Goal: Task Accomplishment & Management: Manage account settings

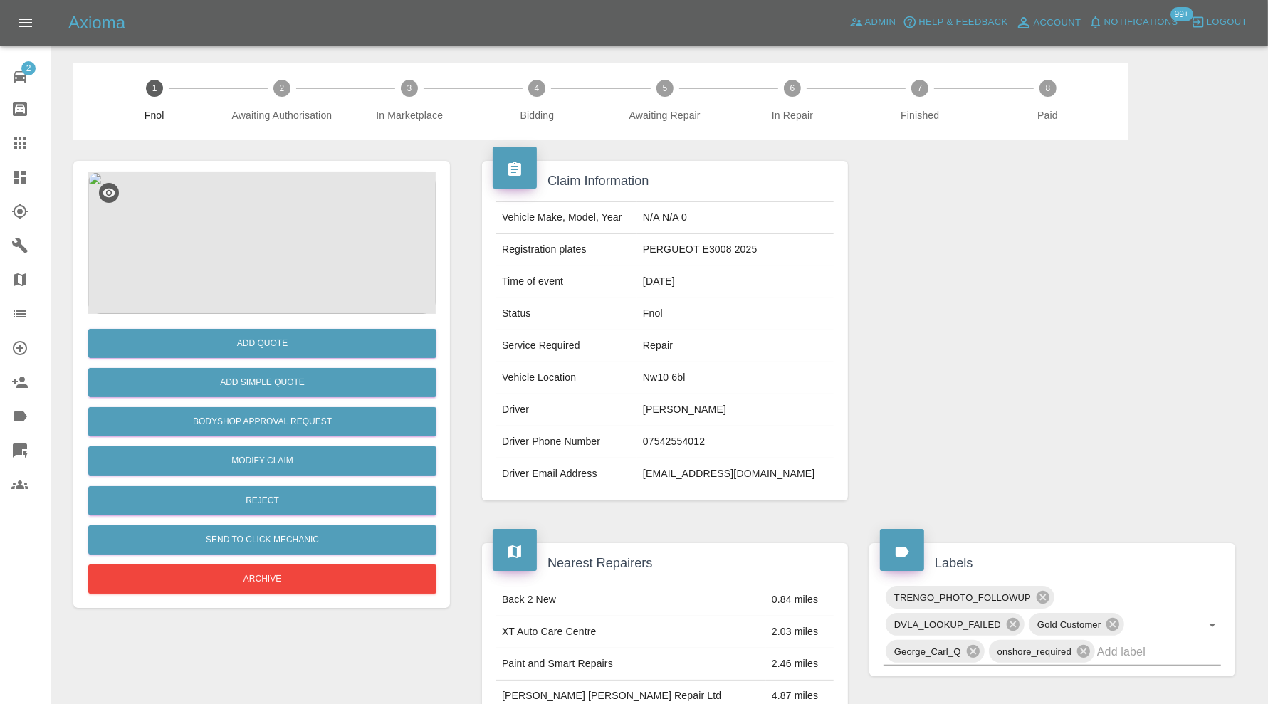
click at [26, 132] on link "Claims" at bounding box center [25, 143] width 51 height 34
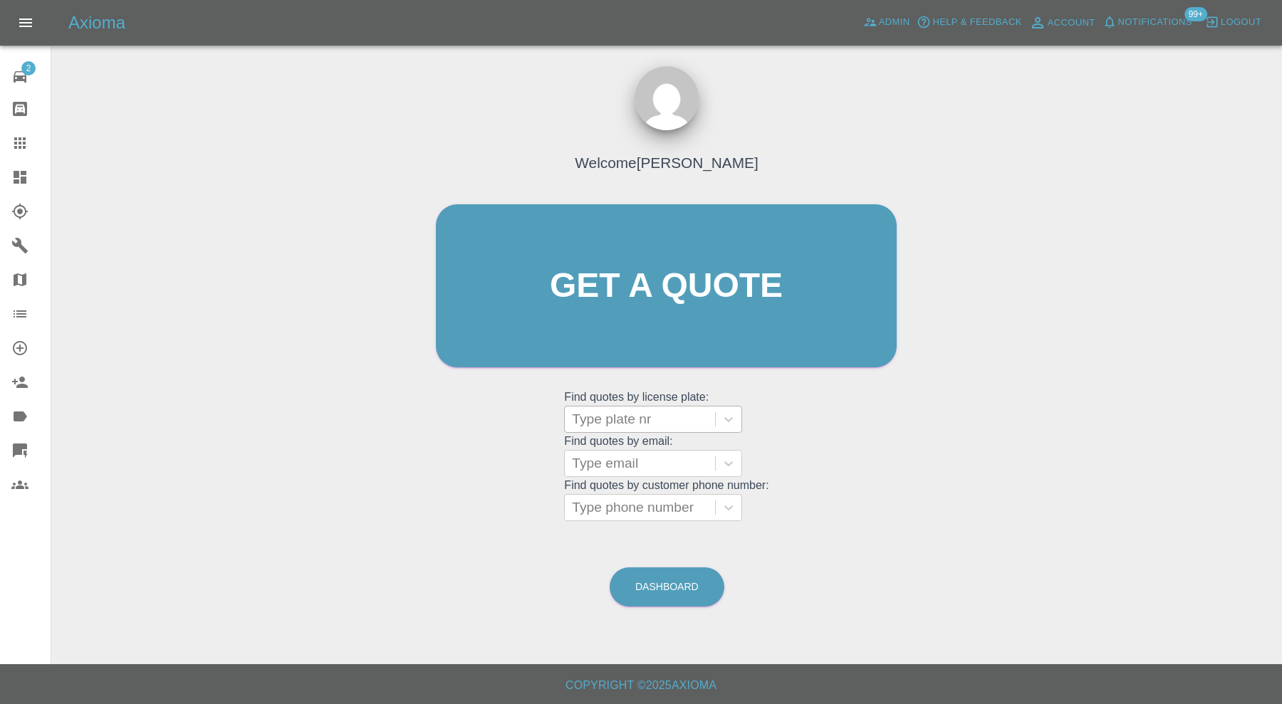
click at [616, 422] on div at bounding box center [640, 419] width 136 height 20
paste input "BW25JOJ"
type input "BW25JOJ"
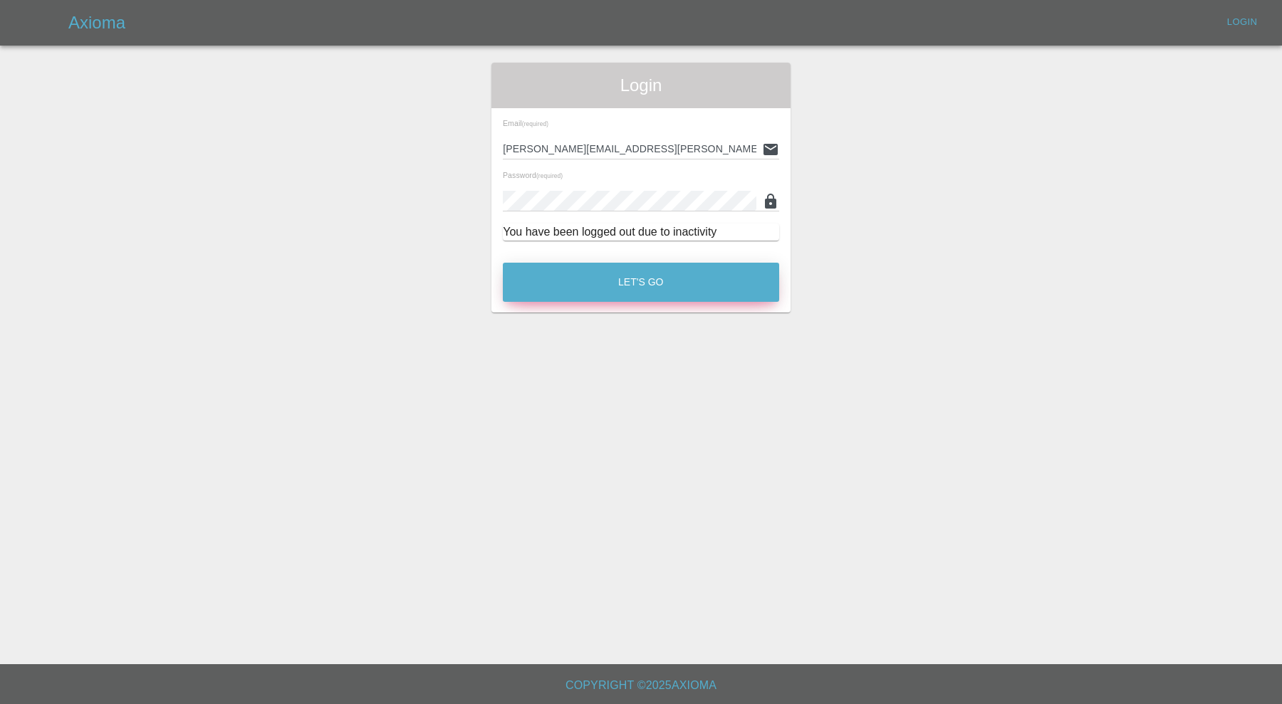
click at [639, 301] on button "Let's Go" at bounding box center [641, 282] width 276 height 39
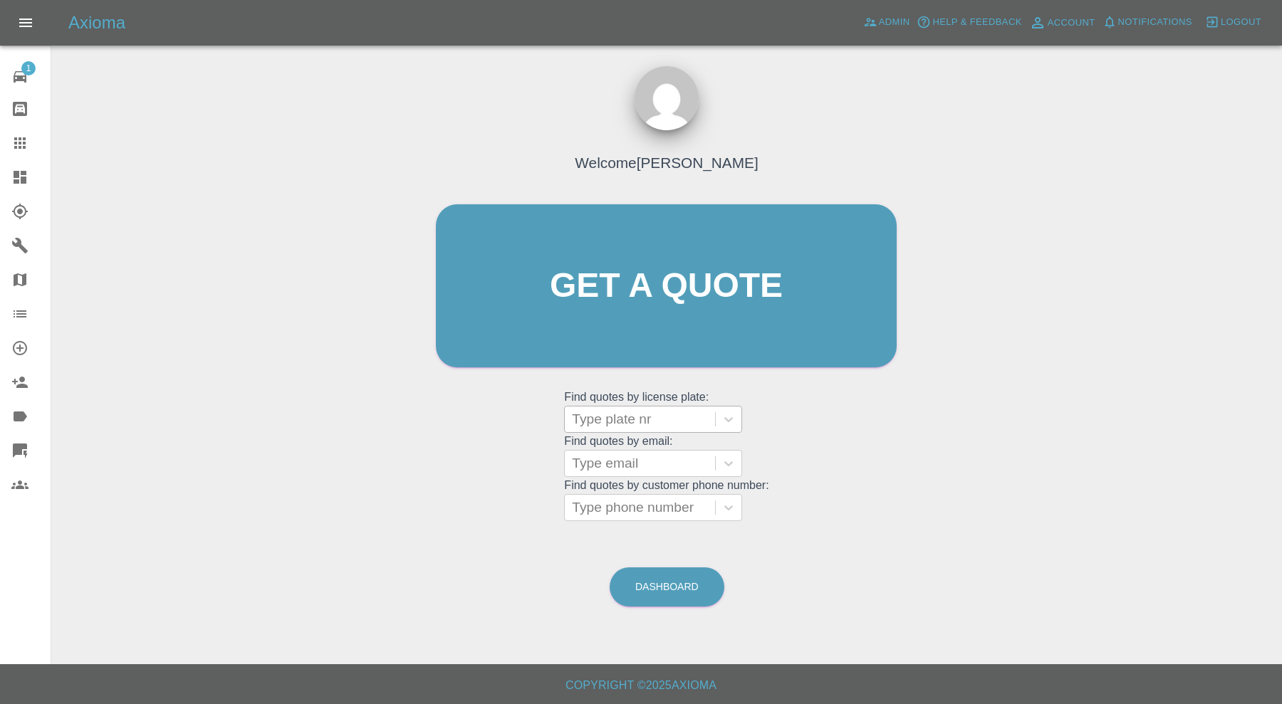
click at [639, 422] on div at bounding box center [640, 419] width 136 height 20
paste input "BW25JOJ"
click at [608, 419] on input "BW25JOJ" at bounding box center [605, 419] width 66 height 17
type input "BW25 JOJ"
click at [892, 22] on span "Admin" at bounding box center [894, 22] width 31 height 16
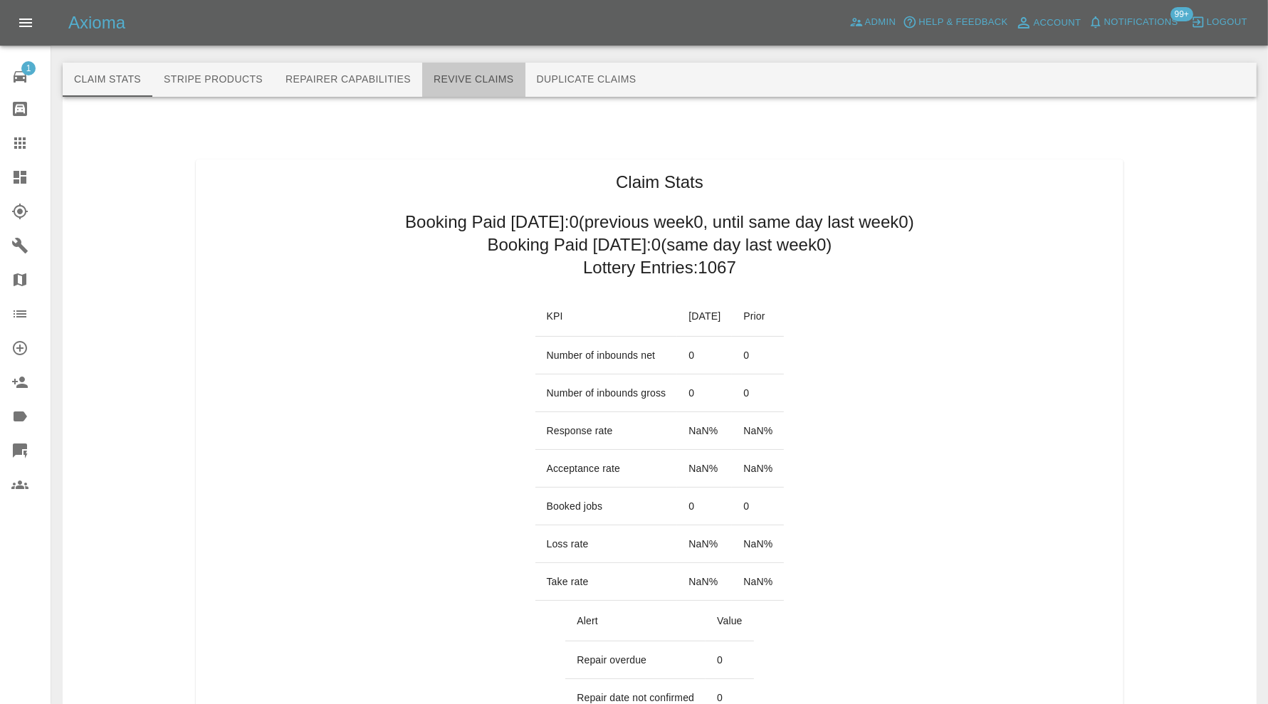
click at [471, 80] on button "Revive Claims" at bounding box center [473, 80] width 103 height 34
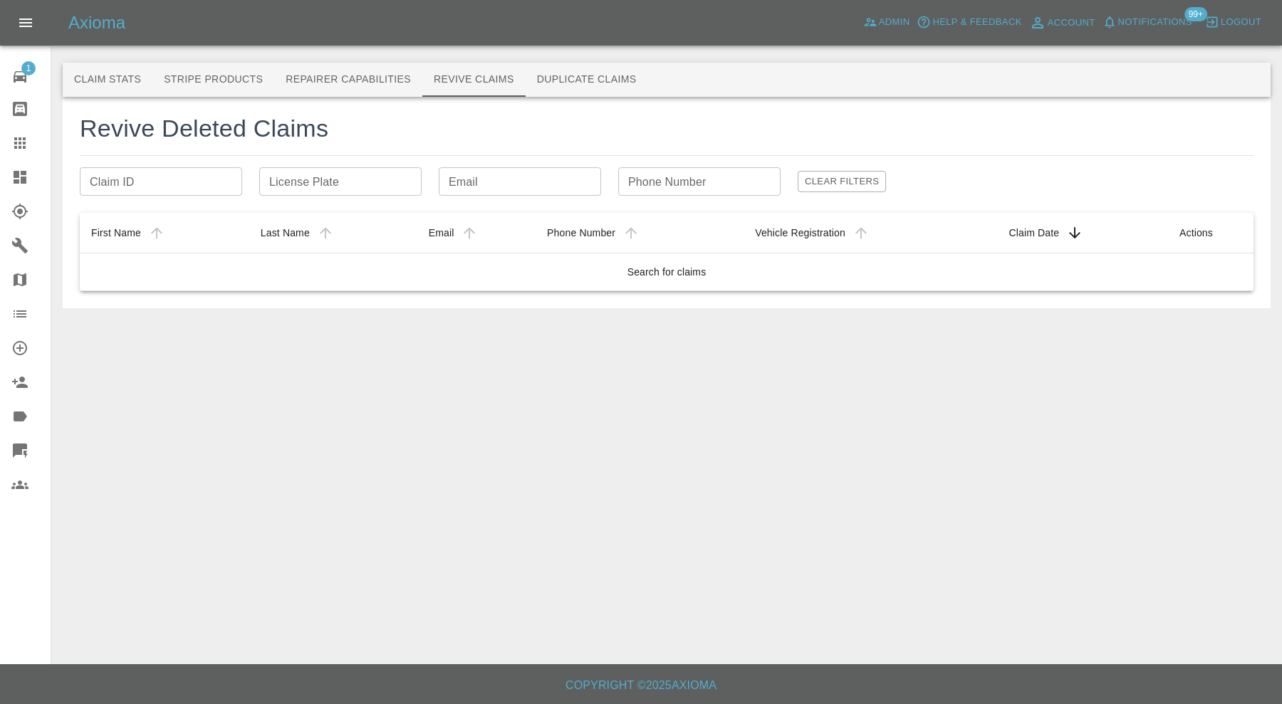
click at [337, 185] on input "License Plate" at bounding box center [340, 181] width 162 height 28
paste input "BW25JOJ"
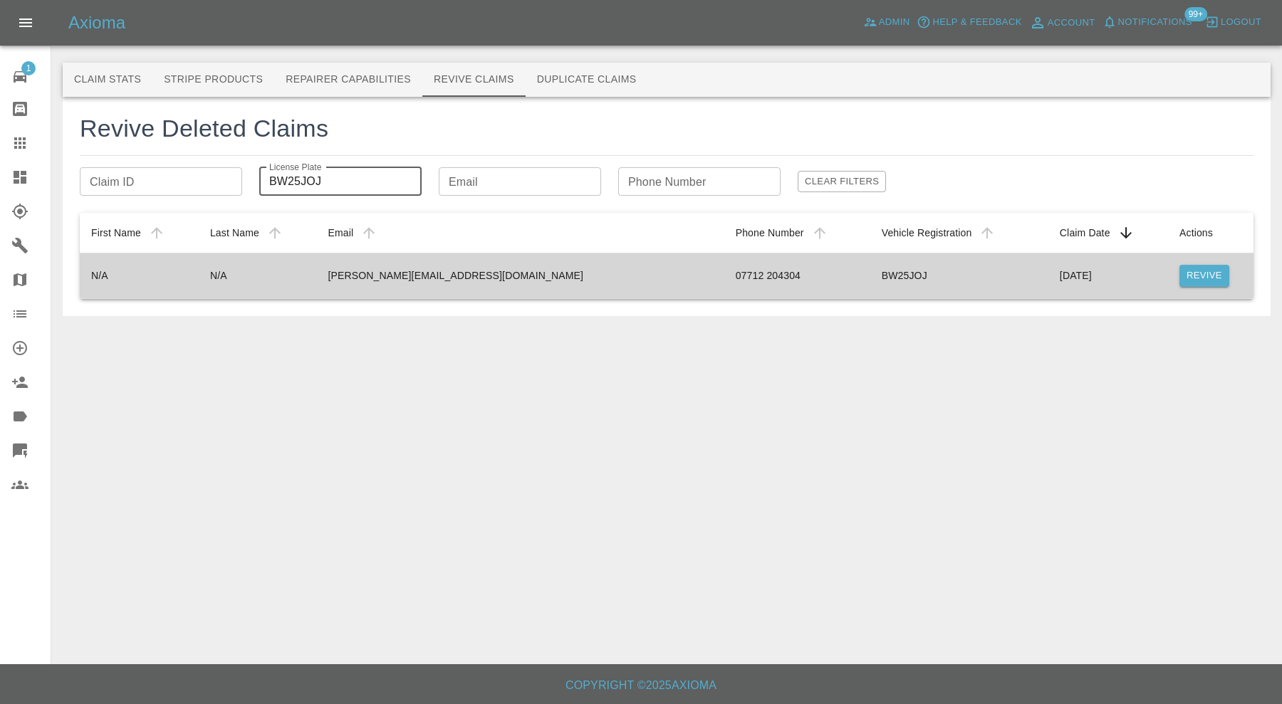
type input "BW25JOJ"
click at [400, 268] on td "liam@trackershop-uk.com" at bounding box center [520, 276] width 407 height 46
click at [1190, 269] on button "Revive" at bounding box center [1204, 276] width 50 height 22
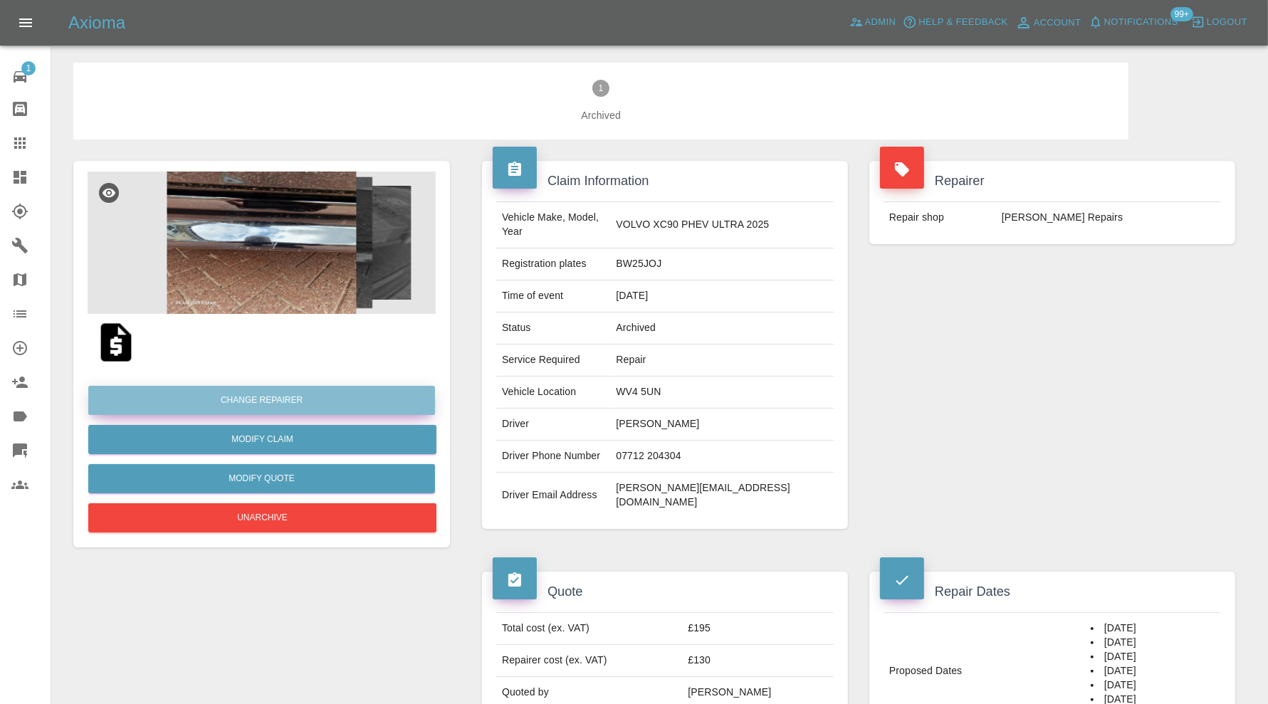
click at [310, 400] on button "Change Repairer" at bounding box center [261, 400] width 347 height 29
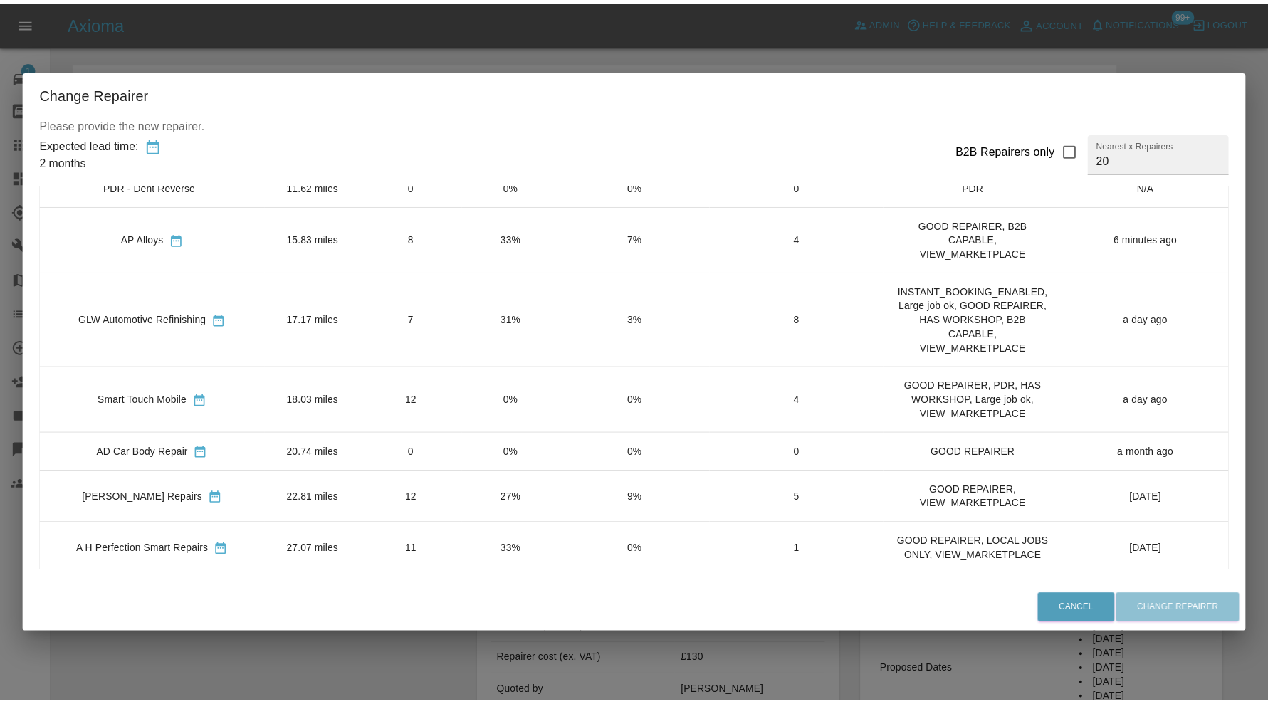
scroll to position [592, 0]
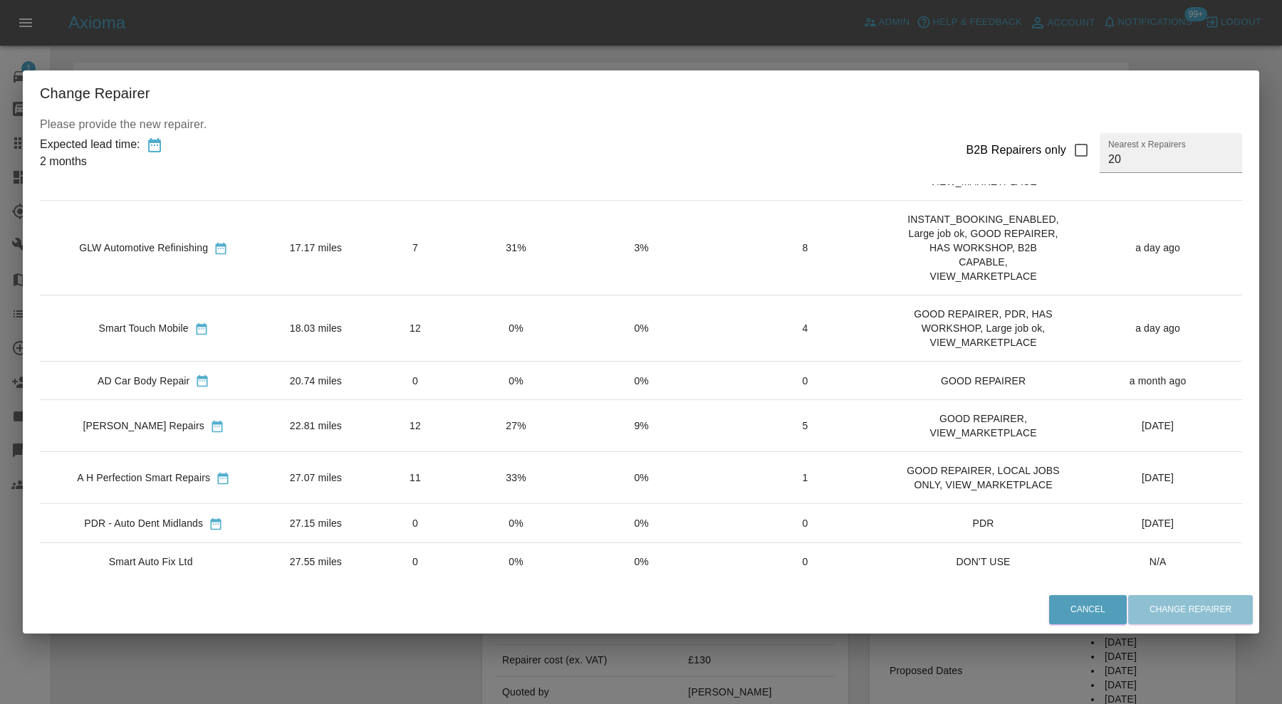
click at [342, 234] on td "17.17 miles" at bounding box center [315, 247] width 97 height 95
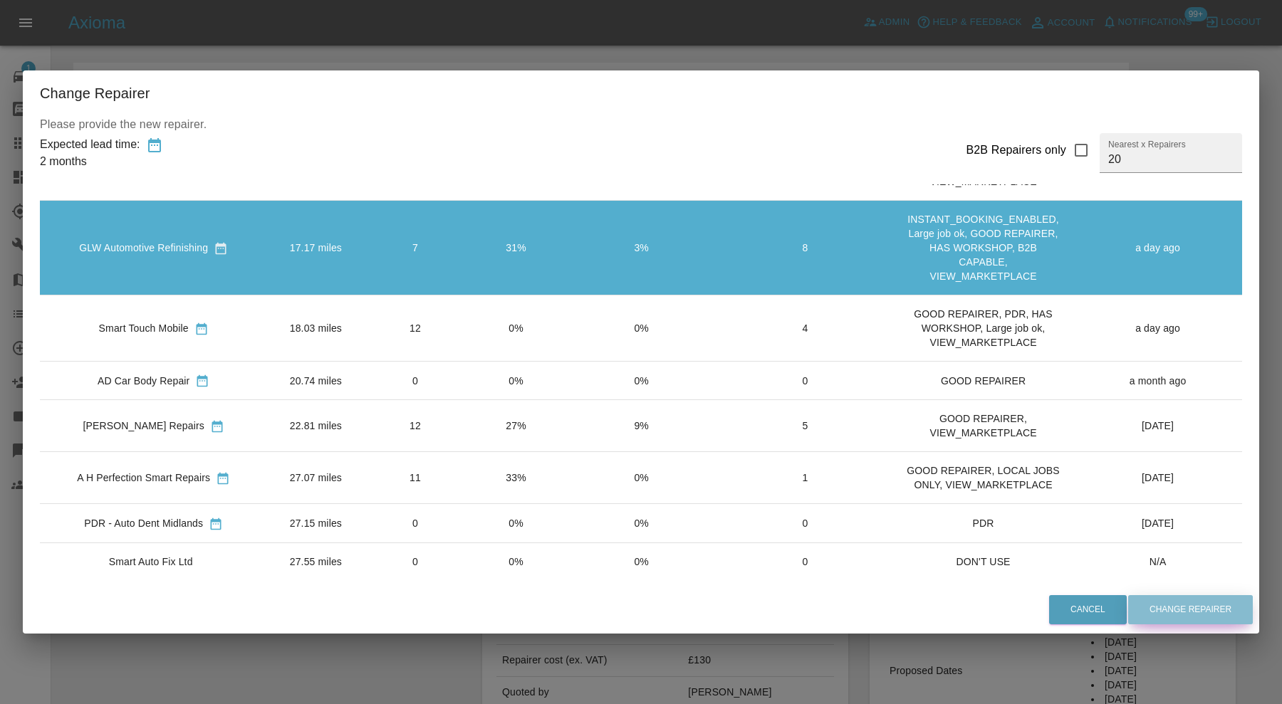
click at [1174, 614] on button "Change Repairer" at bounding box center [1190, 609] width 125 height 29
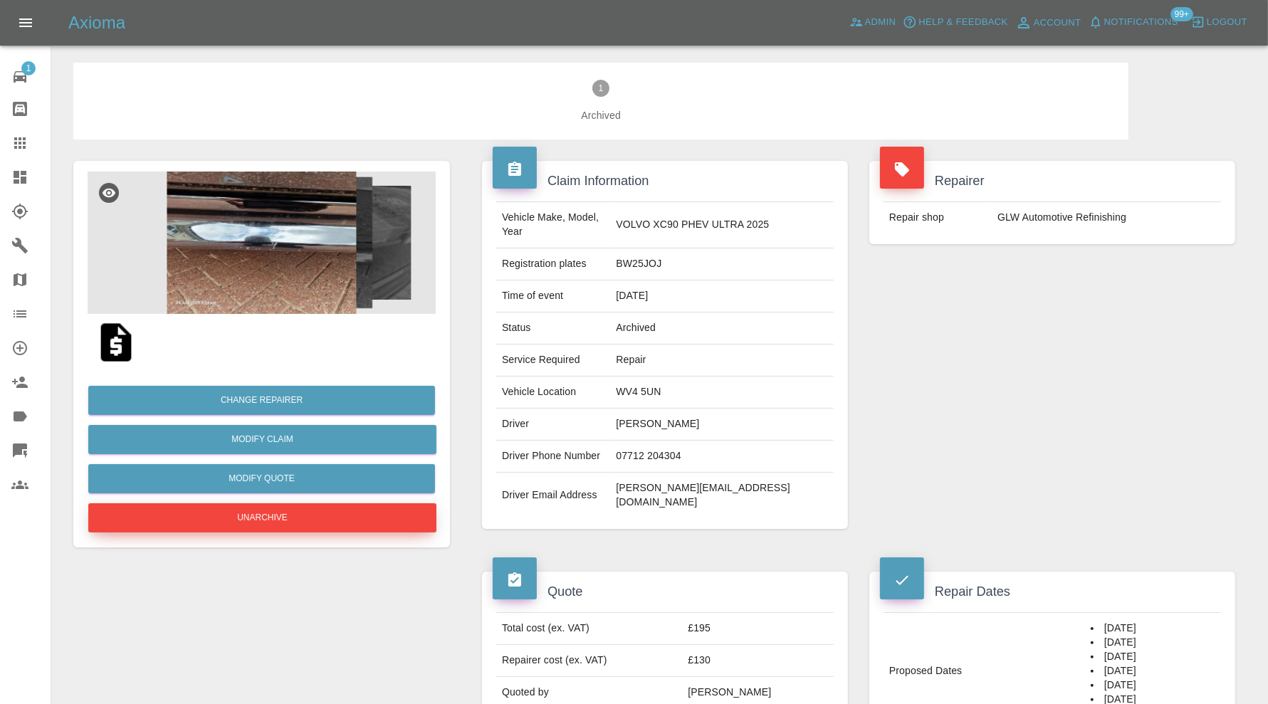
click at [250, 516] on button "Unarchive" at bounding box center [262, 517] width 348 height 29
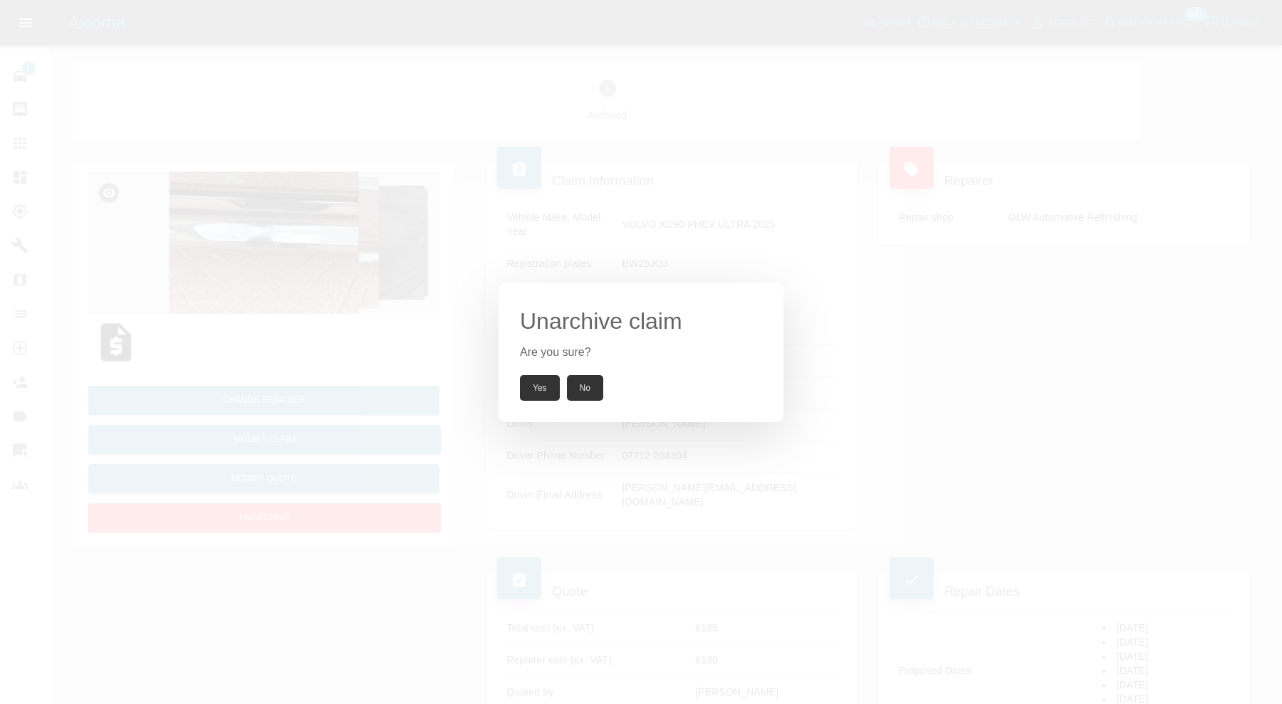
click at [550, 390] on button "Yes" at bounding box center [540, 388] width 40 height 26
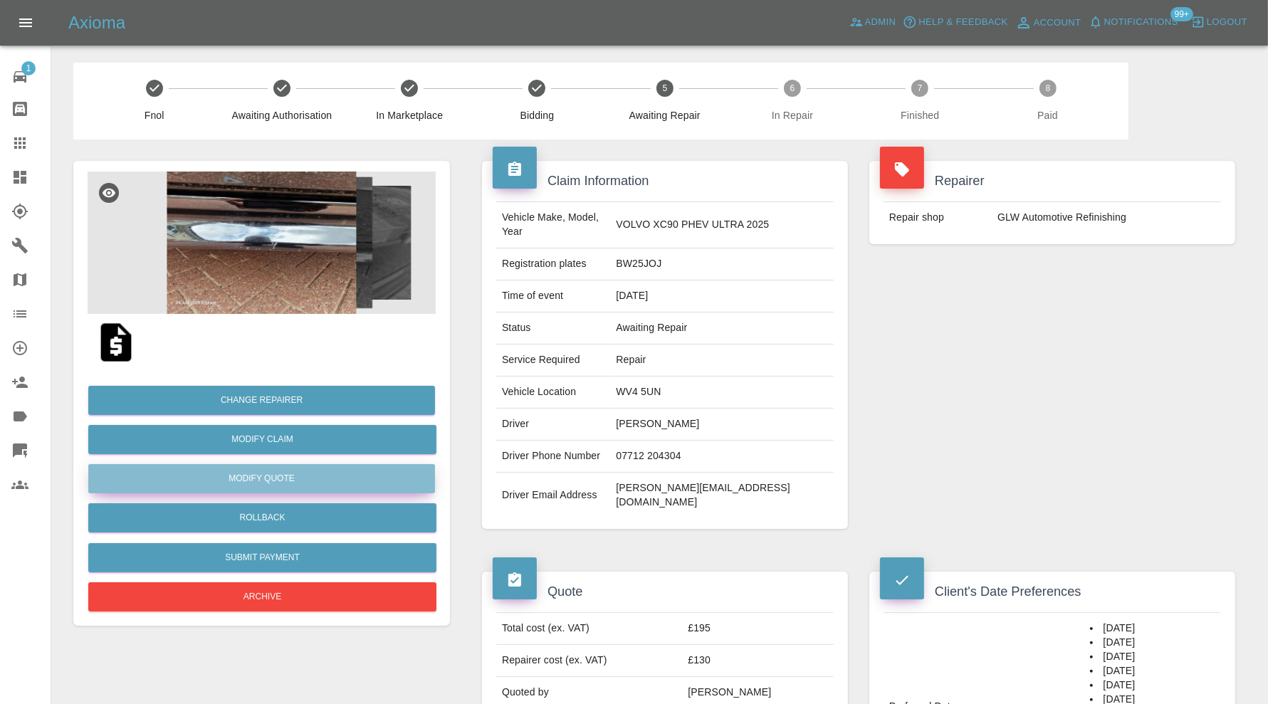
click at [355, 476] on button "Modify Quote" at bounding box center [261, 478] width 347 height 29
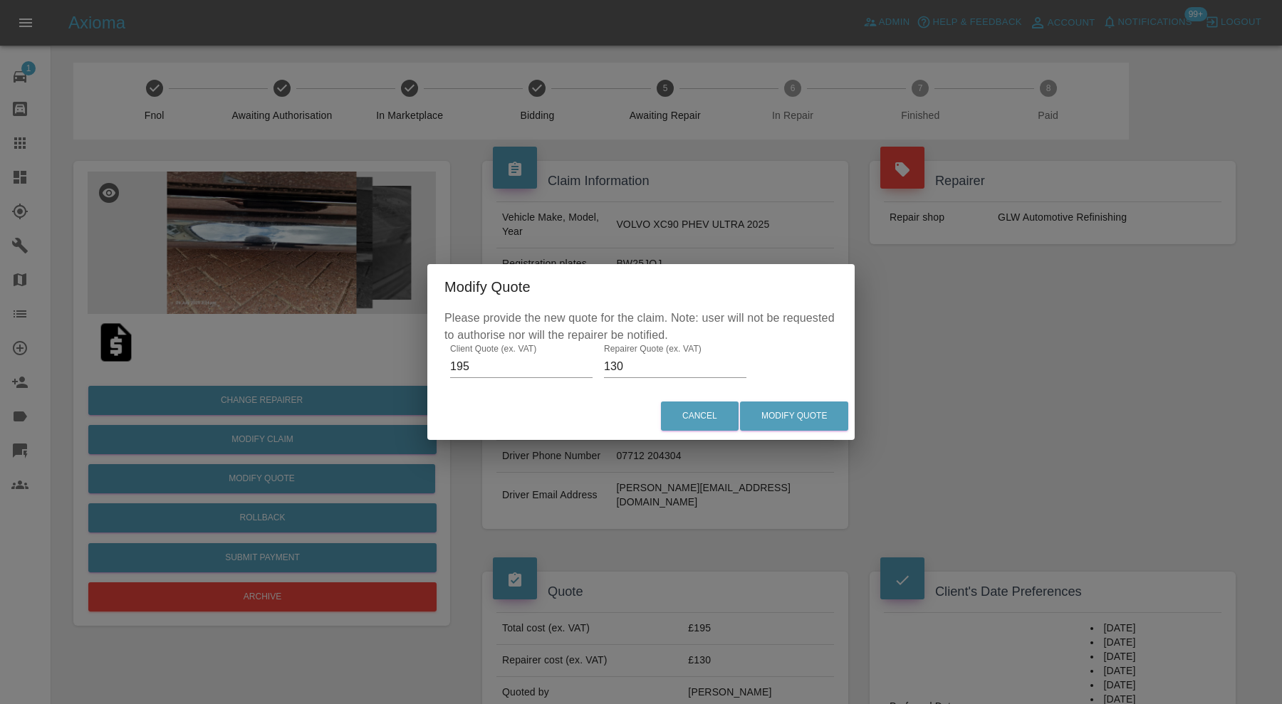
click at [672, 362] on input "130" at bounding box center [675, 366] width 142 height 23
type input "135"
click at [787, 410] on button "Modify Quote" at bounding box center [794, 416] width 108 height 29
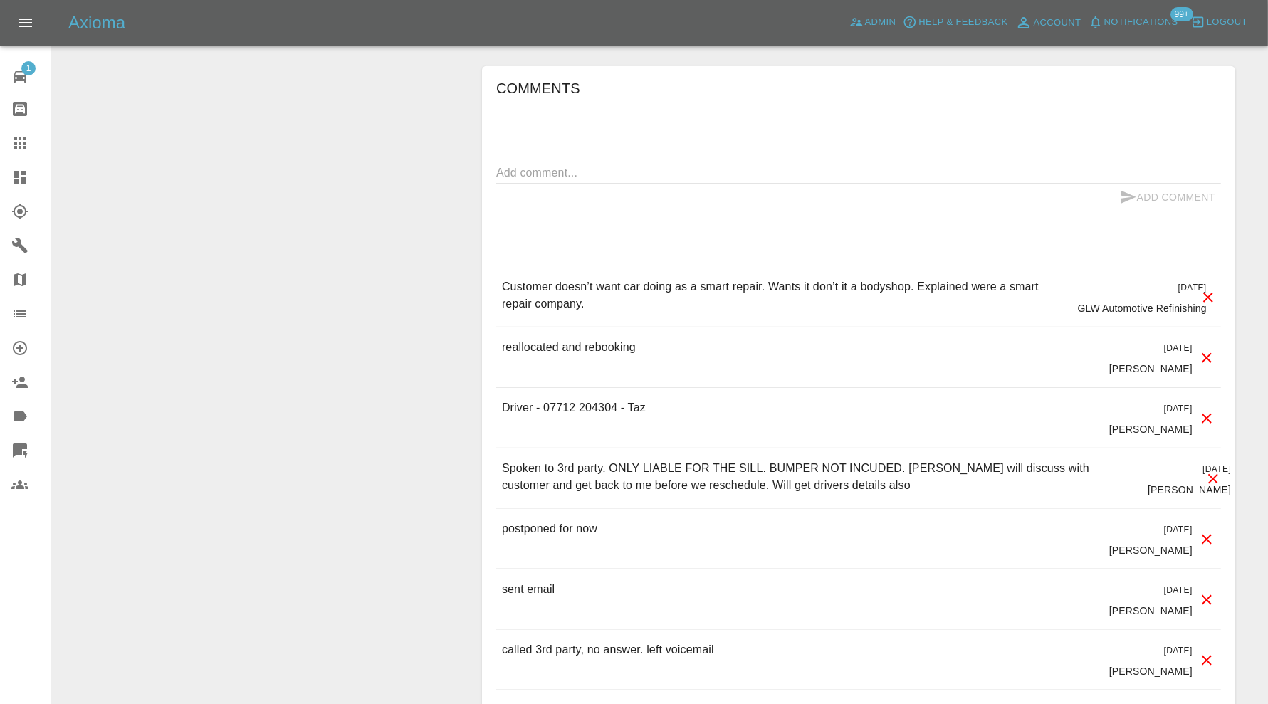
scroll to position [1424, 0]
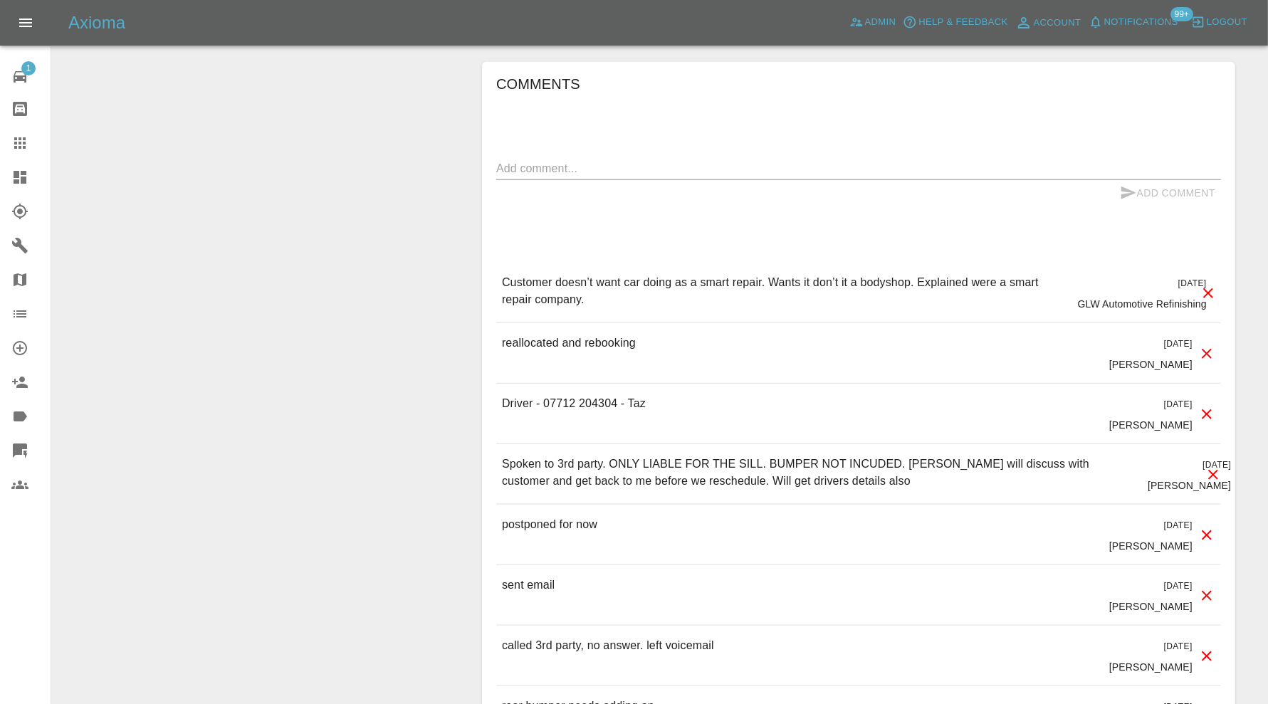
click at [1210, 285] on icon at bounding box center [1208, 293] width 17 height 17
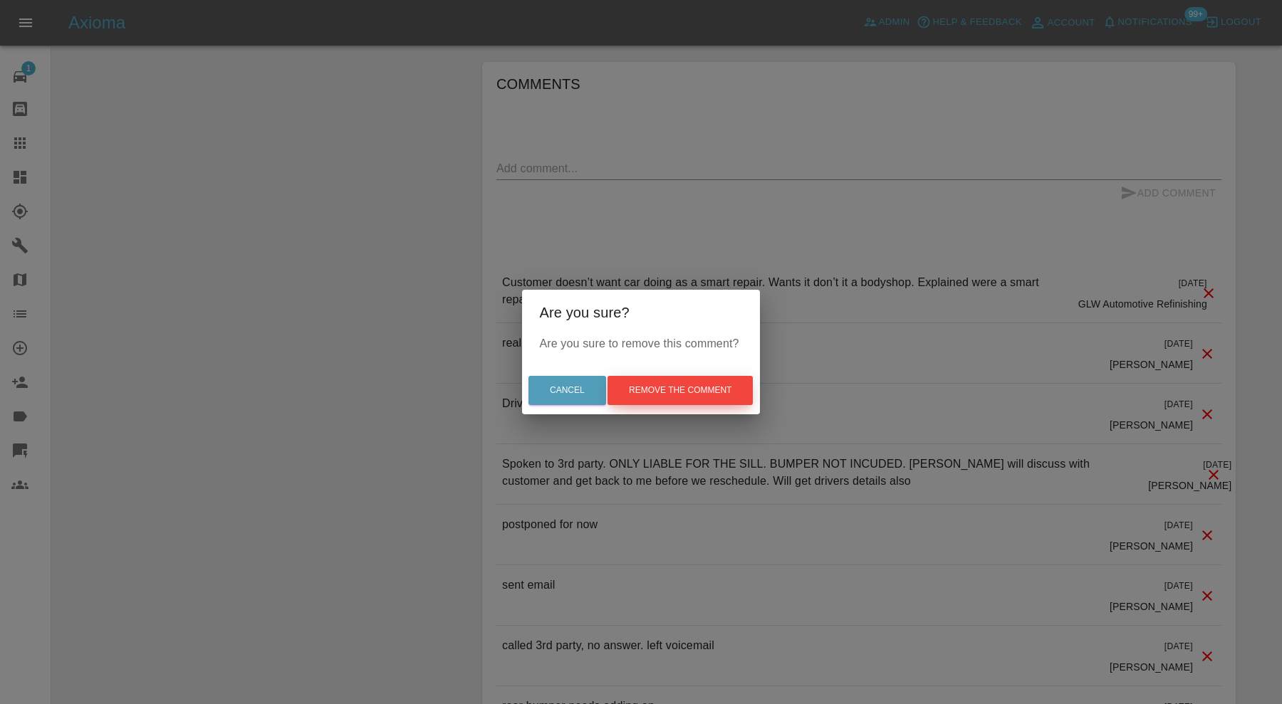
click at [711, 394] on button "Remove the comment" at bounding box center [679, 390] width 145 height 29
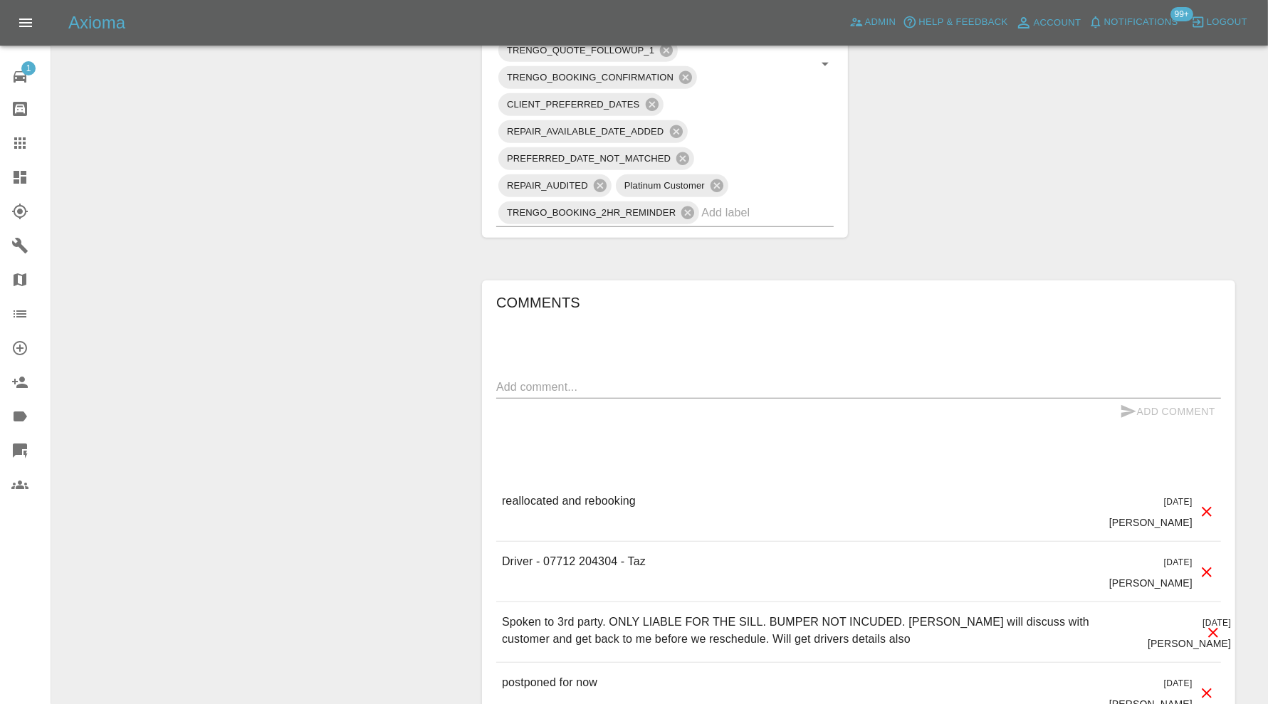
scroll to position [1305, 0]
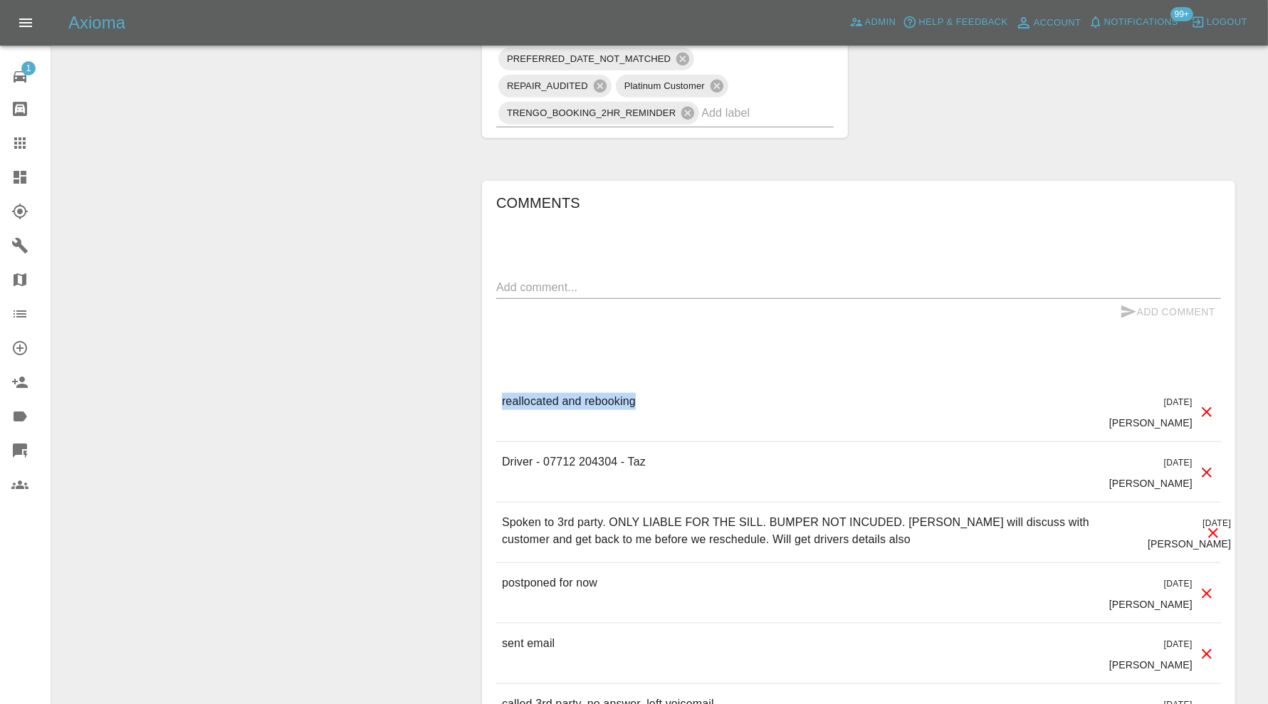
drag, startPoint x: 649, startPoint y: 372, endPoint x: 496, endPoint y: 377, distance: 152.5
click at [496, 382] on div "reallocated and rebooking 18 days ago Carl Ainsworth" at bounding box center [858, 412] width 725 height 60
copy p "reallocated and rebooking"
click at [1212, 404] on icon at bounding box center [1207, 412] width 17 height 17
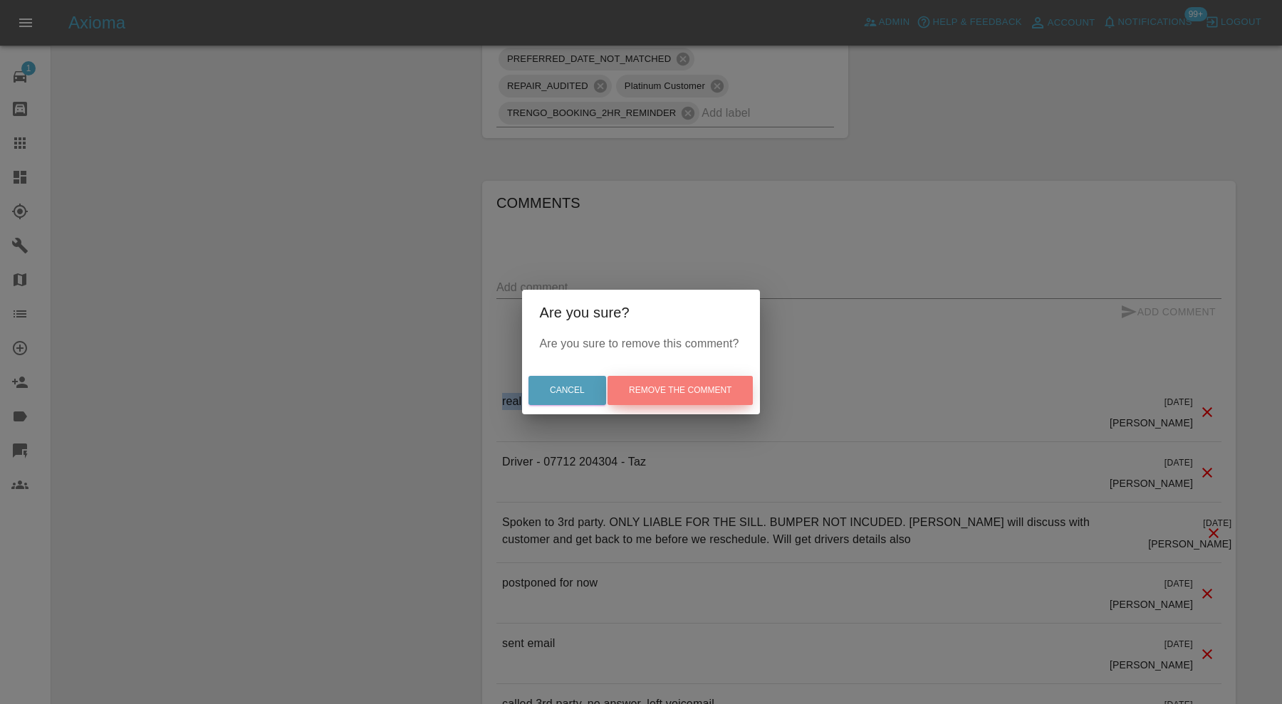
click at [731, 388] on button "Remove the comment" at bounding box center [679, 390] width 145 height 29
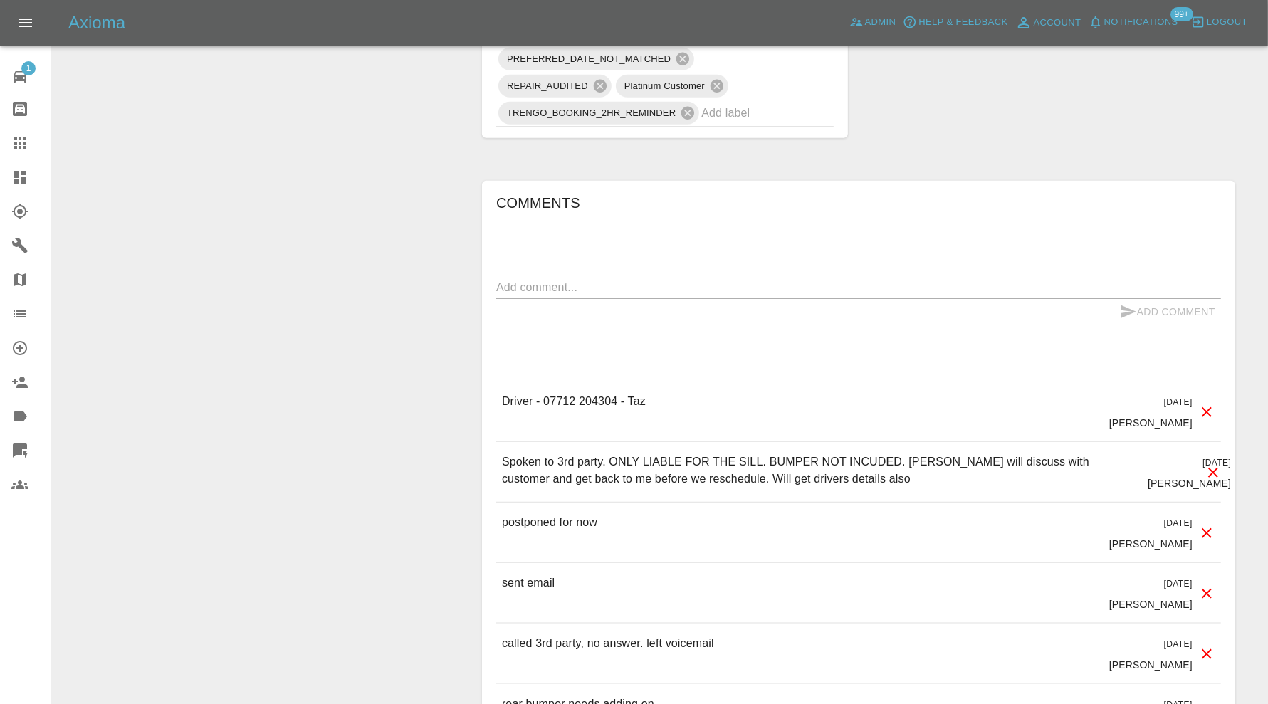
click at [633, 279] on textarea at bounding box center [858, 287] width 725 height 16
paste textarea "reallocated and rebooking"
type textarea "reallocated and rebooking"
click at [1144, 299] on button "Add Comment" at bounding box center [1167, 312] width 107 height 26
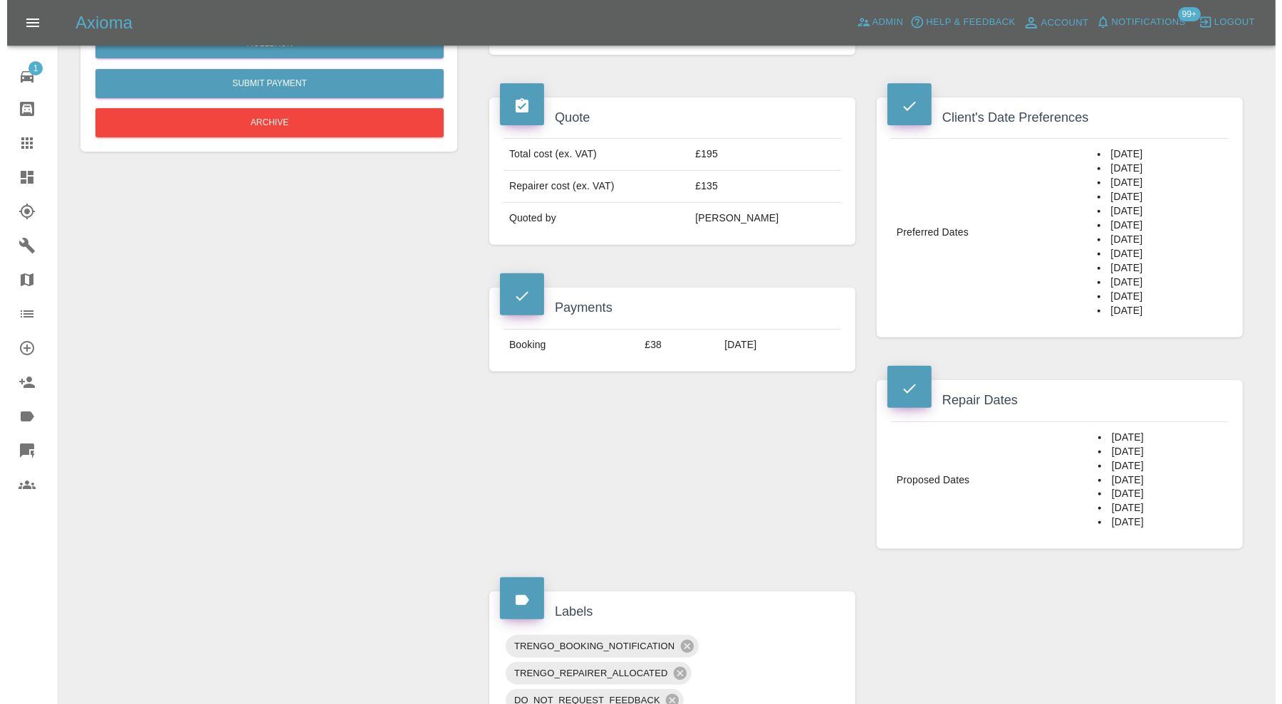
scroll to position [118, 0]
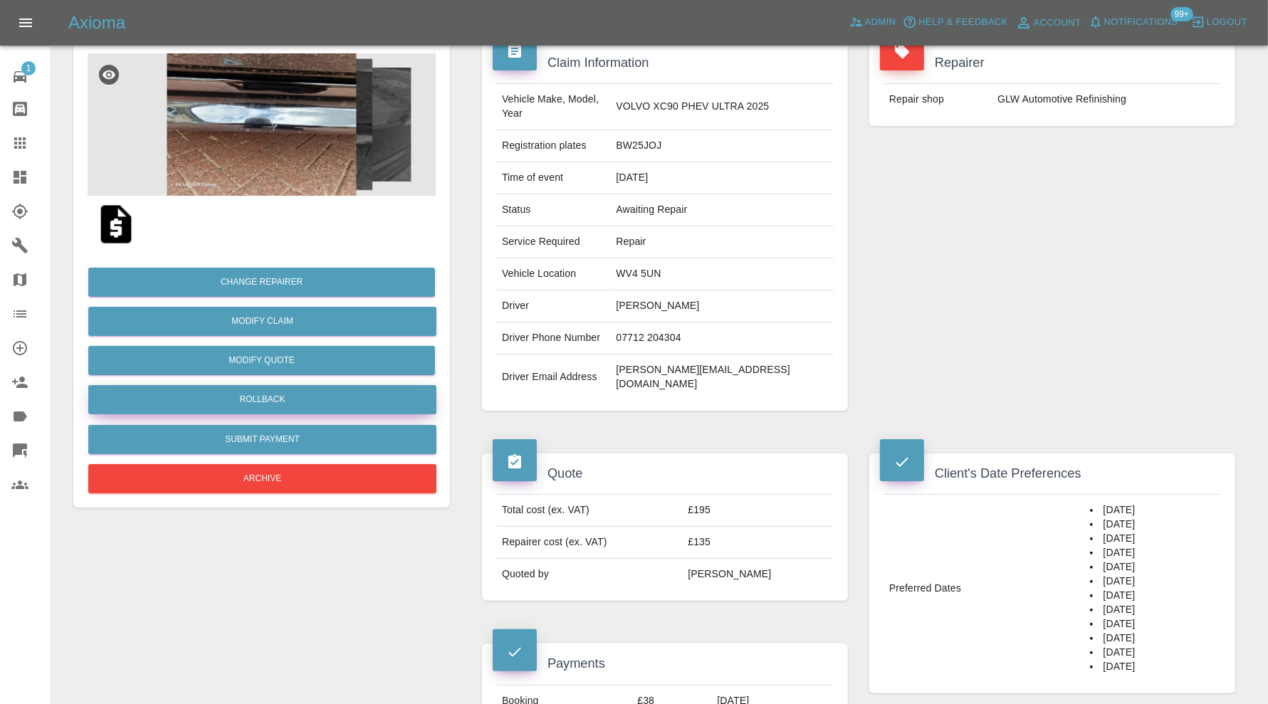
click at [385, 402] on button "Rollback" at bounding box center [262, 399] width 348 height 29
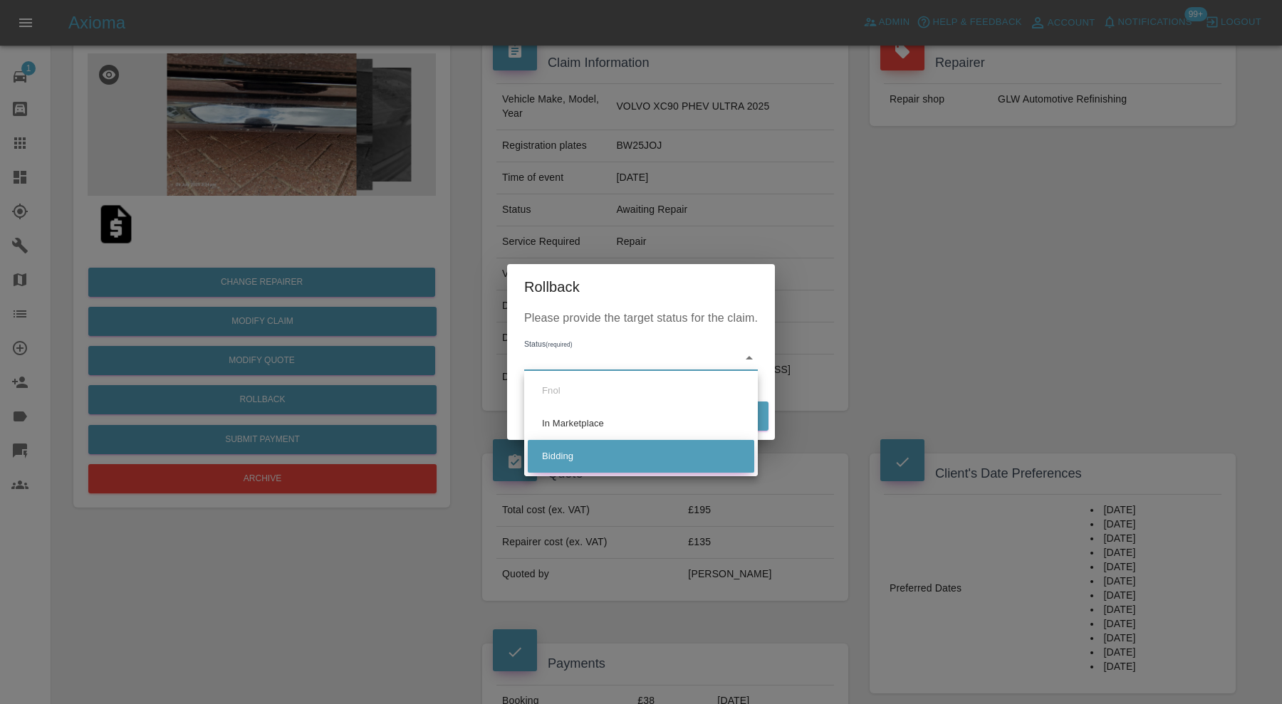
click at [573, 457] on li "Bidding" at bounding box center [641, 456] width 226 height 33
type input "bidding"
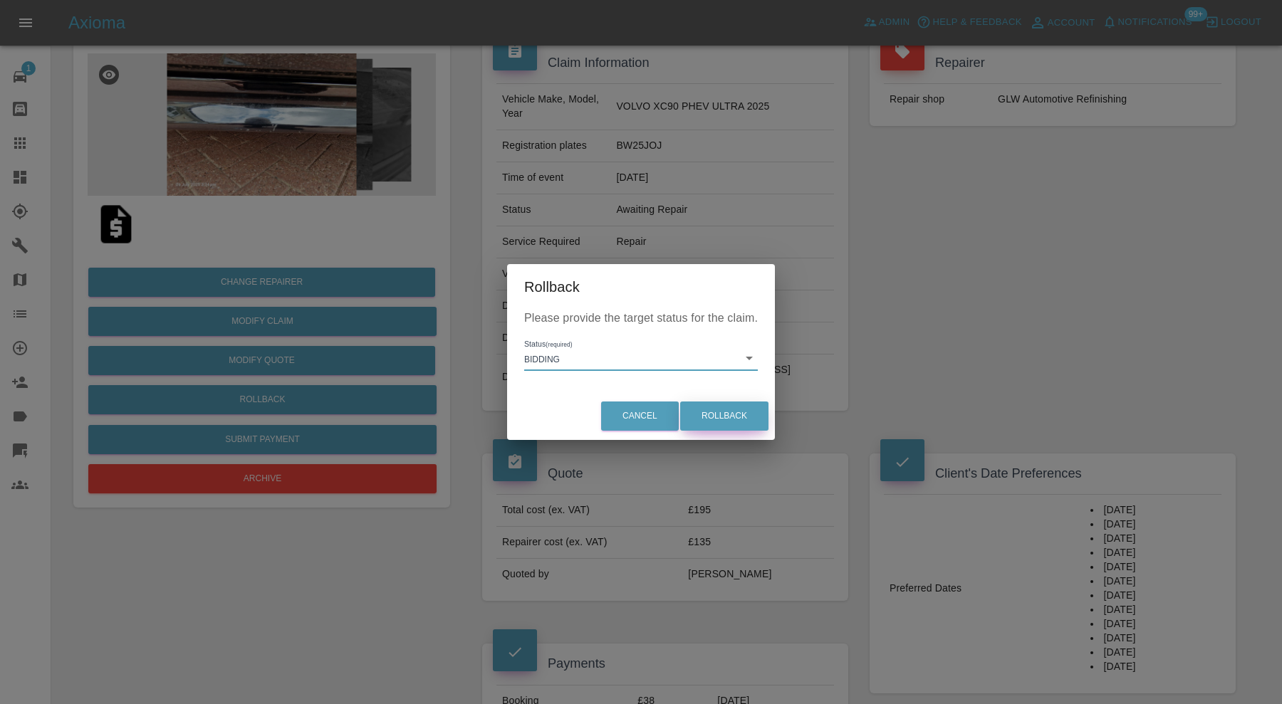
click at [719, 414] on button "Rollback" at bounding box center [724, 416] width 88 height 29
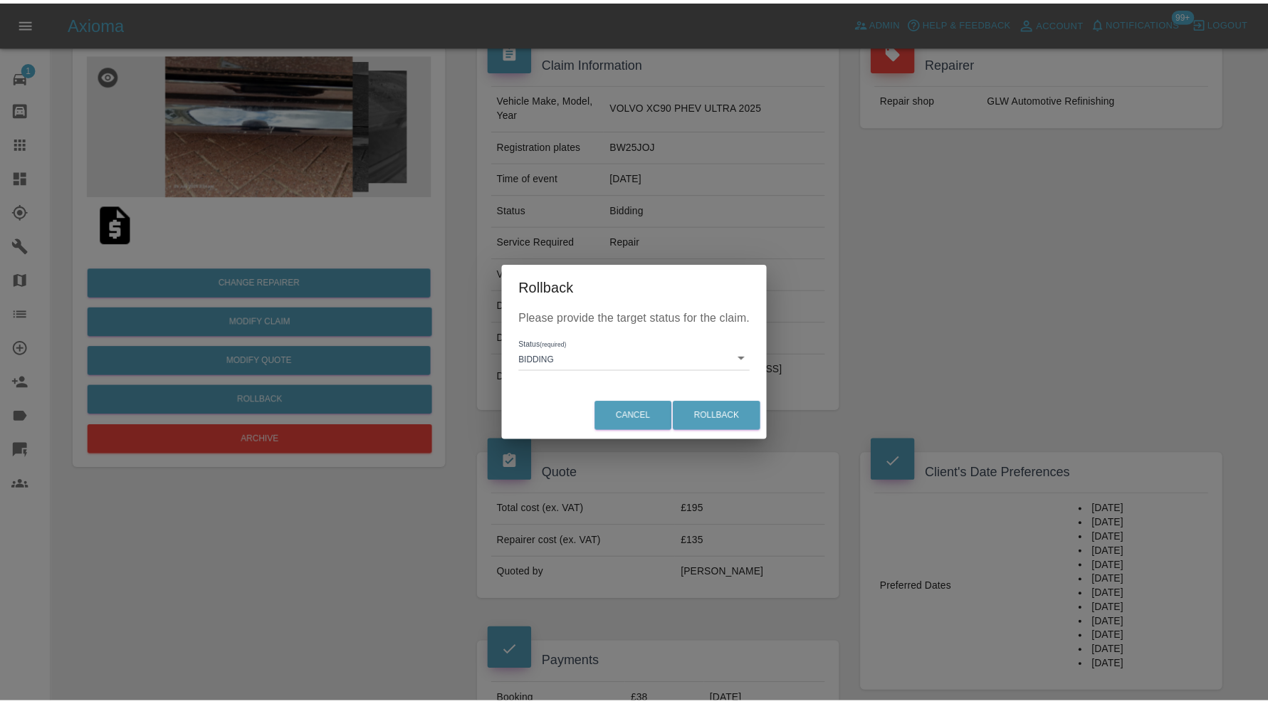
scroll to position [0, 0]
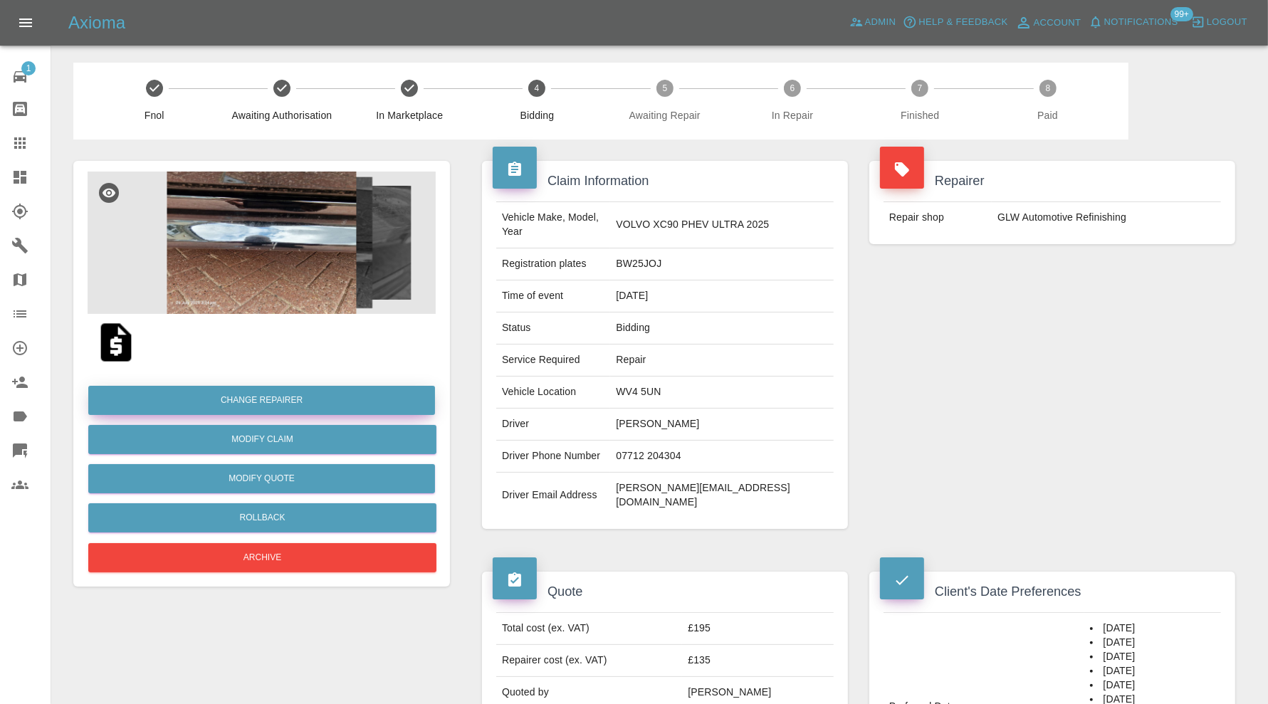
click at [326, 398] on button "Change Repairer" at bounding box center [261, 400] width 347 height 29
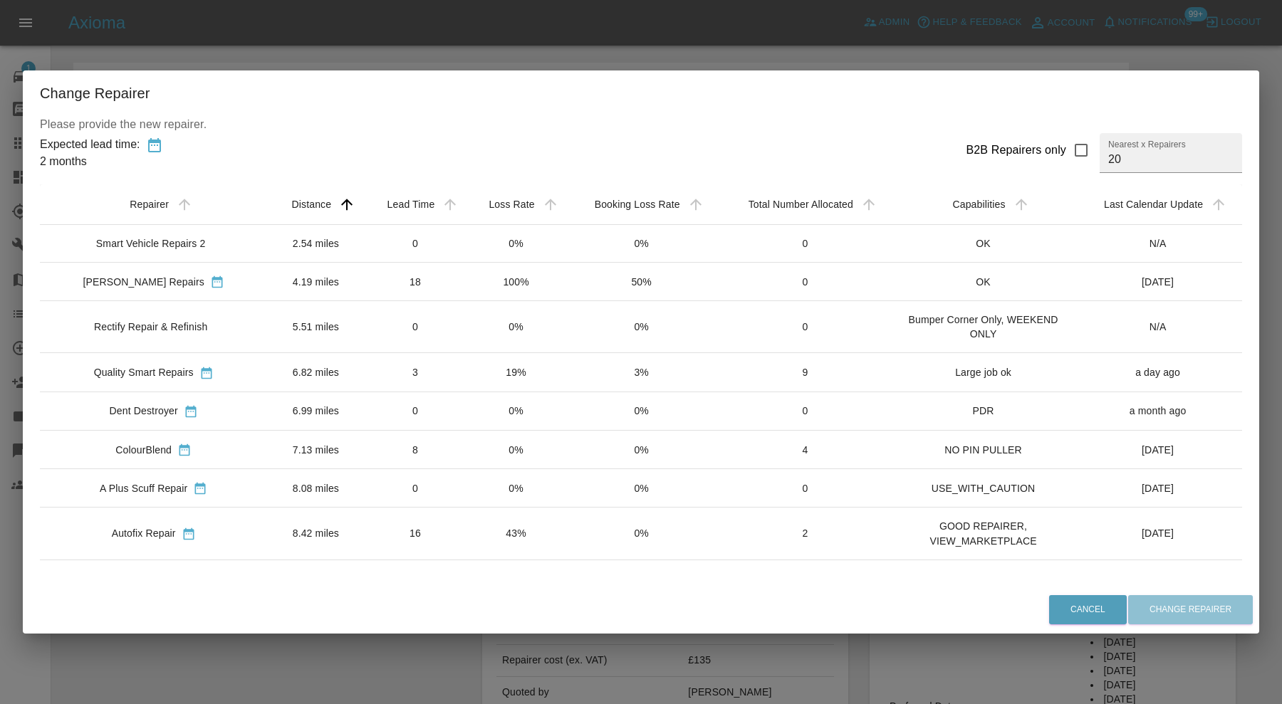
click at [350, 371] on td "6.82 miles" at bounding box center [315, 372] width 97 height 38
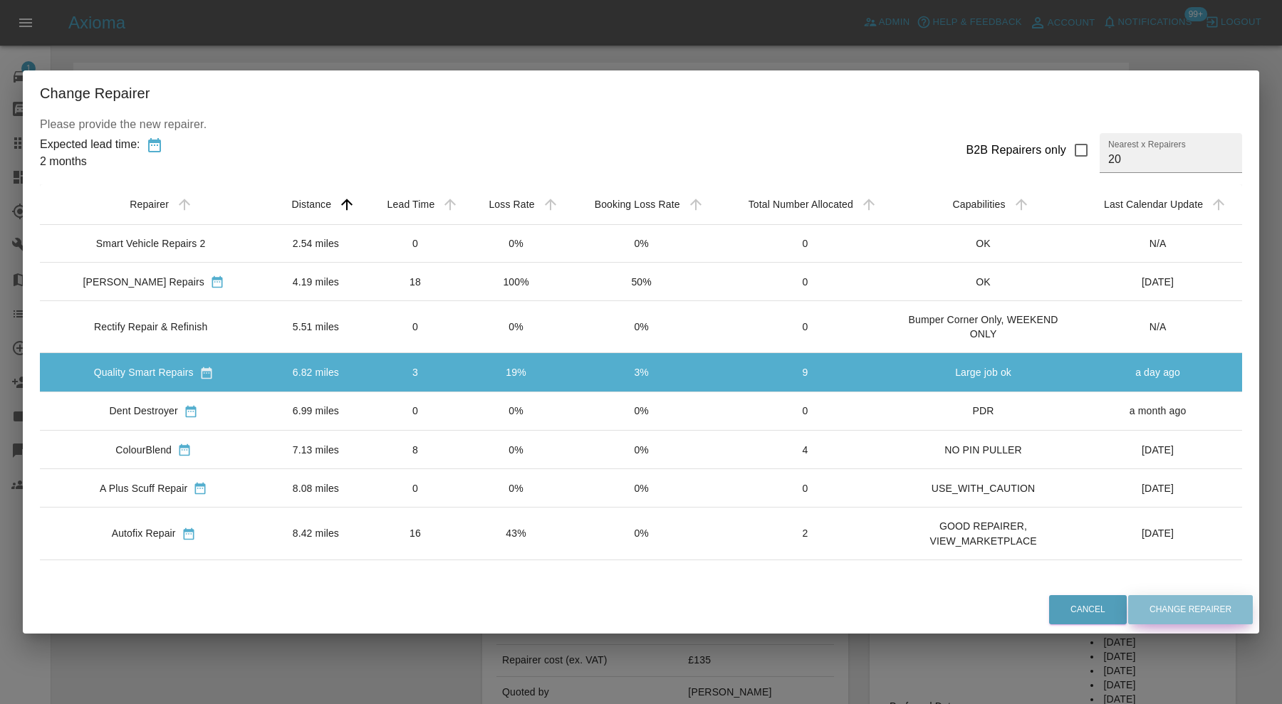
click at [1162, 605] on button "Change Repairer" at bounding box center [1190, 609] width 125 height 29
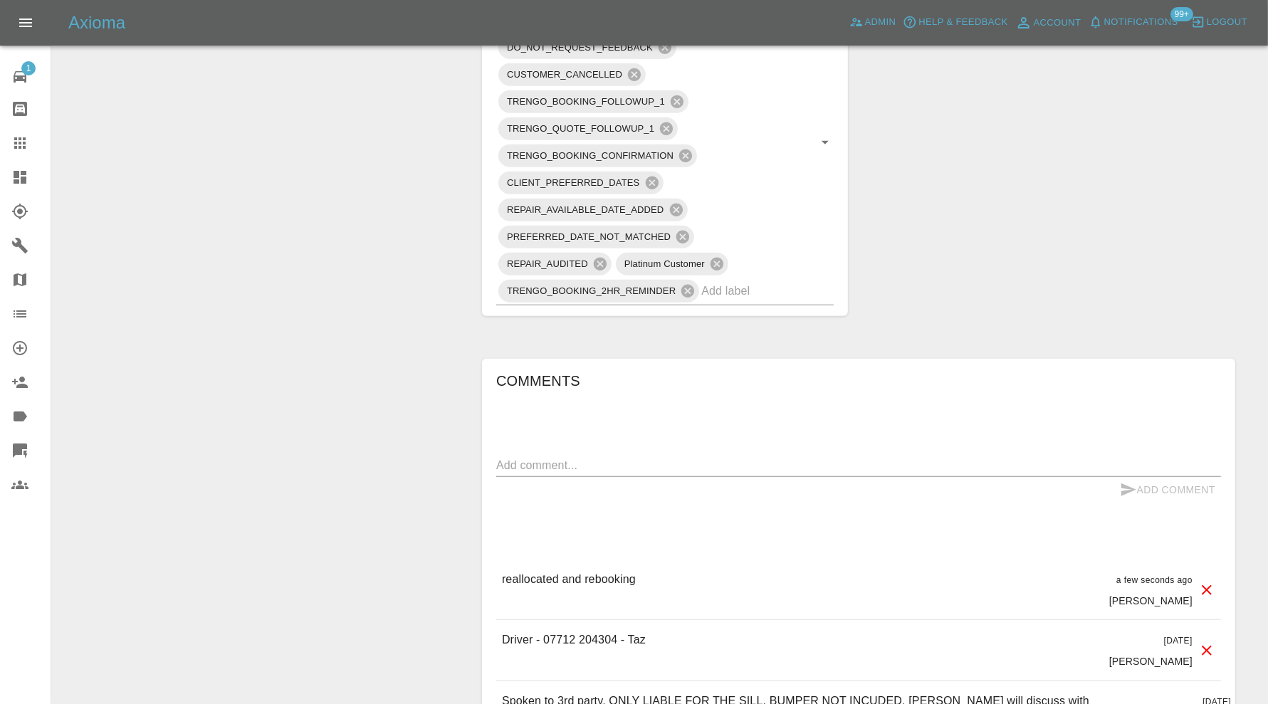
scroll to position [593, 0]
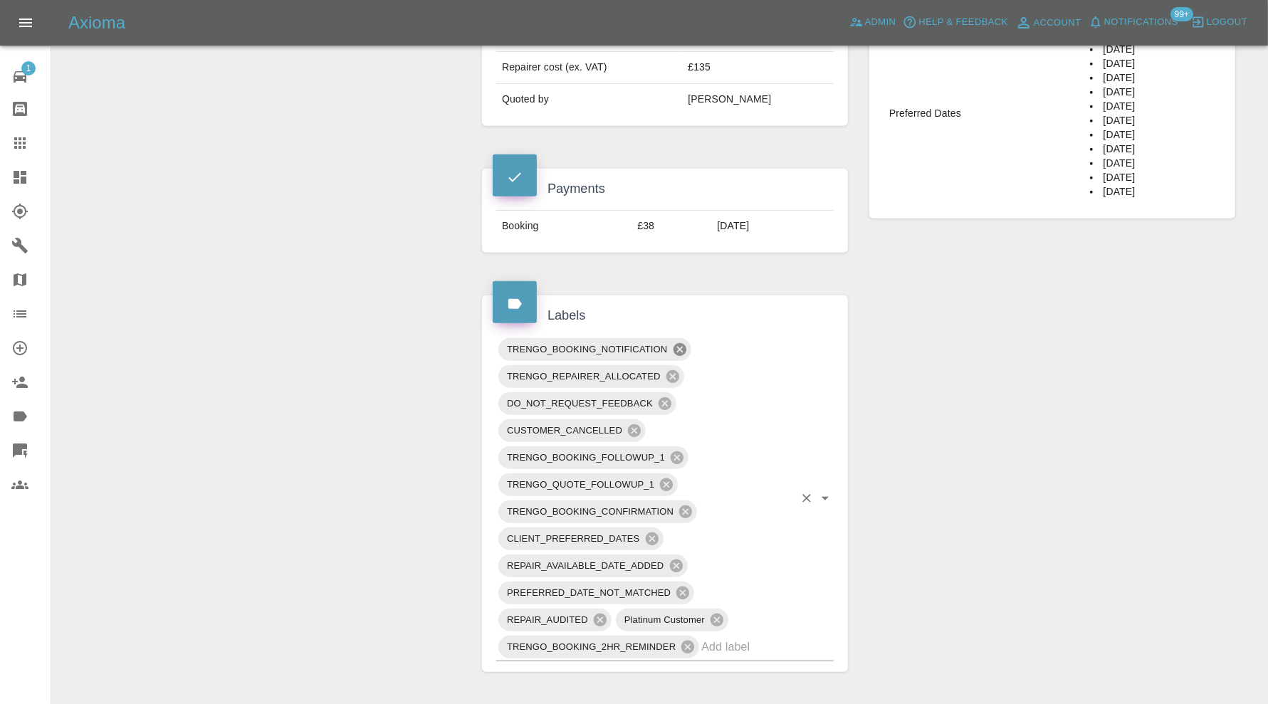
click at [683, 342] on icon at bounding box center [680, 350] width 16 height 16
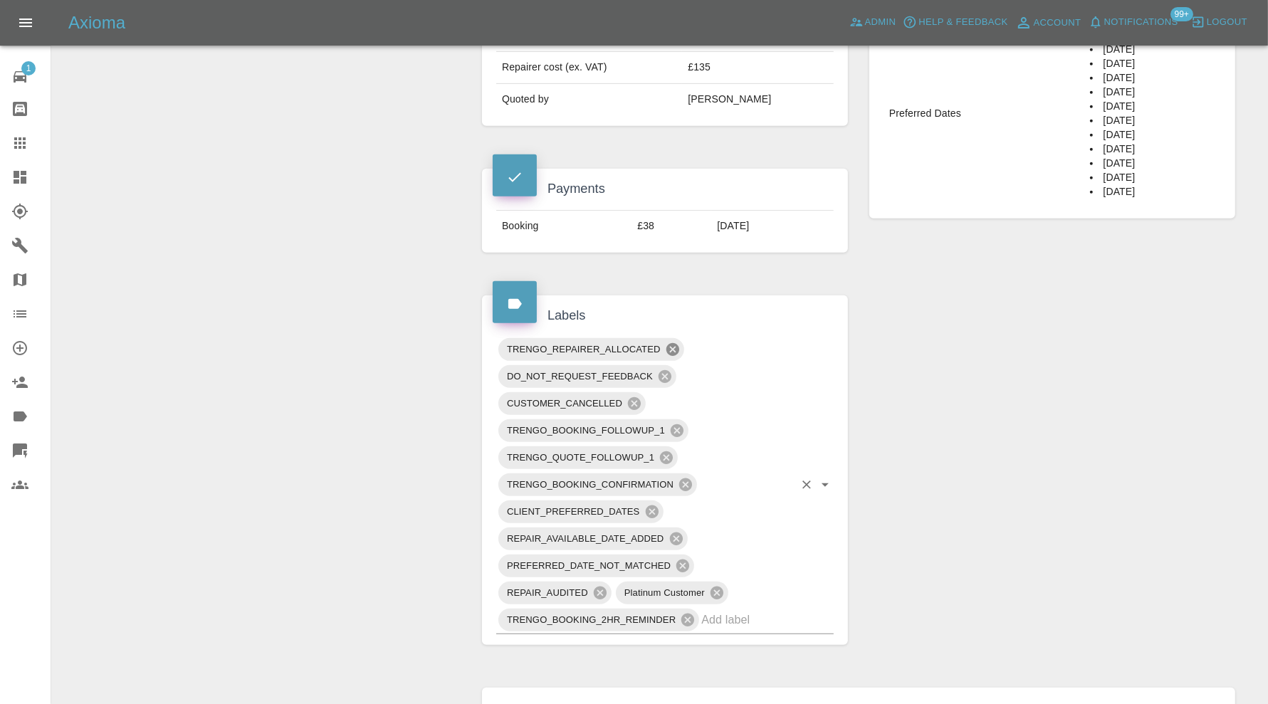
click at [673, 343] on icon at bounding box center [672, 349] width 13 height 13
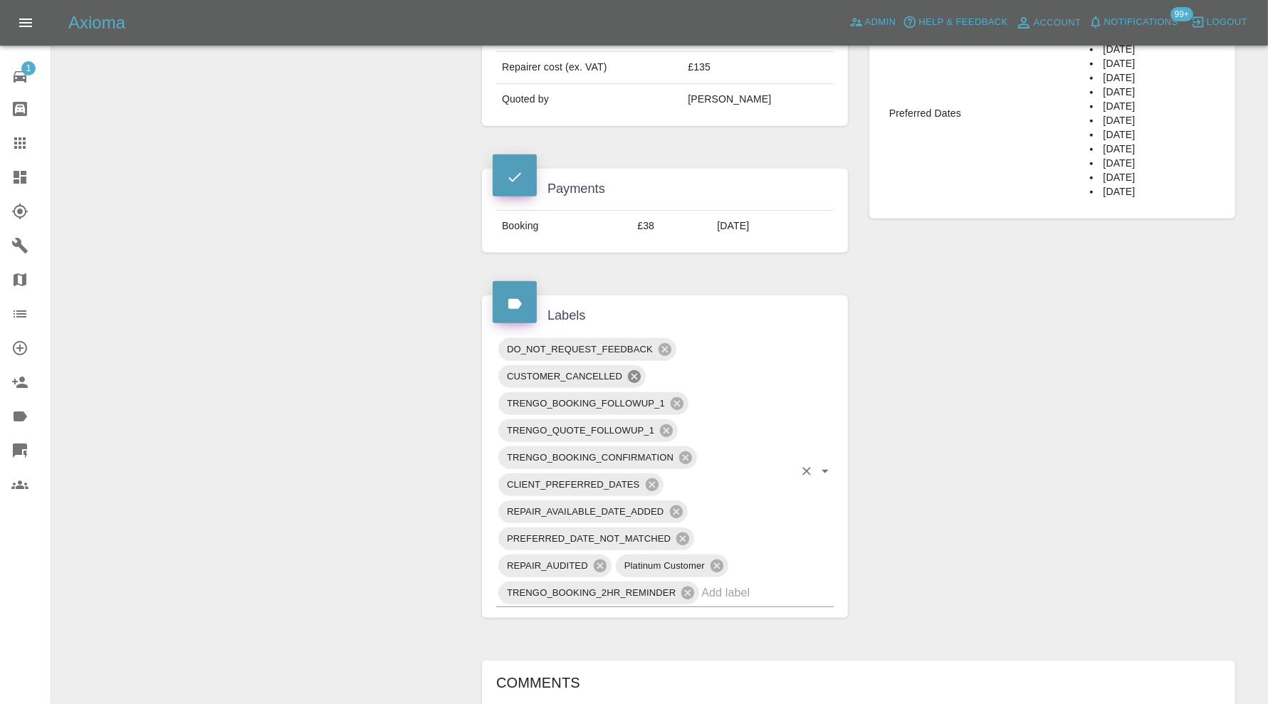
click at [634, 370] on icon at bounding box center [634, 376] width 13 height 13
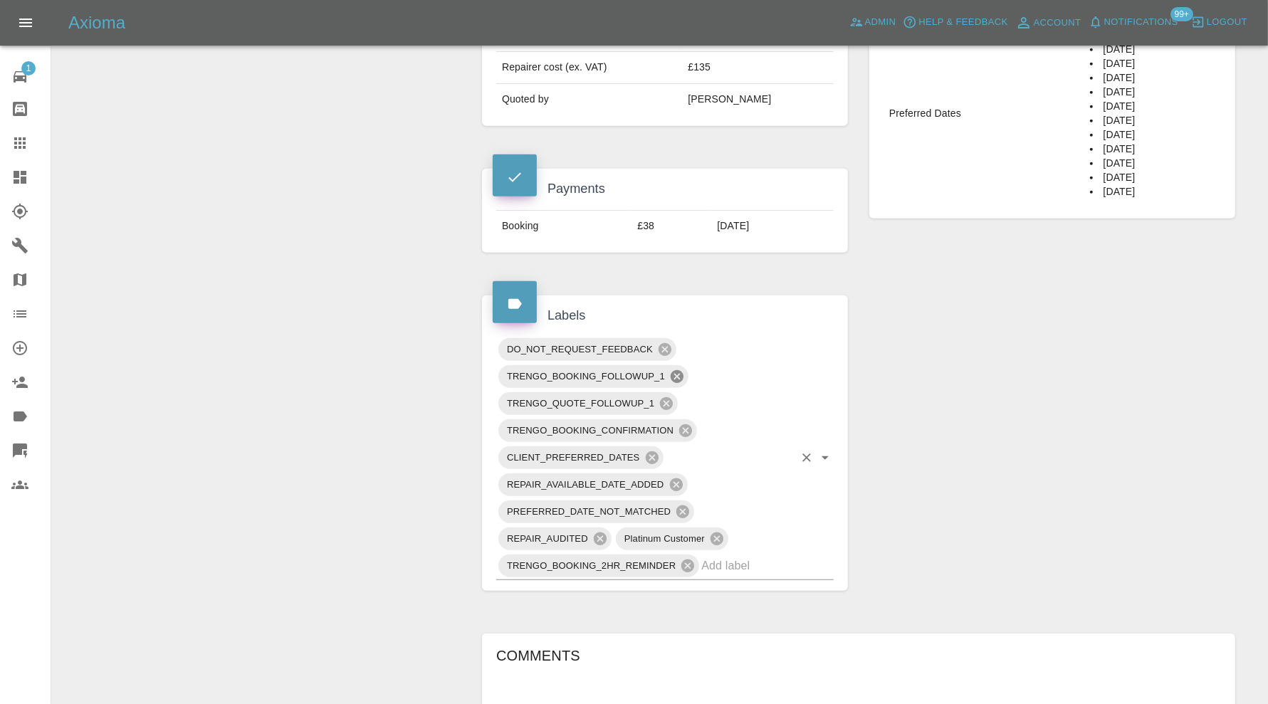
click at [680, 370] on icon at bounding box center [677, 376] width 13 height 13
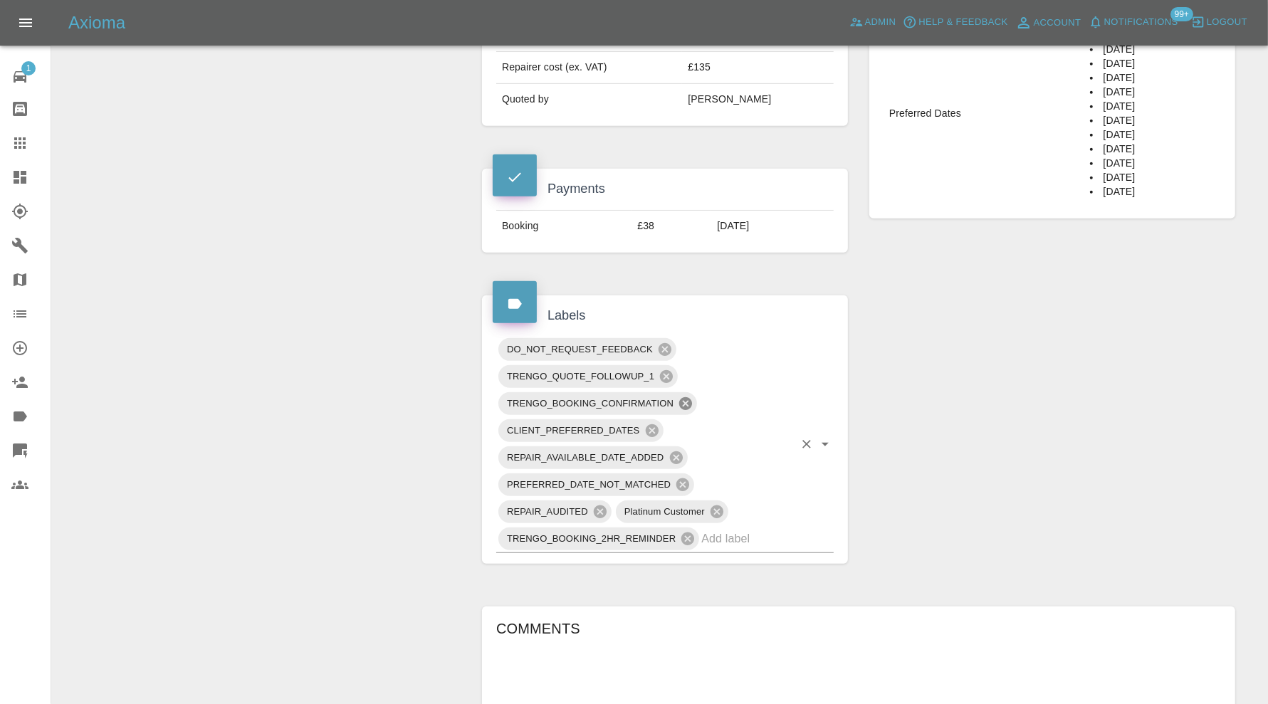
click at [684, 397] on icon at bounding box center [685, 403] width 13 height 13
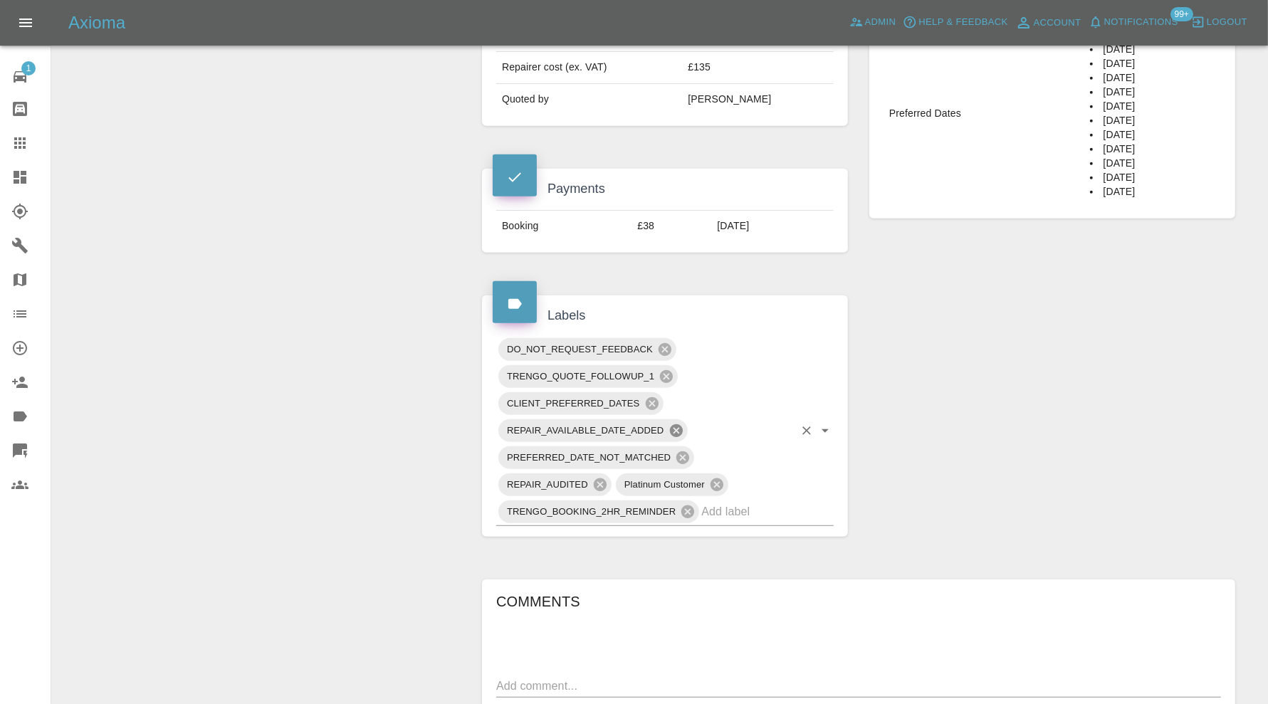
click at [677, 424] on icon at bounding box center [675, 430] width 13 height 13
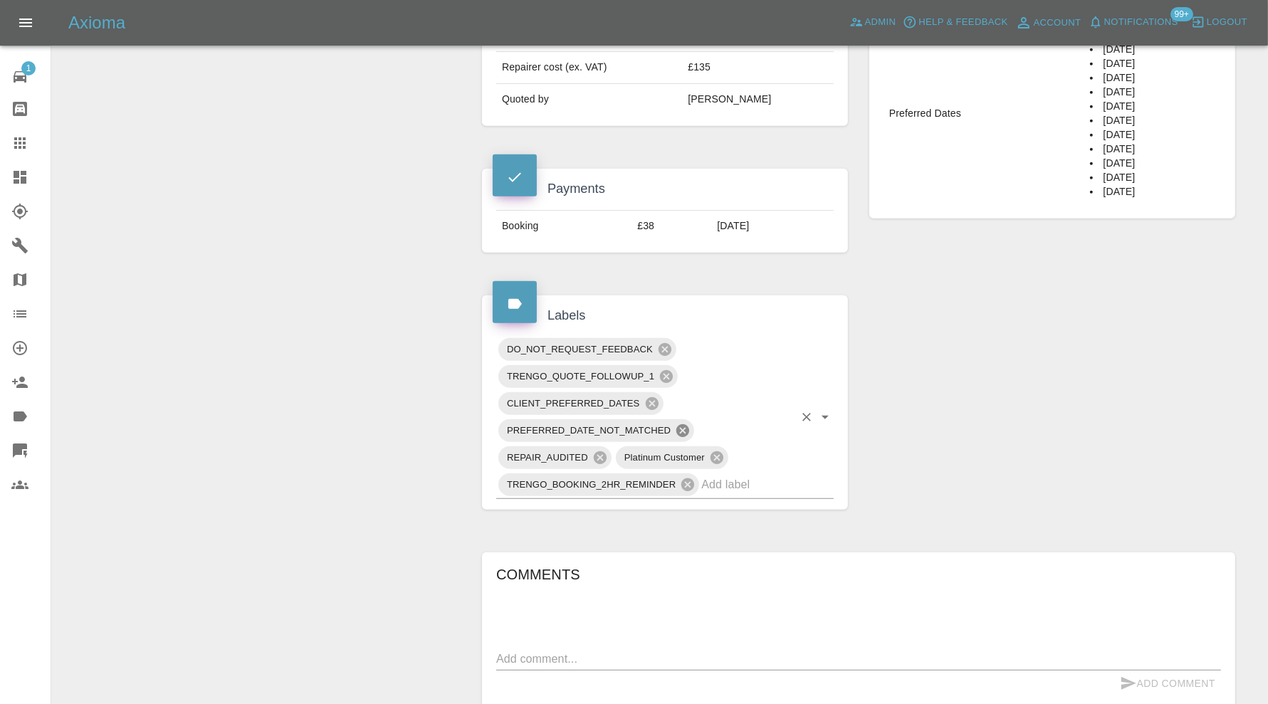
click at [684, 424] on icon at bounding box center [683, 430] width 13 height 13
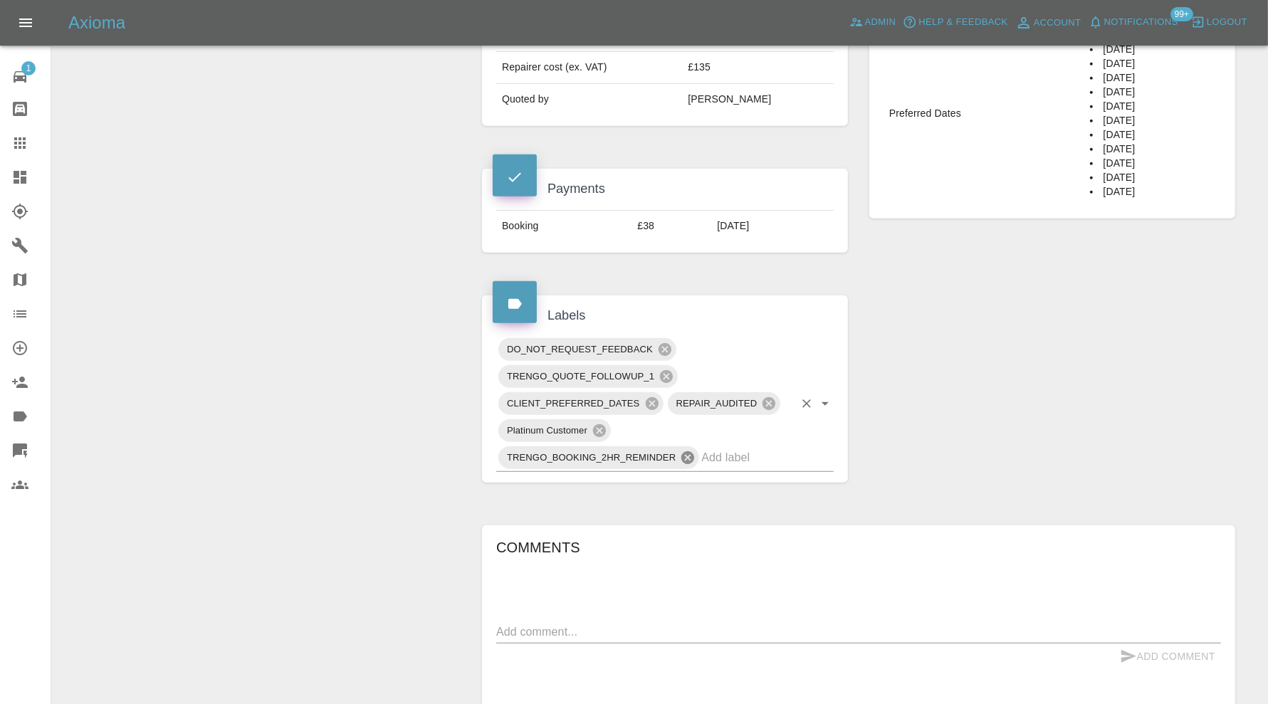
click at [690, 451] on icon at bounding box center [688, 457] width 13 height 13
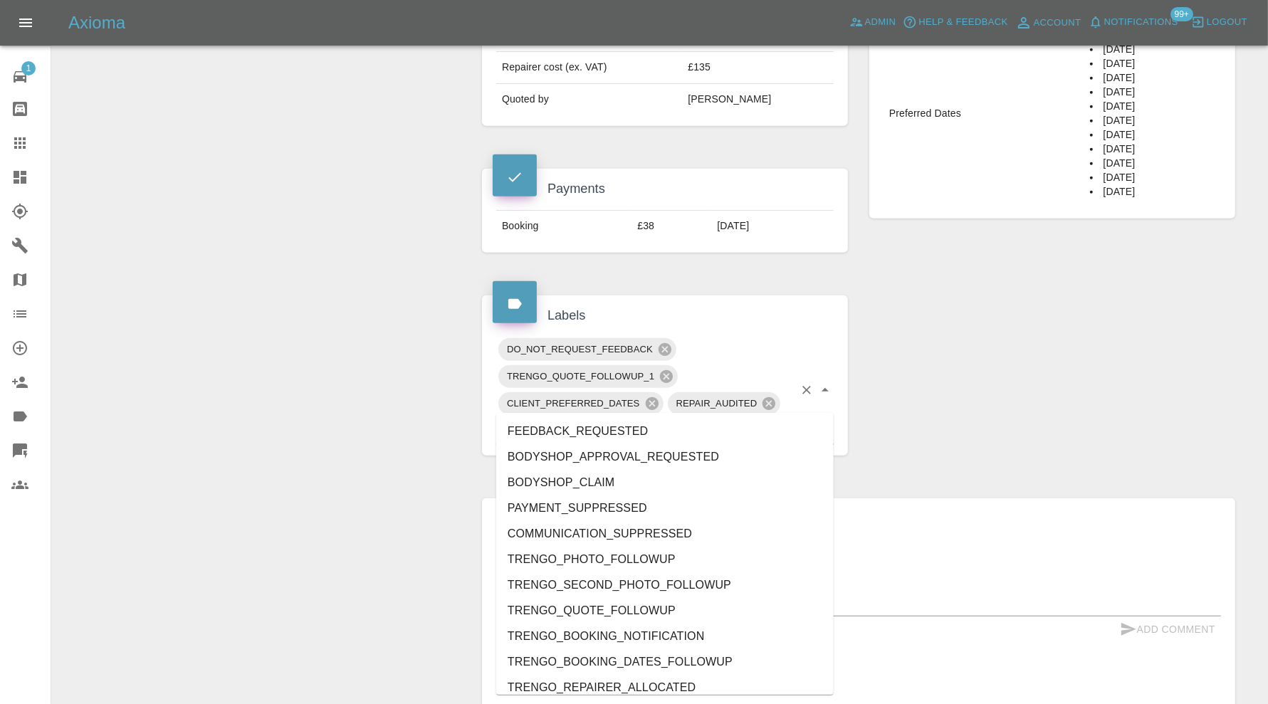
click at [707, 419] on input "text" at bounding box center [703, 430] width 181 height 22
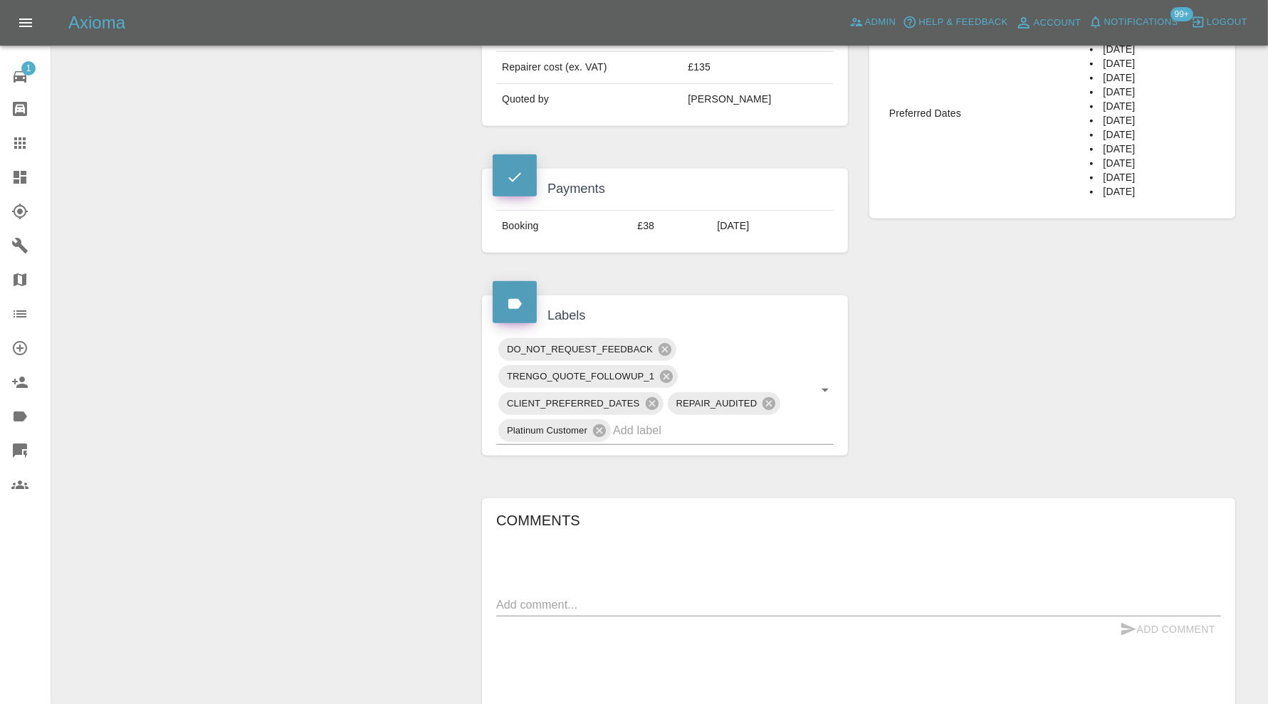
click at [1026, 372] on div "Claim Information Vehicle Make, Model, Year VOLVO XC90 PHEV ULTRA 2025 Registra…" at bounding box center [858, 630] width 775 height 2168
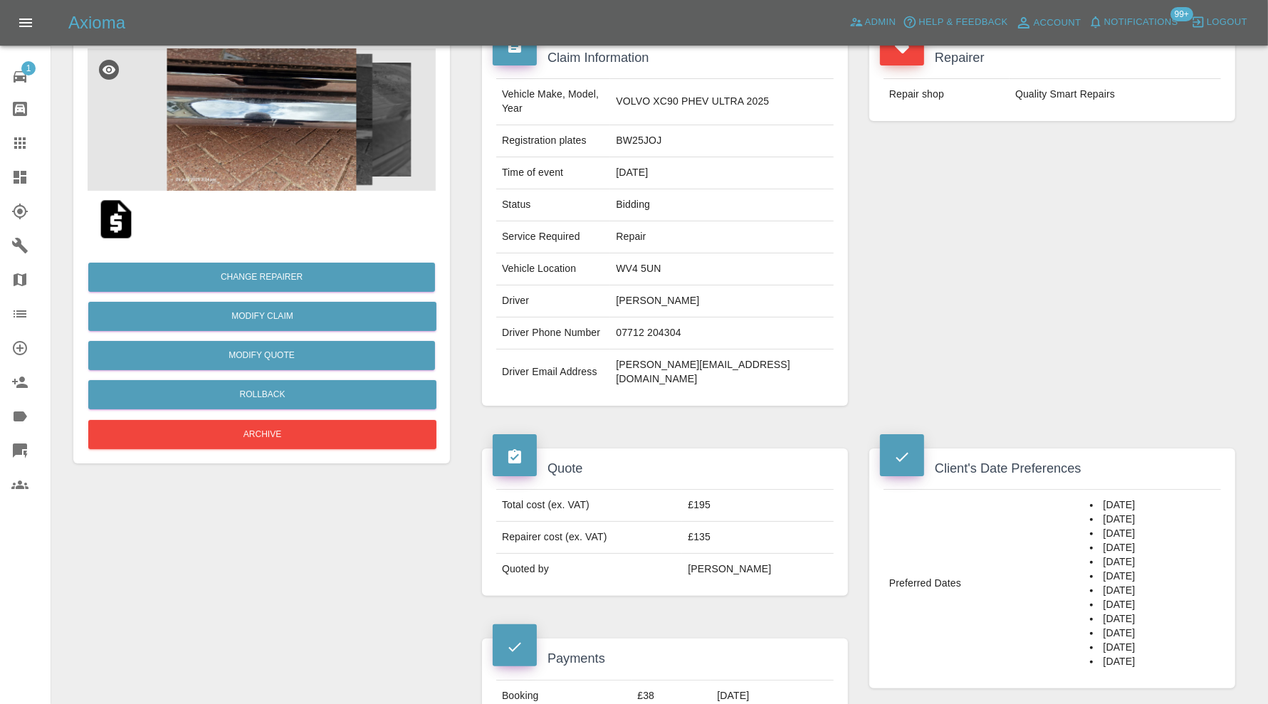
scroll to position [0, 0]
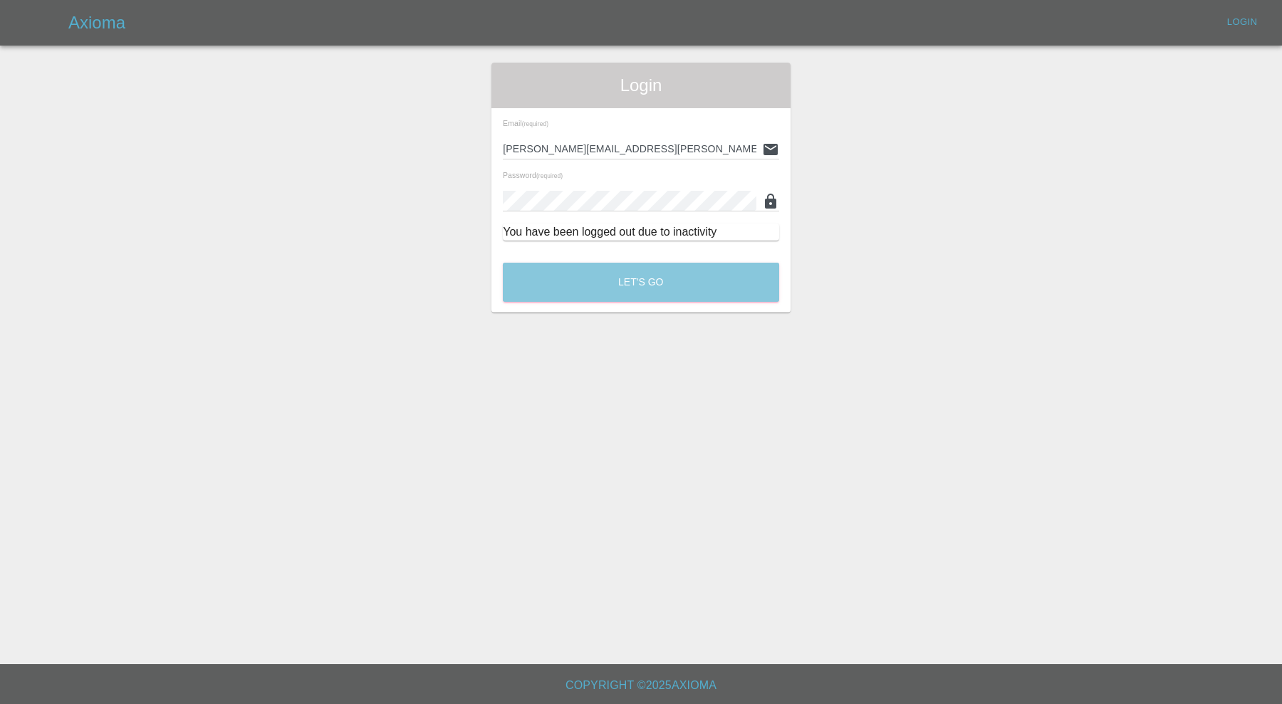
click at [714, 273] on button "Let's Go" at bounding box center [641, 282] width 276 height 39
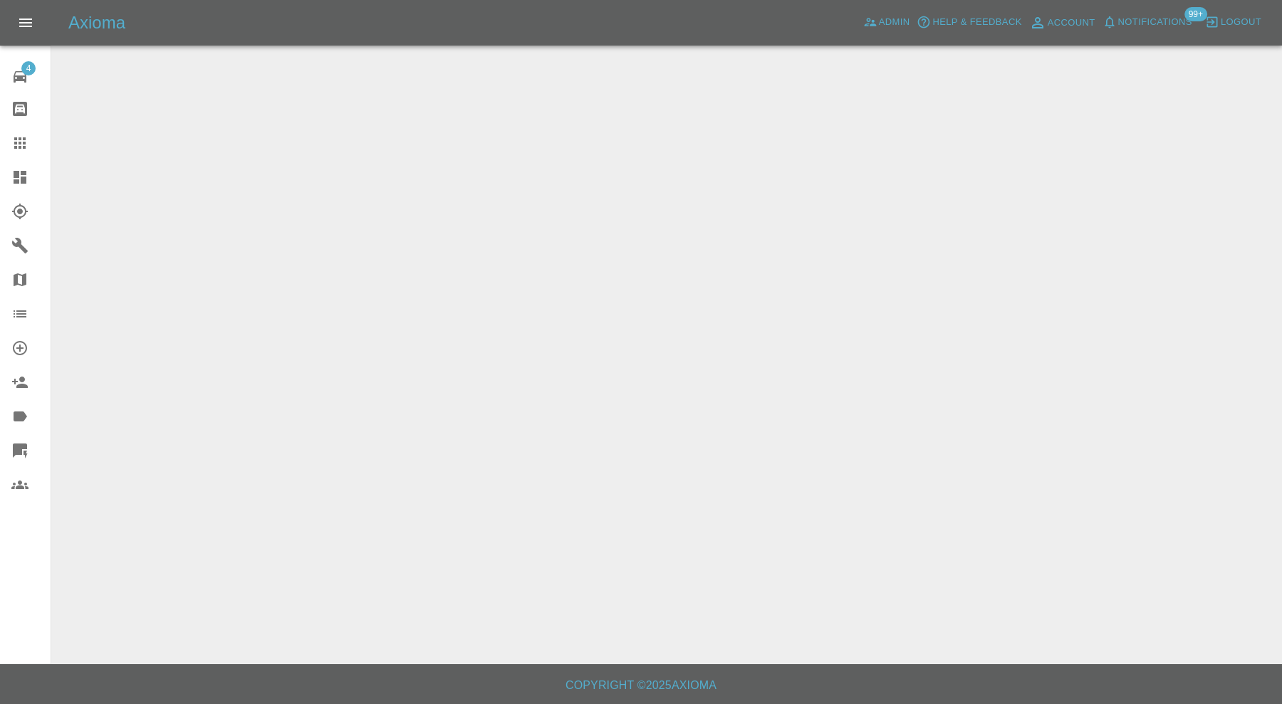
click at [24, 170] on icon at bounding box center [19, 177] width 17 height 17
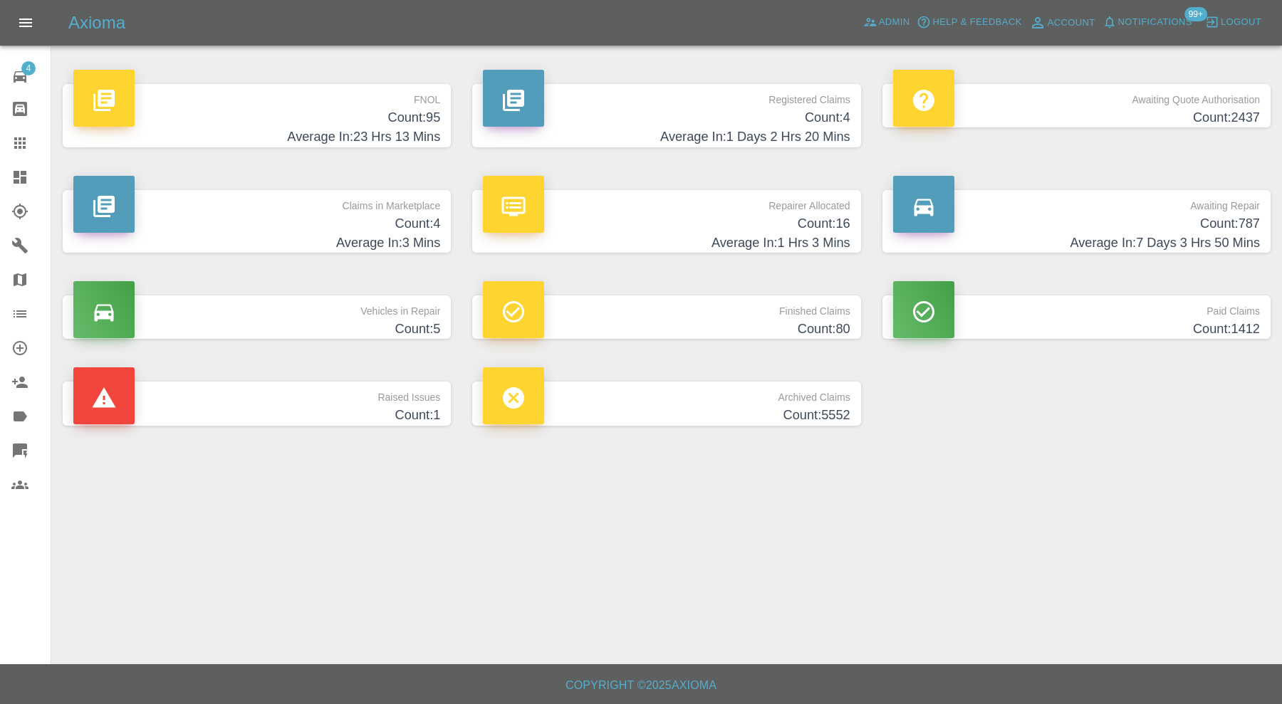
click at [310, 199] on p "Claims in Marketplace" at bounding box center [256, 202] width 367 height 24
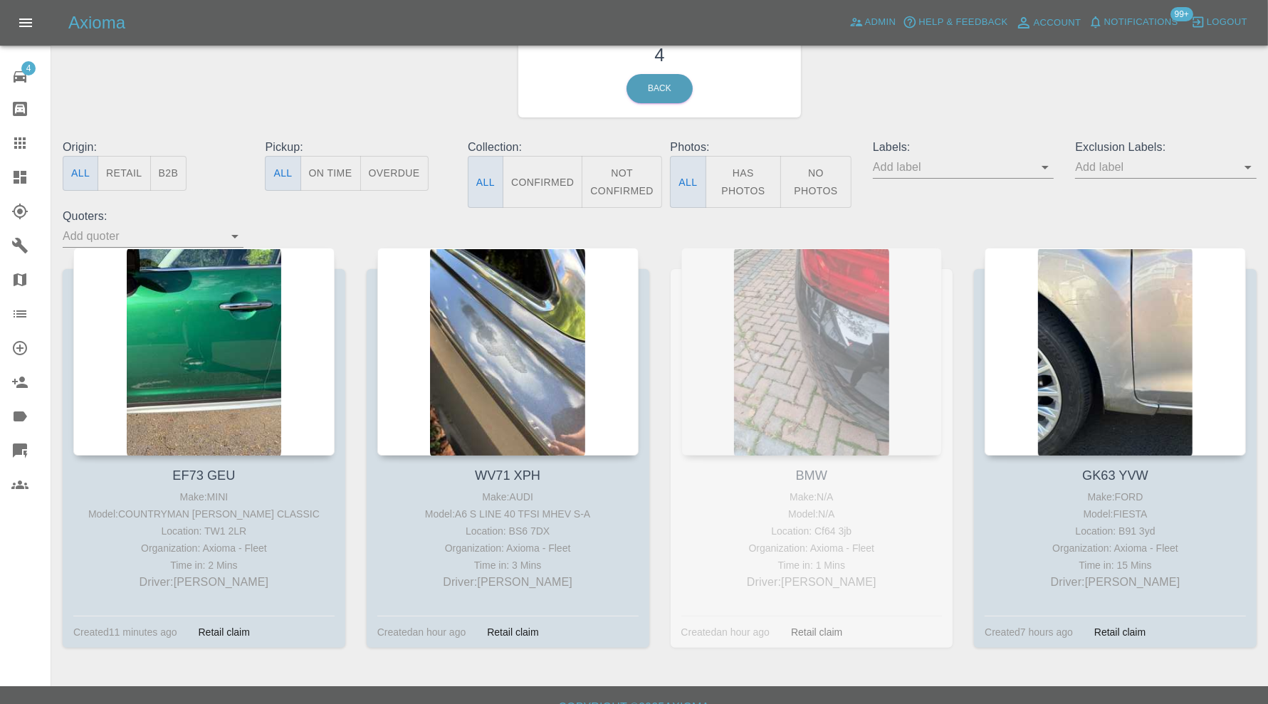
scroll to position [96, 0]
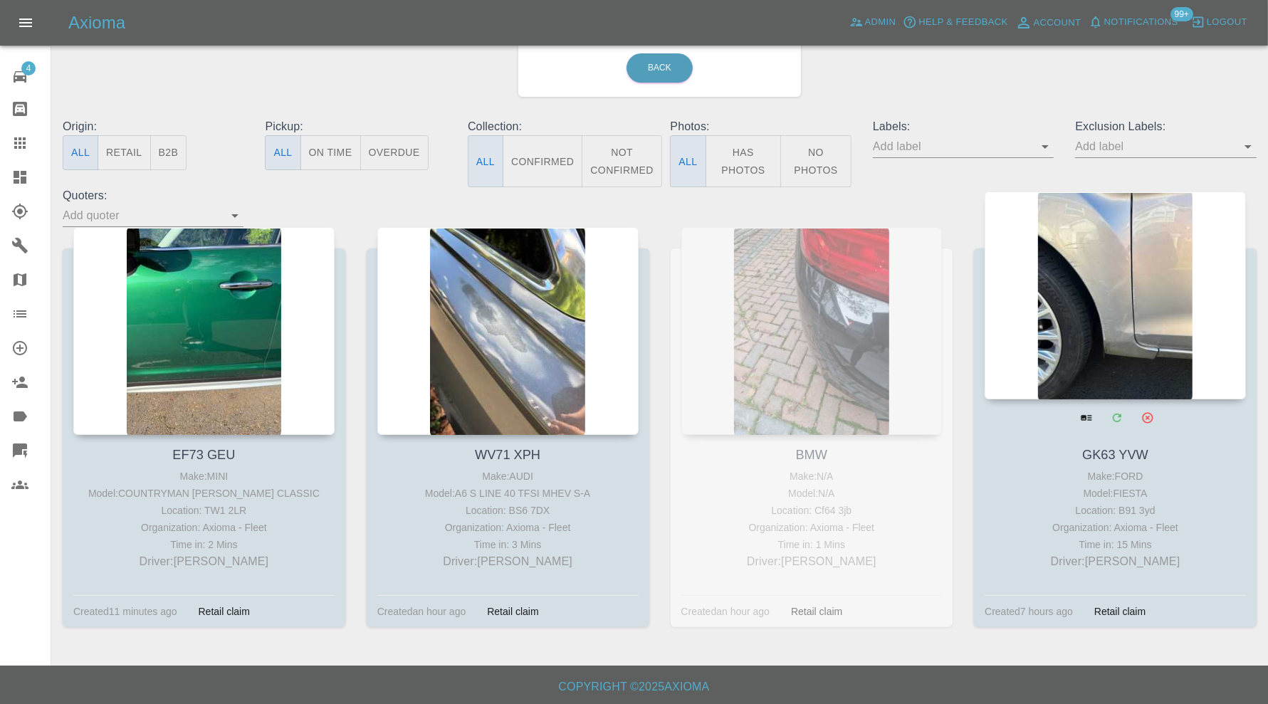
click at [1114, 305] on div at bounding box center [1115, 296] width 261 height 208
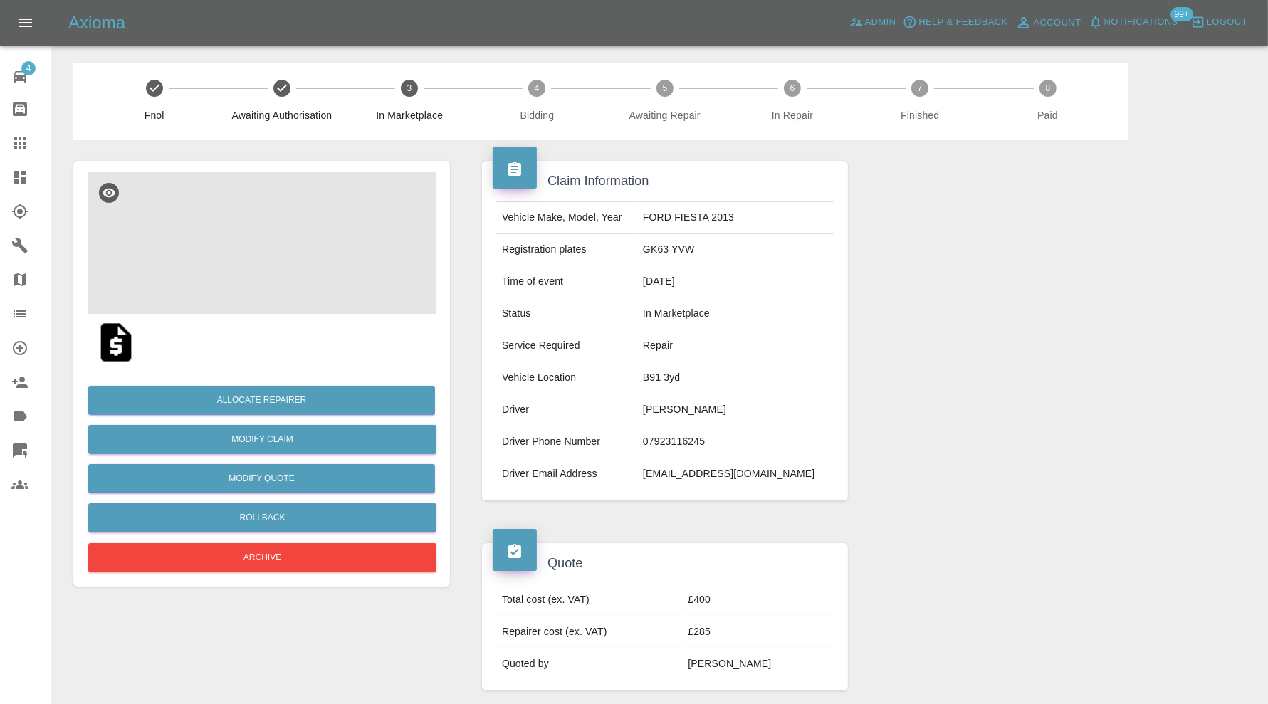
click at [300, 269] on img at bounding box center [262, 243] width 348 height 142
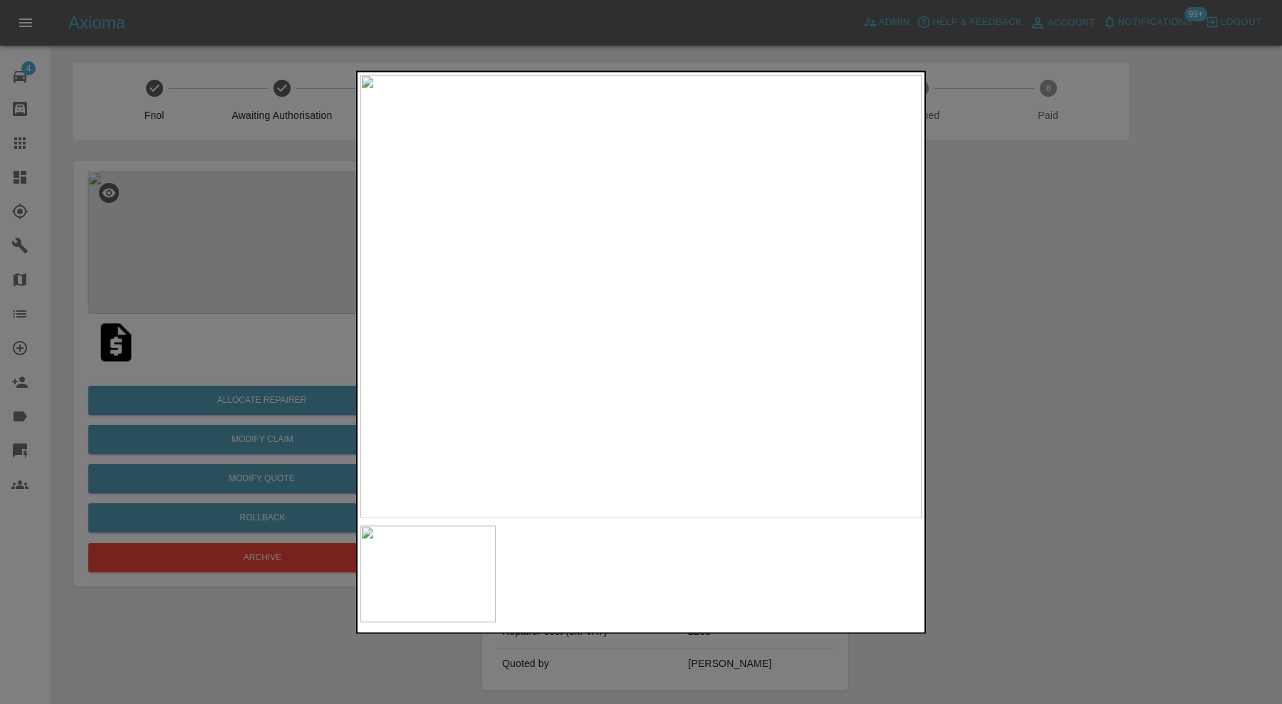
click at [986, 311] on div at bounding box center [641, 352] width 1282 height 704
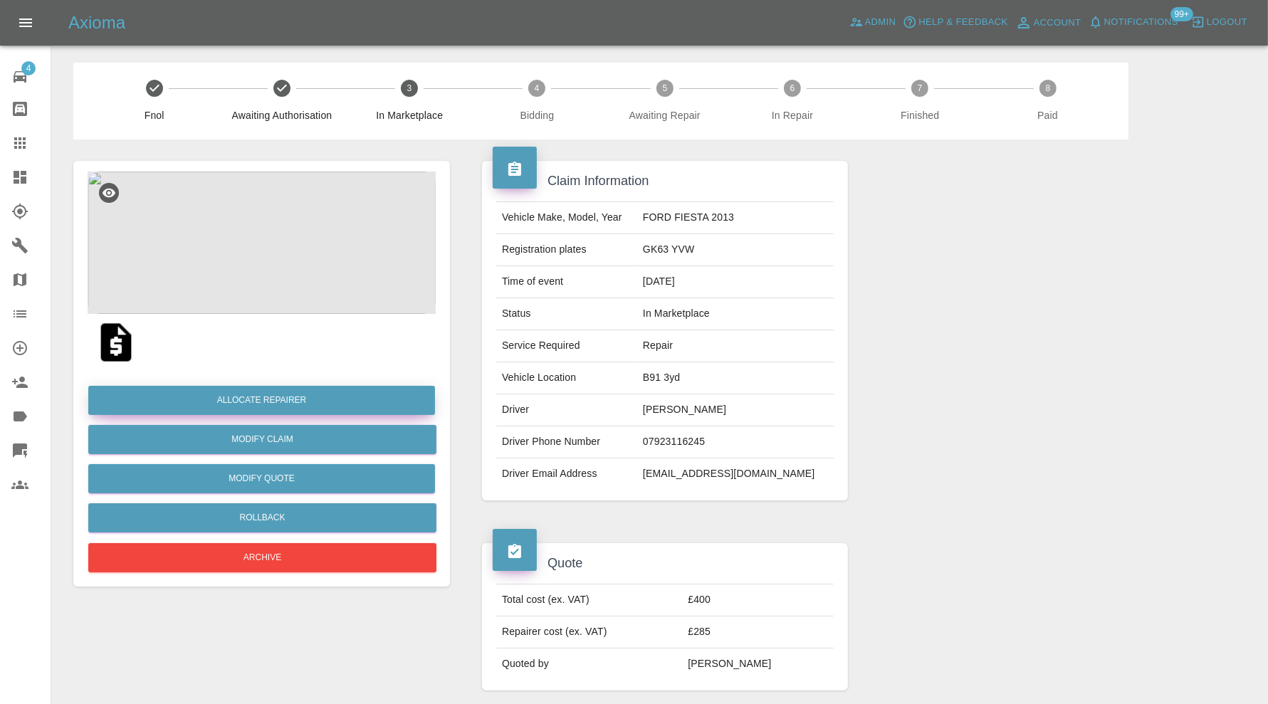
click at [282, 406] on button "Allocate Repairer" at bounding box center [261, 400] width 347 height 29
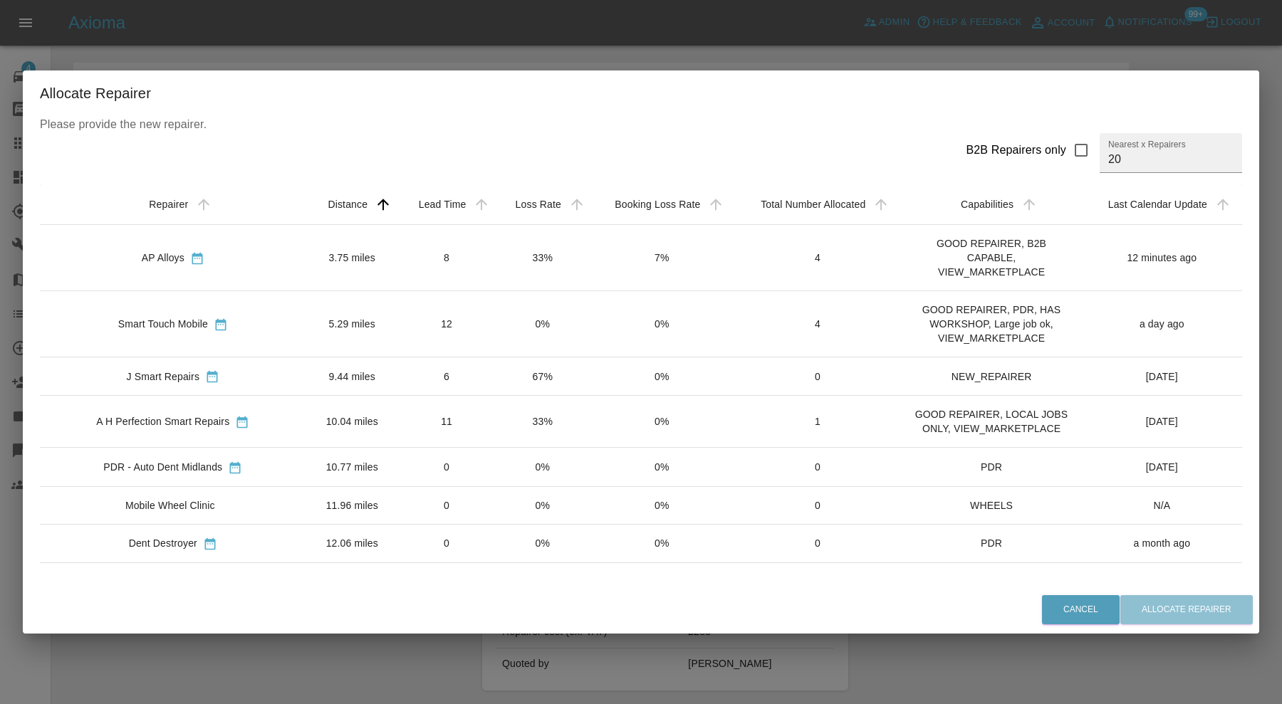
click at [306, 320] on td "5.29 miles" at bounding box center [352, 324] width 92 height 66
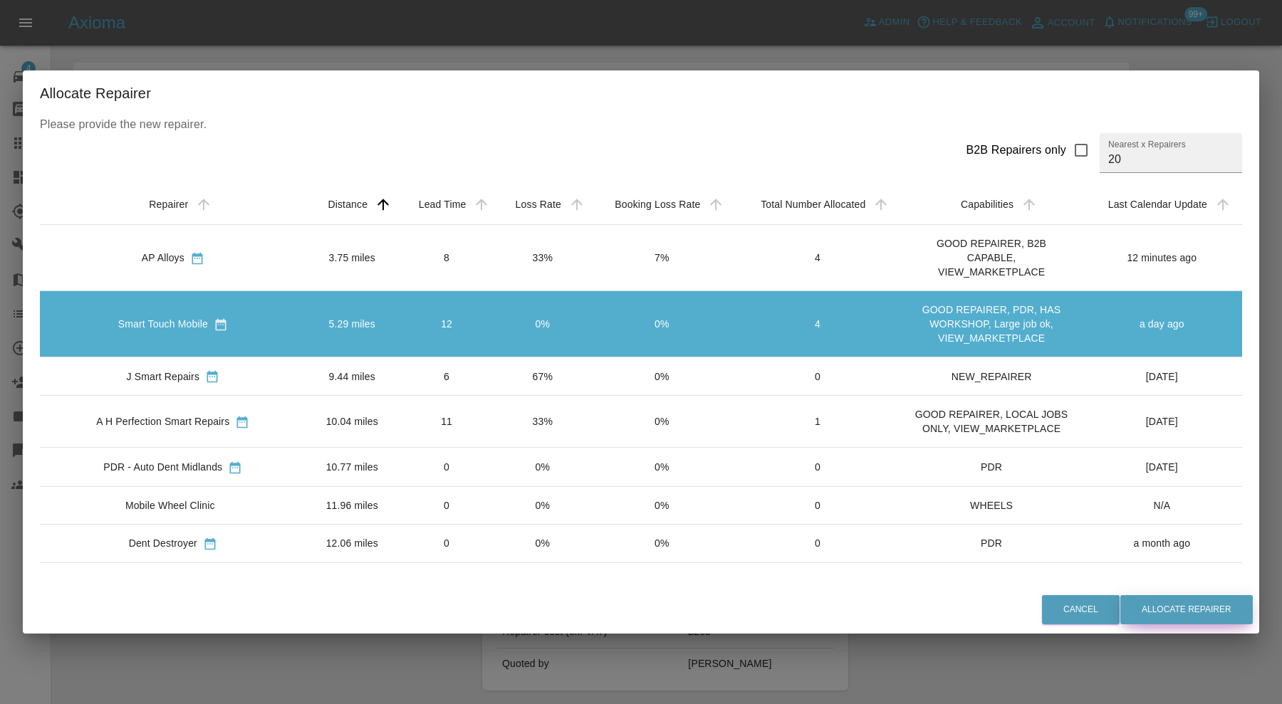
click at [1182, 607] on button "Allocate Repairer" at bounding box center [1186, 609] width 132 height 29
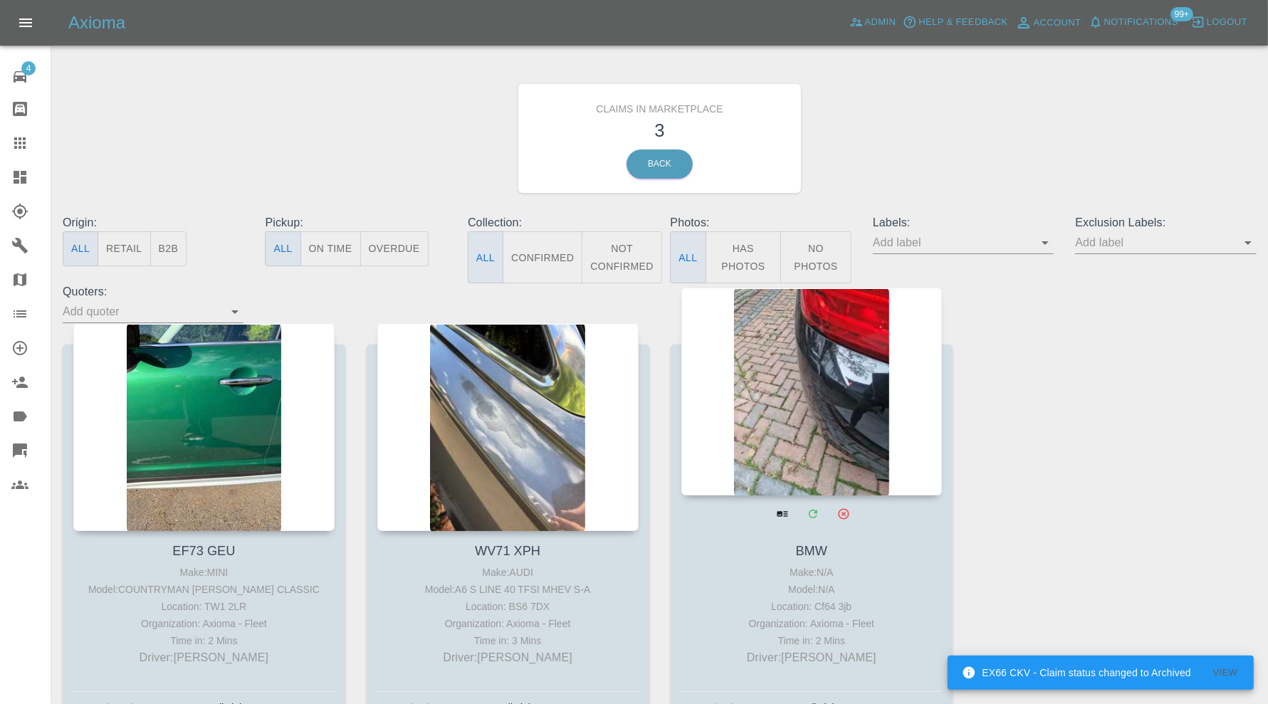
click at [790, 369] on div at bounding box center [812, 392] width 261 height 208
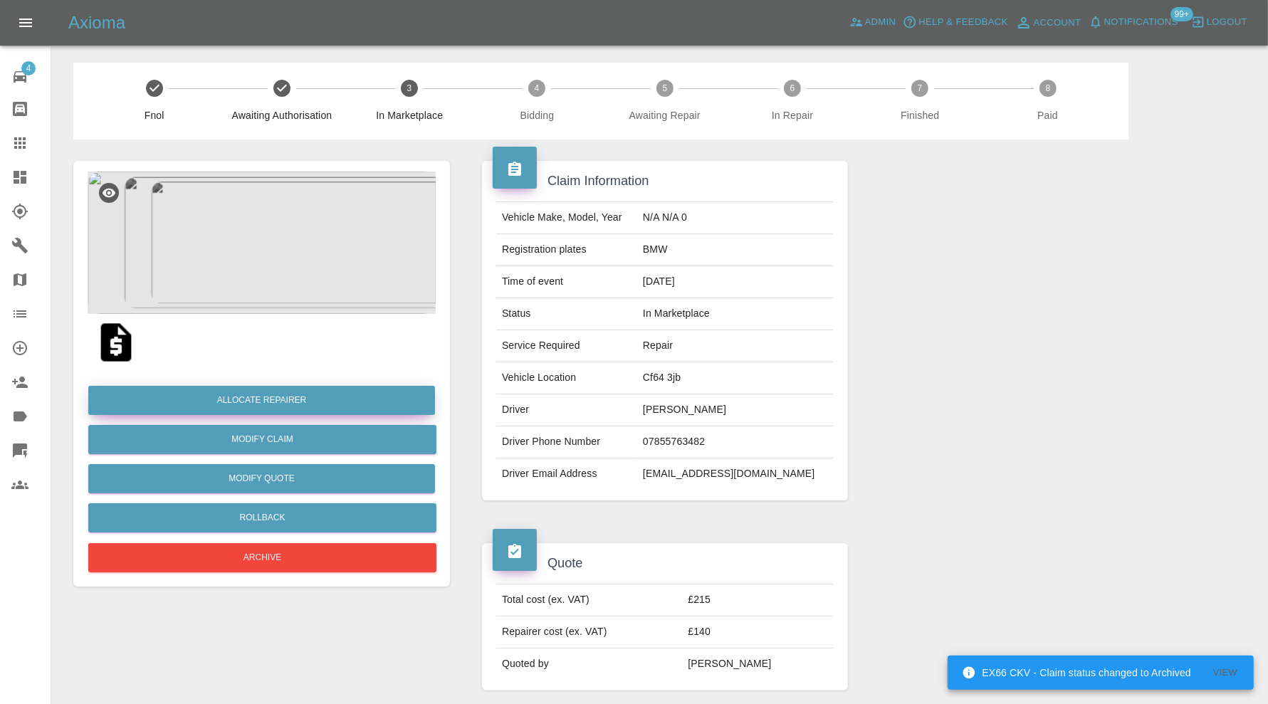
click at [345, 387] on button "Allocate Repairer" at bounding box center [261, 400] width 347 height 29
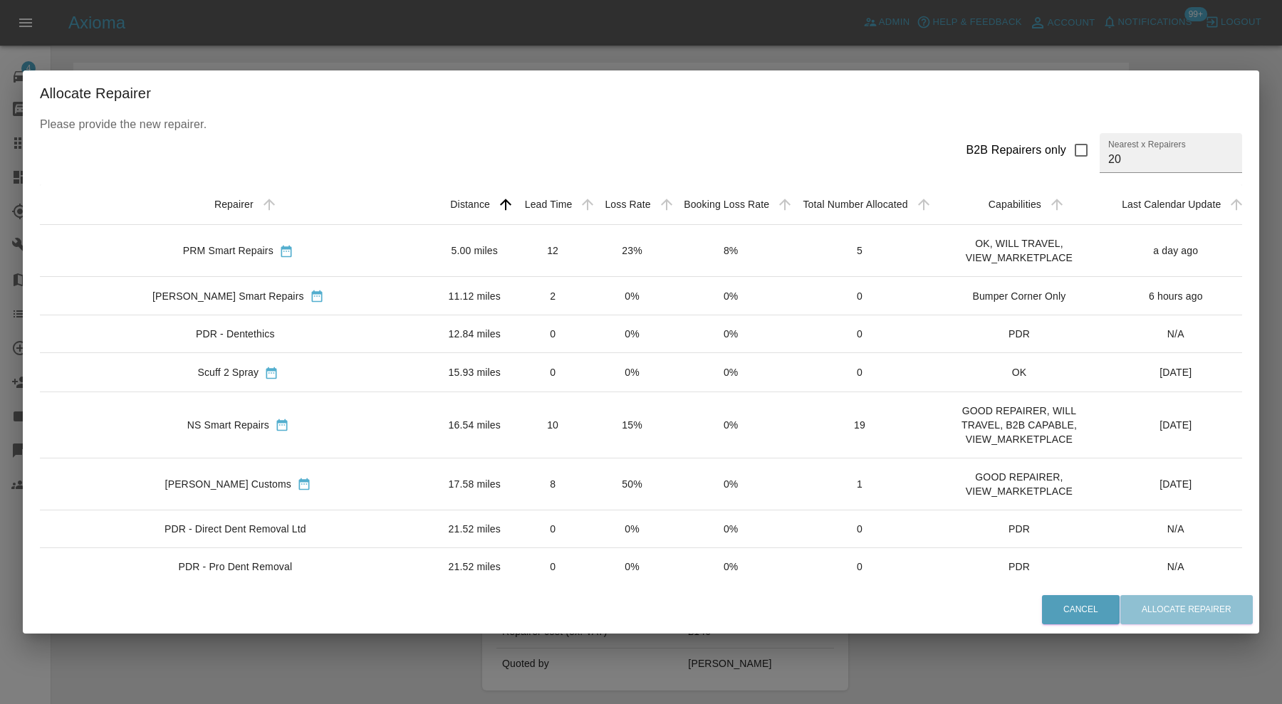
click at [346, 417] on div "NS Smart Repairs" at bounding box center [238, 424] width 374 height 15
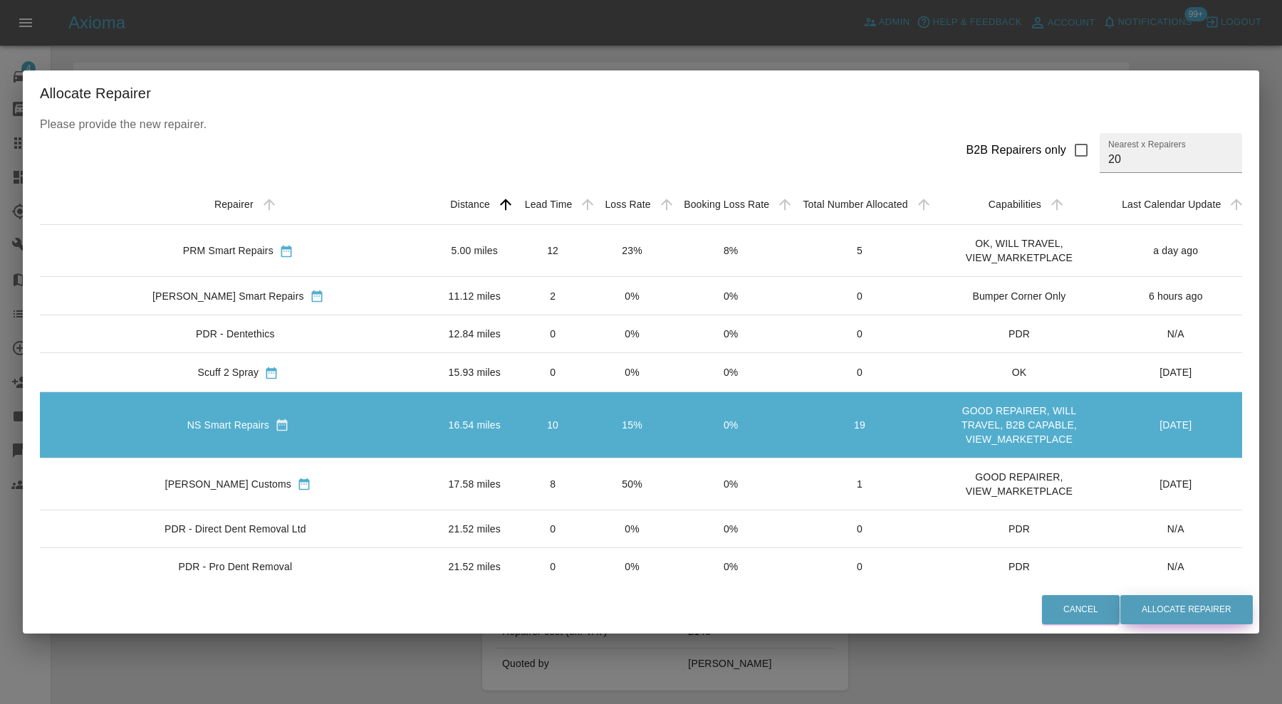
click at [1163, 613] on button "Allocate Repairer" at bounding box center [1186, 609] width 132 height 29
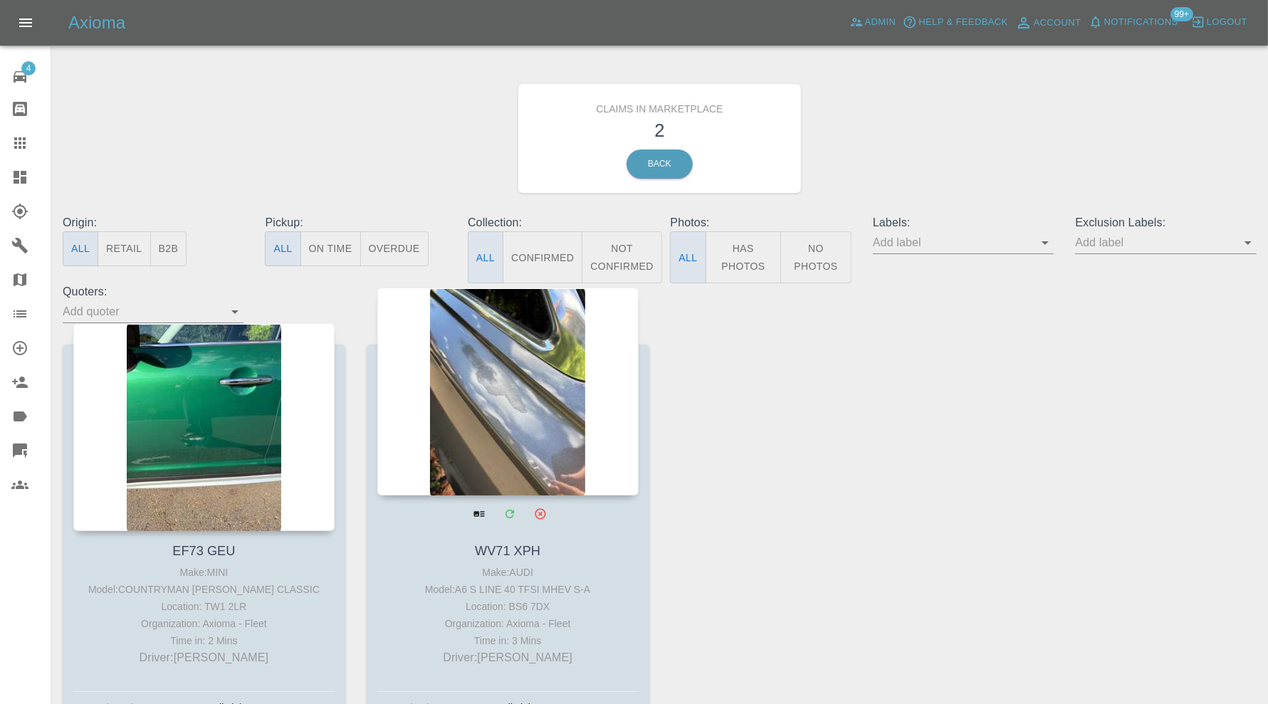
click at [444, 383] on div at bounding box center [507, 392] width 261 height 208
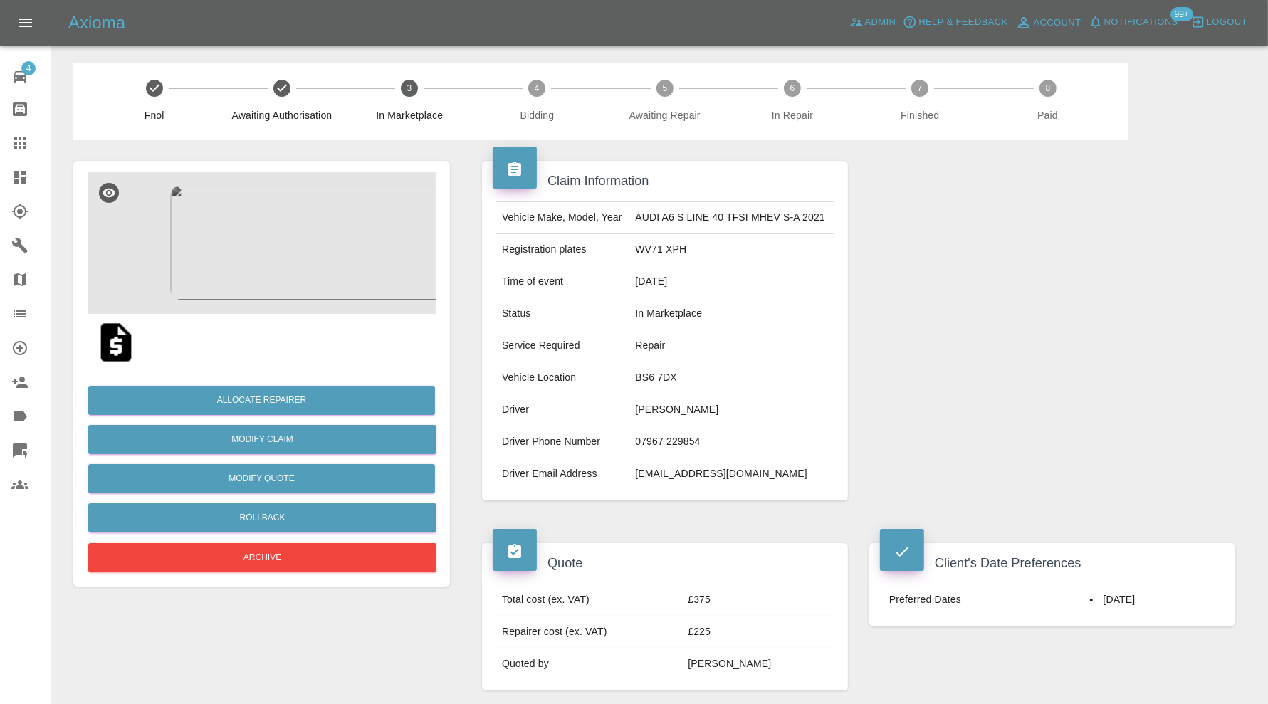
click at [264, 262] on img at bounding box center [262, 243] width 348 height 142
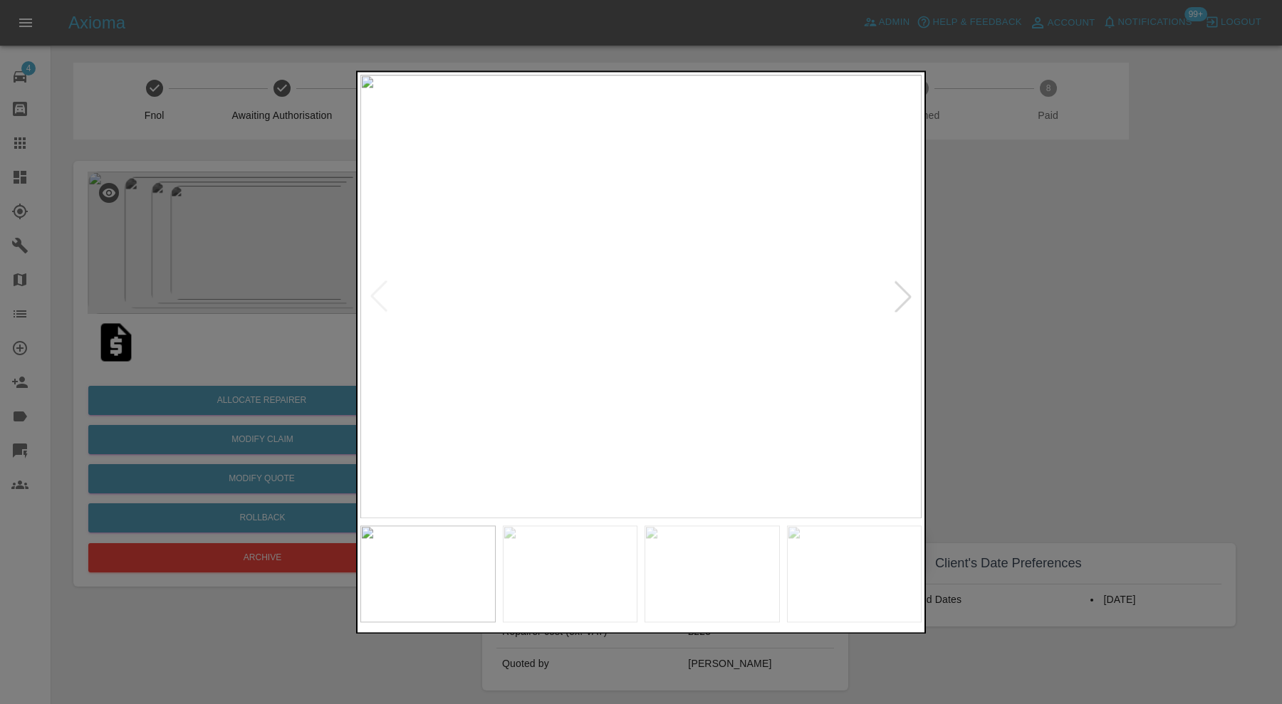
click at [586, 577] on img at bounding box center [570, 574] width 135 height 97
click at [718, 583] on img at bounding box center [711, 574] width 135 height 97
click at [814, 573] on img at bounding box center [854, 574] width 135 height 97
click at [905, 296] on img at bounding box center [640, 297] width 561 height 444
click at [976, 288] on div at bounding box center [641, 352] width 1282 height 704
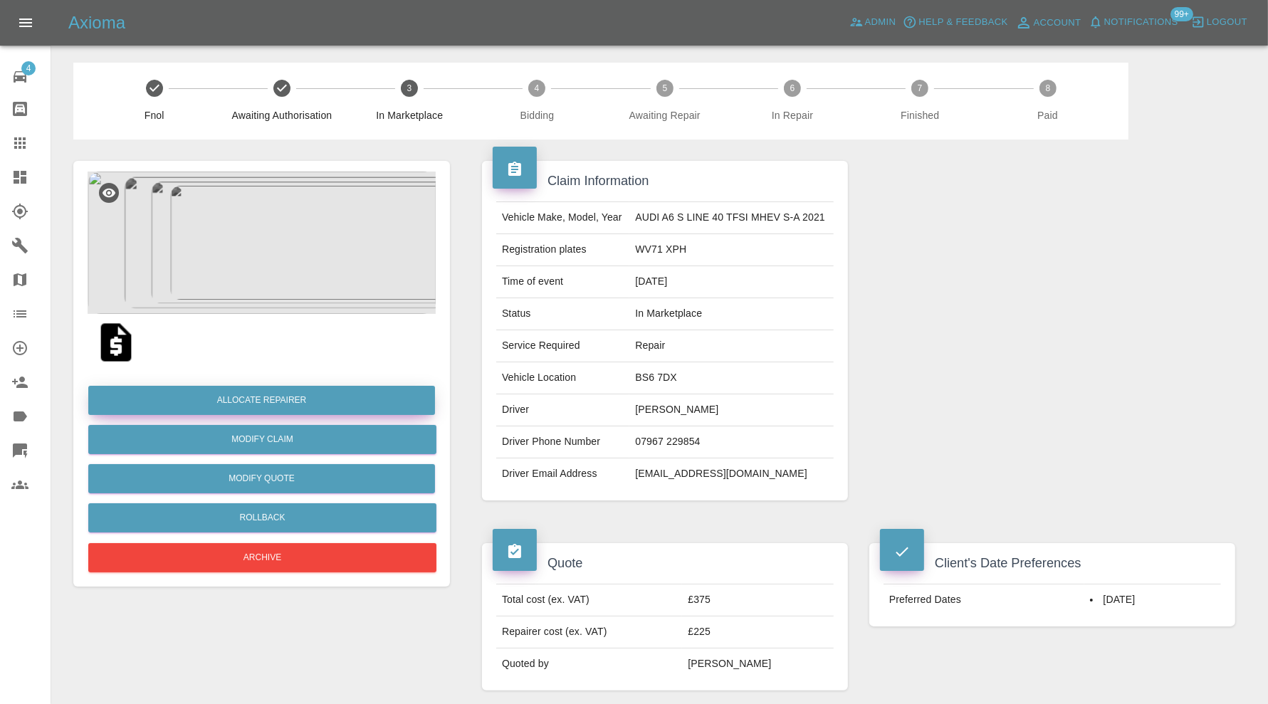
click at [321, 394] on button "Allocate Repairer" at bounding box center [261, 400] width 347 height 29
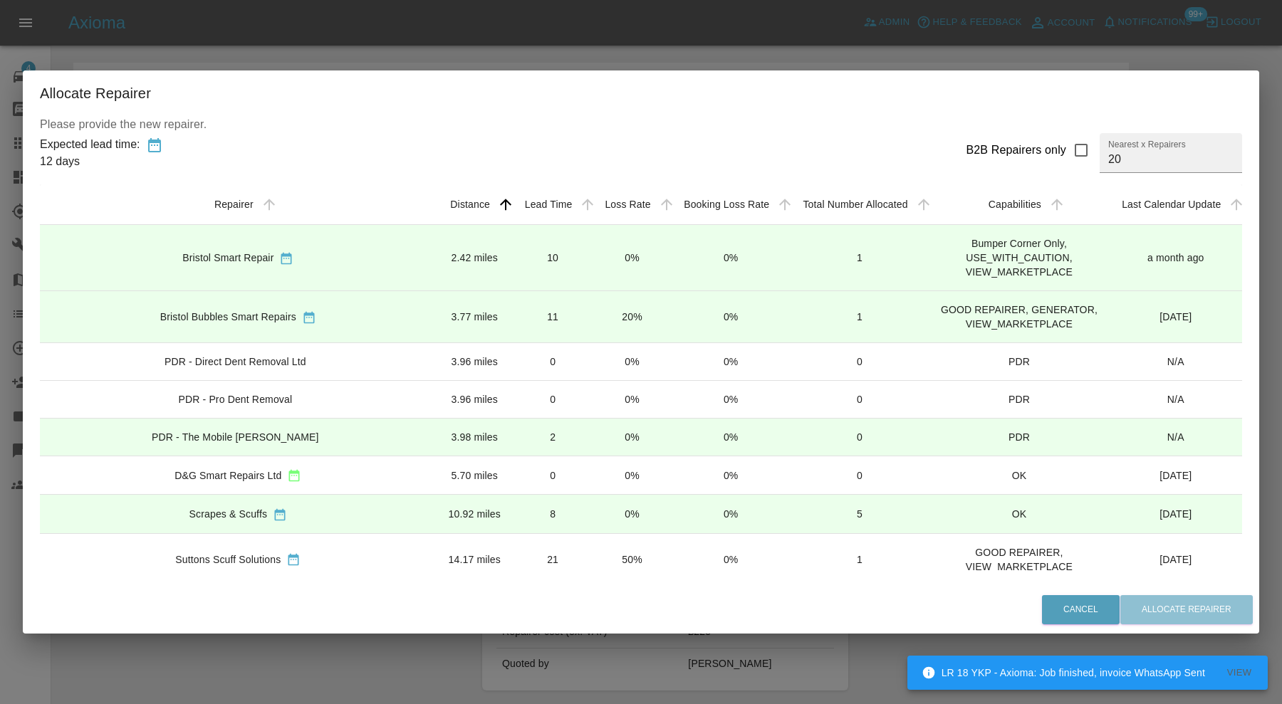
click at [348, 334] on td "Bristol Bubbles Smart Repairs" at bounding box center [238, 317] width 397 height 52
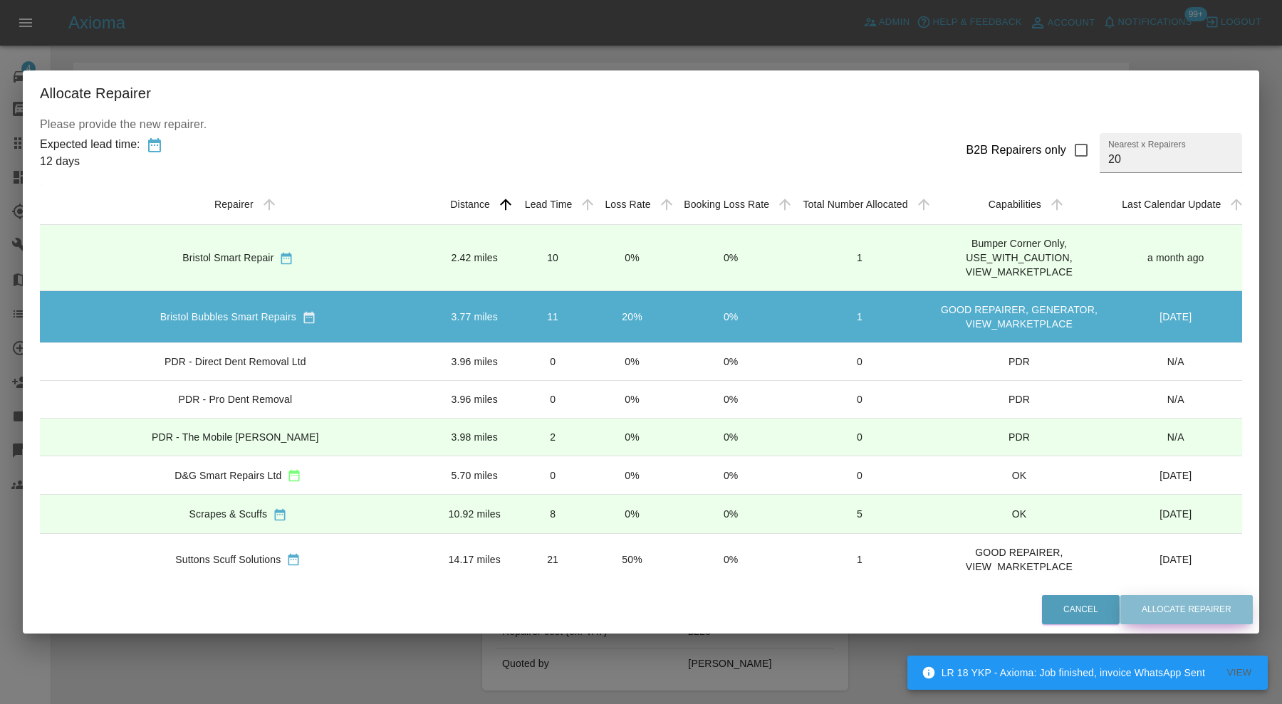
click at [1173, 619] on button "Allocate Repairer" at bounding box center [1186, 609] width 132 height 29
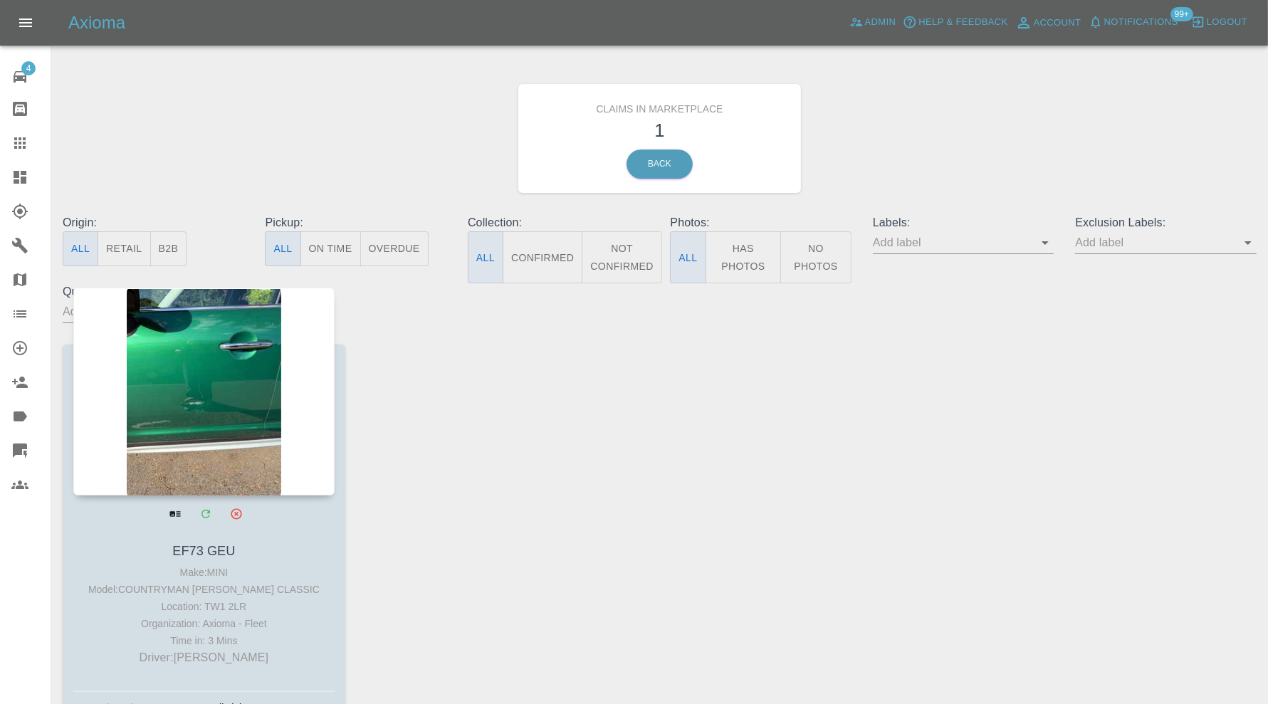
click at [204, 372] on div at bounding box center [203, 392] width 261 height 208
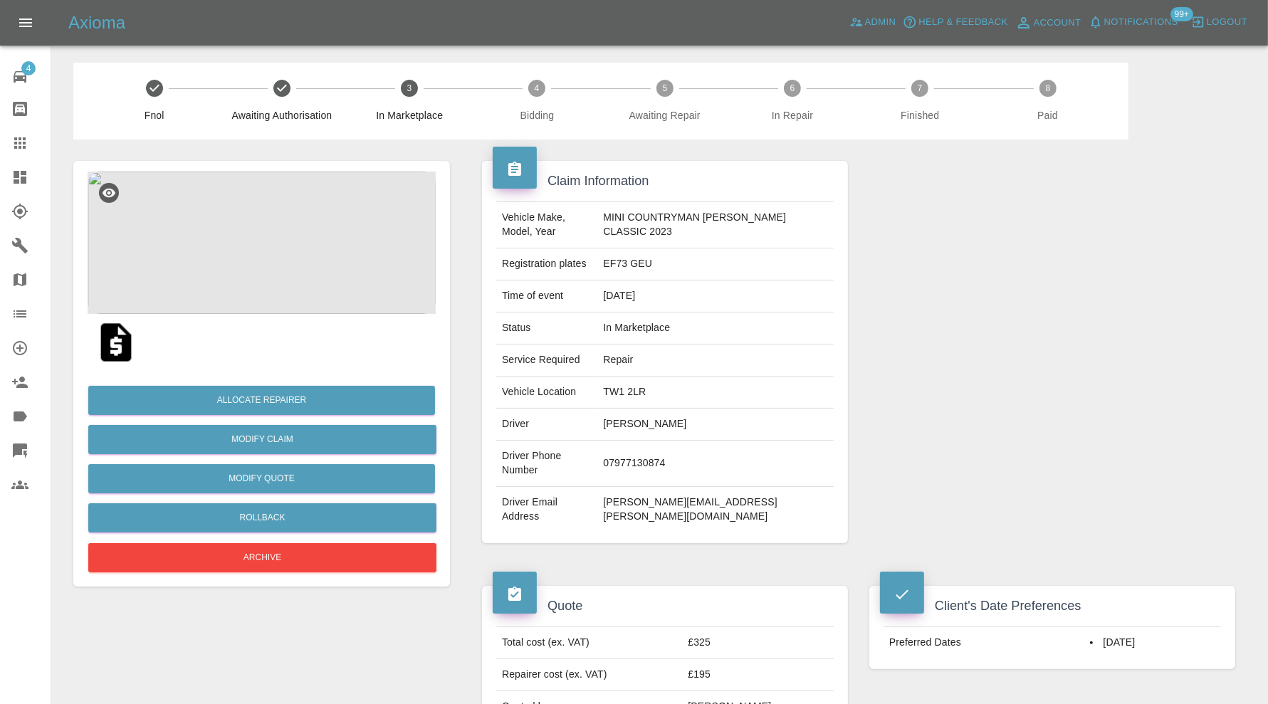
click at [241, 267] on img at bounding box center [262, 243] width 348 height 142
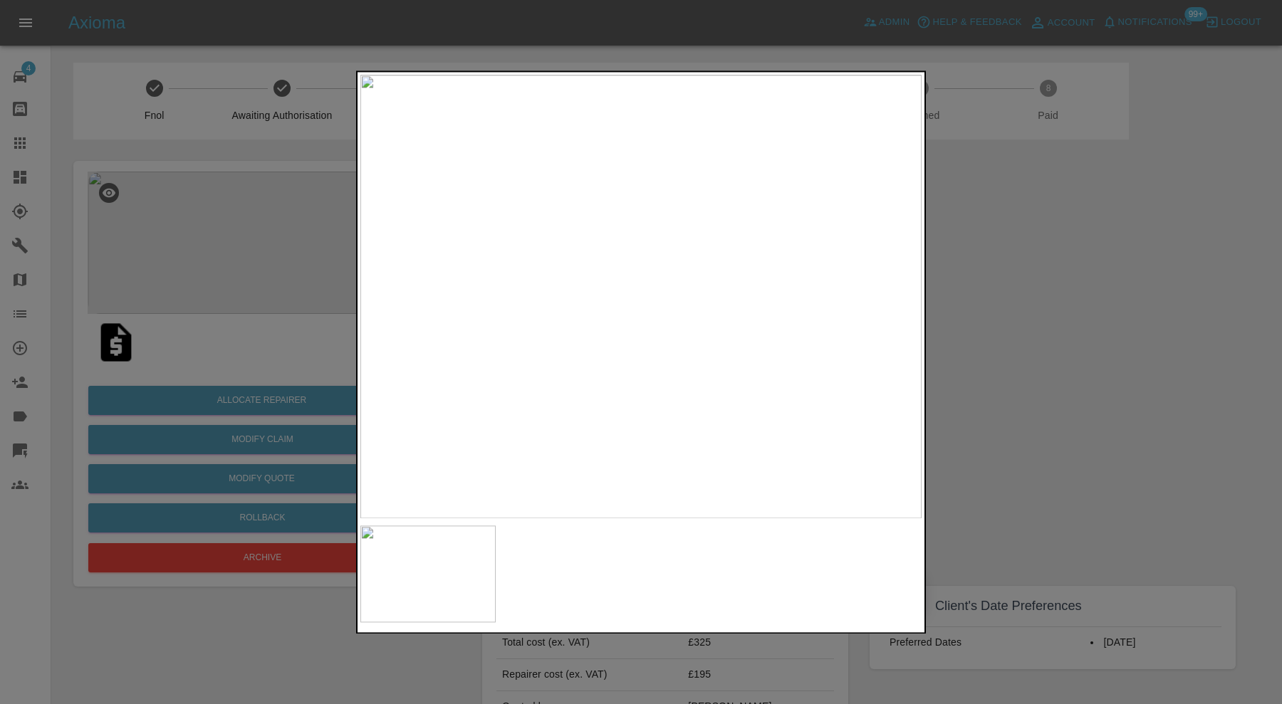
click at [1044, 307] on div at bounding box center [641, 352] width 1282 height 704
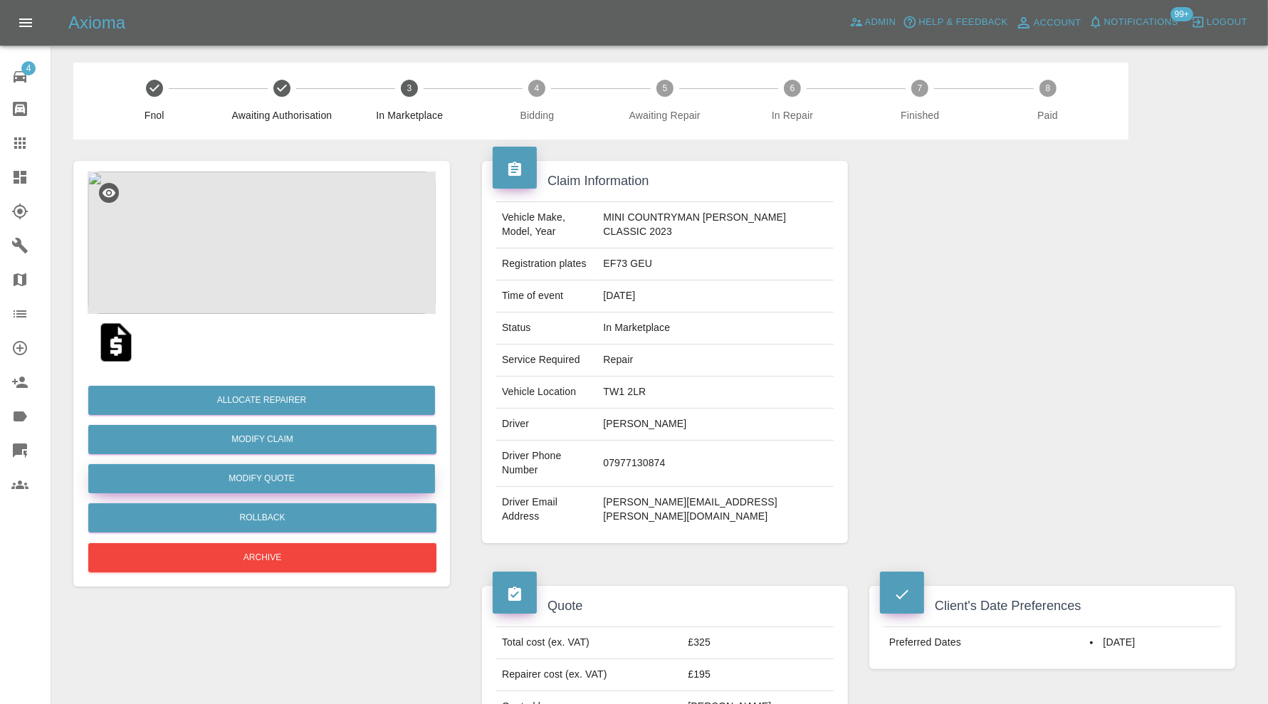
click at [330, 481] on button "Modify Quote" at bounding box center [261, 478] width 347 height 29
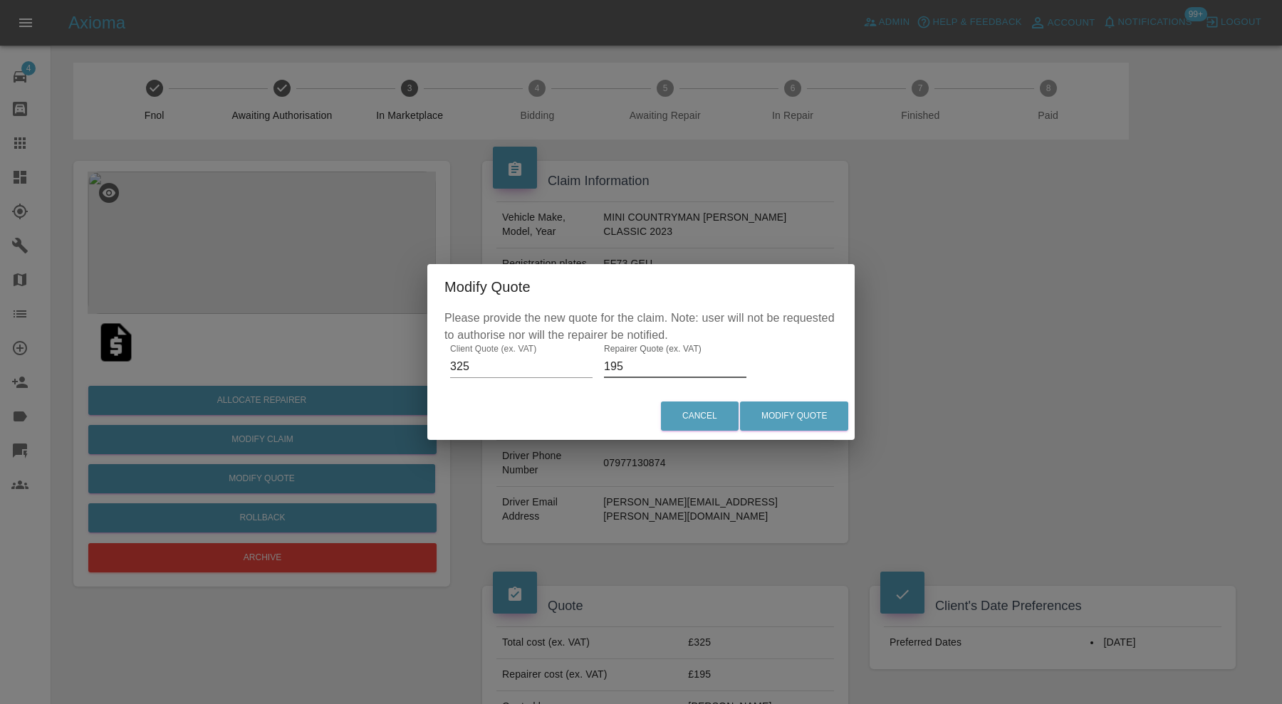
drag, startPoint x: 627, startPoint y: 367, endPoint x: 589, endPoint y: 366, distance: 37.7
click at [589, 366] on div "Please provide the new quote for the claim. Note: user will not be requested to…" at bounding box center [640, 351] width 427 height 83
type input "200"
click at [811, 414] on button "Modify Quote" at bounding box center [794, 416] width 108 height 29
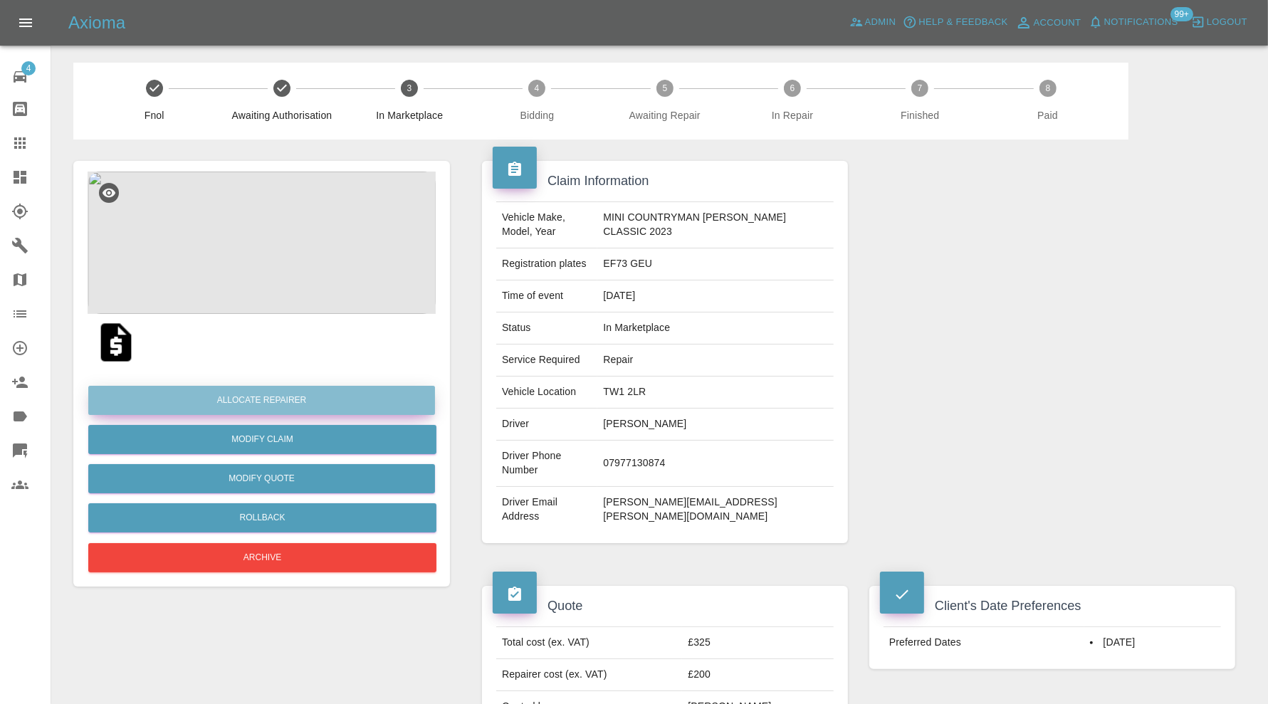
click at [325, 403] on button "Allocate Repairer" at bounding box center [261, 400] width 347 height 29
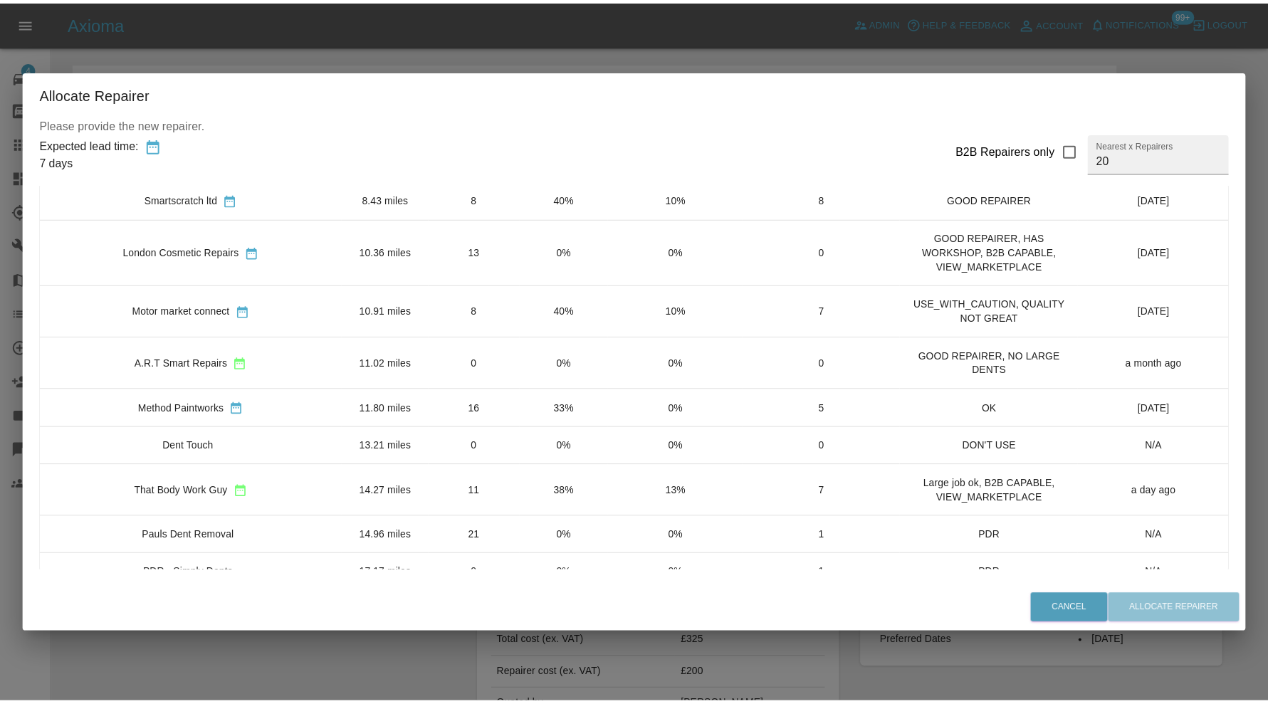
scroll to position [591, 0]
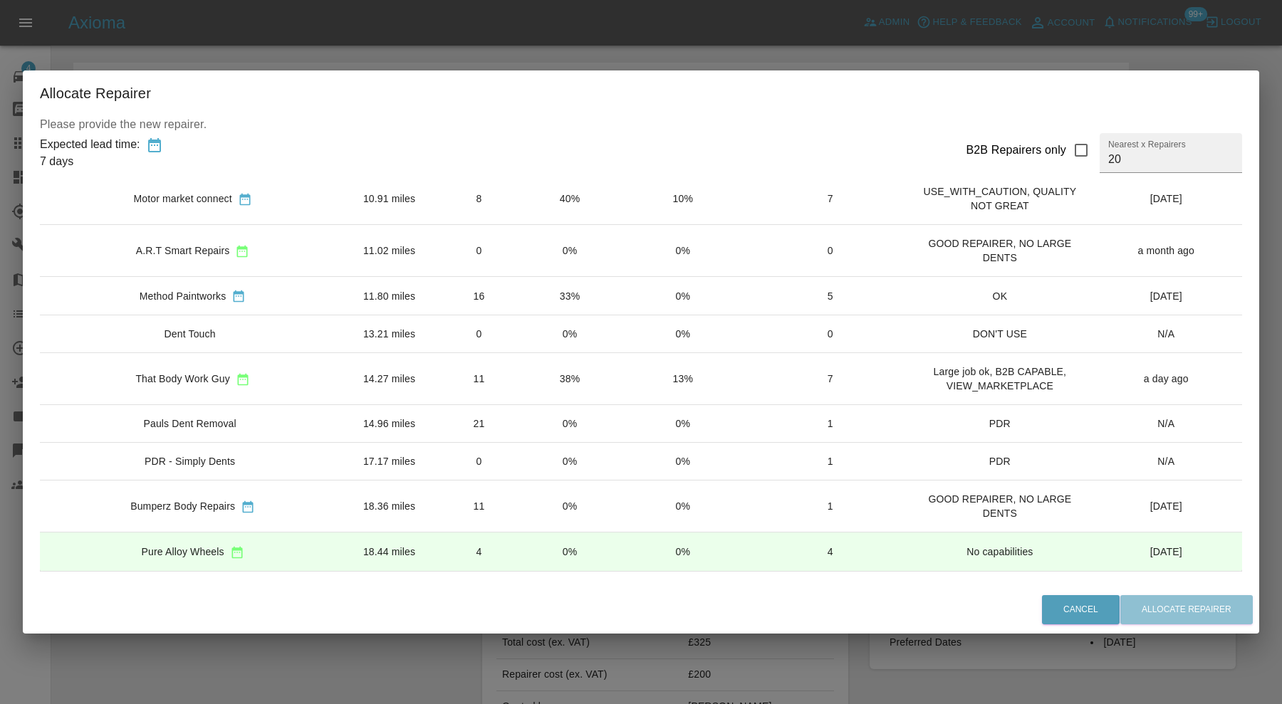
click at [345, 377] on td "14.27 miles" at bounding box center [389, 379] width 88 height 52
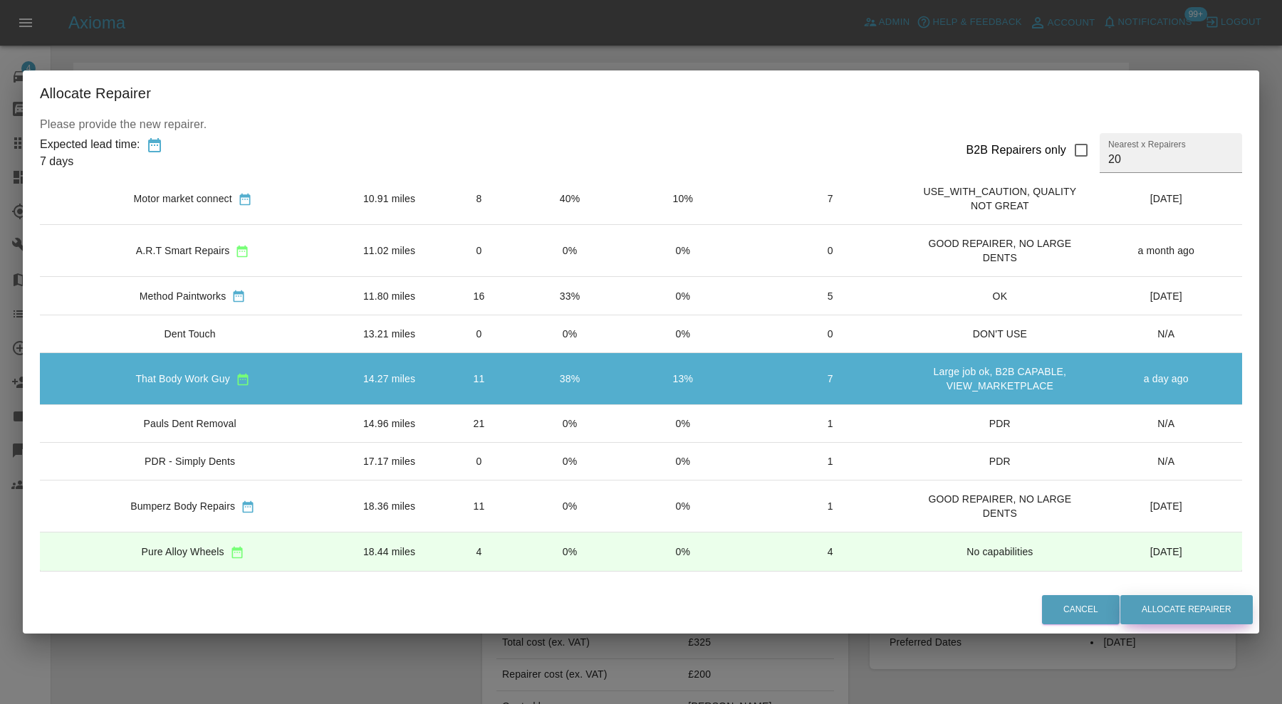
click at [1150, 607] on button "Allocate Repairer" at bounding box center [1186, 609] width 132 height 29
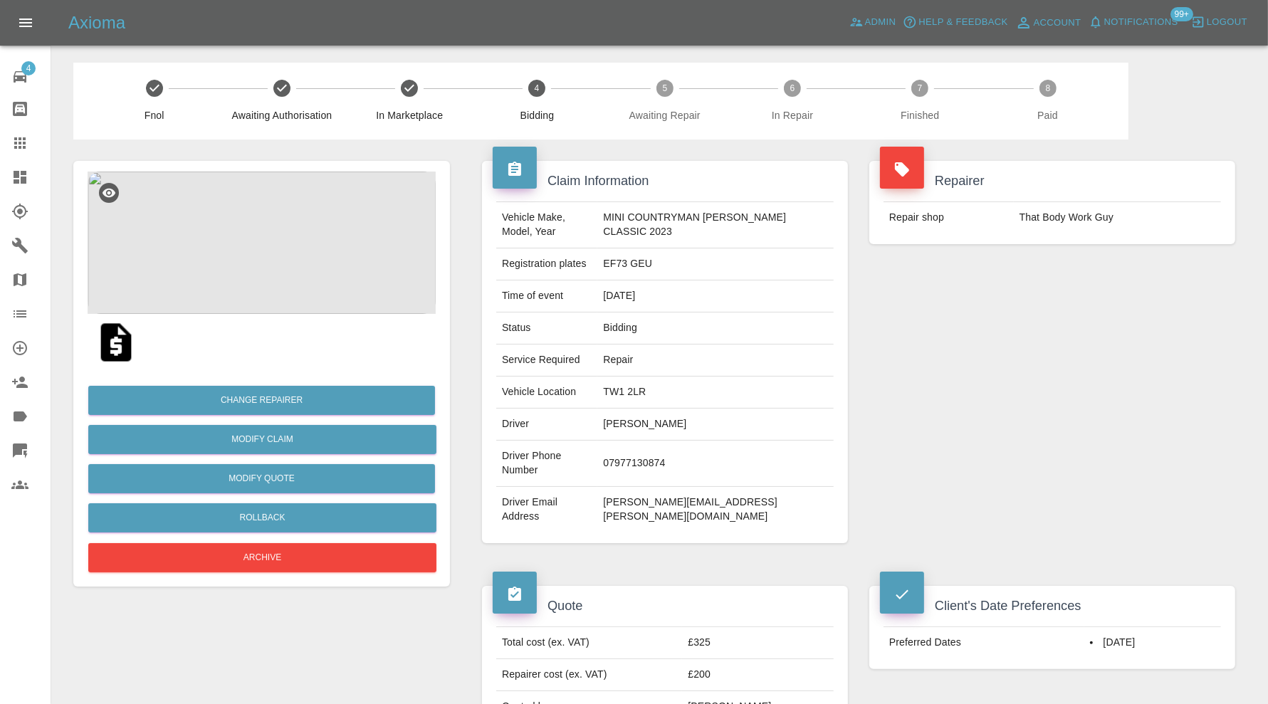
click at [18, 174] on icon at bounding box center [20, 177] width 13 height 13
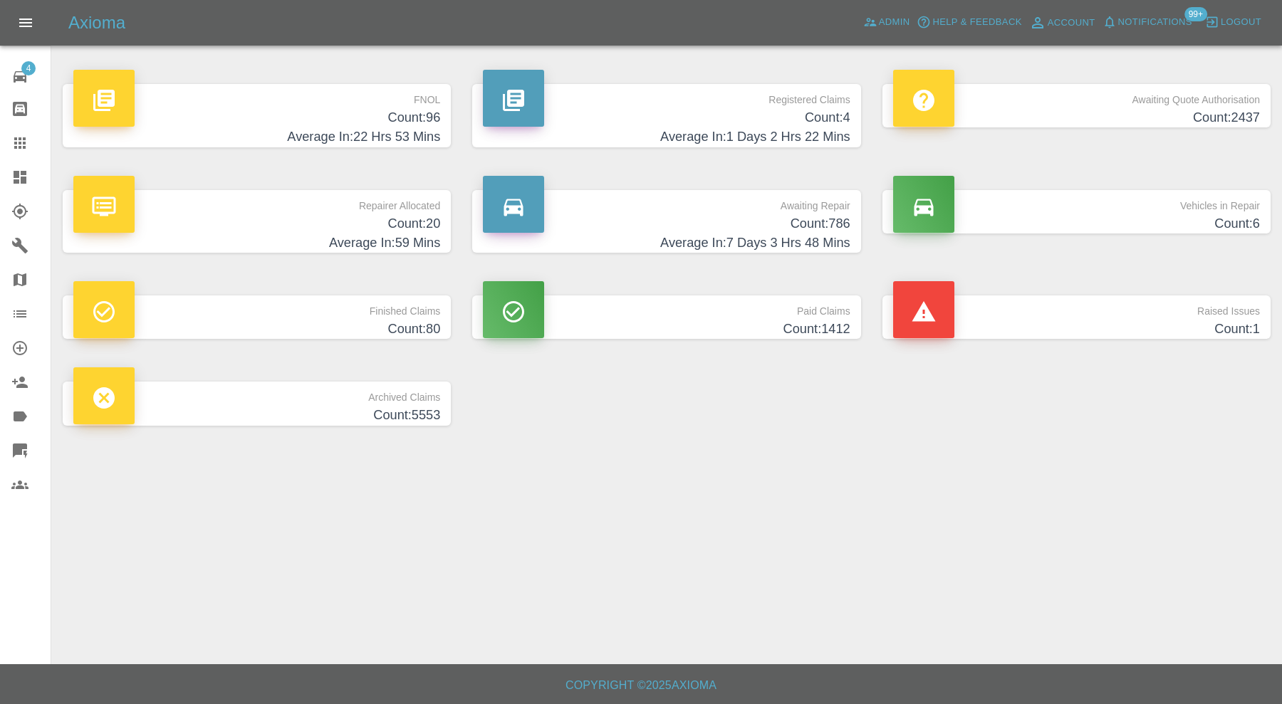
click at [981, 292] on div "Raised Issues Count: 1" at bounding box center [1076, 317] width 409 height 86
click at [981, 305] on p "Raised Issues" at bounding box center [1076, 308] width 367 height 24
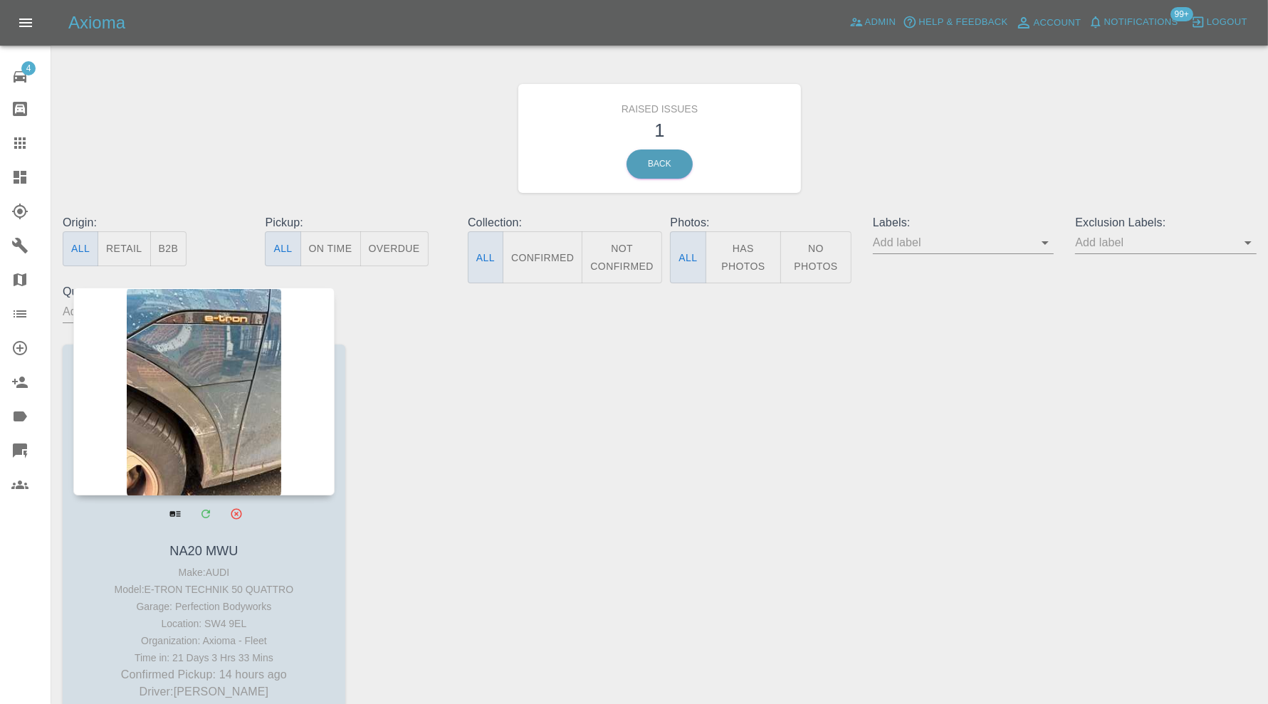
click at [207, 377] on div at bounding box center [203, 392] width 261 height 208
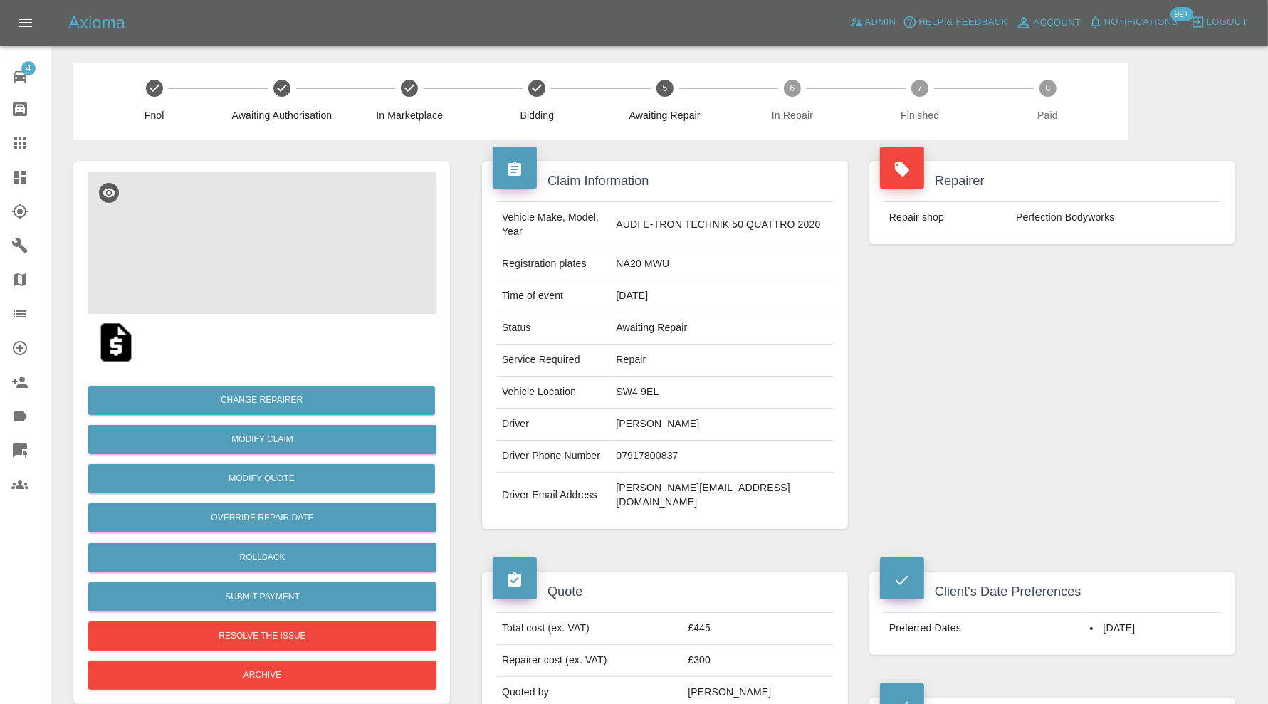
click at [287, 258] on img at bounding box center [262, 243] width 348 height 142
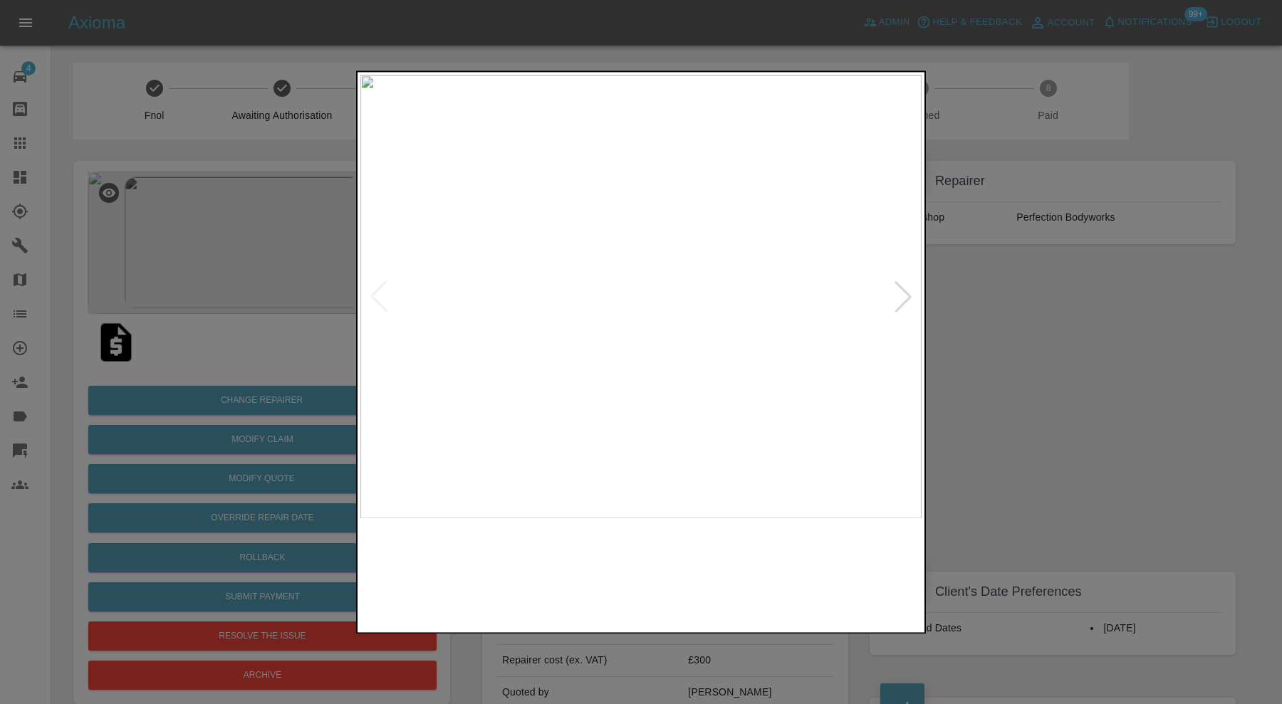
click at [907, 296] on div at bounding box center [902, 296] width 31 height 31
click at [907, 296] on img at bounding box center [640, 297] width 561 height 444
click at [967, 335] on div at bounding box center [641, 352] width 1282 height 704
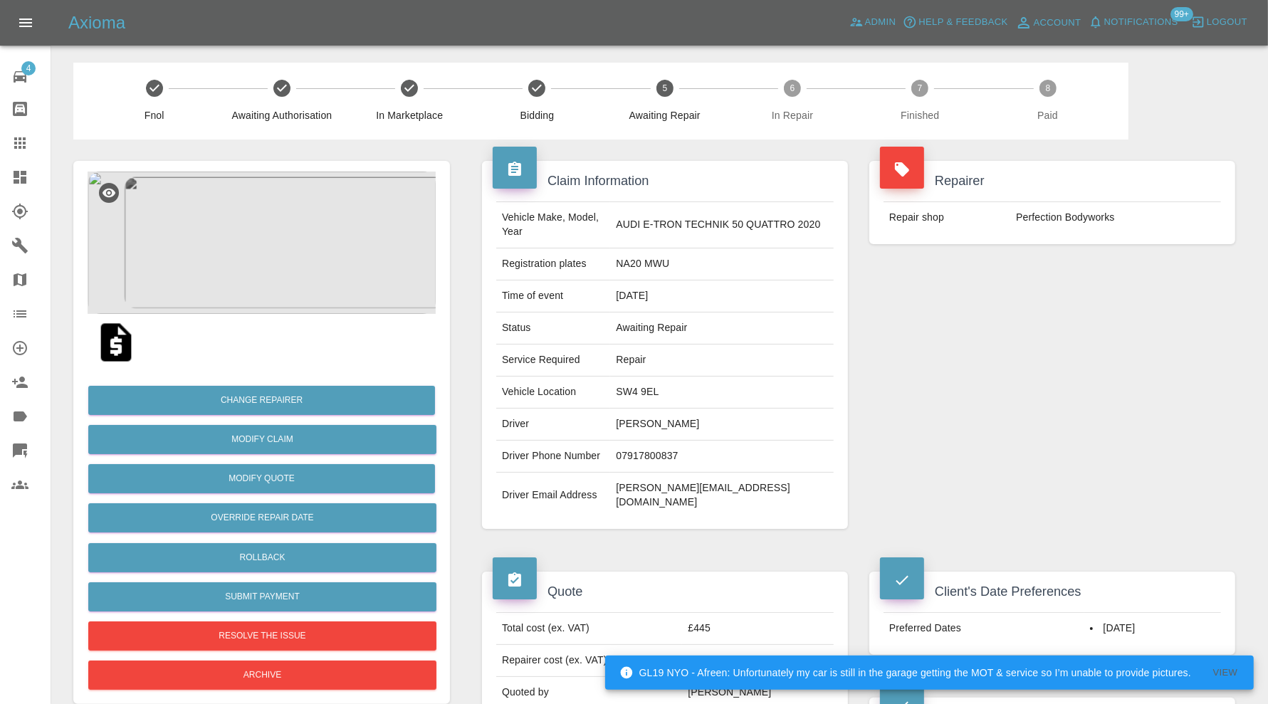
click at [666, 392] on td "SW4 9EL" at bounding box center [722, 393] width 224 height 32
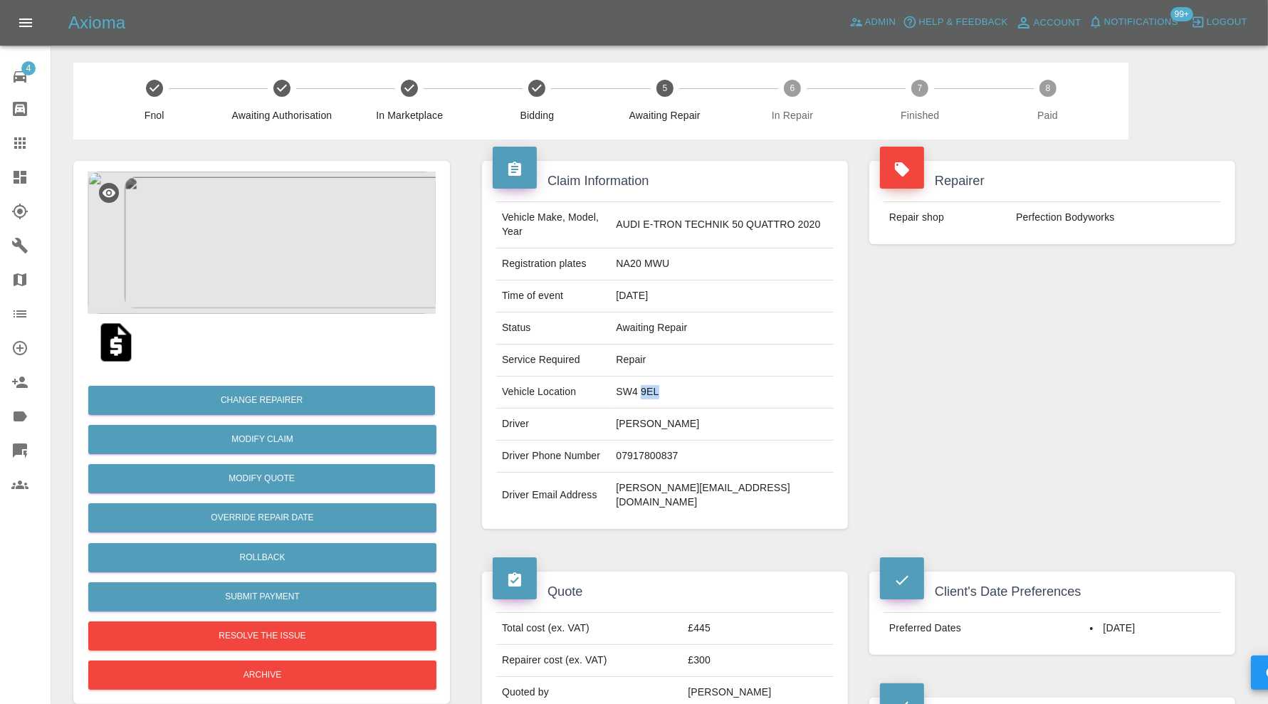
click at [666, 392] on td "SW4 9EL" at bounding box center [722, 393] width 224 height 32
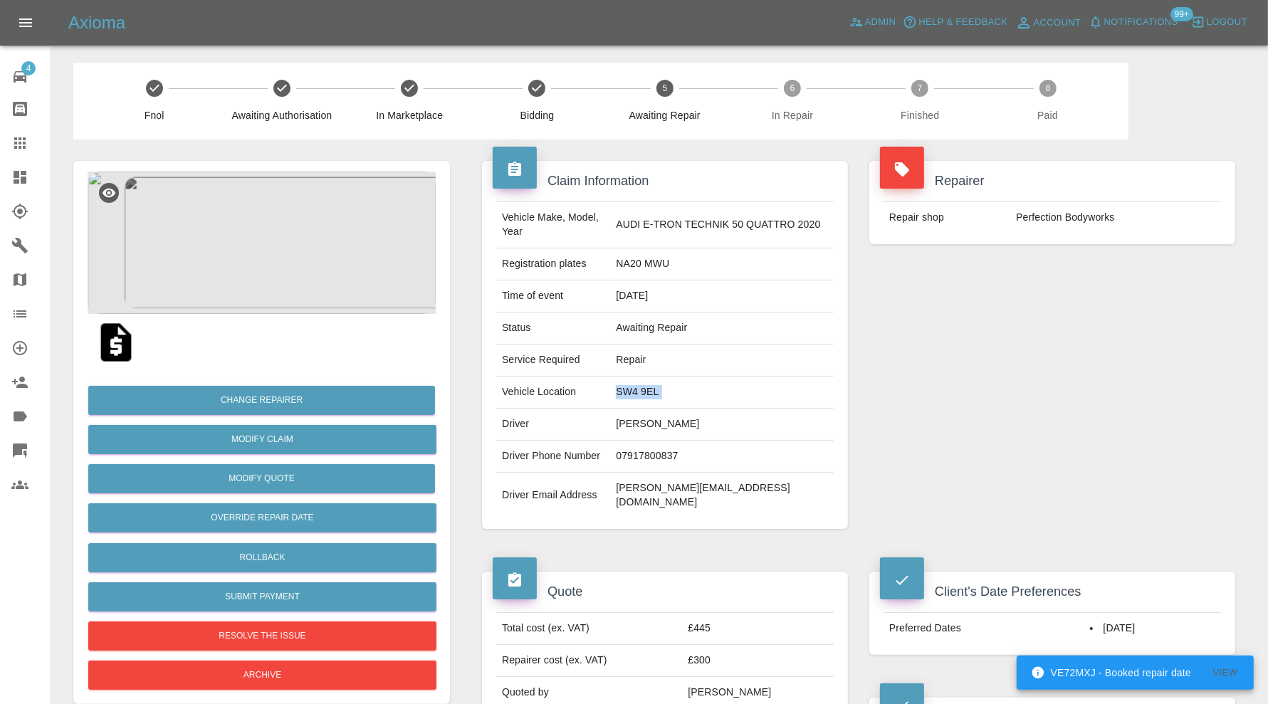
copy td "SW4 9EL"
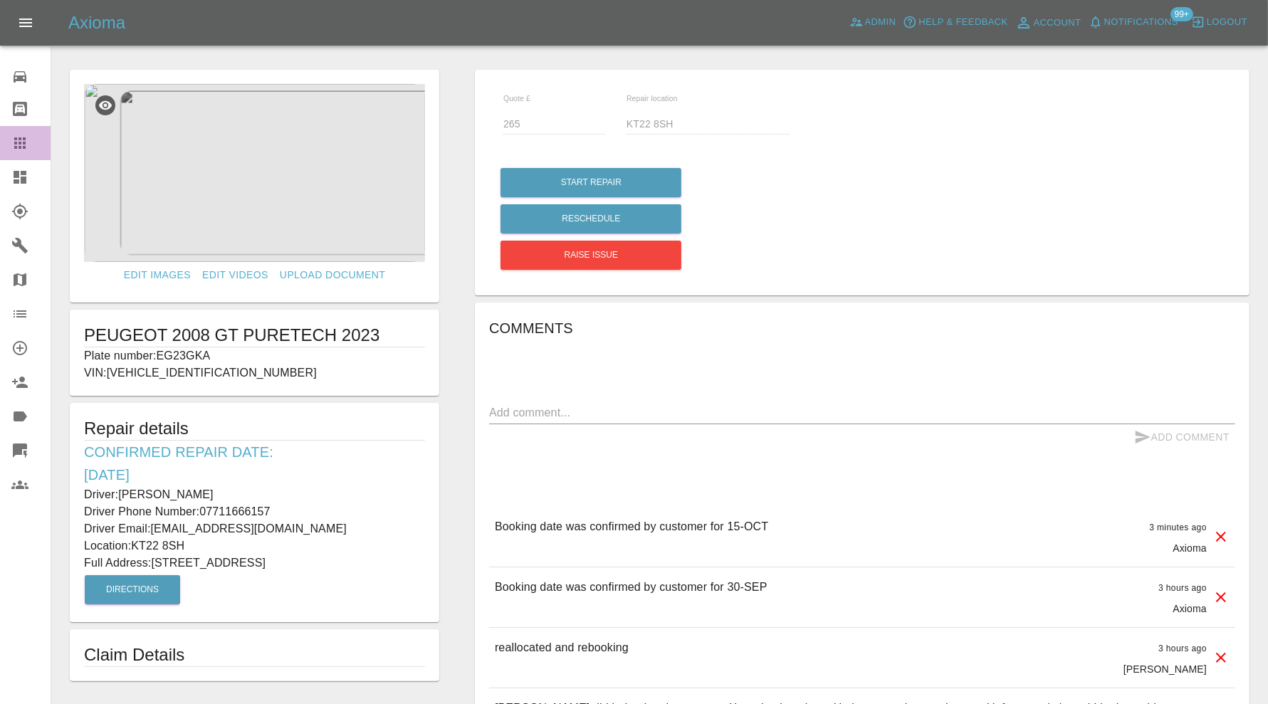
click at [26, 141] on icon at bounding box center [19, 143] width 17 height 17
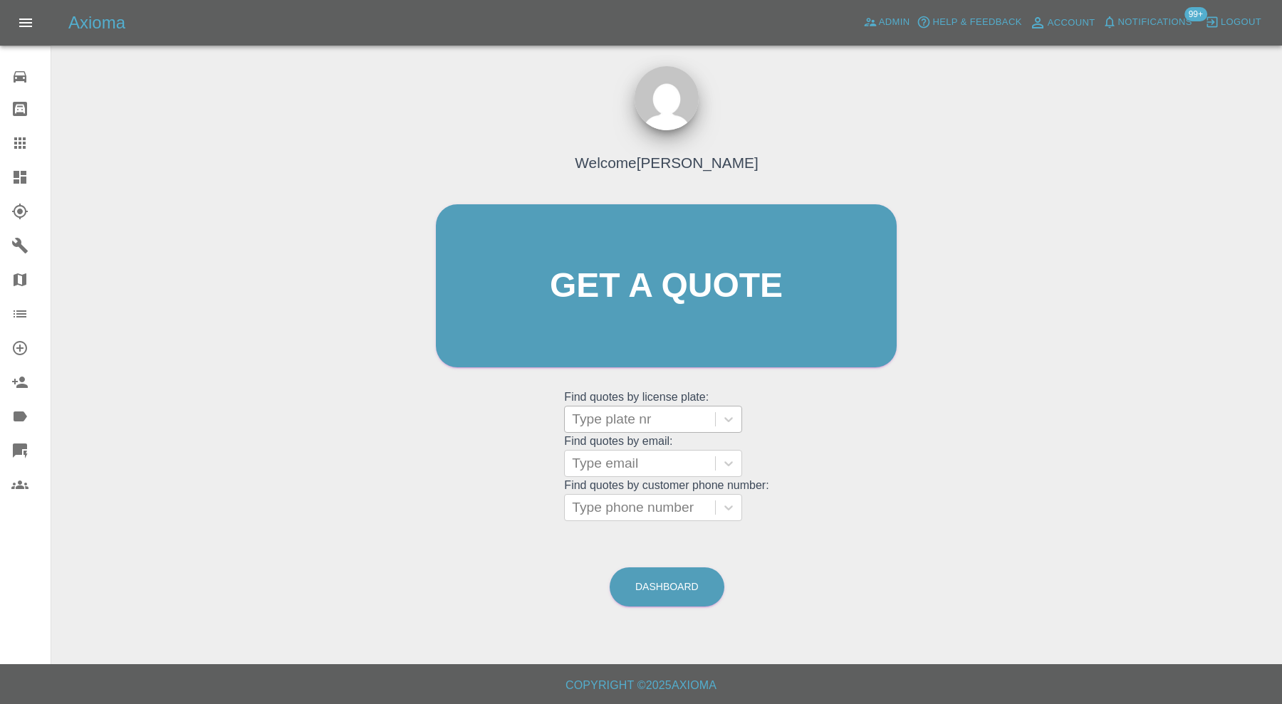
click at [617, 417] on div at bounding box center [640, 419] width 136 height 20
type input "hn23"
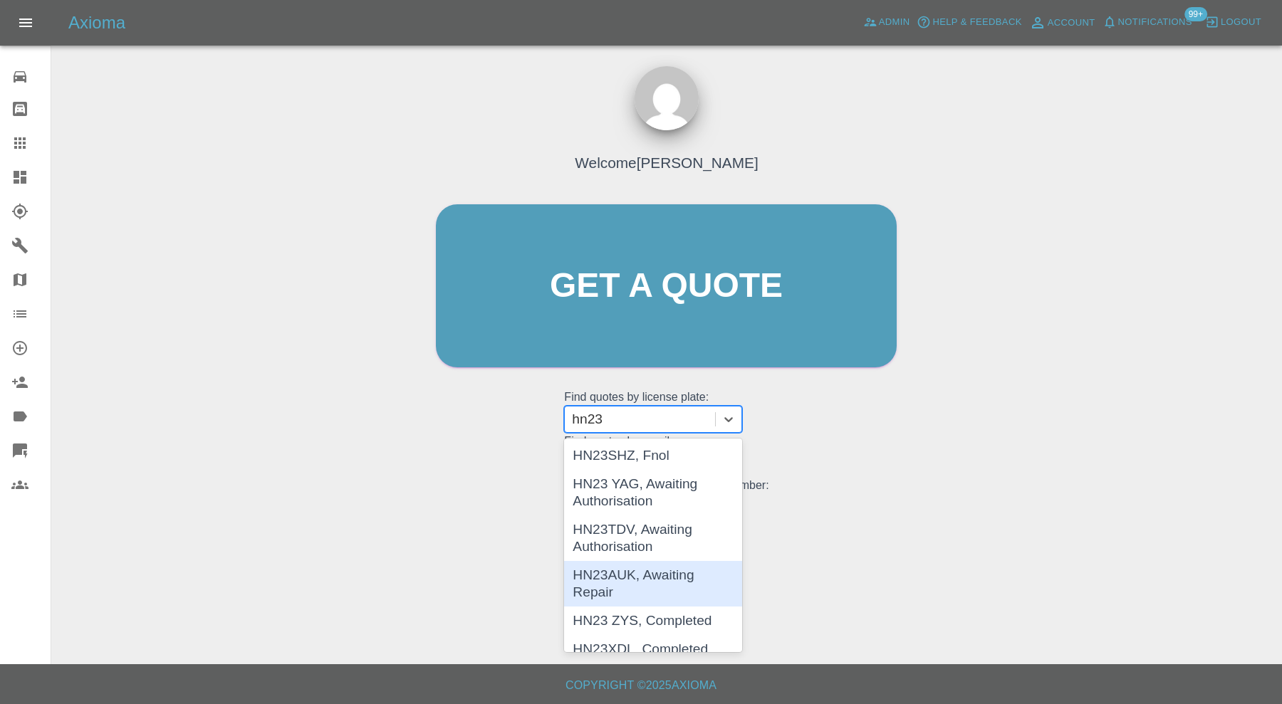
click at [644, 566] on div "HN23AUK, Awaiting Repair" at bounding box center [653, 584] width 178 height 46
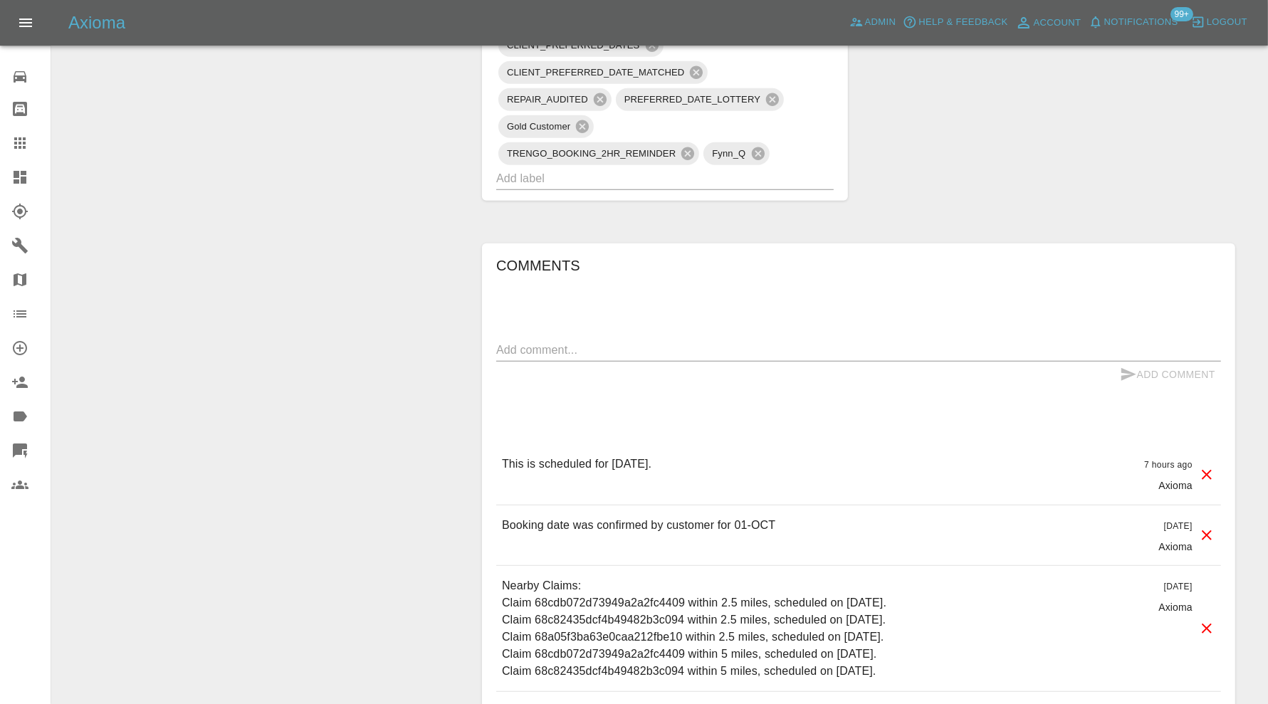
scroll to position [1186, 0]
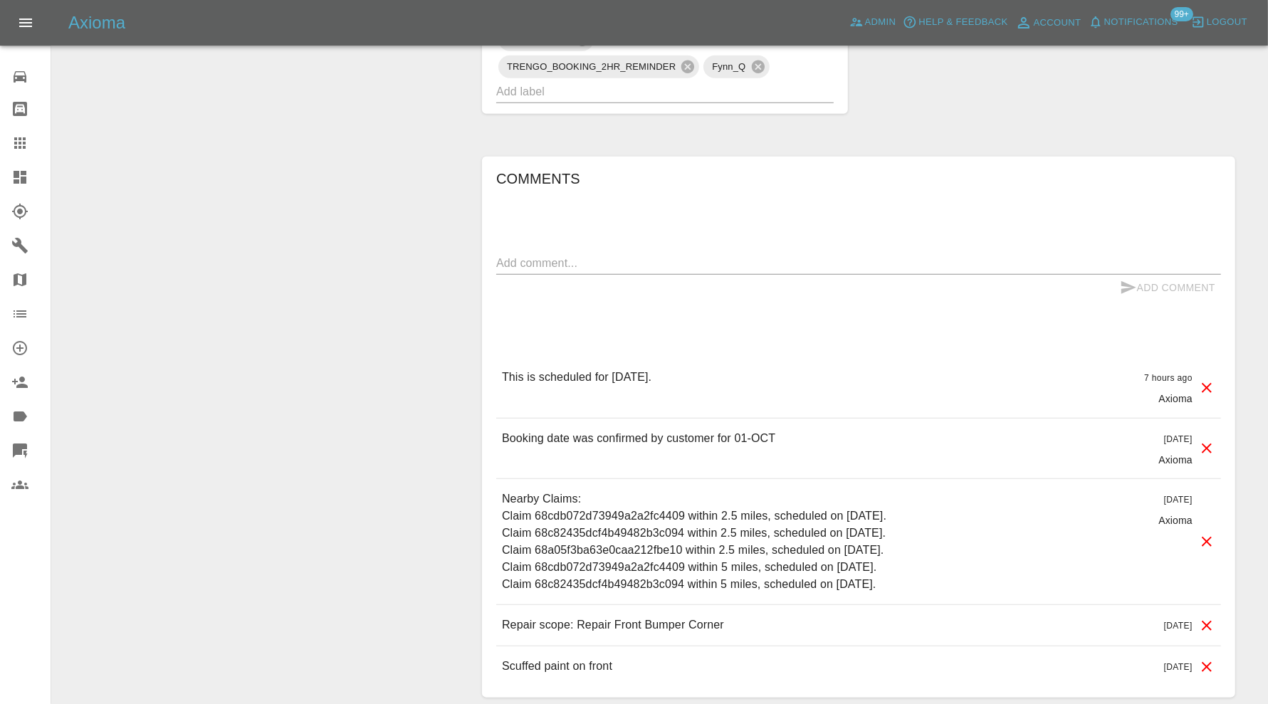
click at [649, 508] on p "Nearby Claims: Claim 68cdb072d73949a2a2fc4409 within 2.5 miles, scheduled on [D…" at bounding box center [694, 542] width 385 height 103
copy p "68cdb072d73949a2a2fc4409"
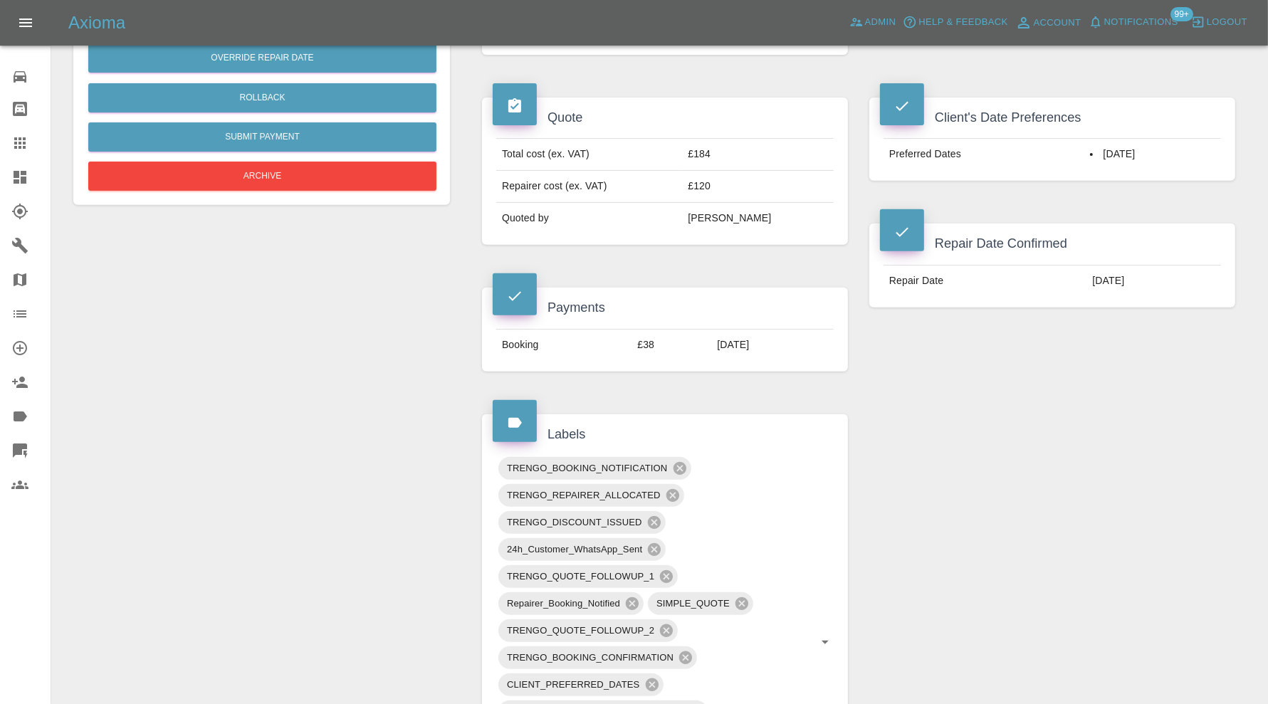
scroll to position [0, 0]
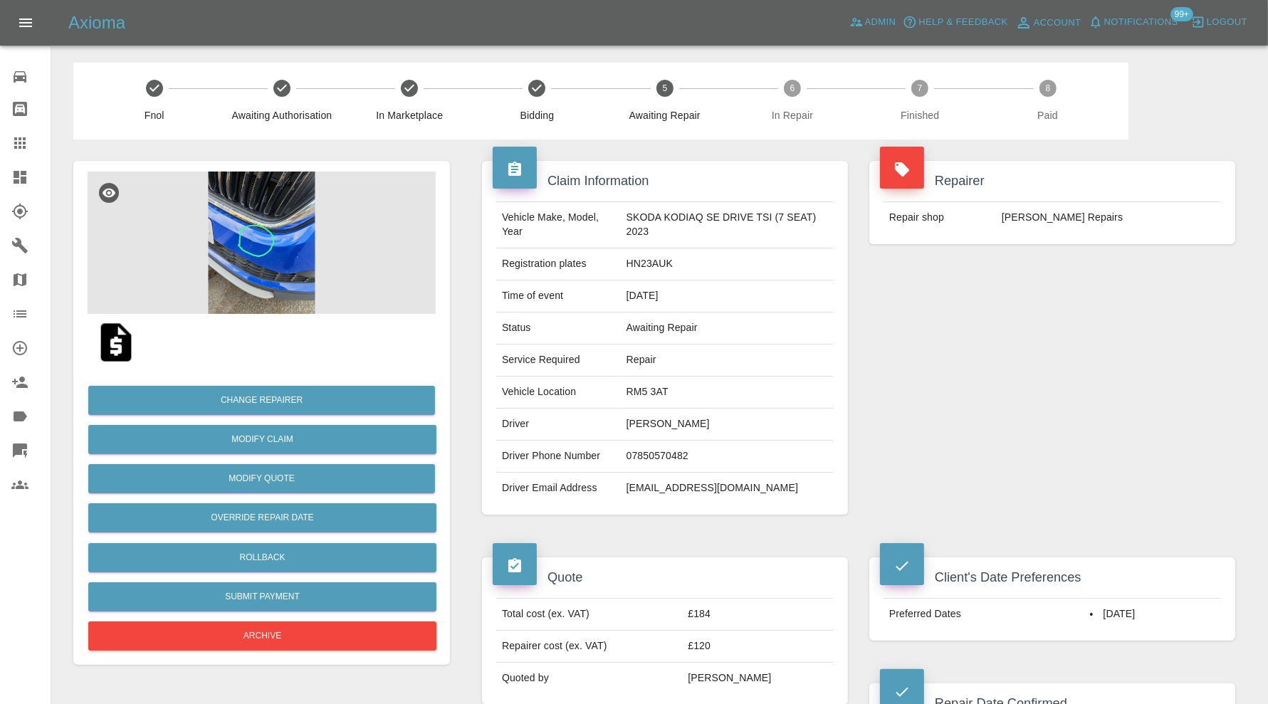
click at [278, 251] on img at bounding box center [262, 243] width 348 height 142
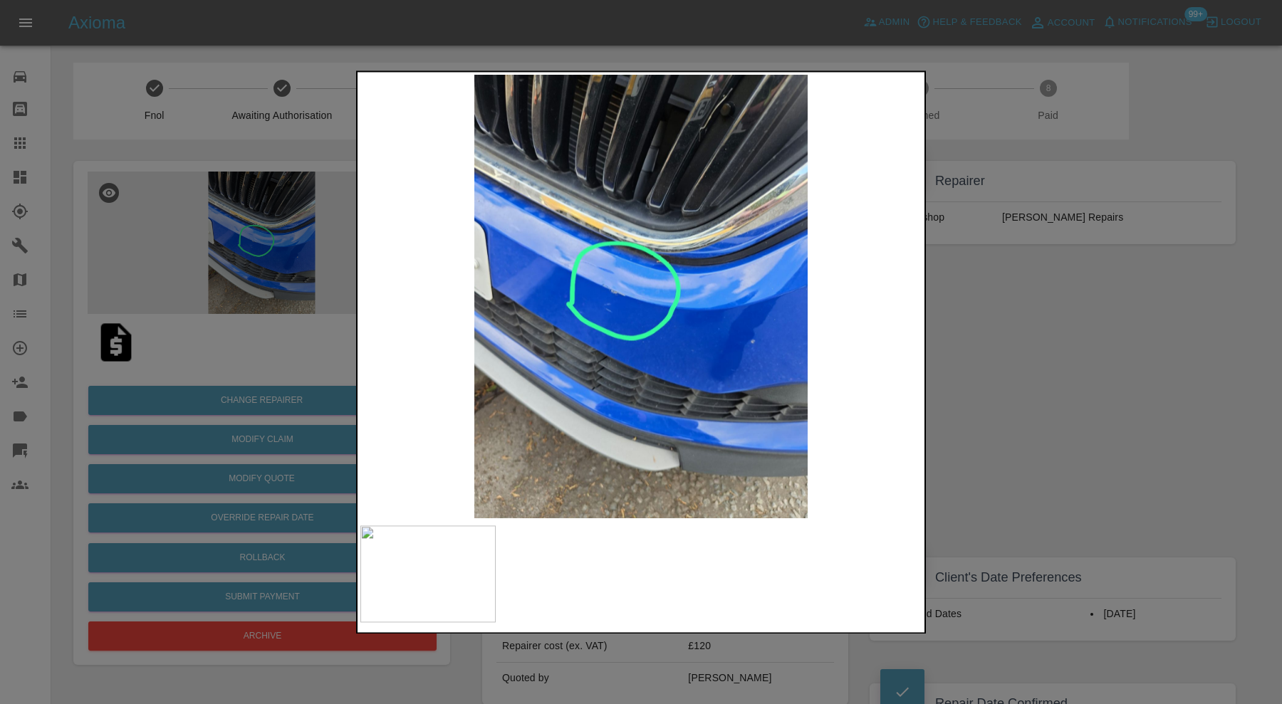
click at [1008, 345] on div at bounding box center [641, 352] width 1282 height 704
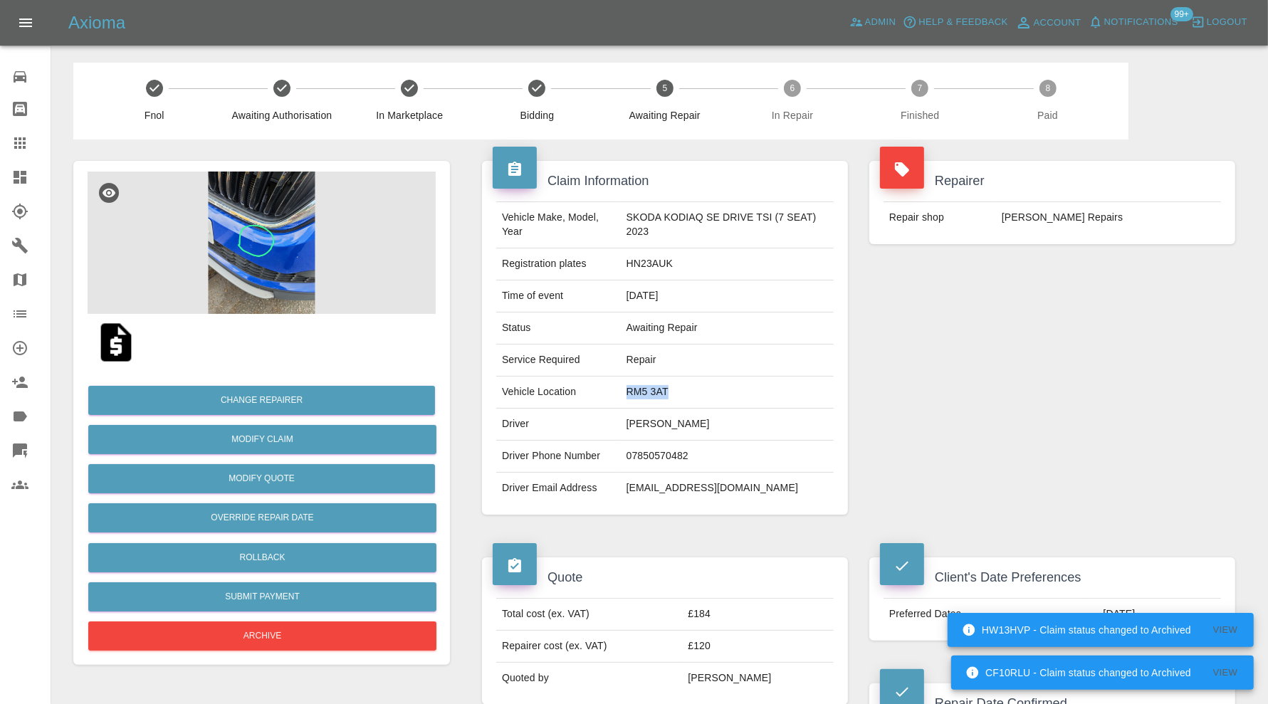
drag, startPoint x: 684, startPoint y: 386, endPoint x: 620, endPoint y: 390, distance: 63.5
click at [621, 390] on td "RM5 3AT" at bounding box center [727, 393] width 213 height 32
copy td "RM5 3AT"
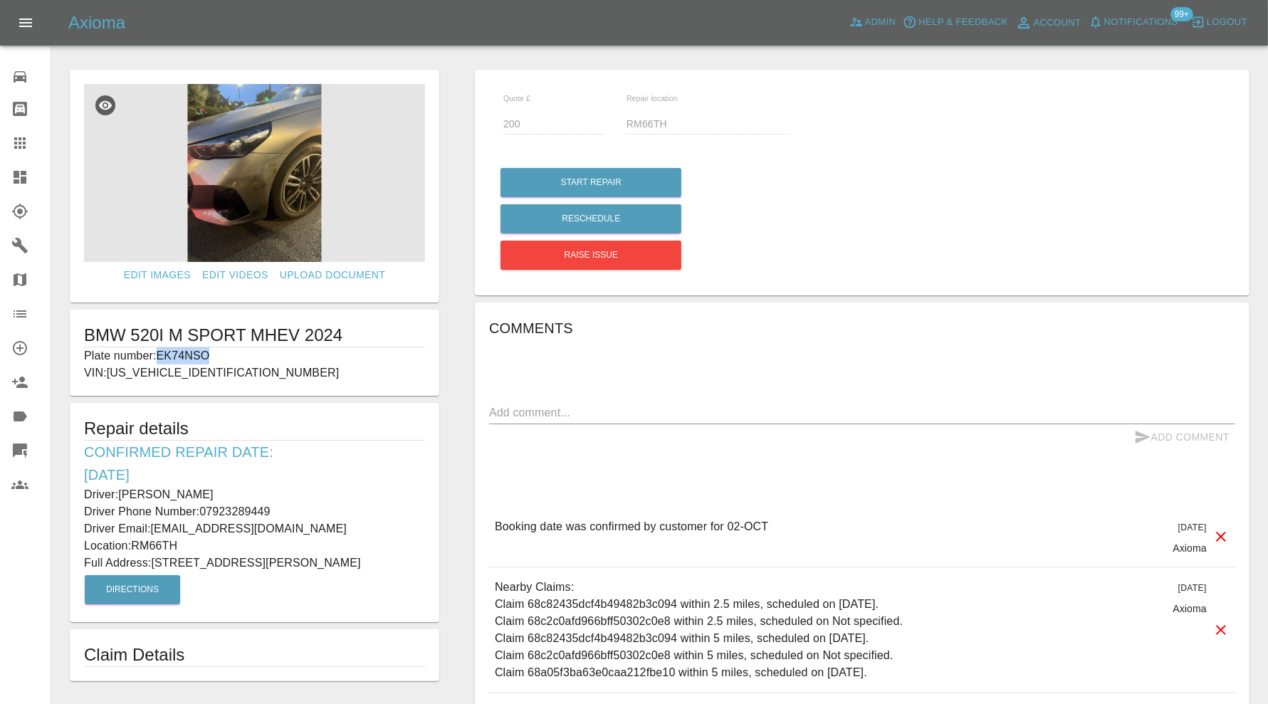
drag, startPoint x: 216, startPoint y: 353, endPoint x: 162, endPoint y: 353, distance: 53.4
click at [162, 353] on p "Plate number: EK74NSO" at bounding box center [254, 356] width 341 height 17
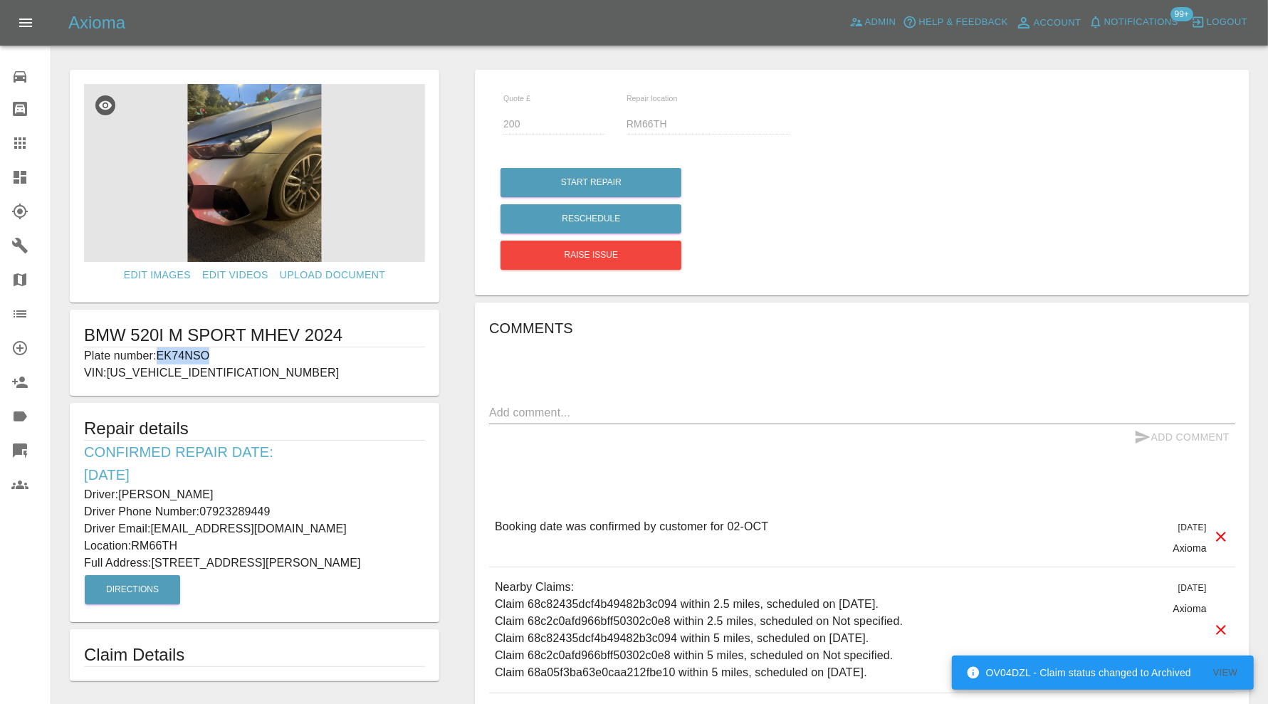
copy p "EK74NSO"
click at [24, 137] on icon at bounding box center [19, 142] width 11 height 11
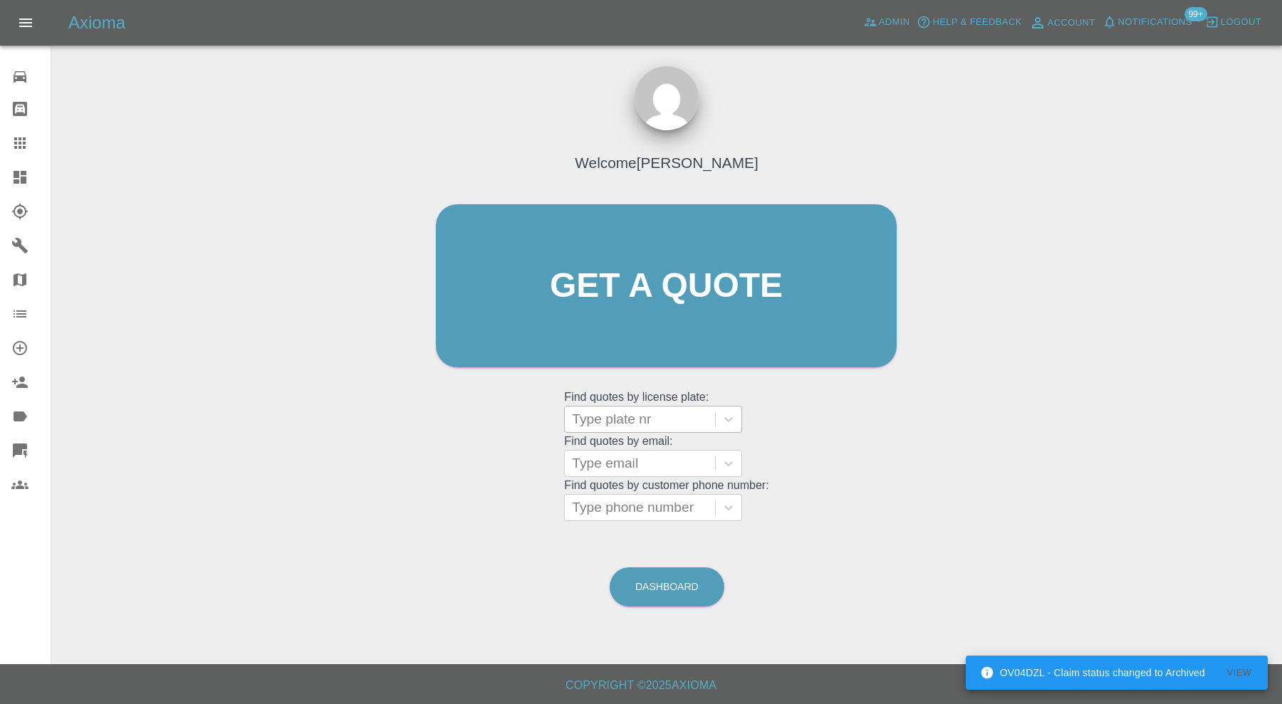
click at [631, 410] on div at bounding box center [640, 419] width 136 height 20
paste input "EK74NSO"
type input "EK74NSO"
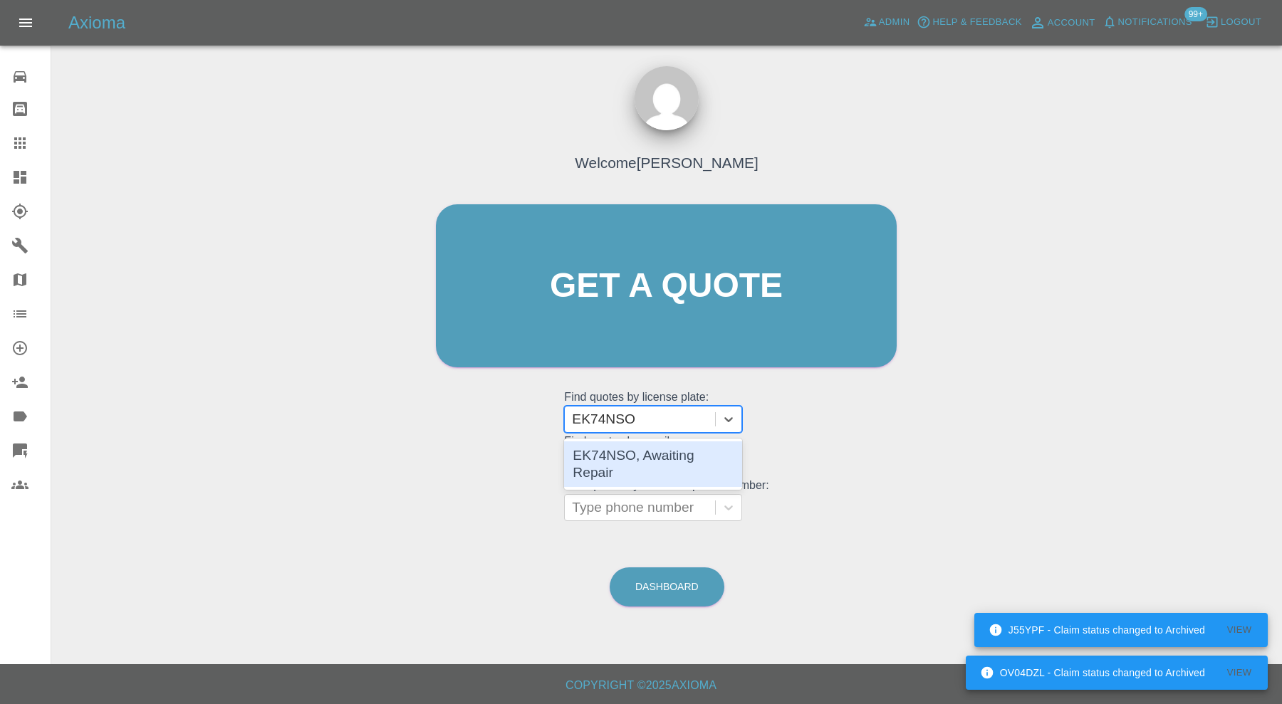
click at [644, 443] on div "EK74NSO, Awaiting Repair" at bounding box center [653, 465] width 178 height 46
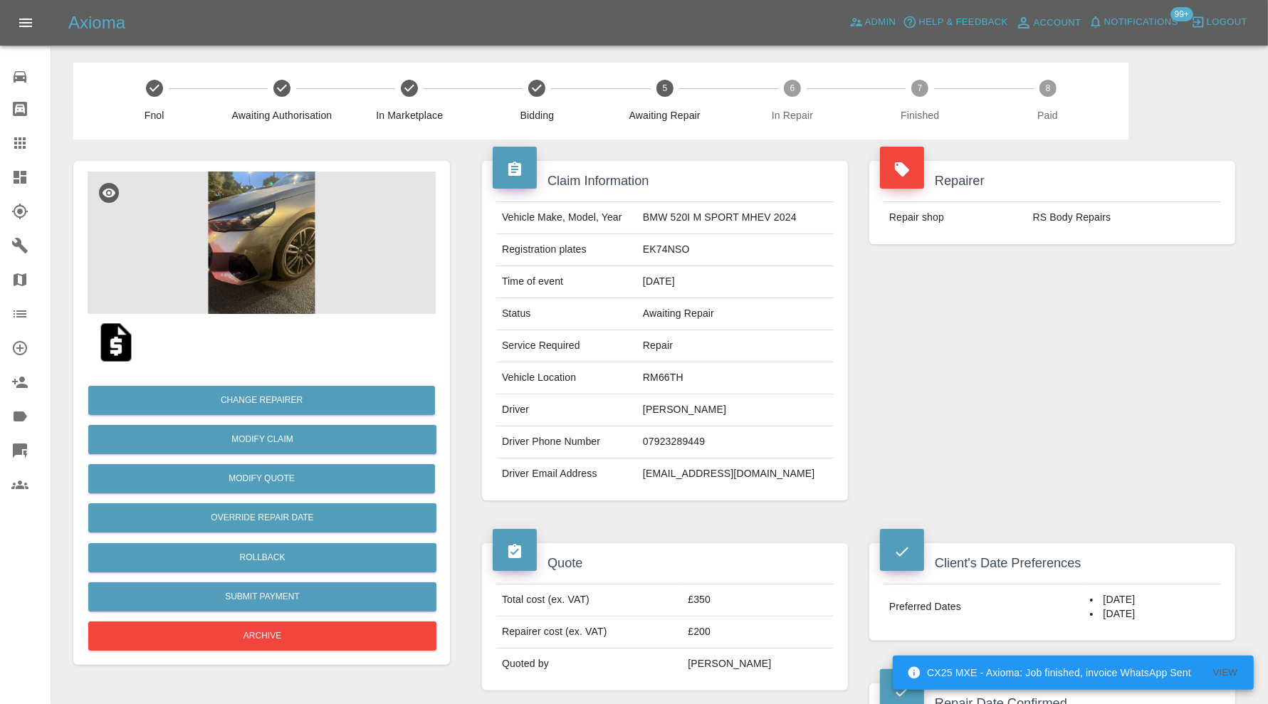
click at [18, 177] on icon at bounding box center [20, 177] width 13 height 13
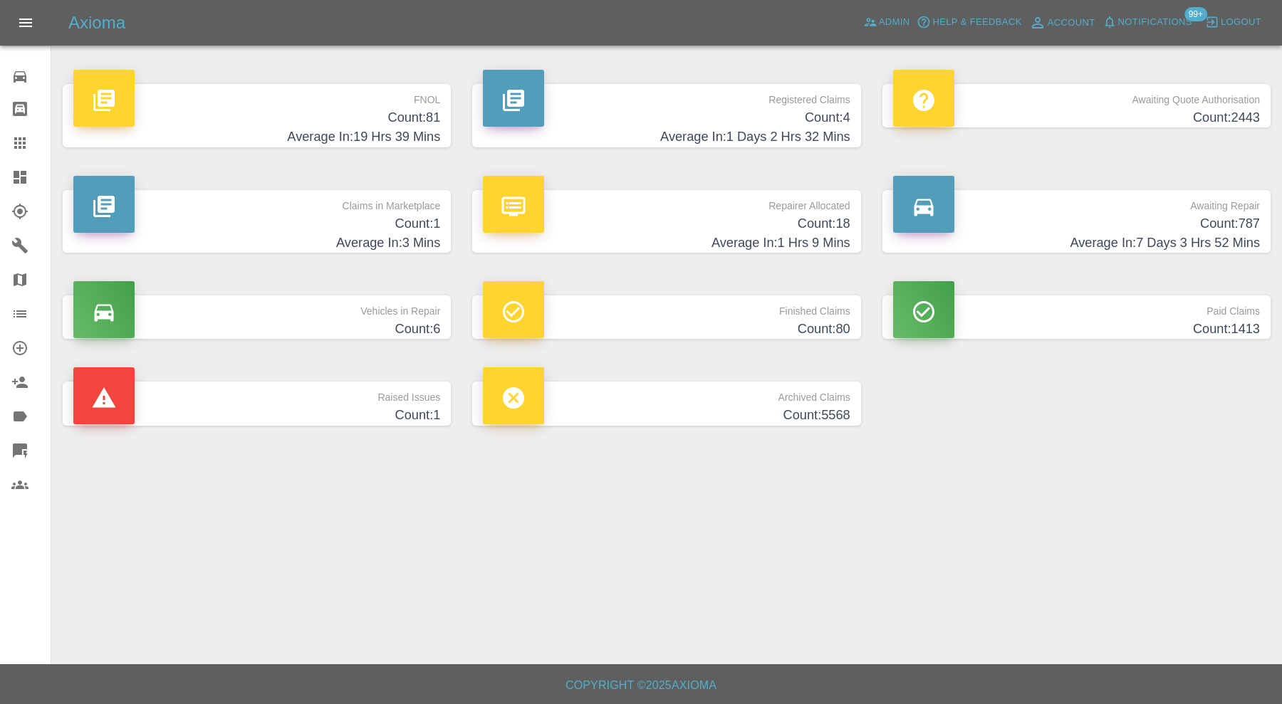
click at [317, 404] on p "Raised Issues" at bounding box center [256, 394] width 367 height 24
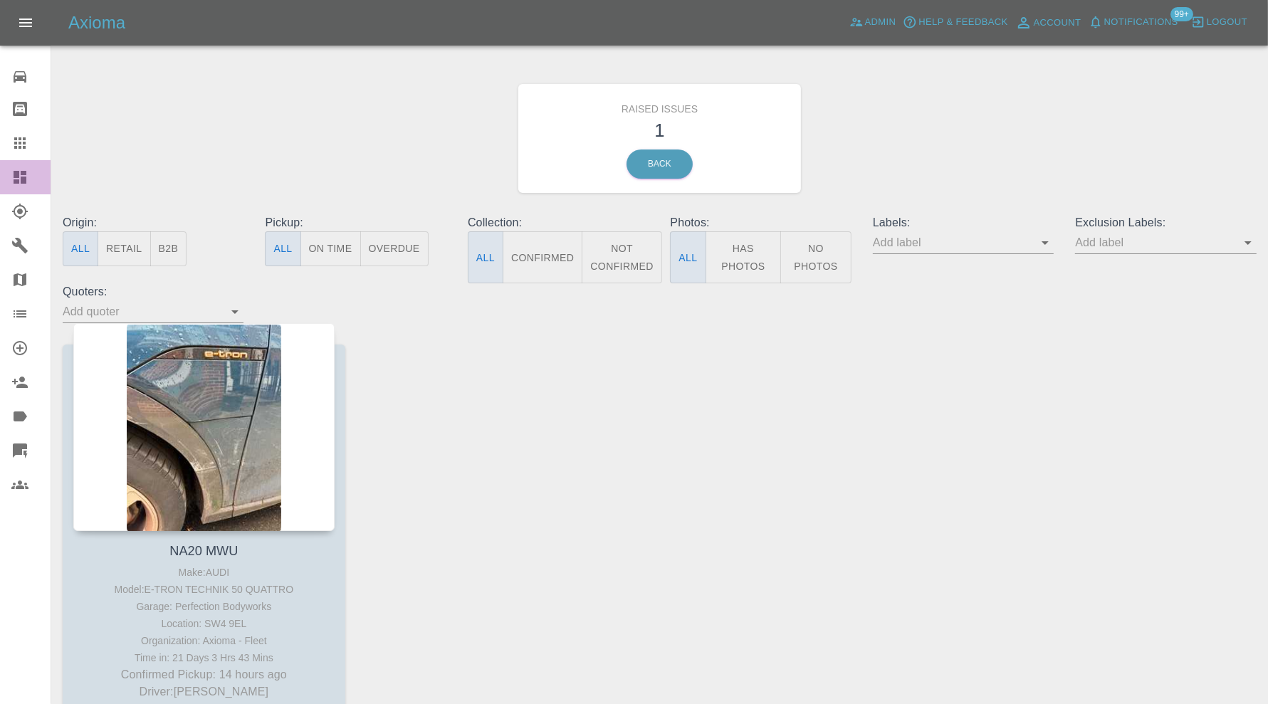
click at [21, 174] on icon at bounding box center [20, 177] width 13 height 13
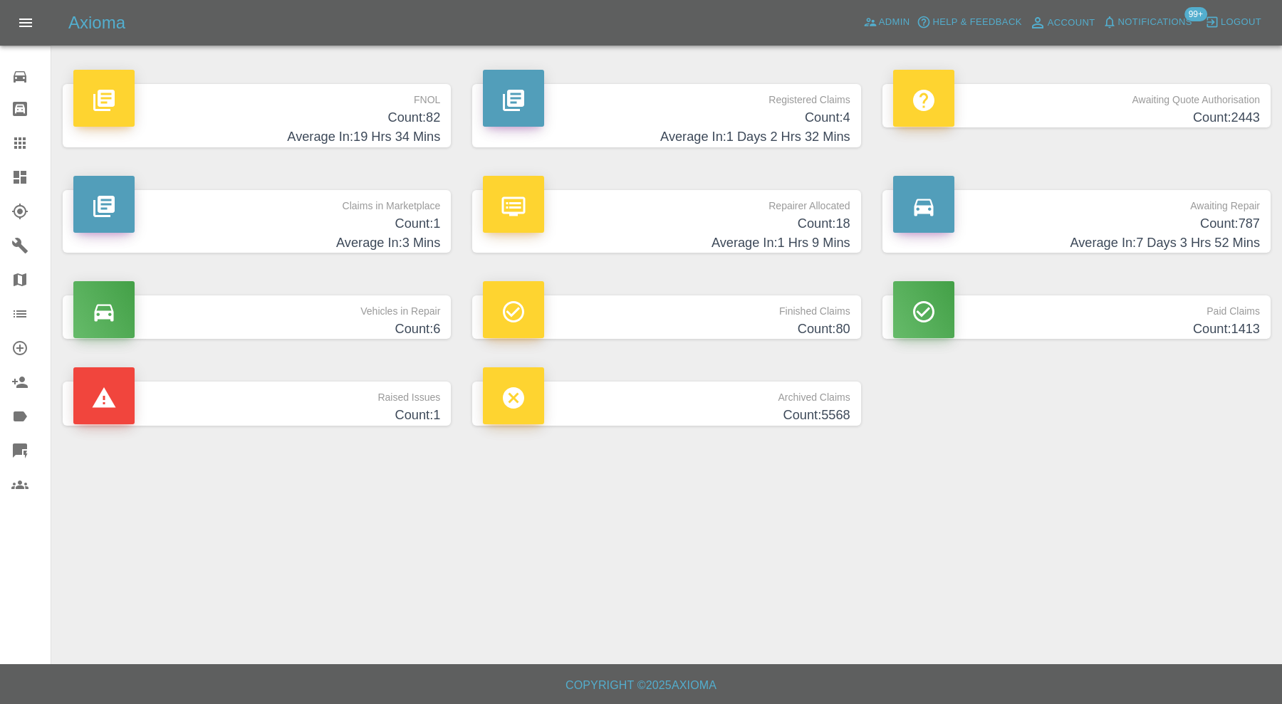
click at [350, 234] on h4 "Average In: 3 Mins" at bounding box center [256, 243] width 367 height 19
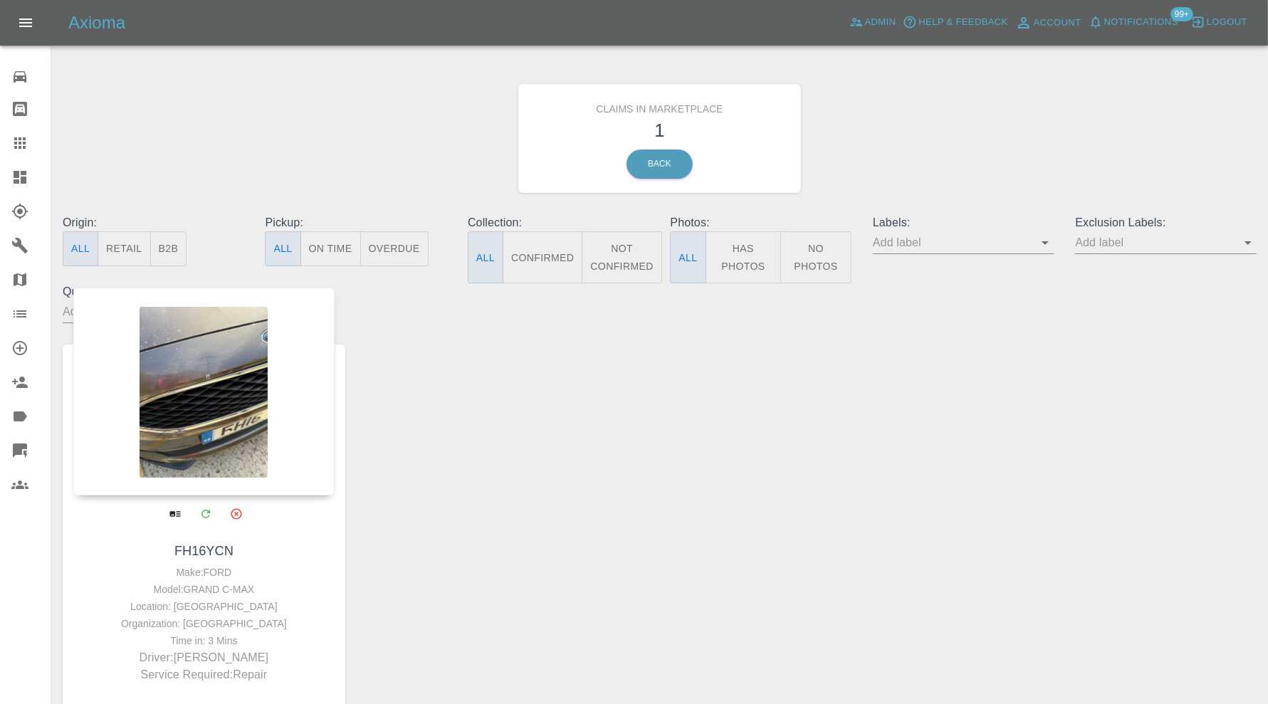
scroll to position [114, 0]
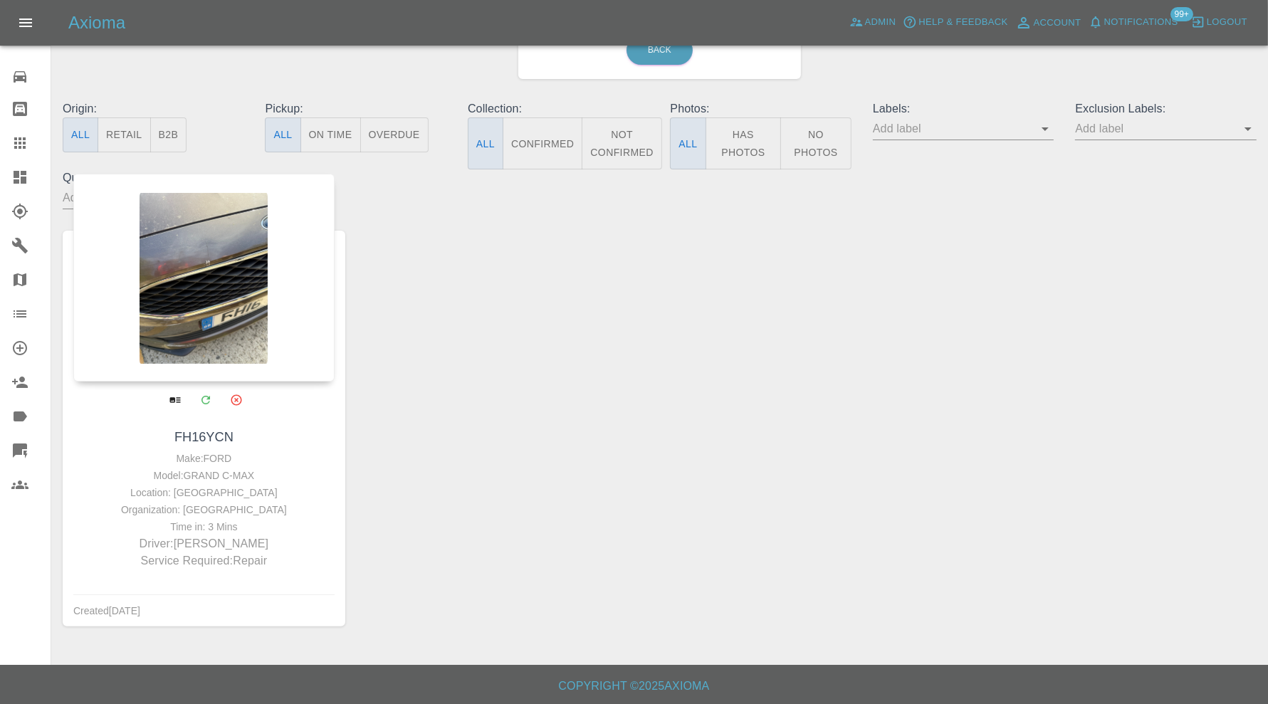
click at [231, 332] on div at bounding box center [203, 278] width 261 height 208
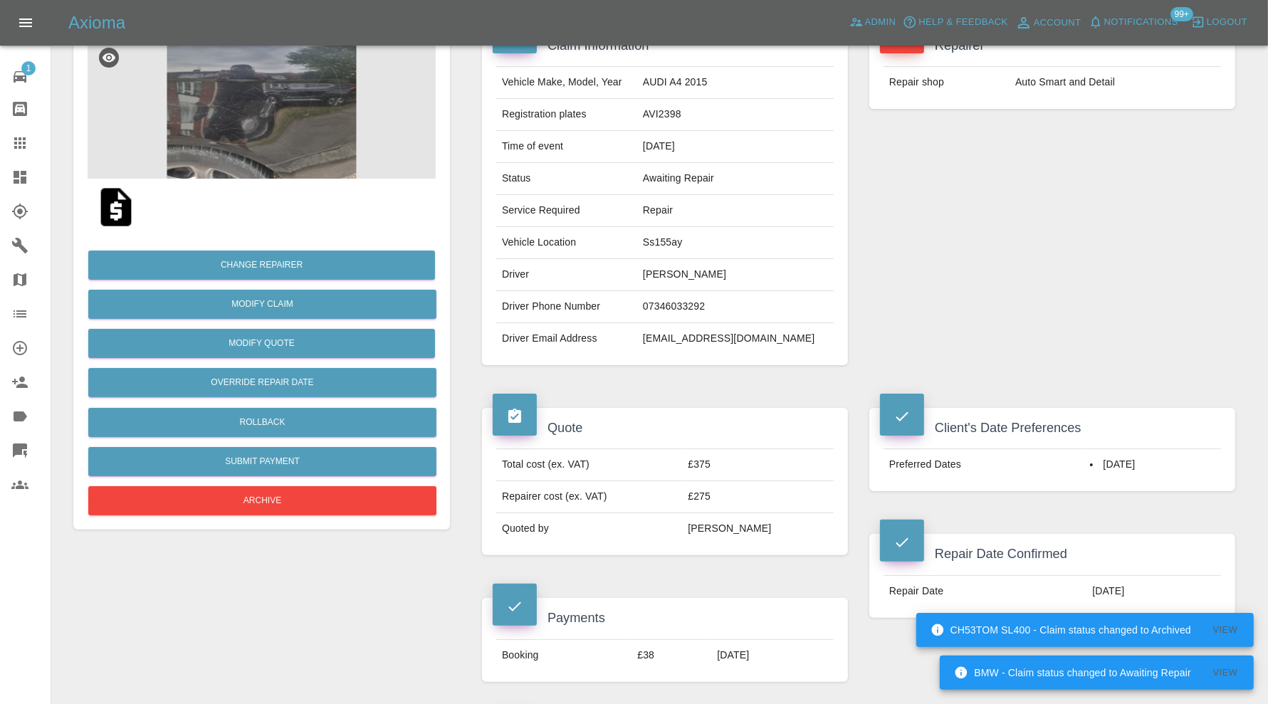
scroll to position [118, 0]
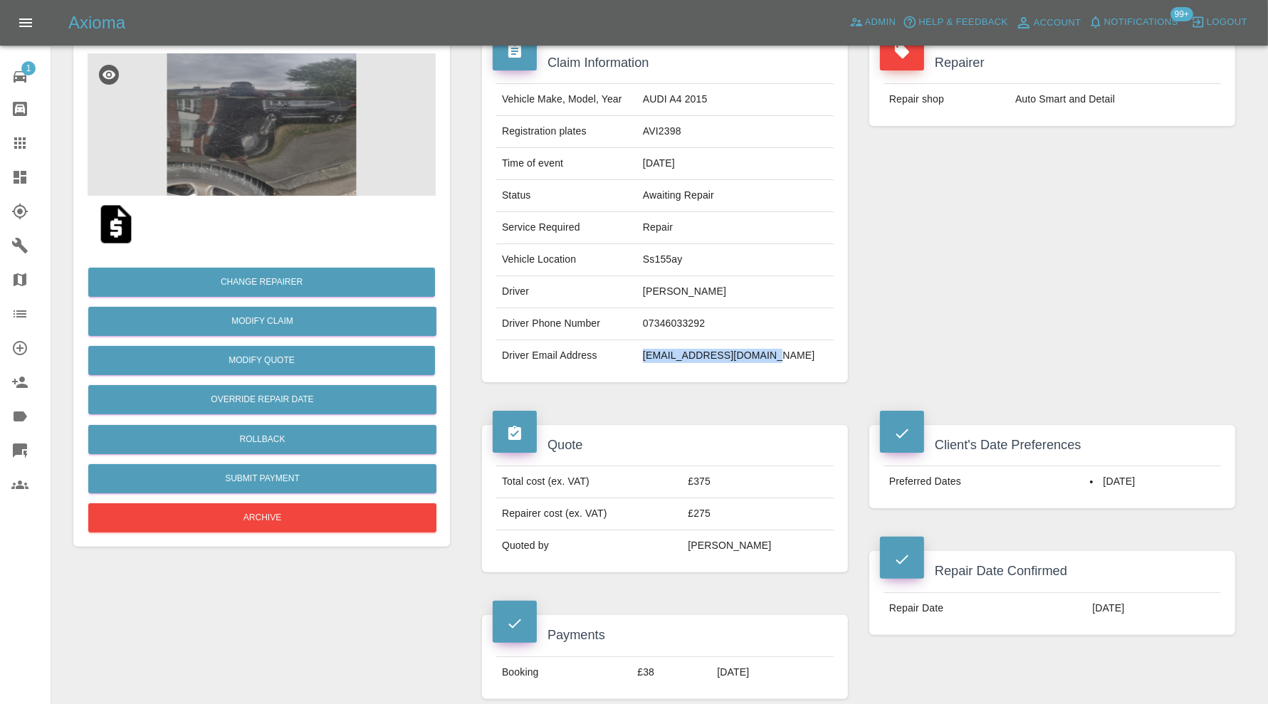
drag, startPoint x: 809, startPoint y: 353, endPoint x: 667, endPoint y: 363, distance: 142.1
click at [667, 363] on td "[EMAIL_ADDRESS][DOMAIN_NAME]" at bounding box center [735, 355] width 197 height 31
copy td "[EMAIL_ADDRESS][DOMAIN_NAME]"
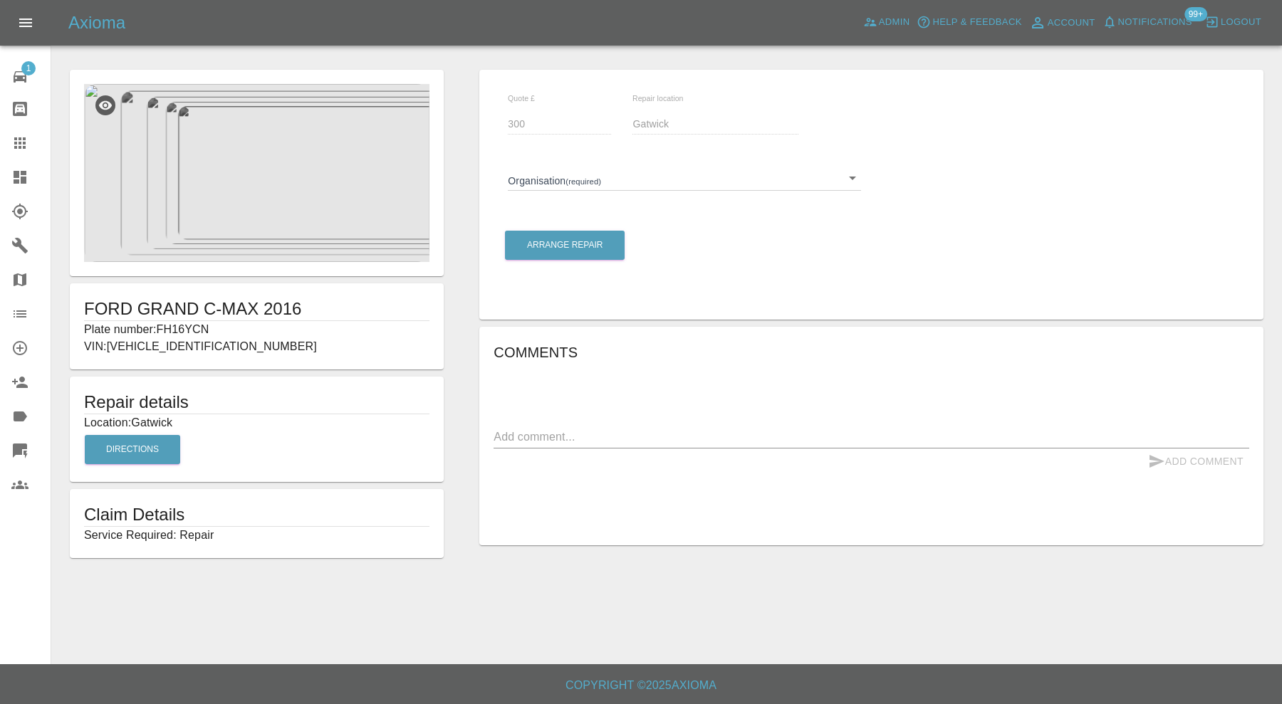
click at [630, 176] on body "Axioma Admin Help & Feedback Account Notifications 99+ Logout 1 Repair home Bod…" at bounding box center [641, 352] width 1282 height 704
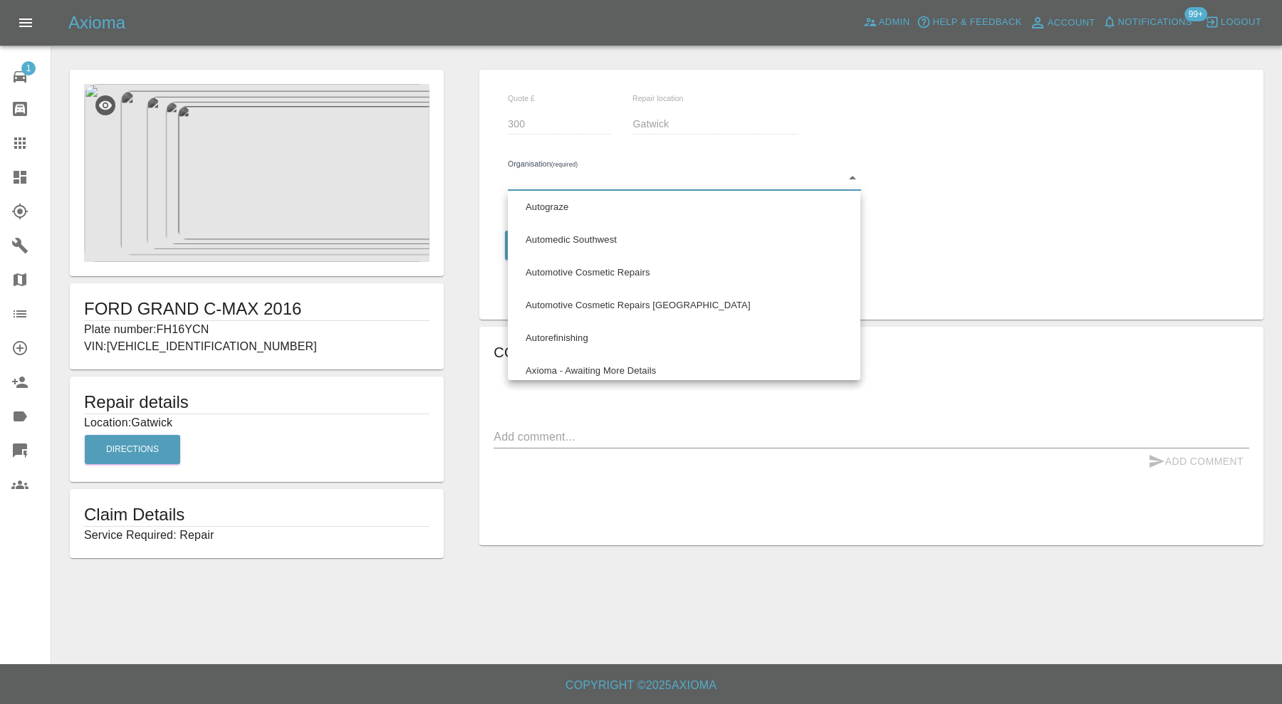
scroll to position [712, 0]
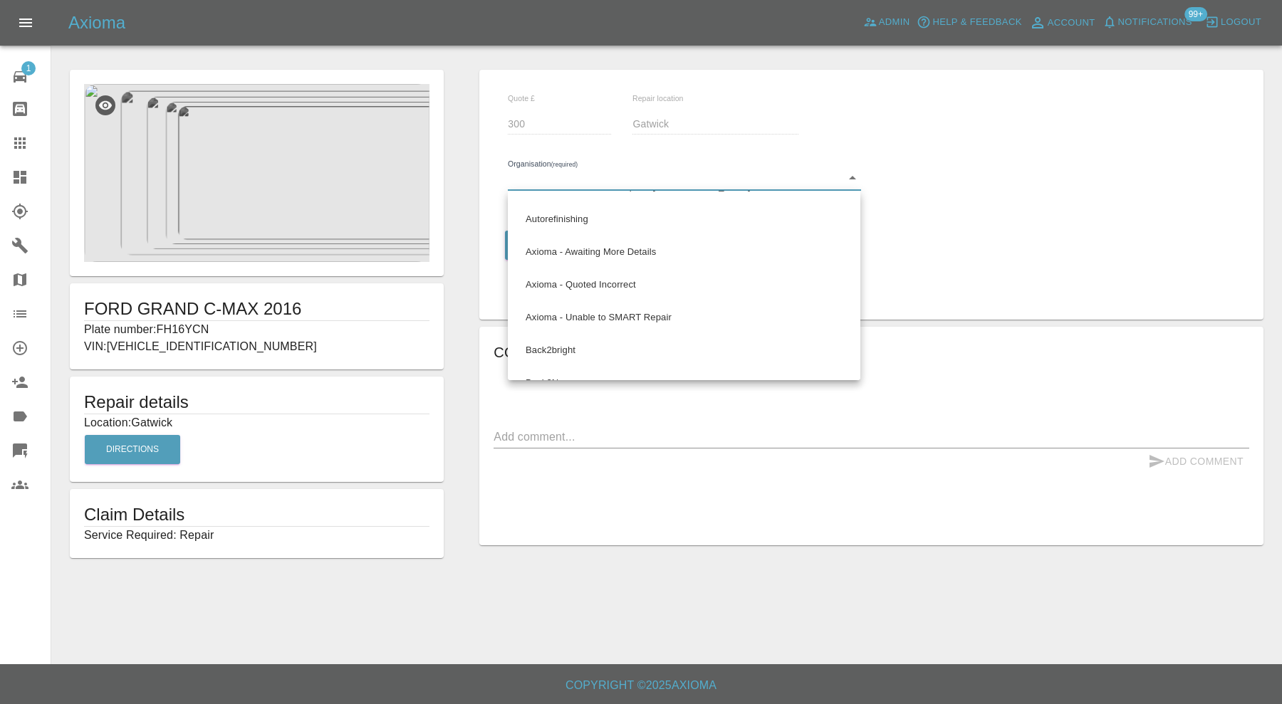
click at [641, 247] on li "Axioma - Awaiting More Details" at bounding box center [683, 252] width 345 height 33
type input "66cdd8825c84a2557c7b9596"
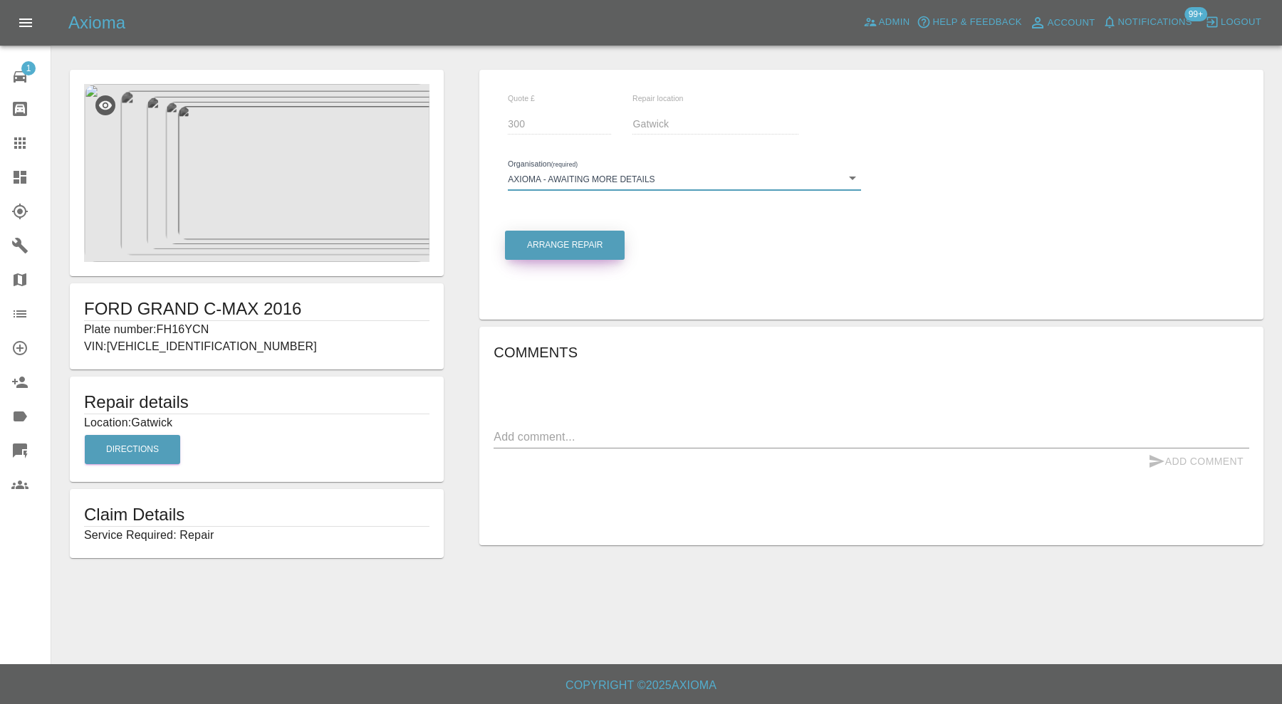
click at [593, 249] on button "Arrange Repair" at bounding box center [565, 245] width 120 height 29
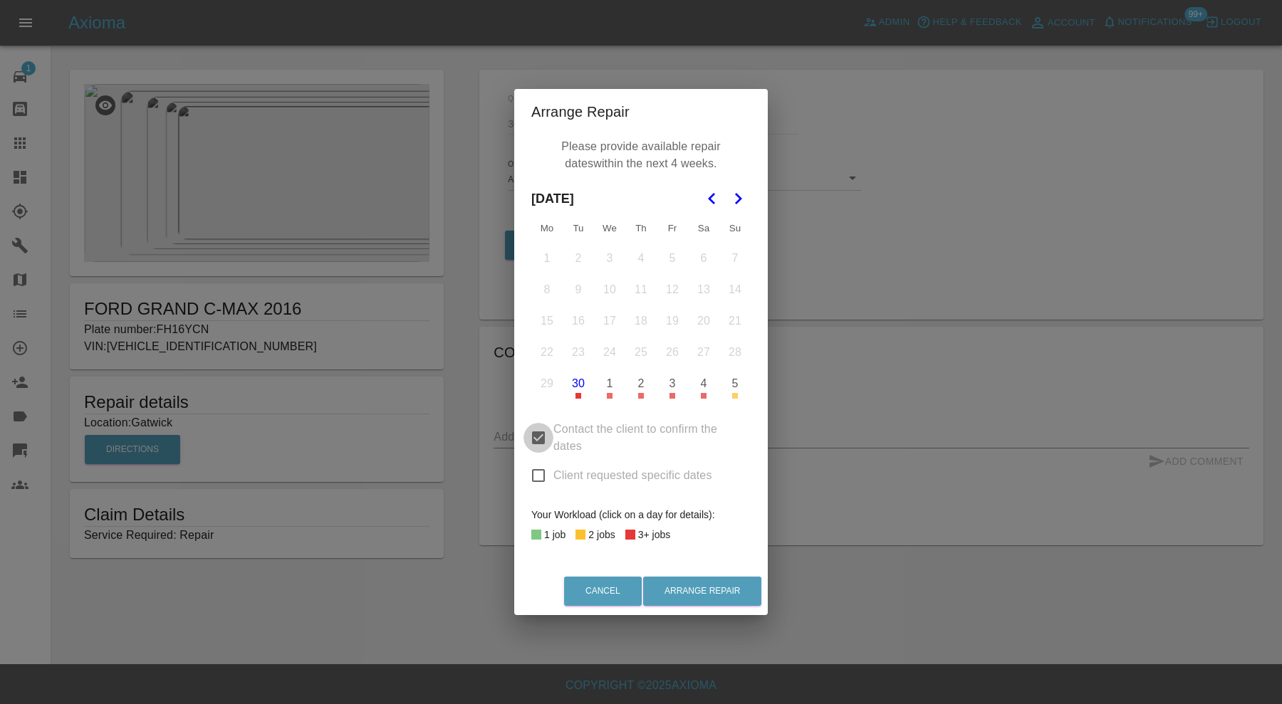
click at [538, 437] on input "Contact the client to confirm the dates" at bounding box center [538, 438] width 30 height 30
checkbox input "false"
click at [580, 387] on button "30" at bounding box center [578, 384] width 30 height 30
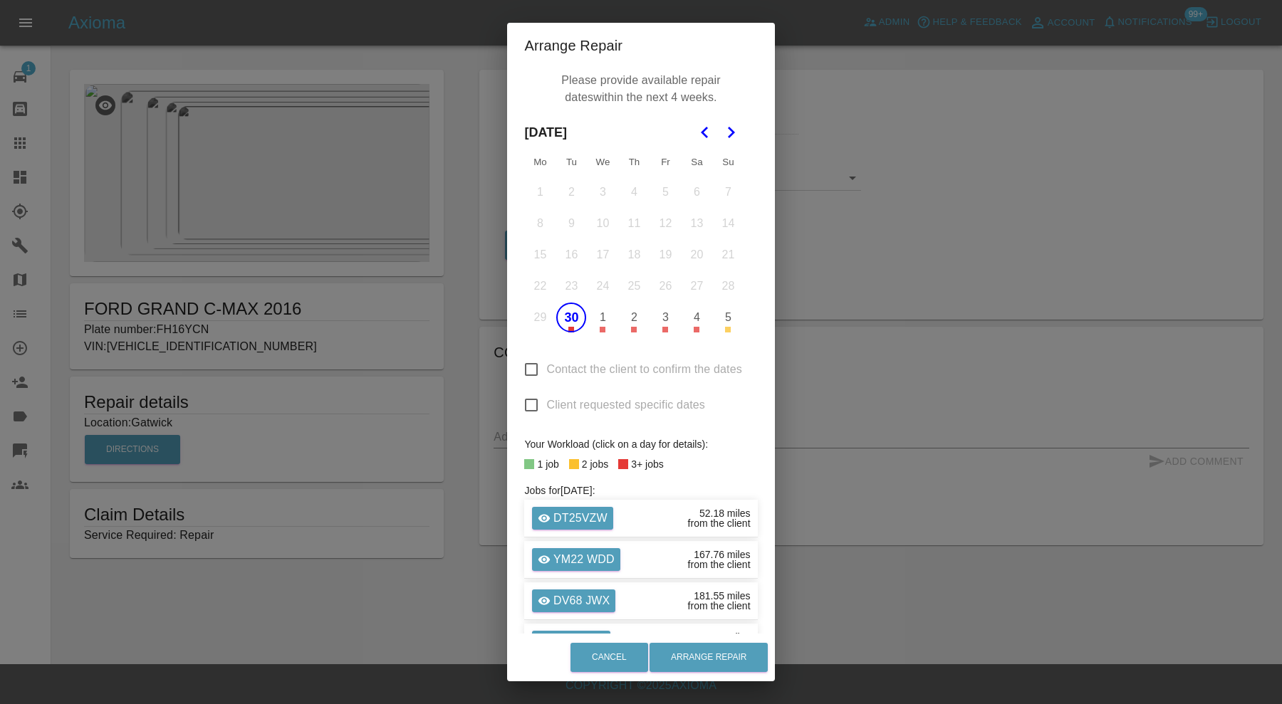
click at [602, 336] on div "Please provide available repair dates within the next 4 weeks. [DATE] Mo Tu We …" at bounding box center [640, 350] width 267 height 565
click at [590, 331] on td "1" at bounding box center [602, 317] width 31 height 31
click at [604, 323] on button "1" at bounding box center [603, 318] width 30 height 30
click at [637, 321] on button "2" at bounding box center [634, 318] width 30 height 30
click at [731, 650] on button "Arrange Repair" at bounding box center [708, 657] width 118 height 29
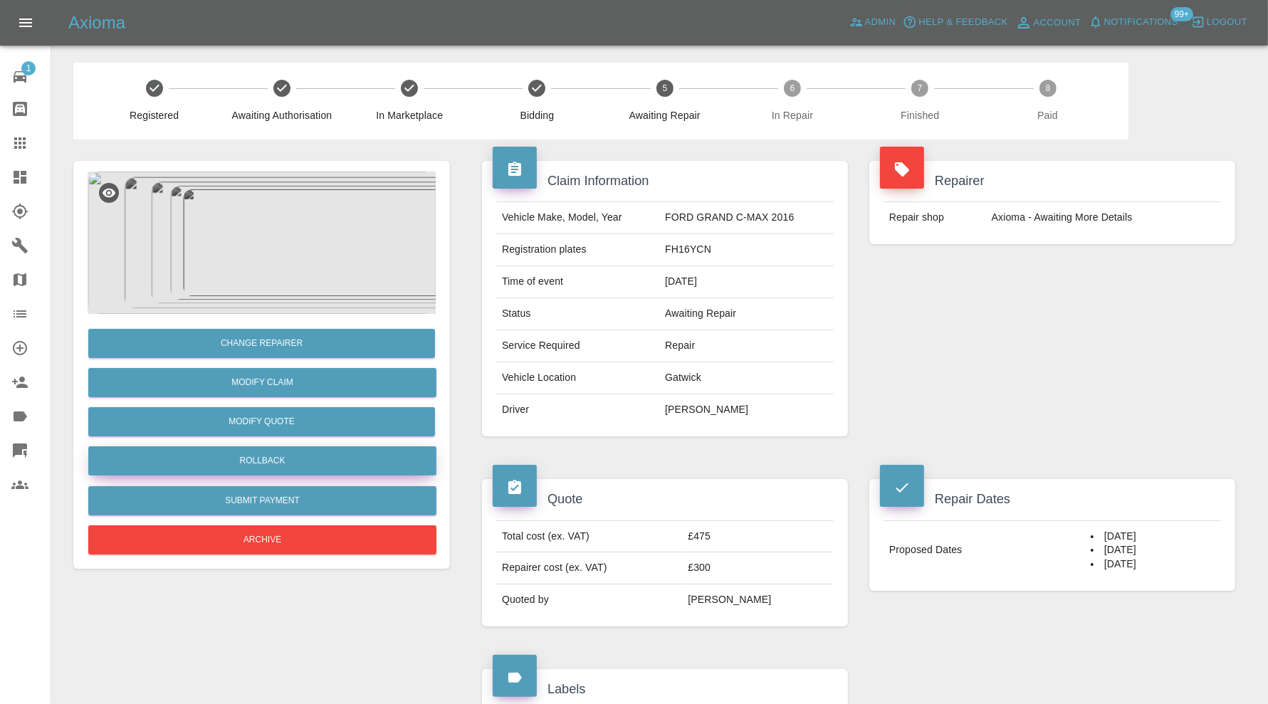
click at [313, 460] on button "Rollback" at bounding box center [262, 461] width 348 height 29
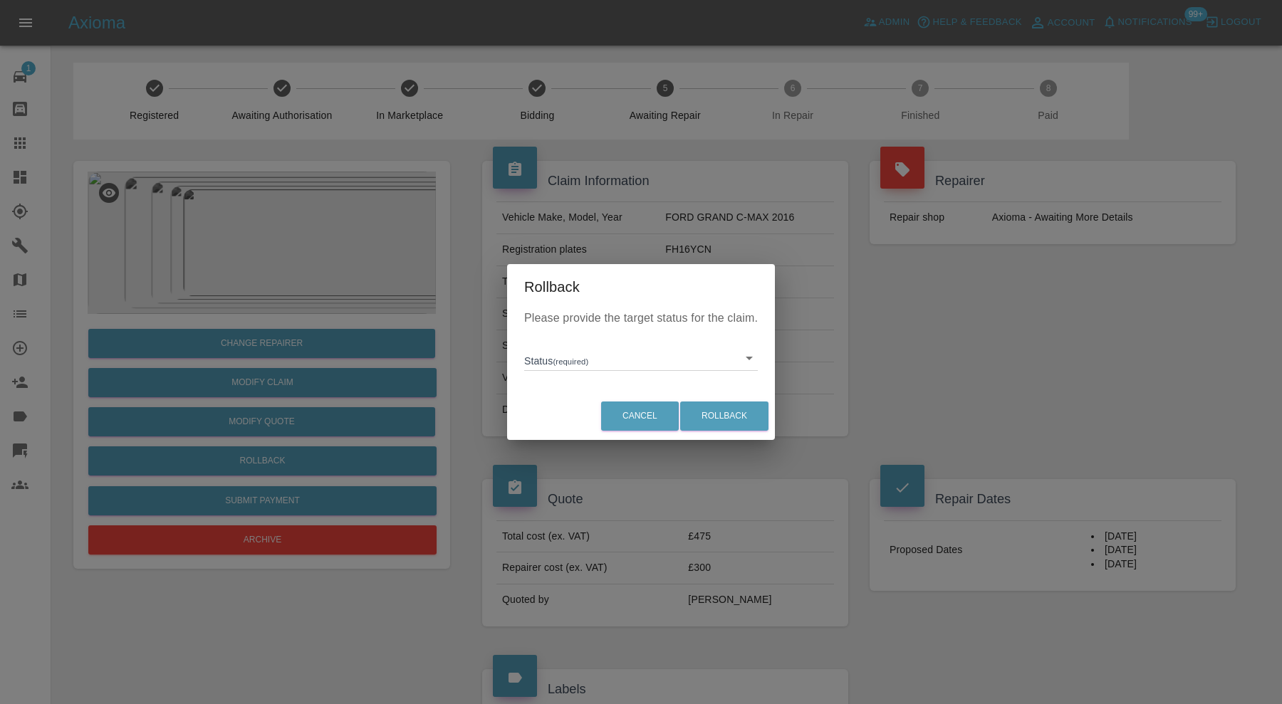
click at [580, 362] on body "Axioma Admin Help & Feedback Account Notifications 99+ Logout 1 Repair home Bod…" at bounding box center [641, 556] width 1282 height 1113
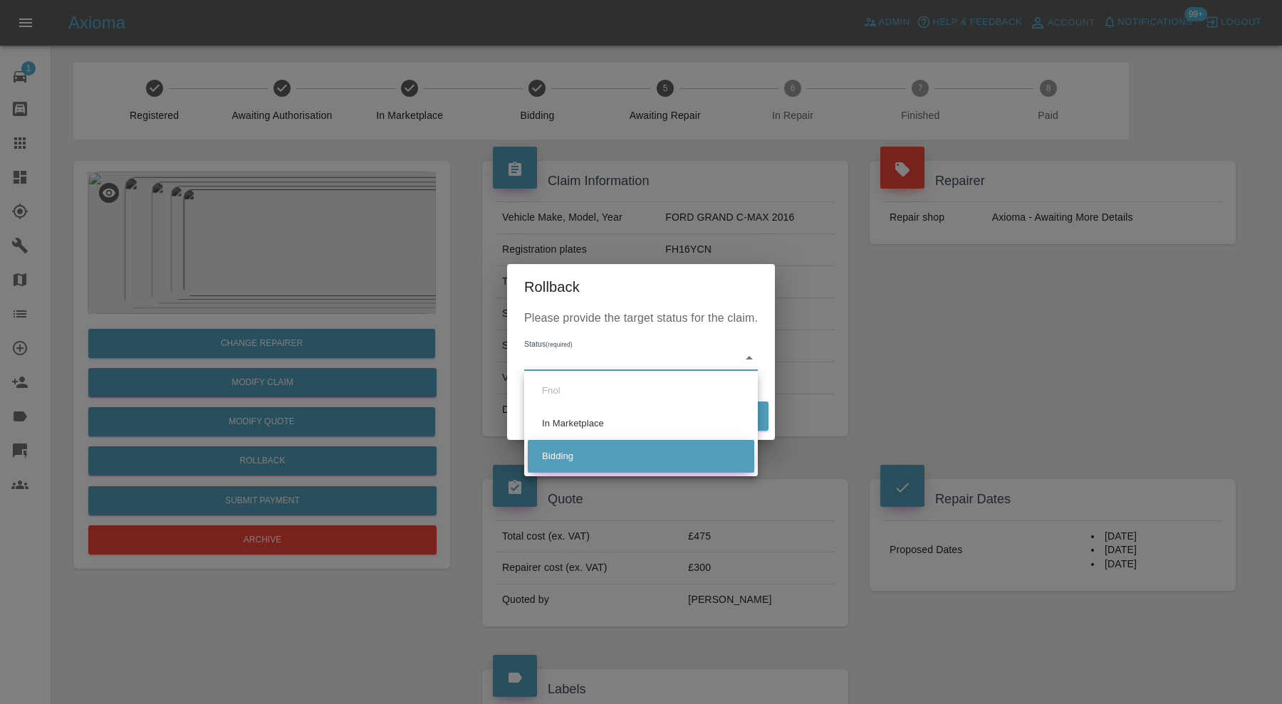
click at [586, 450] on li "Bidding" at bounding box center [641, 456] width 226 height 33
type input "bidding"
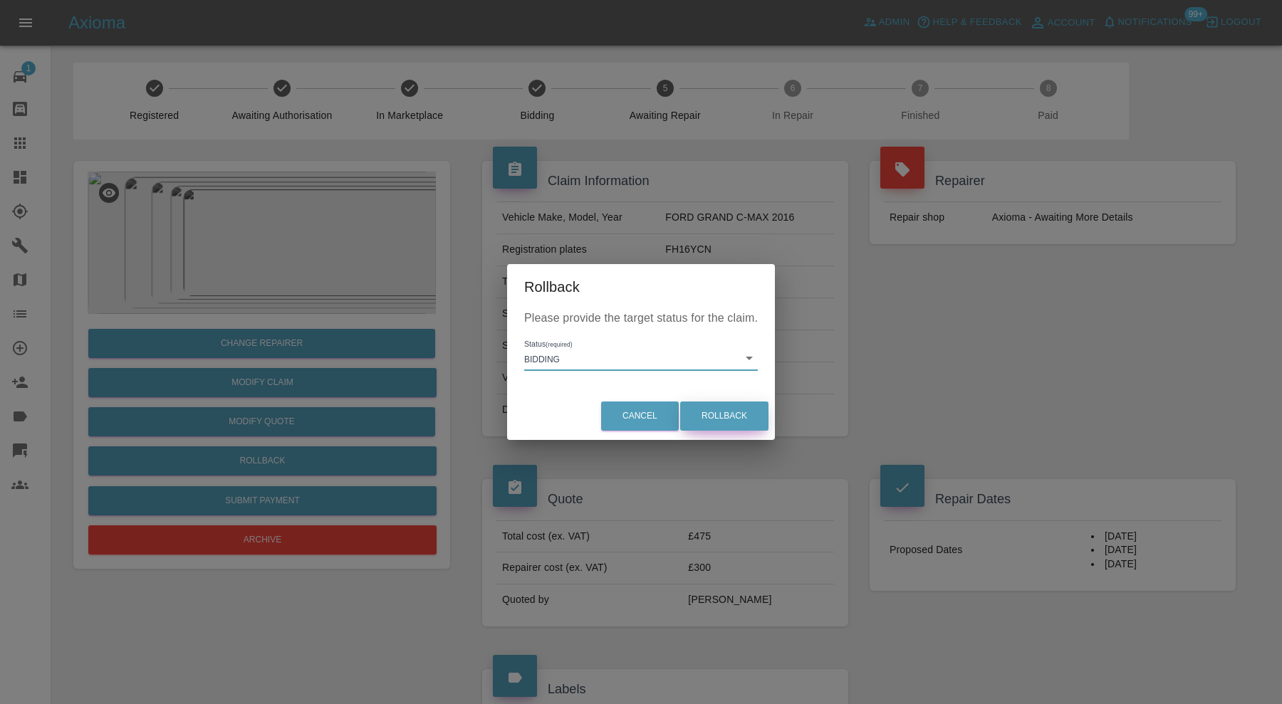
click at [725, 410] on button "Rollback" at bounding box center [724, 416] width 88 height 29
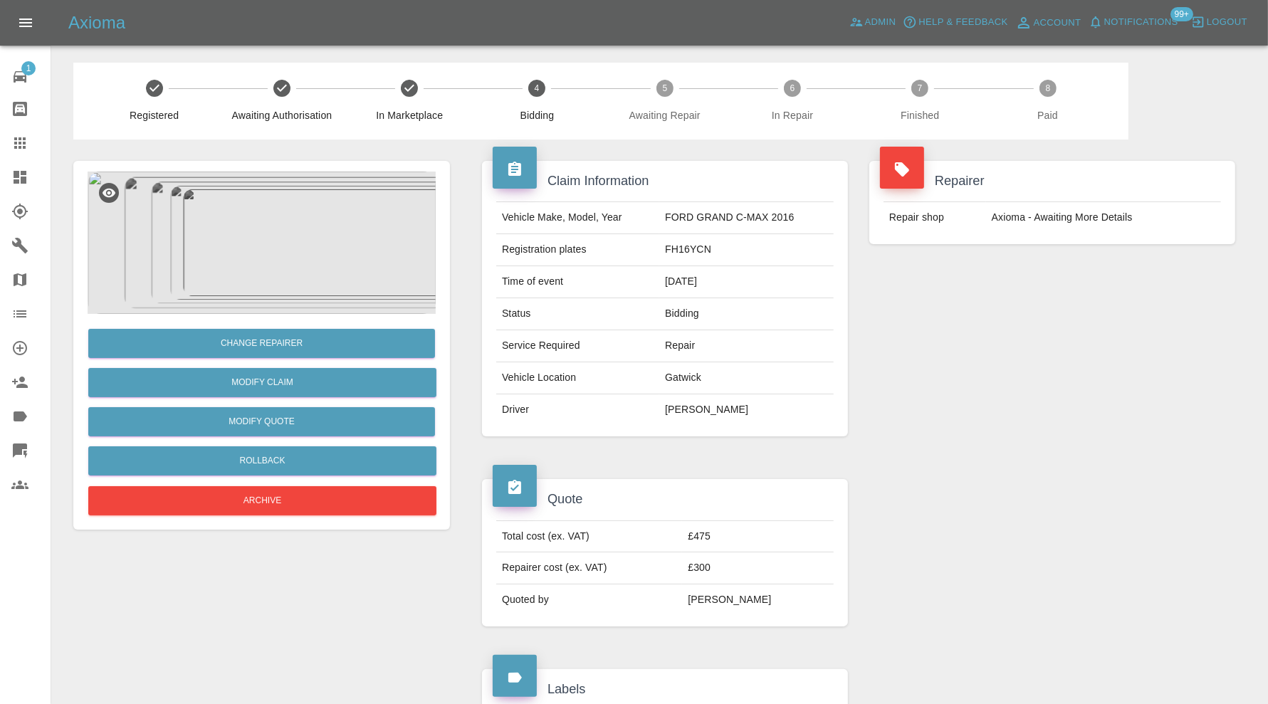
click at [31, 174] on div at bounding box center [31, 177] width 40 height 17
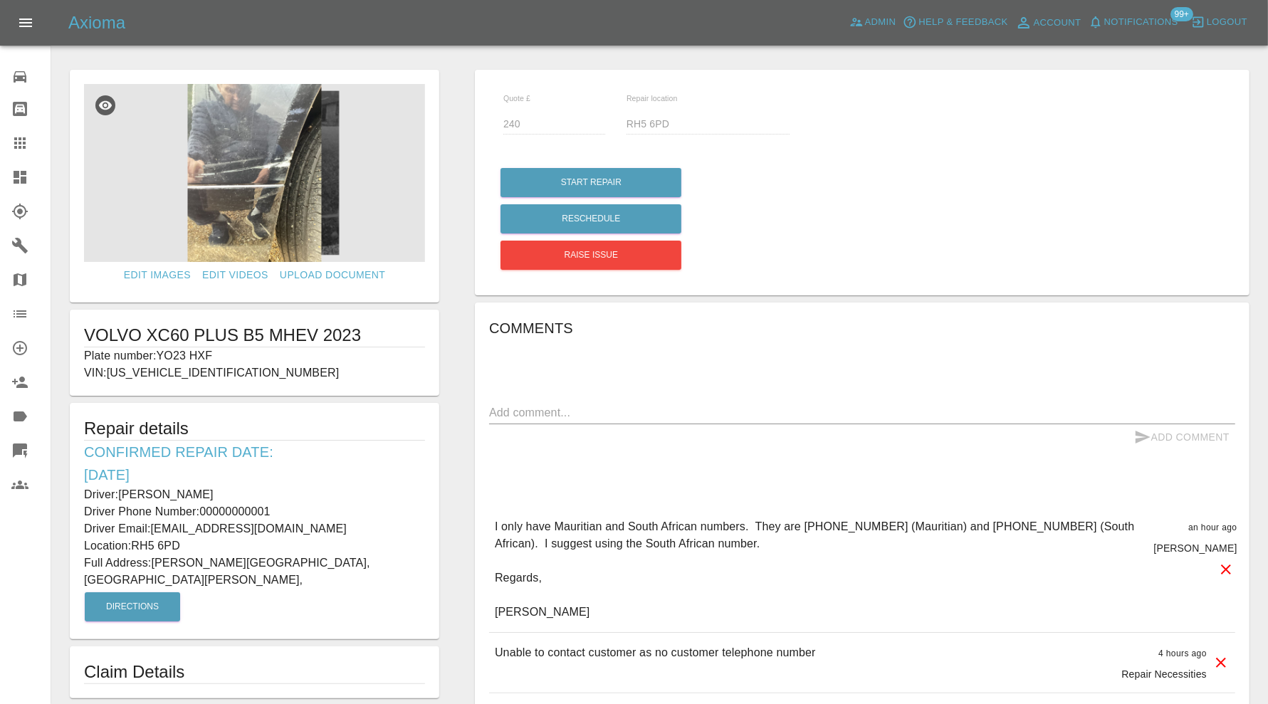
click at [305, 219] on img at bounding box center [254, 173] width 341 height 178
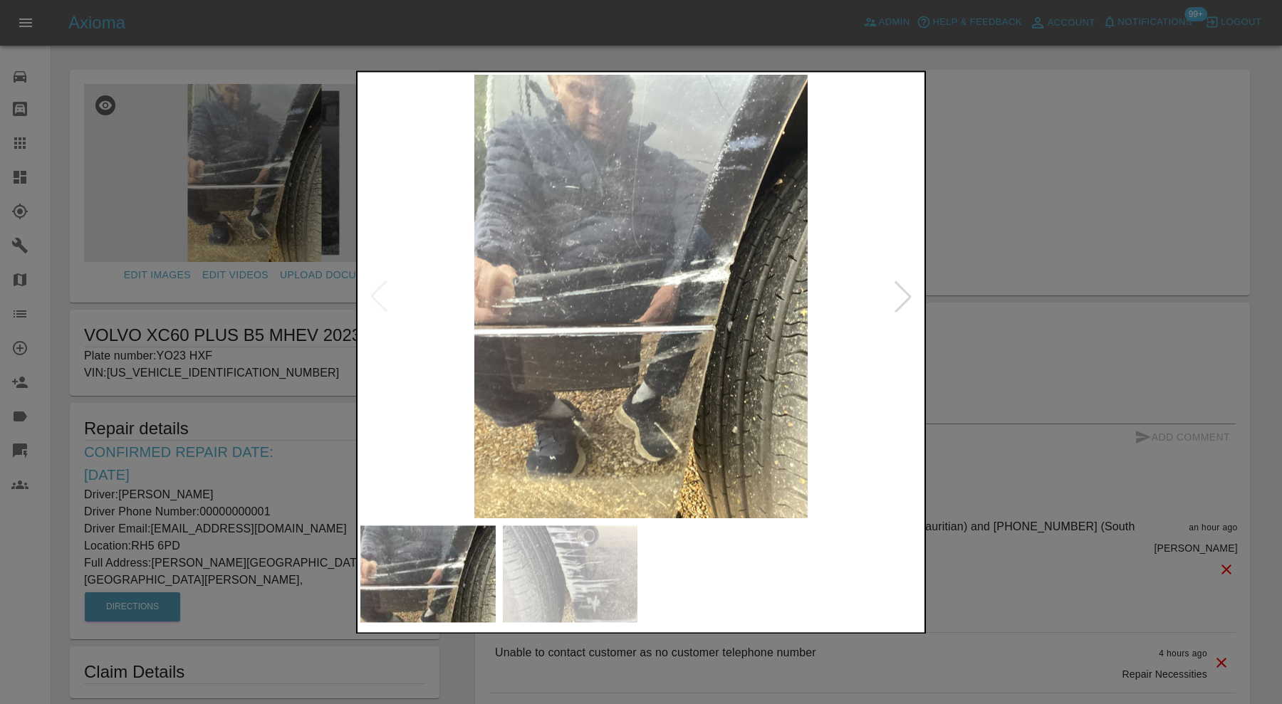
click at [904, 291] on div at bounding box center [902, 296] width 31 height 31
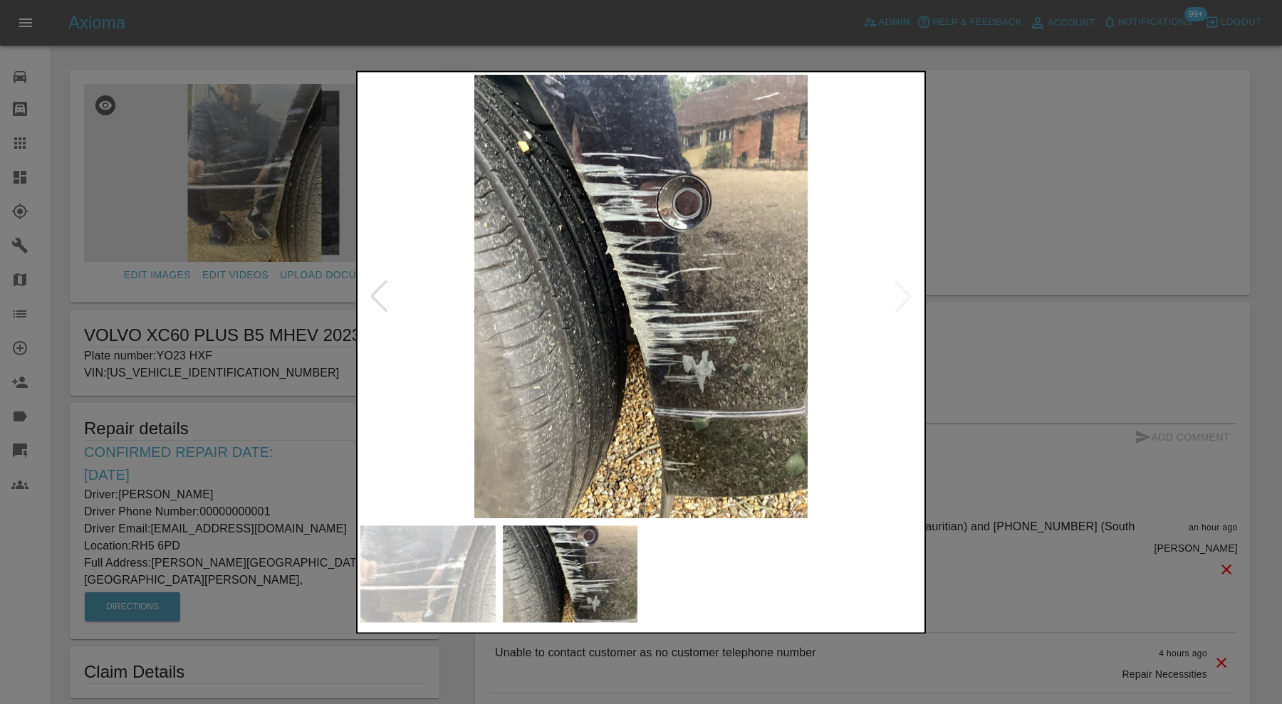
click at [380, 289] on div at bounding box center [378, 296] width 31 height 31
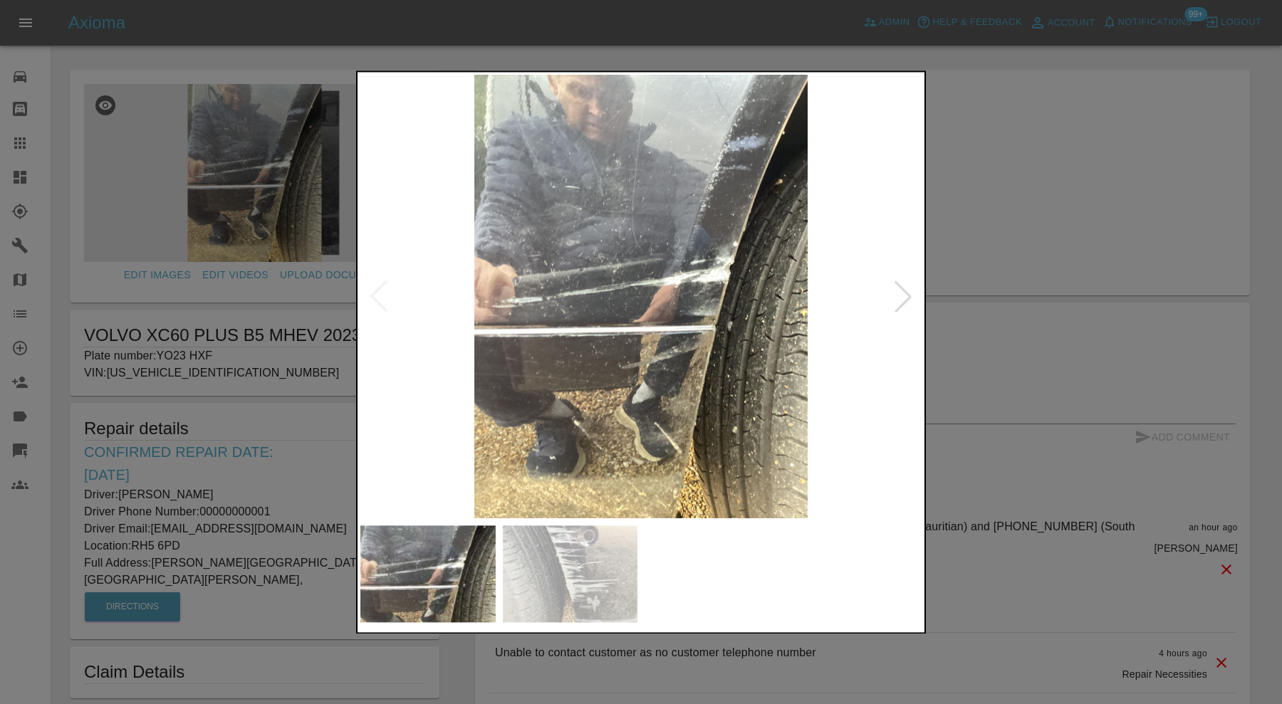
click at [380, 289] on img at bounding box center [640, 297] width 561 height 444
click at [898, 293] on div at bounding box center [902, 296] width 31 height 31
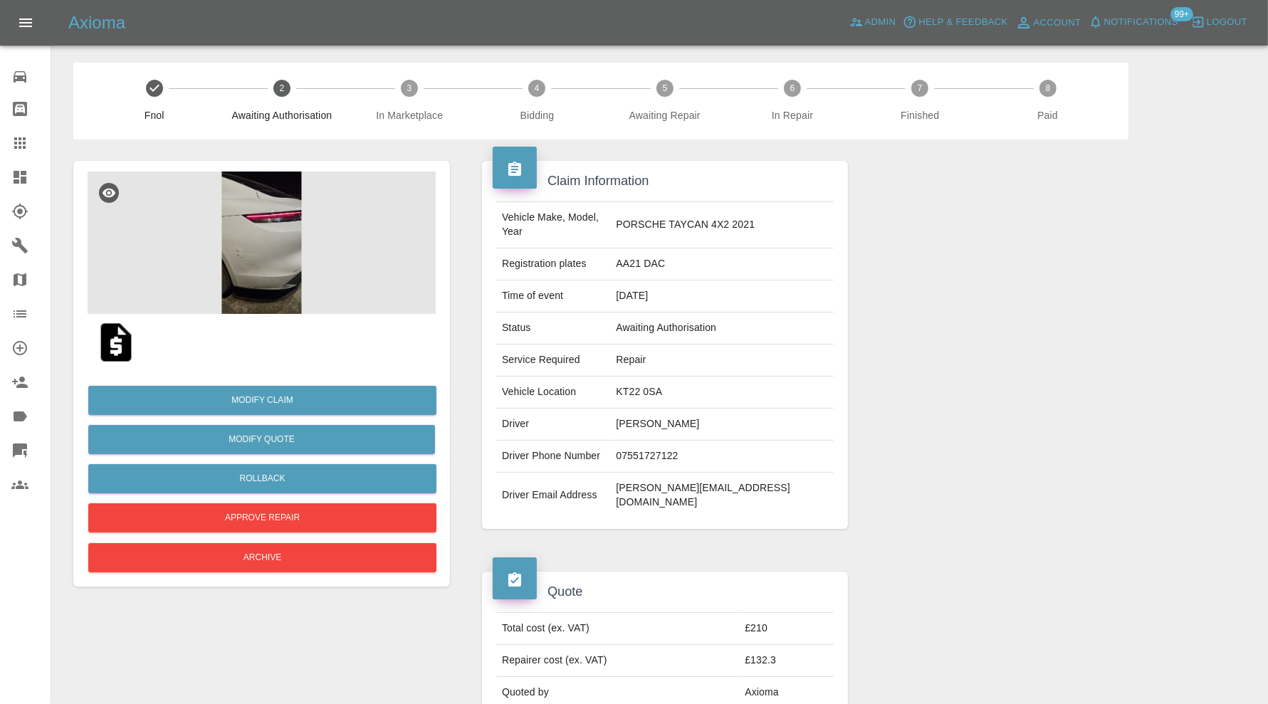
click at [249, 255] on img at bounding box center [262, 243] width 348 height 142
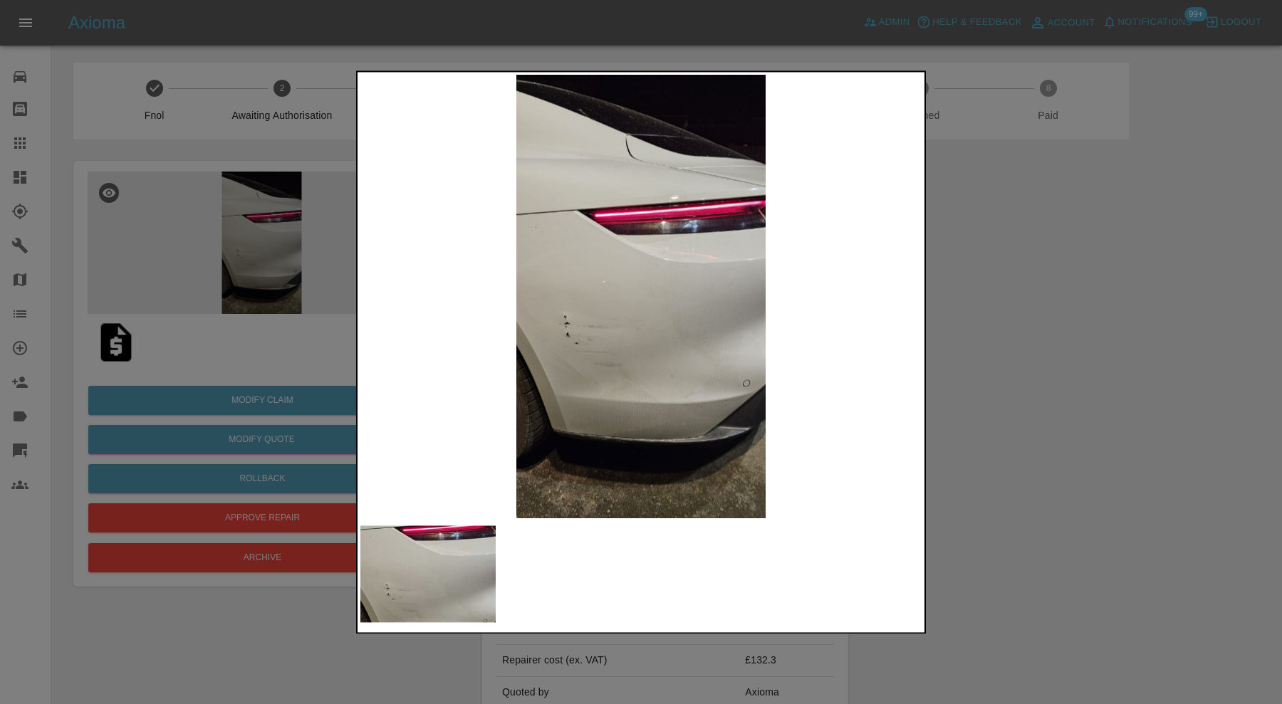
click at [1129, 306] on div at bounding box center [641, 352] width 1282 height 704
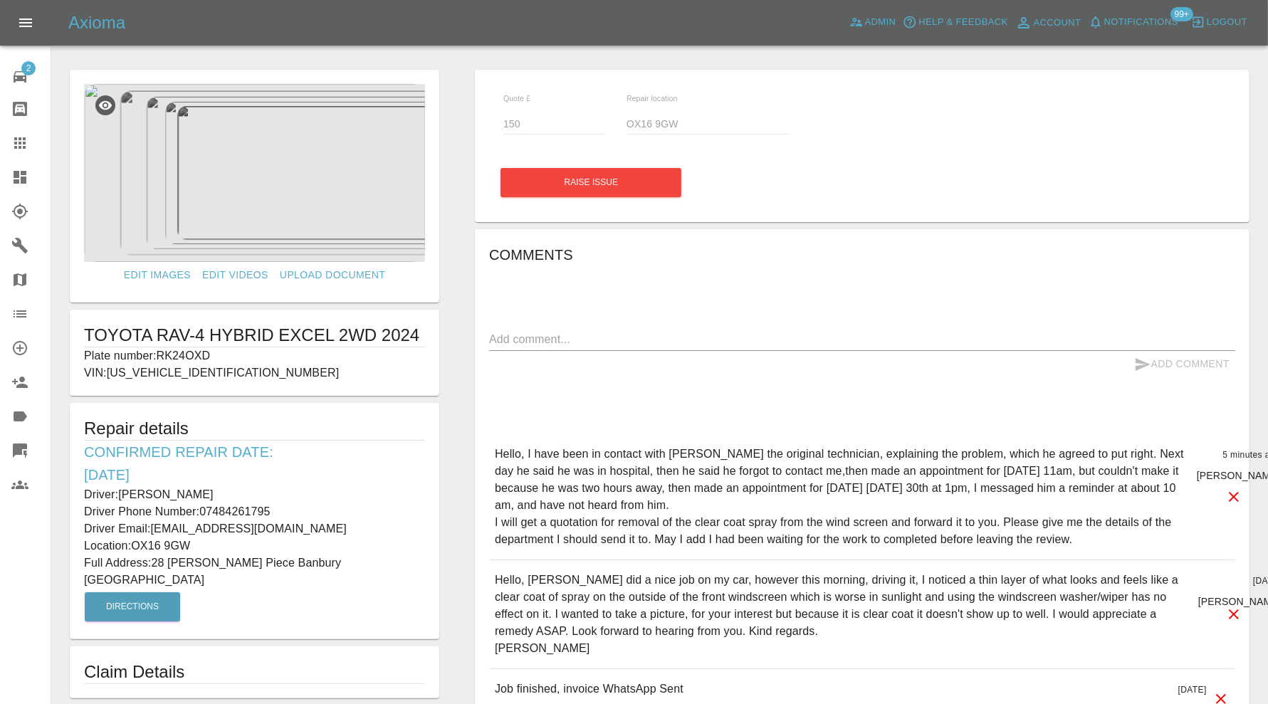
click at [20, 135] on icon at bounding box center [19, 143] width 17 height 17
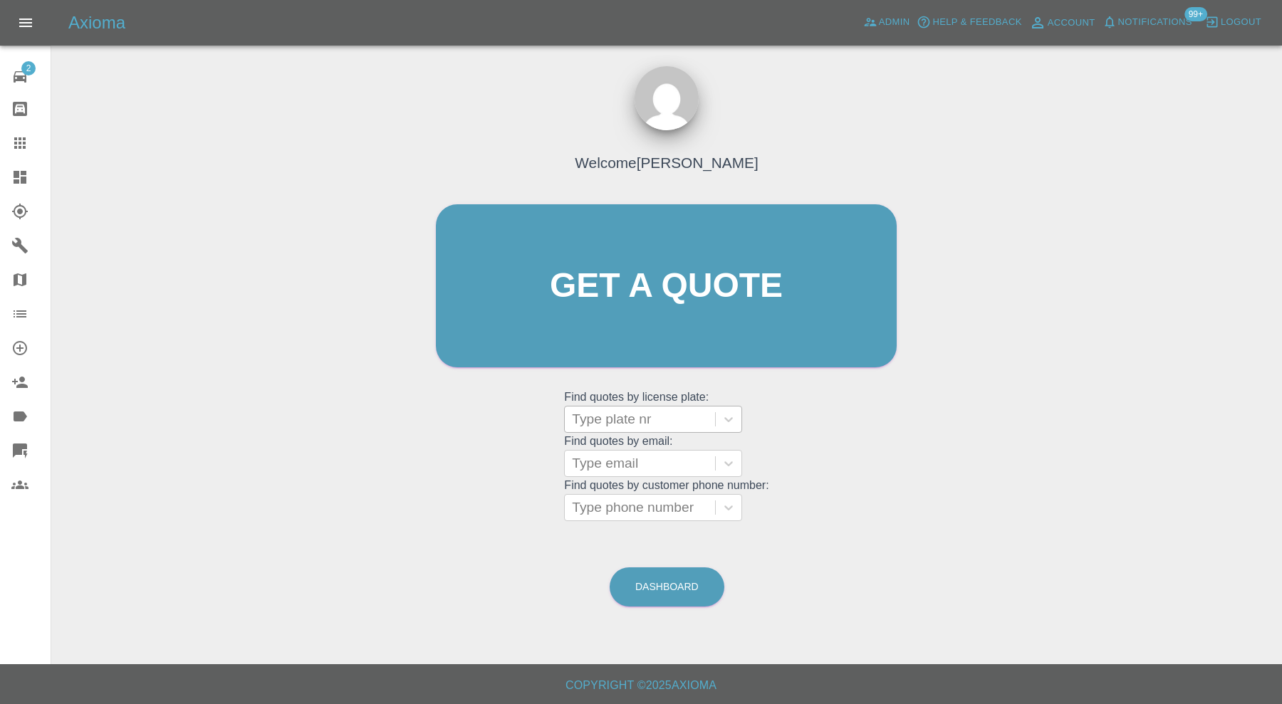
click at [585, 409] on div at bounding box center [640, 419] width 136 height 20
type input "fy22"
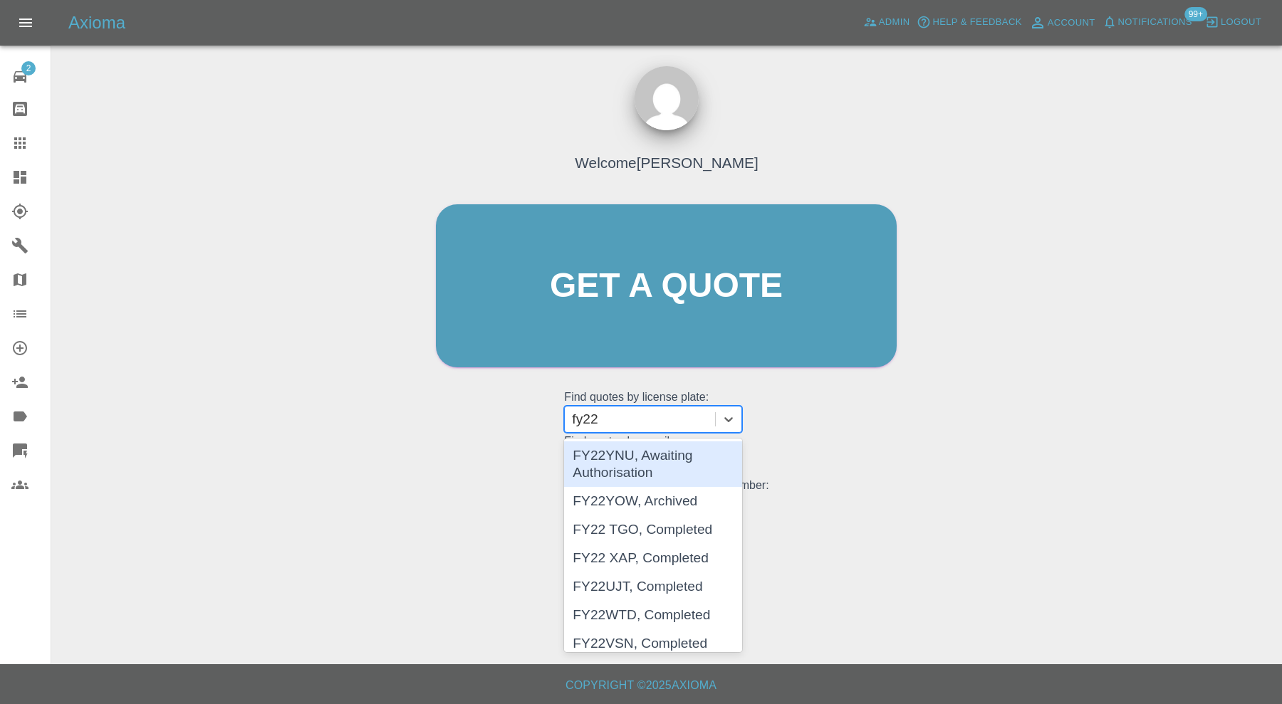
click at [623, 455] on div "FY22YNU, Awaiting Authorisation" at bounding box center [653, 465] width 178 height 46
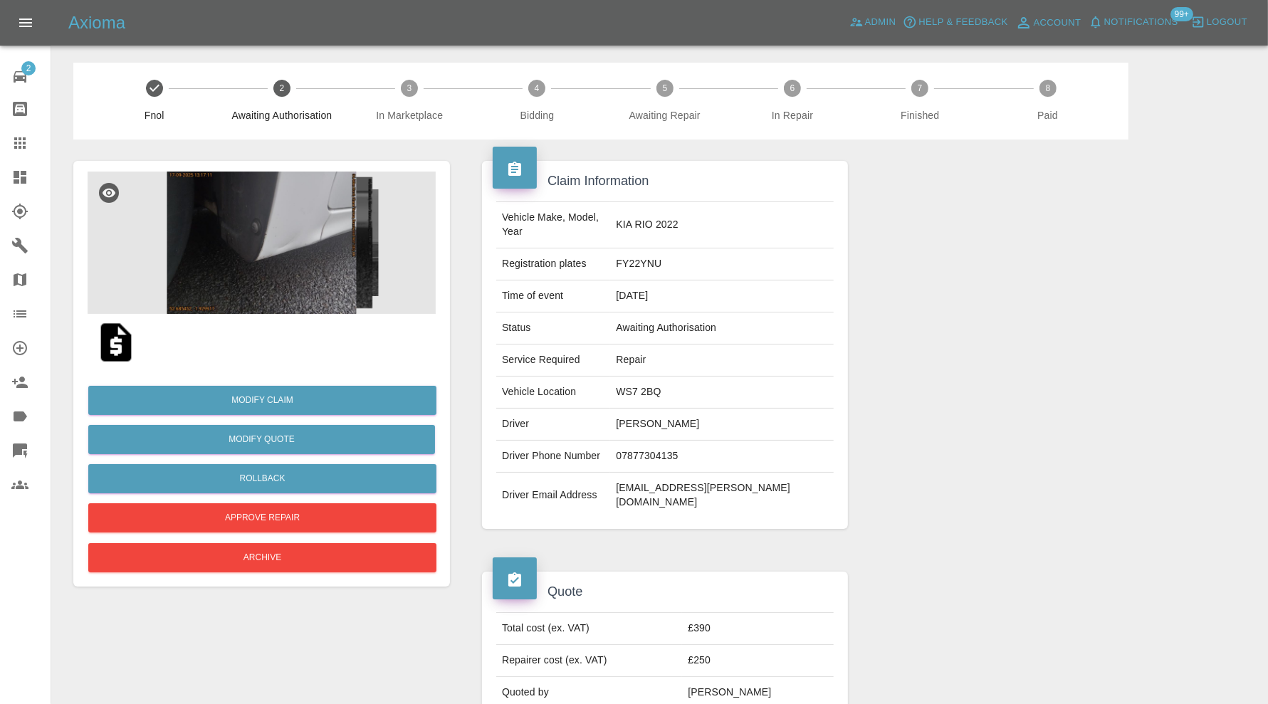
click at [335, 267] on img at bounding box center [262, 243] width 348 height 142
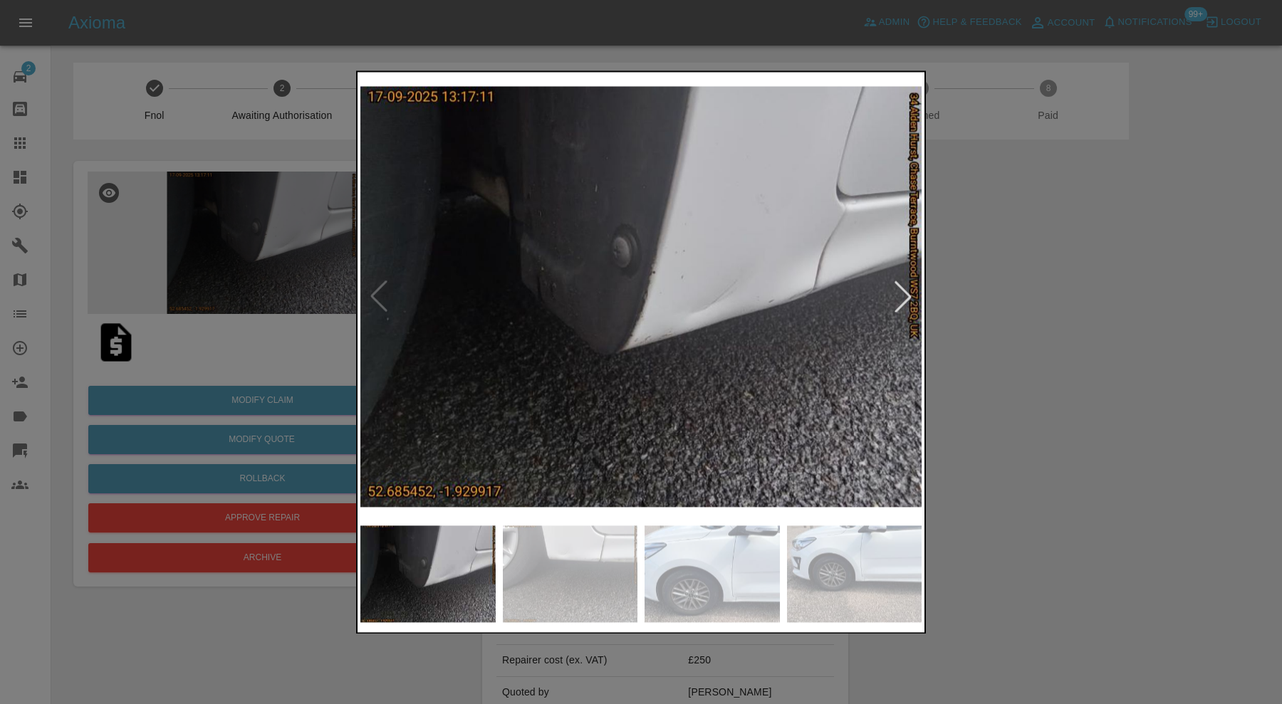
click at [624, 584] on img at bounding box center [570, 574] width 135 height 97
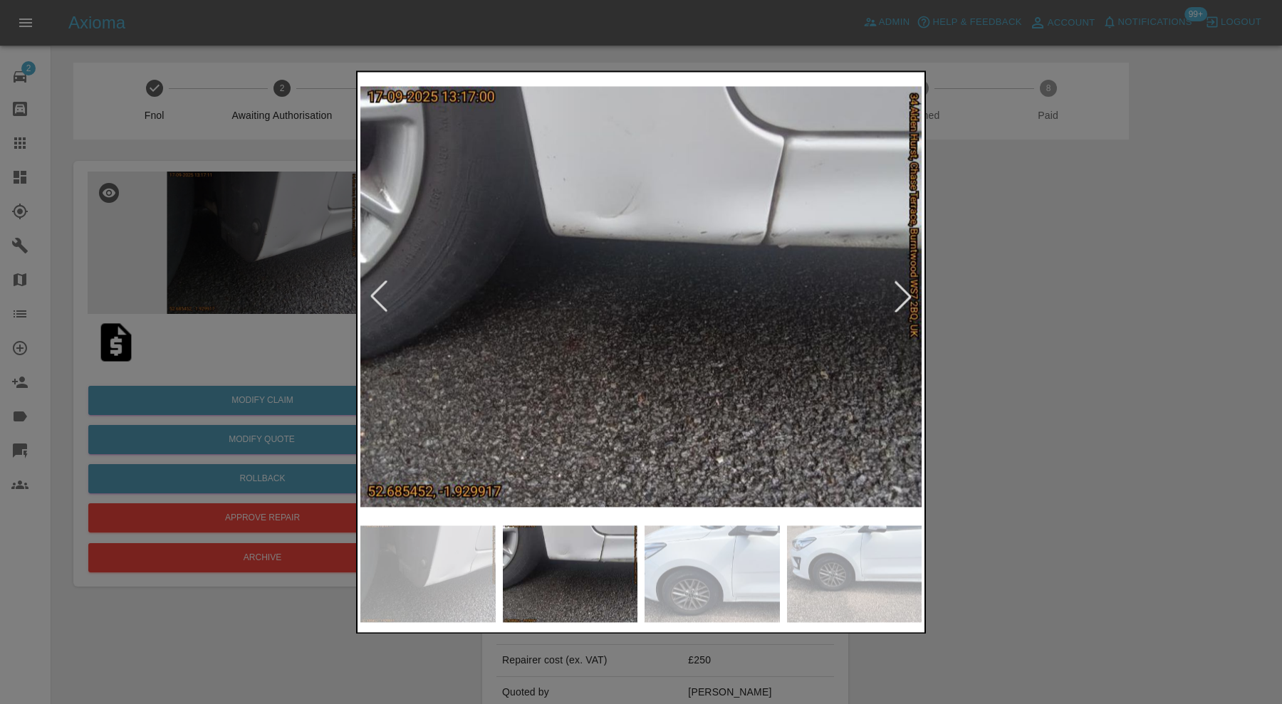
click at [691, 567] on img at bounding box center [711, 574] width 135 height 97
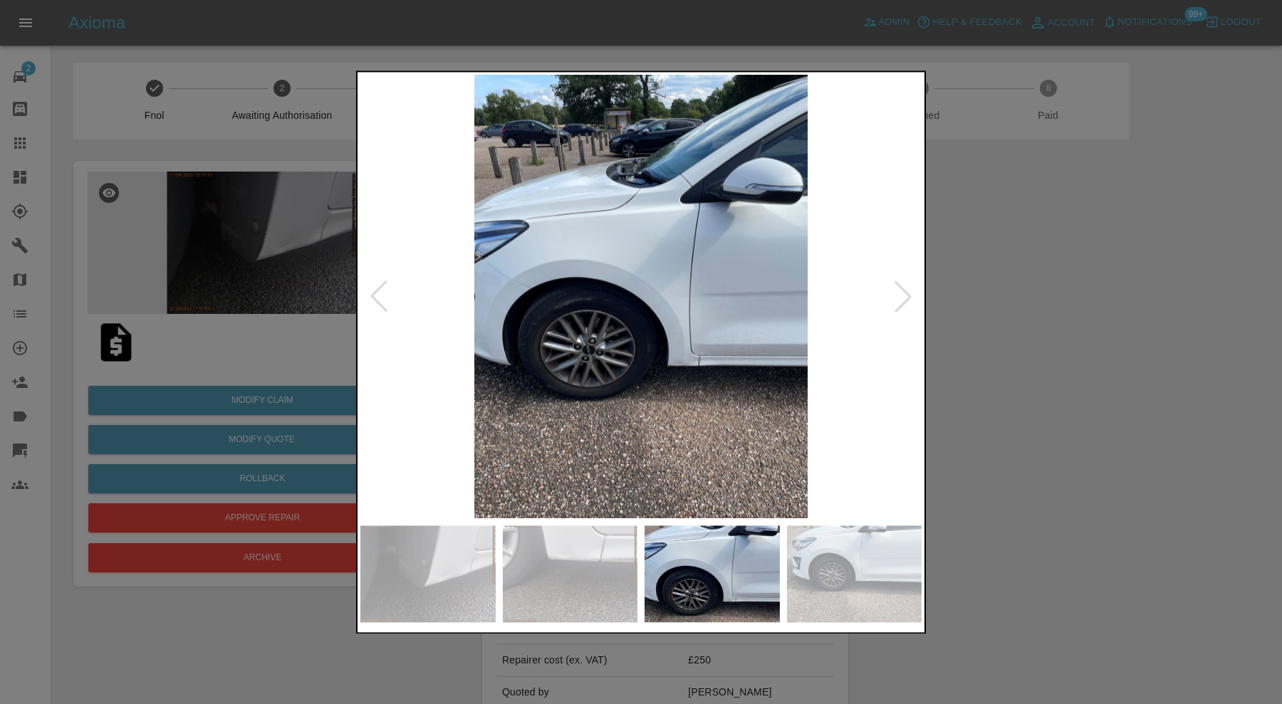
click at [864, 568] on img at bounding box center [854, 574] width 135 height 97
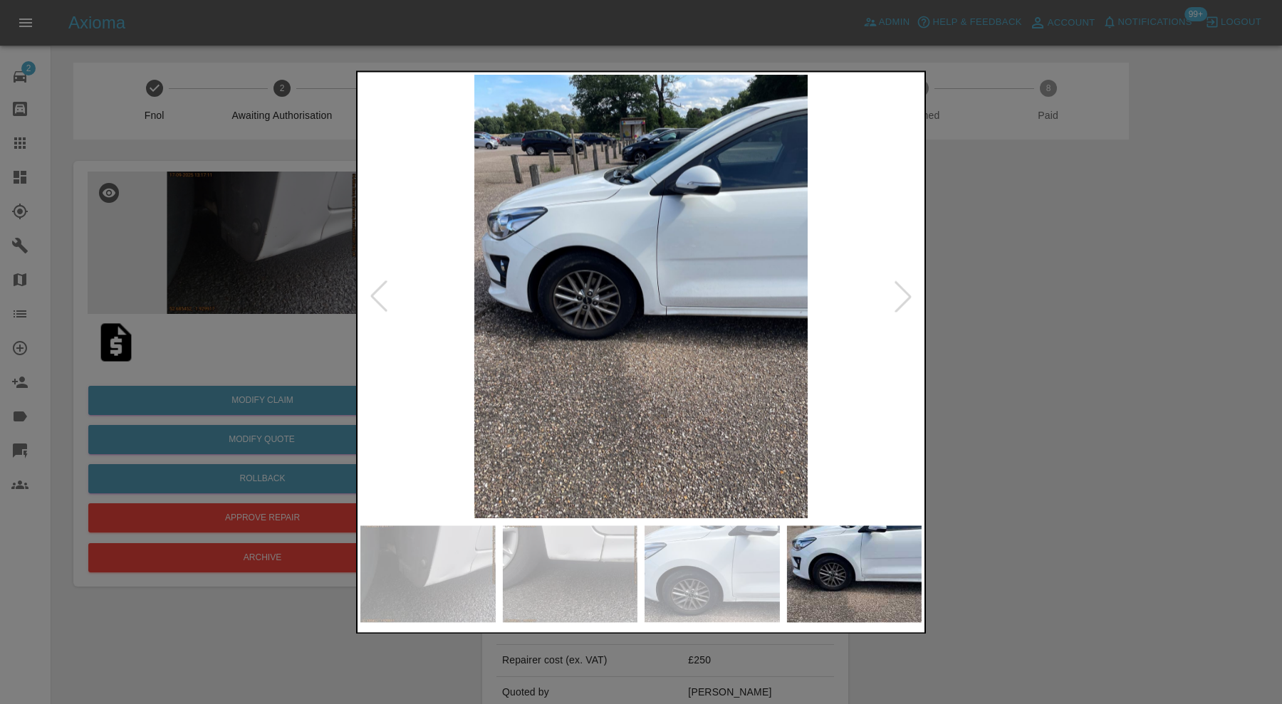
click at [907, 288] on div at bounding box center [902, 296] width 31 height 31
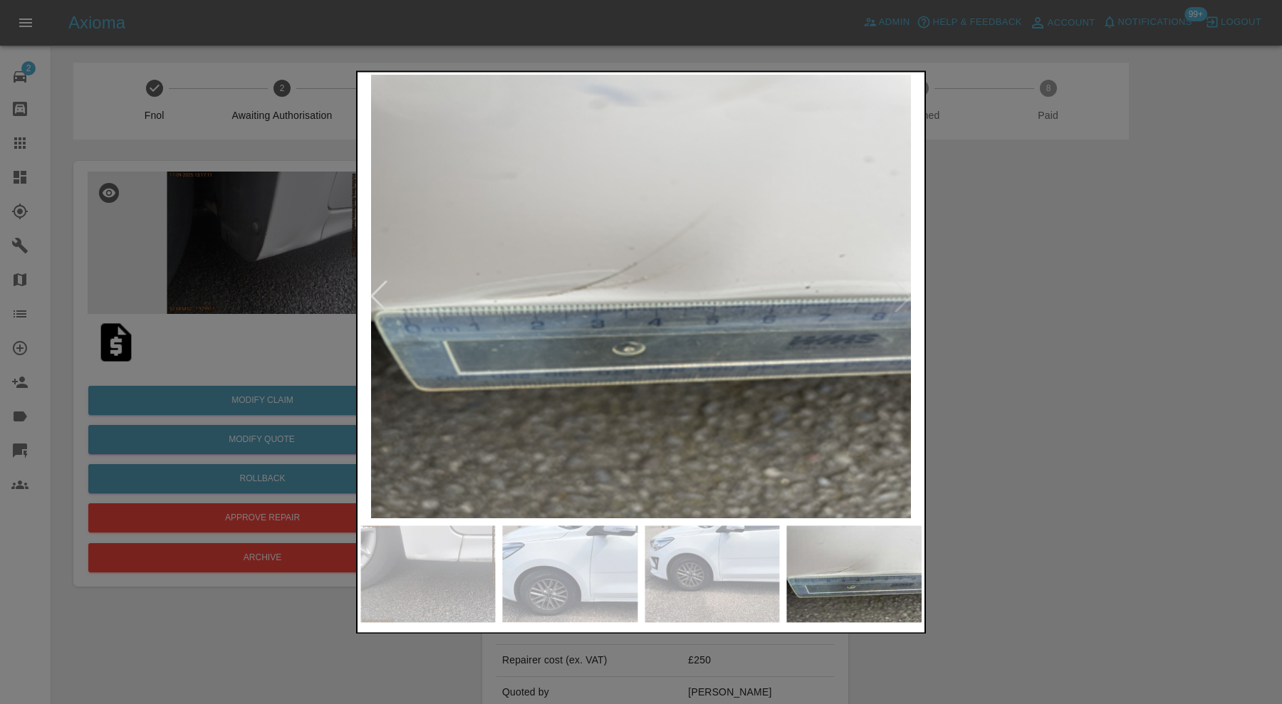
click at [907, 288] on img at bounding box center [640, 297] width 561 height 444
click at [706, 538] on img at bounding box center [711, 574] width 135 height 97
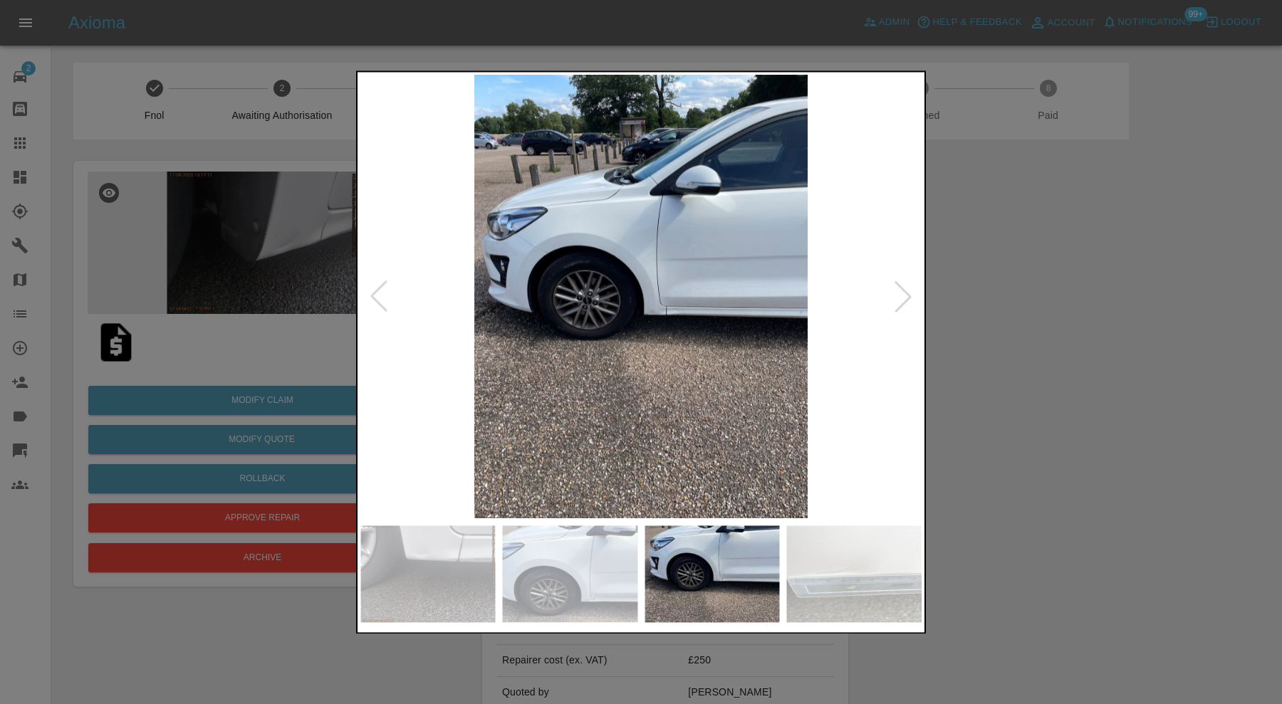
click at [378, 292] on div at bounding box center [378, 296] width 31 height 31
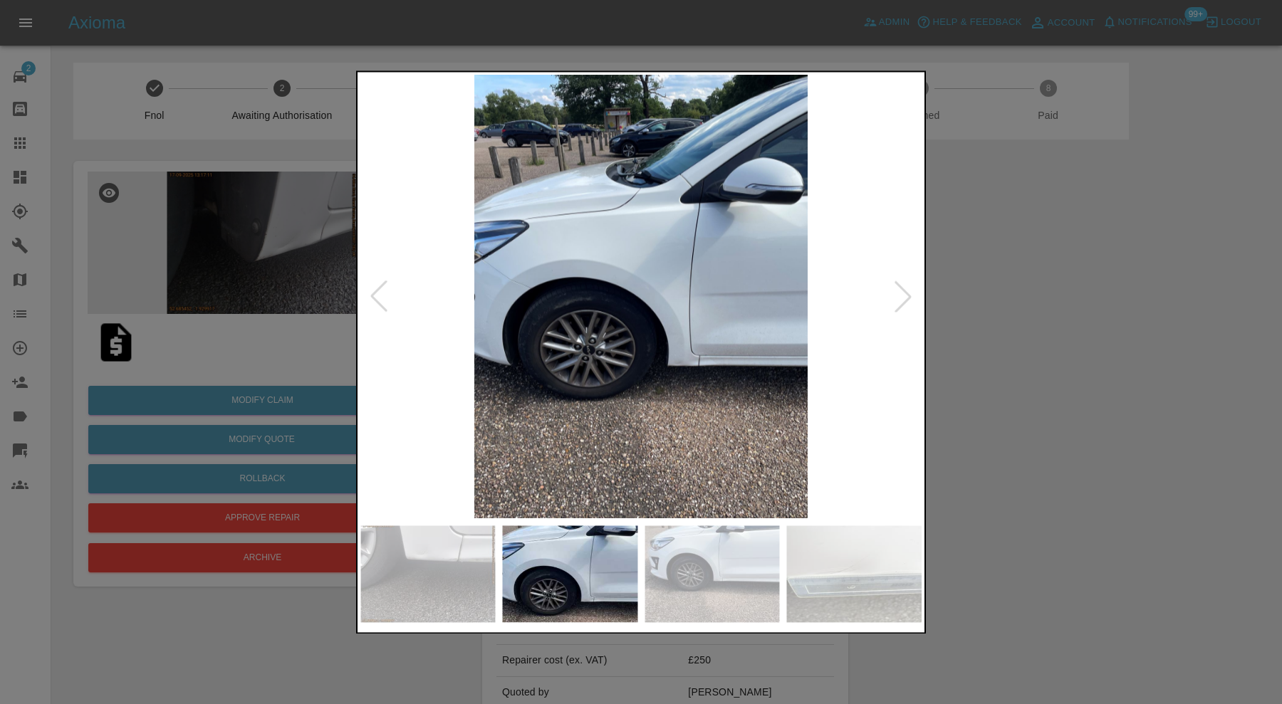
click at [686, 350] on img at bounding box center [640, 297] width 561 height 444
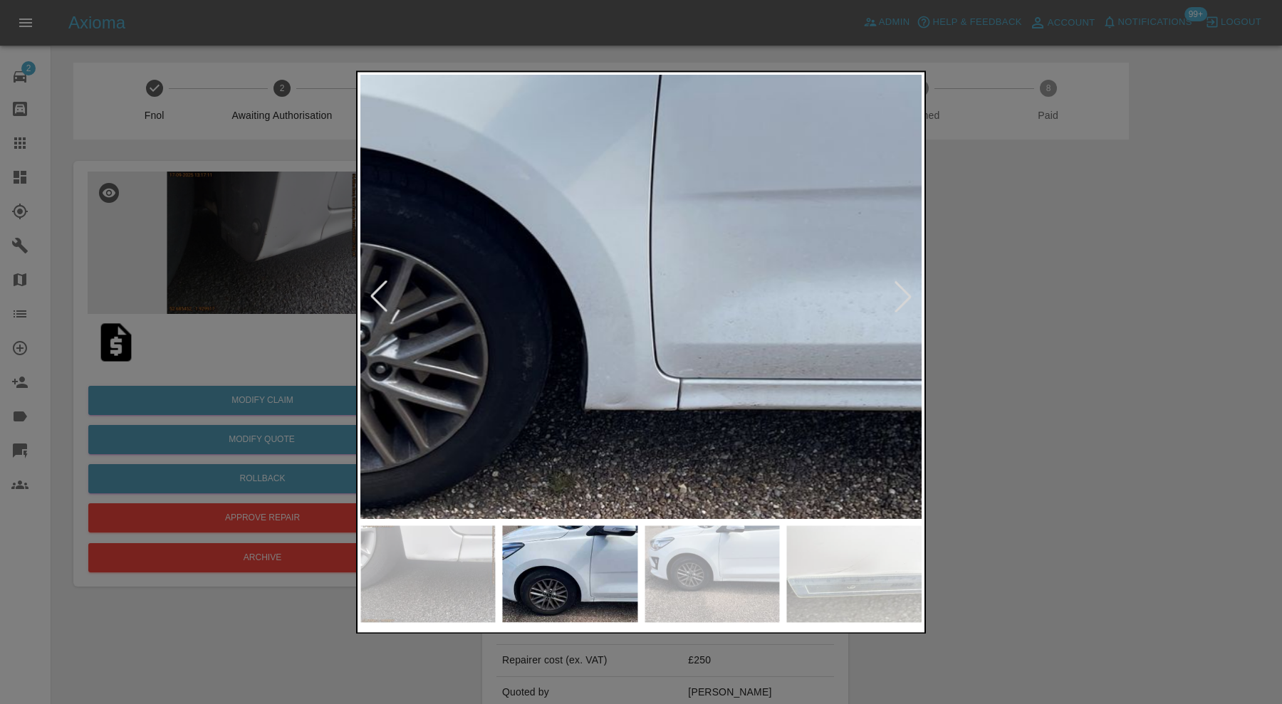
click at [764, 310] on img at bounding box center [504, 202] width 1683 height 1332
click at [1028, 370] on div at bounding box center [641, 352] width 1282 height 704
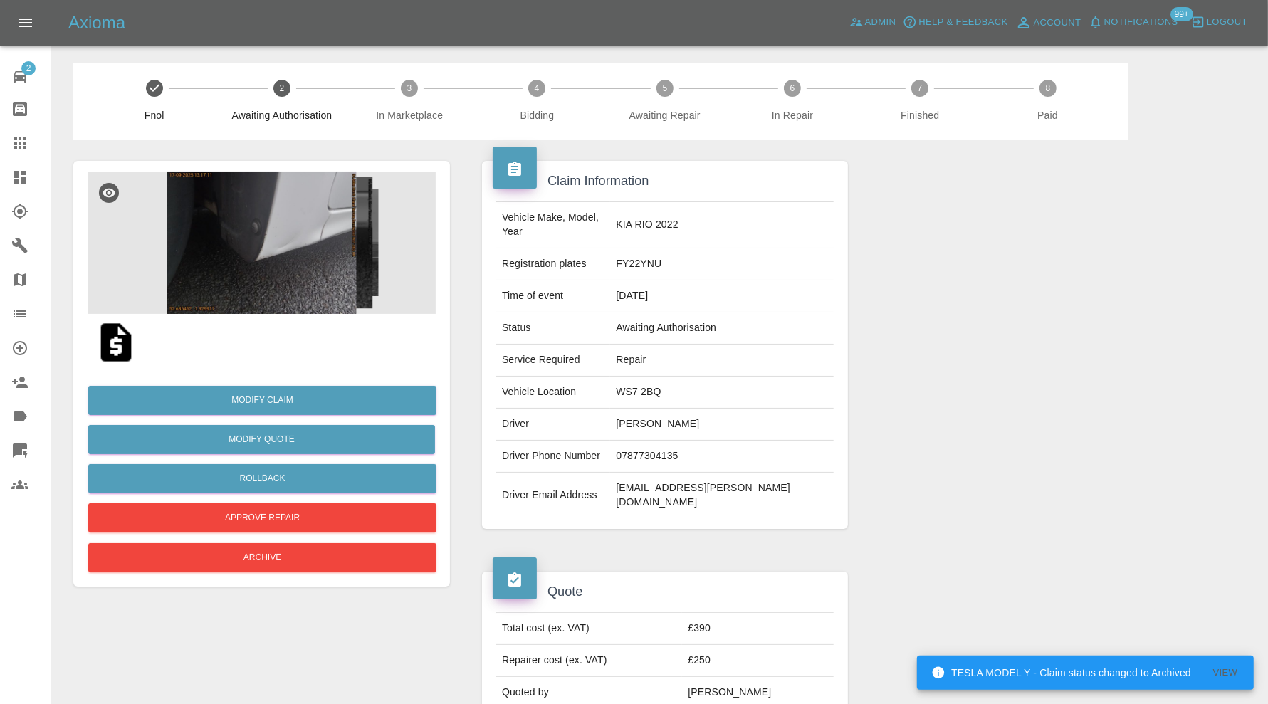
click at [301, 245] on img at bounding box center [262, 243] width 348 height 142
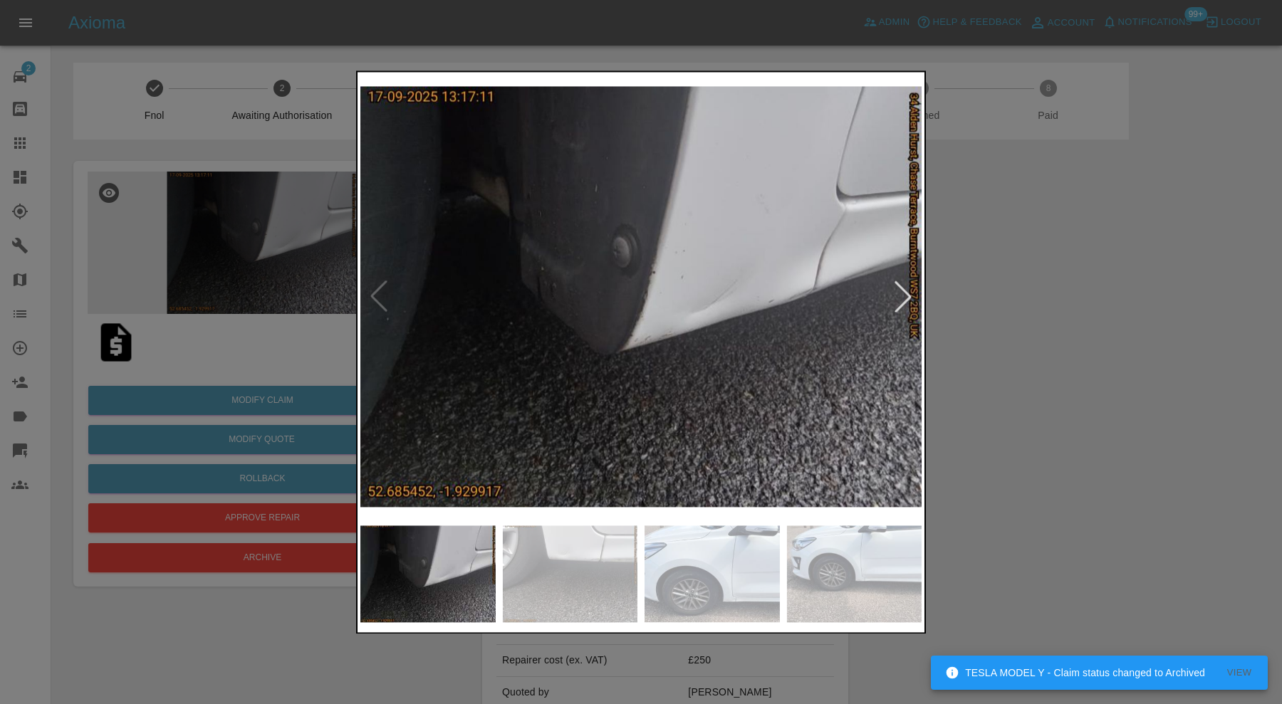
click at [899, 293] on div at bounding box center [902, 296] width 31 height 31
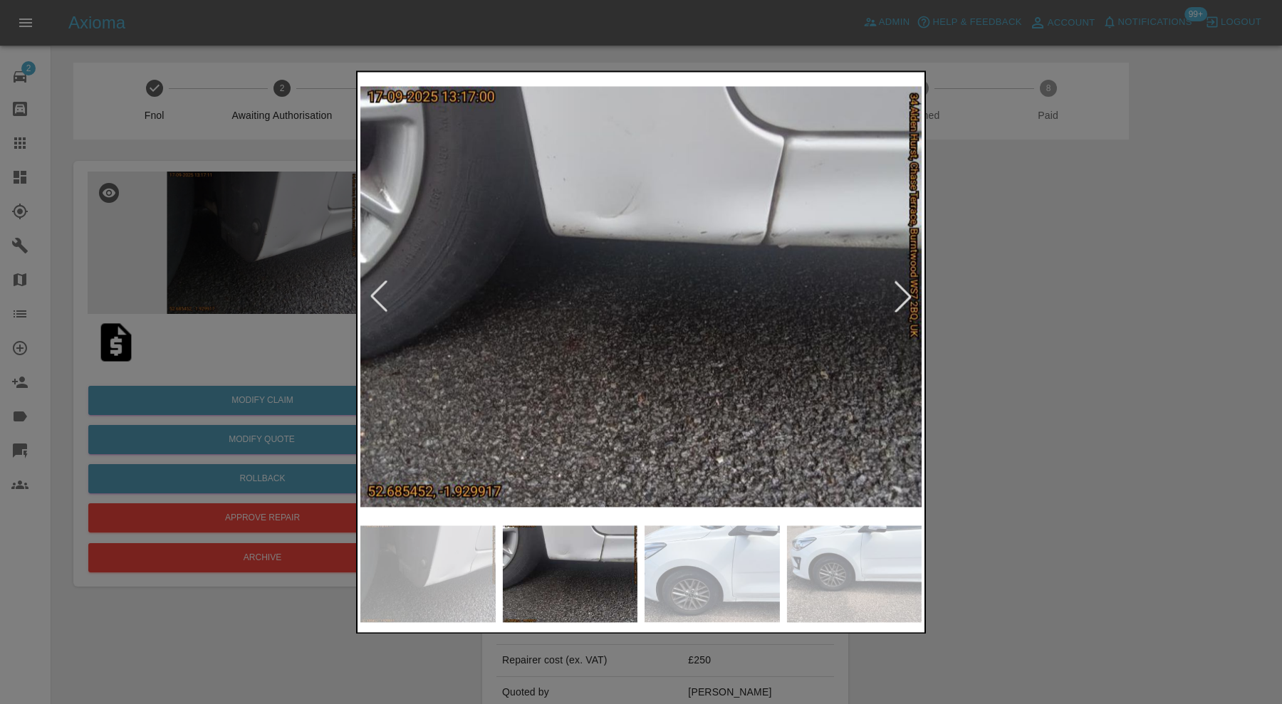
click at [900, 293] on div at bounding box center [902, 296] width 31 height 31
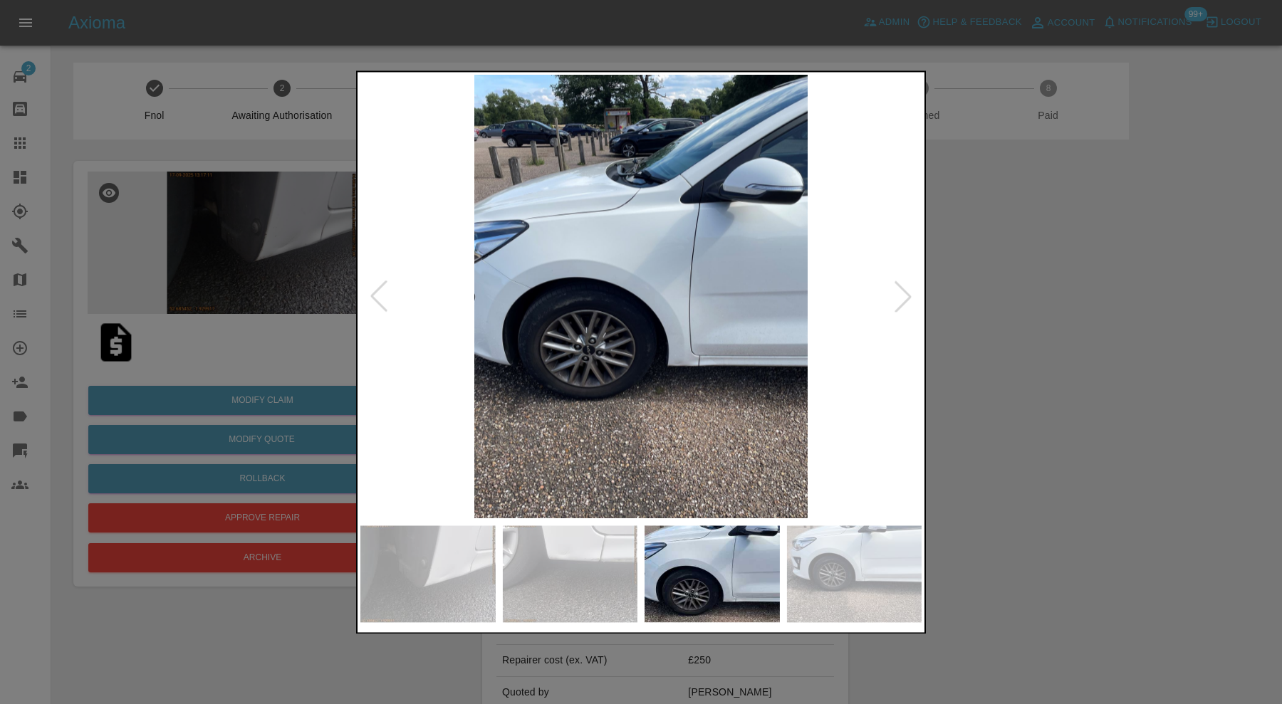
click at [979, 293] on div at bounding box center [641, 352] width 1282 height 704
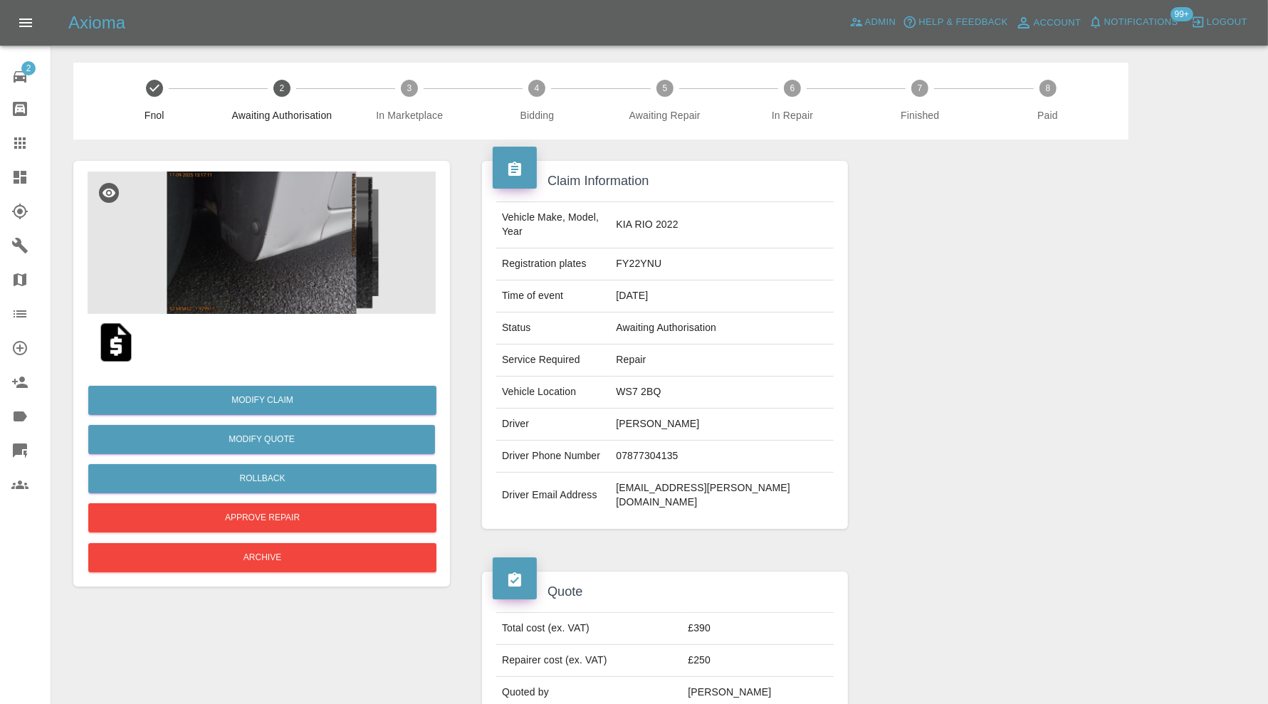
click at [118, 344] on img at bounding box center [116, 343] width 46 height 46
click at [325, 253] on img at bounding box center [262, 243] width 348 height 142
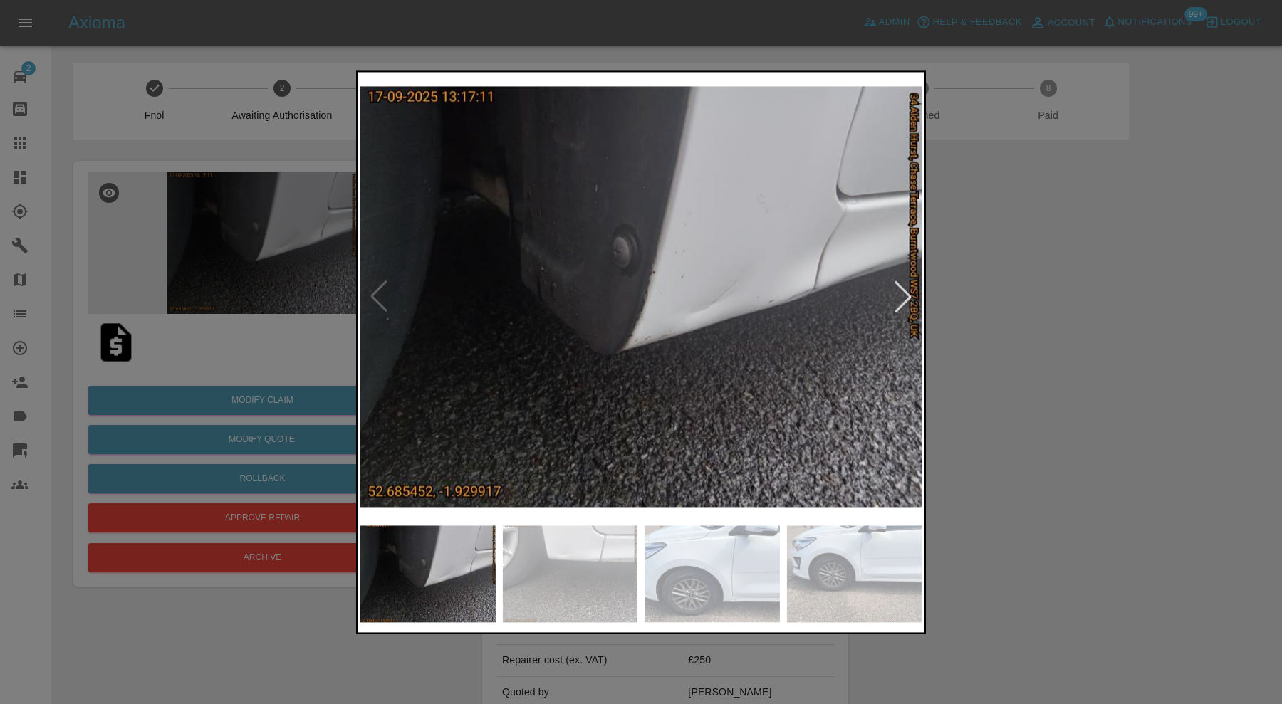
click at [902, 298] on div at bounding box center [902, 296] width 31 height 31
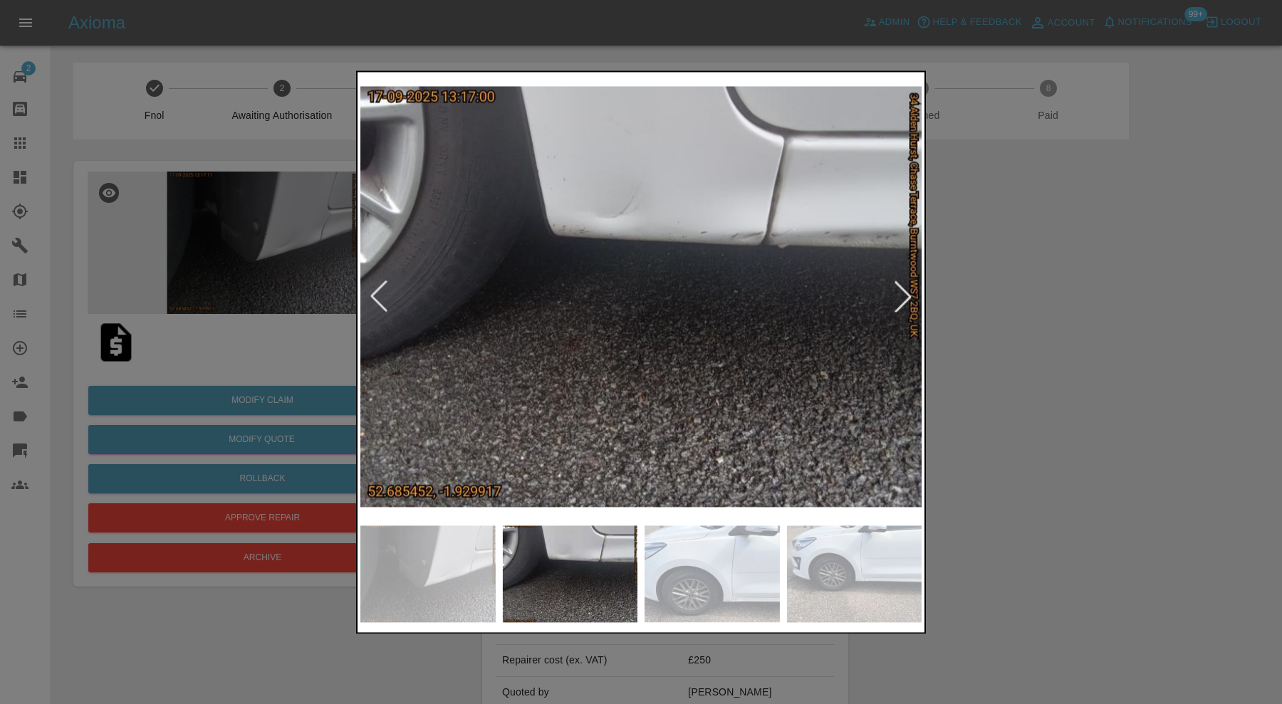
click at [902, 298] on div at bounding box center [902, 296] width 31 height 31
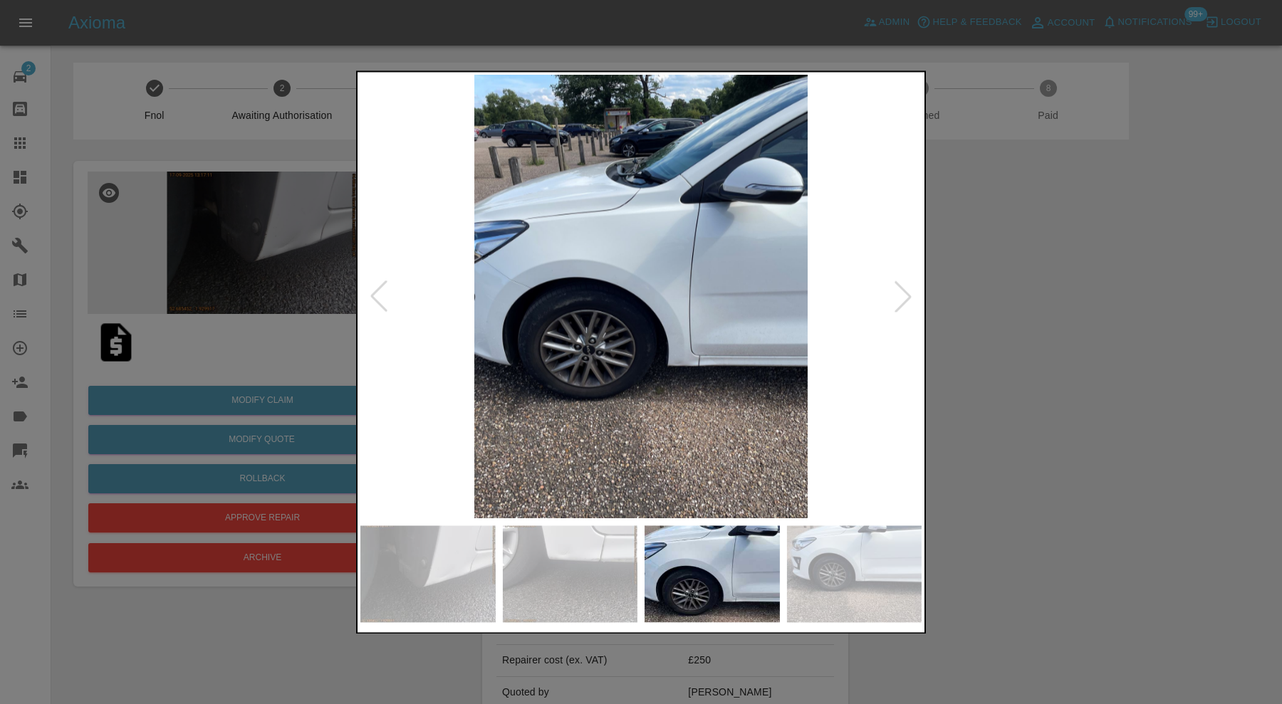
click at [1086, 318] on div at bounding box center [641, 352] width 1282 height 704
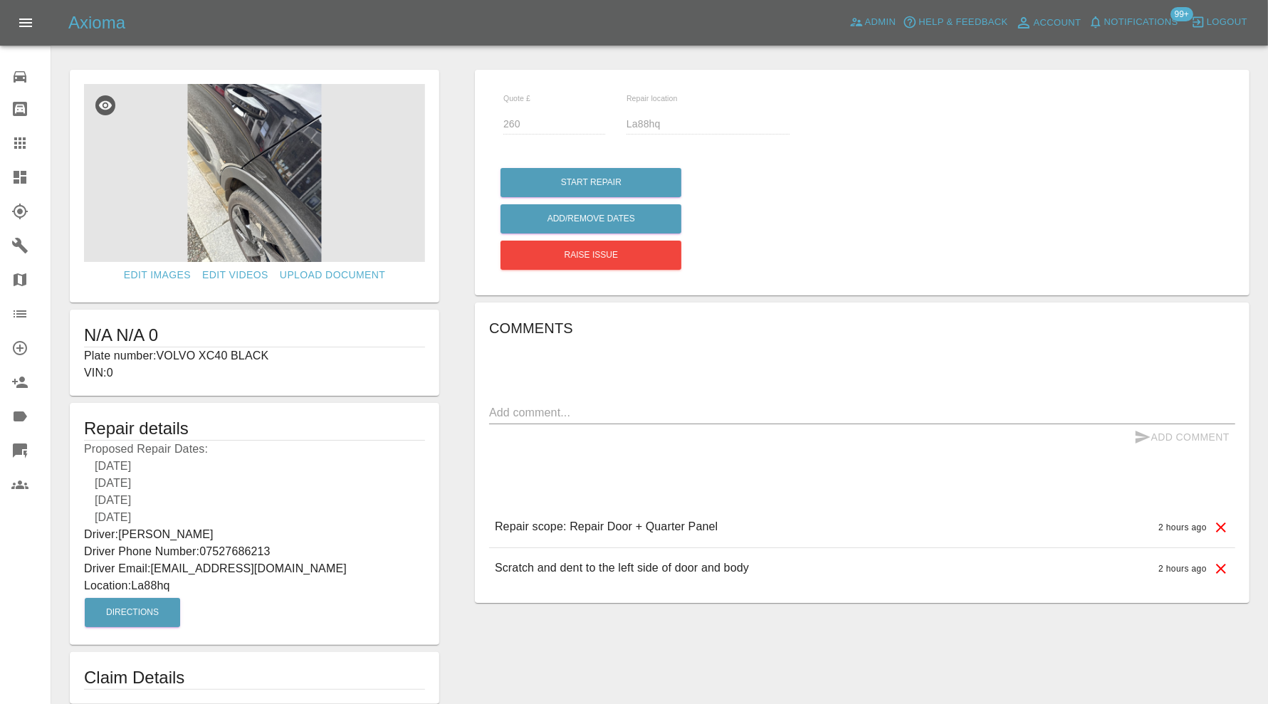
click at [255, 172] on img at bounding box center [254, 173] width 341 height 178
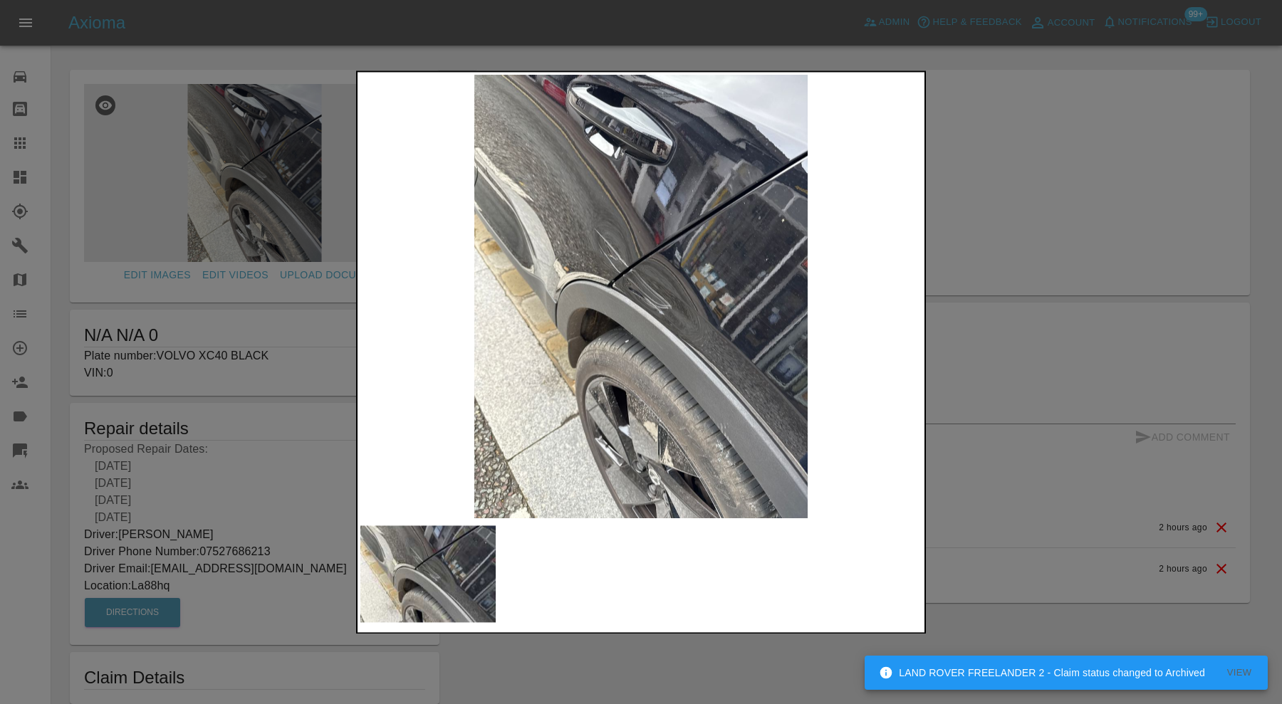
click at [616, 296] on img at bounding box center [640, 297] width 561 height 444
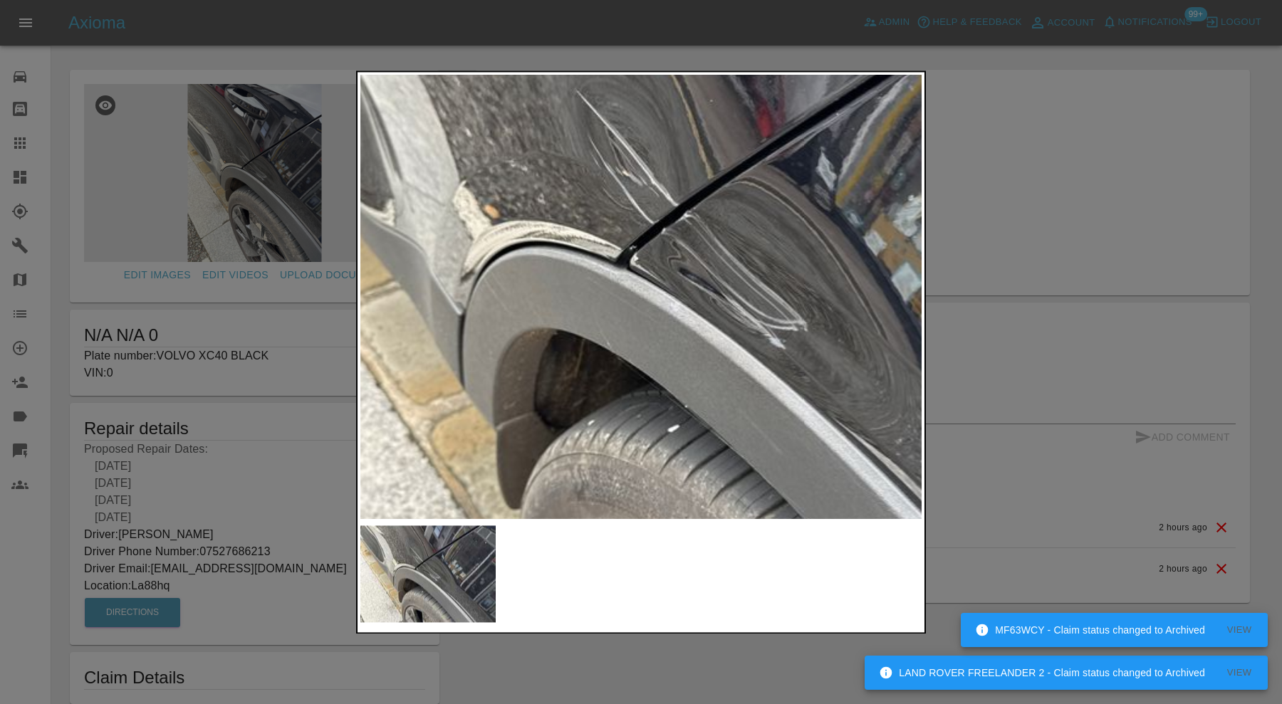
click at [686, 286] on img at bounding box center [715, 296] width 1683 height 1332
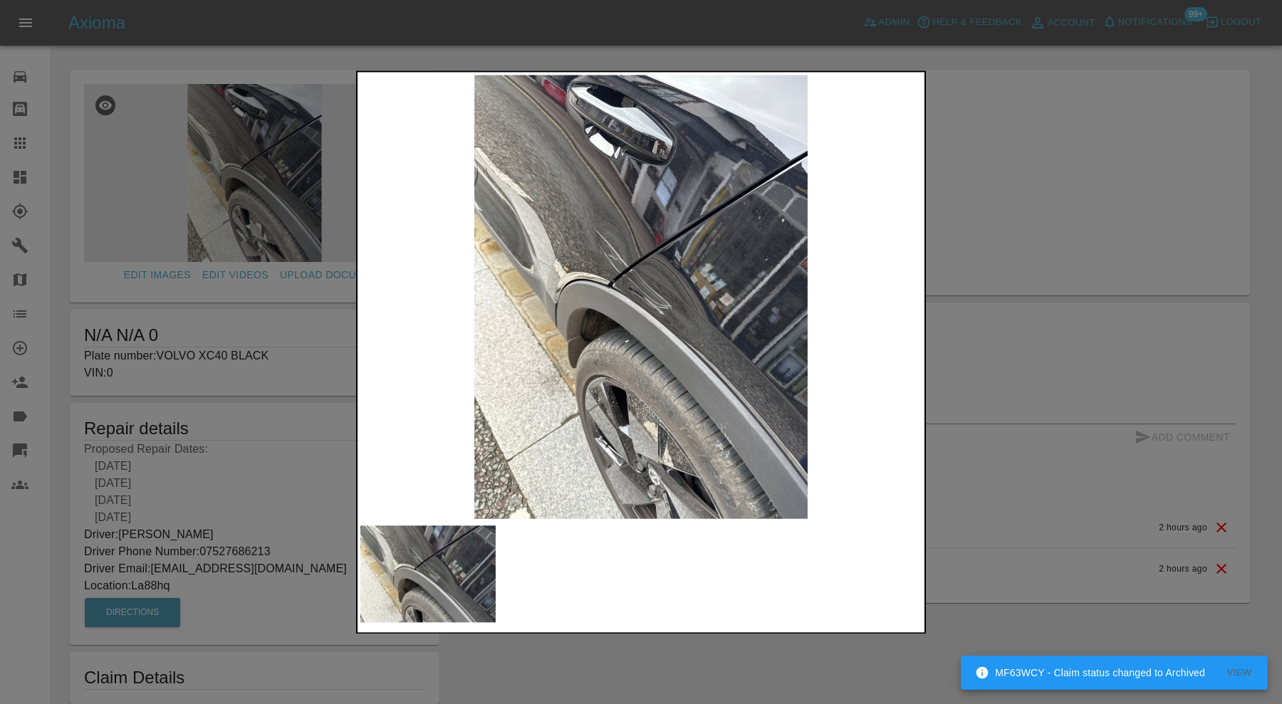
click at [598, 257] on img at bounding box center [640, 297] width 561 height 444
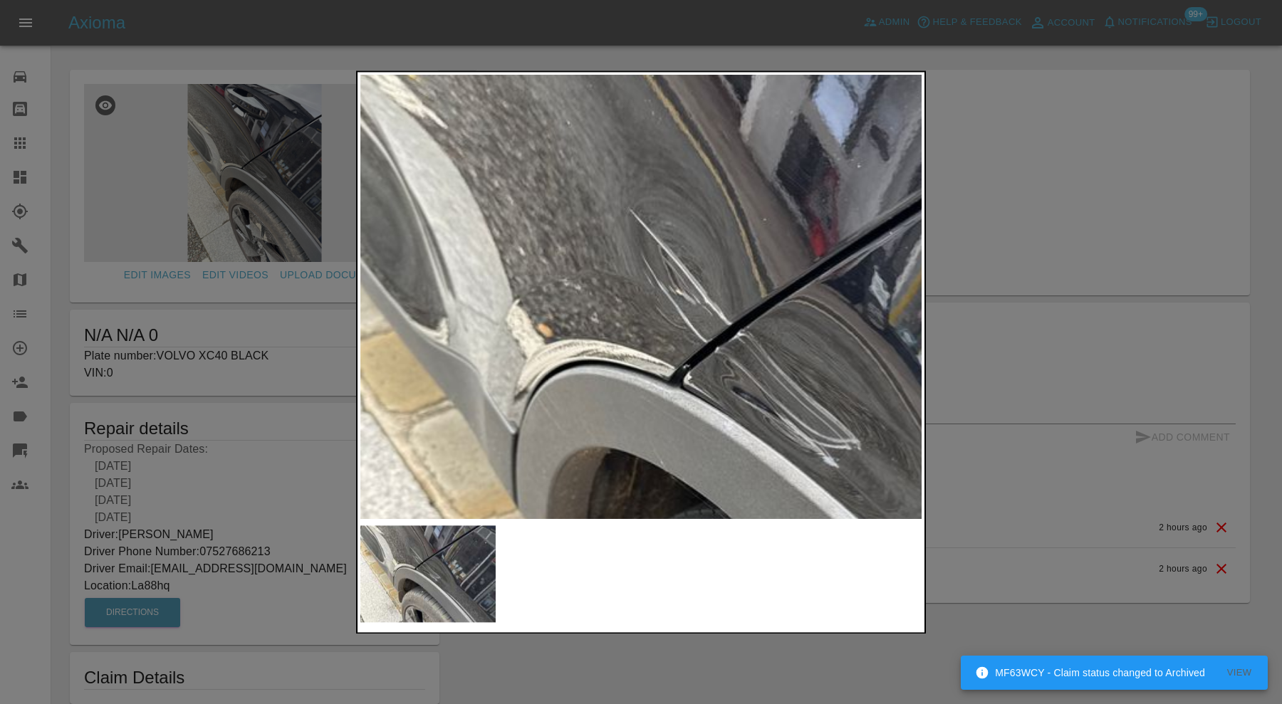
click at [623, 273] on img at bounding box center [768, 415] width 1683 height 1332
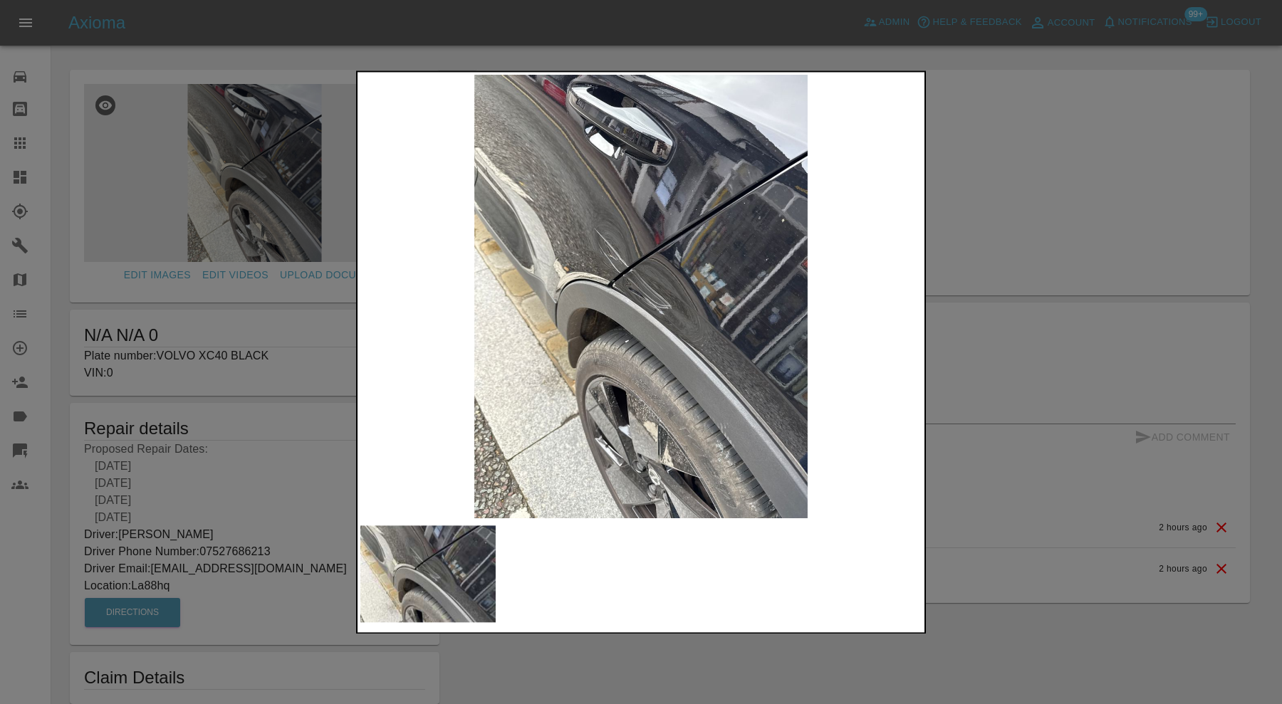
click at [654, 307] on img at bounding box center [640, 297] width 561 height 444
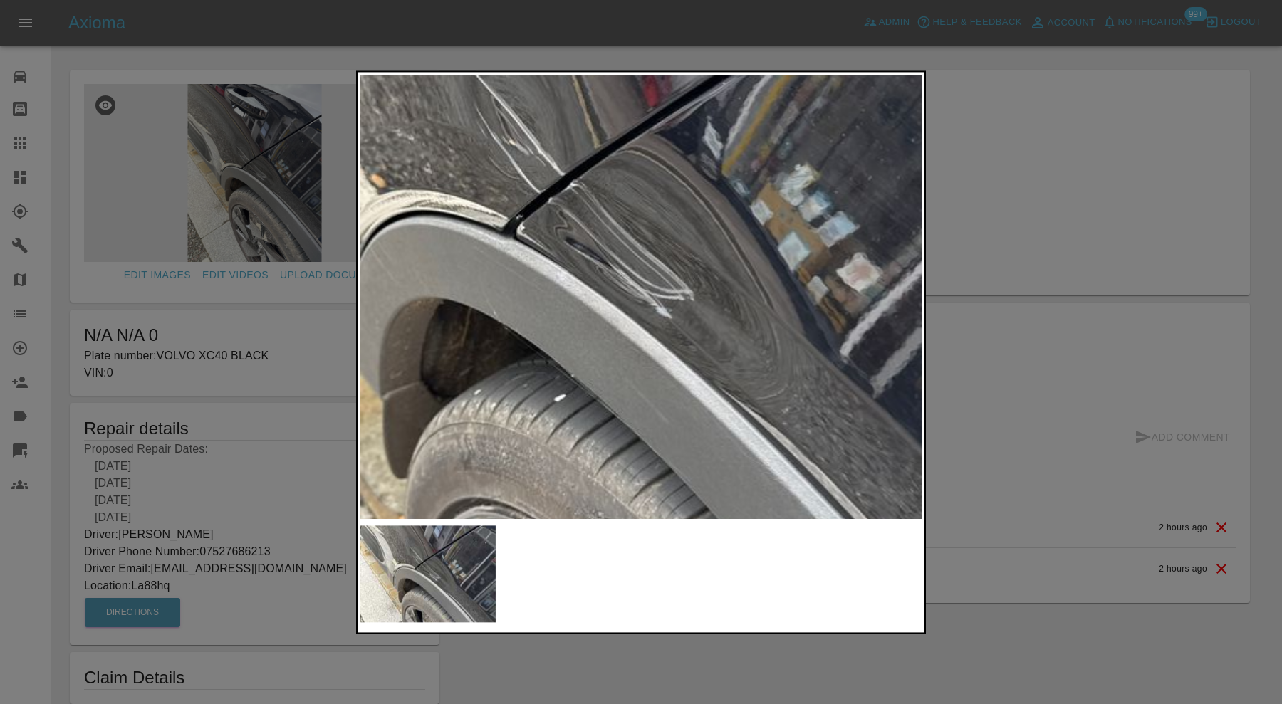
click at [669, 275] on img at bounding box center [601, 265] width 1683 height 1332
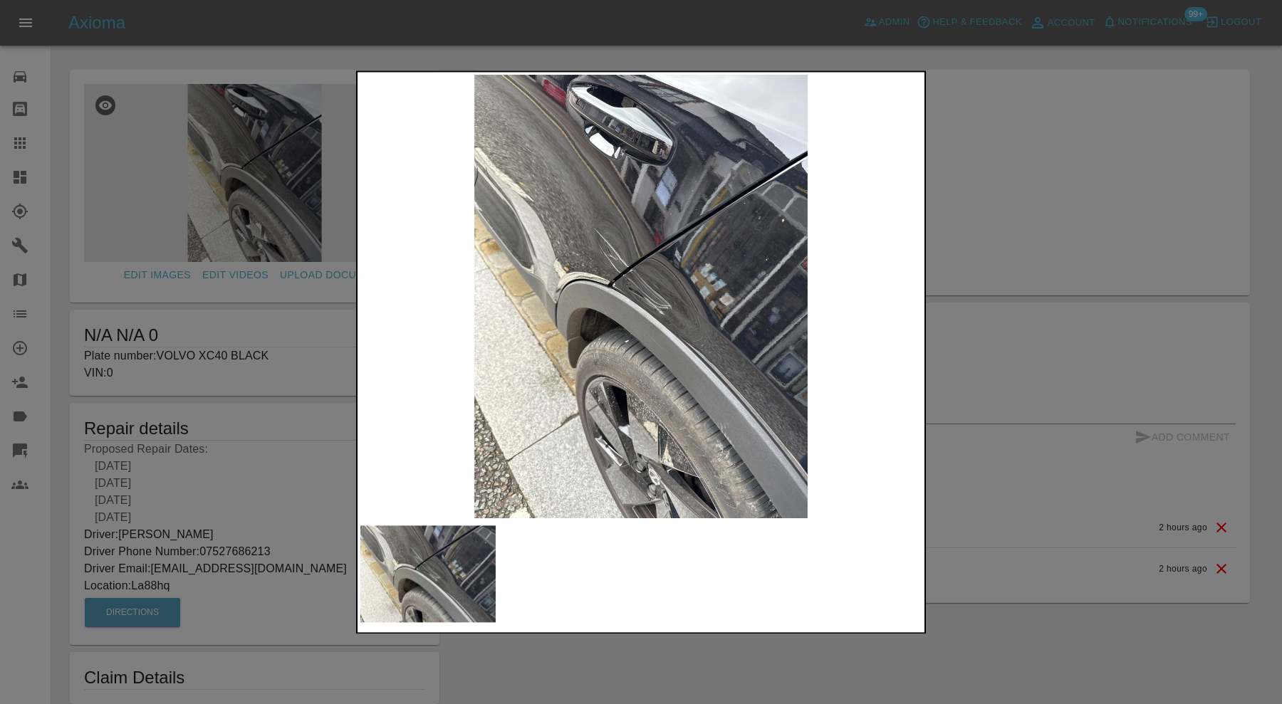
click at [955, 241] on div at bounding box center [641, 352] width 1282 height 704
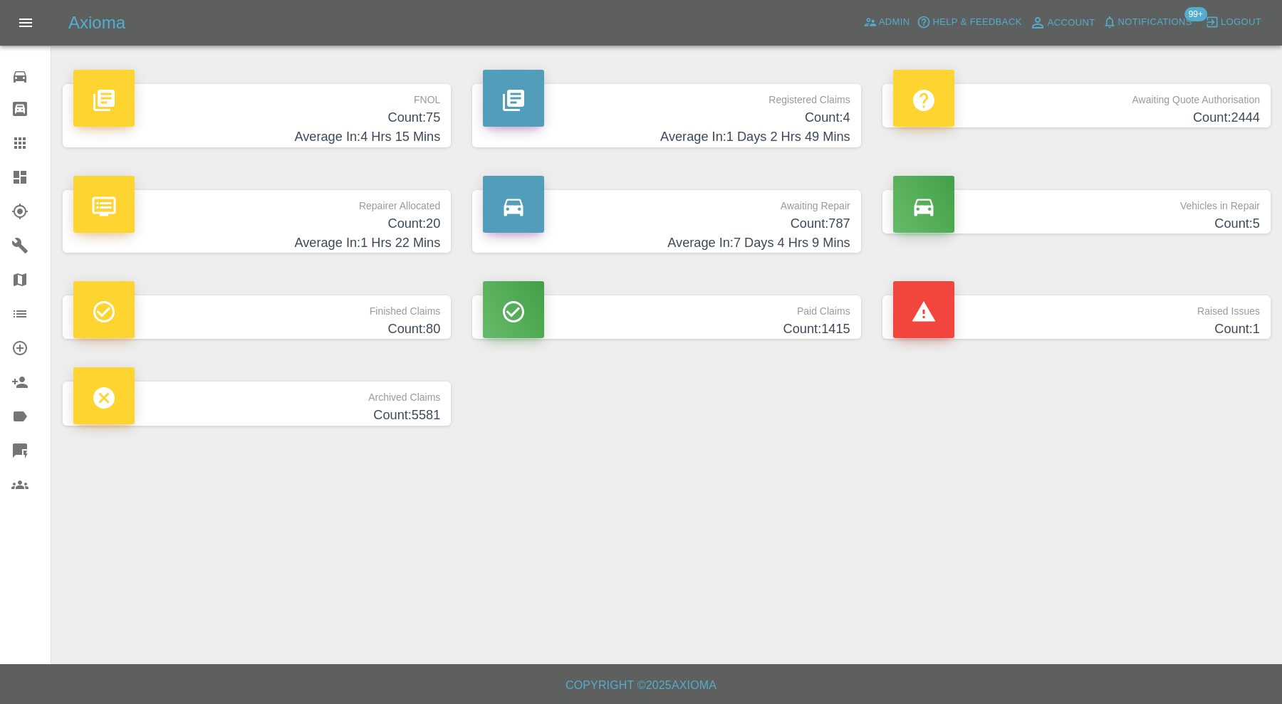
click at [981, 325] on h4 "Count: 1" at bounding box center [1076, 329] width 367 height 19
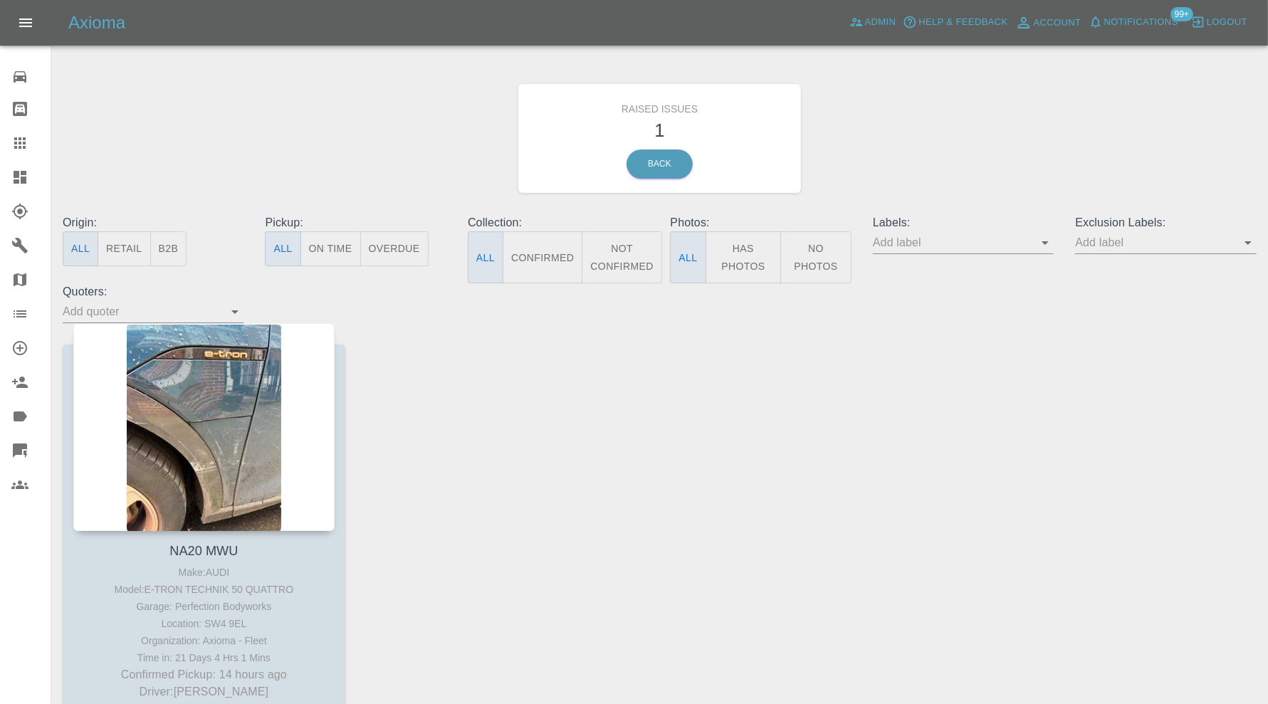
click at [16, 173] on icon at bounding box center [20, 177] width 13 height 13
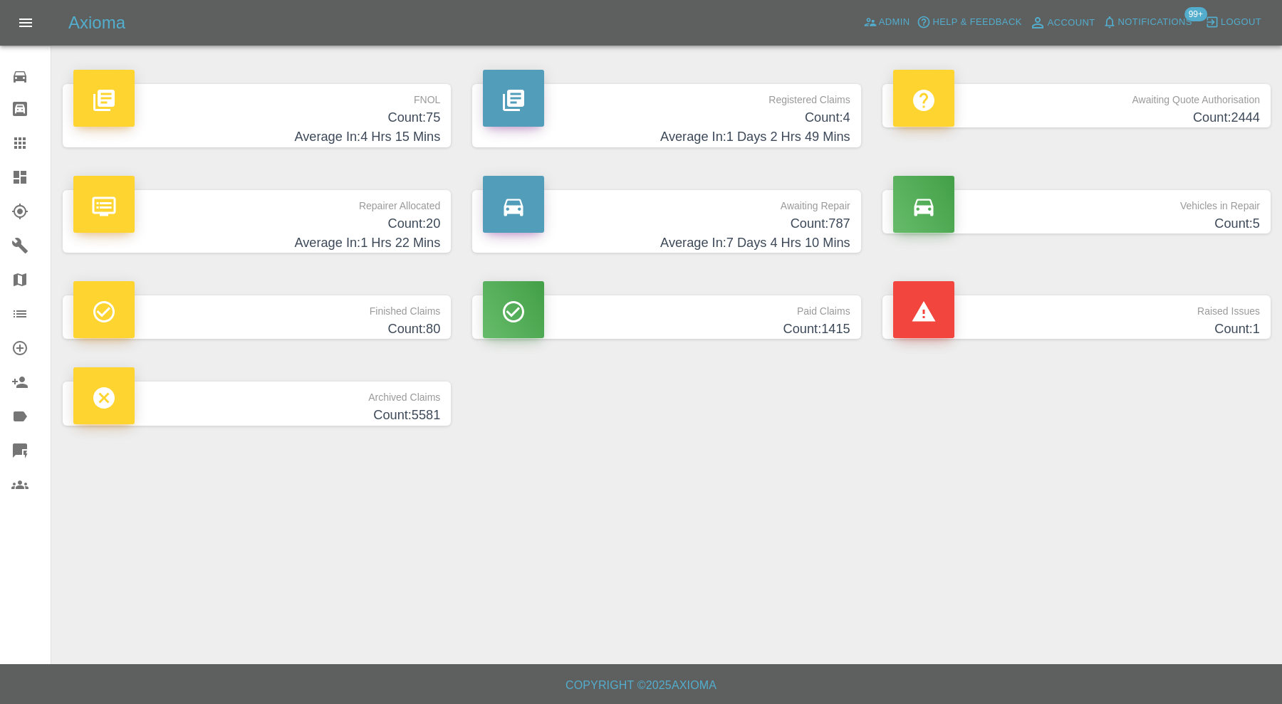
click at [328, 323] on h4 "Count: 80" at bounding box center [256, 329] width 367 height 19
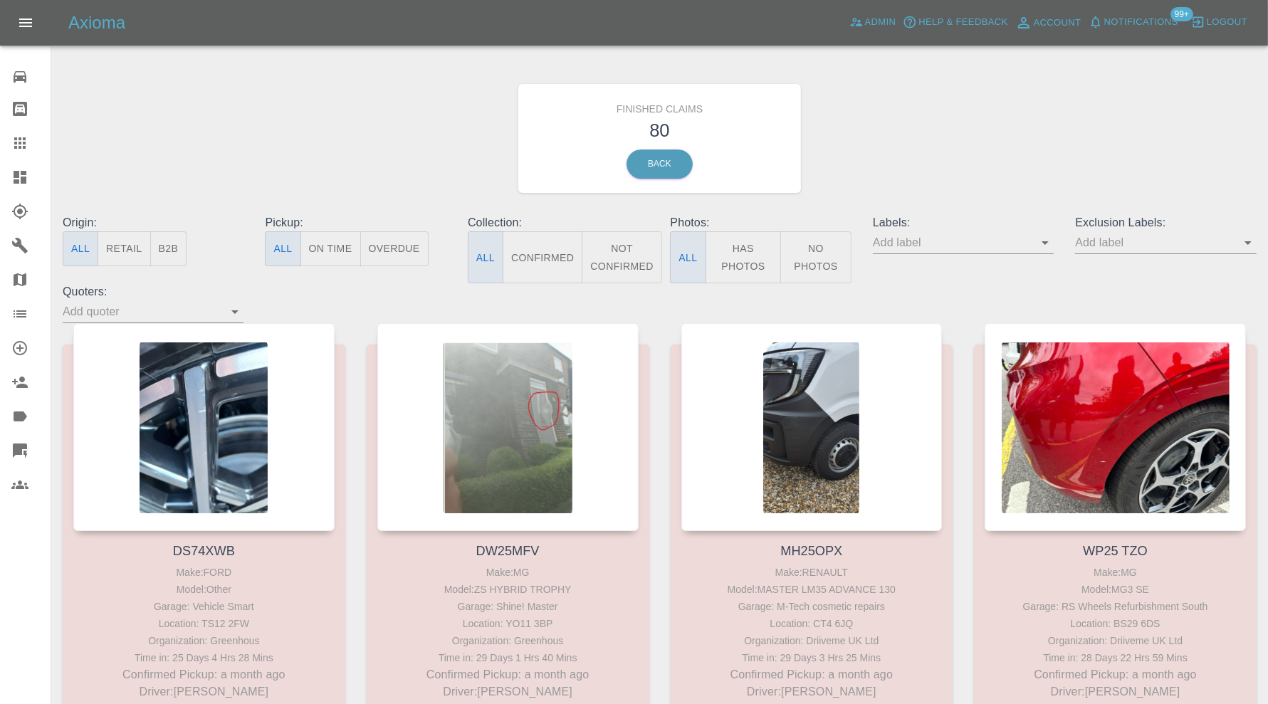
click at [26, 174] on icon at bounding box center [19, 177] width 17 height 17
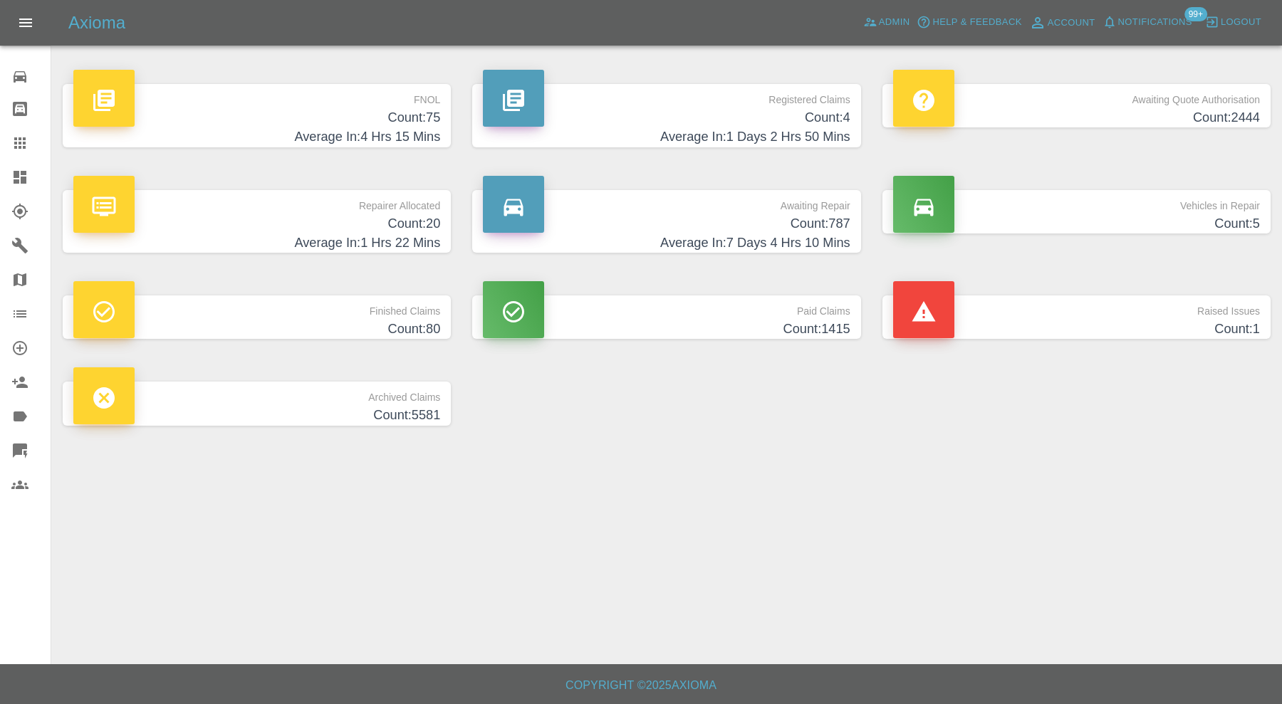
click at [744, 313] on p "Paid Claims" at bounding box center [666, 308] width 367 height 24
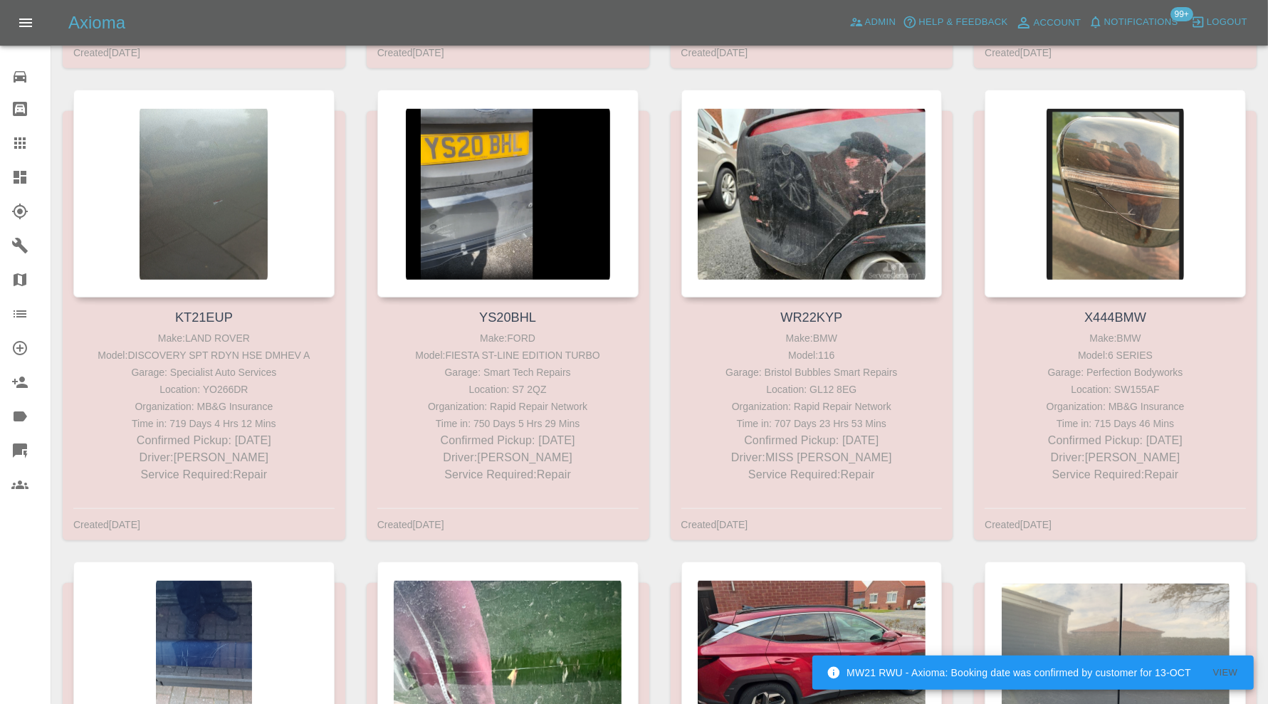
scroll to position [166558, 0]
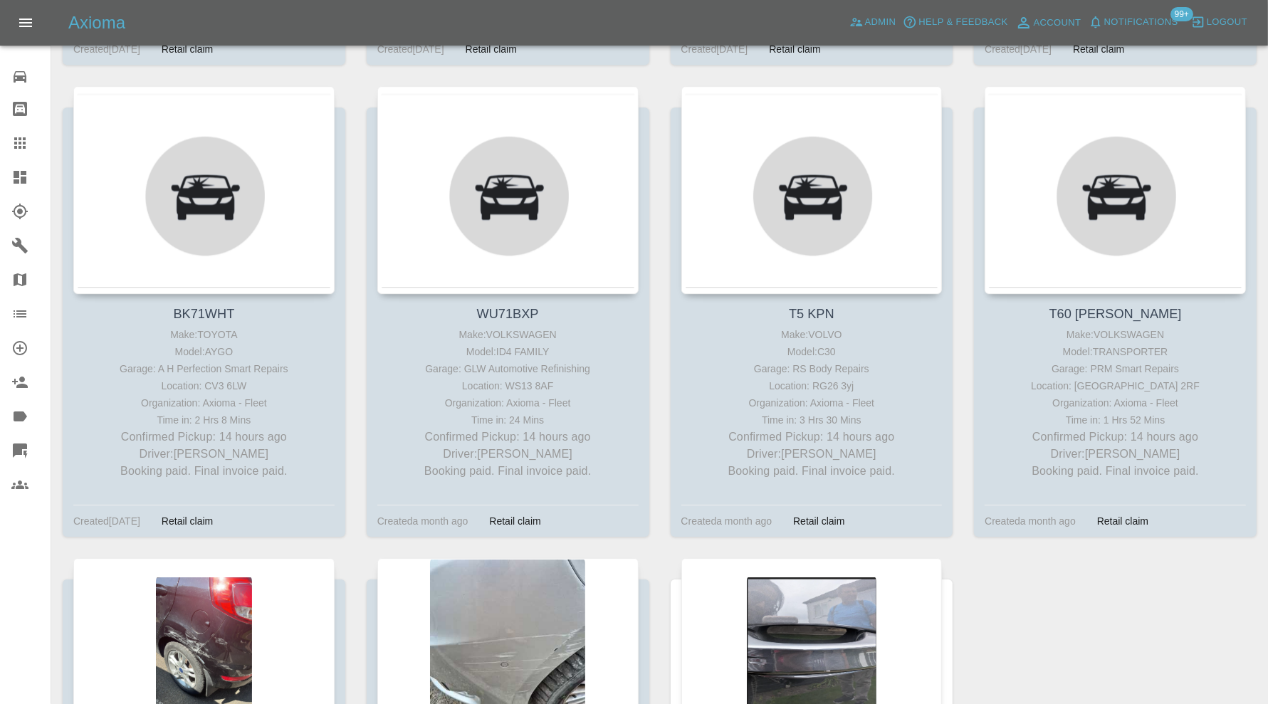
click at [18, 174] on icon at bounding box center [20, 177] width 13 height 13
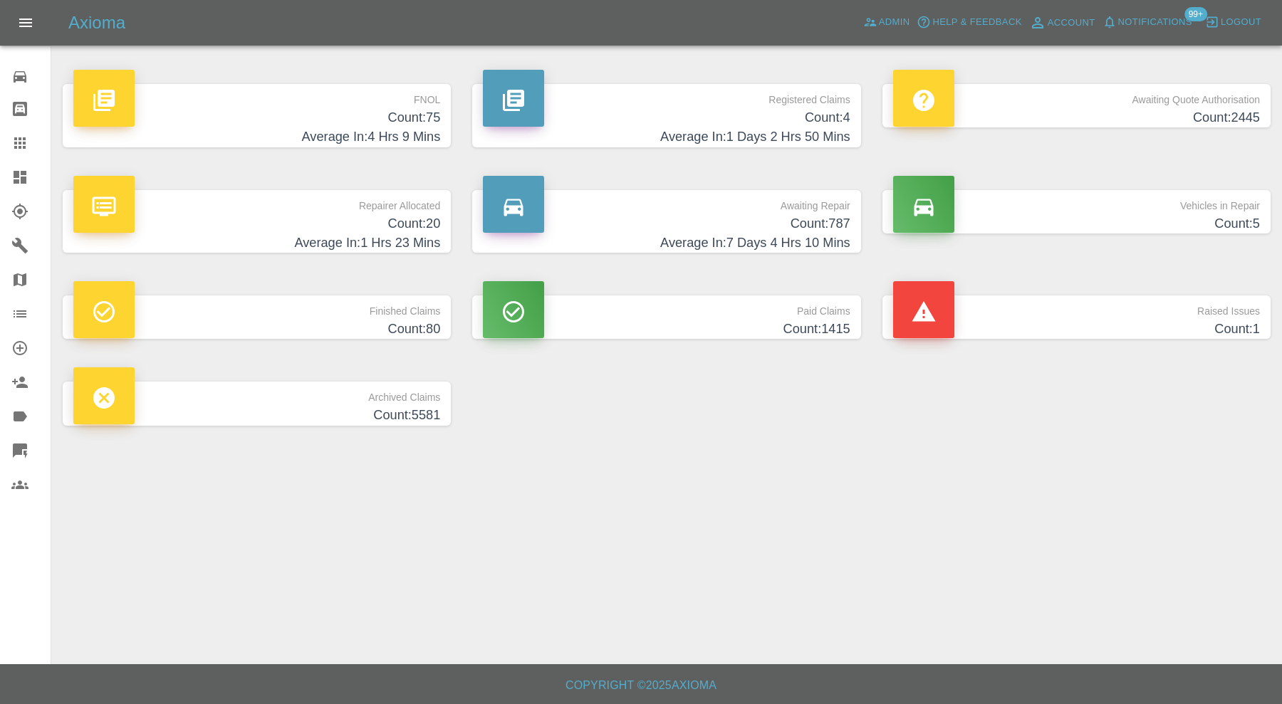
click at [1016, 310] on p "Raised Issues" at bounding box center [1076, 308] width 367 height 24
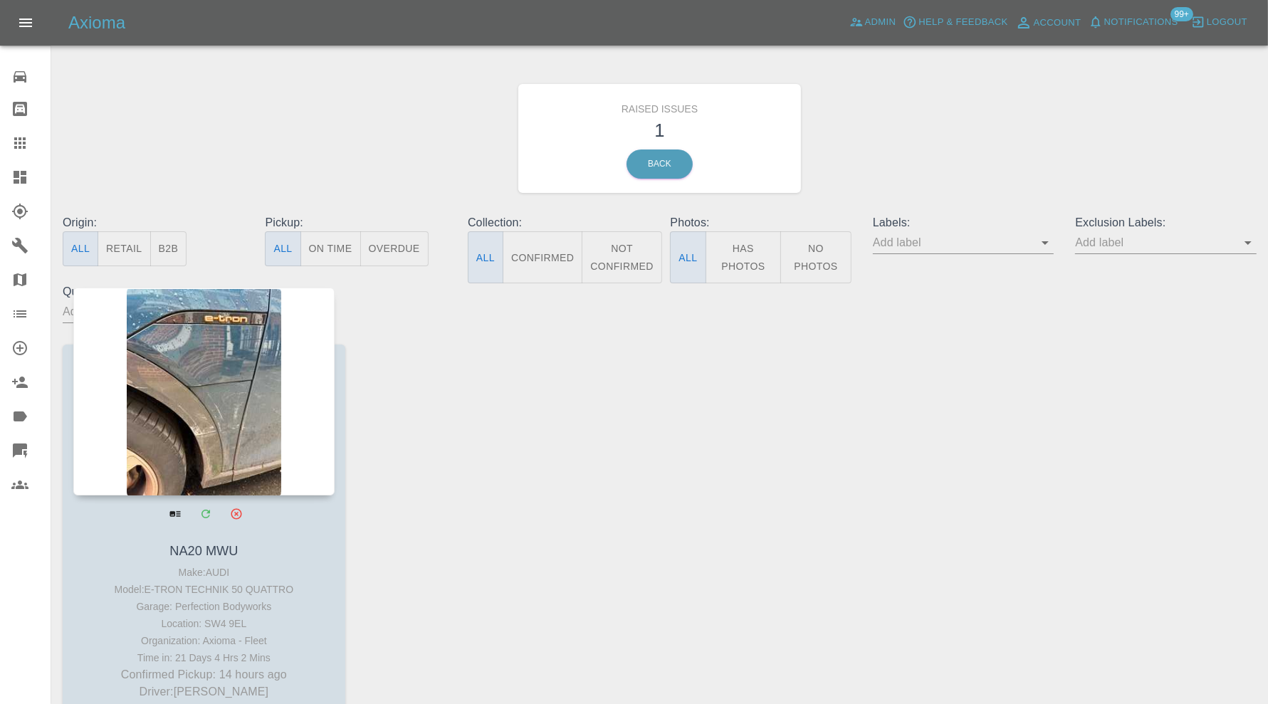
click at [230, 376] on div at bounding box center [203, 392] width 261 height 208
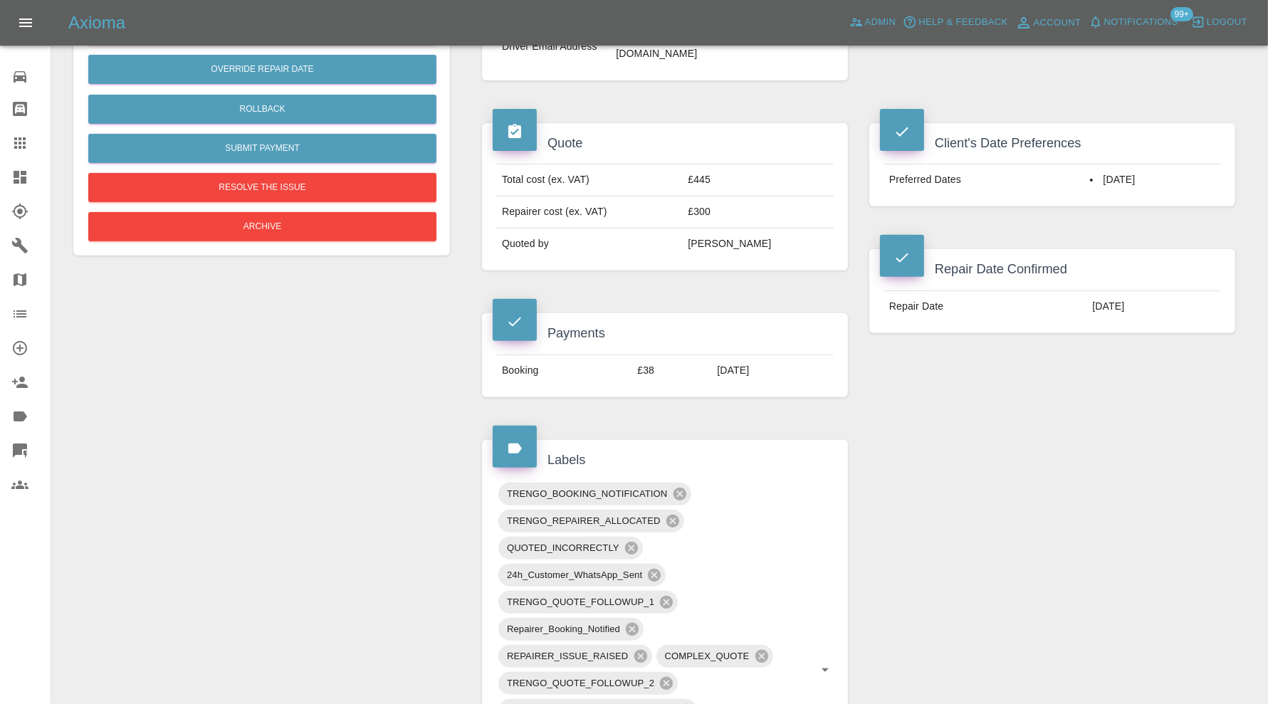
scroll to position [118, 0]
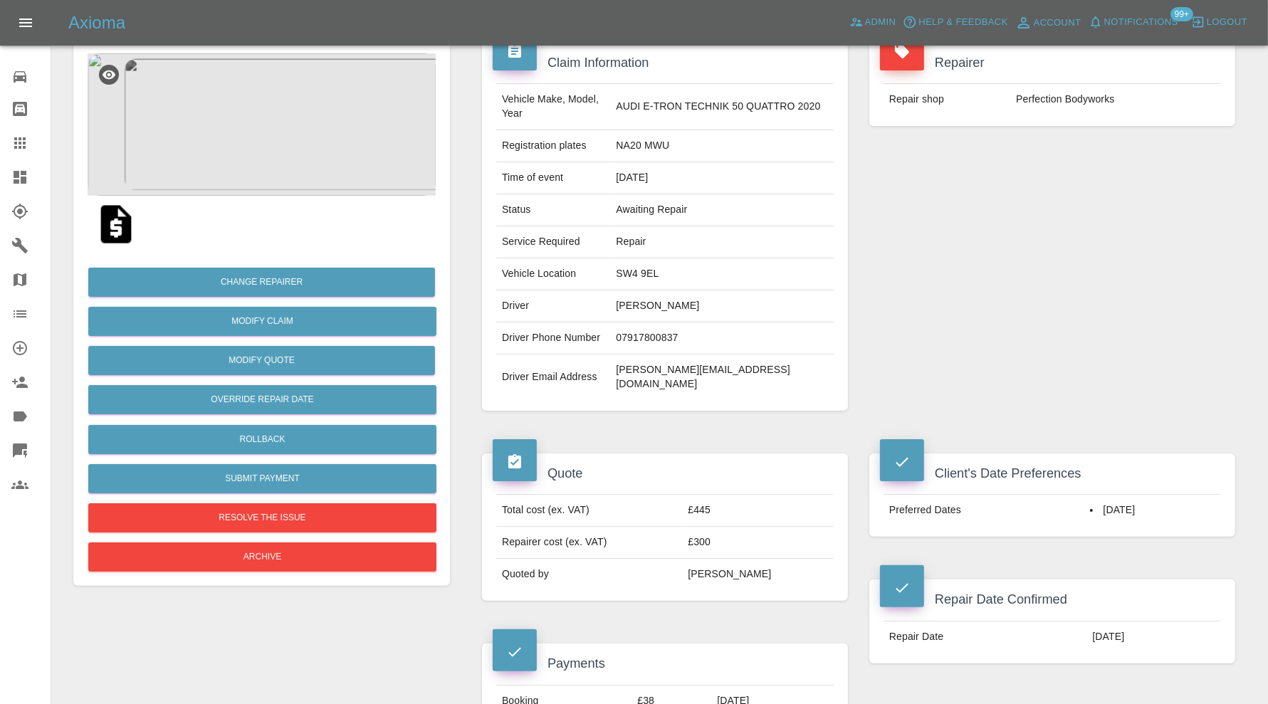
click at [299, 164] on img at bounding box center [262, 124] width 348 height 142
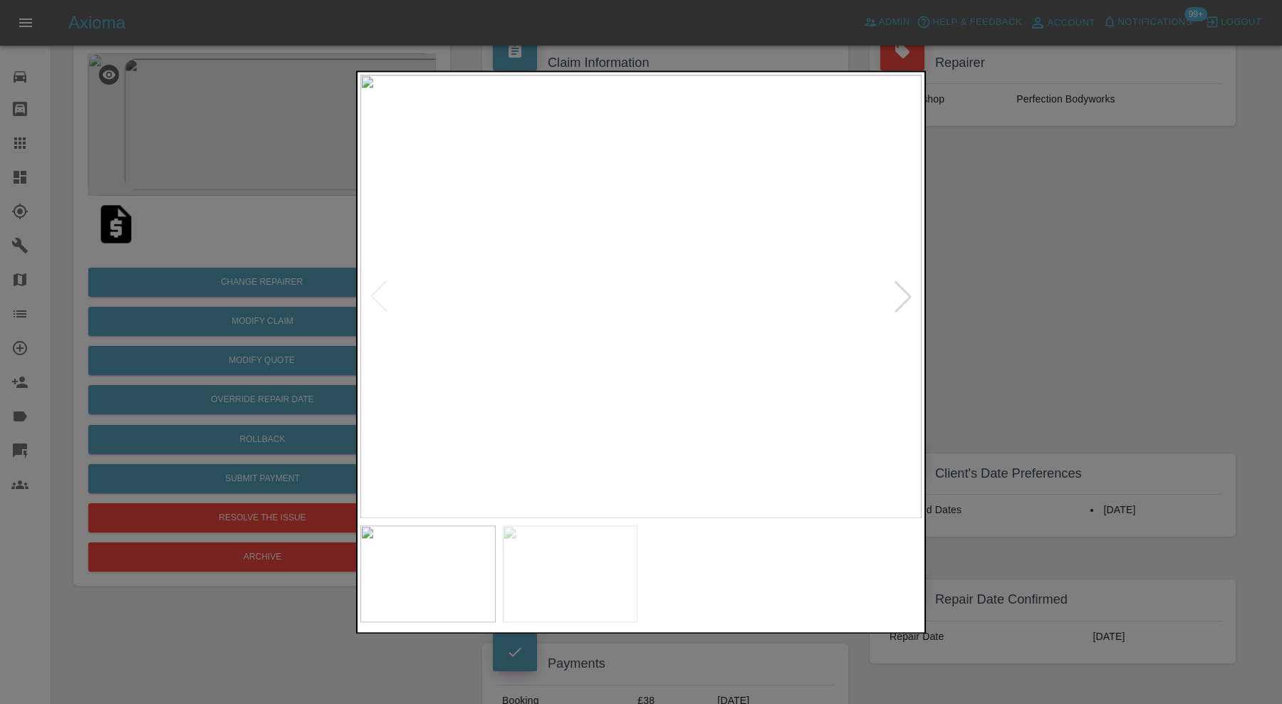
click at [893, 285] on div at bounding box center [902, 296] width 31 height 31
click at [1025, 287] on div at bounding box center [641, 352] width 1282 height 704
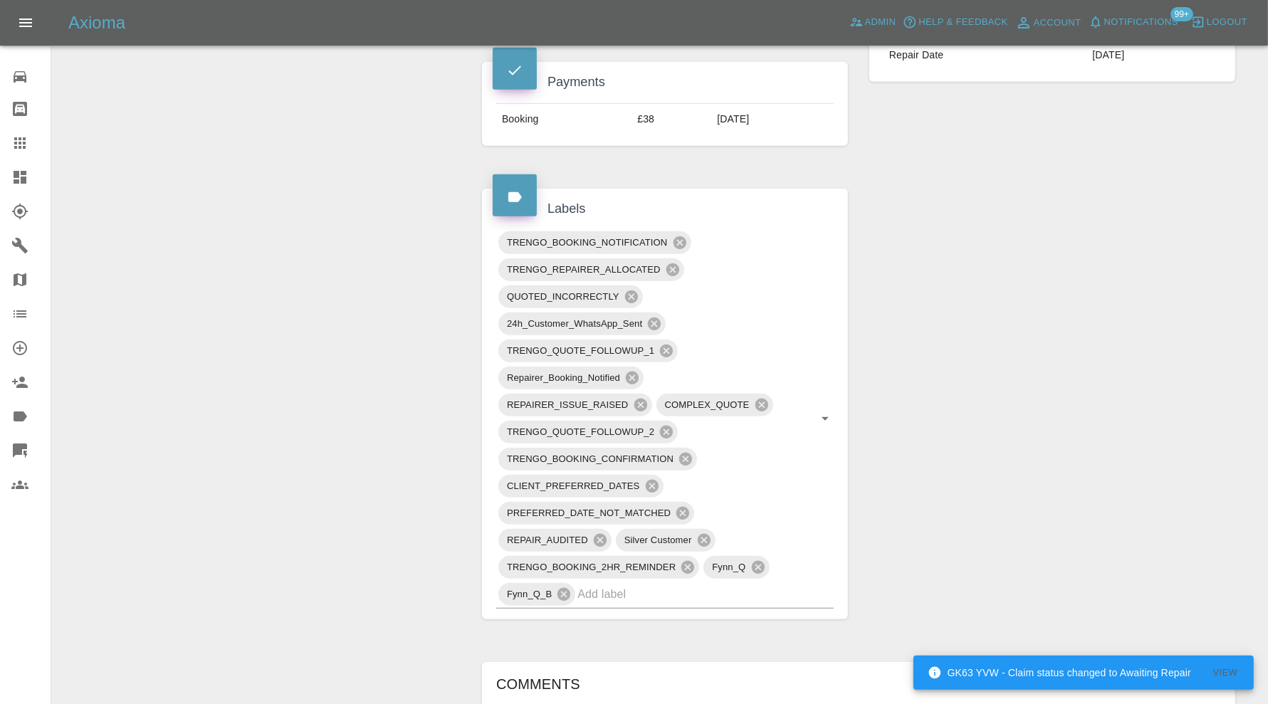
scroll to position [369, 0]
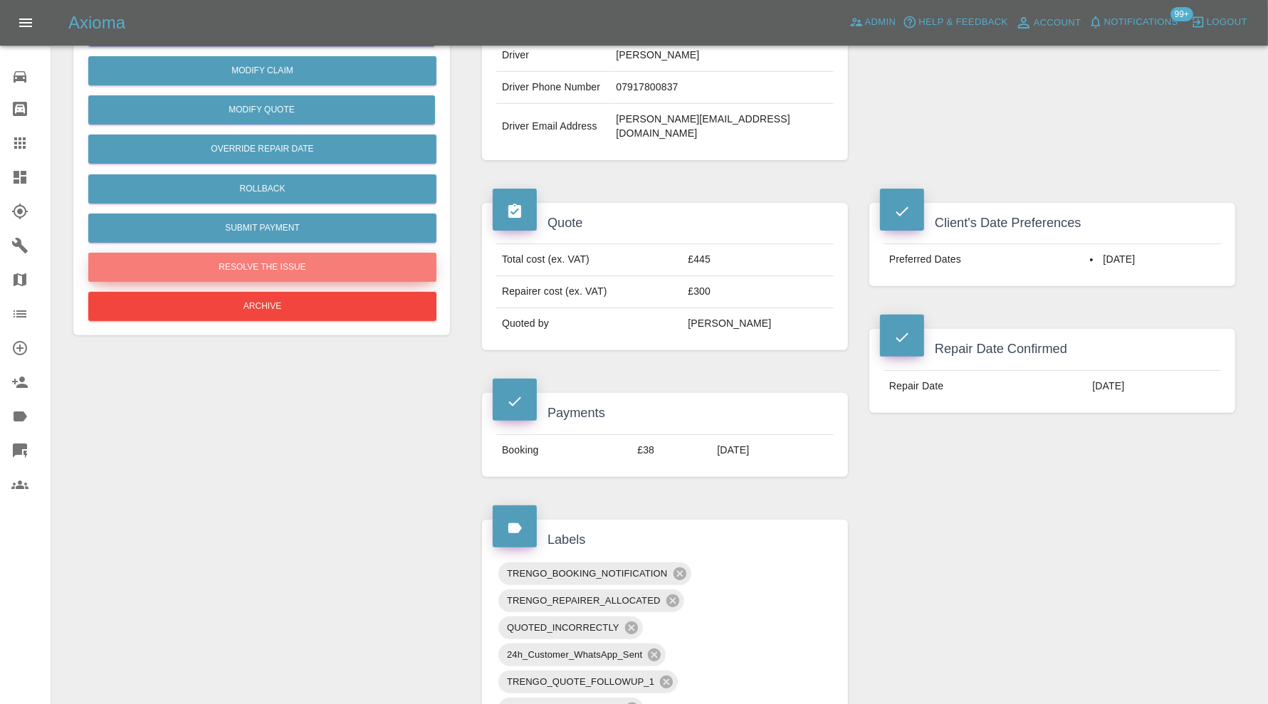
click at [318, 268] on button "Resolve the issue" at bounding box center [262, 267] width 348 height 29
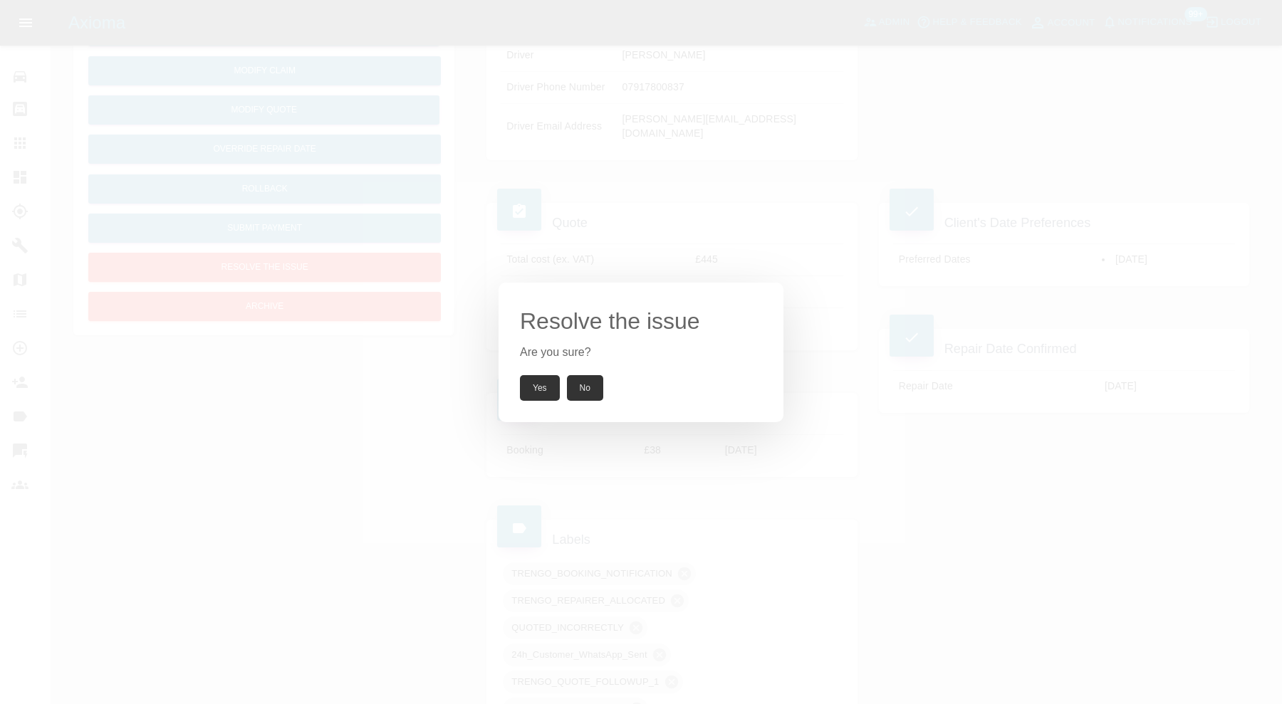
click at [541, 390] on button "Yes" at bounding box center [540, 388] width 40 height 26
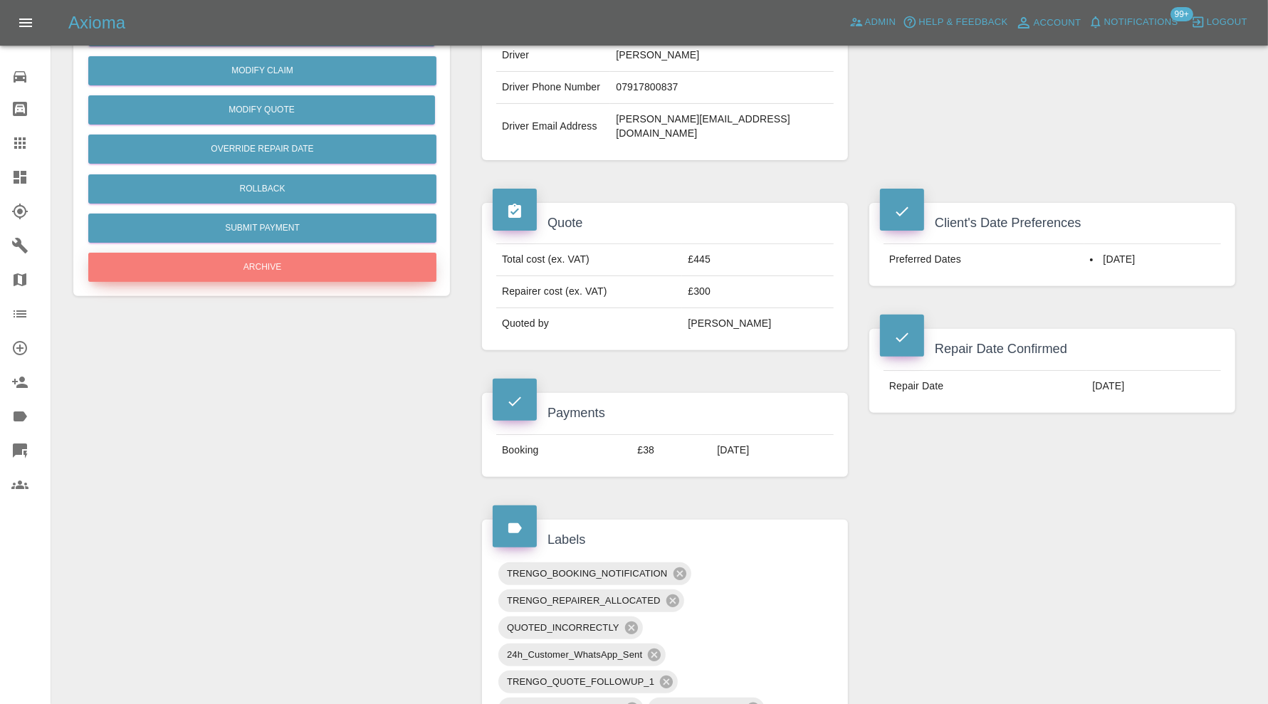
click at [307, 261] on button "Archive" at bounding box center [262, 267] width 348 height 29
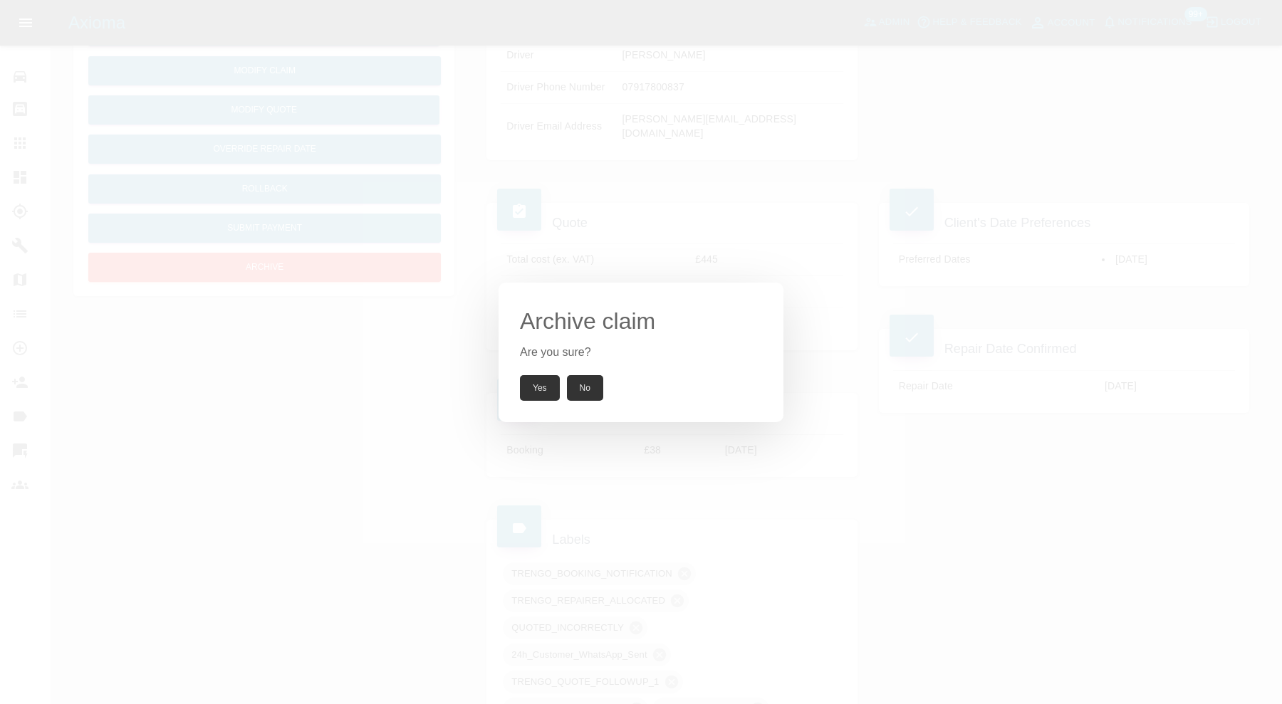
click at [534, 387] on button "Yes" at bounding box center [540, 388] width 40 height 26
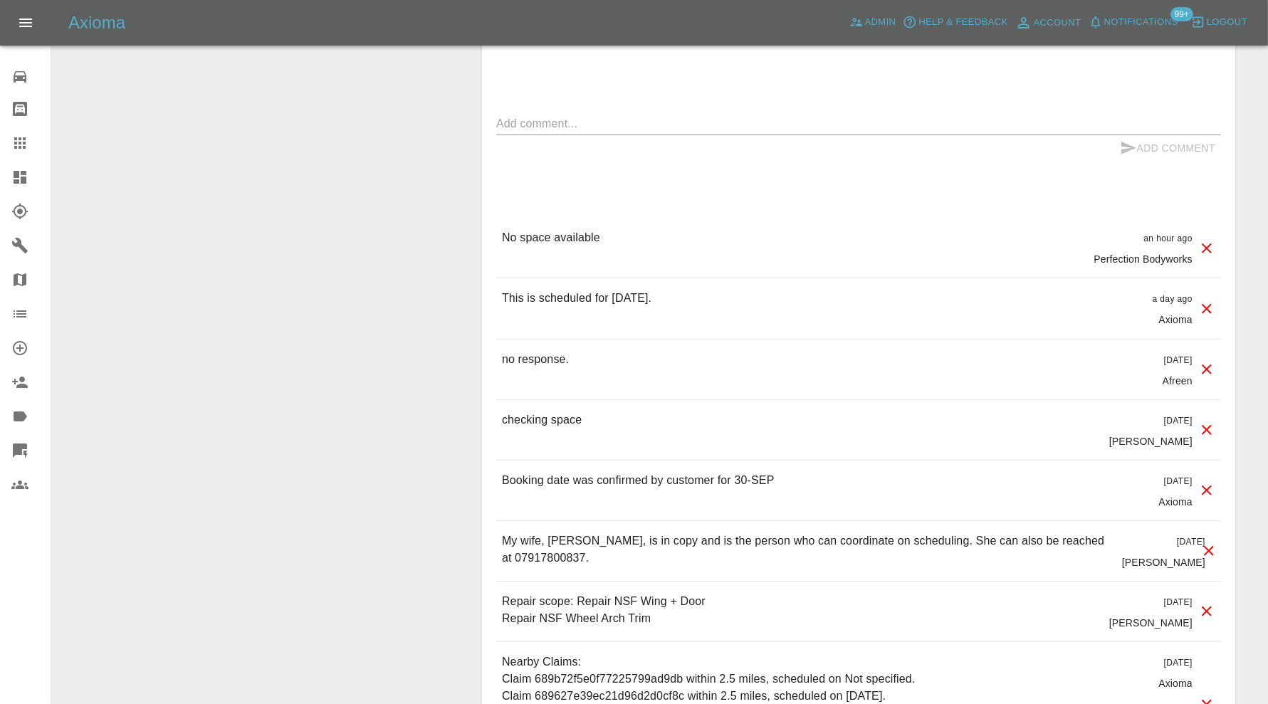
scroll to position [13, 0]
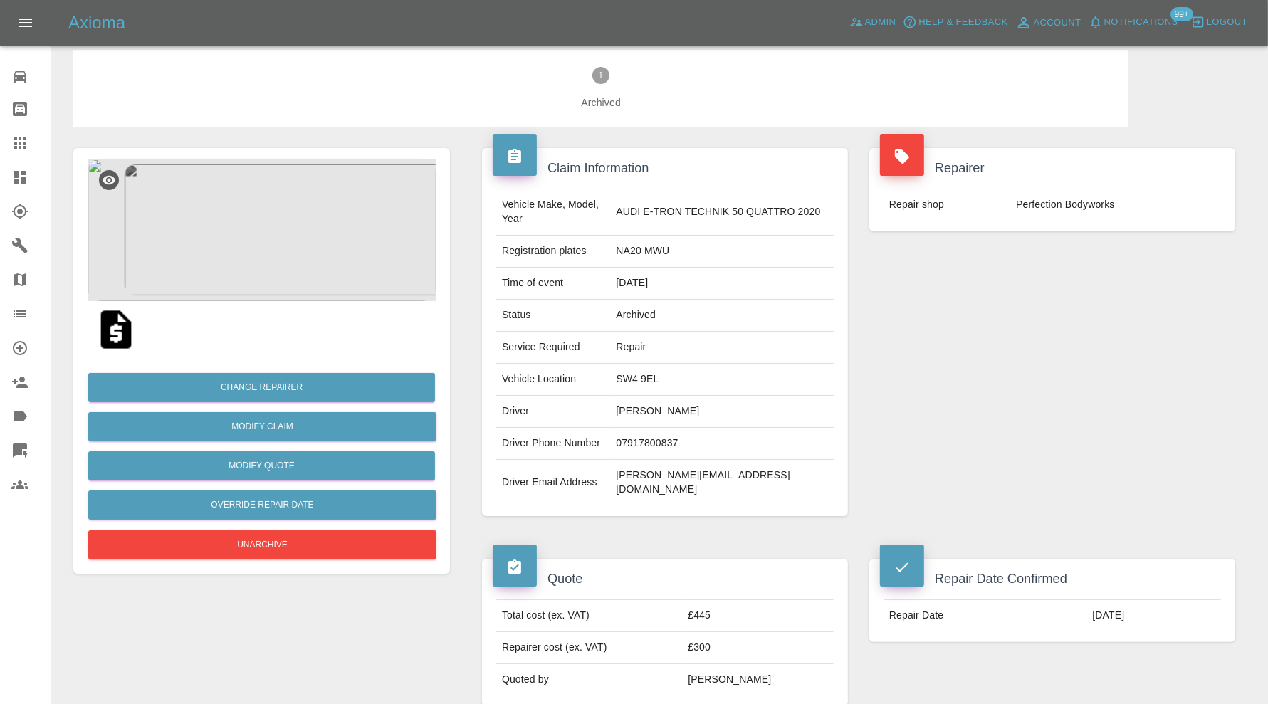
click at [22, 180] on icon at bounding box center [20, 177] width 13 height 13
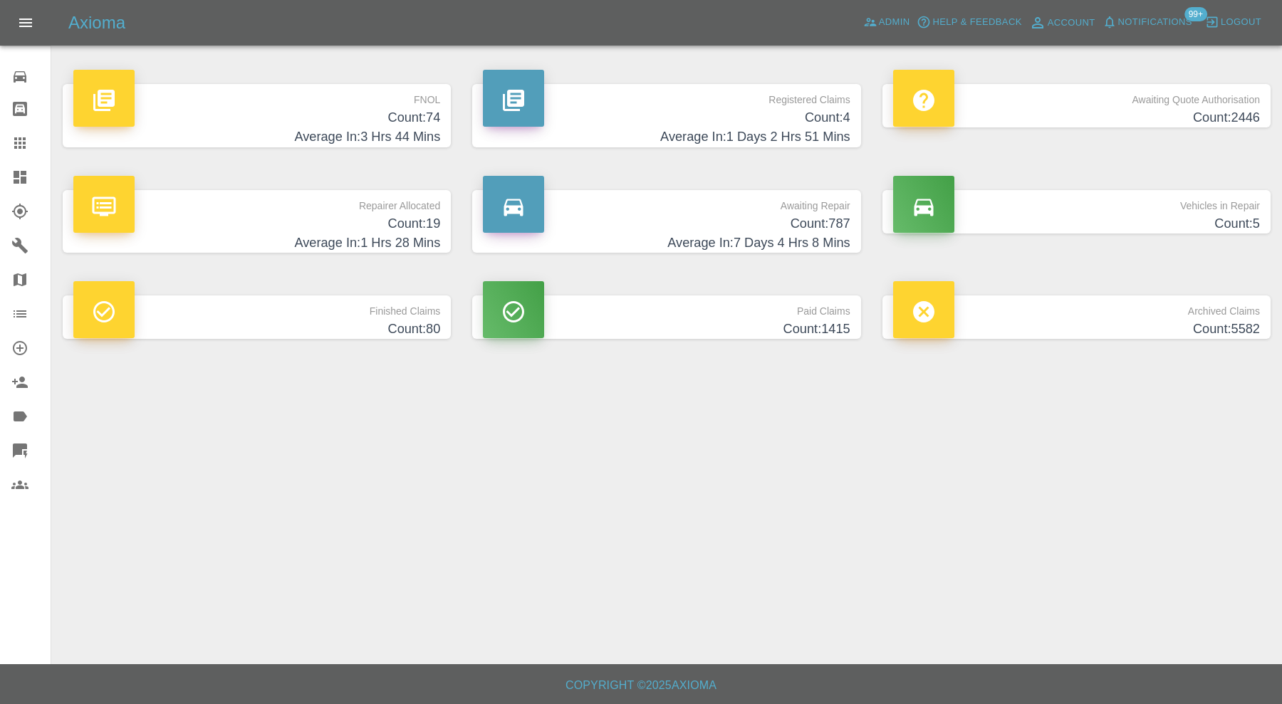
click at [1154, 217] on h4 "Count: 5" at bounding box center [1076, 223] width 367 height 19
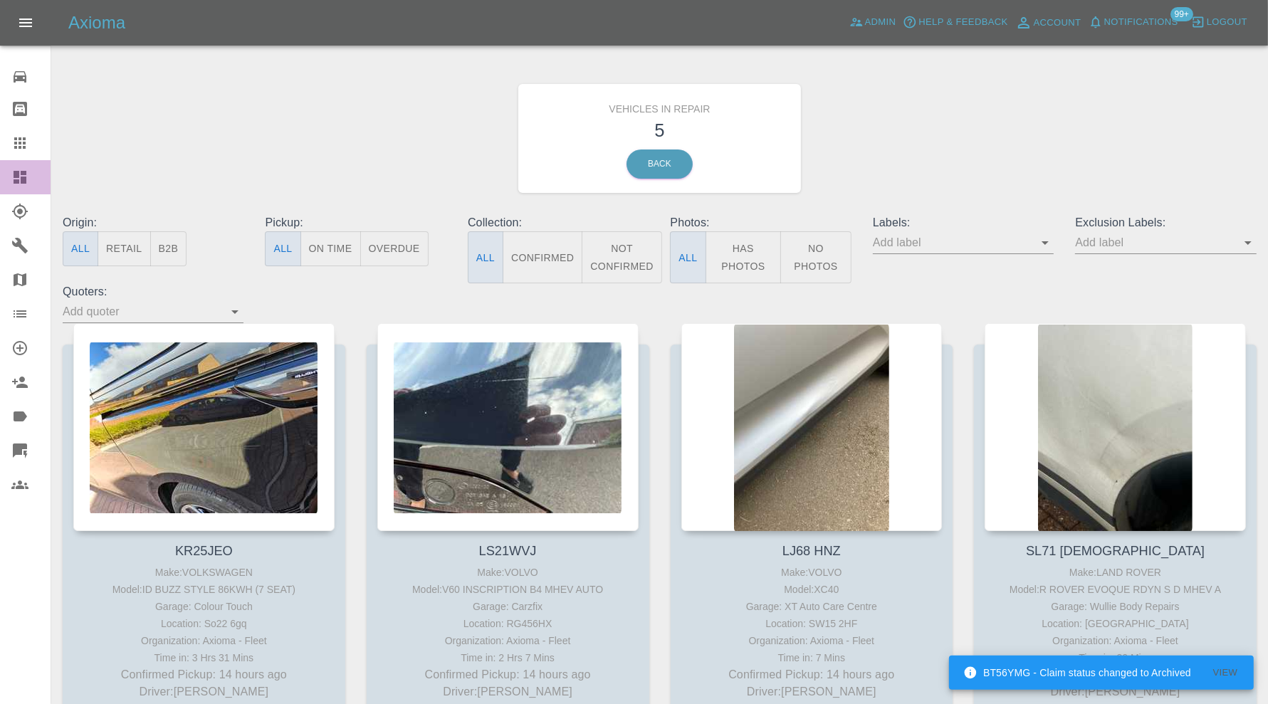
click at [28, 173] on icon at bounding box center [19, 177] width 17 height 17
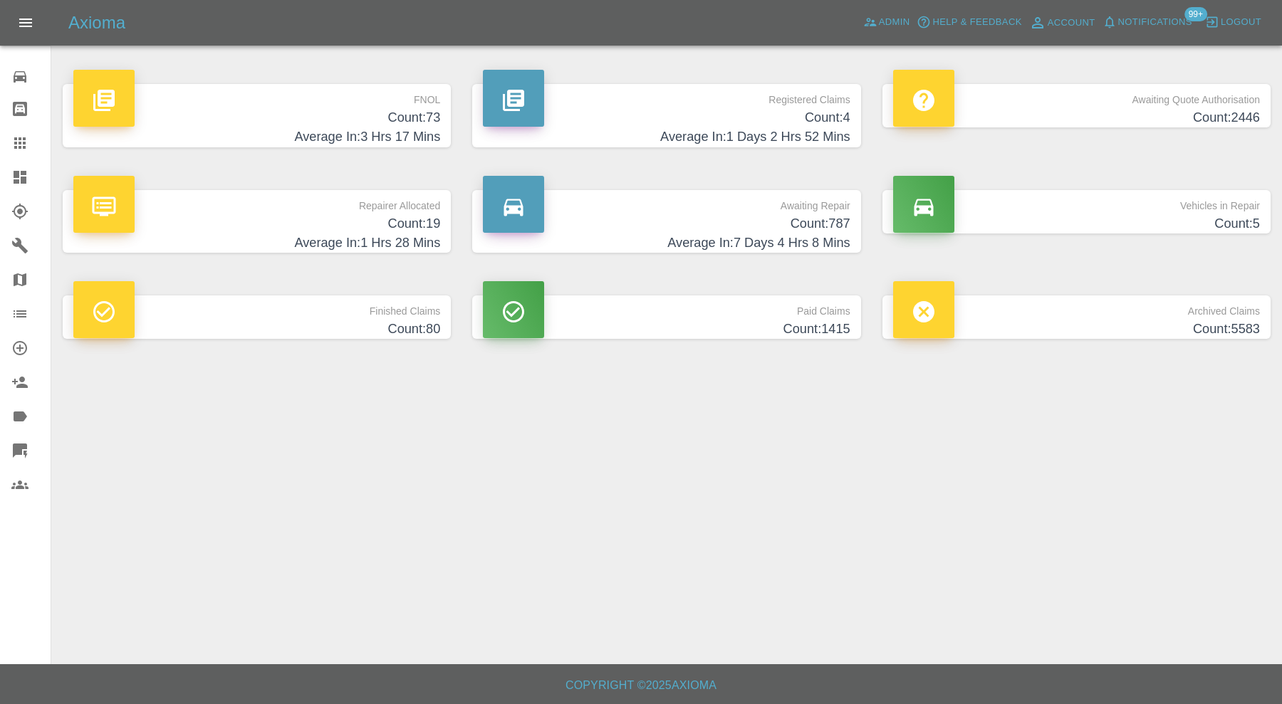
click at [276, 210] on p "Repairer Allocated" at bounding box center [256, 202] width 367 height 24
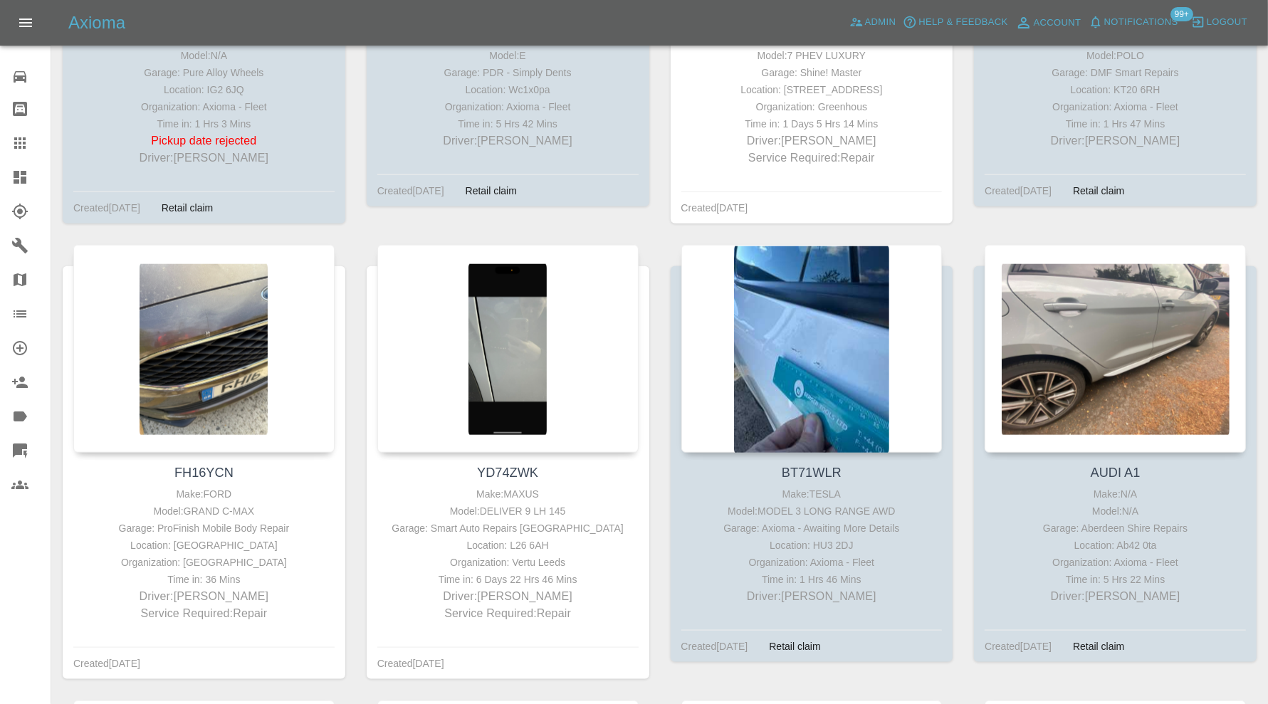
scroll to position [1968, 0]
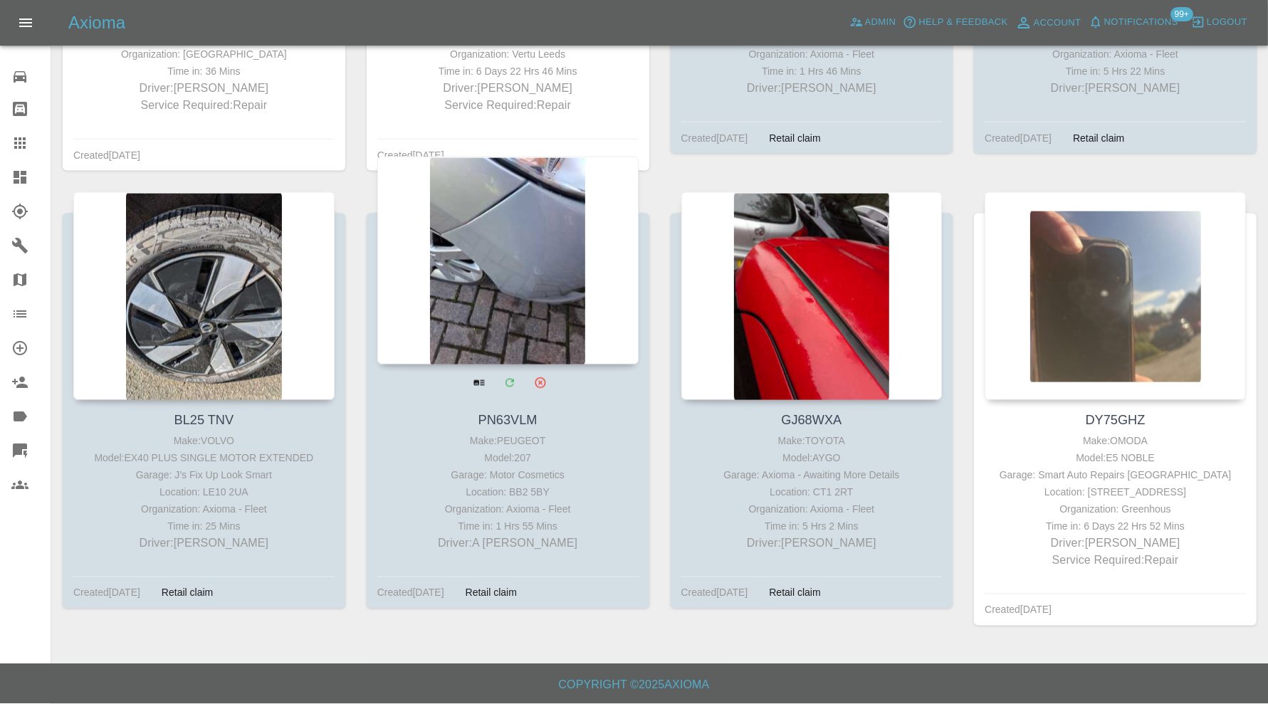
click at [500, 235] on div at bounding box center [507, 261] width 261 height 208
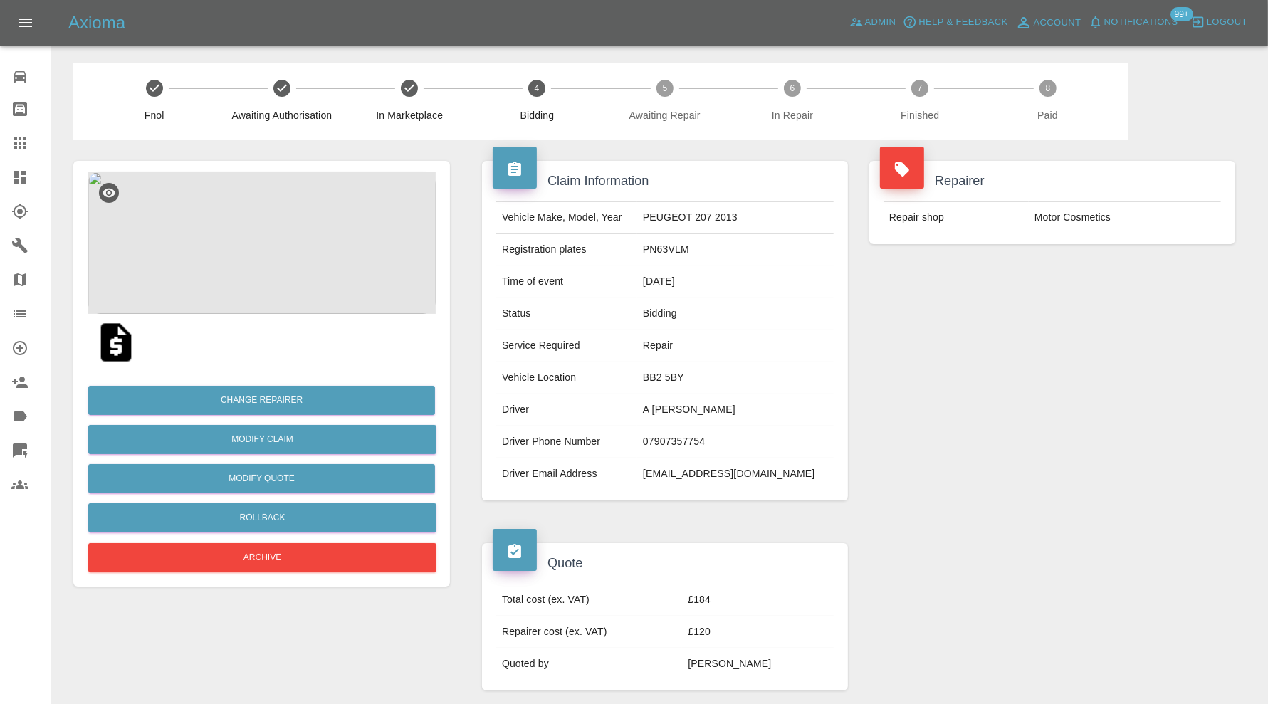
click at [268, 239] on img at bounding box center [262, 243] width 348 height 142
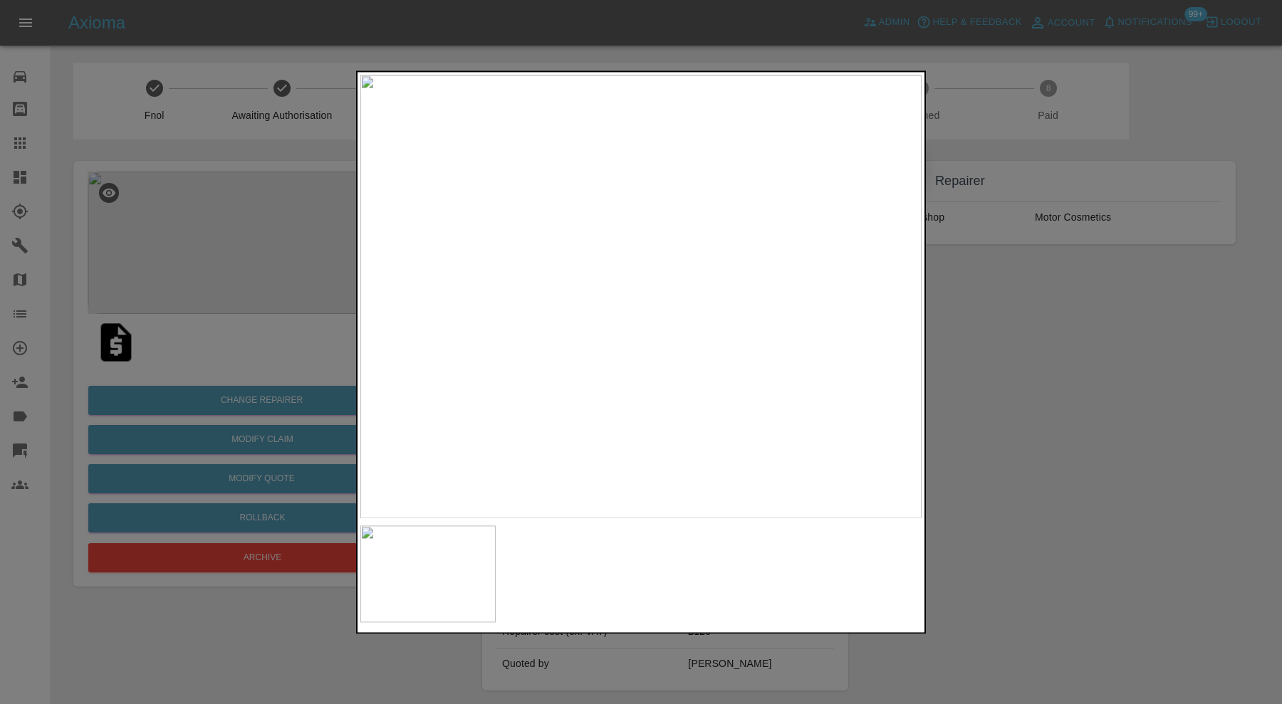
click at [941, 310] on div at bounding box center [641, 352] width 1282 height 704
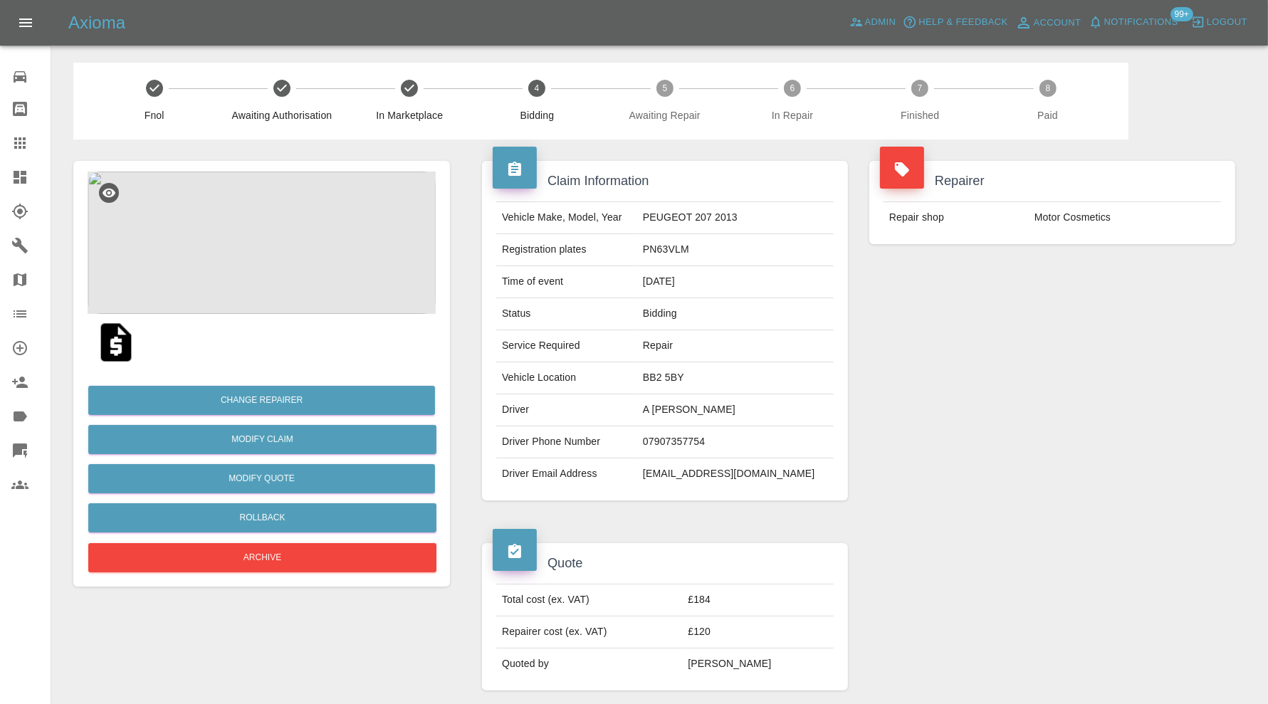
click at [18, 174] on icon at bounding box center [20, 177] width 13 height 13
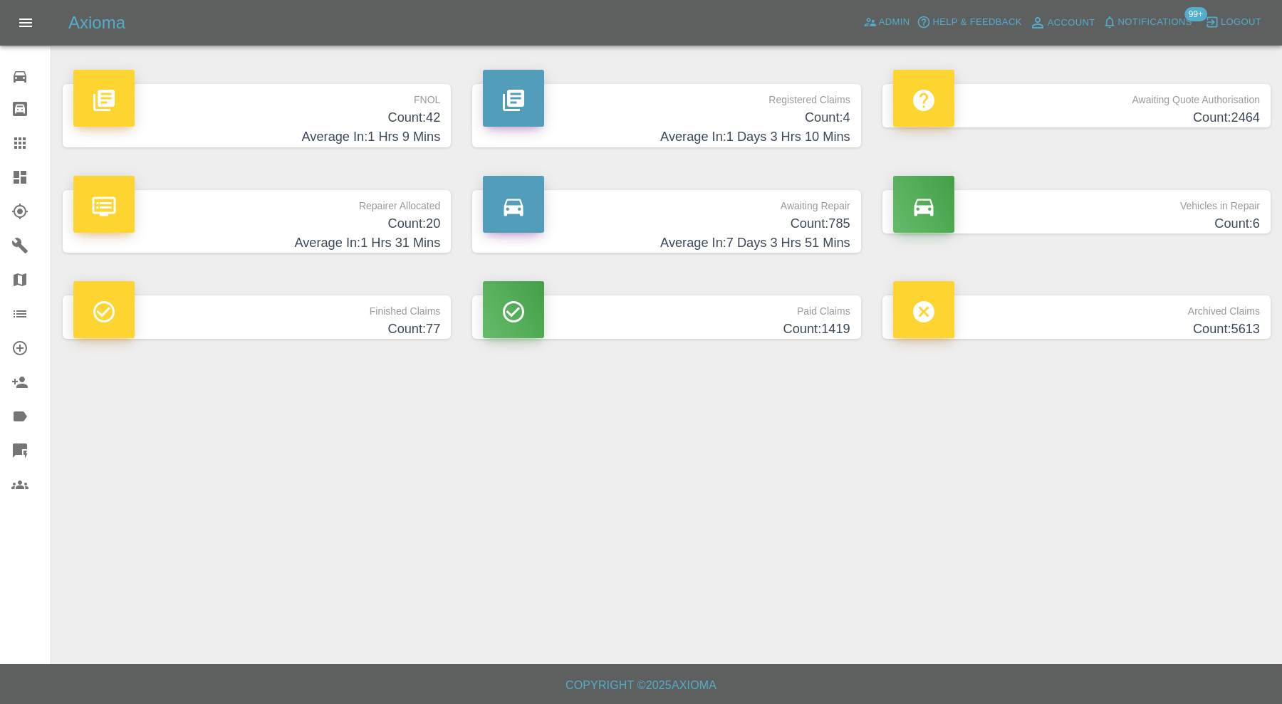
click at [588, 212] on p "Awaiting Repair" at bounding box center [666, 202] width 367 height 24
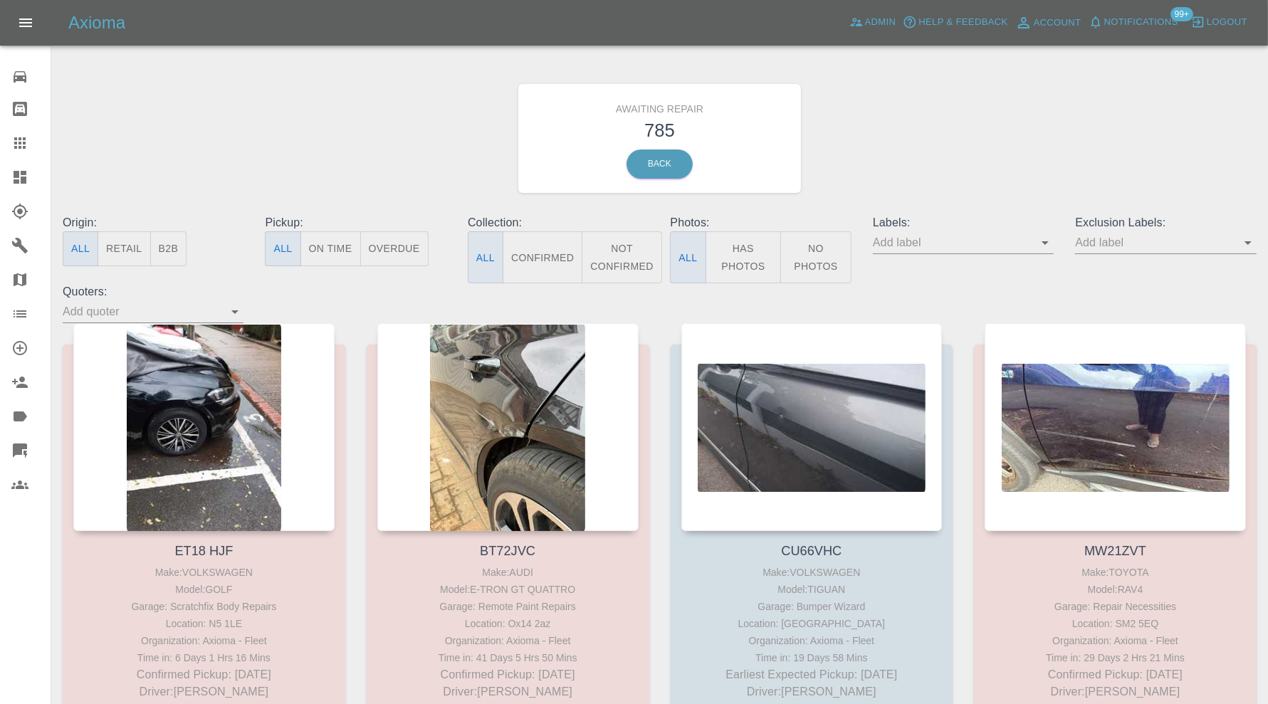
click at [1127, 242] on input "text" at bounding box center [1155, 242] width 160 height 22
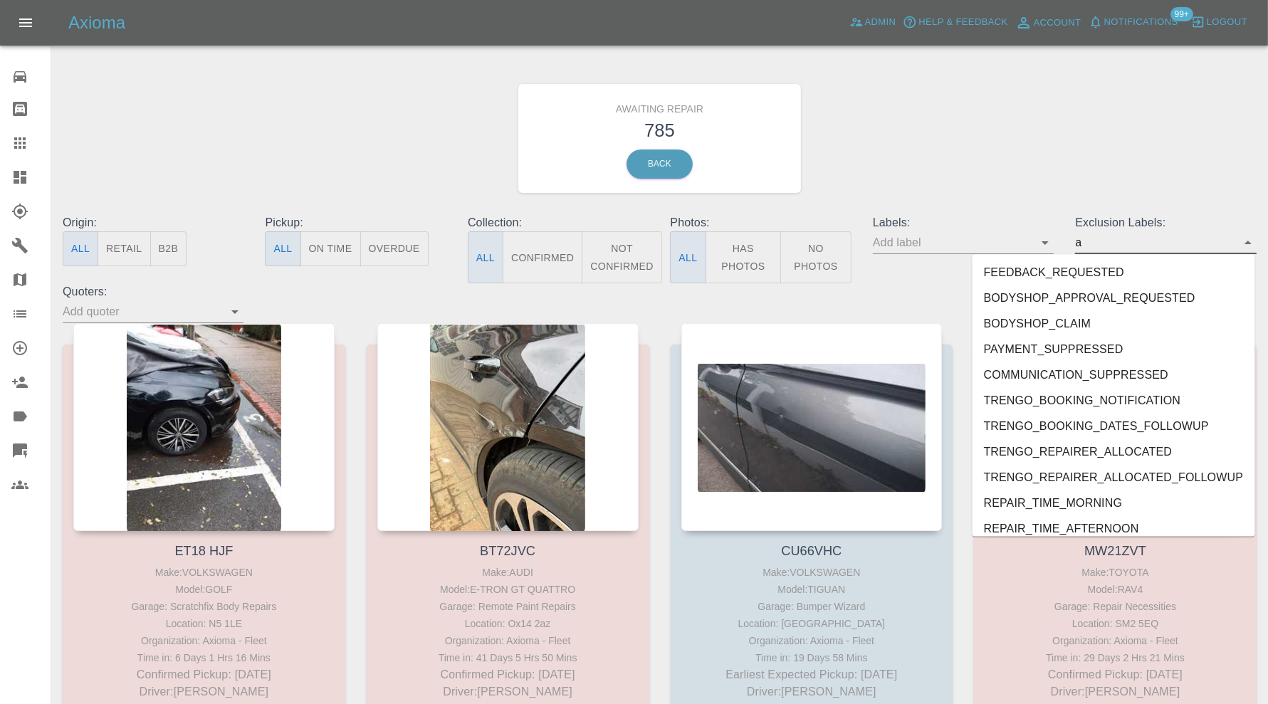
type input "au"
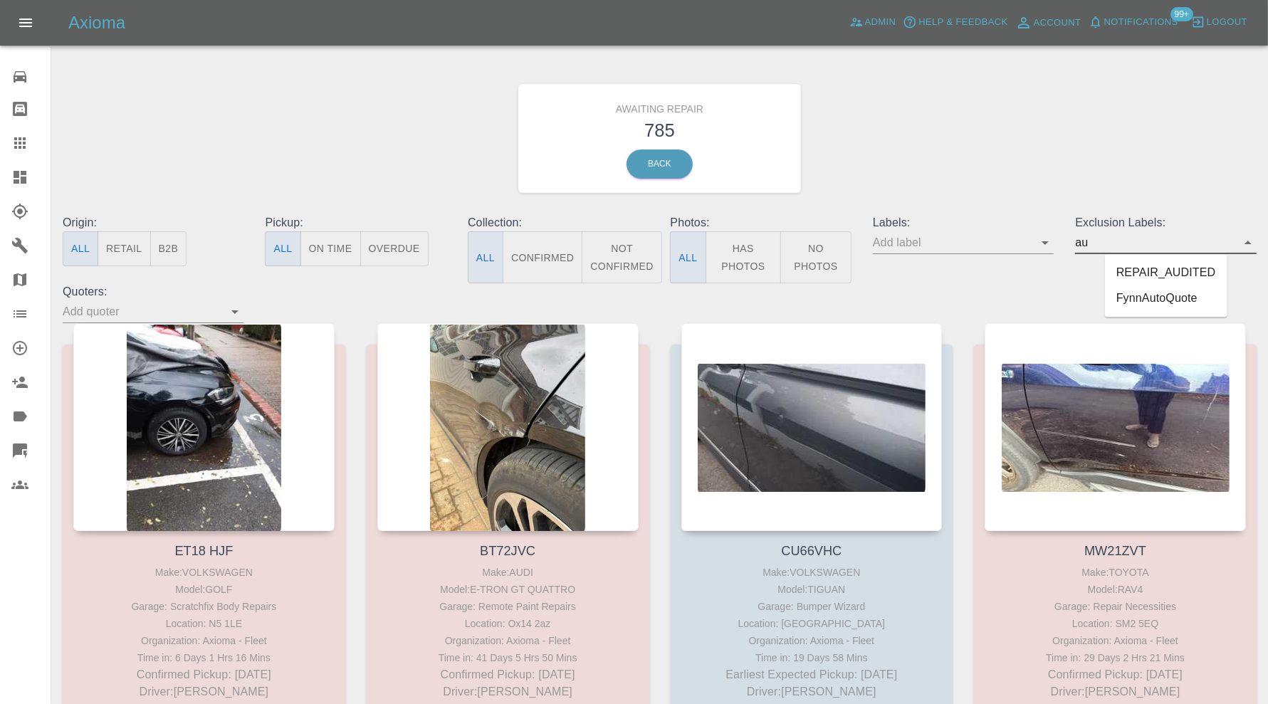
click at [1121, 263] on li "REPAIR_AUDITED" at bounding box center [1166, 274] width 122 height 26
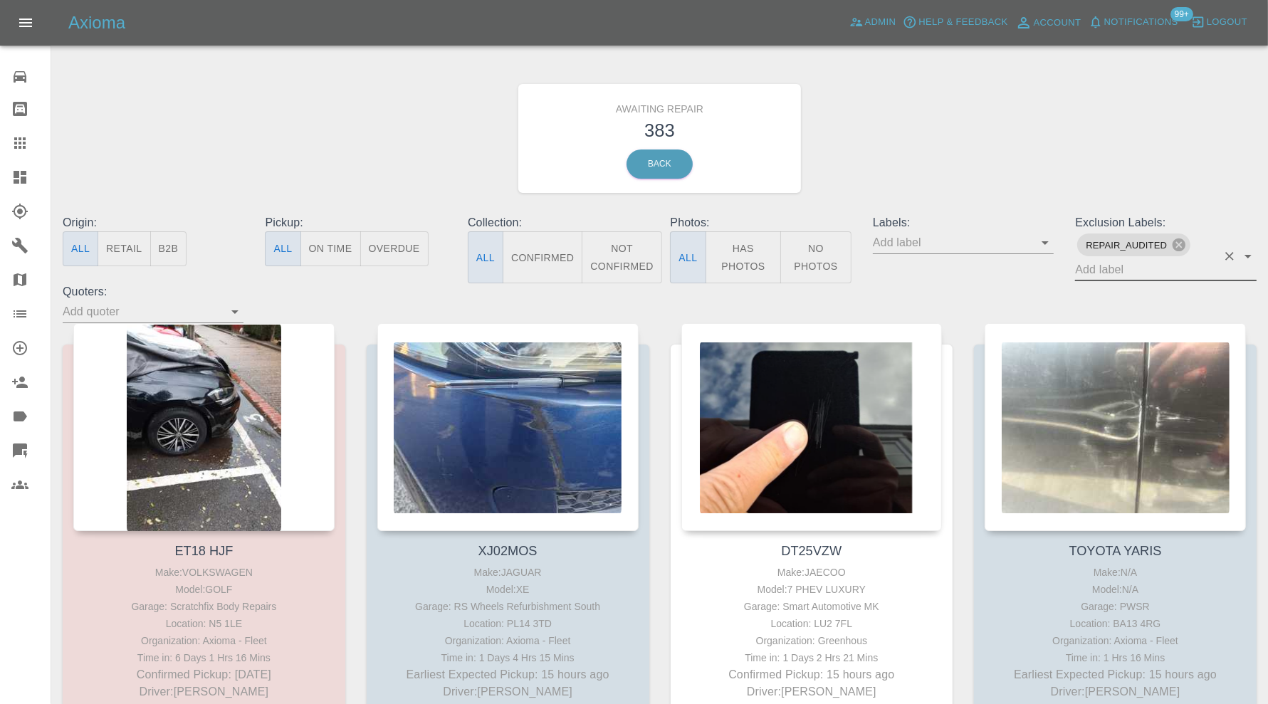
click at [560, 256] on button "Confirmed" at bounding box center [543, 257] width 80 height 52
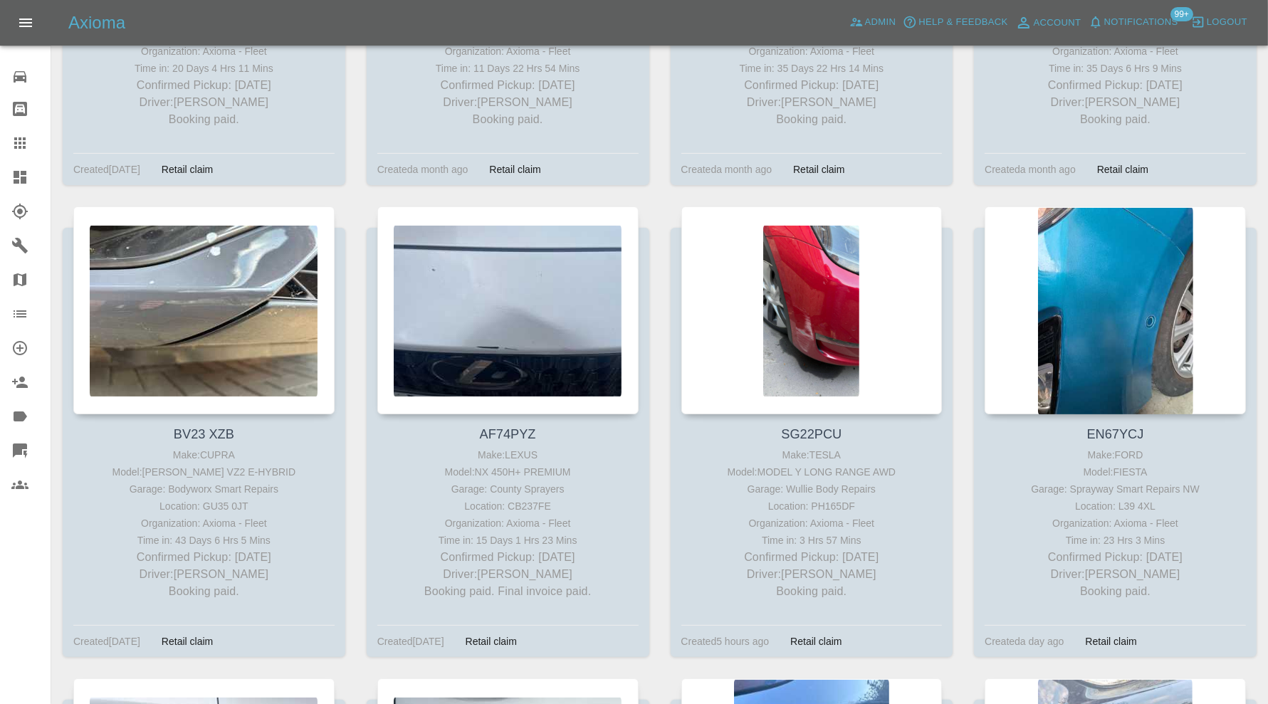
scroll to position [5341, 0]
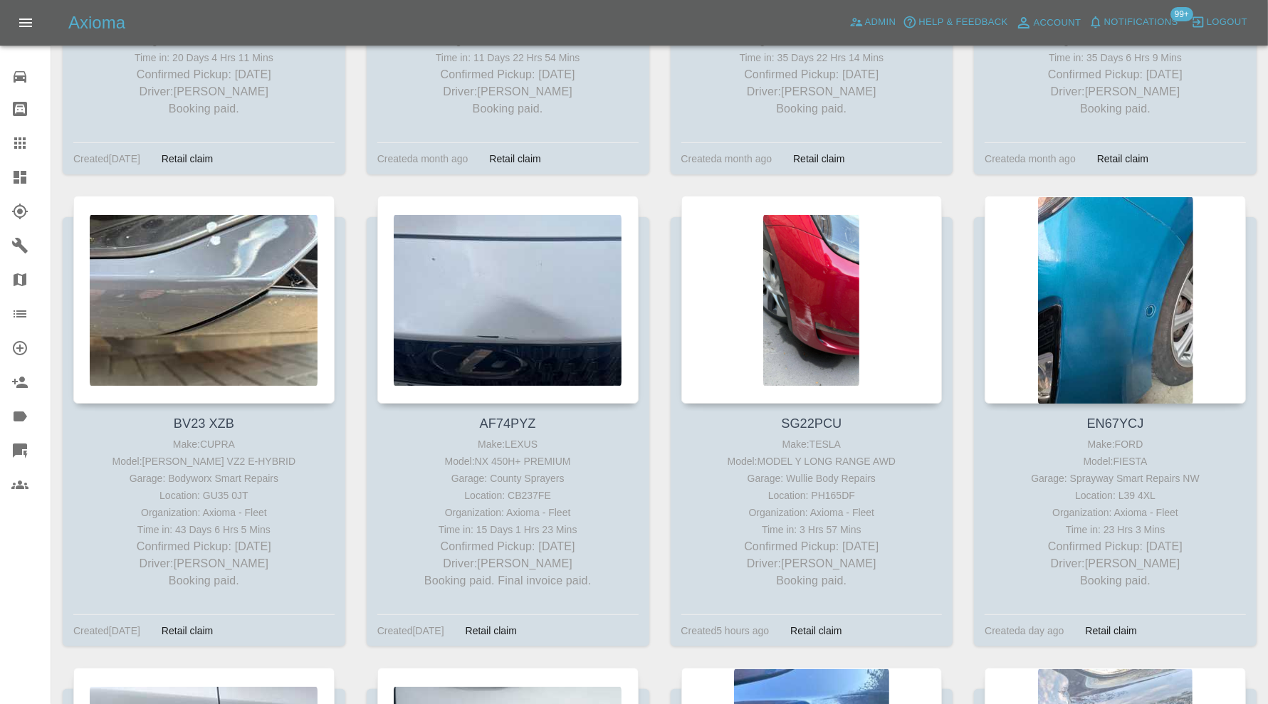
click at [11, 171] on icon at bounding box center [19, 177] width 17 height 17
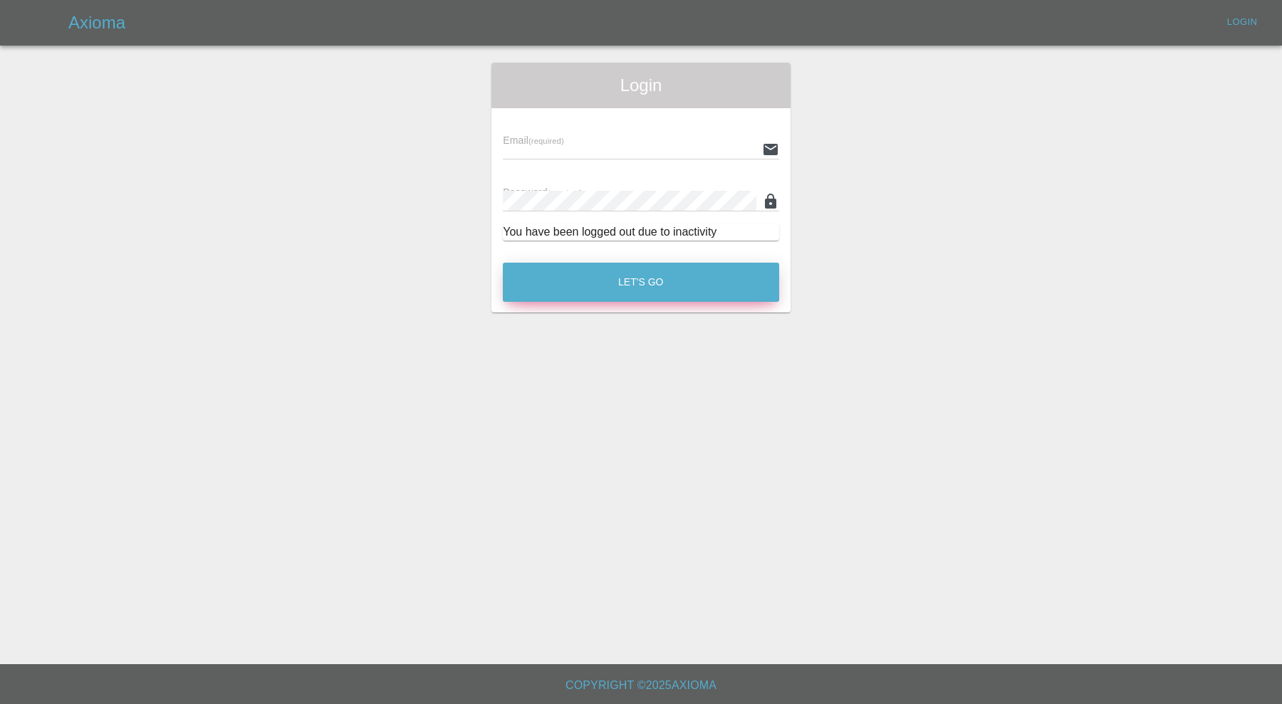
type input "carl.ainsworth@axioma.co.uk"
click at [618, 264] on button "Let's Go" at bounding box center [641, 282] width 276 height 39
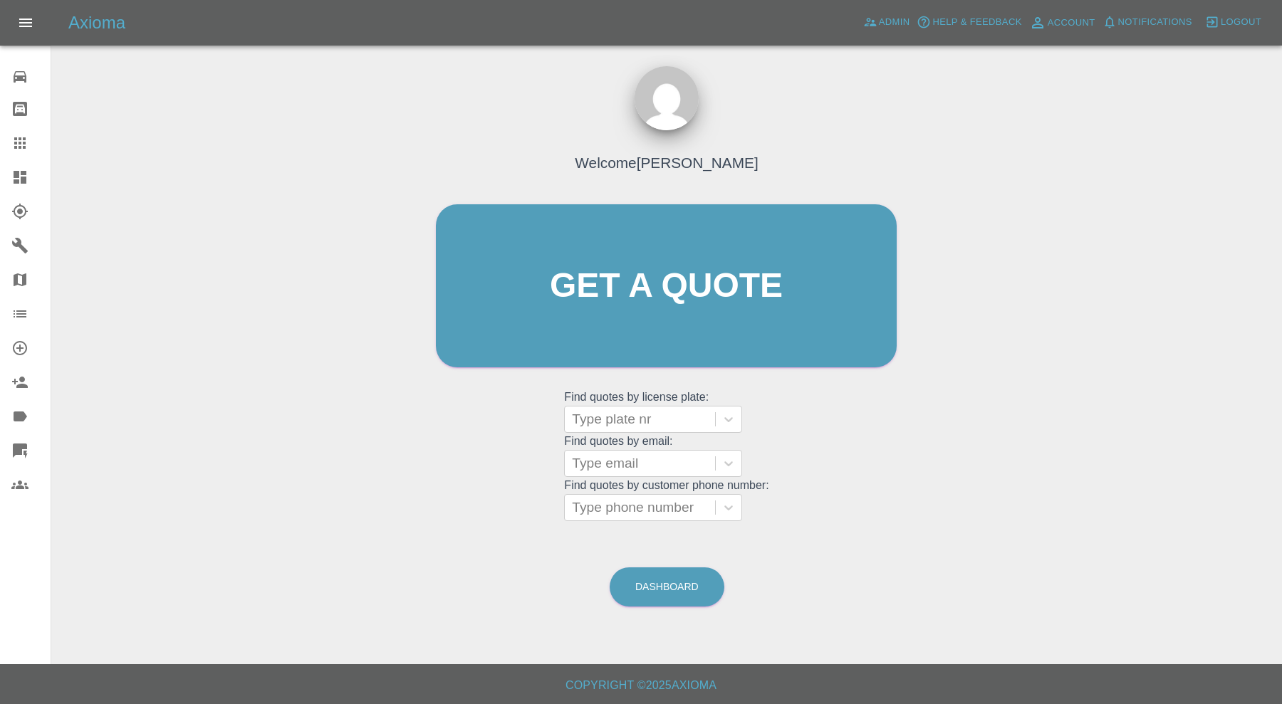
click at [16, 183] on icon at bounding box center [20, 177] width 13 height 13
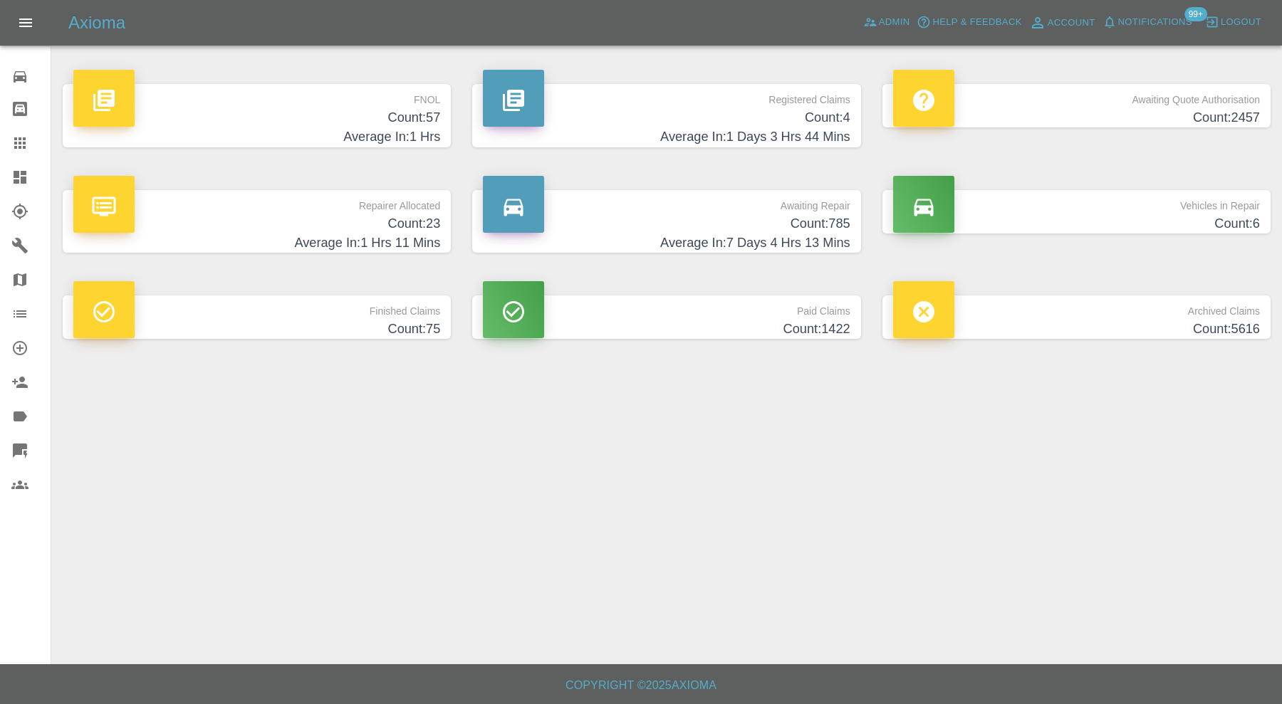
click at [402, 228] on h4 "Count: 23" at bounding box center [256, 223] width 367 height 19
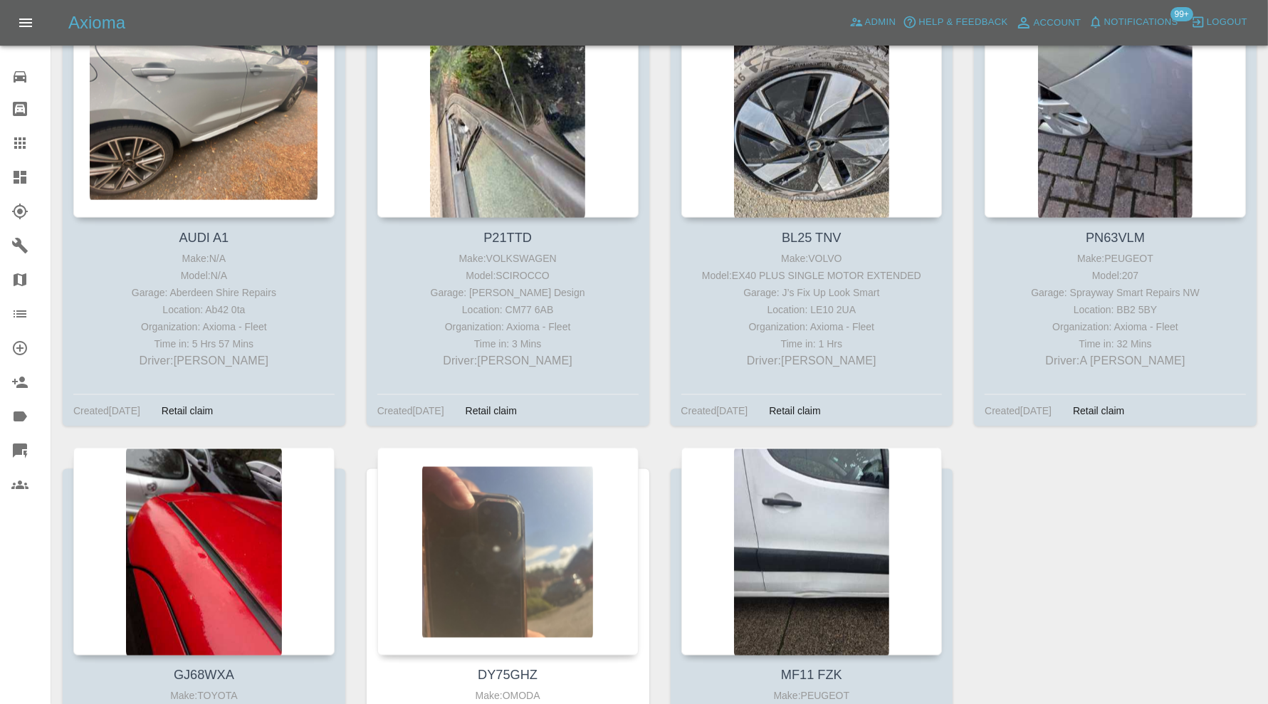
scroll to position [1931, 0]
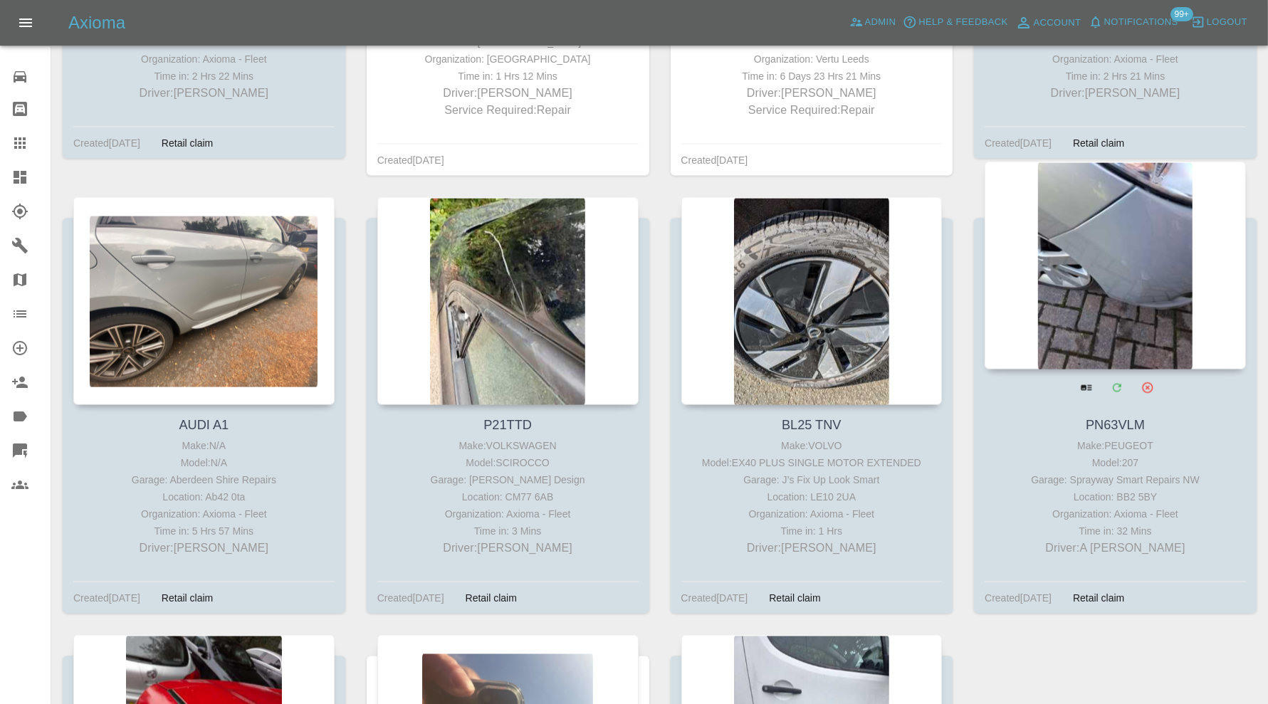
click at [1147, 298] on div at bounding box center [1115, 266] width 261 height 208
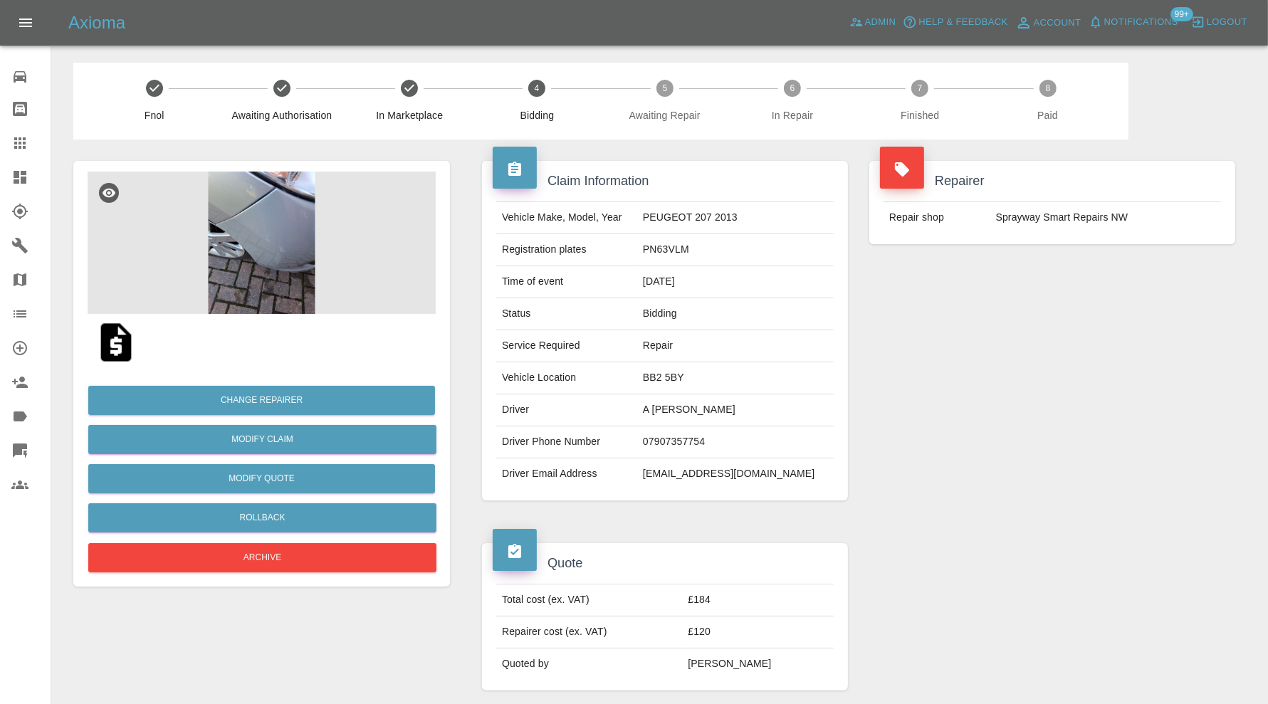
click at [267, 242] on img at bounding box center [262, 243] width 348 height 142
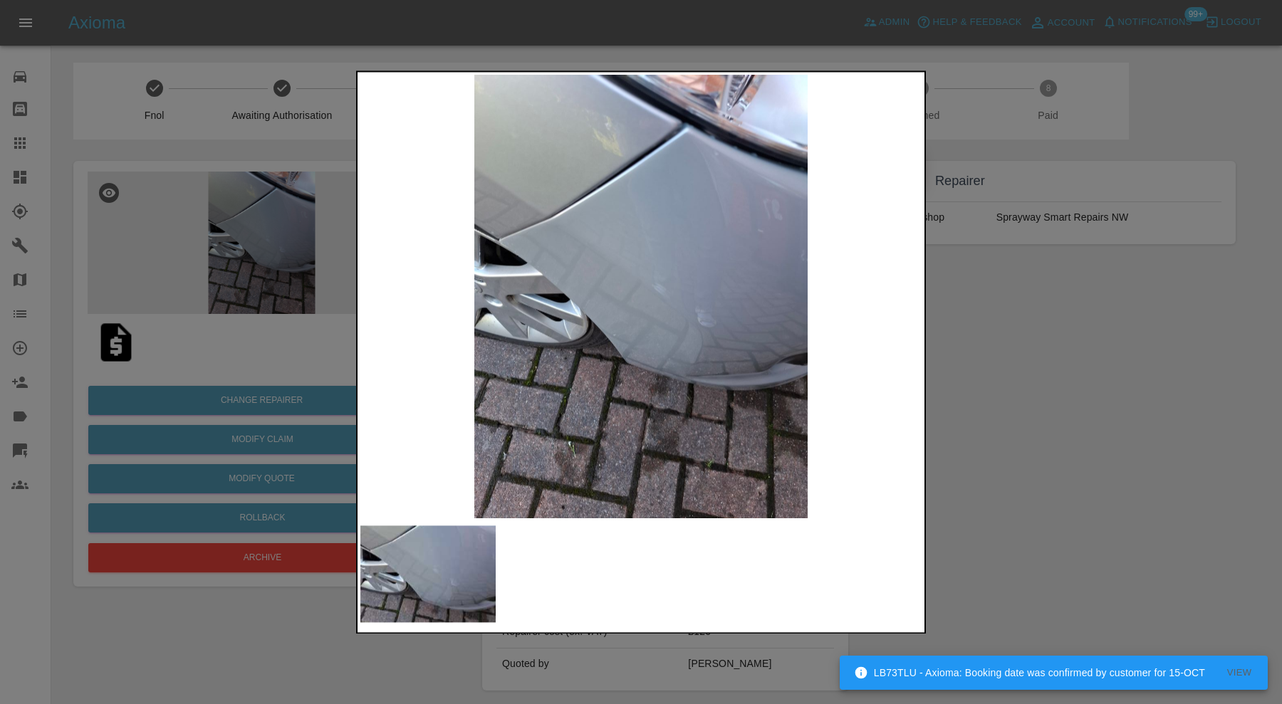
click at [1031, 332] on div at bounding box center [641, 352] width 1282 height 704
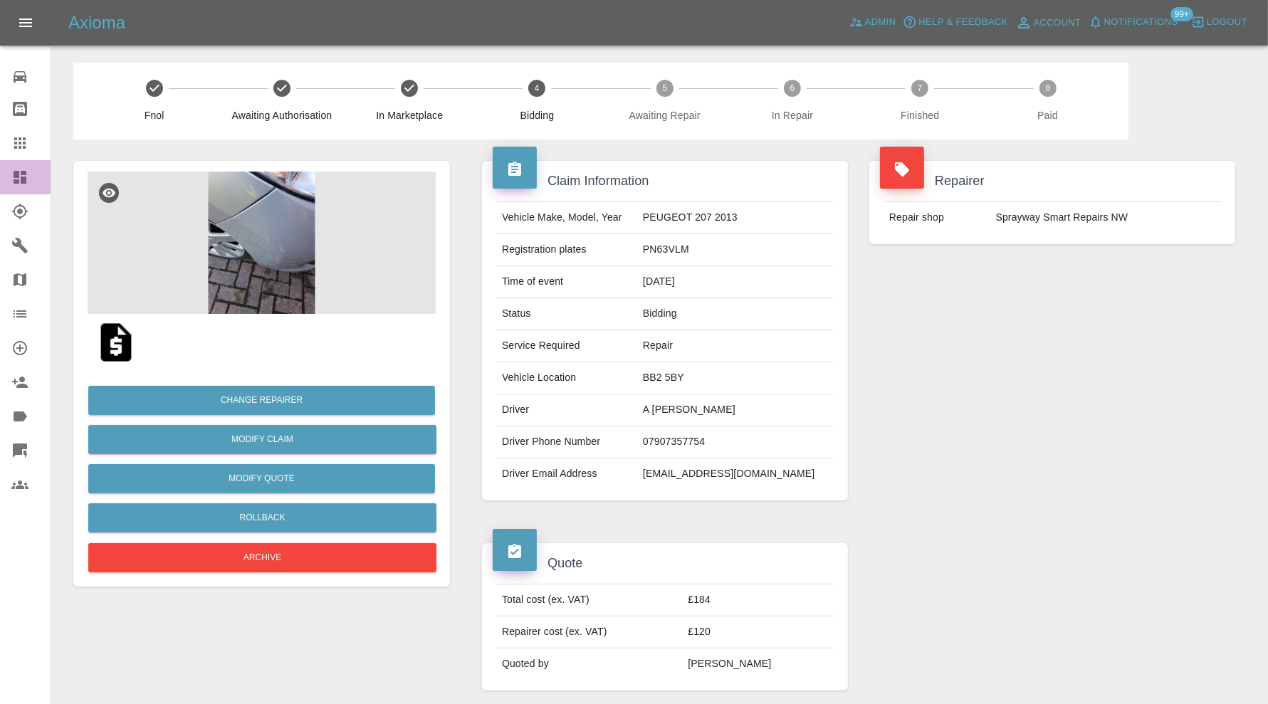
click at [16, 174] on icon at bounding box center [20, 177] width 13 height 13
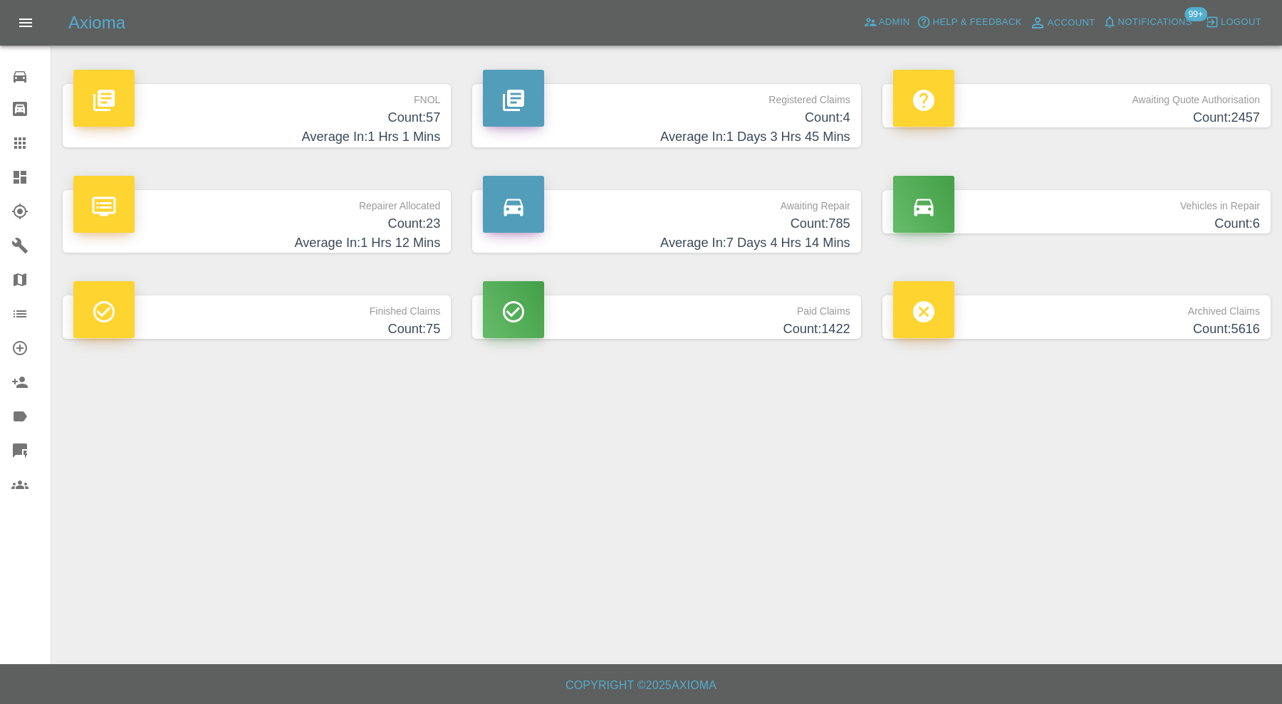
click at [779, 221] on h4 "Count: 785" at bounding box center [666, 223] width 367 height 19
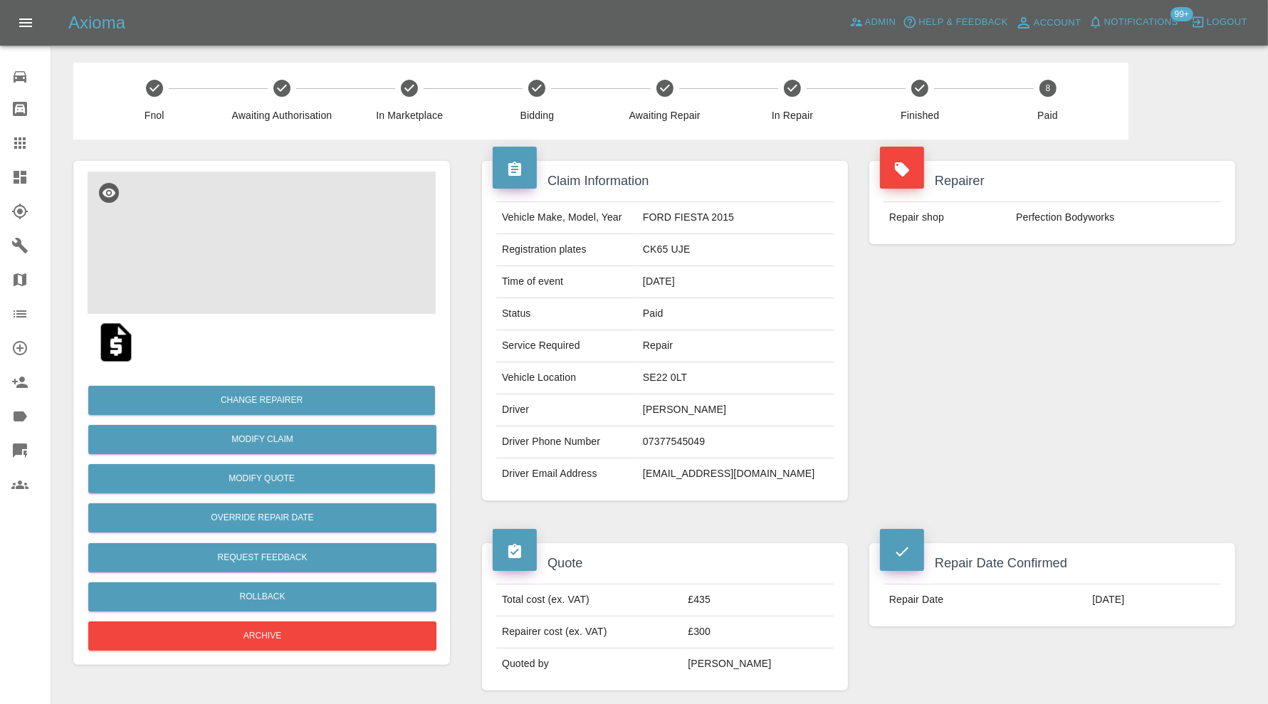
click at [235, 263] on img at bounding box center [262, 243] width 348 height 142
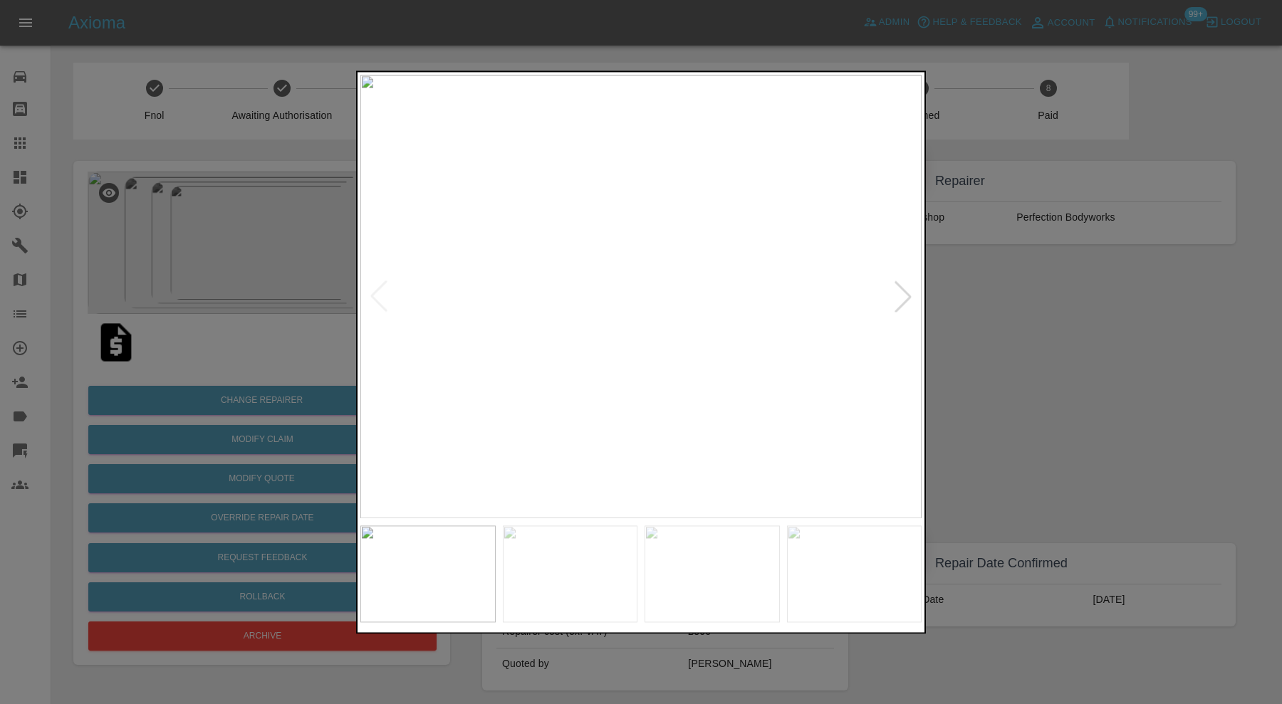
click at [998, 353] on div at bounding box center [641, 352] width 1282 height 704
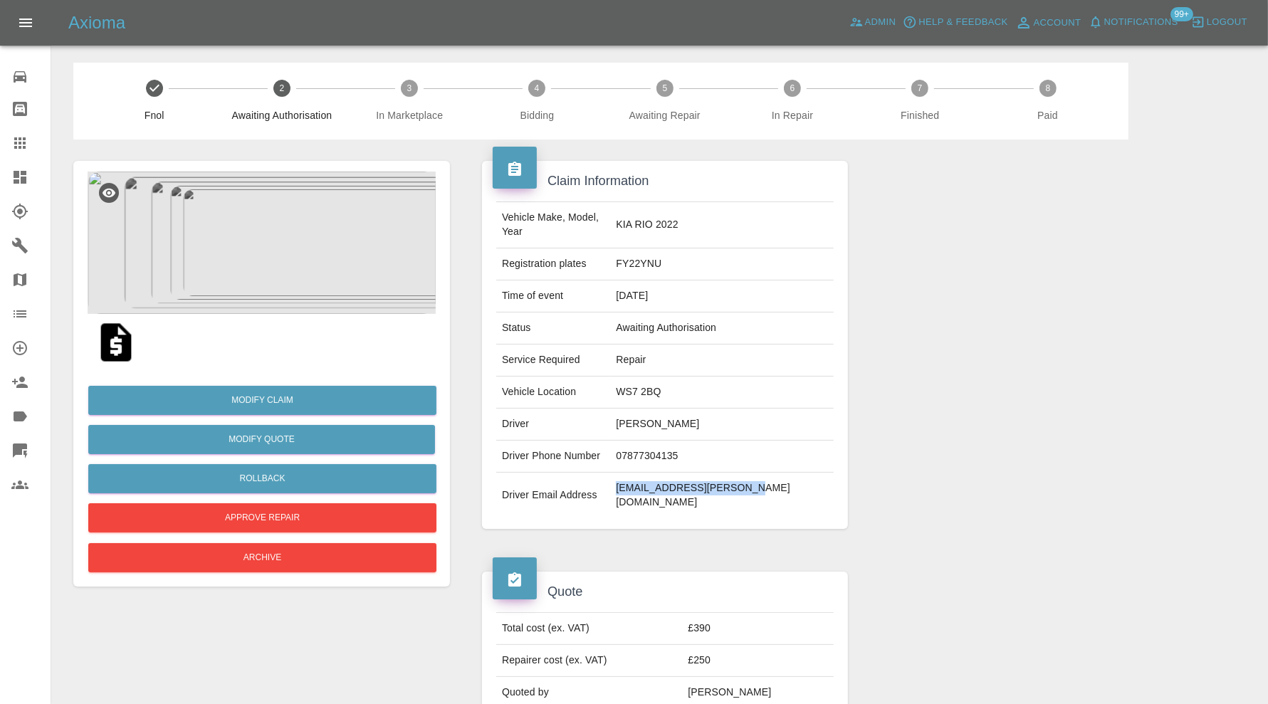
drag, startPoint x: 805, startPoint y: 477, endPoint x: 680, endPoint y: 481, distance: 124.7
click at [680, 481] on td "clair.selin@ingeni.co.uk" at bounding box center [722, 496] width 224 height 46
copy td "clair.selin@ingeni.co.uk"
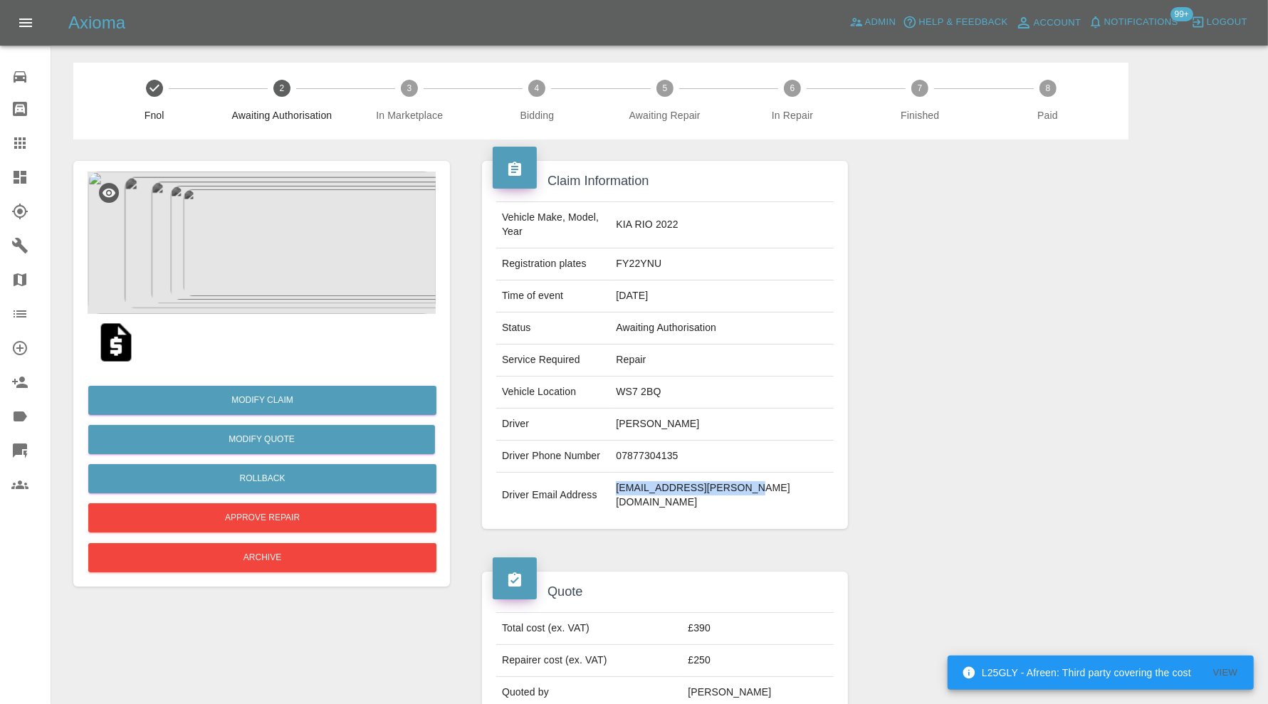
click at [298, 251] on img at bounding box center [262, 243] width 348 height 142
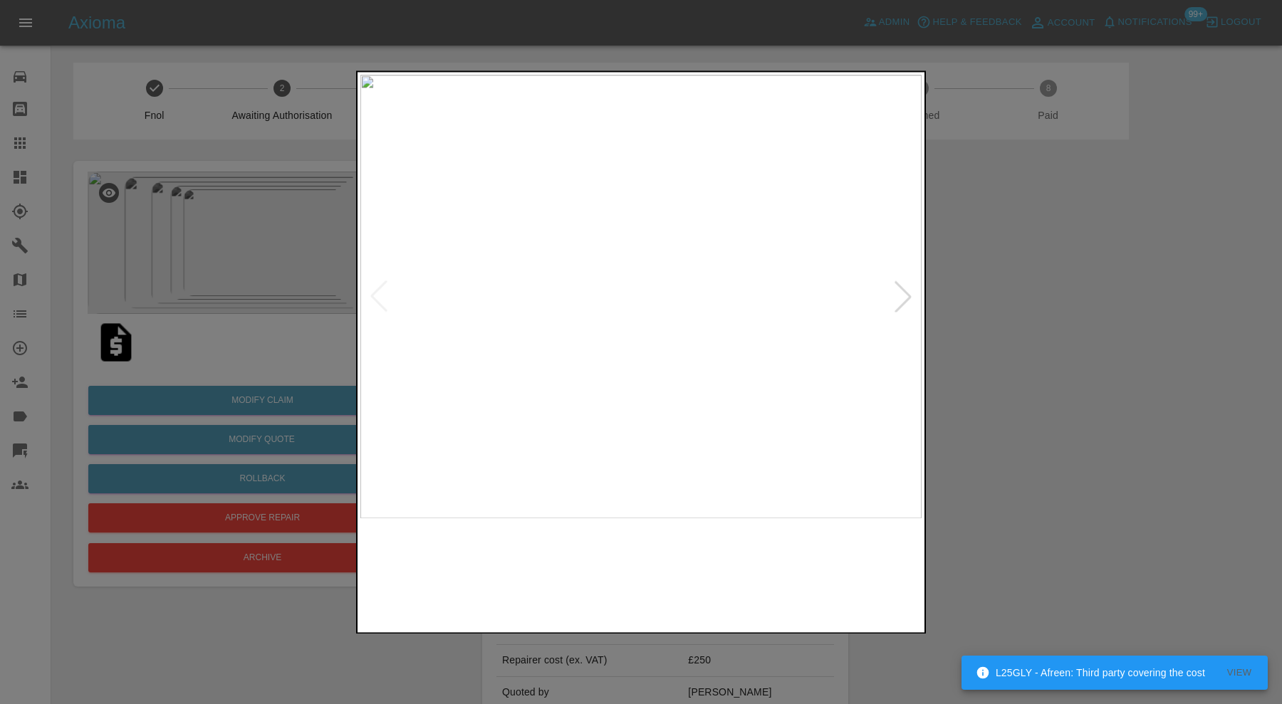
click at [710, 565] on img at bounding box center [711, 574] width 135 height 97
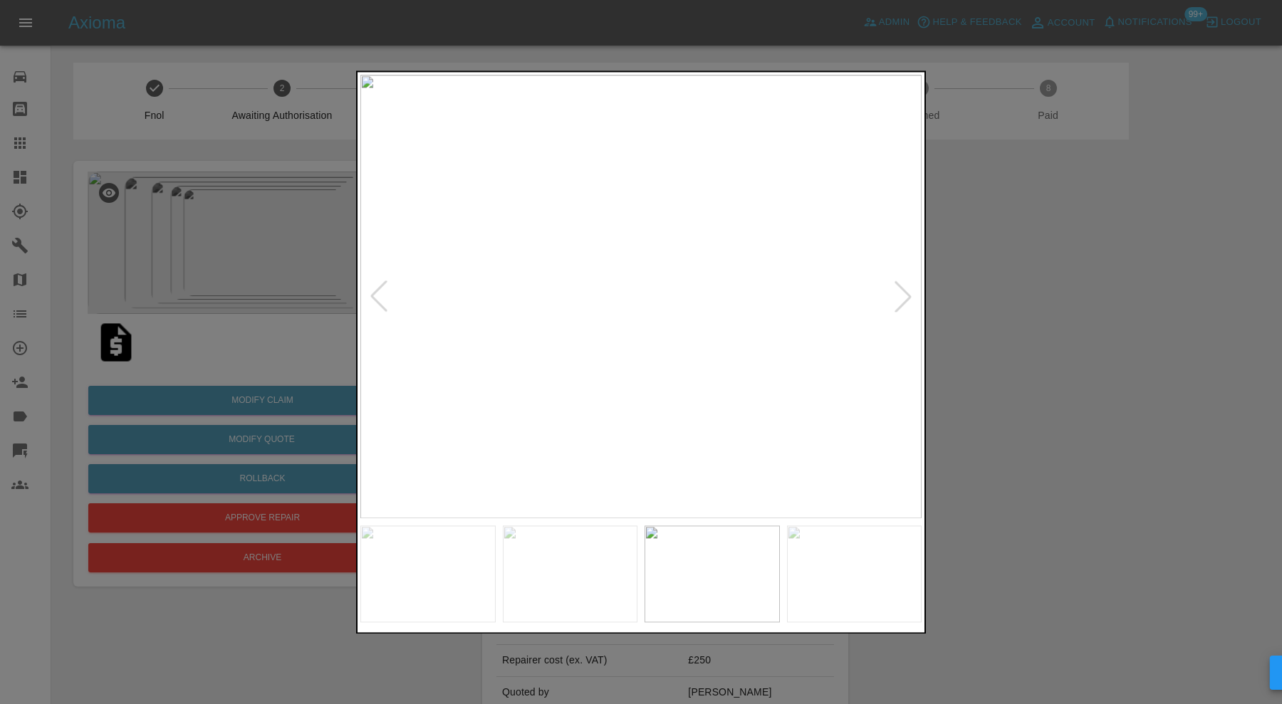
click at [826, 569] on img at bounding box center [854, 574] width 135 height 97
click at [682, 319] on img at bounding box center [640, 297] width 561 height 444
click at [704, 555] on img at bounding box center [711, 574] width 135 height 97
click at [627, 572] on img at bounding box center [570, 574] width 135 height 97
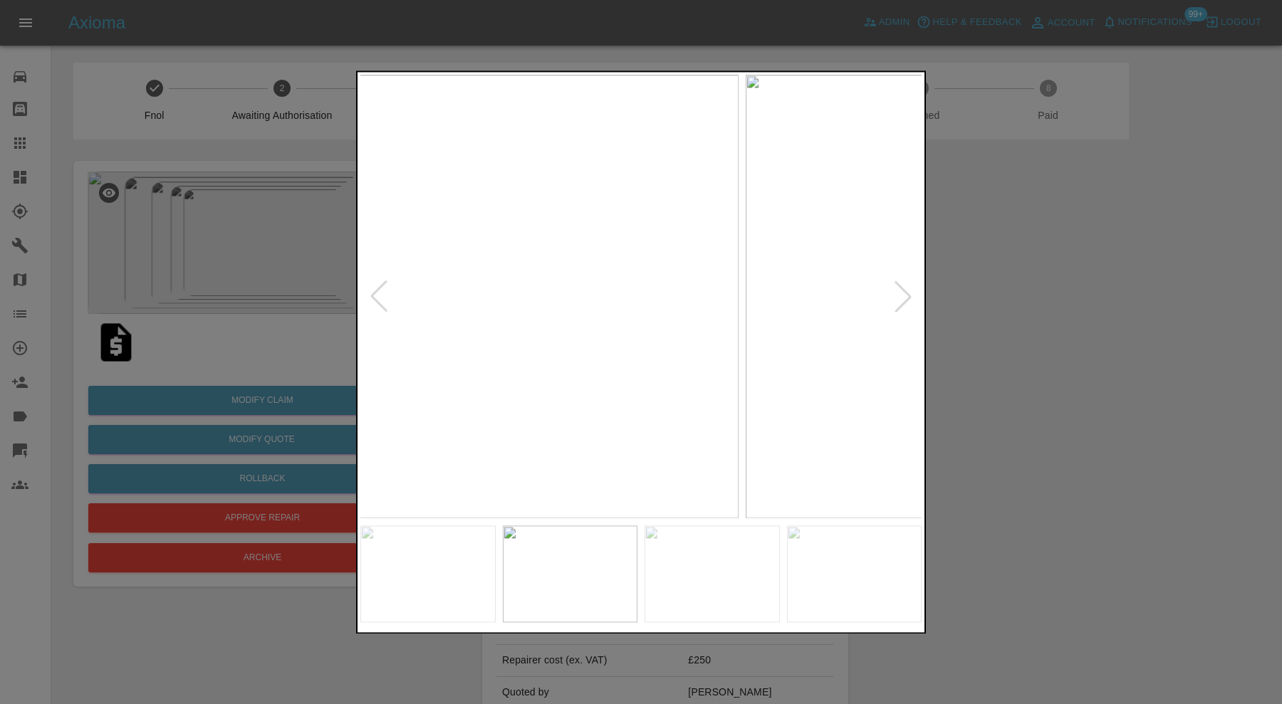
click at [704, 282] on img at bounding box center [457, 297] width 561 height 444
click at [474, 560] on img at bounding box center [427, 574] width 135 height 97
click at [652, 574] on img at bounding box center [711, 574] width 135 height 97
click at [577, 572] on img at bounding box center [570, 574] width 135 height 97
click at [902, 296] on div at bounding box center [902, 296] width 31 height 31
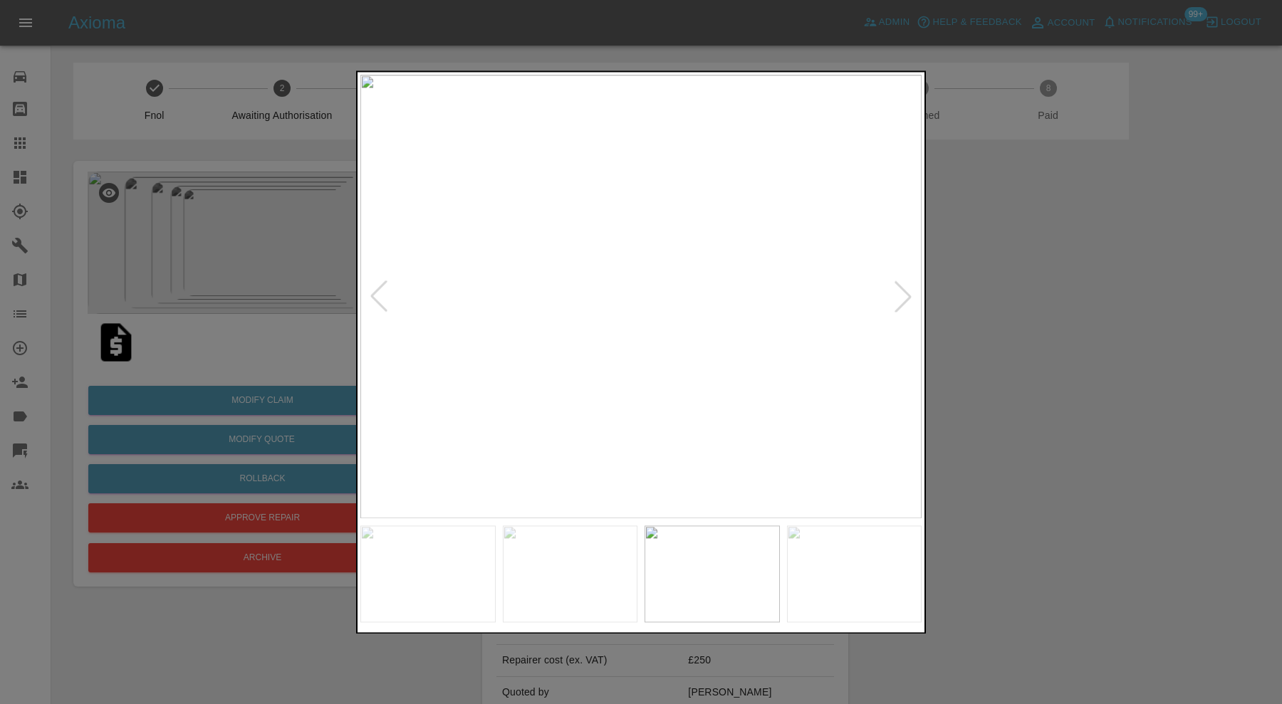
click at [999, 406] on div at bounding box center [641, 352] width 1282 height 704
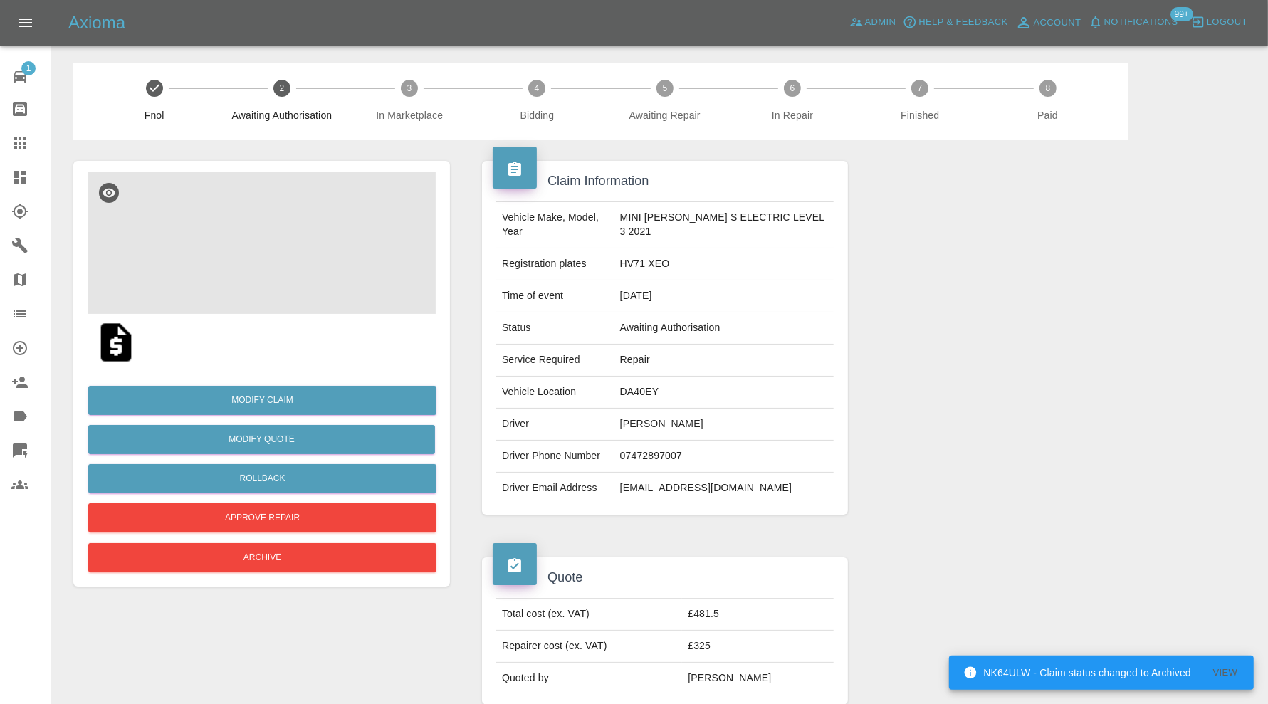
click at [256, 268] on img at bounding box center [262, 243] width 348 height 142
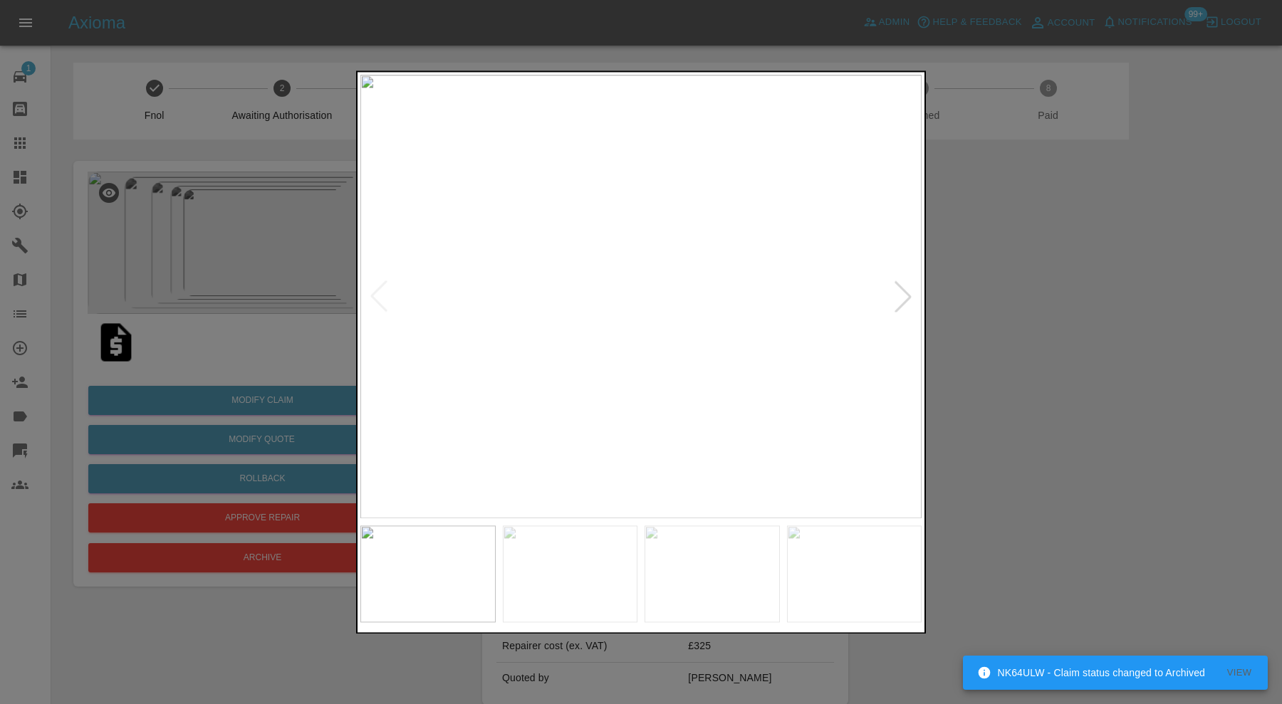
click at [901, 305] on div at bounding box center [902, 296] width 31 height 31
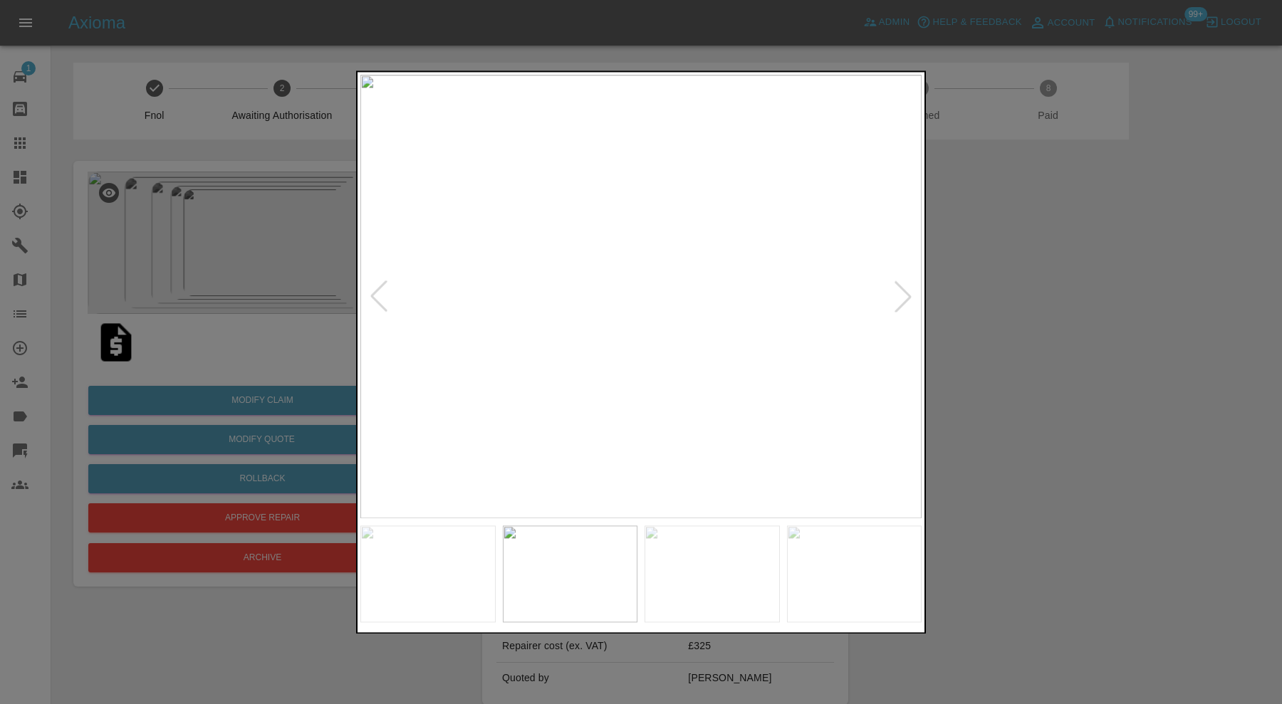
click at [902, 303] on div at bounding box center [902, 296] width 31 height 31
click at [902, 296] on img at bounding box center [640, 297] width 561 height 444
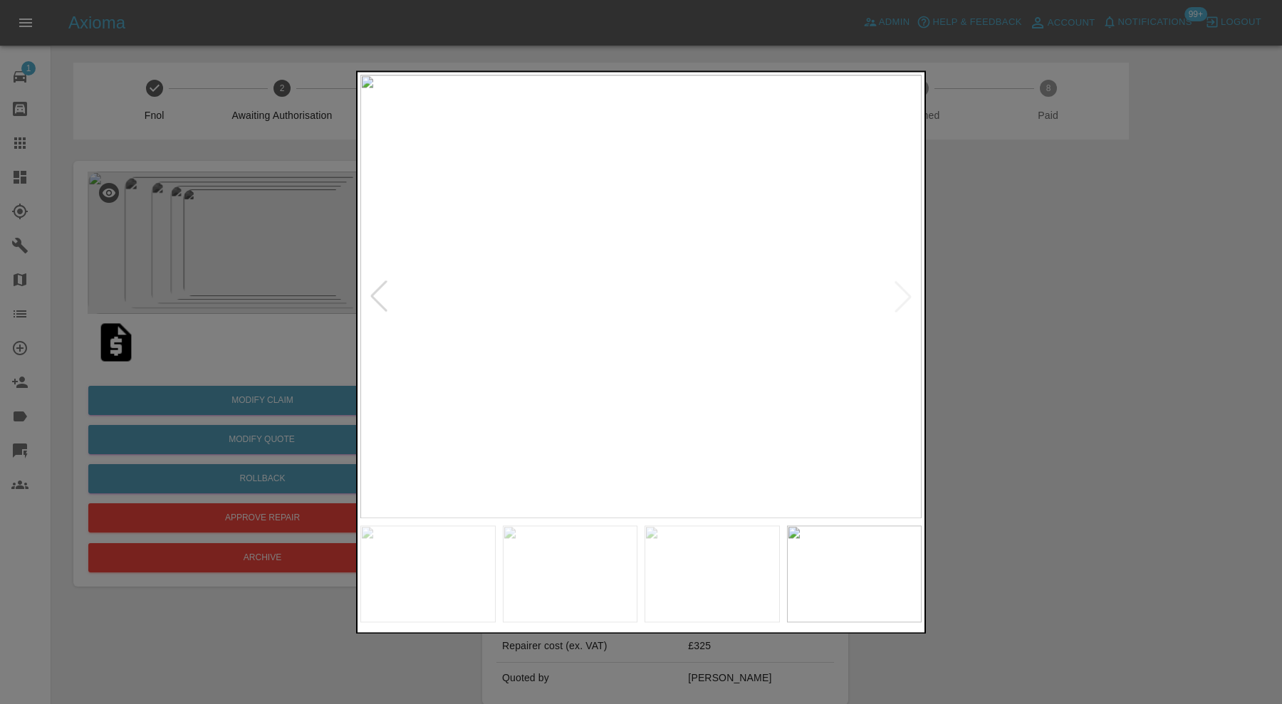
click at [1050, 296] on div at bounding box center [641, 352] width 1282 height 704
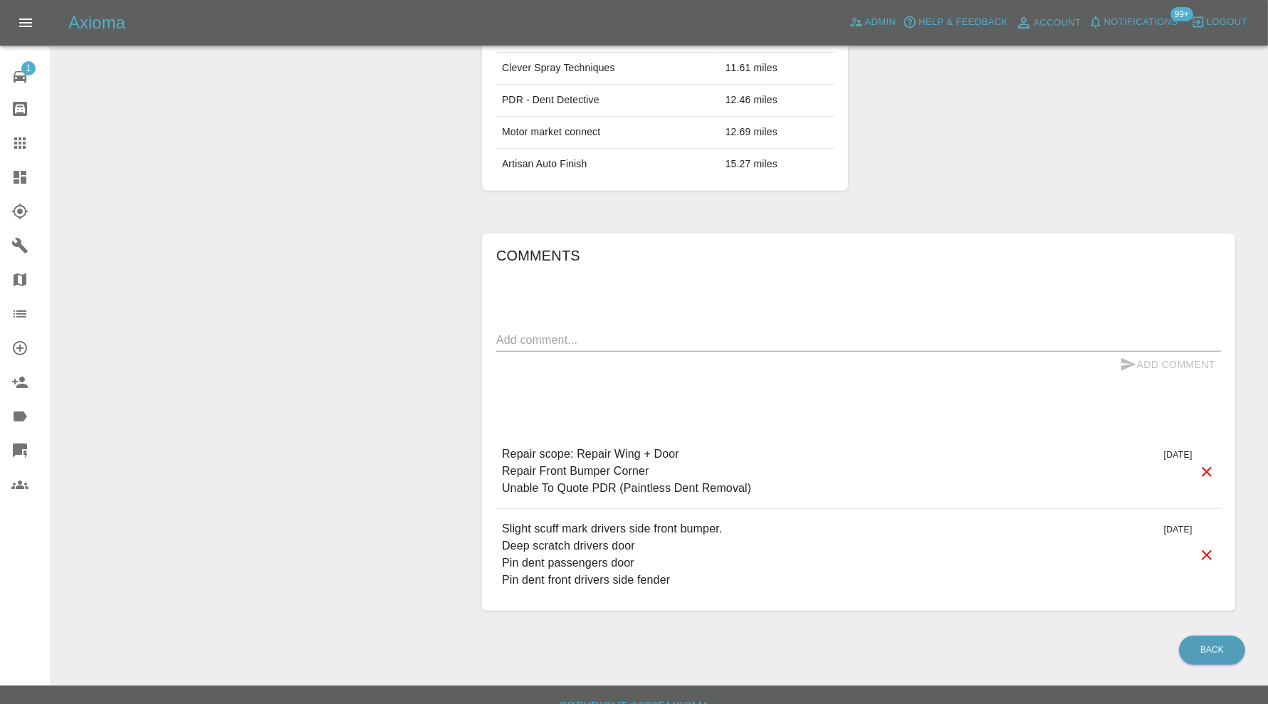
scroll to position [944, 0]
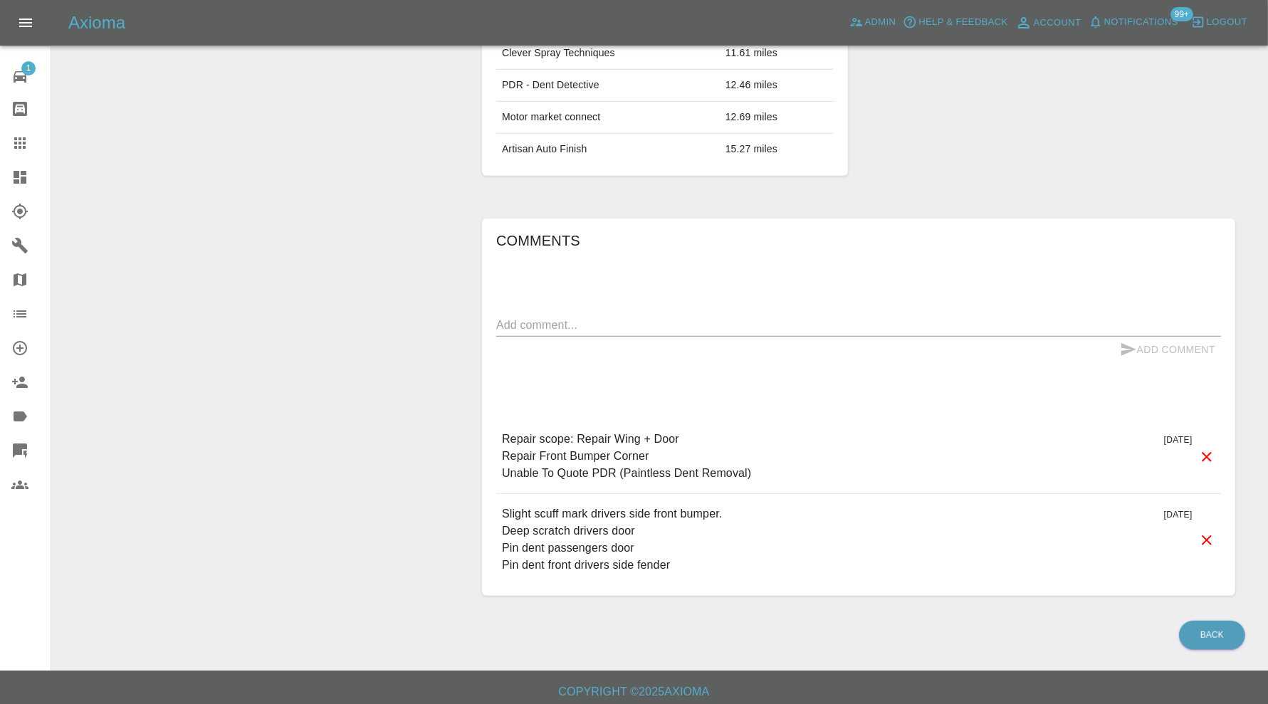
click at [18, 133] on link "Claims" at bounding box center [25, 143] width 51 height 34
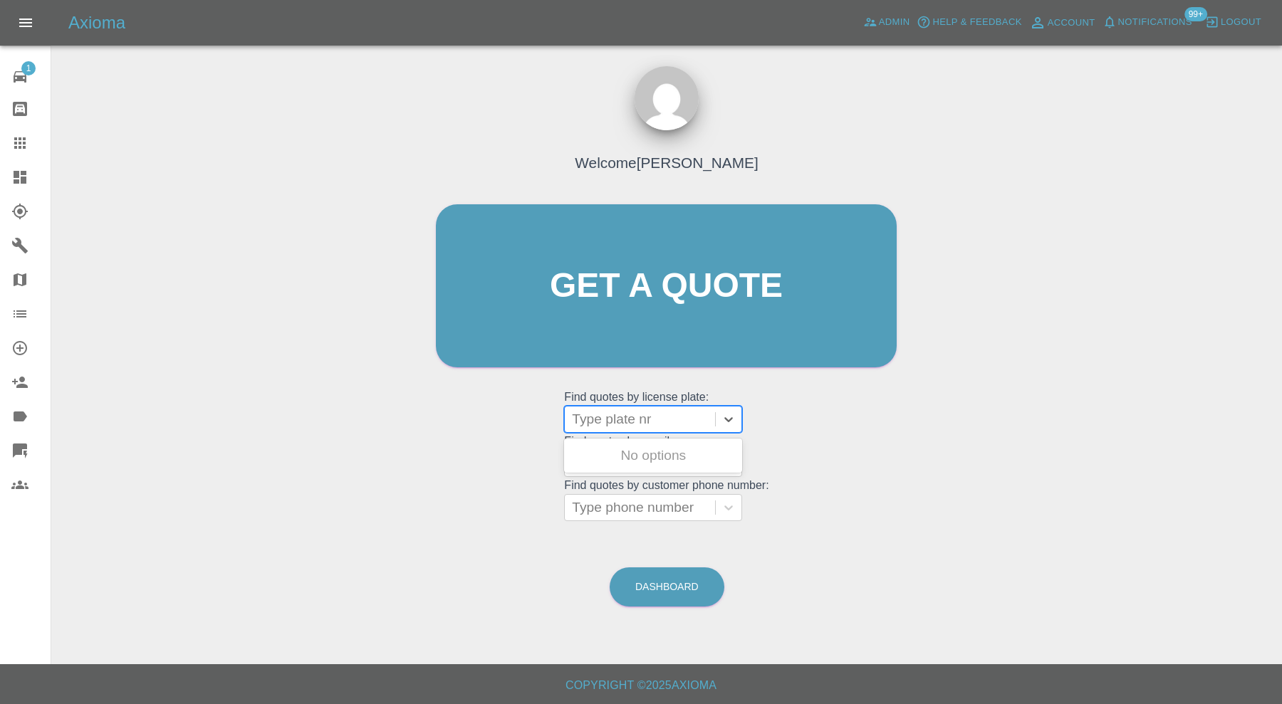
click at [618, 413] on div at bounding box center [640, 419] width 136 height 20
paste input "RU55CHW"
click at [607, 414] on input "RU55CHW" at bounding box center [607, 419] width 71 height 17
type input "RU55 CHW"
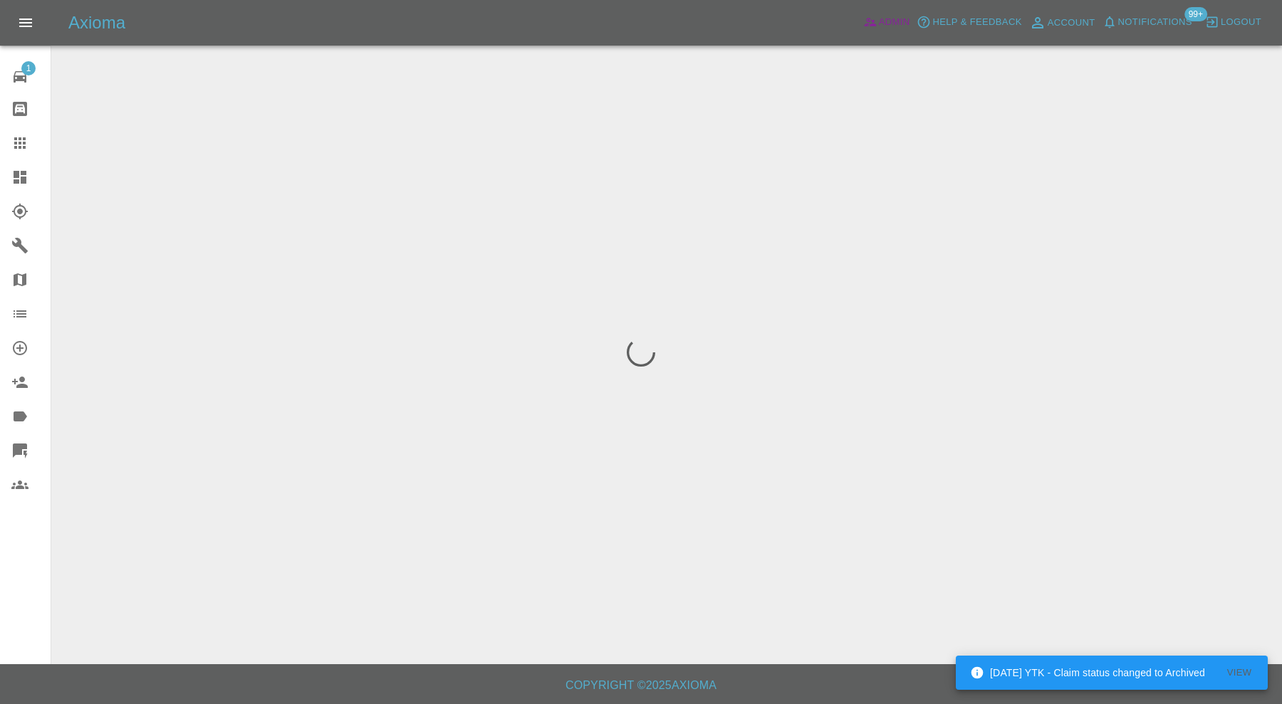
click at [882, 19] on span "Admin" at bounding box center [894, 22] width 31 height 16
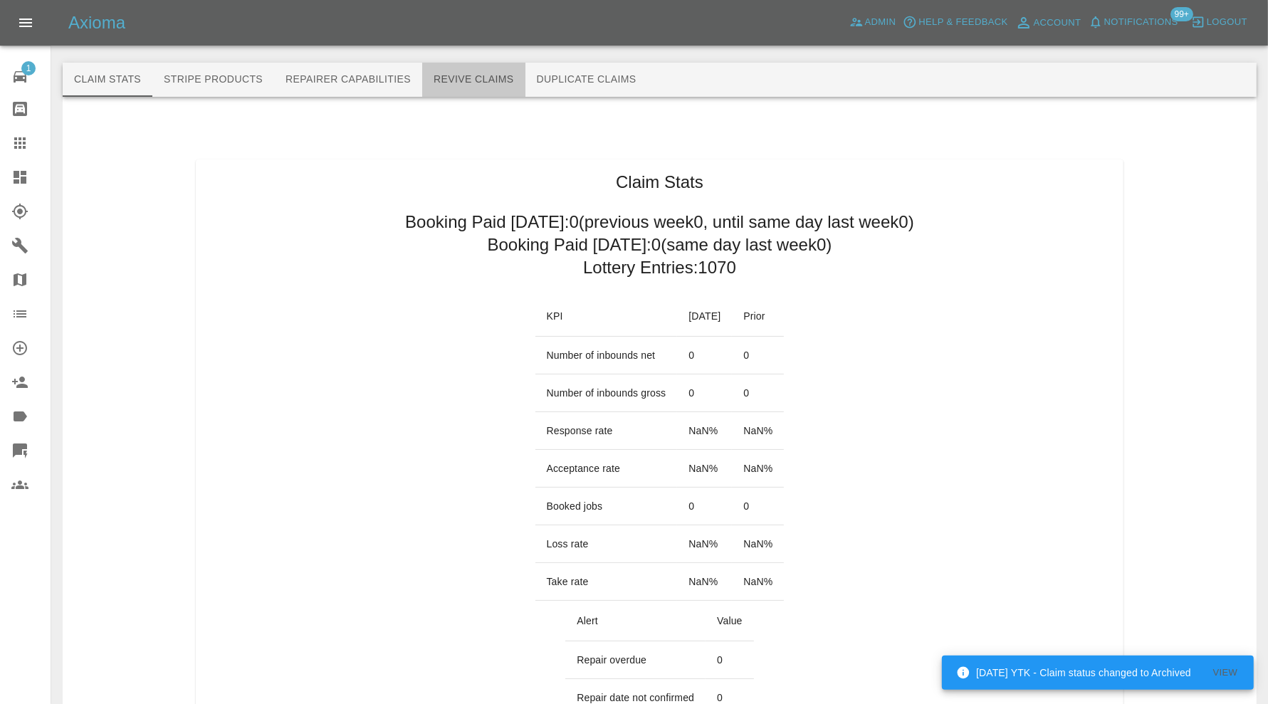
click at [491, 83] on button "Revive Claims" at bounding box center [473, 80] width 103 height 34
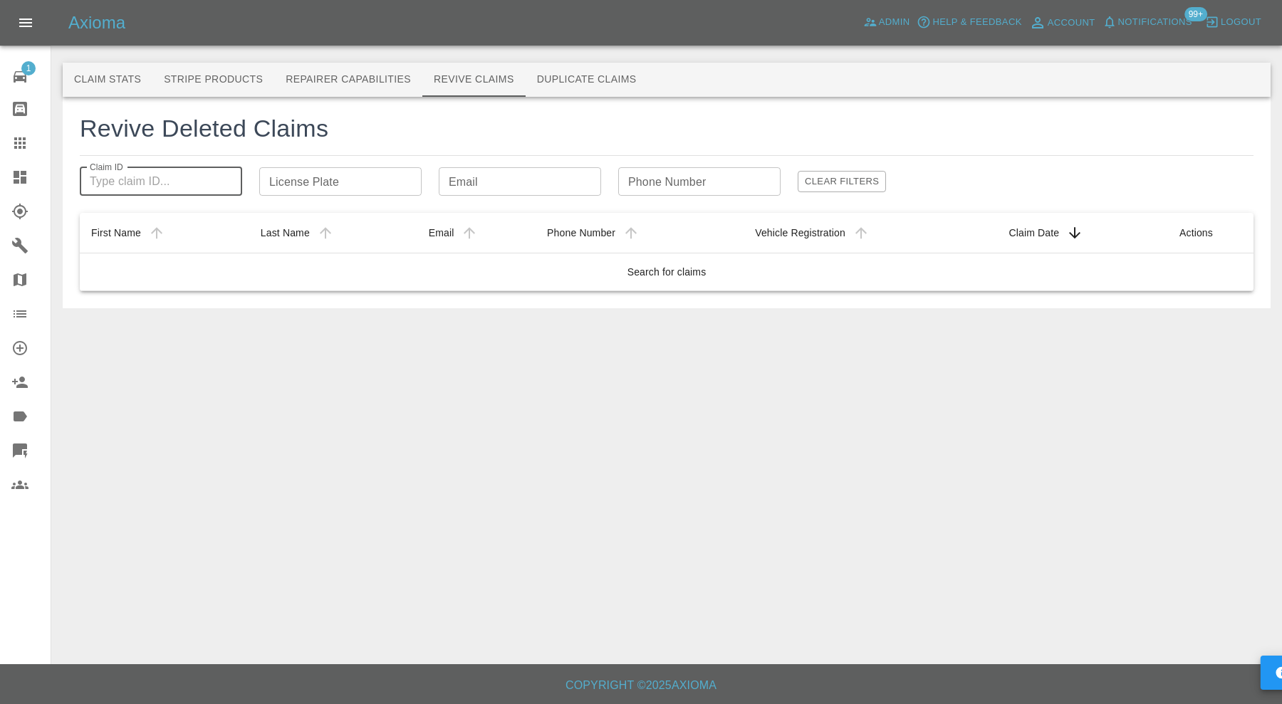
click at [202, 181] on input "Claim ID" at bounding box center [161, 181] width 162 height 28
paste input "68a09475a63e0caa2135b51"
type input "68a09475a63e0caa2135b51"
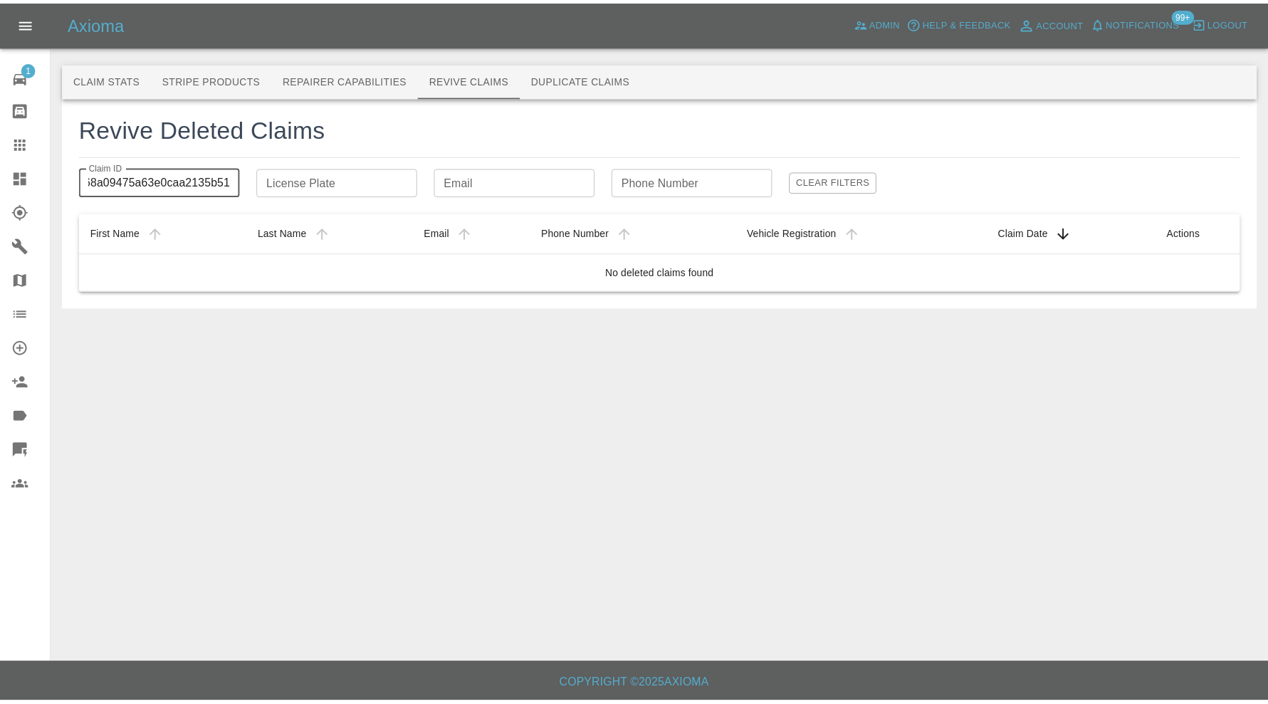
scroll to position [0, 0]
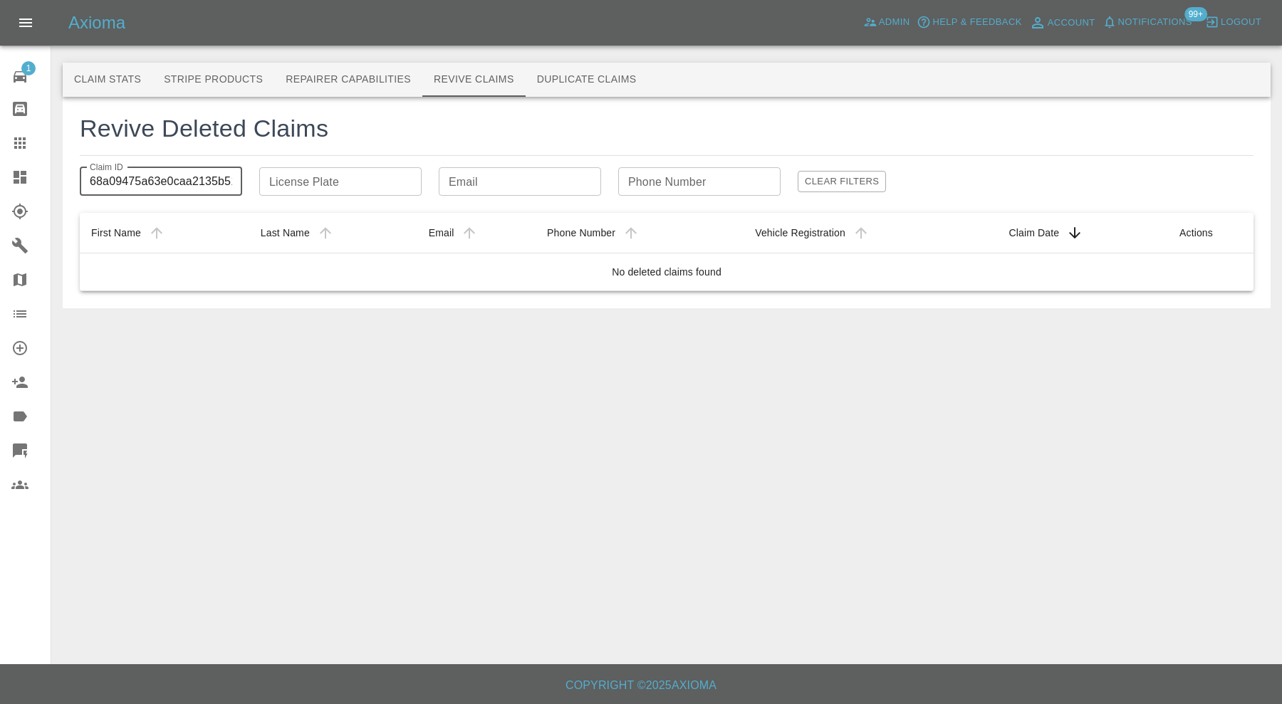
click at [195, 181] on input "68a09475a63e0caa2135b51" at bounding box center [161, 181] width 162 height 28
click at [356, 184] on input "License Plate" at bounding box center [340, 181] width 162 height 28
paste input "RU55CHW"
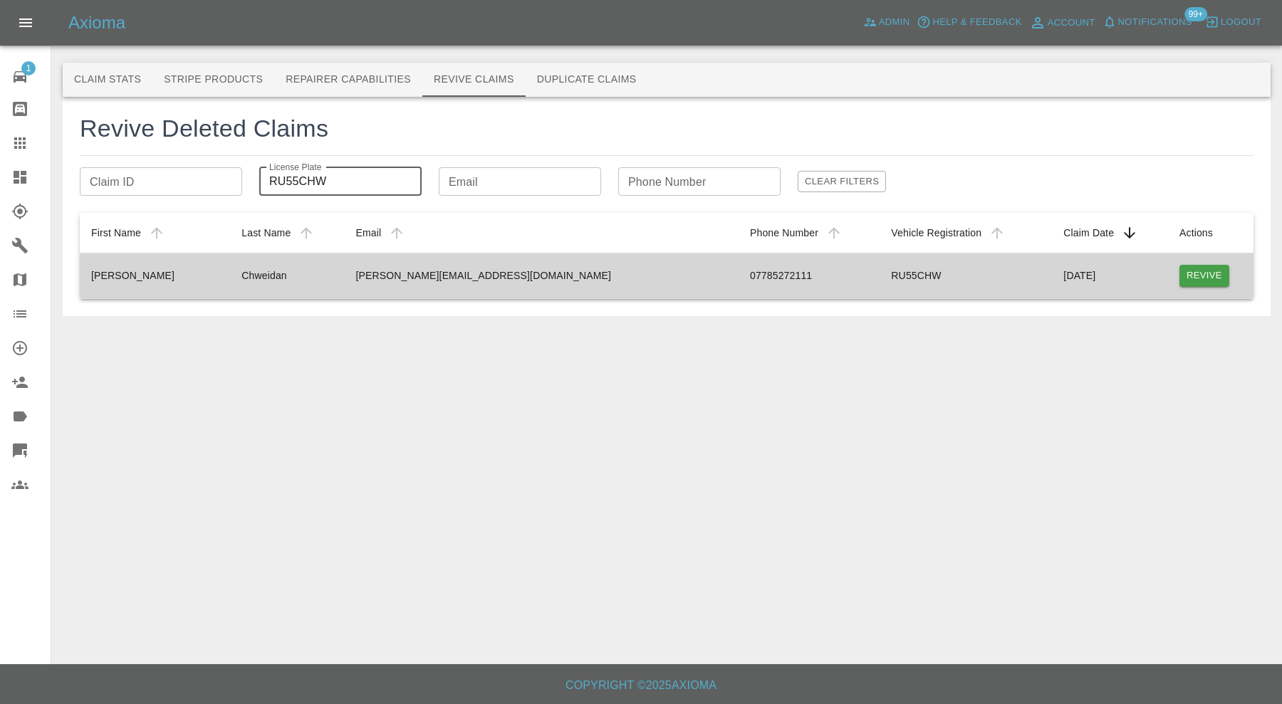
type input "RU55CHW"
click at [1193, 275] on button "Revive" at bounding box center [1204, 276] width 50 height 22
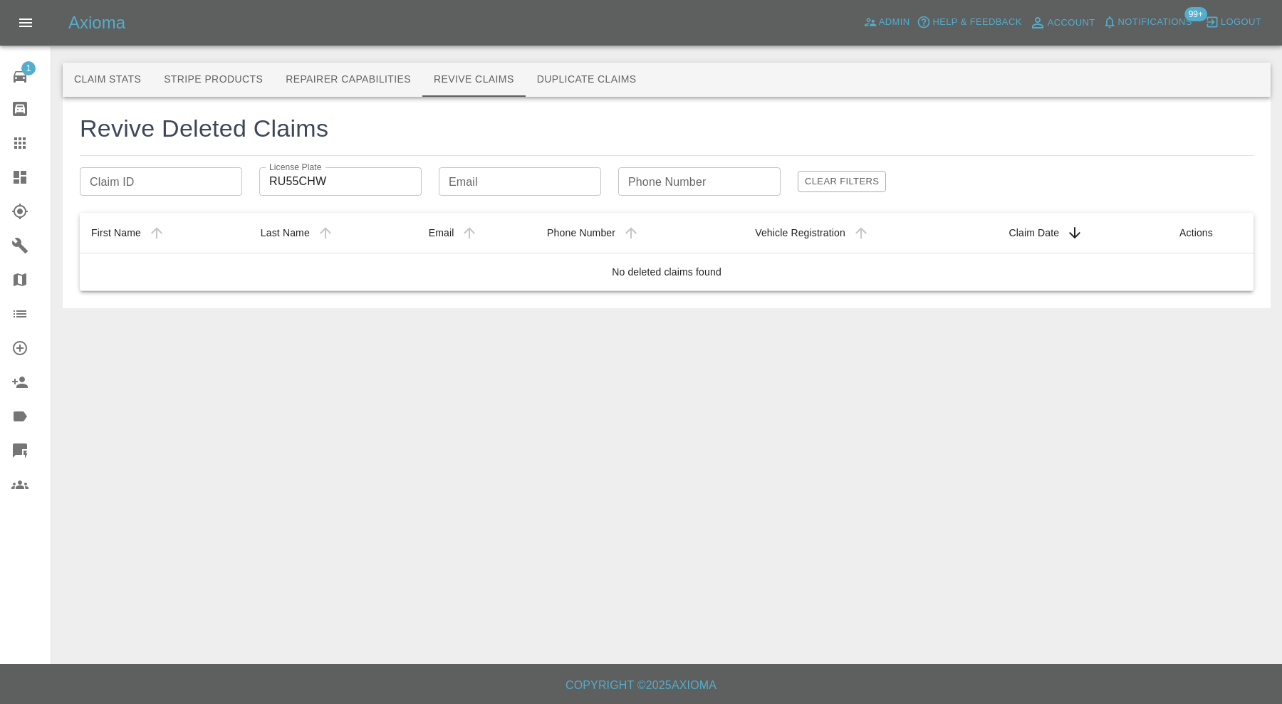
click at [298, 187] on input "RU55CHW" at bounding box center [340, 181] width 162 height 28
click at [11, 147] on icon at bounding box center [19, 143] width 17 height 17
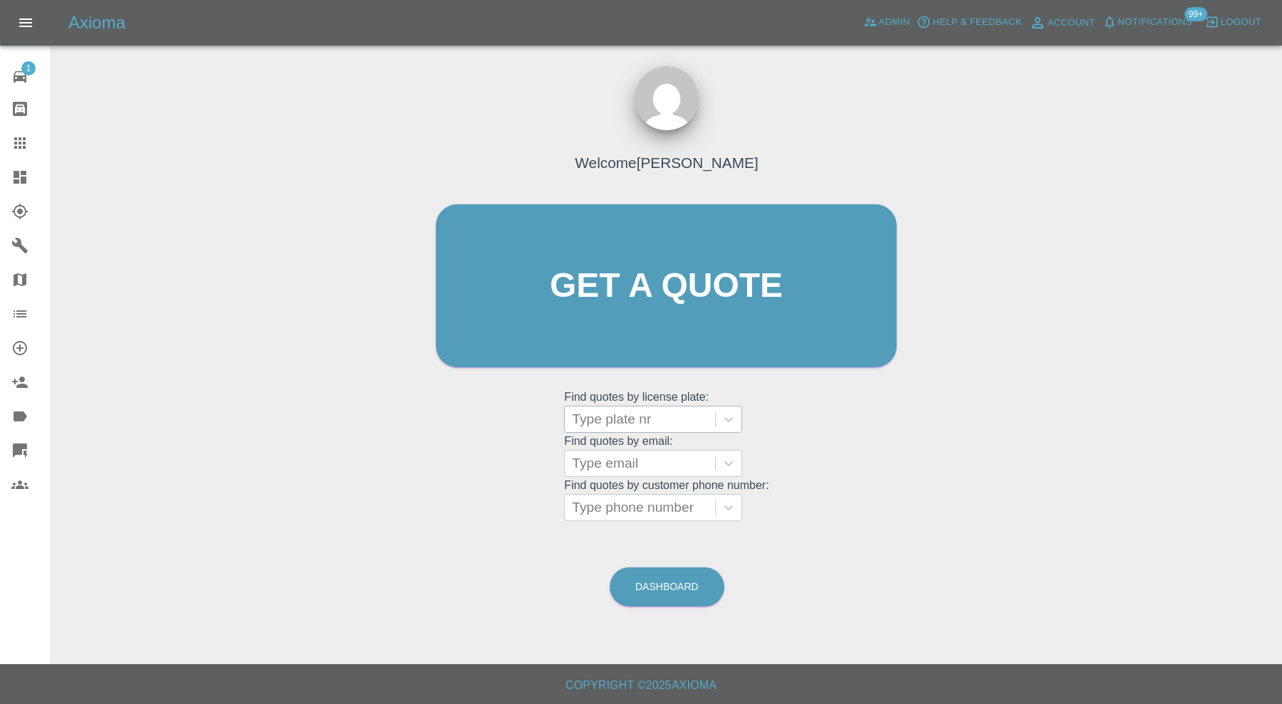
click at [657, 420] on div at bounding box center [640, 419] width 136 height 20
paste input "RU55CHW"
type input "RU55CHW"
click at [681, 445] on div "RU55CHW, Archived" at bounding box center [653, 456] width 178 height 28
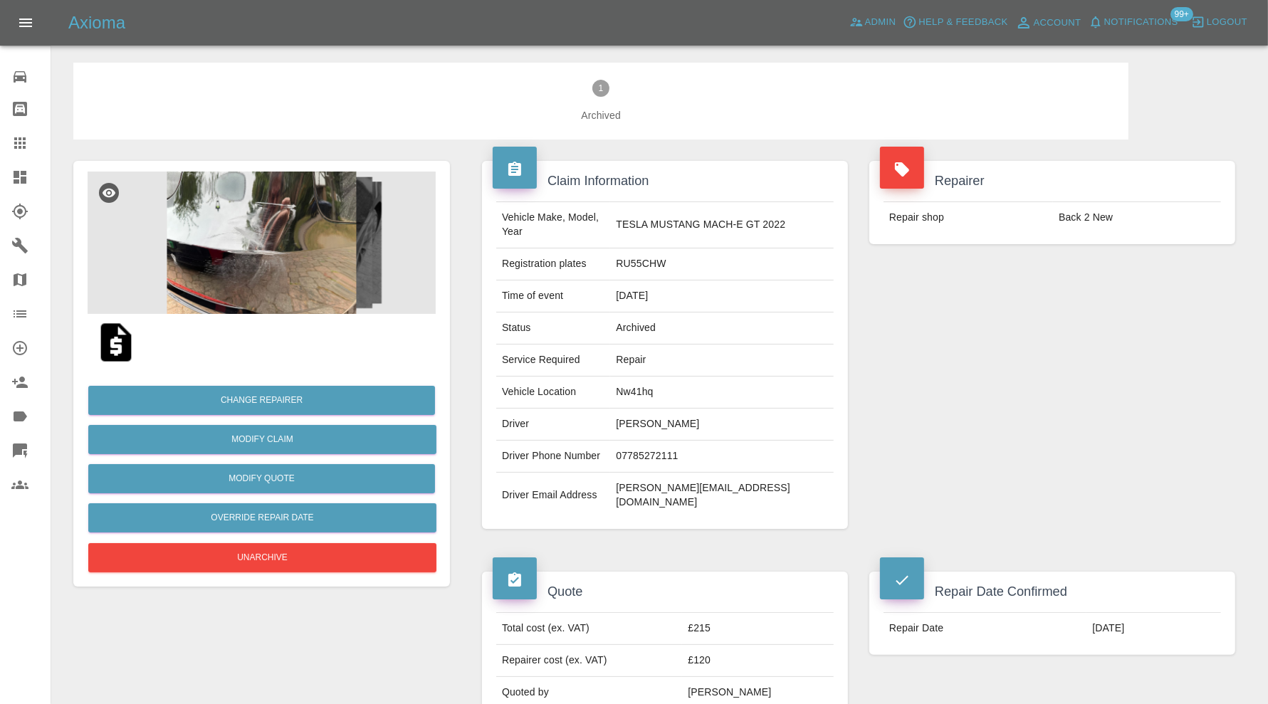
click at [270, 265] on img at bounding box center [262, 243] width 348 height 142
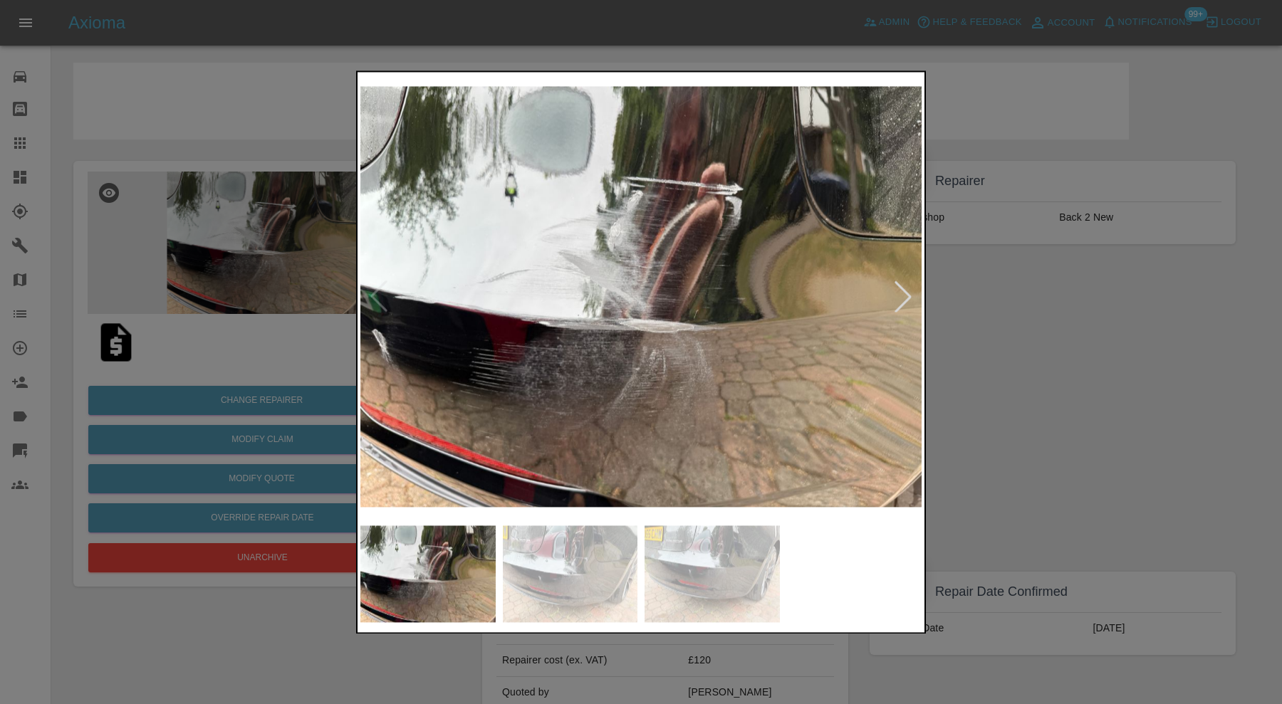
click at [895, 301] on div at bounding box center [902, 296] width 31 height 31
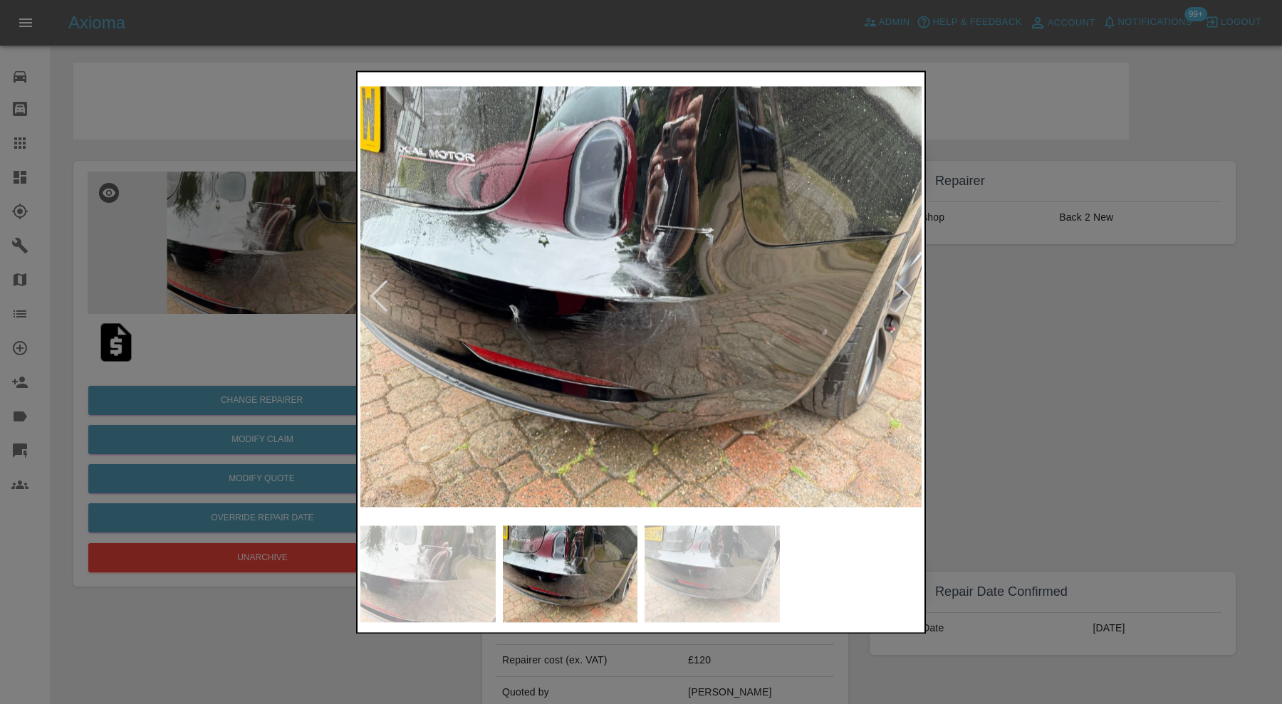
click at [895, 301] on div at bounding box center [902, 296] width 31 height 31
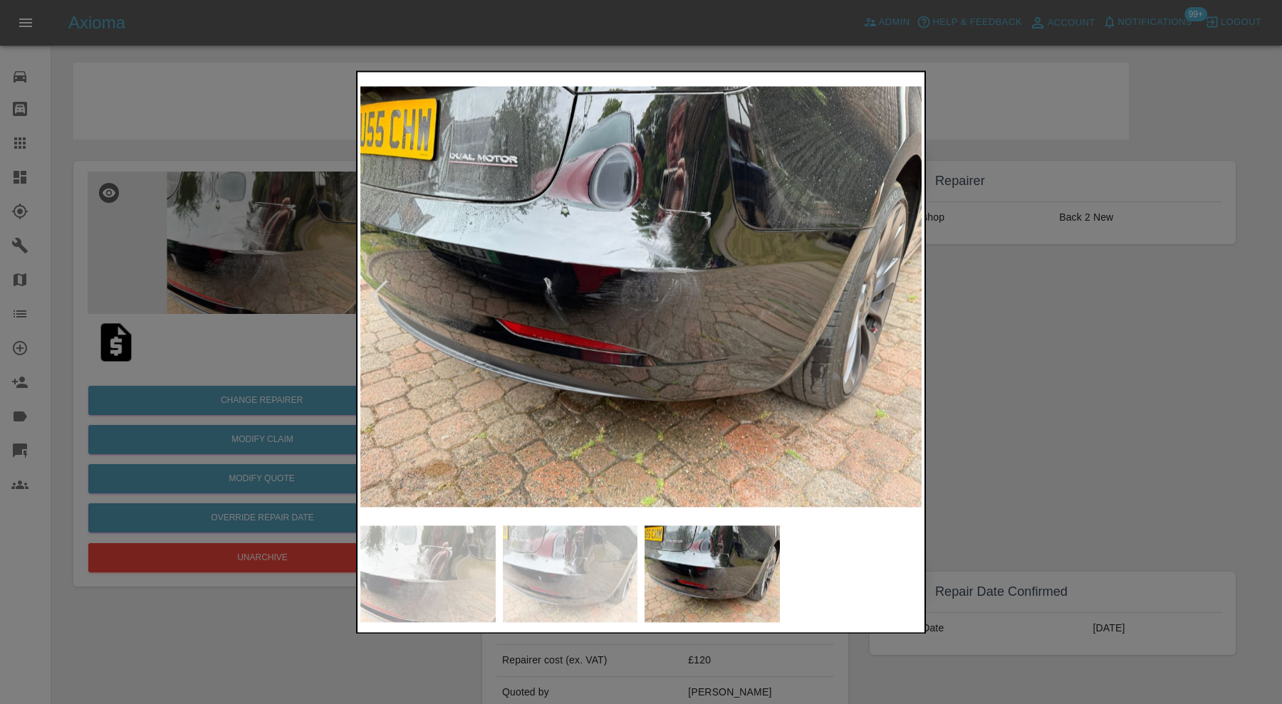
click at [895, 301] on img at bounding box center [640, 297] width 561 height 444
click at [1028, 318] on div at bounding box center [641, 352] width 1282 height 704
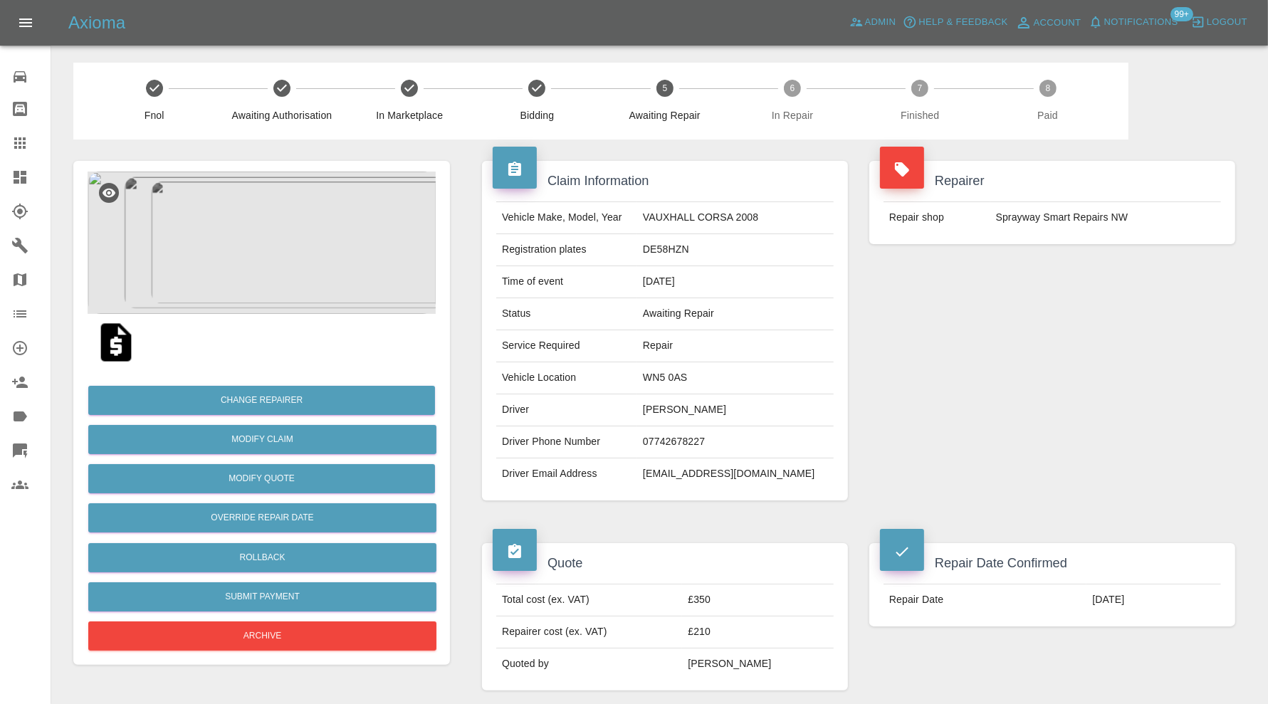
click at [698, 375] on td "WN5 0AS" at bounding box center [735, 378] width 197 height 32
copy td "WN5 0AS"
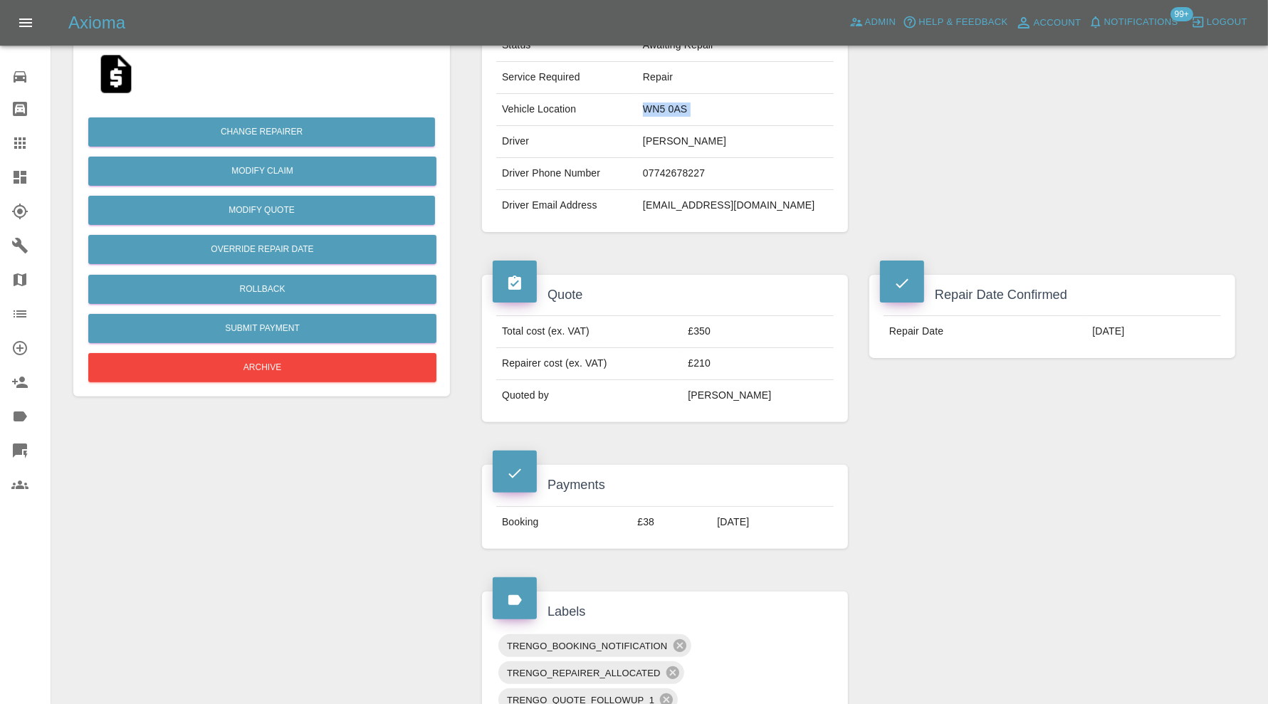
scroll to position [593, 0]
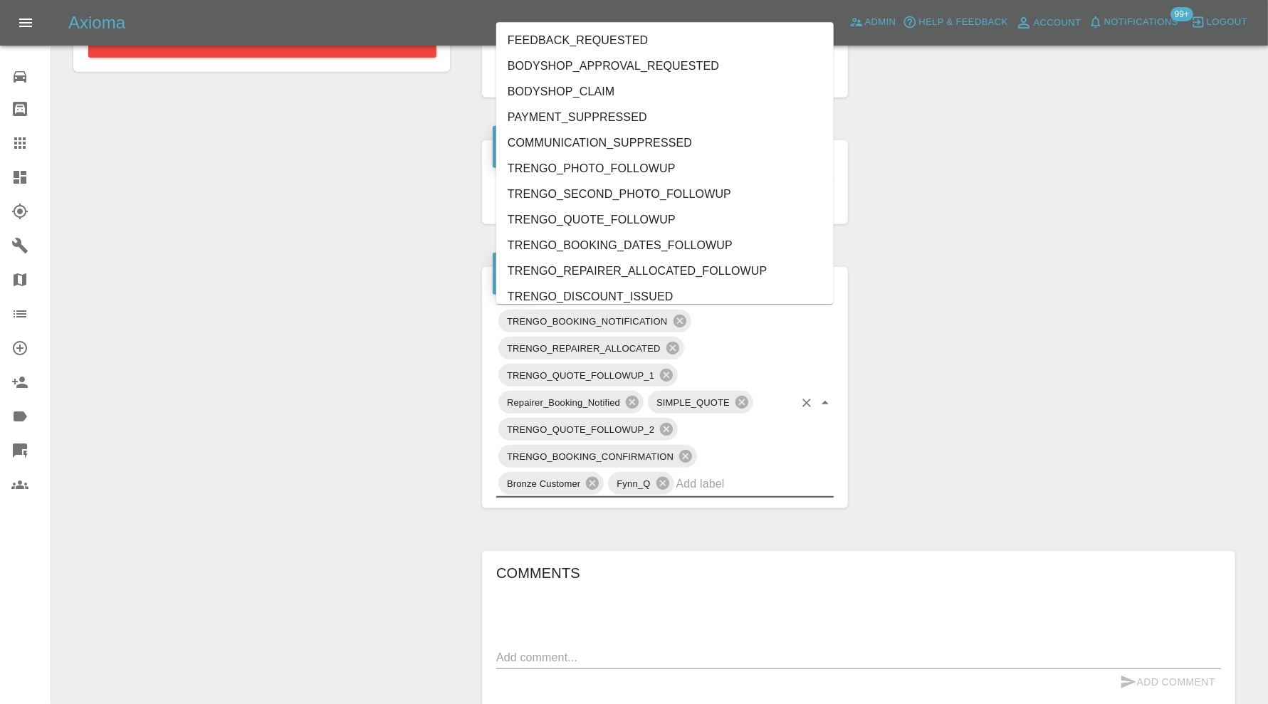
click at [743, 478] on input "text" at bounding box center [736, 484] width 118 height 22
type input "au"
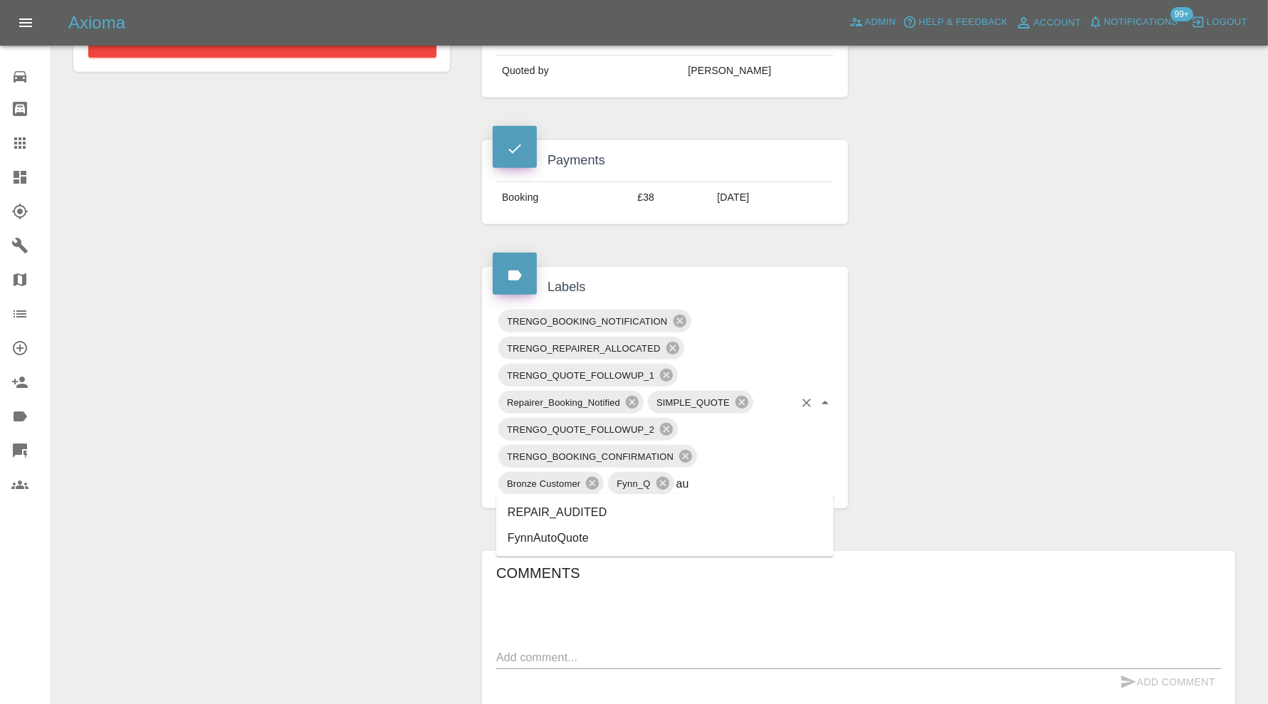
click at [634, 513] on li "REPAIR_AUDITED" at bounding box center [665, 513] width 338 height 26
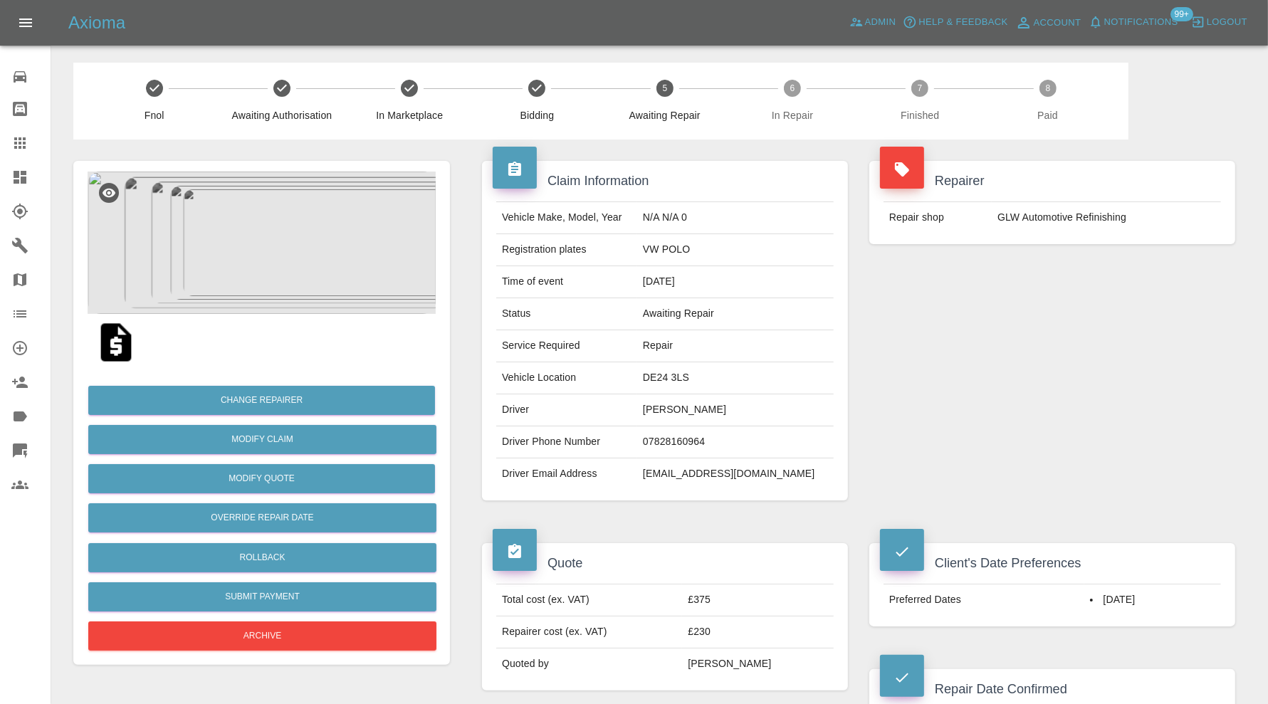
click at [292, 230] on img at bounding box center [262, 243] width 348 height 142
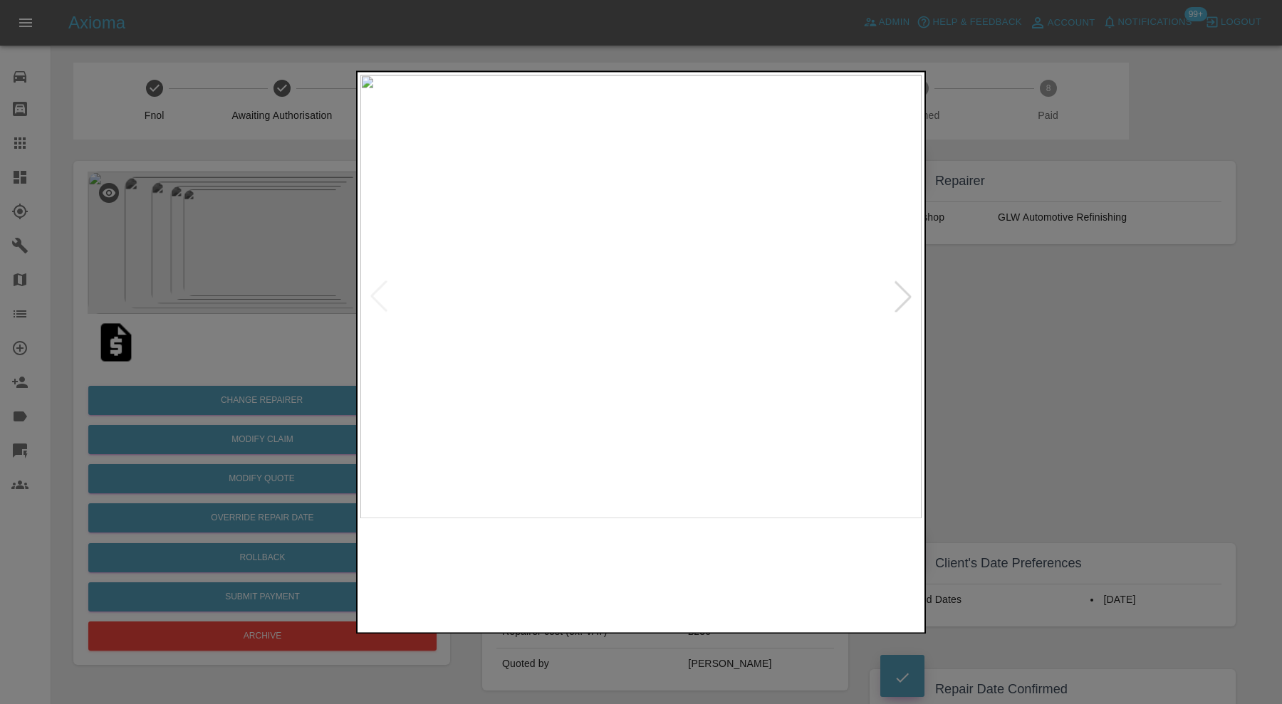
click at [659, 588] on img at bounding box center [711, 574] width 135 height 97
click at [825, 554] on img at bounding box center [854, 574] width 135 height 97
click at [1038, 472] on div at bounding box center [641, 352] width 1282 height 704
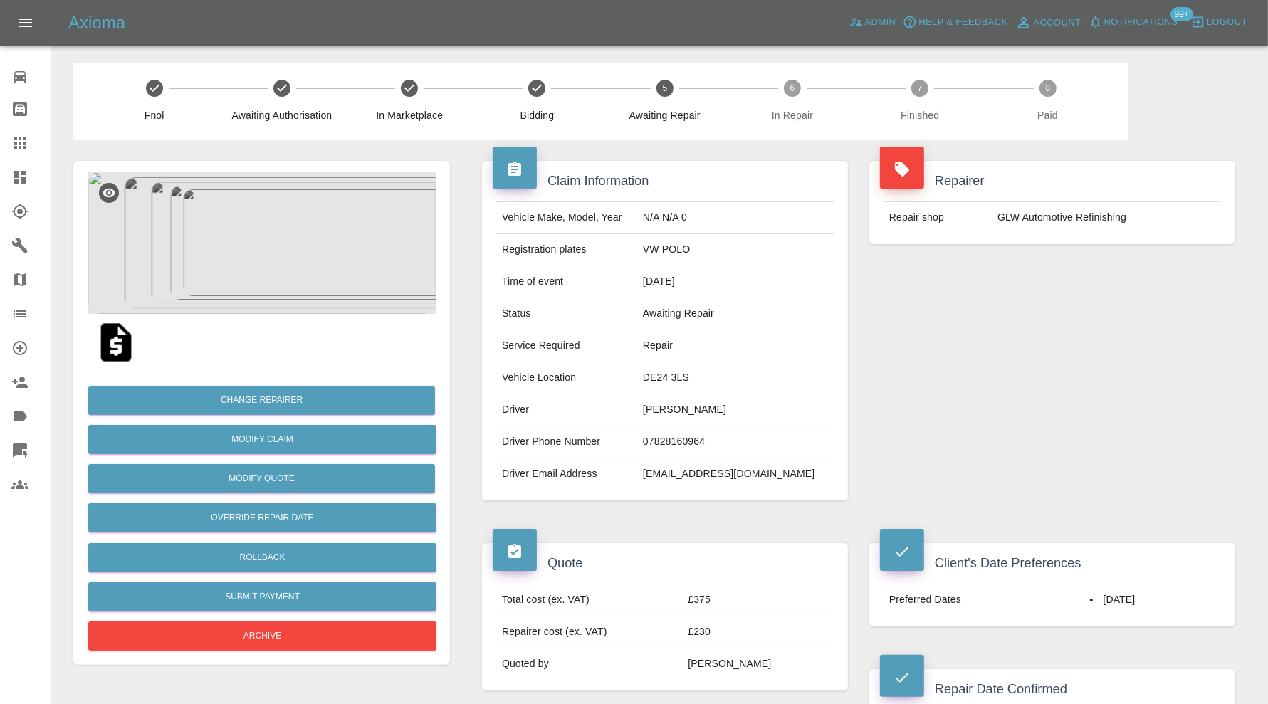
click at [704, 375] on td "DE24 3LS" at bounding box center [735, 378] width 197 height 32
copy td "DE24 3LS"
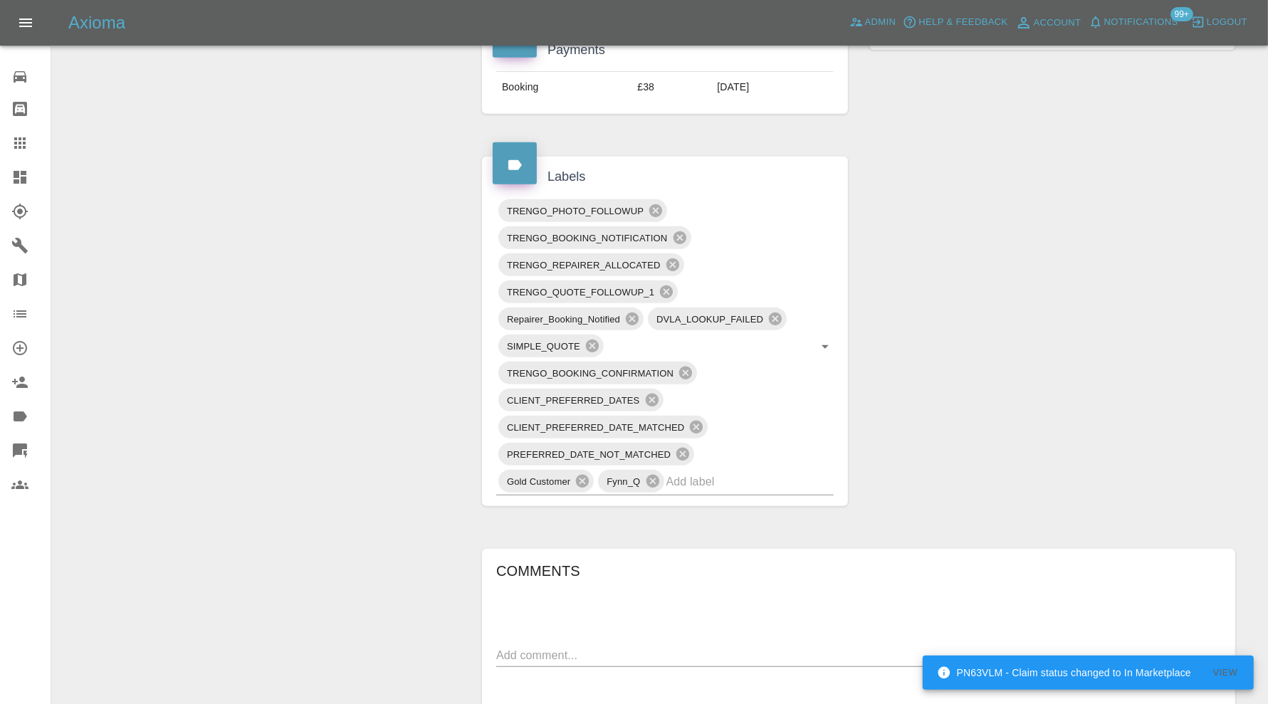
scroll to position [712, 0]
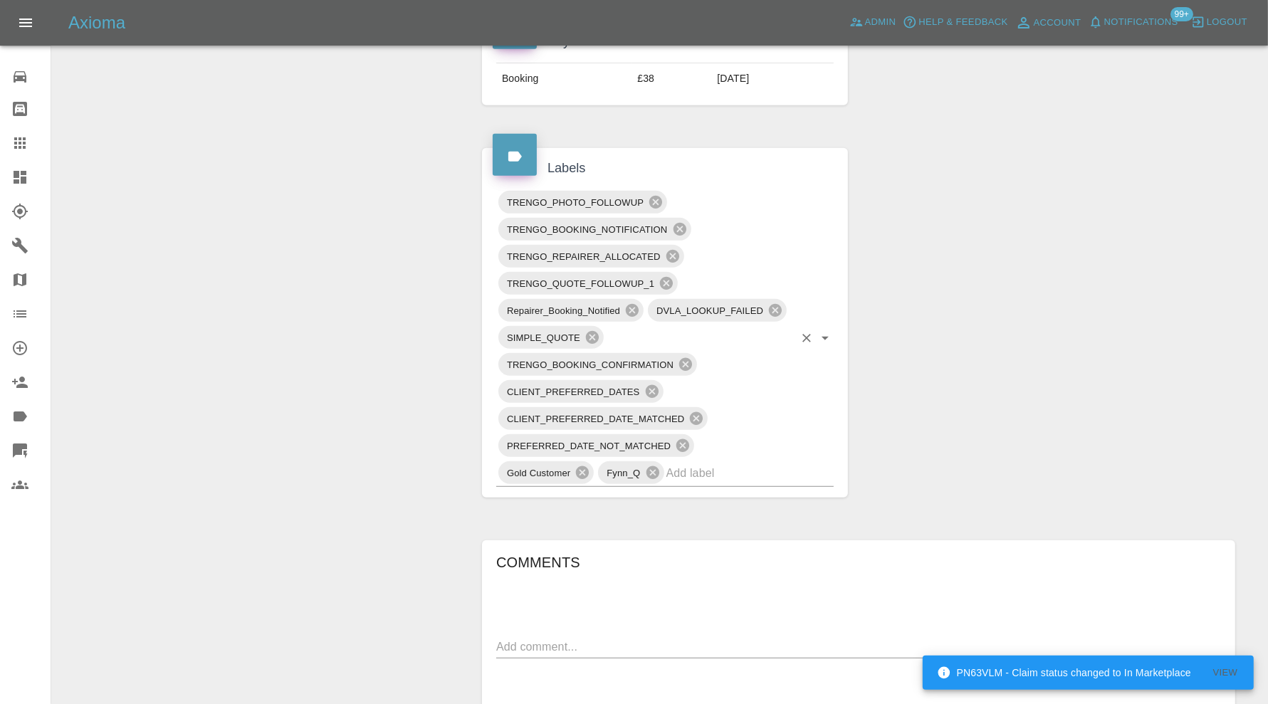
click at [695, 474] on input "text" at bounding box center [730, 473] width 127 height 22
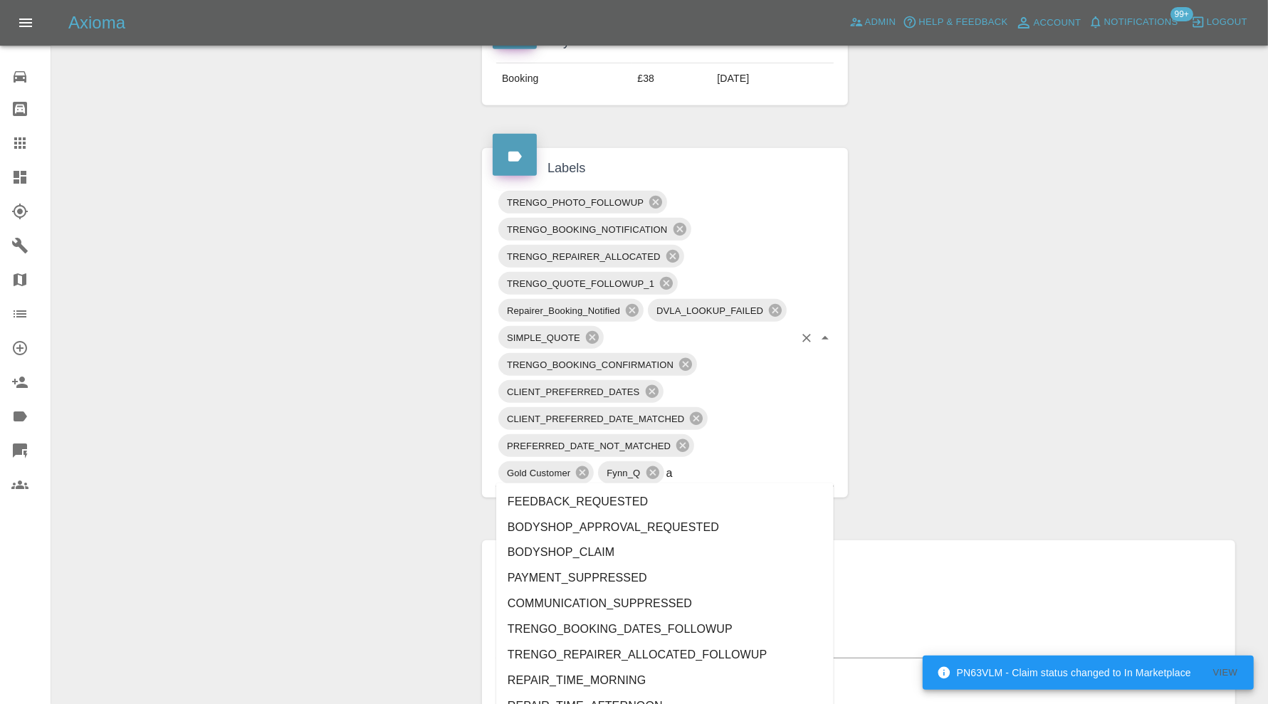
type input "au"
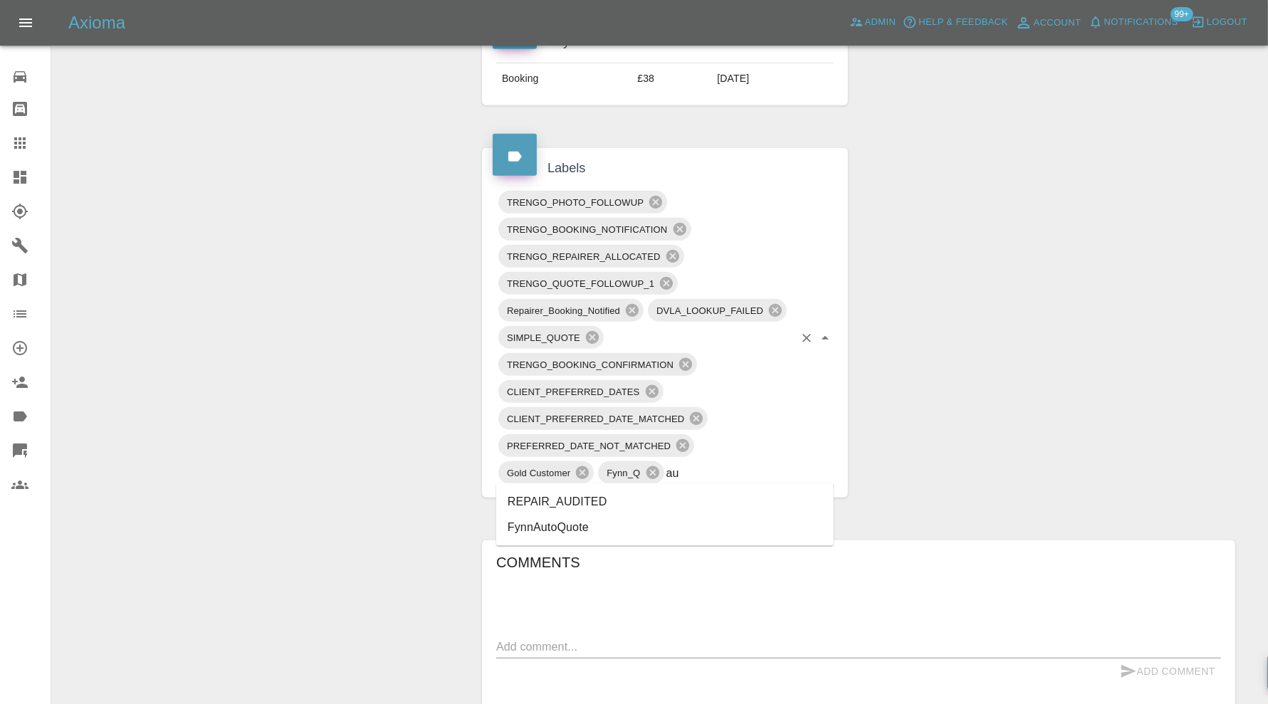
click at [649, 492] on li "REPAIR_AUDITED" at bounding box center [665, 502] width 338 height 26
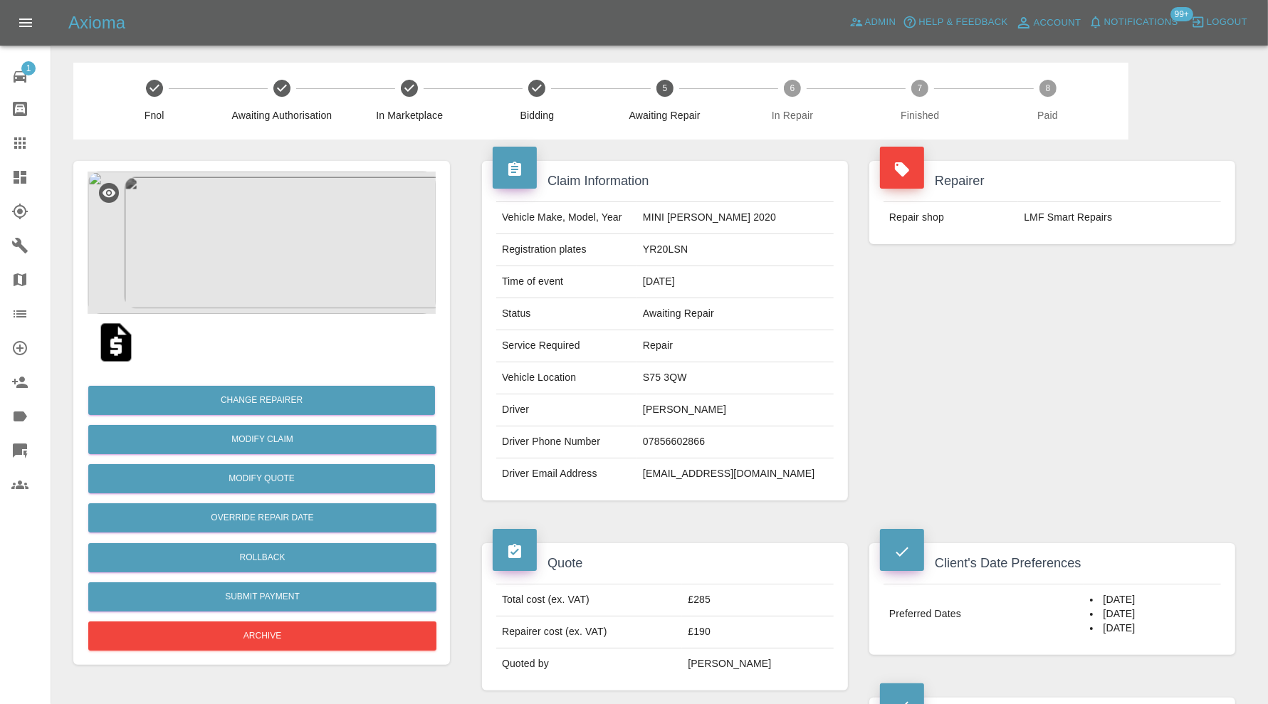
click at [303, 271] on img at bounding box center [262, 243] width 348 height 142
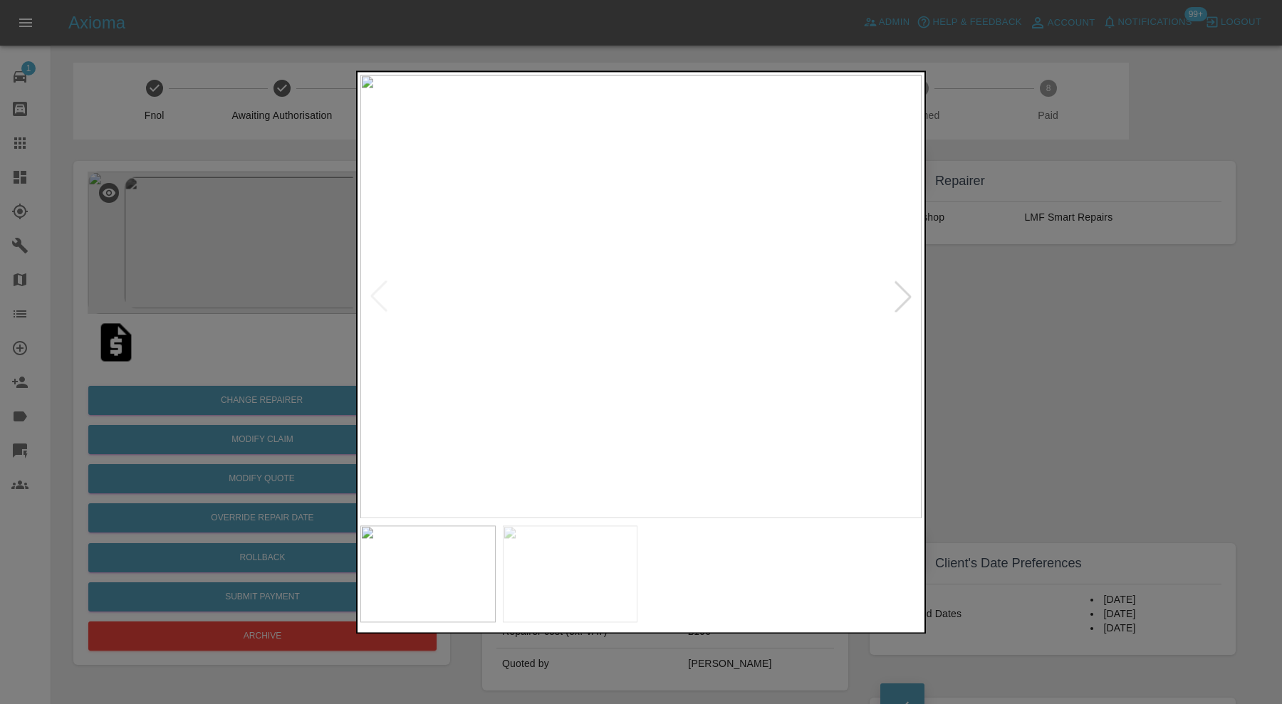
click at [909, 291] on div at bounding box center [902, 296] width 31 height 31
click at [909, 291] on img at bounding box center [640, 297] width 561 height 444
click at [380, 289] on div at bounding box center [378, 296] width 31 height 31
click at [380, 289] on img at bounding box center [640, 297] width 561 height 444
click at [1045, 303] on div at bounding box center [641, 352] width 1282 height 704
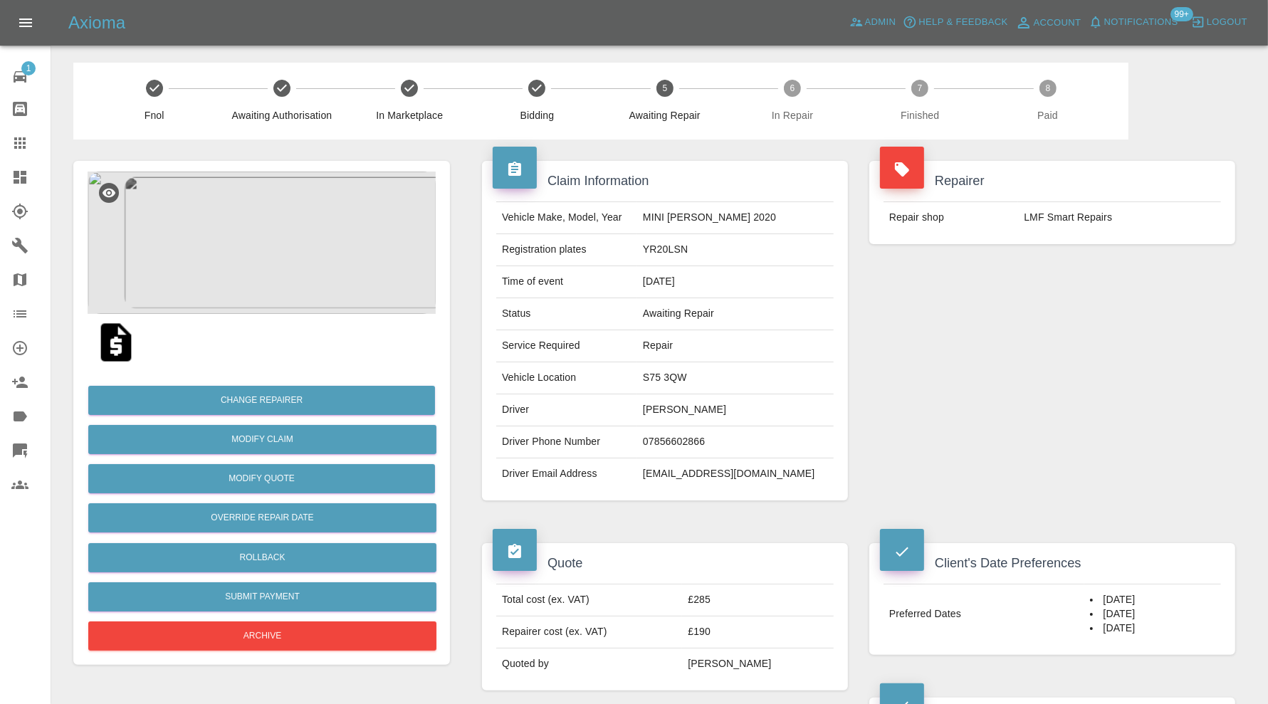
click at [675, 373] on td "S75 3QW" at bounding box center [735, 378] width 197 height 32
copy td "S75 3QW"
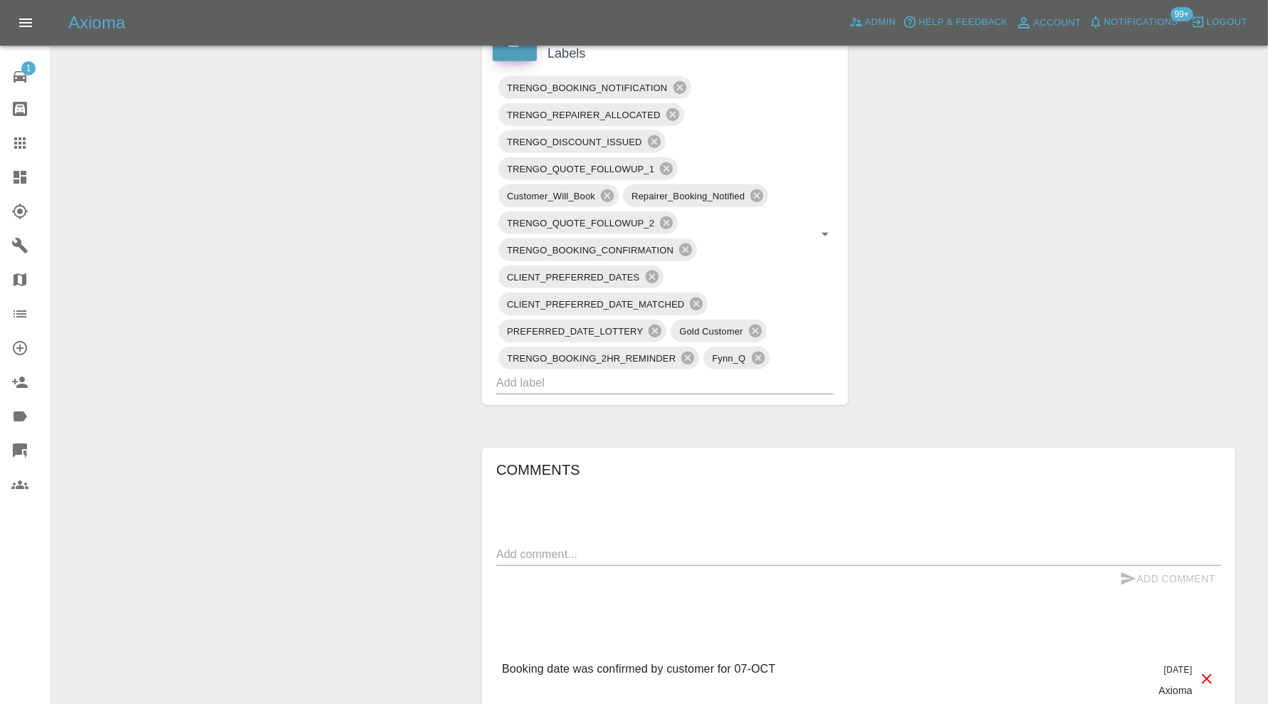
scroll to position [830, 0]
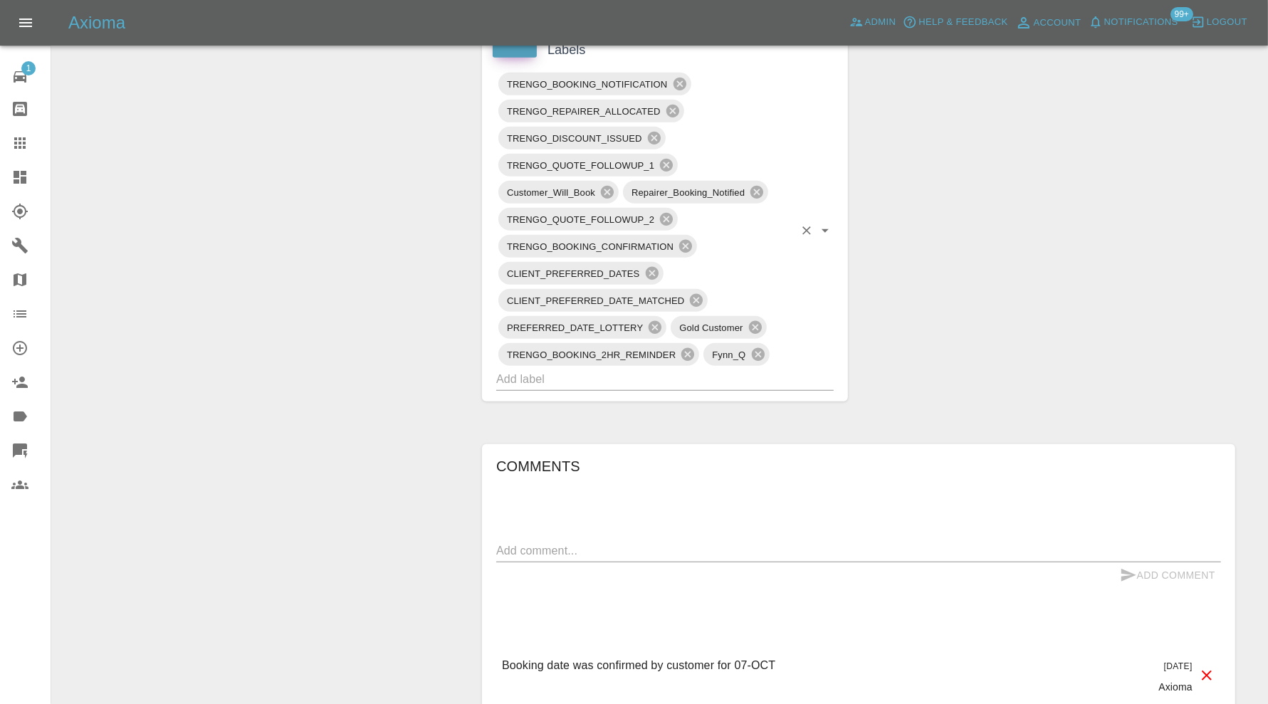
click at [686, 371] on input "text" at bounding box center [645, 379] width 298 height 22
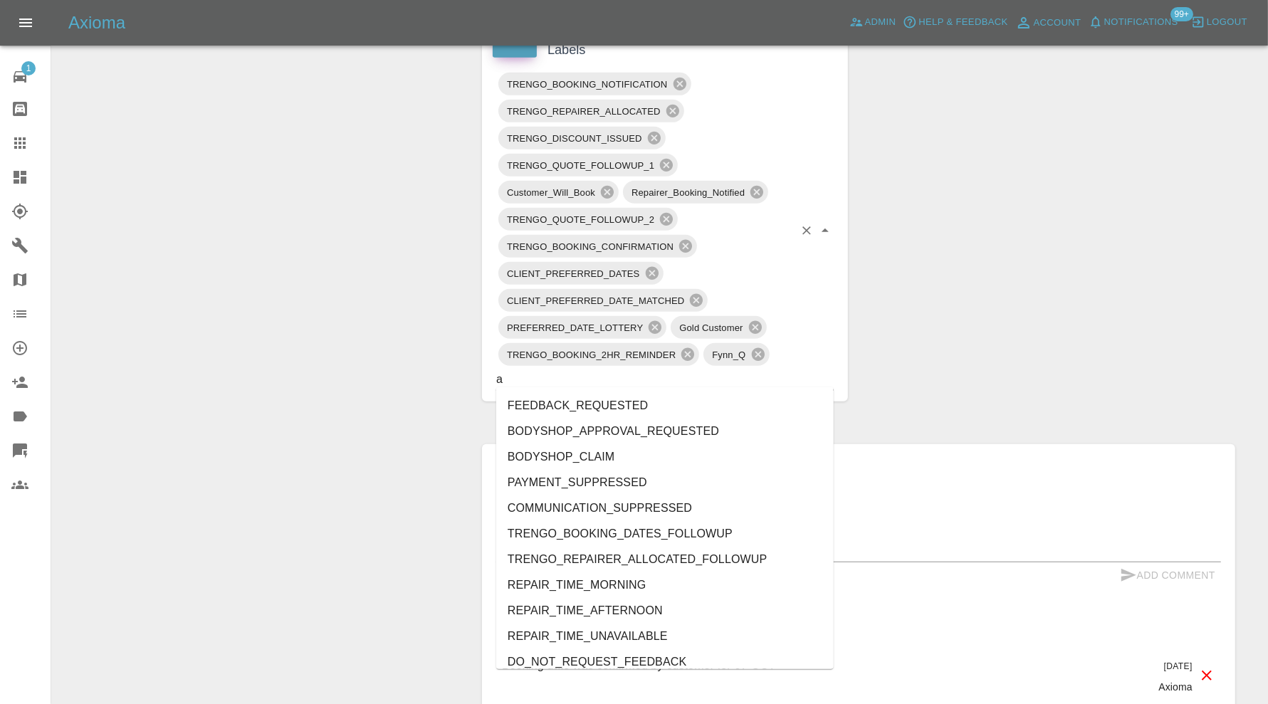
type input "au"
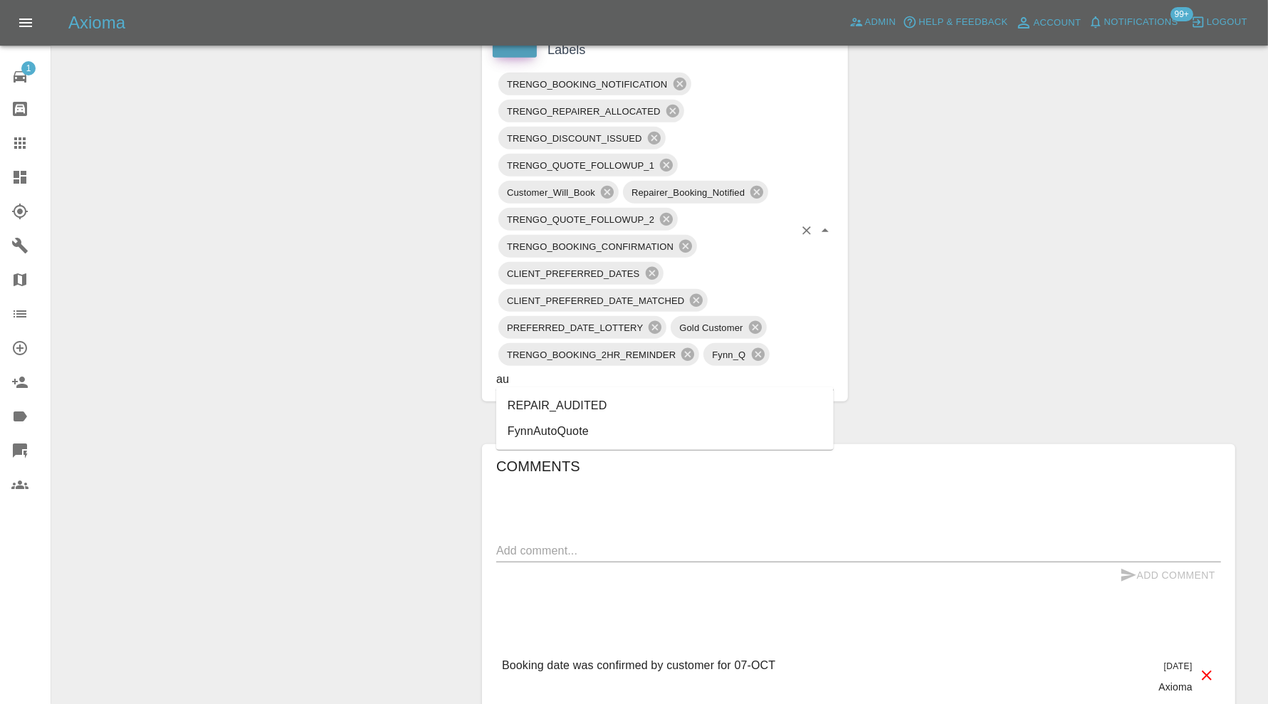
click at [602, 409] on li "REPAIR_AUDITED" at bounding box center [665, 406] width 338 height 26
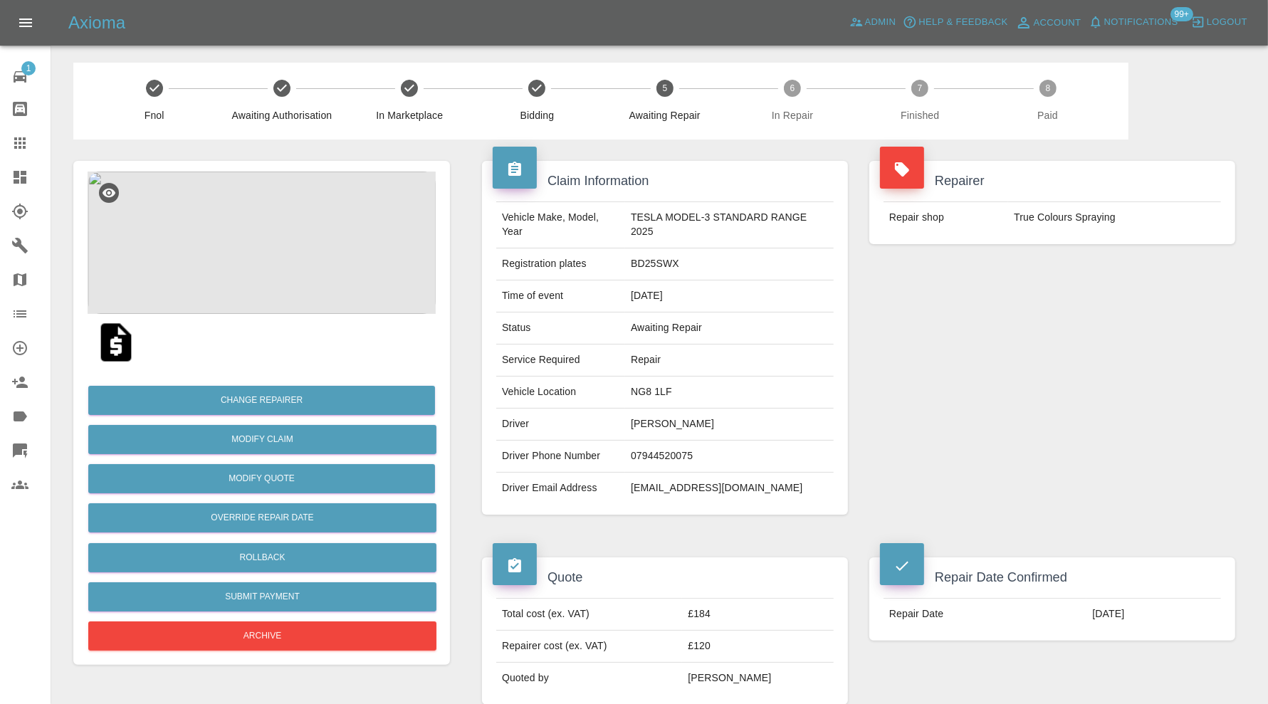
click at [292, 236] on img at bounding box center [262, 243] width 348 height 142
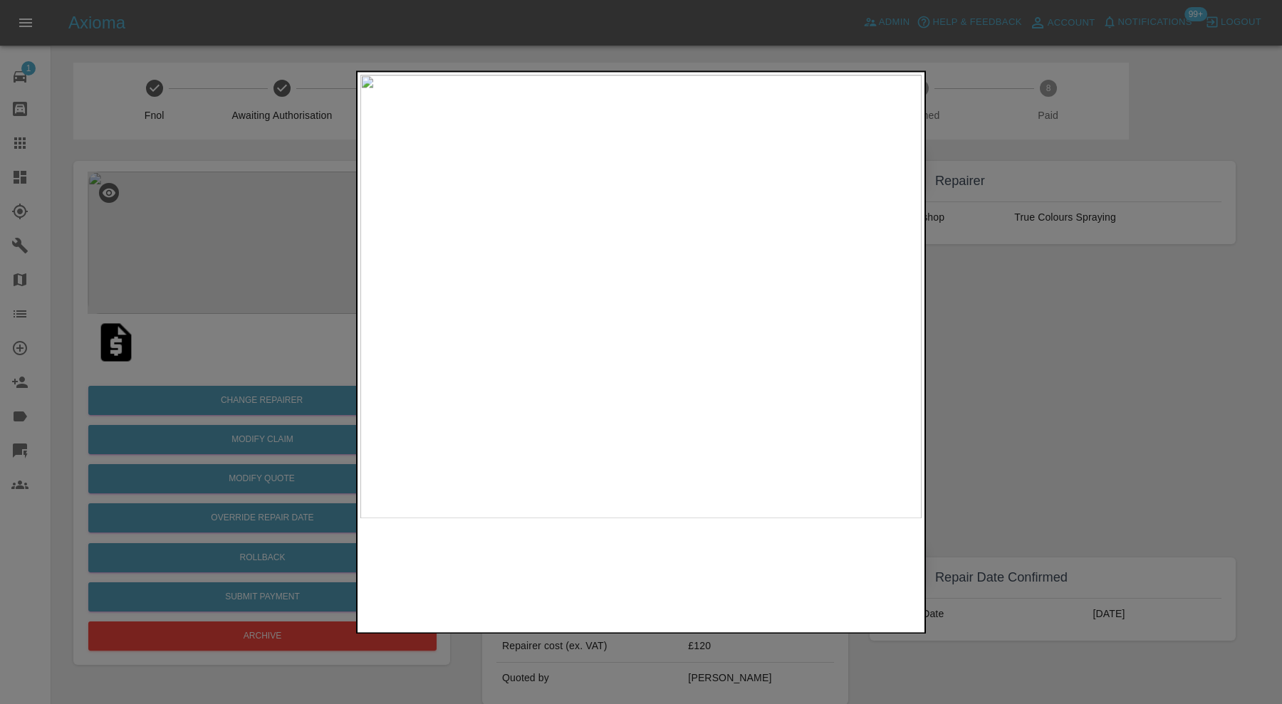
click at [706, 182] on img at bounding box center [640, 297] width 561 height 444
click at [971, 365] on div at bounding box center [641, 352] width 1282 height 704
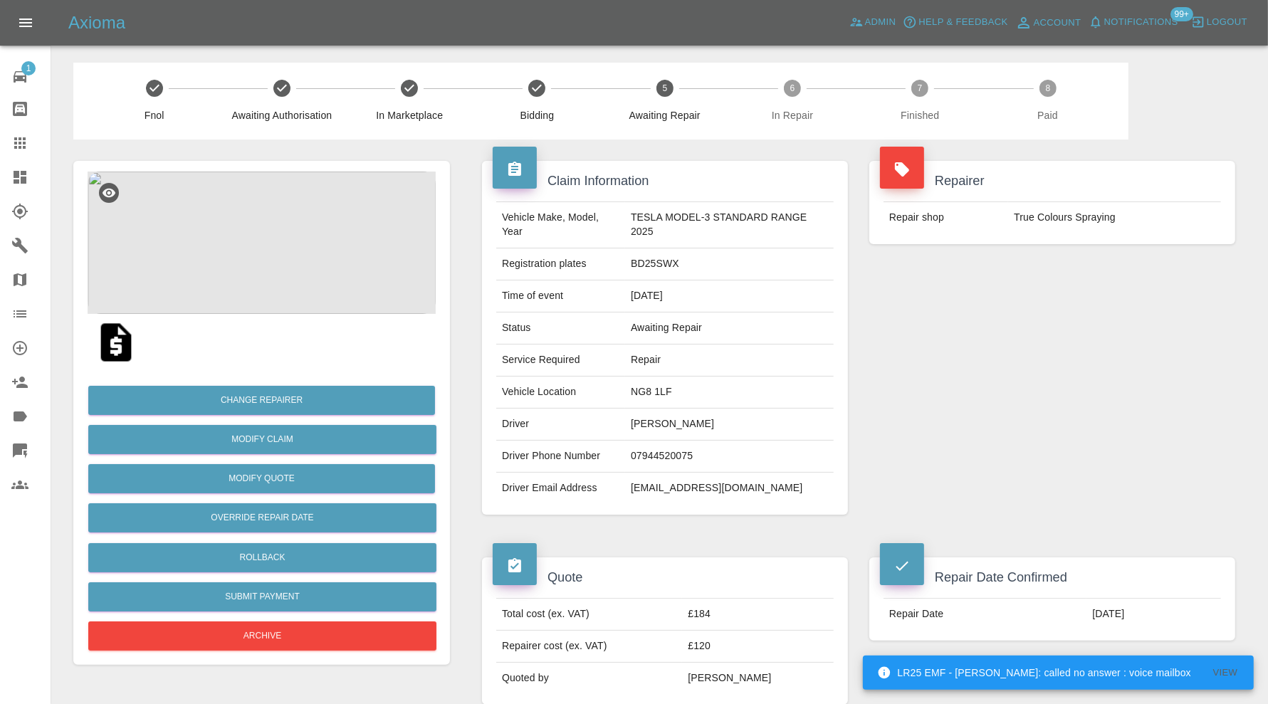
click at [269, 251] on img at bounding box center [262, 243] width 348 height 142
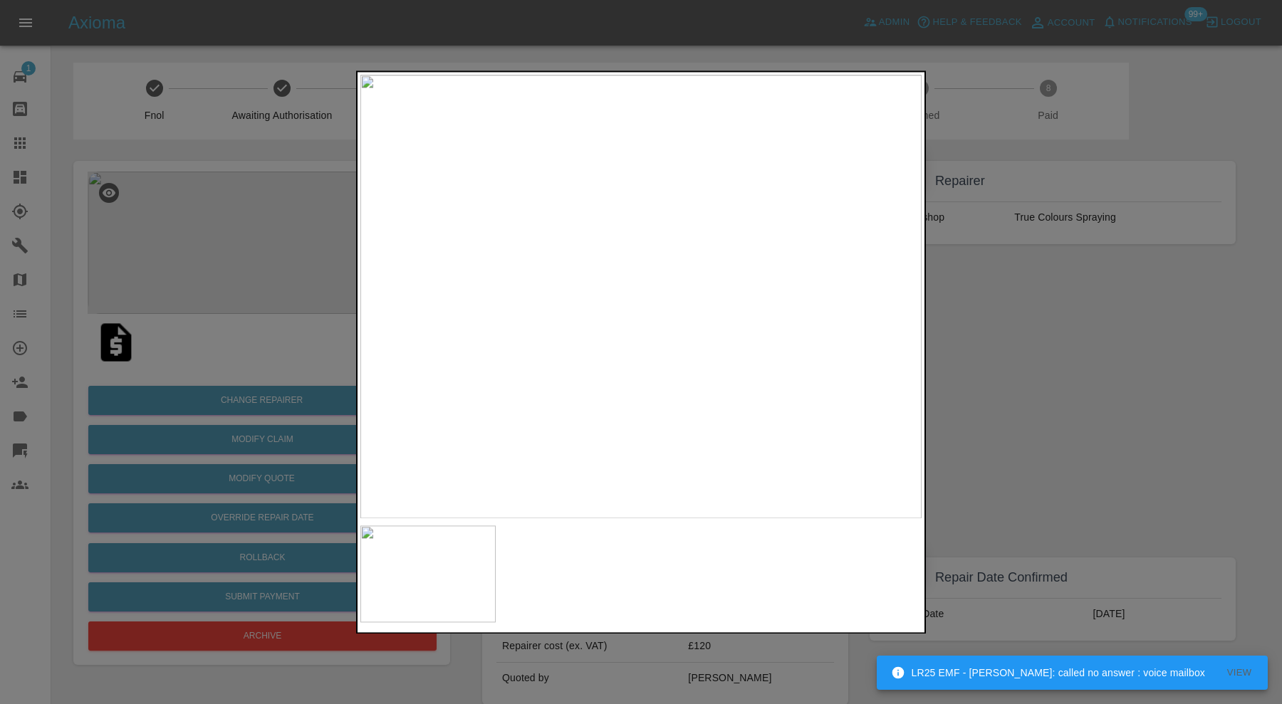
click at [1017, 330] on div at bounding box center [641, 352] width 1282 height 704
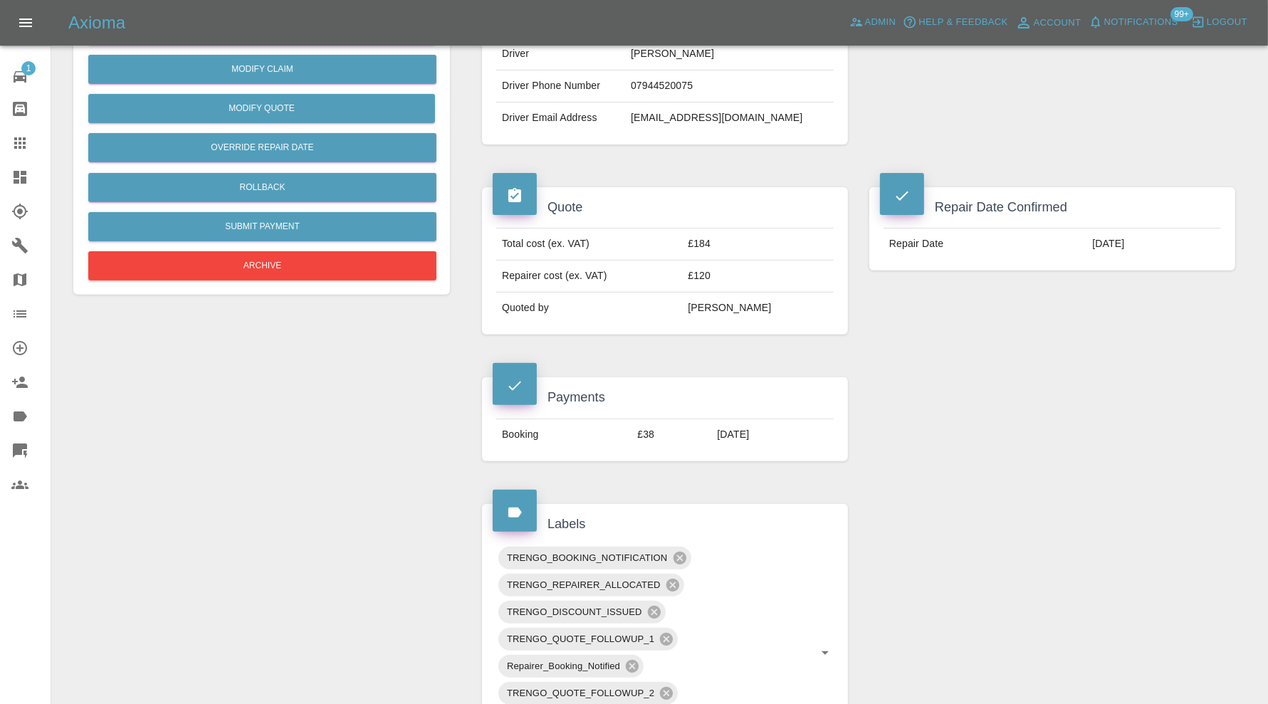
scroll to position [712, 0]
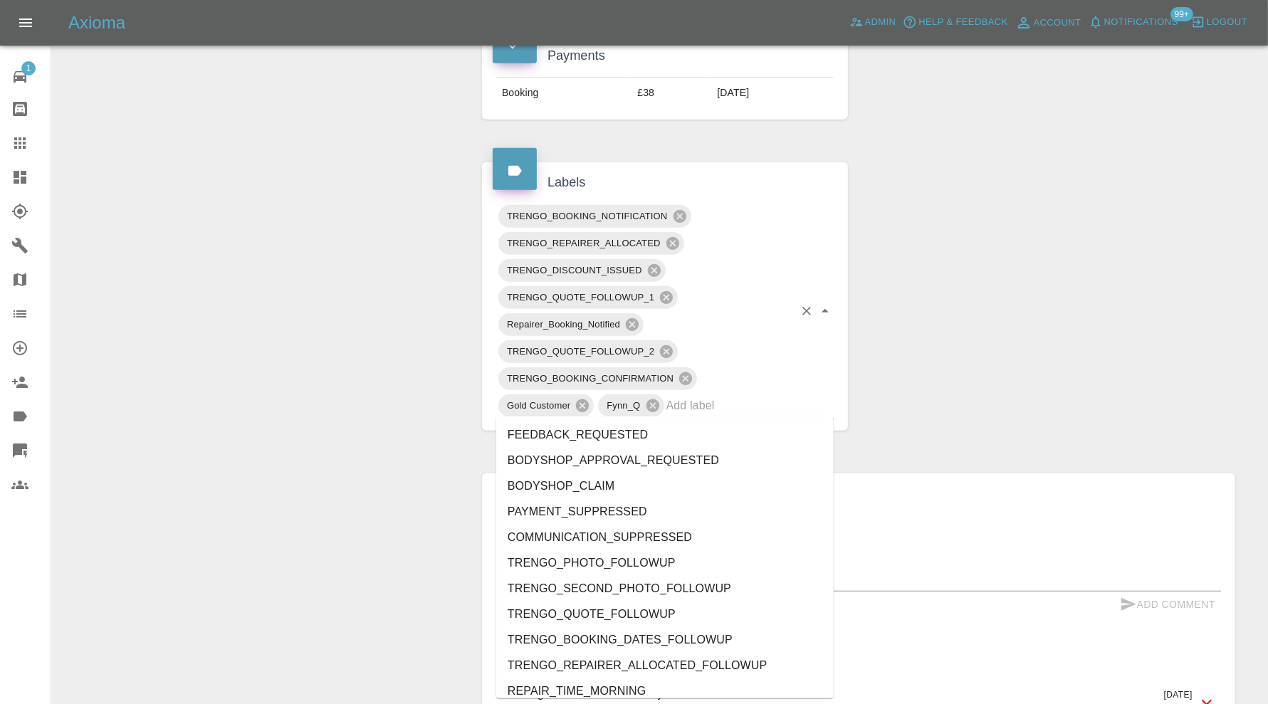
click at [753, 410] on input "text" at bounding box center [730, 406] width 127 height 22
type input "au"
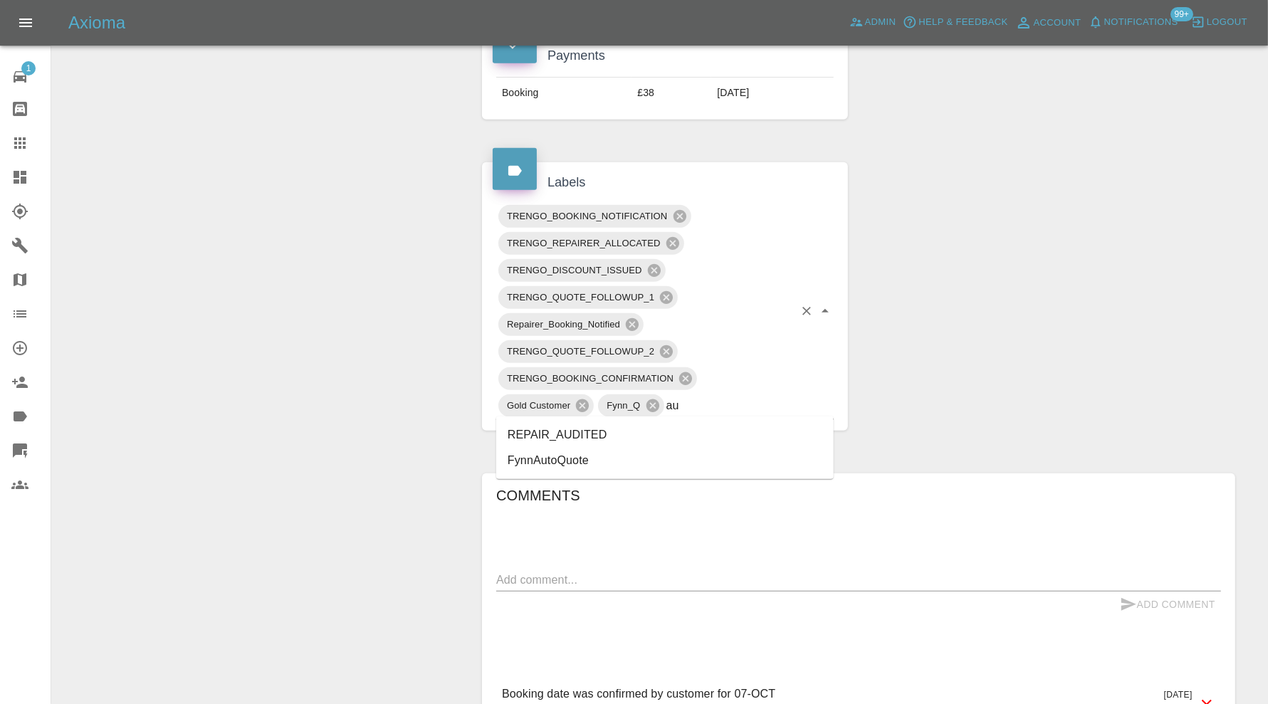
click at [623, 427] on li "REPAIR_AUDITED" at bounding box center [665, 435] width 338 height 26
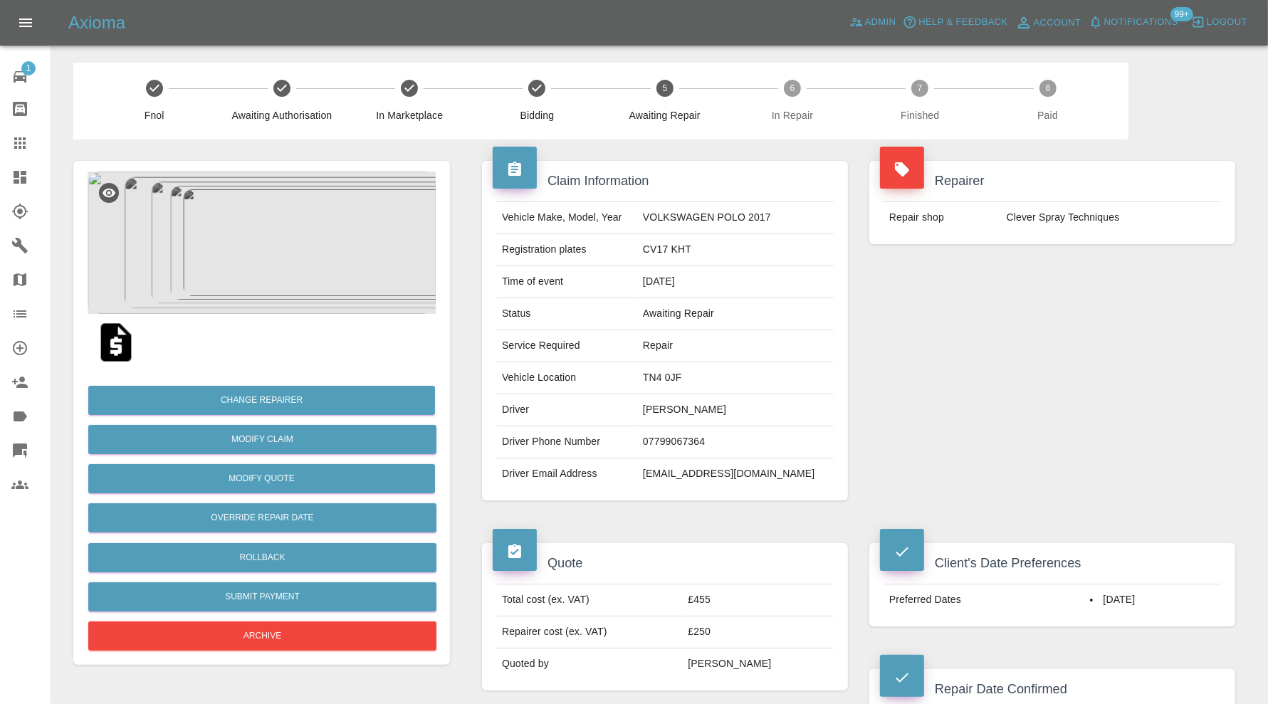
click at [293, 275] on img at bounding box center [262, 243] width 348 height 142
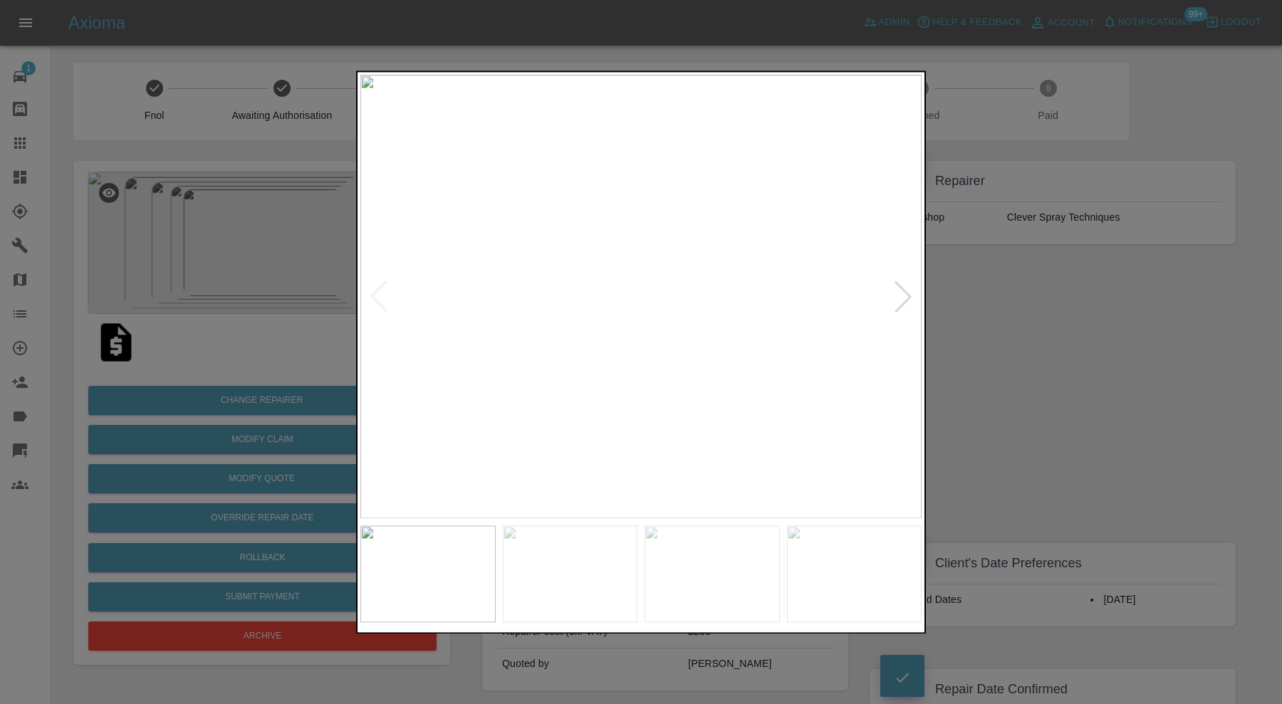
click at [892, 296] on div at bounding box center [902, 296] width 31 height 31
click at [894, 293] on div at bounding box center [902, 296] width 31 height 31
click at [901, 286] on div at bounding box center [902, 296] width 31 height 31
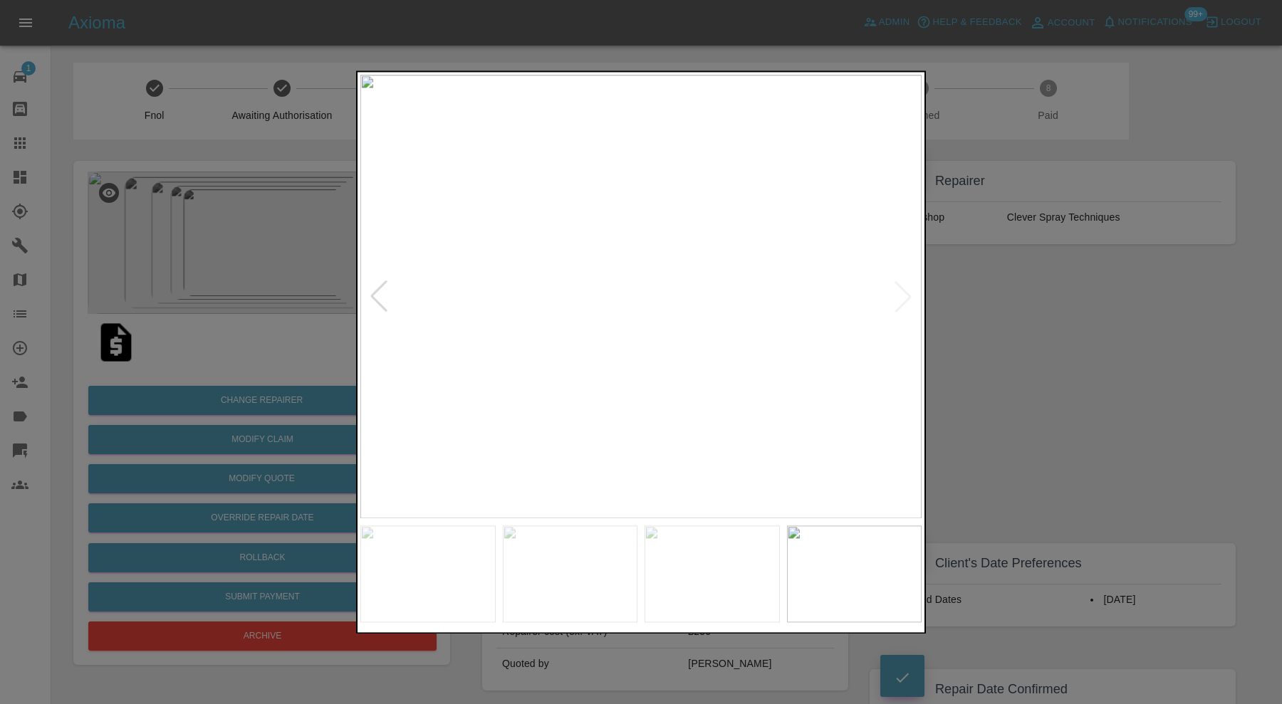
click at [901, 286] on img at bounding box center [640, 297] width 561 height 444
click at [958, 286] on div at bounding box center [641, 352] width 1282 height 704
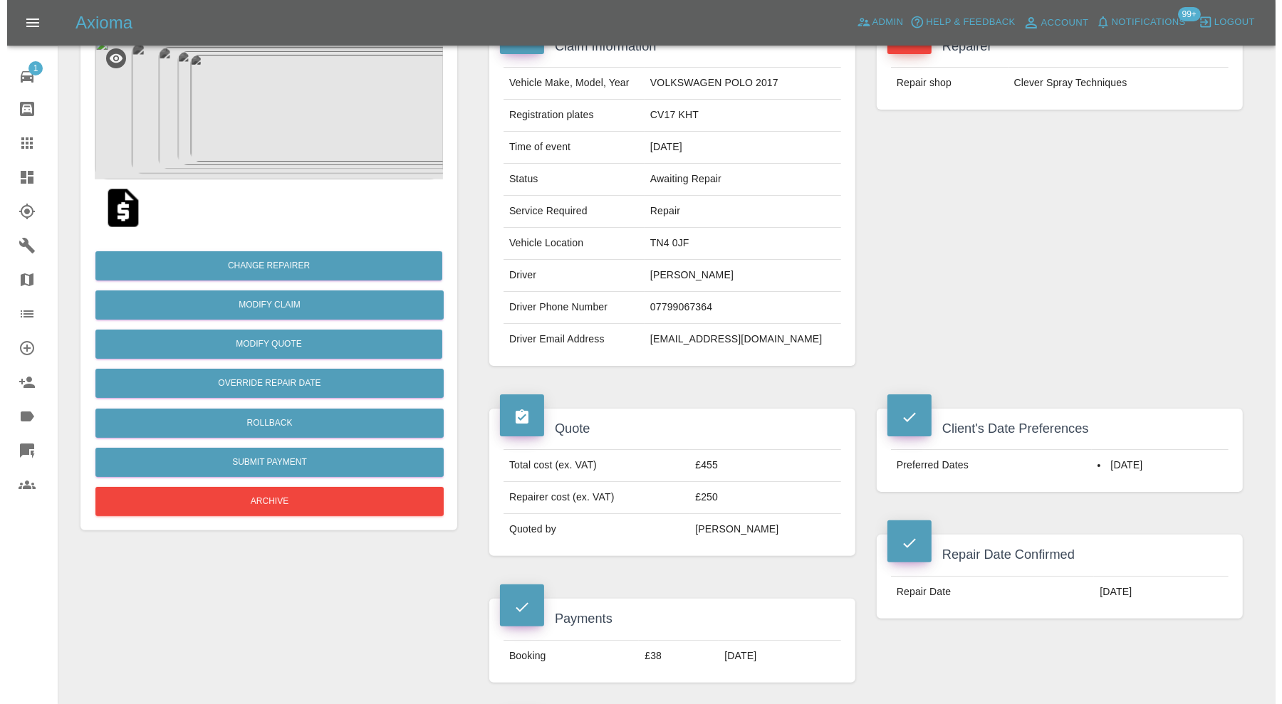
scroll to position [118, 0]
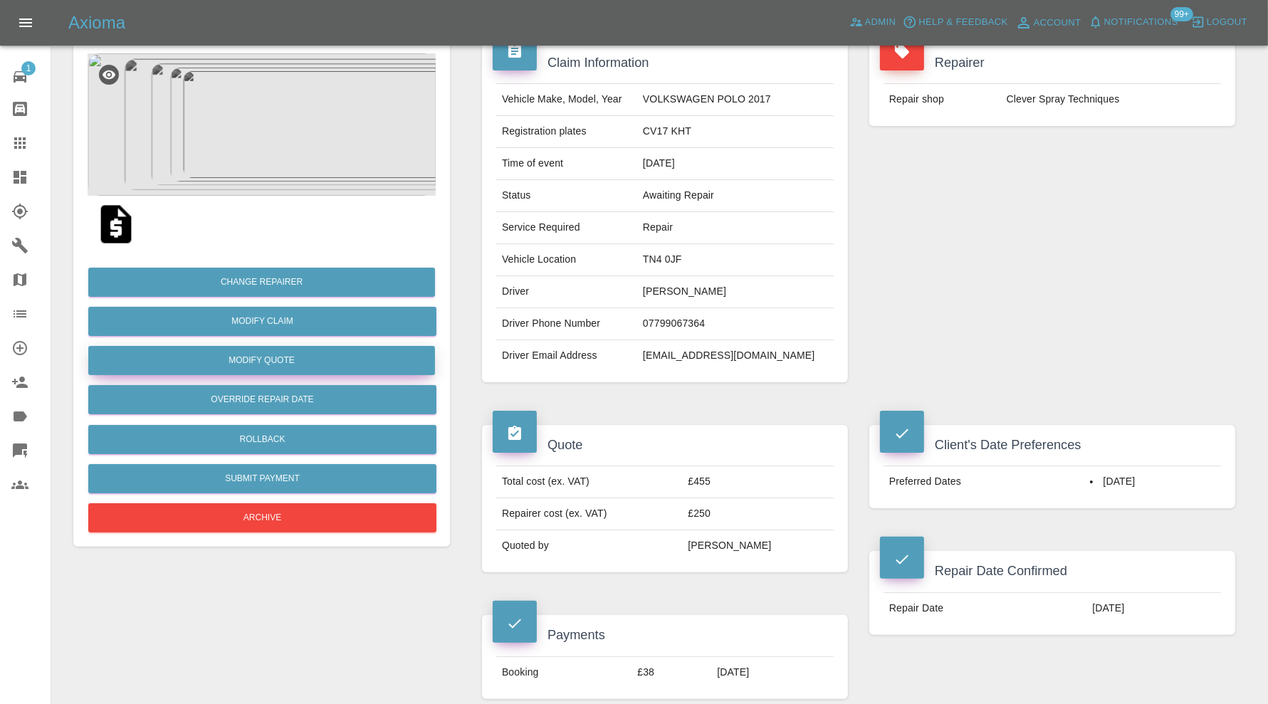
click at [340, 361] on button "Modify Quote" at bounding box center [261, 360] width 347 height 29
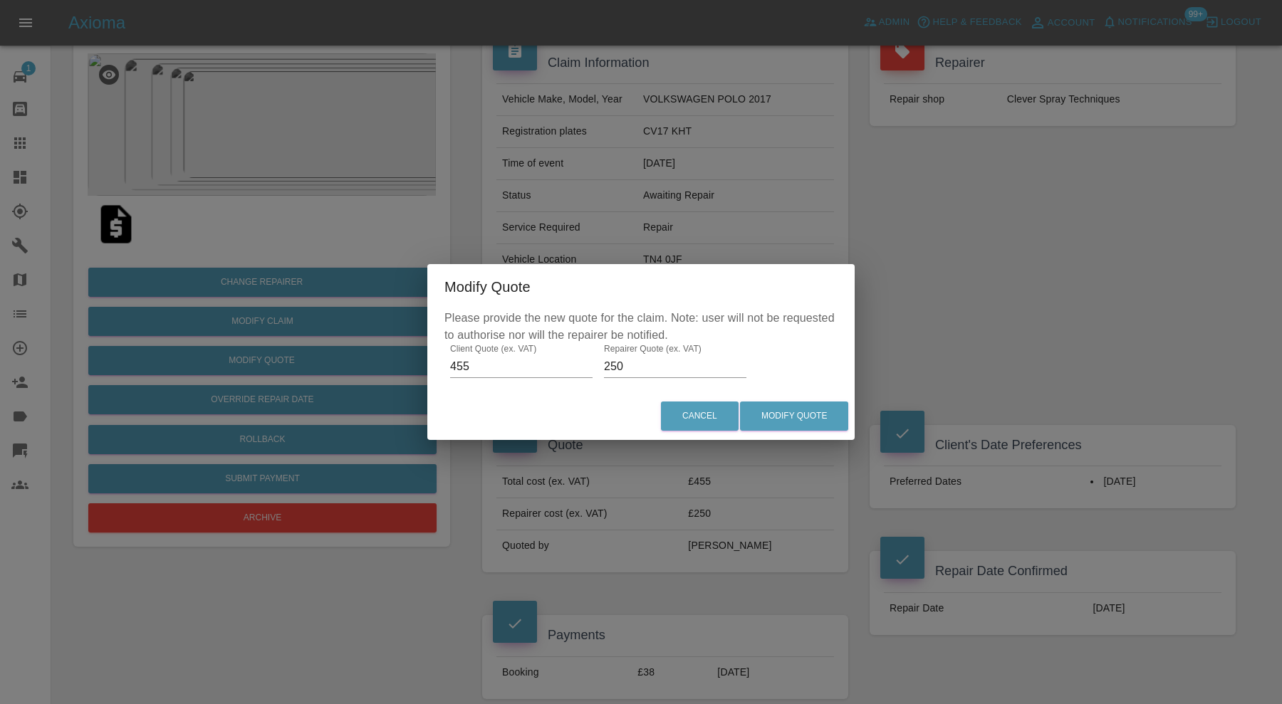
click at [630, 367] on input "250" at bounding box center [675, 366] width 142 height 23
type input "285"
click at [789, 425] on button "Modify Quote" at bounding box center [794, 416] width 108 height 29
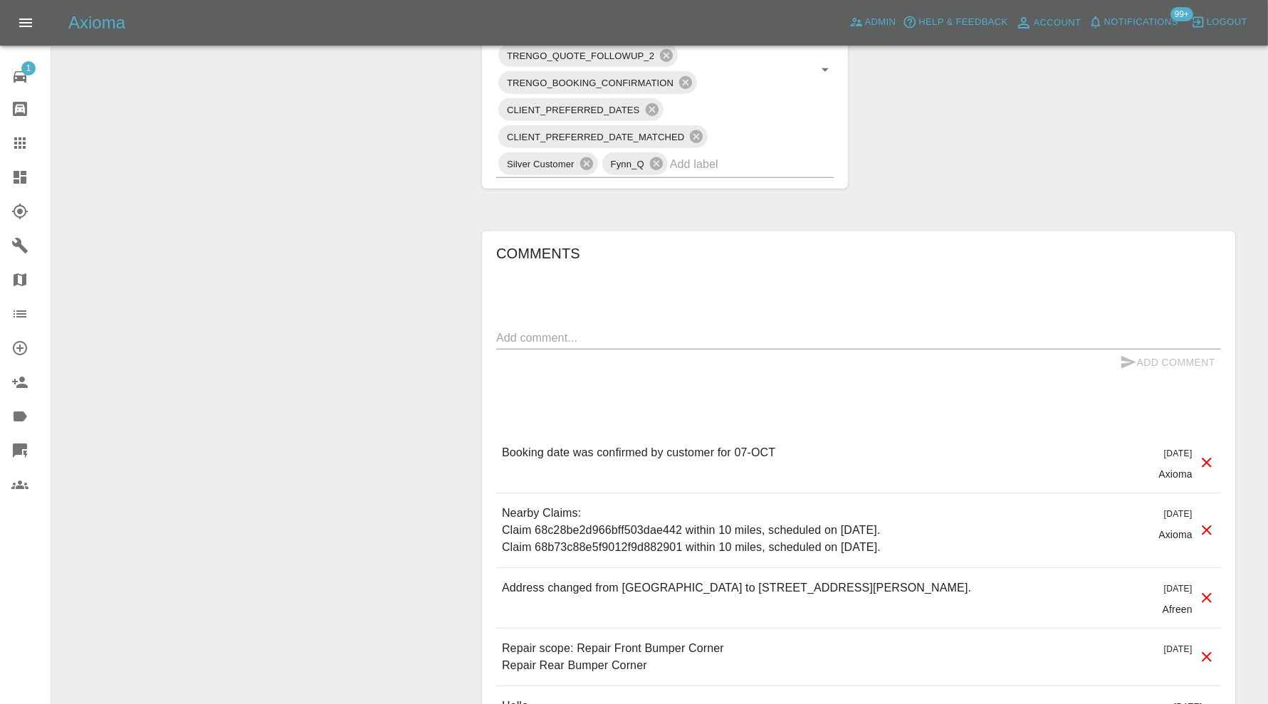
scroll to position [949, 0]
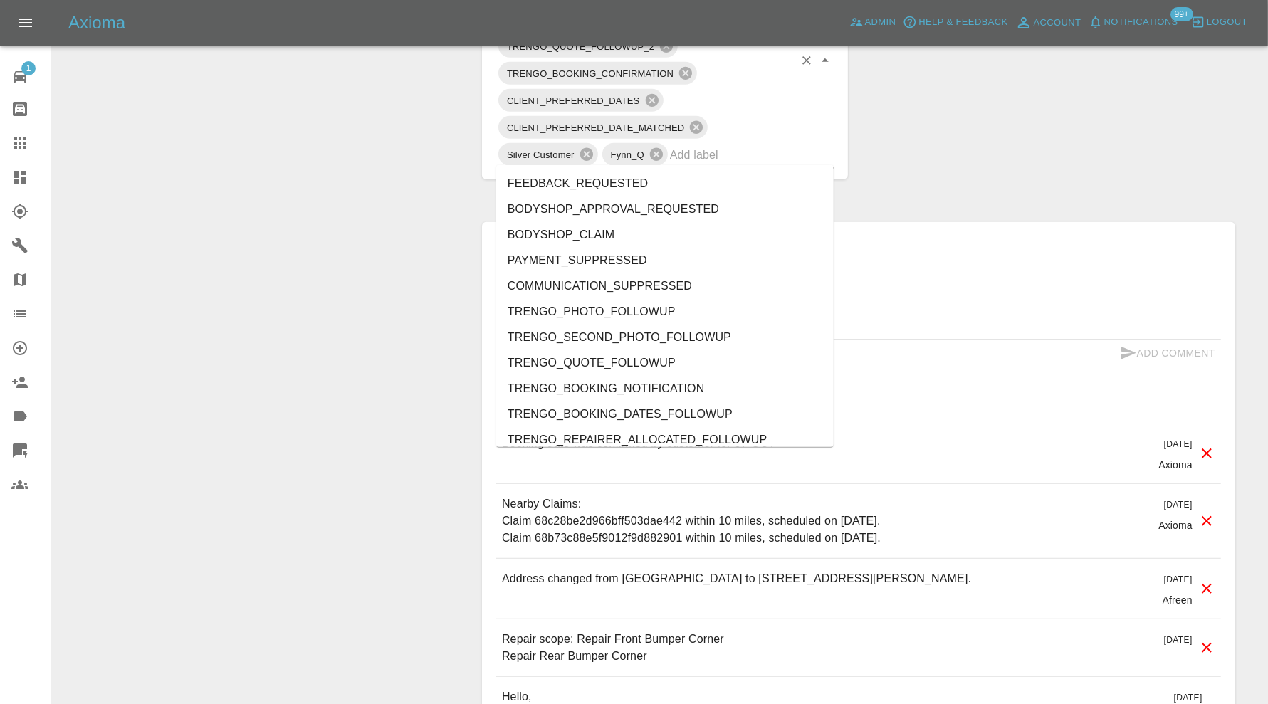
click at [794, 157] on input "text" at bounding box center [732, 155] width 124 height 22
type input "au"
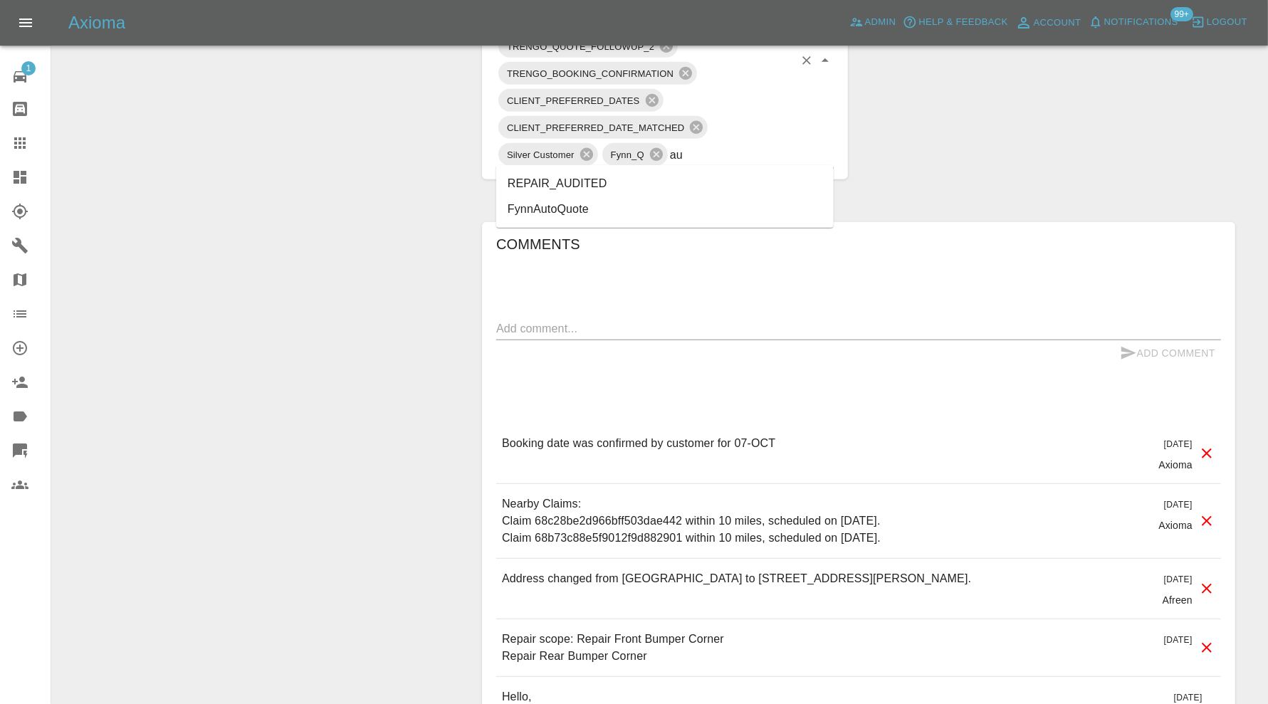
click at [593, 182] on li "REPAIR_AUDITED" at bounding box center [665, 184] width 338 height 26
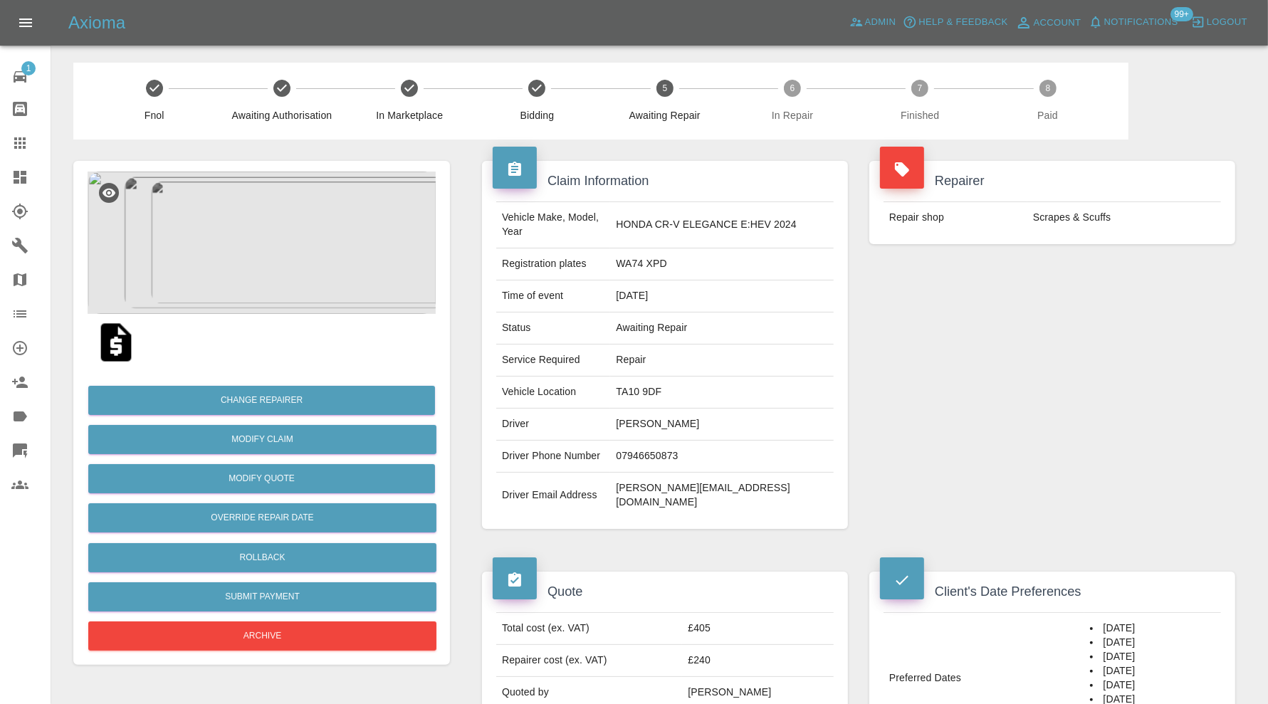
click at [292, 204] on img at bounding box center [262, 243] width 348 height 142
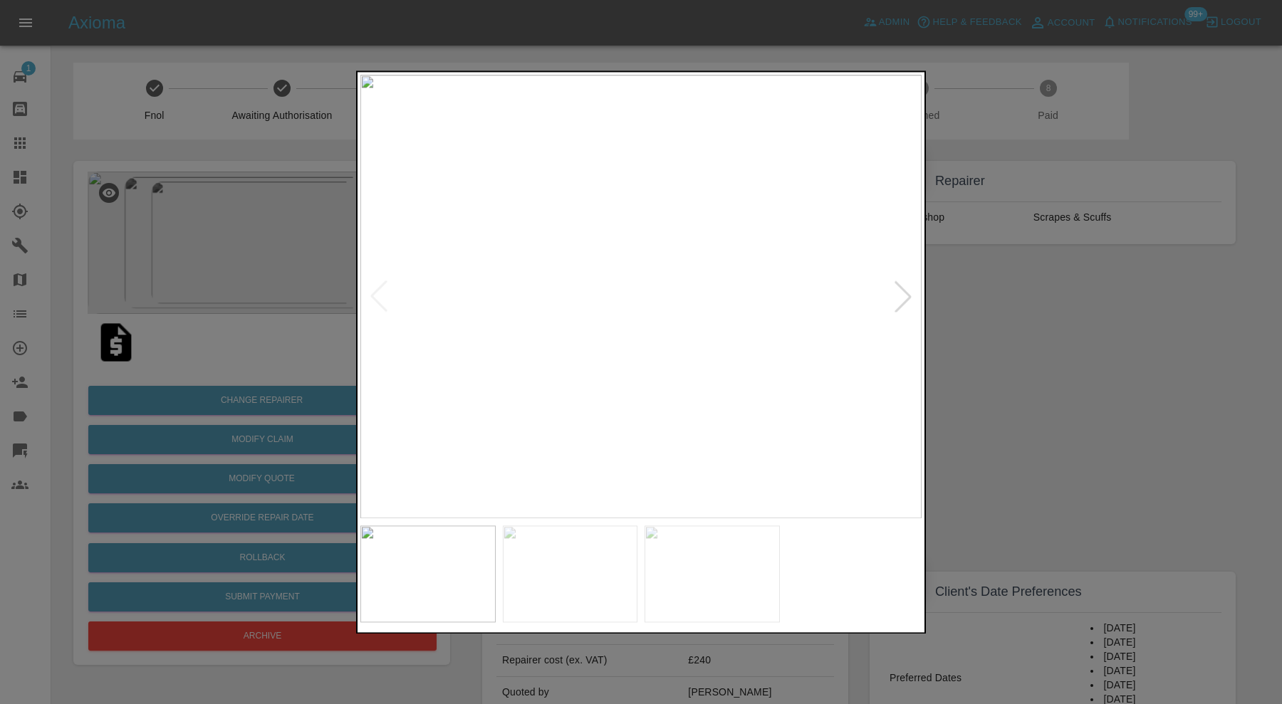
click at [894, 294] on div at bounding box center [902, 296] width 31 height 31
click at [897, 295] on div at bounding box center [902, 296] width 31 height 31
click at [376, 292] on div at bounding box center [378, 296] width 31 height 31
click at [1065, 351] on div at bounding box center [641, 352] width 1282 height 704
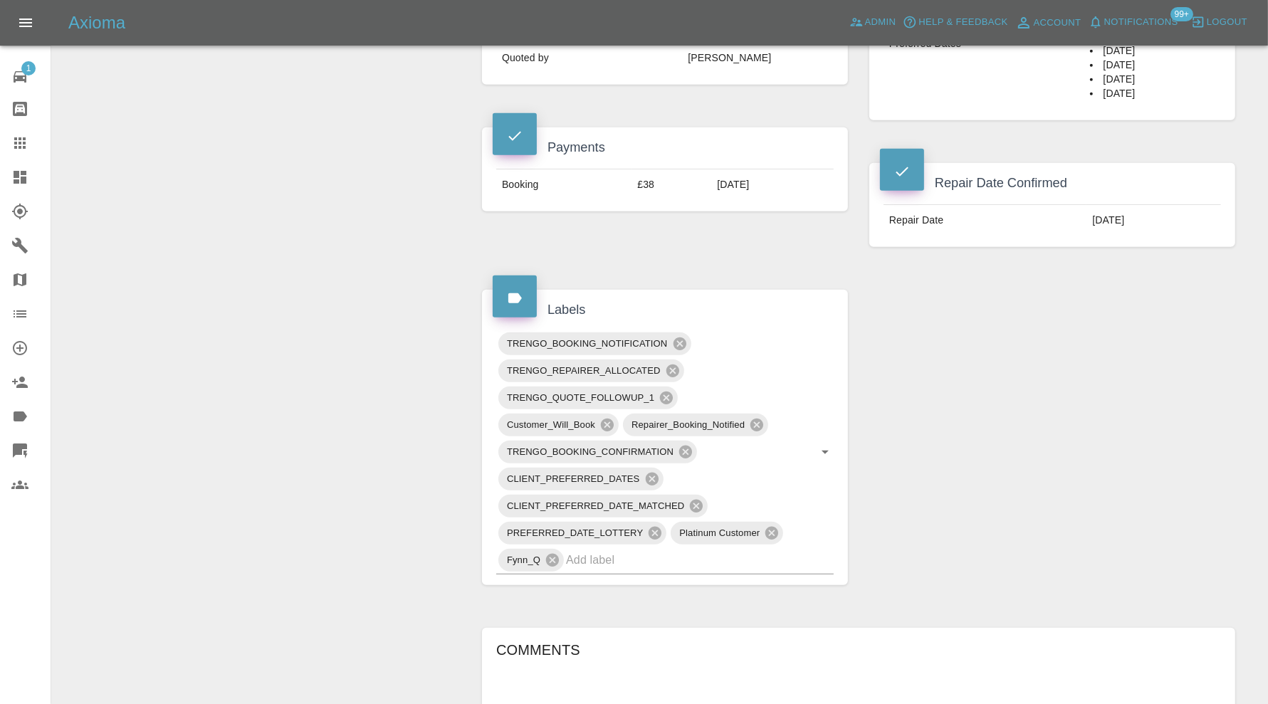
scroll to position [722, 0]
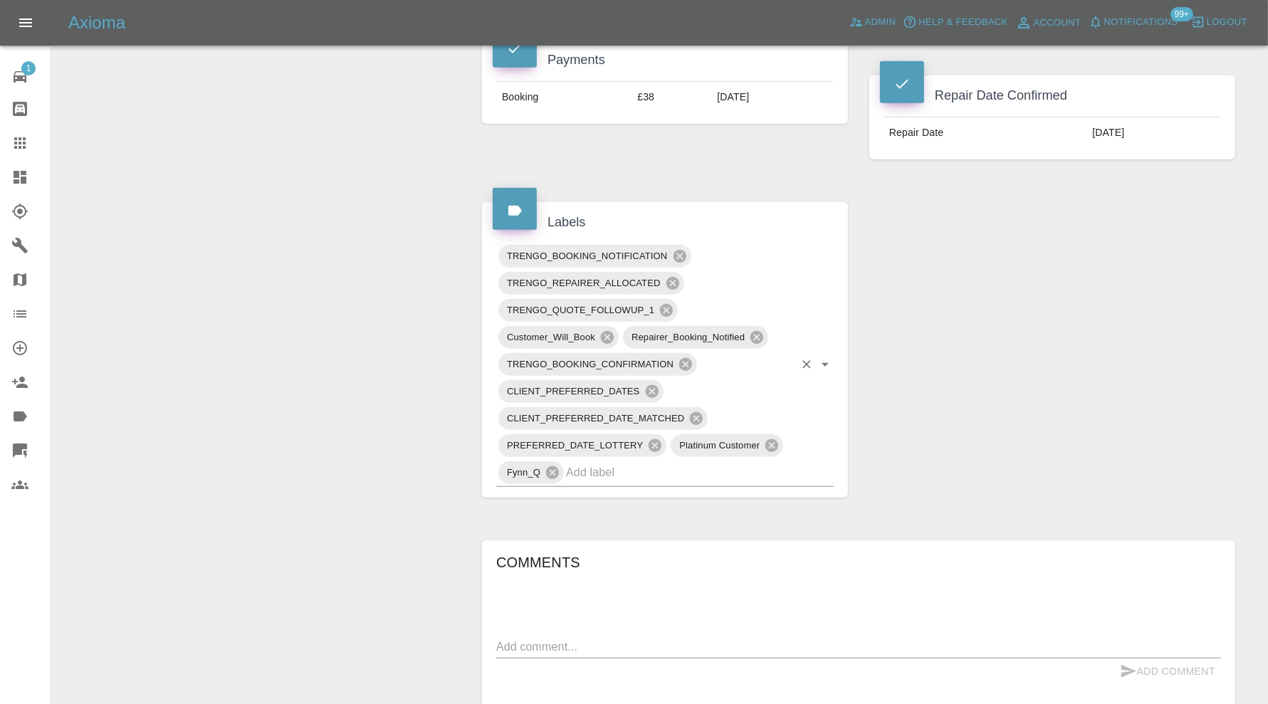
click at [674, 461] on input "text" at bounding box center [680, 472] width 228 height 22
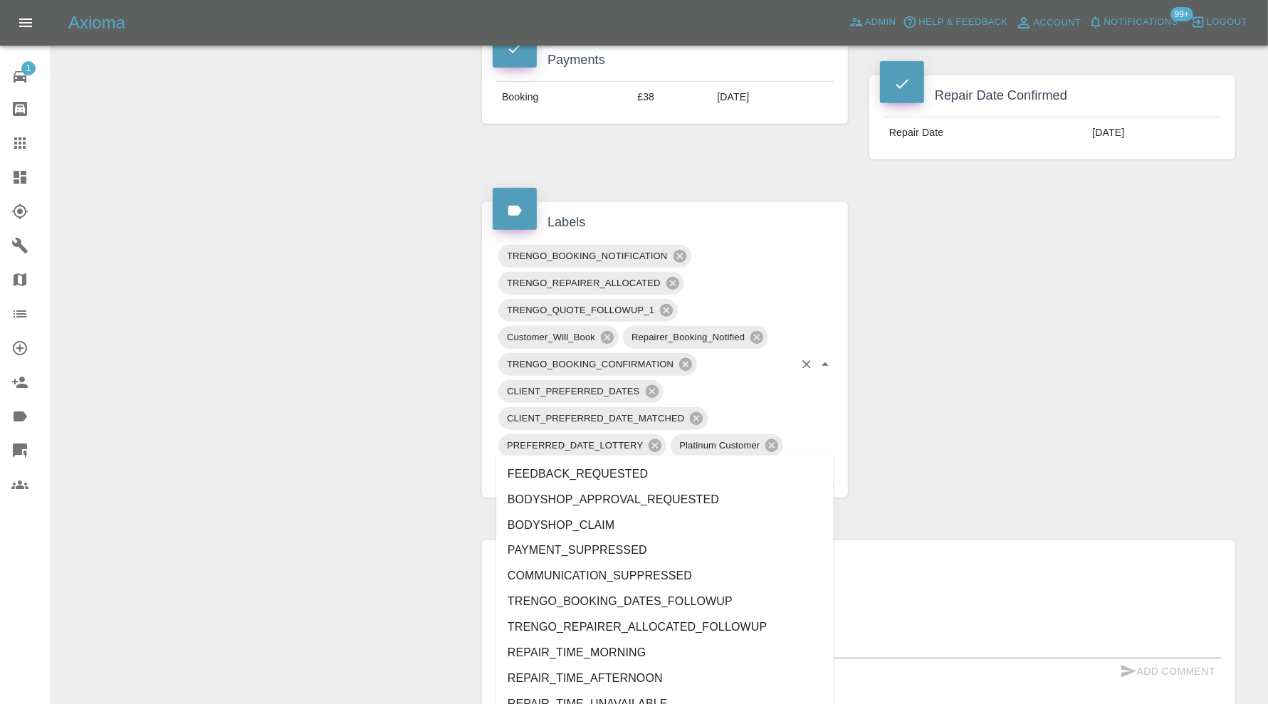
type input "au"
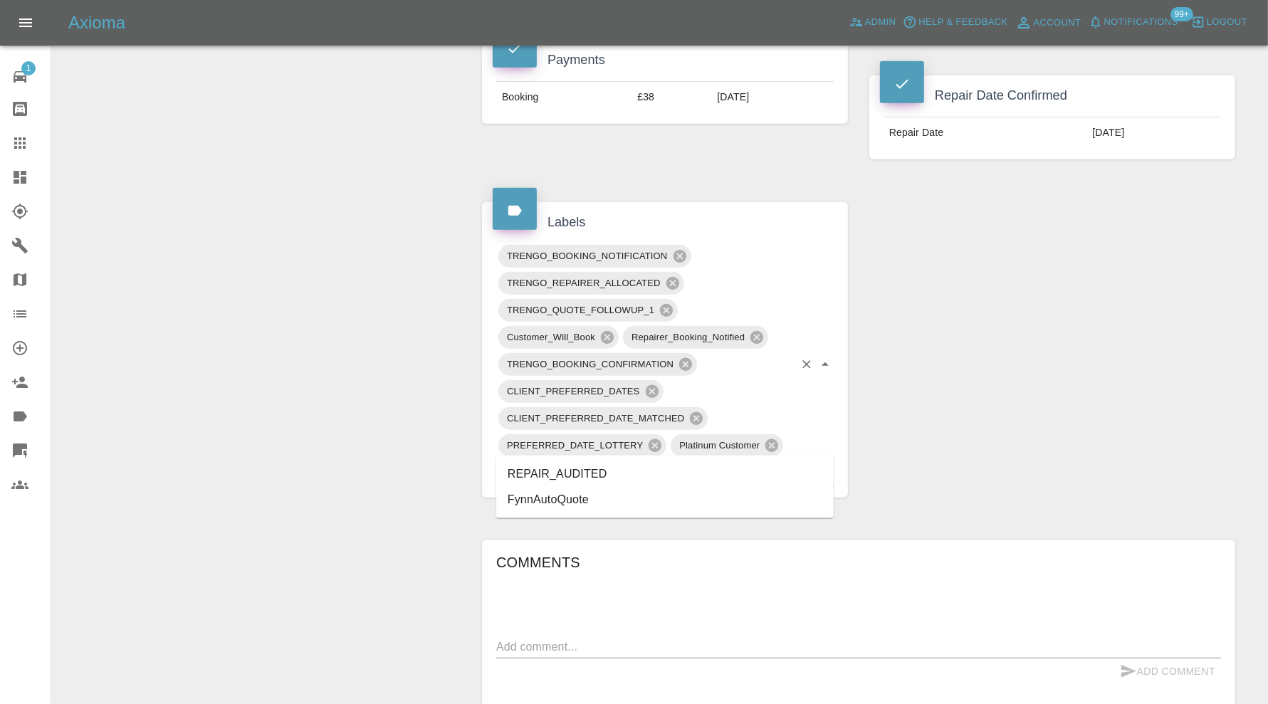
click at [608, 465] on li "REPAIR_AUDITED" at bounding box center [665, 474] width 338 height 26
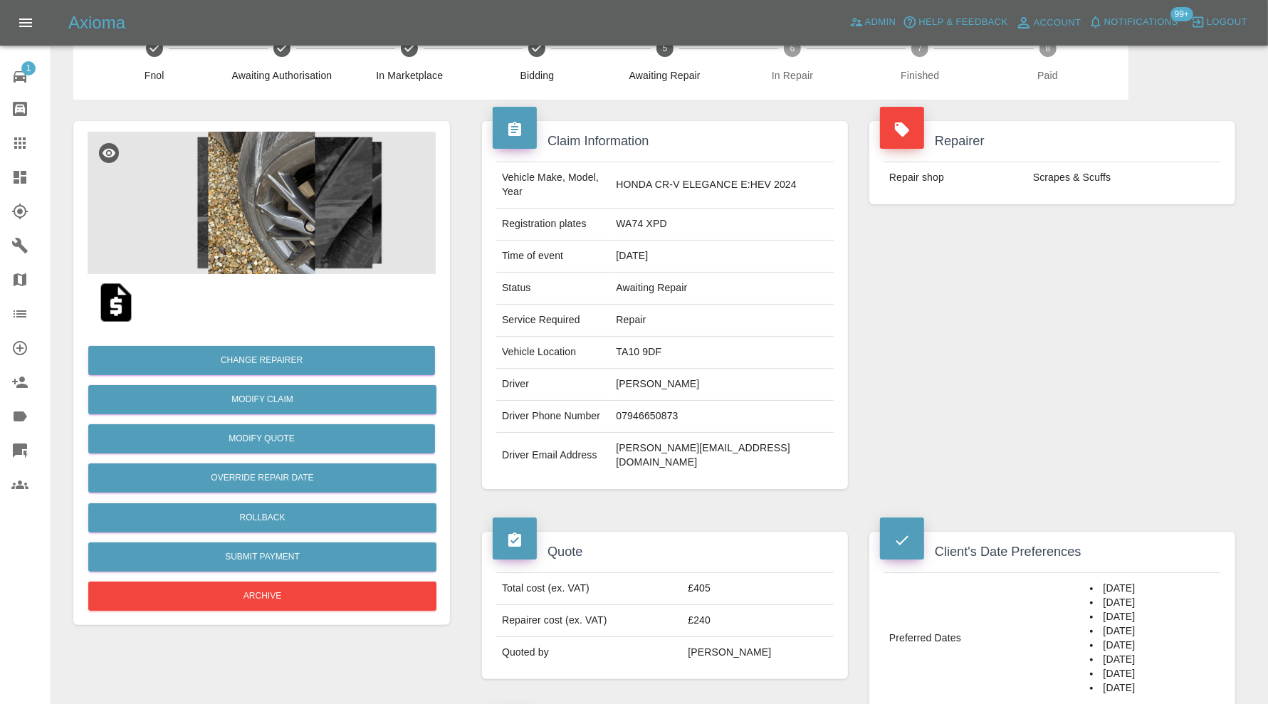
scroll to position [0, 0]
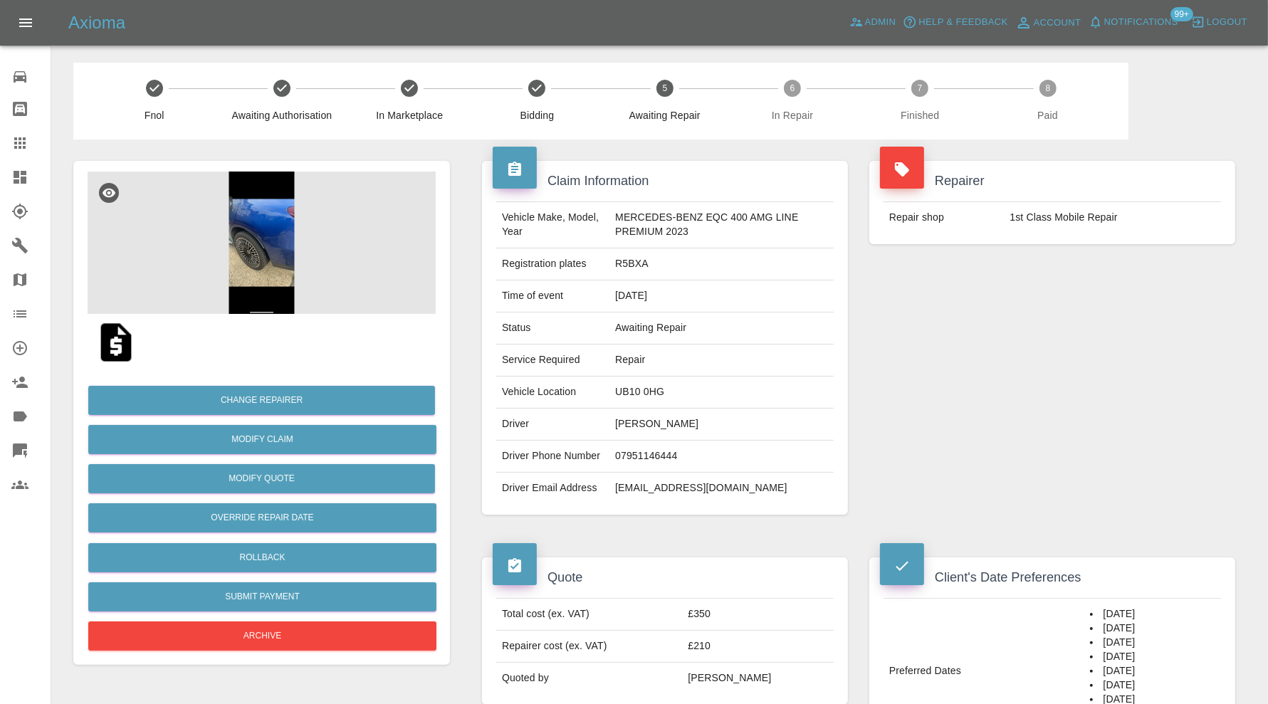
click at [237, 228] on img at bounding box center [262, 243] width 348 height 142
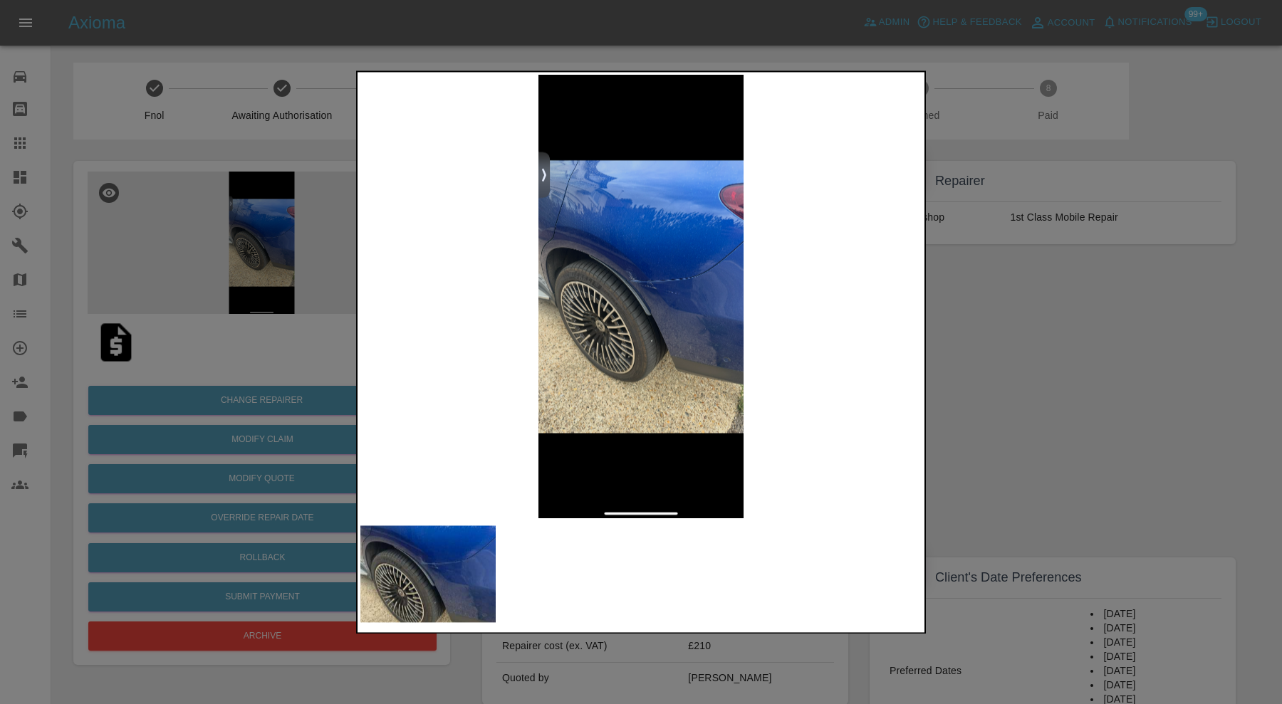
click at [655, 295] on img at bounding box center [640, 297] width 561 height 444
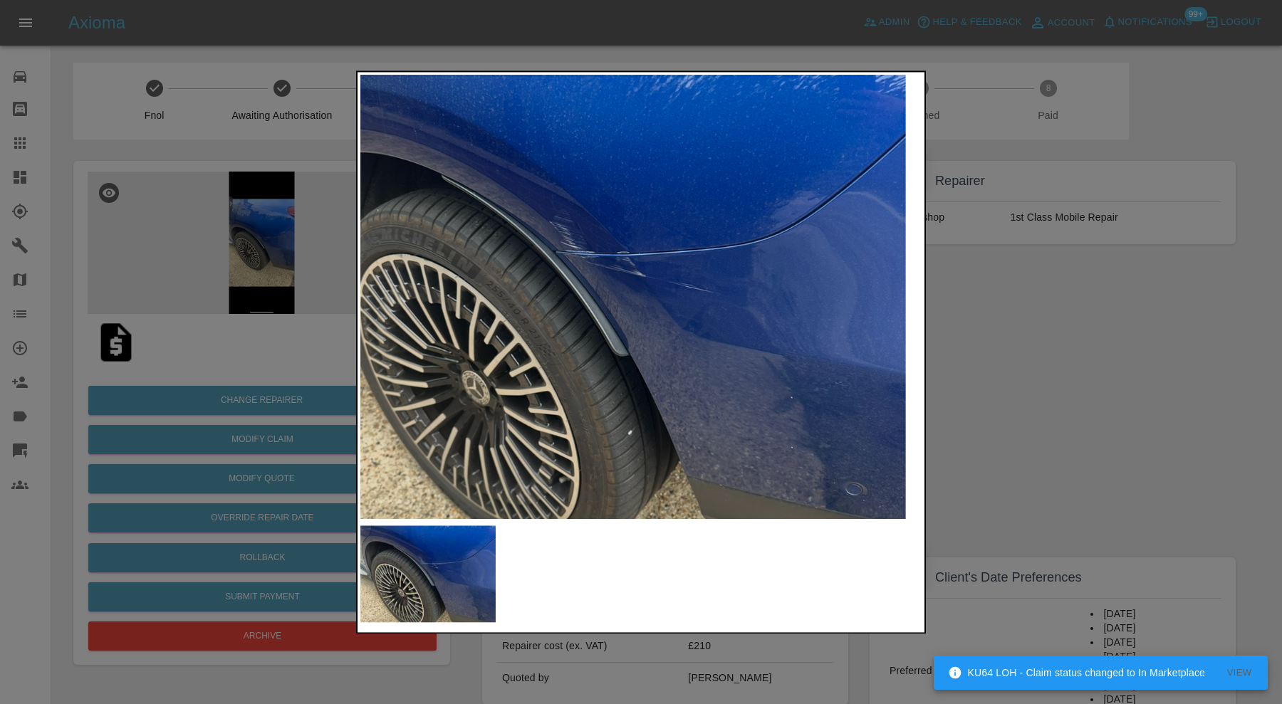
click at [702, 293] on img at bounding box center [597, 301] width 1683 height 1332
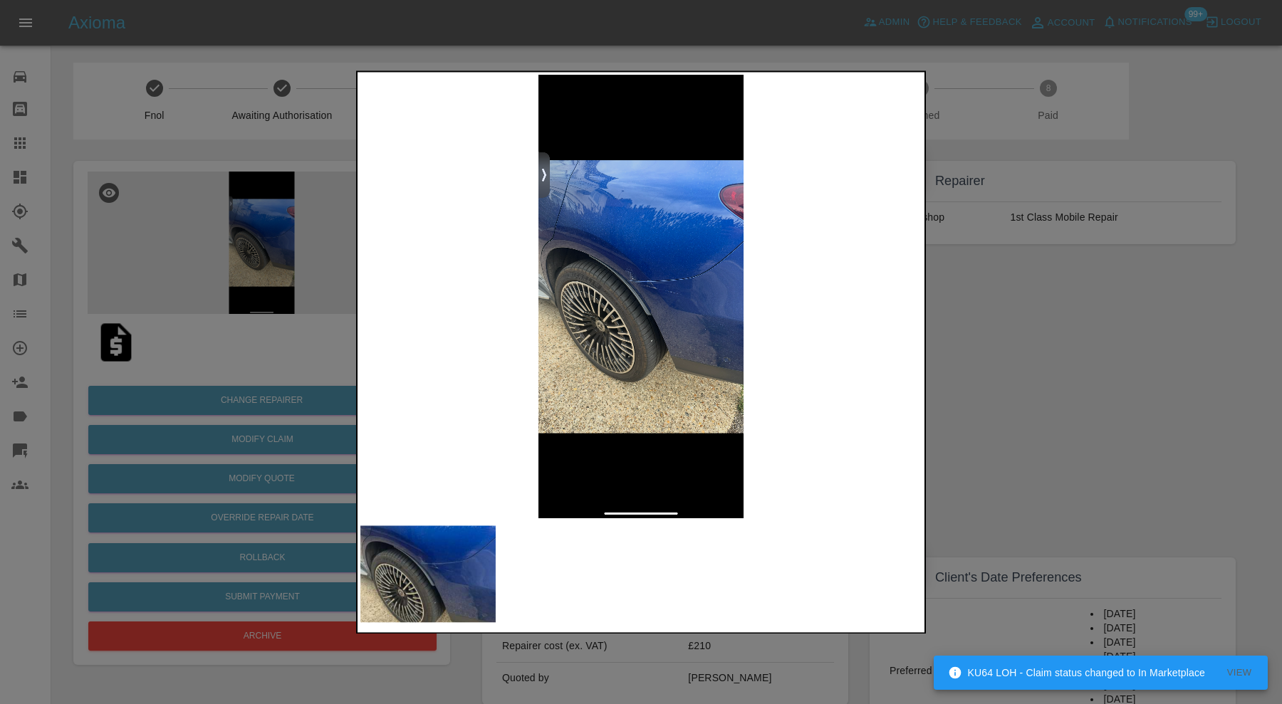
click at [702, 293] on img at bounding box center [640, 297] width 561 height 444
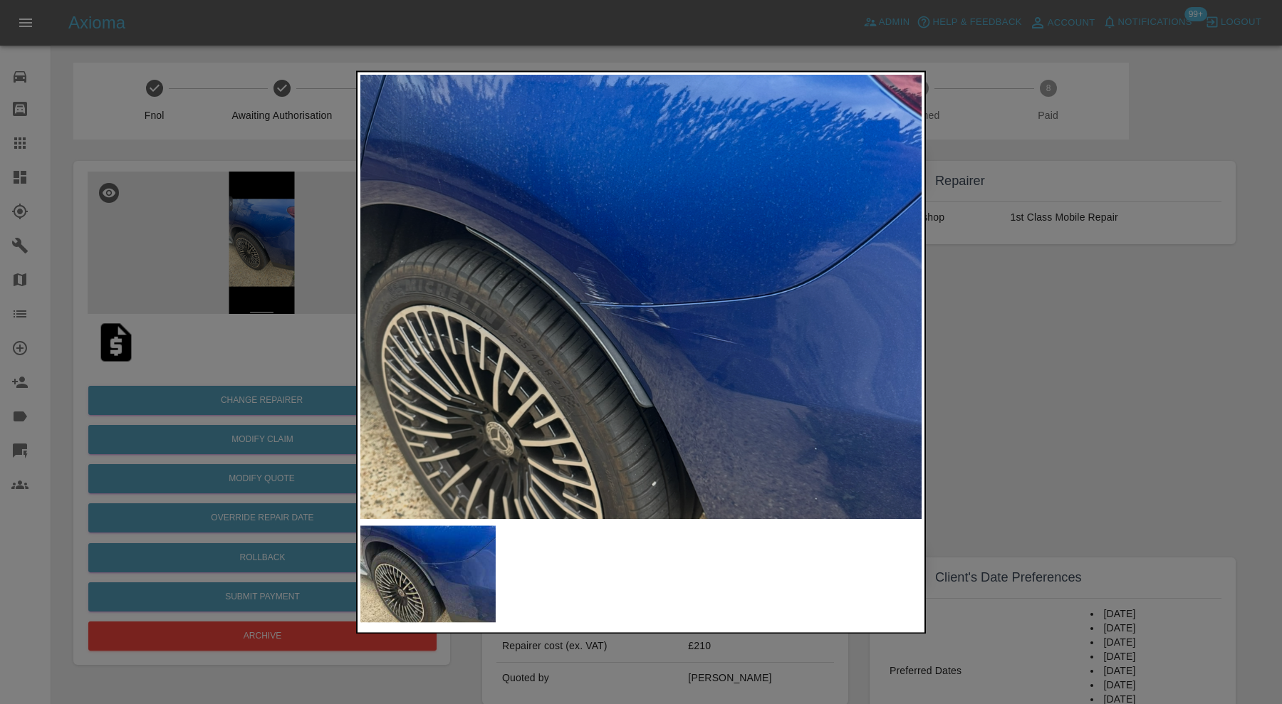
click at [712, 329] on img at bounding box center [621, 352] width 1683 height 1332
click at [1060, 334] on div at bounding box center [641, 352] width 1282 height 704
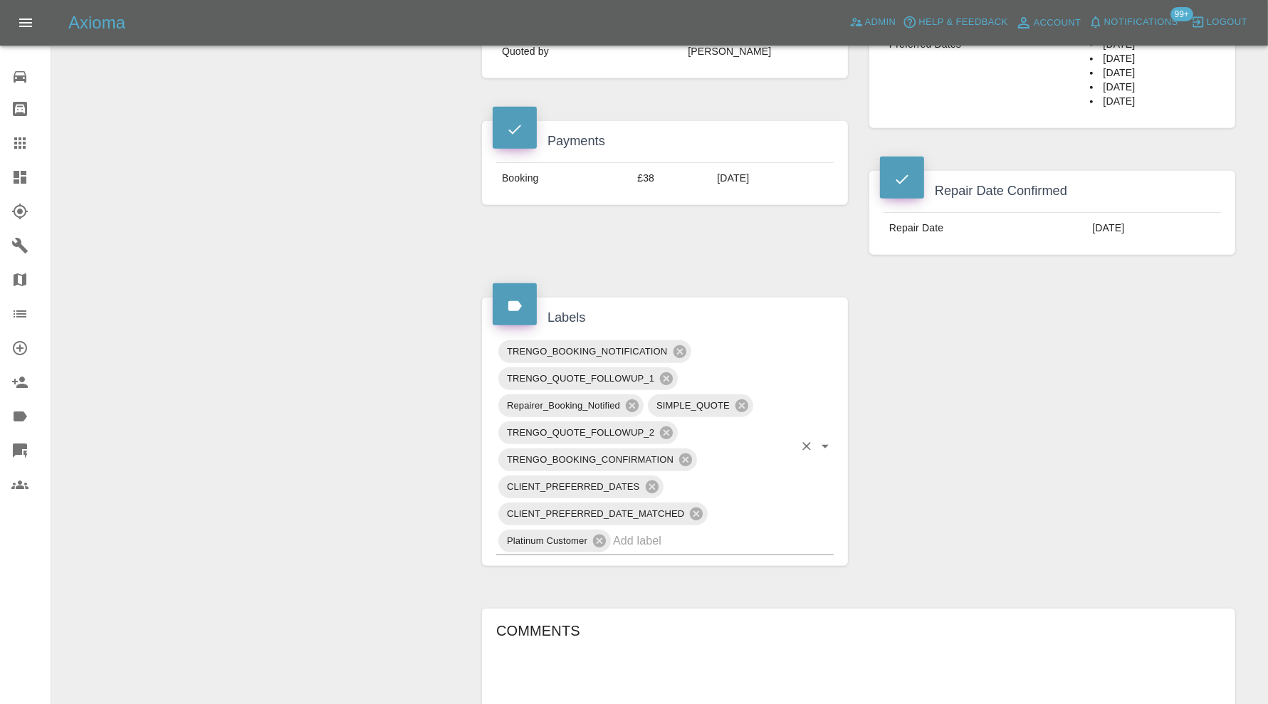
scroll to position [830, 0]
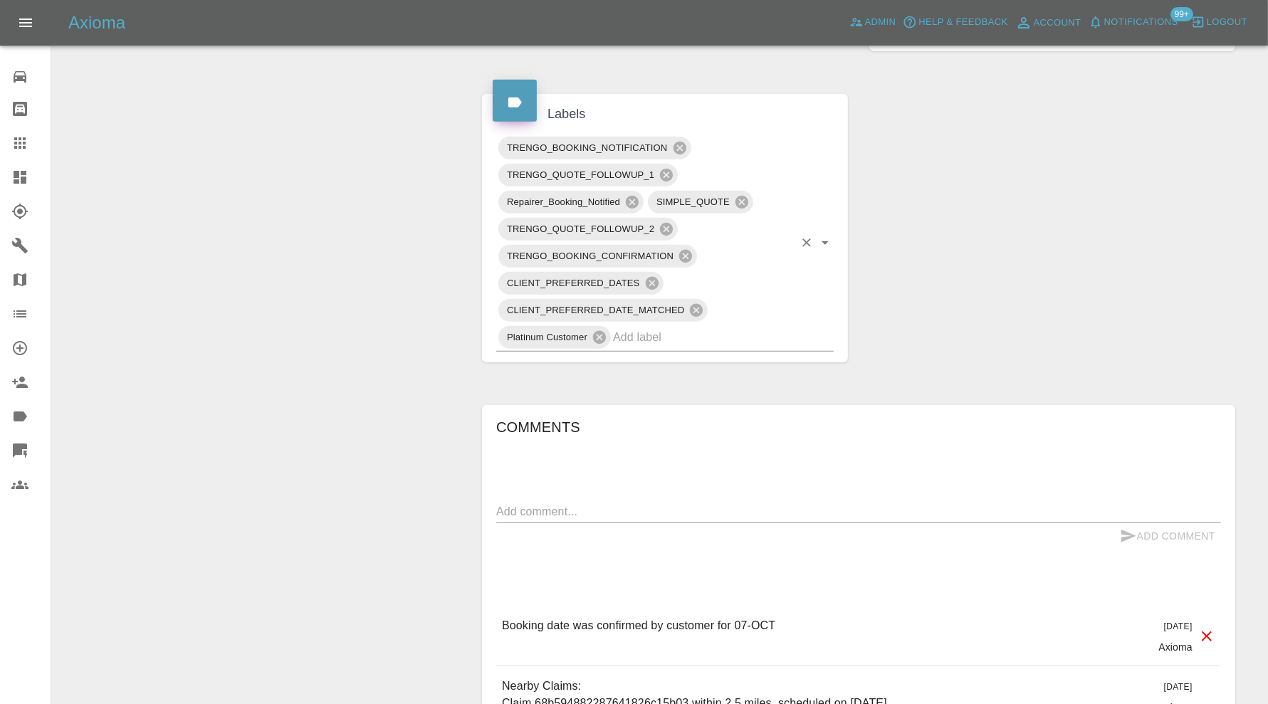
click at [714, 348] on input "text" at bounding box center [703, 337] width 181 height 22
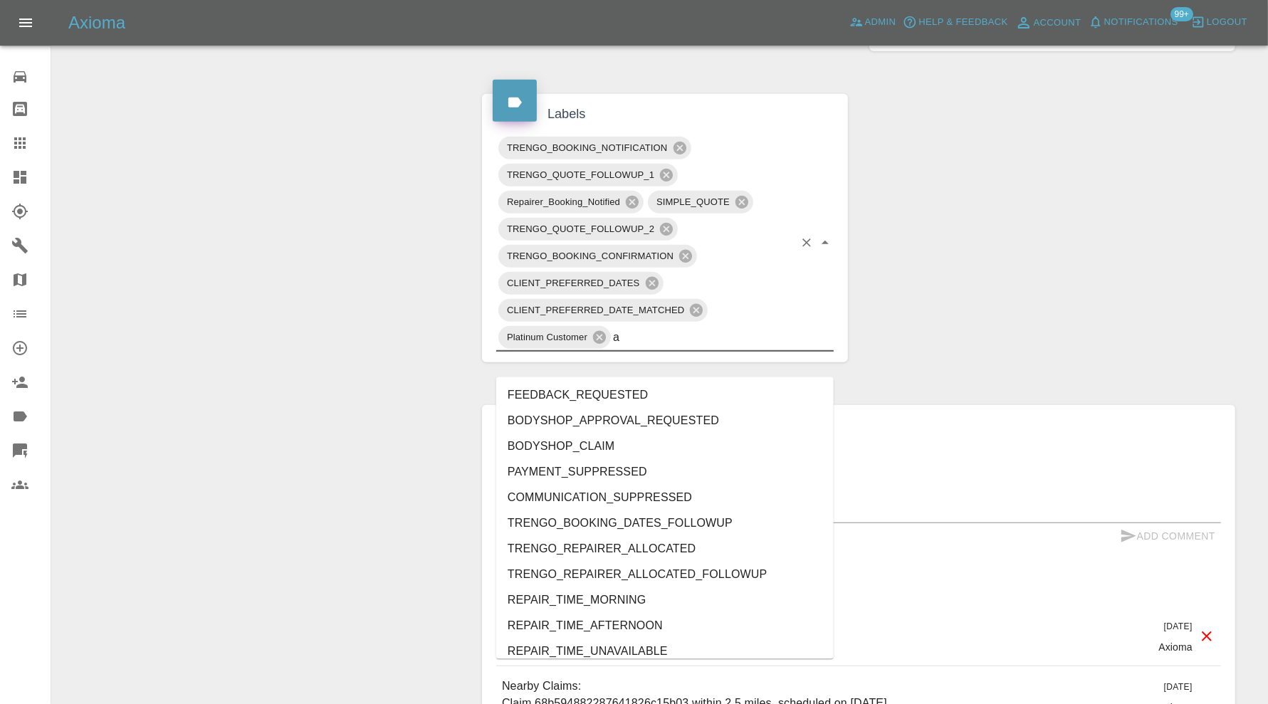
type input "au"
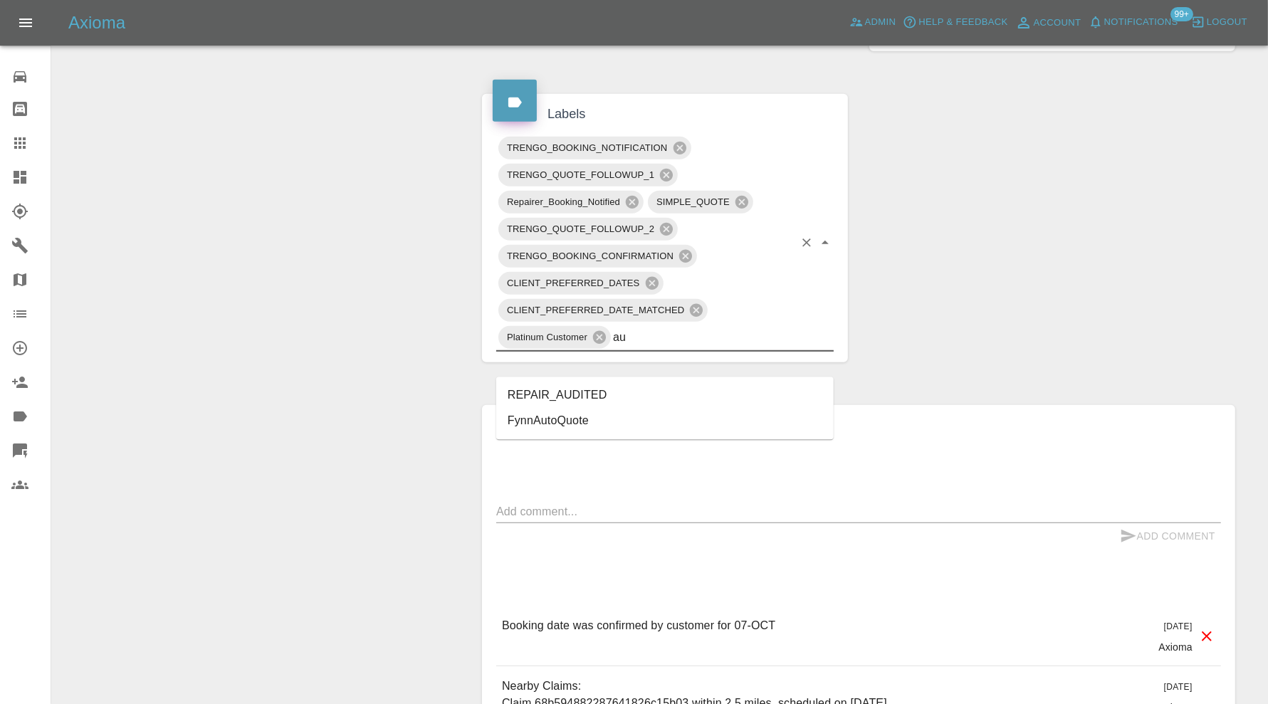
click at [623, 390] on li "REPAIR_AUDITED" at bounding box center [665, 396] width 338 height 26
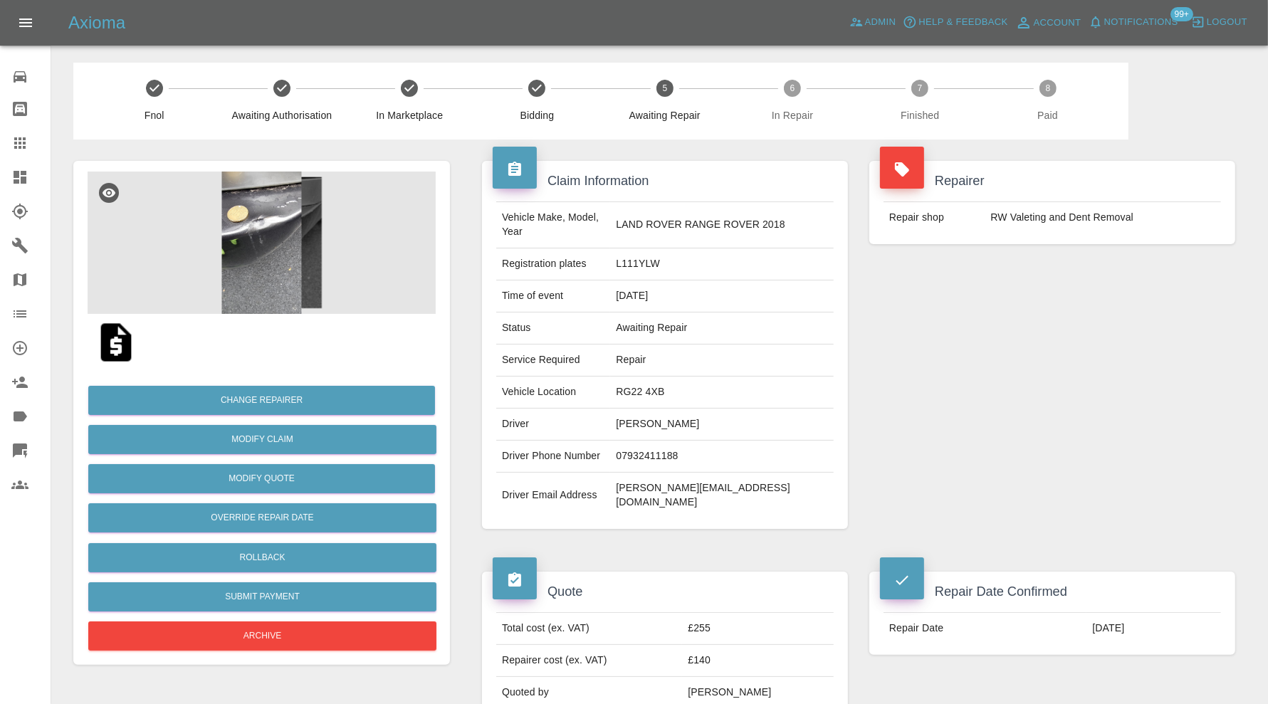
click at [279, 231] on img at bounding box center [262, 243] width 348 height 142
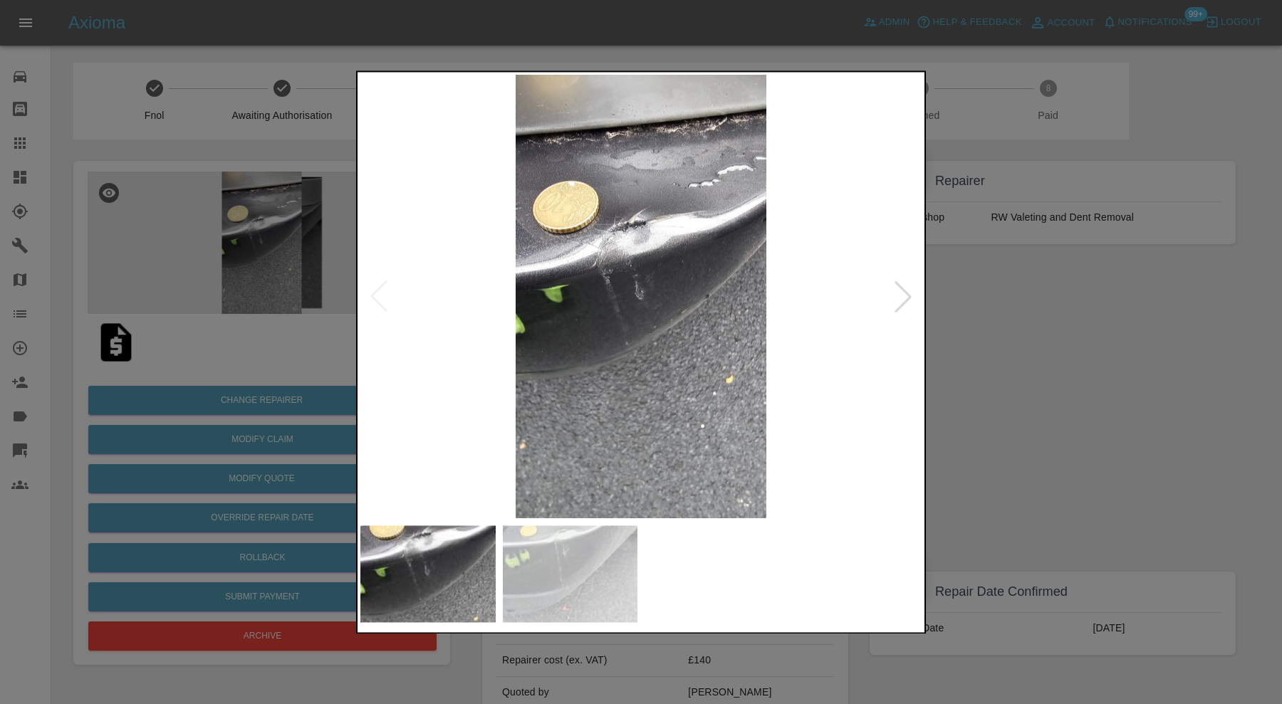
click at [904, 298] on div at bounding box center [902, 296] width 31 height 31
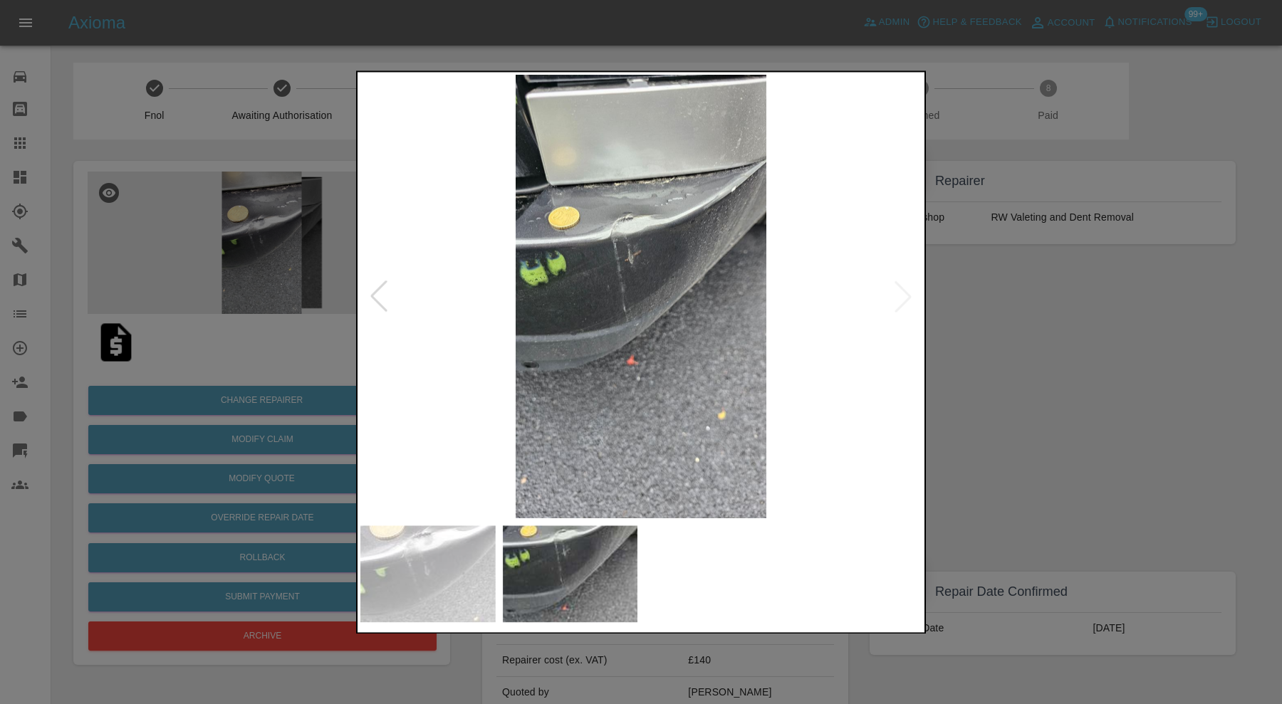
click at [904, 298] on img at bounding box center [640, 297] width 561 height 444
click at [631, 116] on img at bounding box center [640, 297] width 561 height 444
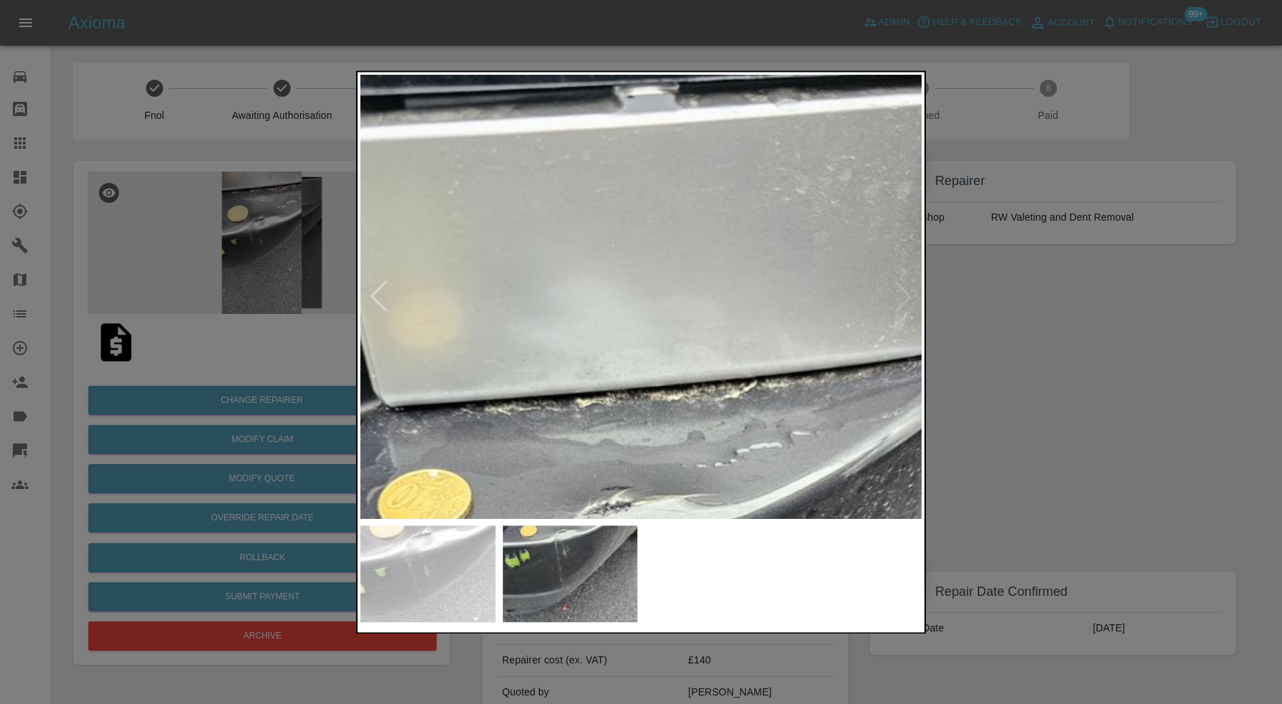
click at [972, 401] on div at bounding box center [641, 352] width 1282 height 704
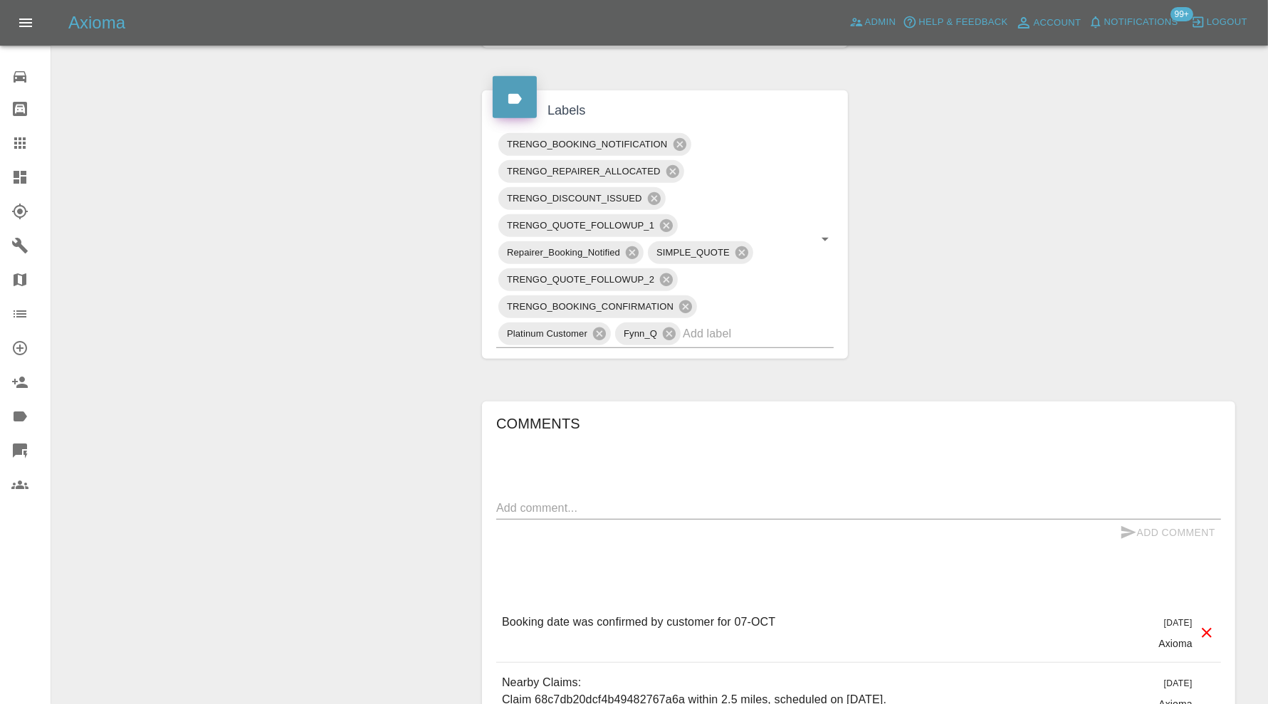
scroll to position [830, 0]
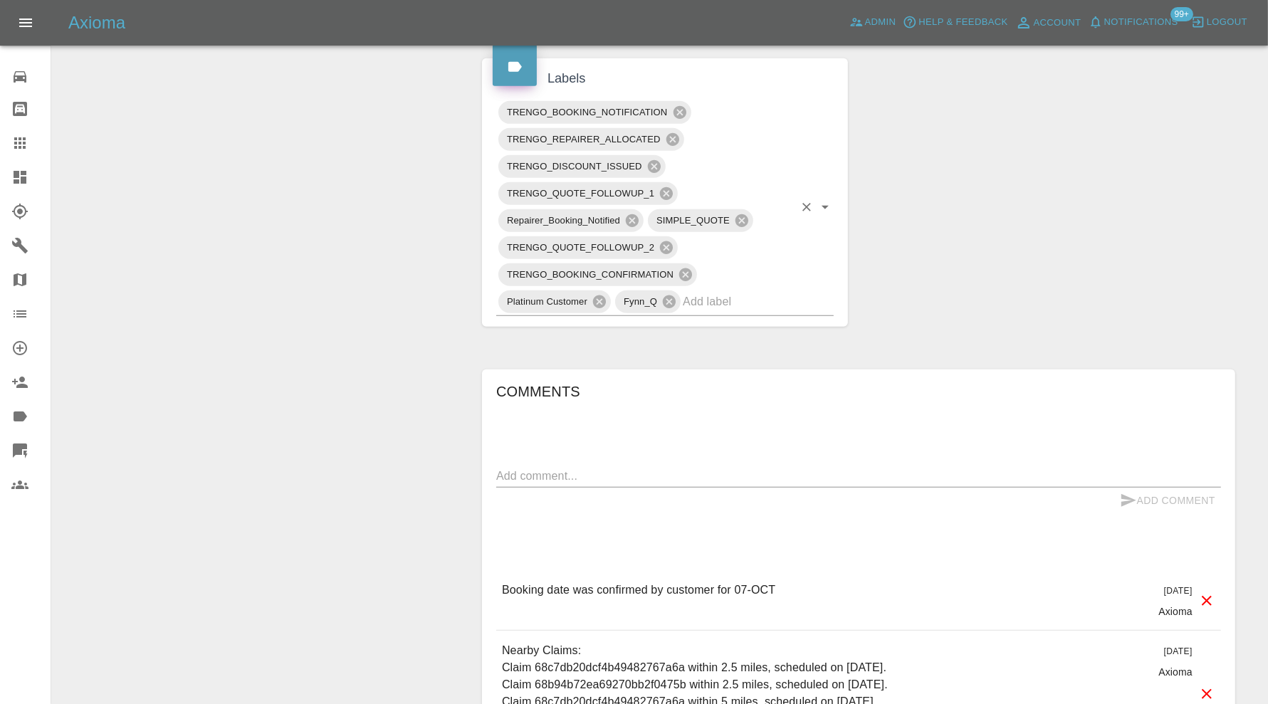
click at [759, 291] on input "text" at bounding box center [738, 302] width 111 height 22
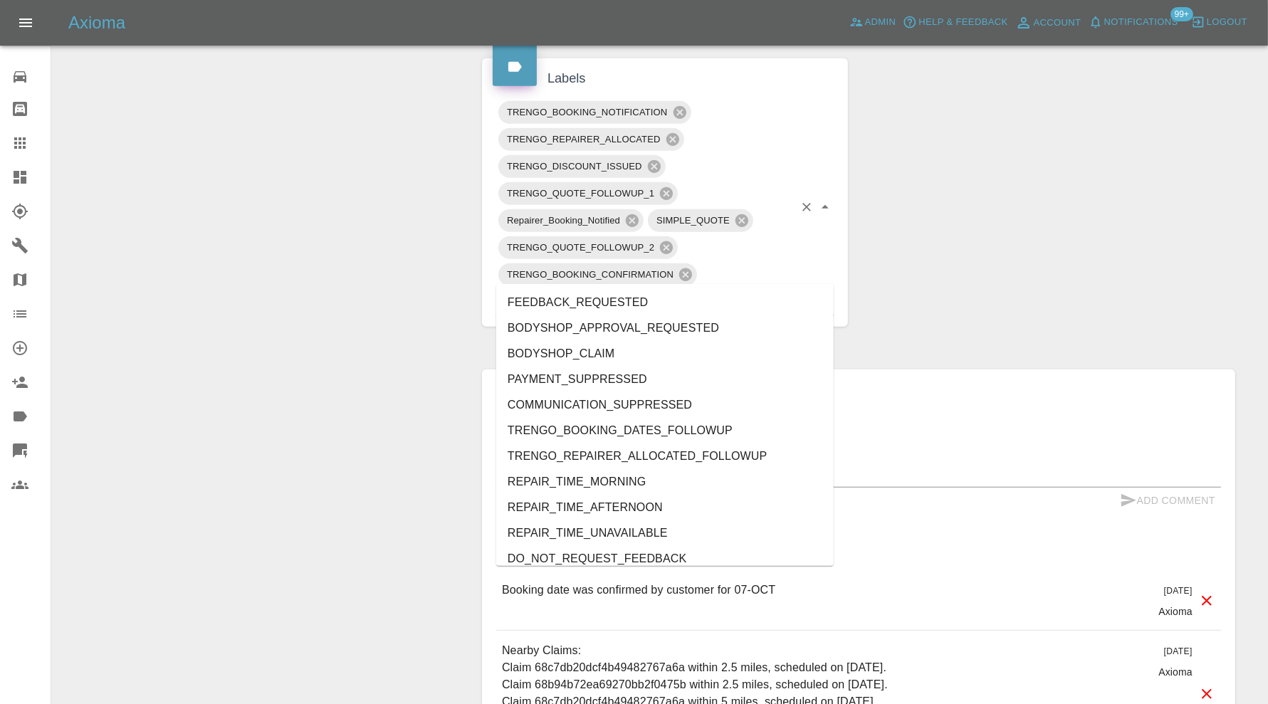
type input "au"
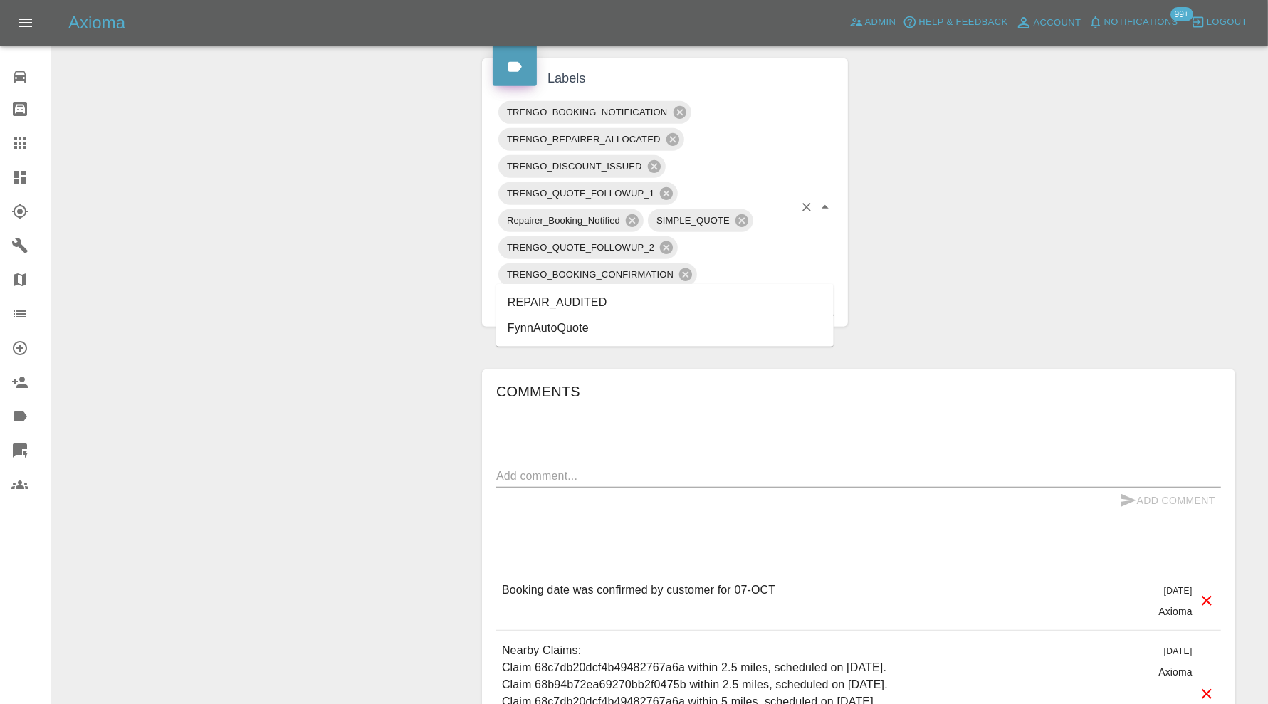
click at [650, 292] on li "REPAIR_AUDITED" at bounding box center [665, 303] width 338 height 26
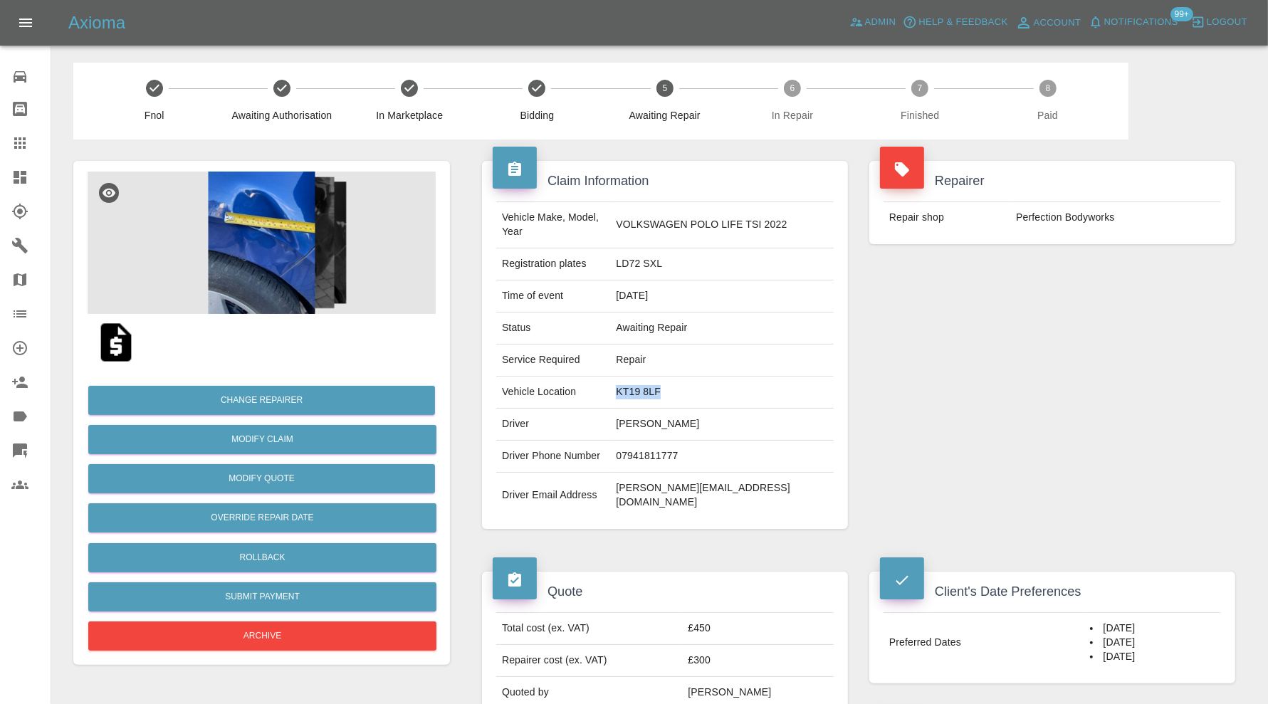
drag, startPoint x: 691, startPoint y: 372, endPoint x: 641, endPoint y: 389, distance: 53.1
click at [641, 389] on td "KT19 8LF" at bounding box center [722, 393] width 224 height 32
copy td "KT19 8LF"
click at [283, 260] on img at bounding box center [262, 243] width 348 height 142
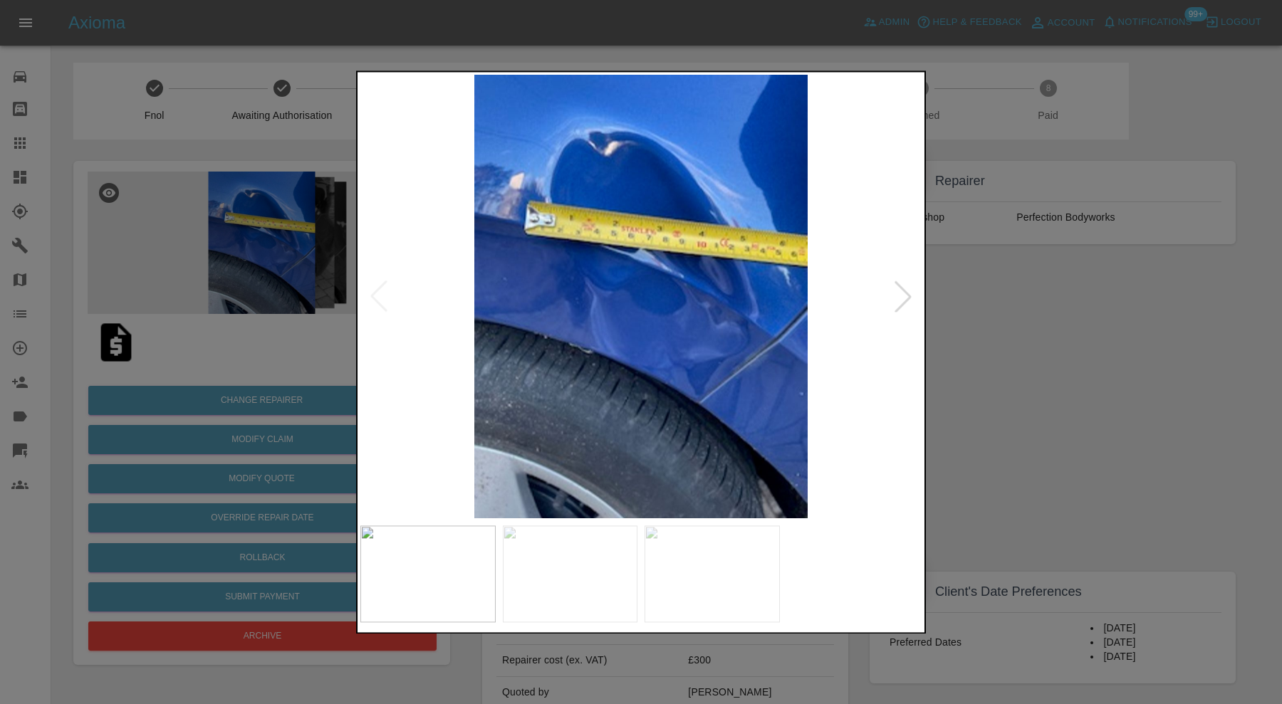
click at [900, 293] on div at bounding box center [902, 296] width 31 height 31
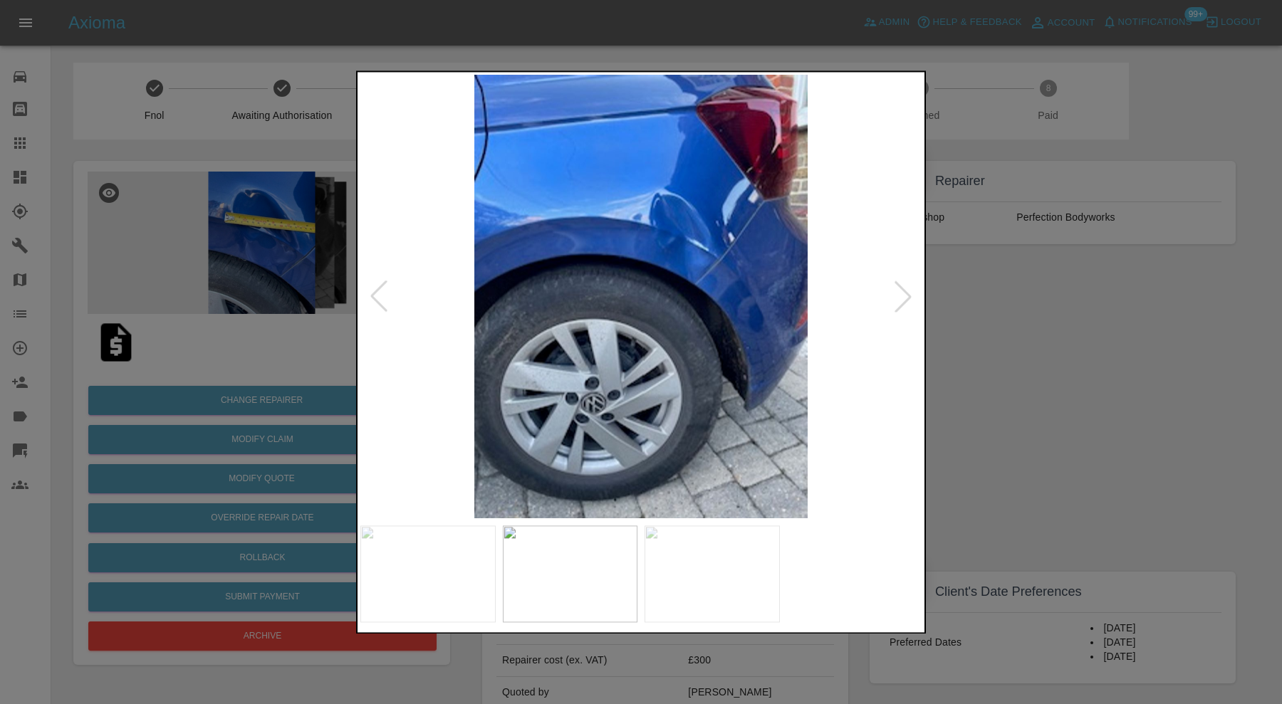
click at [900, 293] on div at bounding box center [902, 296] width 31 height 31
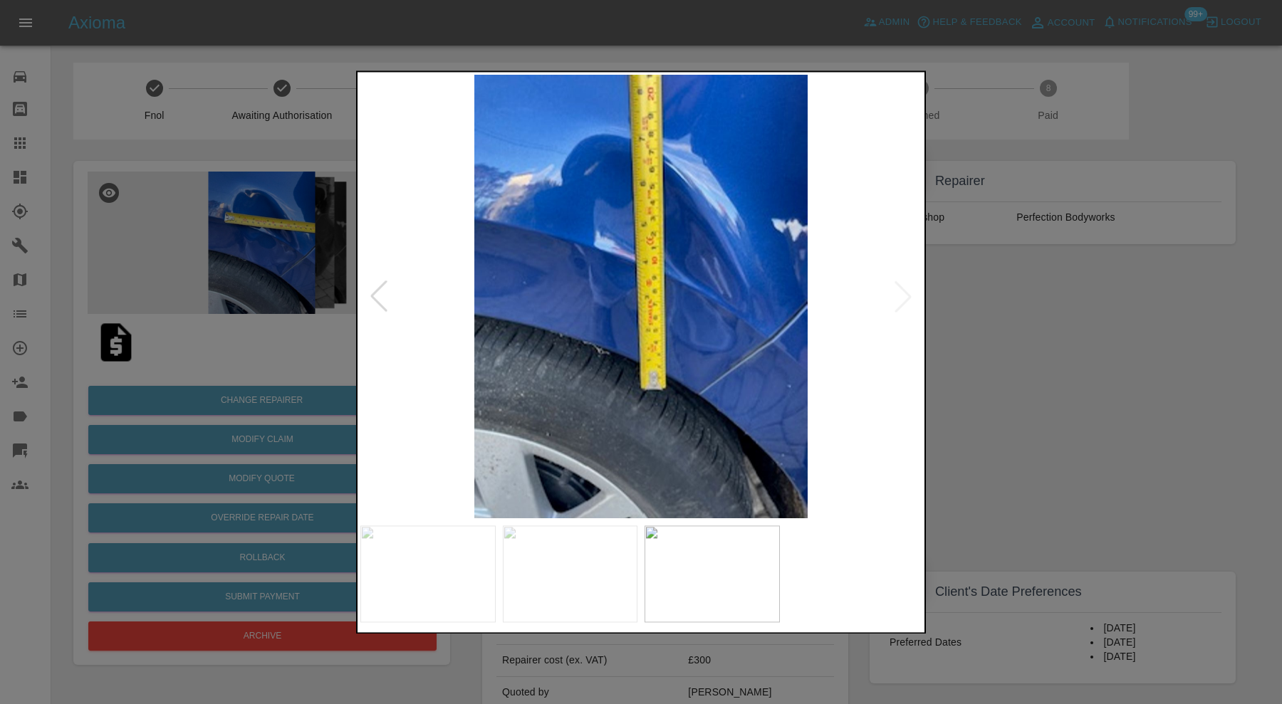
click at [900, 293] on img at bounding box center [640, 297] width 561 height 444
click at [983, 293] on div at bounding box center [641, 352] width 1282 height 704
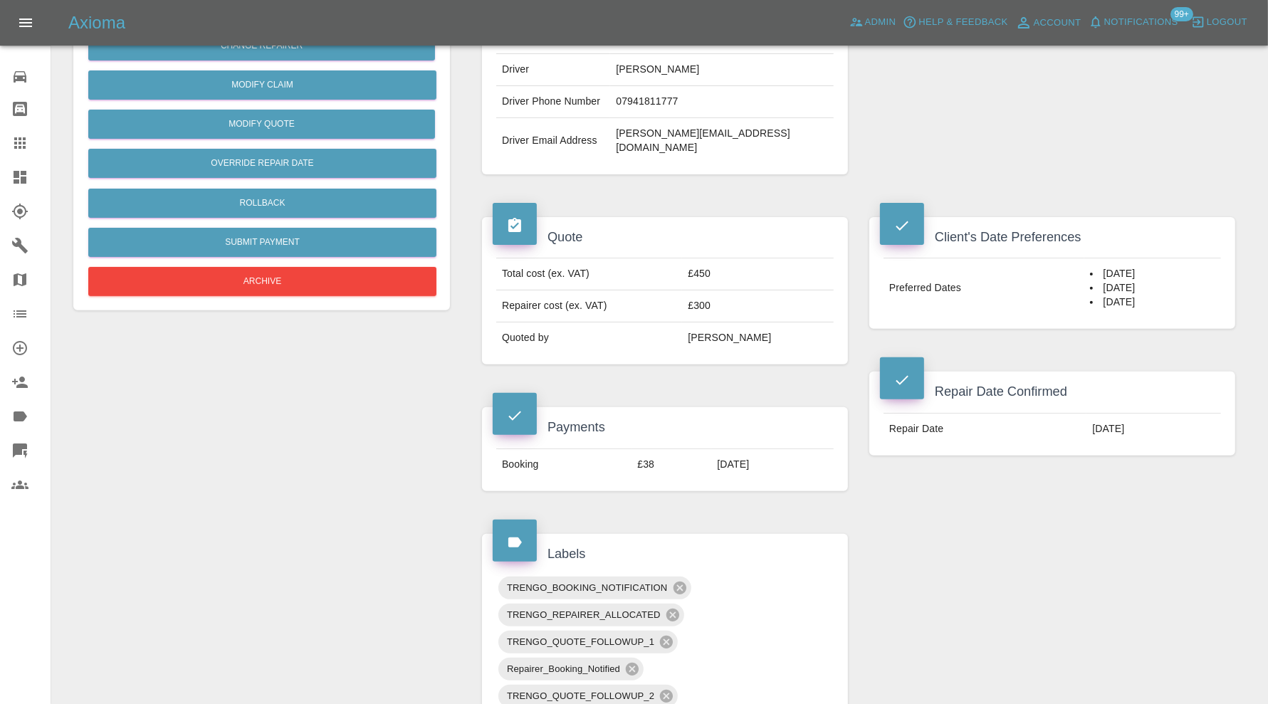
scroll to position [830, 0]
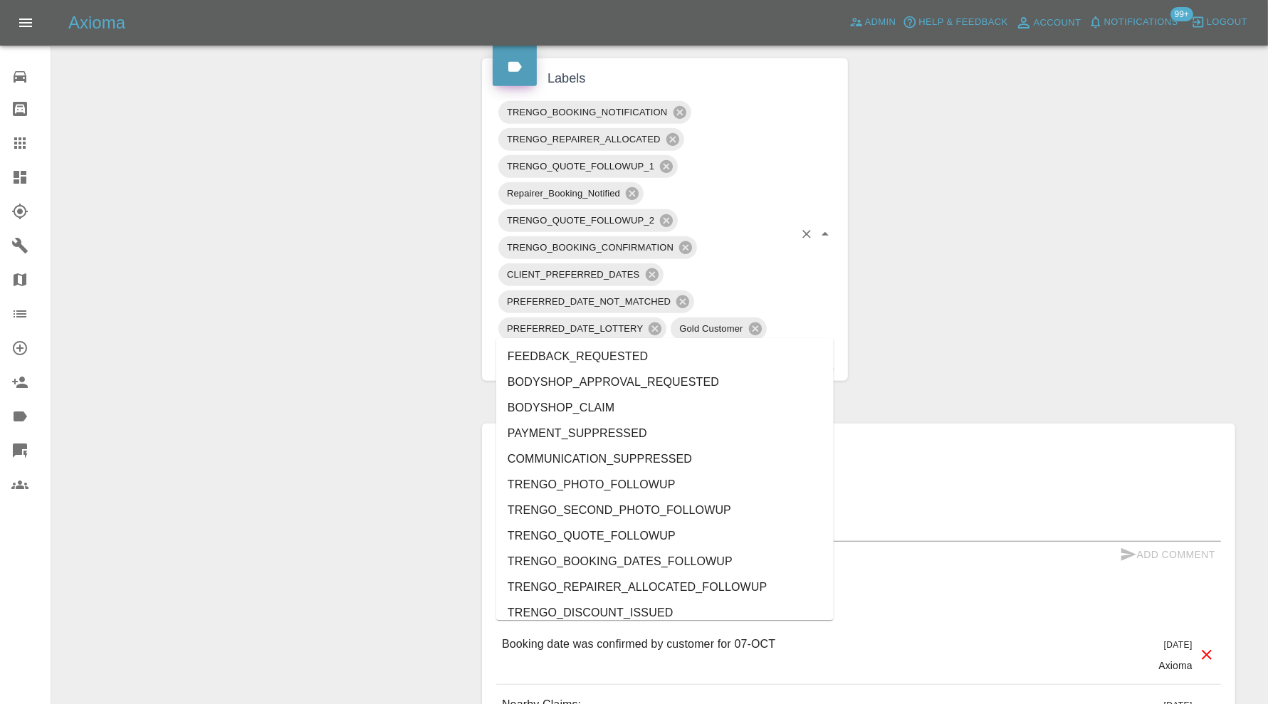
click at [695, 345] on input "text" at bounding box center [680, 356] width 228 height 22
type input "au"
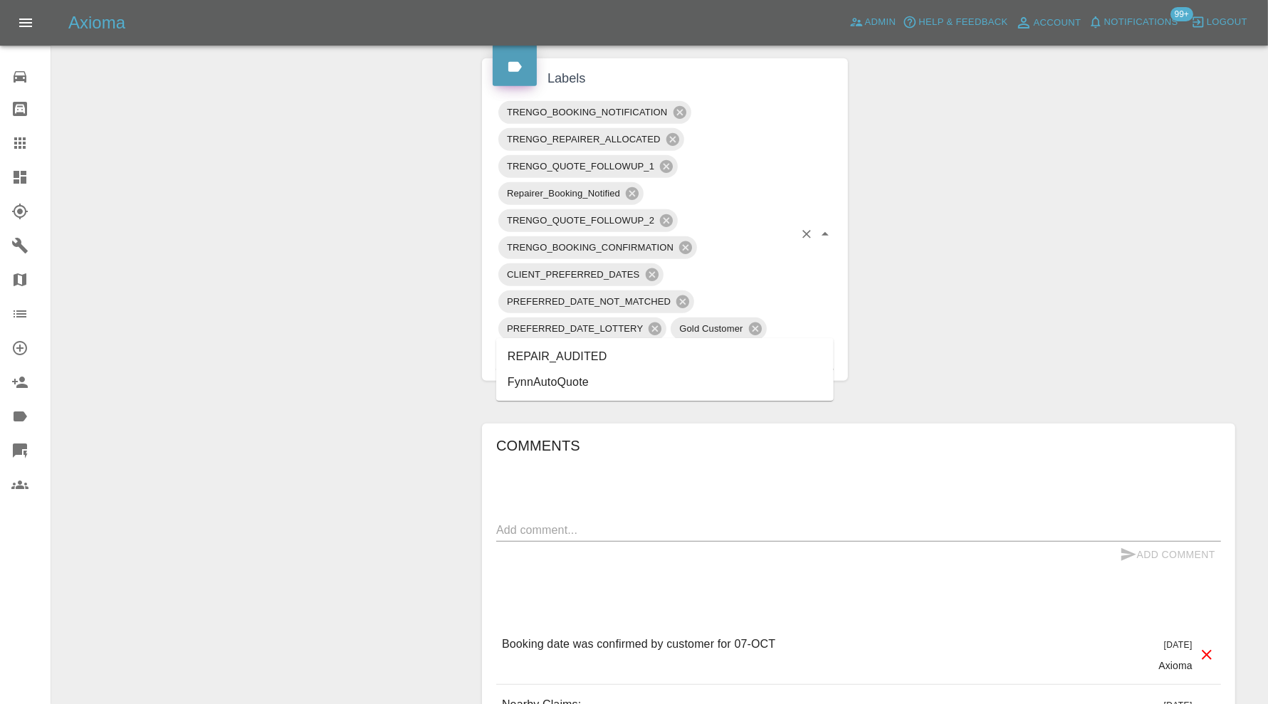
click at [624, 345] on li "REPAIR_AUDITED" at bounding box center [665, 357] width 338 height 26
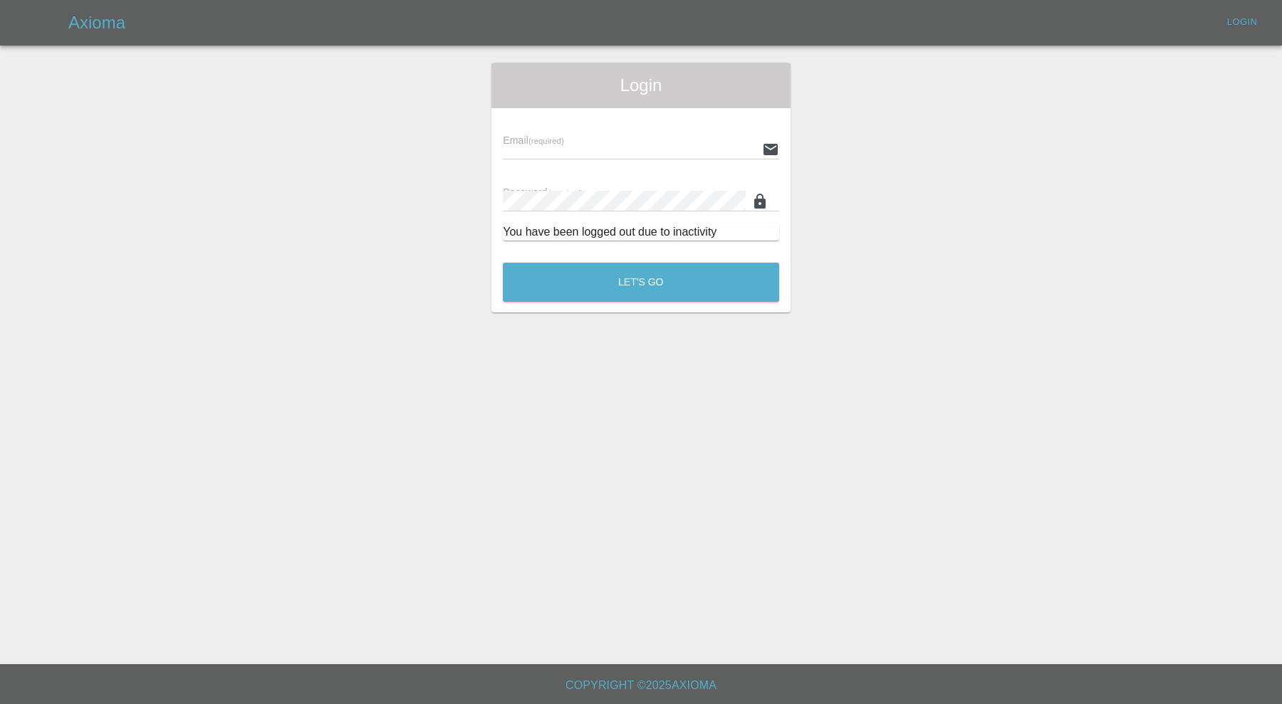
type input "carl.ainsworth@axioma.co.uk"
click at [717, 268] on button "Let's Go" at bounding box center [641, 282] width 276 height 39
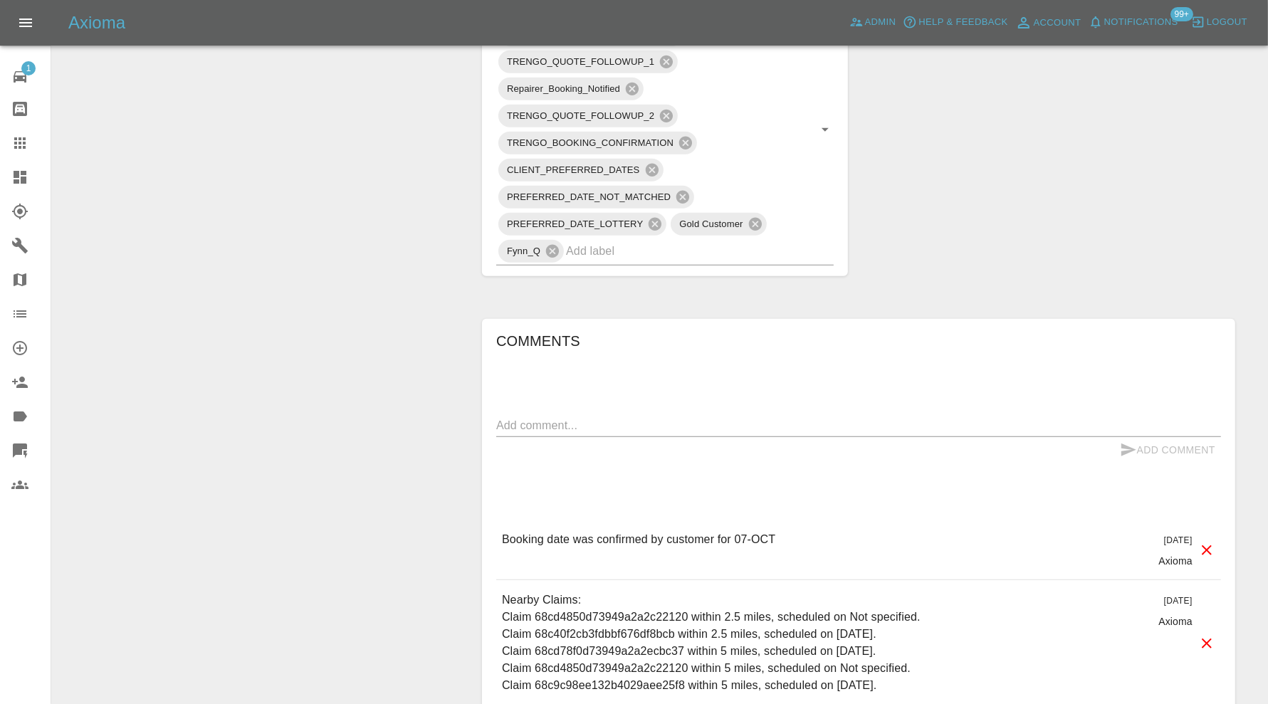
scroll to position [949, 0]
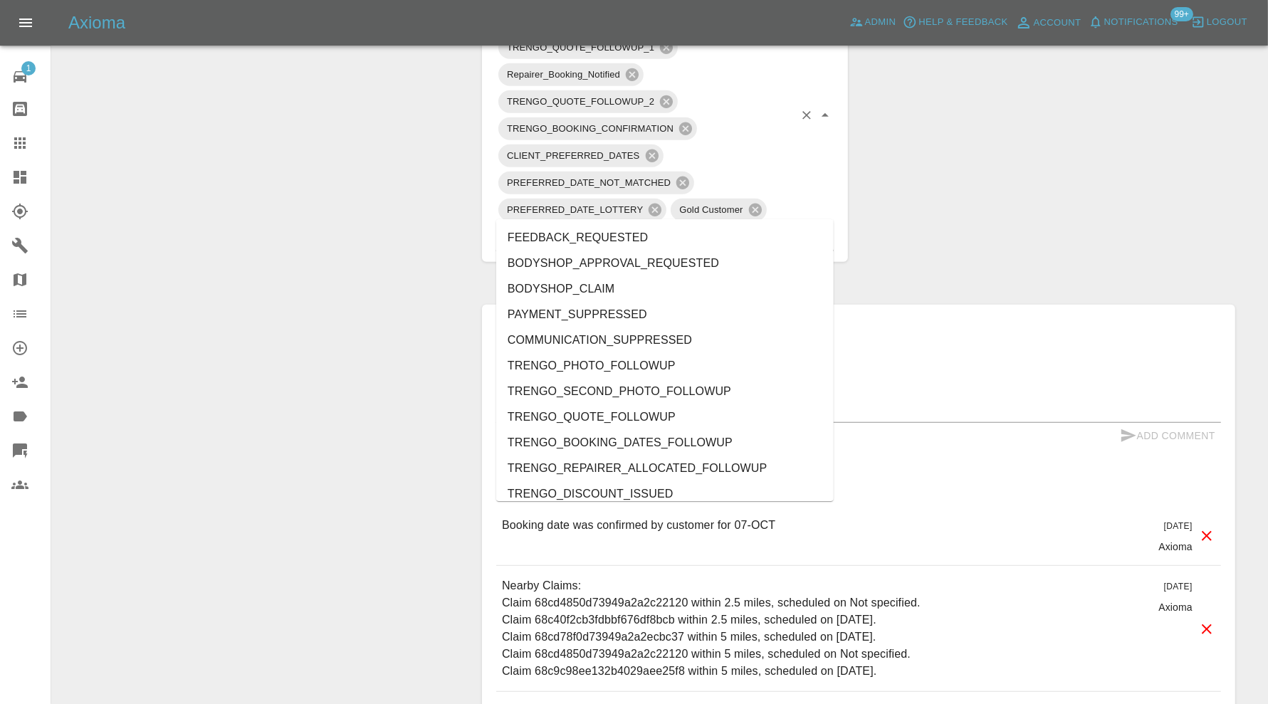
click at [703, 226] on input "text" at bounding box center [680, 237] width 228 height 22
type input "au"
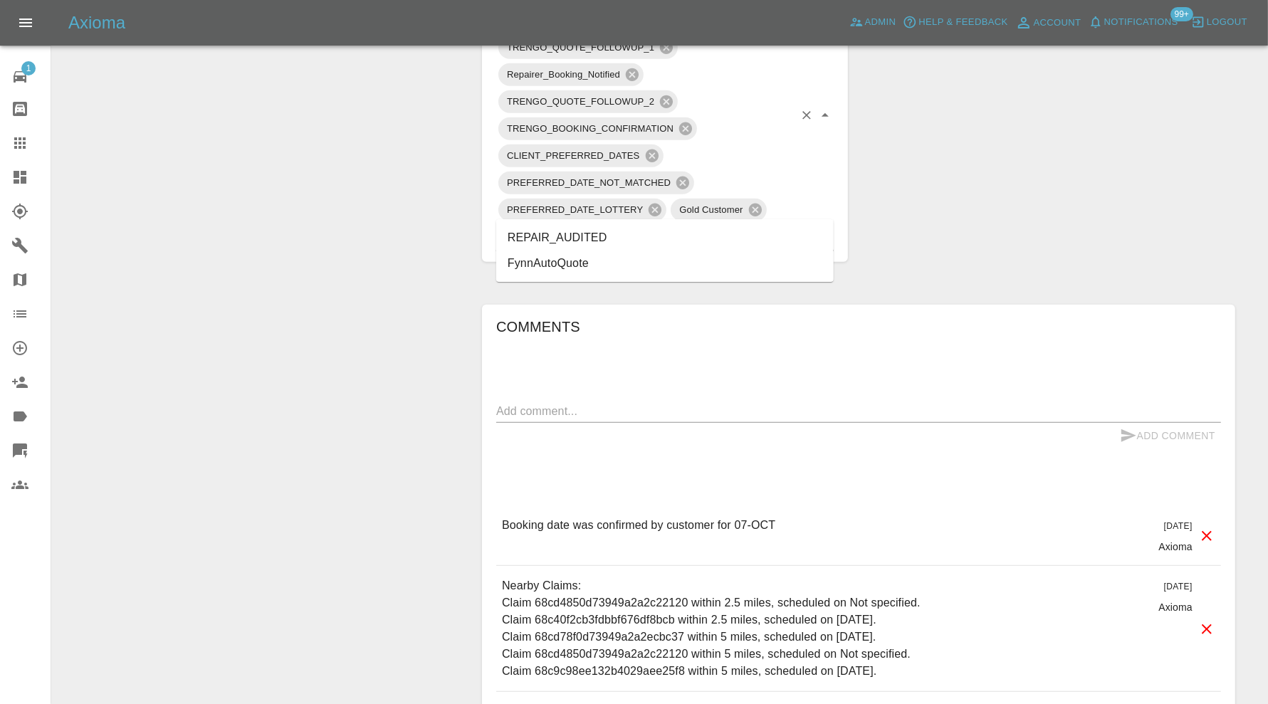
click at [605, 237] on li "REPAIR_AUDITED" at bounding box center [665, 238] width 338 height 26
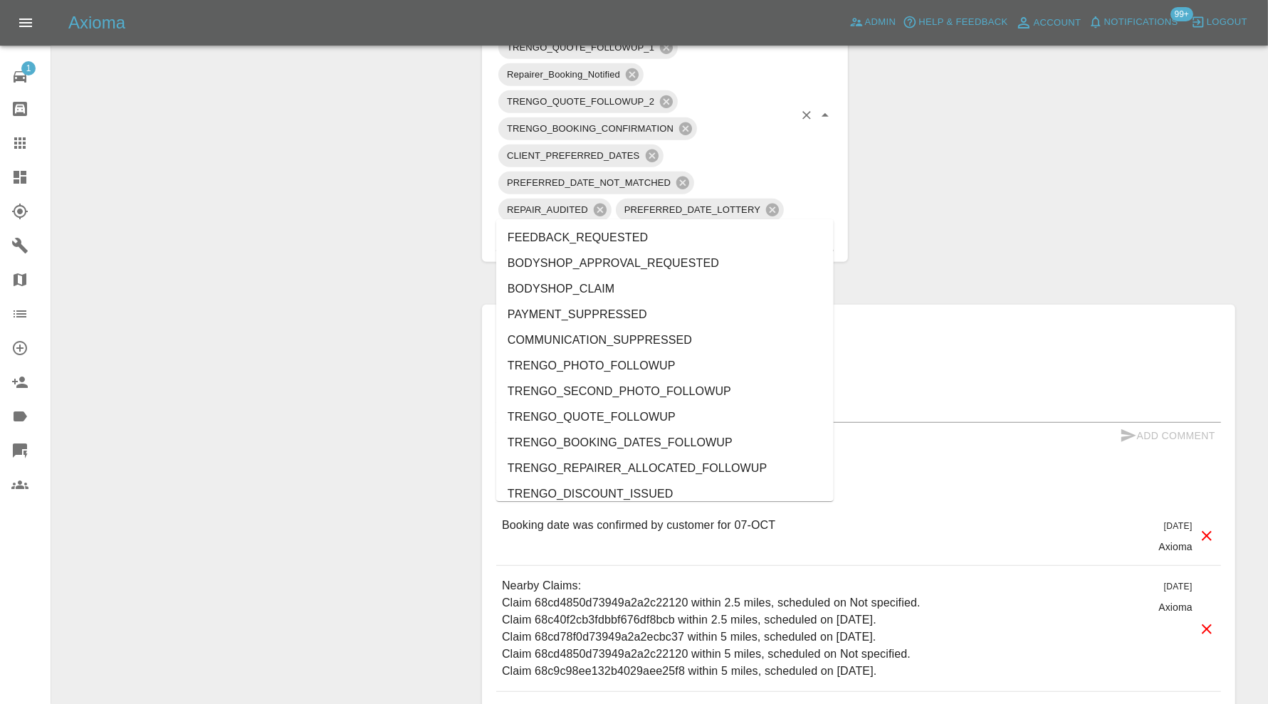
click at [732, 226] on input "text" at bounding box center [730, 237] width 127 height 22
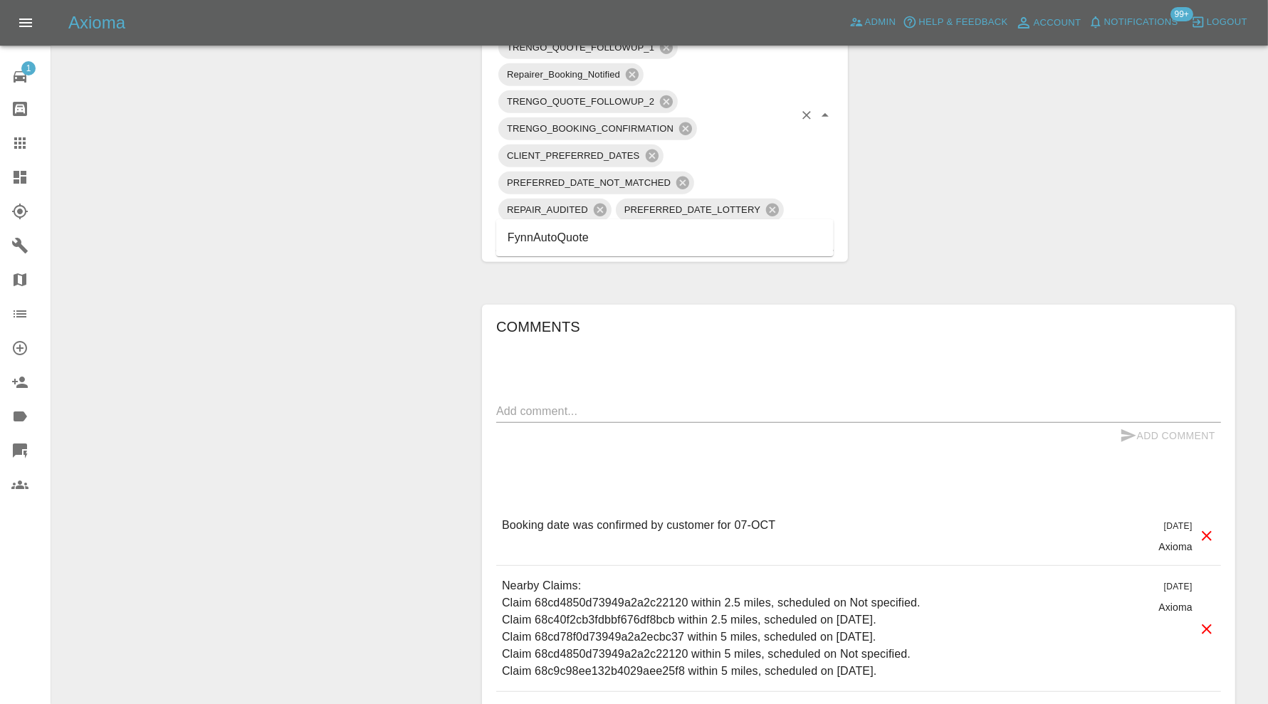
type input "au"
click at [360, 285] on div "Change Repairer Modify Claim Modify Quote Override Repair Date Rollback Submit …" at bounding box center [262, 6] width 398 height 1633
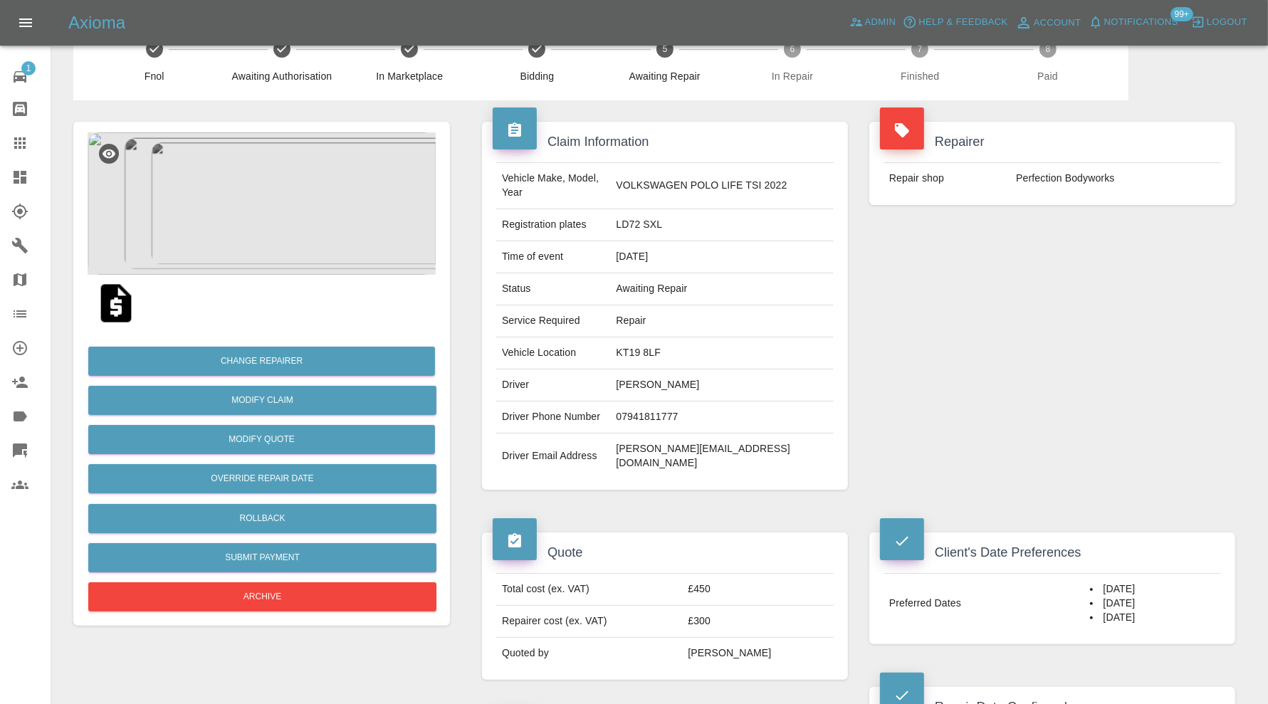
scroll to position [0, 0]
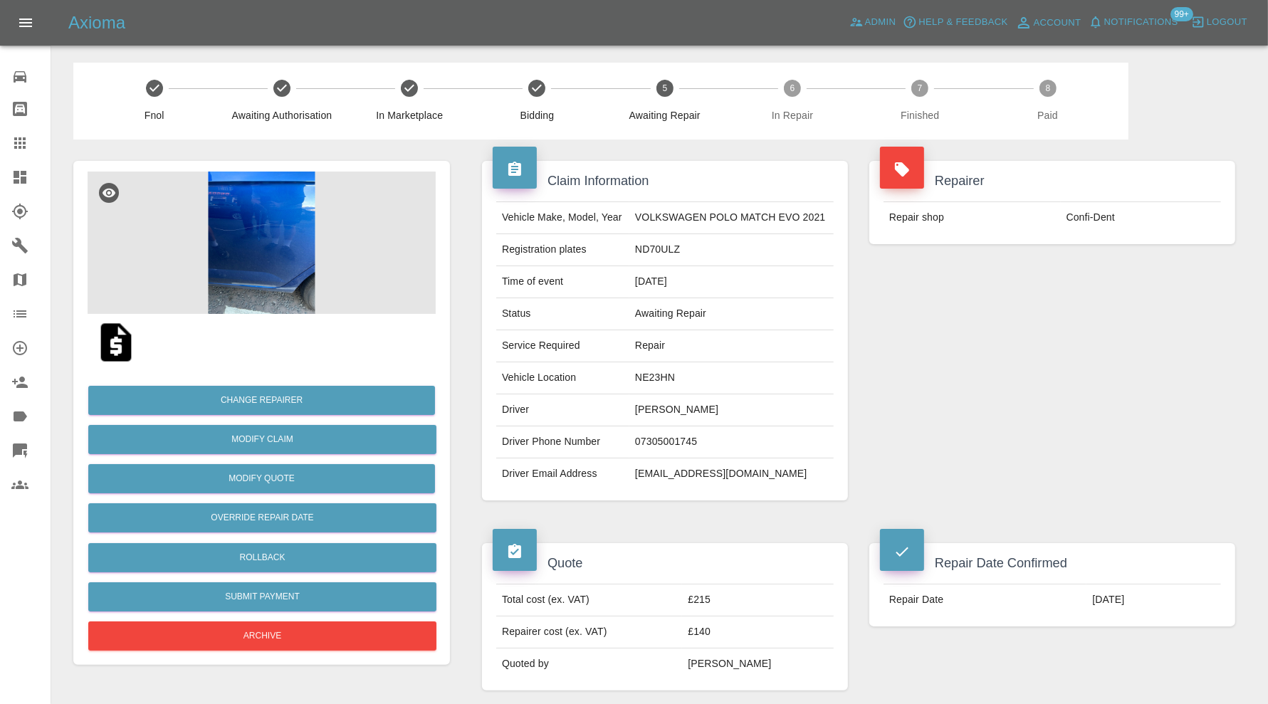
click at [270, 249] on img at bounding box center [262, 243] width 348 height 142
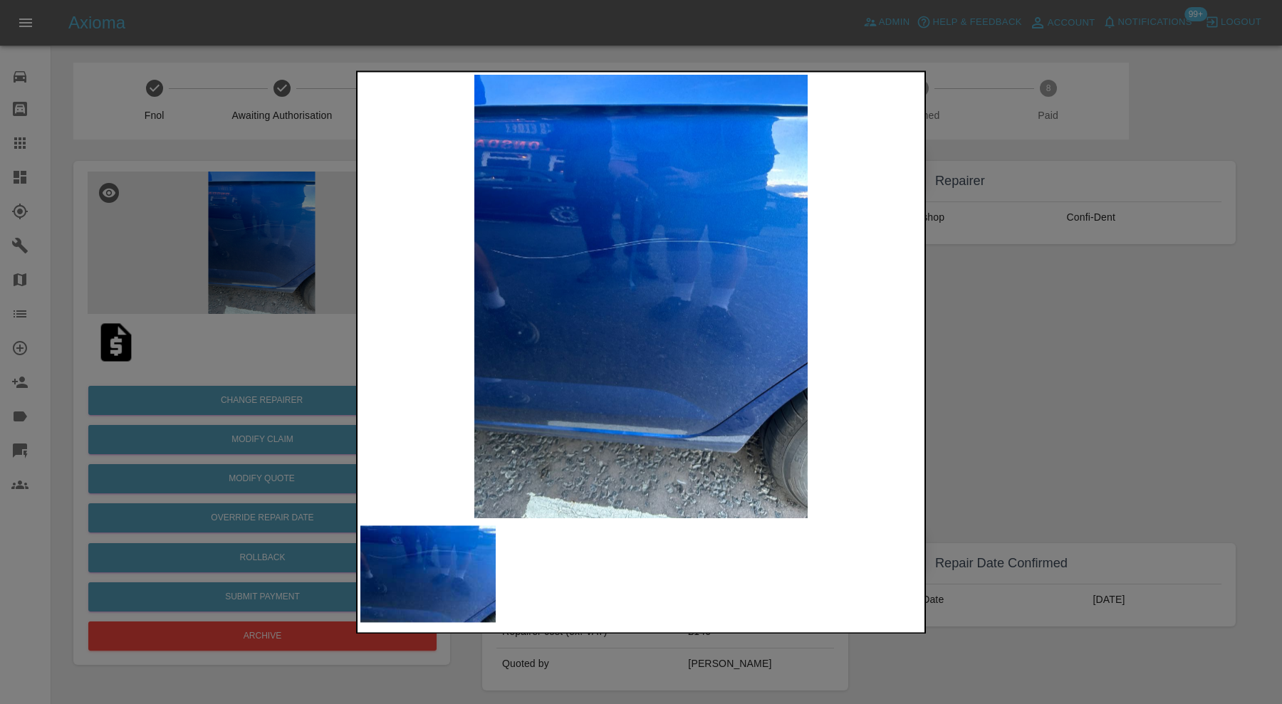
click at [998, 325] on div at bounding box center [641, 352] width 1282 height 704
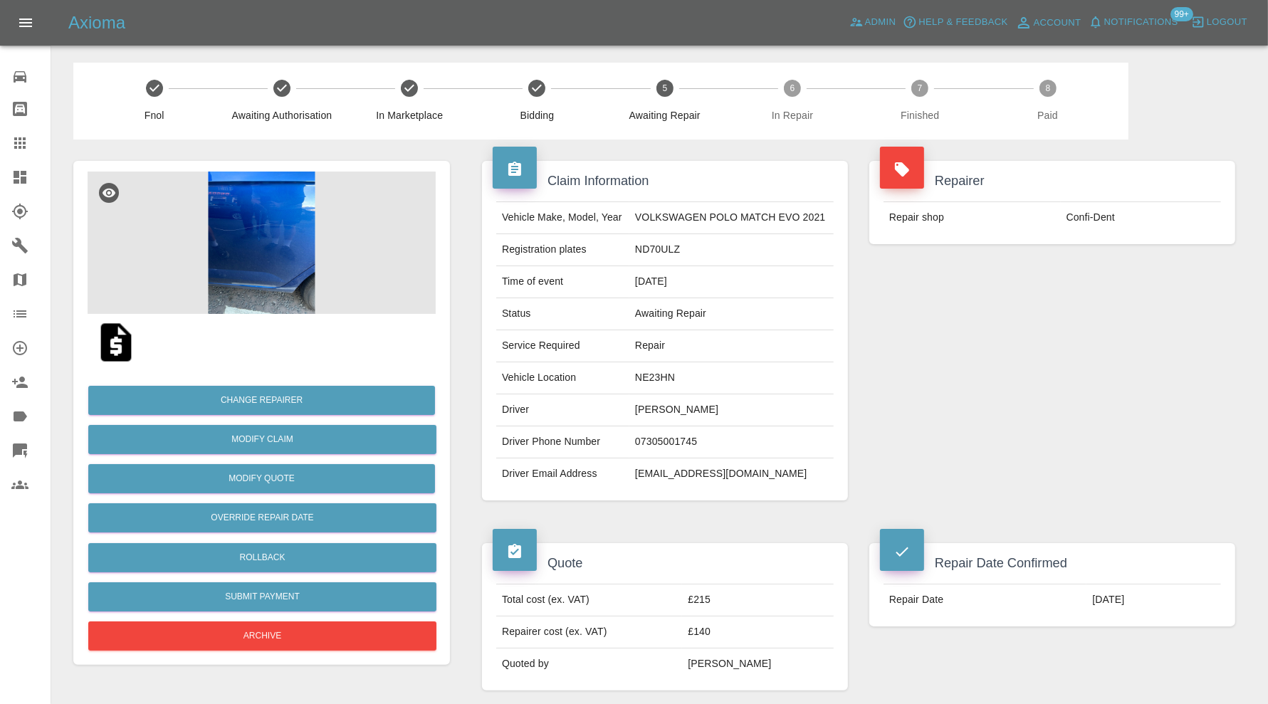
click at [672, 377] on td "NE23HN" at bounding box center [732, 378] width 204 height 32
click at [646, 377] on td "NE23HN" at bounding box center [732, 378] width 204 height 32
copy td "NE23HN"
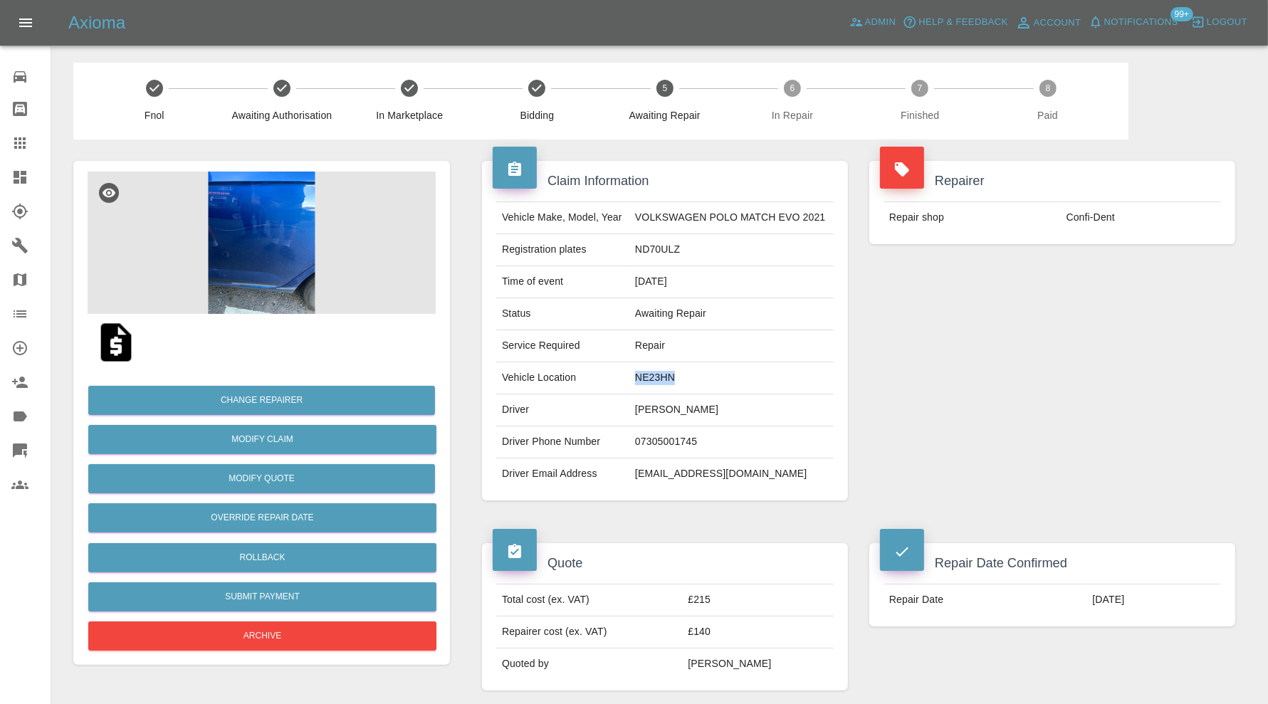
click at [246, 231] on img at bounding box center [262, 243] width 348 height 142
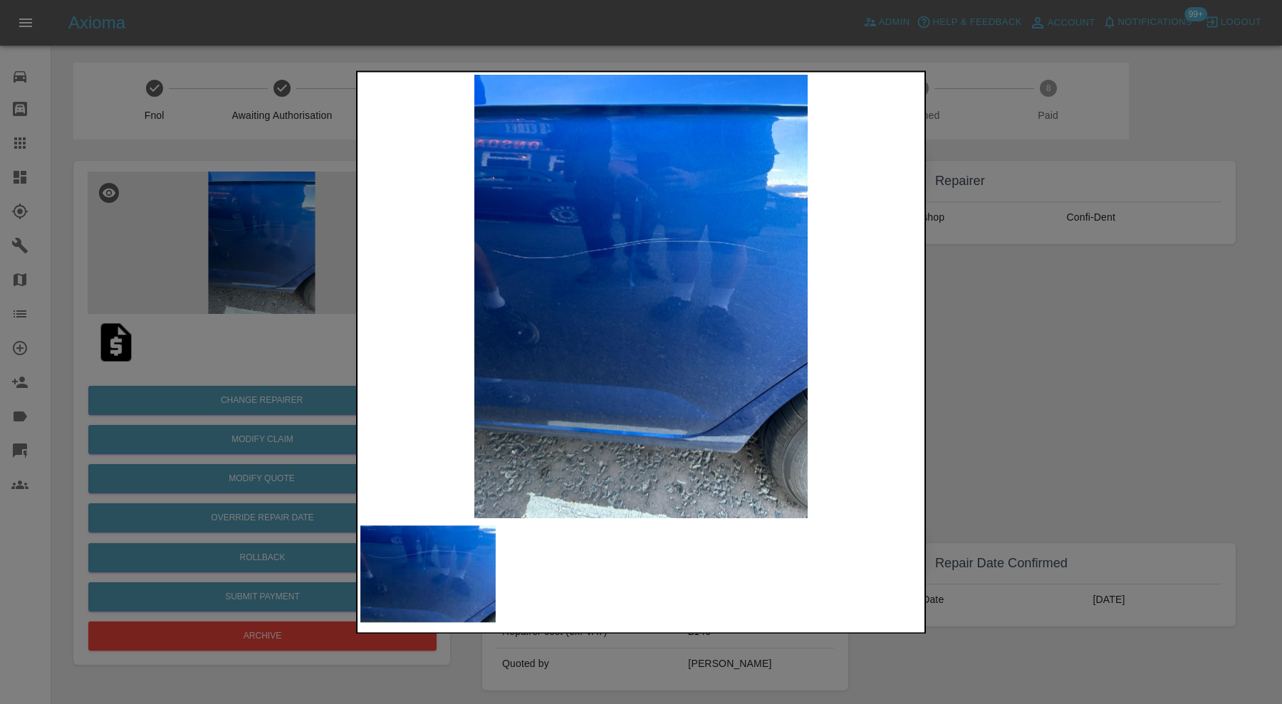
click at [986, 328] on div at bounding box center [641, 352] width 1282 height 704
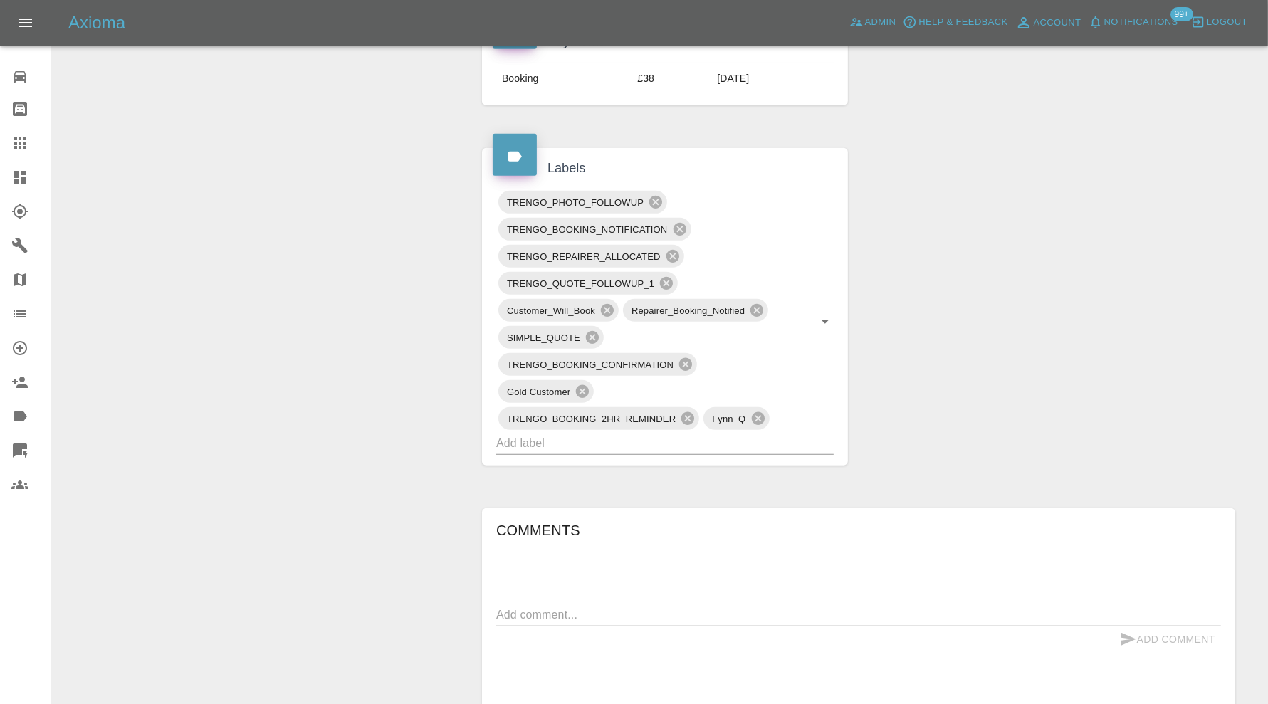
scroll to position [1068, 0]
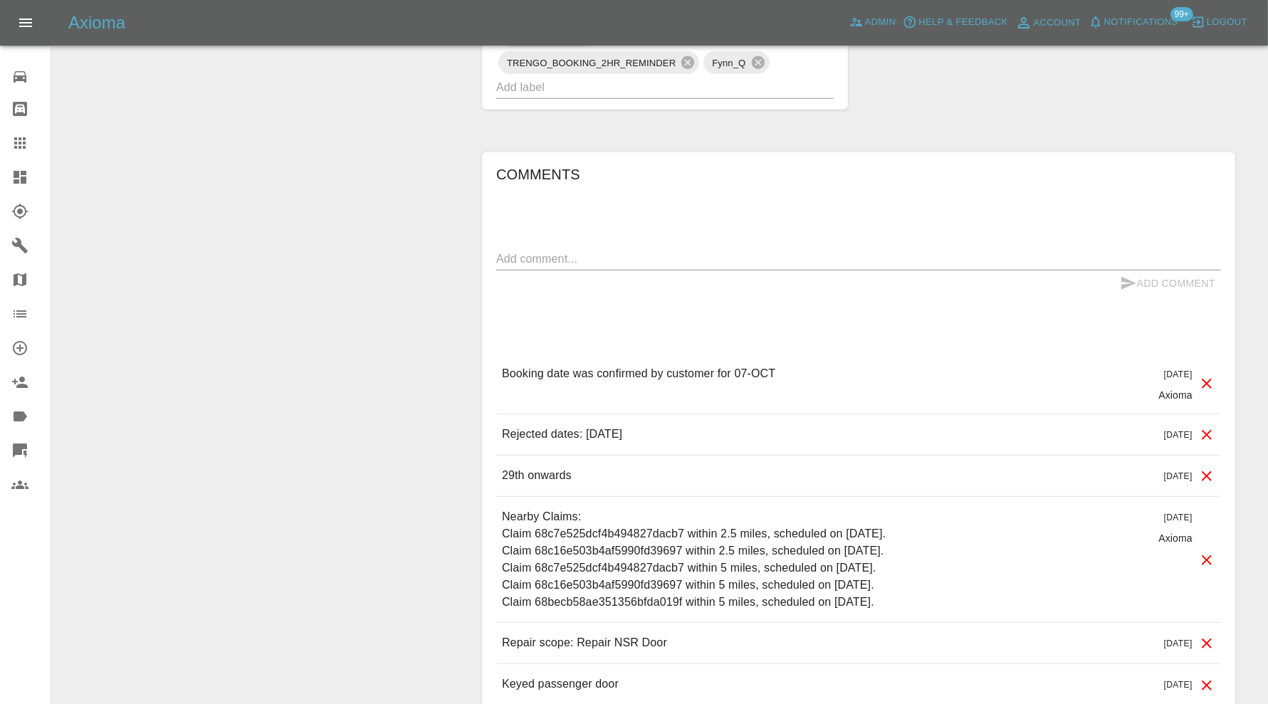
click at [654, 266] on div "x" at bounding box center [858, 259] width 725 height 23
type textarea "checking space"
click at [1124, 286] on icon "submit" at bounding box center [1128, 283] width 17 height 17
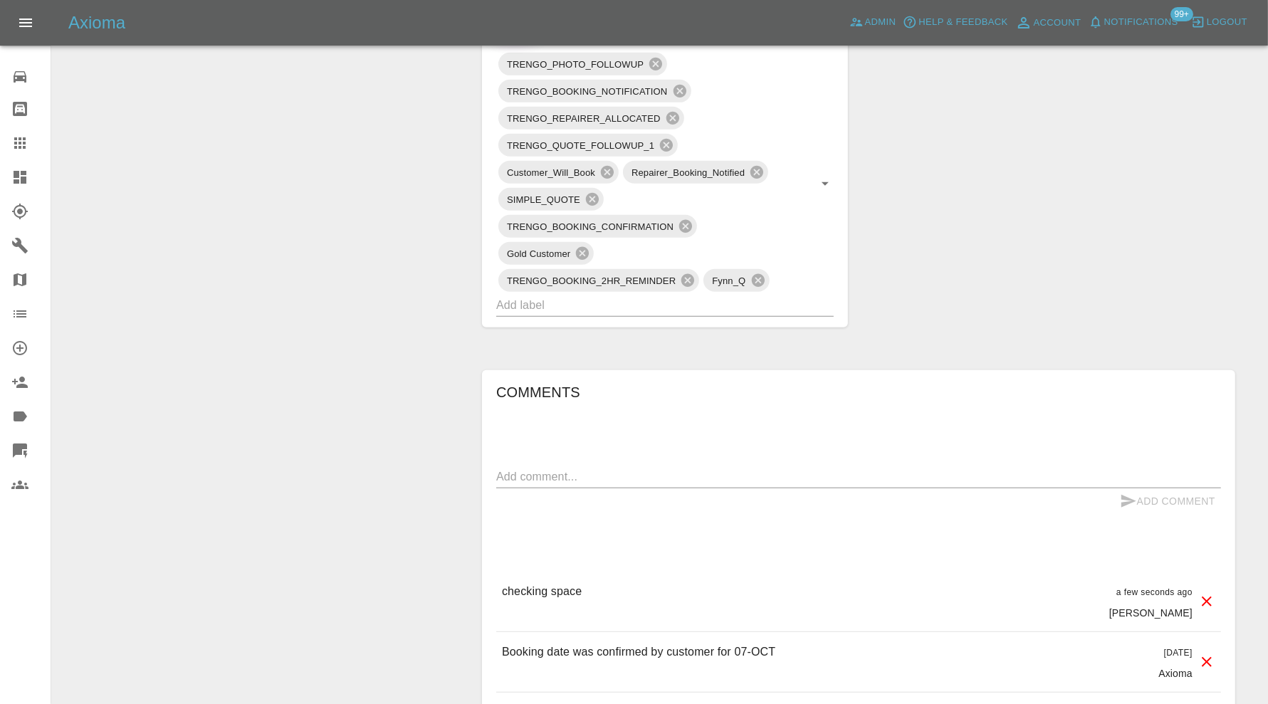
scroll to position [830, 0]
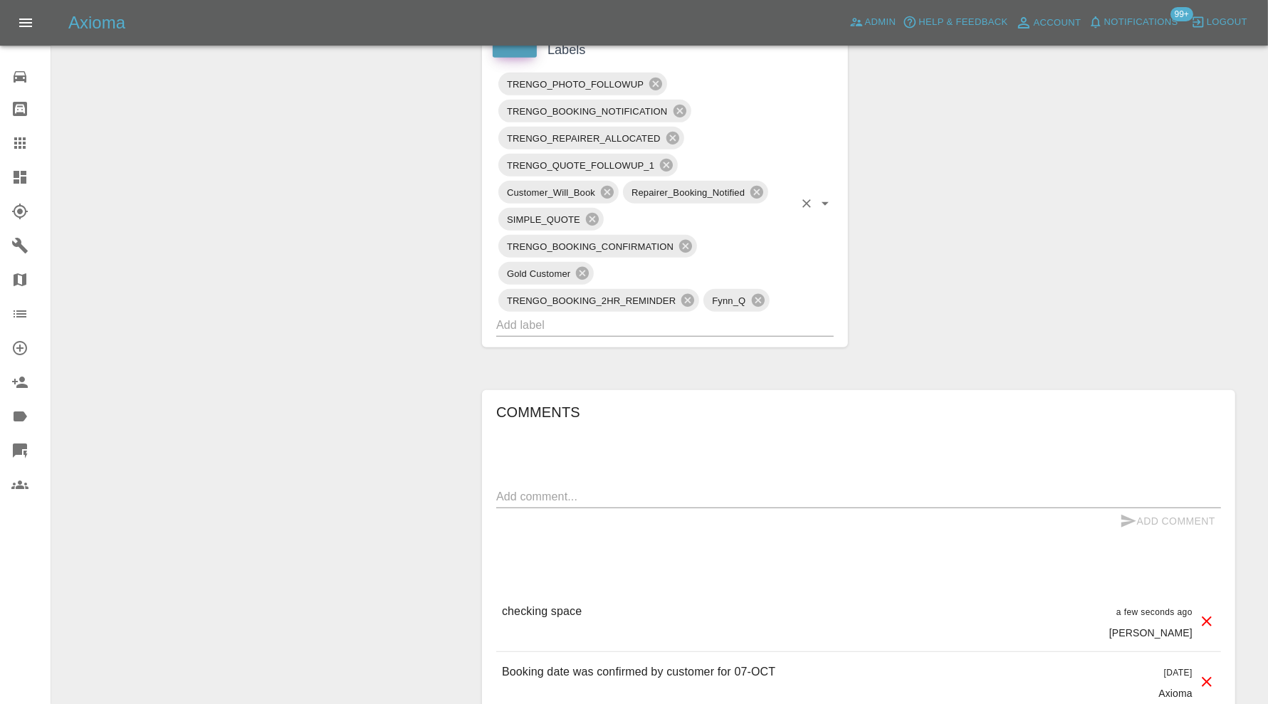
click at [642, 324] on input "text" at bounding box center [645, 325] width 298 height 22
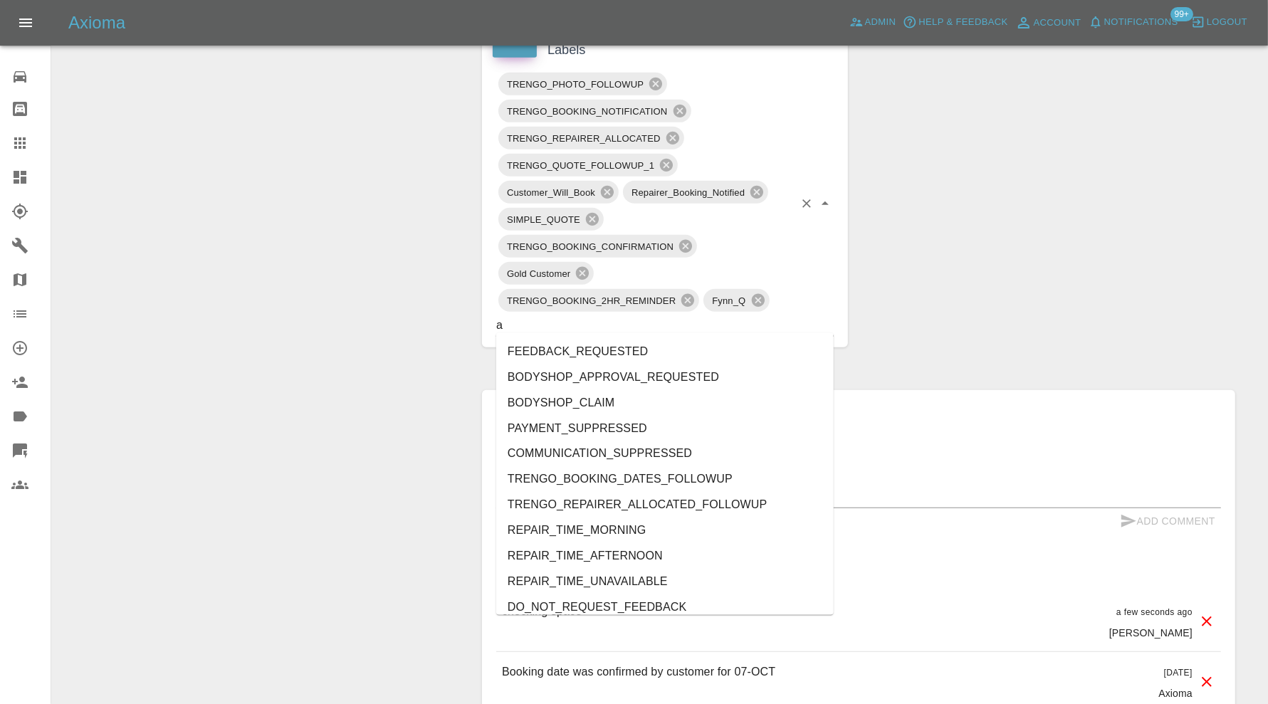
type input "au"
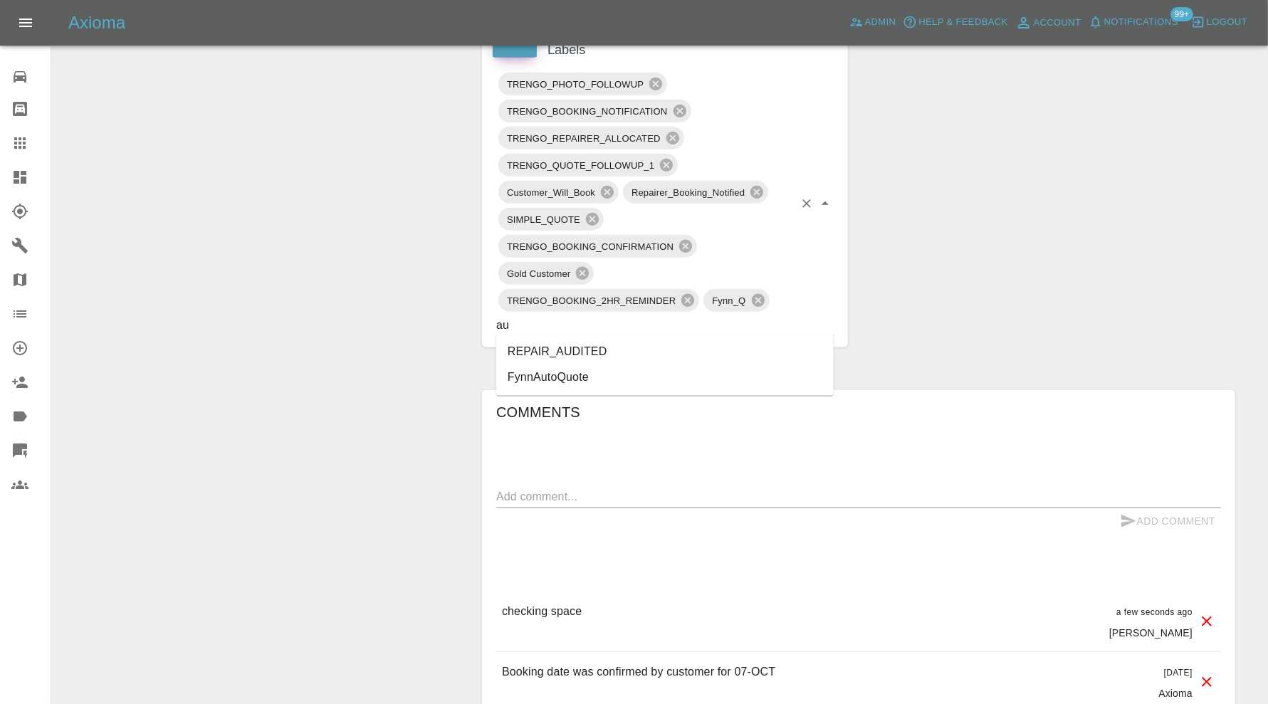
click at [553, 348] on li "REPAIR_AUDITED" at bounding box center [665, 352] width 338 height 26
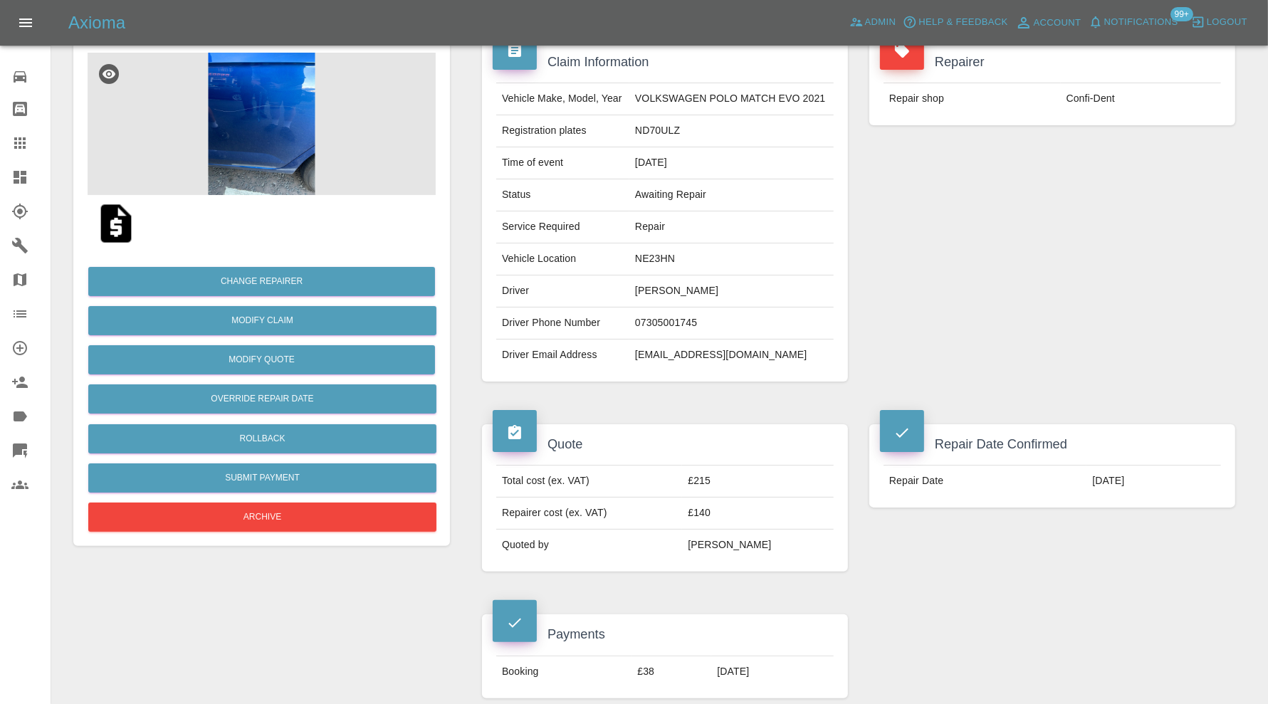
scroll to position [118, 0]
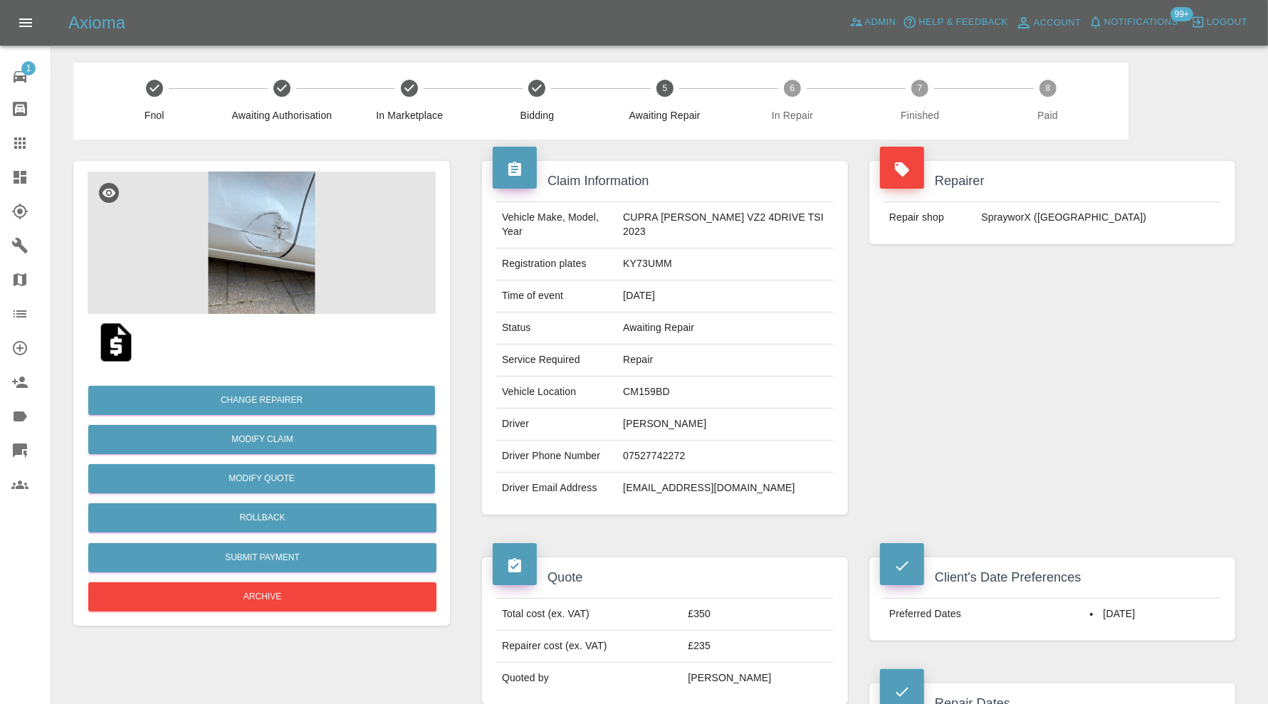
click at [294, 242] on img at bounding box center [262, 243] width 348 height 142
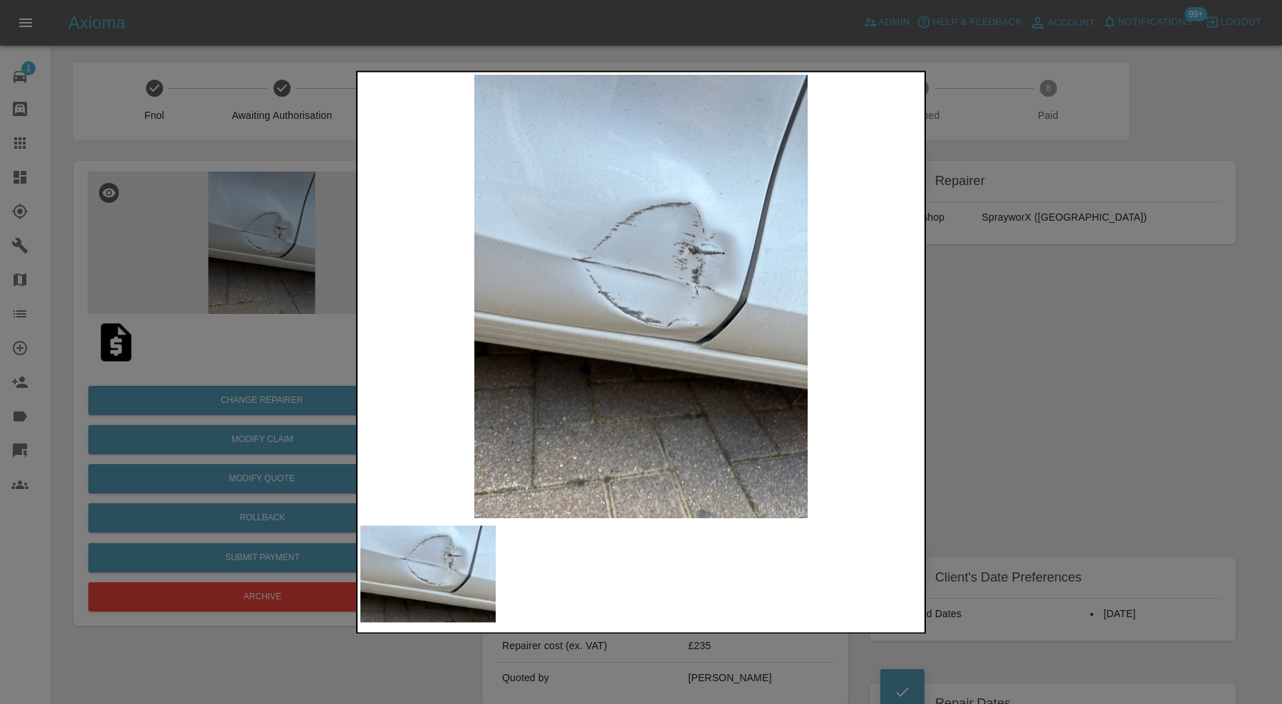
click at [979, 343] on div at bounding box center [641, 352] width 1282 height 704
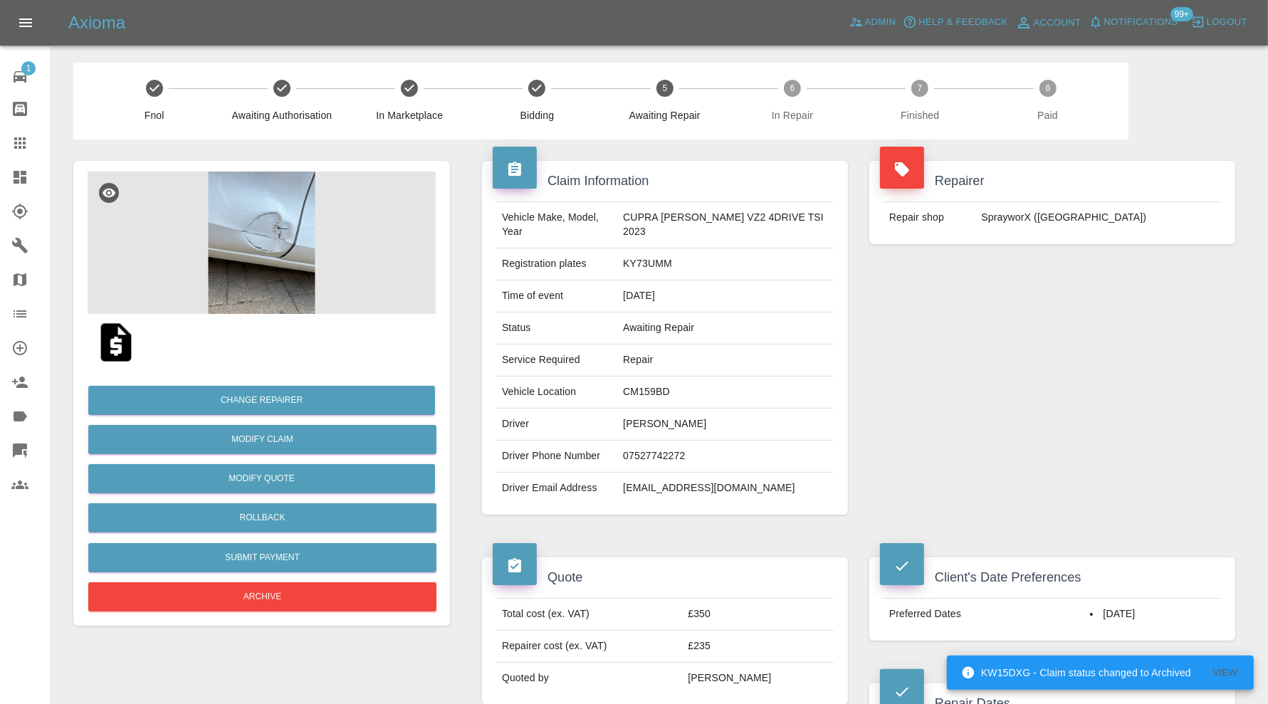
click at [303, 267] on img at bounding box center [262, 243] width 348 height 142
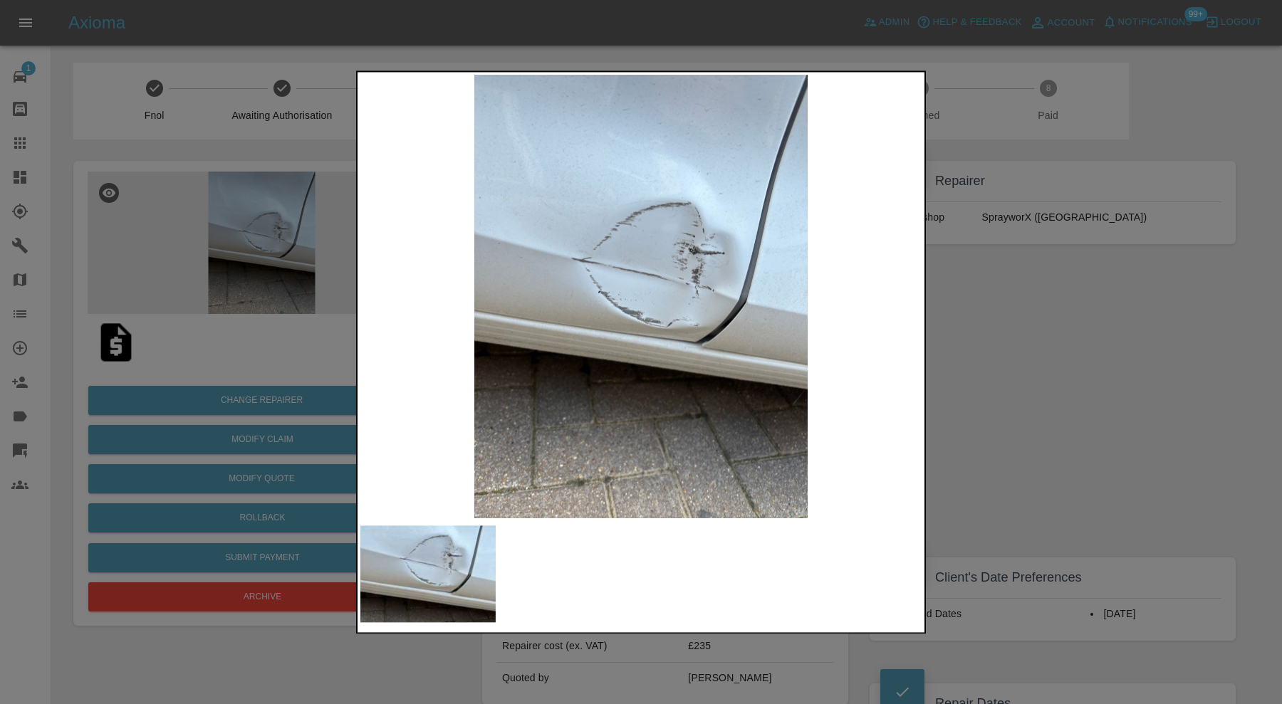
click at [1112, 382] on div at bounding box center [641, 352] width 1282 height 704
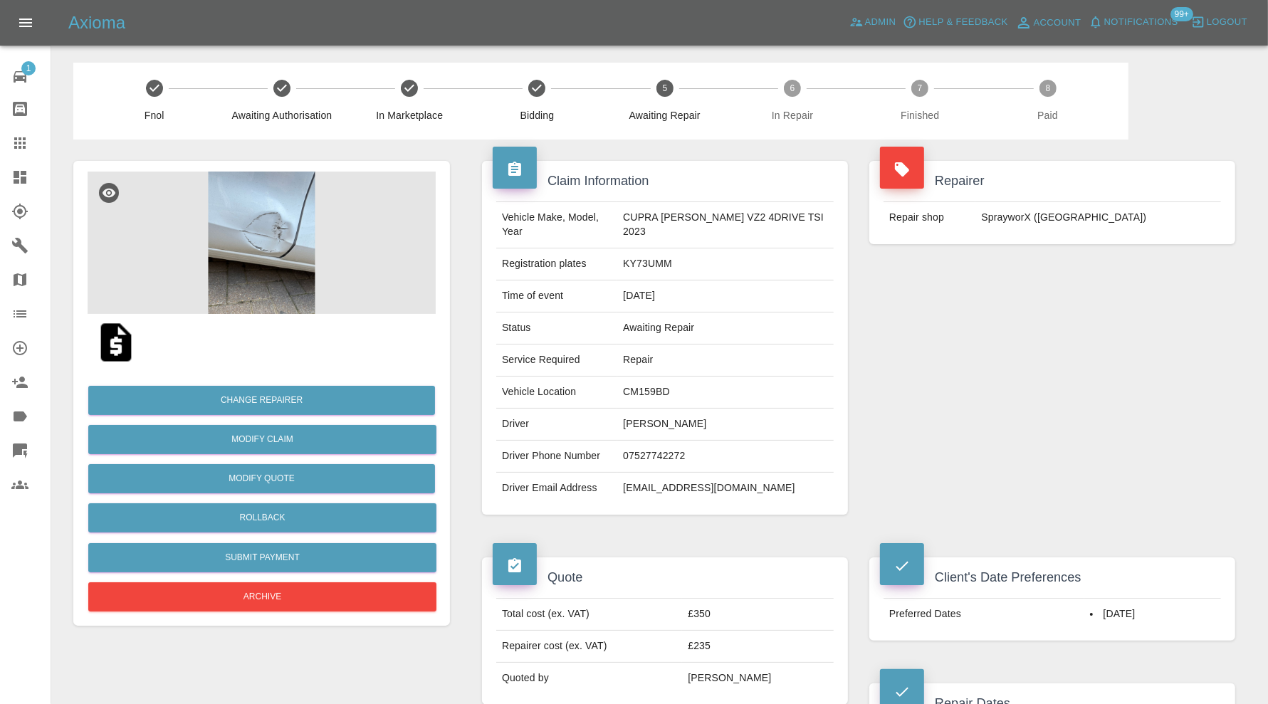
click at [272, 236] on img at bounding box center [262, 243] width 348 height 142
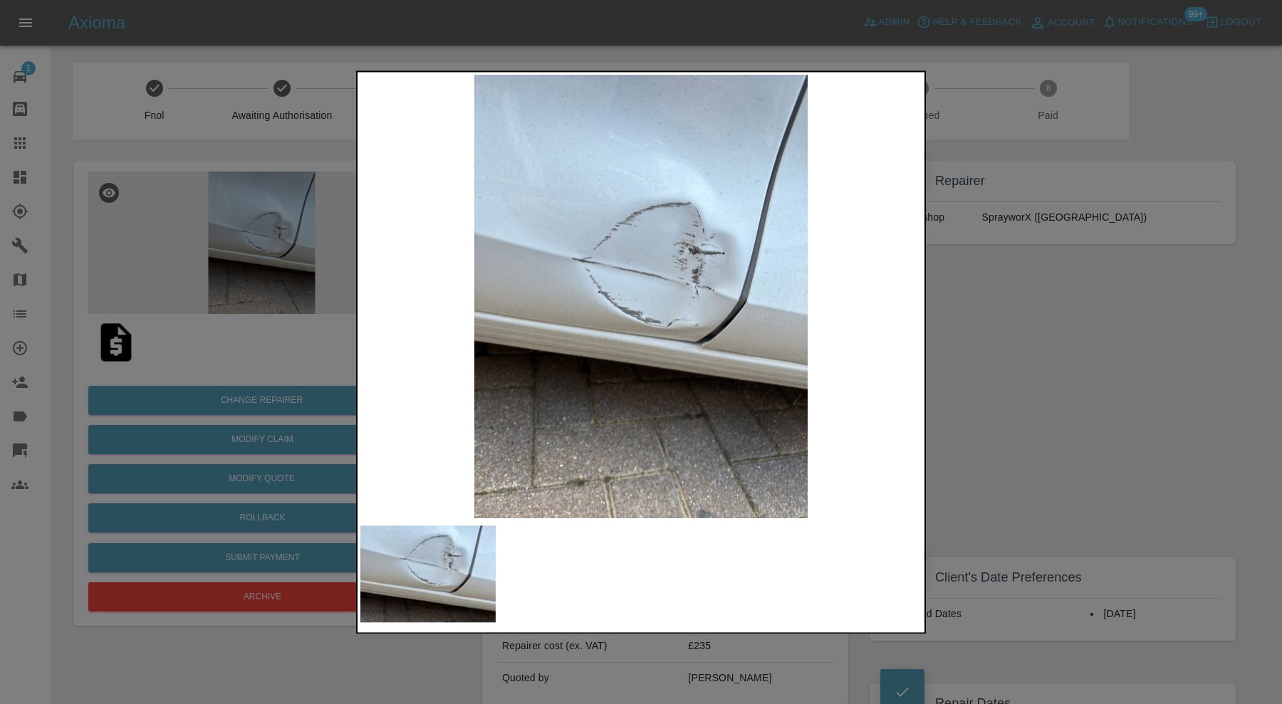
click at [986, 353] on div at bounding box center [641, 352] width 1282 height 704
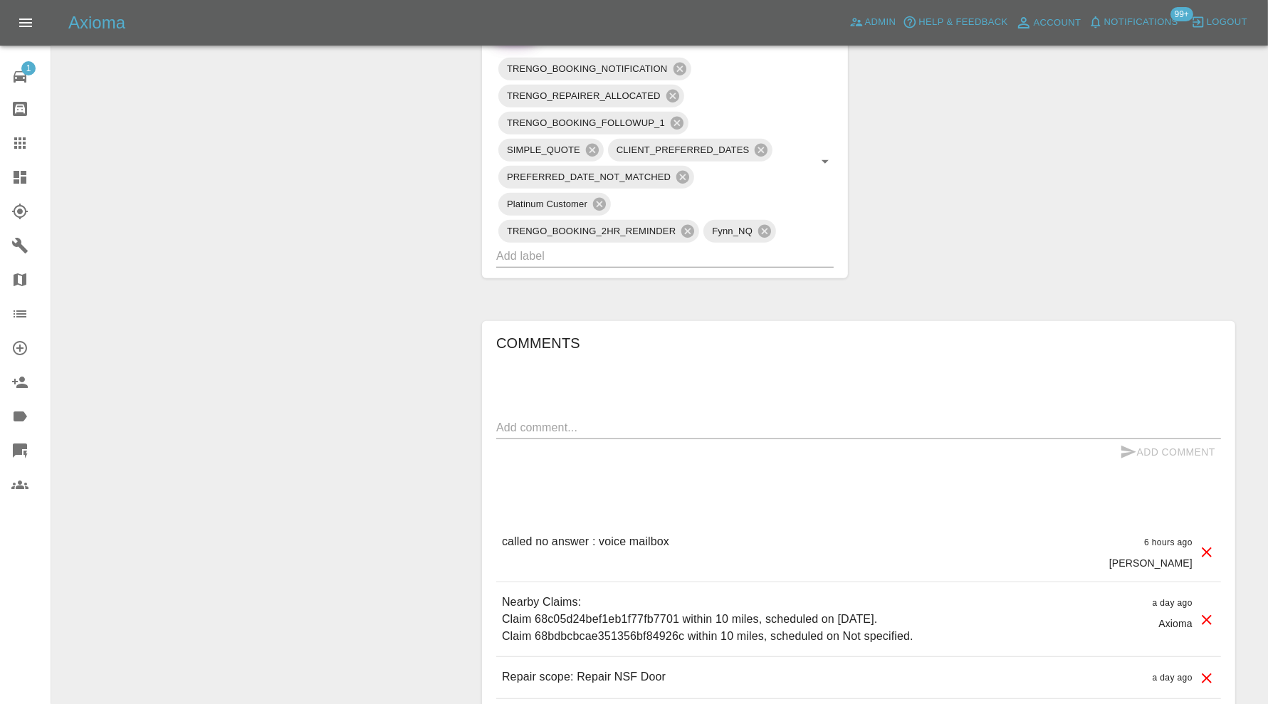
scroll to position [1139, 0]
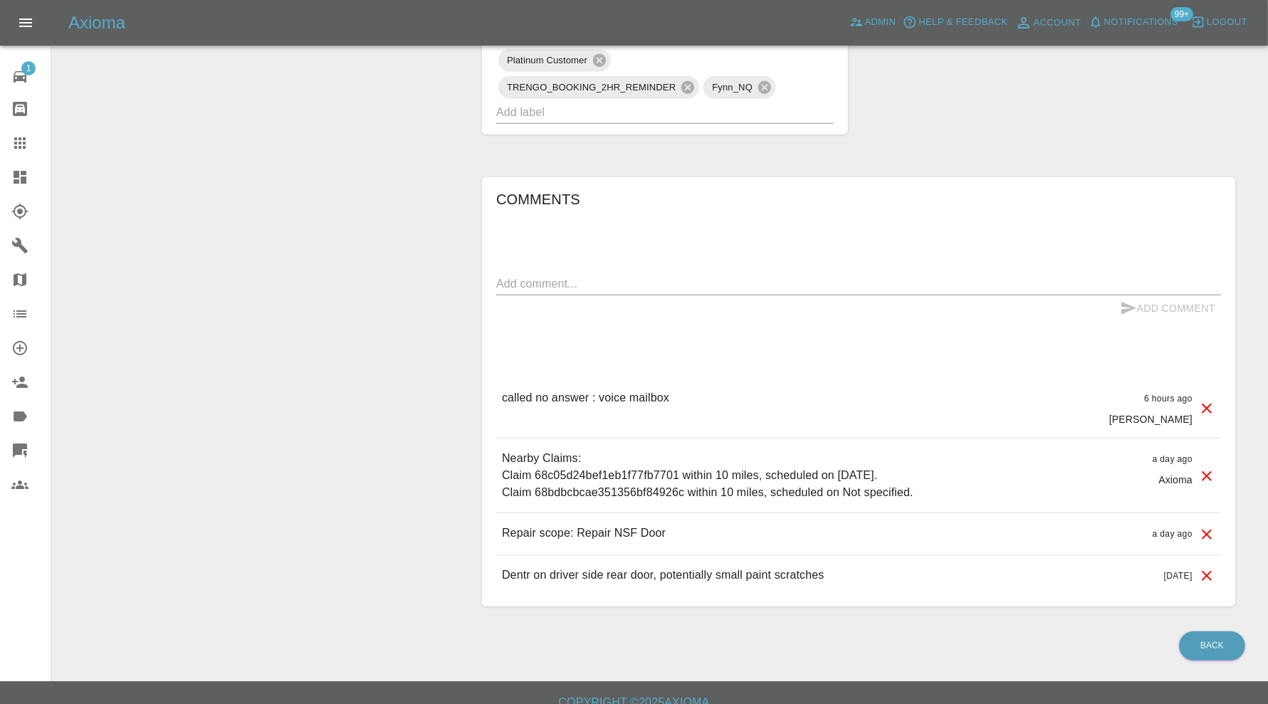
click at [681, 276] on div "x" at bounding box center [858, 284] width 725 height 23
type textarea "requesting further images"
click at [1143, 296] on button "Add Comment" at bounding box center [1167, 309] width 107 height 26
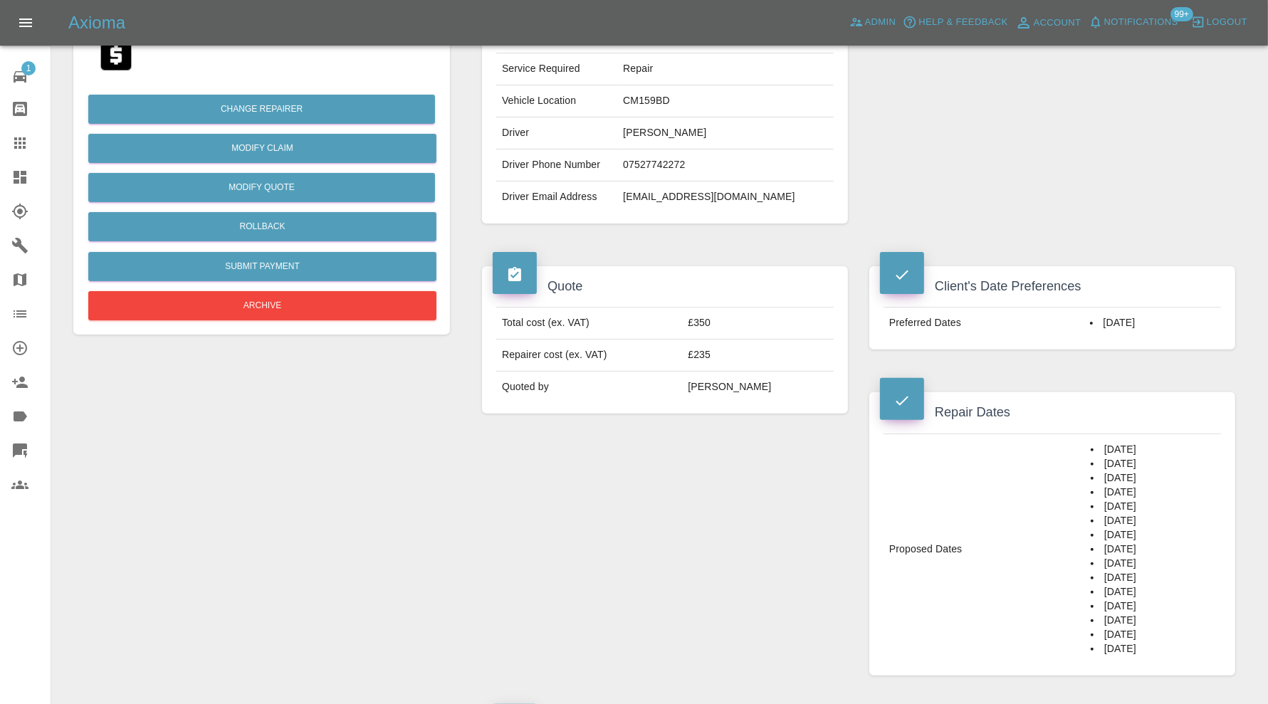
scroll to position [71, 0]
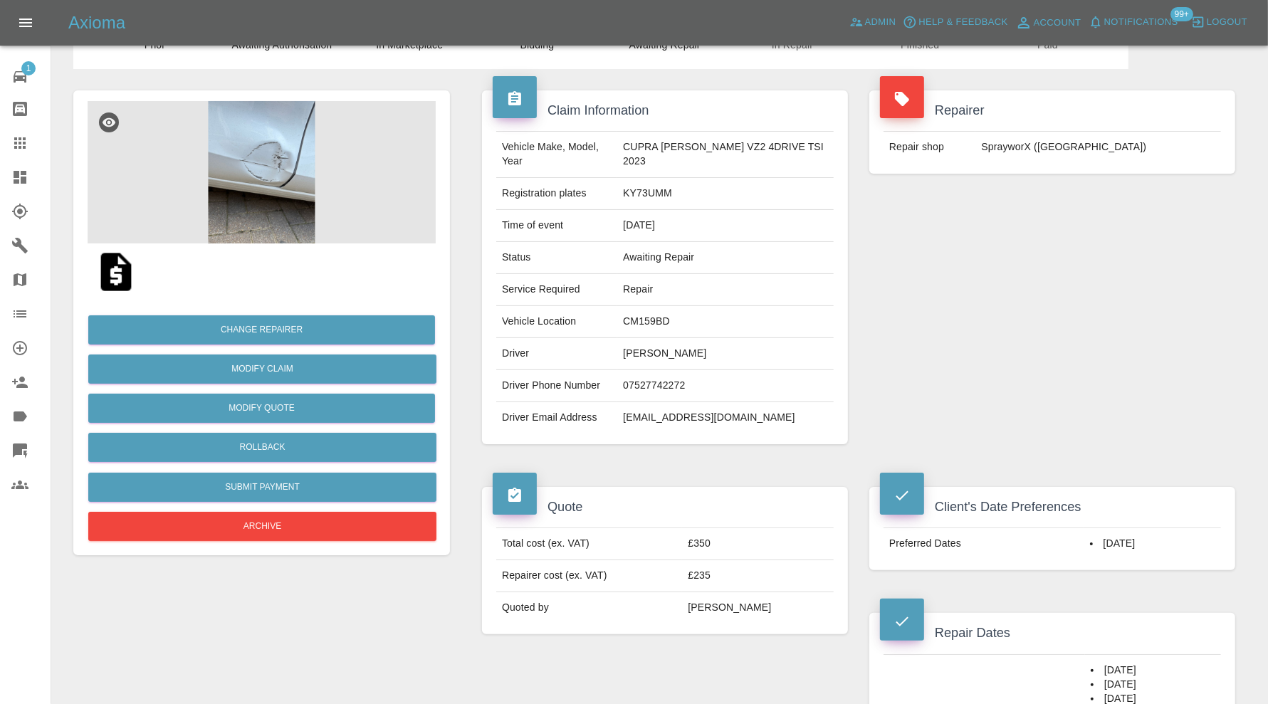
click at [676, 306] on td "CM159BD" at bounding box center [725, 322] width 216 height 32
copy td "CM159BD"
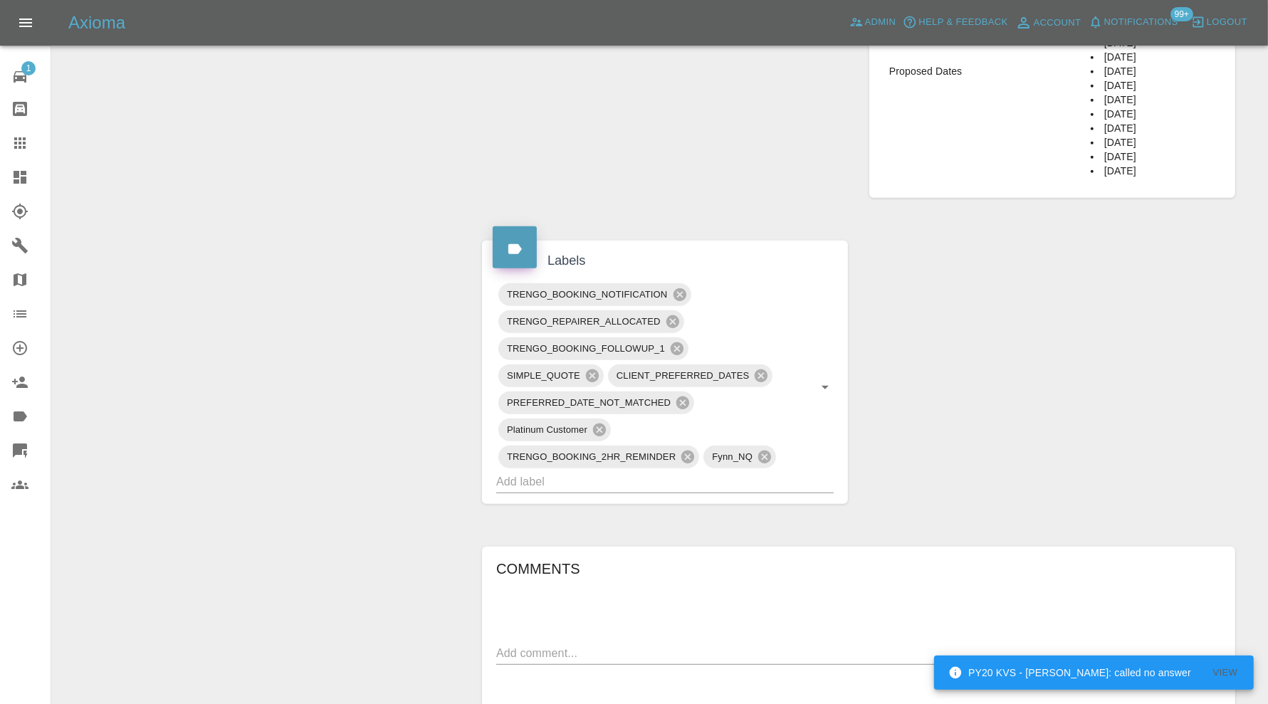
scroll to position [783, 0]
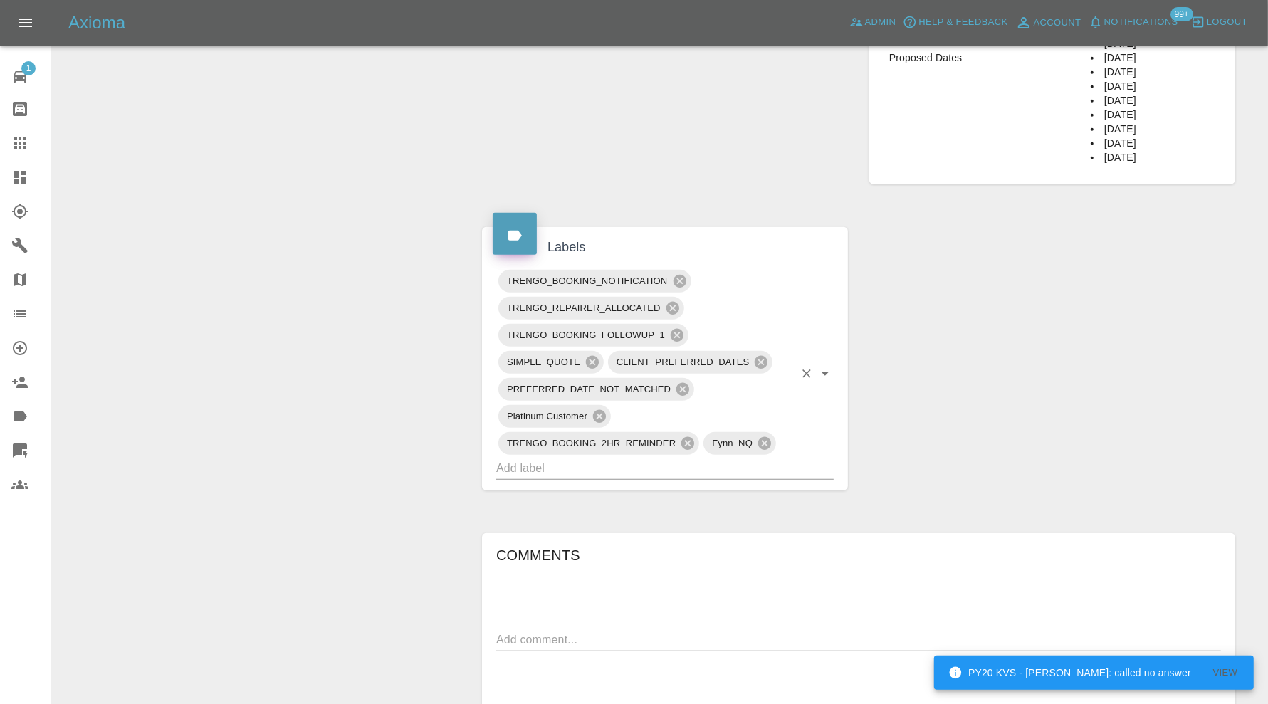
click at [684, 457] on input "text" at bounding box center [645, 468] width 298 height 22
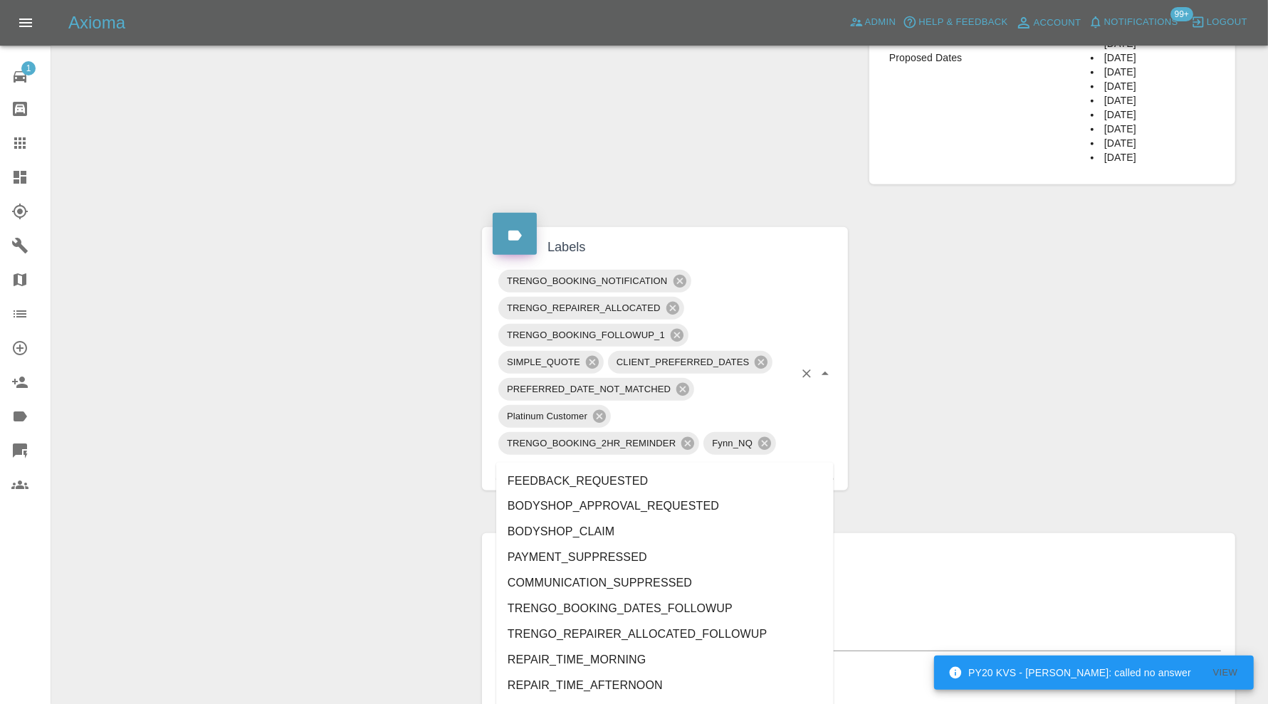
type input "au"
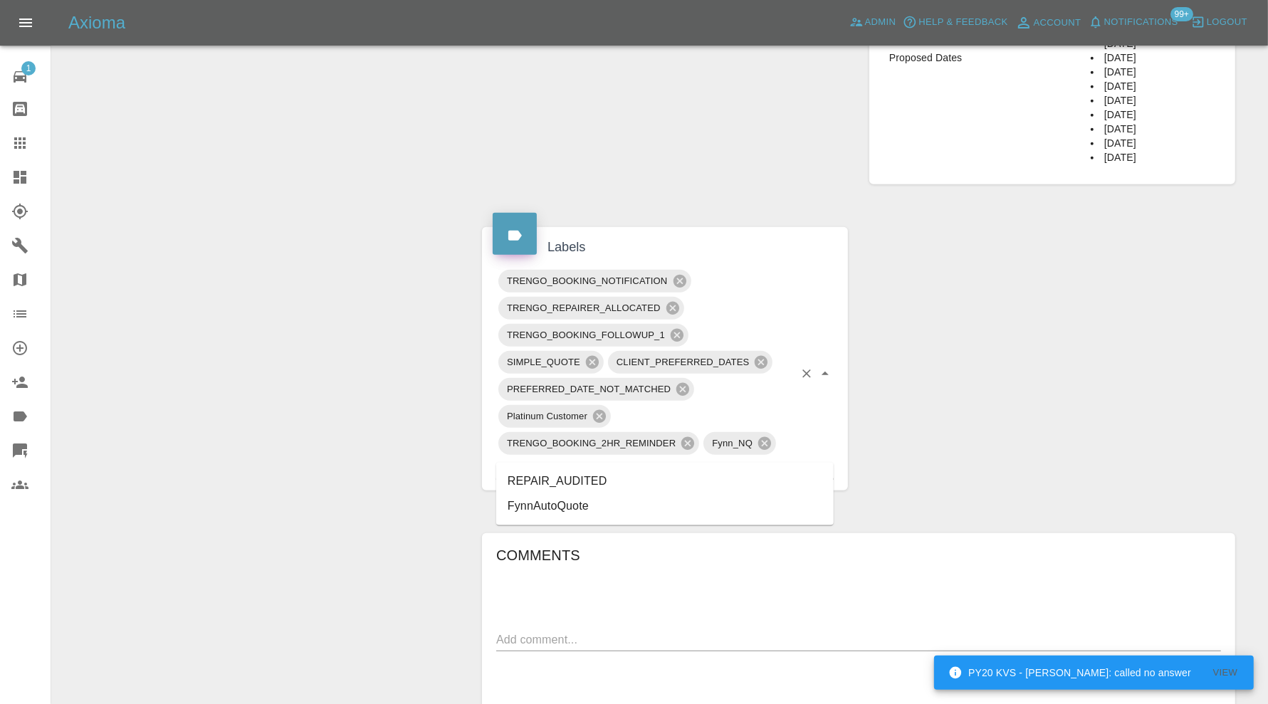
click at [617, 472] on li "REPAIR_AUDITED" at bounding box center [665, 482] width 338 height 26
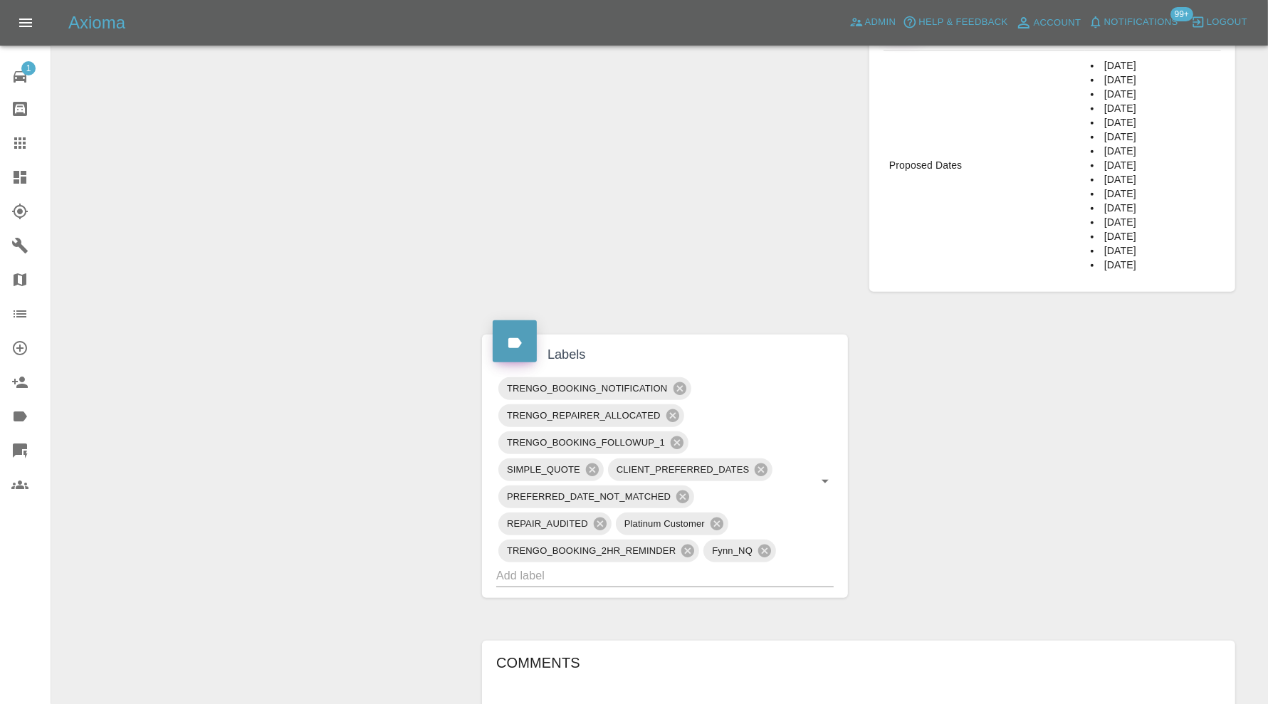
scroll to position [189, 0]
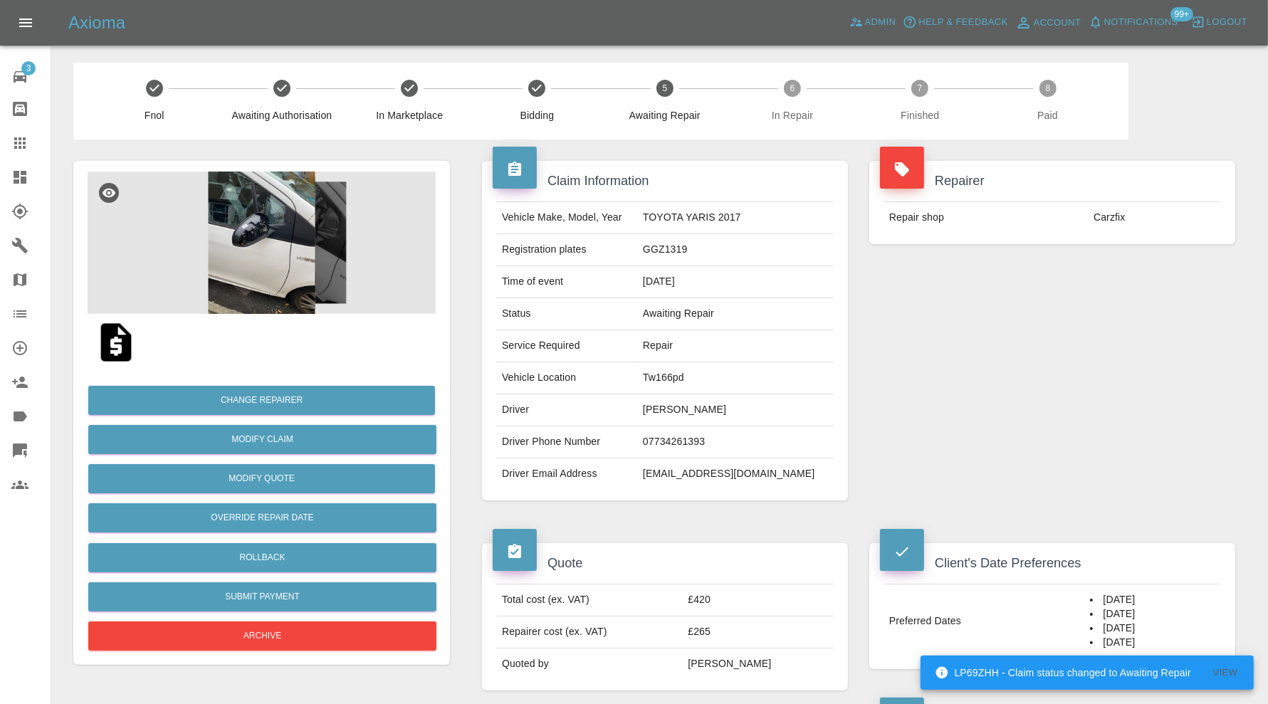
click at [259, 251] on img at bounding box center [262, 243] width 348 height 142
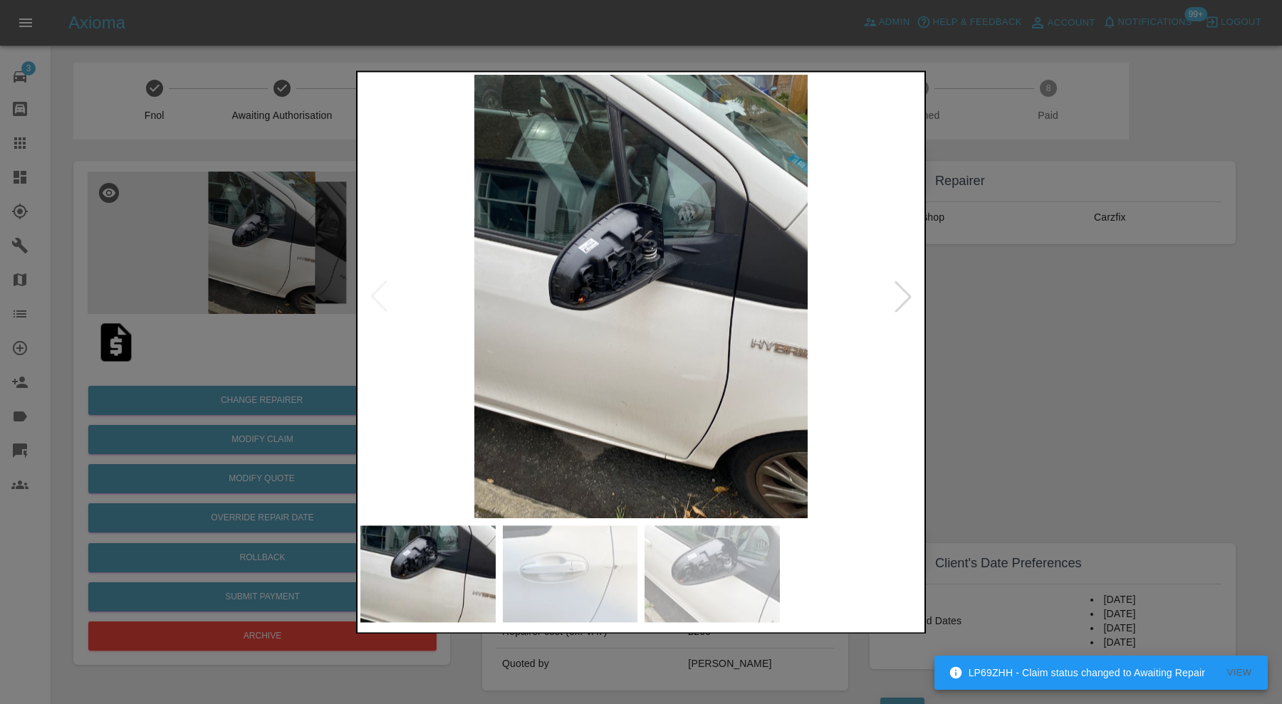
click at [894, 296] on div at bounding box center [902, 296] width 31 height 31
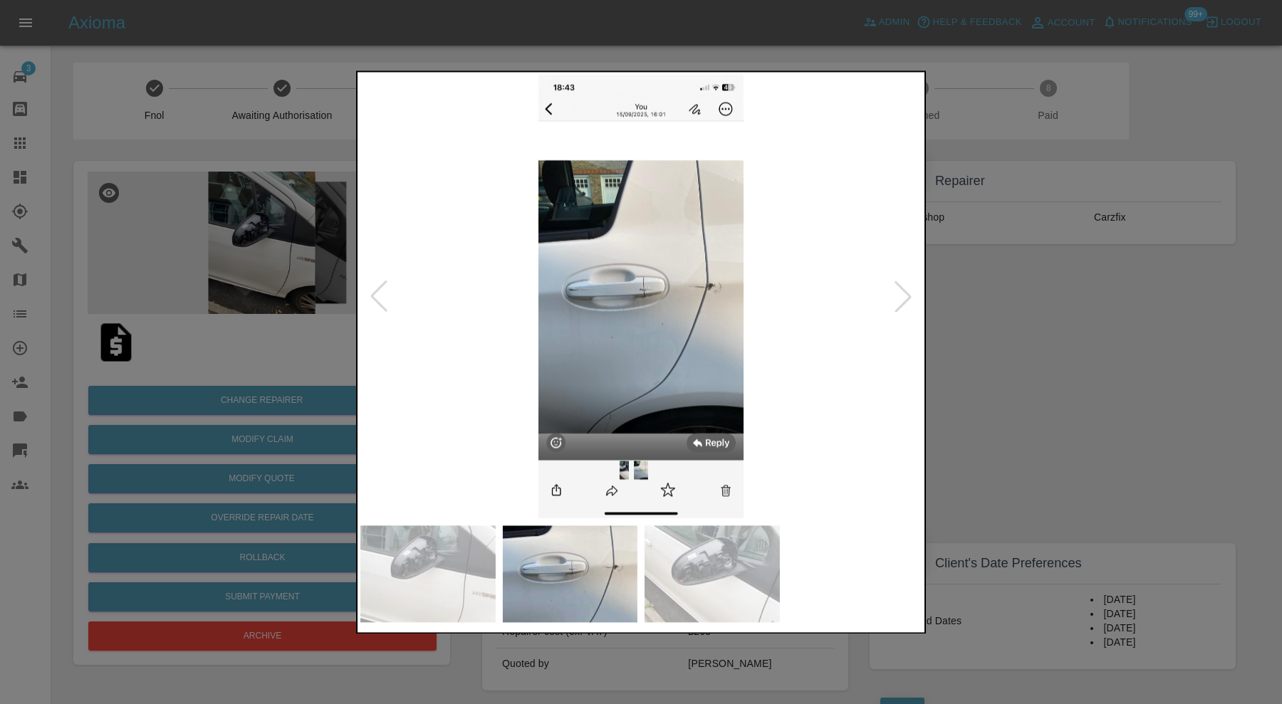
click at [894, 296] on div at bounding box center [902, 296] width 31 height 31
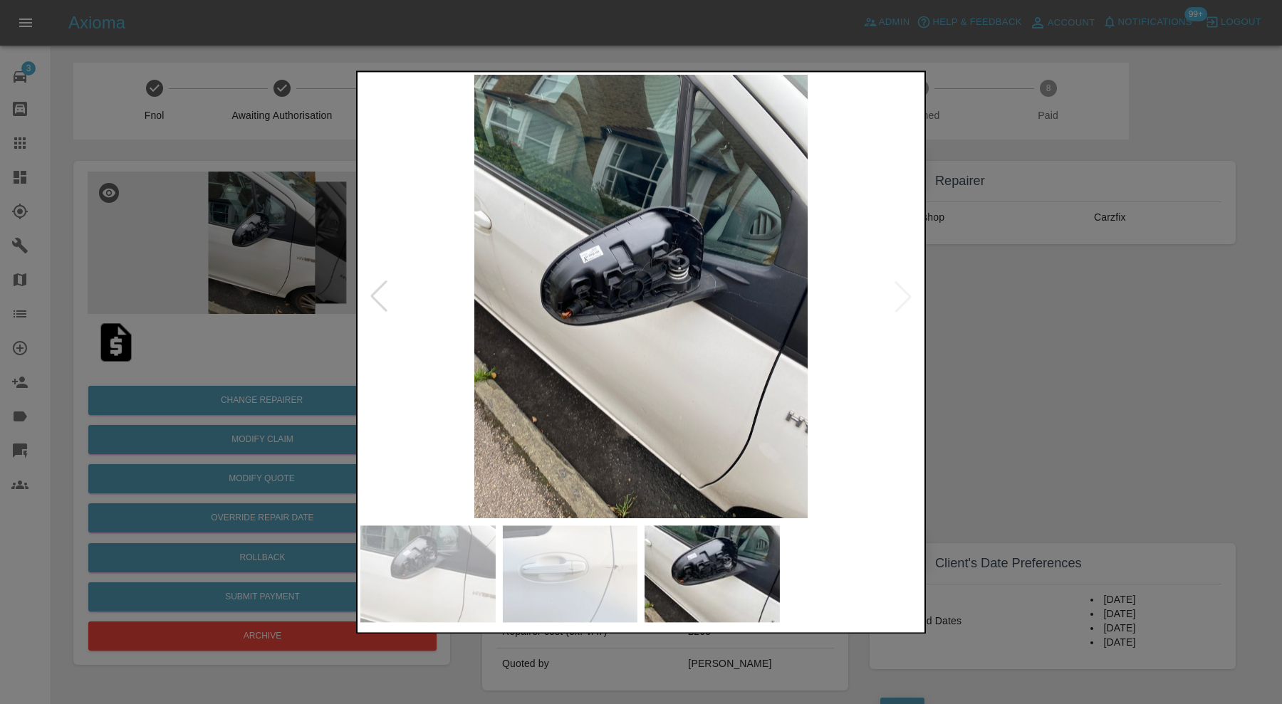
click at [961, 310] on div at bounding box center [641, 352] width 1282 height 704
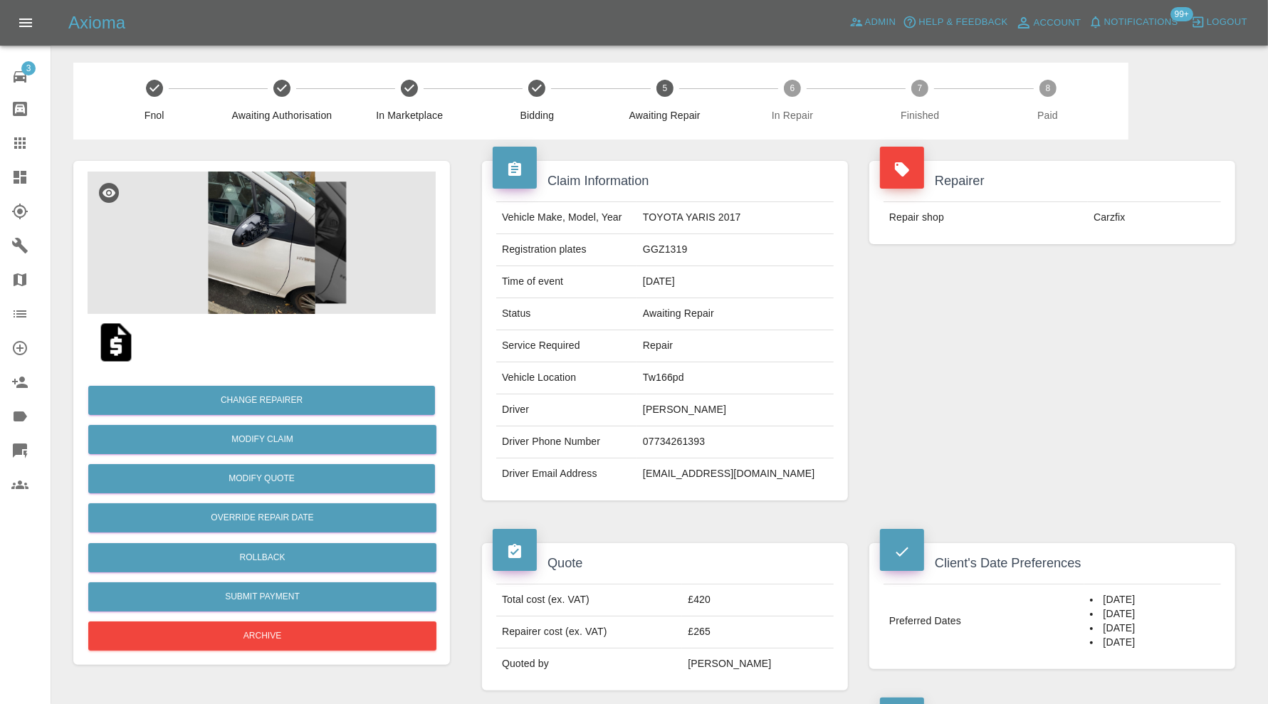
click at [706, 371] on td "Tw166pd" at bounding box center [735, 378] width 197 height 32
copy td "Tw166pd"
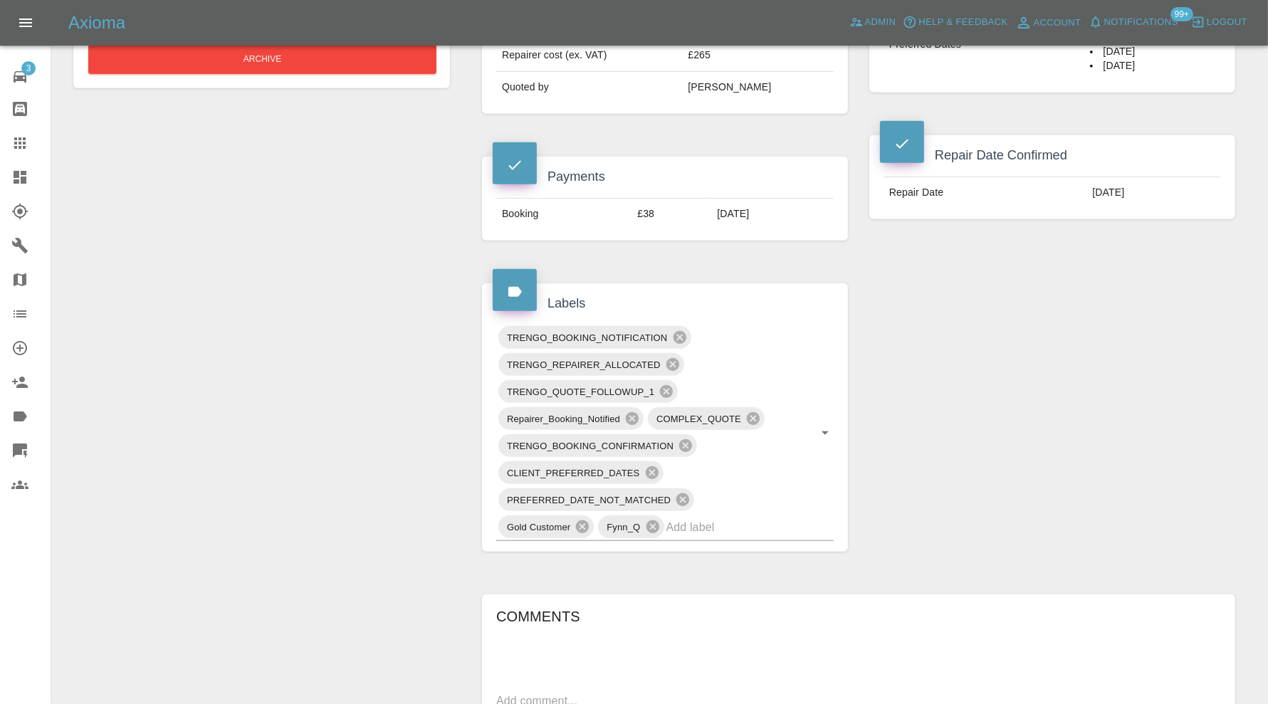
scroll to position [593, 0]
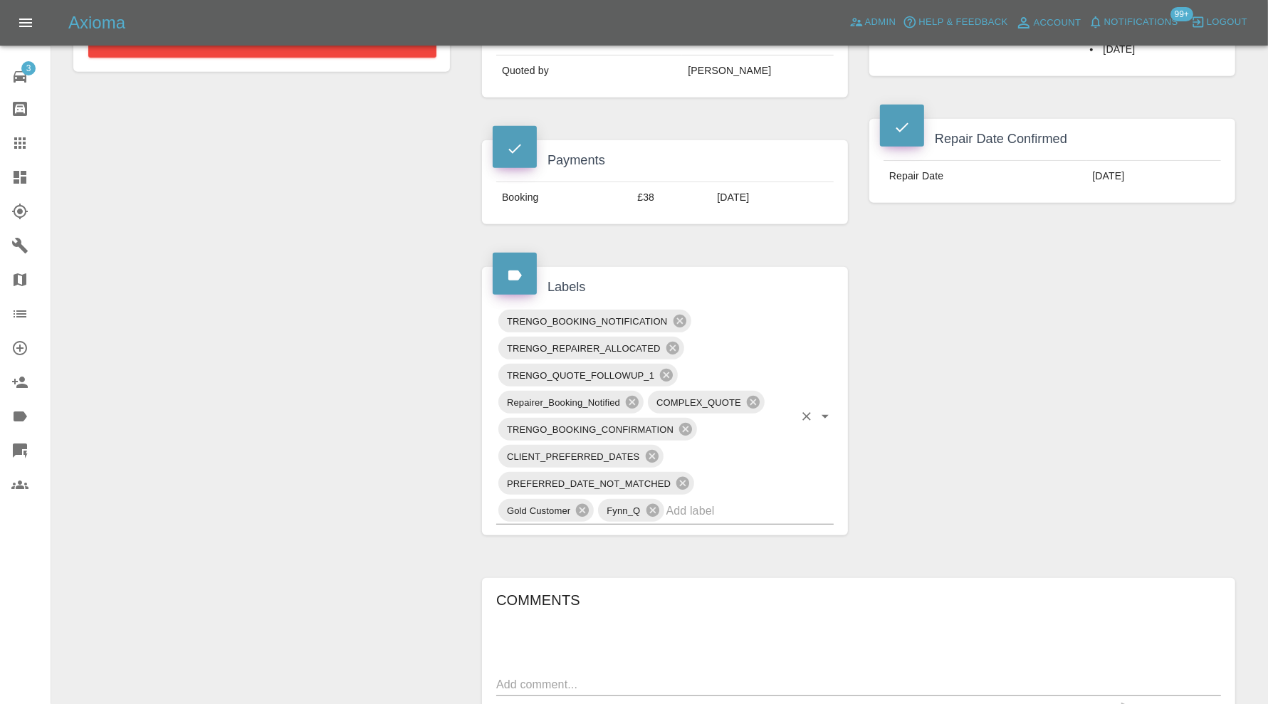
click at [731, 506] on input "text" at bounding box center [730, 511] width 127 height 22
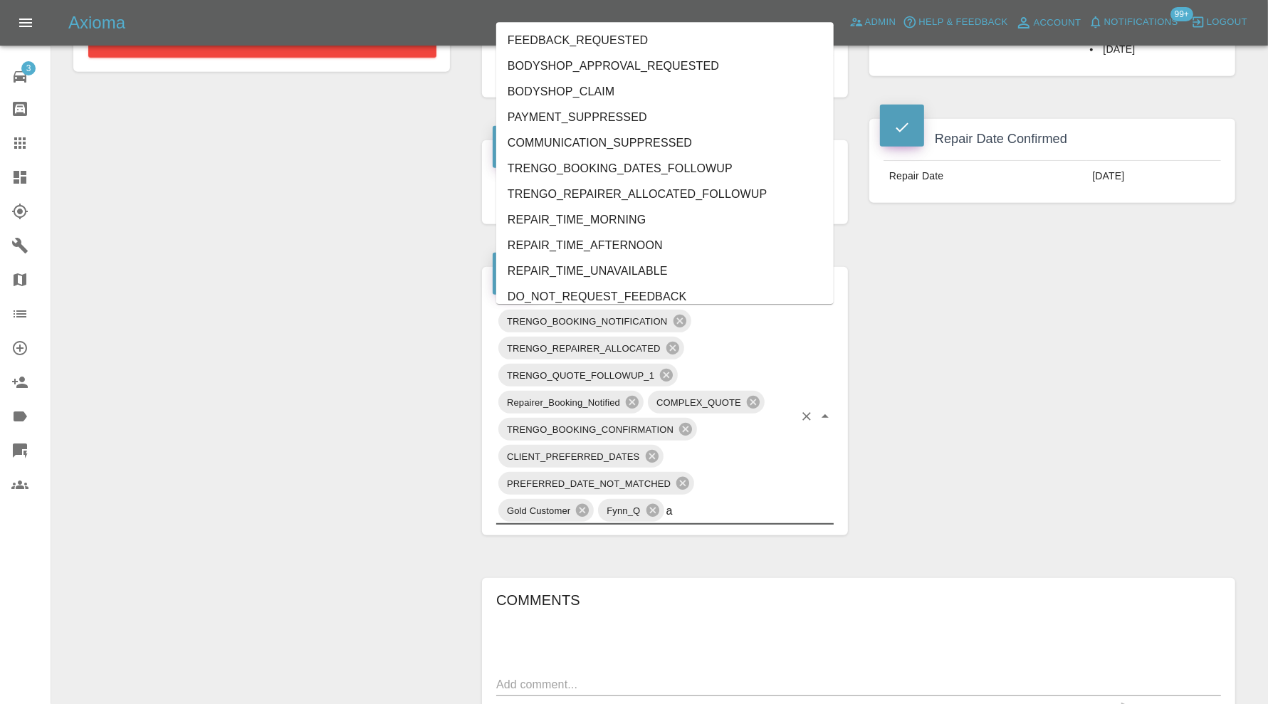
type input "au"
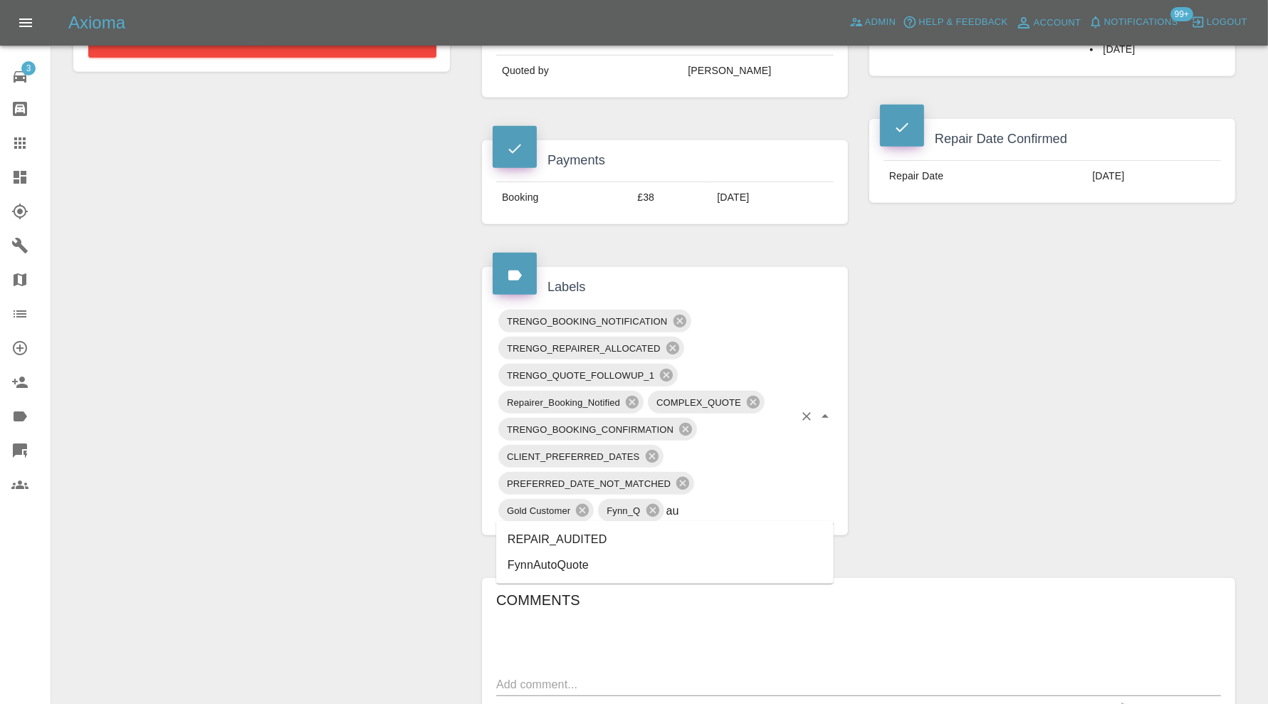
click at [612, 534] on li "REPAIR_AUDITED" at bounding box center [665, 540] width 338 height 26
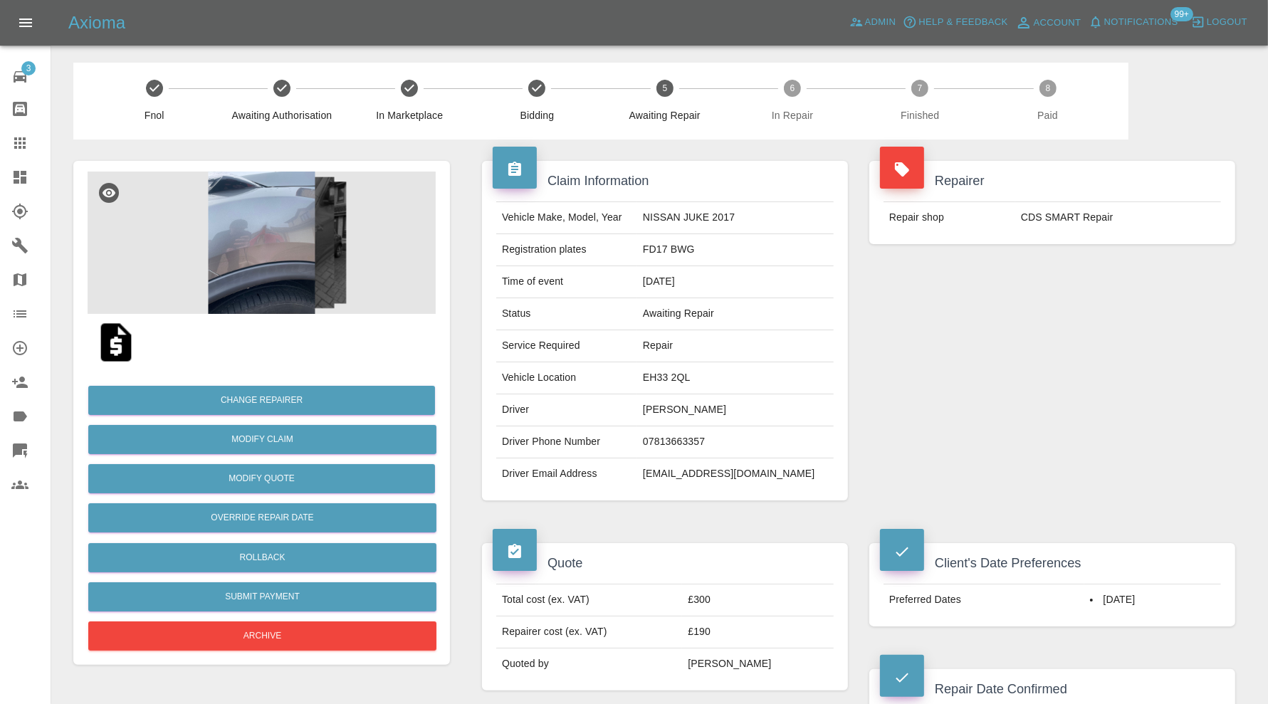
click at [262, 214] on img at bounding box center [262, 243] width 348 height 142
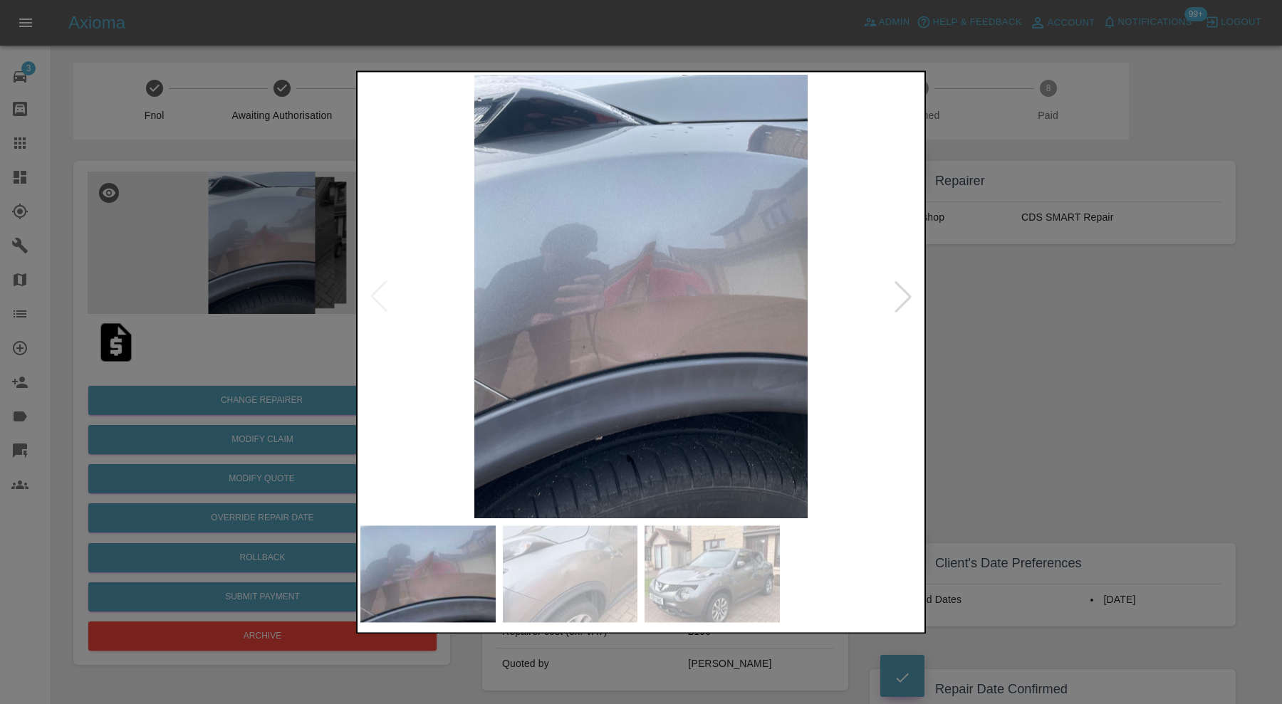
click at [889, 286] on div at bounding box center [902, 296] width 31 height 31
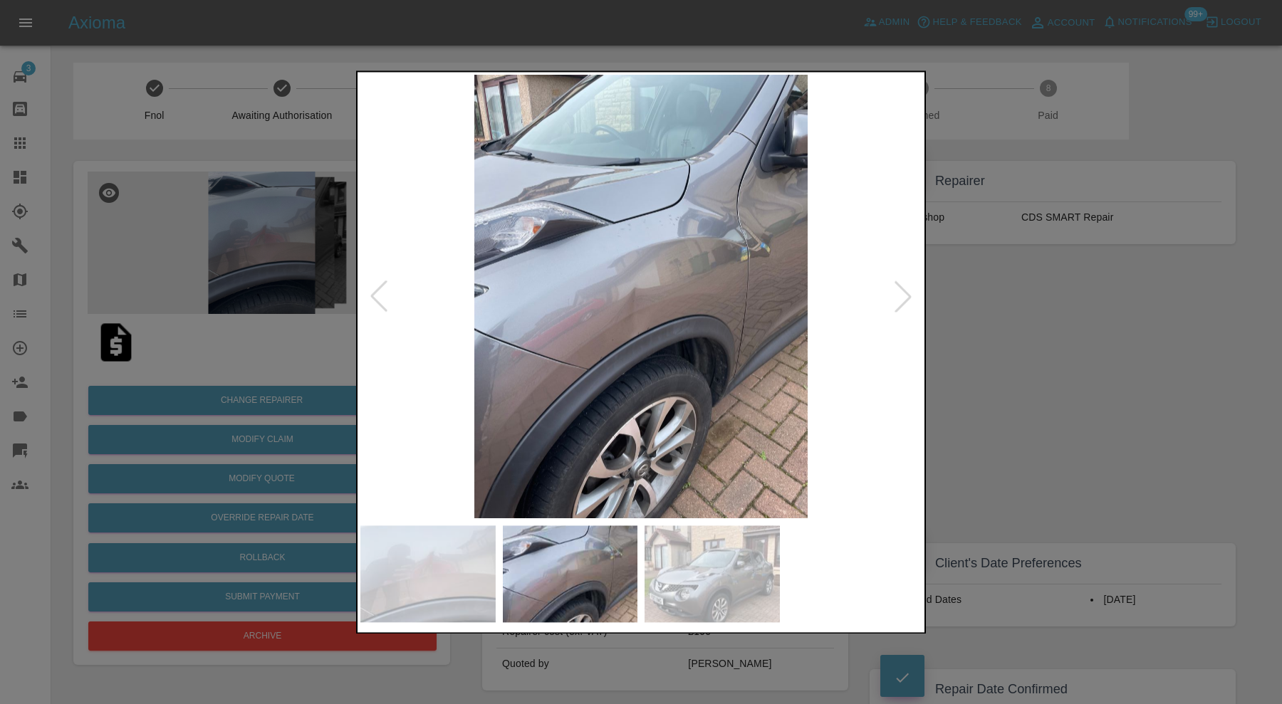
click at [897, 286] on div at bounding box center [902, 296] width 31 height 31
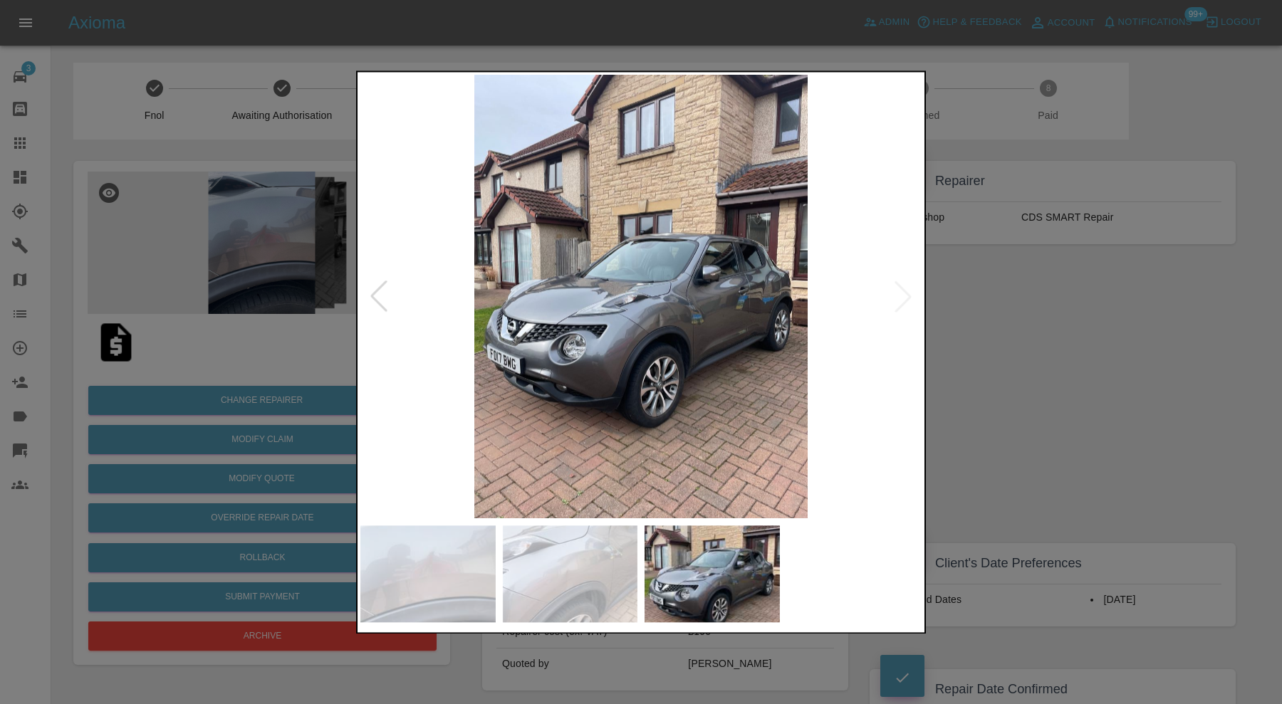
click at [1000, 321] on div at bounding box center [641, 352] width 1282 height 704
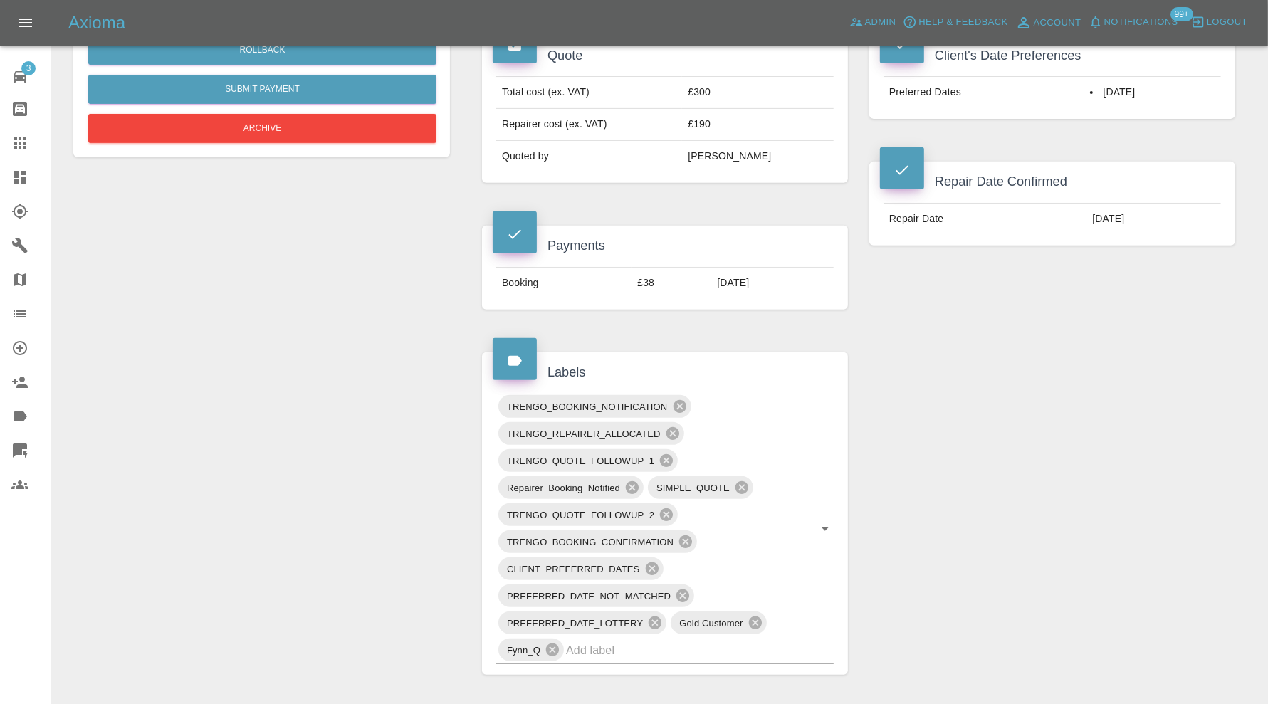
scroll to position [712, 0]
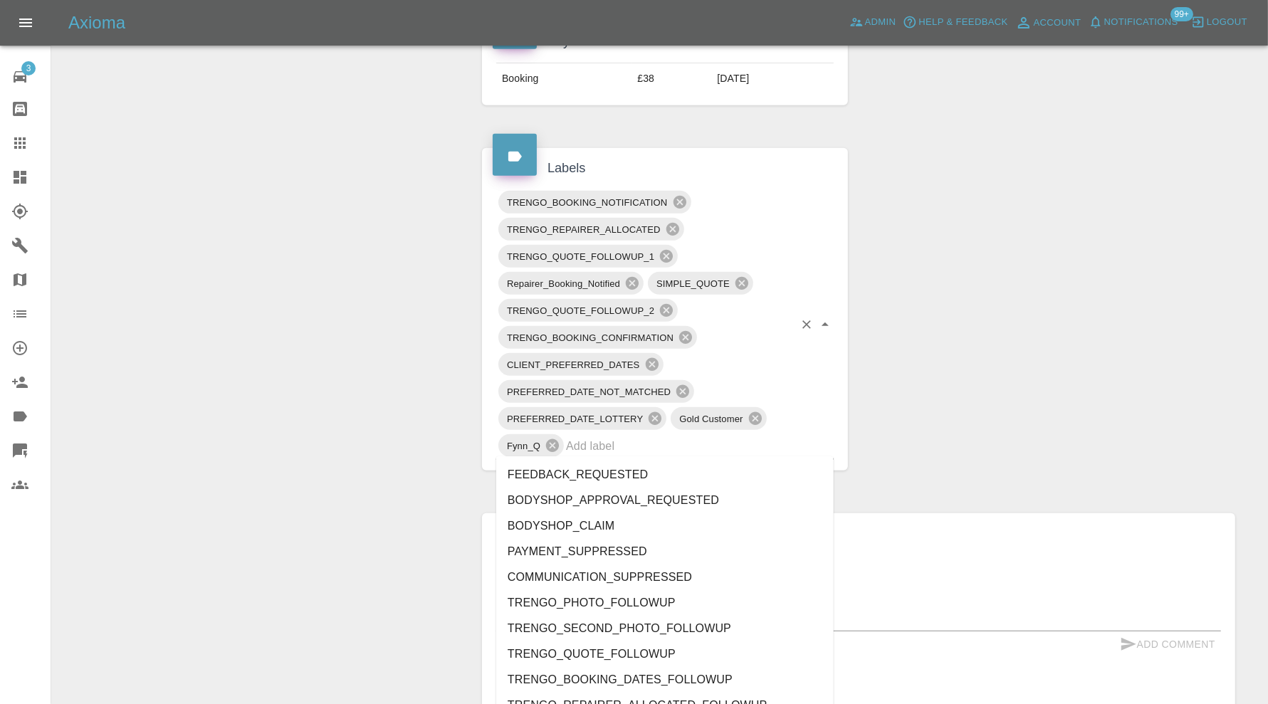
click at [757, 449] on input "text" at bounding box center [680, 446] width 228 height 22
type input "au"
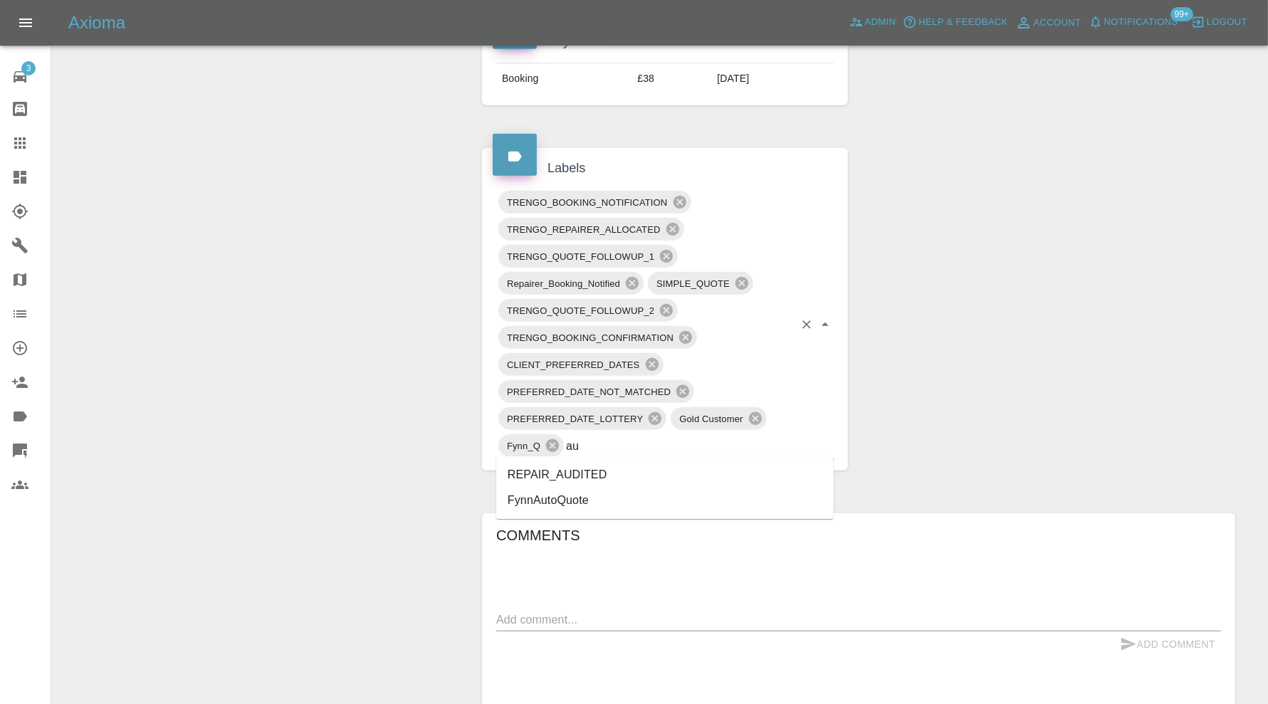
click at [598, 466] on li "REPAIR_AUDITED" at bounding box center [665, 475] width 338 height 26
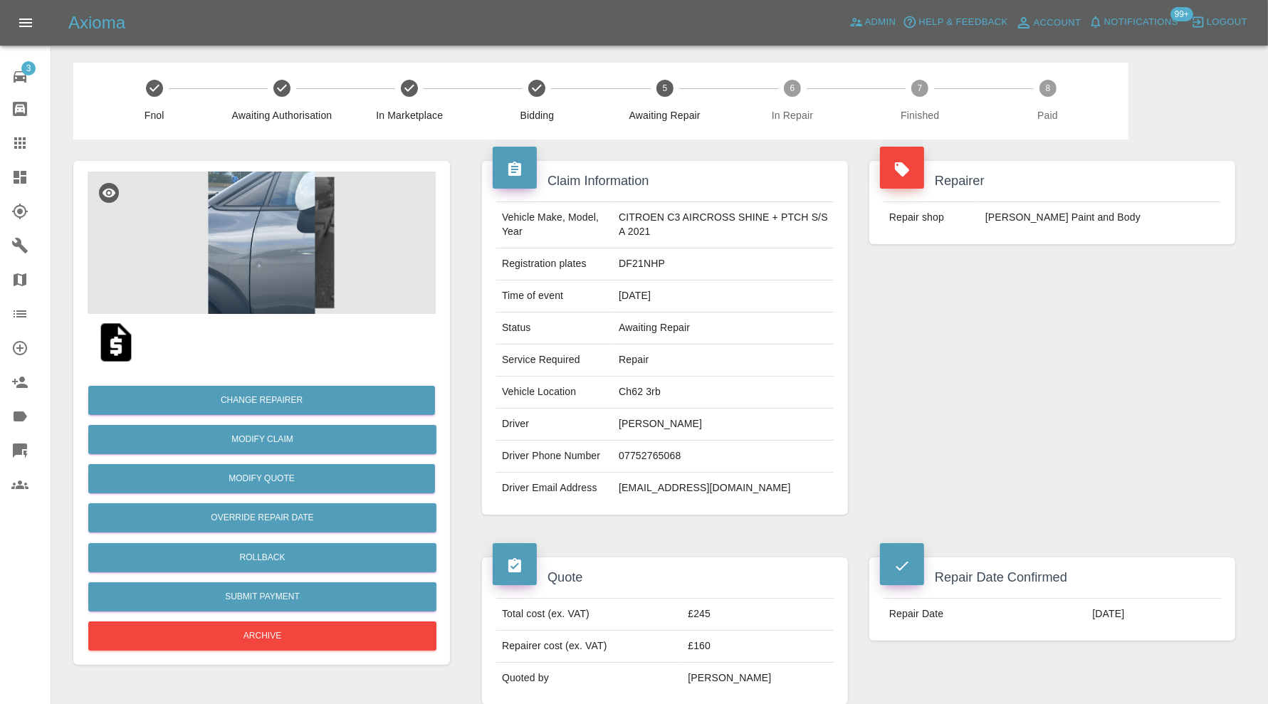
click at [290, 236] on img at bounding box center [262, 243] width 348 height 142
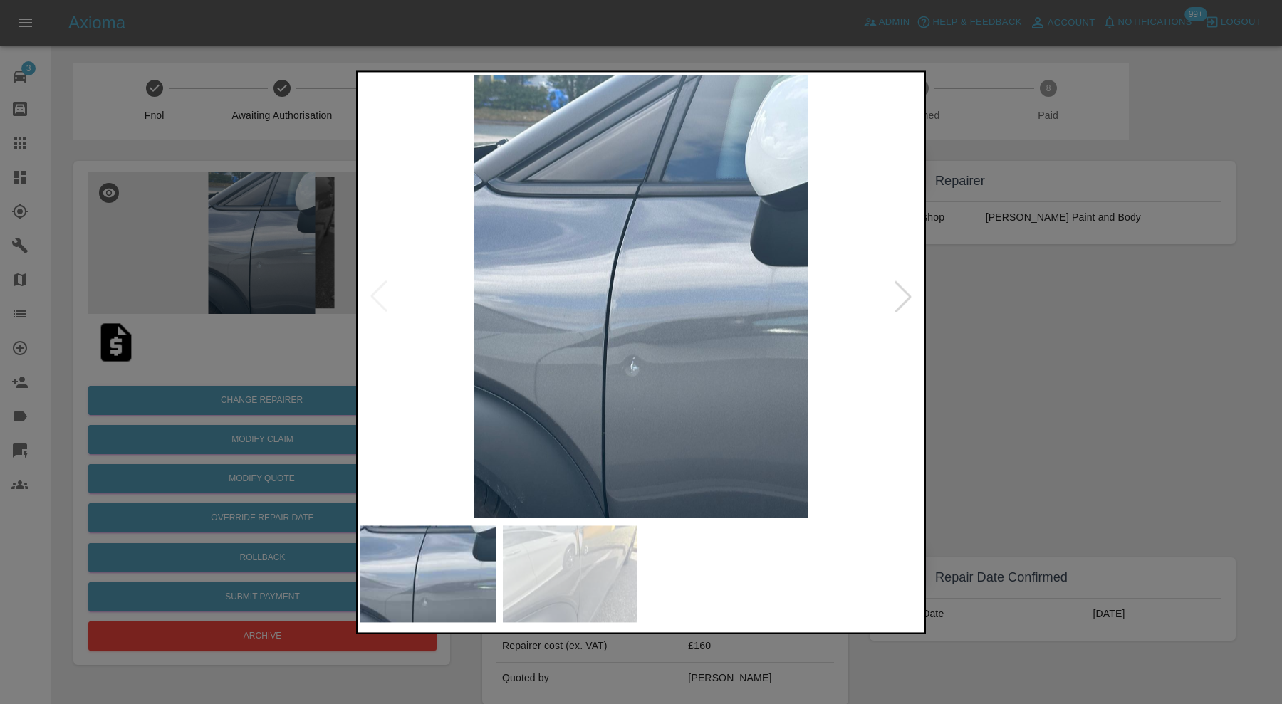
click at [898, 293] on div at bounding box center [902, 296] width 31 height 31
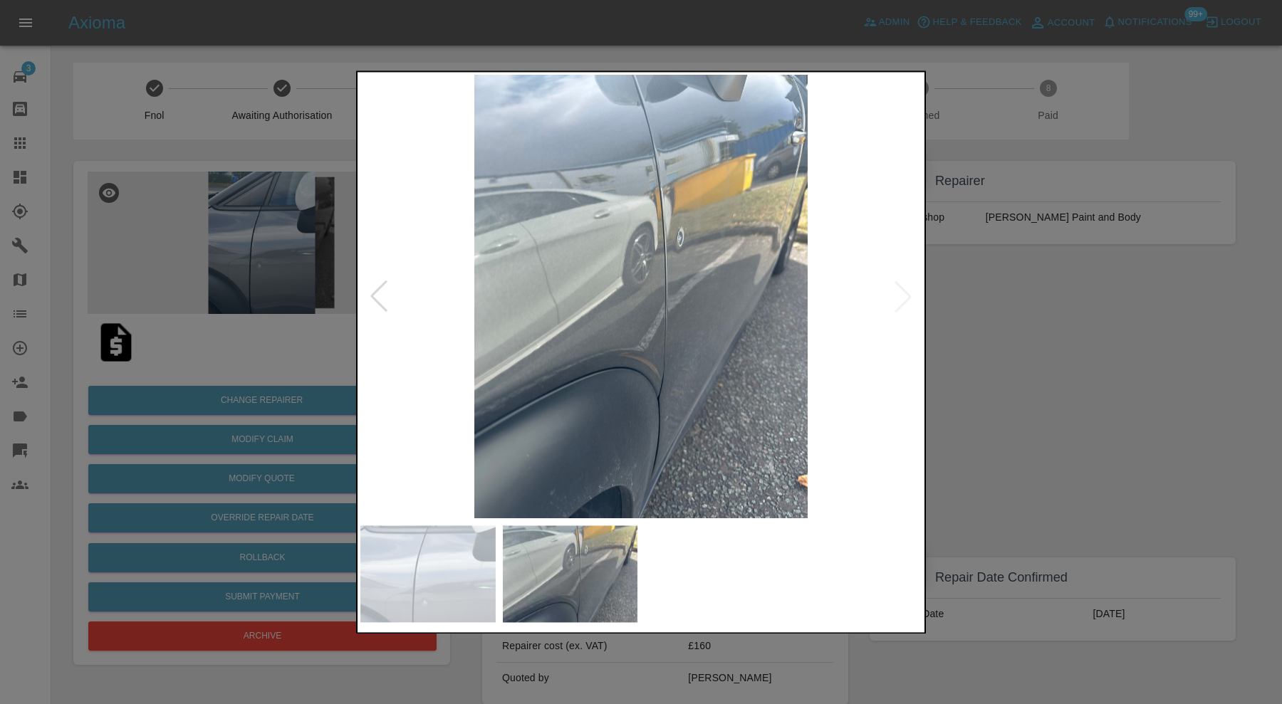
click at [898, 293] on img at bounding box center [640, 297] width 561 height 444
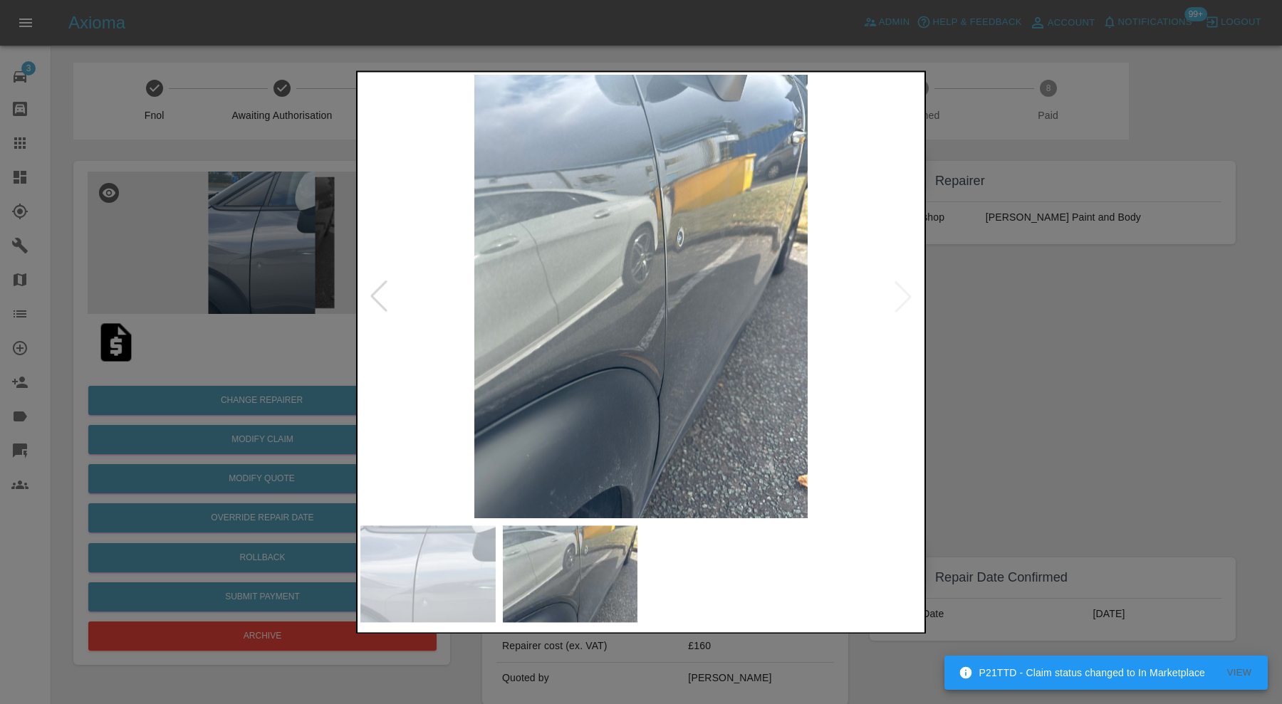
click at [959, 293] on div at bounding box center [641, 352] width 1282 height 704
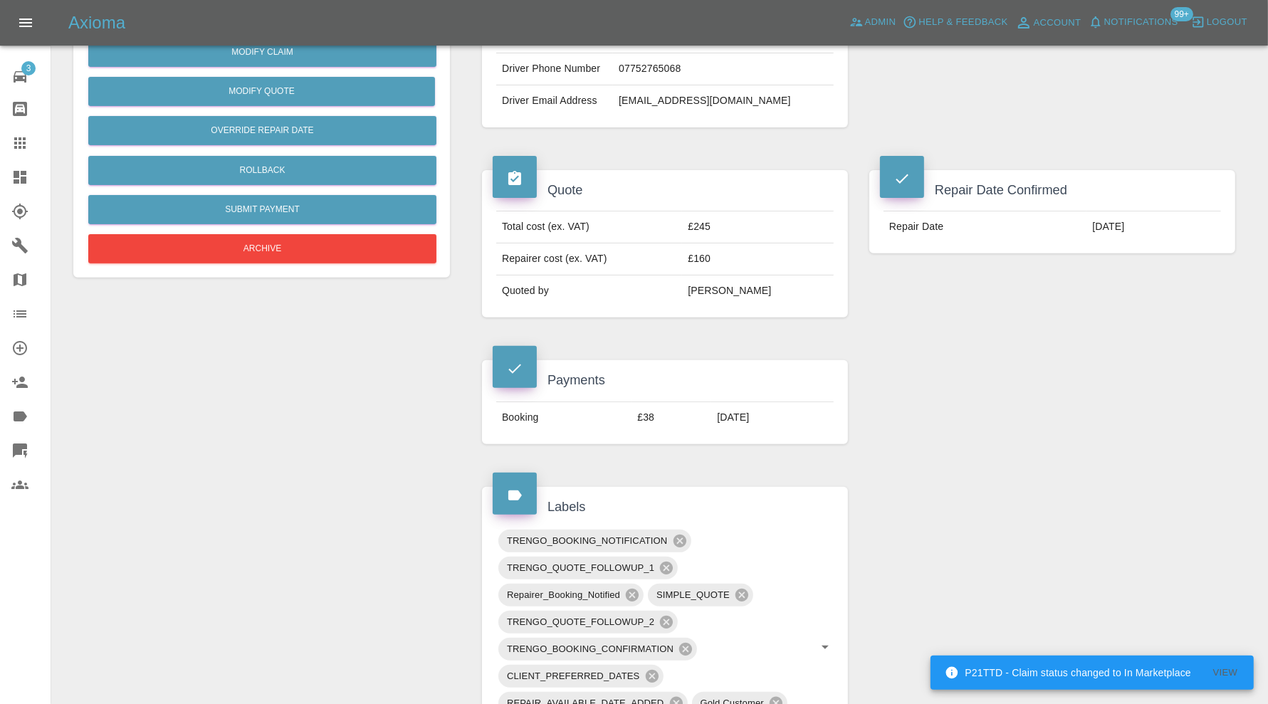
scroll to position [830, 0]
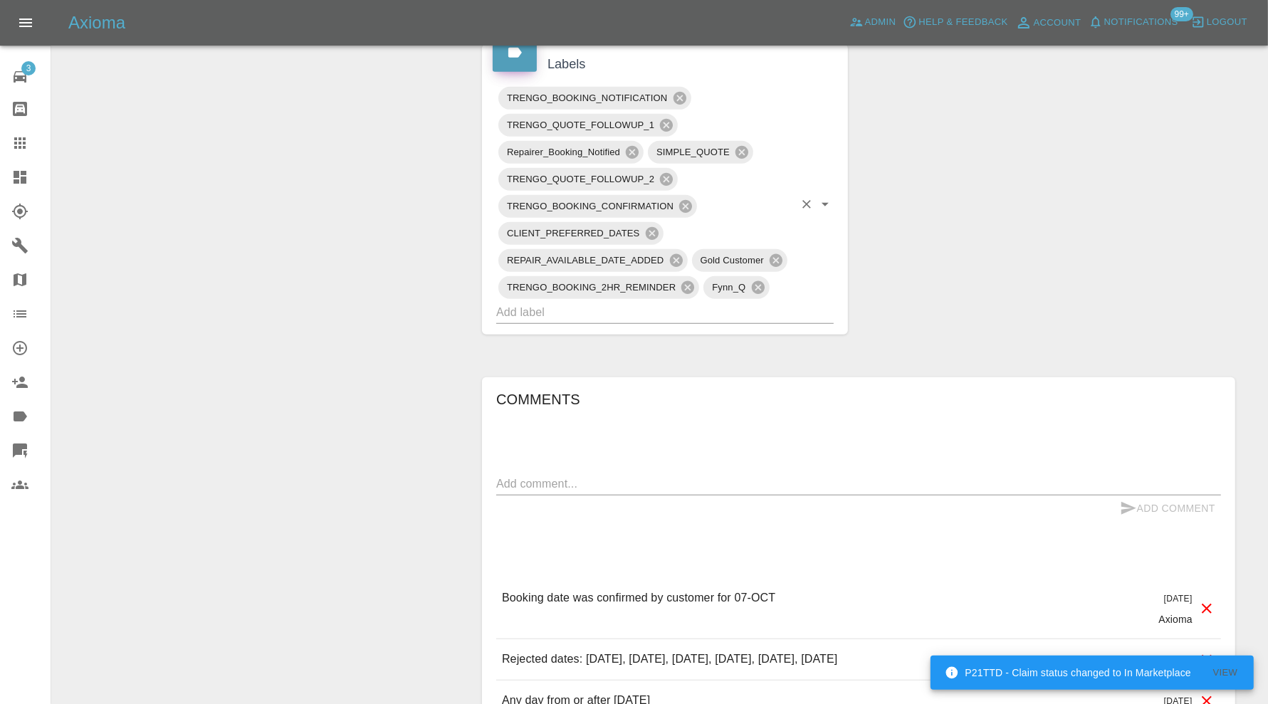
click at [719, 305] on input "text" at bounding box center [645, 312] width 298 height 22
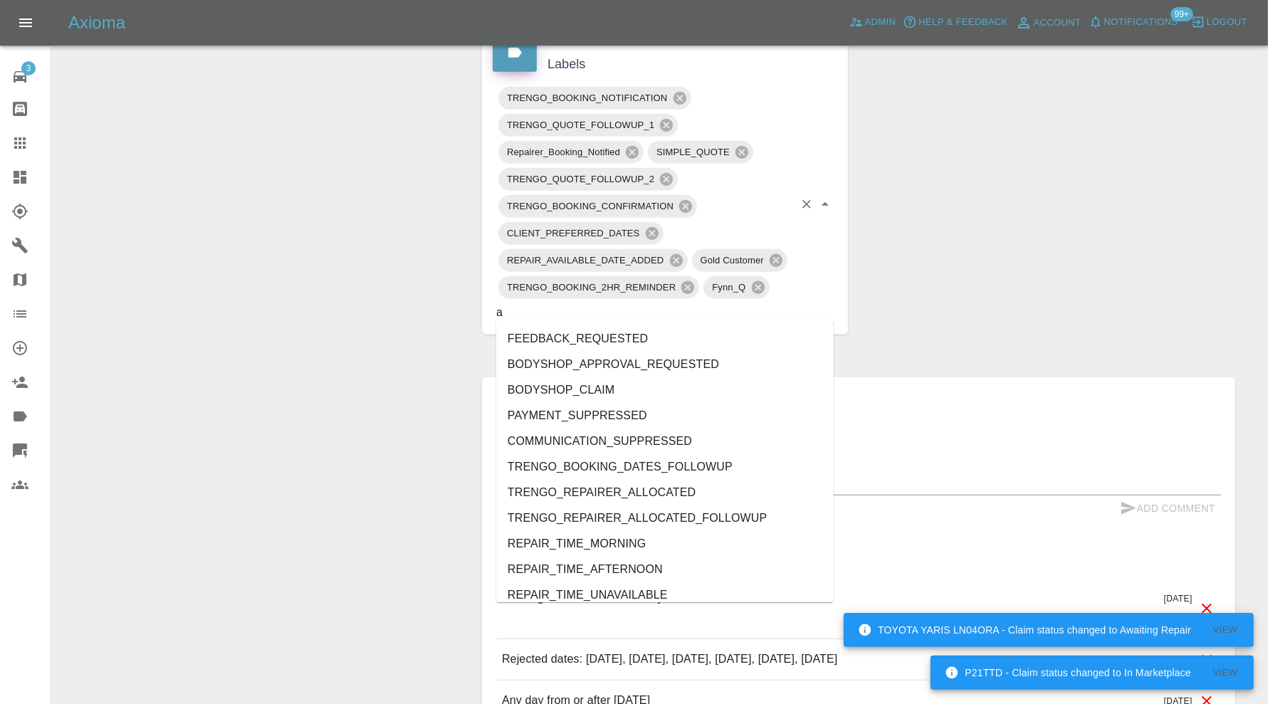
type input "au"
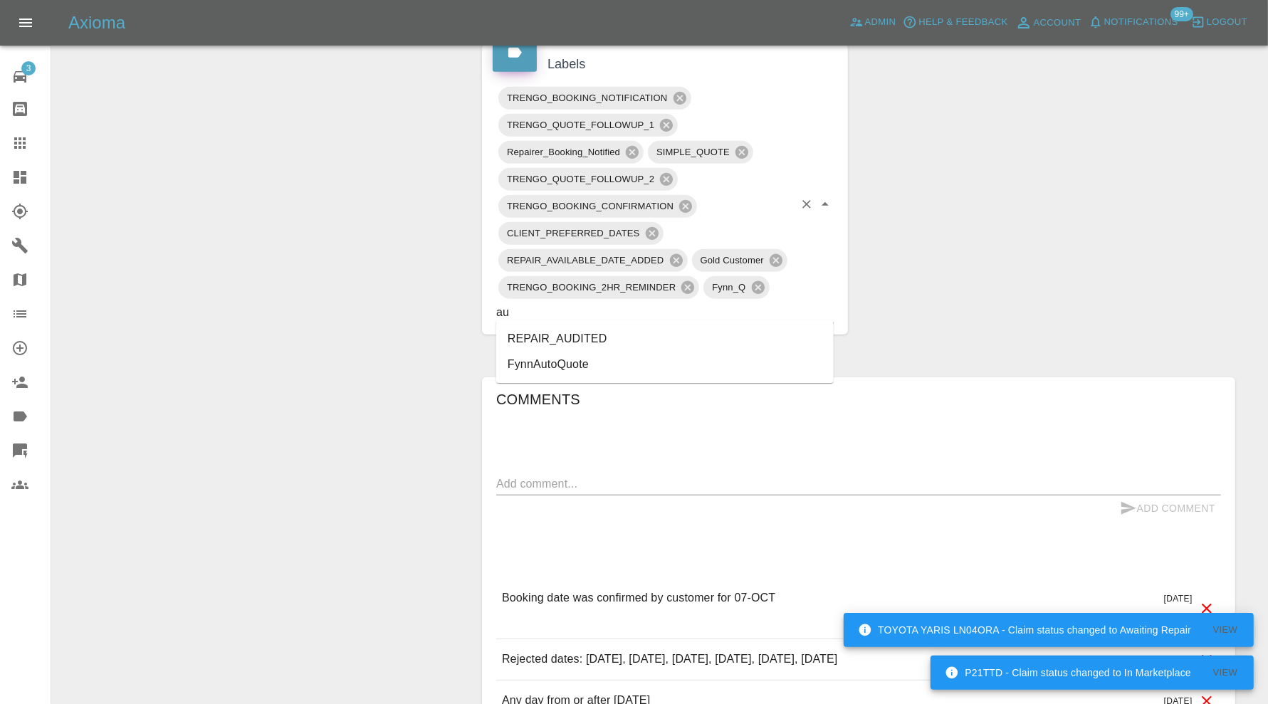
click at [593, 328] on li "REPAIR_AUDITED" at bounding box center [665, 339] width 338 height 26
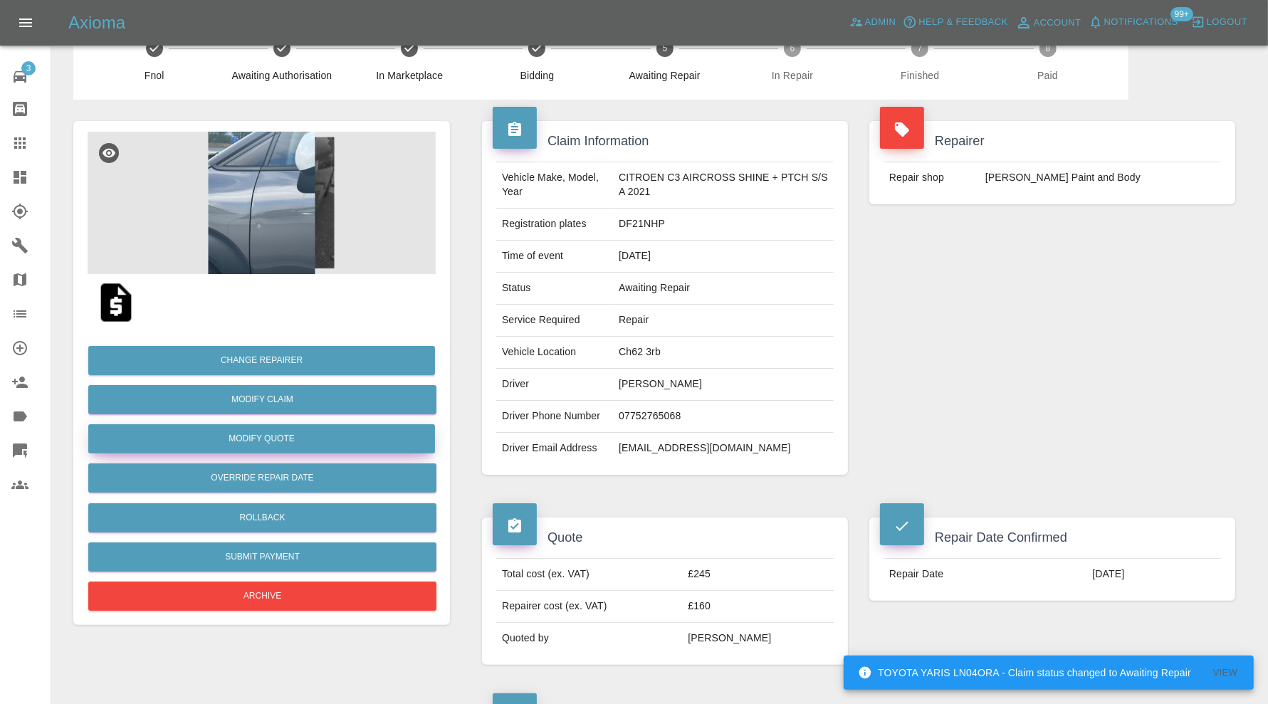
scroll to position [0, 0]
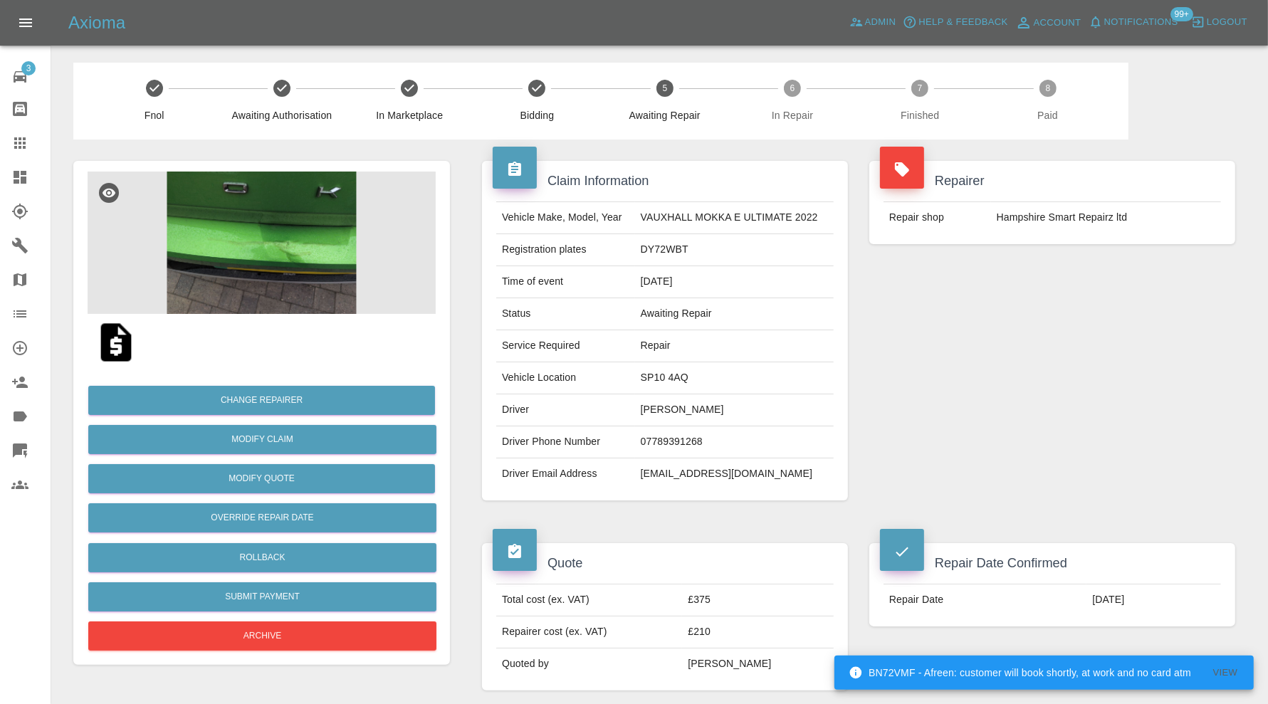
click at [312, 218] on img at bounding box center [262, 243] width 348 height 142
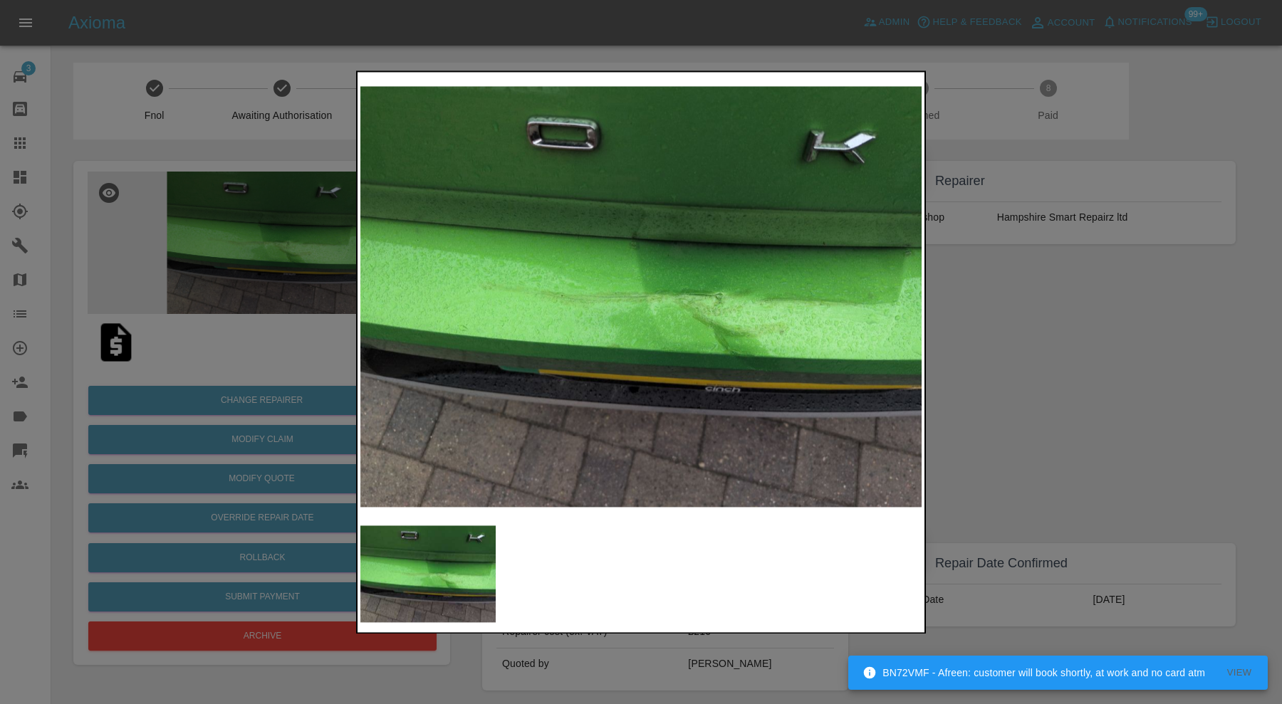
click at [1059, 367] on div at bounding box center [641, 352] width 1282 height 704
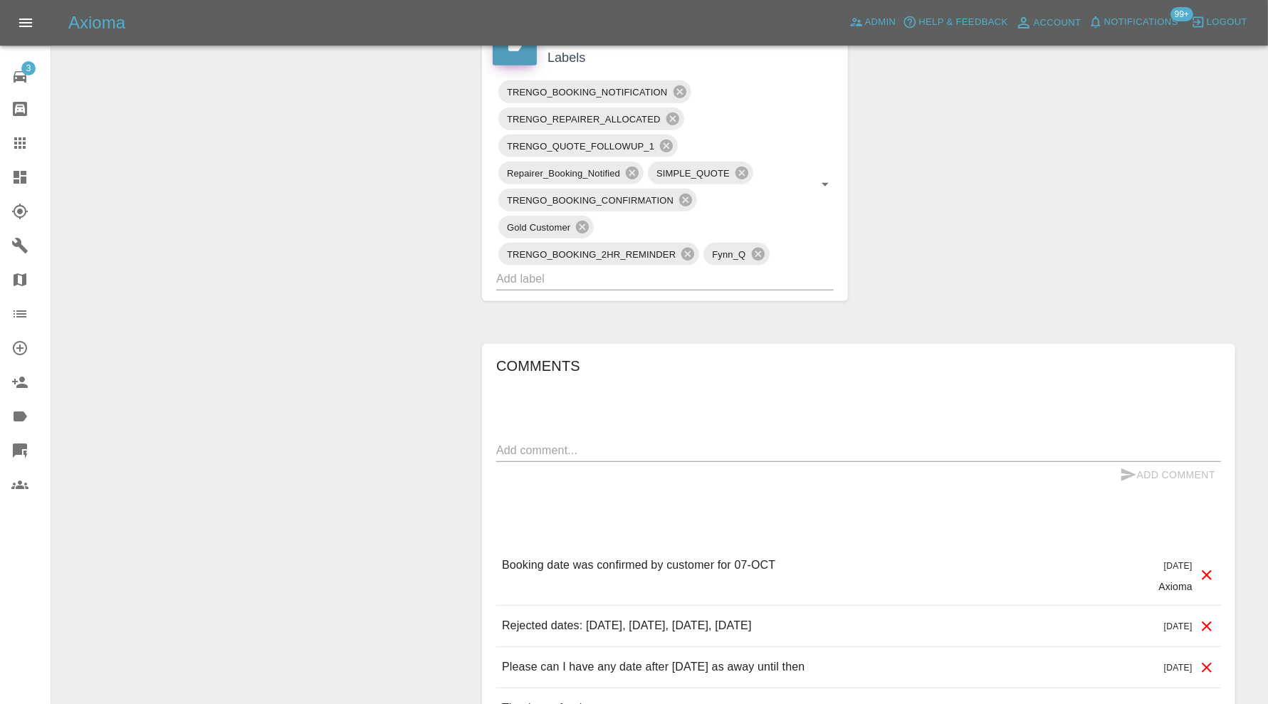
scroll to position [712, 0]
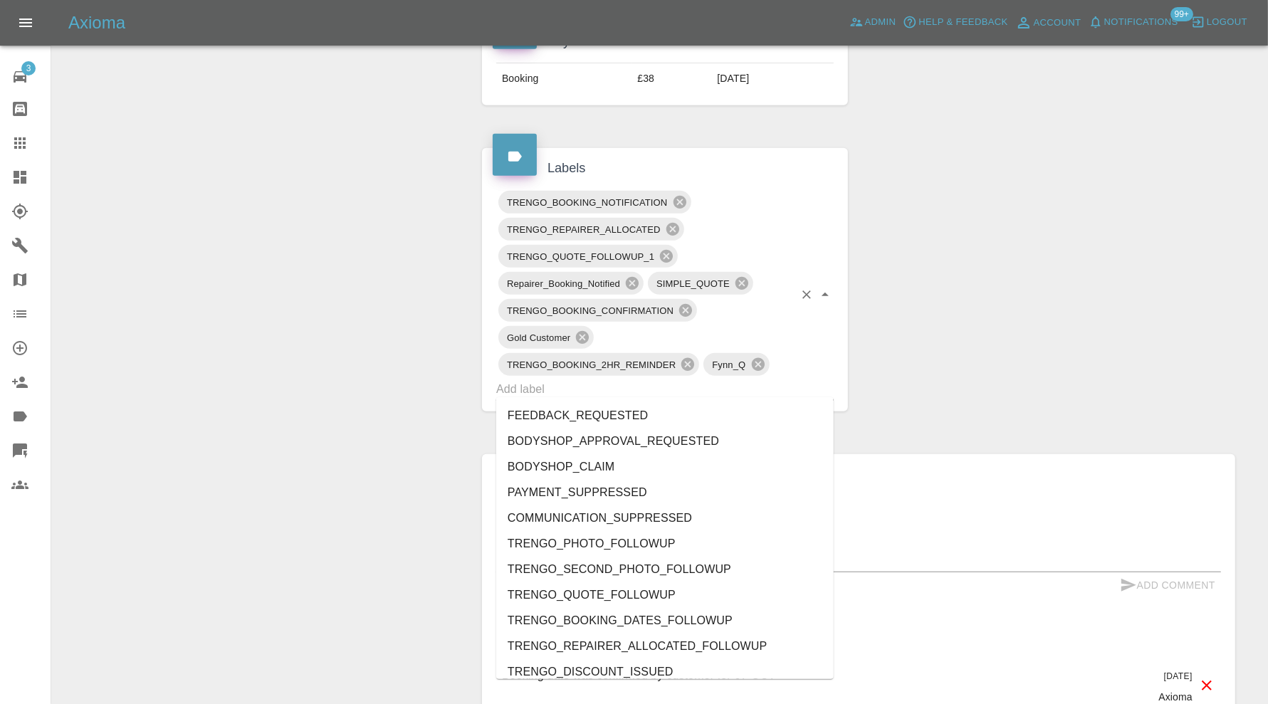
click at [761, 388] on input "text" at bounding box center [645, 389] width 298 height 22
type input "au"
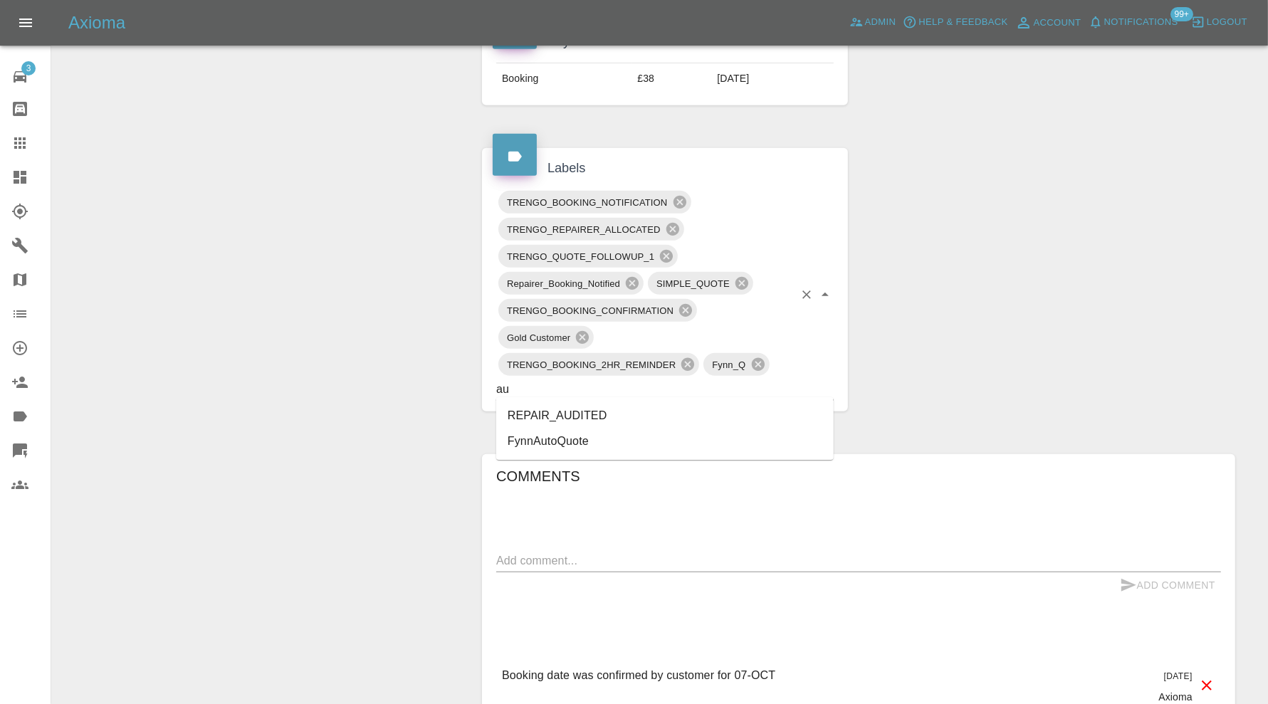
click at [642, 404] on li "REPAIR_AUDITED" at bounding box center [665, 416] width 338 height 26
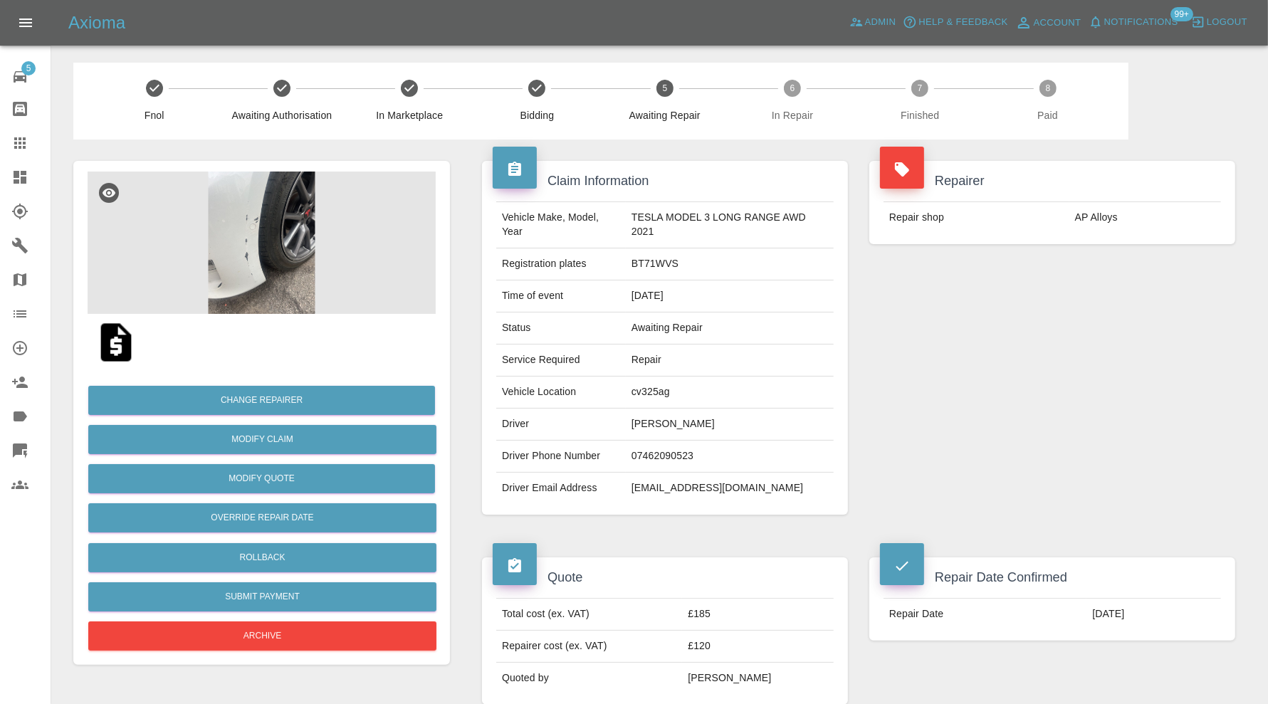
click at [294, 243] on img at bounding box center [262, 243] width 348 height 142
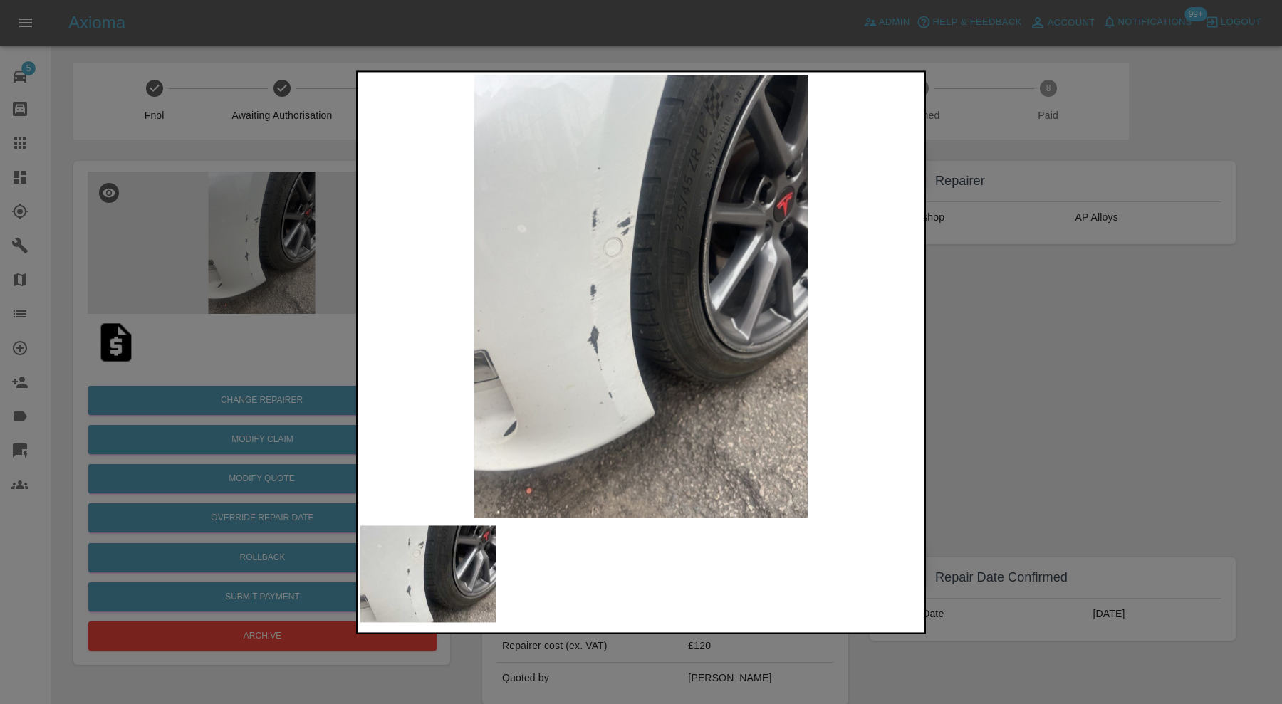
click at [1050, 315] on div at bounding box center [641, 352] width 1282 height 704
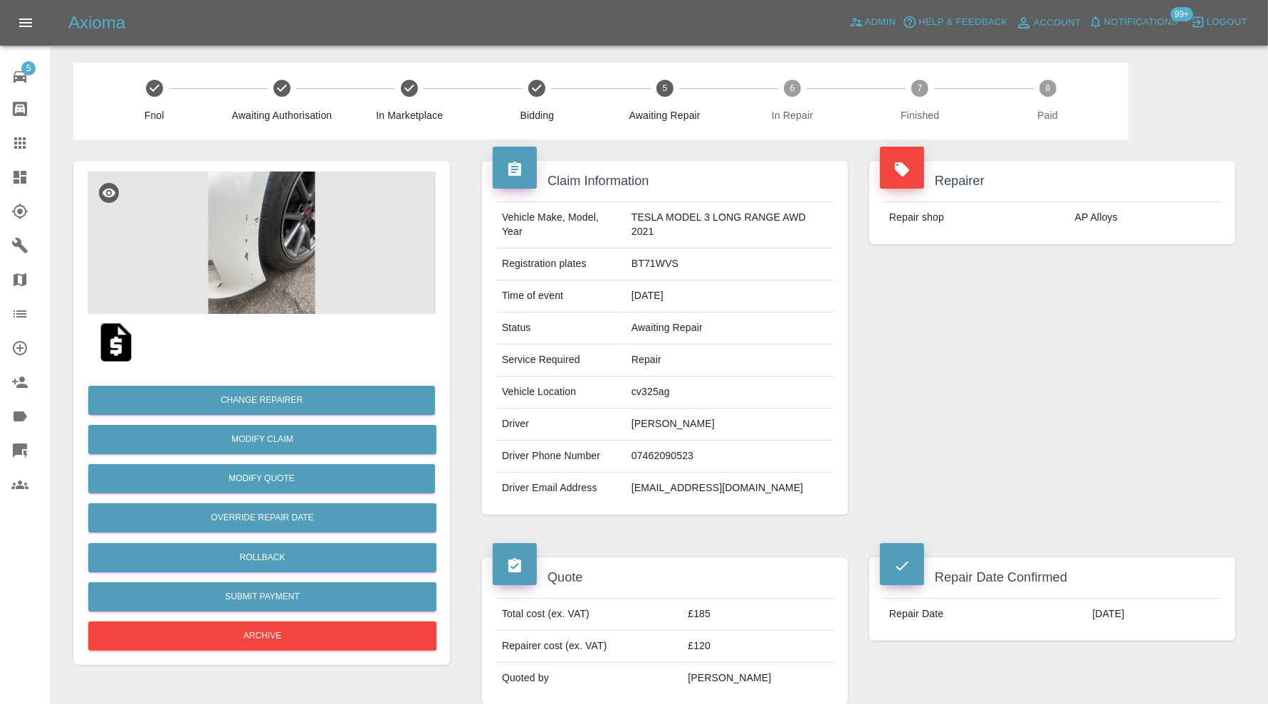
click at [650, 391] on td "cv325ag" at bounding box center [730, 393] width 208 height 32
copy td "cv325ag"
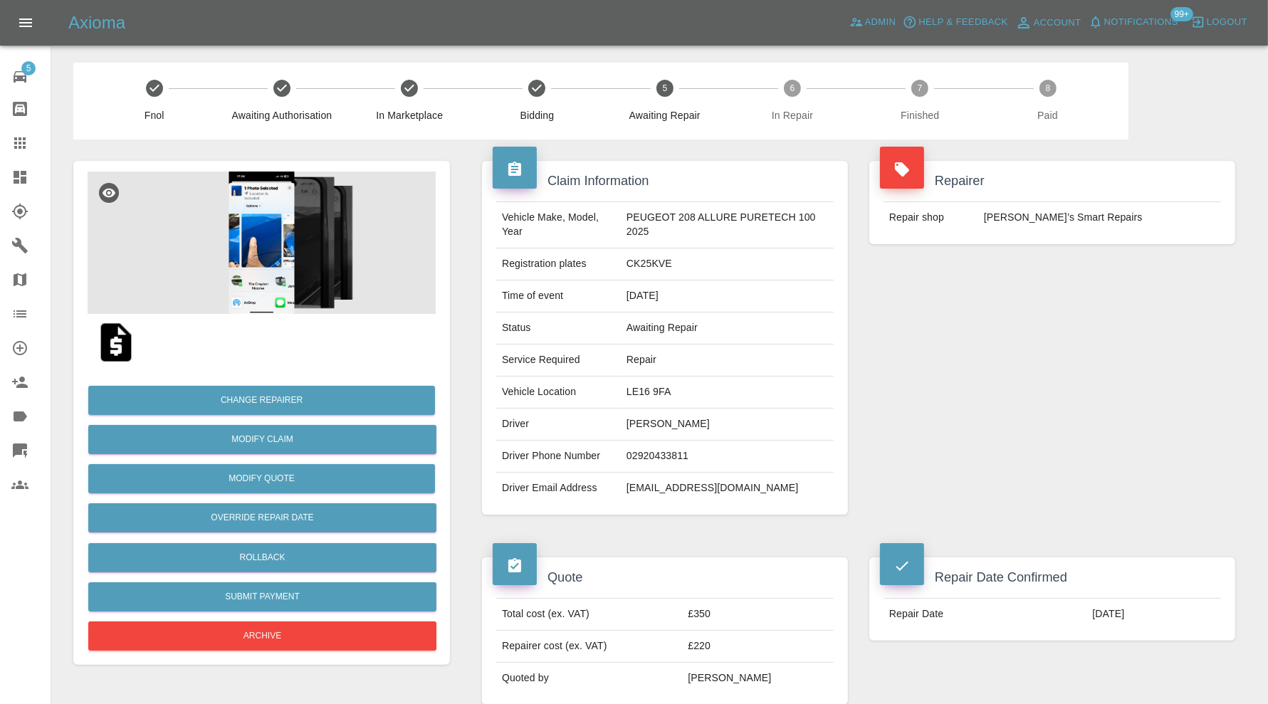
click at [278, 259] on img at bounding box center [262, 243] width 348 height 142
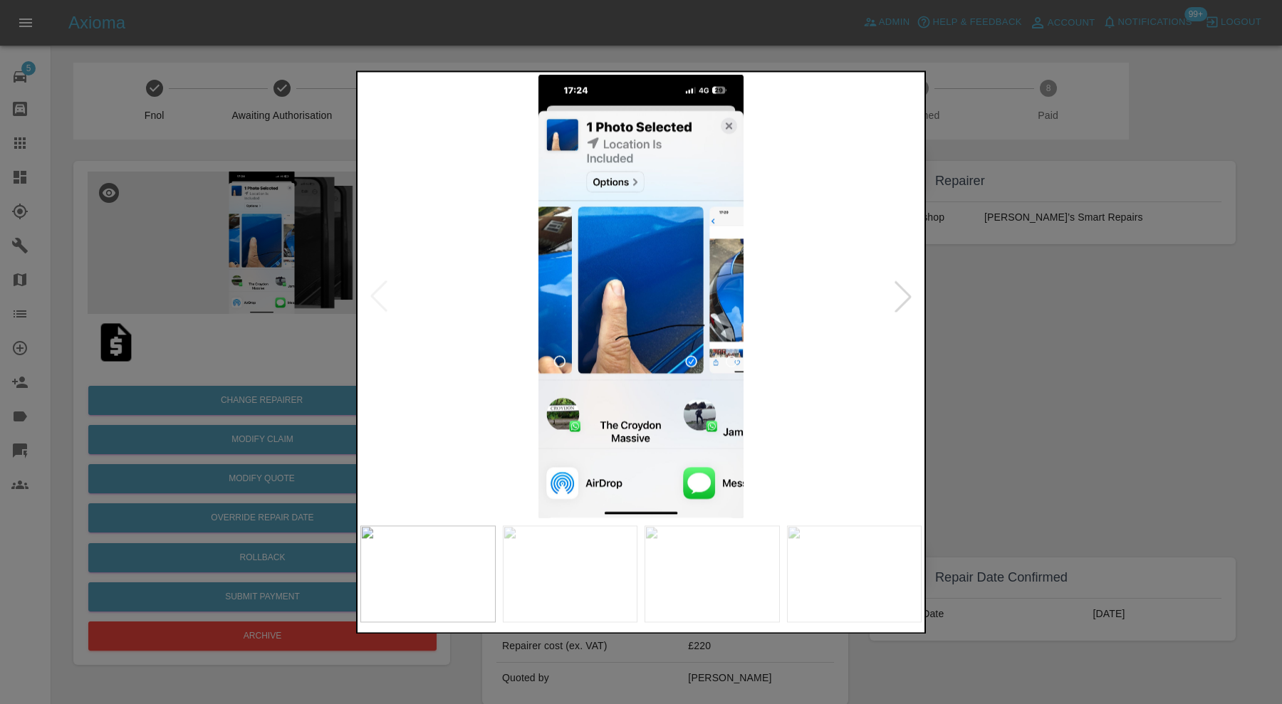
click at [570, 586] on img at bounding box center [570, 574] width 135 height 97
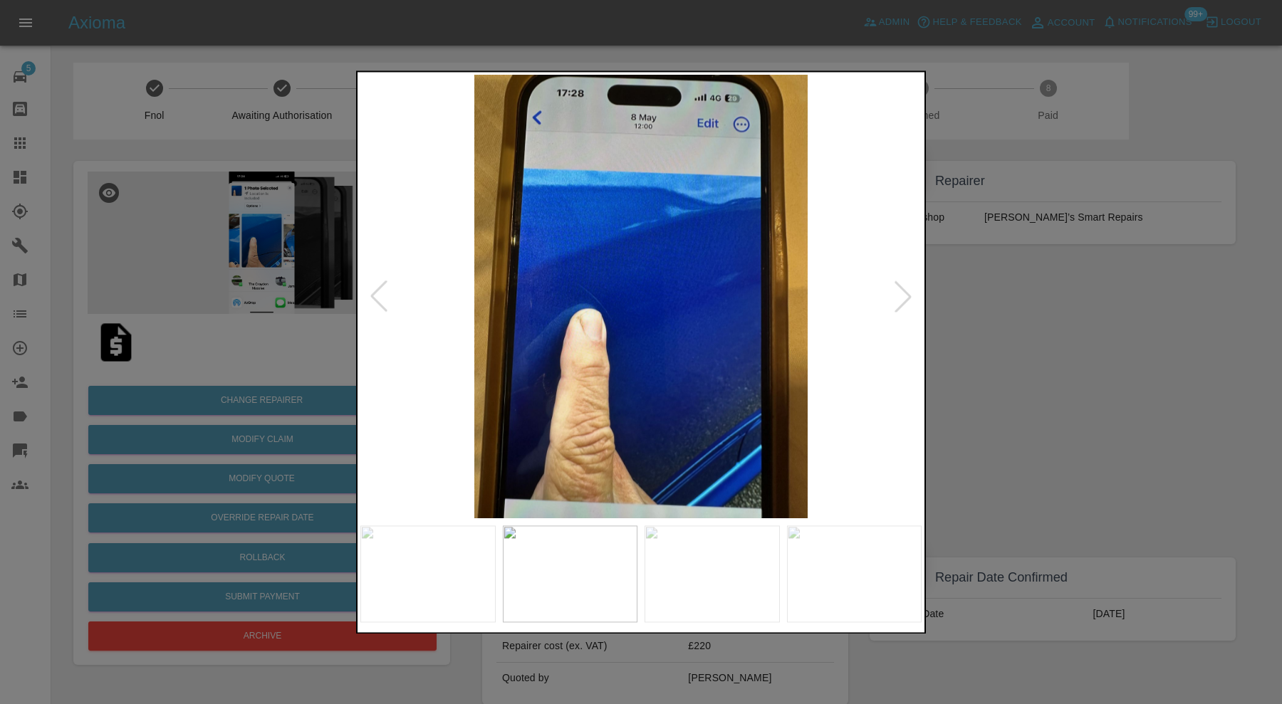
click at [688, 583] on img at bounding box center [711, 574] width 135 height 97
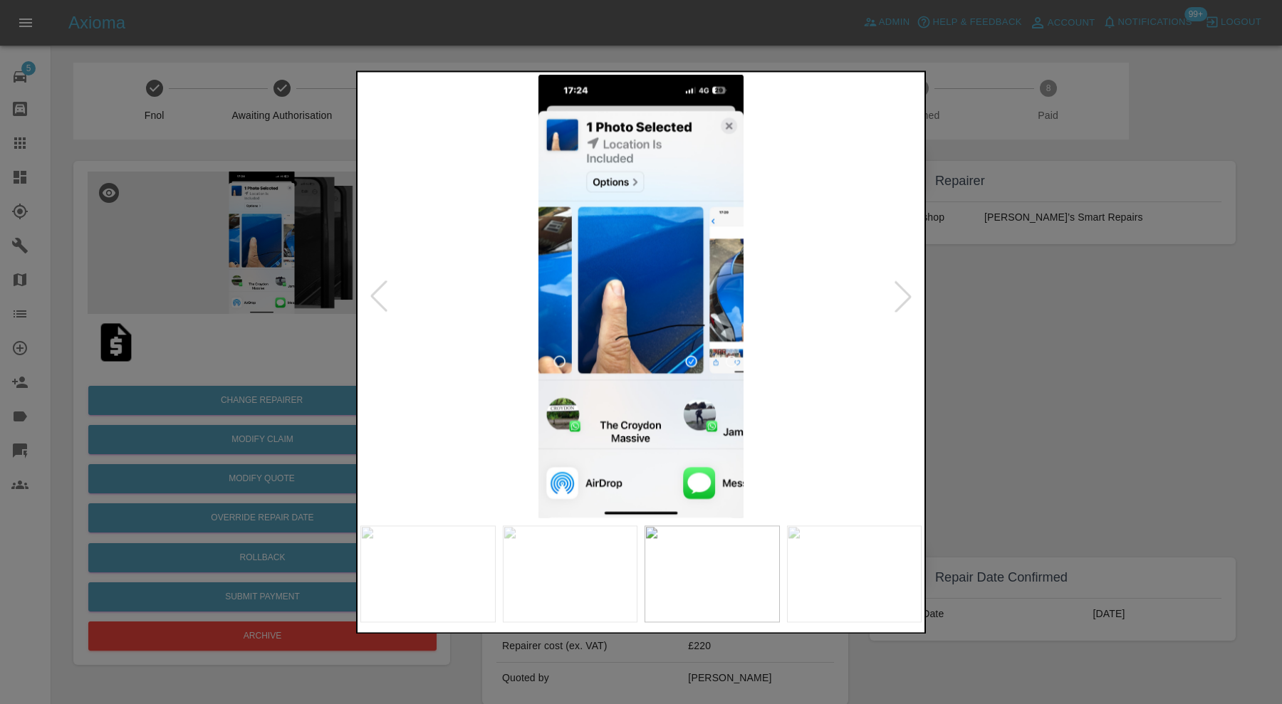
click at [812, 575] on img at bounding box center [854, 574] width 135 height 97
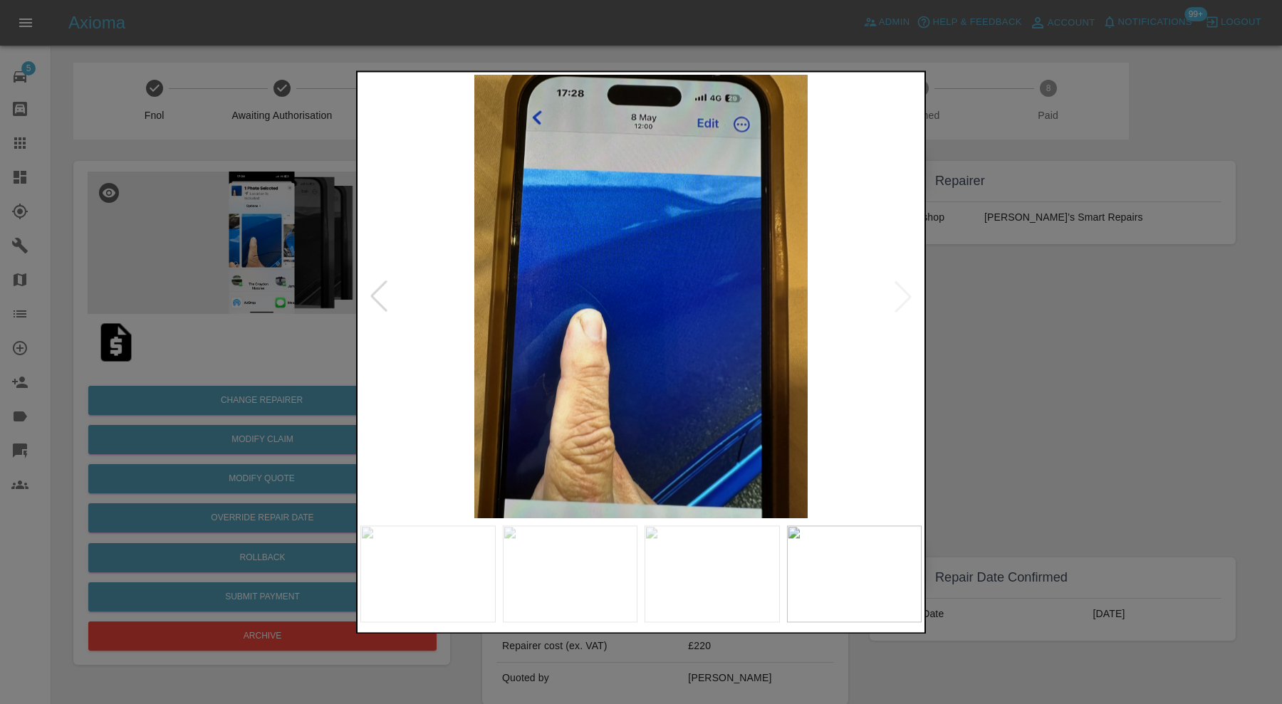
click at [893, 301] on img at bounding box center [640, 297] width 561 height 444
click at [900, 299] on img at bounding box center [640, 297] width 561 height 444
click at [1033, 325] on div at bounding box center [641, 352] width 1282 height 704
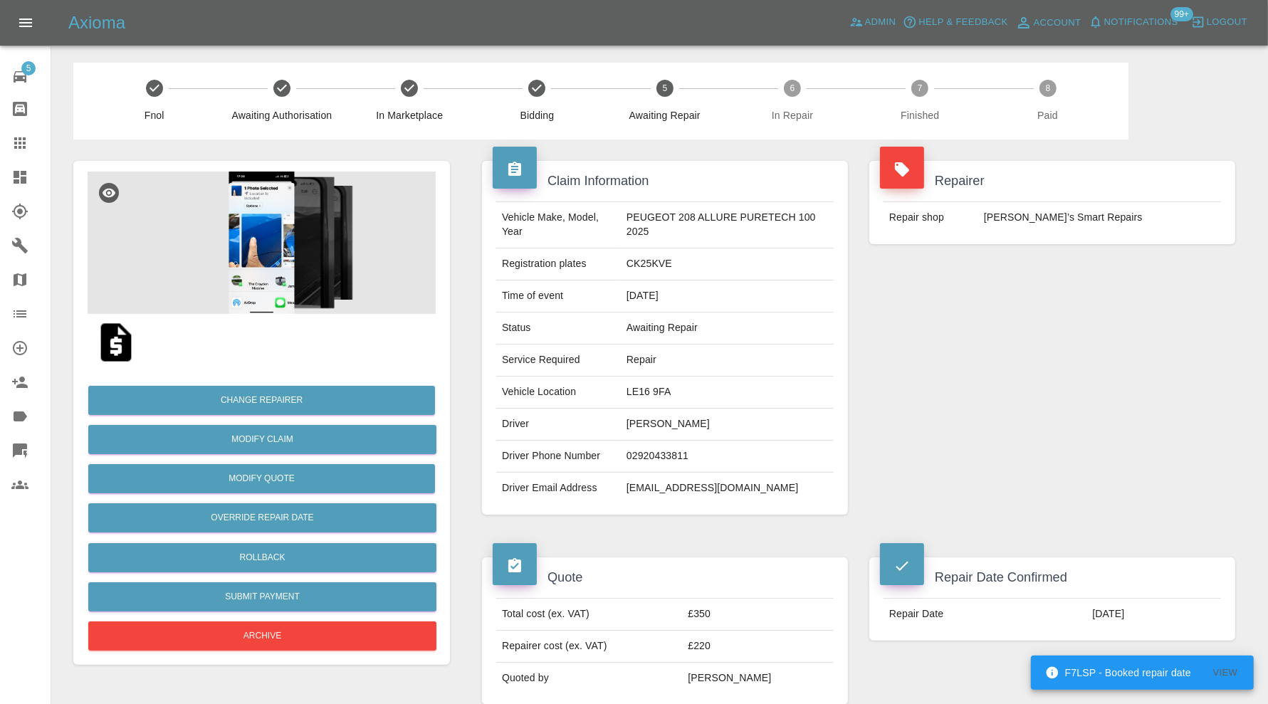
click at [648, 390] on td "LE16 9FA" at bounding box center [727, 393] width 213 height 32
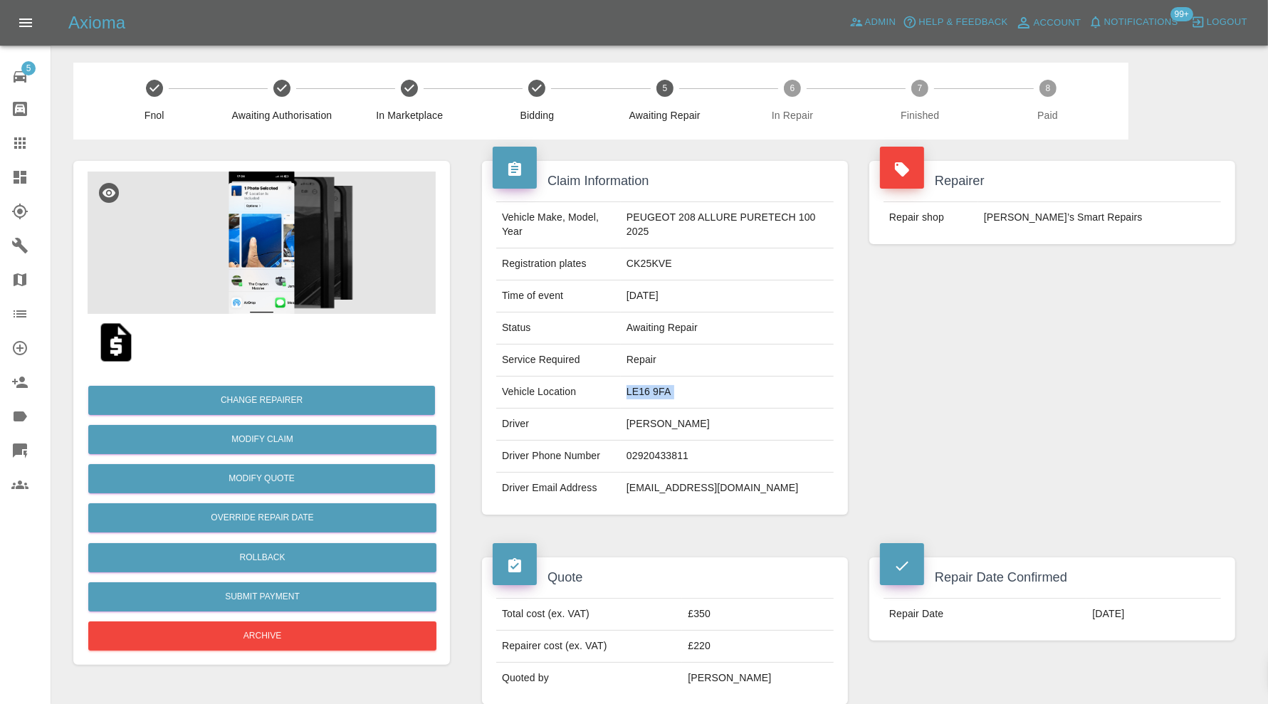
copy td "LE16 9FA"
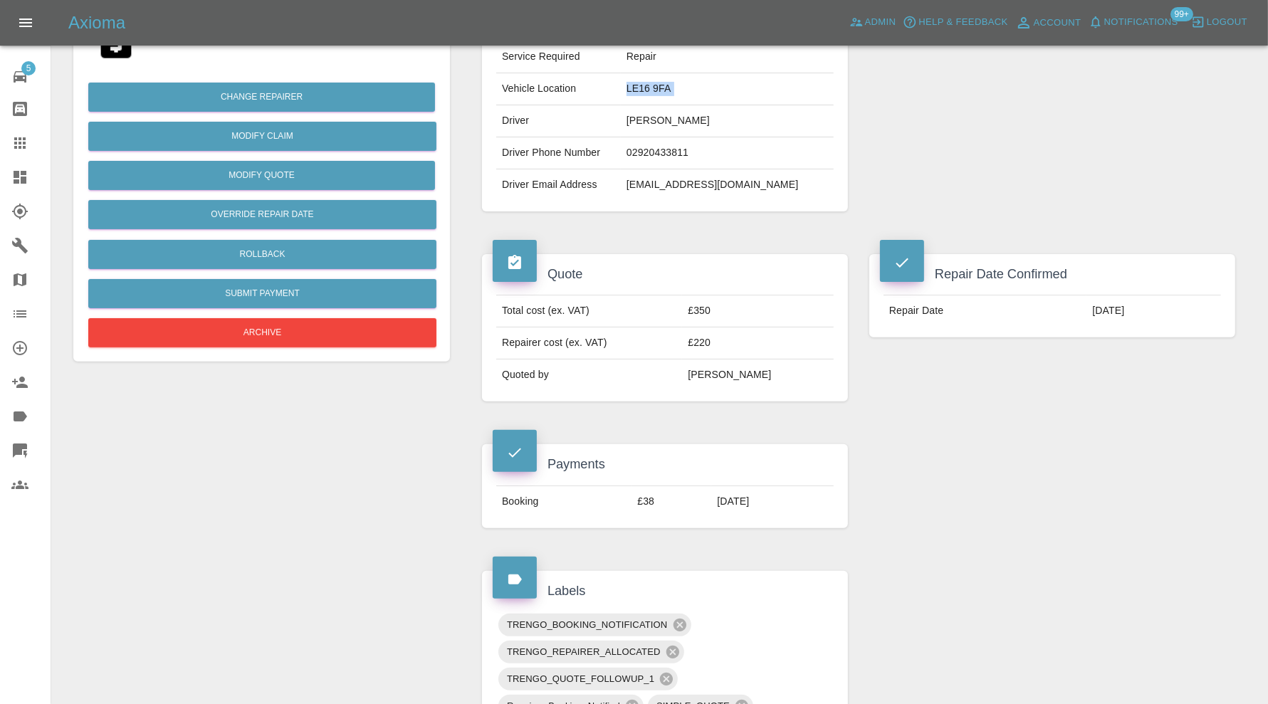
scroll to position [593, 0]
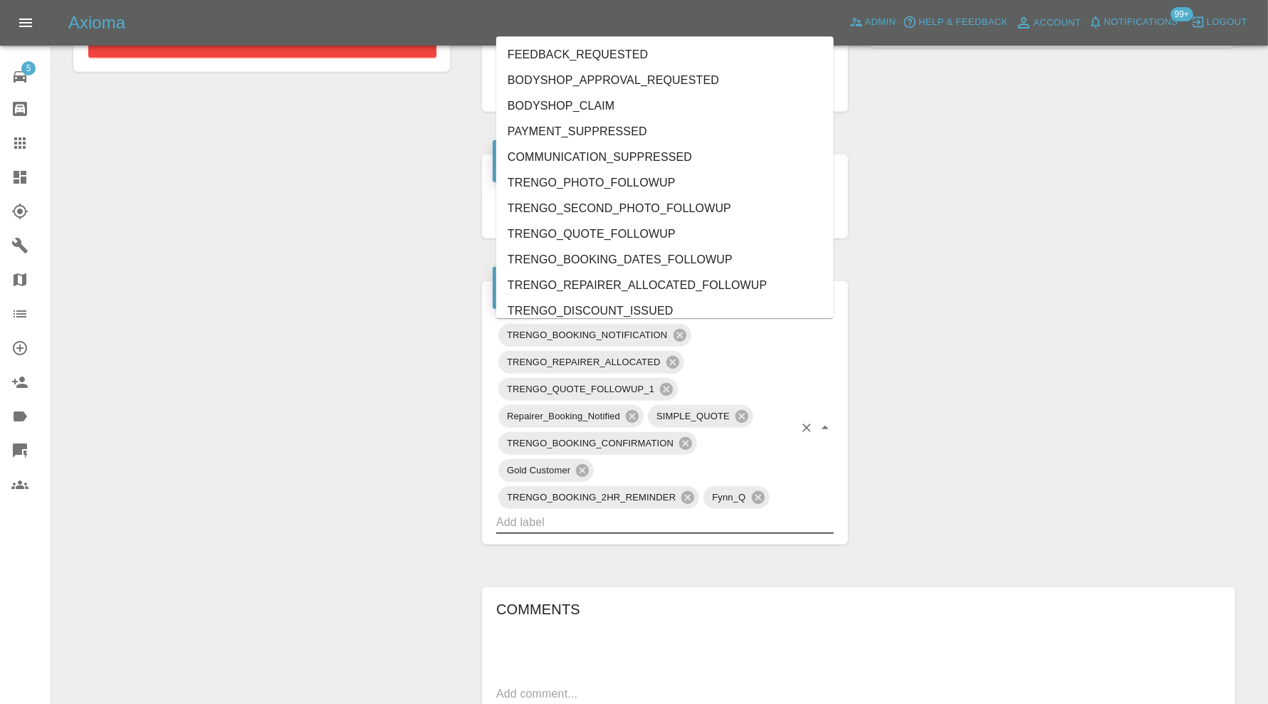
click at [730, 518] on input "text" at bounding box center [645, 522] width 298 height 22
type input "au"
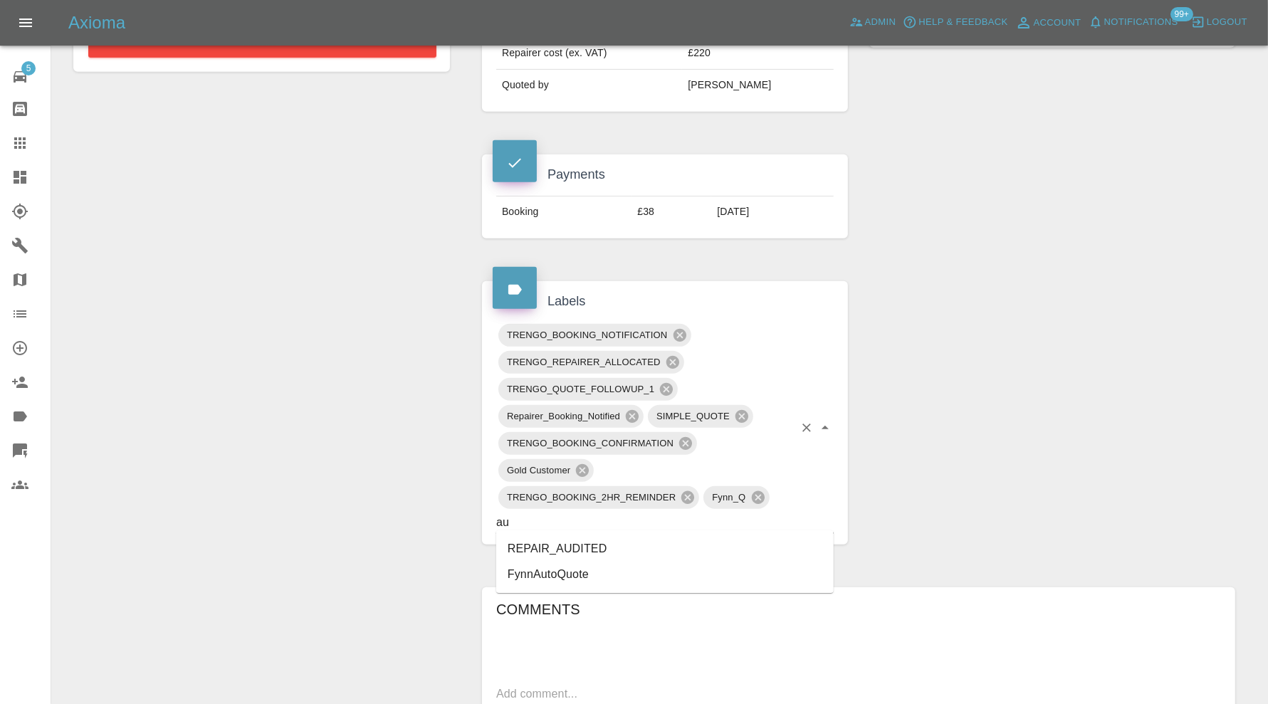
click at [585, 545] on li "REPAIR_AUDITED" at bounding box center [665, 549] width 338 height 26
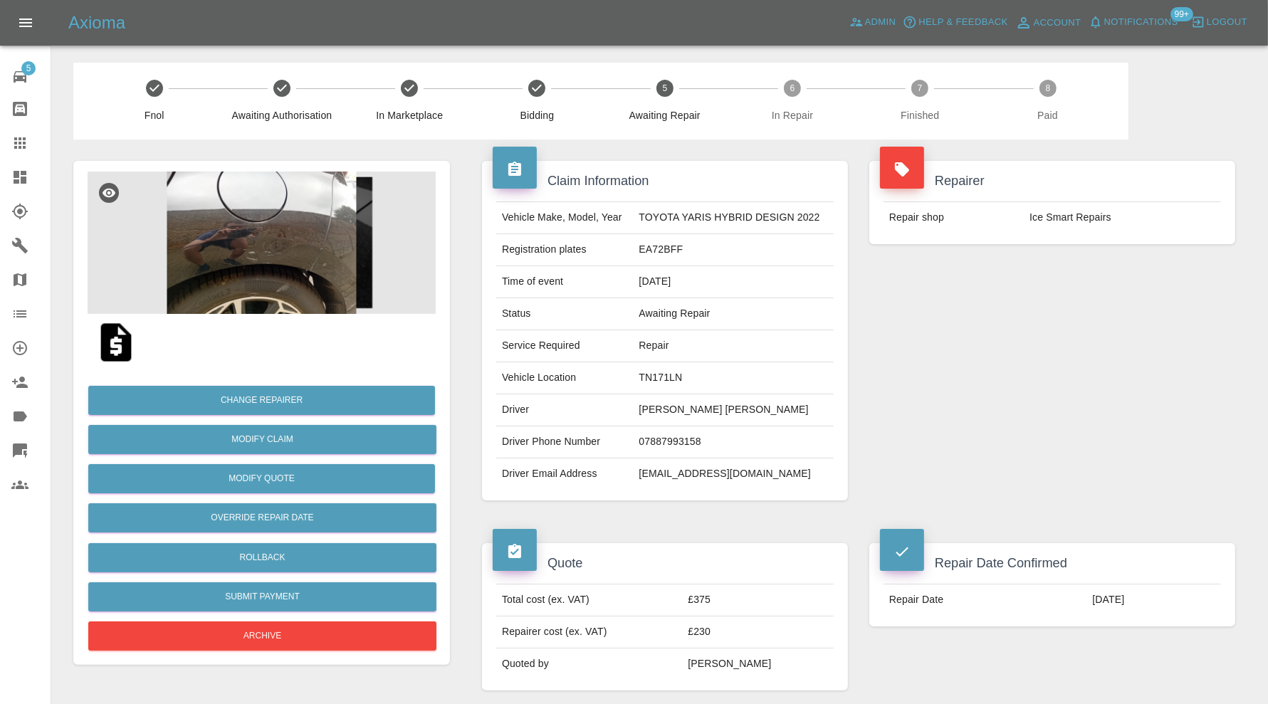
click at [266, 271] on img at bounding box center [262, 243] width 348 height 142
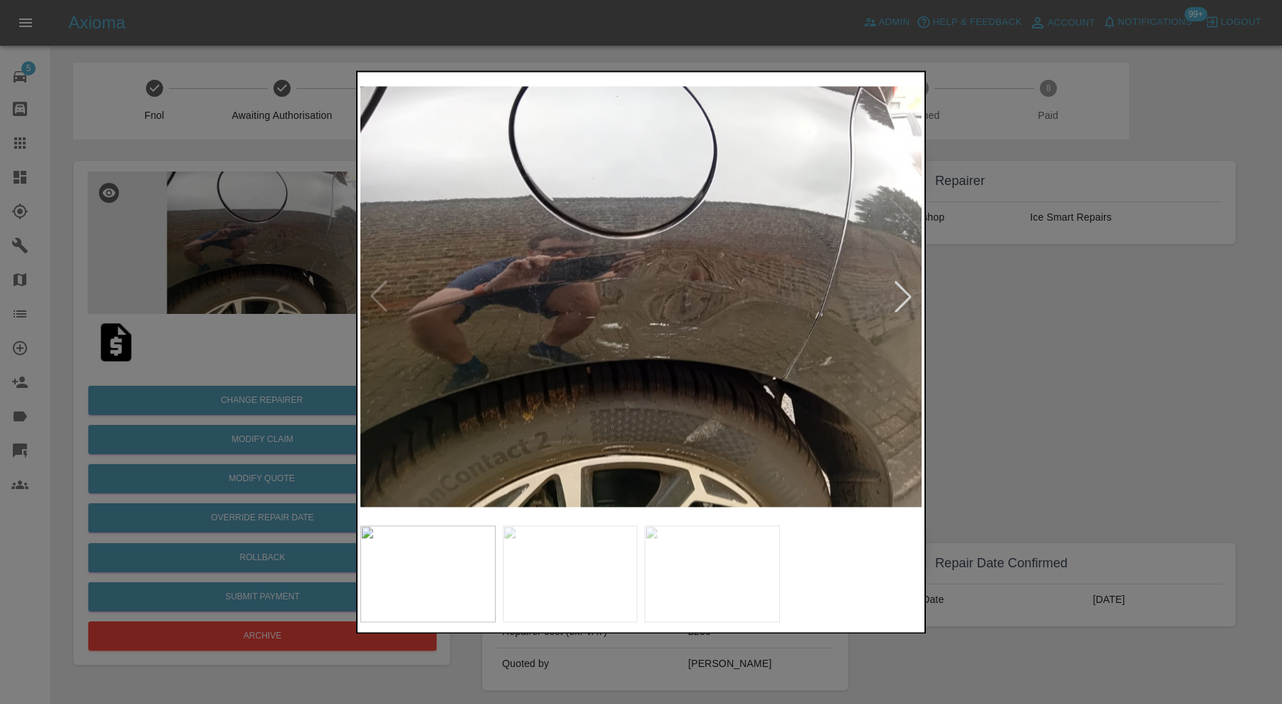
click at [910, 287] on div at bounding box center [902, 296] width 31 height 31
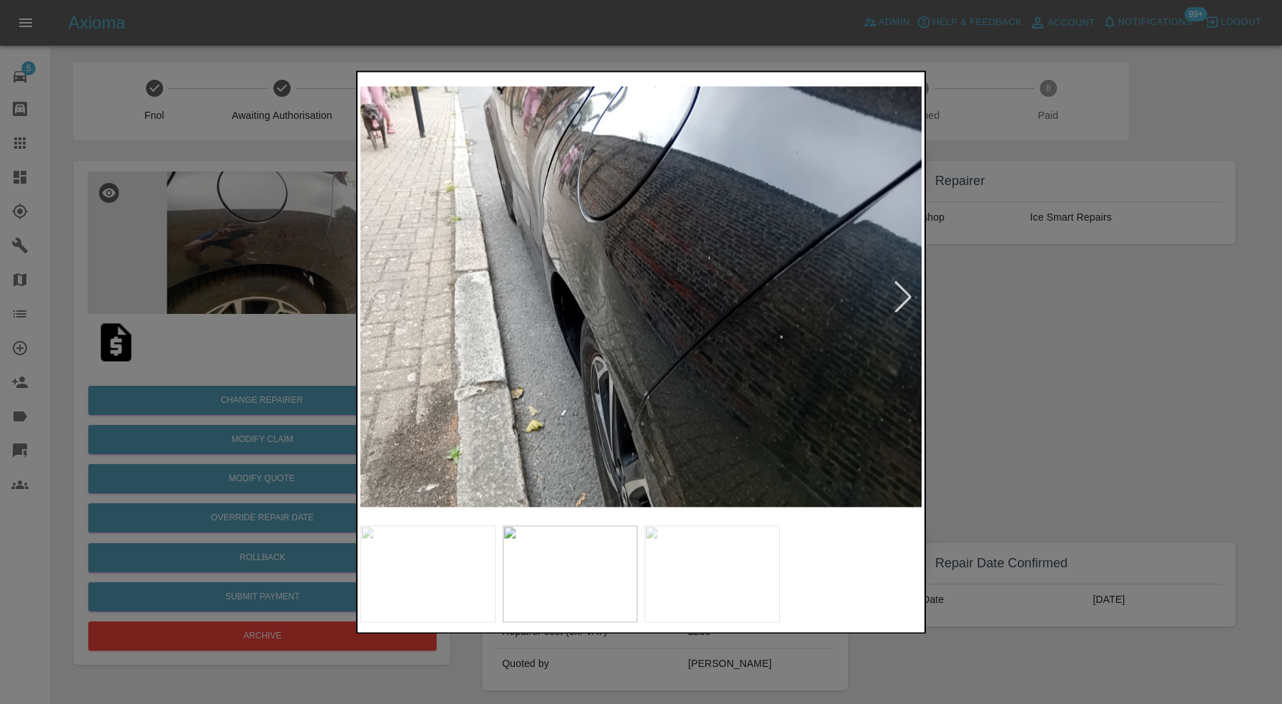
click at [910, 300] on div at bounding box center [902, 296] width 31 height 31
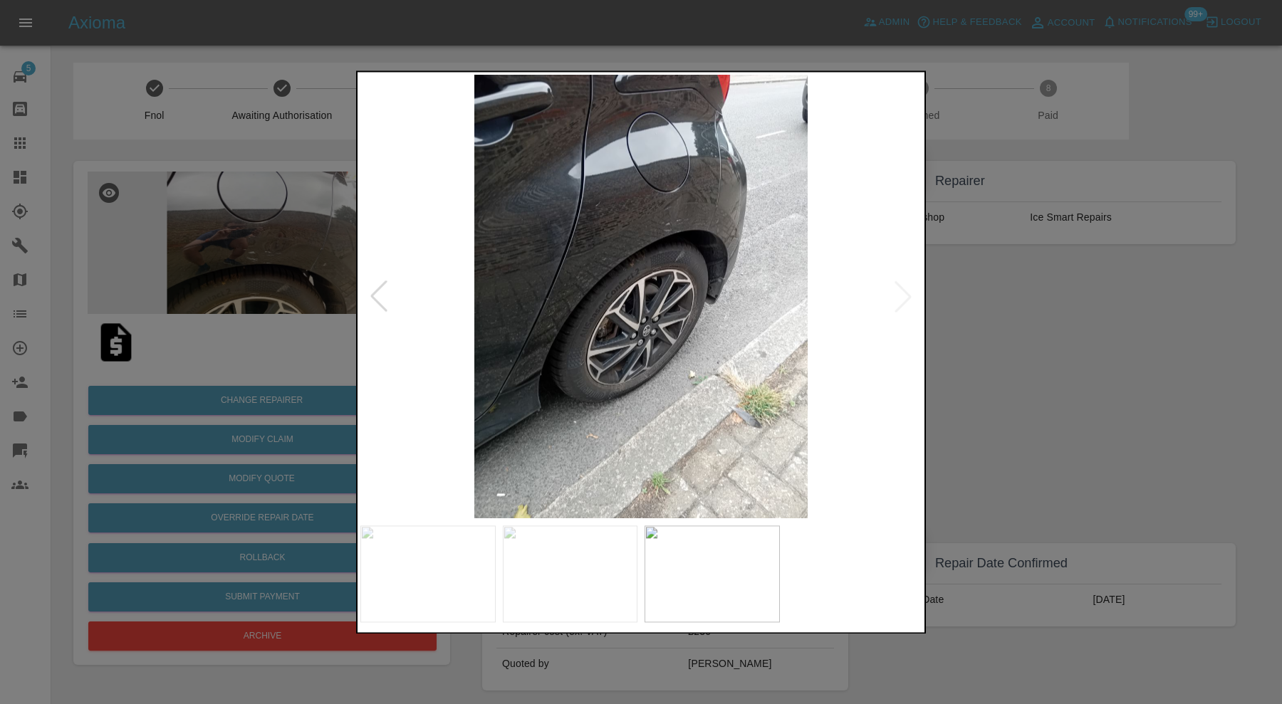
click at [898, 296] on img at bounding box center [640, 297] width 561 height 444
click at [1018, 290] on div at bounding box center [641, 352] width 1282 height 704
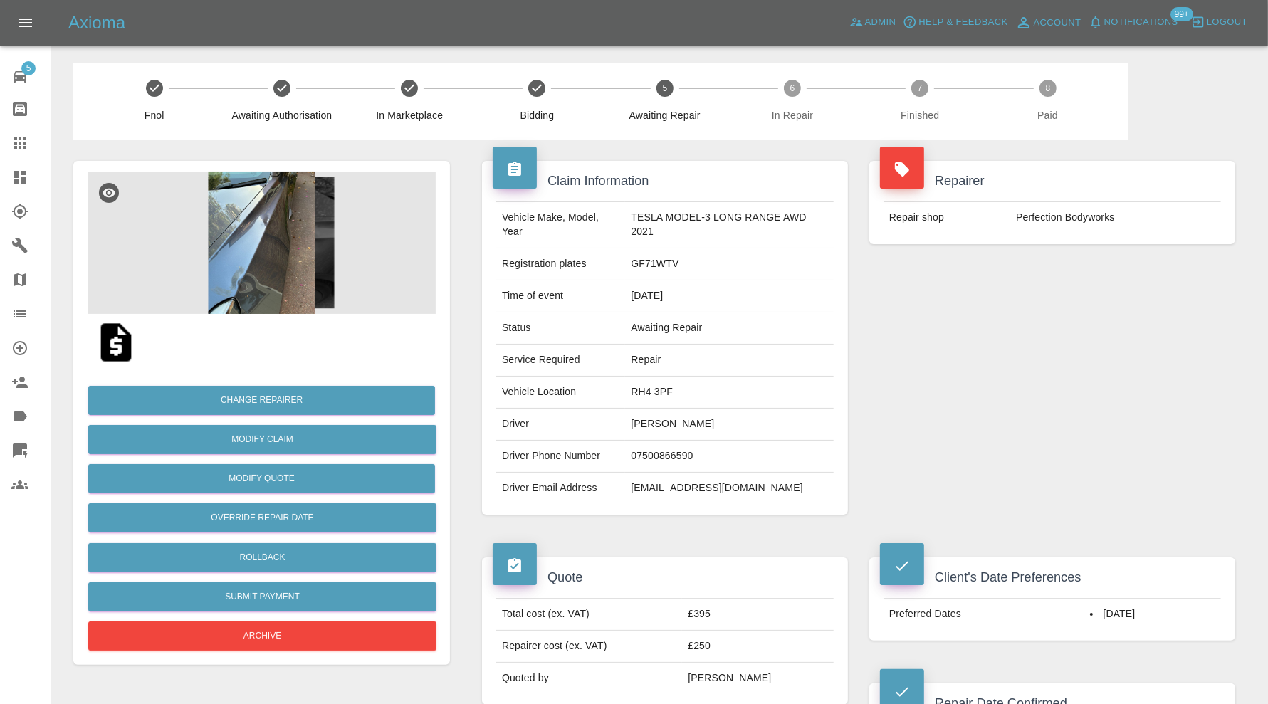
click at [263, 245] on img at bounding box center [262, 243] width 348 height 142
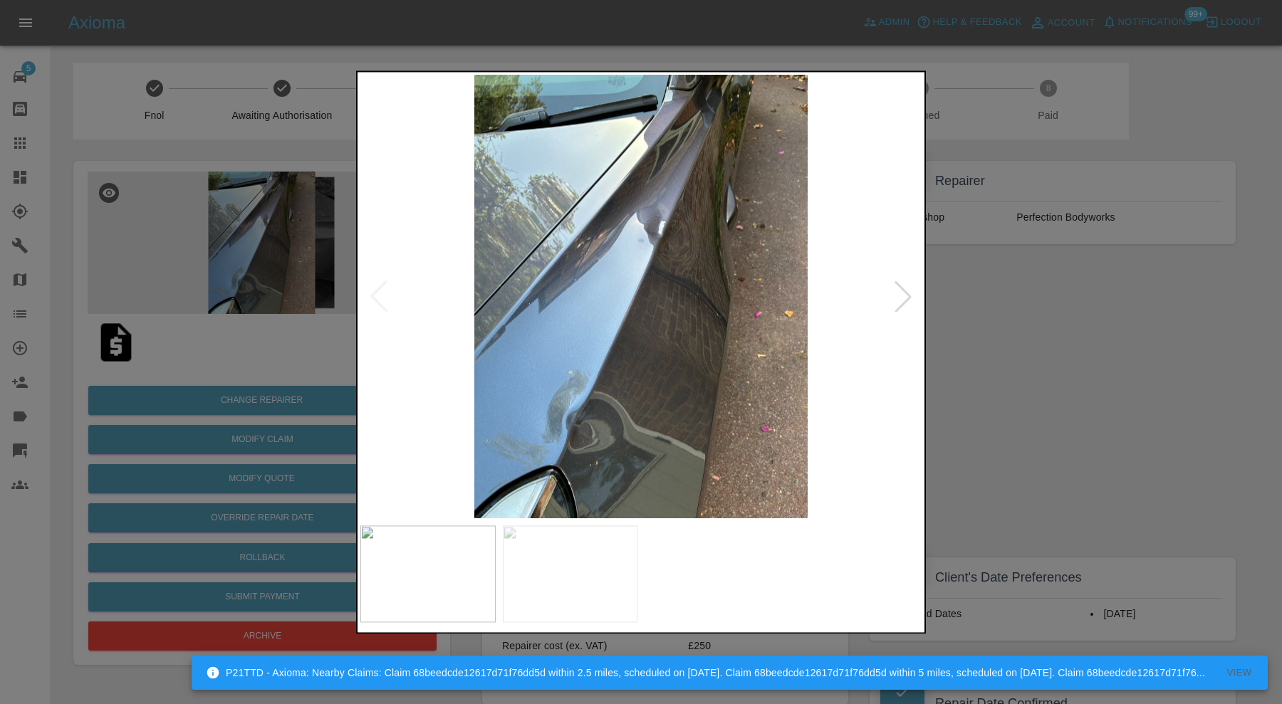
click at [1038, 293] on div at bounding box center [641, 352] width 1282 height 704
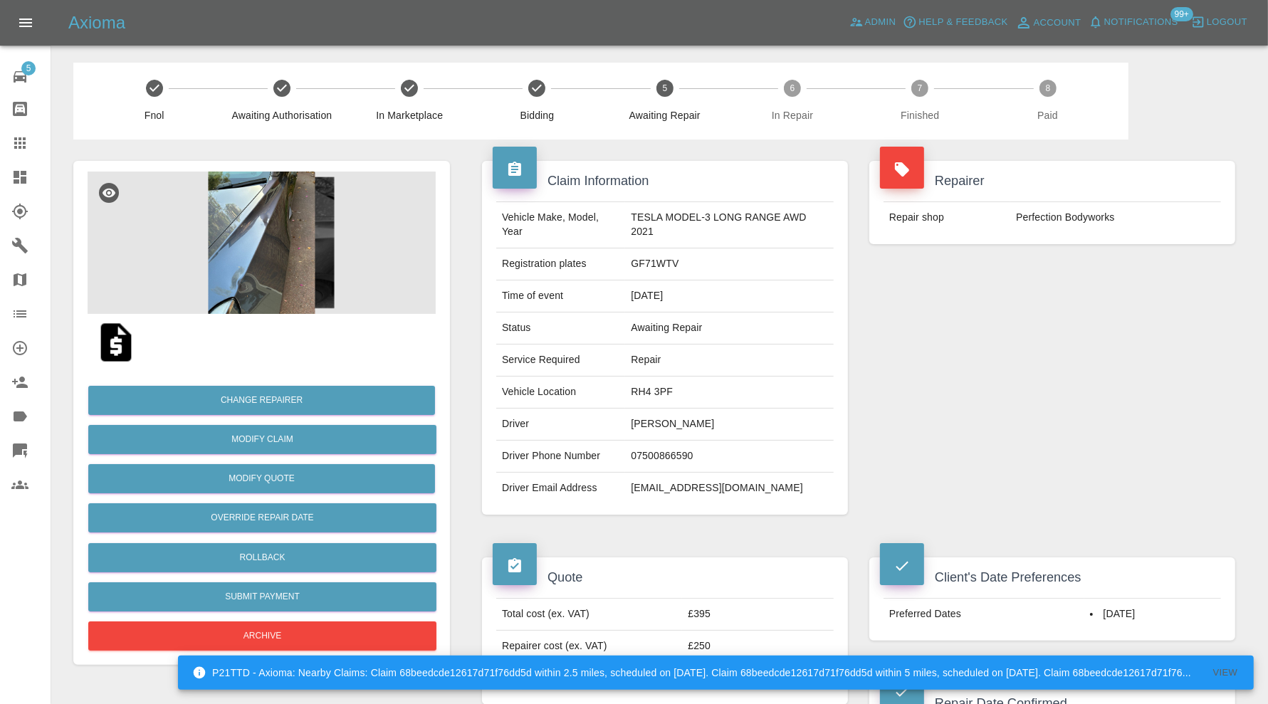
click at [257, 244] on img at bounding box center [262, 243] width 348 height 142
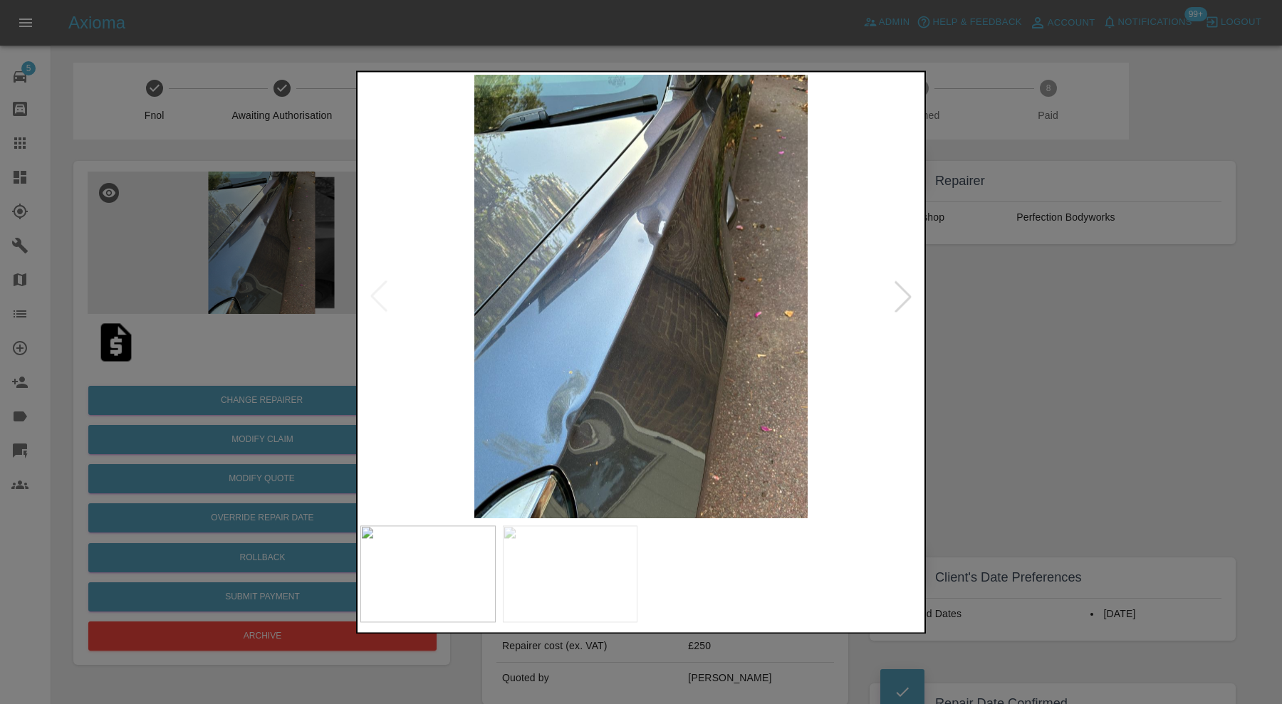
click at [981, 294] on div at bounding box center [641, 352] width 1282 height 704
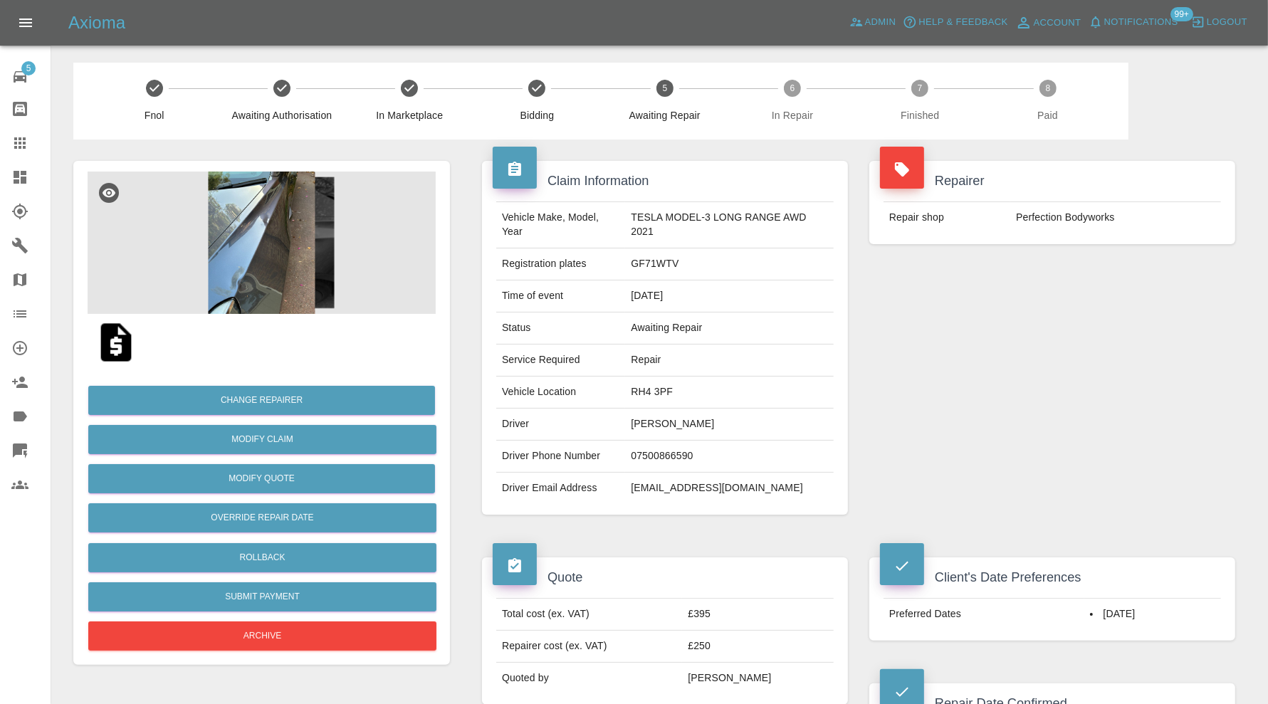
click at [671, 392] on td "RH4 3PF" at bounding box center [729, 393] width 209 height 32
copy td "RH4 3PF"
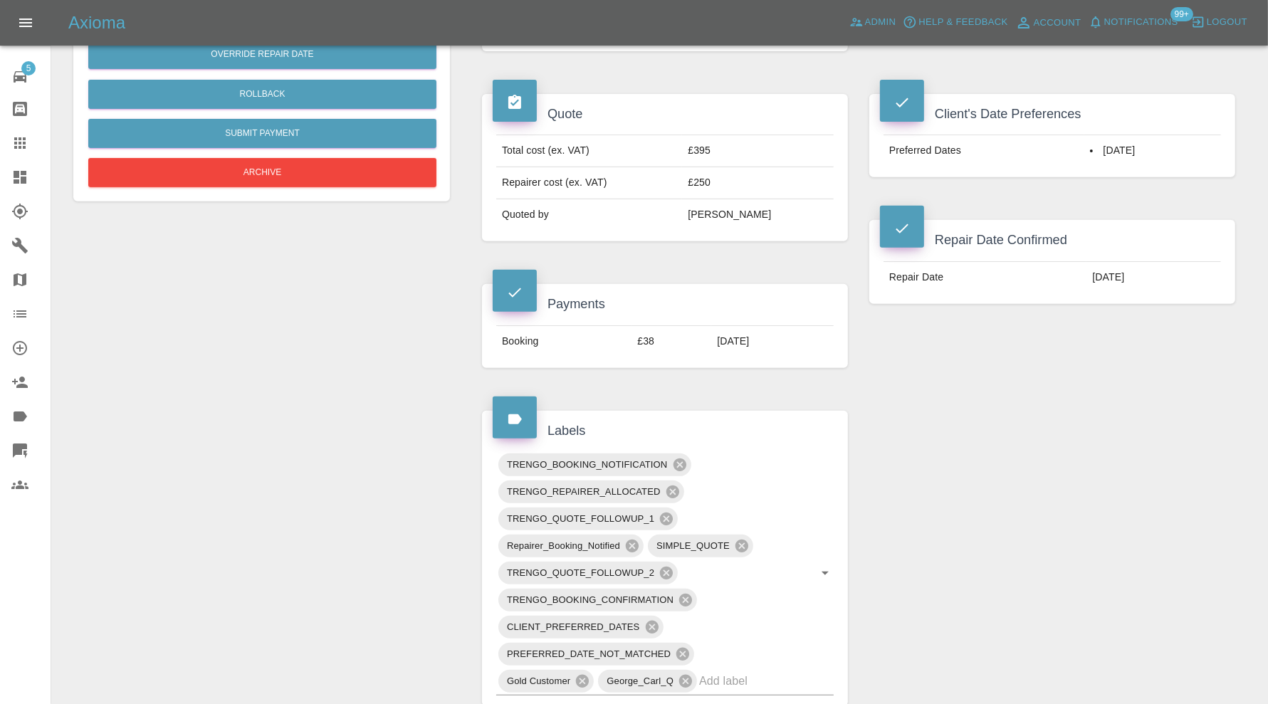
scroll to position [830, 0]
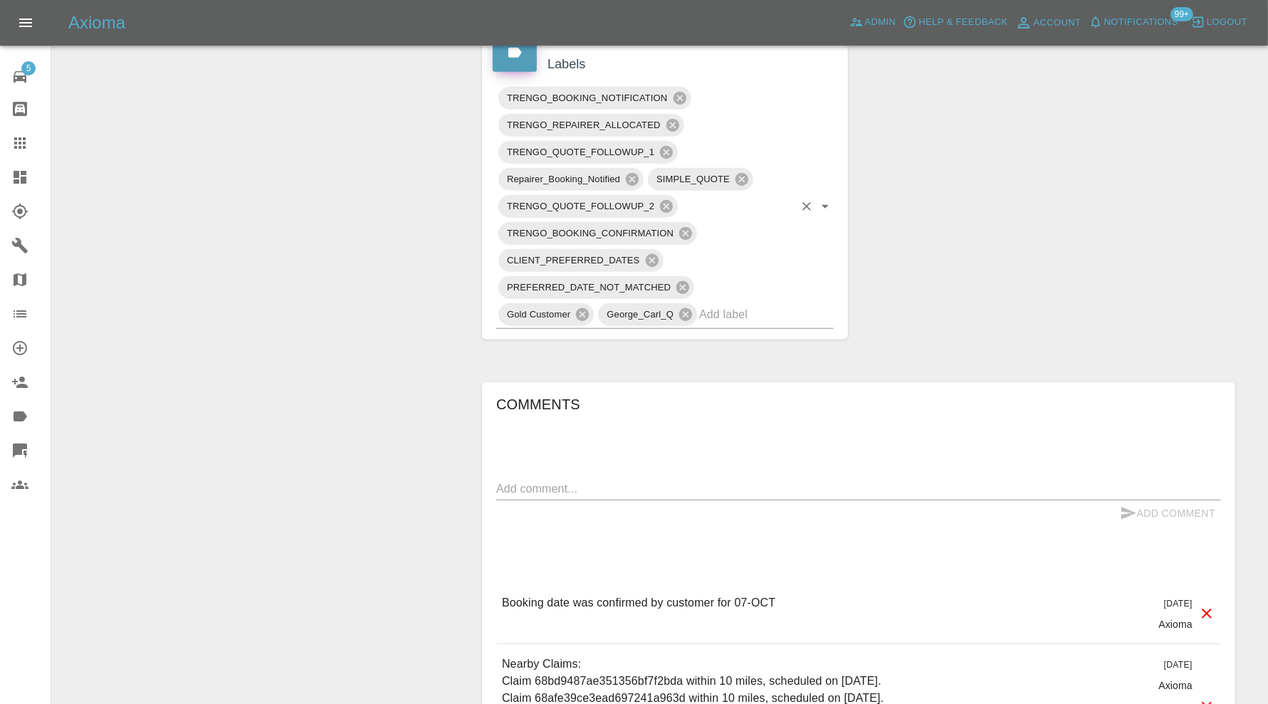
click at [768, 306] on input "text" at bounding box center [746, 314] width 95 height 22
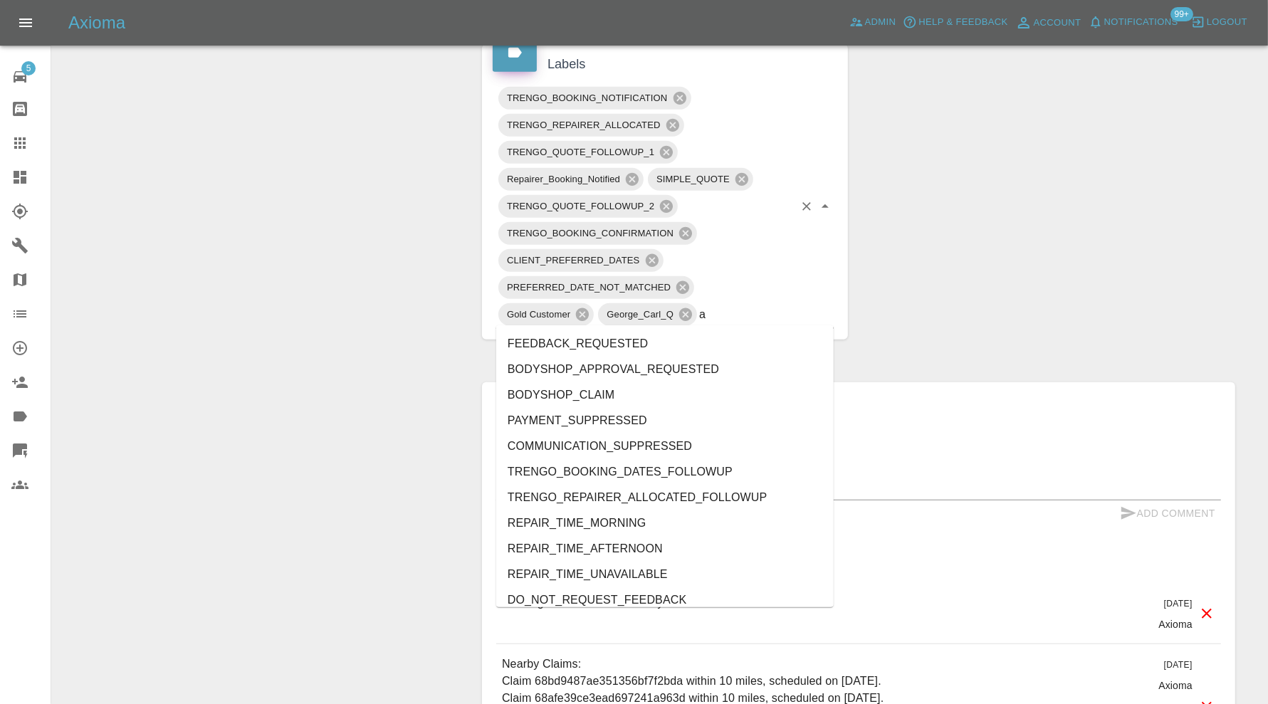
type input "au"
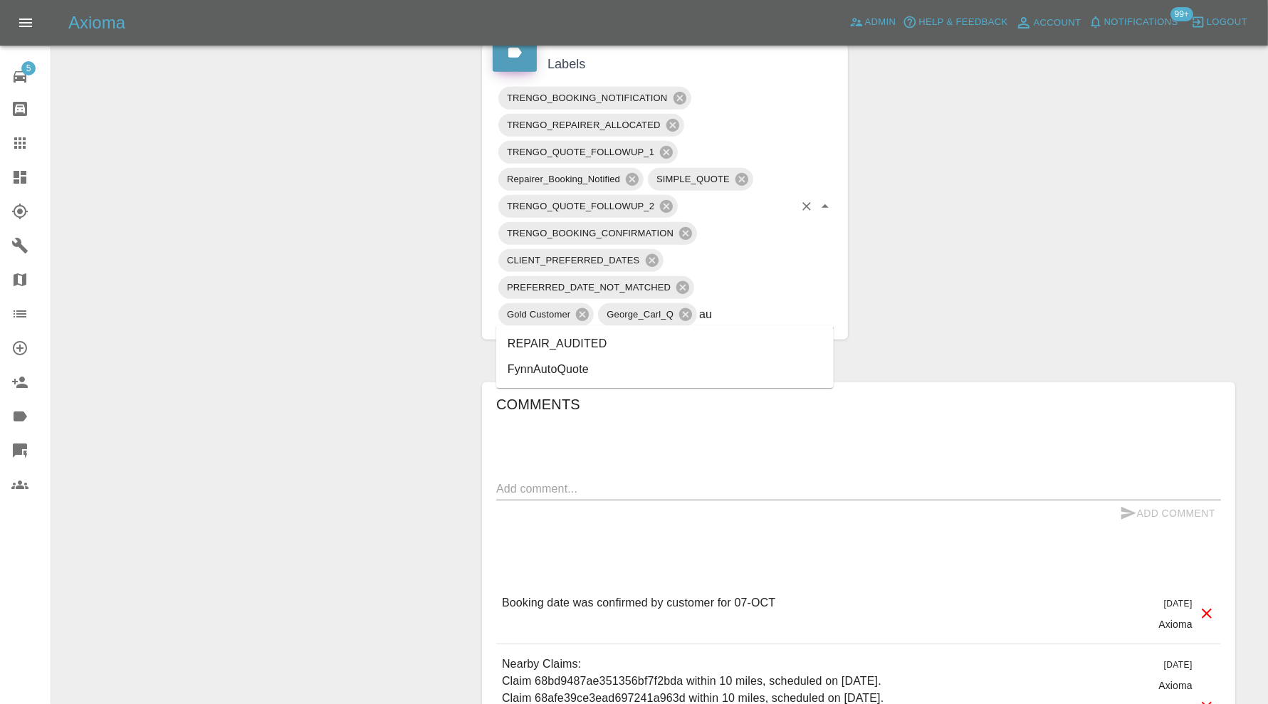
click at [624, 342] on li "REPAIR_AUDITED" at bounding box center [665, 344] width 338 height 26
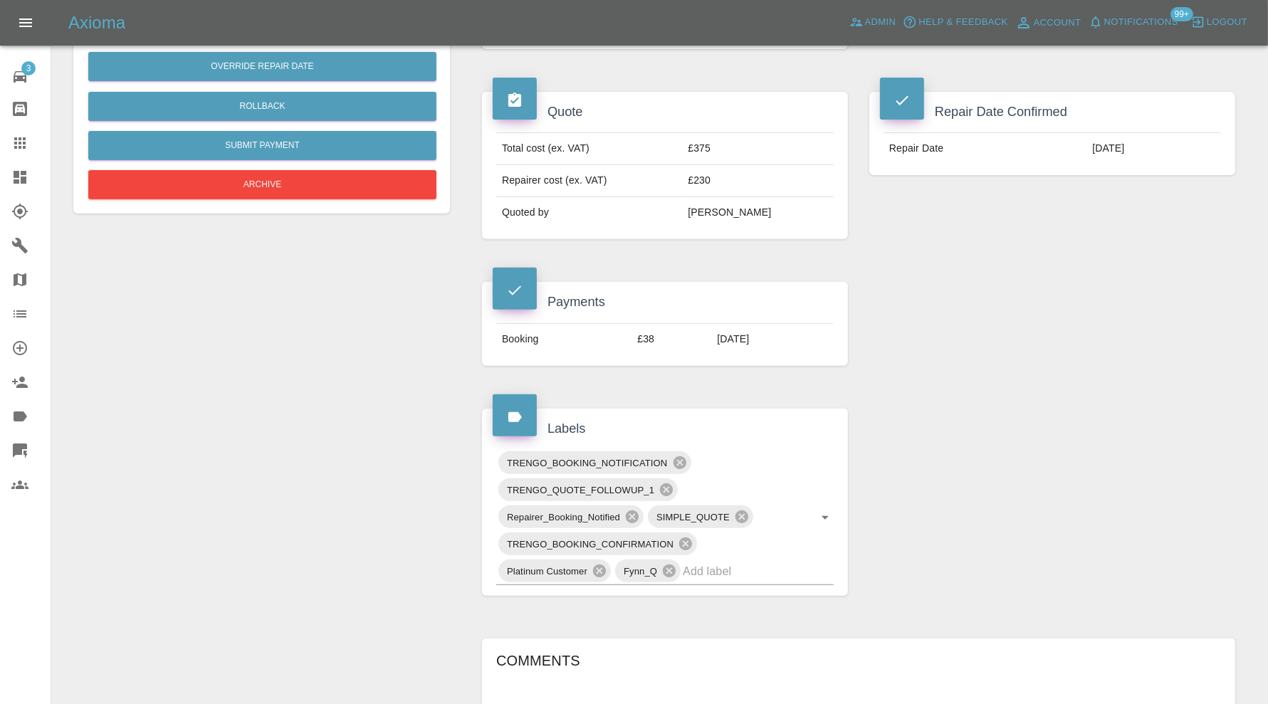
scroll to position [113, 0]
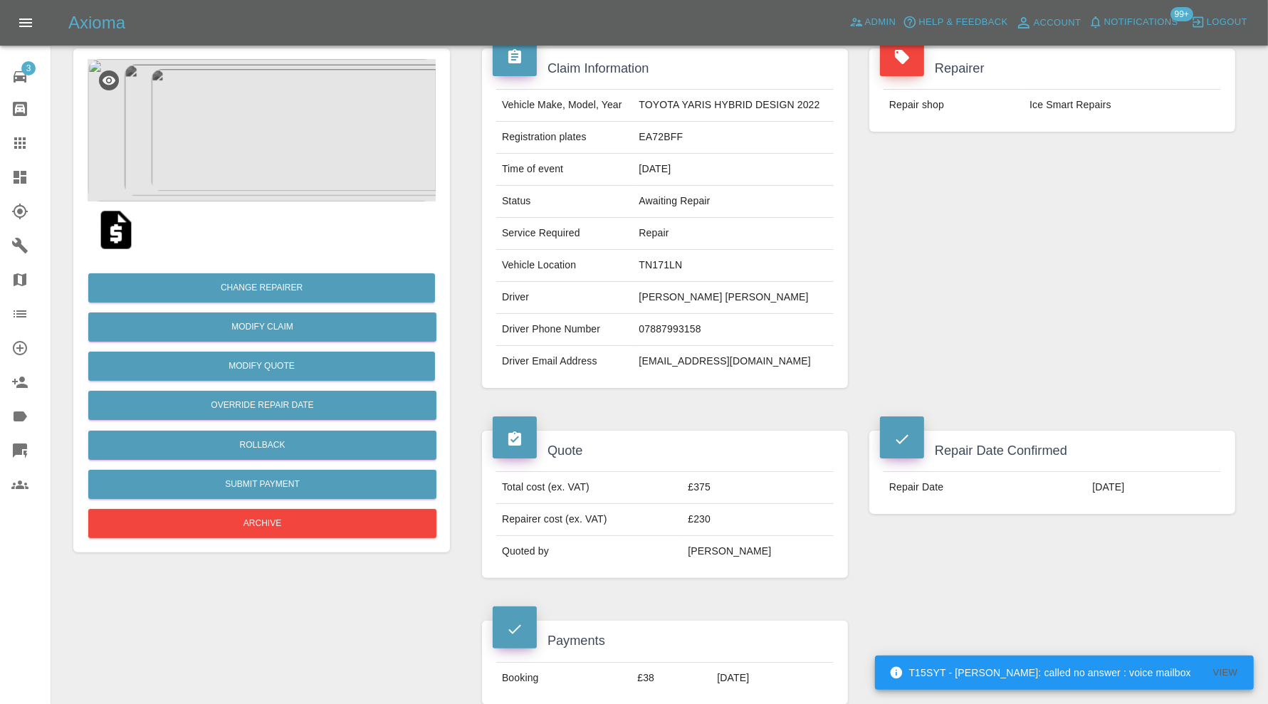
click at [326, 167] on img at bounding box center [262, 130] width 348 height 142
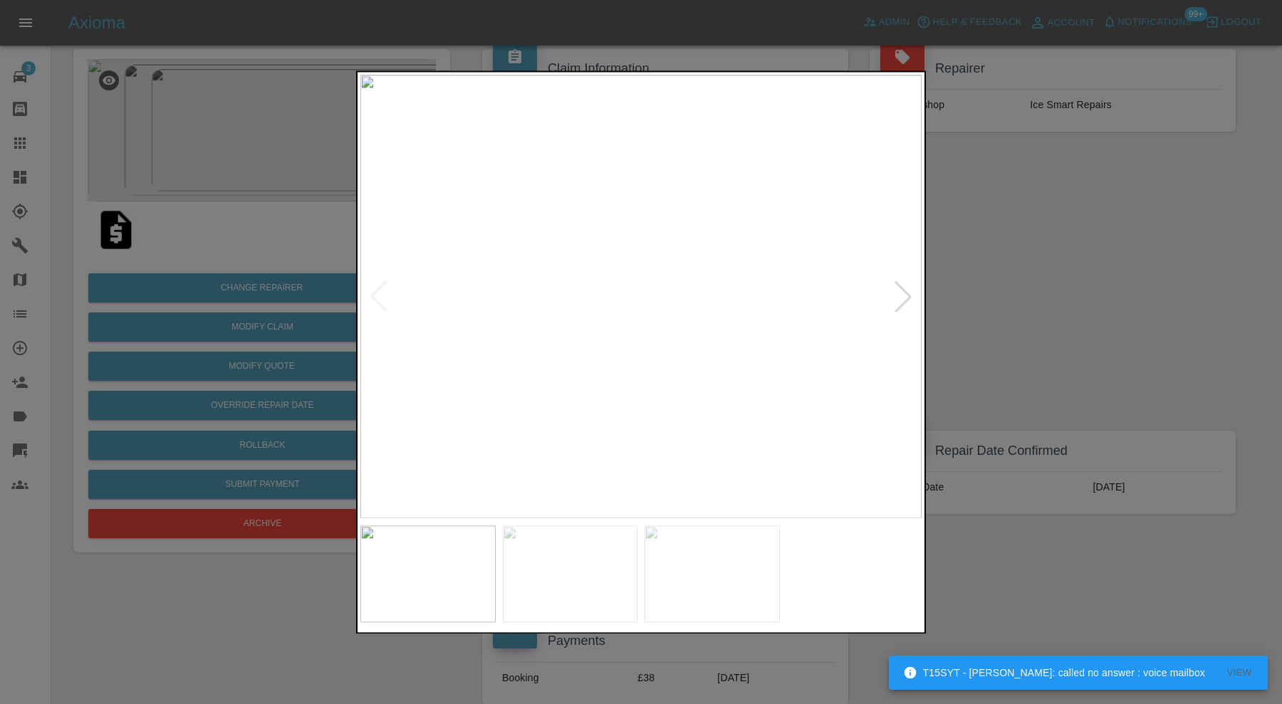
click at [909, 288] on div at bounding box center [902, 296] width 31 height 31
click at [1036, 294] on div at bounding box center [641, 352] width 1282 height 704
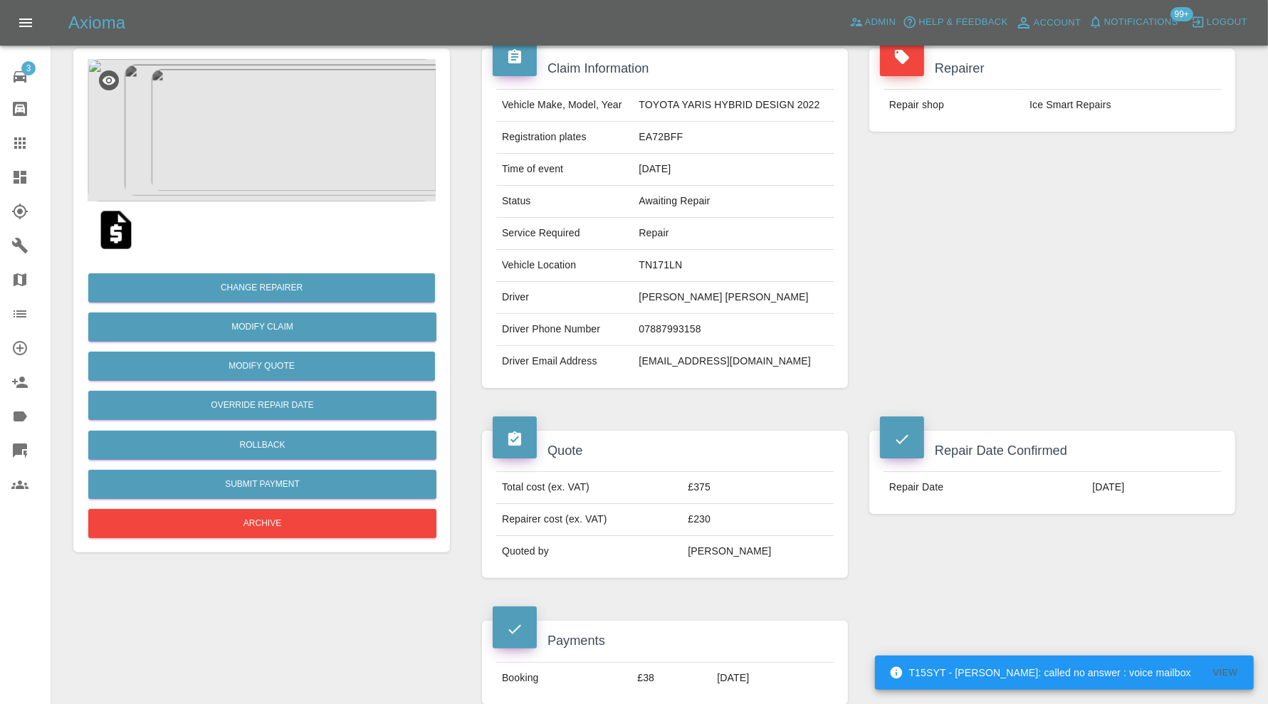
click at [666, 268] on td "TN171LN" at bounding box center [733, 266] width 200 height 32
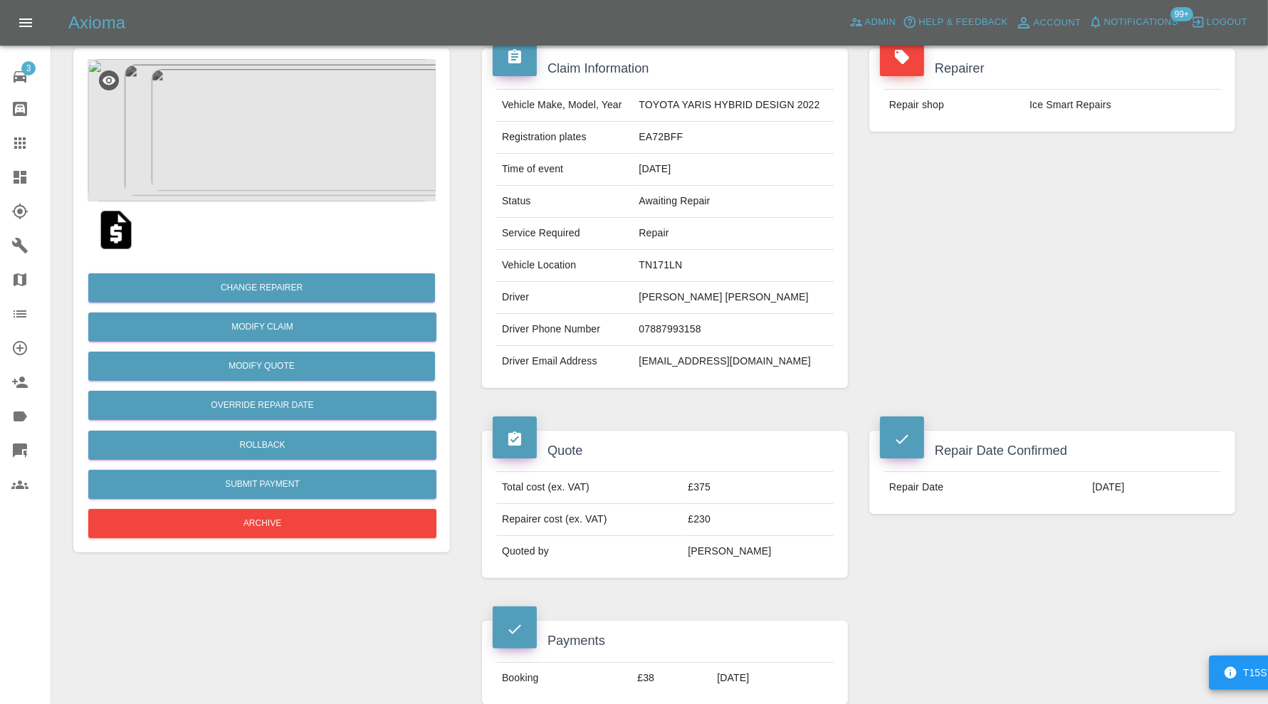
click at [666, 266] on td "TN171LN" at bounding box center [733, 266] width 200 height 32
copy td "TN171LN"
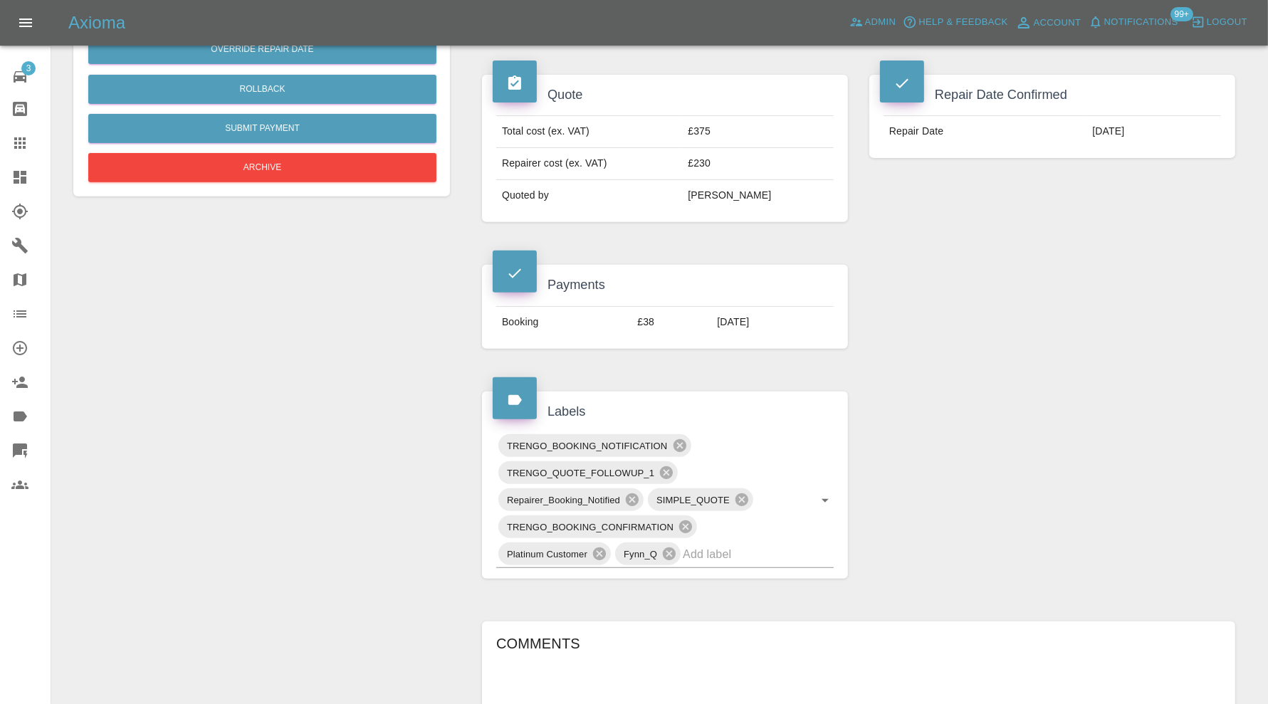
scroll to position [706, 0]
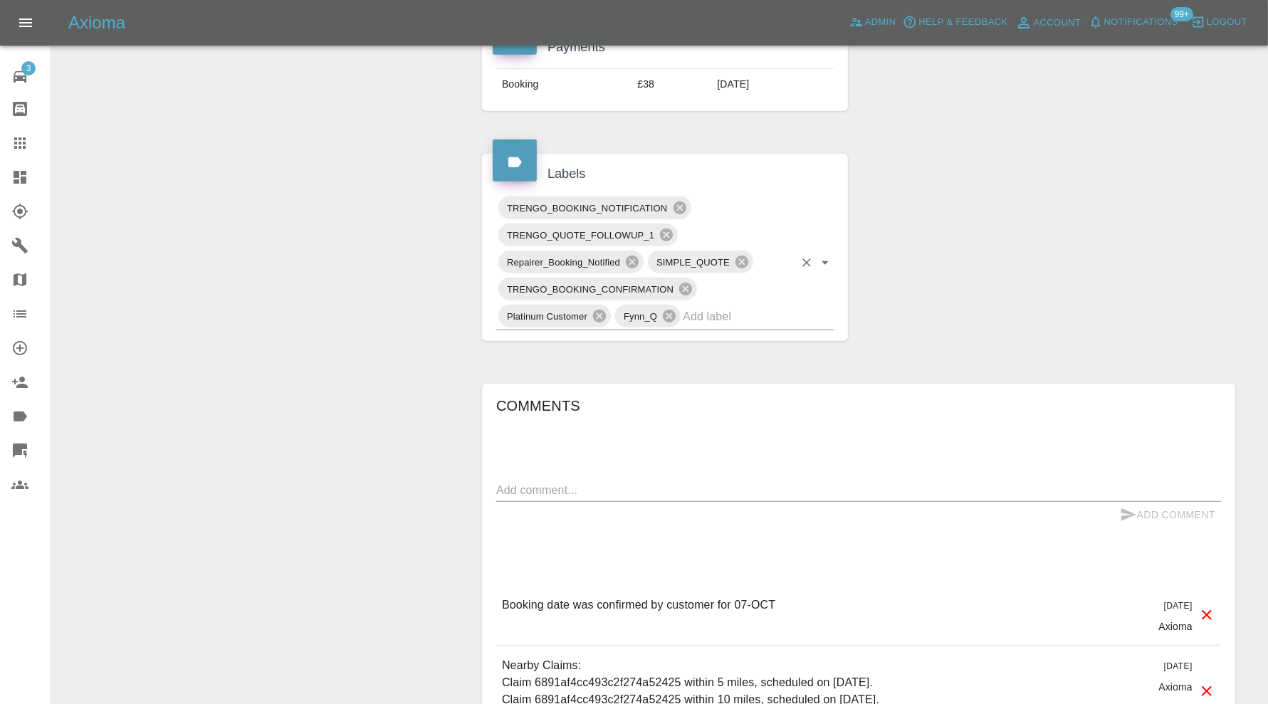
click at [743, 319] on input "text" at bounding box center [738, 317] width 111 height 22
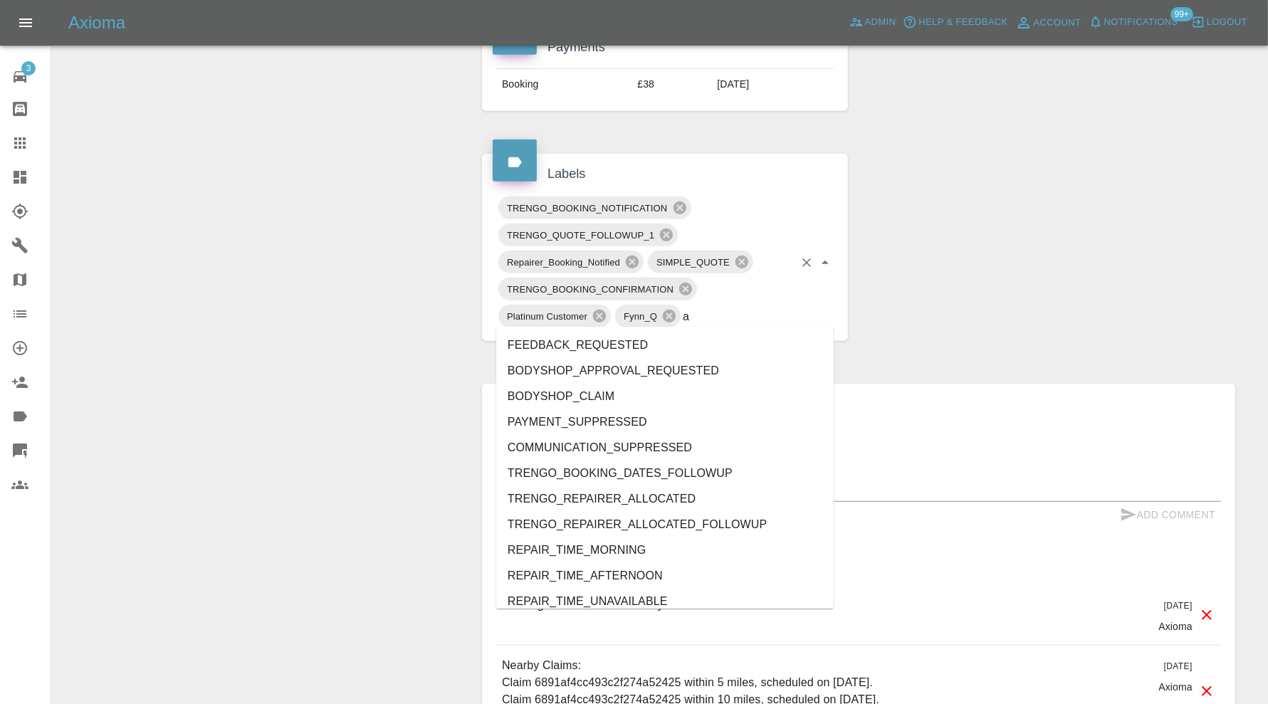
type input "au"
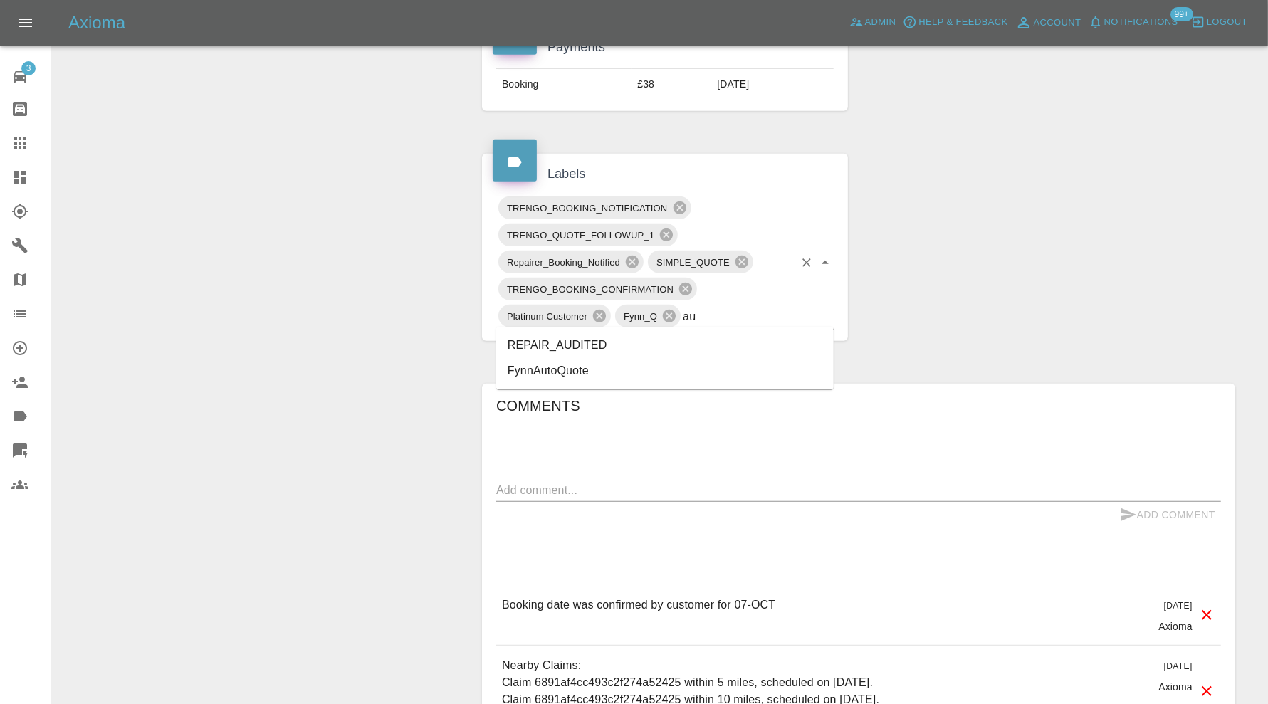
click at [651, 340] on li "REPAIR_AUDITED" at bounding box center [665, 346] width 338 height 26
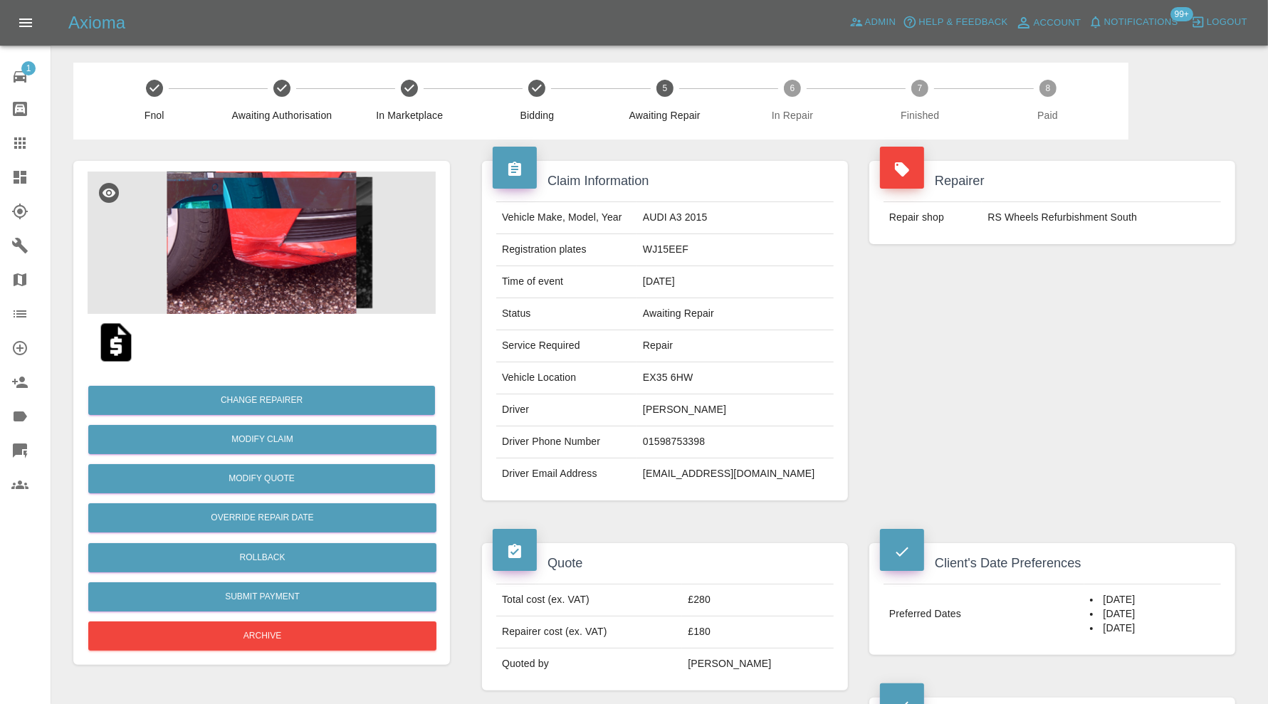
click at [264, 294] on img at bounding box center [262, 243] width 348 height 142
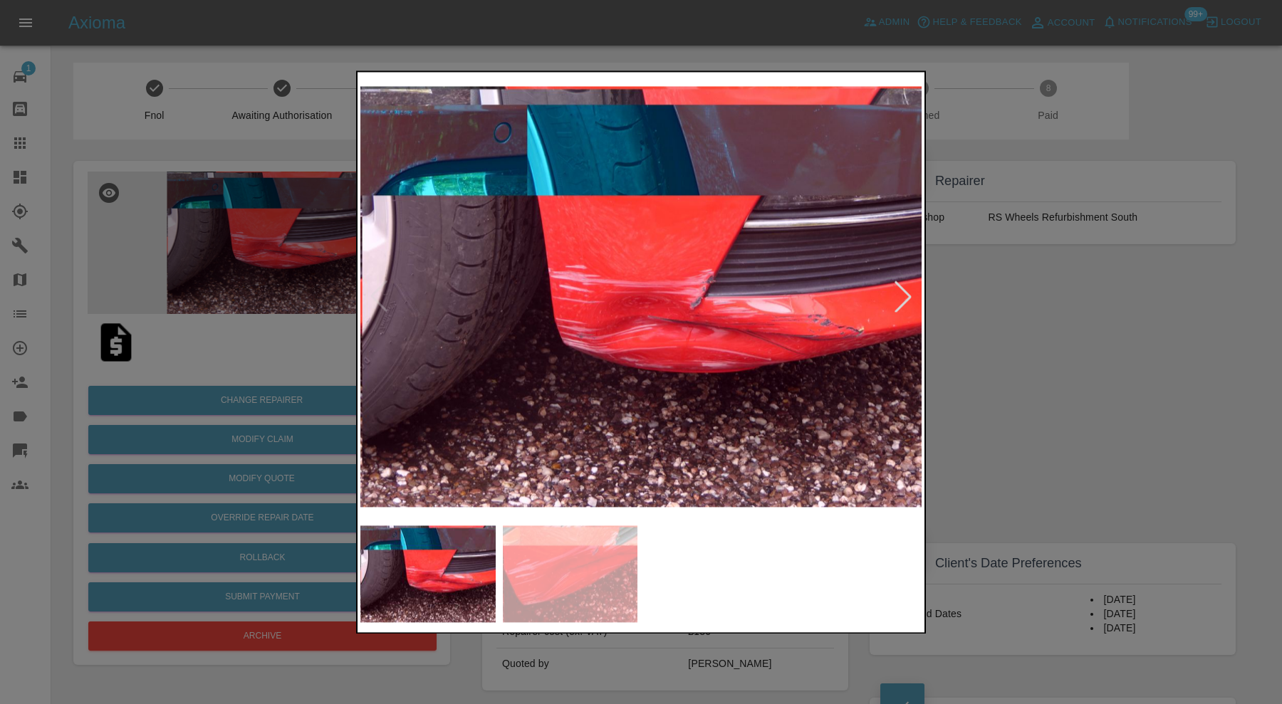
click at [894, 287] on div at bounding box center [902, 296] width 31 height 31
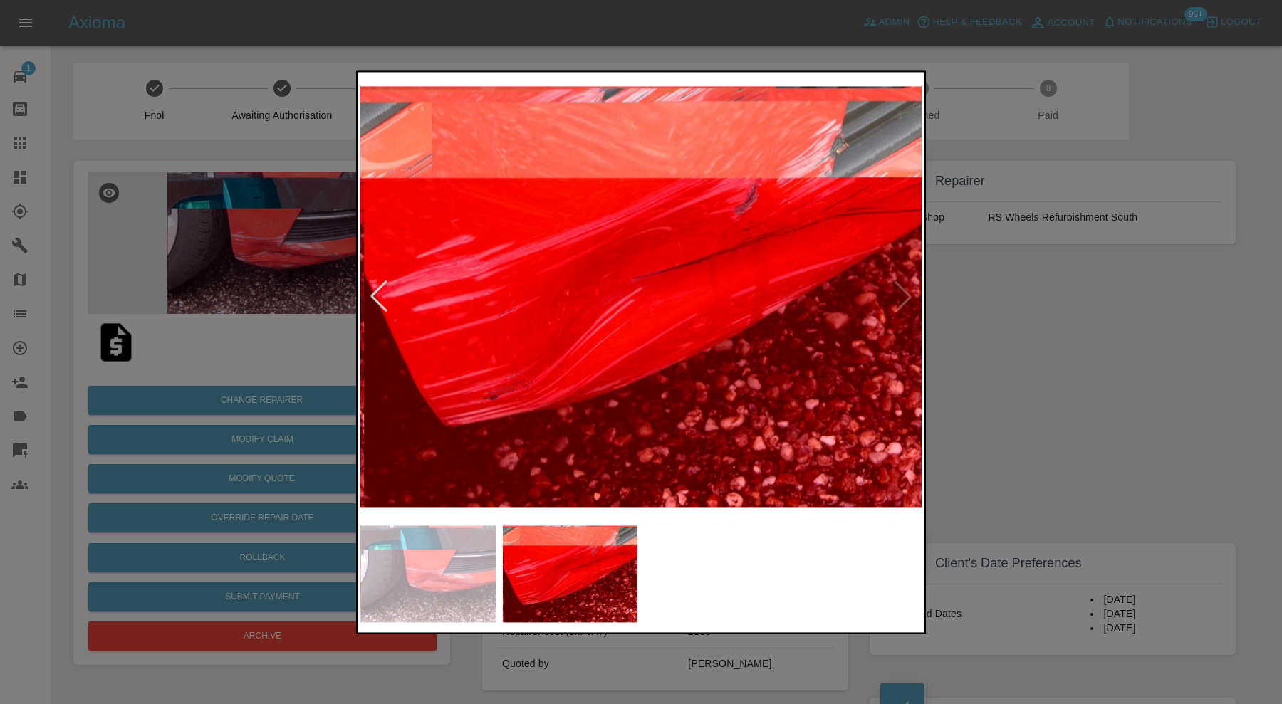
click at [894, 287] on img at bounding box center [640, 297] width 561 height 444
click at [904, 294] on img at bounding box center [640, 297] width 561 height 444
click at [377, 286] on div at bounding box center [378, 296] width 31 height 31
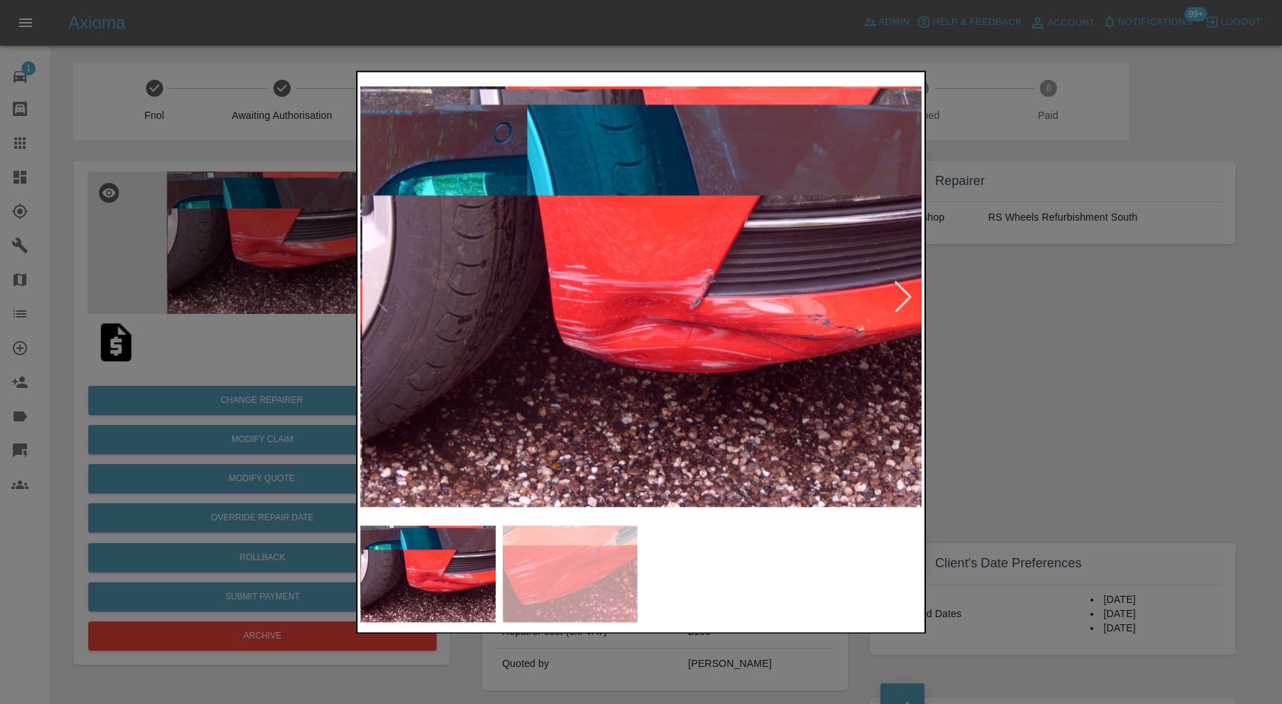
click at [1018, 342] on div at bounding box center [641, 352] width 1282 height 704
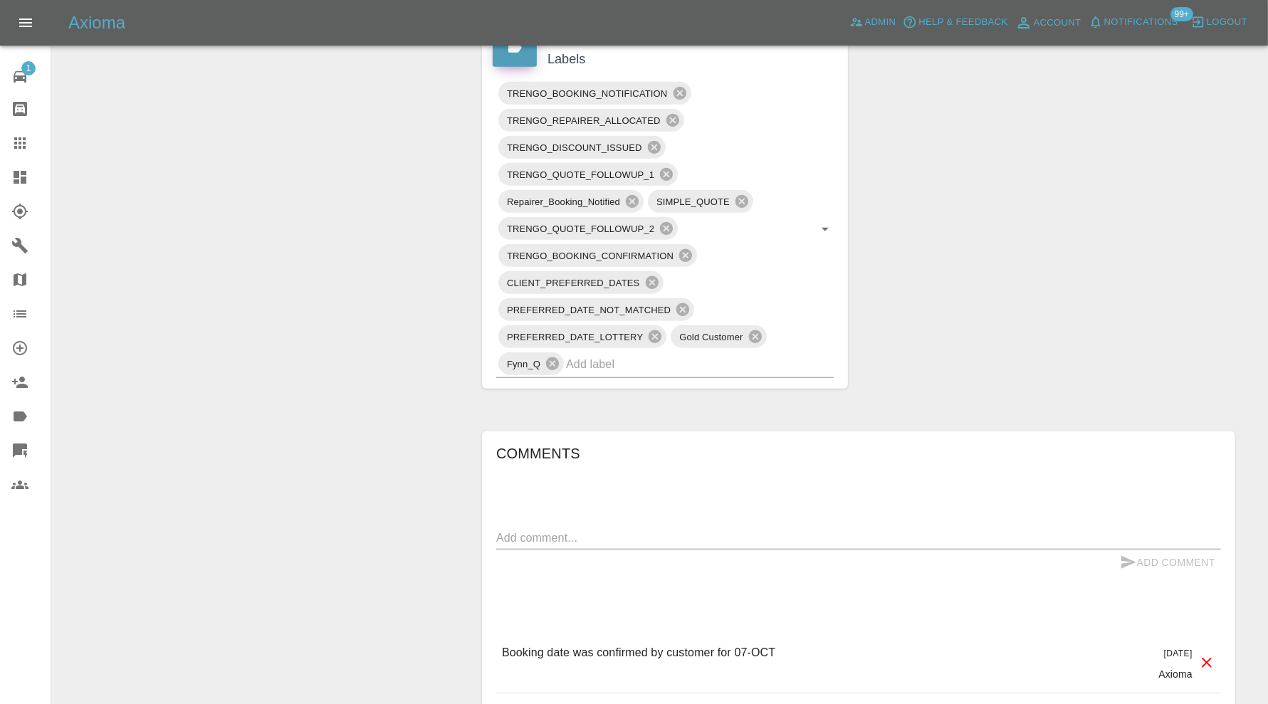
scroll to position [830, 0]
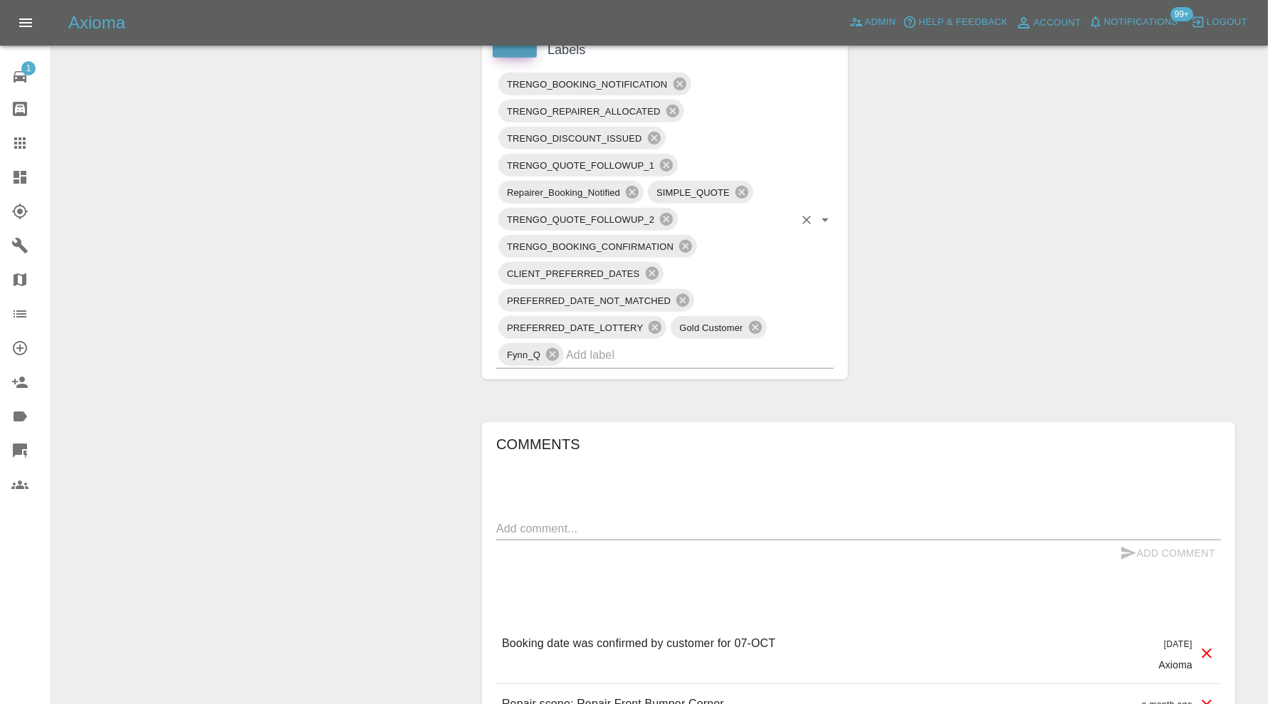
click at [764, 352] on input "text" at bounding box center [680, 355] width 228 height 22
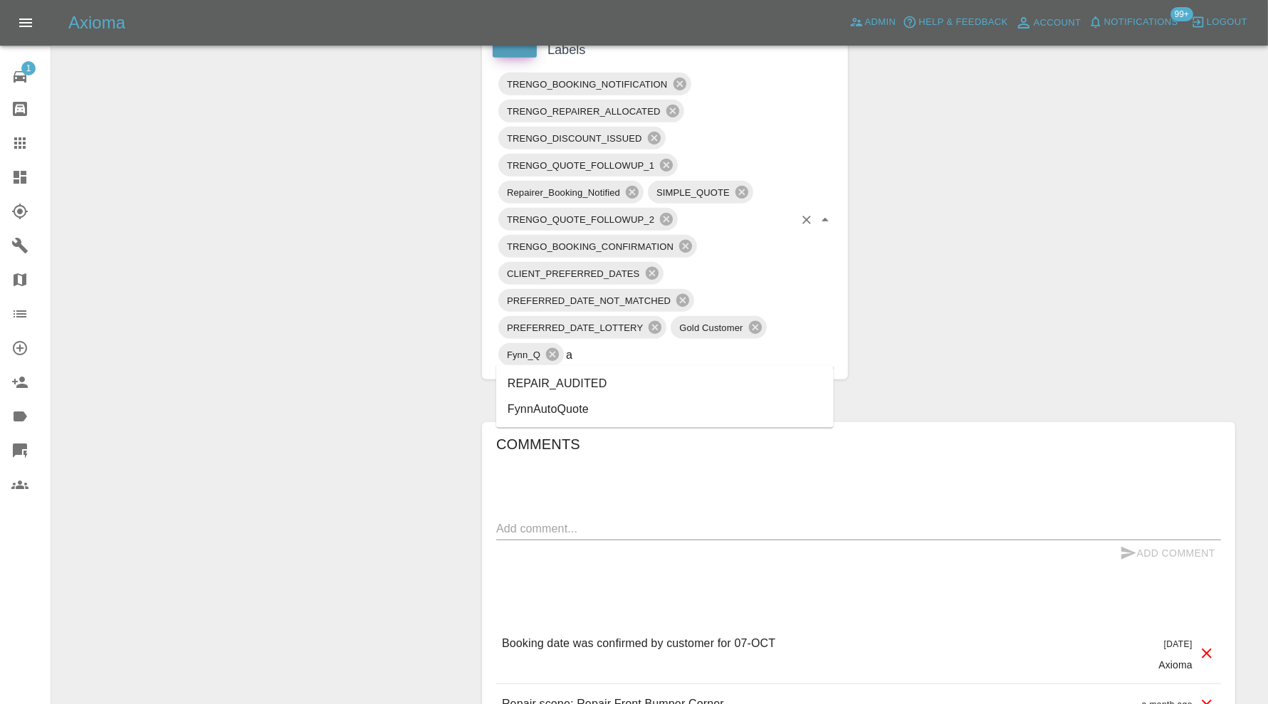
type input "au"
click at [632, 385] on li "REPAIR_AUDITED" at bounding box center [665, 384] width 338 height 26
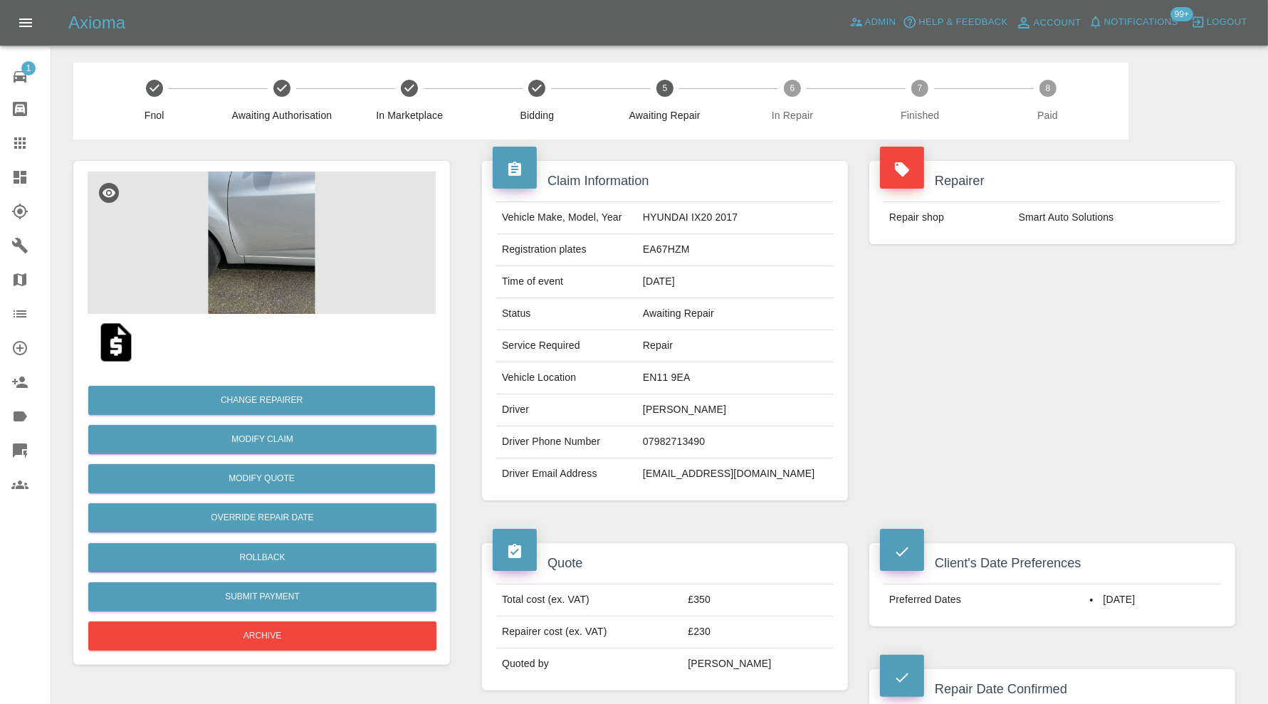
click at [267, 223] on img at bounding box center [262, 243] width 348 height 142
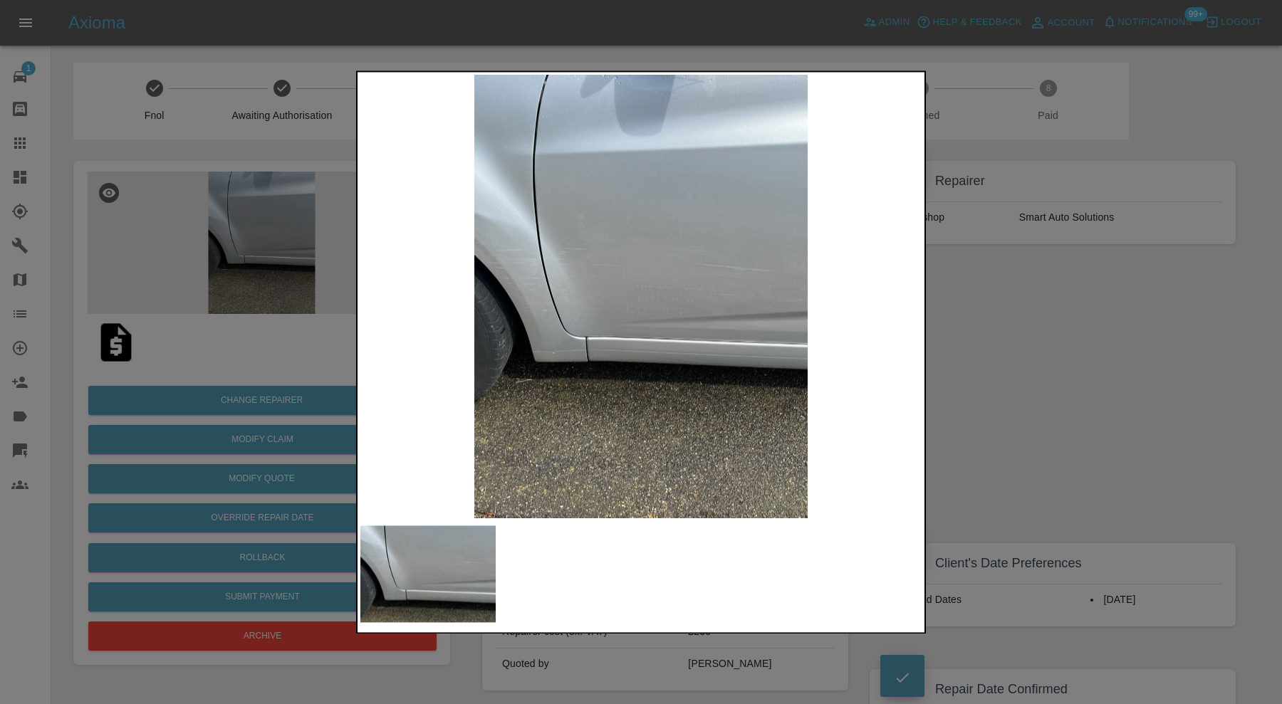
click at [1142, 383] on div at bounding box center [641, 352] width 1282 height 704
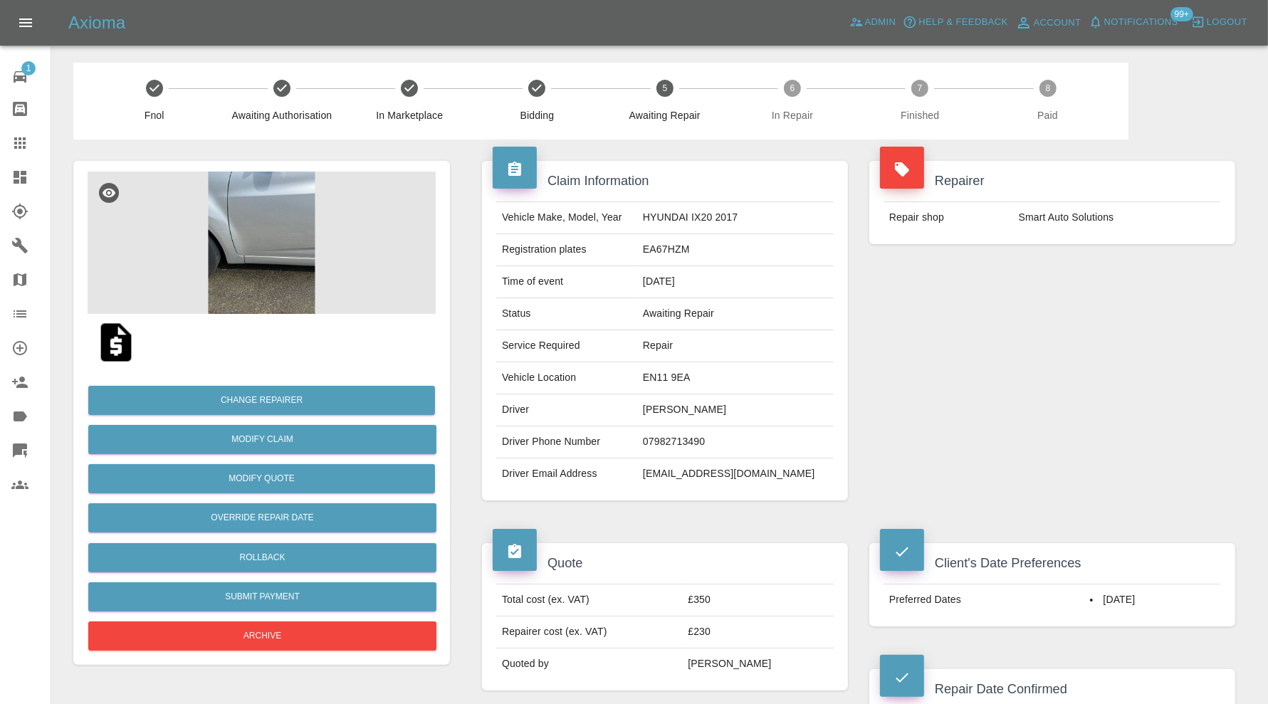
click at [695, 383] on td "EN11 9EA" at bounding box center [735, 378] width 197 height 32
copy td "EN11 9EA"
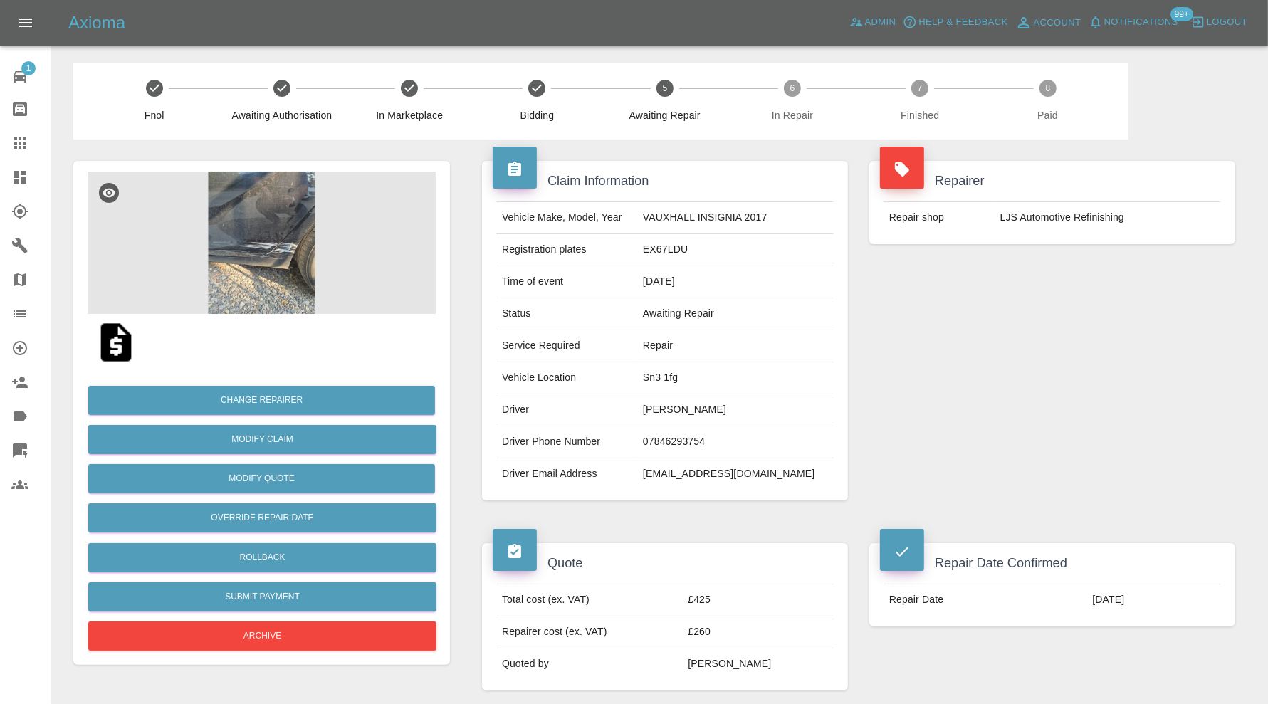
click at [271, 234] on img at bounding box center [262, 243] width 348 height 142
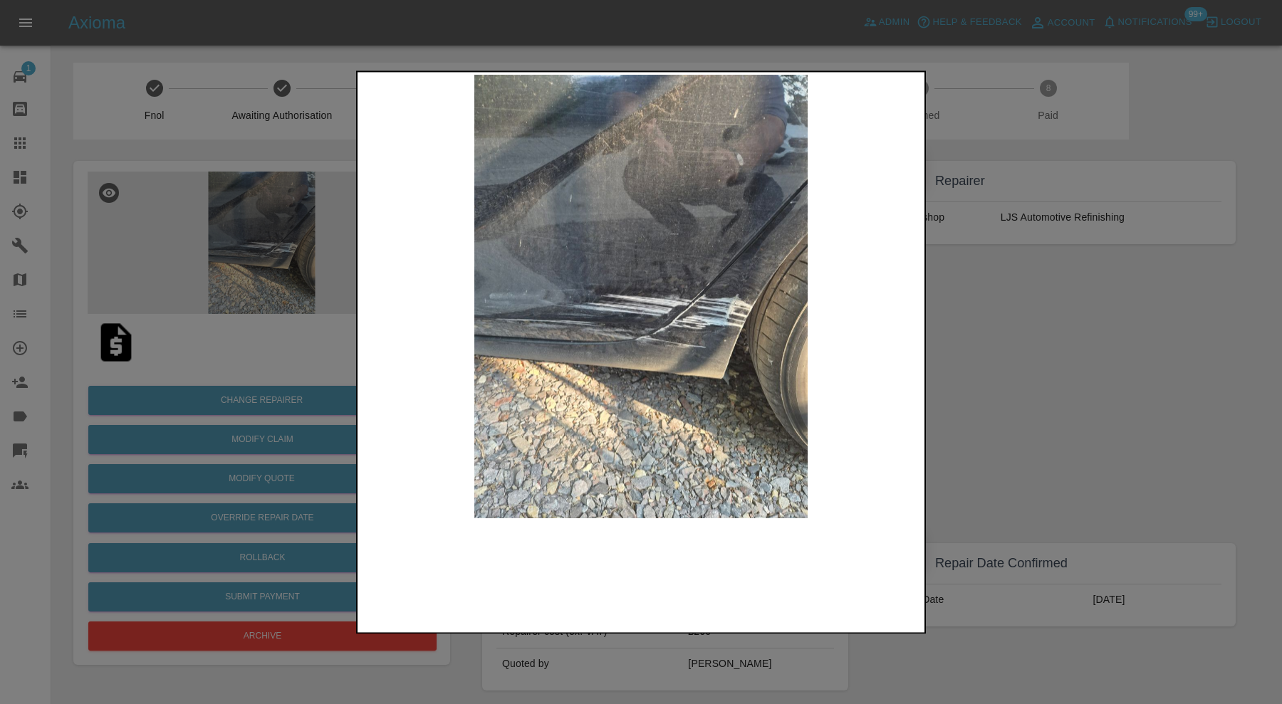
click at [654, 307] on img at bounding box center [640, 297] width 561 height 444
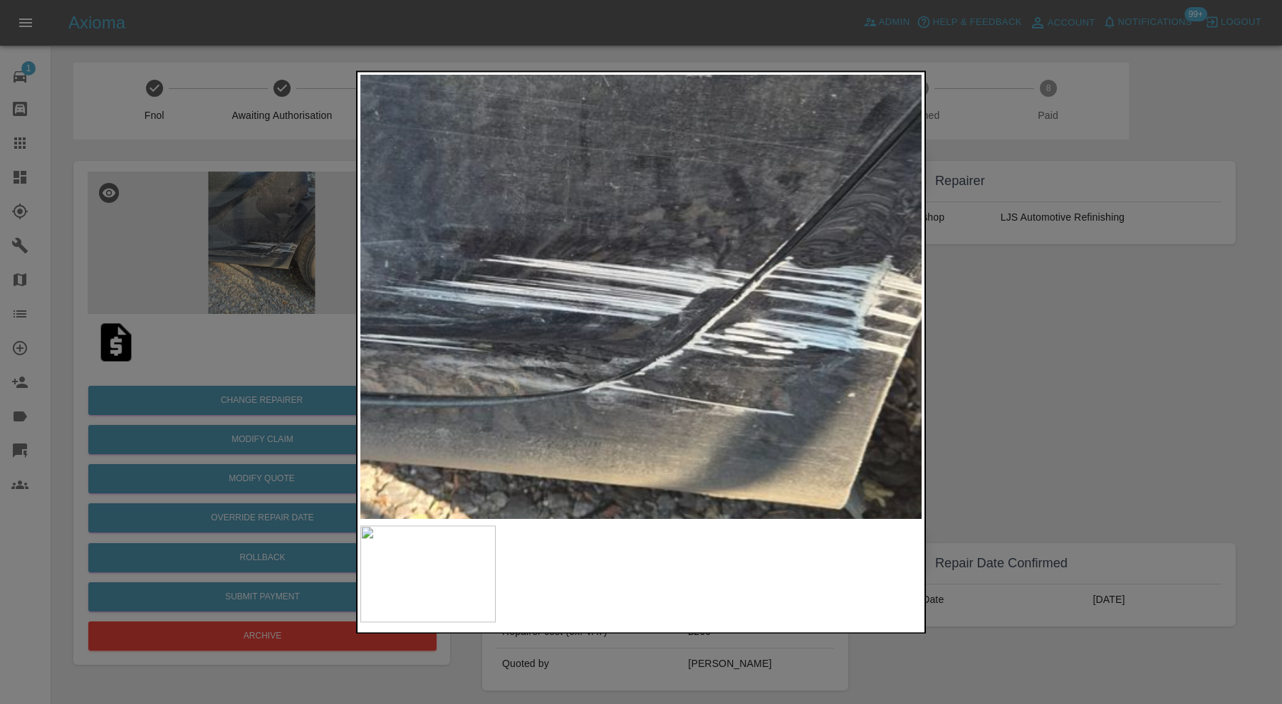
click at [753, 340] on img at bounding box center [598, 264] width 1683 height 1332
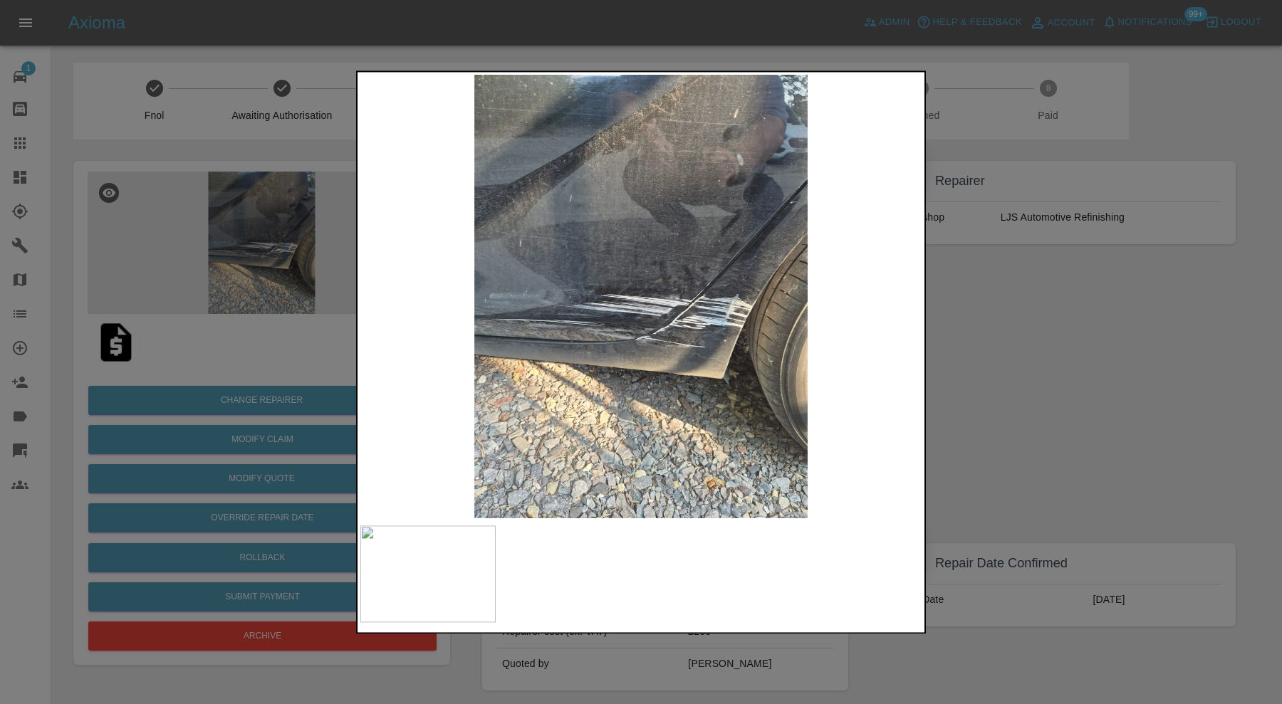
click at [1023, 350] on div at bounding box center [641, 352] width 1282 height 704
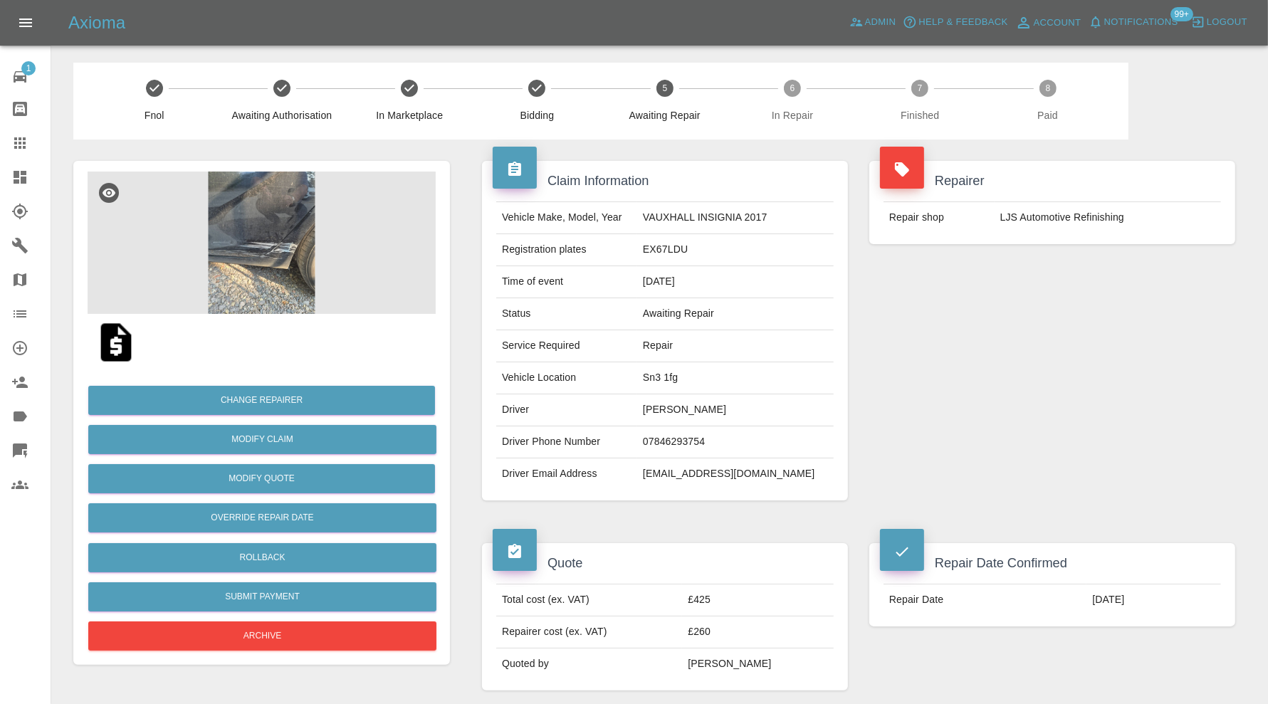
click at [701, 381] on td "Sn3 1fg" at bounding box center [735, 378] width 197 height 32
copy td "Sn3 1fg"
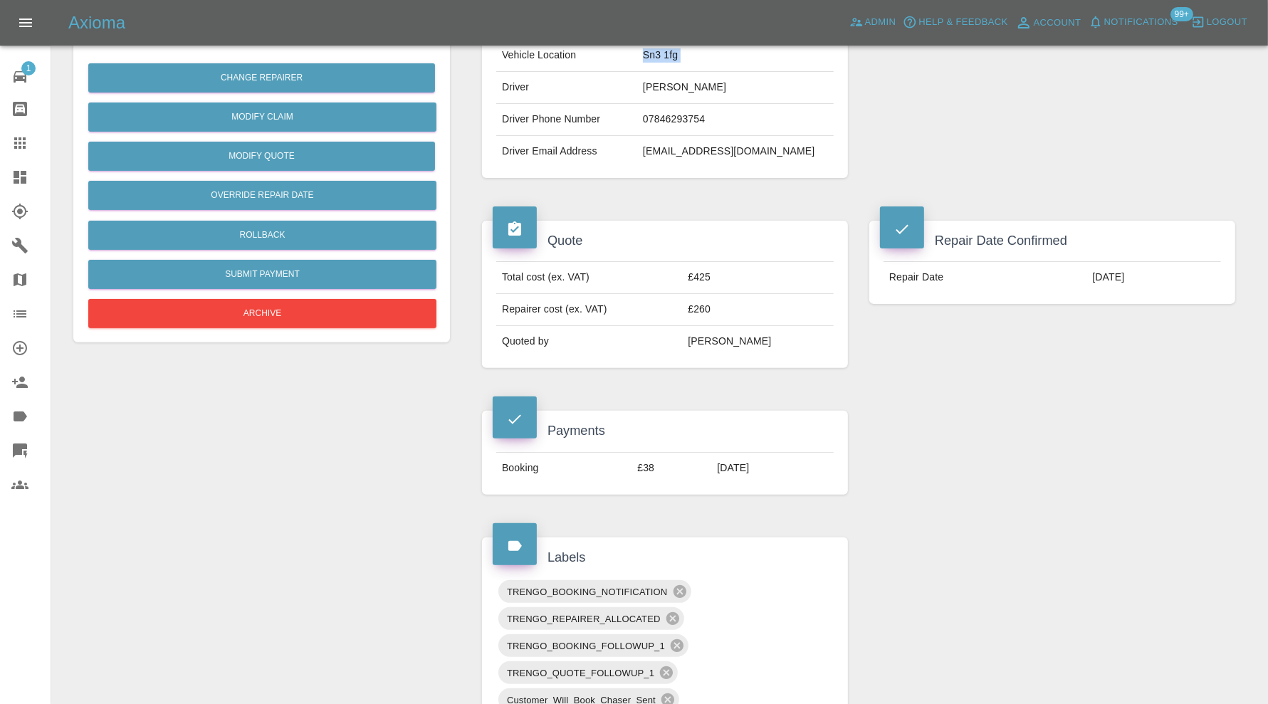
scroll to position [712, 0]
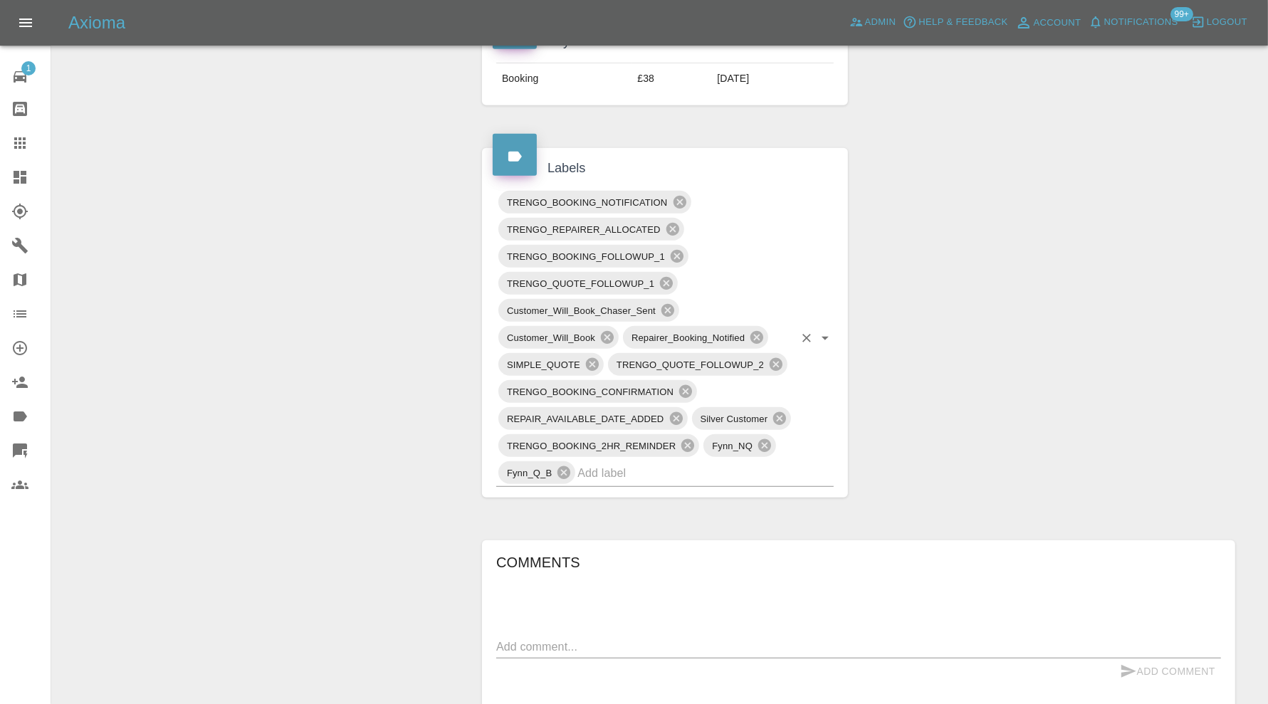
click at [698, 468] on input "text" at bounding box center [686, 473] width 216 height 22
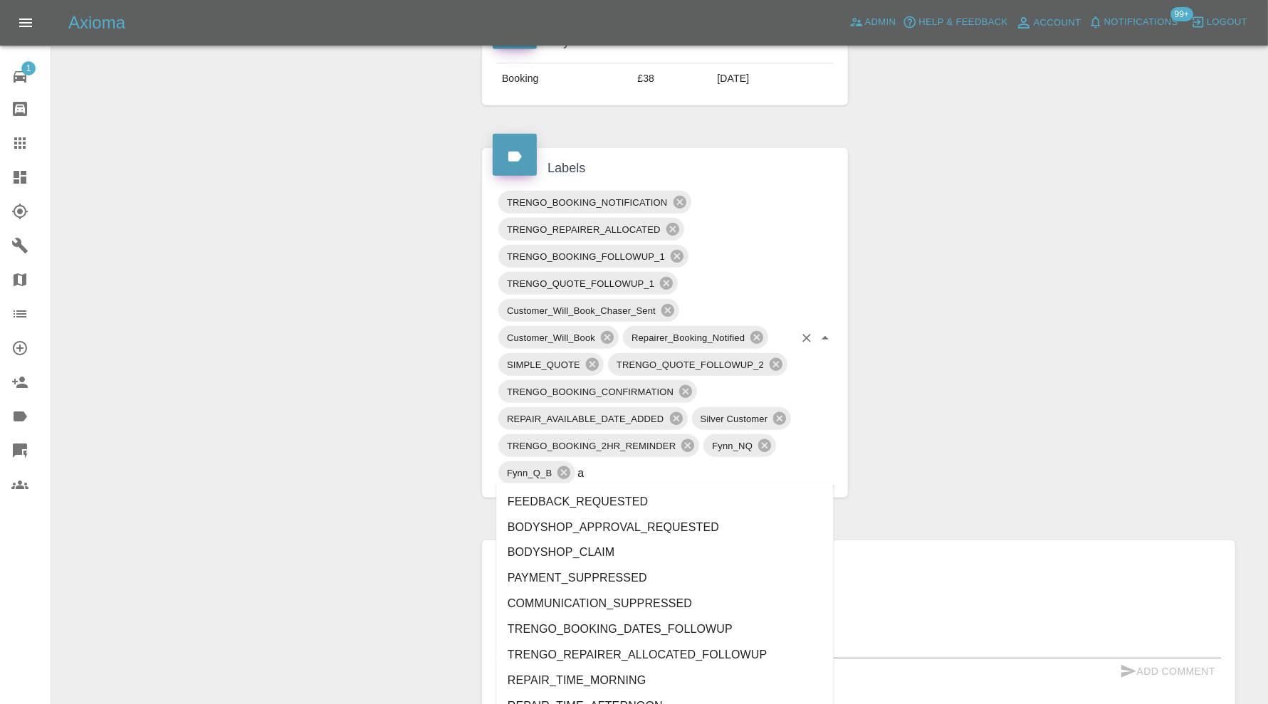
type input "au"
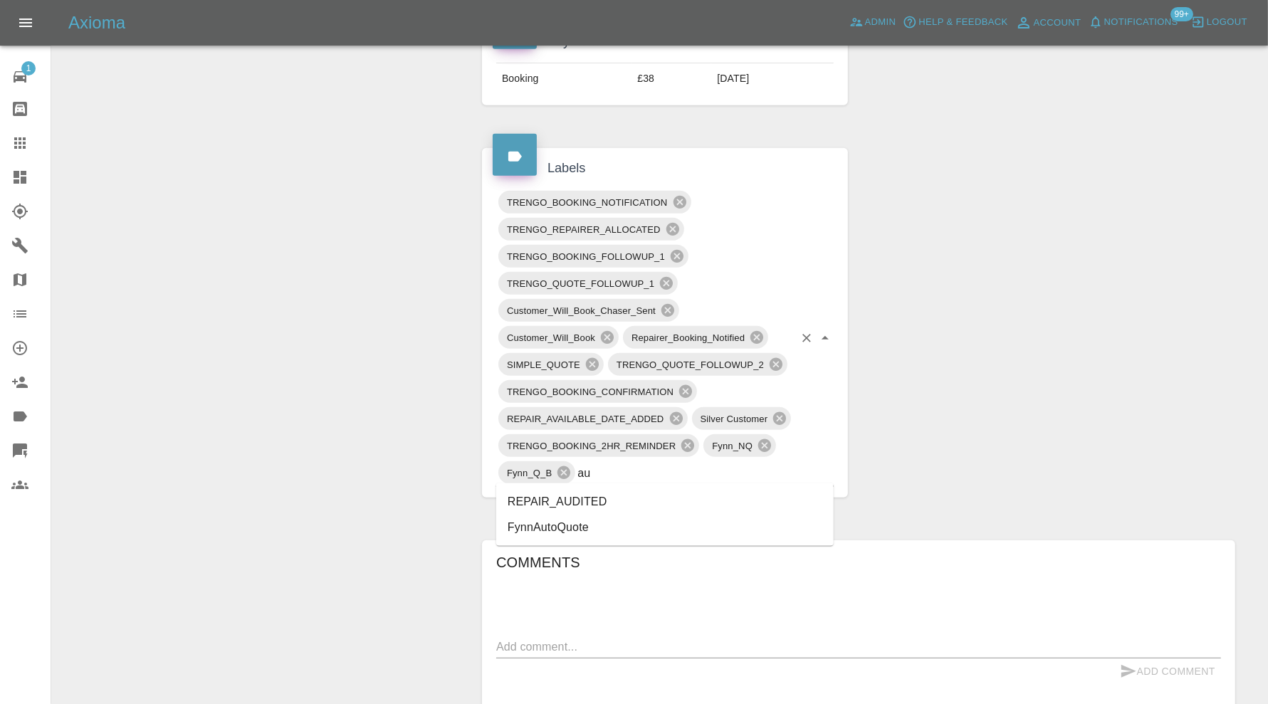
click at [602, 497] on li "REPAIR_AUDITED" at bounding box center [665, 502] width 338 height 26
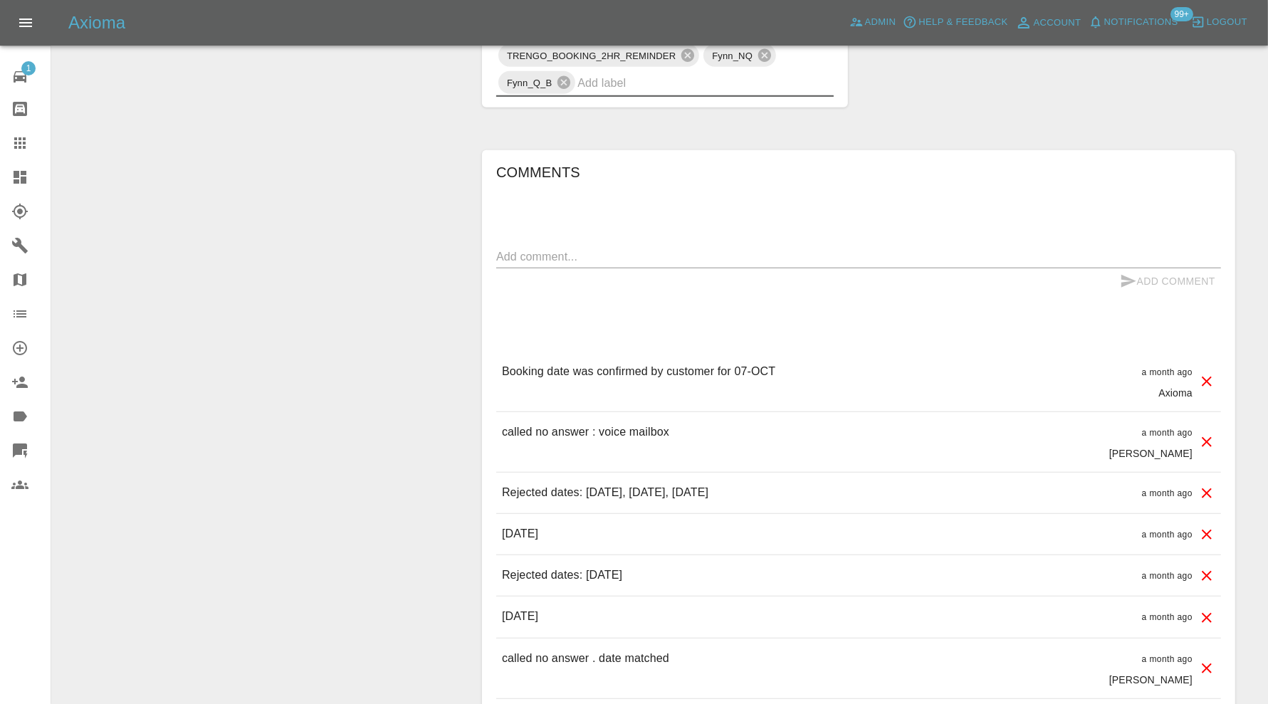
scroll to position [809, 0]
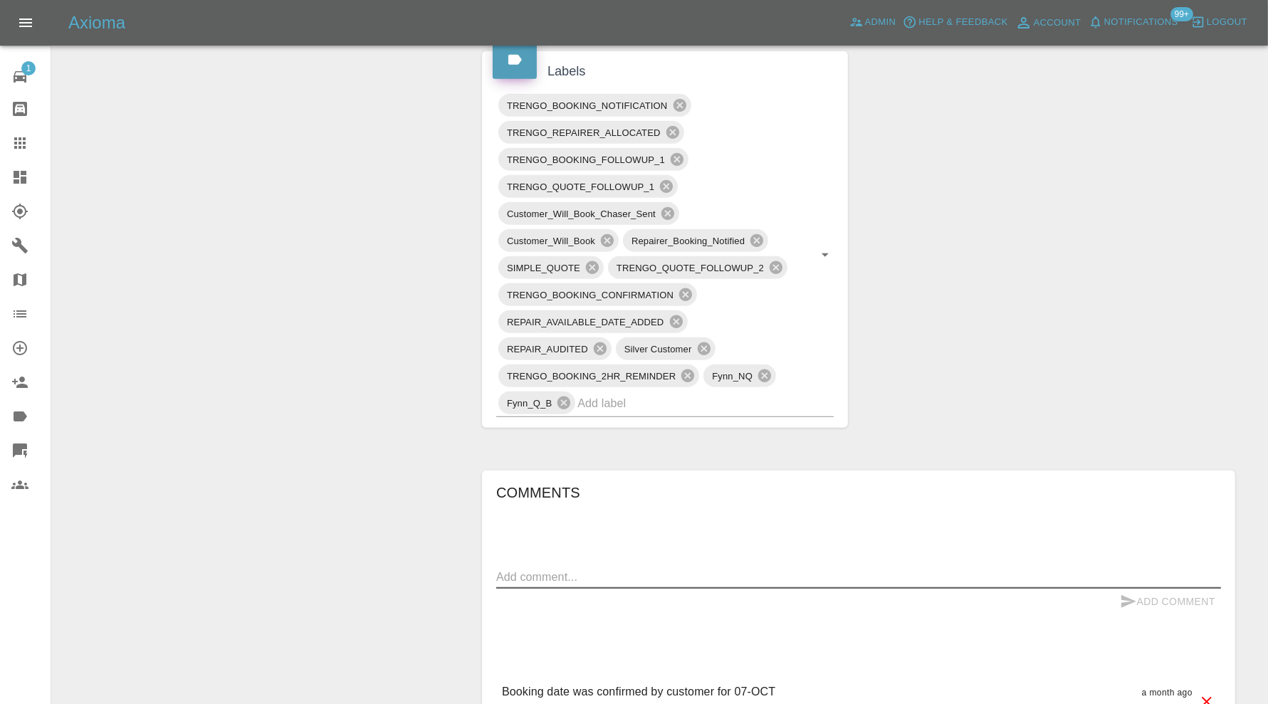
click at [608, 573] on textarea at bounding box center [858, 577] width 725 height 16
type textarea "checking space"
click at [1159, 602] on button "Add Comment" at bounding box center [1167, 602] width 107 height 26
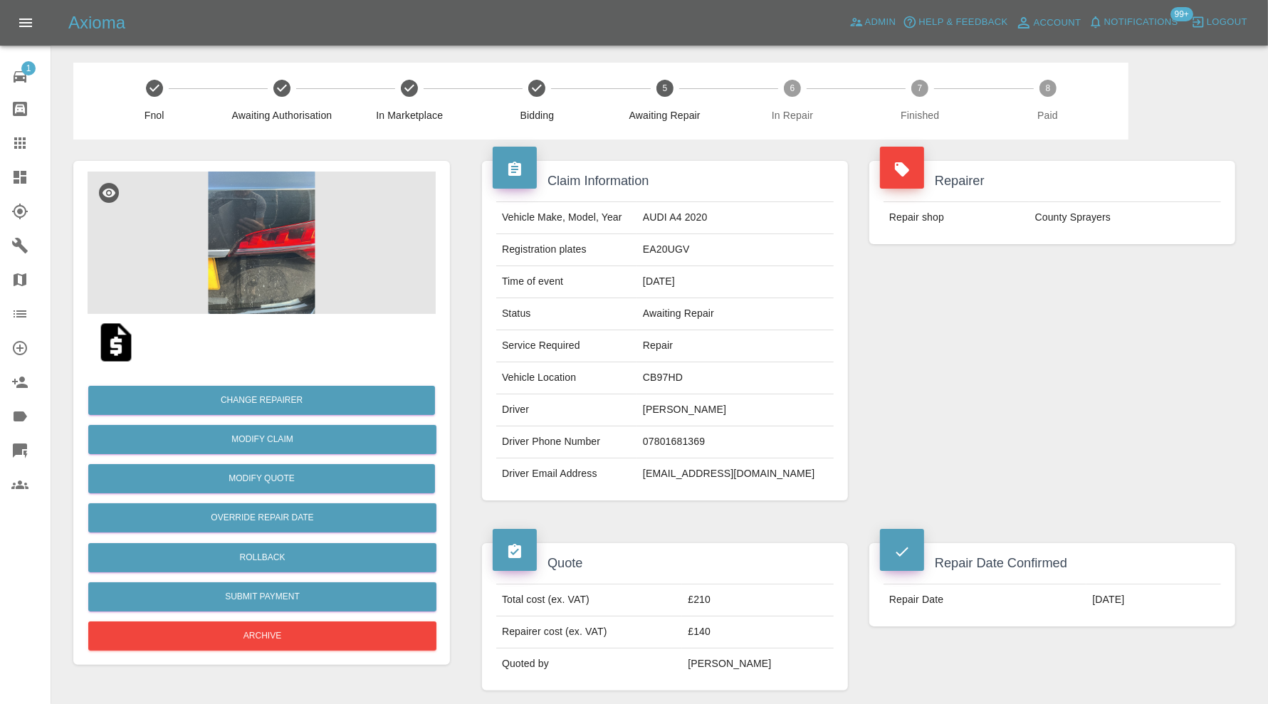
click at [288, 266] on img at bounding box center [262, 243] width 348 height 142
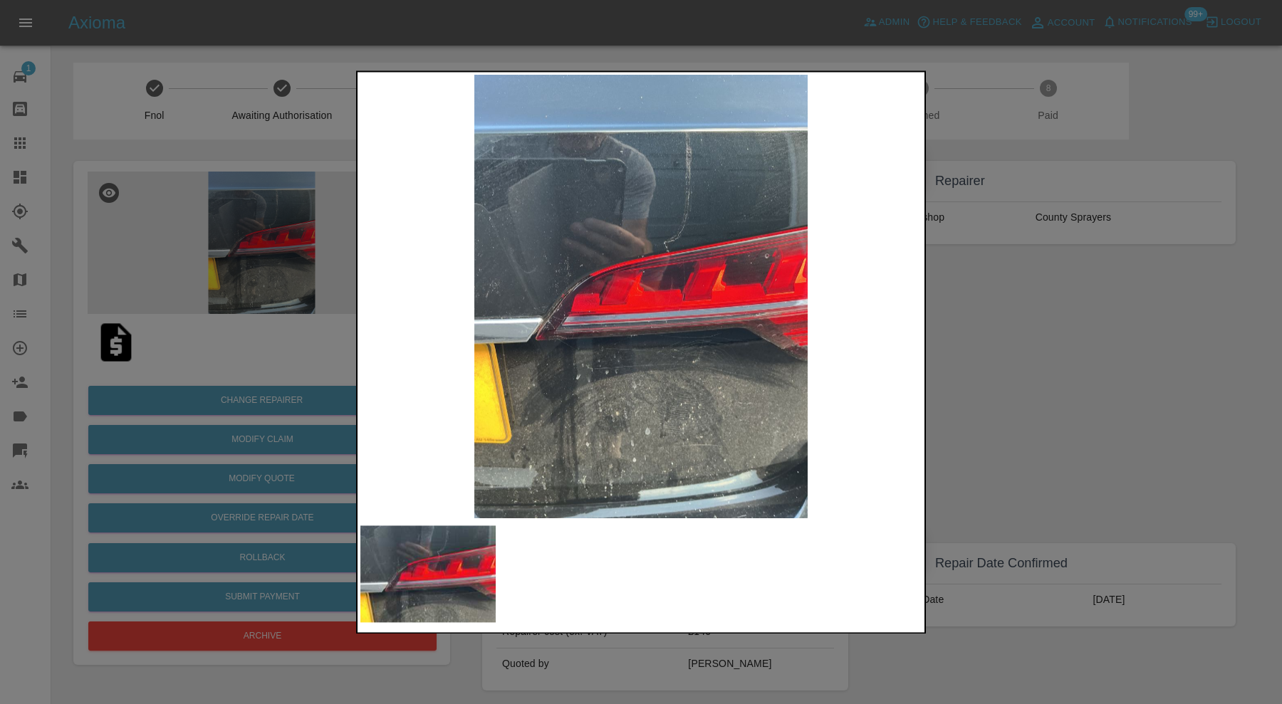
click at [976, 340] on div at bounding box center [641, 352] width 1282 height 704
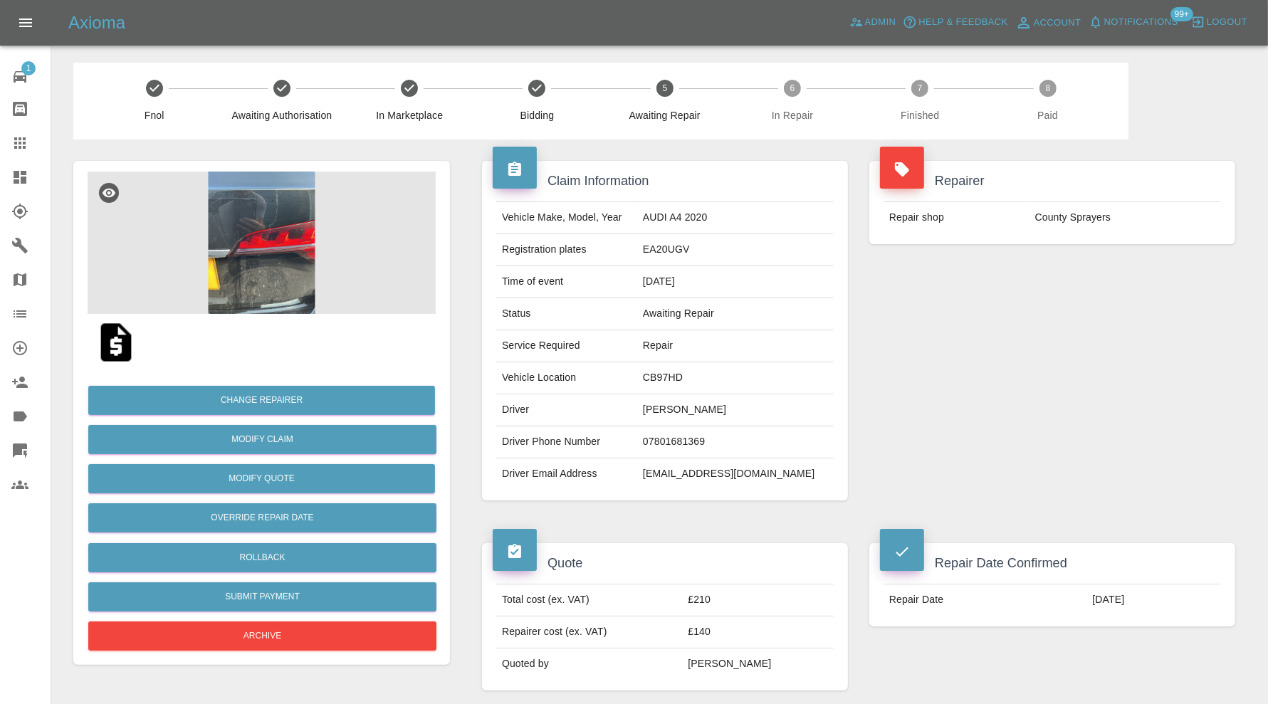
click at [296, 252] on img at bounding box center [262, 243] width 348 height 142
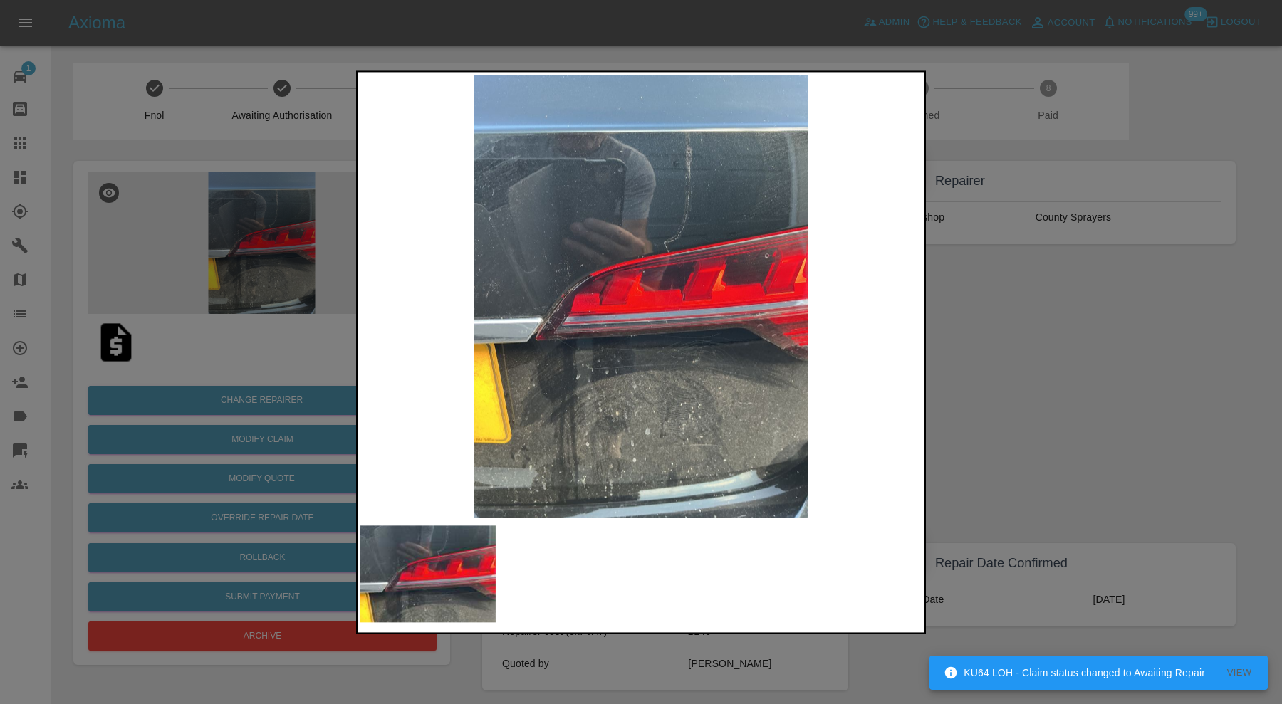
click at [691, 333] on img at bounding box center [640, 297] width 561 height 444
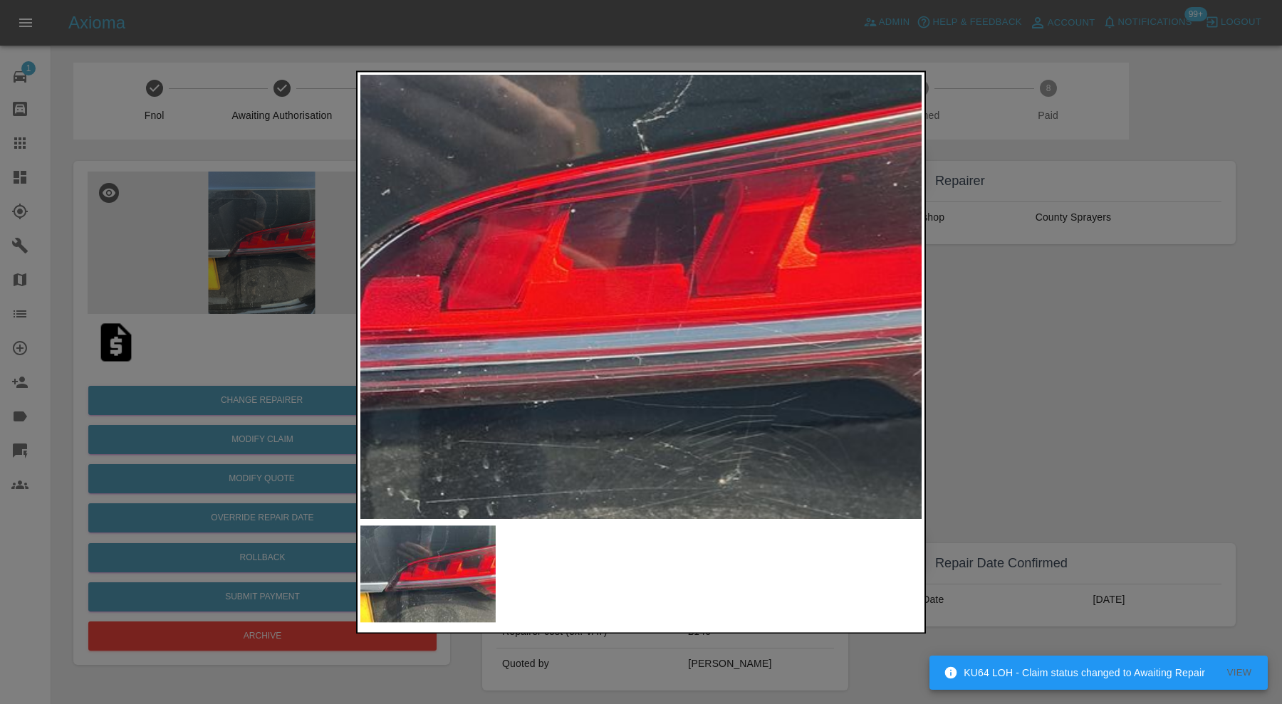
click at [775, 336] on img at bounding box center [564, 286] width 1683 height 1332
click at [1128, 357] on div at bounding box center [641, 352] width 1282 height 704
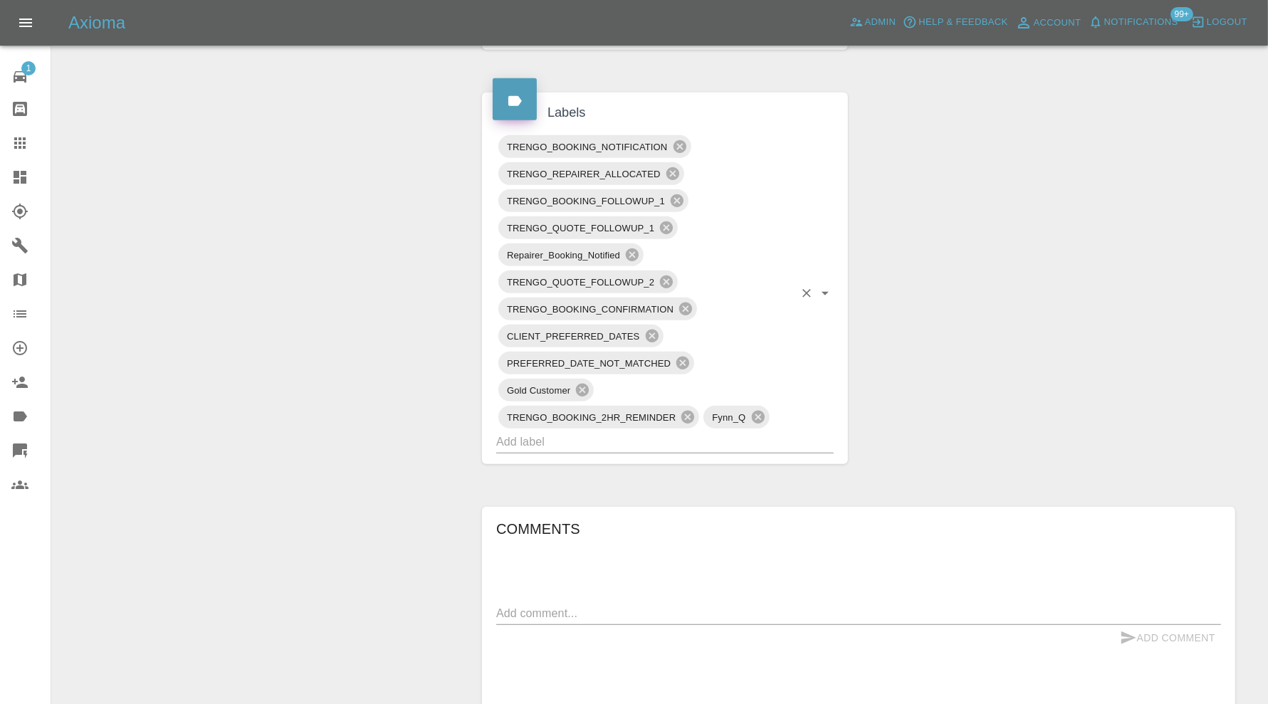
scroll to position [830, 0]
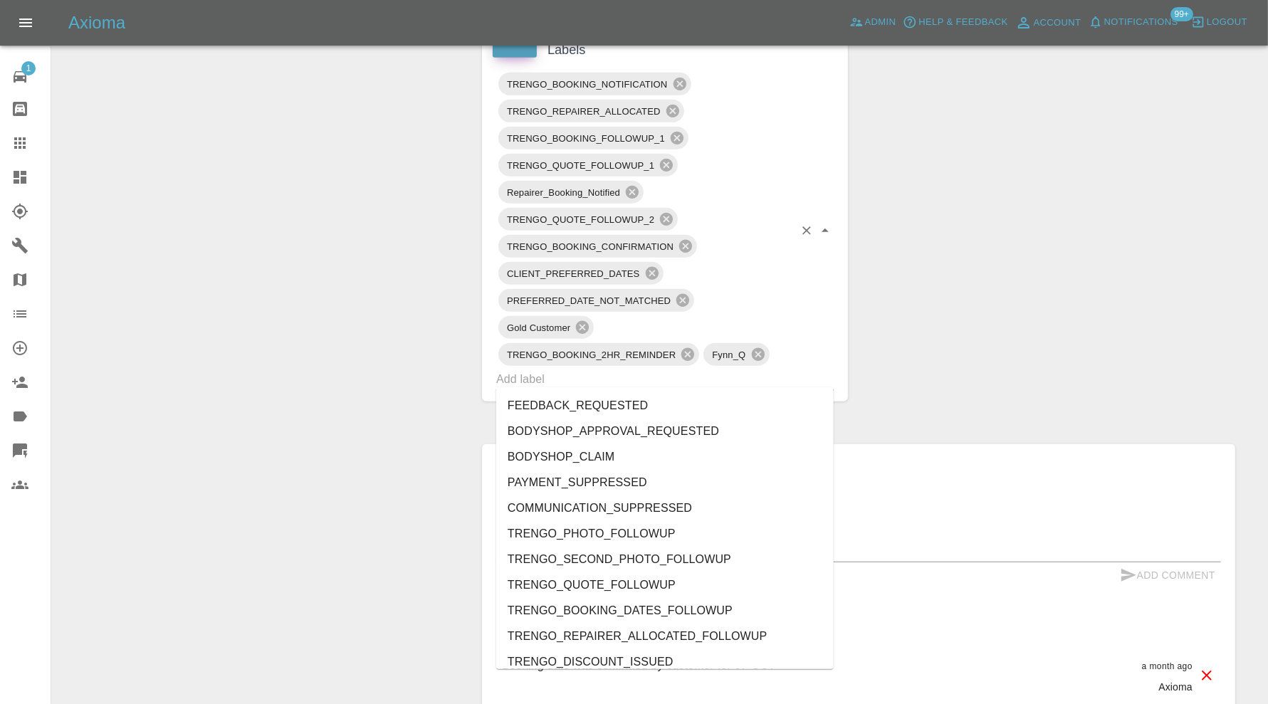
click at [657, 373] on input "text" at bounding box center [645, 379] width 298 height 22
type input "au"
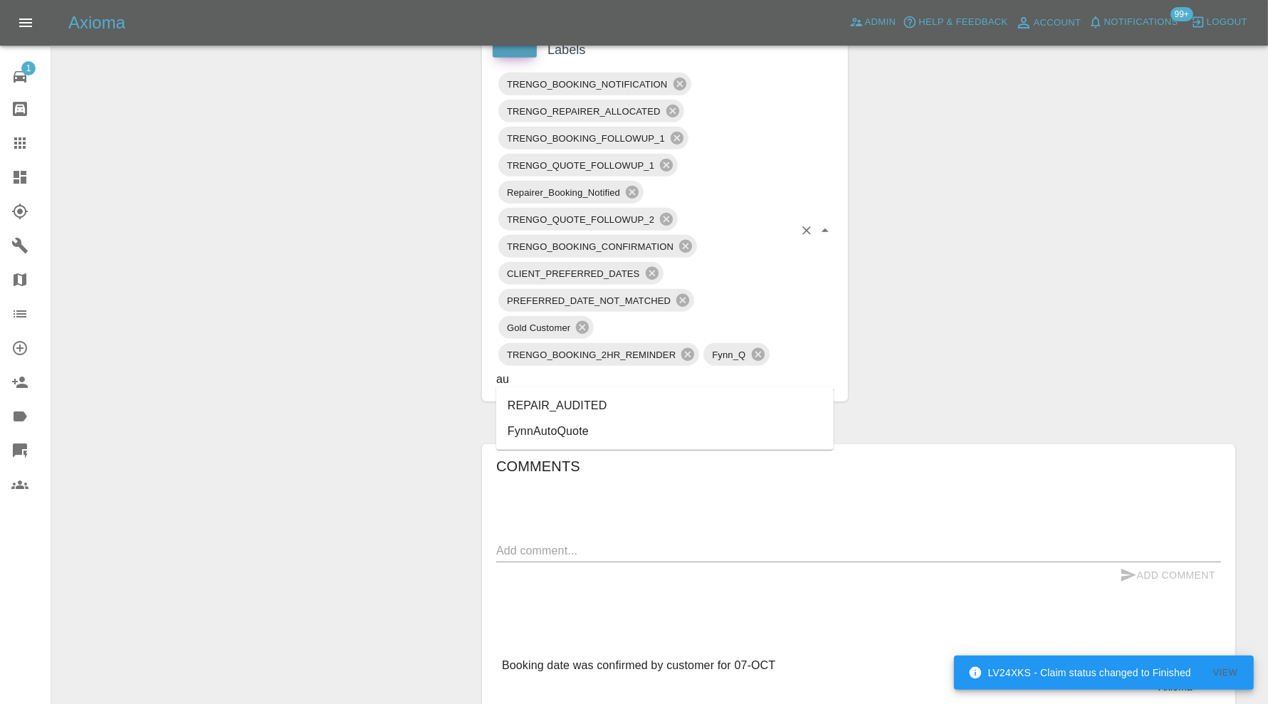
click at [591, 401] on li "REPAIR_AUDITED" at bounding box center [665, 406] width 338 height 26
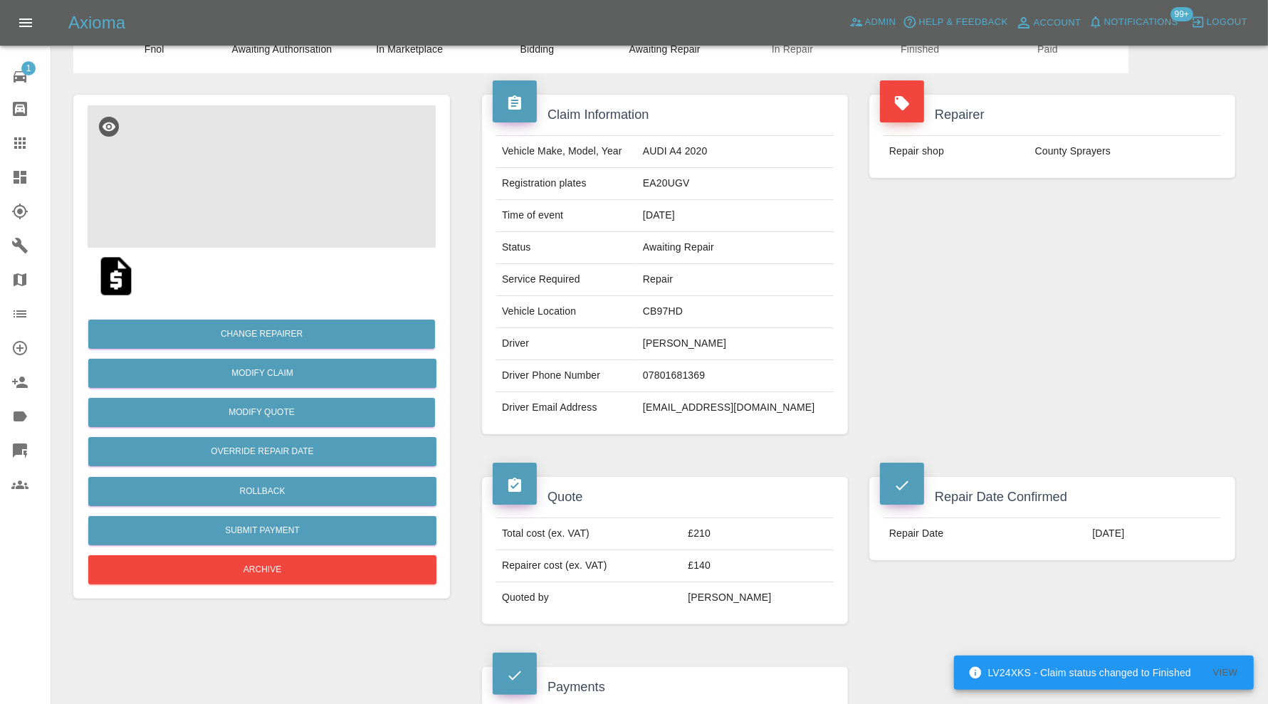
scroll to position [52, 0]
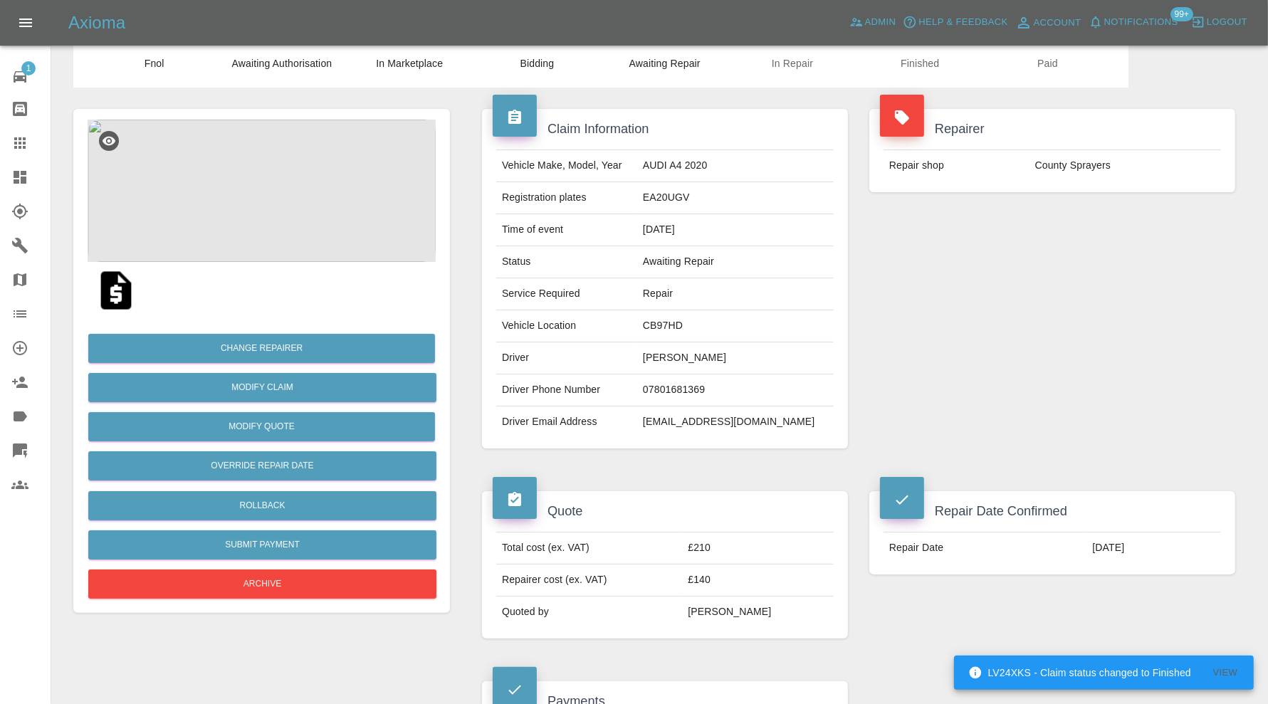
click at [278, 223] on img at bounding box center [262, 191] width 348 height 142
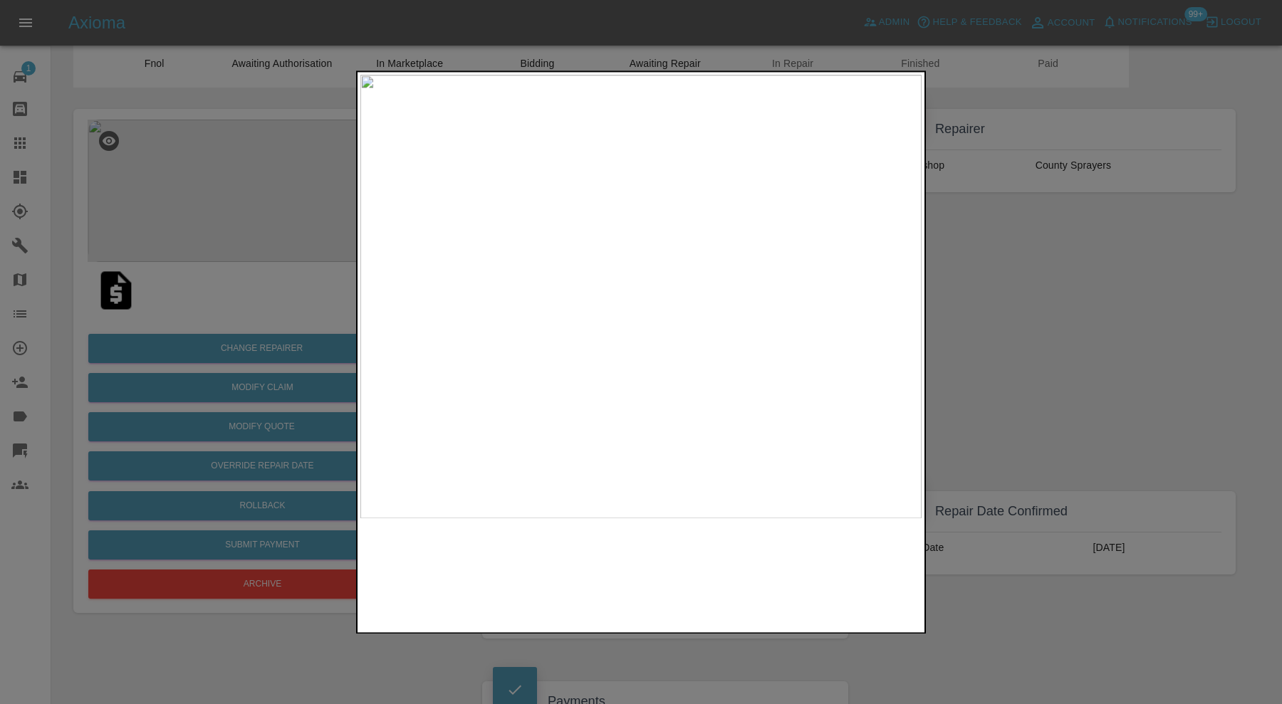
click at [677, 289] on img at bounding box center [640, 297] width 561 height 444
click at [704, 315] on img at bounding box center [532, 317] width 1683 height 1332
click at [712, 283] on img at bounding box center [640, 297] width 561 height 444
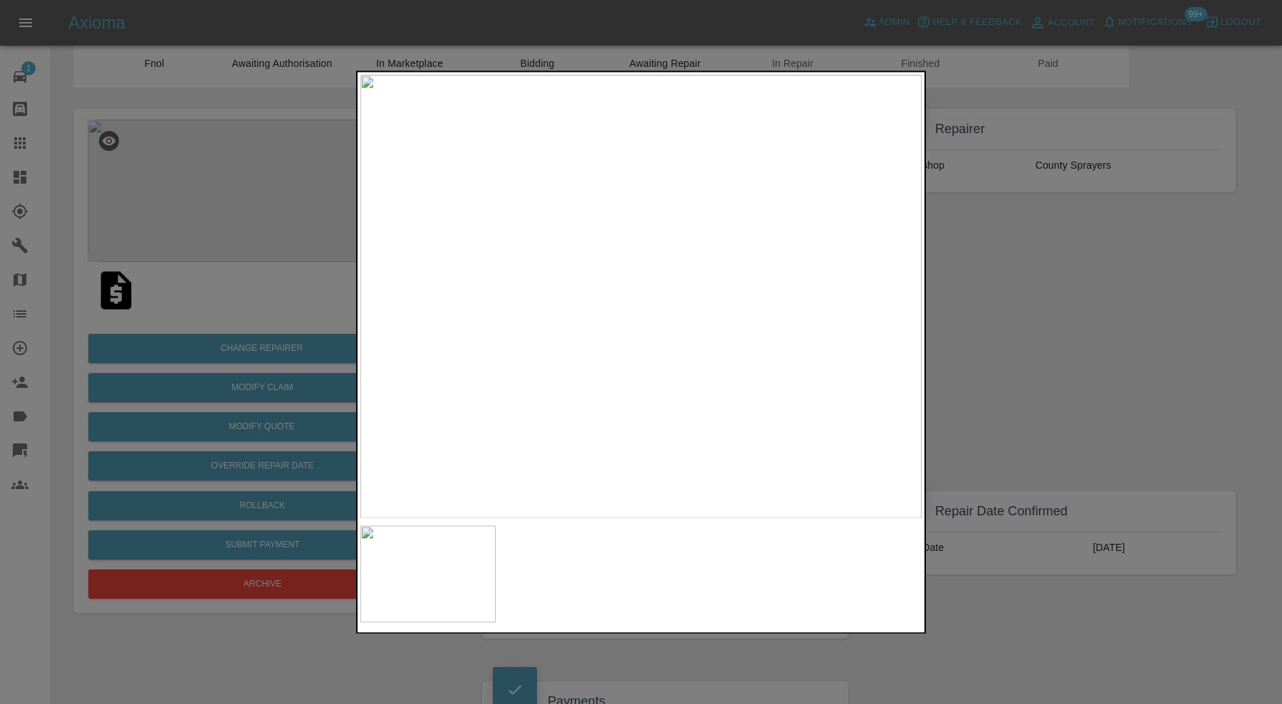
click at [712, 283] on img at bounding box center [640, 297] width 561 height 444
click at [871, 337] on img at bounding box center [427, 334] width 1683 height 1332
click at [793, 365] on img at bounding box center [640, 297] width 561 height 444
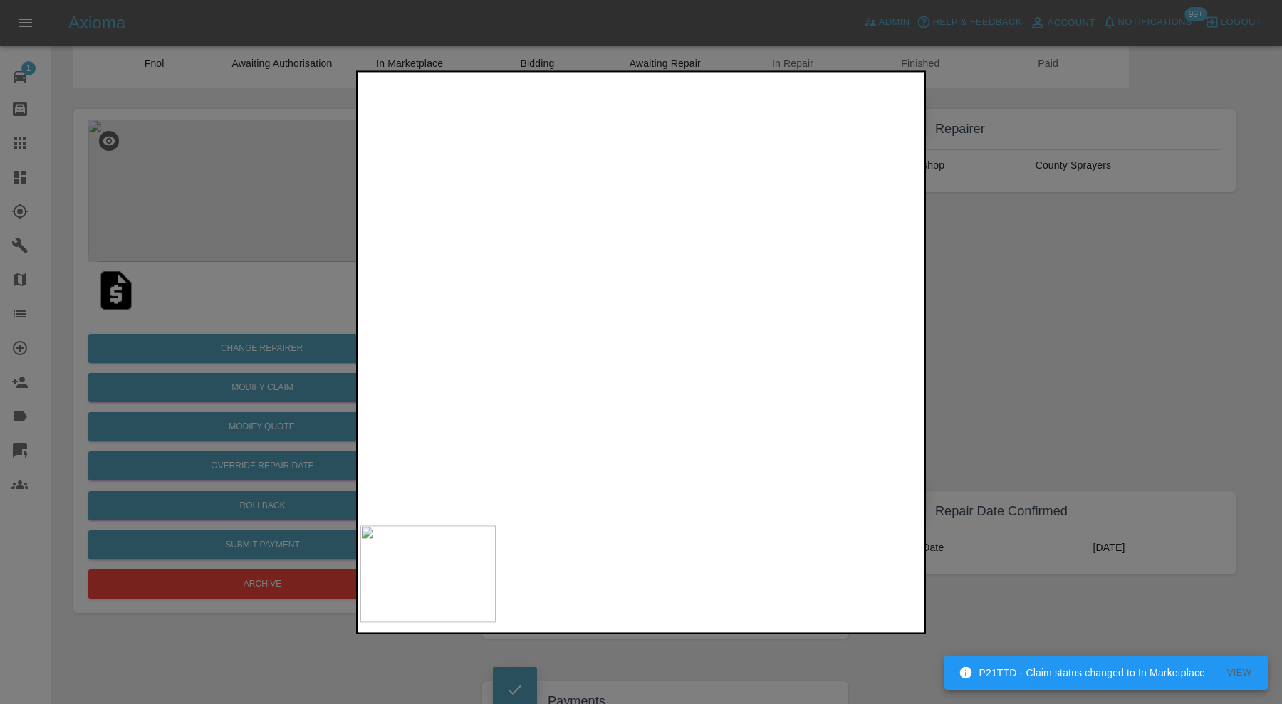
click at [656, 278] on img at bounding box center [315, 143] width 1683 height 1332
click at [955, 246] on div at bounding box center [641, 352] width 1282 height 704
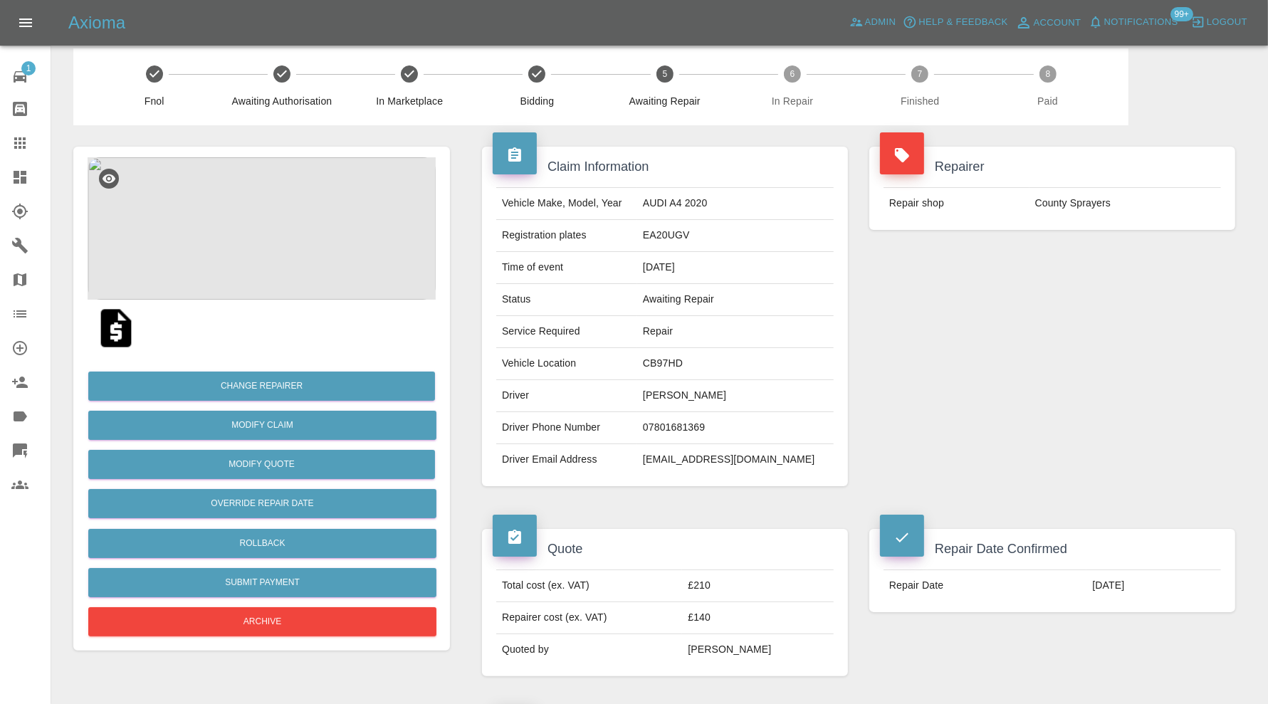
scroll to position [0, 0]
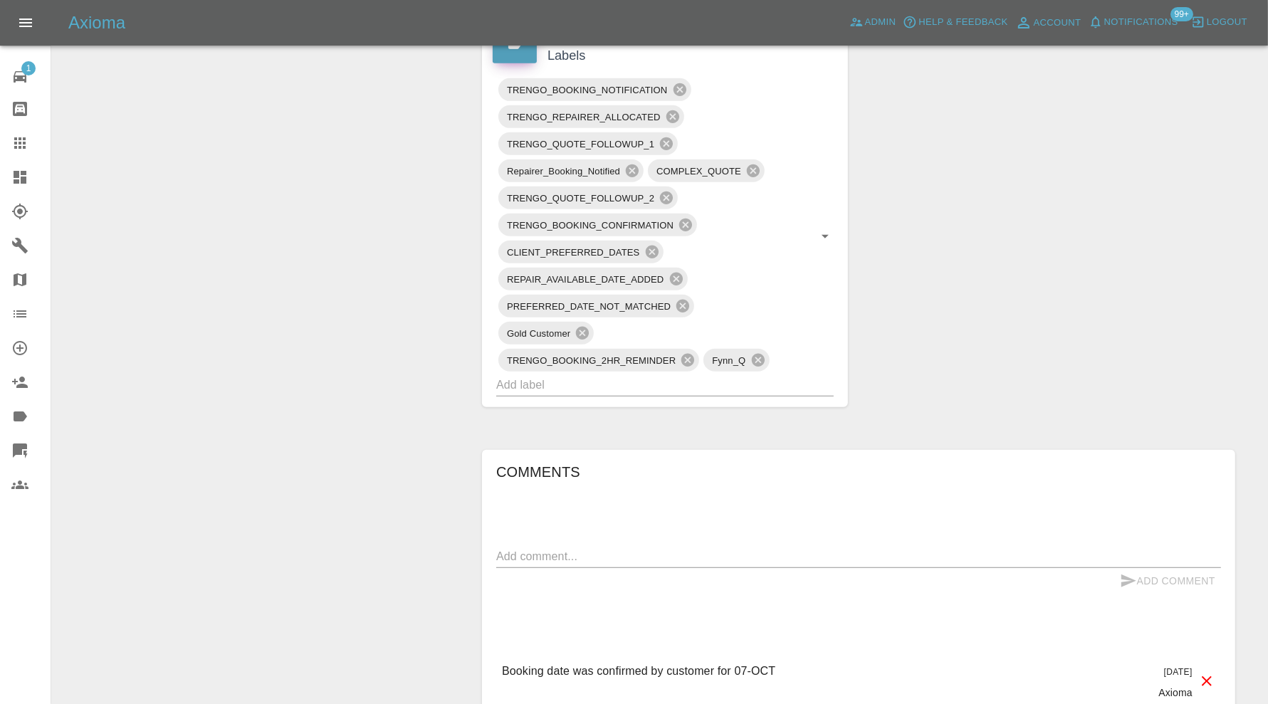
scroll to position [830, 0]
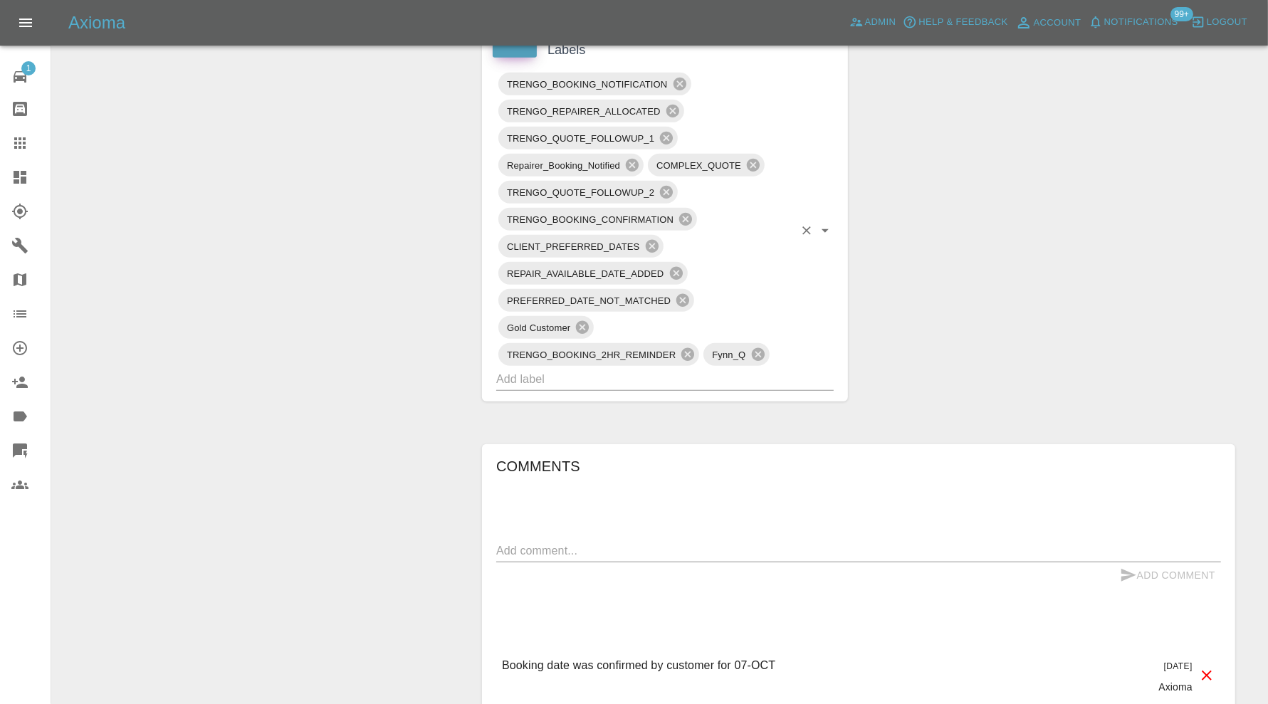
click at [668, 372] on input "text" at bounding box center [645, 379] width 298 height 22
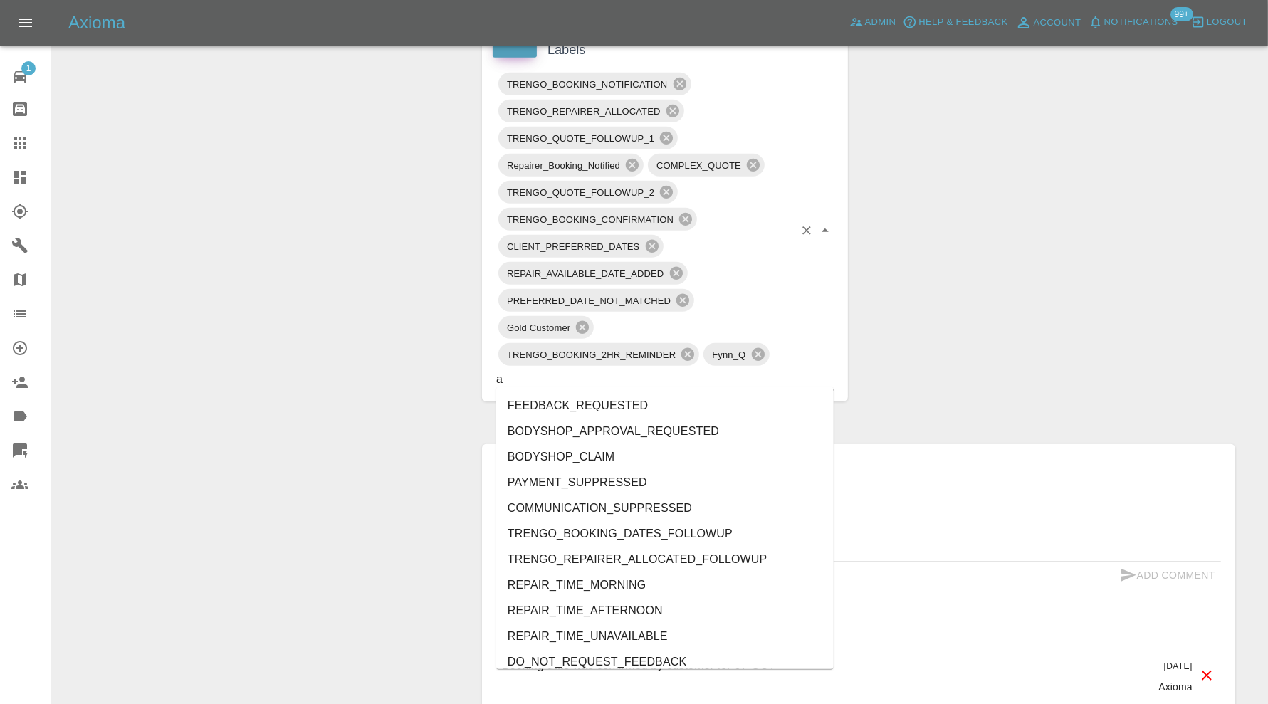
type input "au"
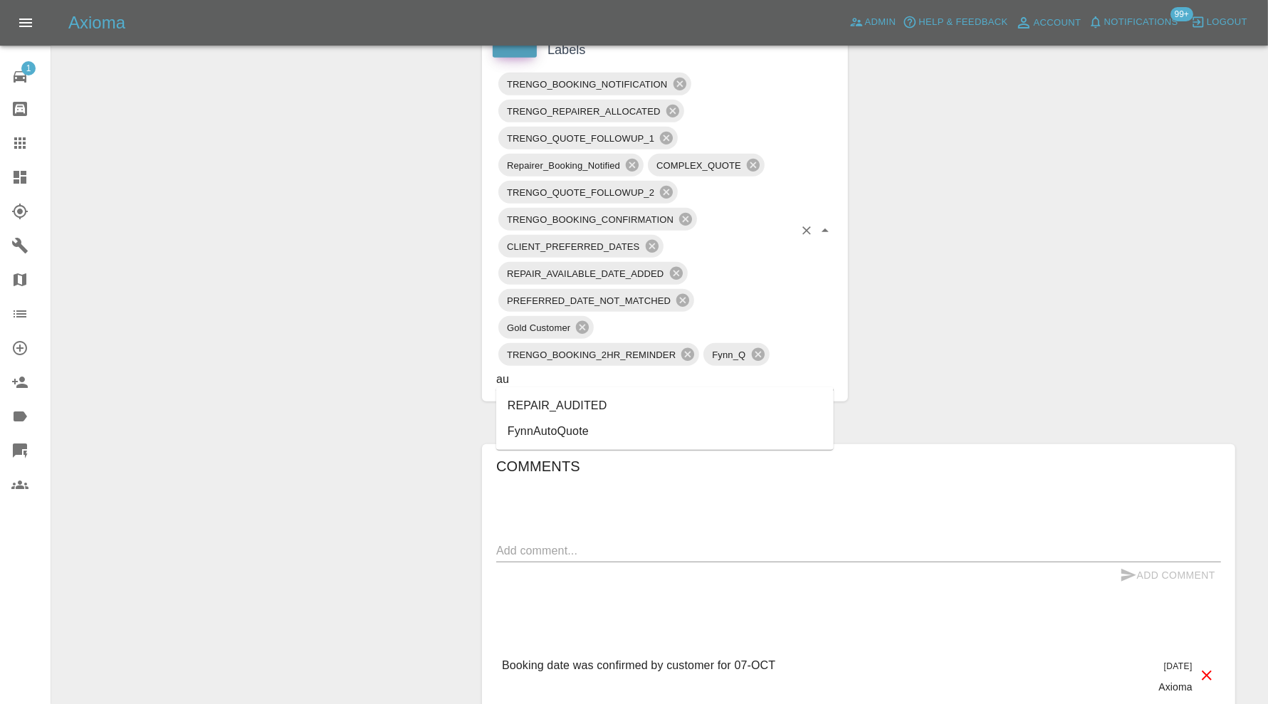
click at [604, 404] on li "REPAIR_AUDITED" at bounding box center [665, 406] width 338 height 26
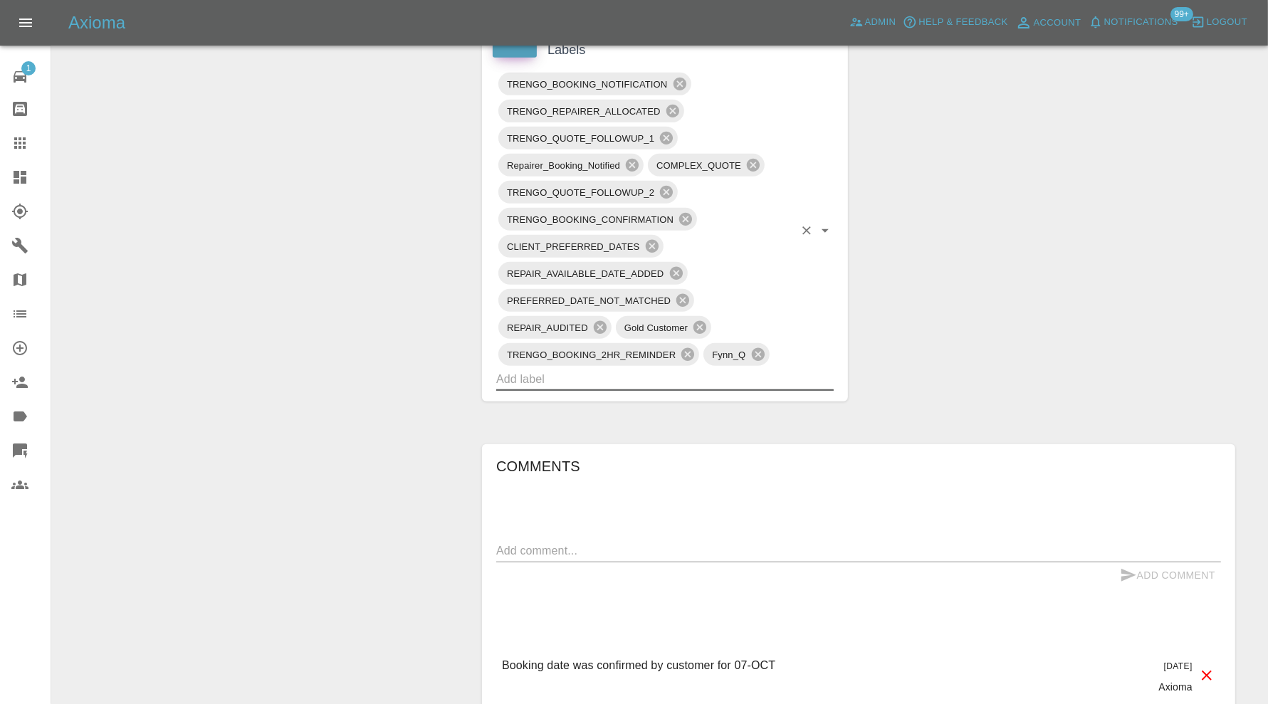
click at [555, 554] on textarea at bounding box center [858, 551] width 725 height 16
type textarea "a"
type textarea "checking space"
click at [1166, 570] on button "Add Comment" at bounding box center [1167, 576] width 107 height 26
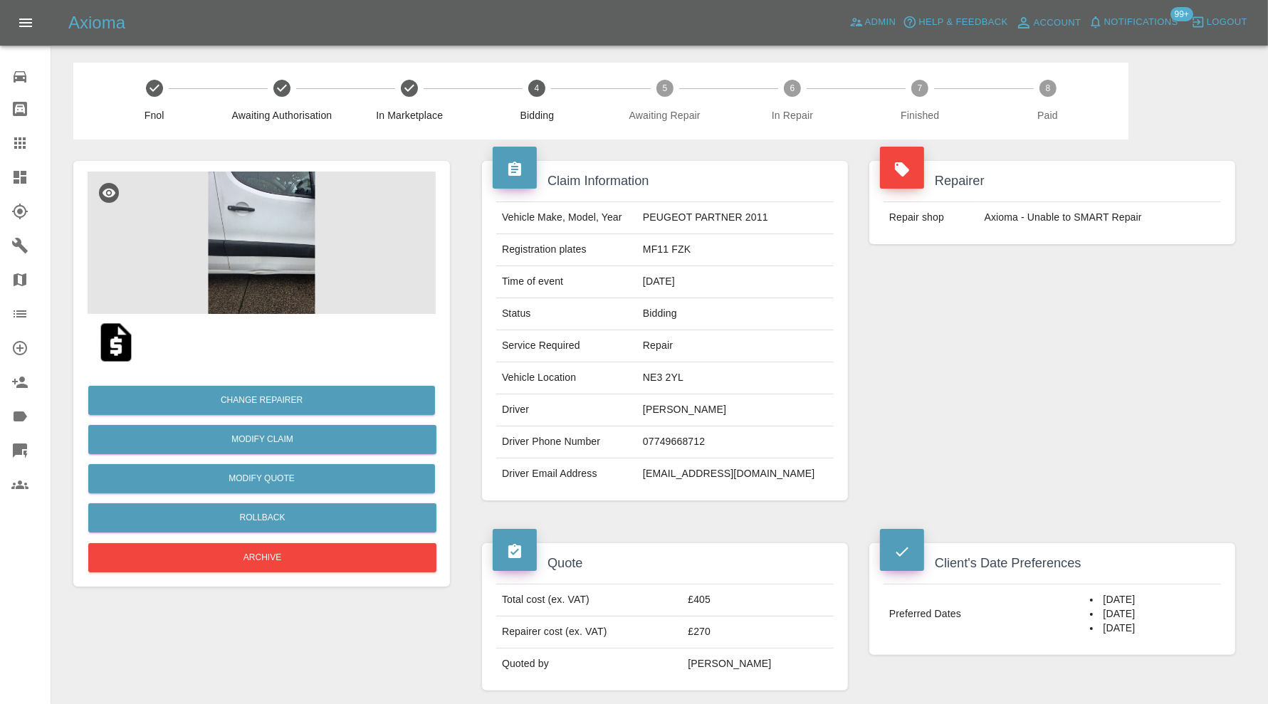
click at [264, 268] on img at bounding box center [262, 243] width 348 height 142
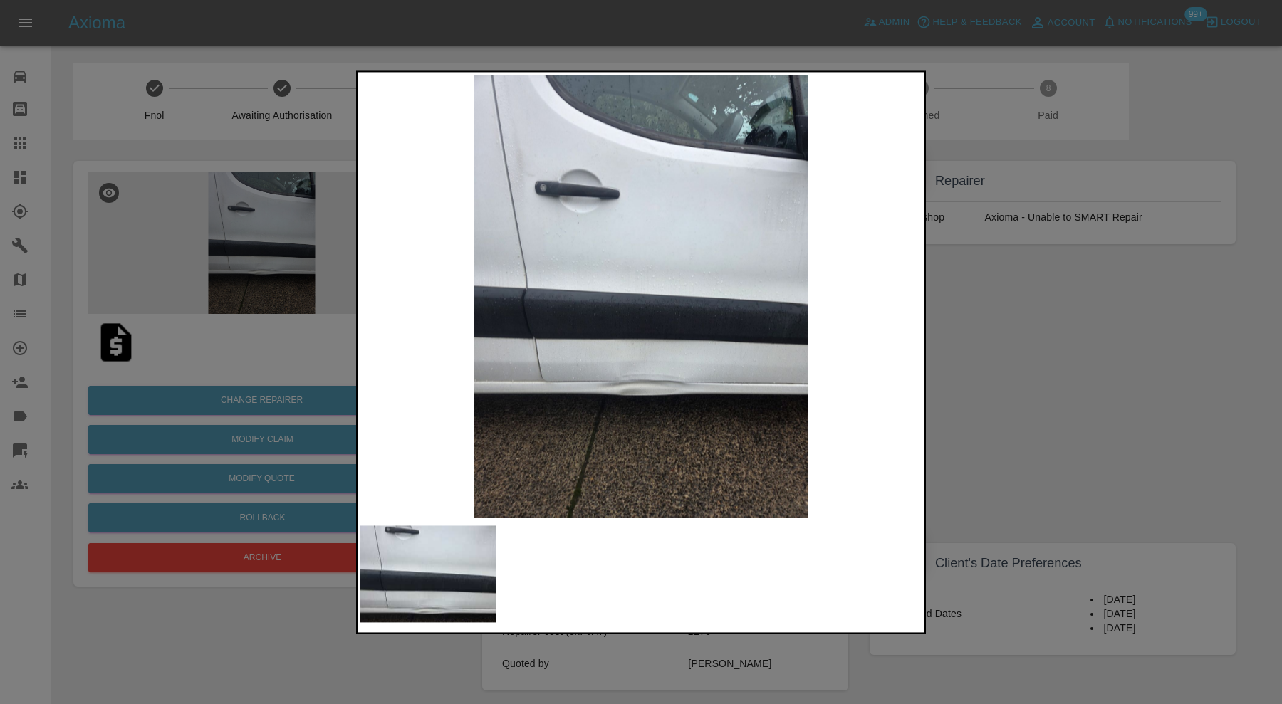
click at [607, 420] on img at bounding box center [640, 297] width 561 height 444
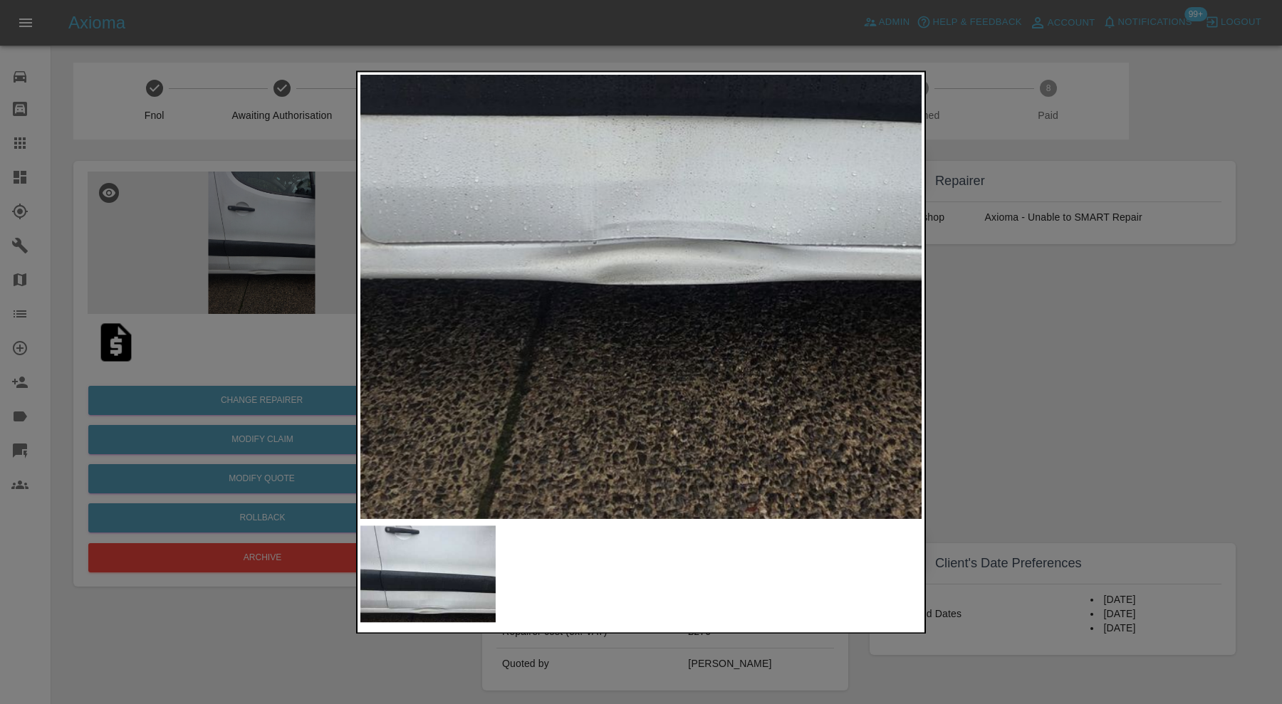
click at [1059, 329] on div at bounding box center [641, 352] width 1282 height 704
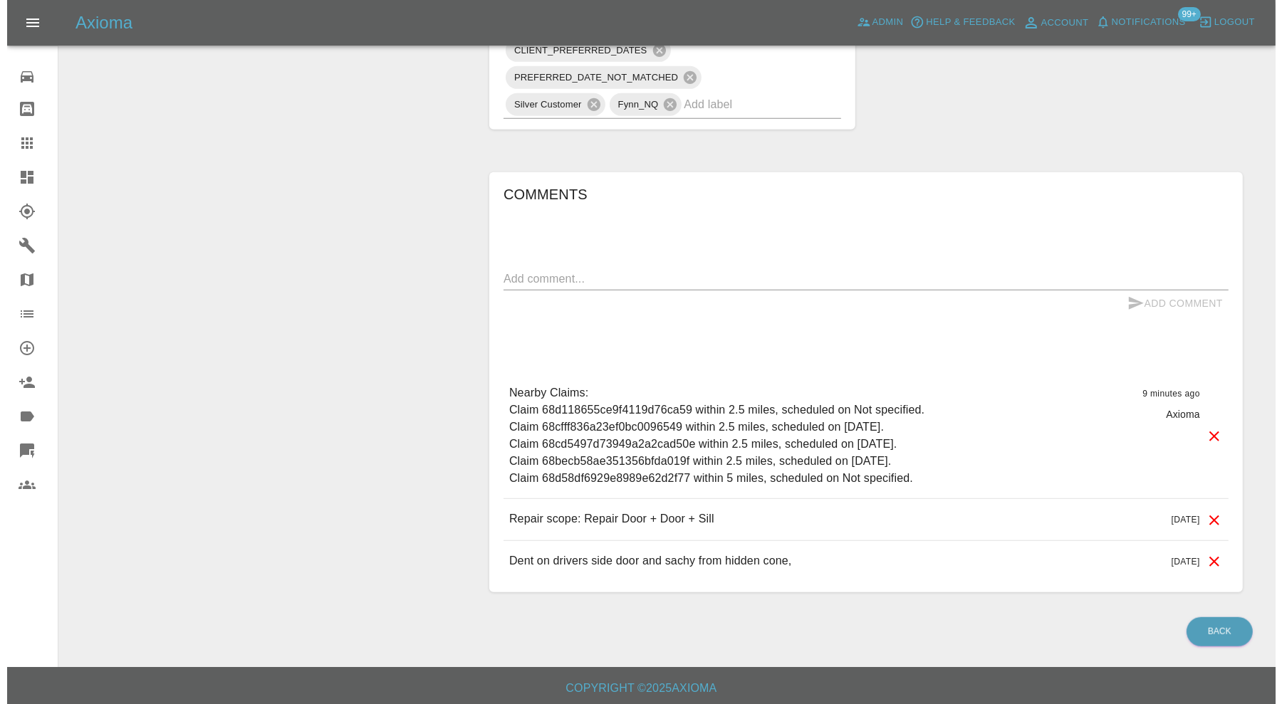
scroll to position [15, 0]
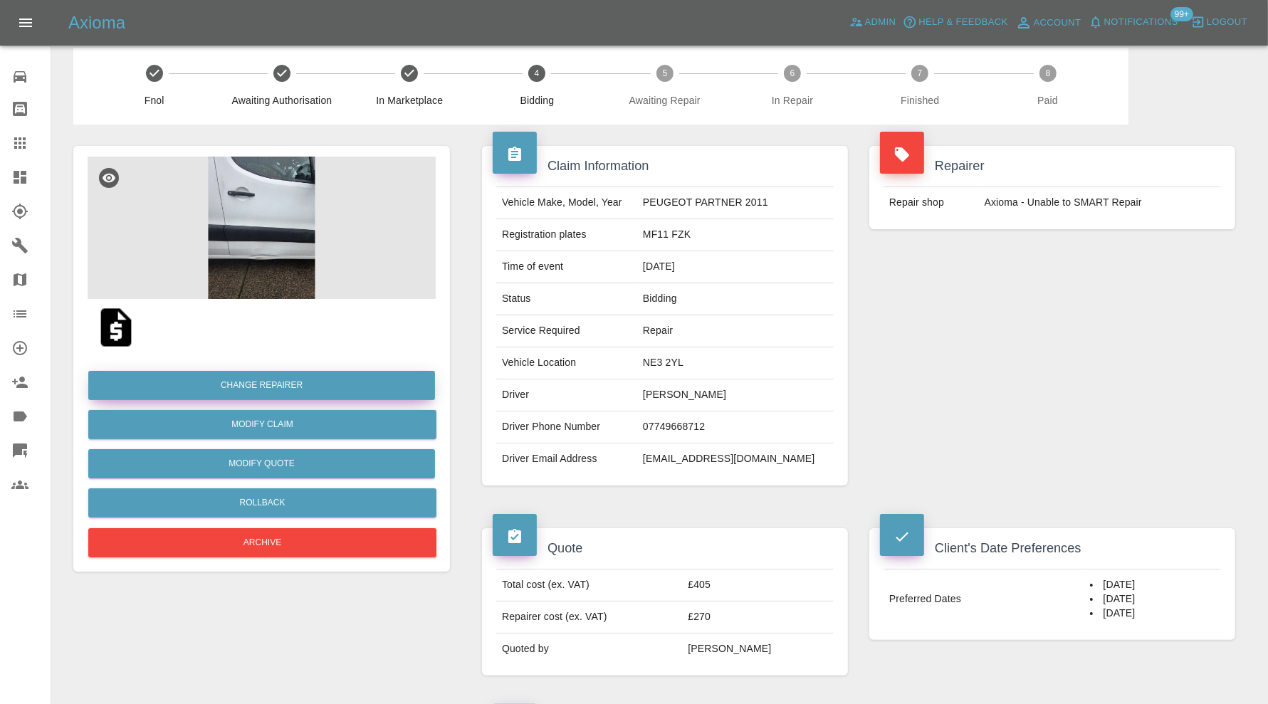
click at [356, 382] on button "Change Repairer" at bounding box center [261, 385] width 347 height 29
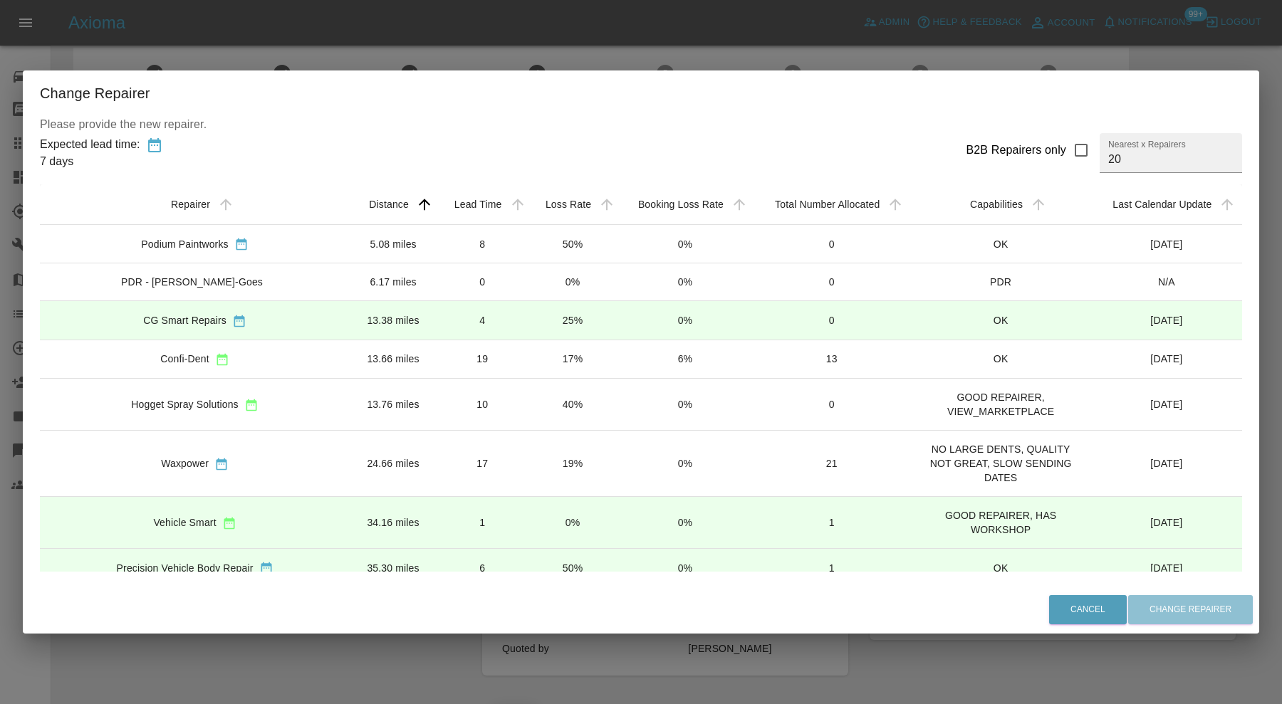
click at [437, 355] on td "19" at bounding box center [482, 359] width 91 height 38
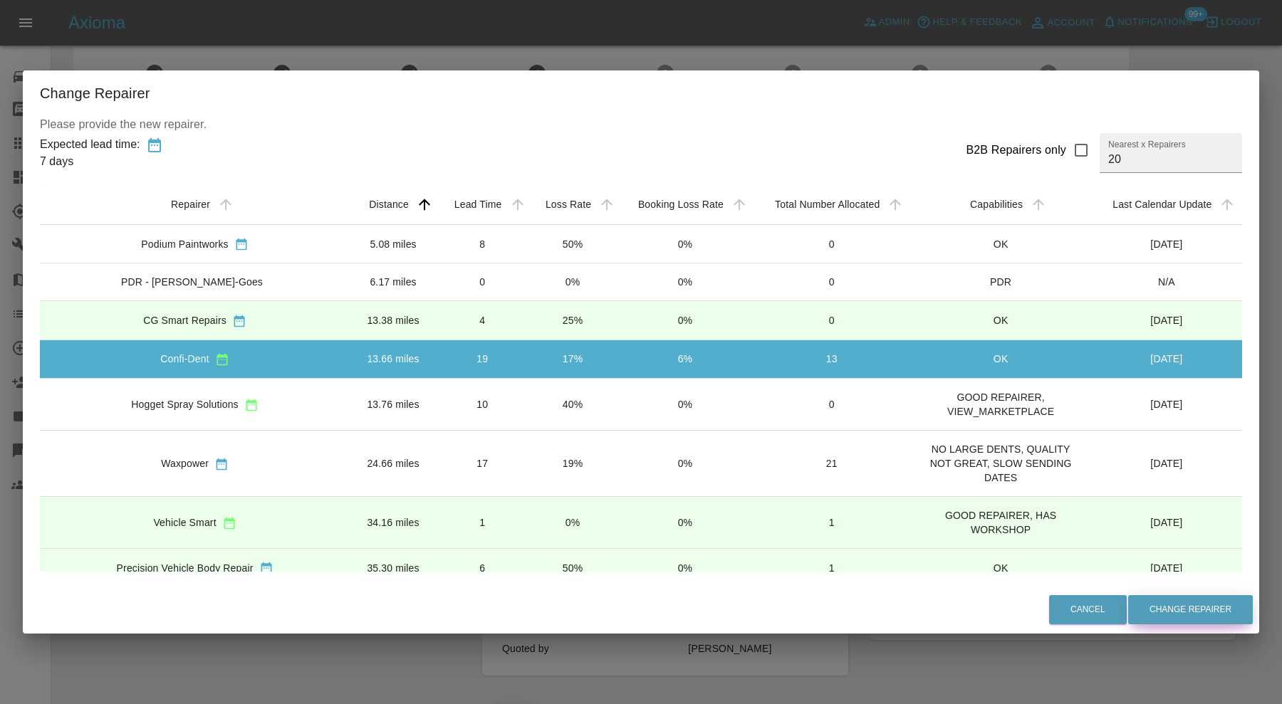
click at [1135, 609] on button "Change Repairer" at bounding box center [1190, 609] width 125 height 29
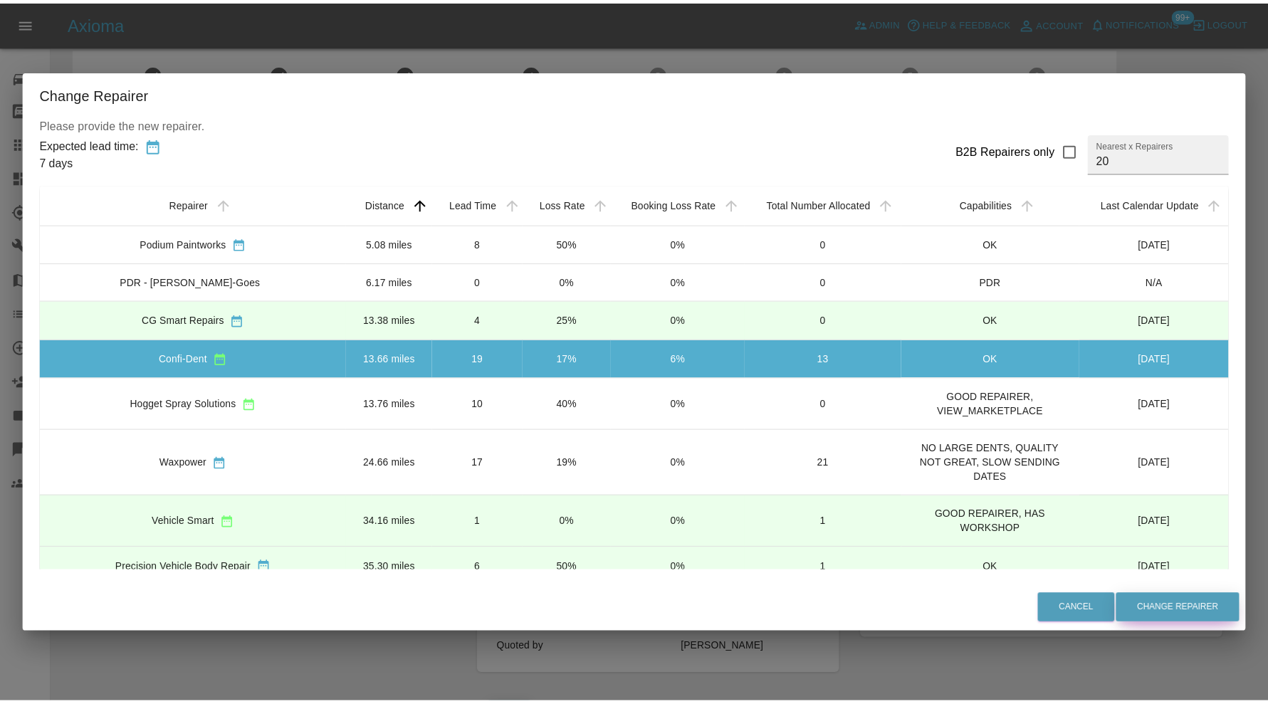
scroll to position [0, 0]
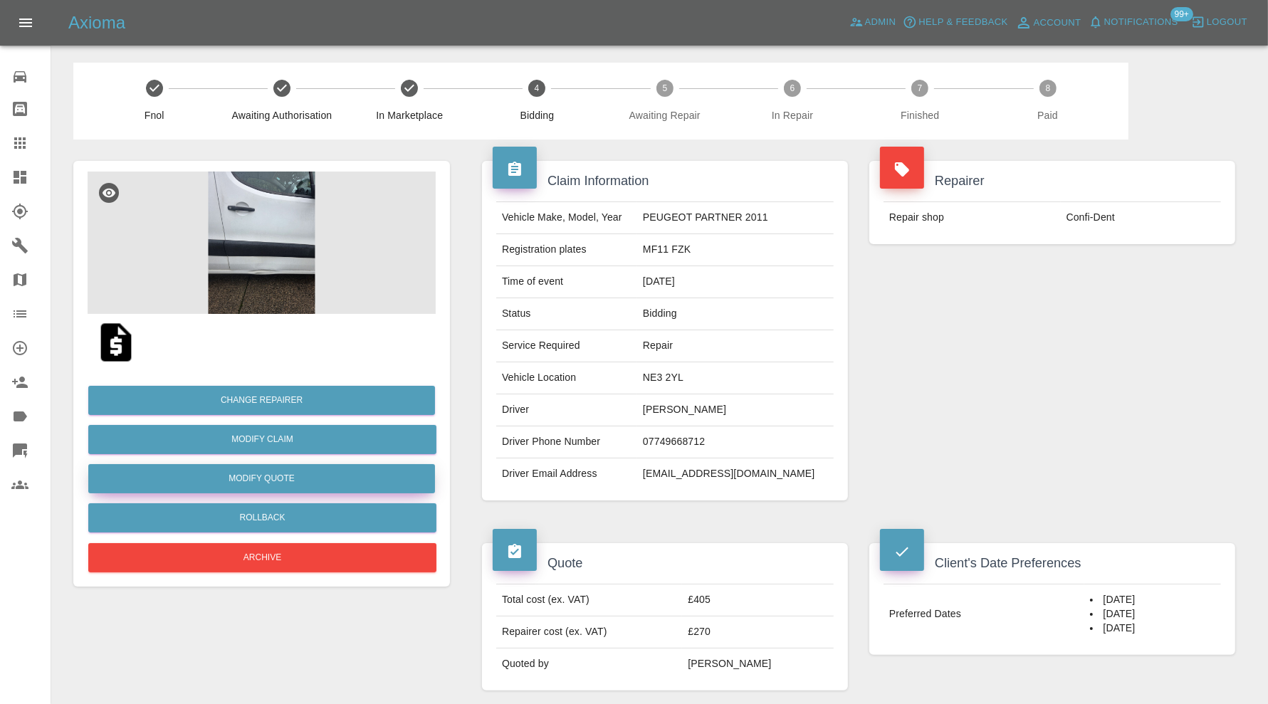
click at [259, 467] on button "Modify Quote" at bounding box center [261, 478] width 347 height 29
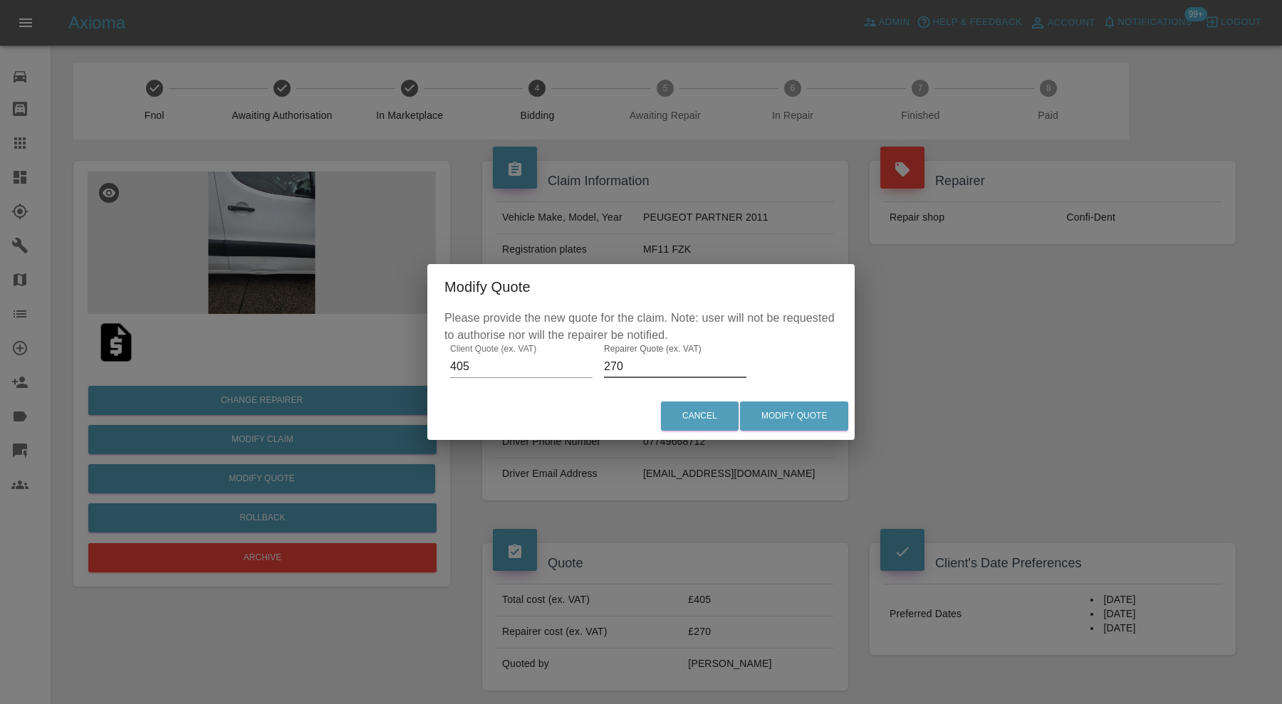
drag, startPoint x: 674, startPoint y: 371, endPoint x: 579, endPoint y: 377, distance: 95.6
click at [579, 377] on div "Please provide the new quote for the claim. Note: user will not be requested to…" at bounding box center [640, 351] width 427 height 83
type input "300"
click at [768, 424] on button "Modify Quote" at bounding box center [794, 416] width 108 height 29
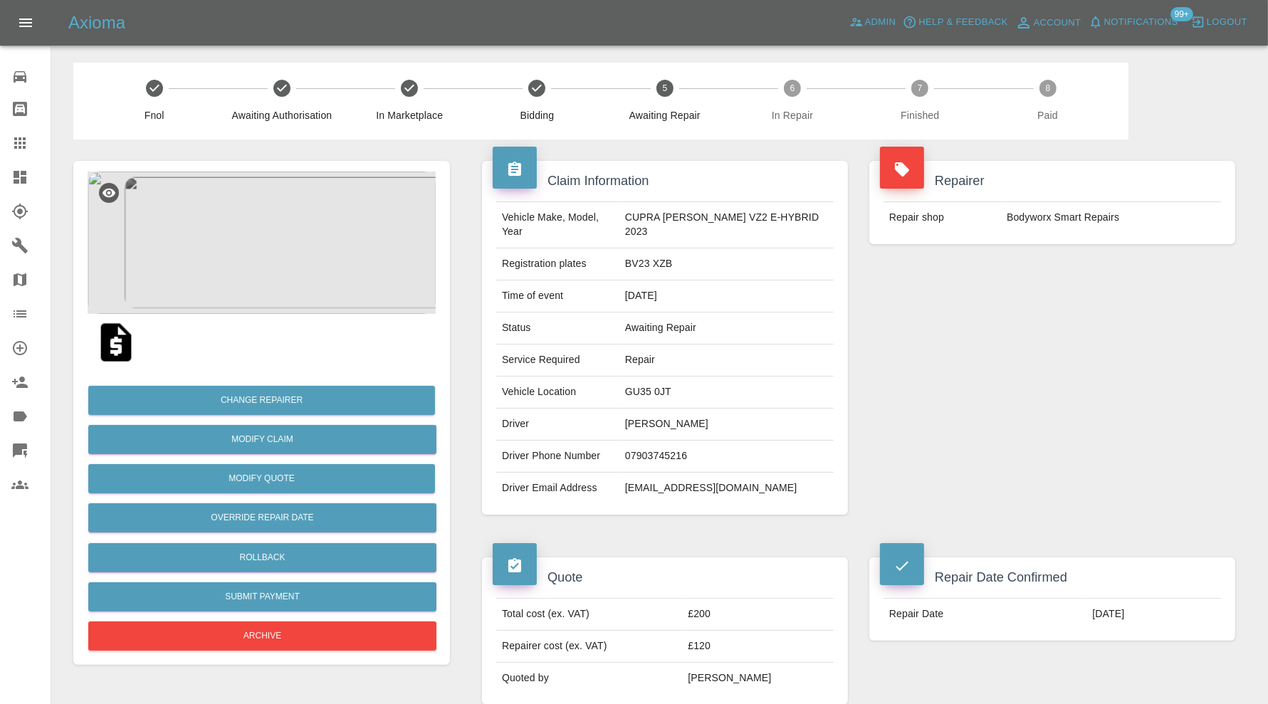
click at [318, 224] on img at bounding box center [262, 243] width 348 height 142
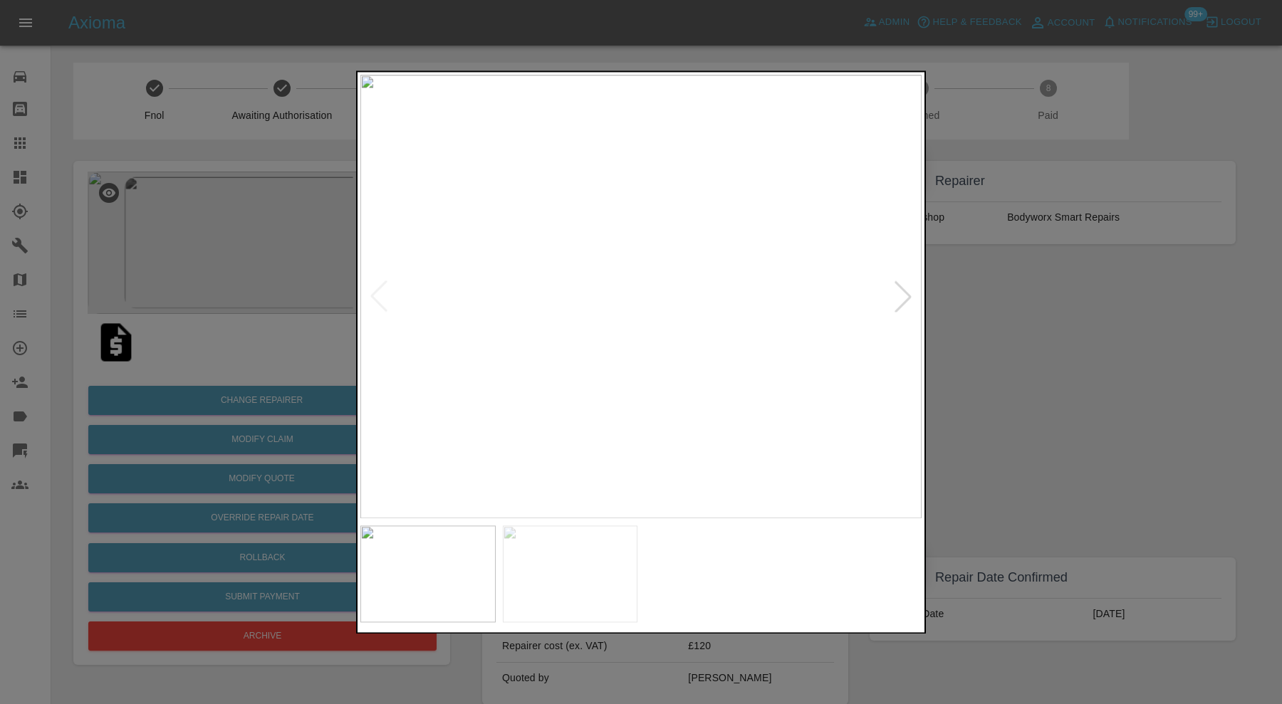
click at [896, 288] on div at bounding box center [902, 296] width 31 height 31
click at [1016, 315] on div at bounding box center [641, 352] width 1282 height 704
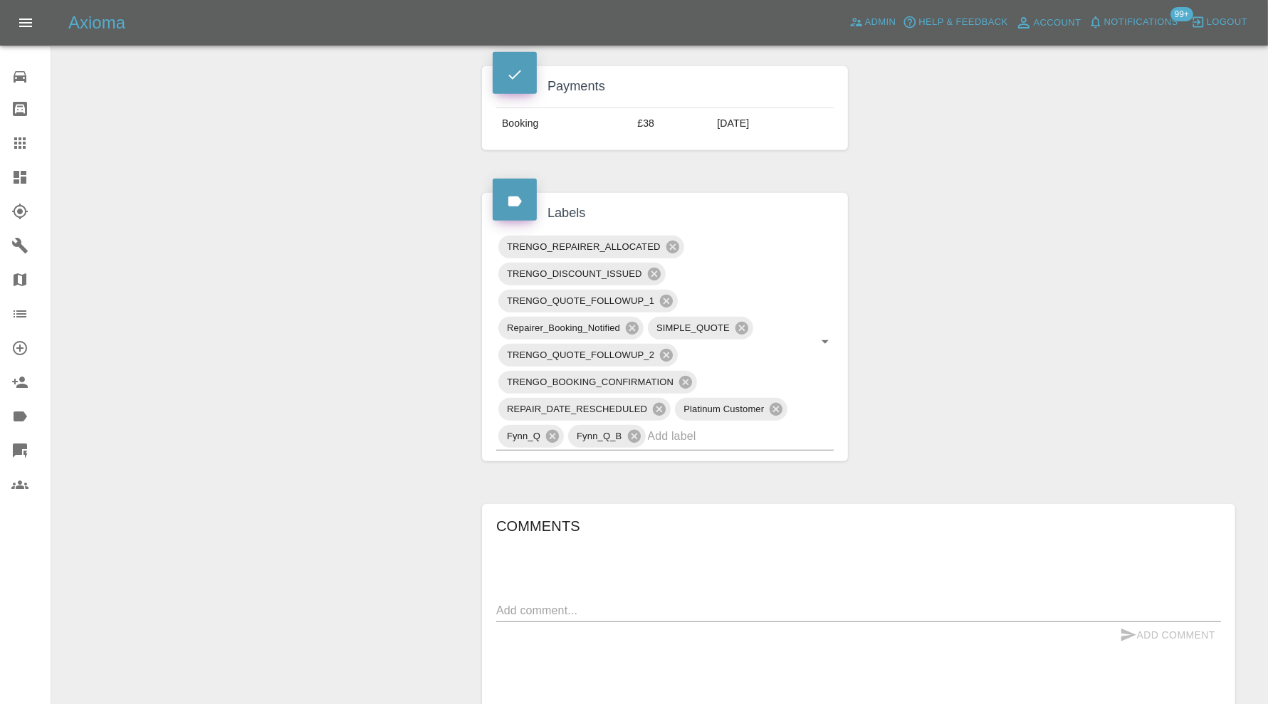
scroll to position [712, 0]
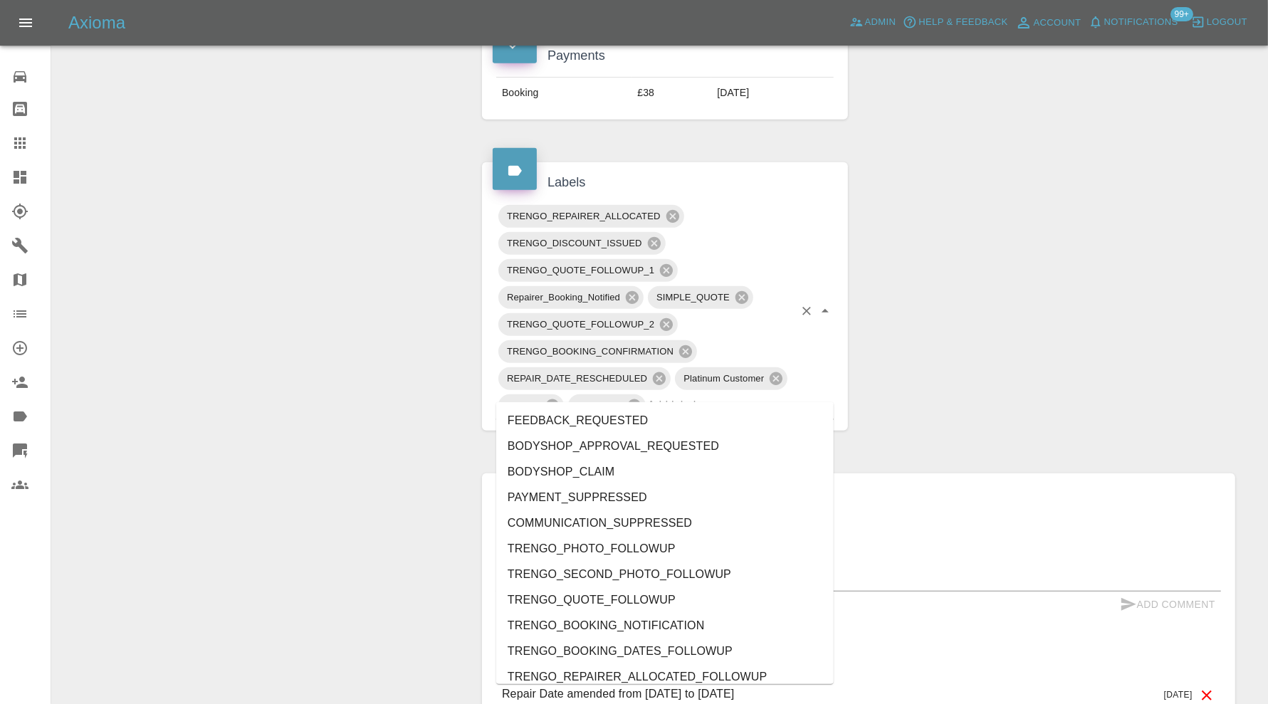
click at [718, 395] on input "text" at bounding box center [721, 406] width 146 height 22
type input "au"
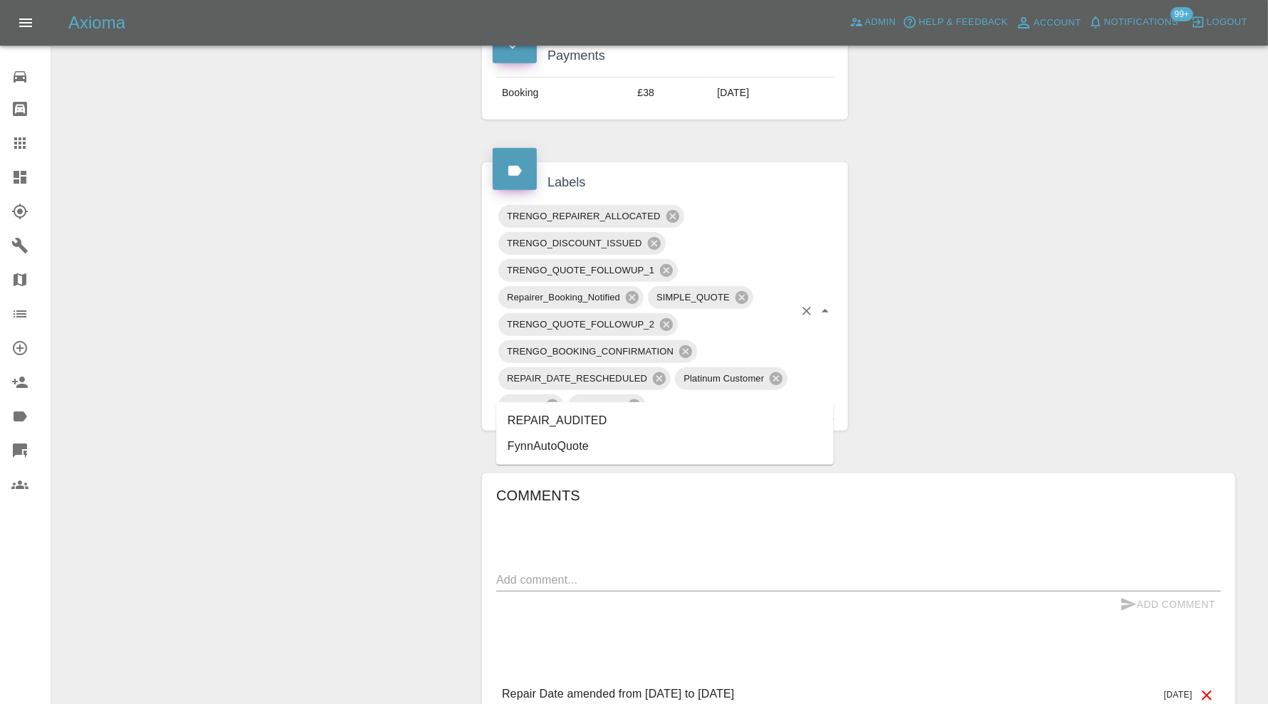
click at [603, 415] on li "REPAIR_AUDITED" at bounding box center [665, 421] width 338 height 26
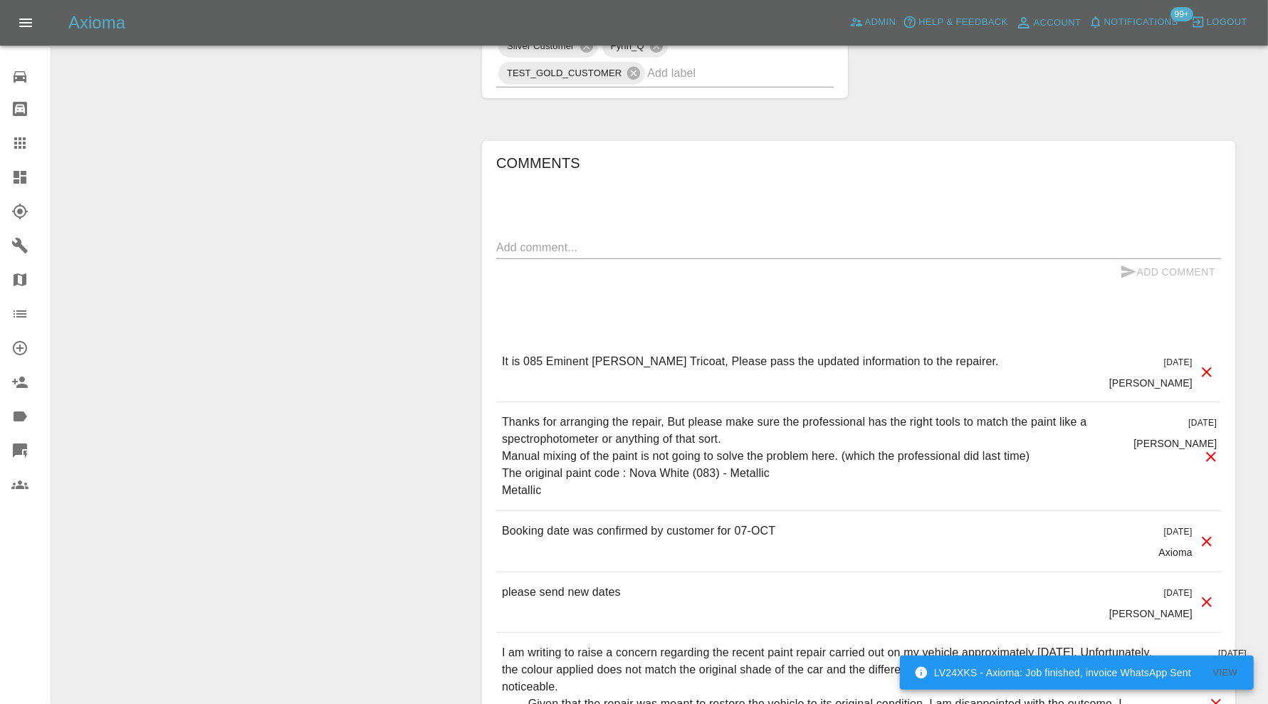
scroll to position [949, 0]
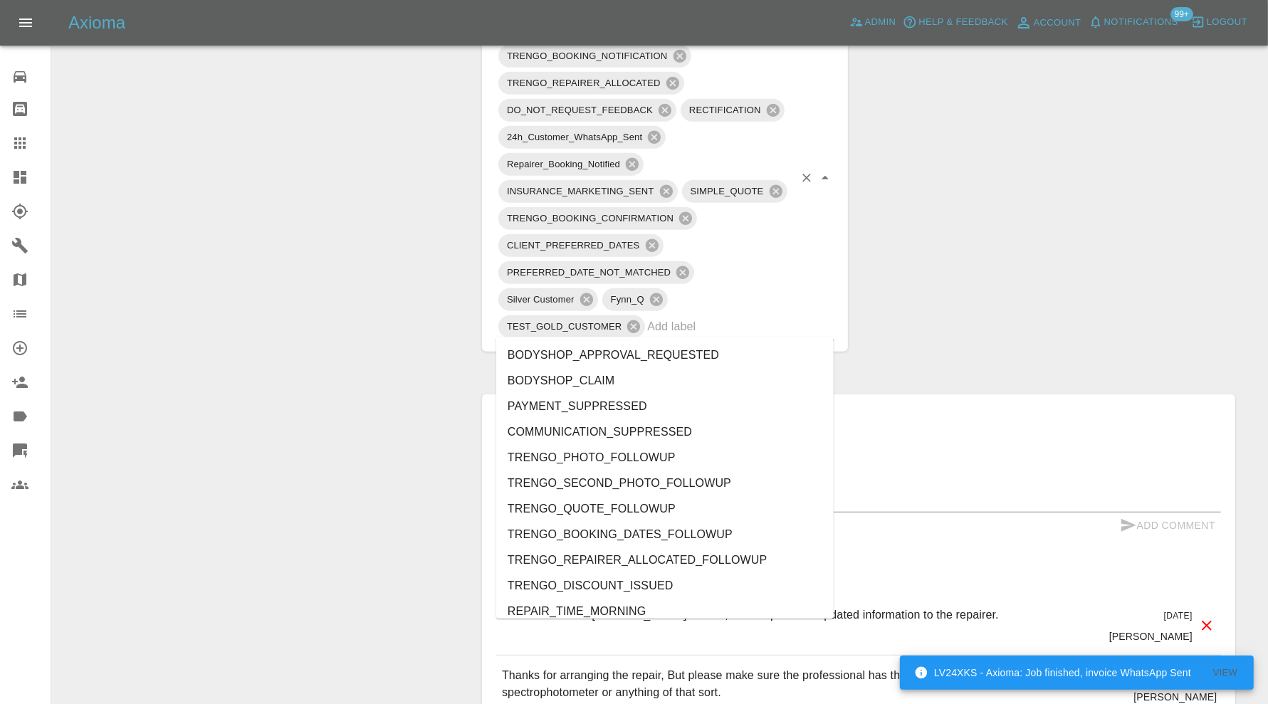
click at [729, 321] on input "text" at bounding box center [720, 326] width 147 height 22
type input "au"
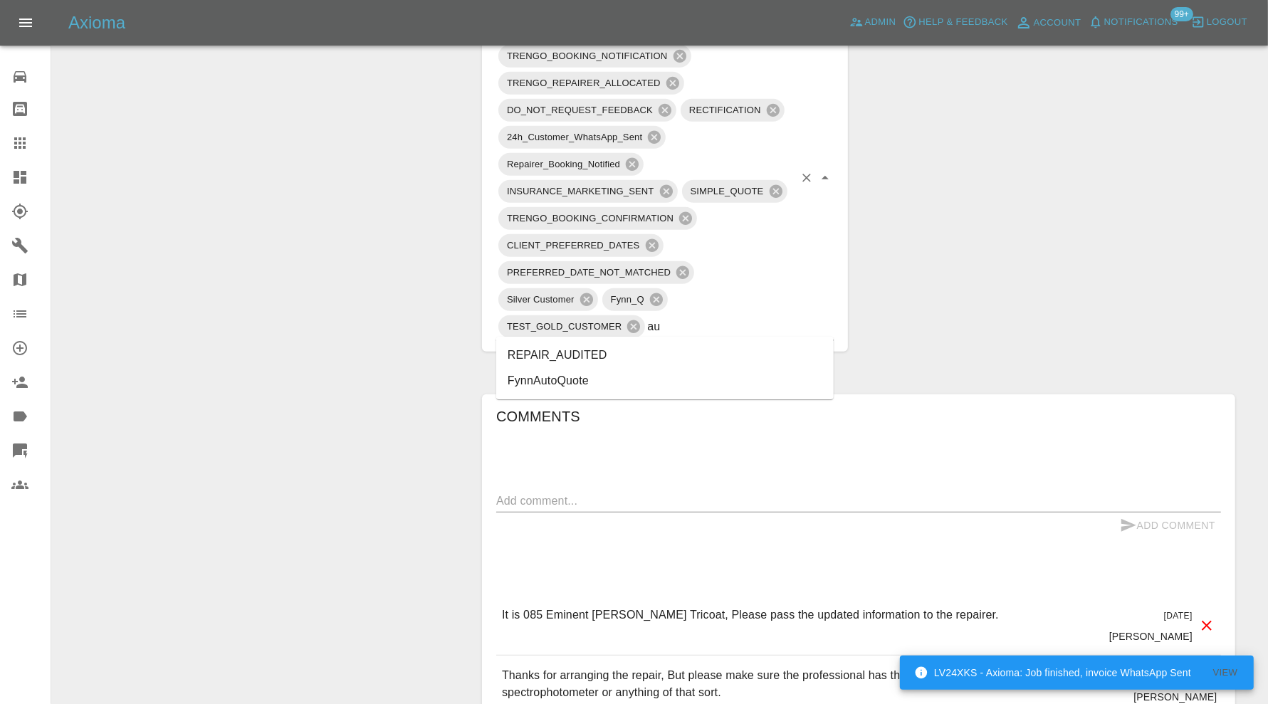
click at [588, 353] on li "REPAIR_AUDITED" at bounding box center [665, 356] width 338 height 26
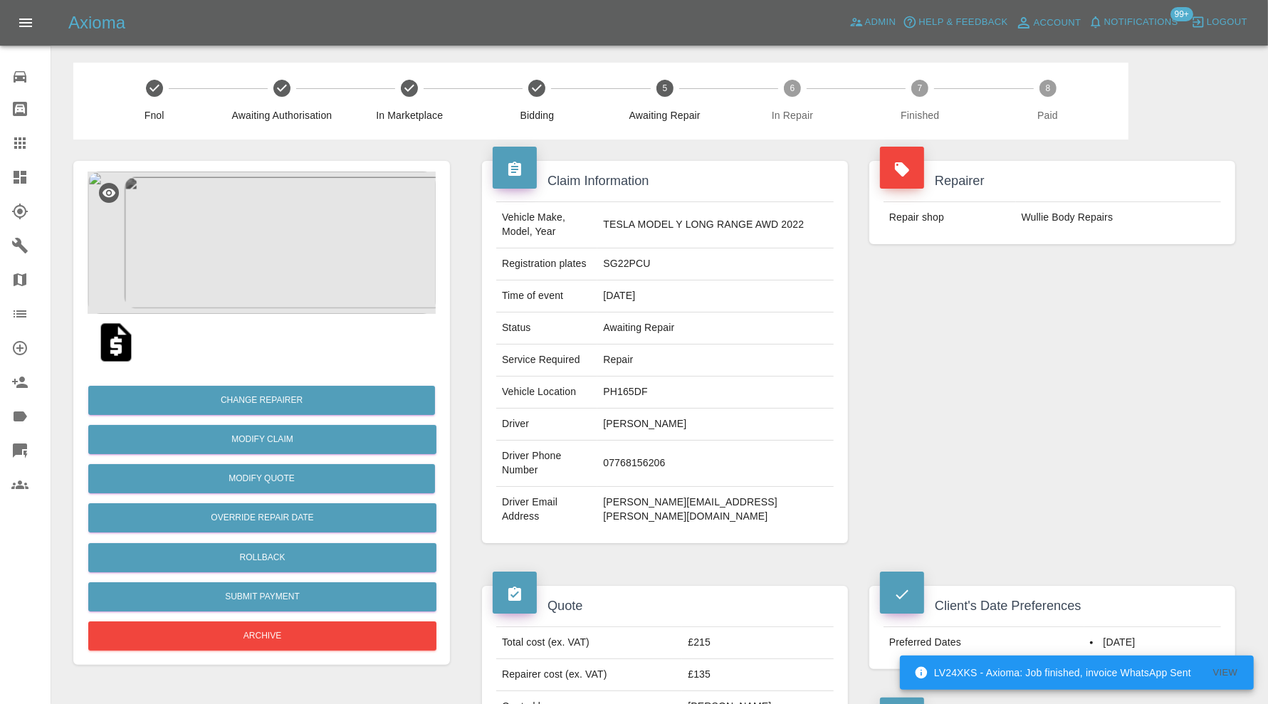
click at [313, 271] on img at bounding box center [262, 243] width 348 height 142
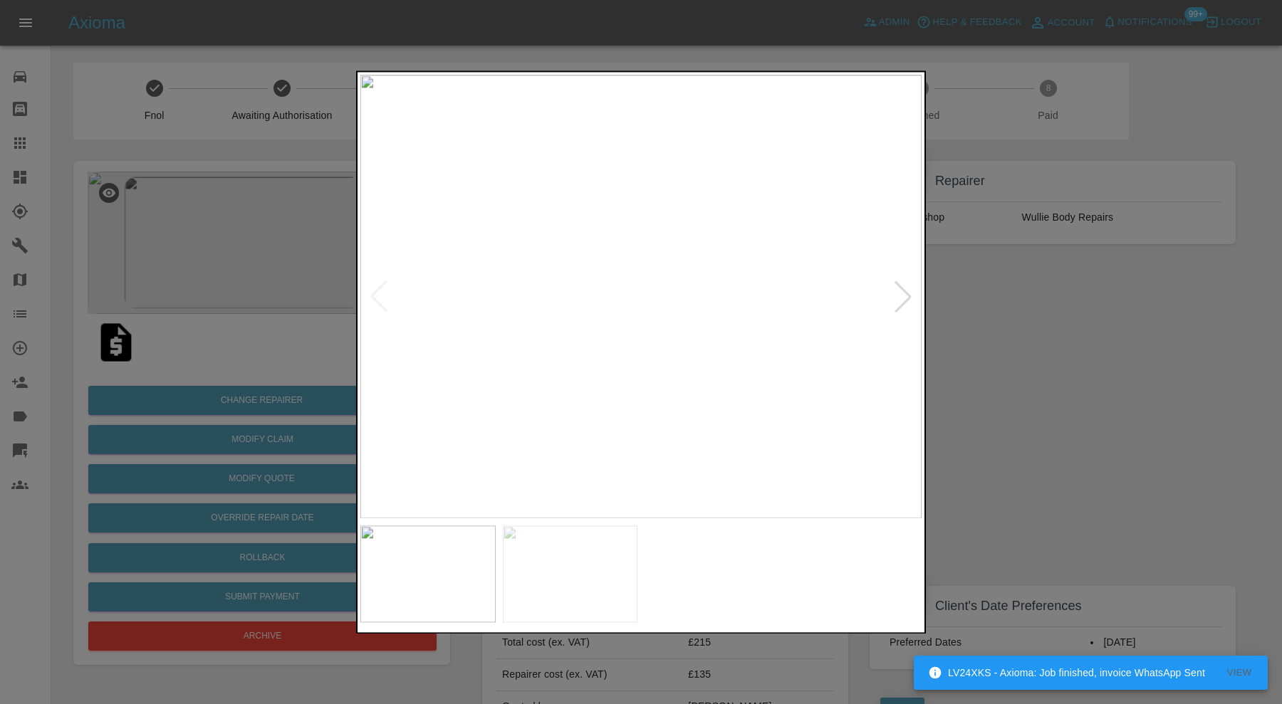
click at [1004, 363] on div at bounding box center [641, 352] width 1282 height 704
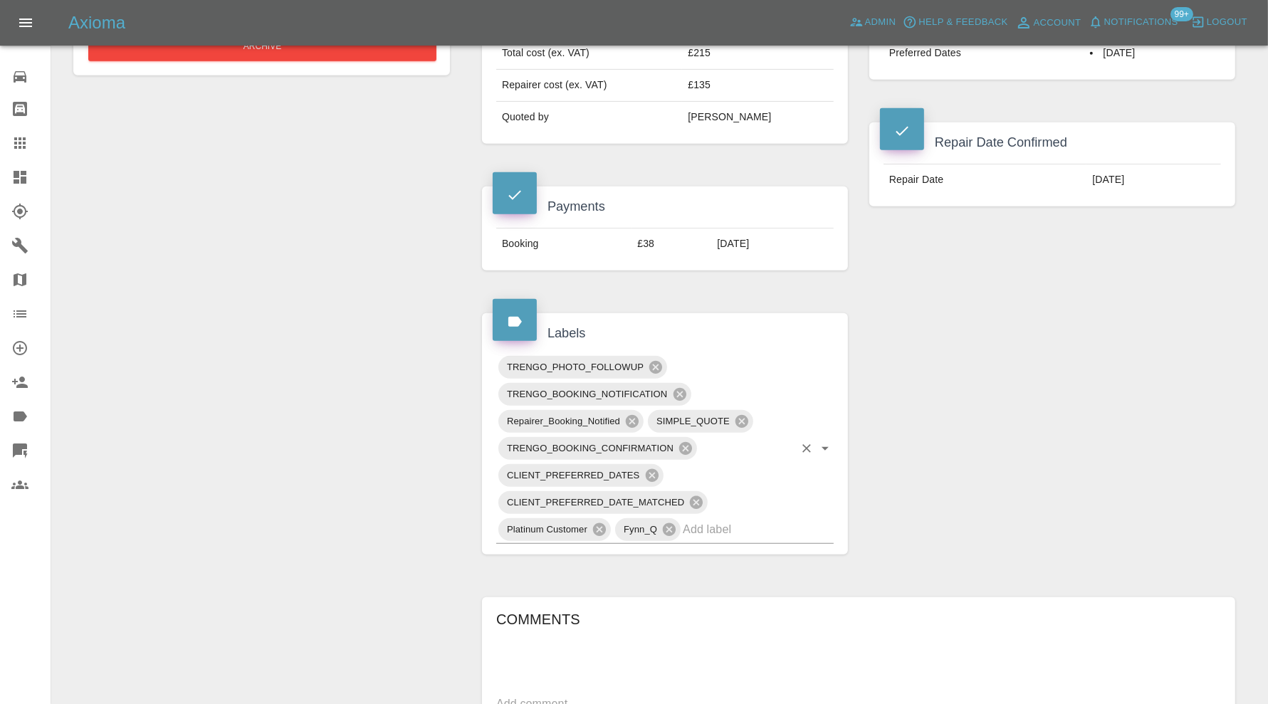
scroll to position [593, 0]
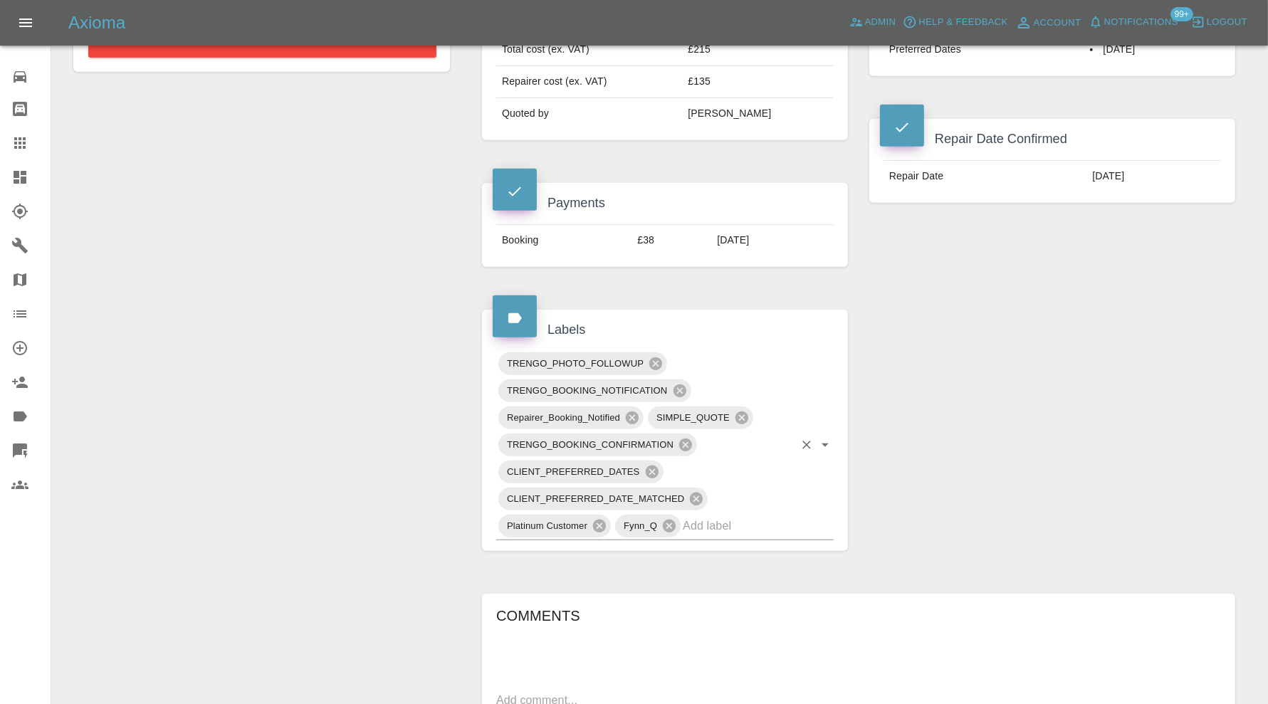
click at [714, 515] on input "text" at bounding box center [738, 526] width 111 height 22
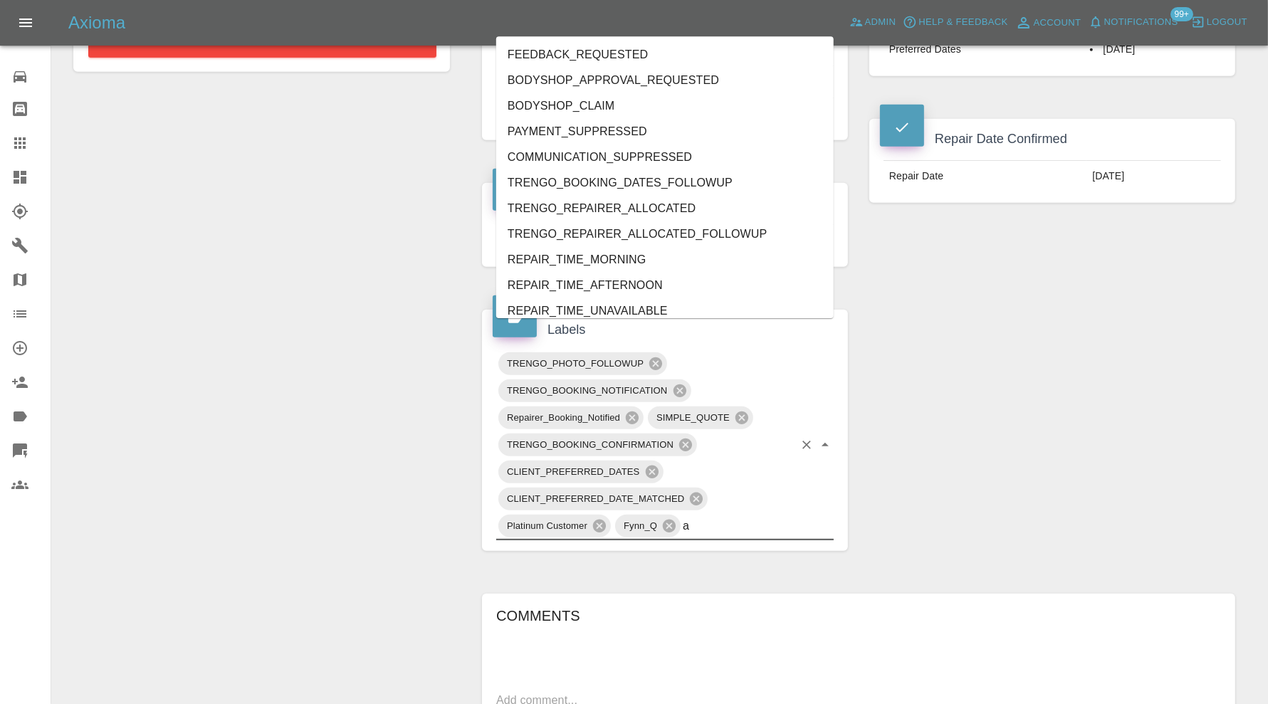
type input "au"
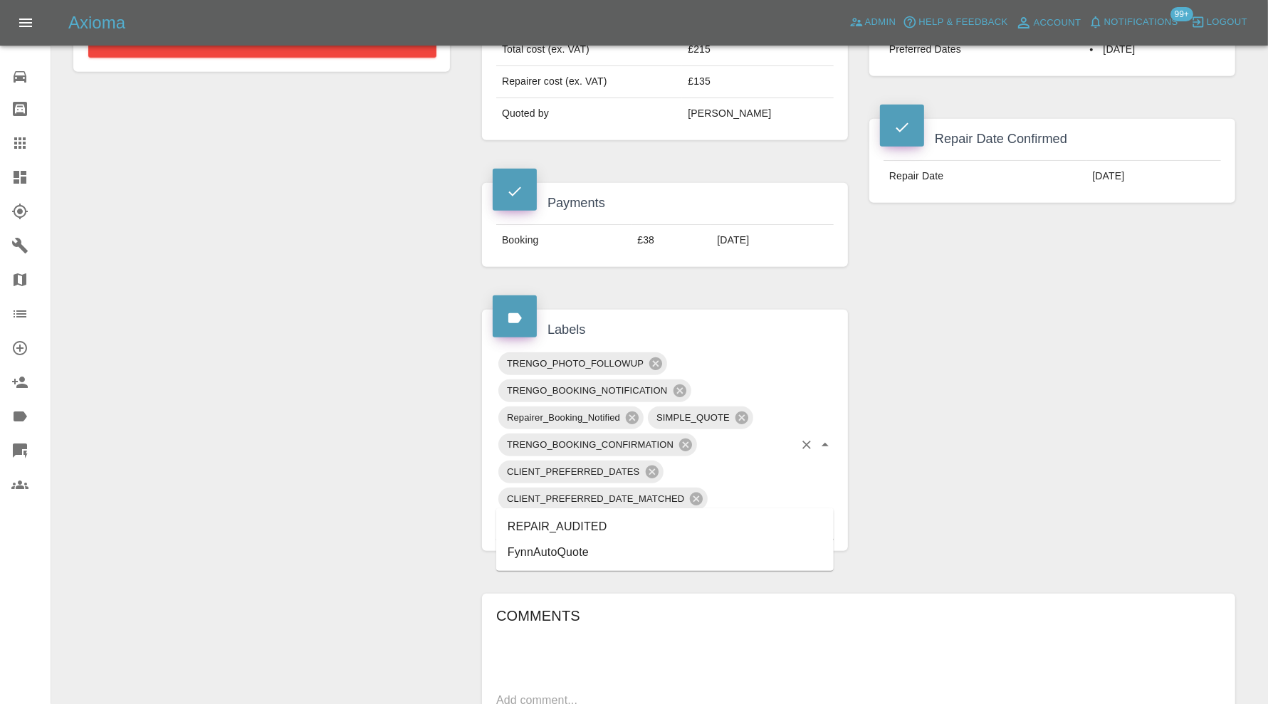
click at [613, 530] on li "REPAIR_AUDITED" at bounding box center [665, 527] width 338 height 26
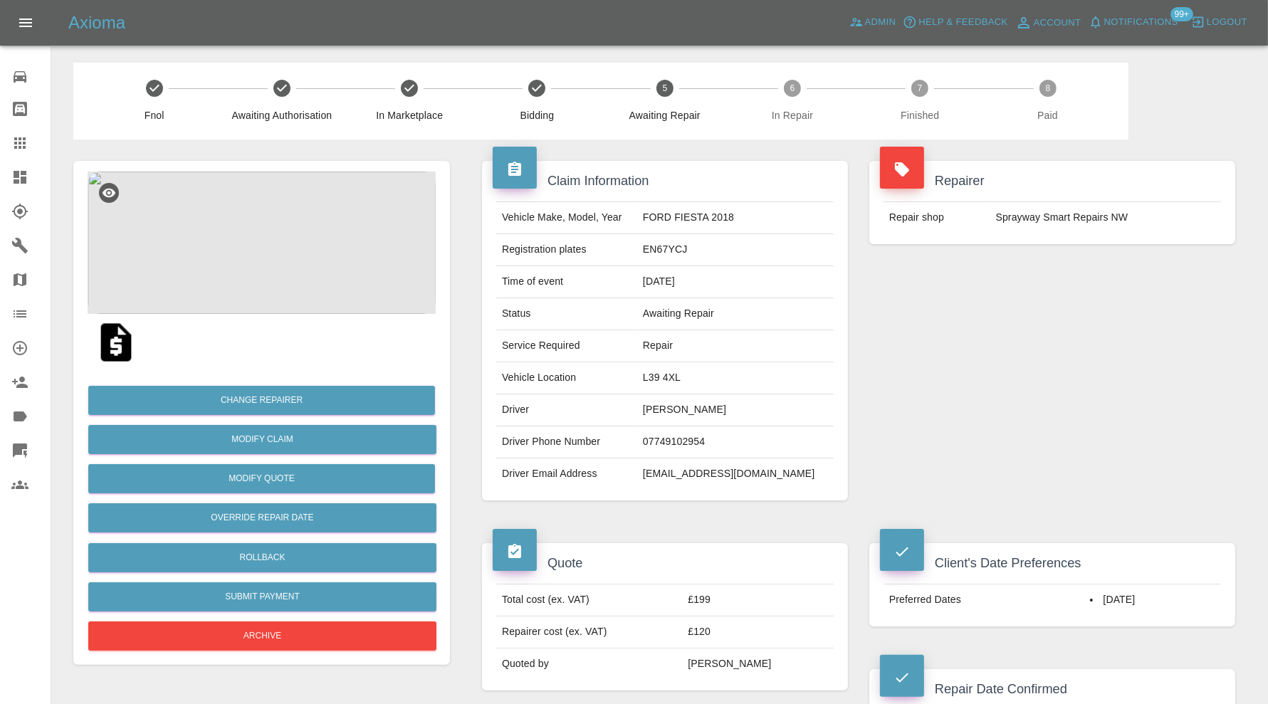
click at [286, 260] on img at bounding box center [262, 243] width 348 height 142
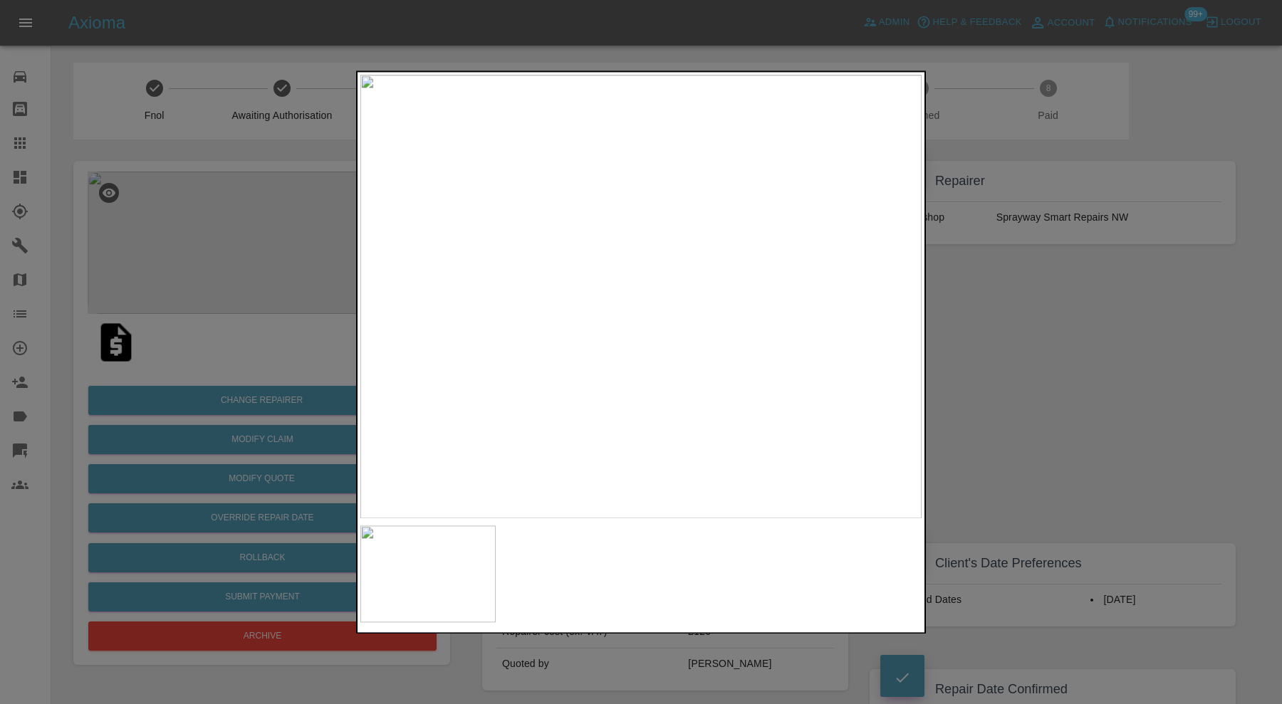
click at [965, 347] on div at bounding box center [641, 352] width 1282 height 704
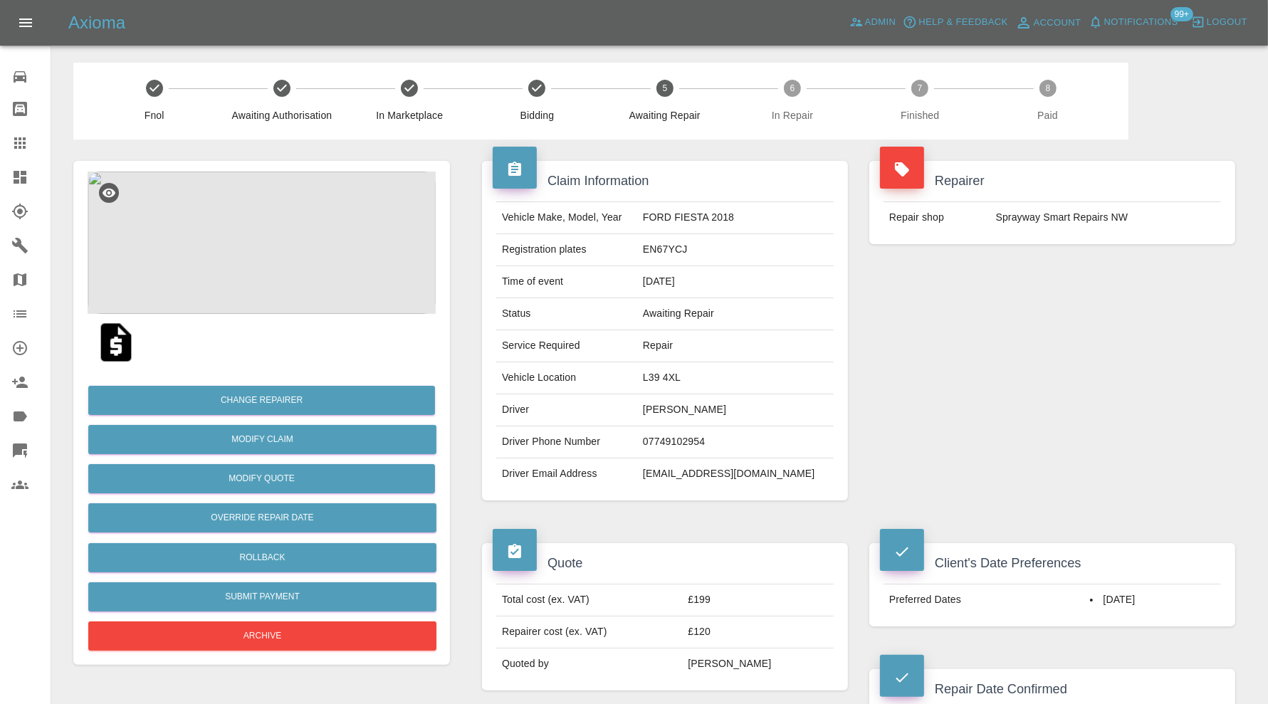
scroll to position [118, 0]
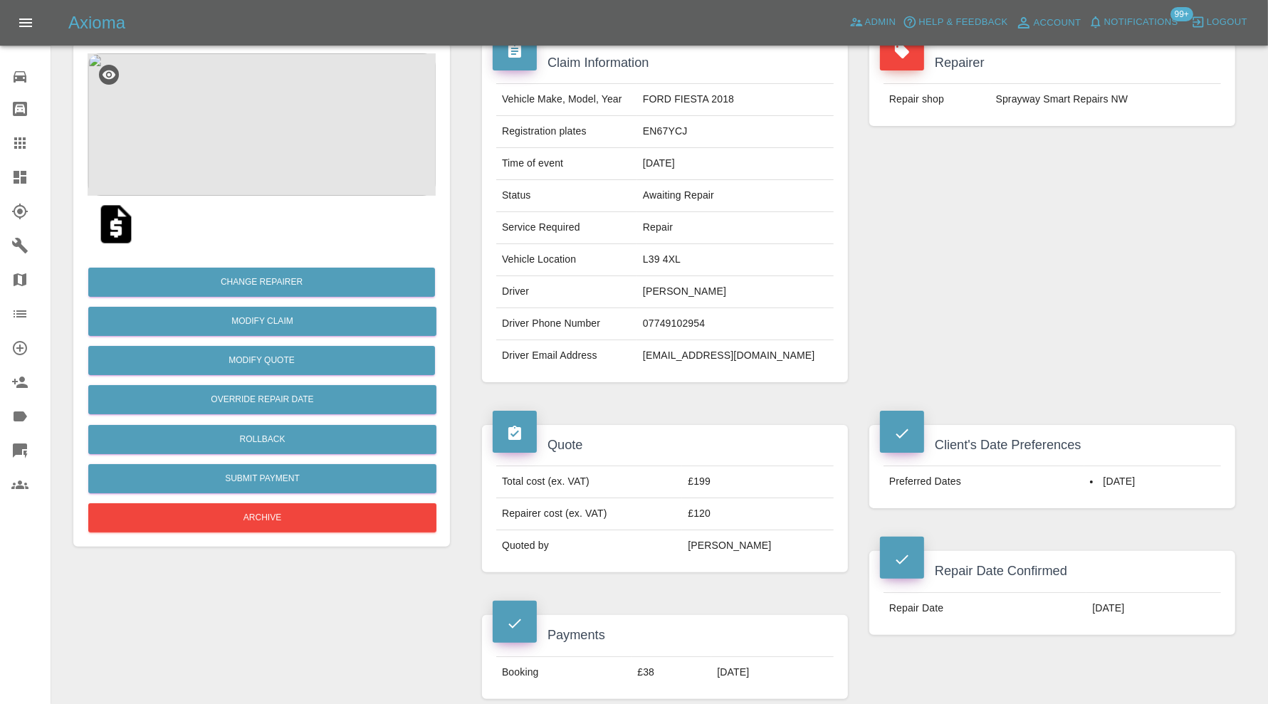
click at [693, 254] on td "L39 4XL" at bounding box center [735, 260] width 197 height 32
copy td "L39 4XL"
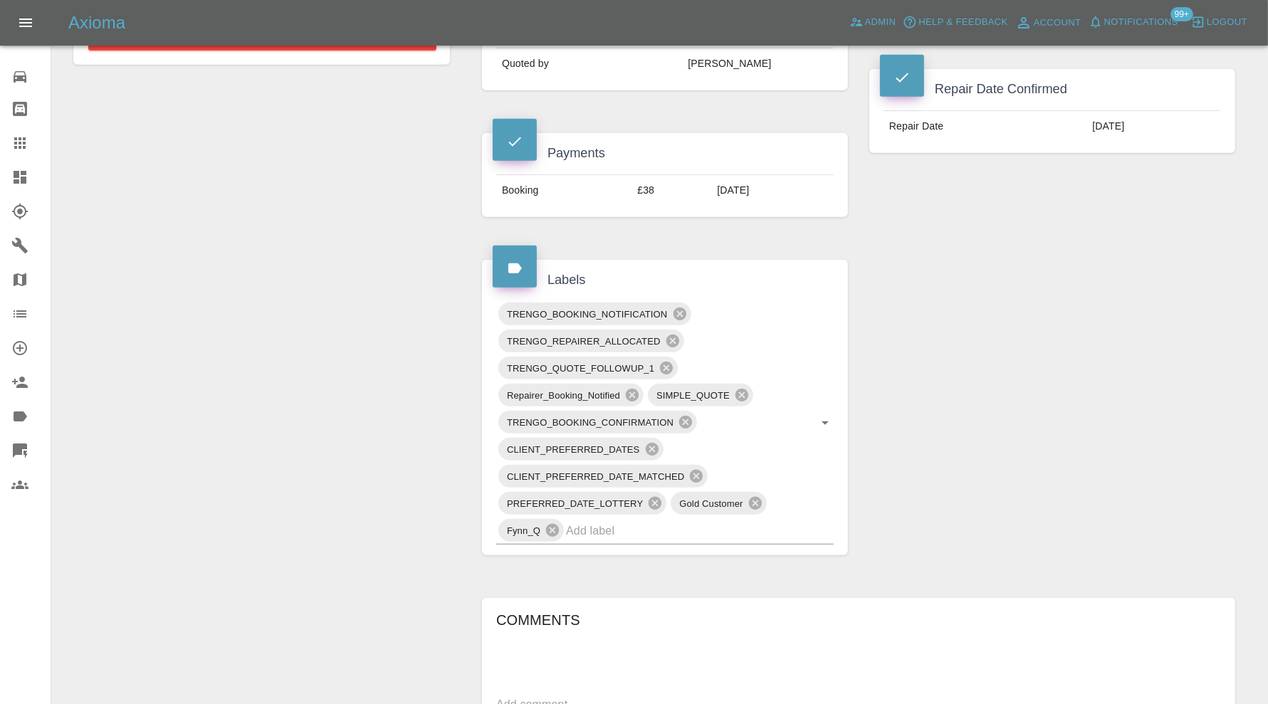
scroll to position [949, 0]
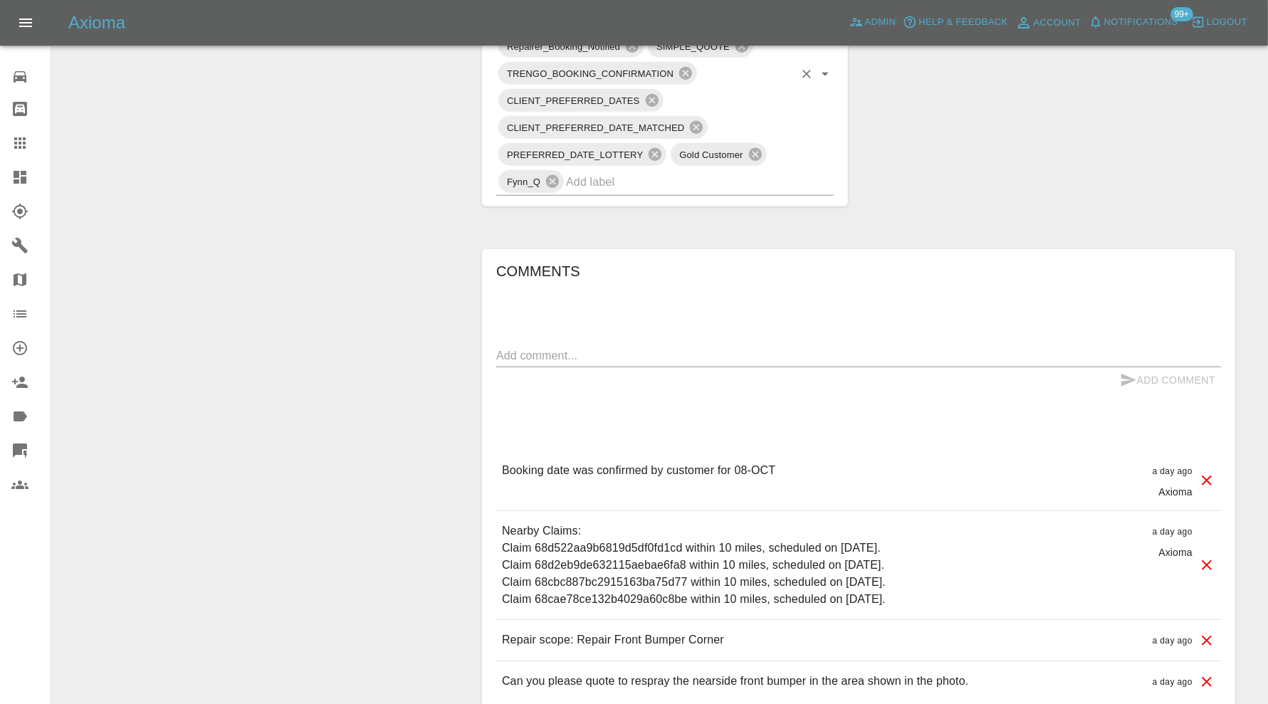
click at [718, 182] on input "text" at bounding box center [680, 182] width 228 height 22
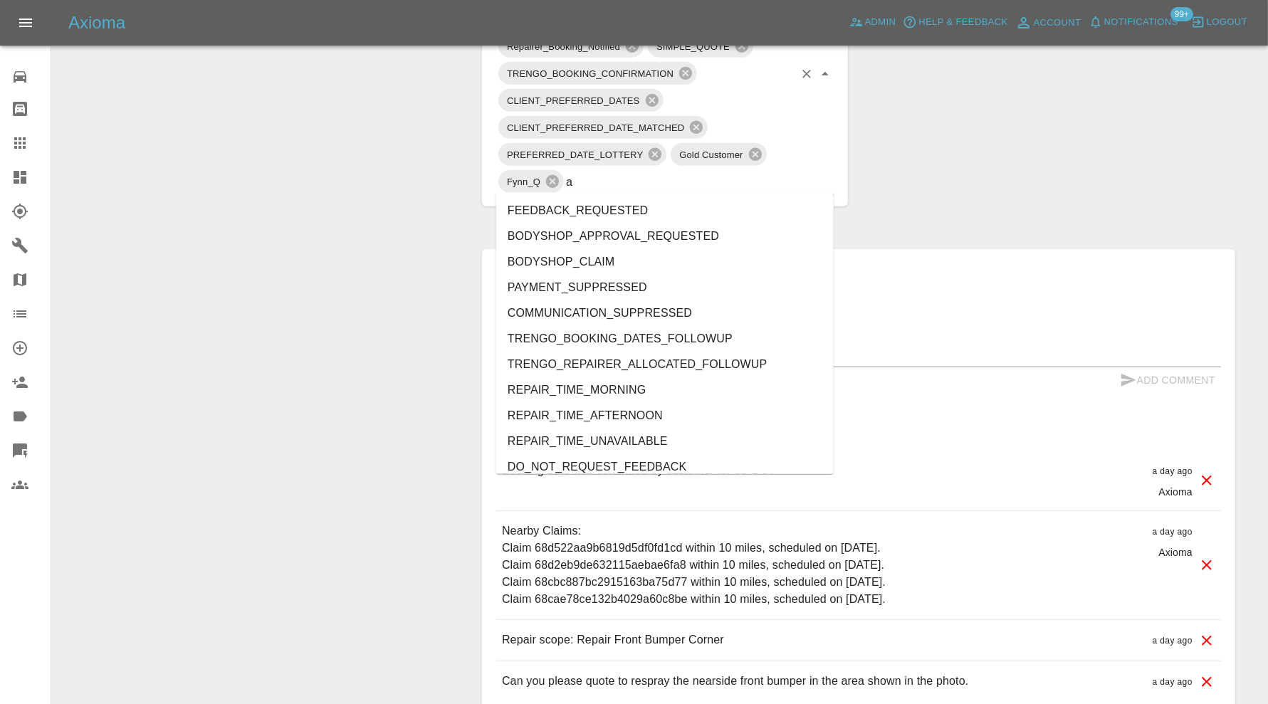
type input "au"
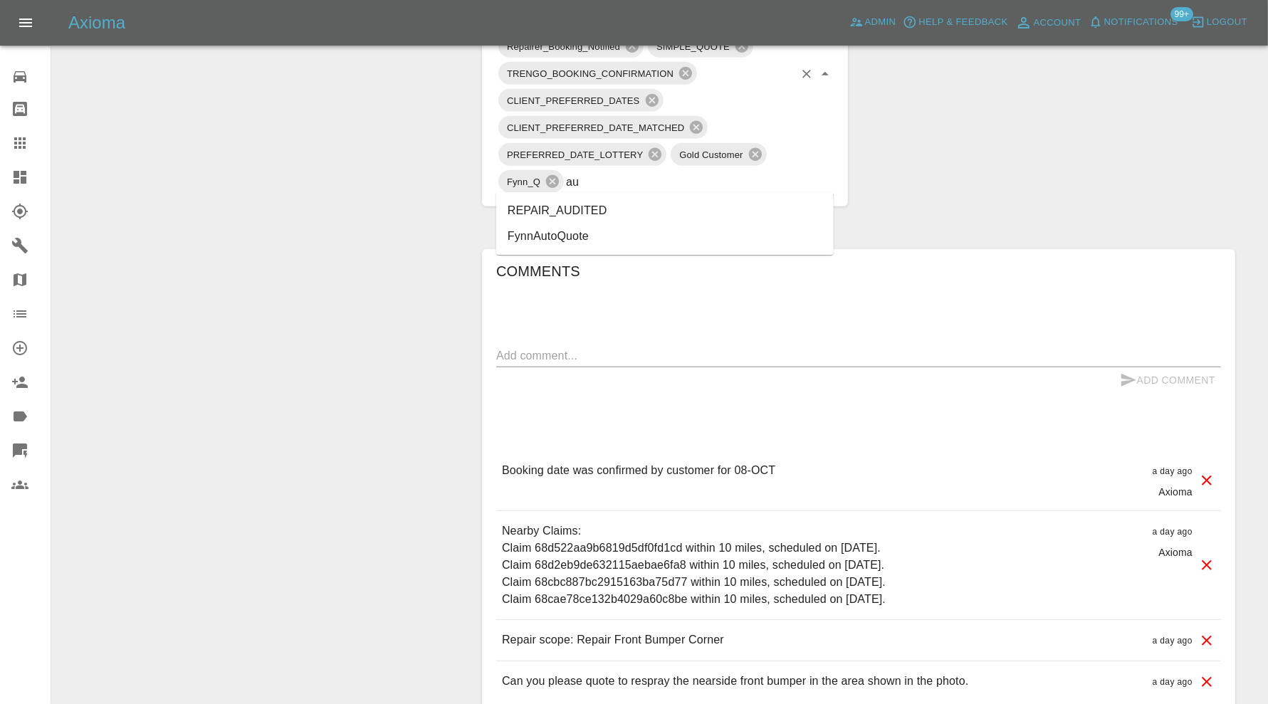
click at [584, 210] on li "REPAIR_AUDITED" at bounding box center [665, 211] width 338 height 26
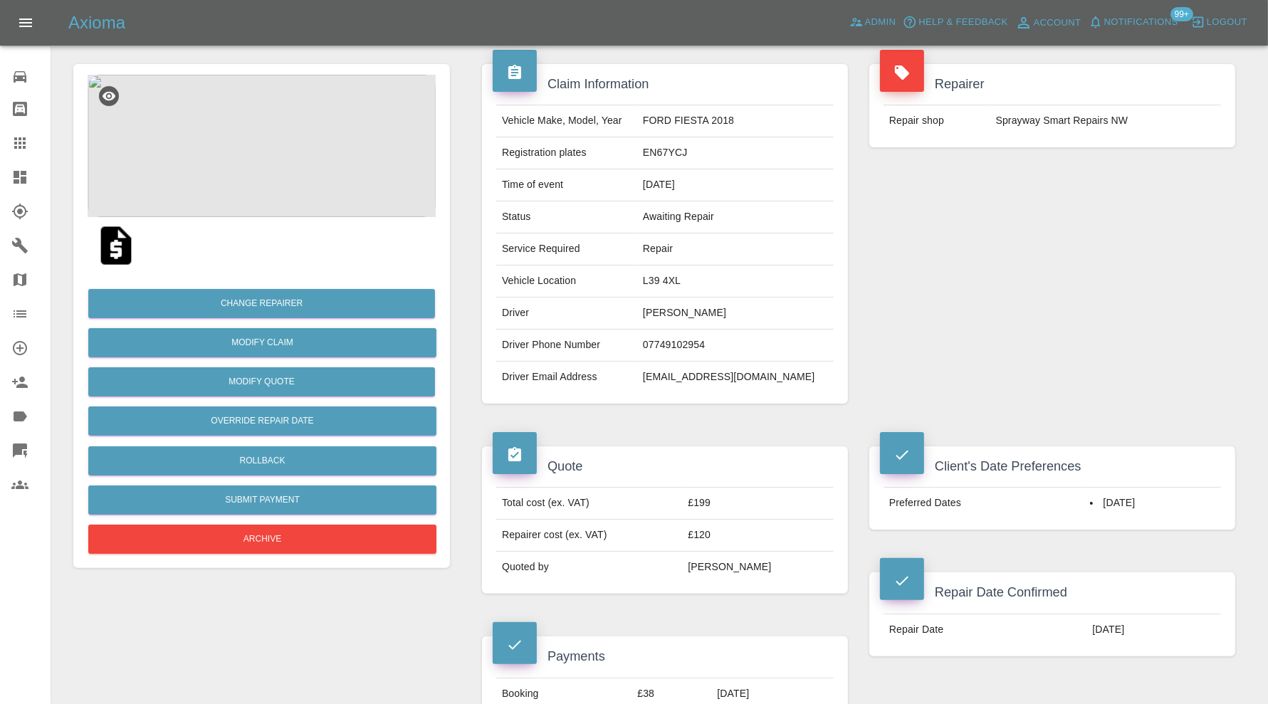
scroll to position [0, 0]
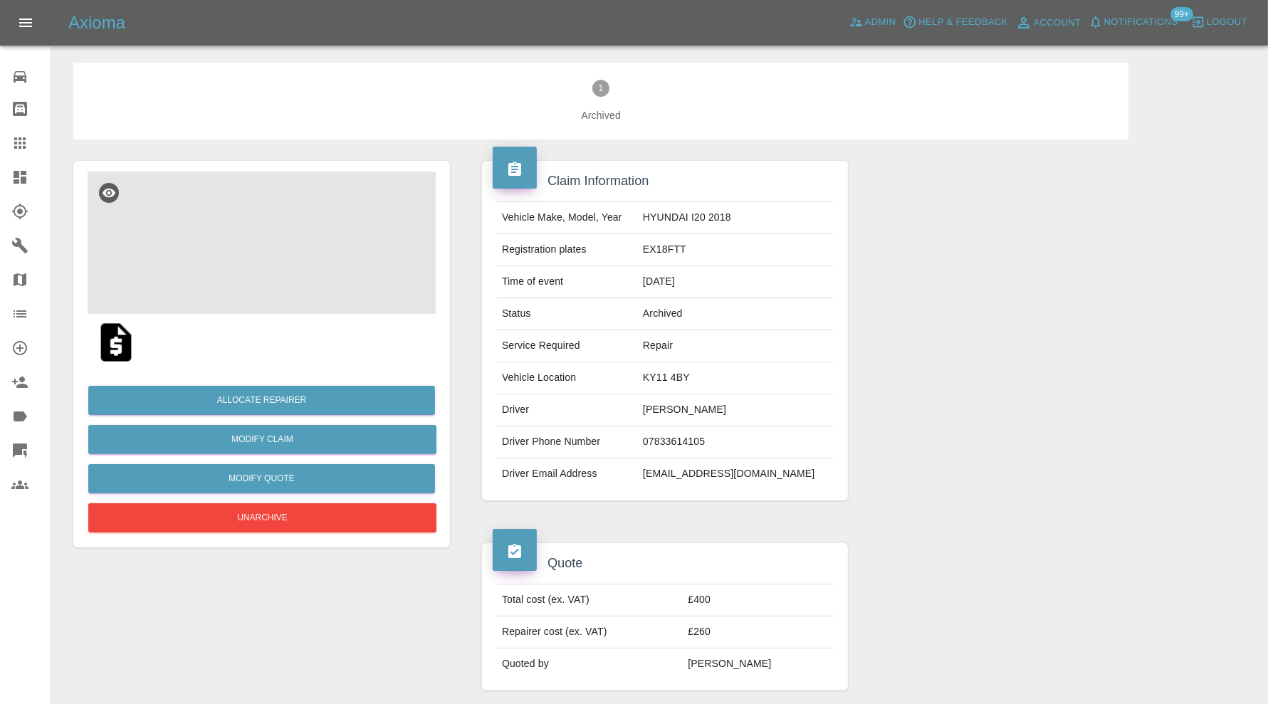
click at [315, 254] on img at bounding box center [262, 243] width 348 height 142
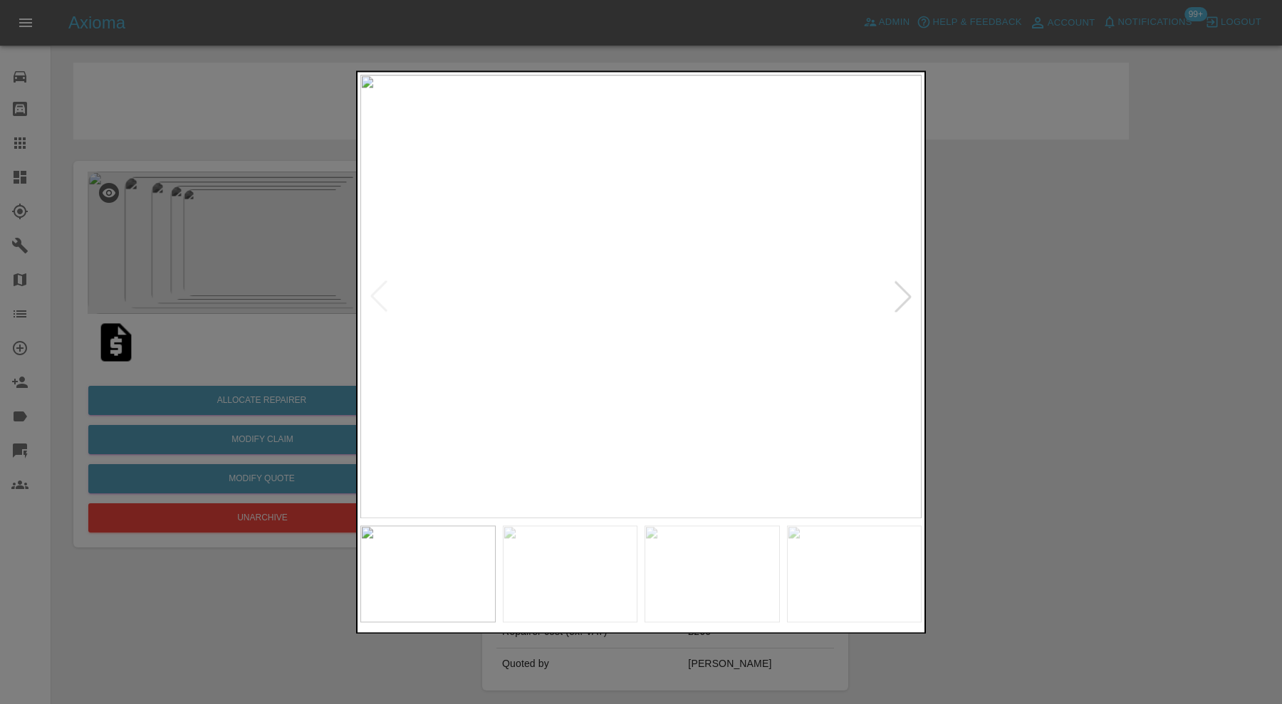
click at [606, 570] on img at bounding box center [570, 574] width 135 height 97
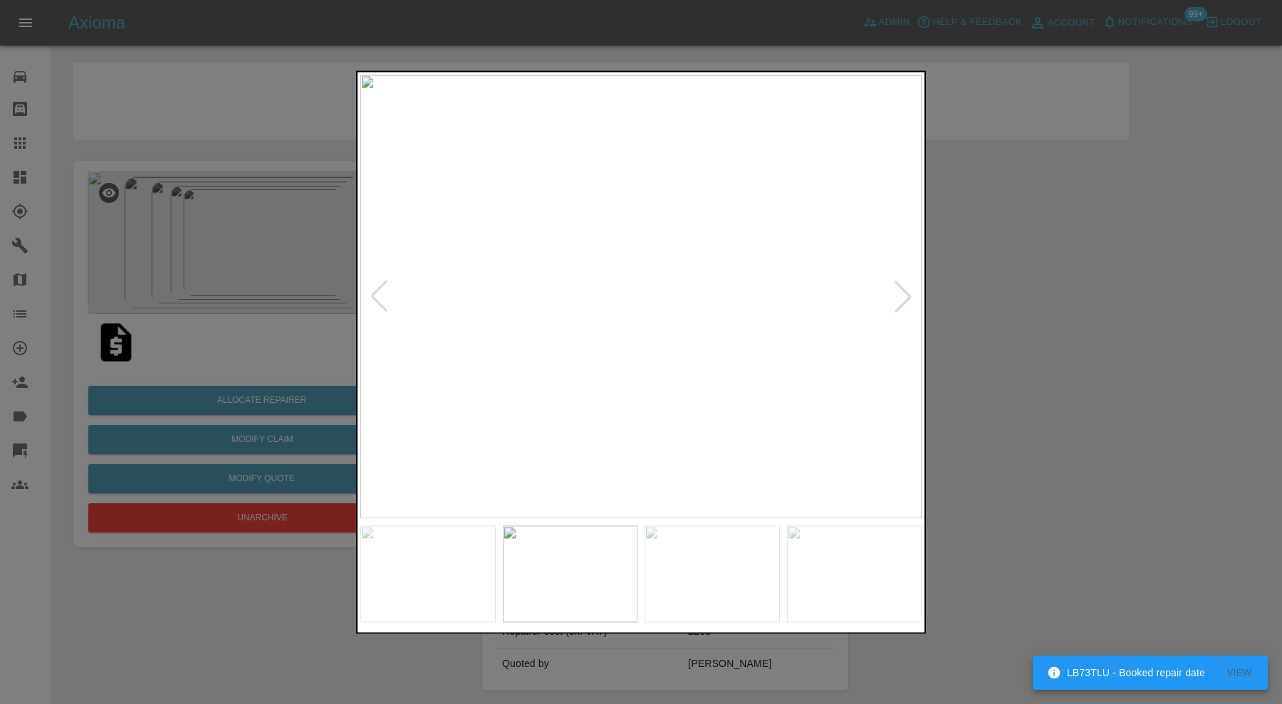
click at [403, 554] on img at bounding box center [427, 574] width 135 height 97
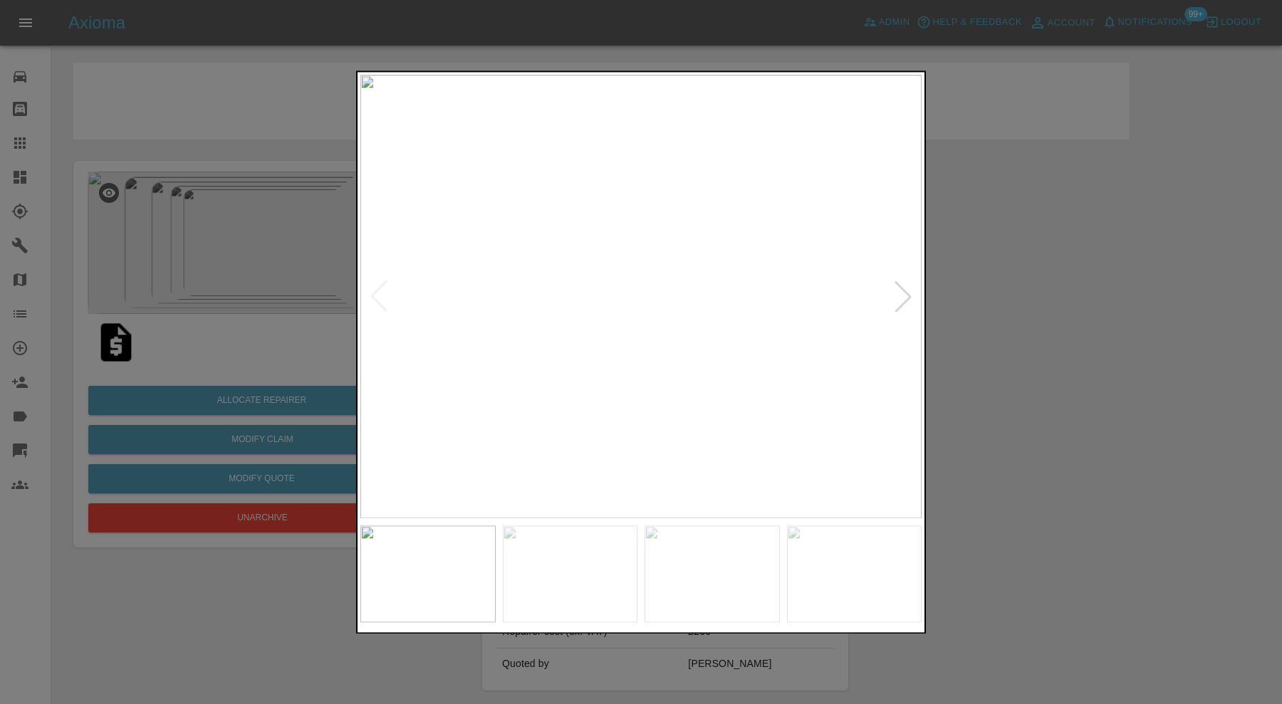
click at [709, 570] on img at bounding box center [711, 574] width 135 height 97
click at [652, 337] on img at bounding box center [640, 297] width 561 height 444
click at [668, 471] on img at bounding box center [601, 346] width 1683 height 1332
click at [901, 298] on div at bounding box center [902, 296] width 31 height 31
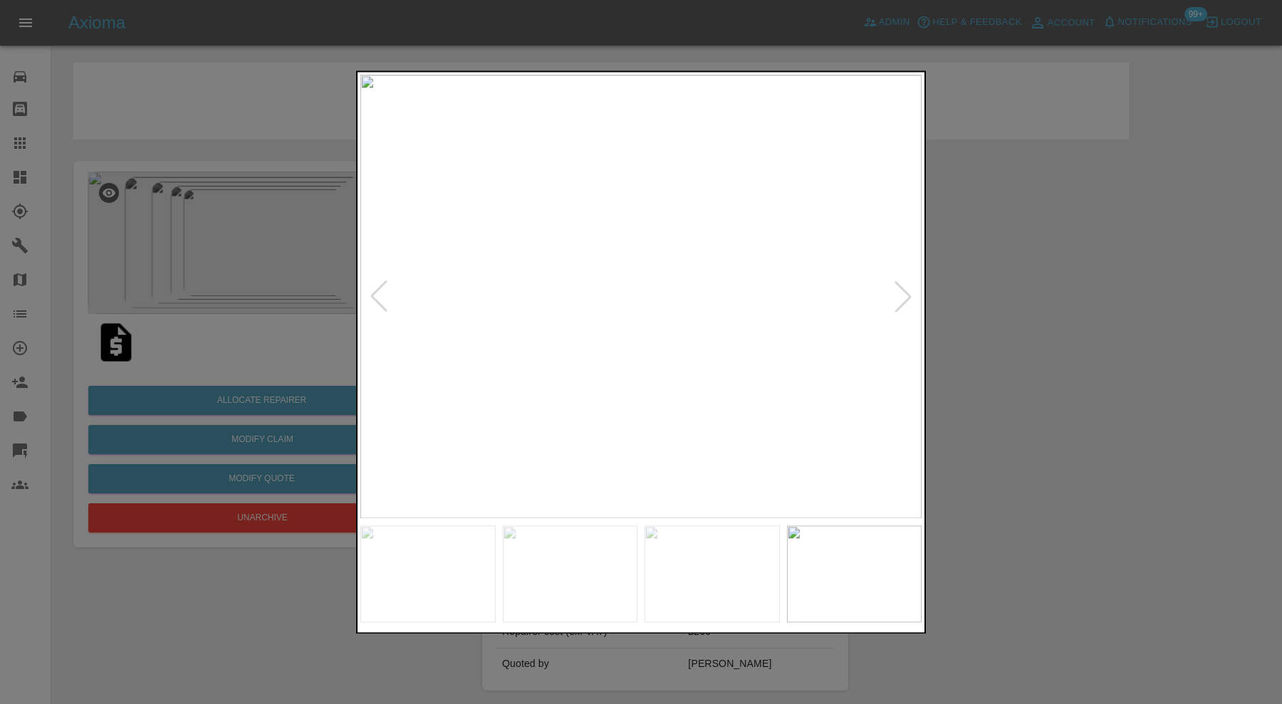
click at [902, 288] on div at bounding box center [902, 296] width 31 height 31
click at [902, 288] on img at bounding box center [640, 297] width 561 height 444
click at [972, 304] on div at bounding box center [641, 352] width 1282 height 704
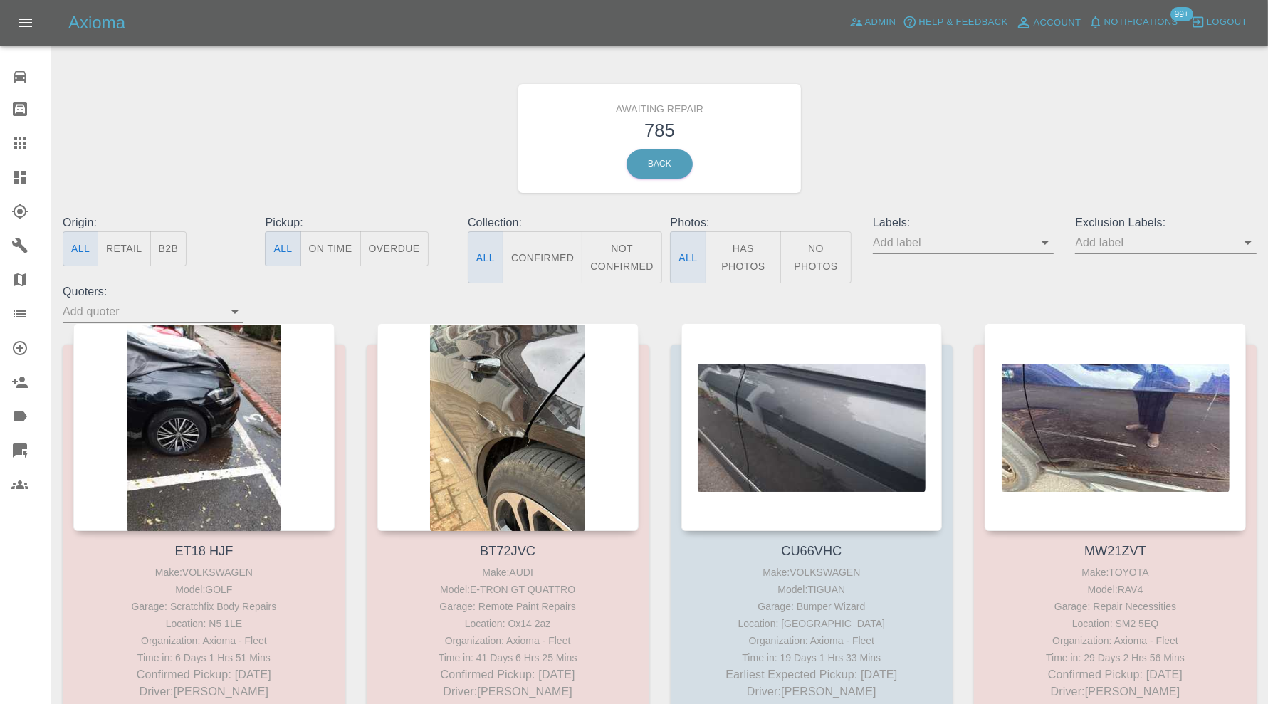
click at [642, 255] on button "Not Confirmed" at bounding box center [622, 257] width 80 height 52
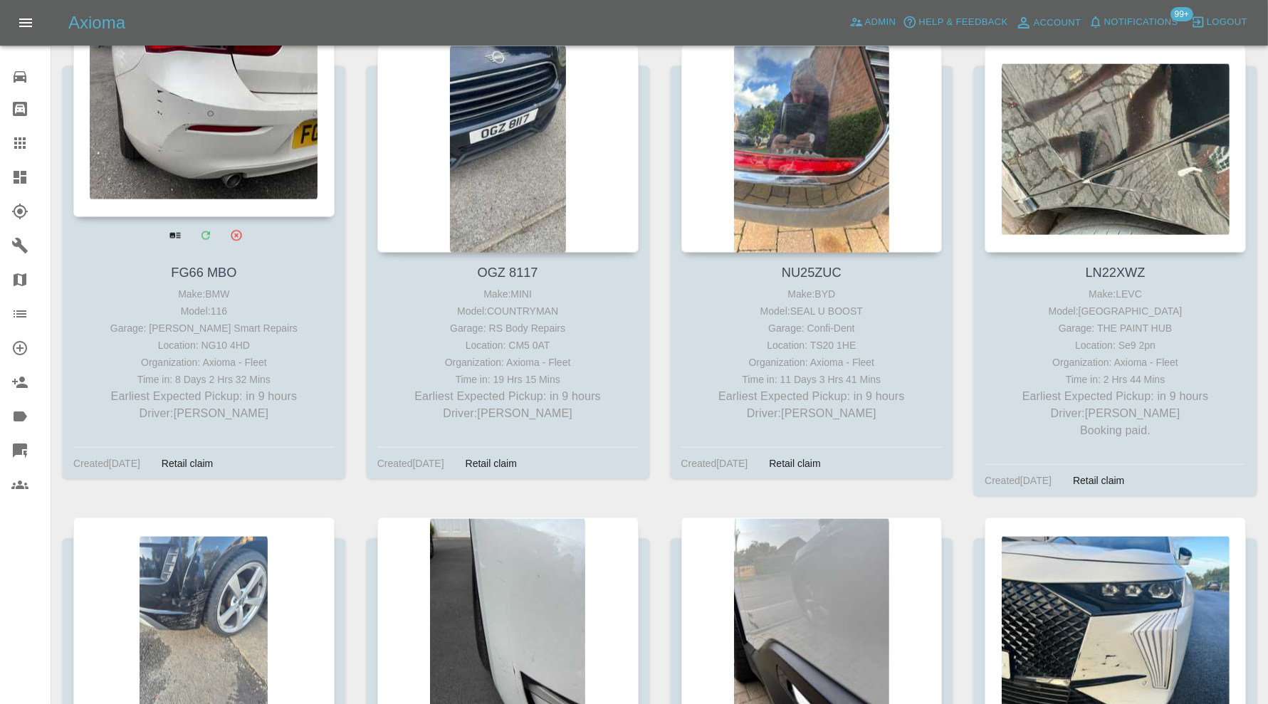
scroll to position [1661, 0]
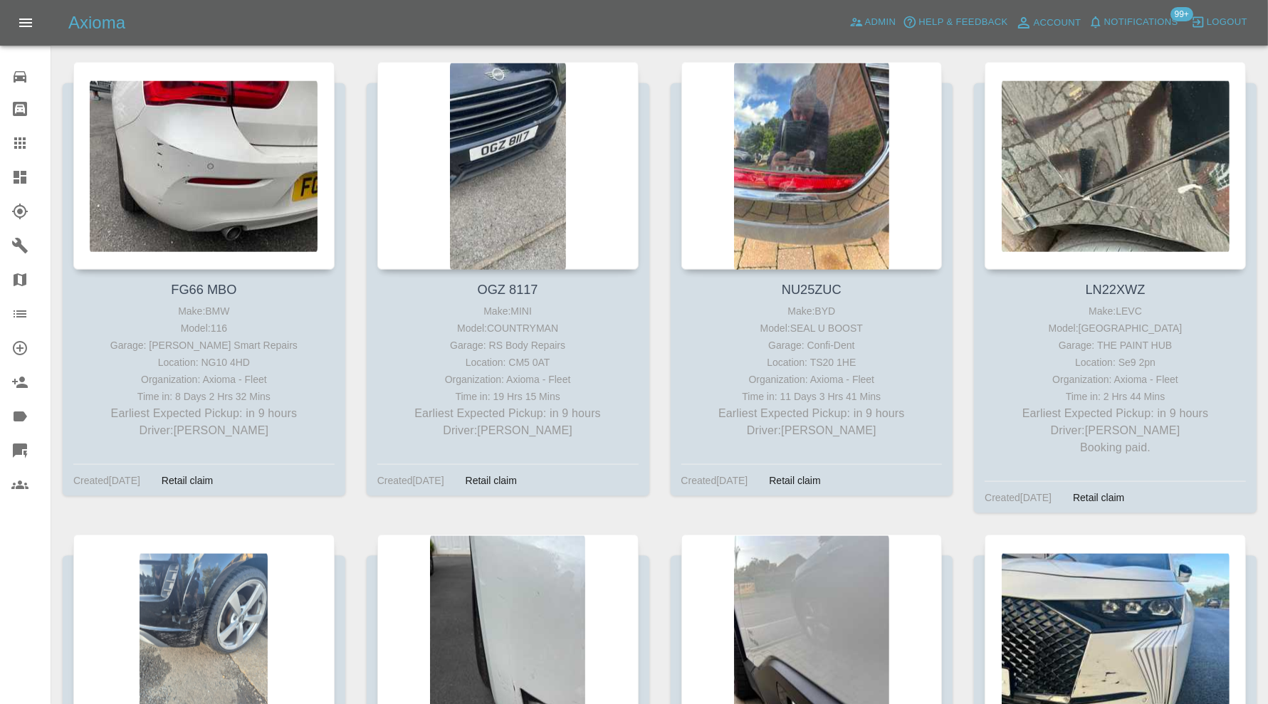
click at [16, 175] on icon at bounding box center [20, 177] width 13 height 13
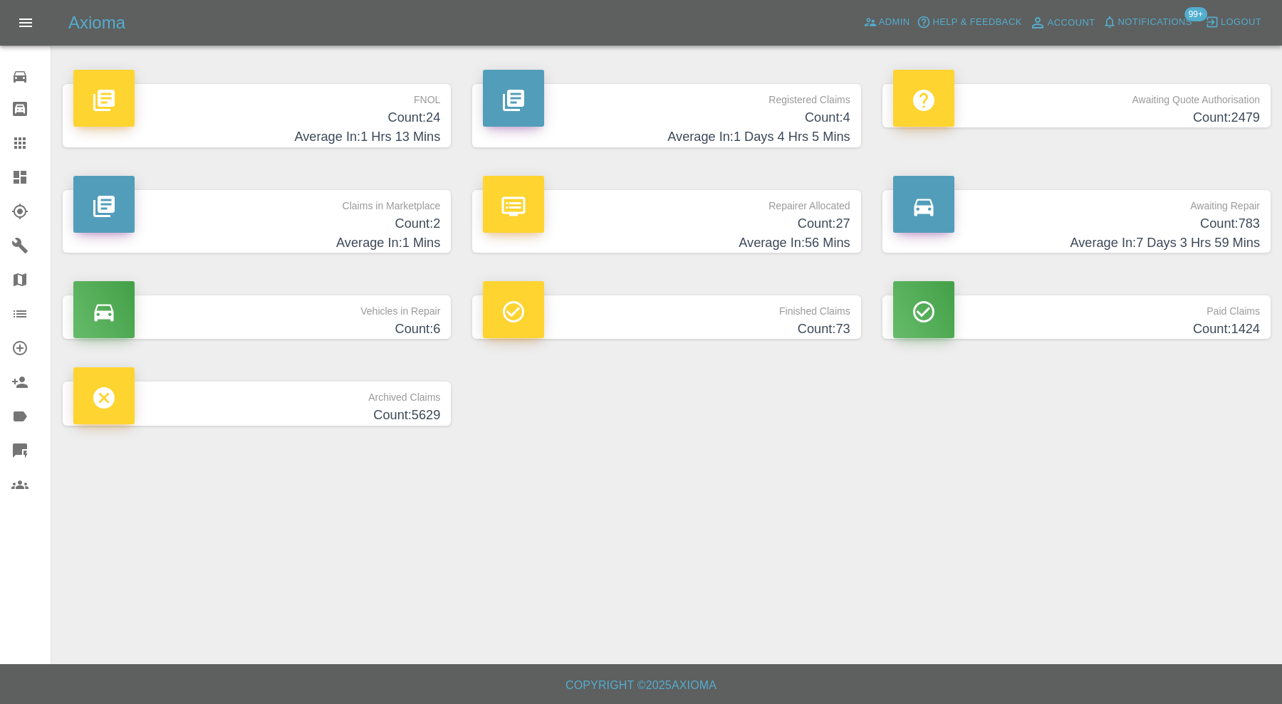
click at [635, 226] on h4 "Count: 27" at bounding box center [666, 223] width 367 height 19
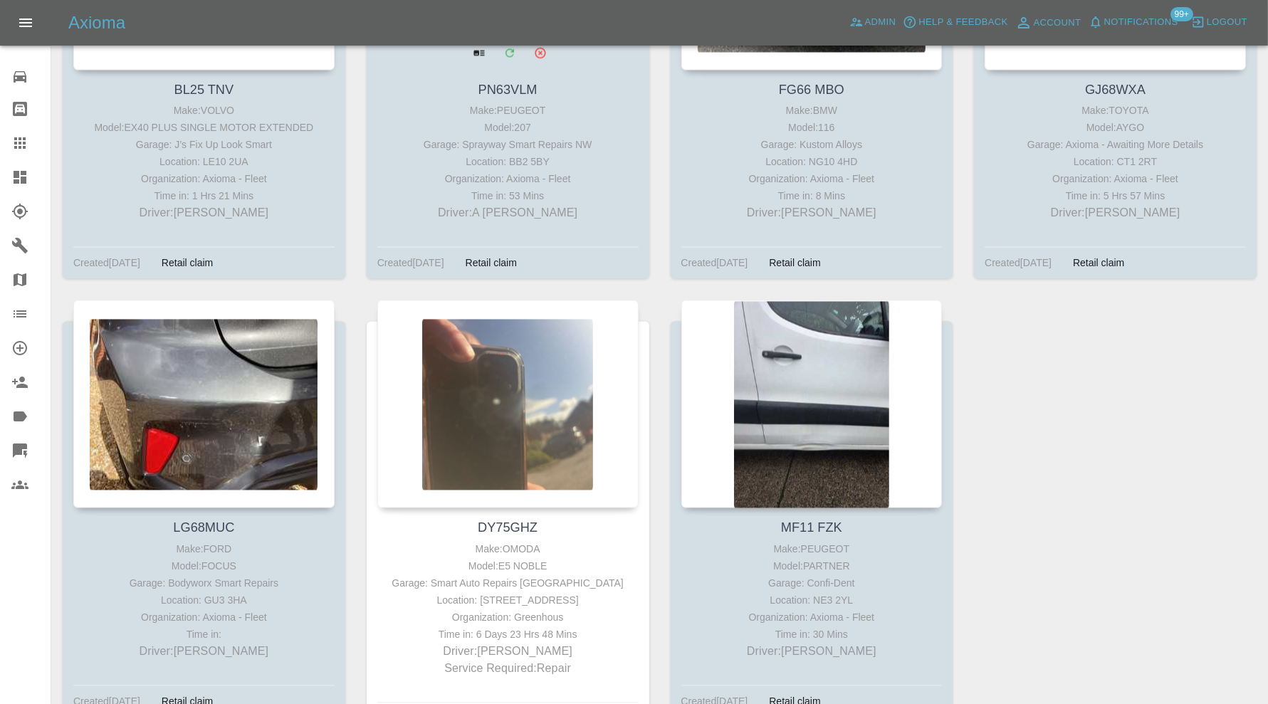
scroll to position [2724, 0]
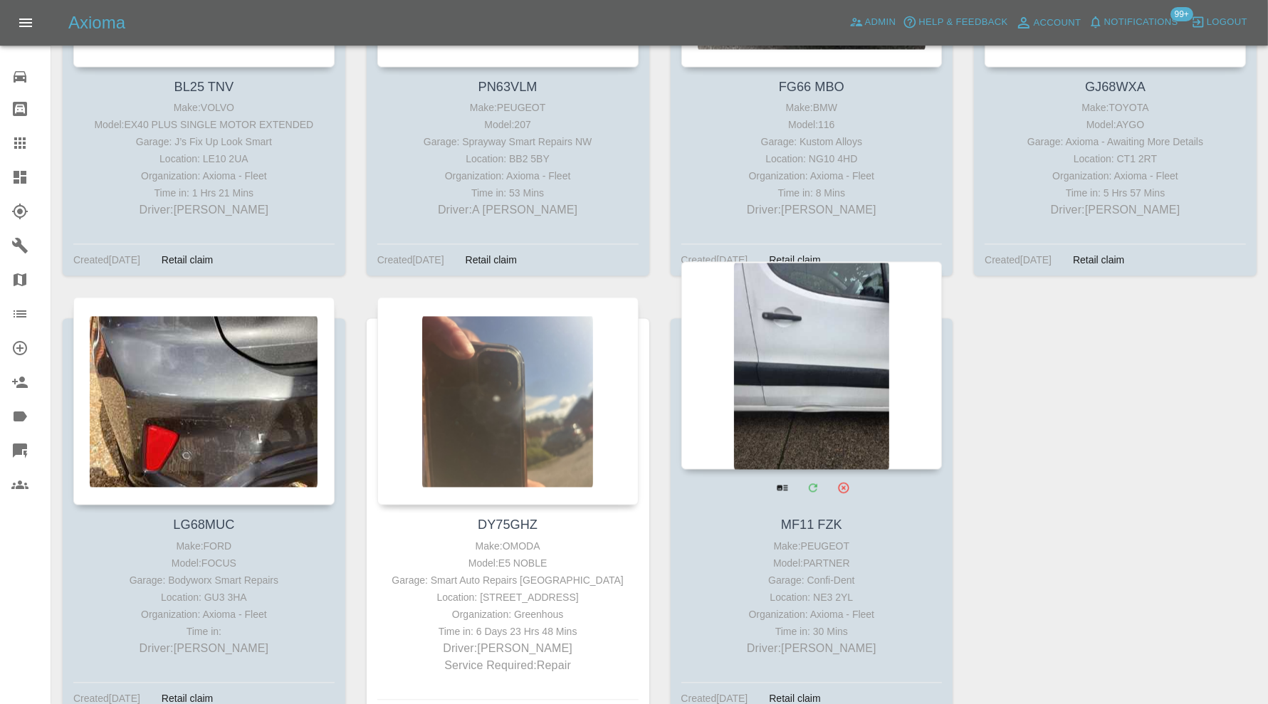
click at [832, 374] on div at bounding box center [812, 365] width 261 height 208
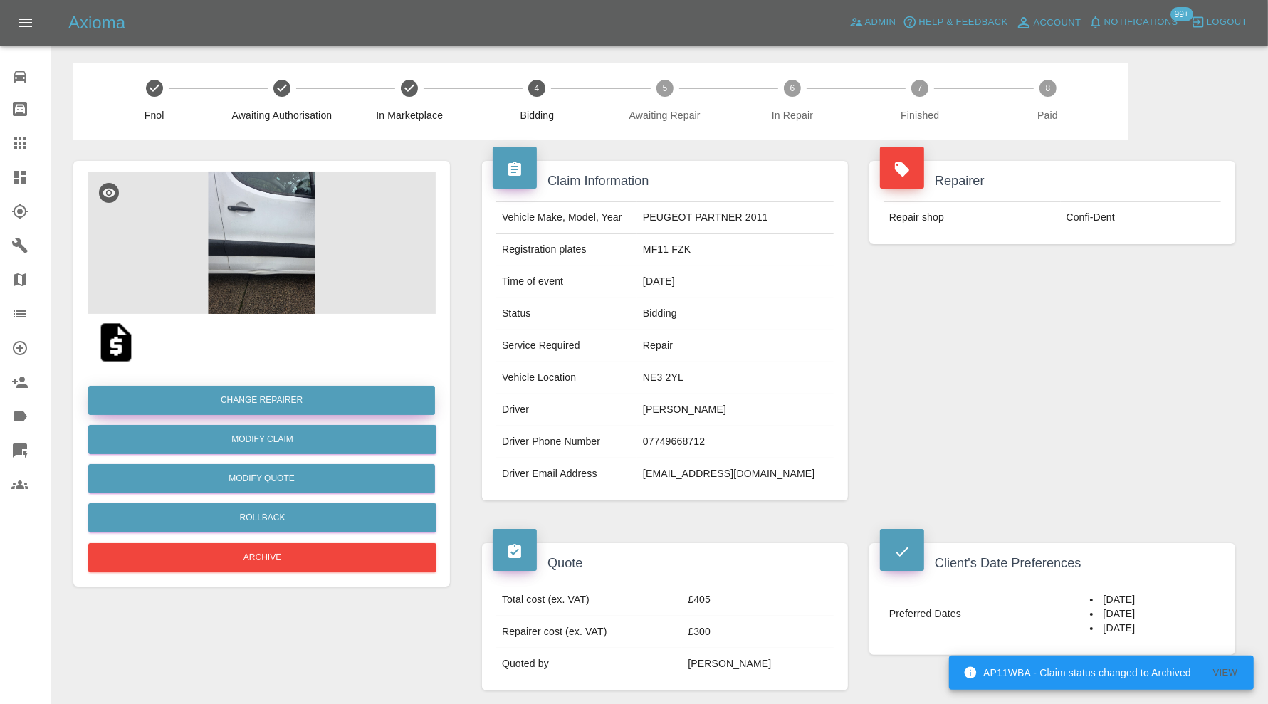
click at [328, 403] on button "Change Repairer" at bounding box center [261, 400] width 347 height 29
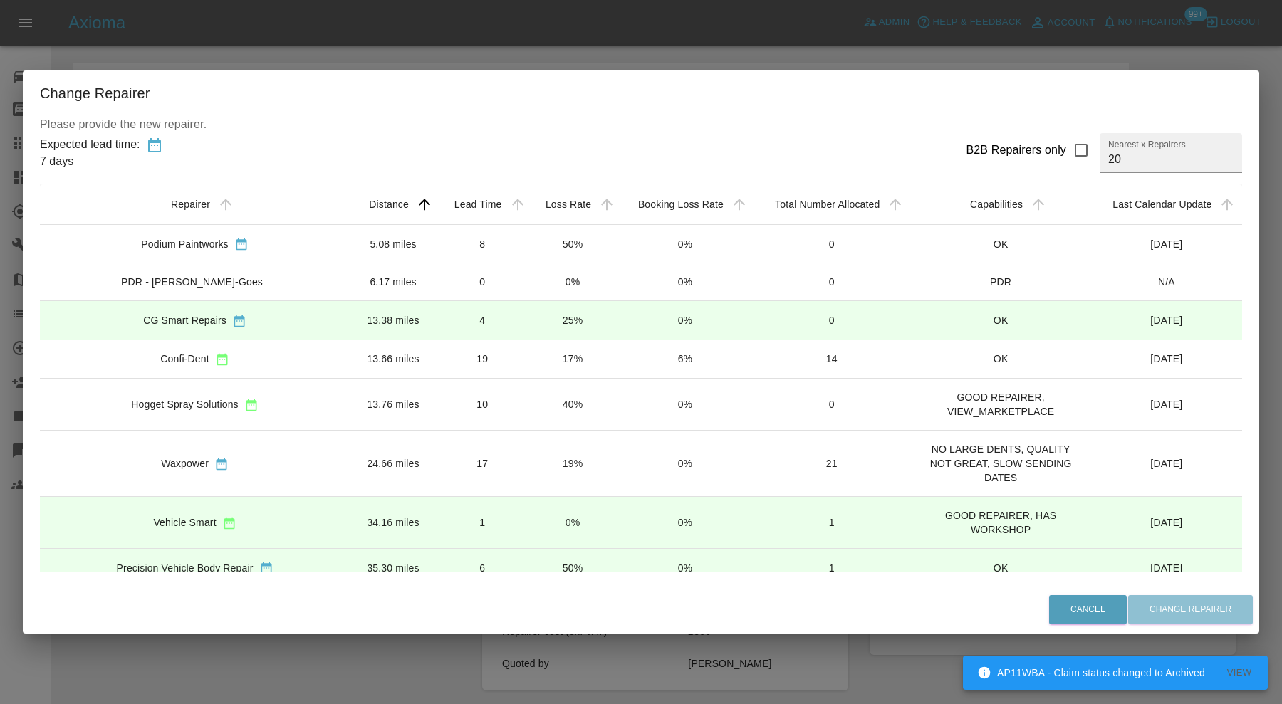
click at [370, 402] on td "13.76 miles" at bounding box center [393, 404] width 87 height 52
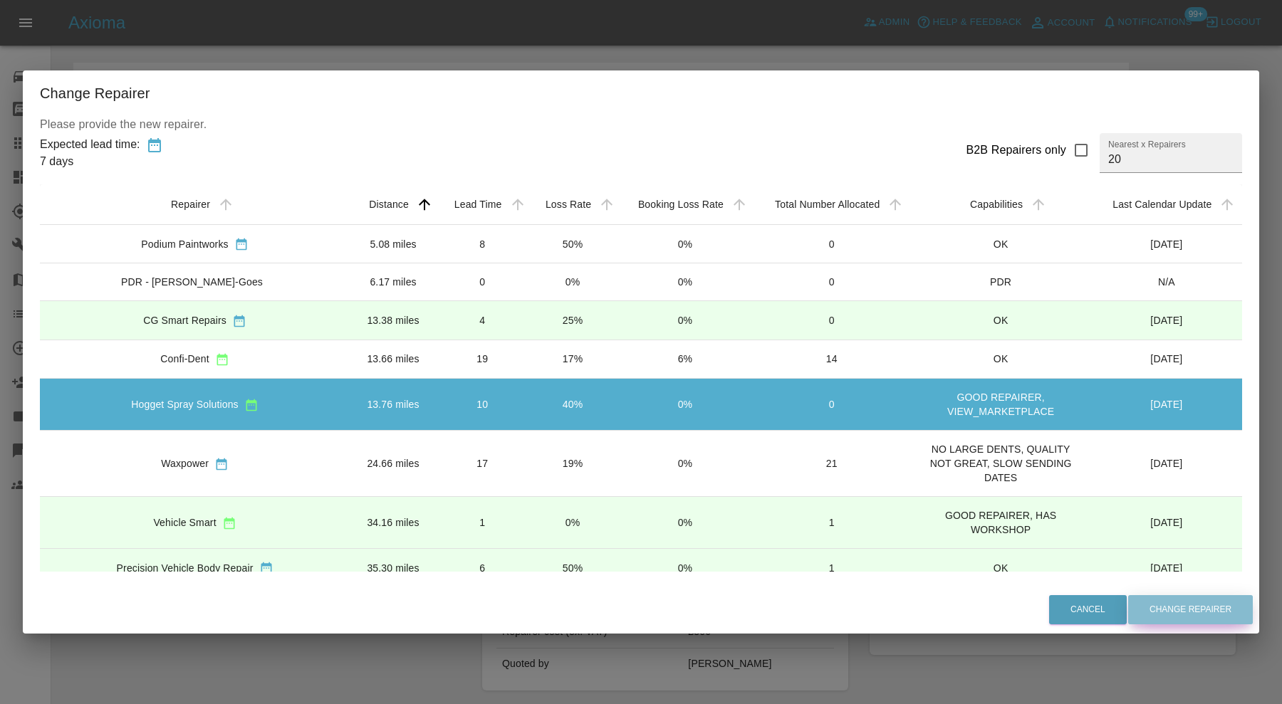
click at [1128, 610] on button "Change Repairer" at bounding box center [1190, 609] width 125 height 29
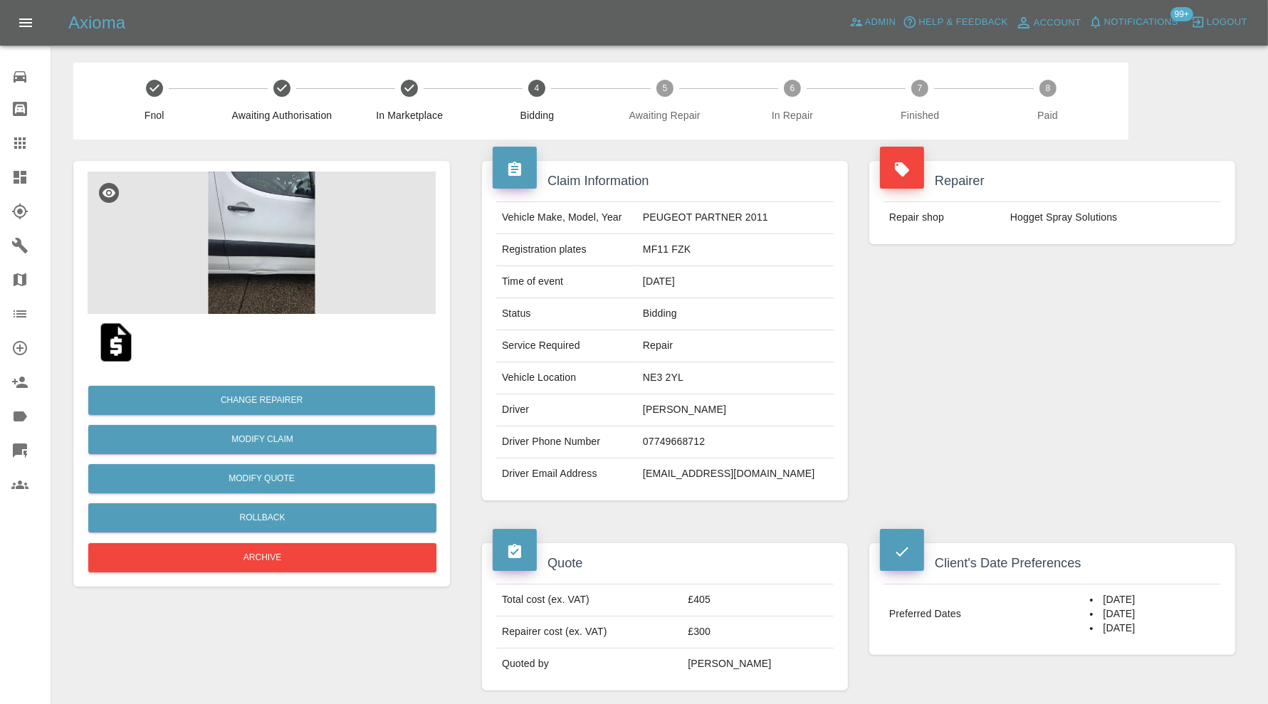
click at [1106, 433] on div "Repairer Repair shop Hogget Spray Solutions" at bounding box center [1052, 331] width 387 height 382
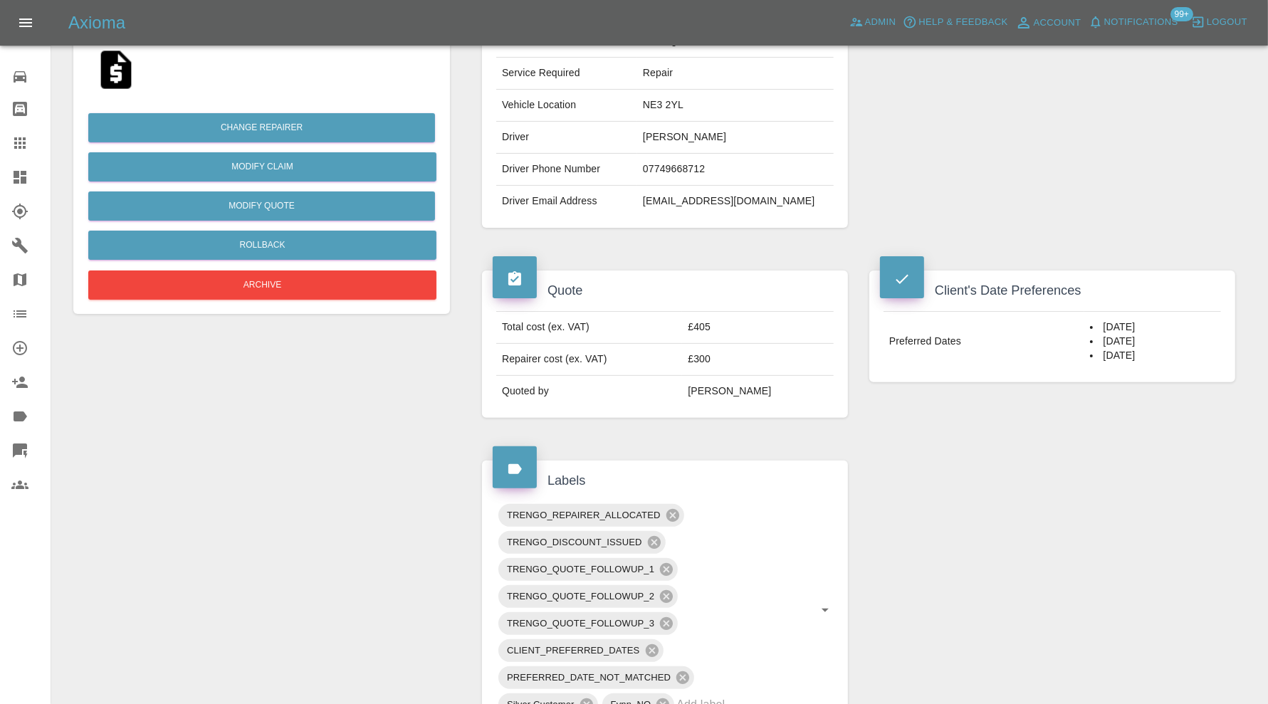
scroll to position [474, 0]
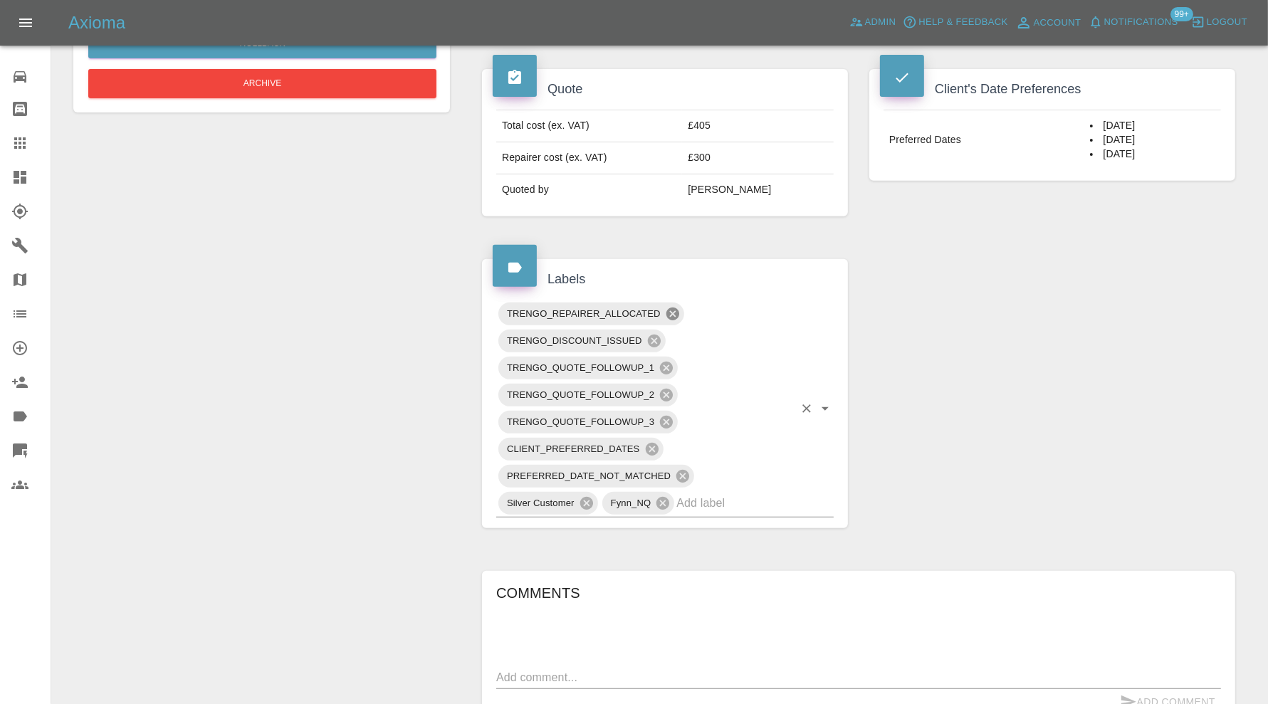
click at [669, 308] on icon at bounding box center [673, 314] width 16 height 16
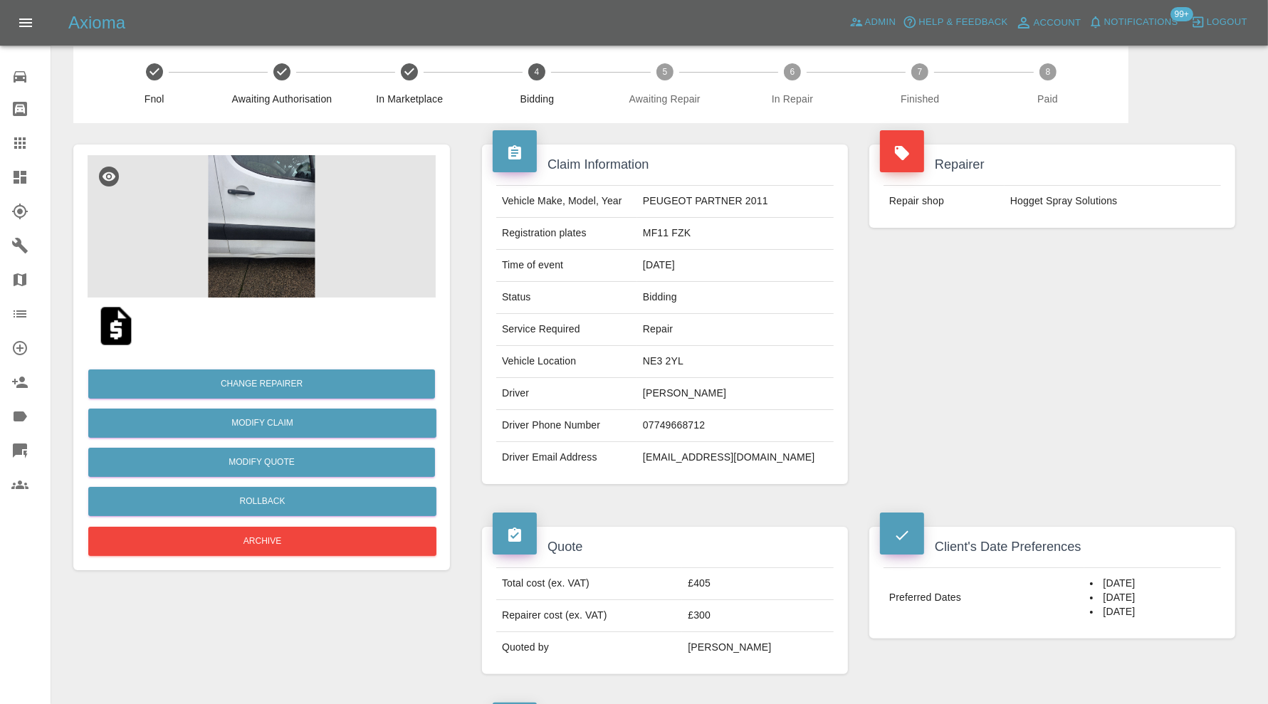
scroll to position [15, 0]
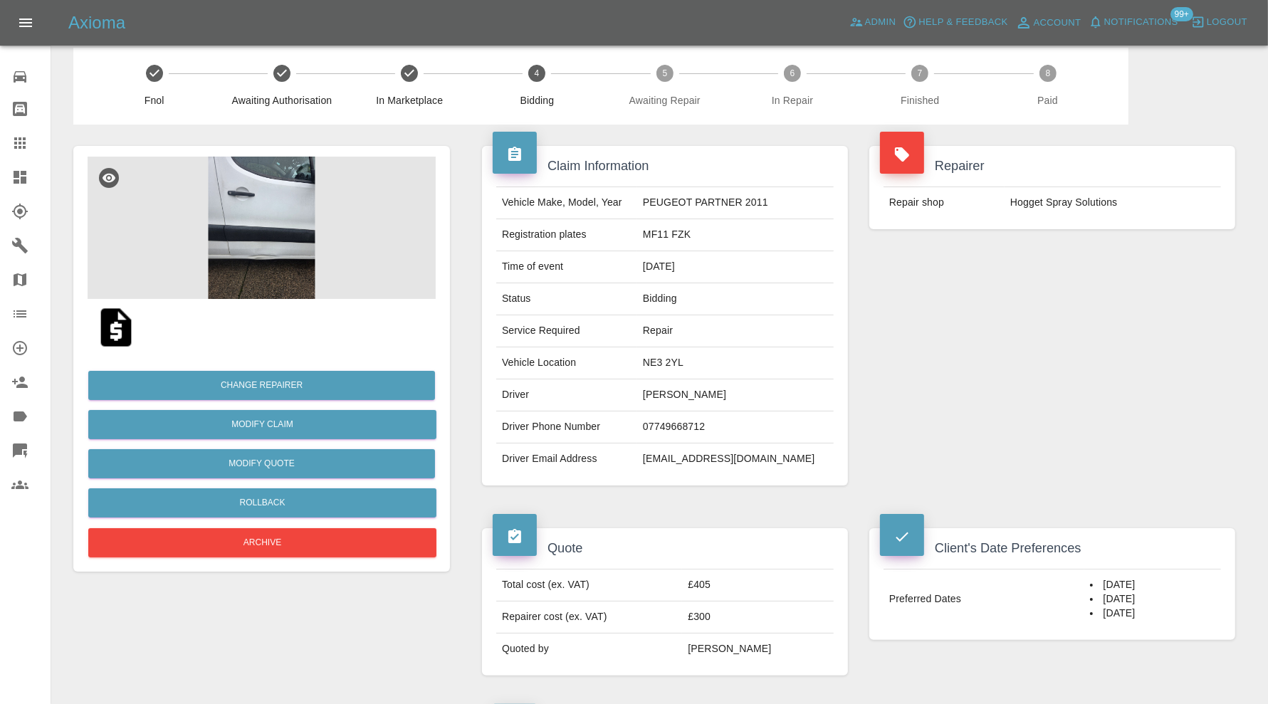
click at [269, 269] on img at bounding box center [262, 228] width 348 height 142
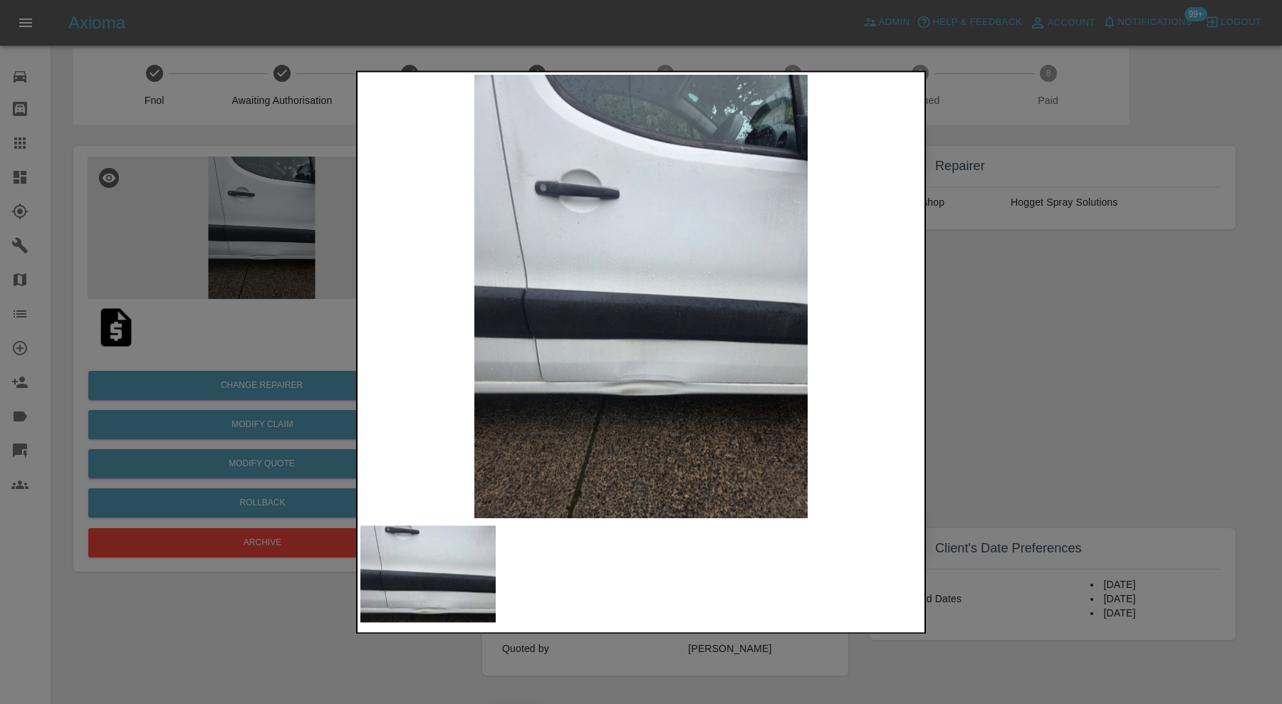
click at [1085, 382] on div at bounding box center [641, 352] width 1282 height 704
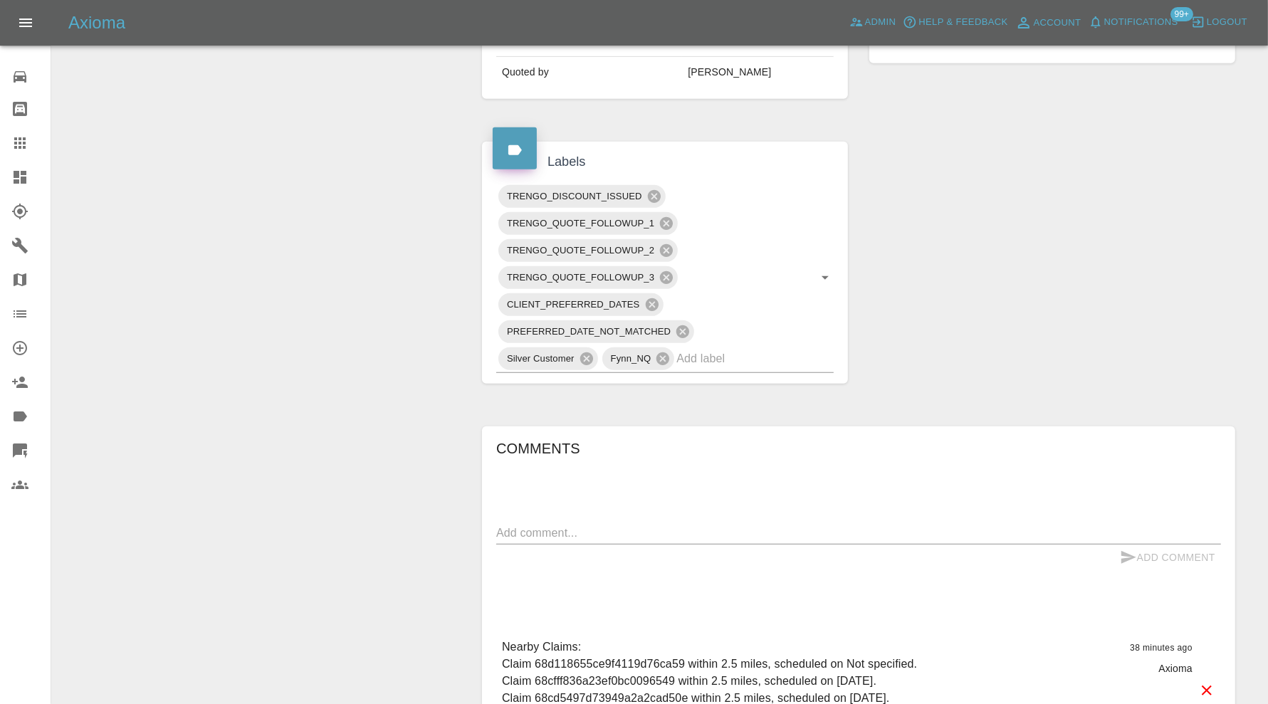
scroll to position [846, 0]
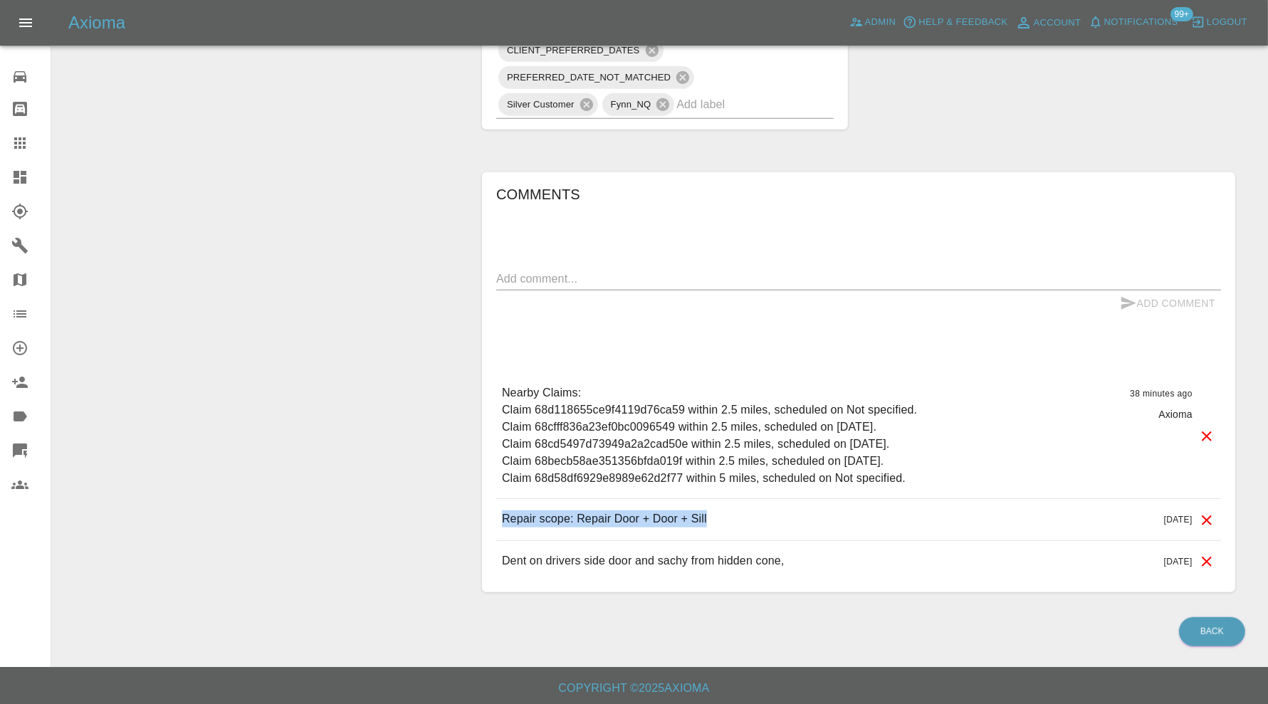
drag, startPoint x: 759, startPoint y: 518, endPoint x: 502, endPoint y: 522, distance: 257.1
click at [502, 522] on div "Repair scope: Repair Door + Door + Sill 13 days ago" at bounding box center [858, 519] width 725 height 41
copy p "Repair scope: Repair Door + Door + Sill"
click at [568, 263] on div "Comments x Add Comment Nearby Claims: Claim 68d118655ce9f4119d76ca59 within 2.5…" at bounding box center [858, 382] width 725 height 399
click at [568, 268] on div "x" at bounding box center [858, 279] width 725 height 23
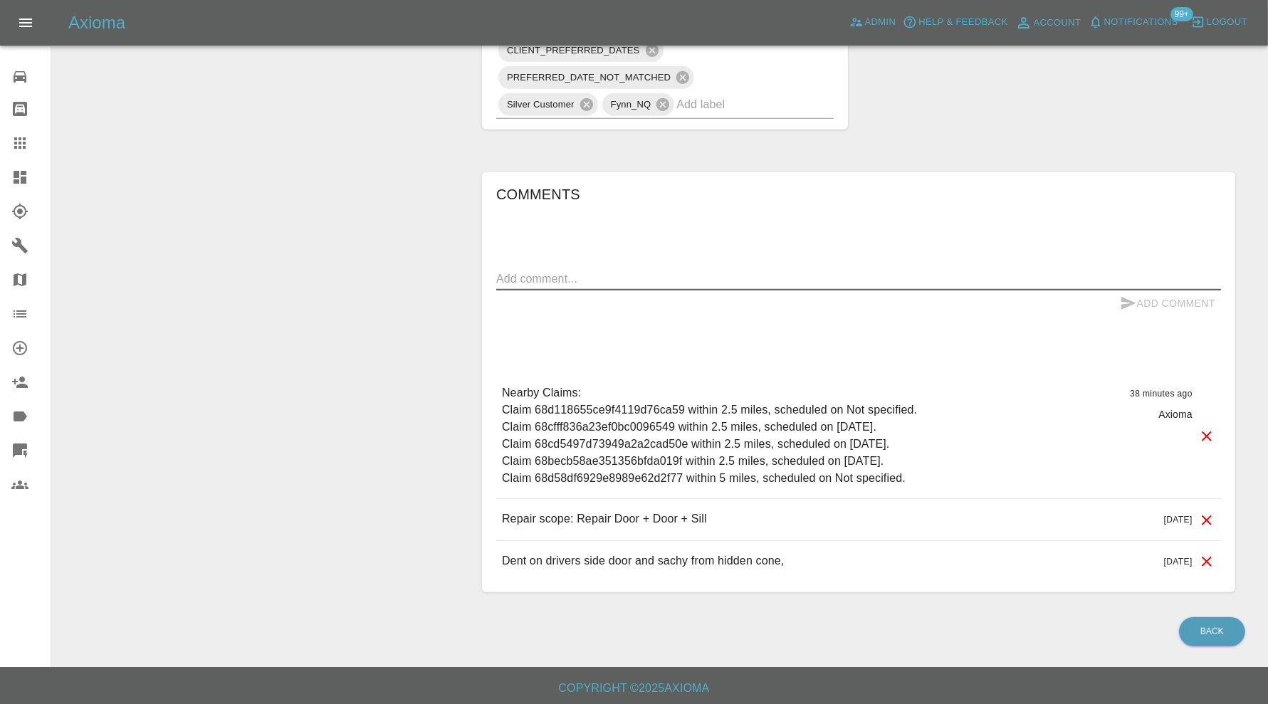
paste textarea "Repair scope: Repair Door + Door + Sill"
drag, startPoint x: 682, startPoint y: 273, endPoint x: 647, endPoint y: 273, distance: 34.9
click at [647, 273] on textarea "Repair scope: Repair Door + Door + Sill" at bounding box center [858, 279] width 725 height 16
type textarea "Repair scope: Repair Door + Sill"
click at [1132, 302] on icon "submit" at bounding box center [1128, 303] width 17 height 17
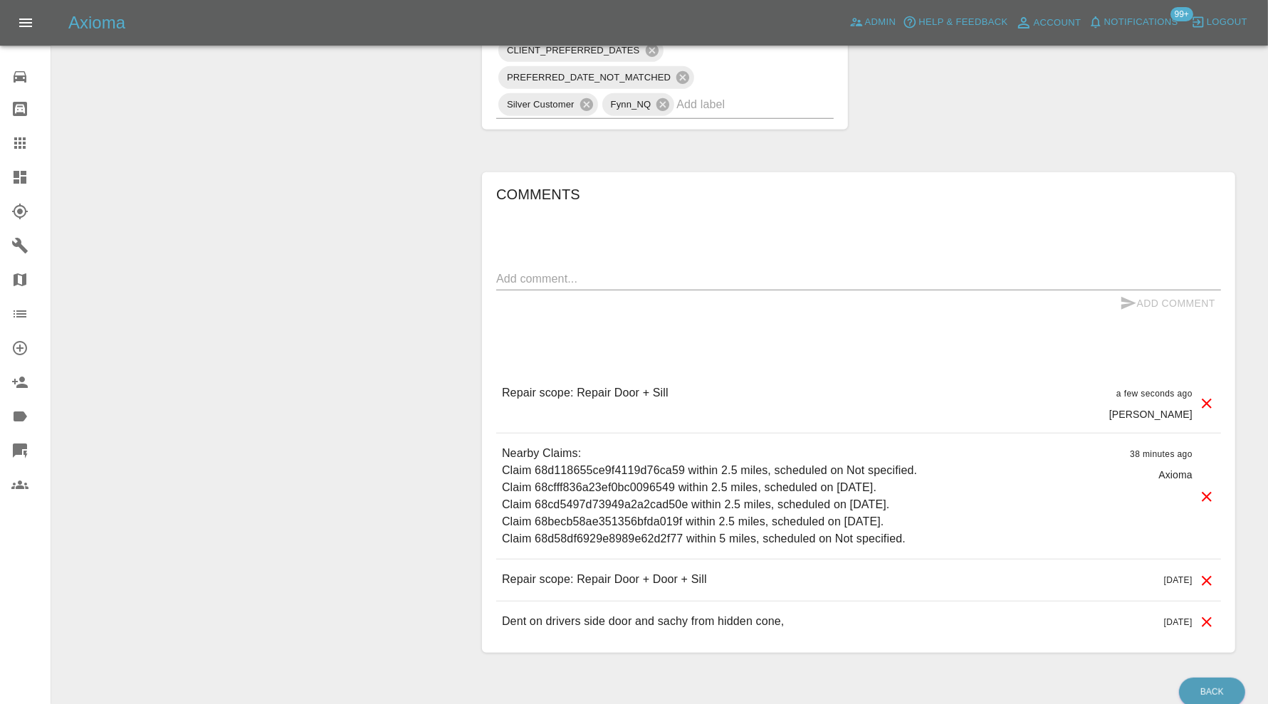
click at [1208, 573] on icon at bounding box center [1207, 581] width 17 height 17
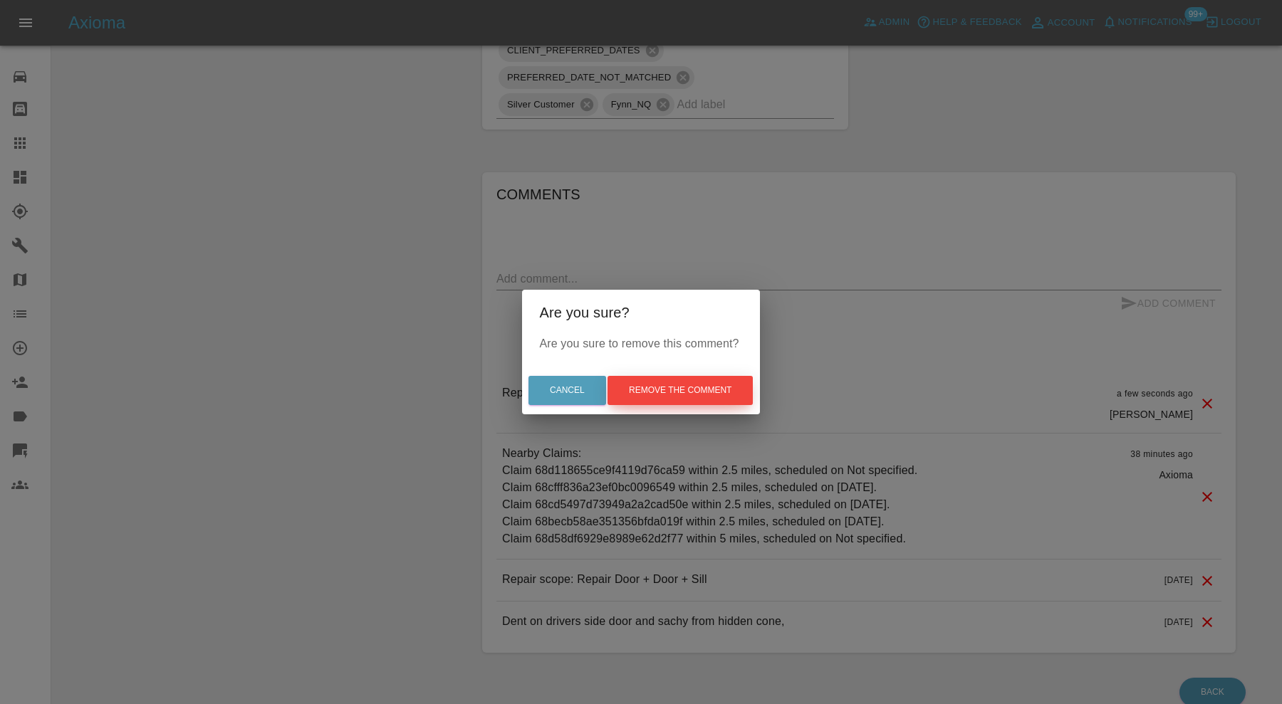
click at [705, 380] on button "Remove the comment" at bounding box center [679, 390] width 145 height 29
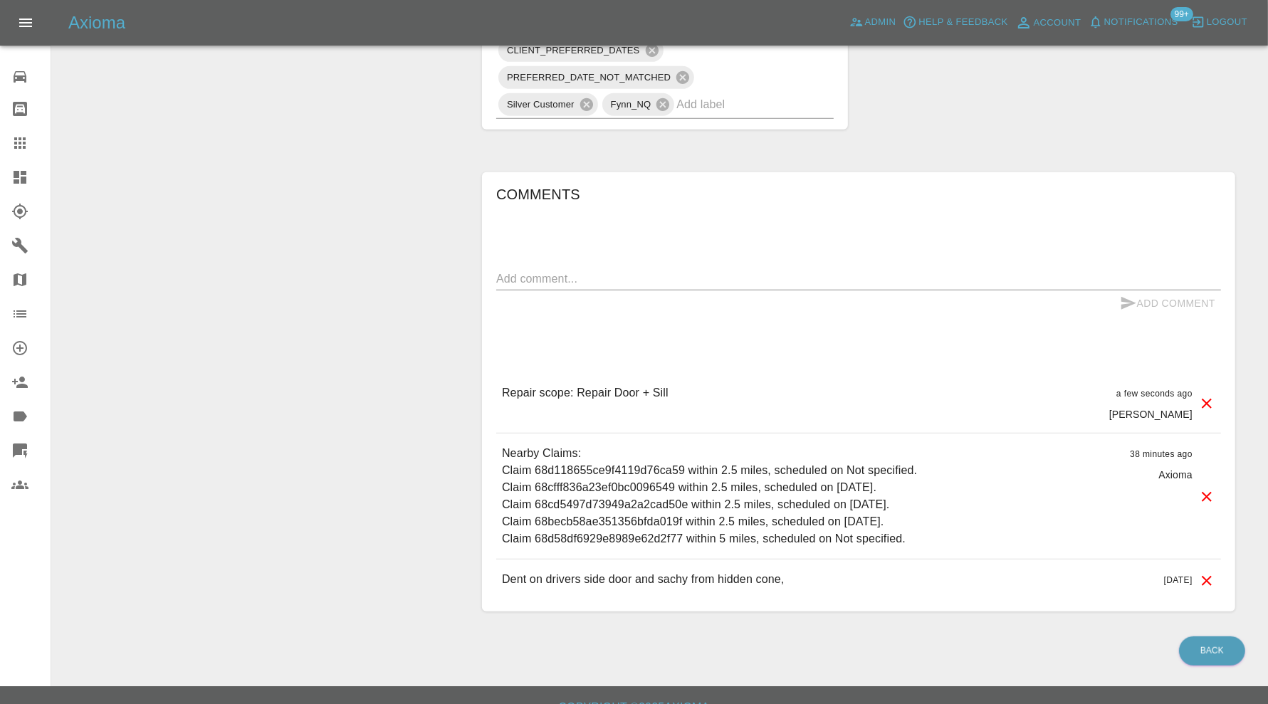
scroll to position [0, 0]
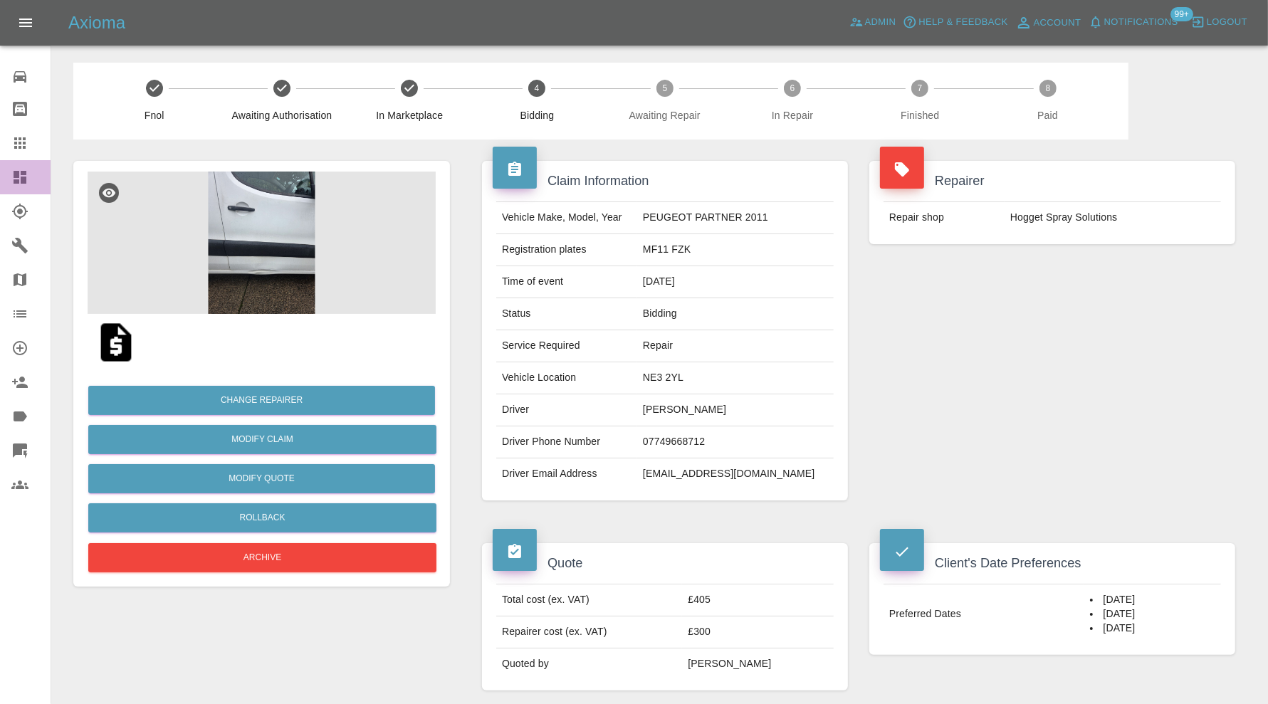
click at [36, 175] on div at bounding box center [31, 177] width 40 height 17
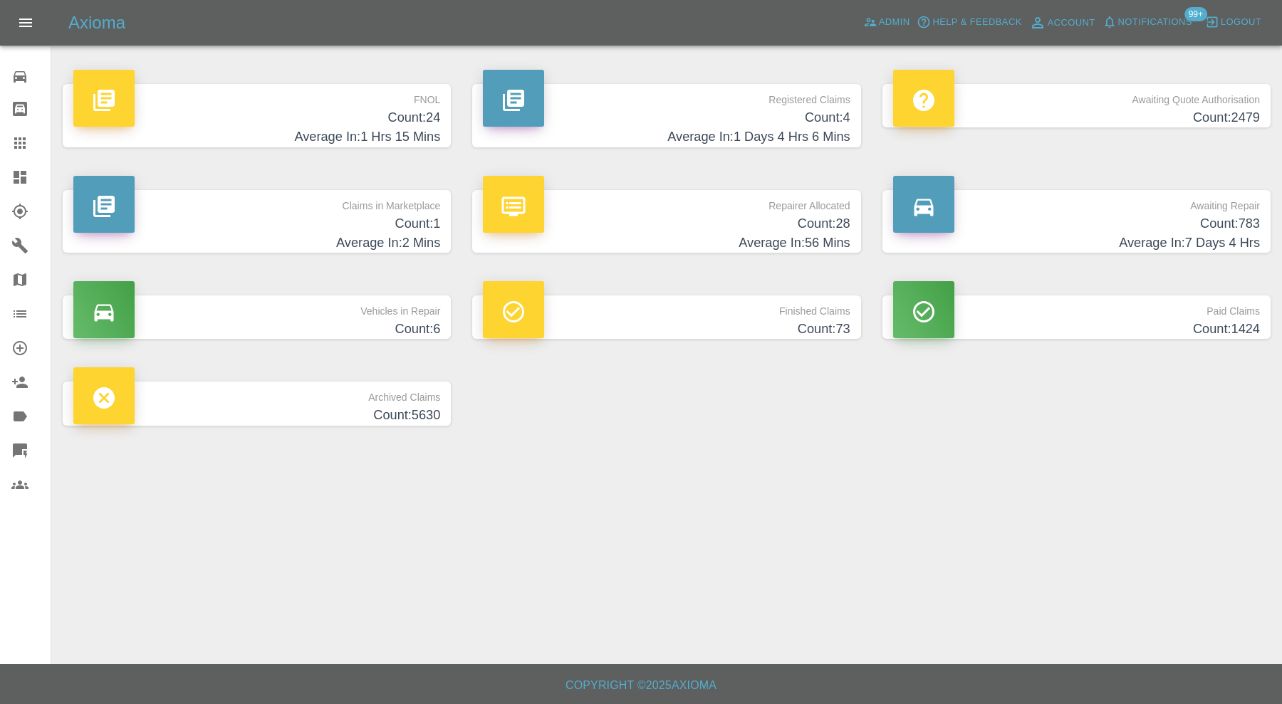
click at [249, 224] on h4 "Count: 1" at bounding box center [256, 223] width 367 height 19
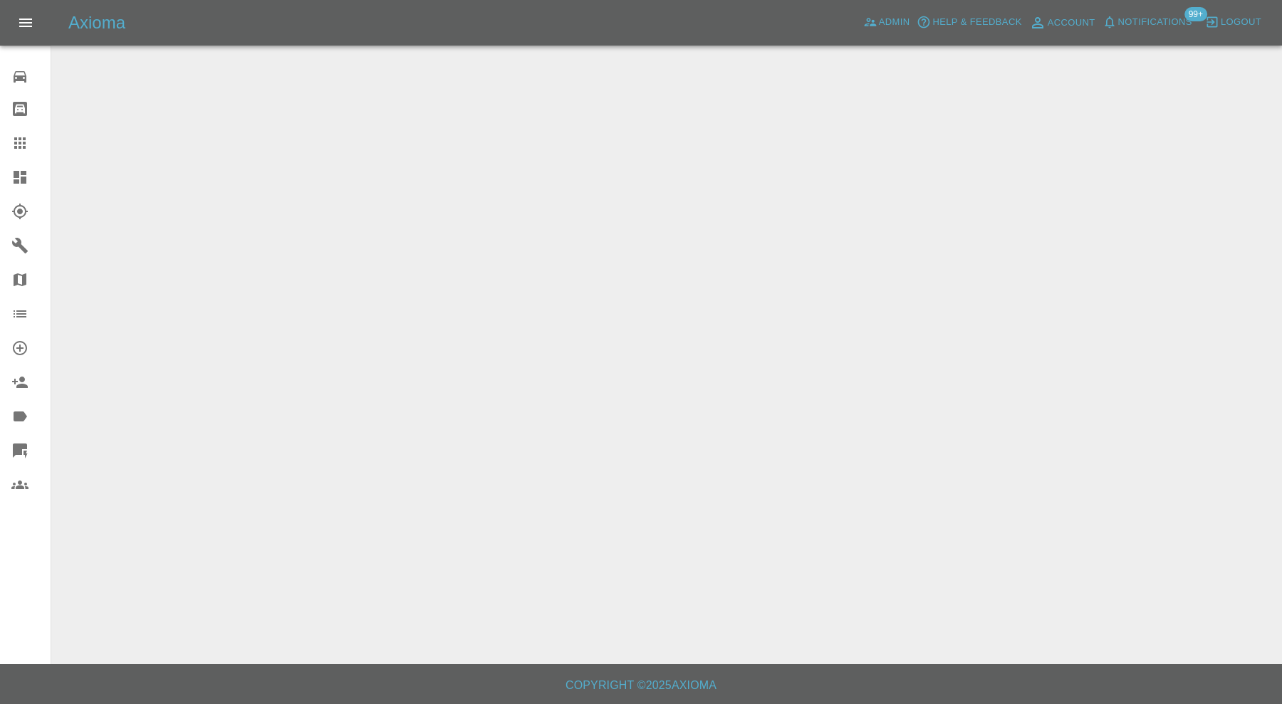
click at [27, 176] on icon at bounding box center [19, 177] width 17 height 17
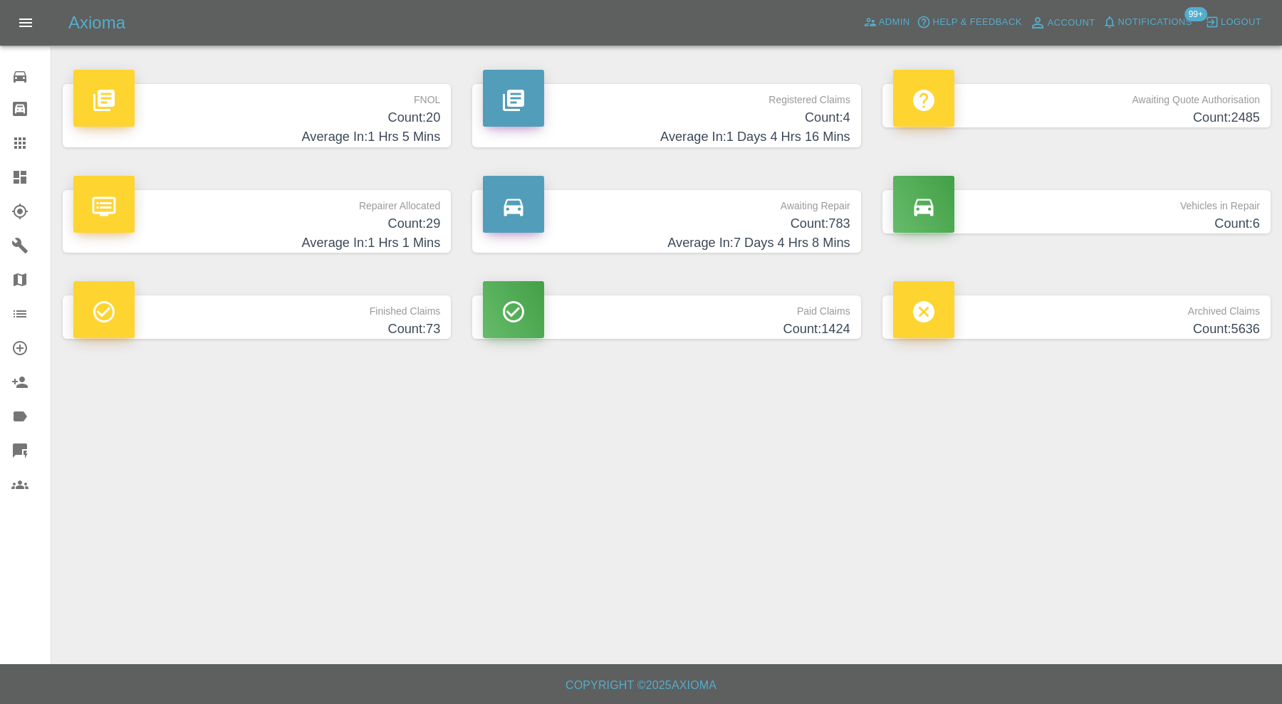
click at [339, 122] on h4 "Count: 20" at bounding box center [256, 117] width 367 height 19
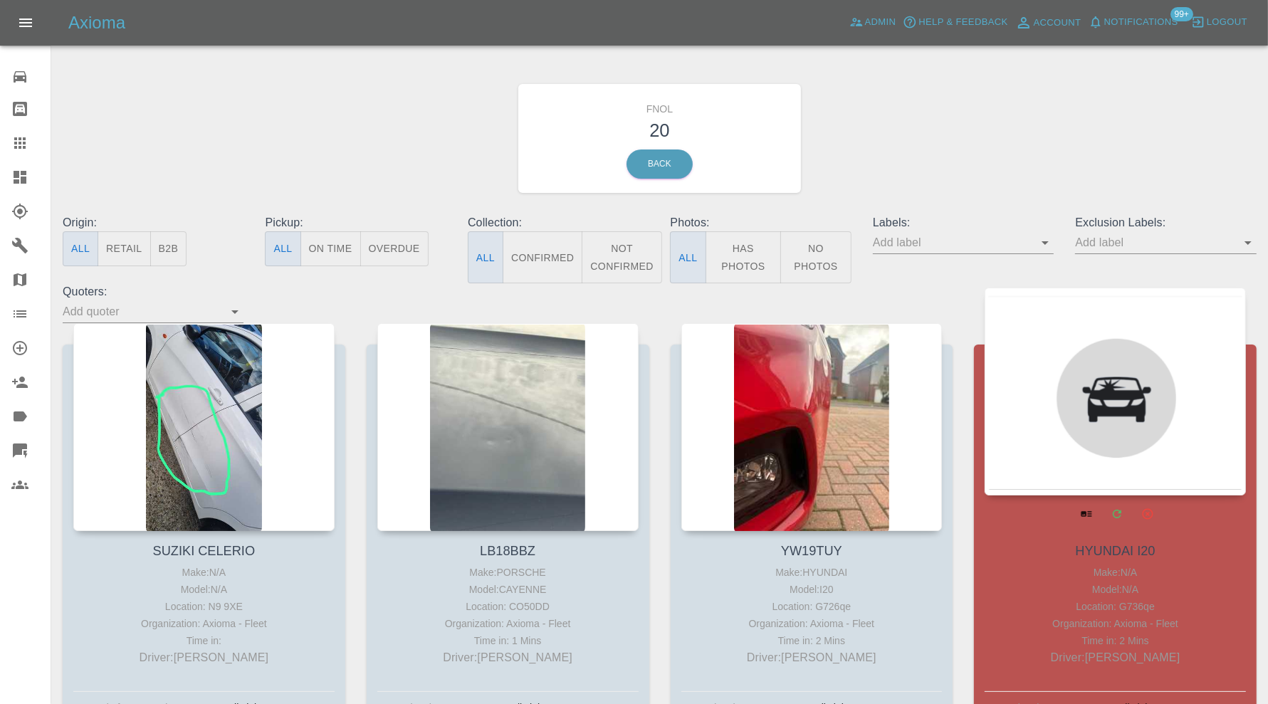
click at [1147, 409] on div at bounding box center [1115, 392] width 261 height 208
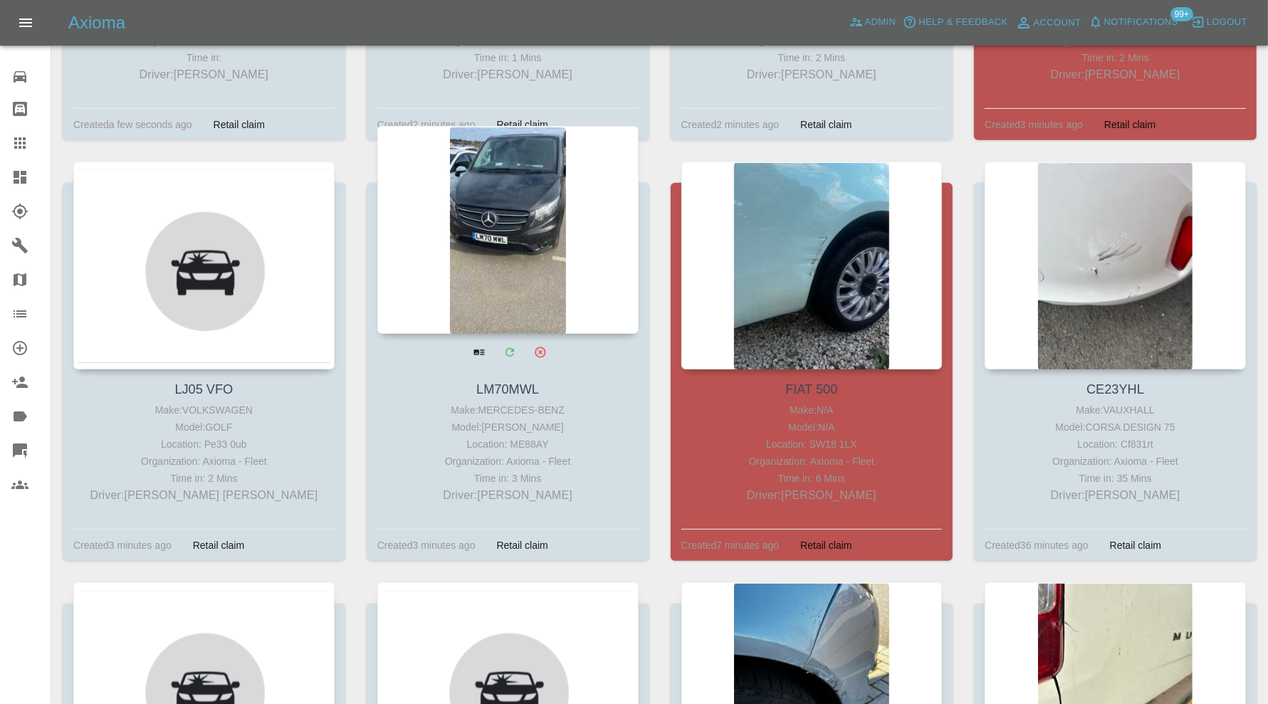
scroll to position [593, 0]
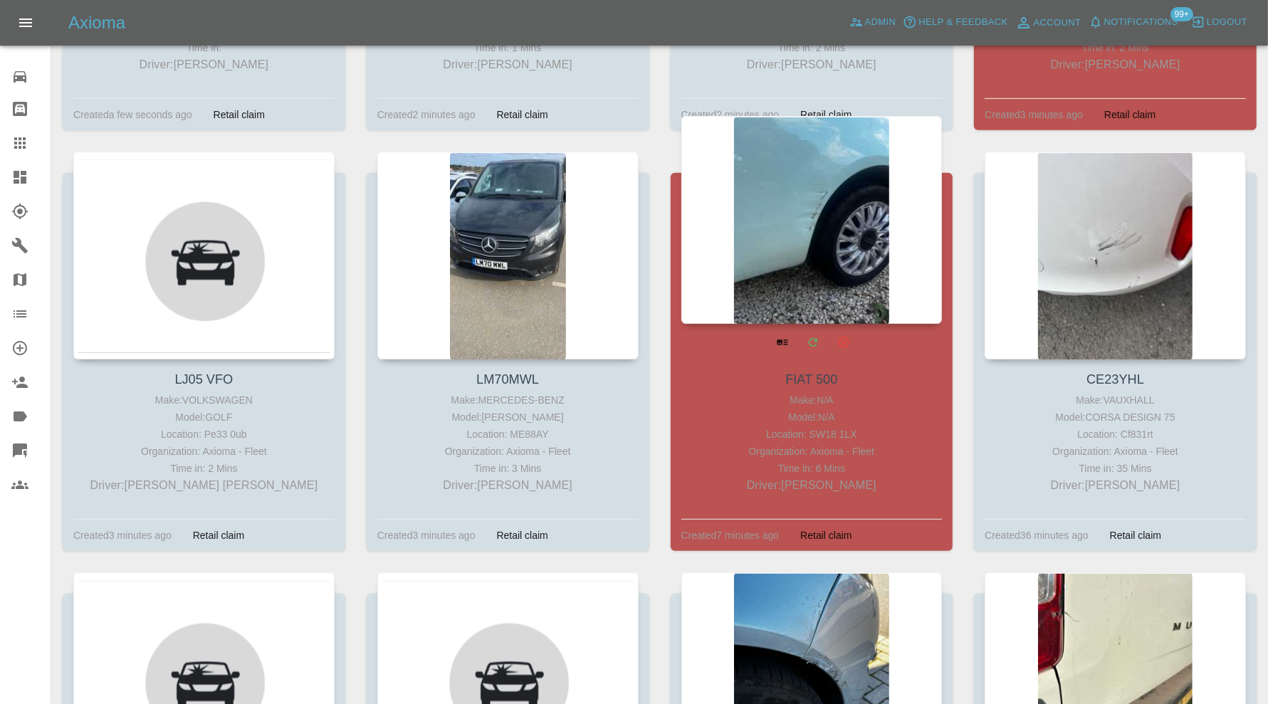
click at [845, 249] on div at bounding box center [812, 220] width 261 height 208
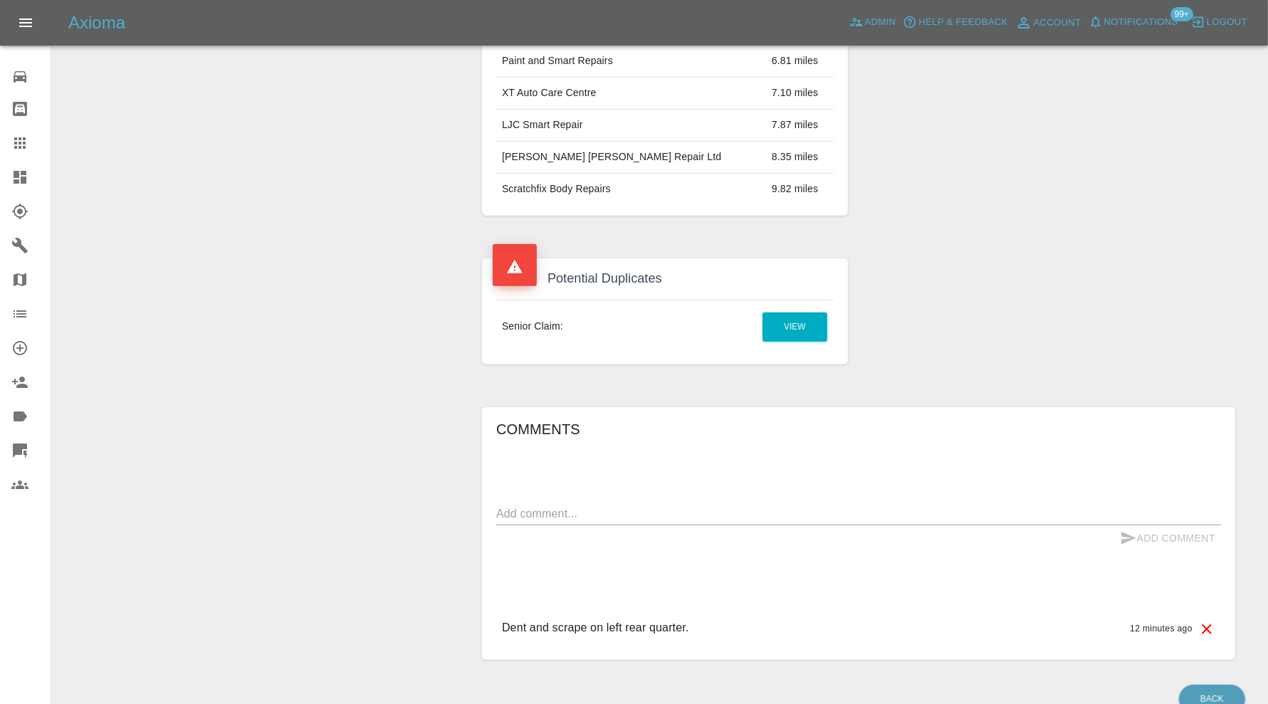
scroll to position [764, 0]
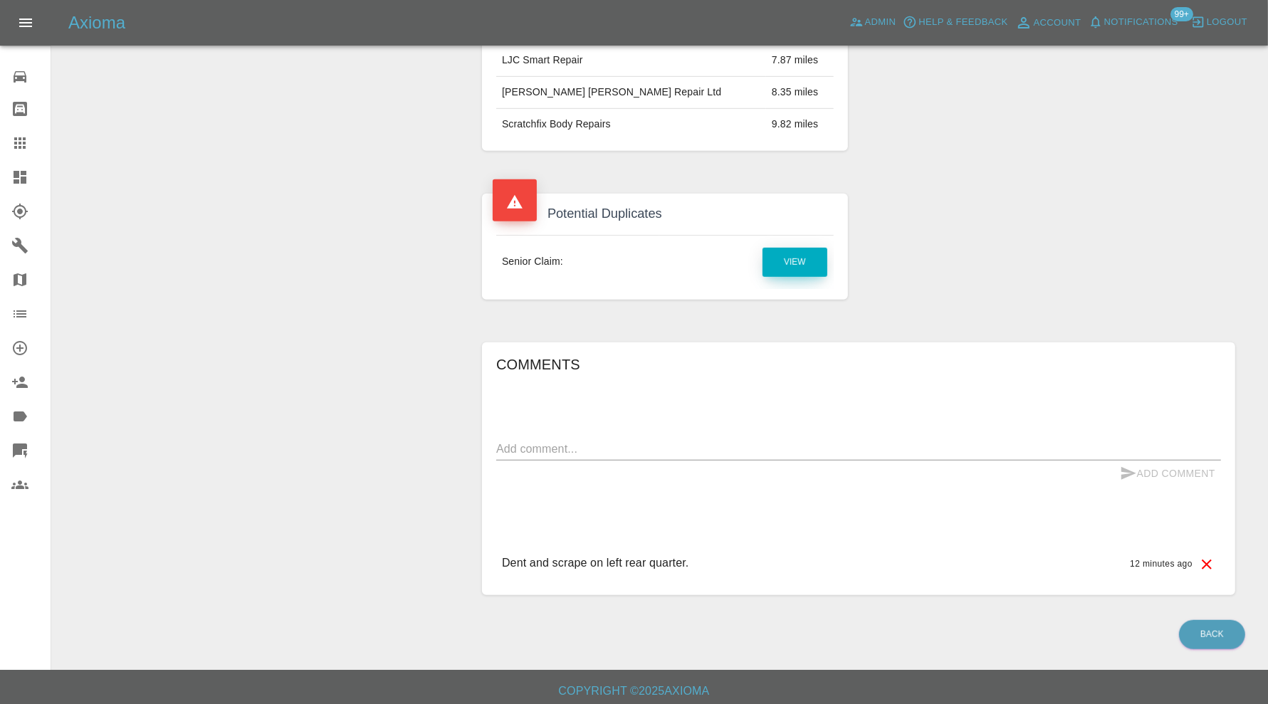
click at [800, 257] on link "View" at bounding box center [795, 262] width 65 height 29
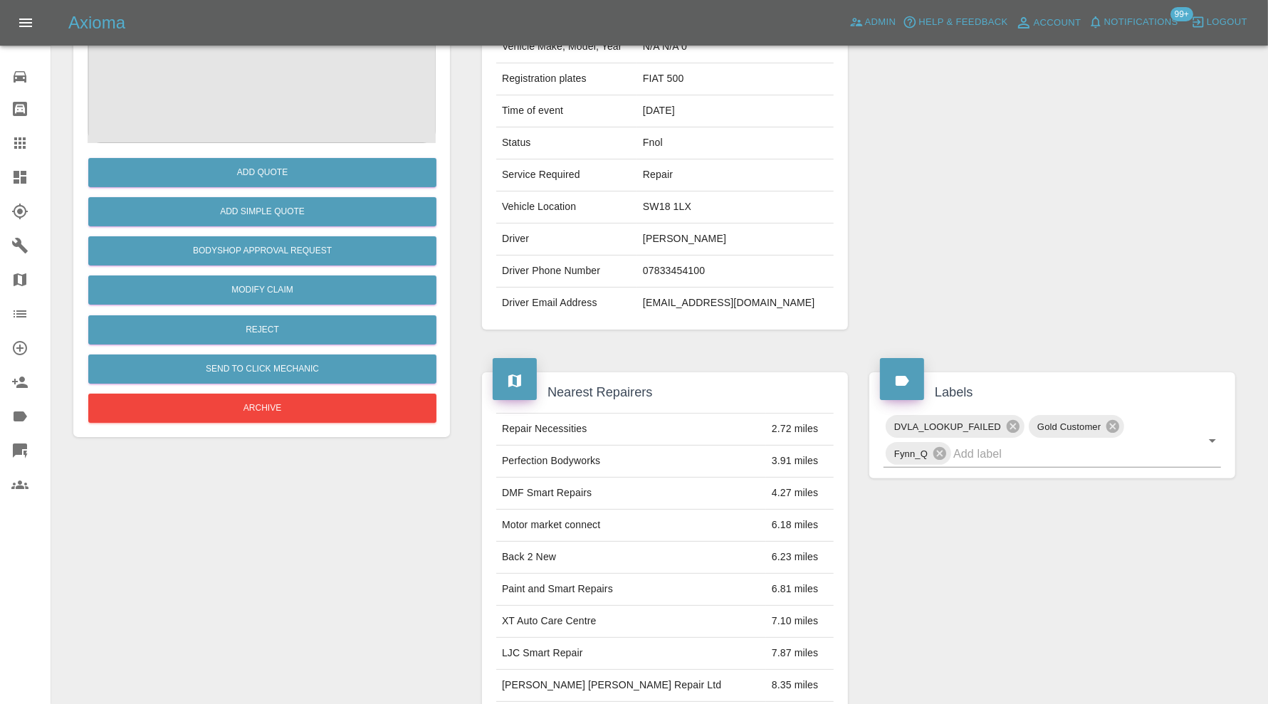
scroll to position [0, 0]
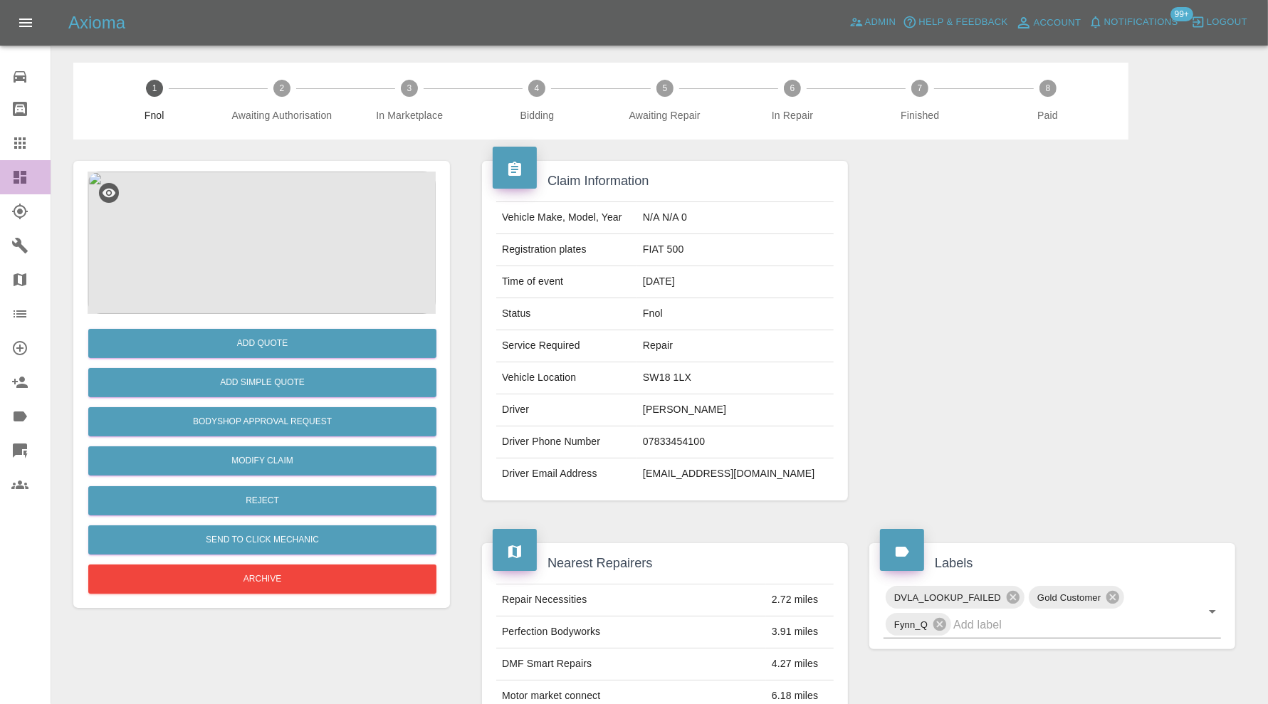
click at [27, 169] on icon at bounding box center [19, 177] width 17 height 17
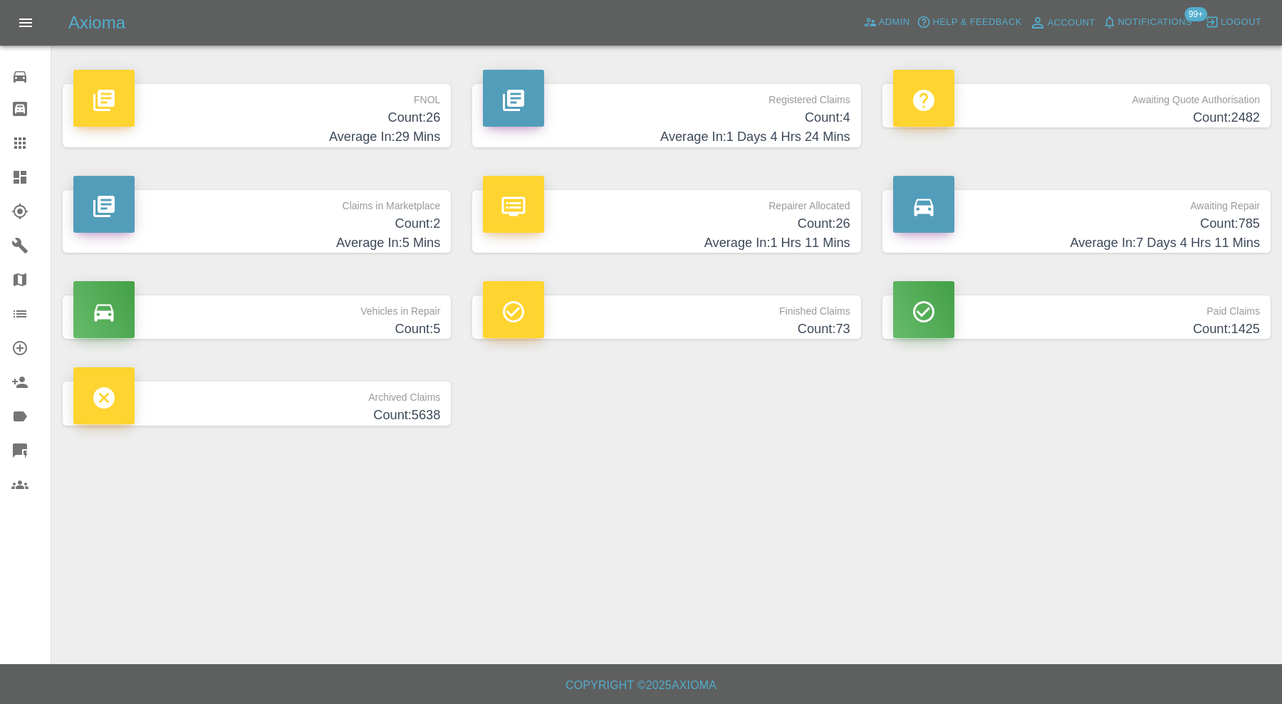
click at [402, 216] on h4 "Count: 2" at bounding box center [256, 223] width 367 height 19
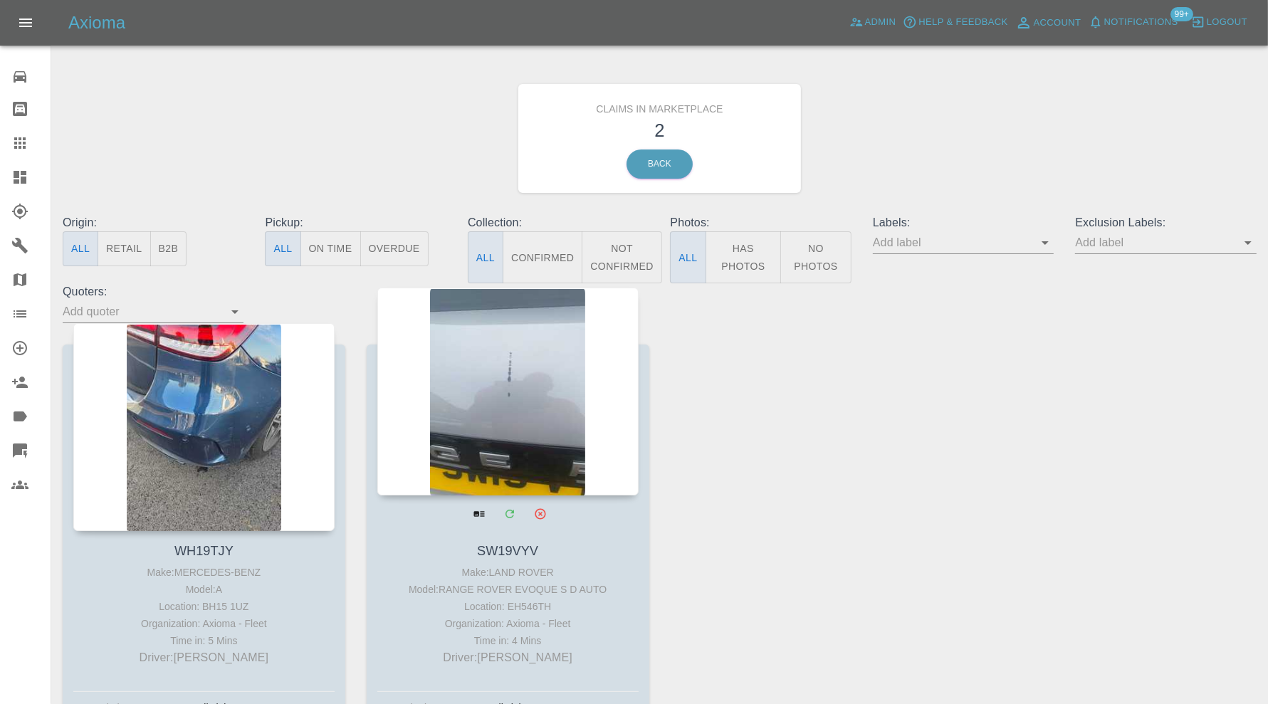
click at [558, 379] on div at bounding box center [507, 392] width 261 height 208
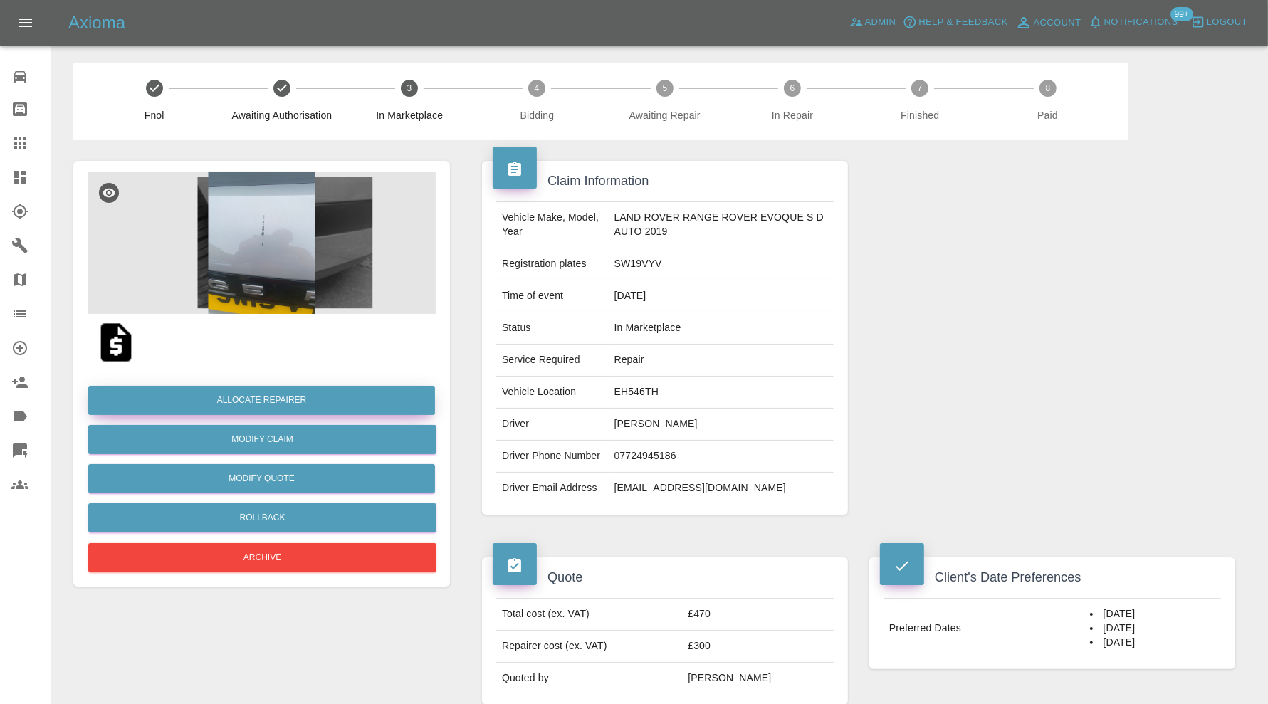
click at [376, 401] on button "Allocate Repairer" at bounding box center [261, 400] width 347 height 29
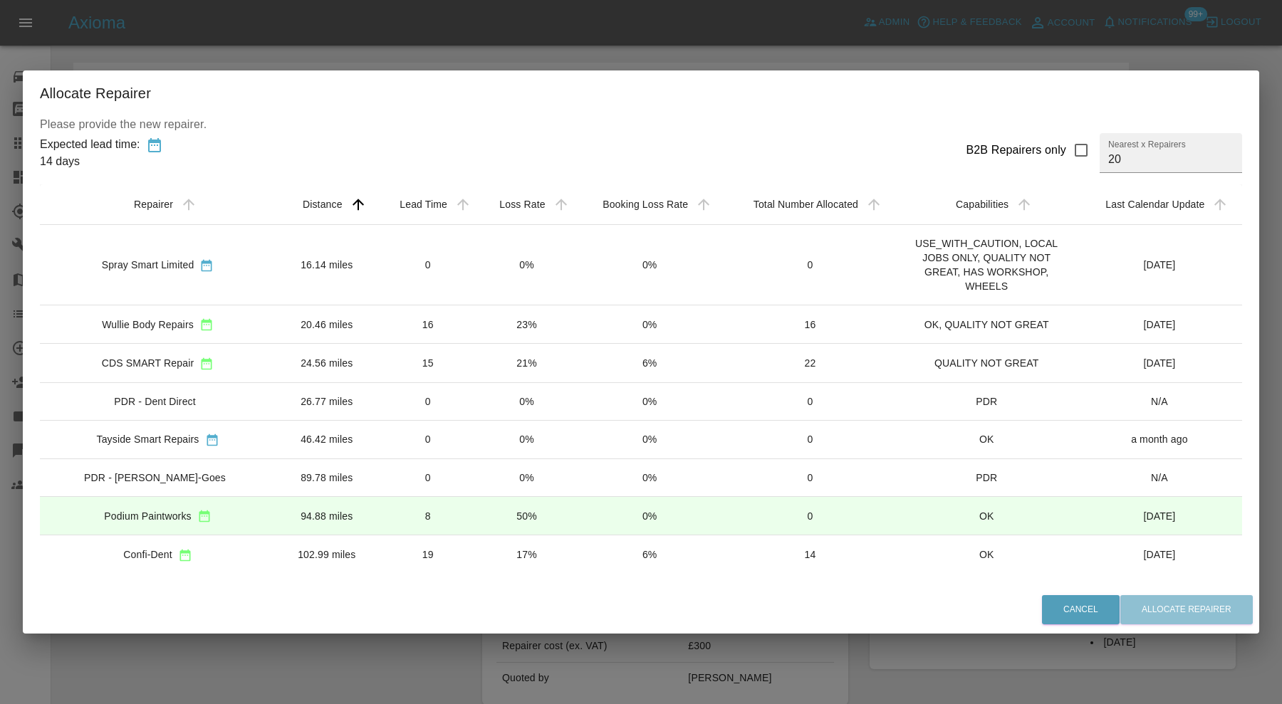
click at [351, 356] on td "24.56 miles" at bounding box center [327, 363] width 102 height 38
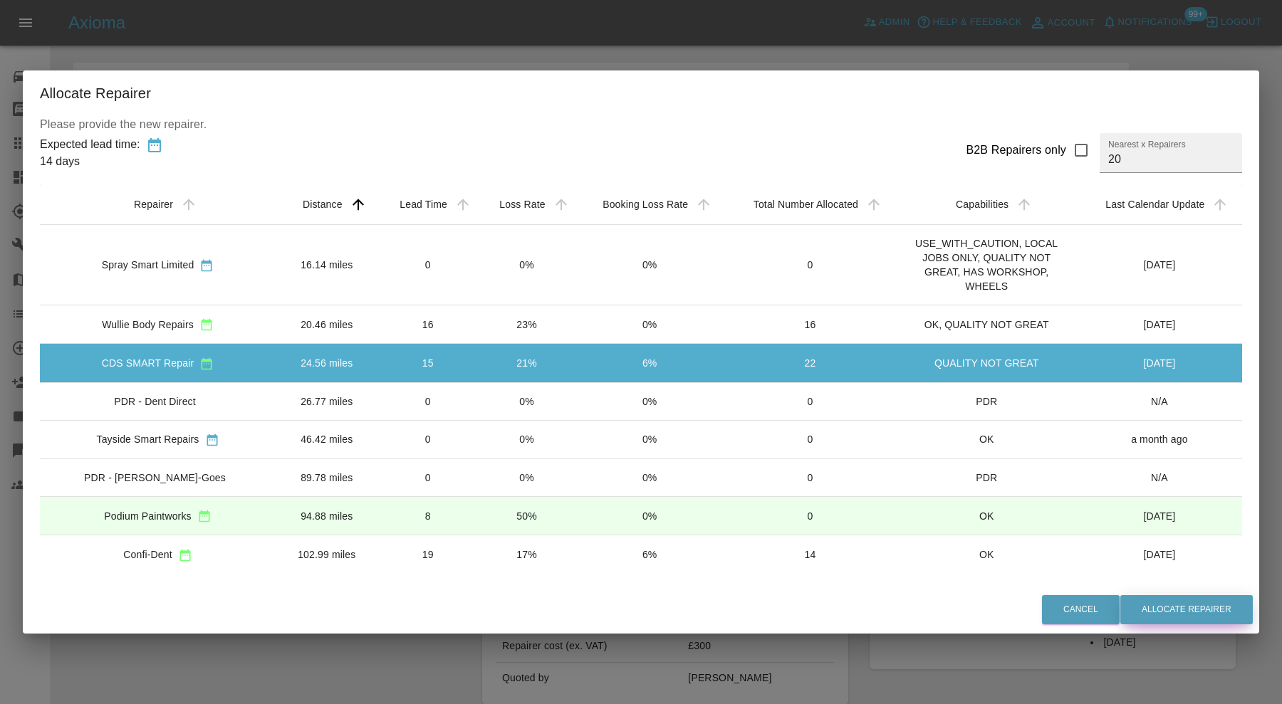
click at [1161, 607] on button "Allocate Repairer" at bounding box center [1186, 609] width 132 height 29
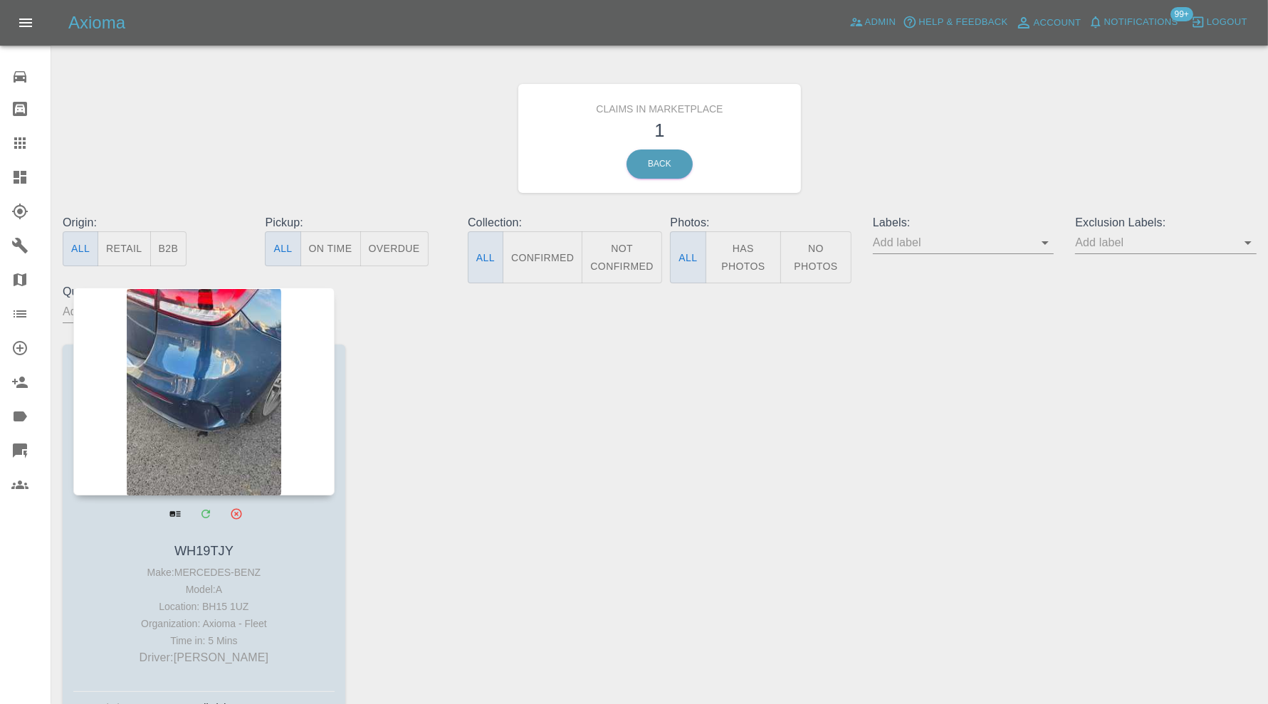
click at [172, 382] on div at bounding box center [203, 392] width 261 height 208
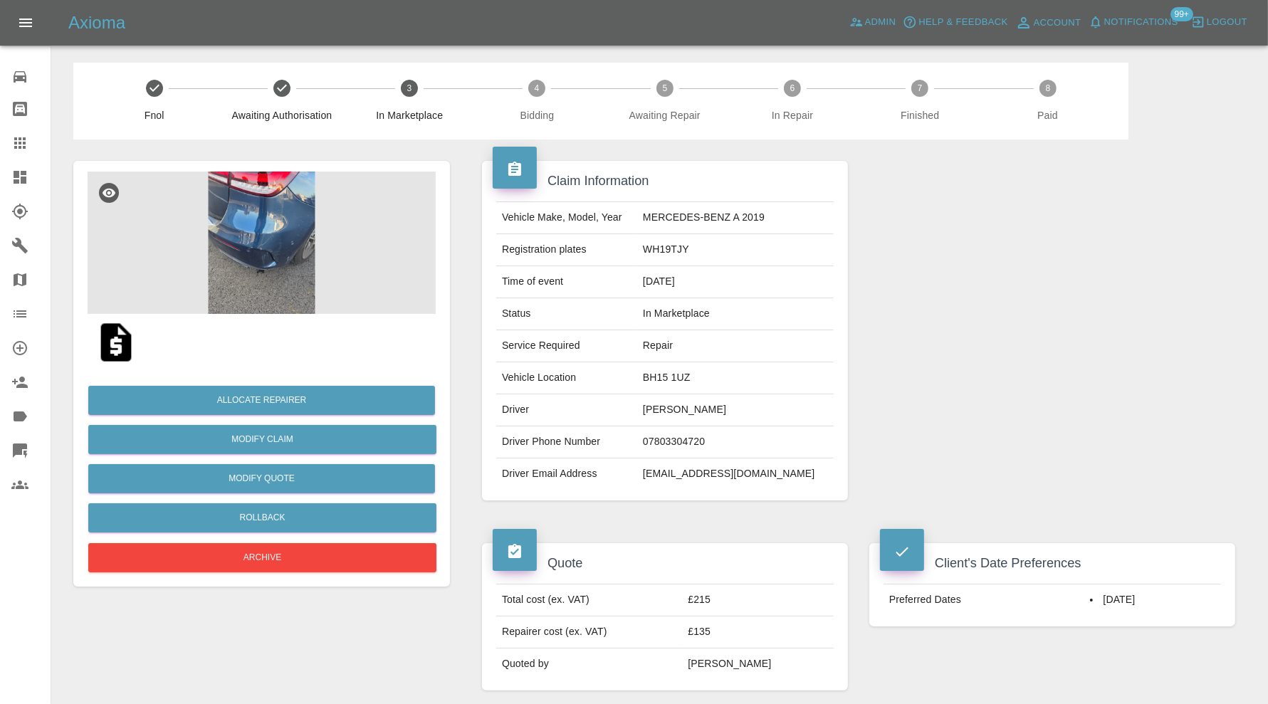
click at [268, 214] on img at bounding box center [262, 243] width 348 height 142
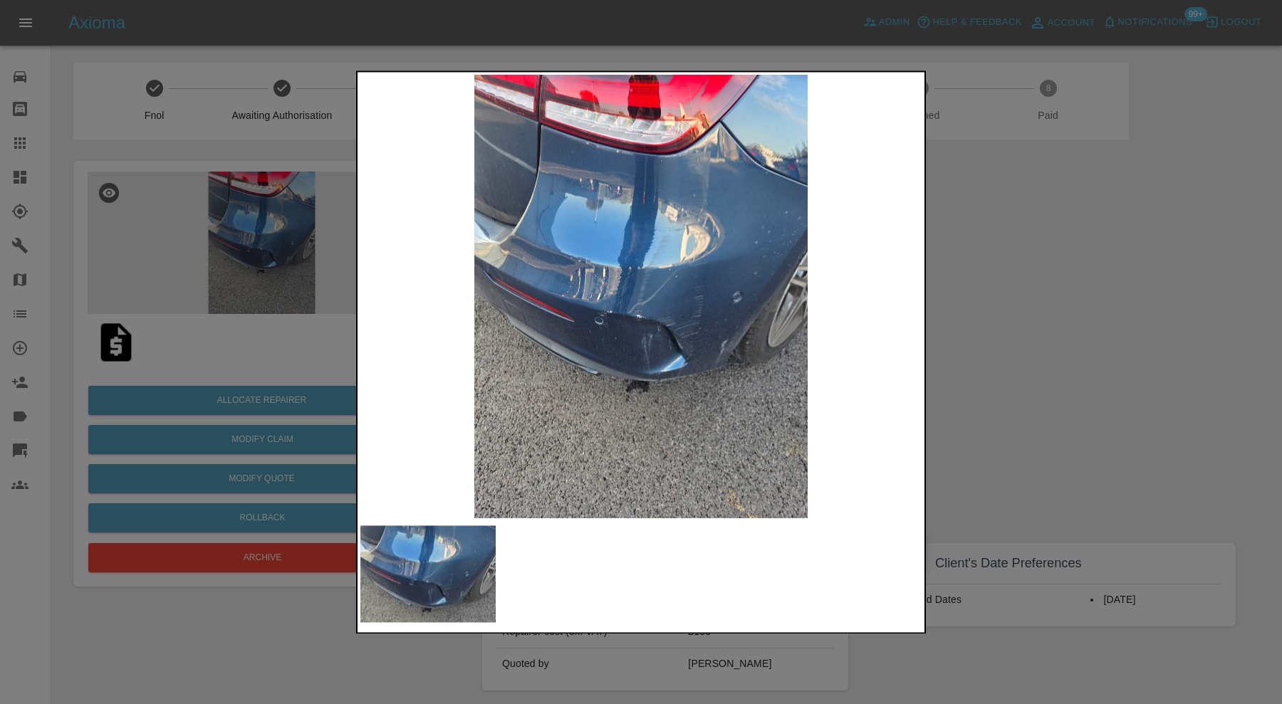
click at [666, 312] on img at bounding box center [640, 297] width 561 height 444
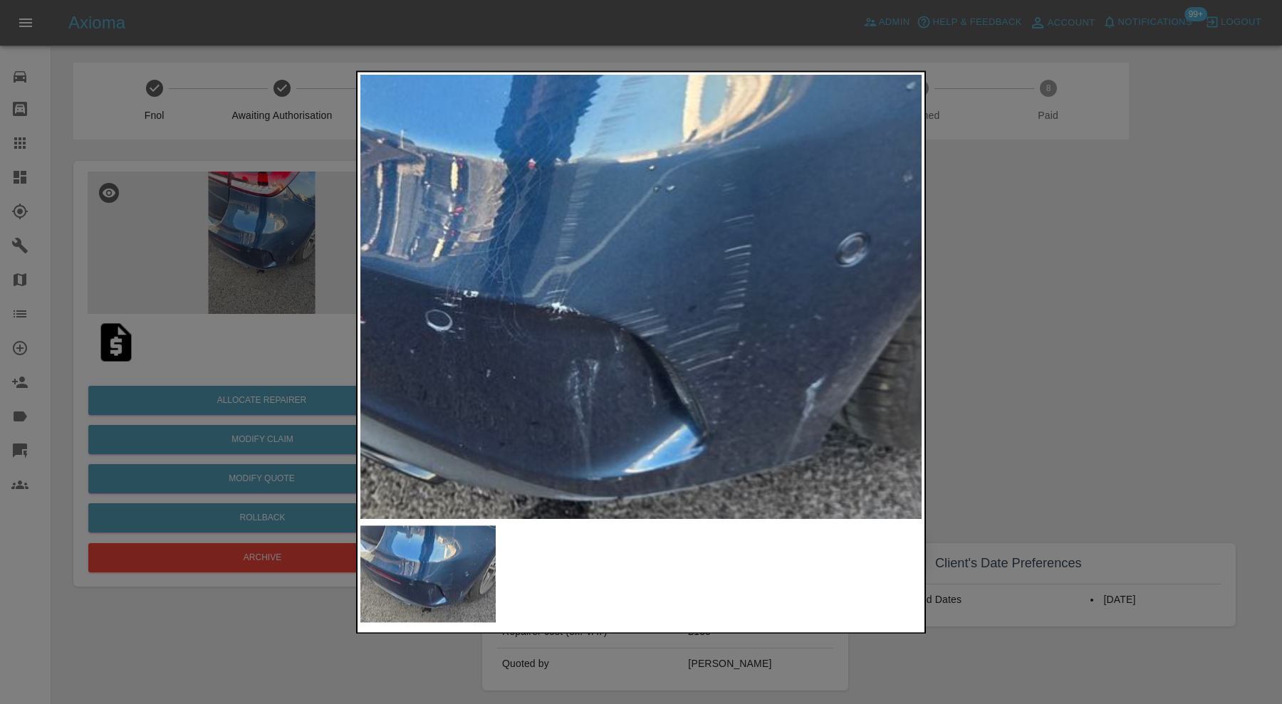
click at [705, 318] on img at bounding box center [564, 249] width 1683 height 1332
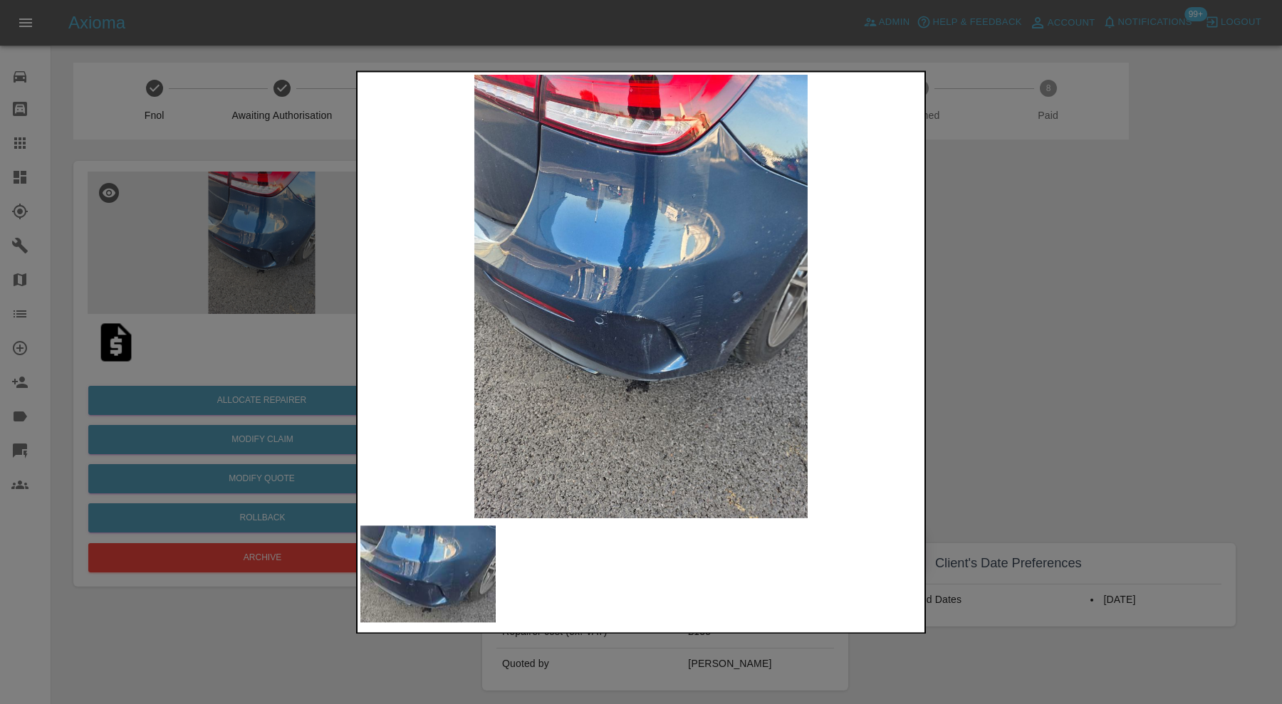
click at [998, 325] on div at bounding box center [641, 352] width 1282 height 704
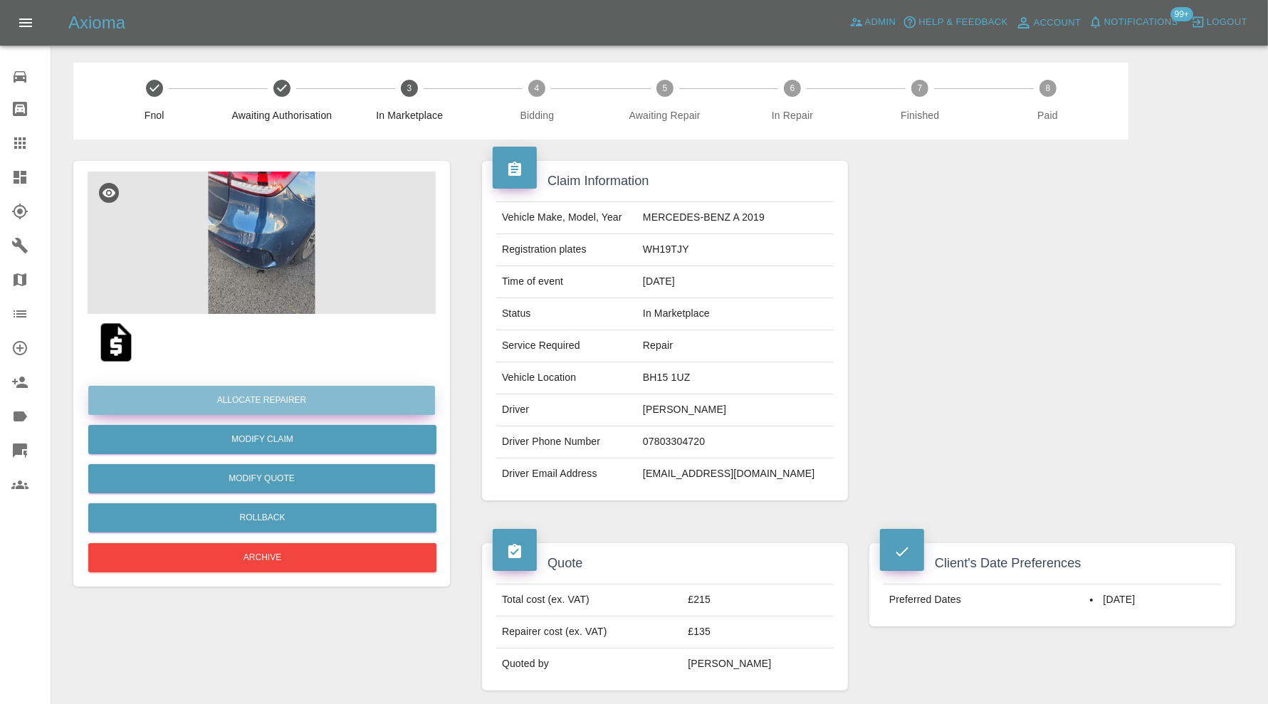
click at [372, 403] on button "Allocate Repairer" at bounding box center [261, 400] width 347 height 29
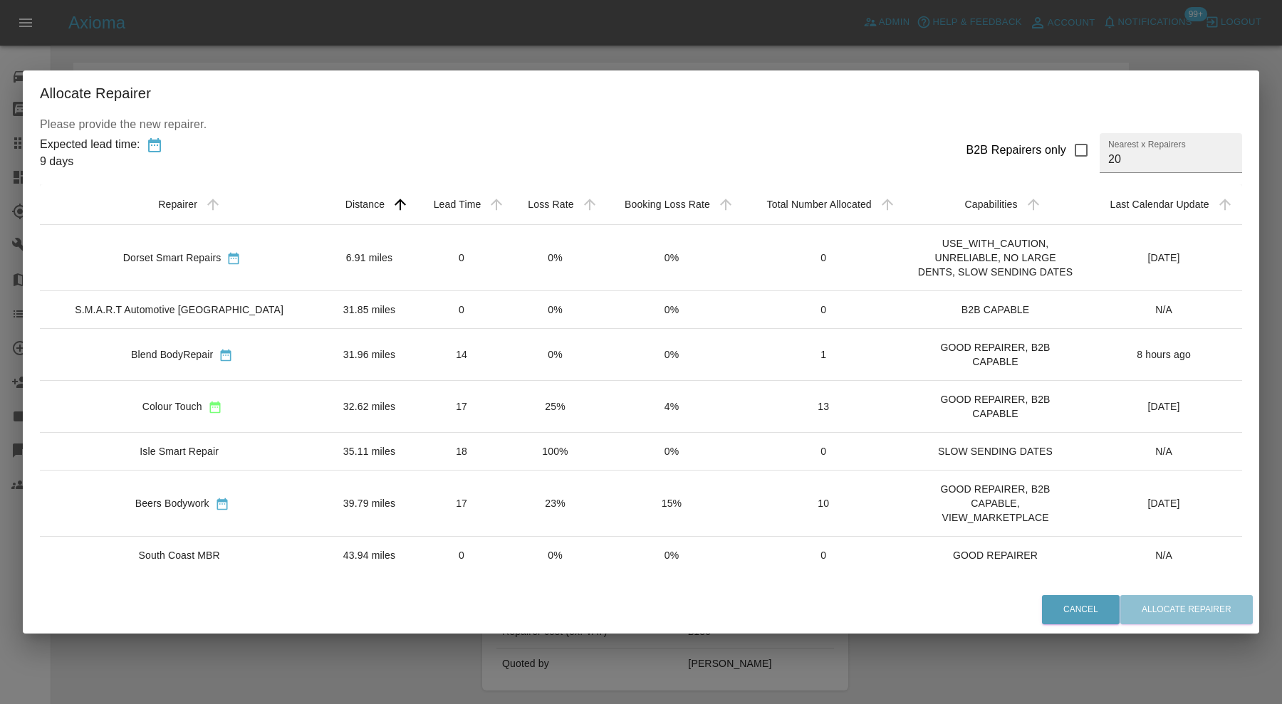
click at [327, 260] on td "6.91 miles" at bounding box center [369, 257] width 90 height 66
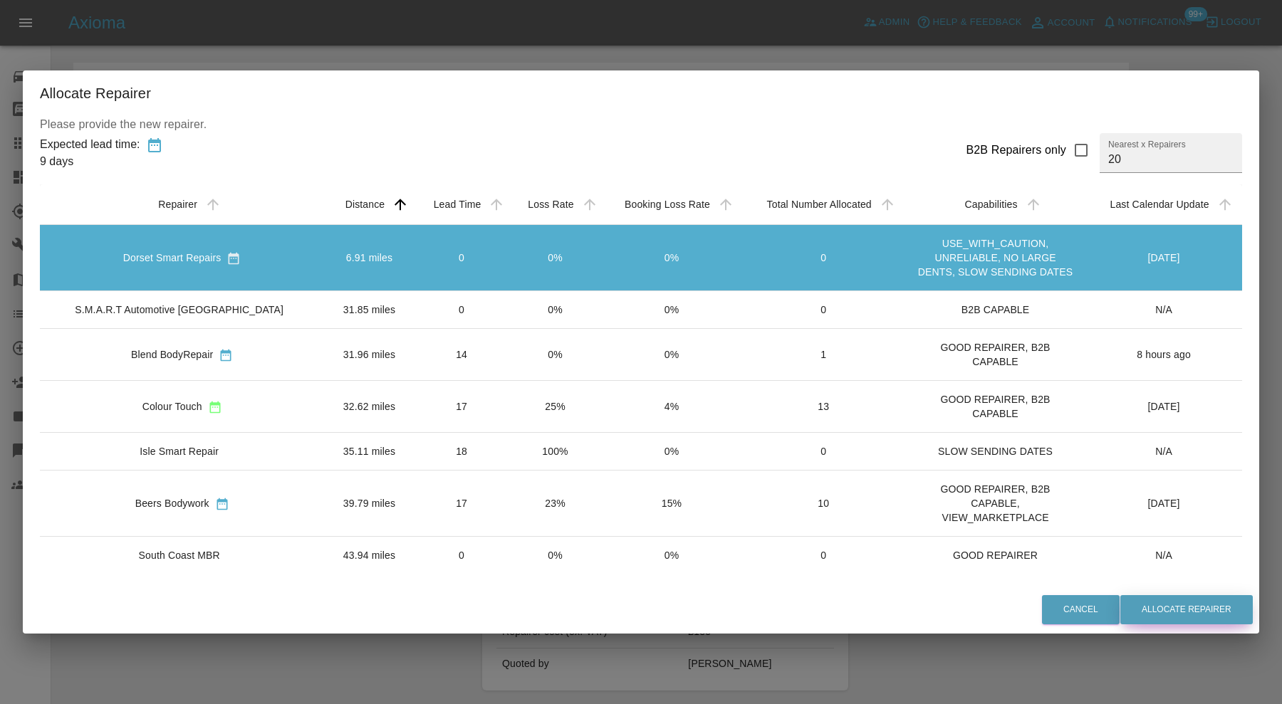
click at [1169, 612] on button "Allocate Repairer" at bounding box center [1186, 609] width 132 height 29
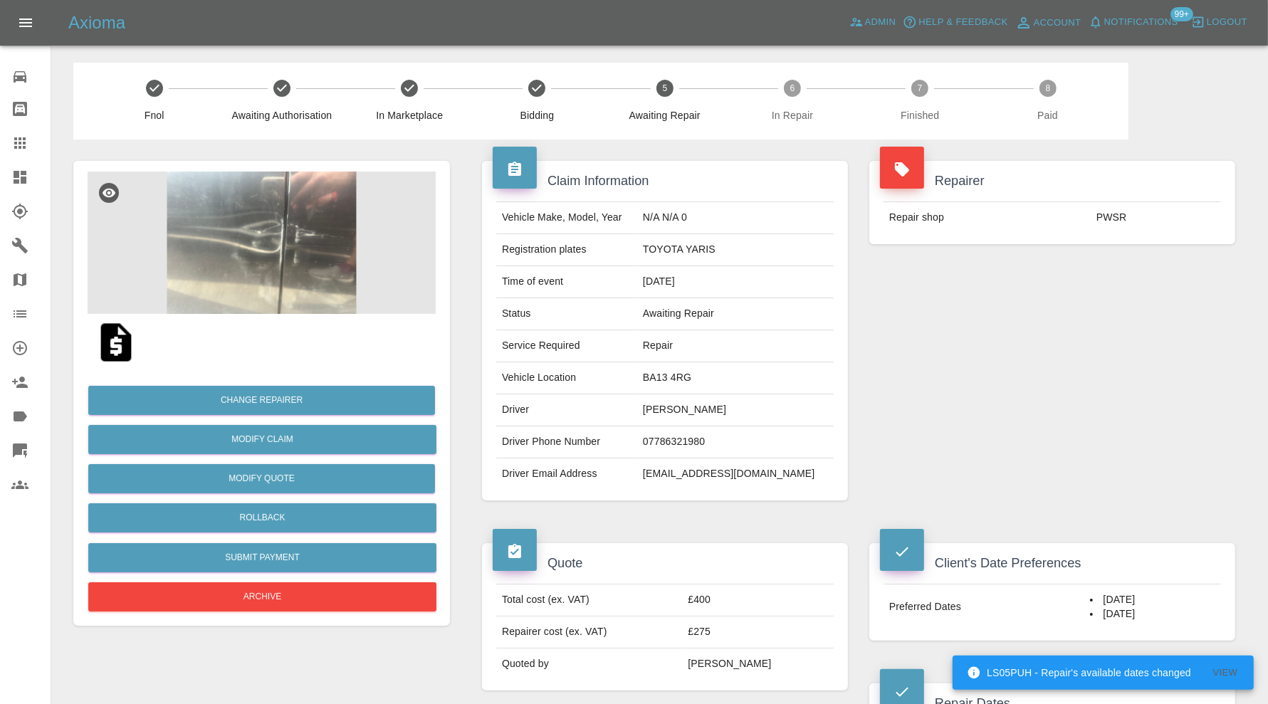
click at [278, 263] on img at bounding box center [262, 243] width 348 height 142
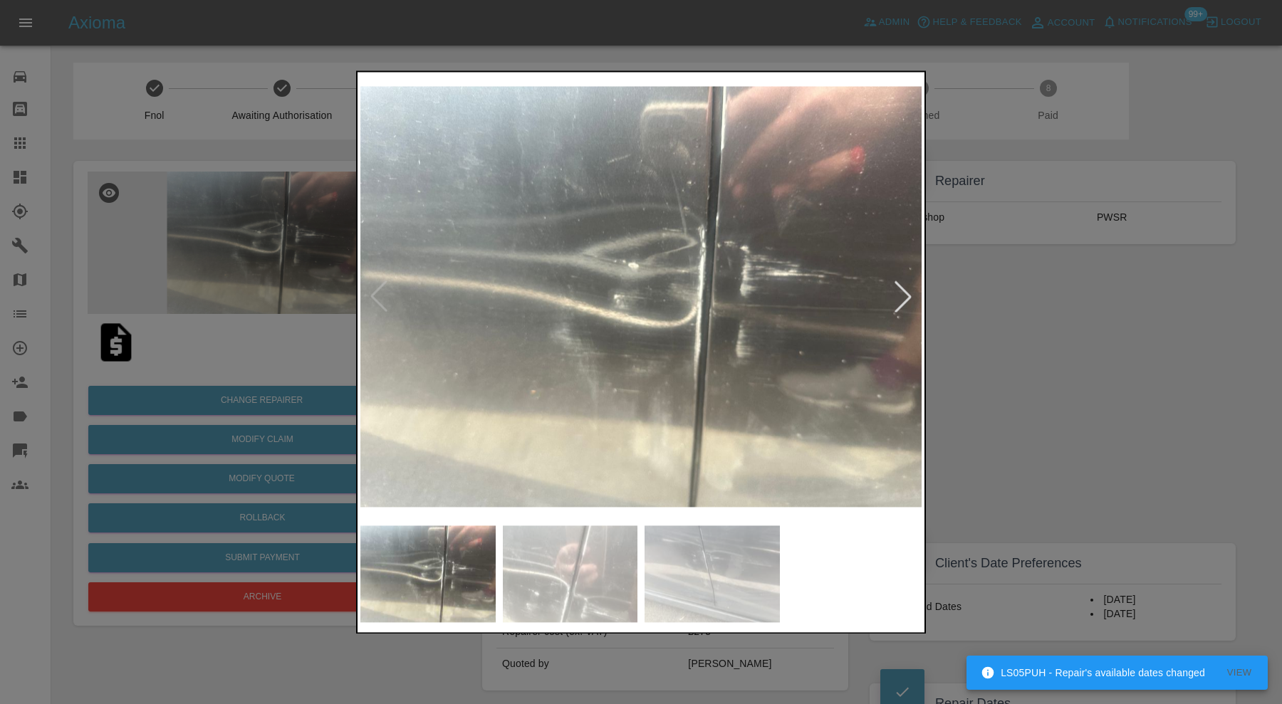
click at [1081, 407] on div at bounding box center [641, 352] width 1282 height 704
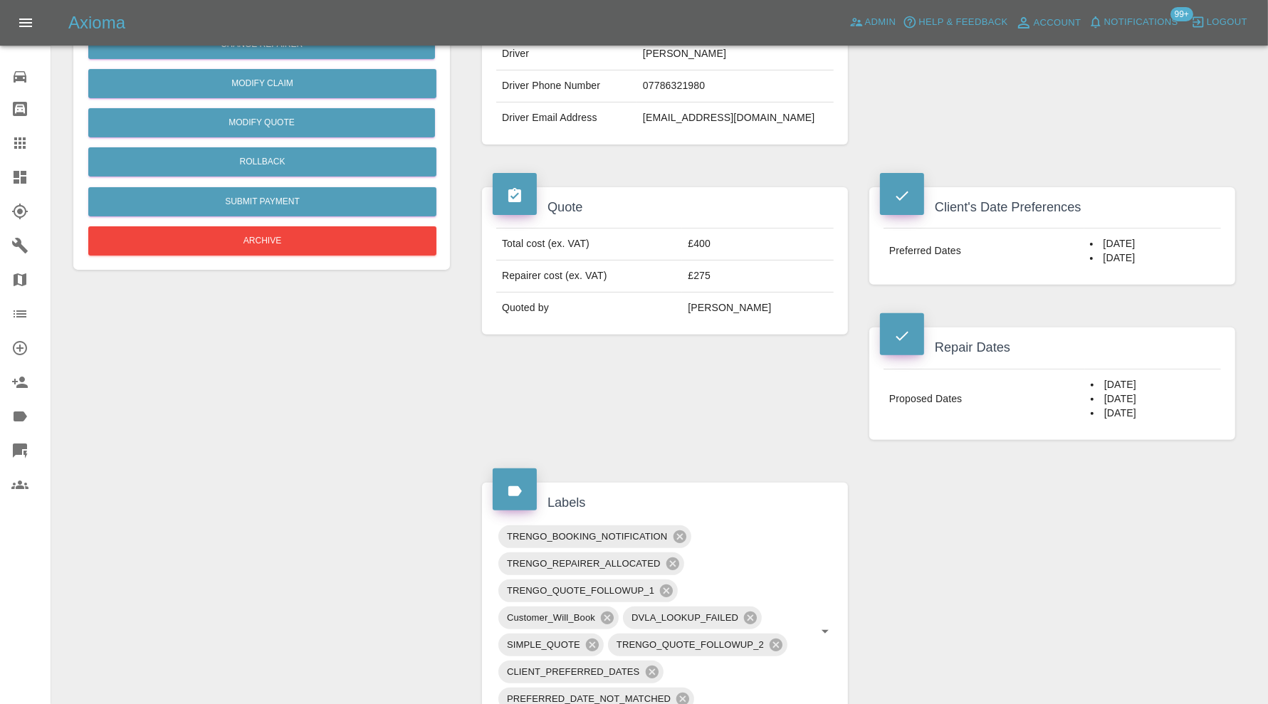
scroll to position [118, 0]
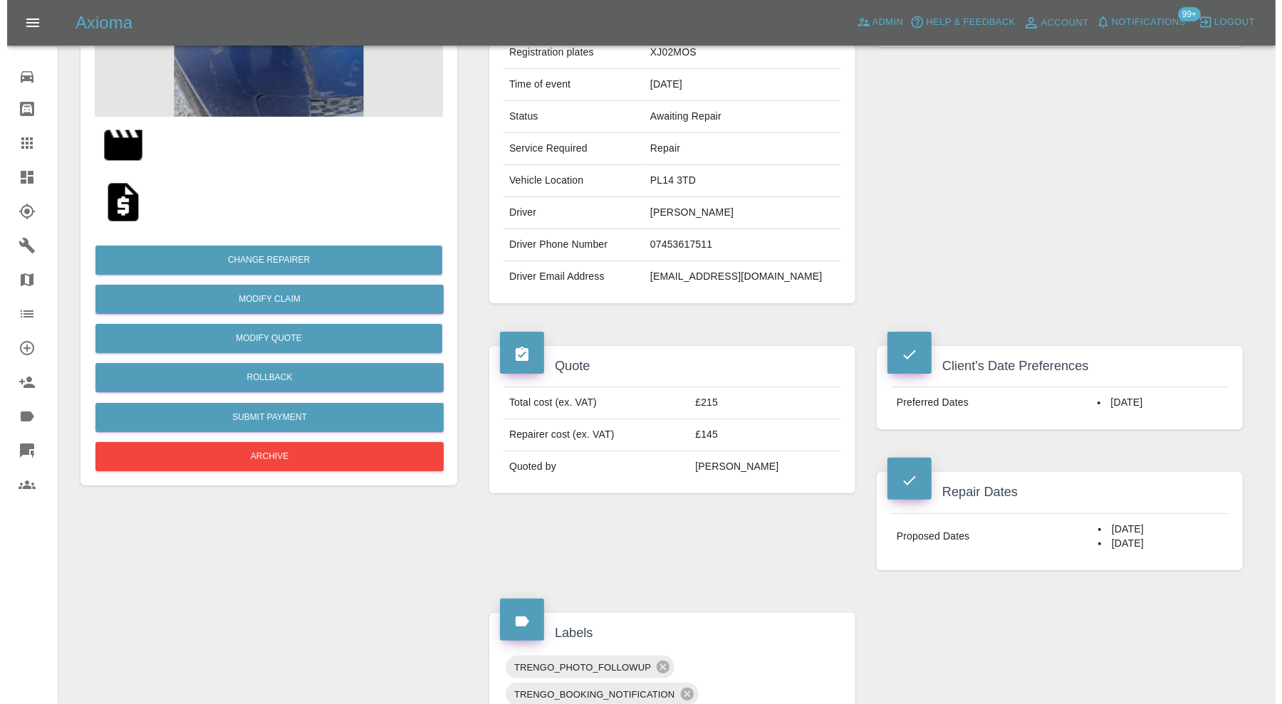
scroll to position [237, 0]
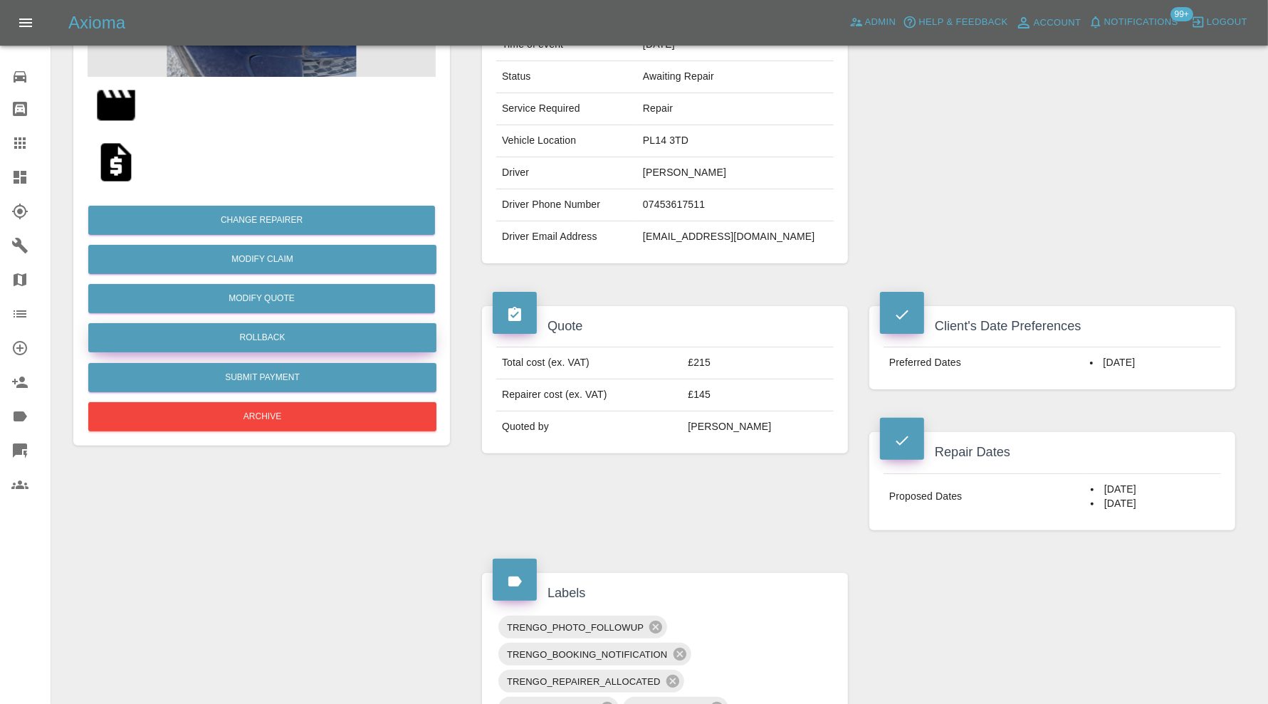
click at [271, 336] on button "Rollback" at bounding box center [262, 337] width 348 height 29
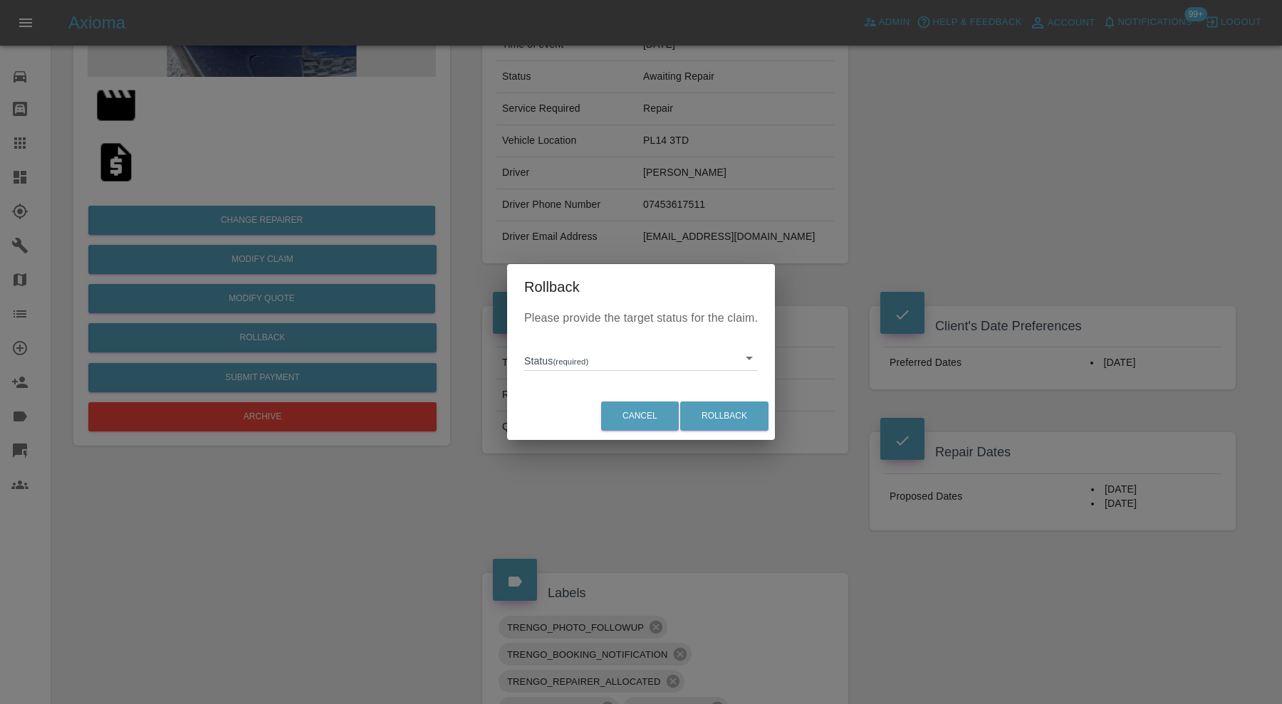
click at [542, 355] on body "Axioma Admin Help & Feedback Account Notifications 99+ Logout Repair home Bodys…" at bounding box center [641, 643] width 1282 height 1760
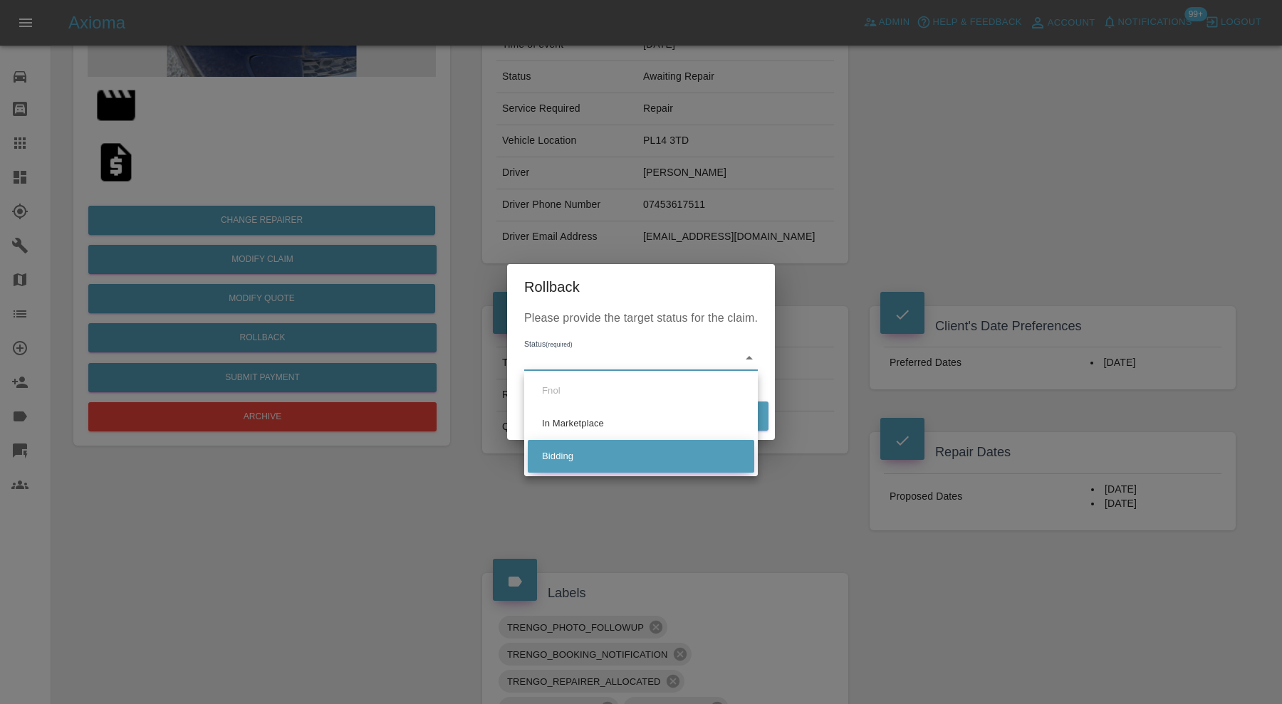
click at [558, 447] on li "Bidding" at bounding box center [641, 456] width 226 height 33
type input "bidding"
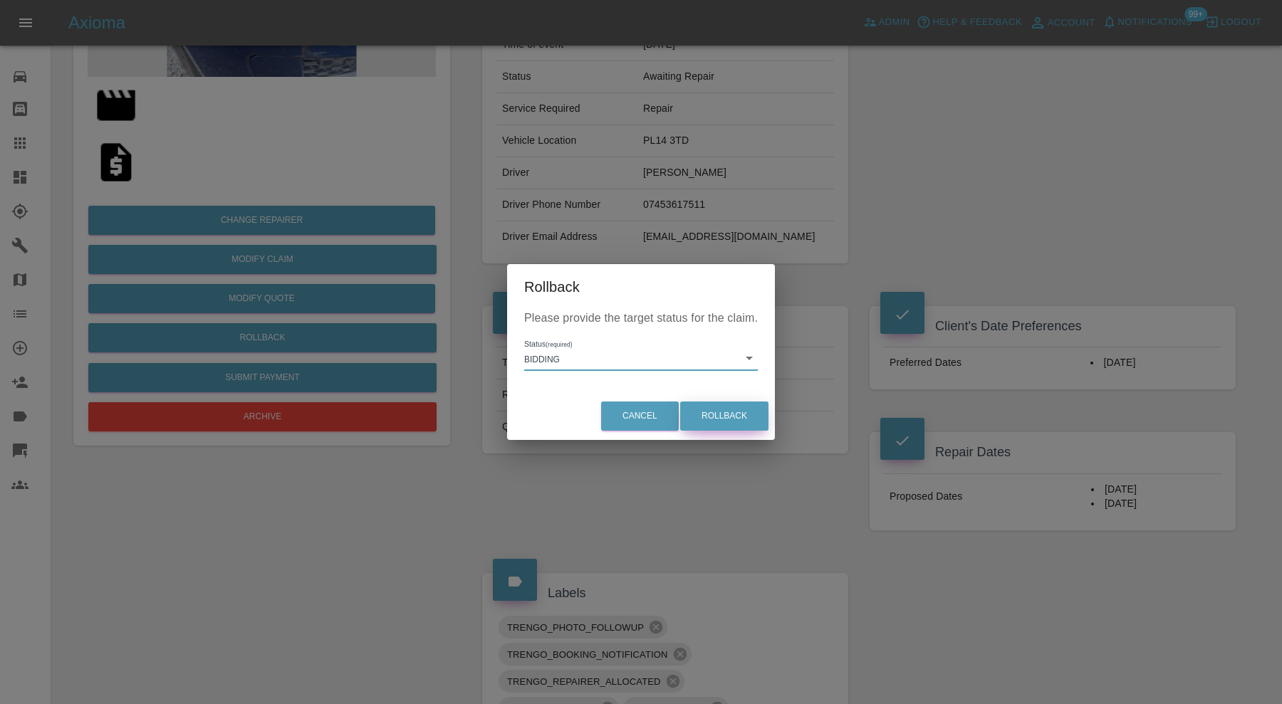
click at [704, 410] on button "Rollback" at bounding box center [724, 416] width 88 height 29
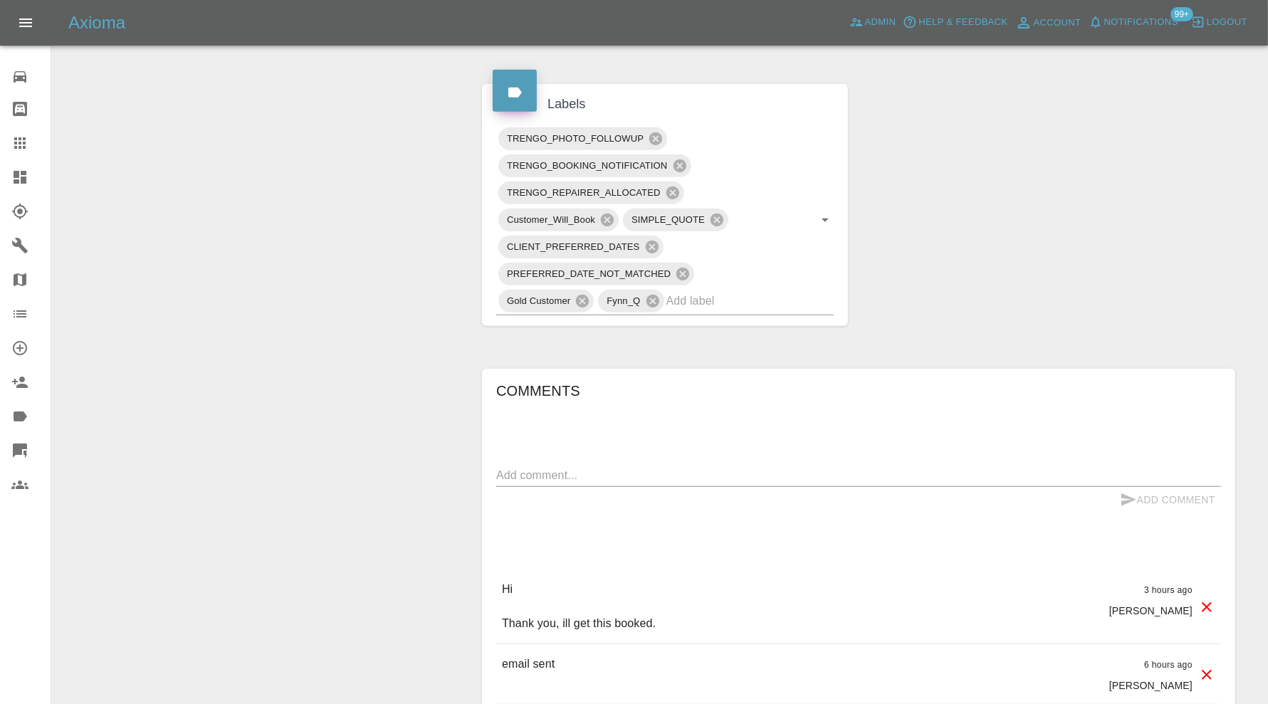
scroll to position [738, 0]
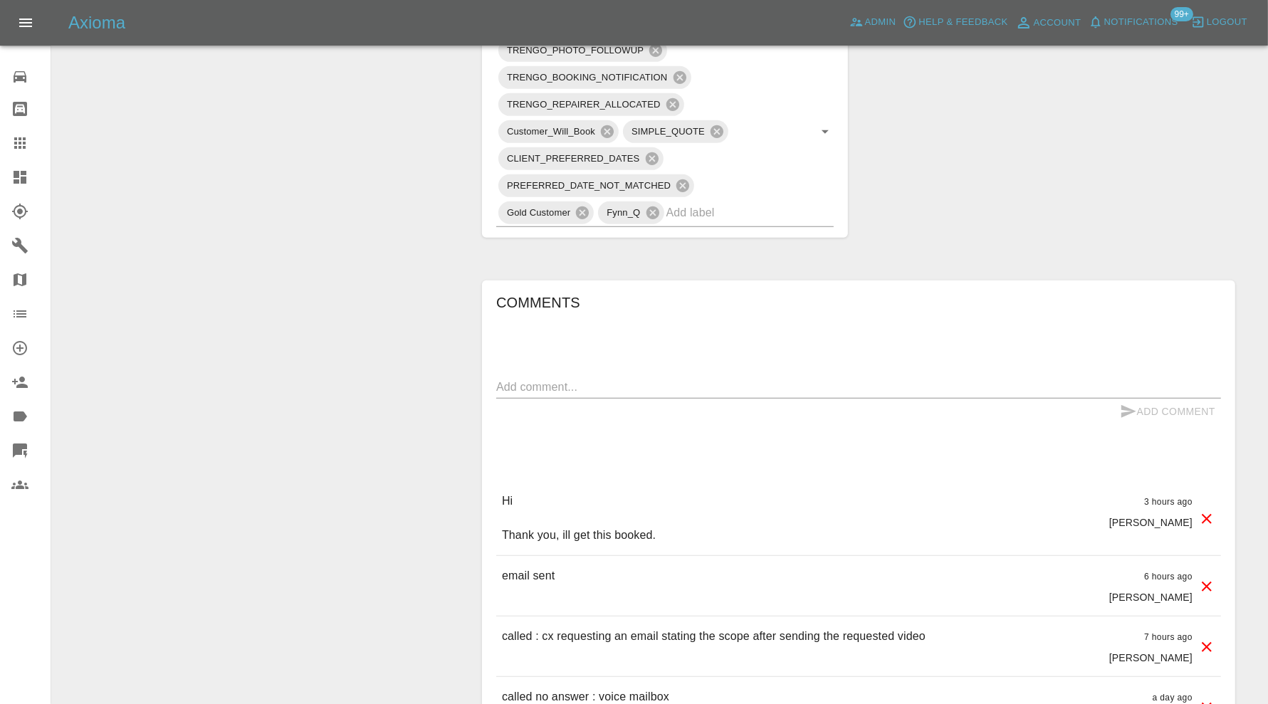
click at [731, 381] on textarea at bounding box center [858, 387] width 725 height 16
type textarea "dates expired. please send new dates"
click at [1150, 407] on button "Add Comment" at bounding box center [1167, 412] width 107 height 26
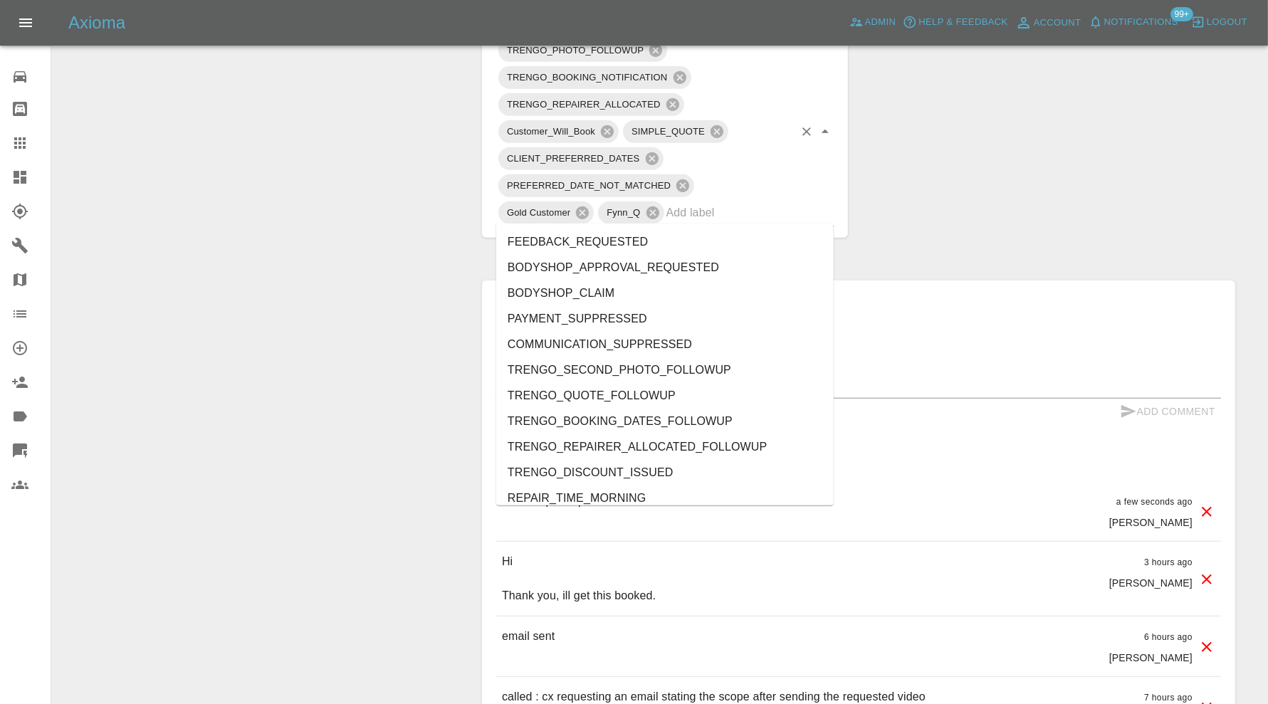
click at [738, 209] on input "text" at bounding box center [730, 213] width 127 height 22
type input "do"
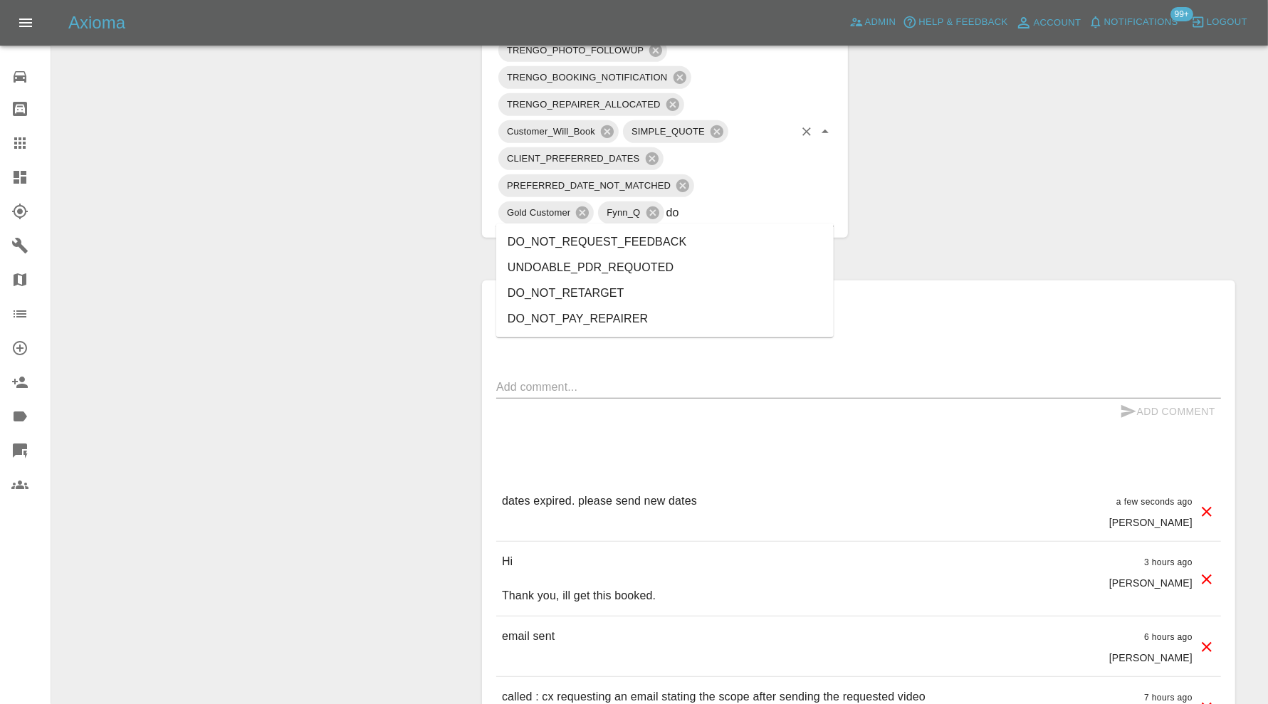
click at [686, 243] on li "DO_NOT_REQUEST_FEEDBACK" at bounding box center [665, 242] width 338 height 26
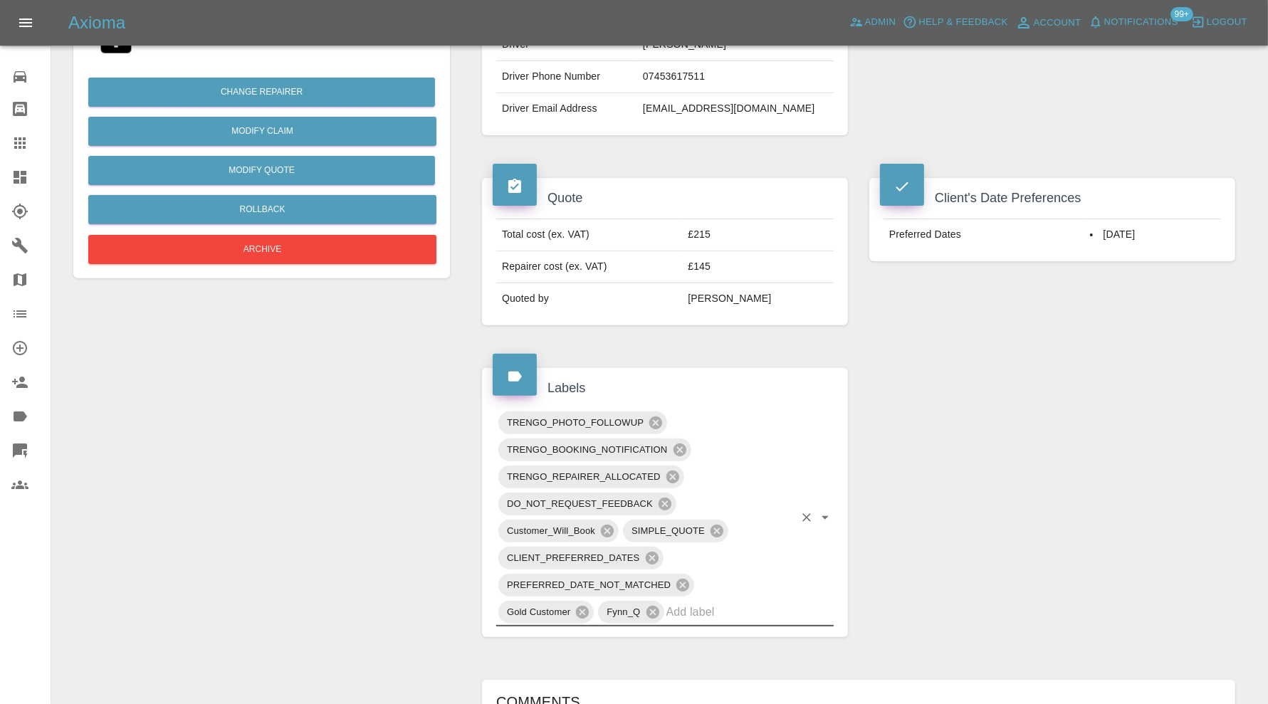
scroll to position [263, 0]
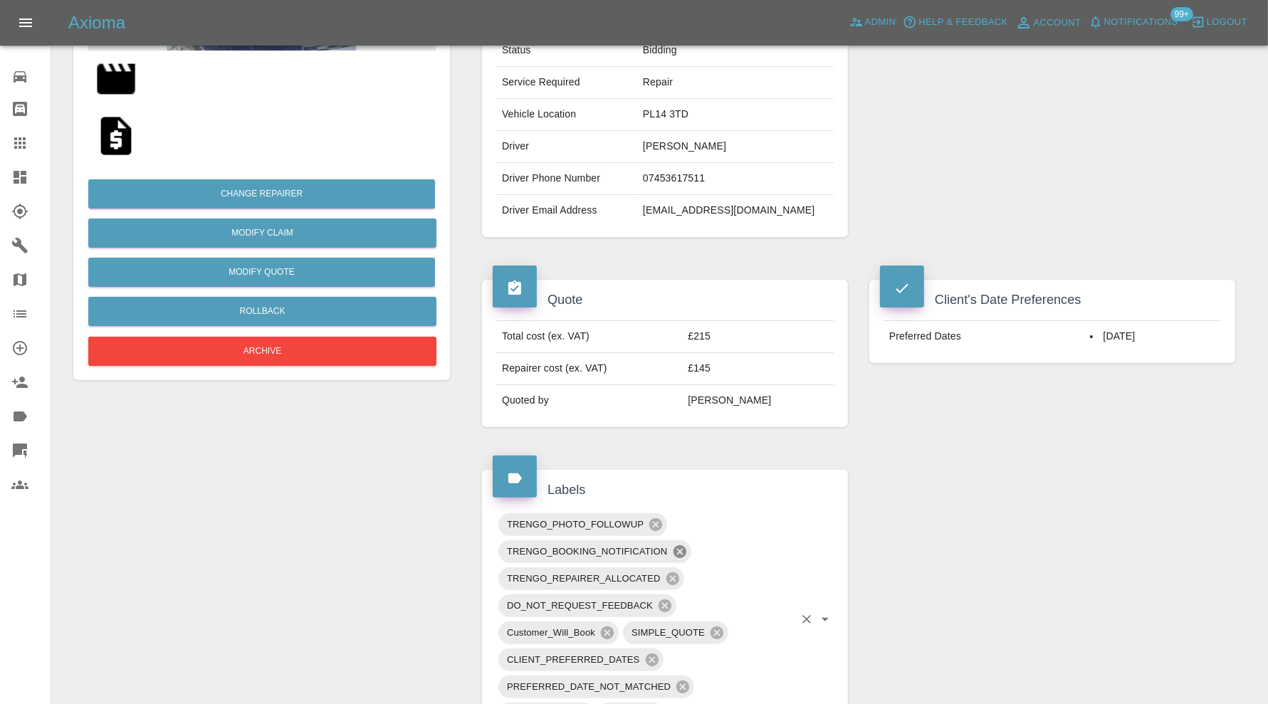
click at [677, 545] on icon at bounding box center [679, 551] width 13 height 13
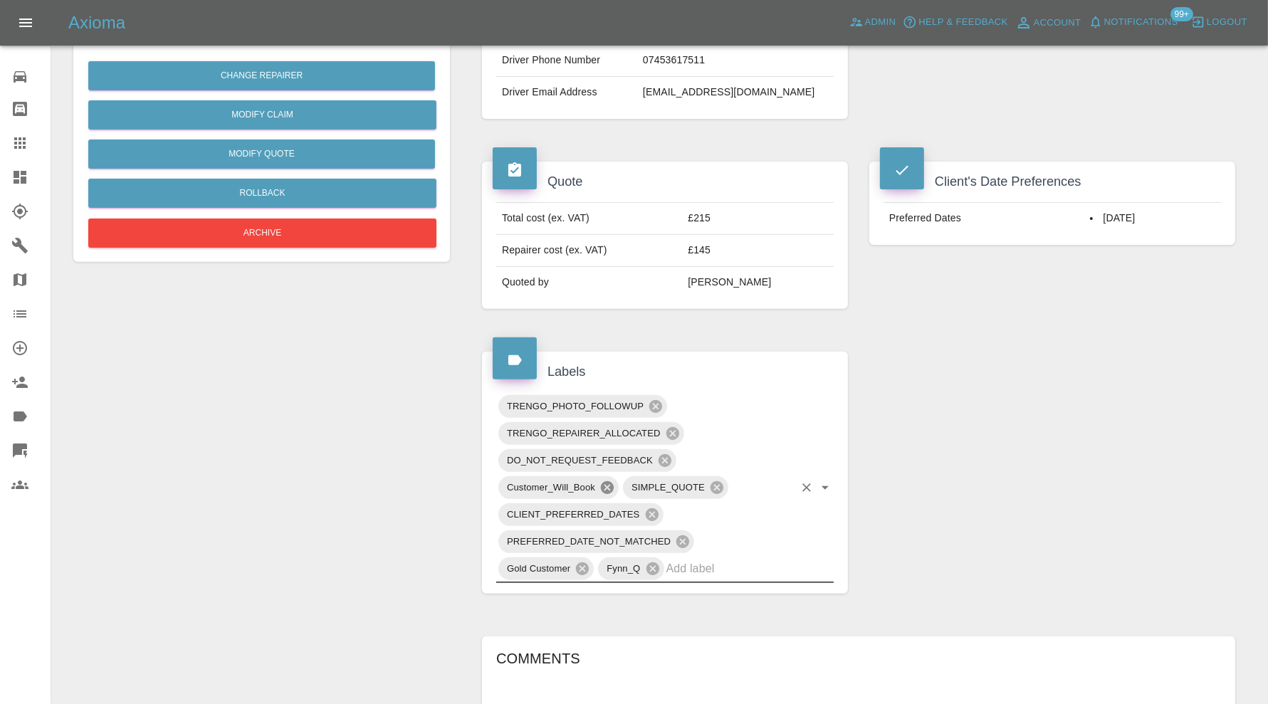
click at [609, 481] on icon at bounding box center [607, 487] width 13 height 13
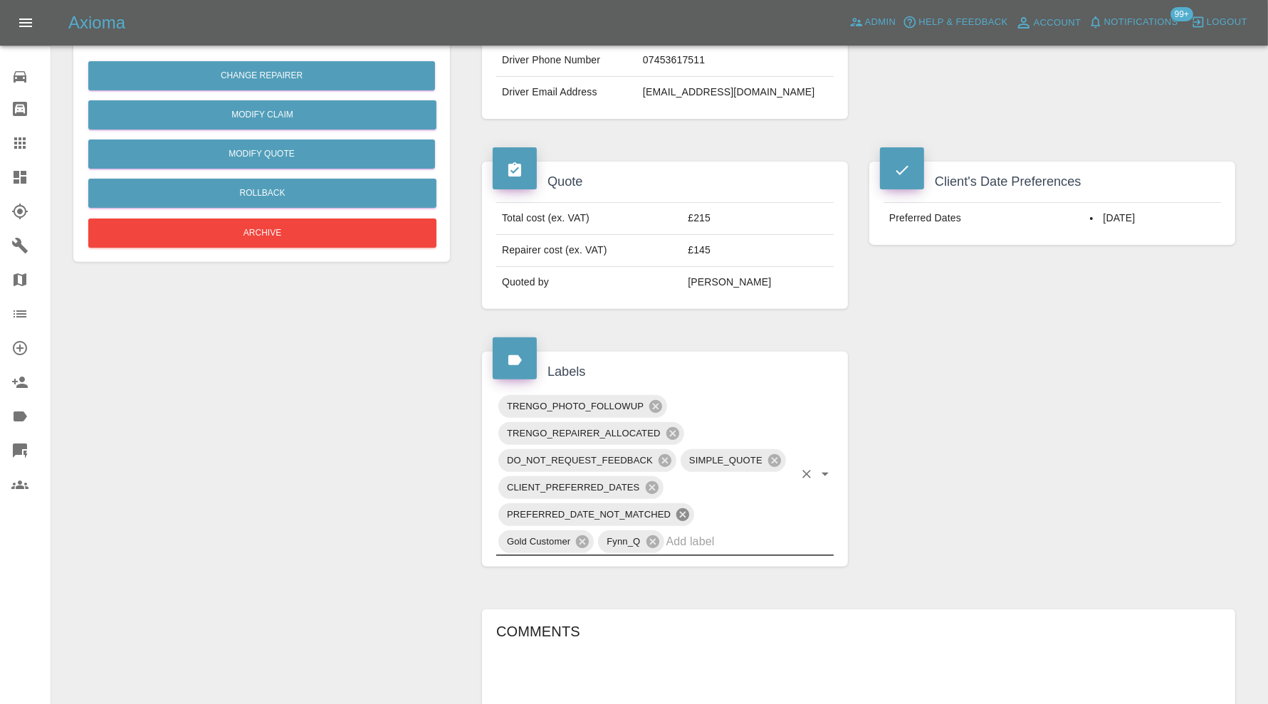
click at [683, 508] on icon at bounding box center [683, 514] width 13 height 13
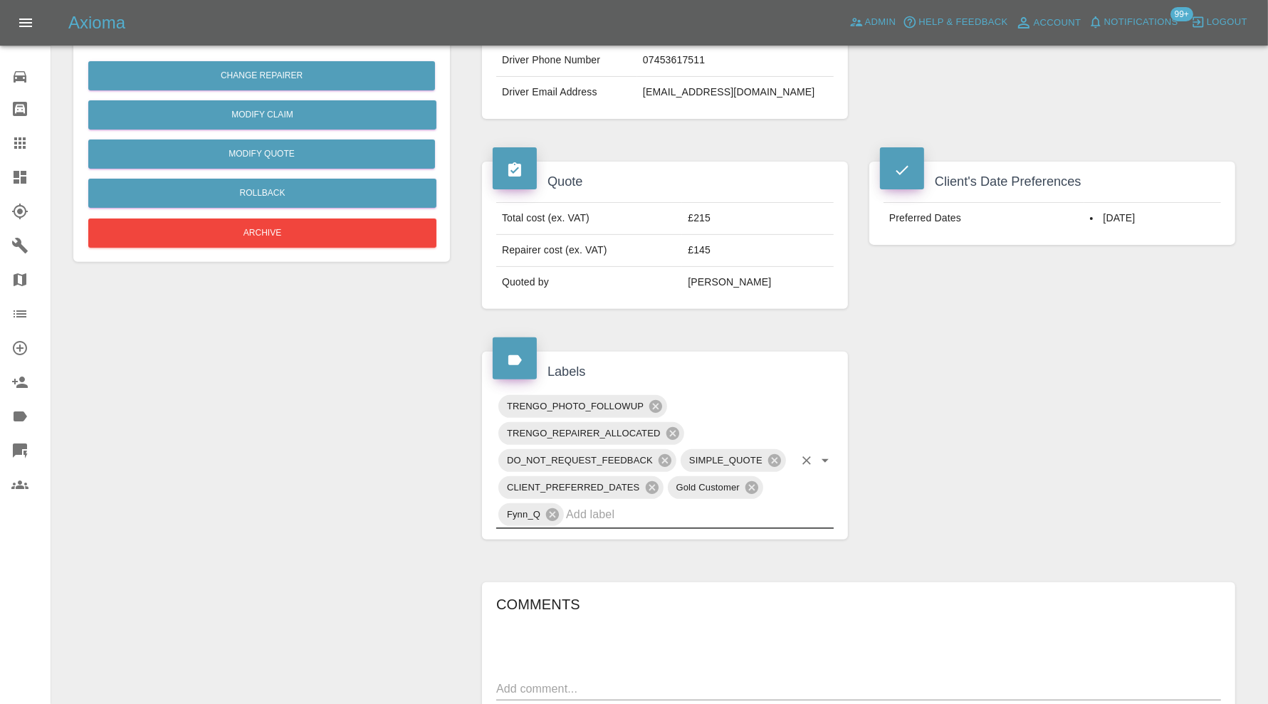
click at [712, 514] on input "text" at bounding box center [680, 514] width 228 height 22
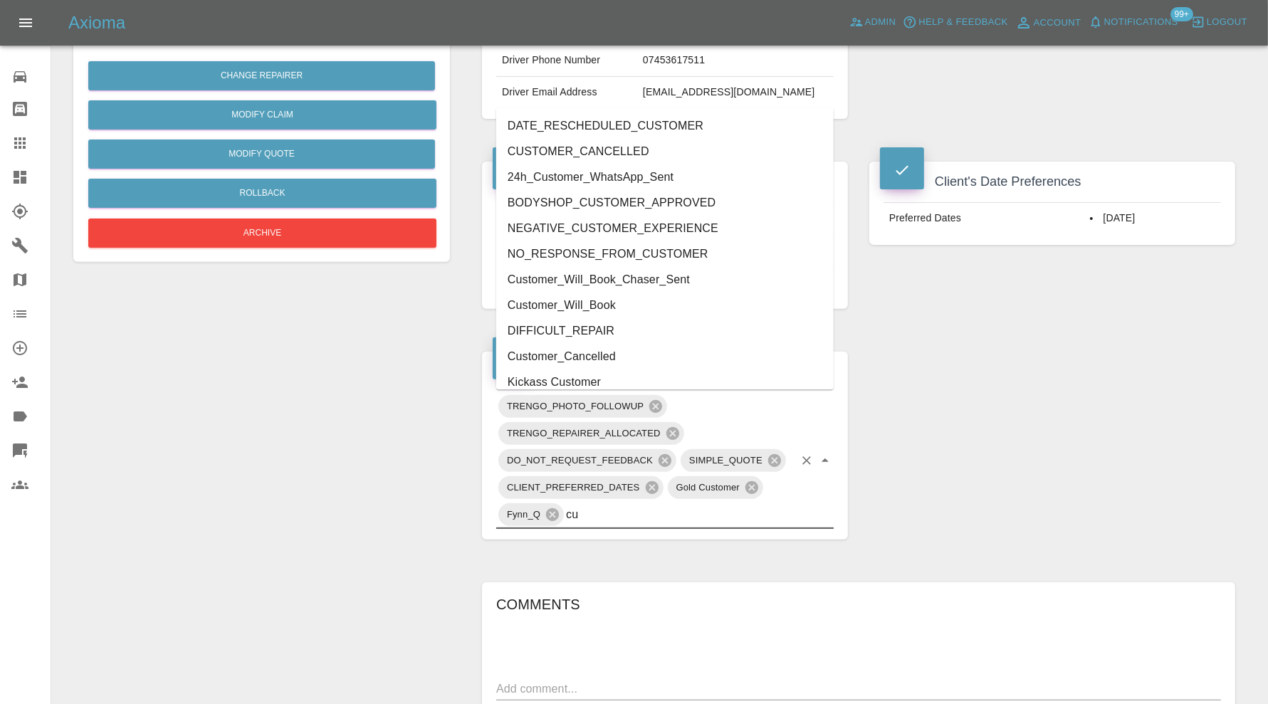
type input "cus"
click at [608, 306] on li "Customer_Will_Book" at bounding box center [665, 306] width 338 height 26
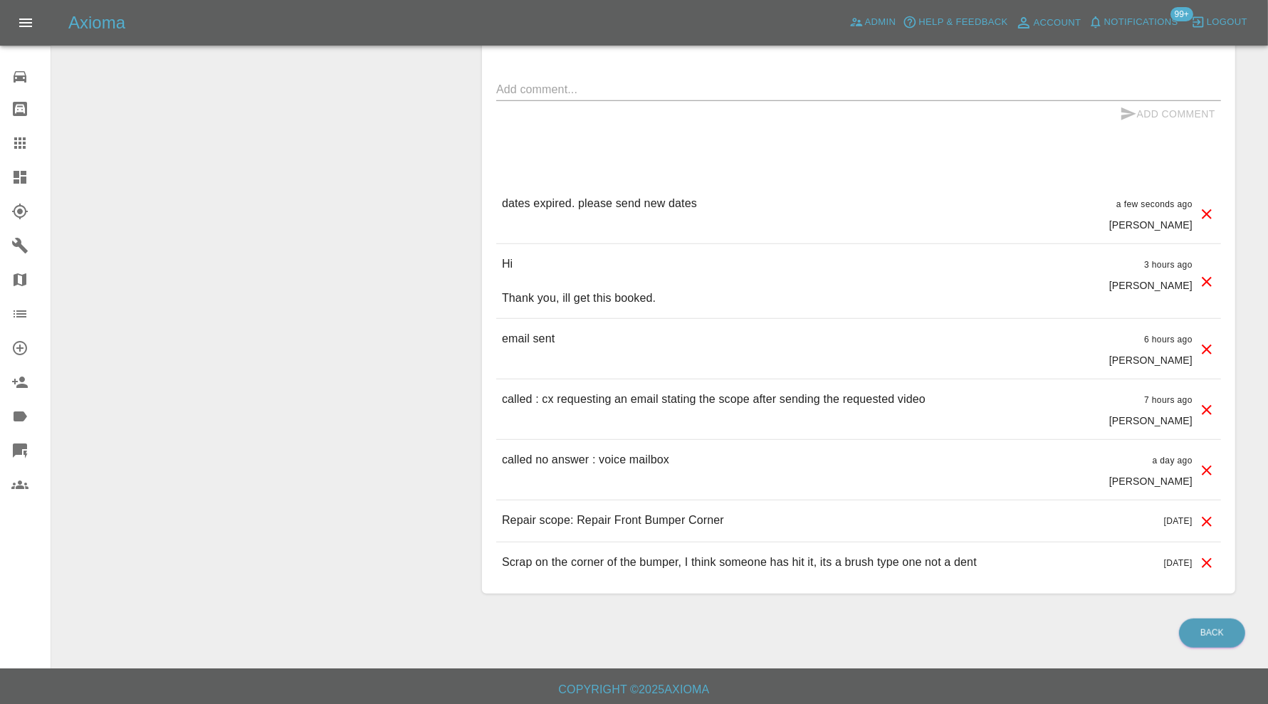
scroll to position [0, 0]
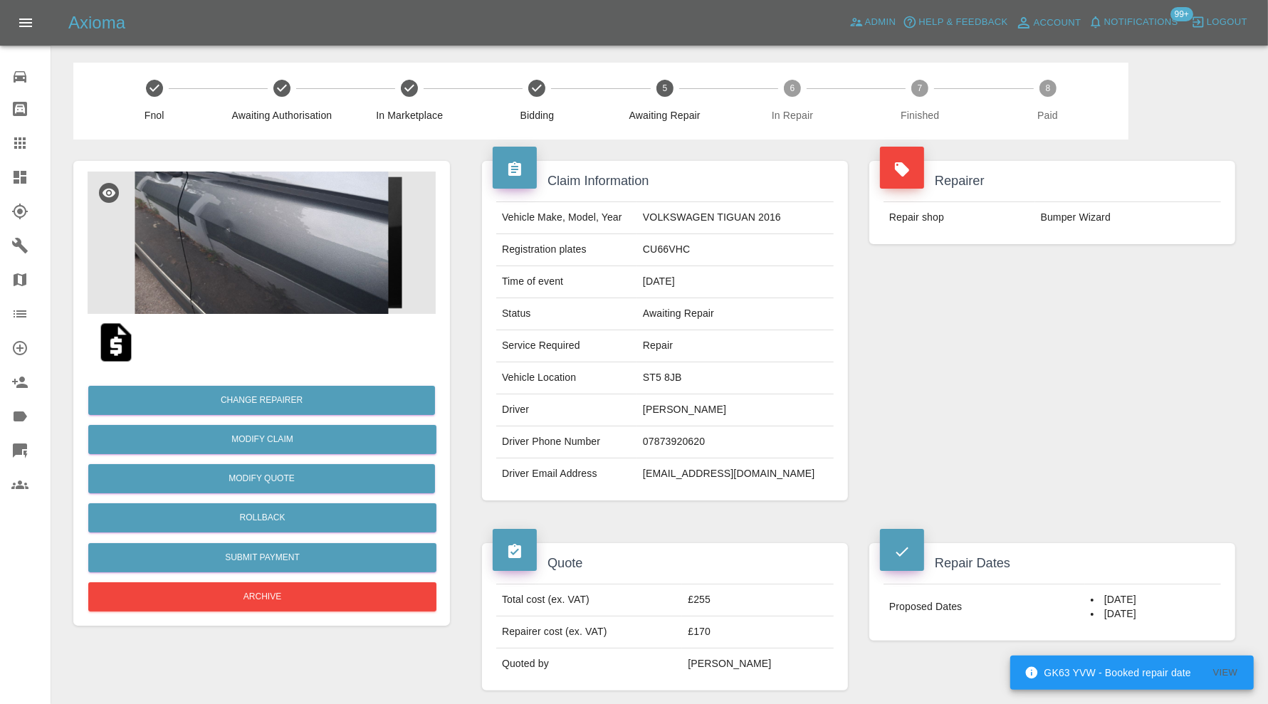
click at [301, 251] on img at bounding box center [262, 243] width 348 height 142
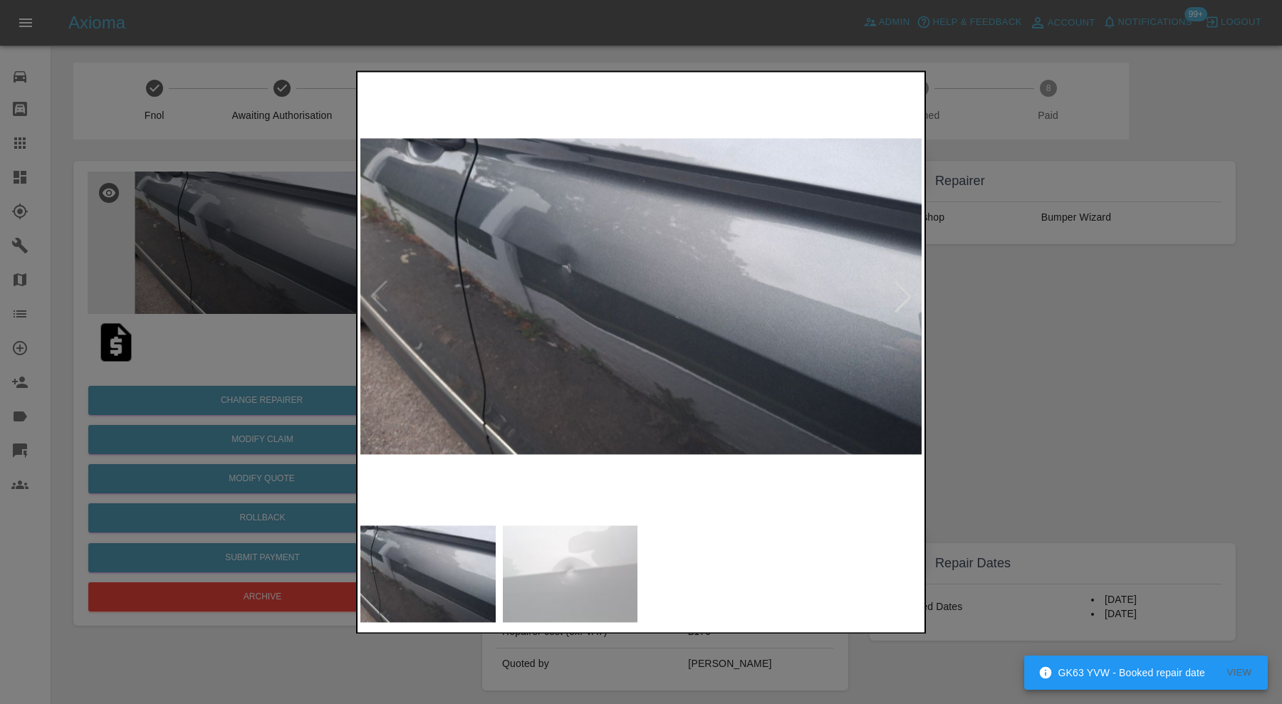
click at [962, 340] on div at bounding box center [641, 352] width 1282 height 704
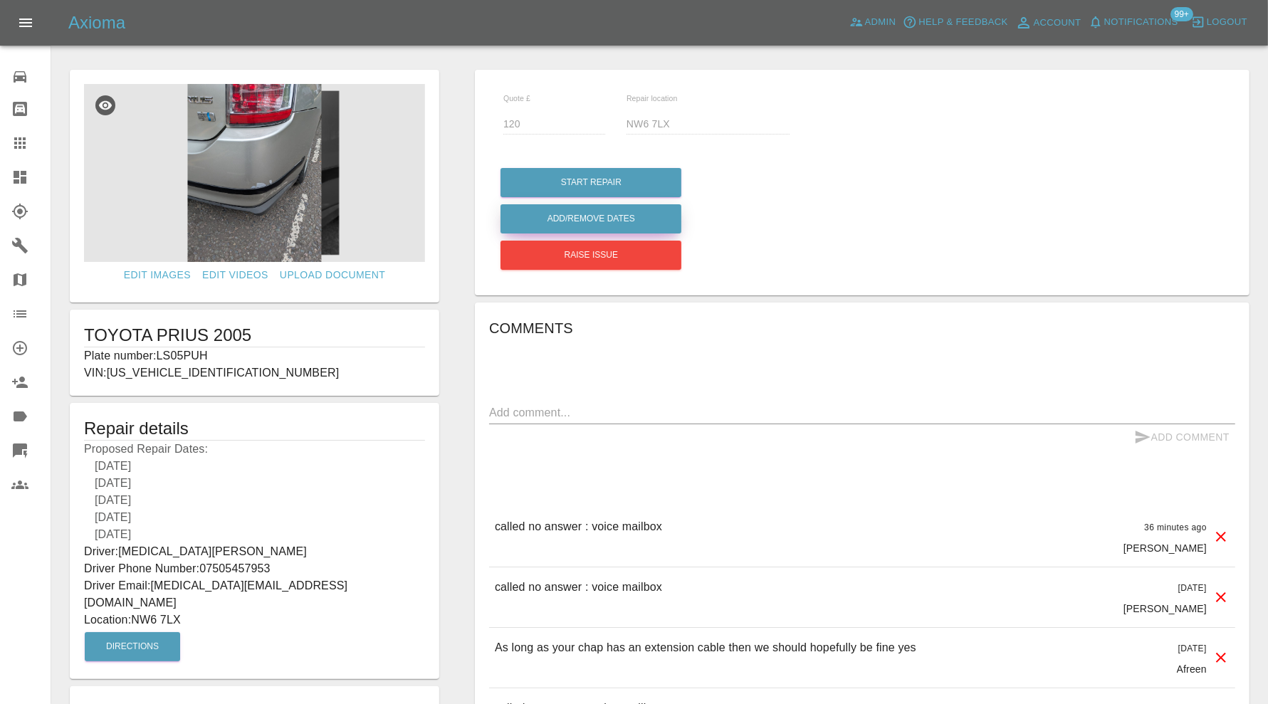
click at [602, 219] on button "Add/Remove Dates" at bounding box center [591, 218] width 181 height 29
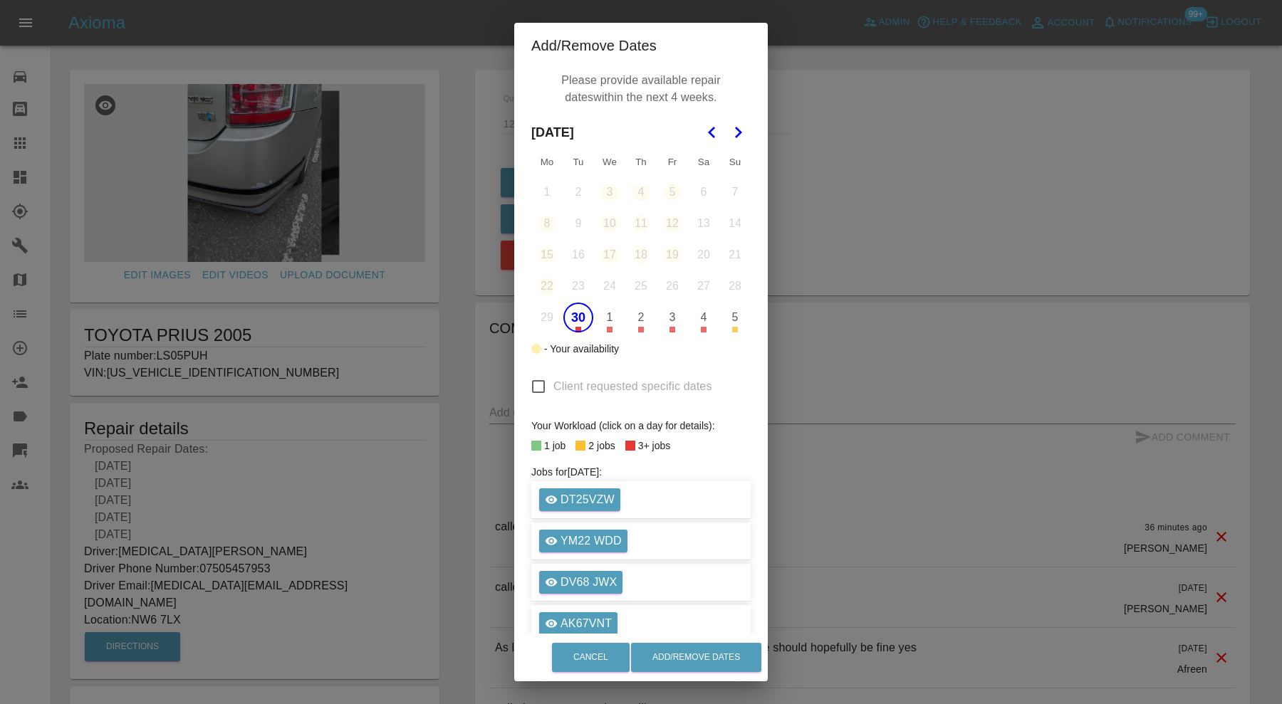
click at [572, 320] on button "30" at bounding box center [578, 318] width 30 height 30
click at [691, 669] on button "Add/Remove Dates" at bounding box center [696, 657] width 130 height 29
click at [712, 657] on div "Cancel Add/Remove Dates" at bounding box center [641, 658] width 254 height 48
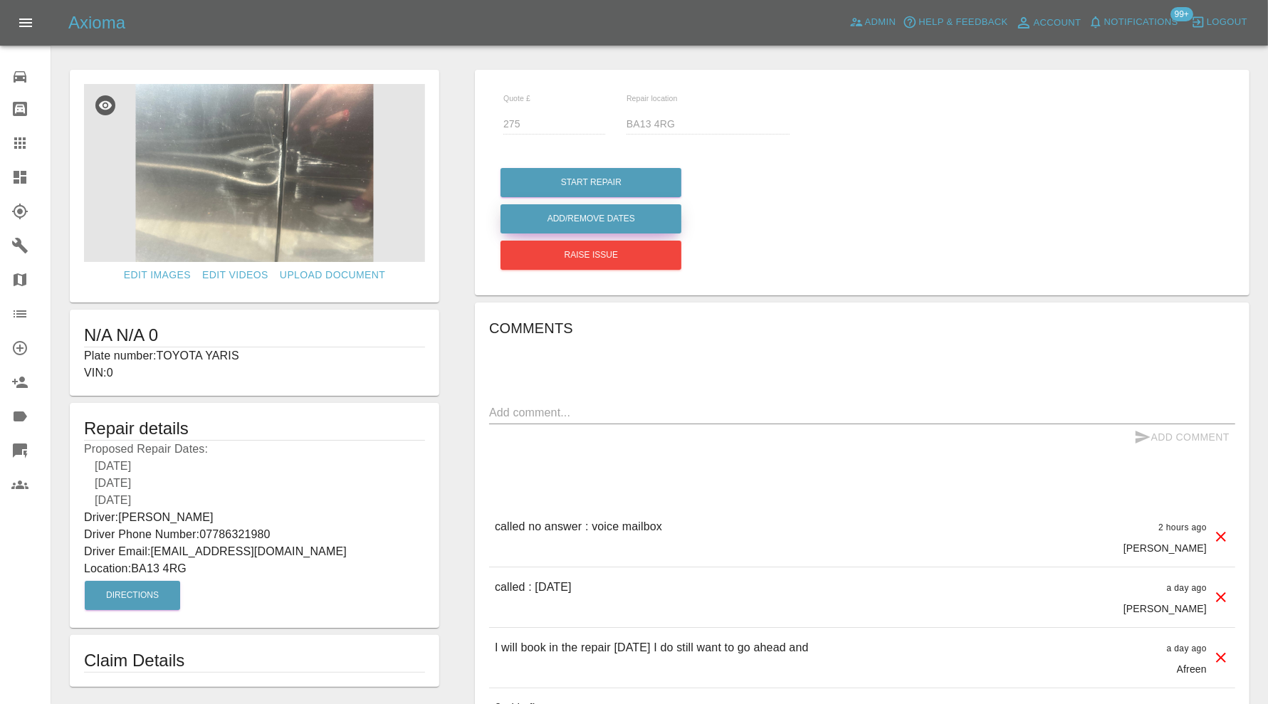
click at [622, 217] on button "Add/Remove Dates" at bounding box center [591, 218] width 181 height 29
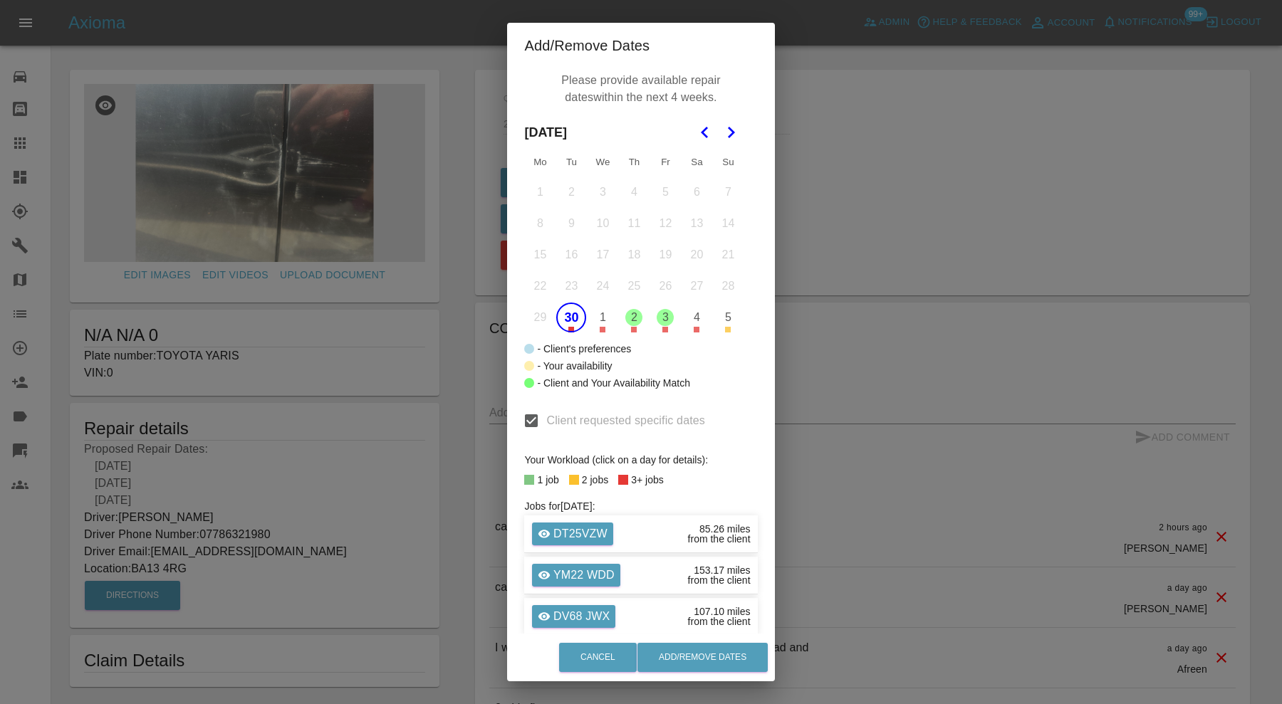
click at [727, 128] on icon "Go to the Next Month" at bounding box center [730, 132] width 17 height 17
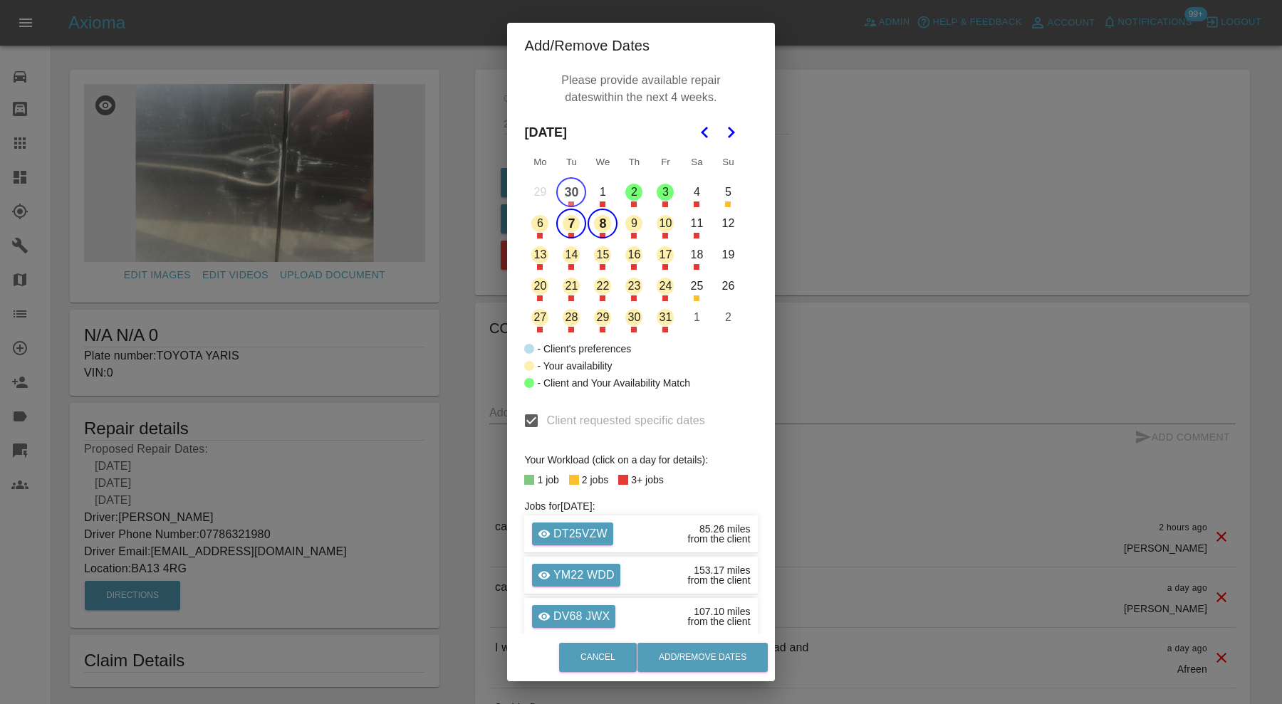
click at [570, 187] on button "30" at bounding box center [571, 192] width 30 height 30
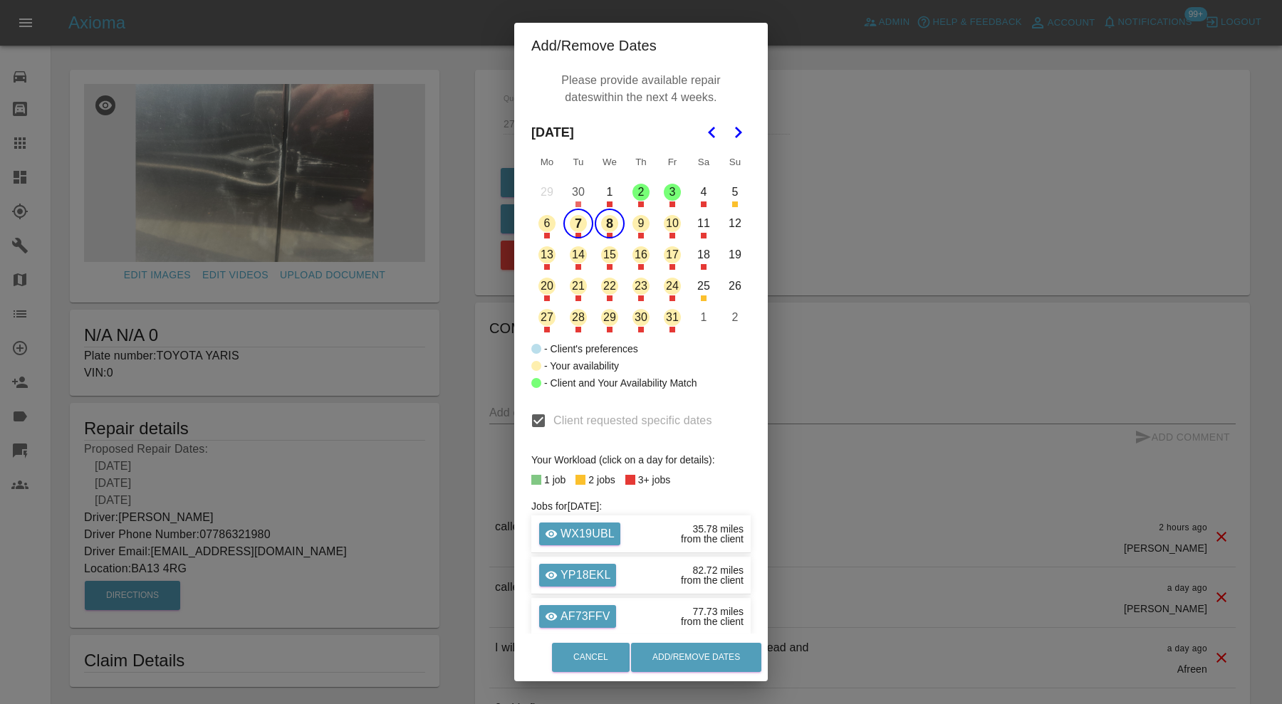
click at [570, 251] on button "14" at bounding box center [578, 255] width 30 height 30
click at [601, 253] on button "15" at bounding box center [610, 255] width 30 height 30
click at [726, 652] on button "Add/Remove Dates" at bounding box center [696, 657] width 130 height 29
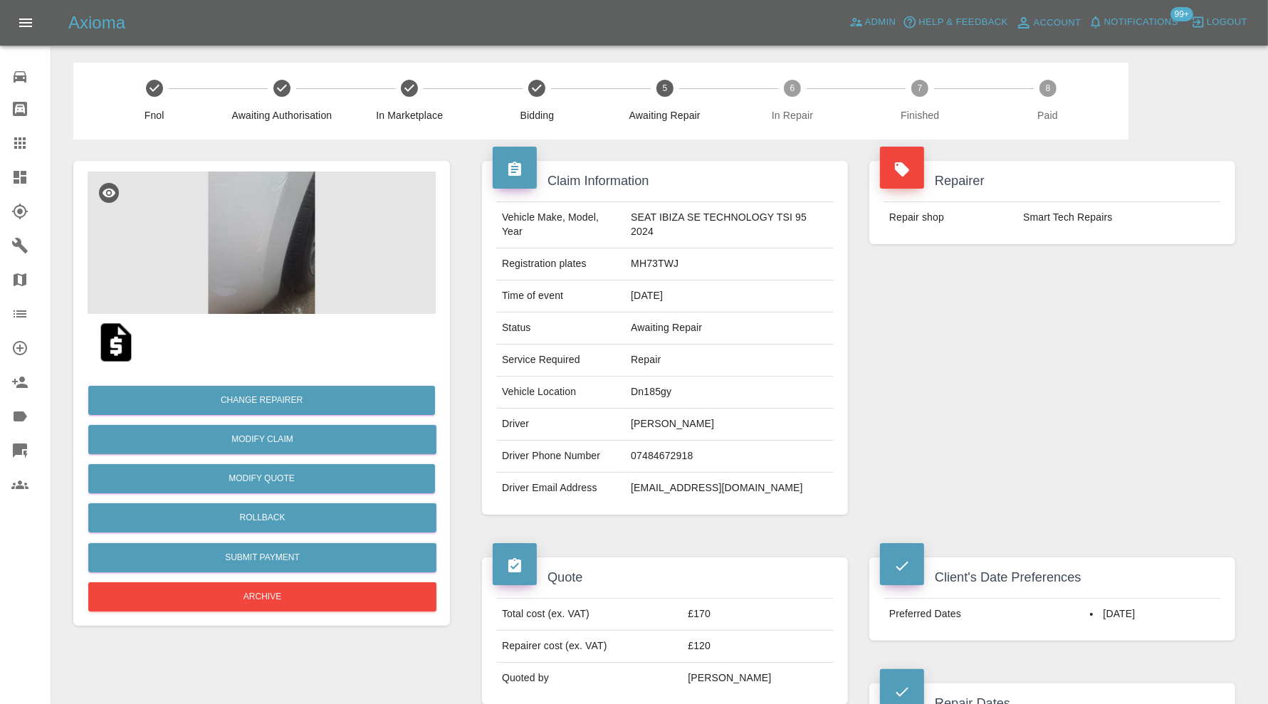
click at [279, 249] on img at bounding box center [262, 243] width 348 height 142
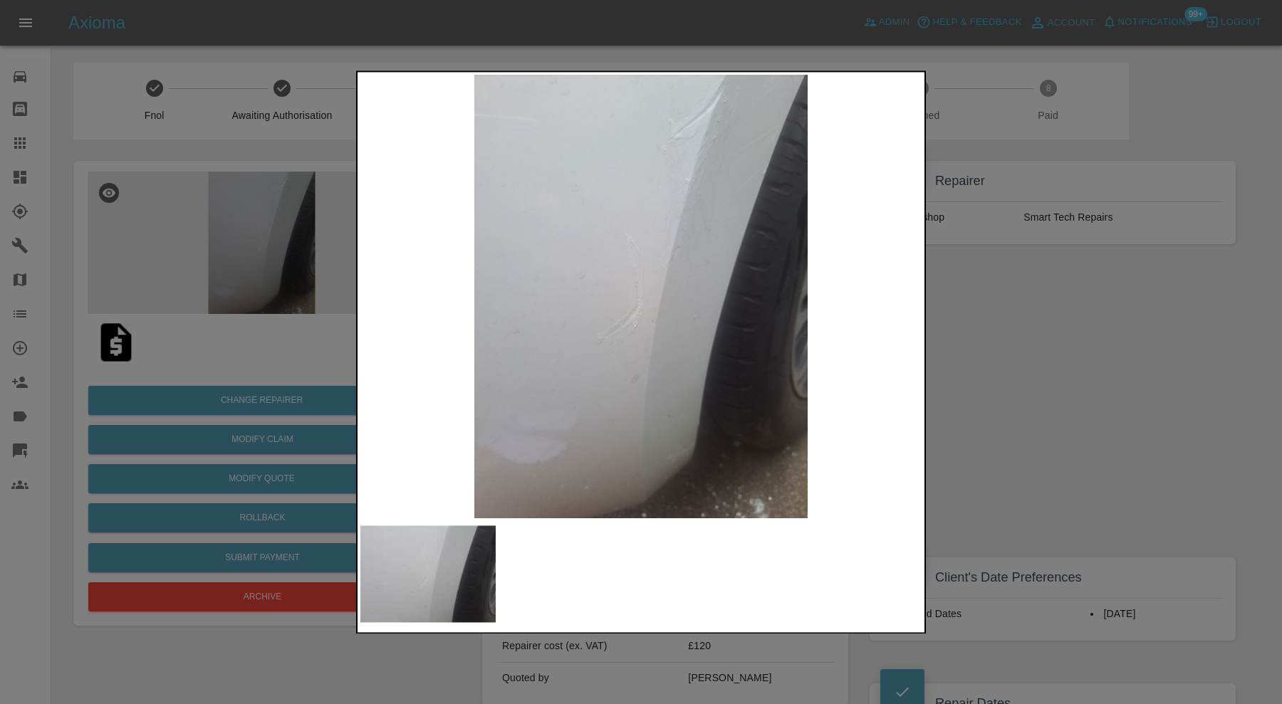
click at [1023, 328] on div at bounding box center [641, 352] width 1282 height 704
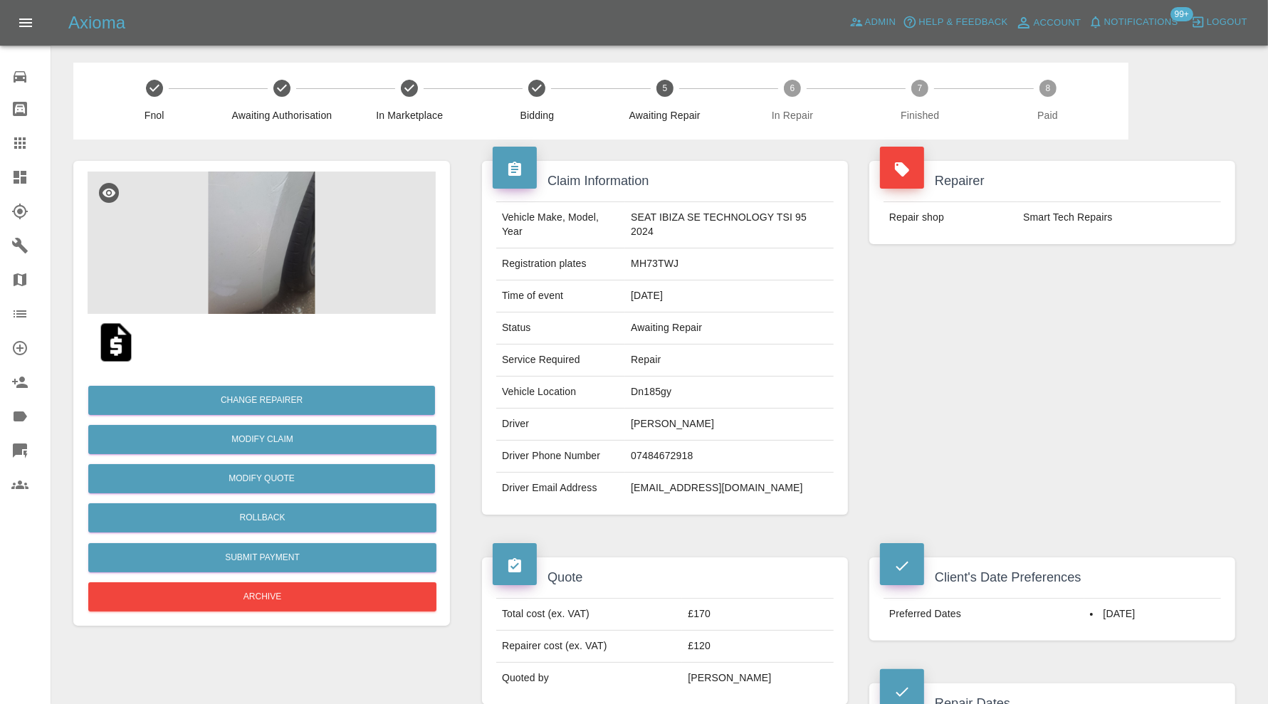
scroll to position [237, 0]
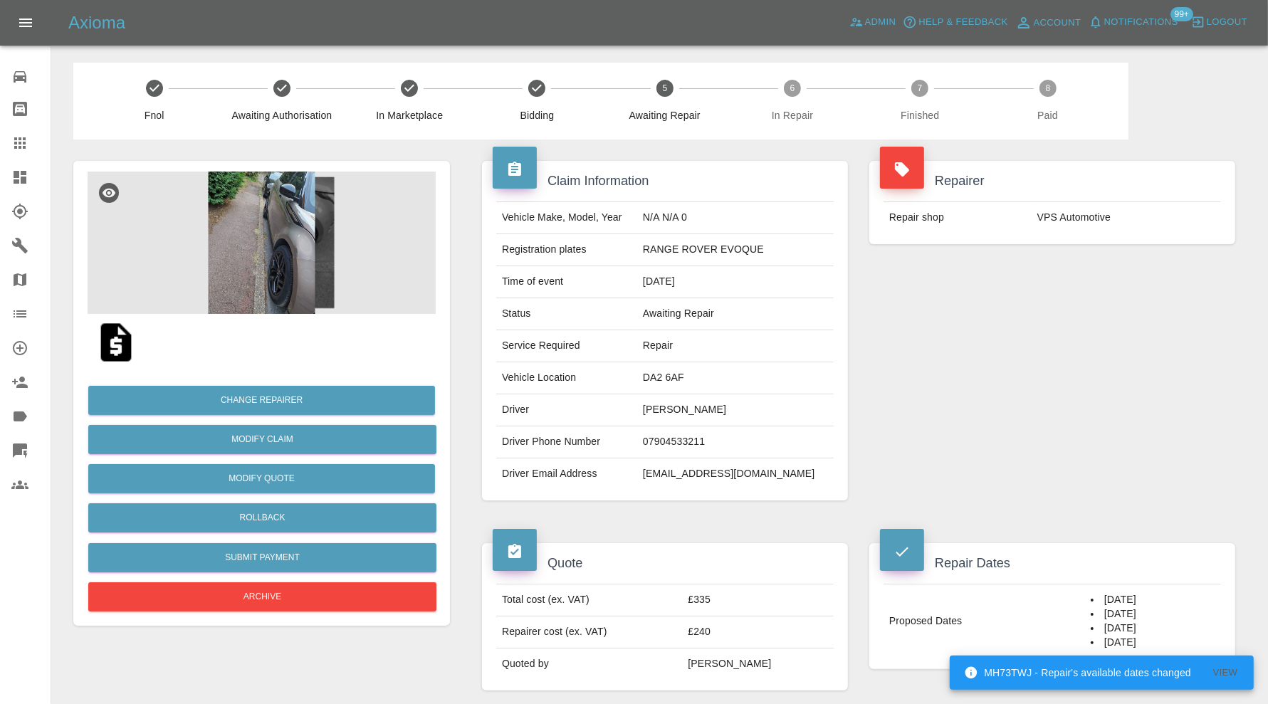
click at [274, 199] on img at bounding box center [262, 243] width 348 height 142
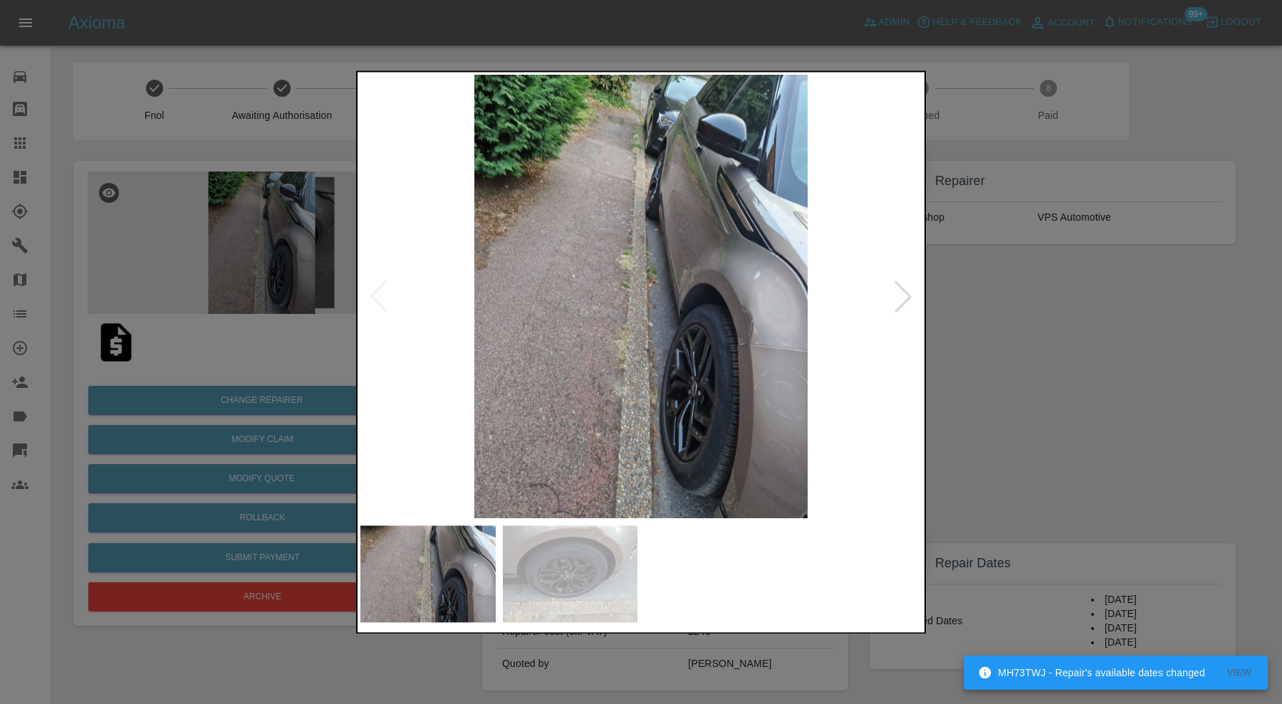
click at [900, 289] on div at bounding box center [902, 296] width 31 height 31
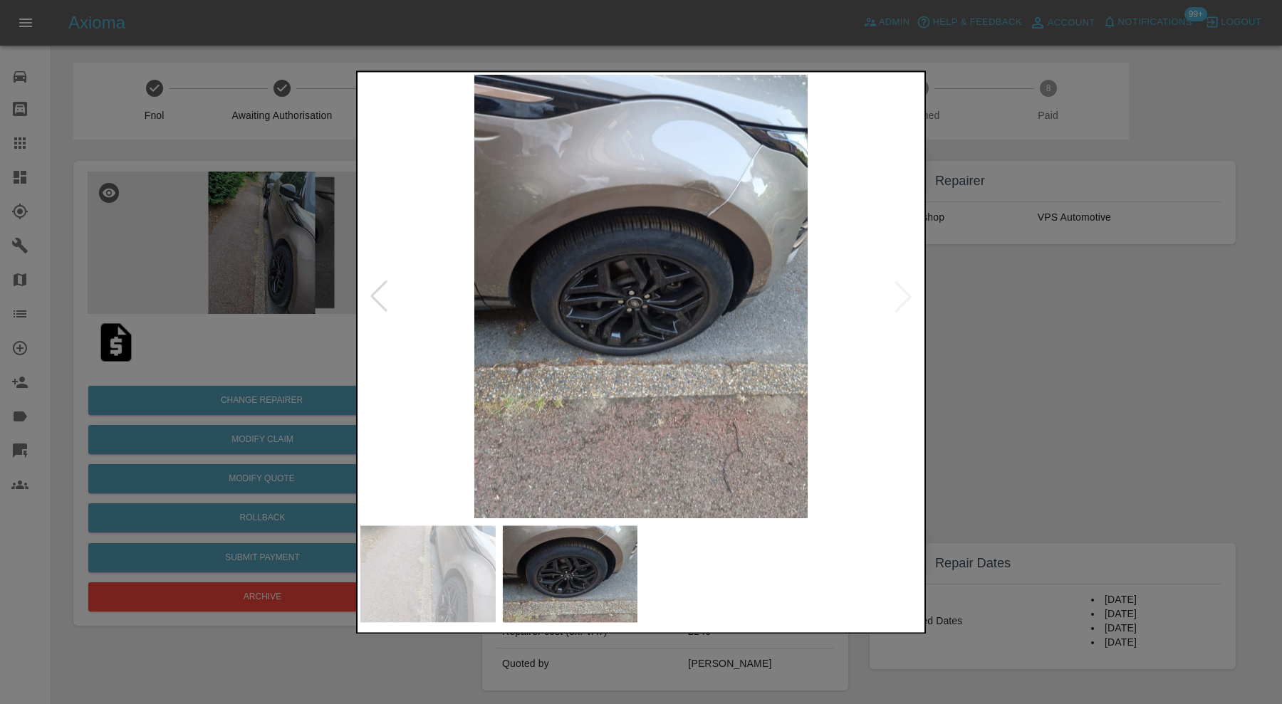
click at [900, 289] on img at bounding box center [640, 297] width 561 height 444
click at [958, 288] on div at bounding box center [641, 352] width 1282 height 704
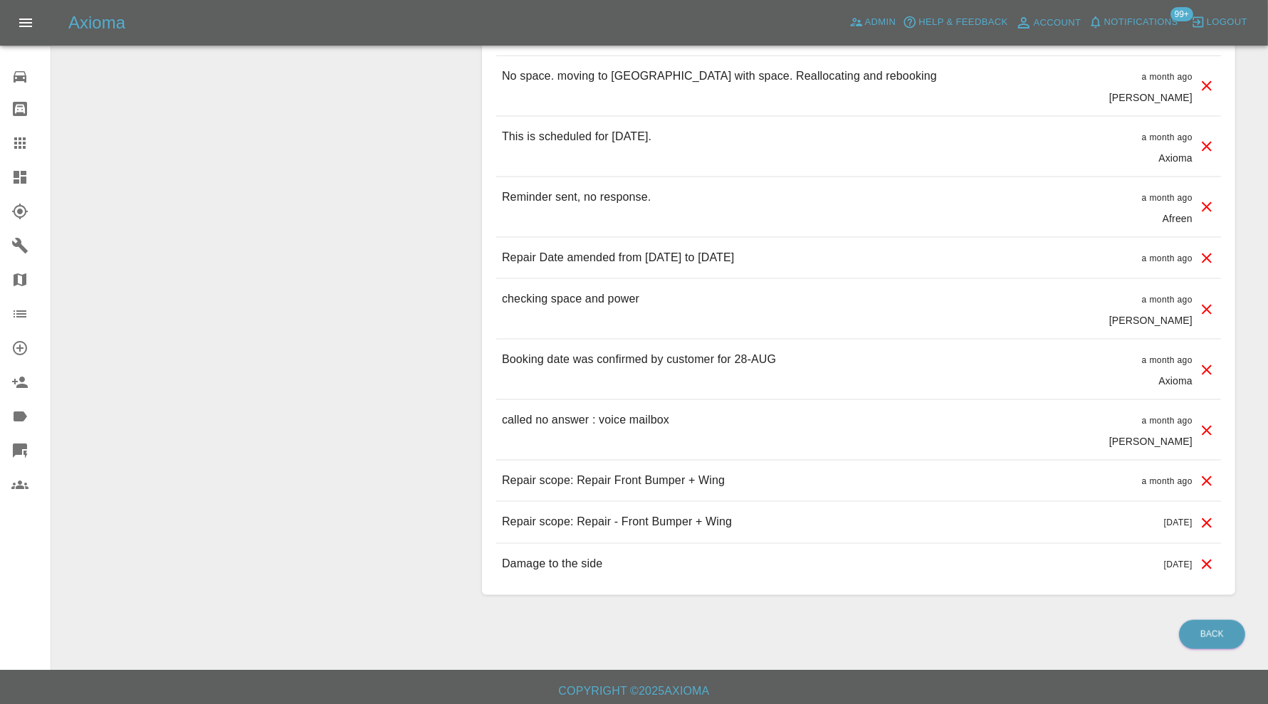
scroll to position [1721, 0]
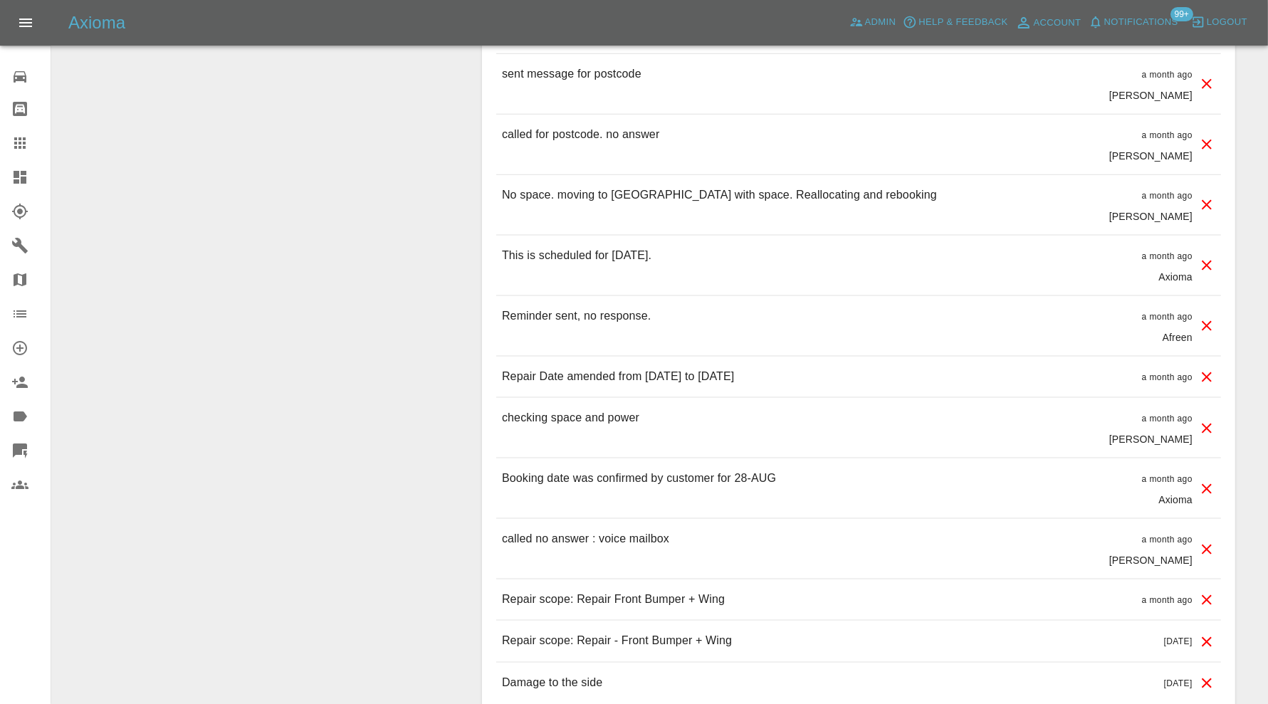
click at [1209, 635] on icon at bounding box center [1207, 642] width 17 height 17
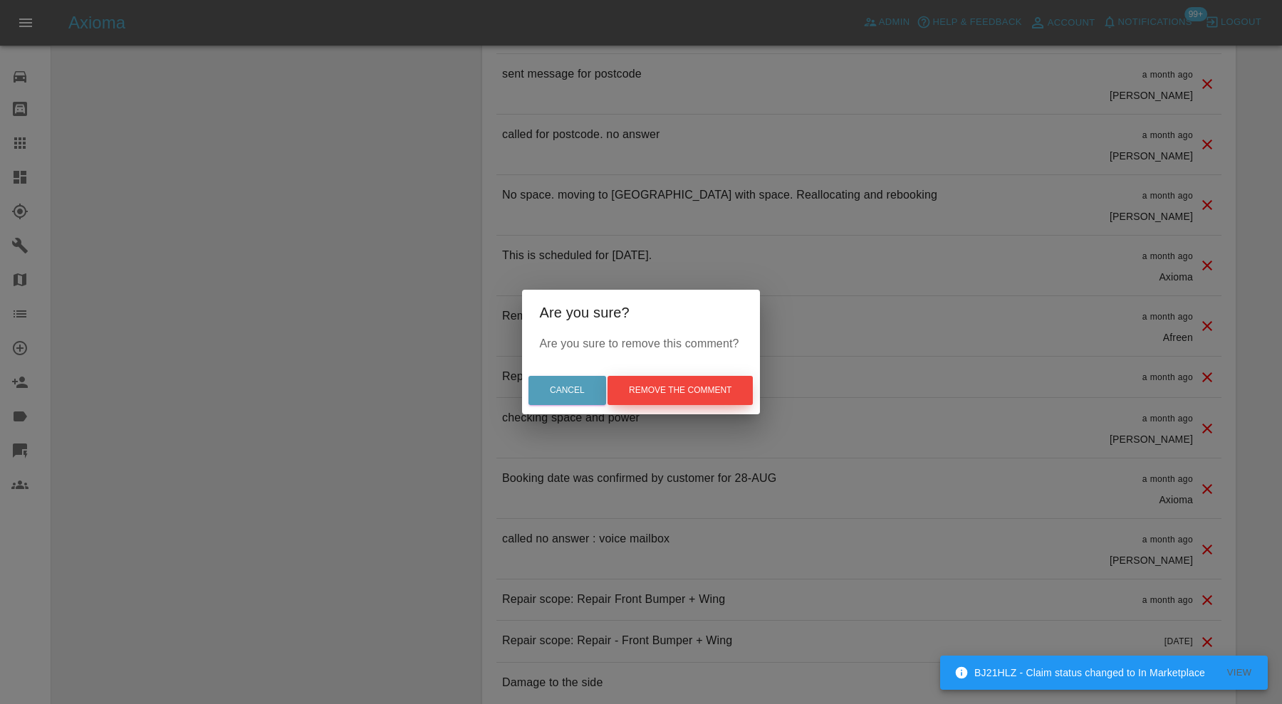
click at [688, 385] on button "Remove the comment" at bounding box center [679, 390] width 145 height 29
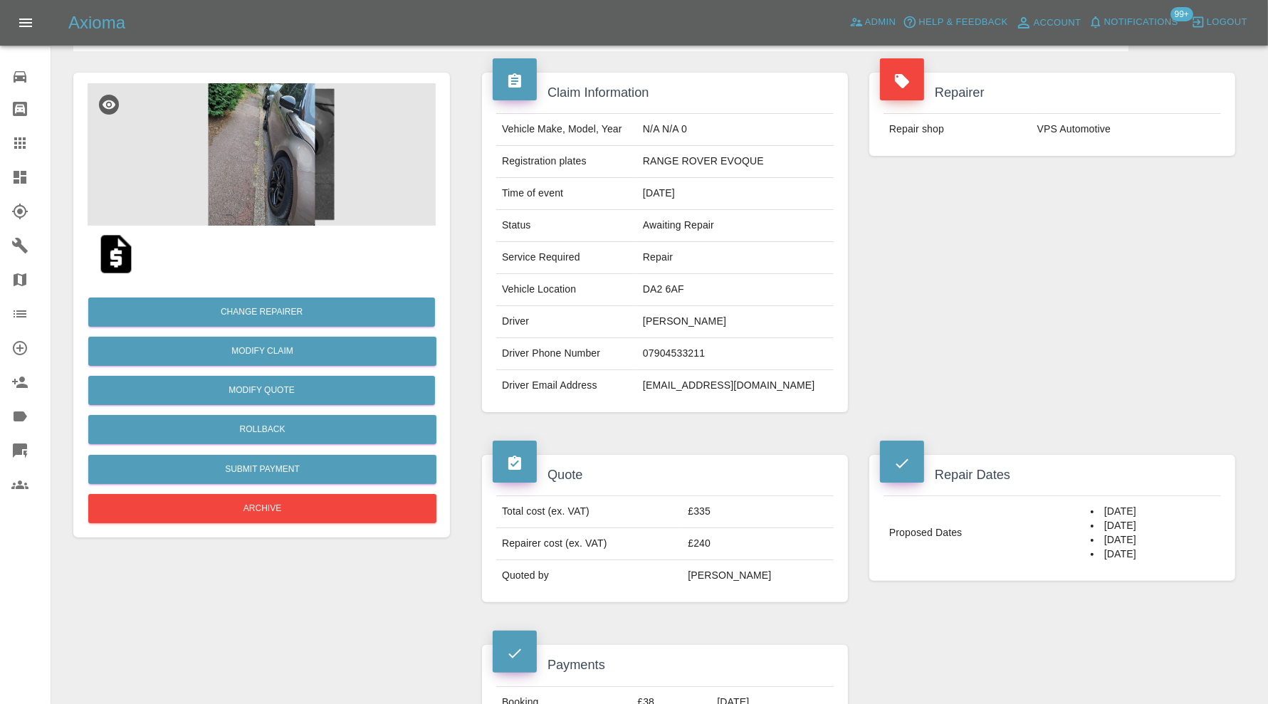
scroll to position [0, 0]
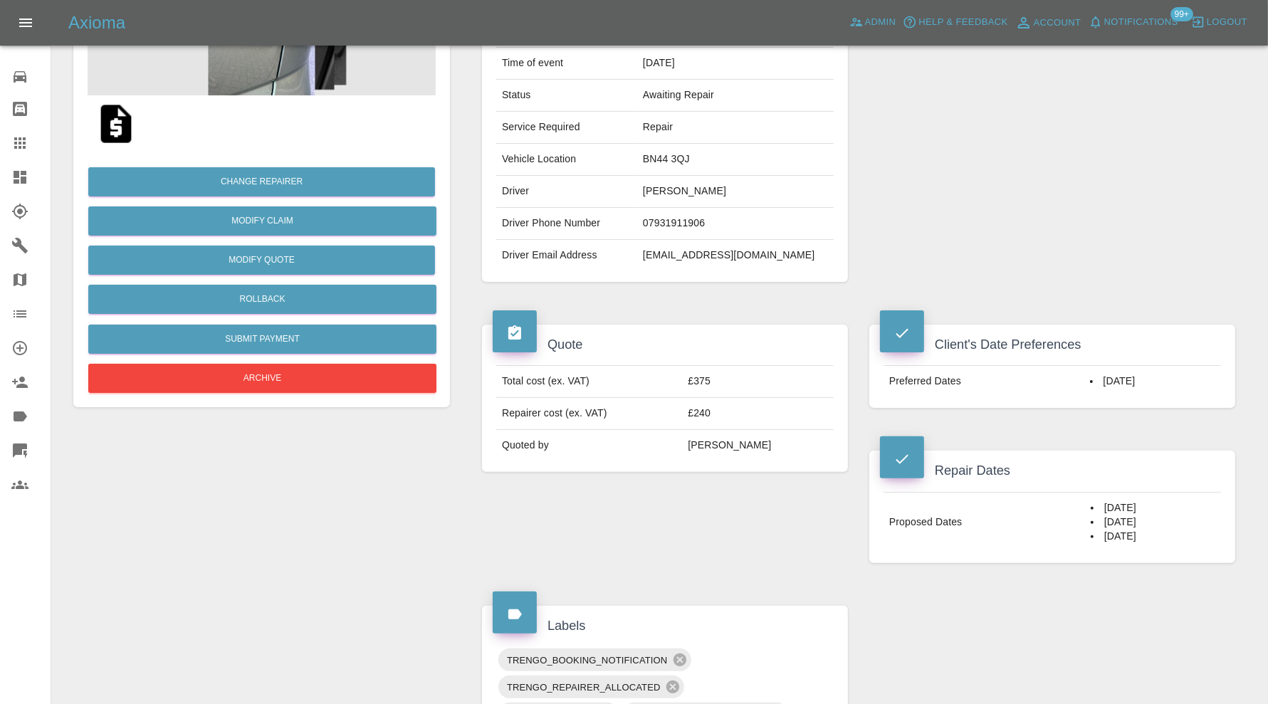
scroll to position [118, 0]
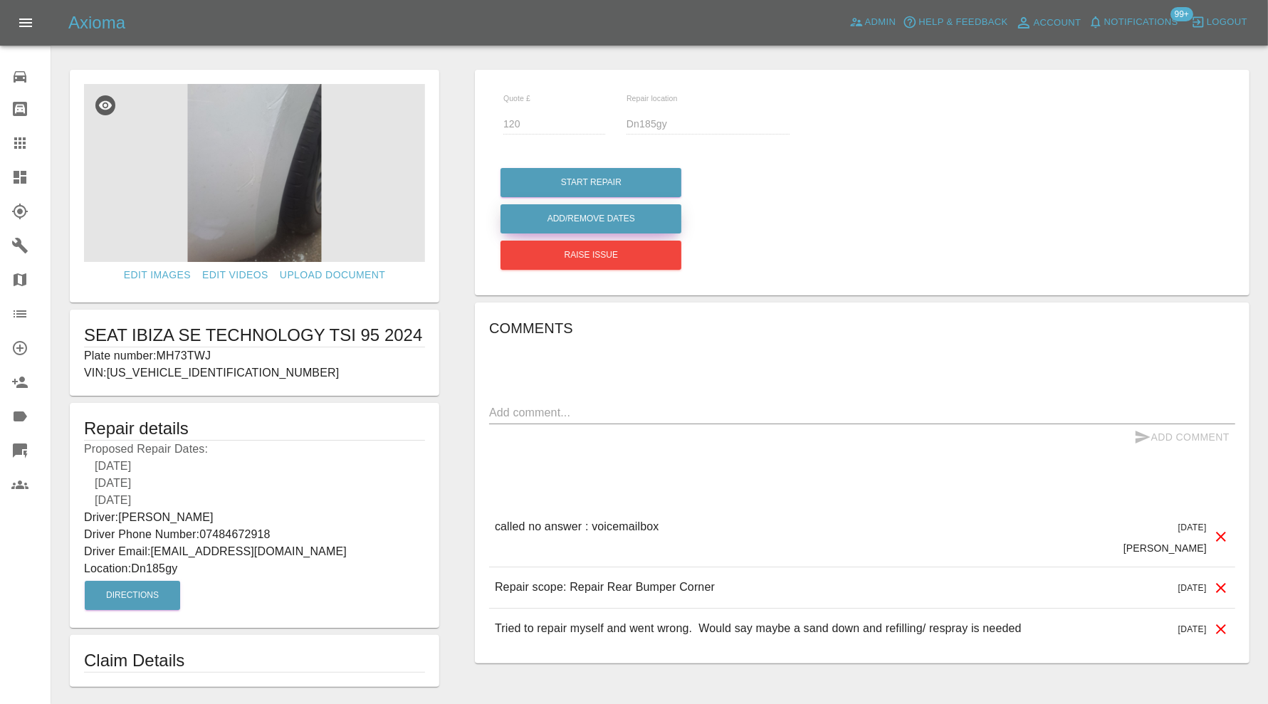
click at [606, 216] on button "Add/Remove Dates" at bounding box center [591, 218] width 181 height 29
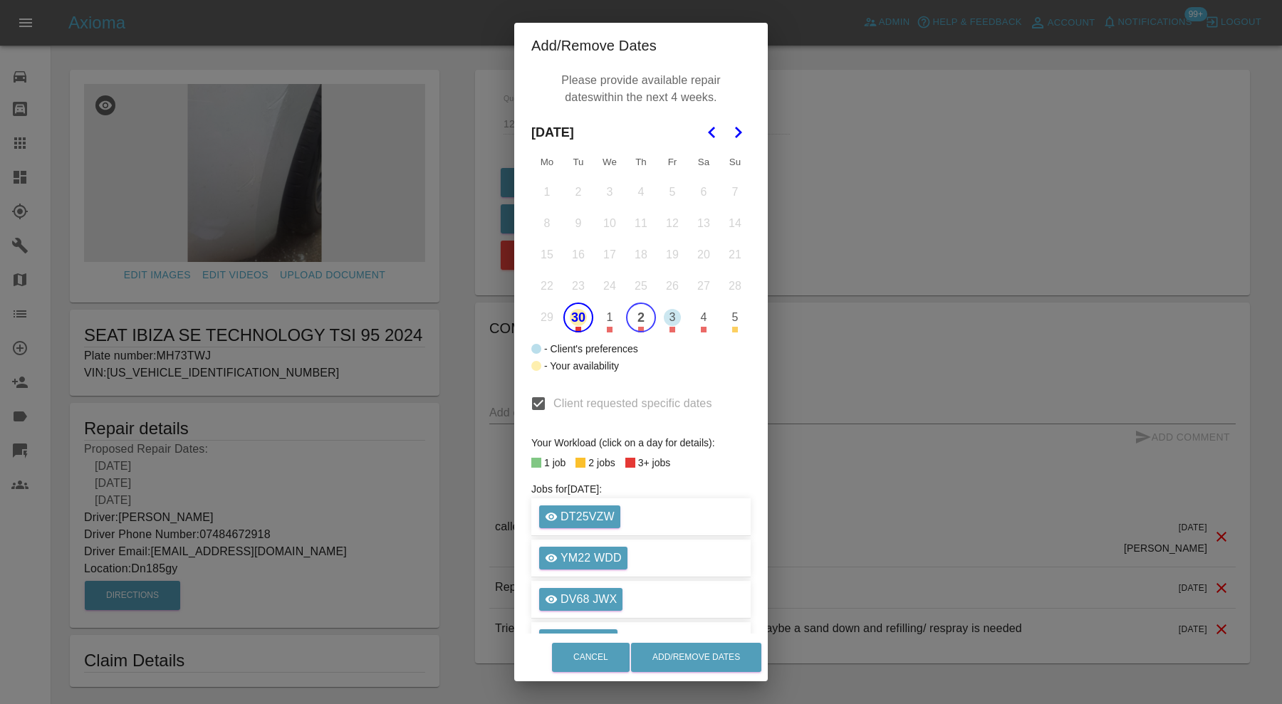
click at [568, 319] on button "30" at bounding box center [578, 318] width 30 height 30
click at [729, 132] on icon "Go to the Next Month" at bounding box center [737, 132] width 17 height 17
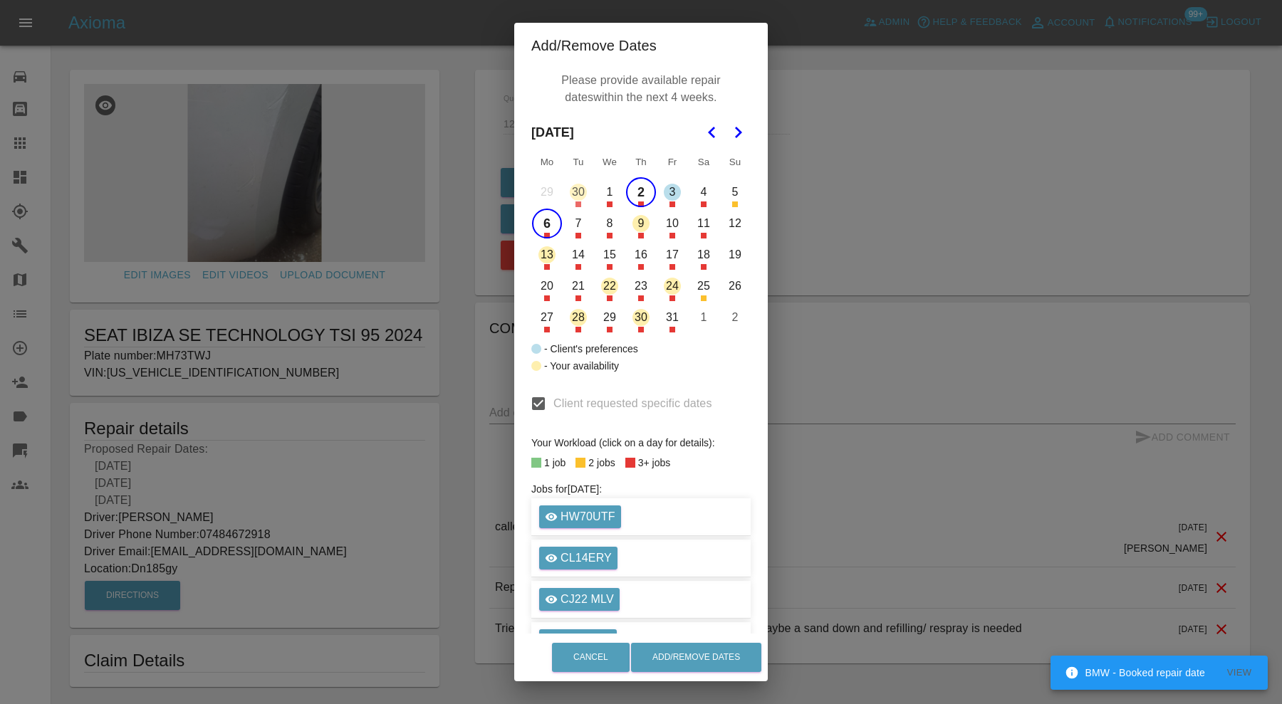
click at [637, 224] on button "9" at bounding box center [641, 224] width 30 height 30
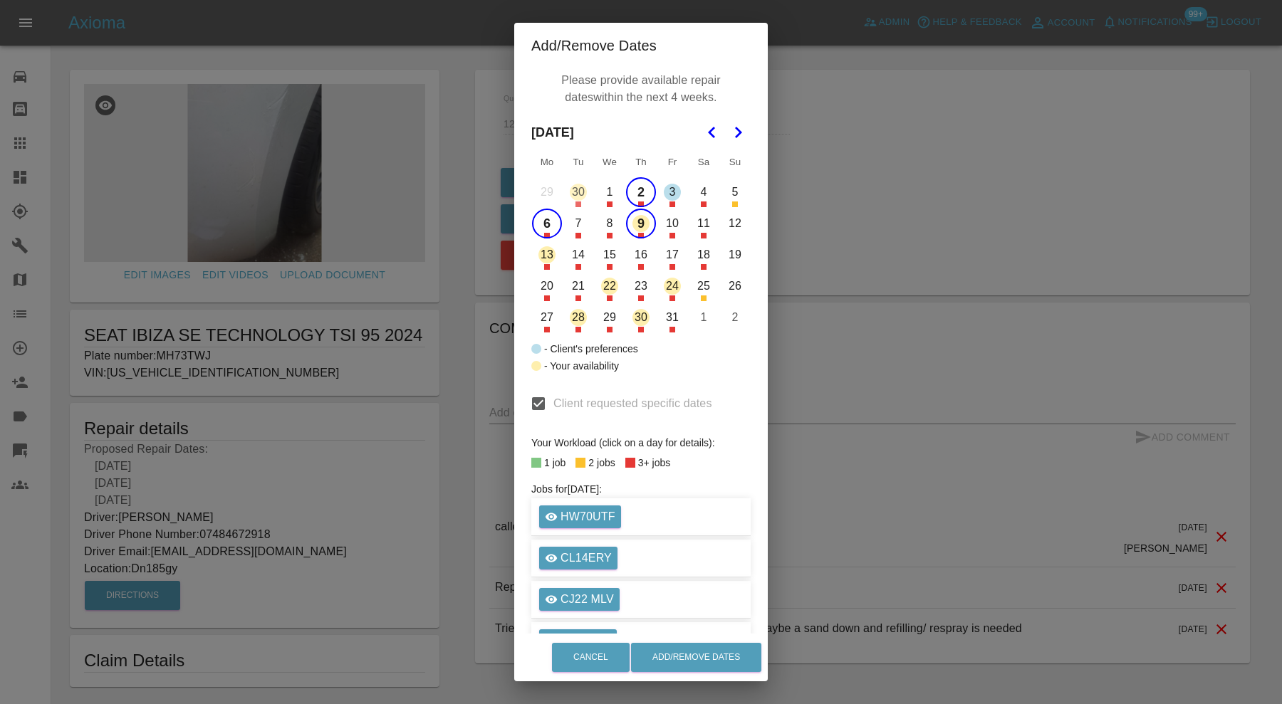
click at [543, 253] on button "13" at bounding box center [547, 255] width 30 height 30
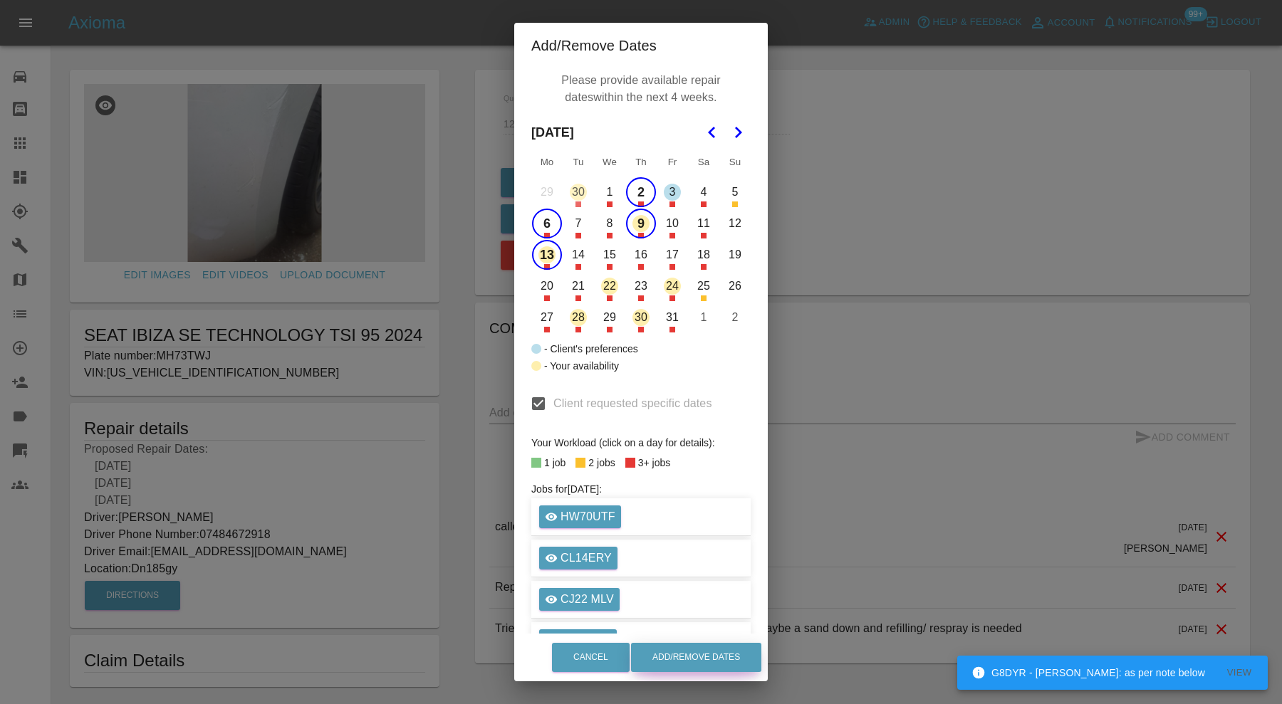
click at [743, 656] on button "Add/Remove Dates" at bounding box center [696, 657] width 130 height 29
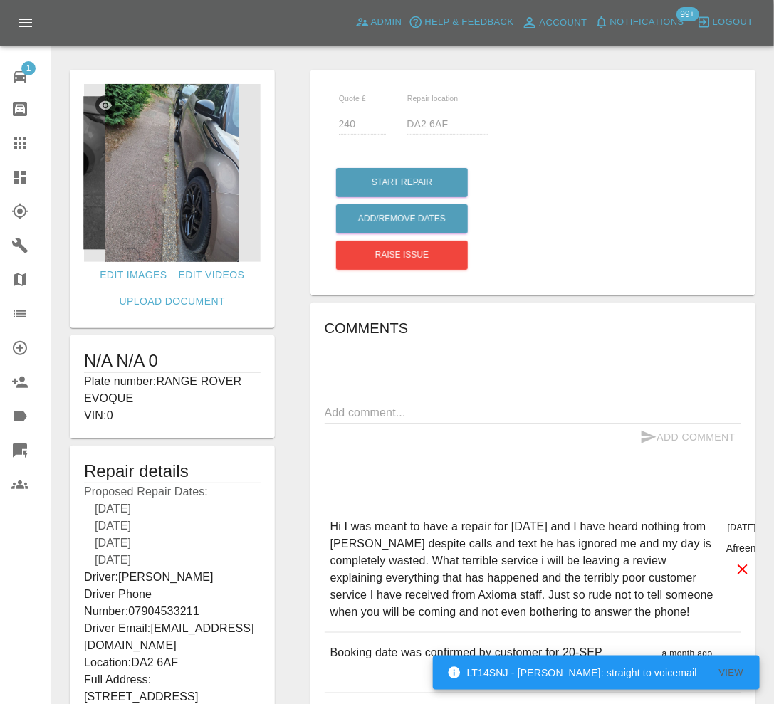
drag, startPoint x: 705, startPoint y: 157, endPoint x: 776, endPoint y: 164, distance: 71.5
click at [705, 157] on div "Start Repair Add/Remove Dates Raise issue" at bounding box center [532, 215] width 395 height 116
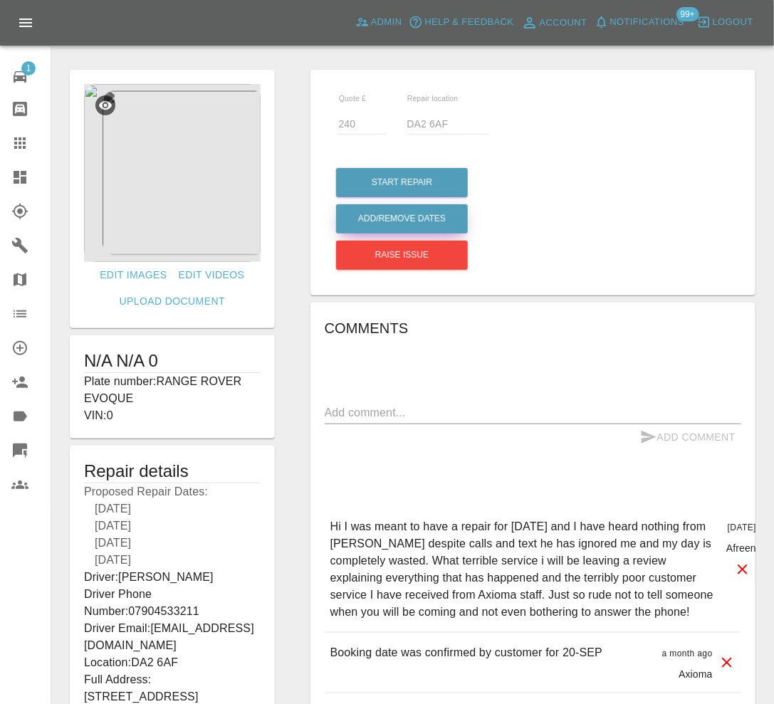
click at [402, 217] on button "Add/Remove Dates" at bounding box center [402, 218] width 132 height 29
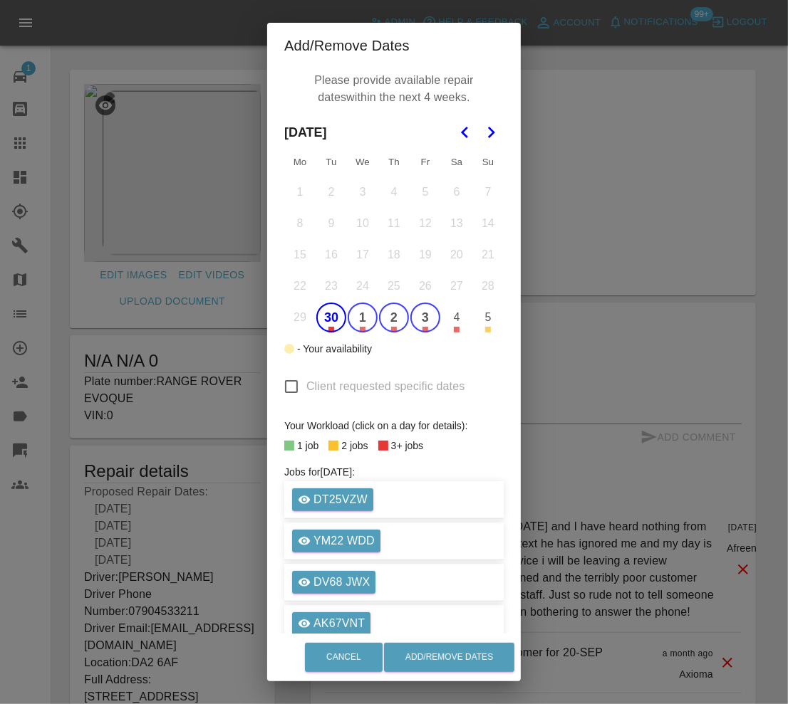
click at [323, 315] on button "30" at bounding box center [331, 318] width 30 height 30
click at [357, 317] on button "1" at bounding box center [363, 318] width 30 height 30
click at [384, 312] on button "2" at bounding box center [394, 318] width 30 height 30
click at [482, 130] on icon "Go to the Next Month" at bounding box center [490, 132] width 17 height 17
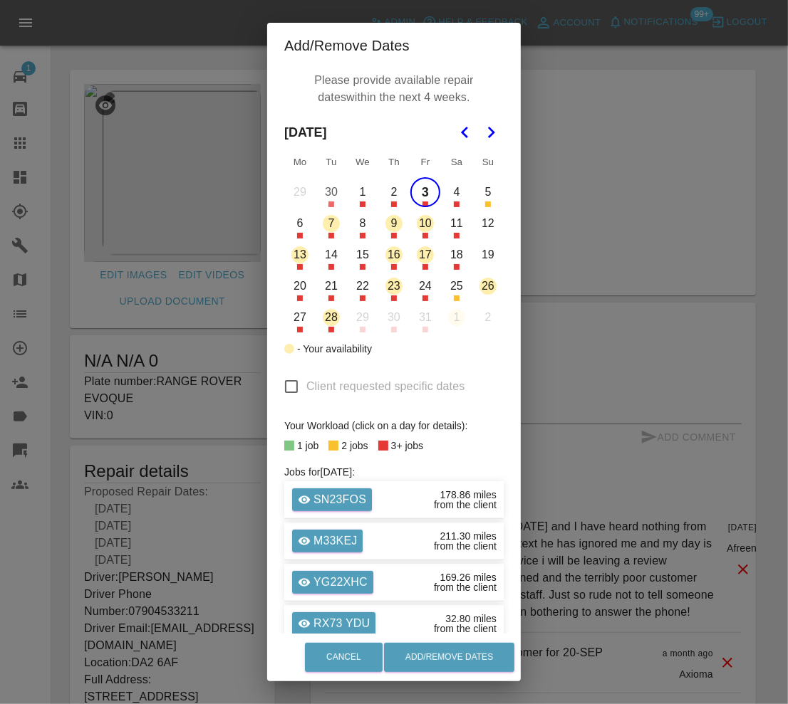
click at [357, 259] on button "15" at bounding box center [363, 255] width 30 height 30
click at [296, 287] on button "20" at bounding box center [300, 286] width 30 height 30
click at [383, 289] on button "23" at bounding box center [394, 286] width 30 height 30
click at [464, 654] on button "Add/Remove Dates" at bounding box center [449, 657] width 130 height 29
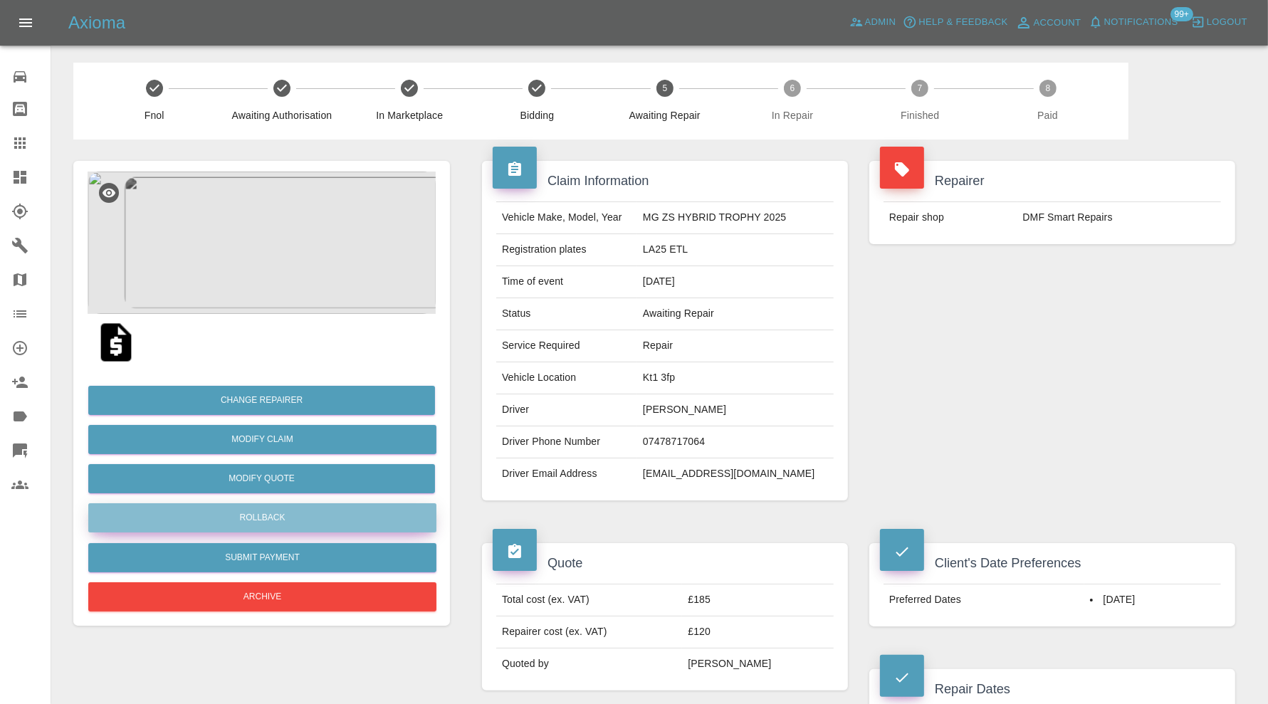
click at [353, 517] on button "Rollback" at bounding box center [262, 517] width 348 height 29
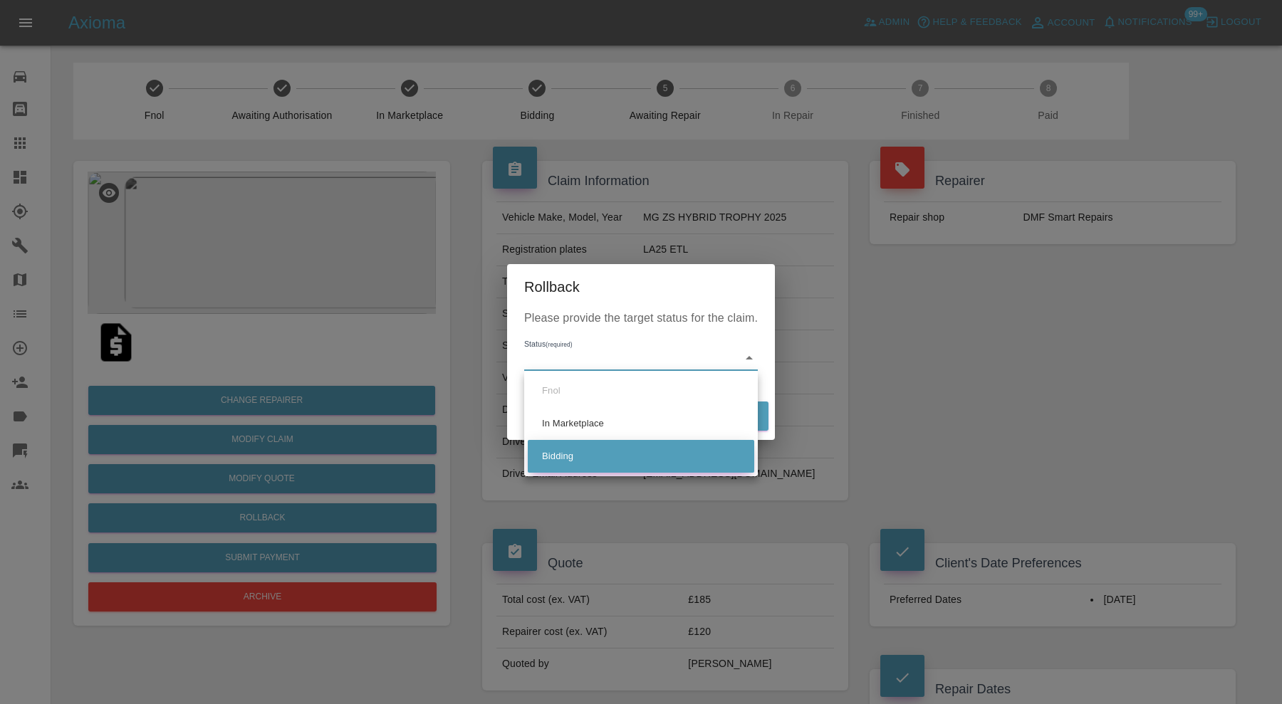
click at [554, 459] on li "Bidding" at bounding box center [641, 456] width 226 height 33
type input "bidding"
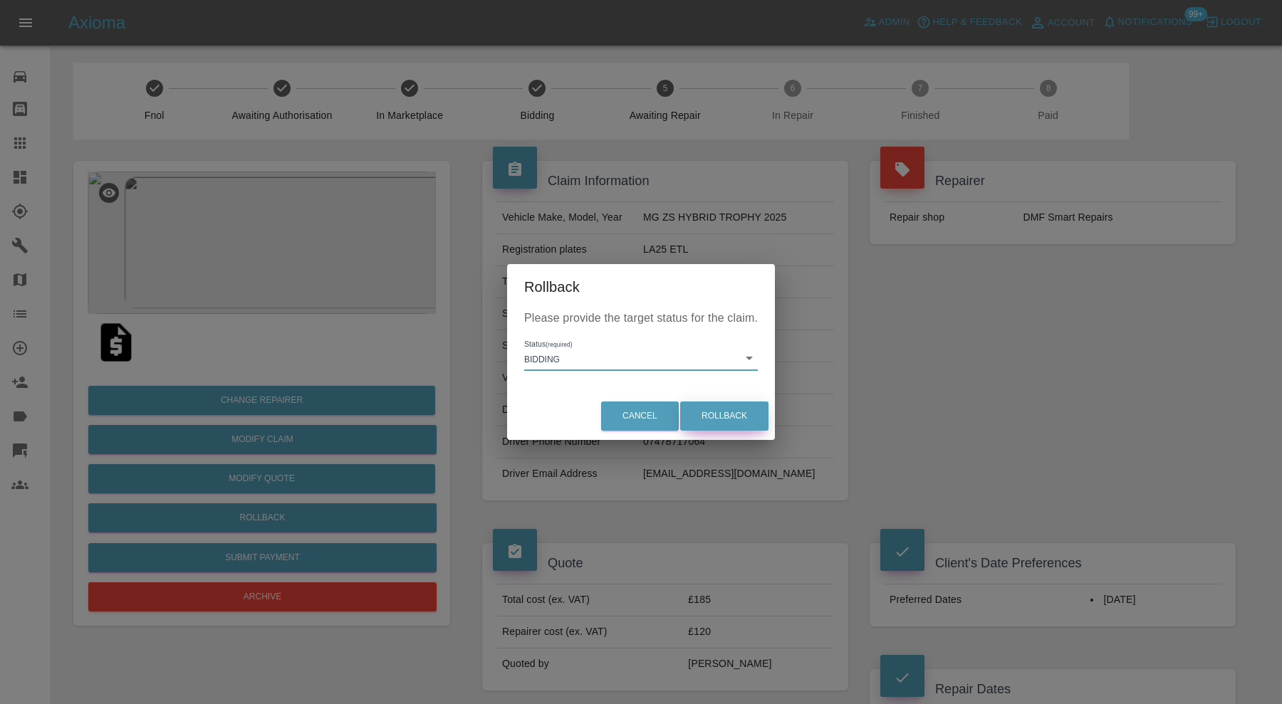
click at [716, 421] on button "Rollback" at bounding box center [724, 416] width 88 height 29
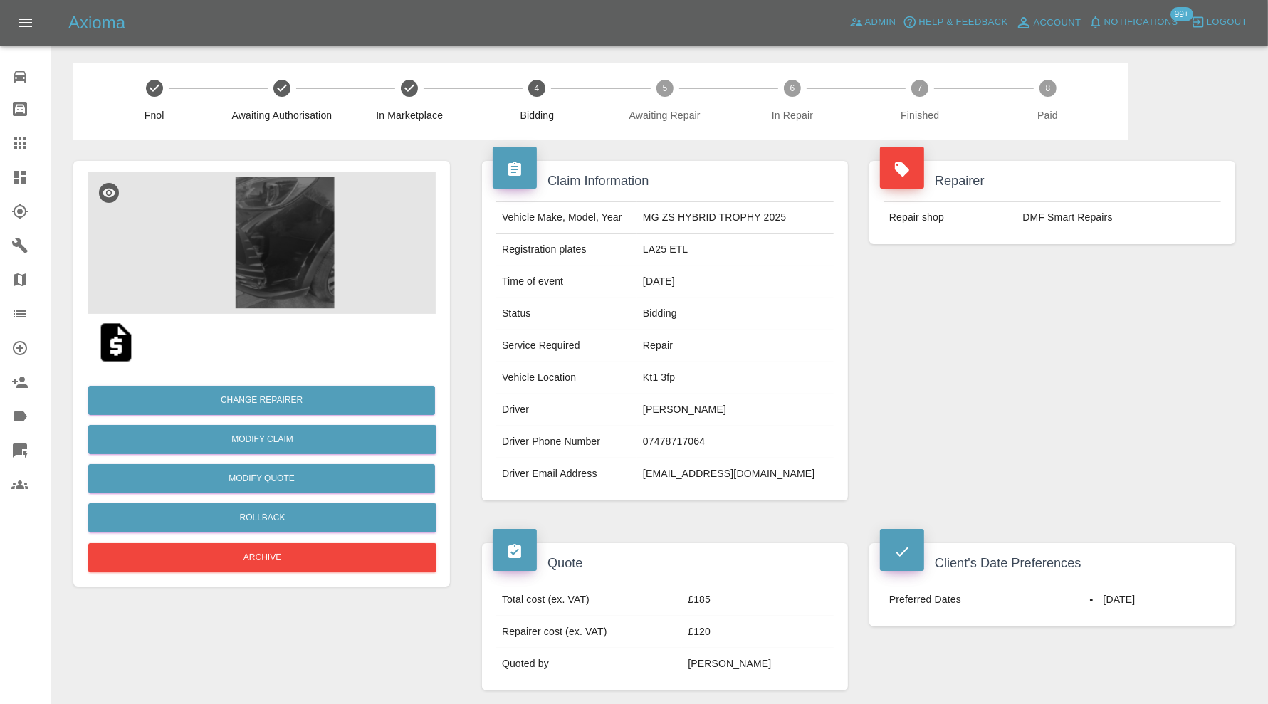
scroll to position [712, 0]
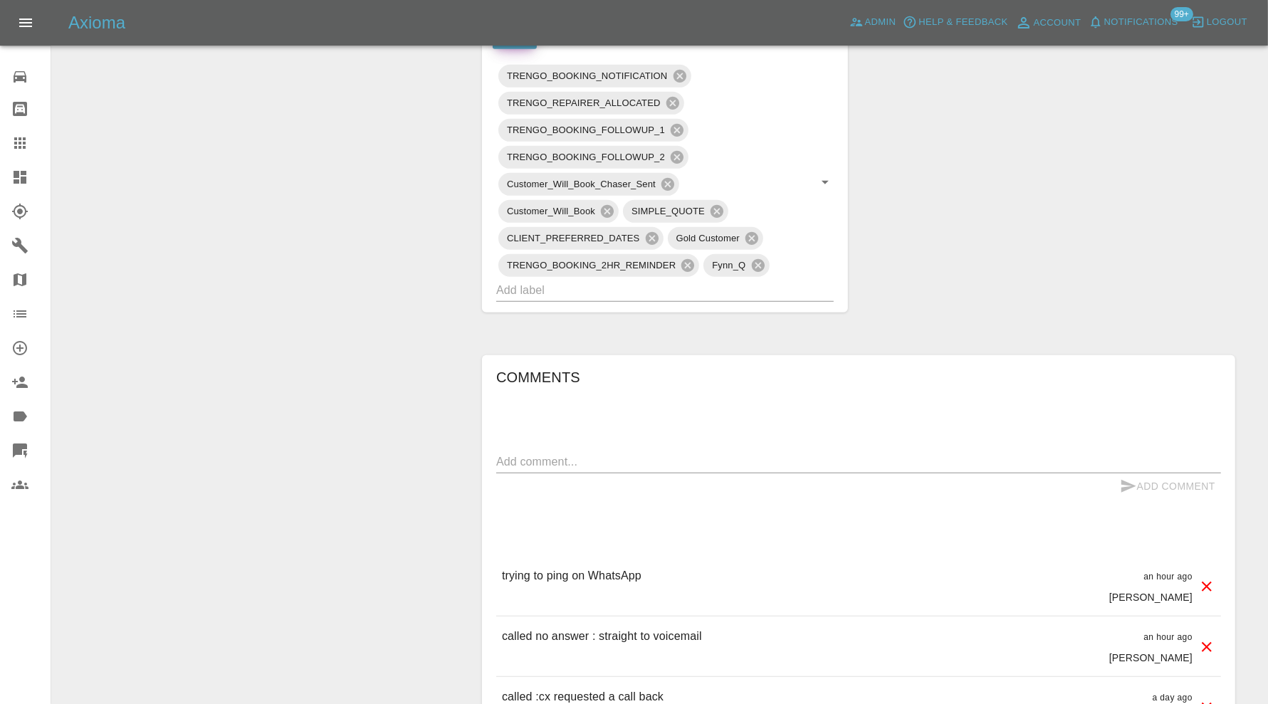
click at [687, 456] on textarea at bounding box center [858, 462] width 725 height 16
type textarea "b"
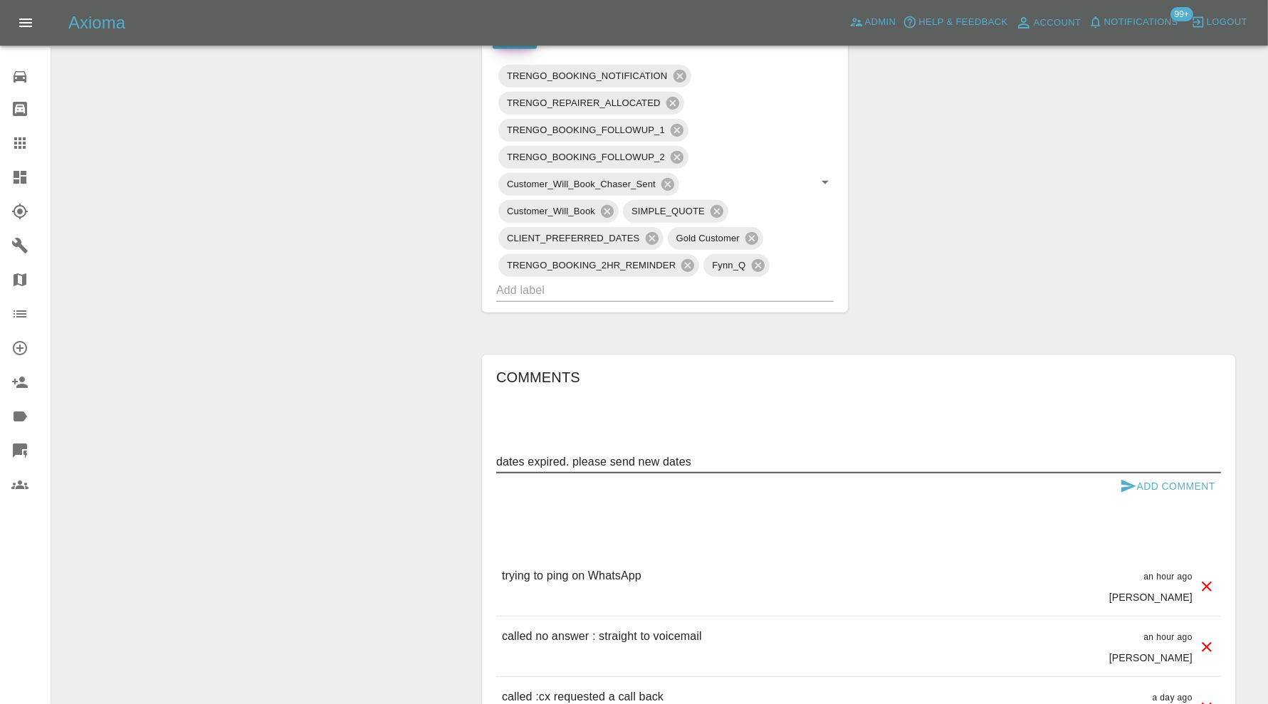
type textarea "dates expired. please send new dates"
click at [1133, 483] on icon "submit" at bounding box center [1129, 486] width 15 height 13
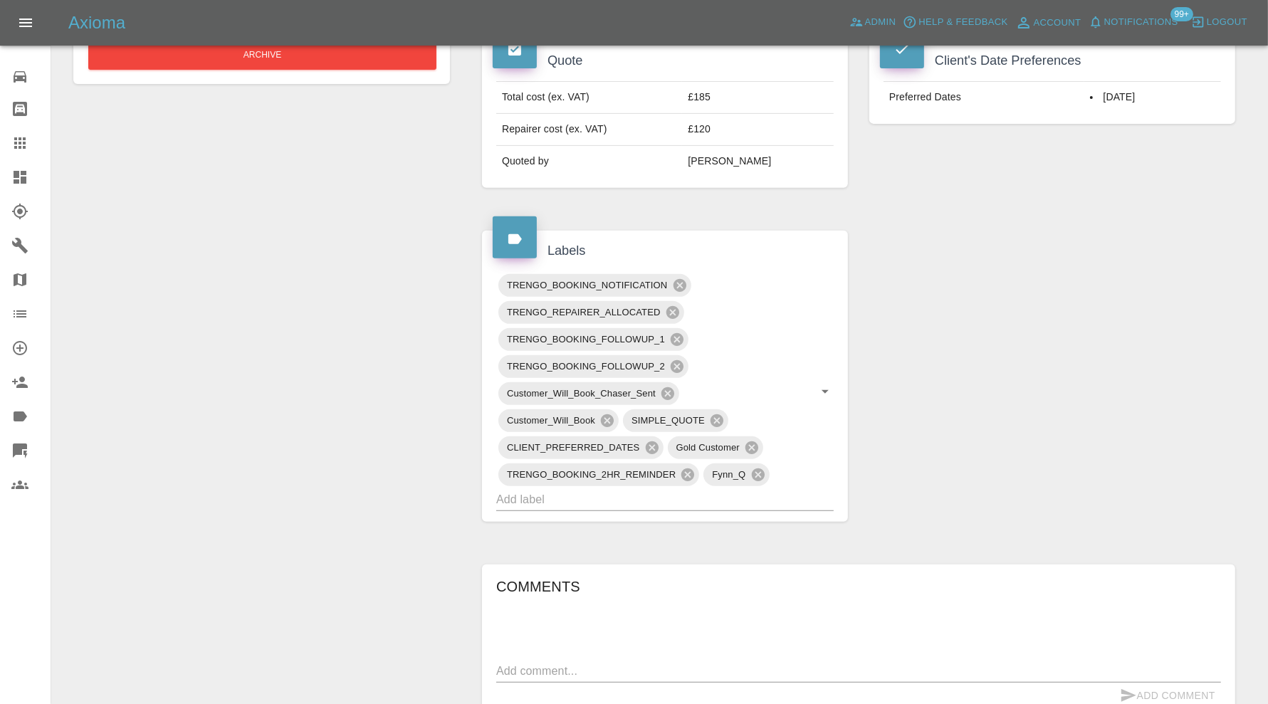
scroll to position [474, 0]
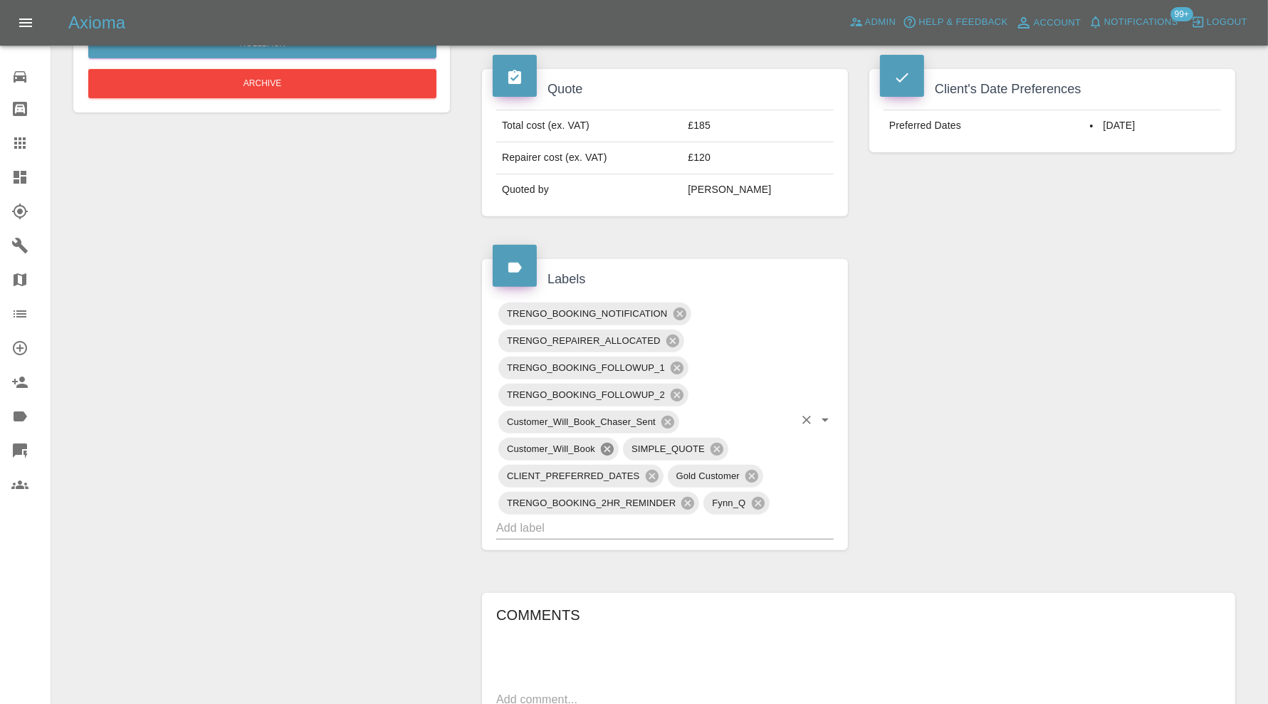
click at [611, 443] on icon at bounding box center [607, 449] width 13 height 13
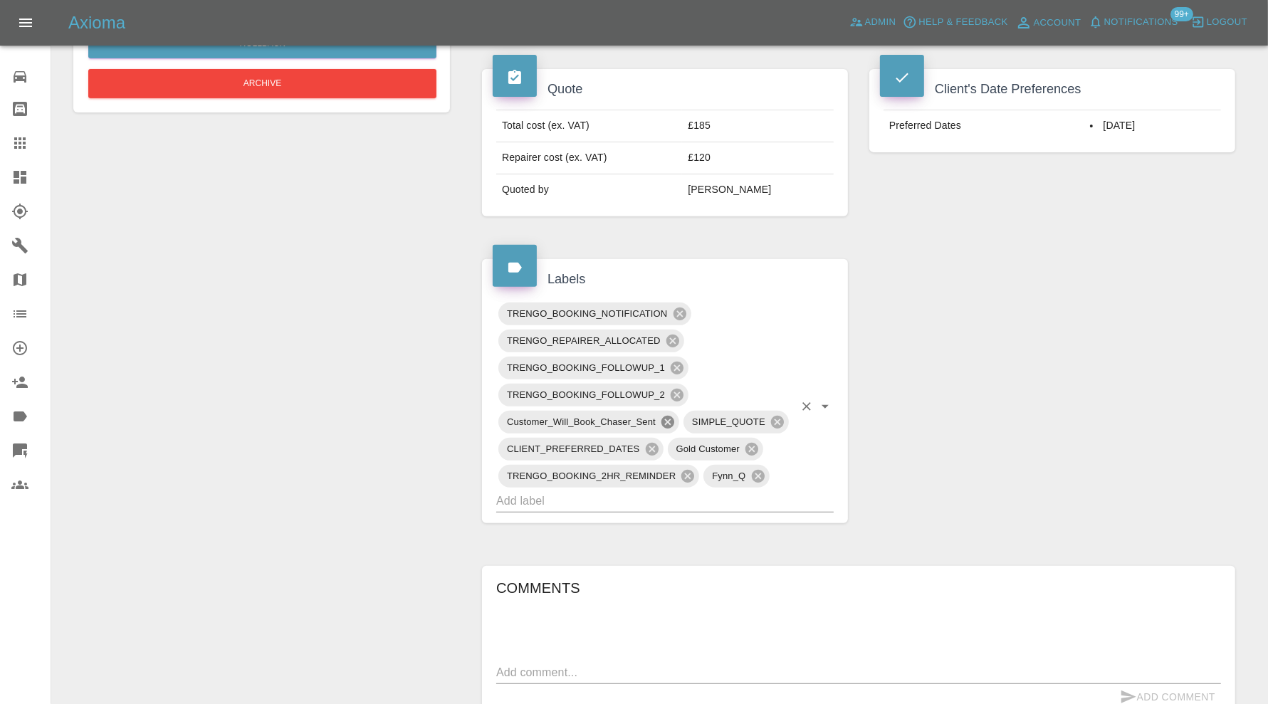
click at [664, 416] on icon at bounding box center [668, 422] width 13 height 13
click at [673, 393] on icon at bounding box center [677, 395] width 13 height 13
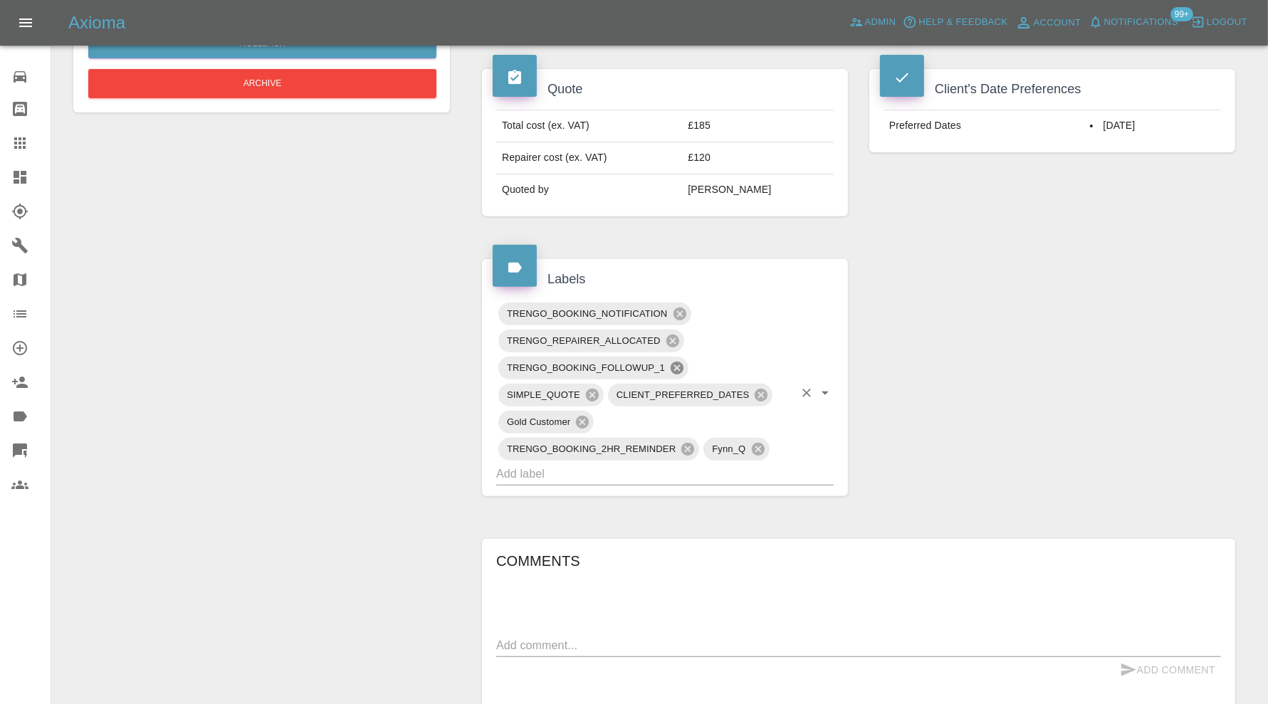
click at [677, 364] on icon at bounding box center [677, 368] width 16 height 16
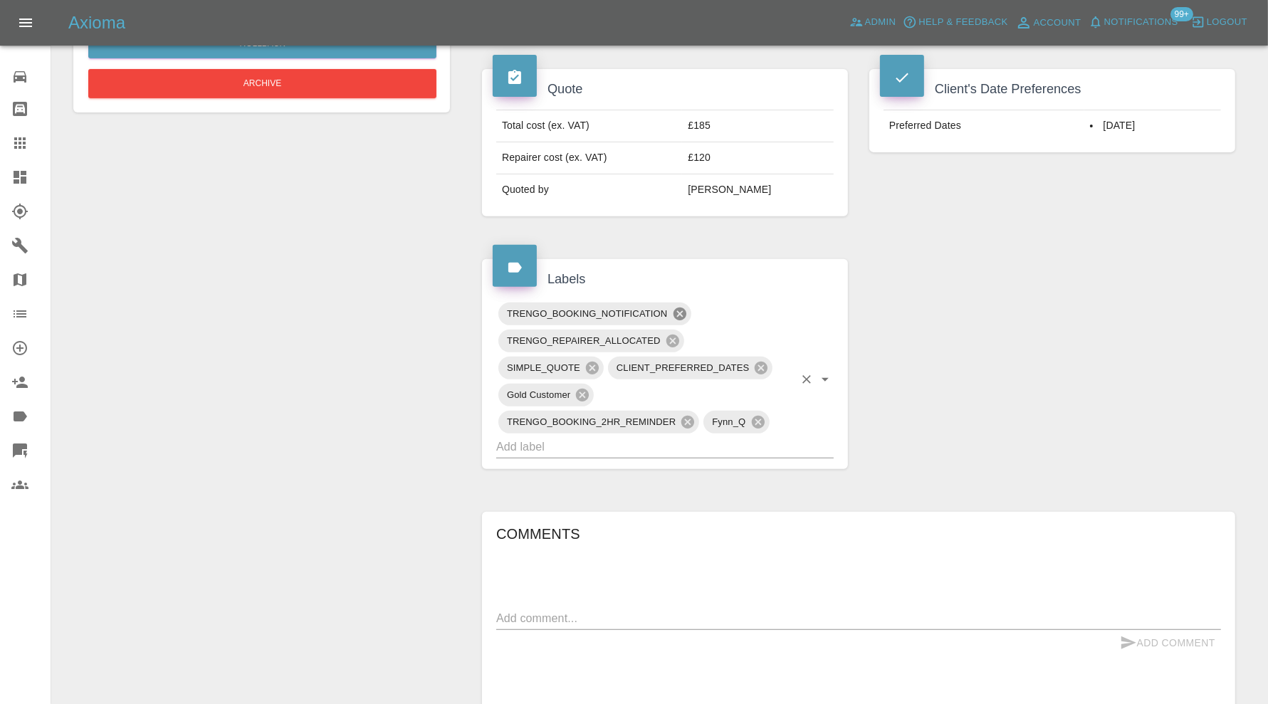
click at [681, 308] on icon at bounding box center [679, 314] width 13 height 13
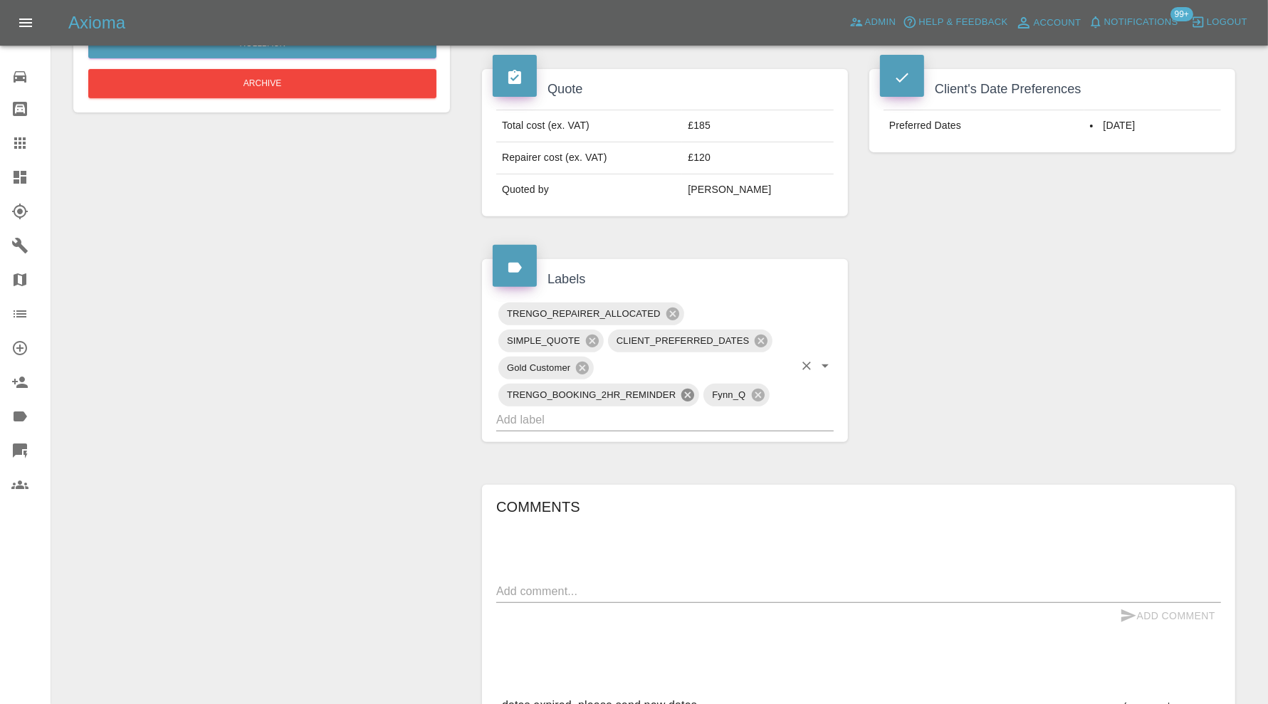
click at [687, 394] on icon at bounding box center [688, 395] width 13 height 13
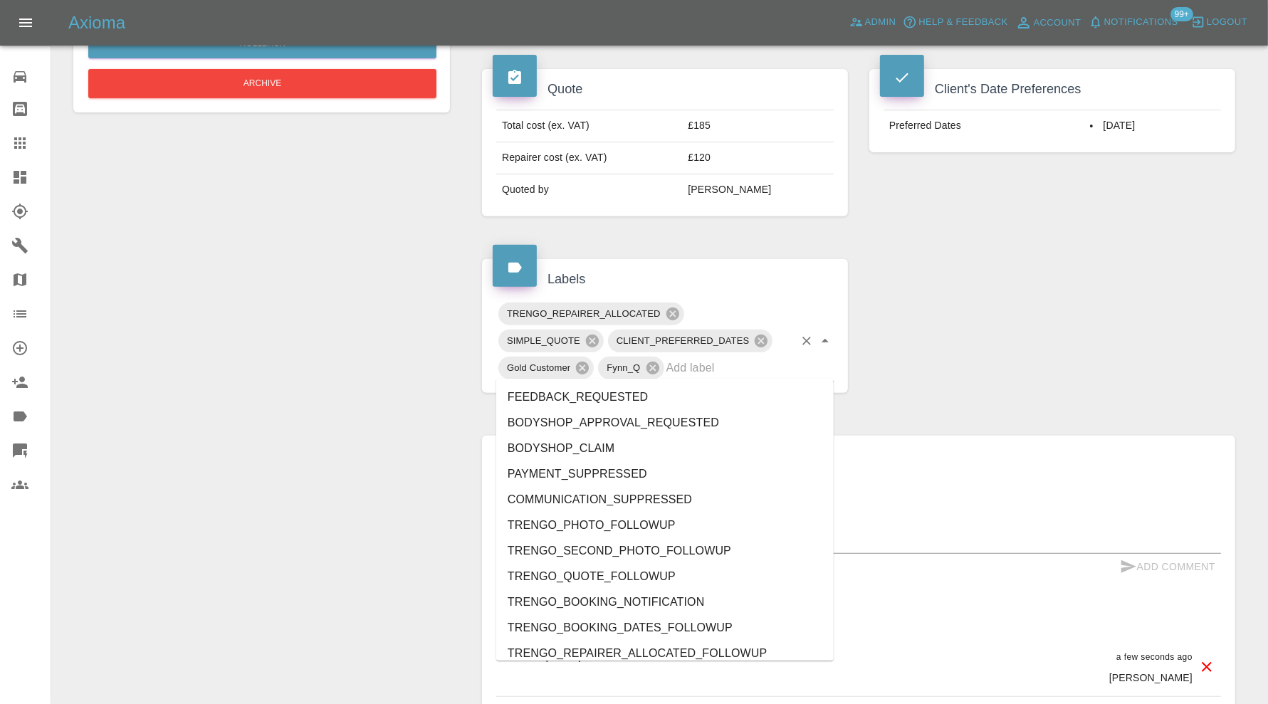
click at [703, 362] on input "text" at bounding box center [730, 368] width 127 height 22
type input "do"
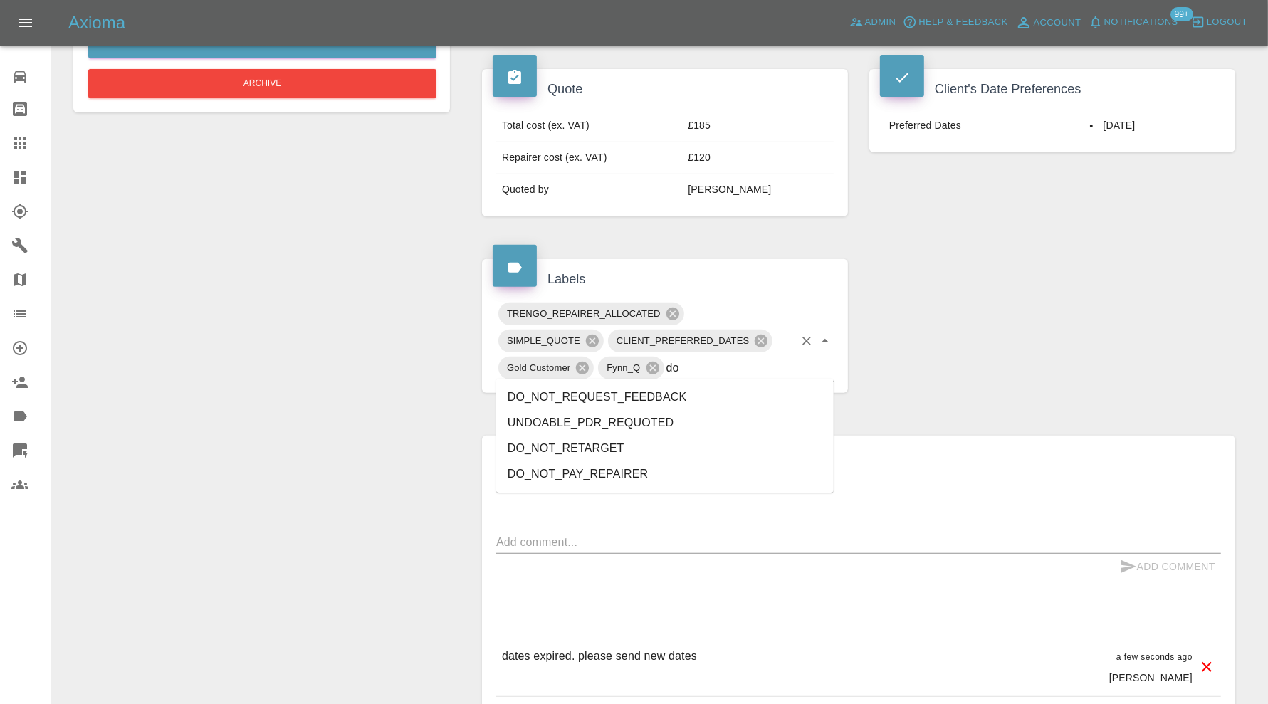
click at [625, 388] on li "DO_NOT_REQUEST_FEEDBACK" at bounding box center [665, 398] width 338 height 26
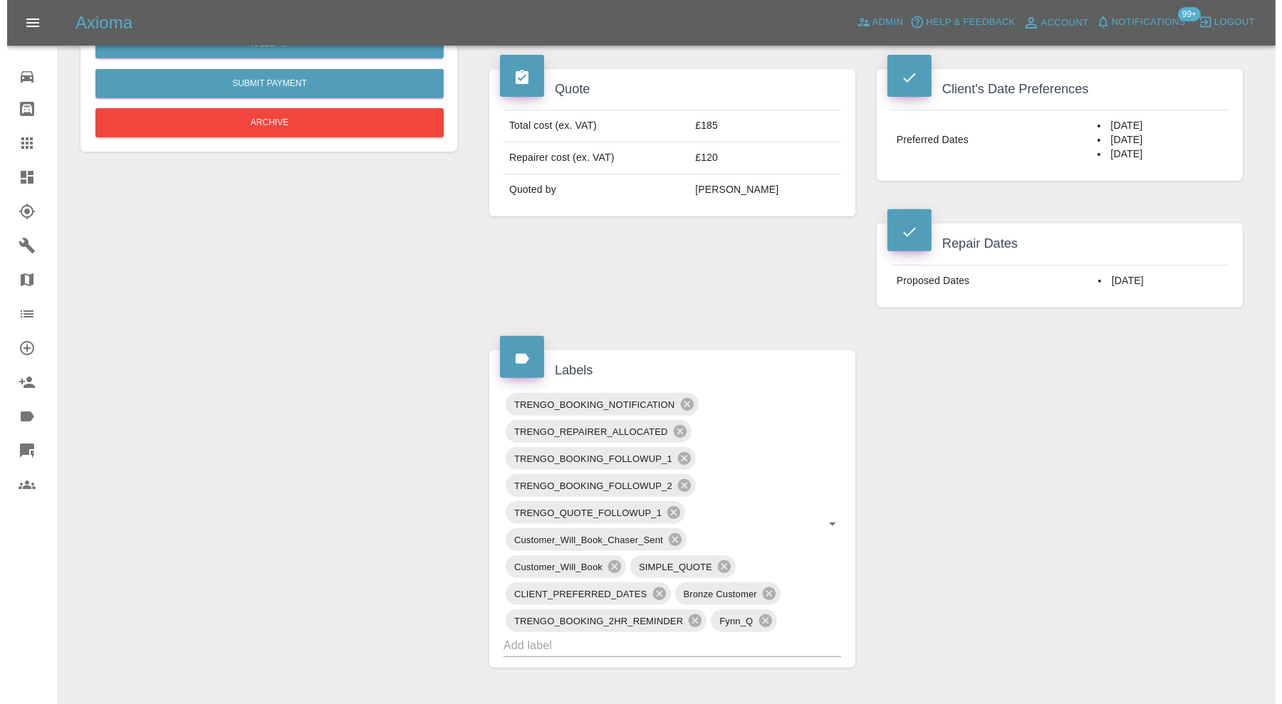
scroll to position [118, 0]
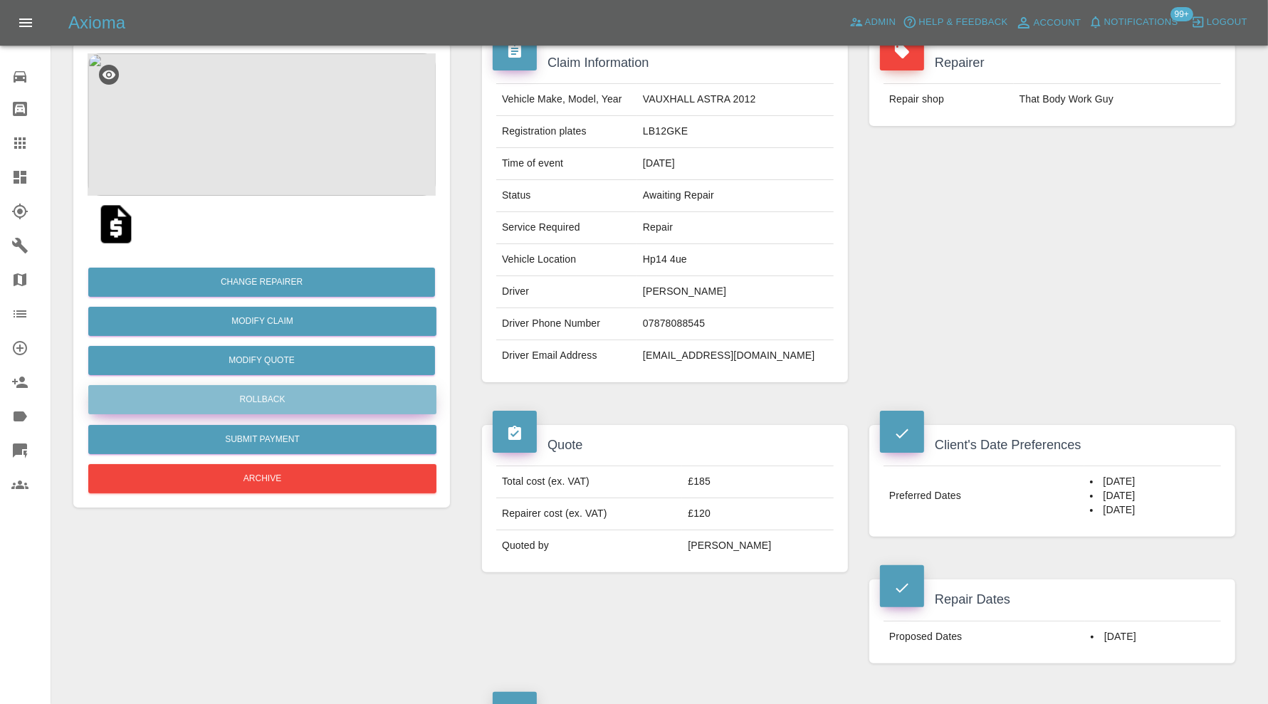
click at [343, 390] on button "Rollback" at bounding box center [262, 399] width 348 height 29
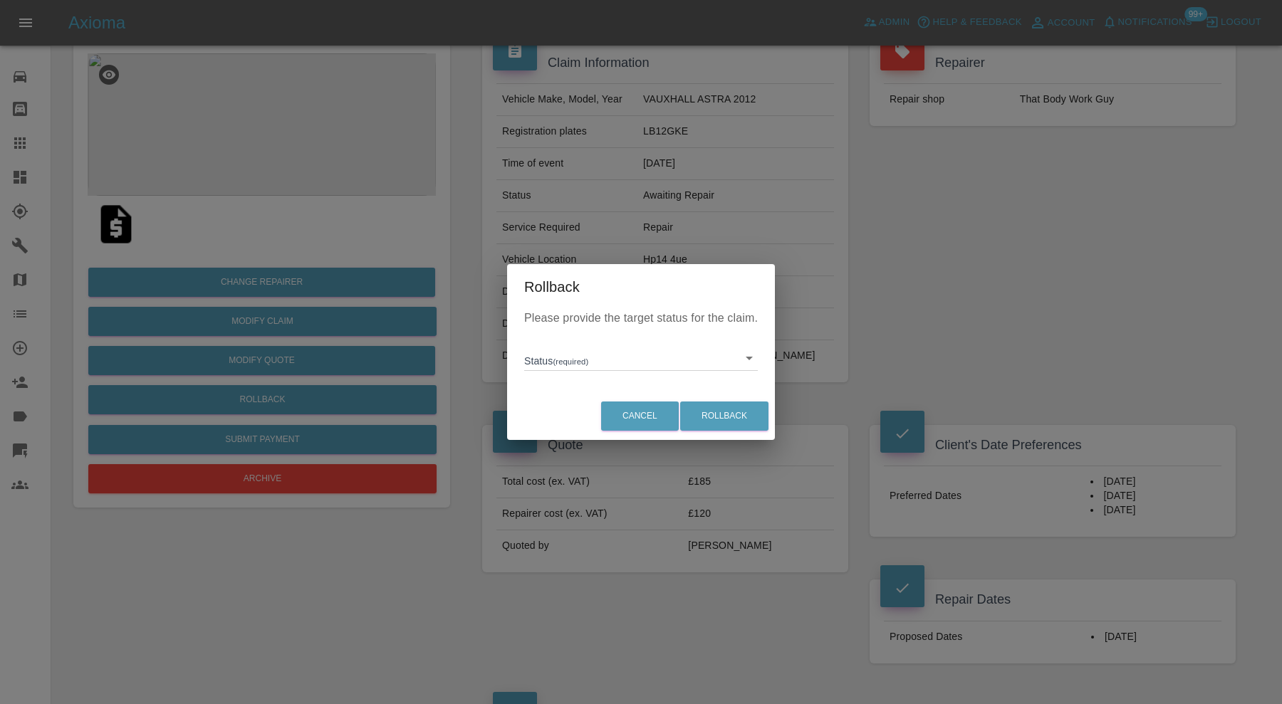
click at [627, 340] on div "Status (required) ​" at bounding box center [641, 352] width 234 height 37
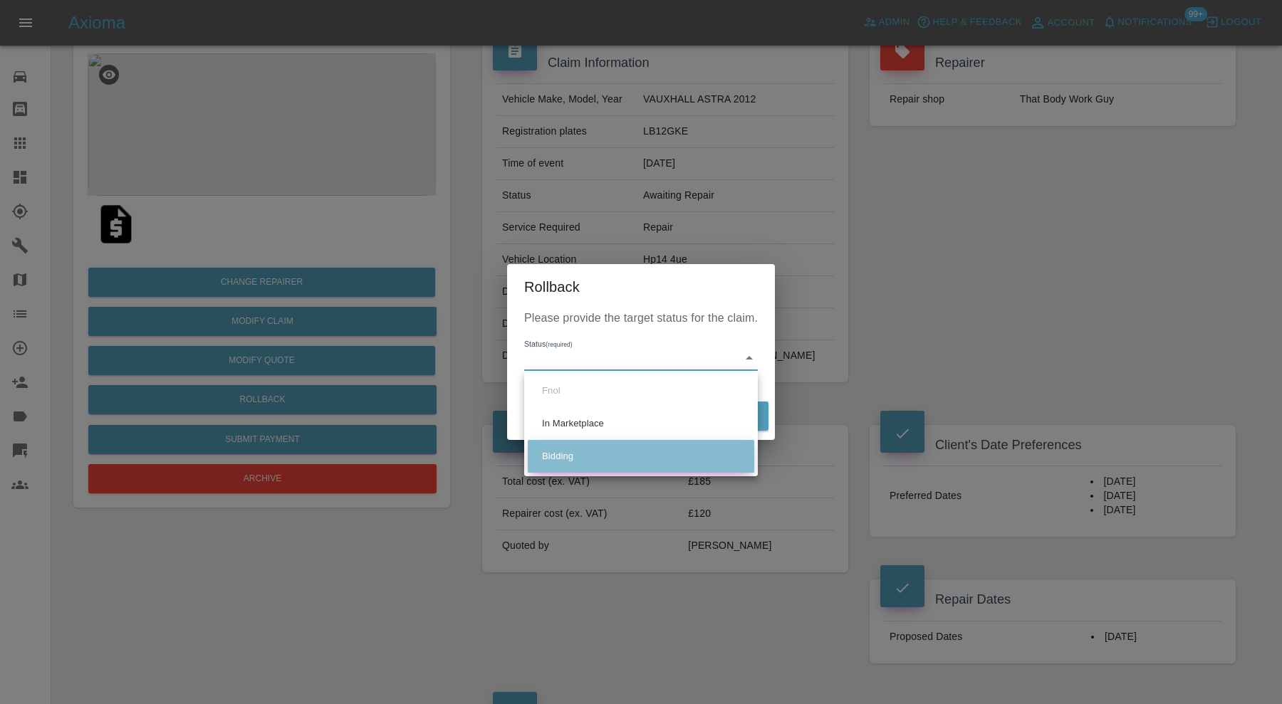
click at [599, 449] on li "Bidding" at bounding box center [641, 456] width 226 height 33
type input "bidding"
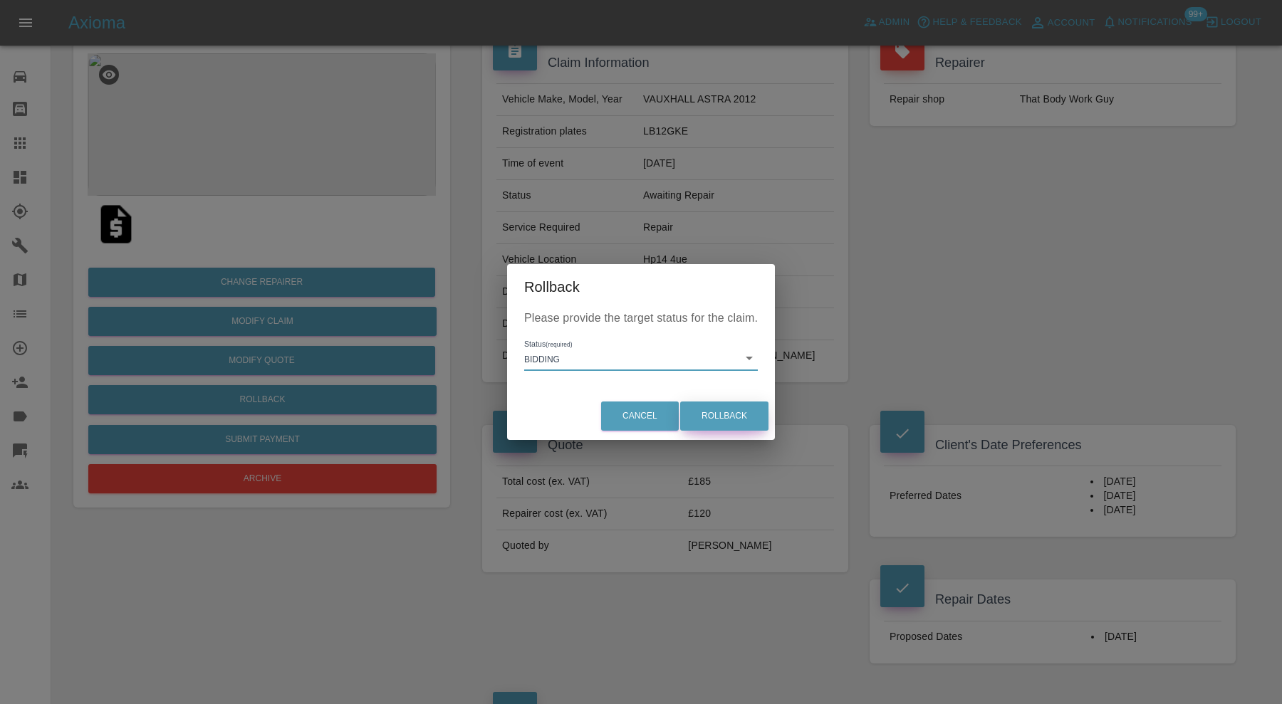
click at [736, 406] on button "Rollback" at bounding box center [724, 416] width 88 height 29
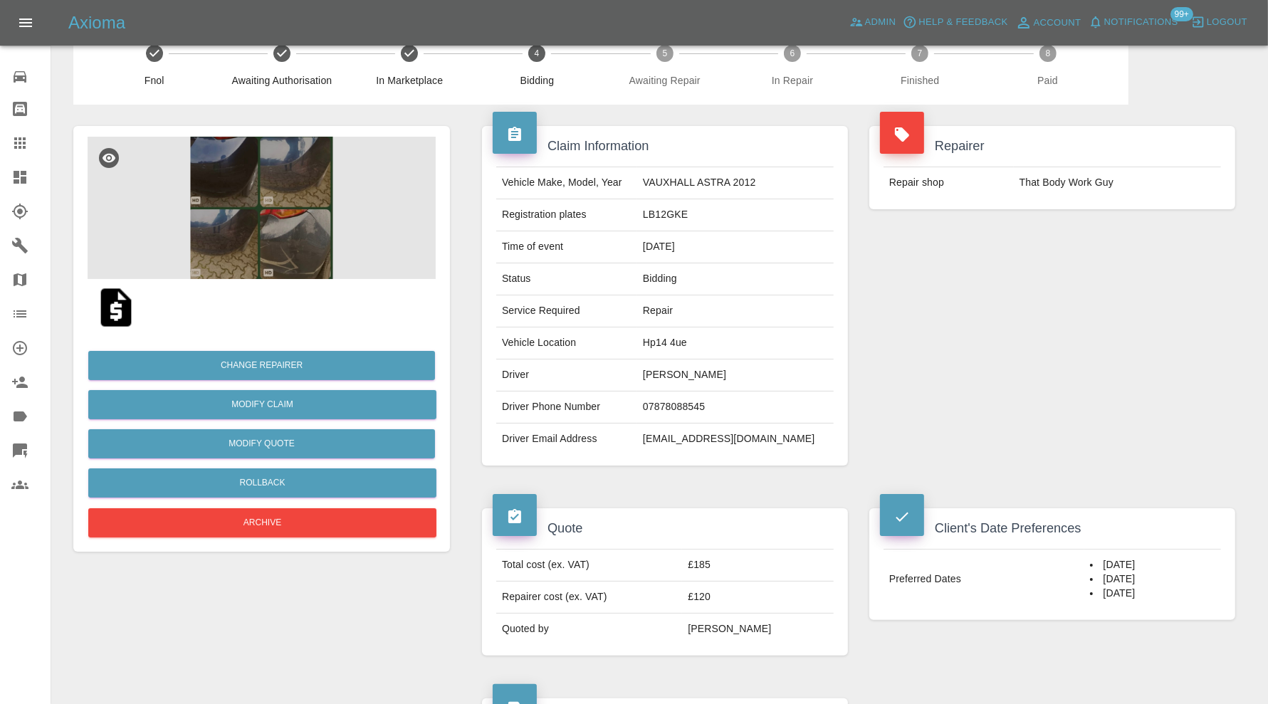
scroll to position [474, 0]
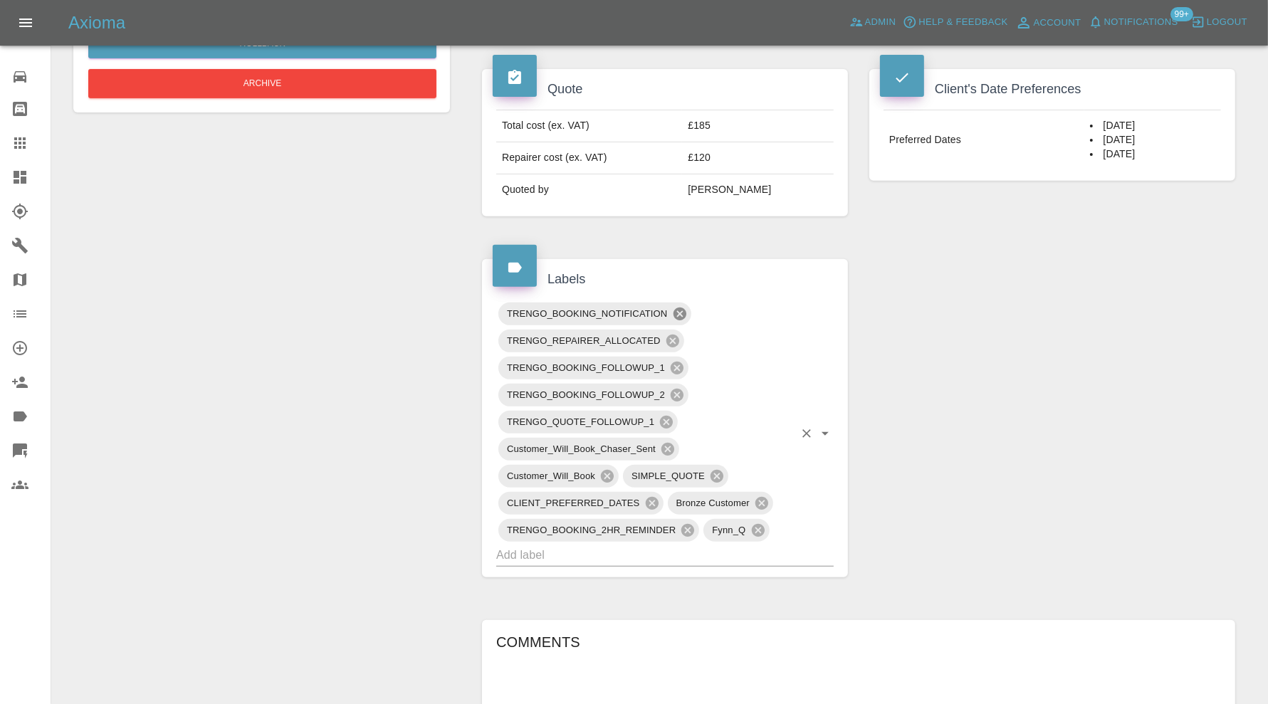
click at [680, 308] on icon at bounding box center [679, 314] width 13 height 13
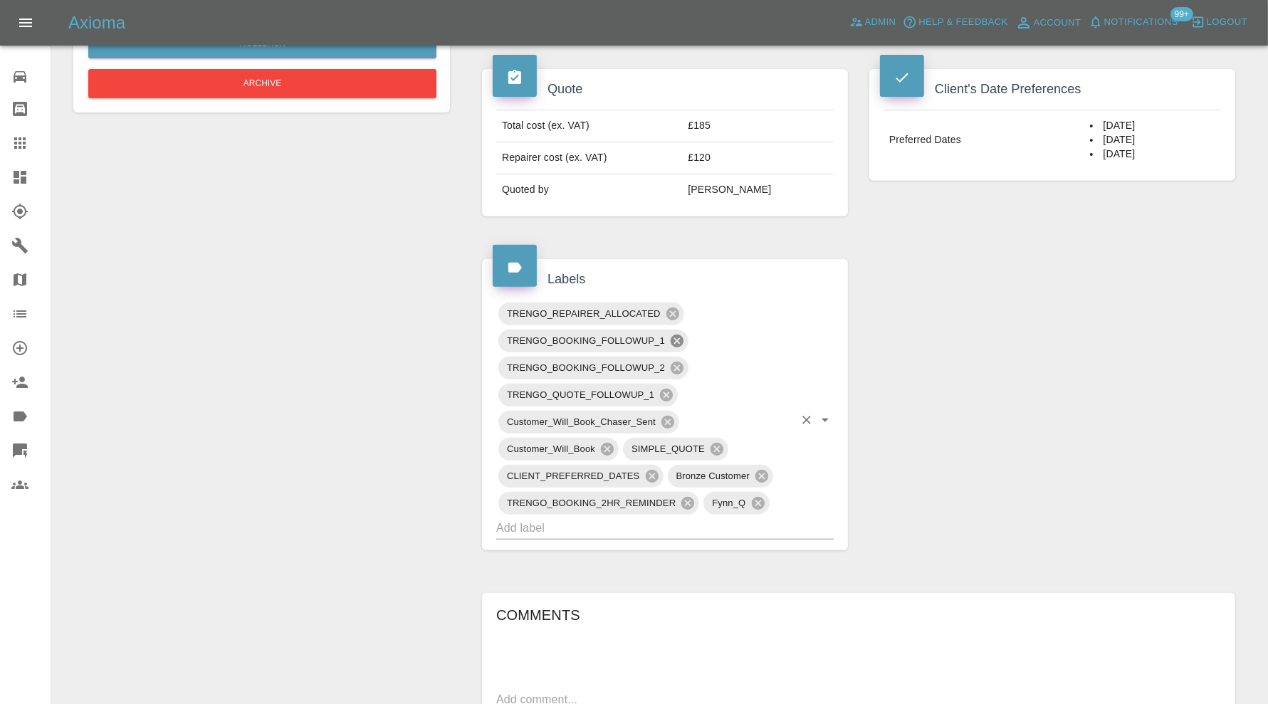
click at [674, 338] on icon at bounding box center [677, 341] width 13 height 13
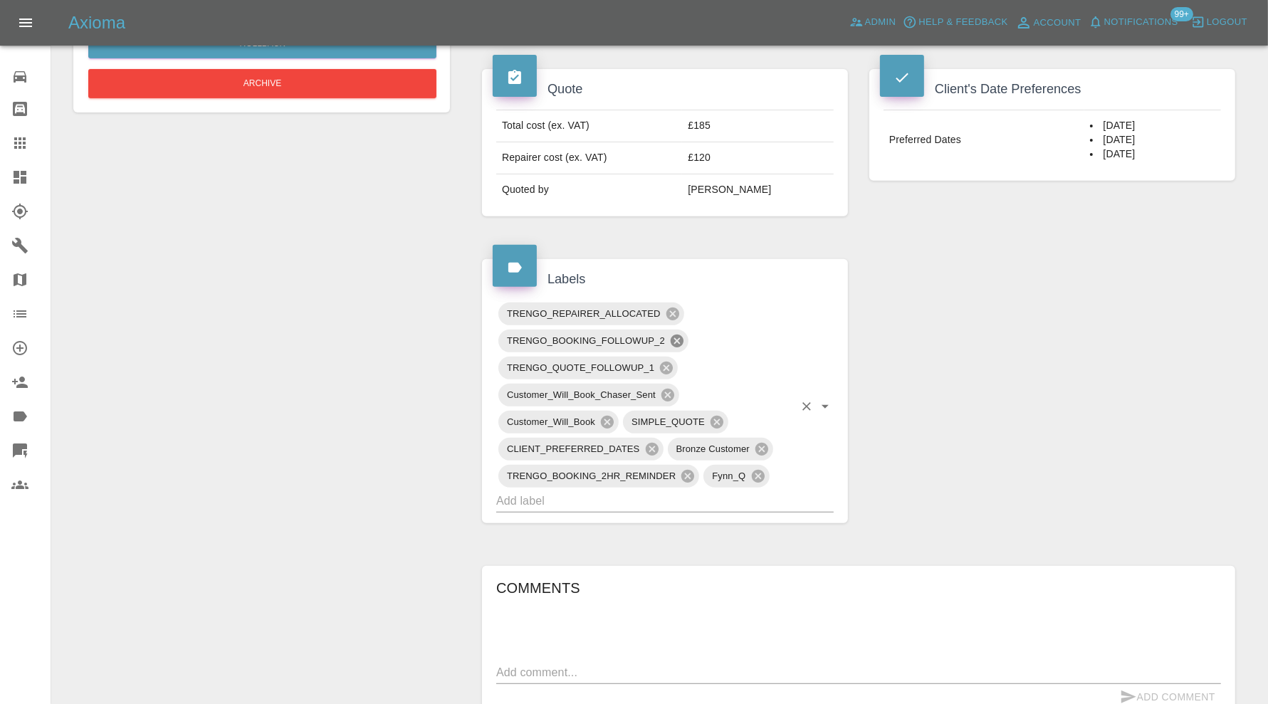
click at [675, 338] on icon at bounding box center [677, 341] width 13 height 13
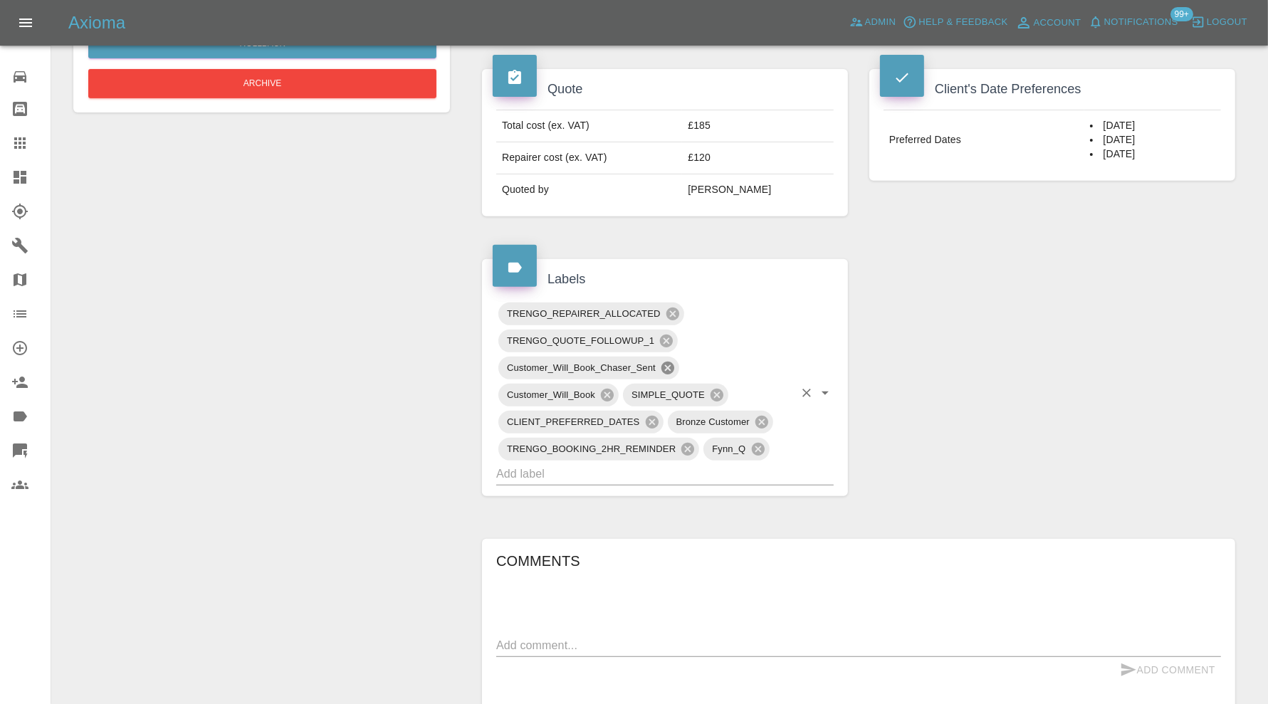
click at [669, 362] on icon at bounding box center [668, 368] width 13 height 13
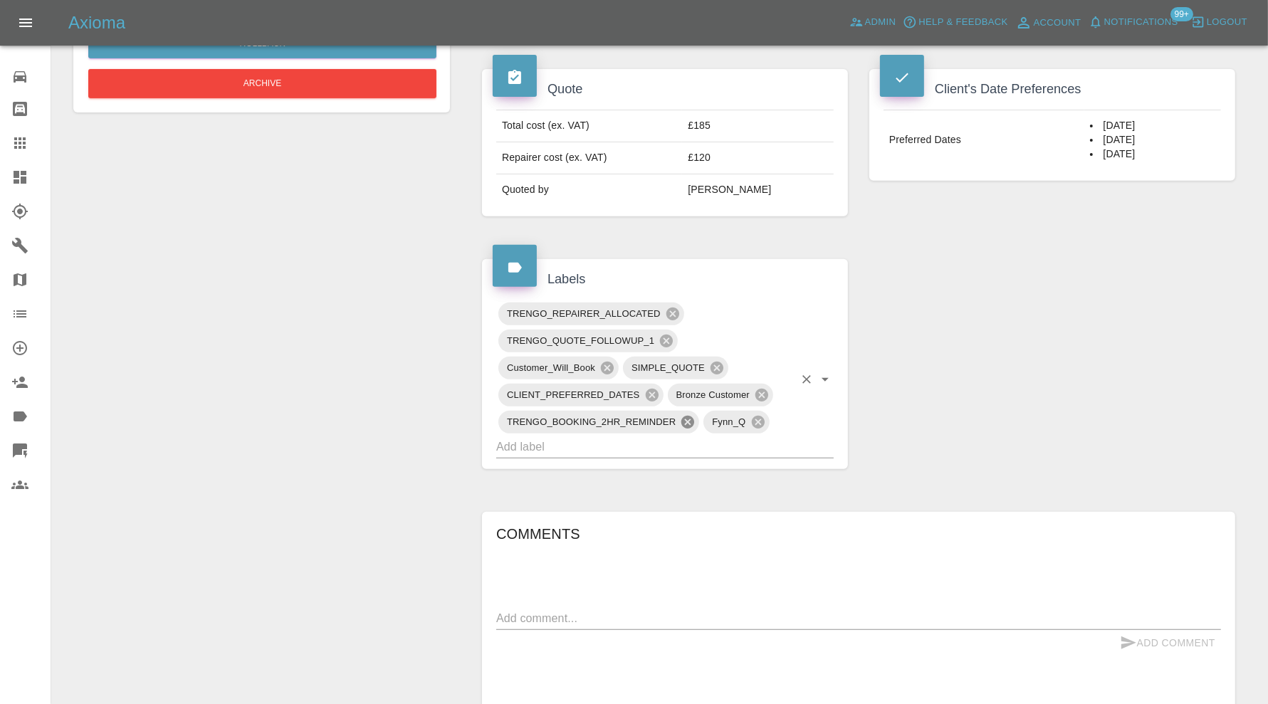
click at [694, 416] on icon at bounding box center [688, 422] width 13 height 13
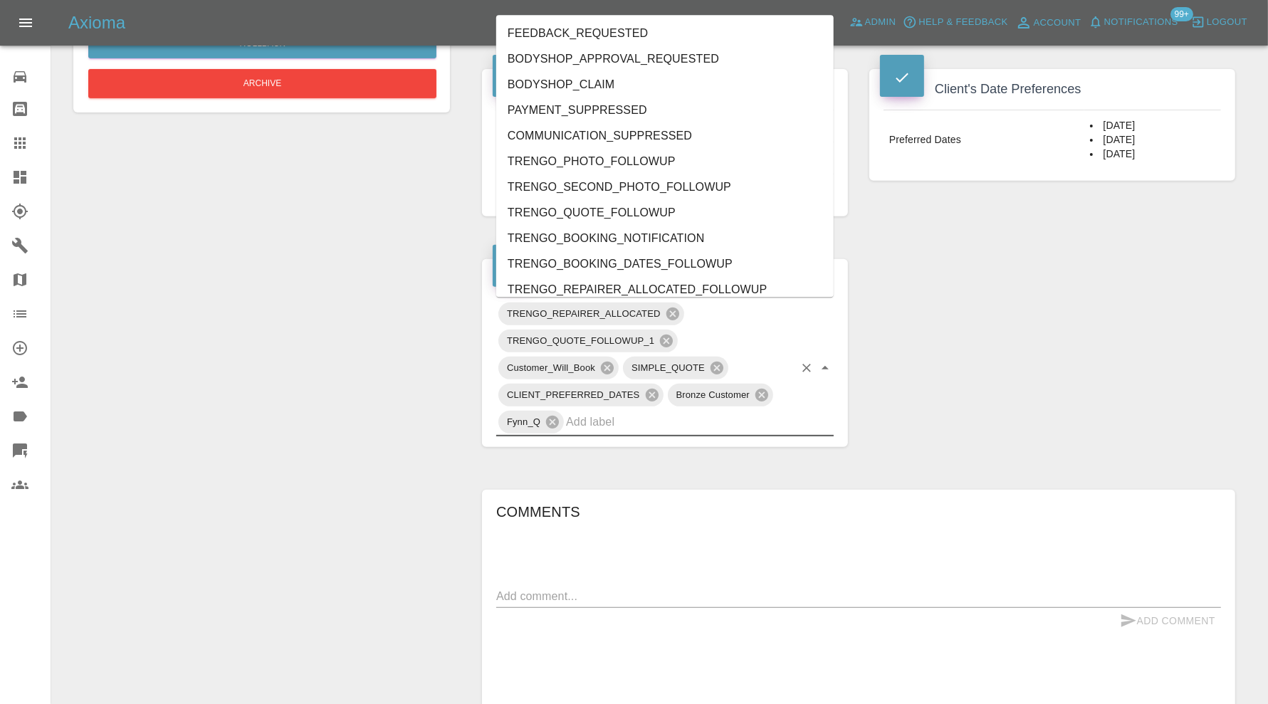
click at [693, 420] on input "text" at bounding box center [680, 422] width 228 height 22
type input "do"
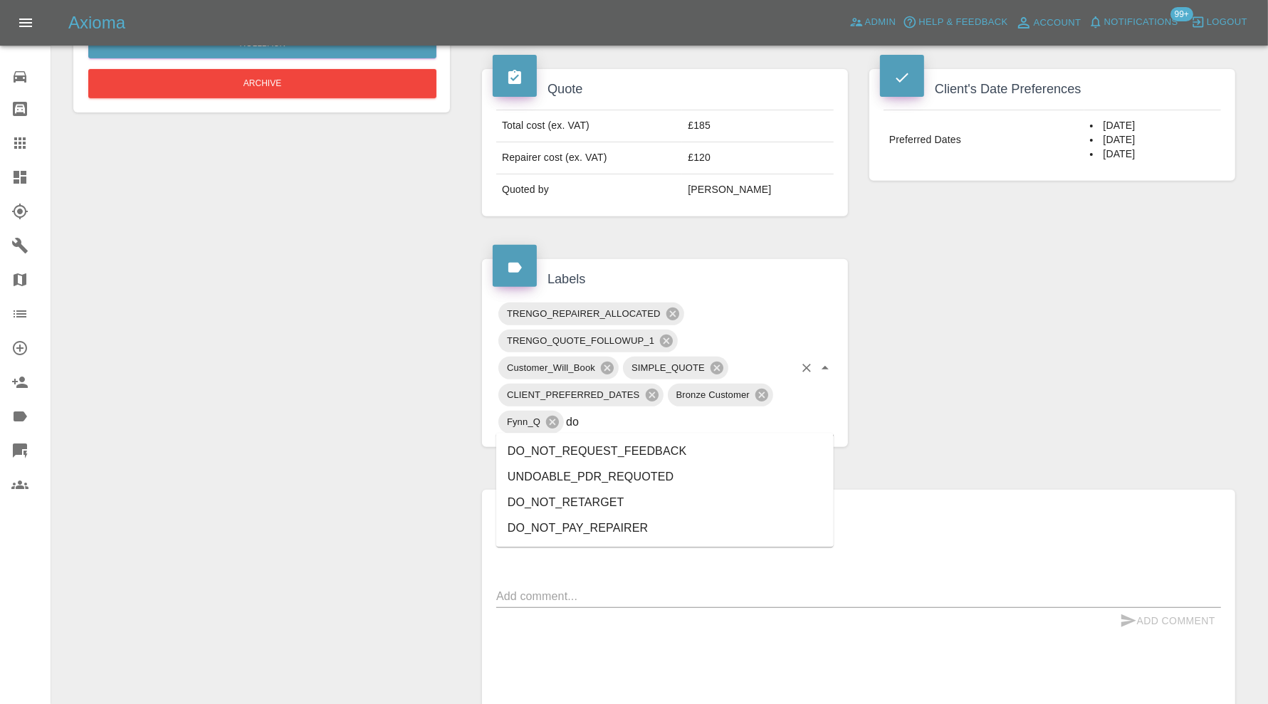
click at [646, 445] on li "DO_NOT_REQUEST_FEEDBACK" at bounding box center [665, 452] width 338 height 26
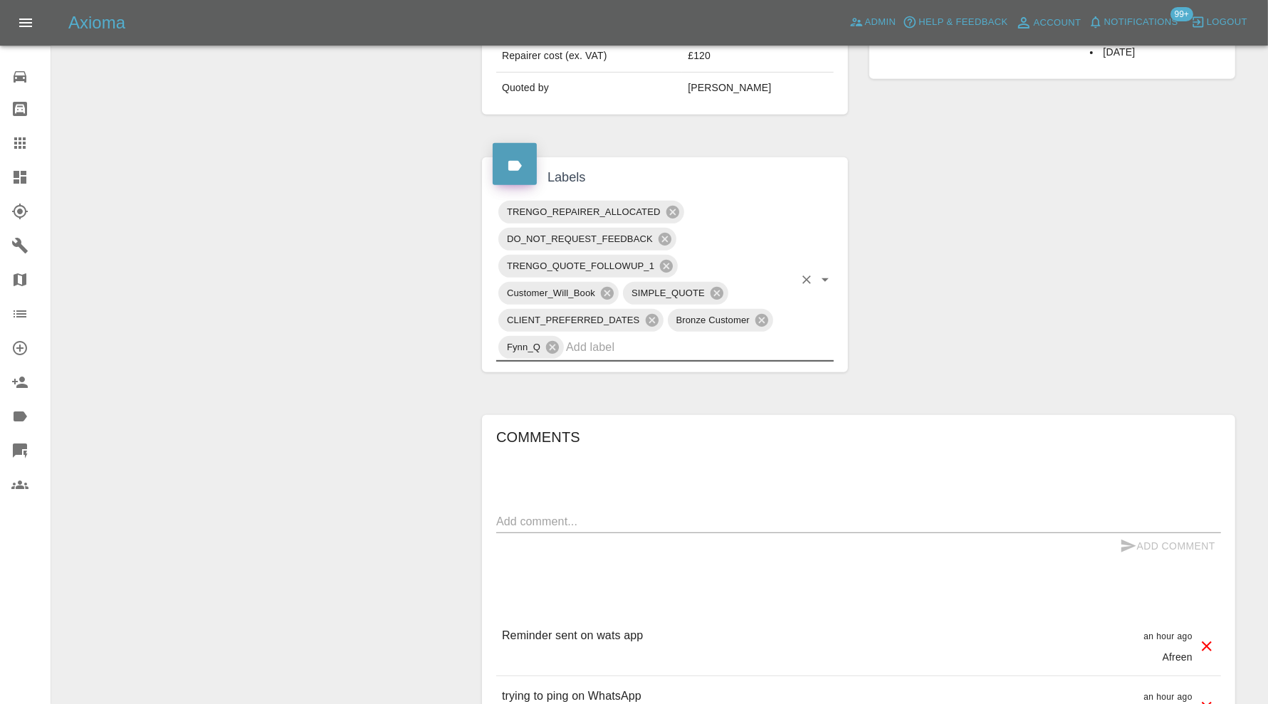
scroll to position [593, 0]
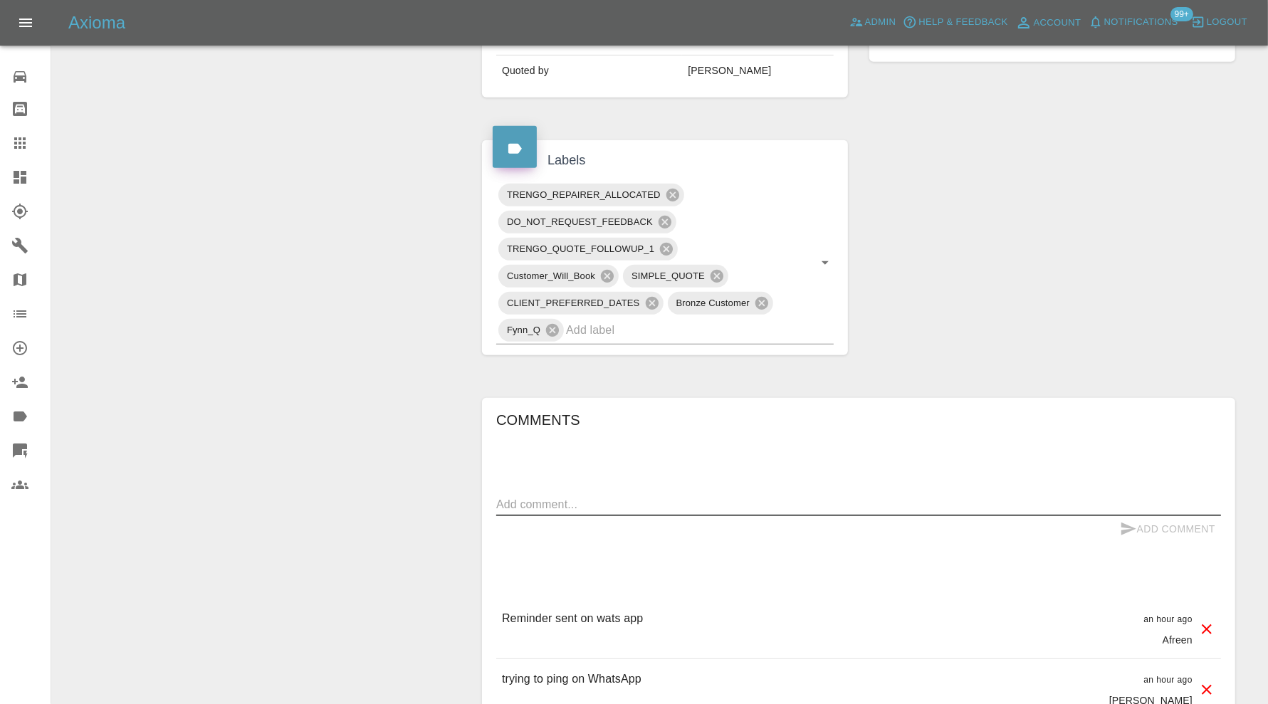
click at [652, 498] on textarea at bounding box center [858, 504] width 725 height 16
type textarea "dates expired please send new dates"
click at [1178, 531] on button "Add Comment" at bounding box center [1167, 529] width 107 height 26
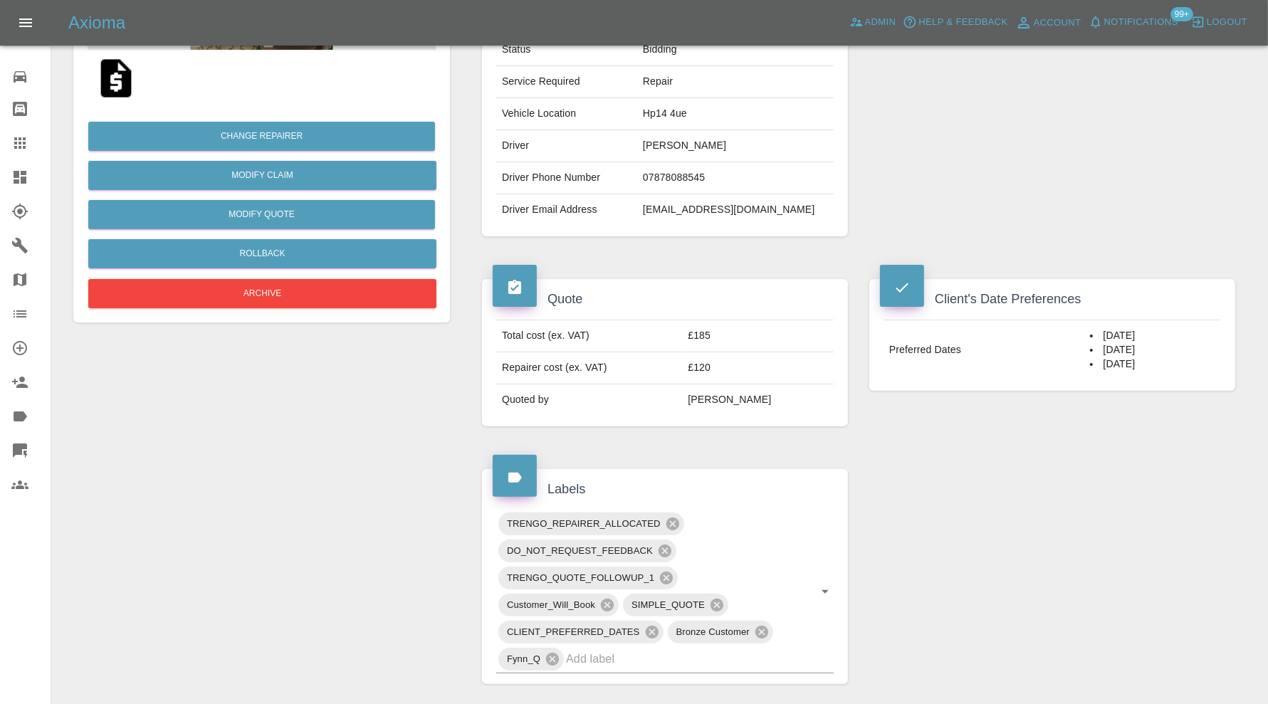
scroll to position [0, 0]
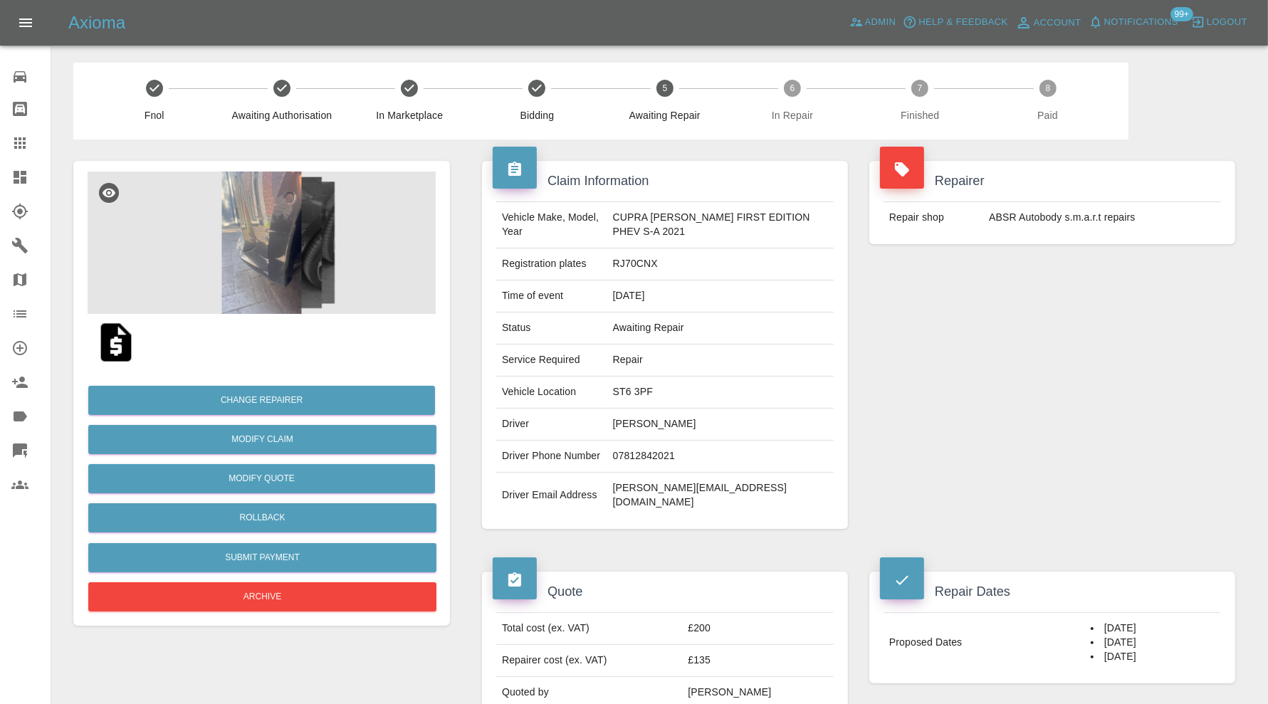
click at [279, 197] on img at bounding box center [262, 243] width 348 height 142
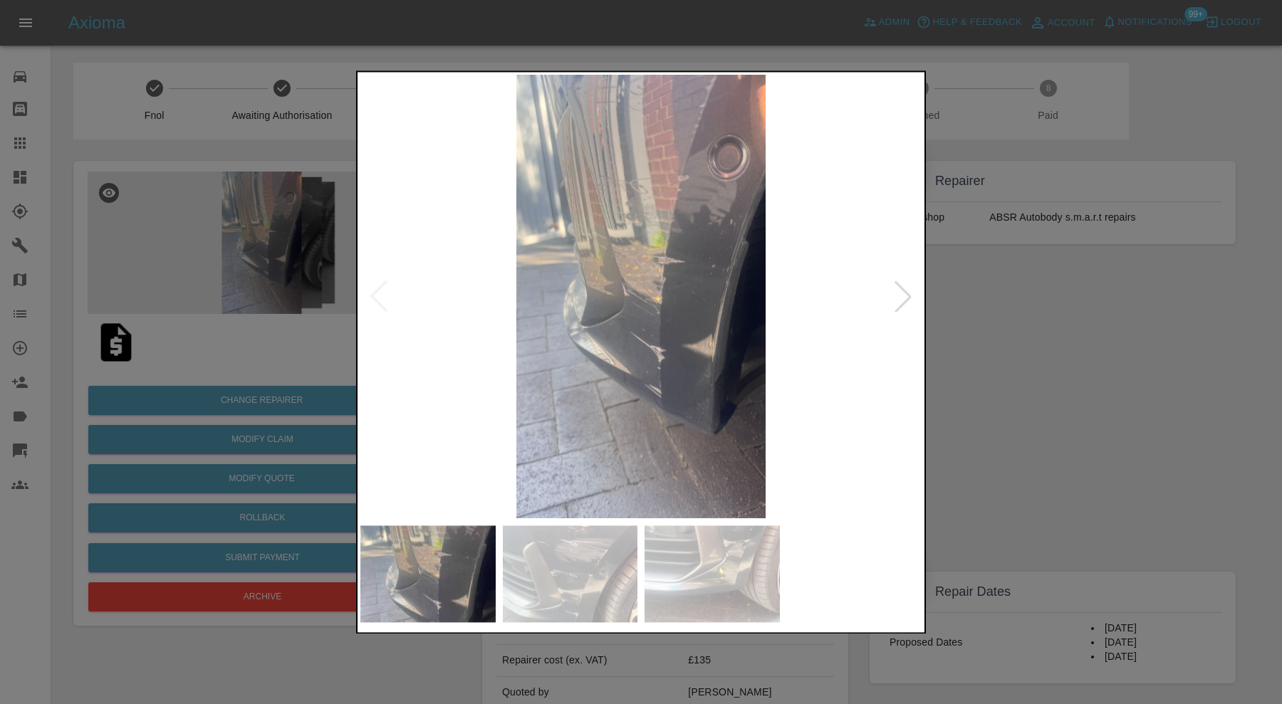
click at [897, 296] on div at bounding box center [902, 296] width 31 height 31
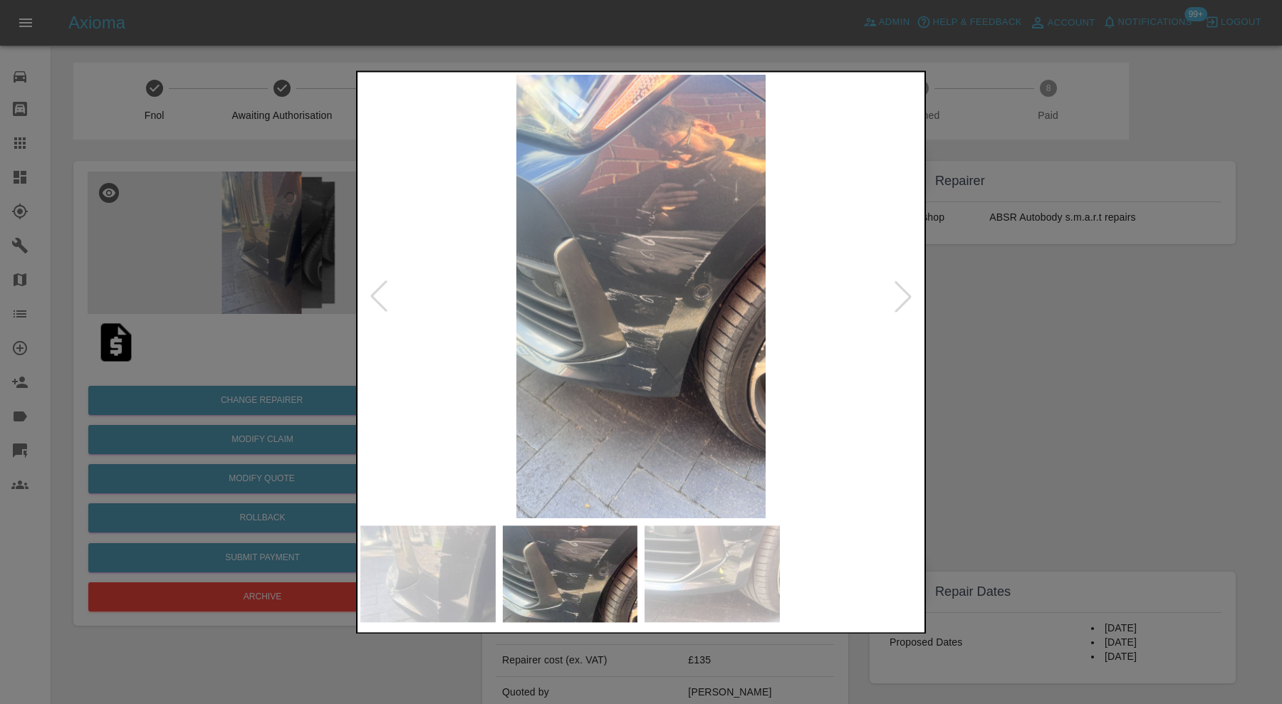
click at [897, 296] on div at bounding box center [902, 296] width 31 height 31
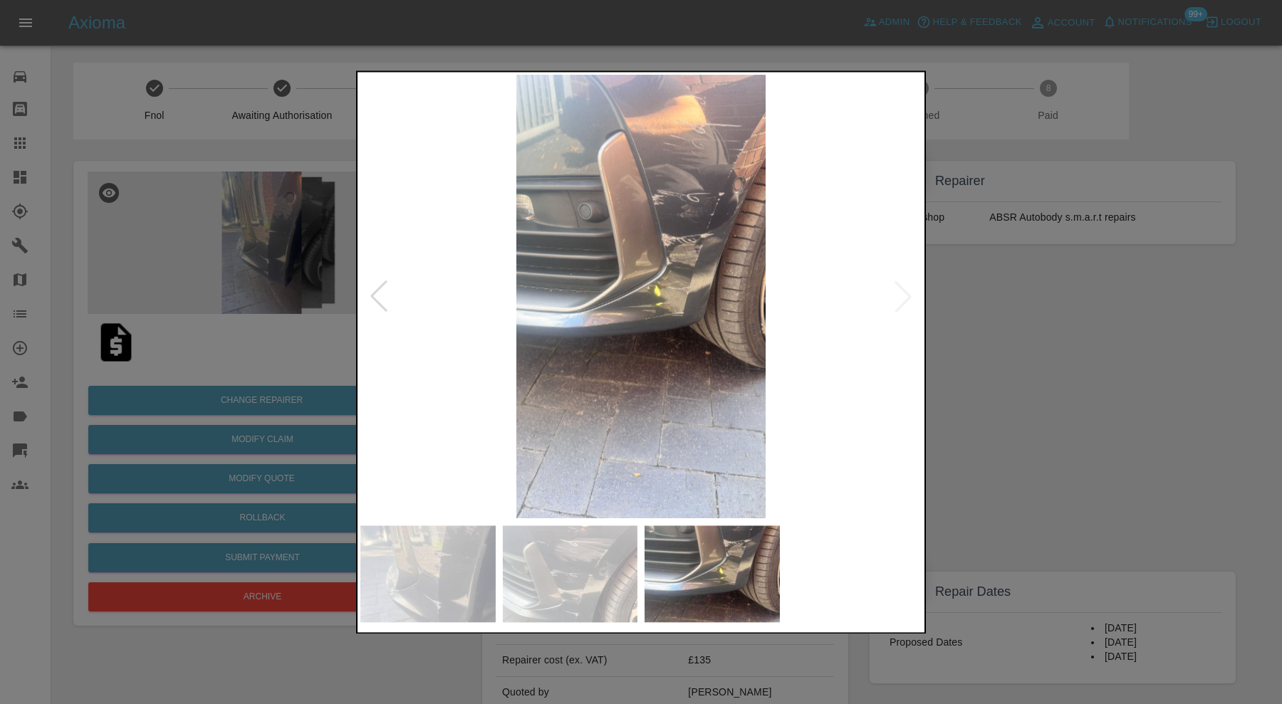
click at [897, 296] on img at bounding box center [640, 297] width 561 height 444
click at [945, 312] on div at bounding box center [641, 352] width 1282 height 704
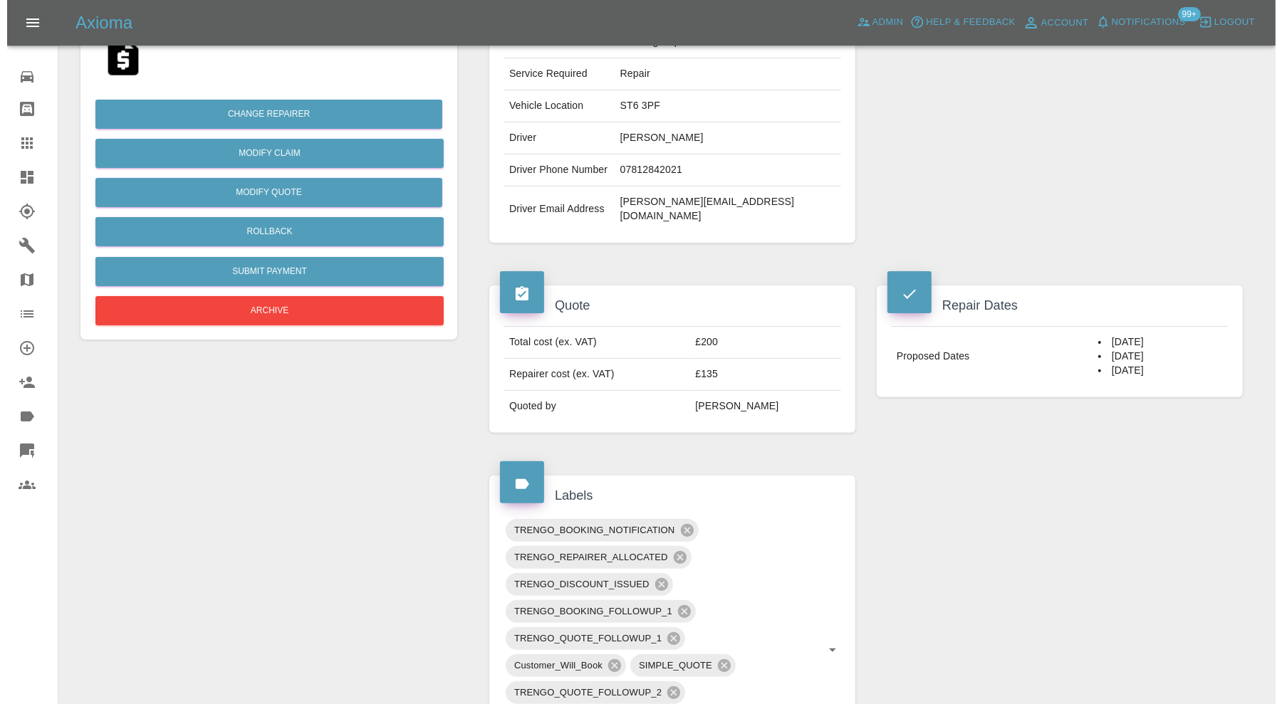
scroll to position [237, 0]
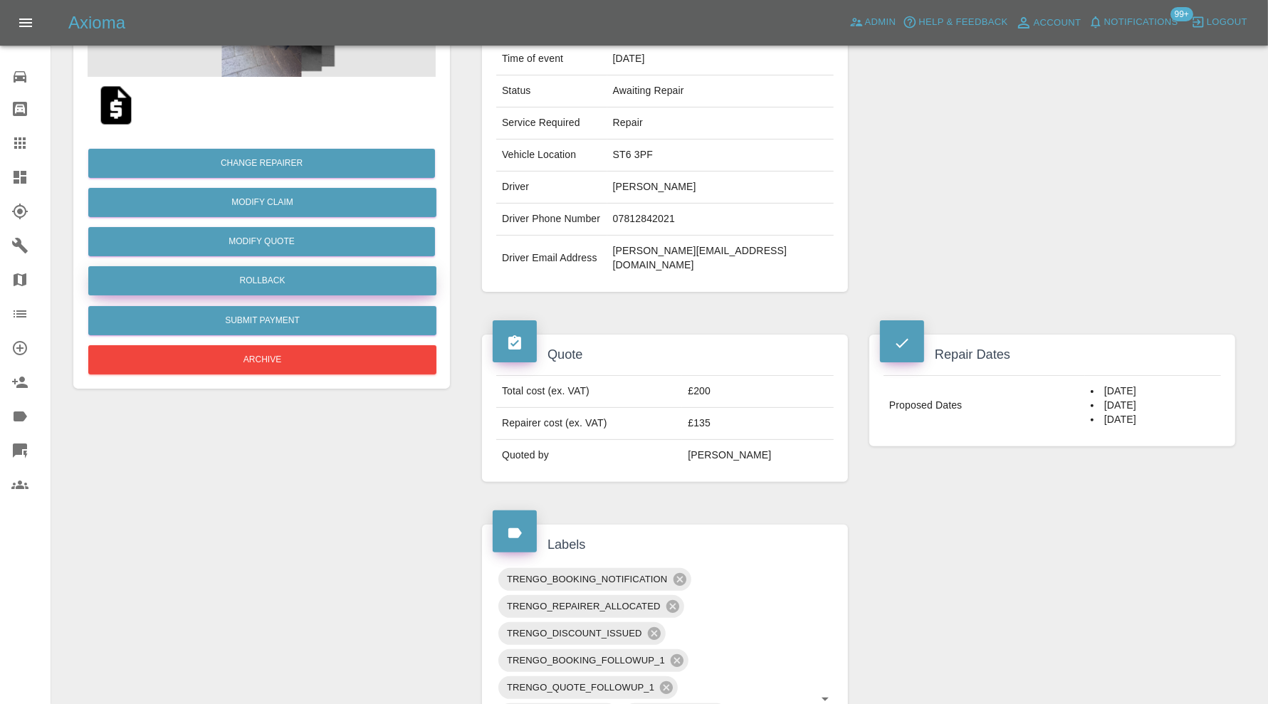
click at [407, 288] on button "Rollback" at bounding box center [262, 280] width 348 height 29
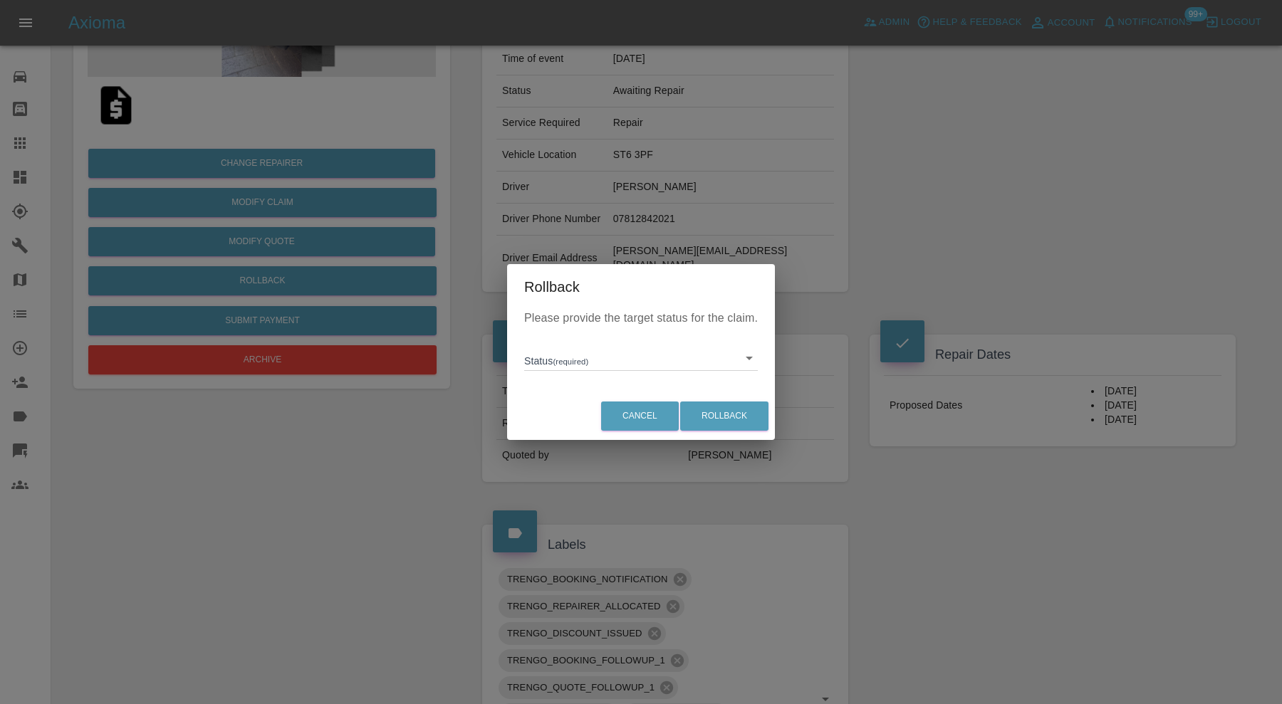
click at [588, 358] on body "Axioma Admin Help & Feedback Account Notifications 99+ Logout Repair home Bodys…" at bounding box center [641, 635] width 1282 height 1745
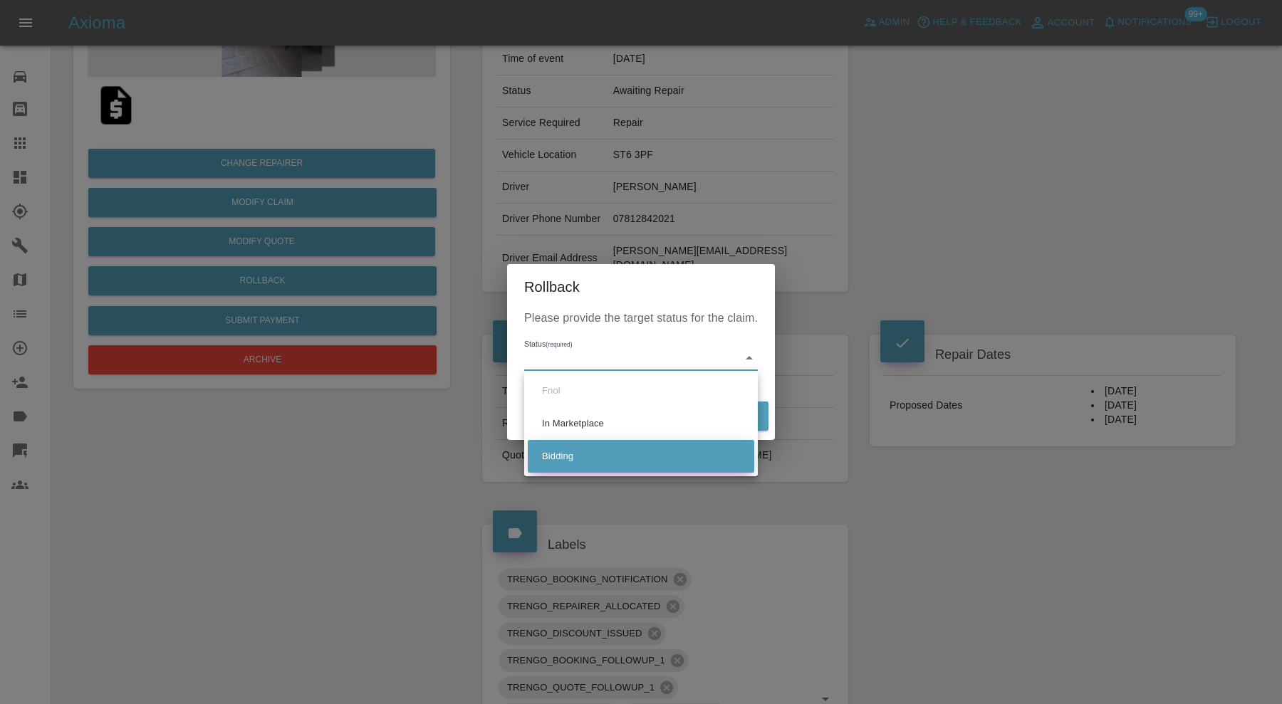
click at [573, 454] on li "Bidding" at bounding box center [641, 456] width 226 height 33
type input "bidding"
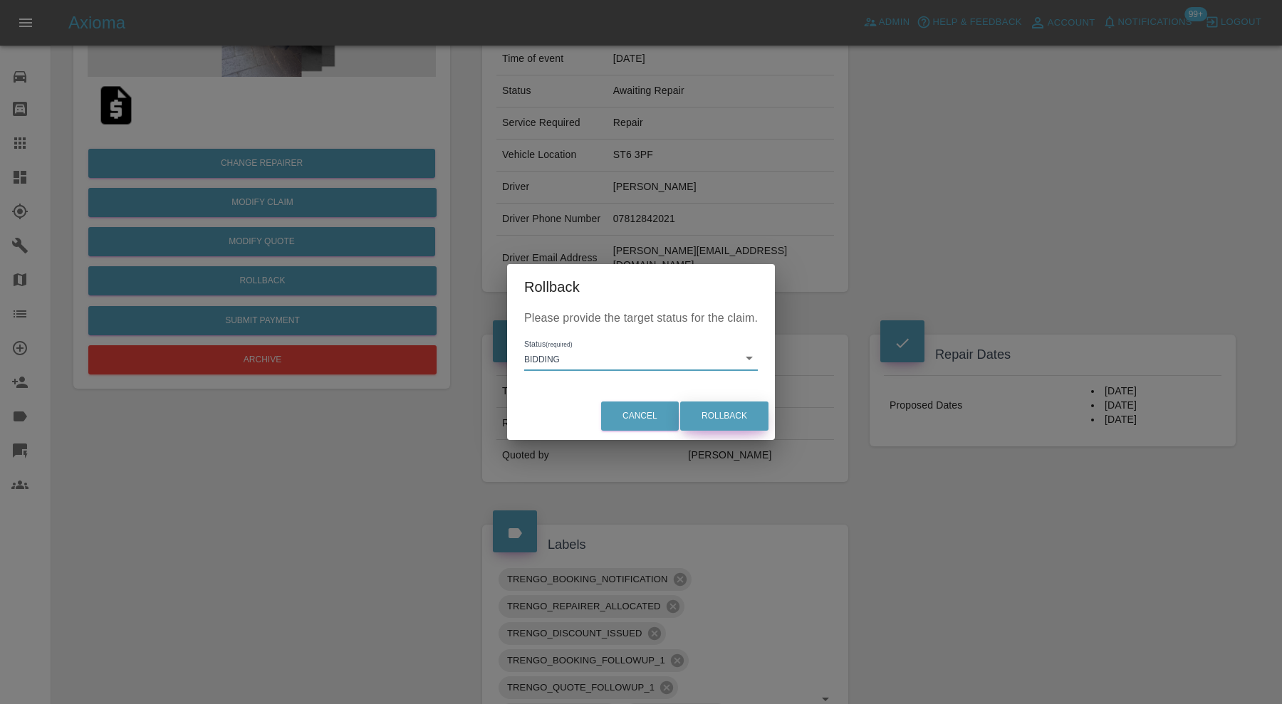
click at [716, 413] on button "Rollback" at bounding box center [724, 416] width 88 height 29
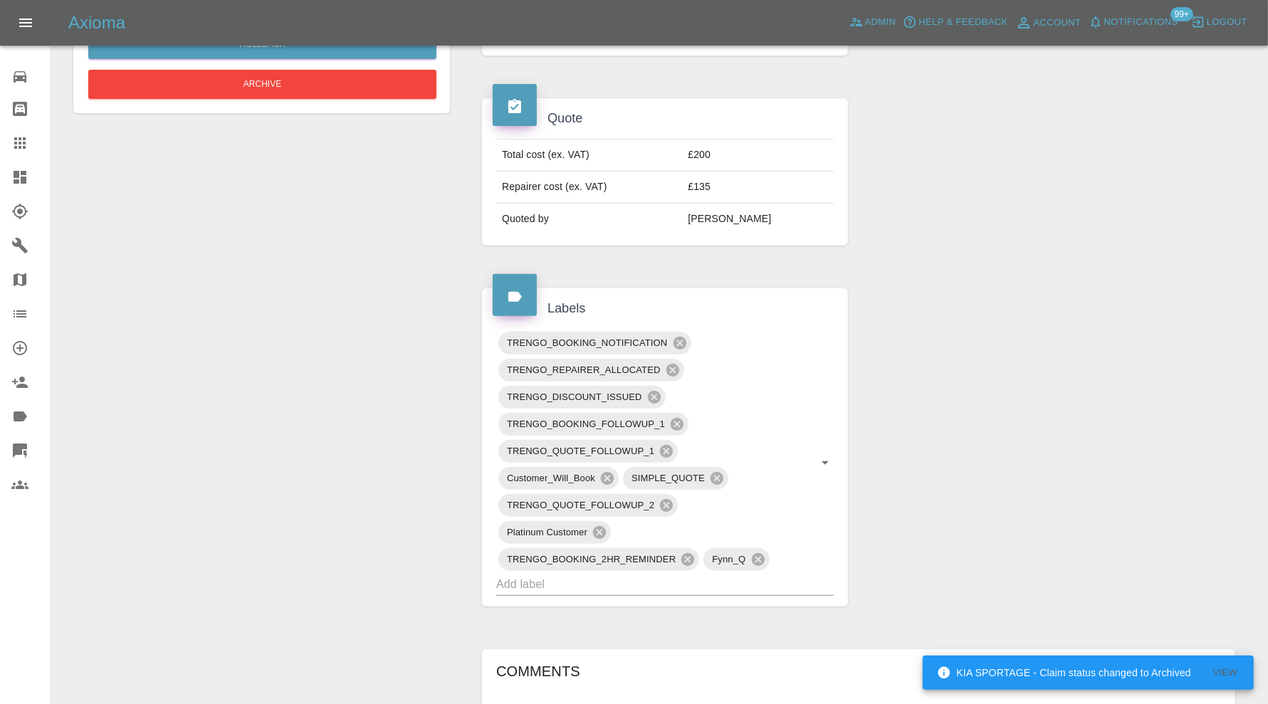
scroll to position [474, 0]
click at [682, 336] on icon at bounding box center [679, 342] width 13 height 13
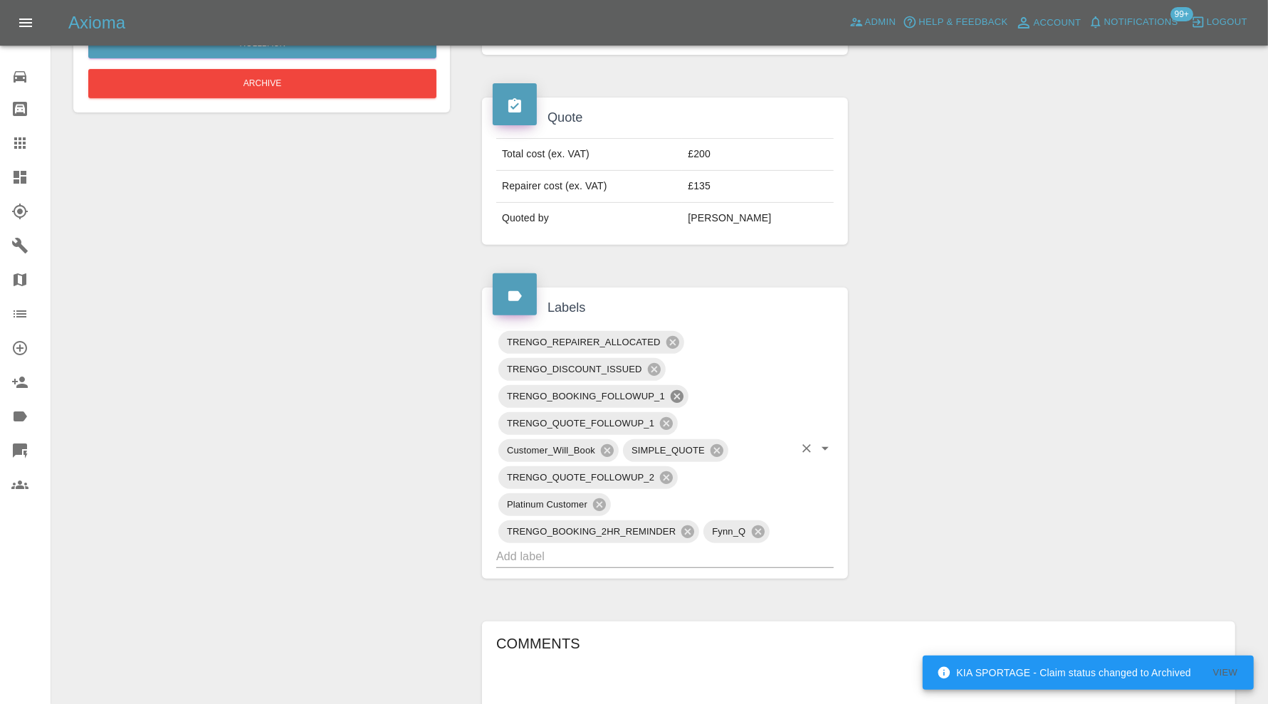
click at [678, 390] on icon at bounding box center [677, 396] width 13 height 13
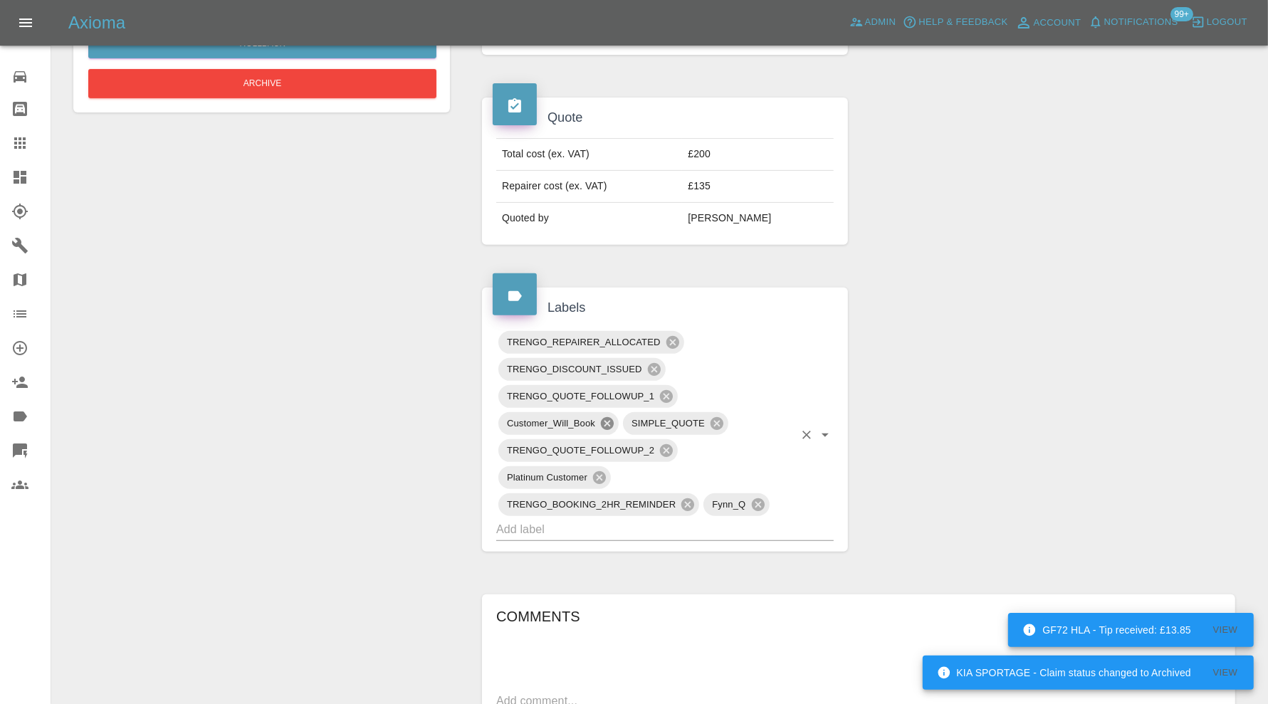
click at [610, 417] on icon at bounding box center [607, 423] width 13 height 13
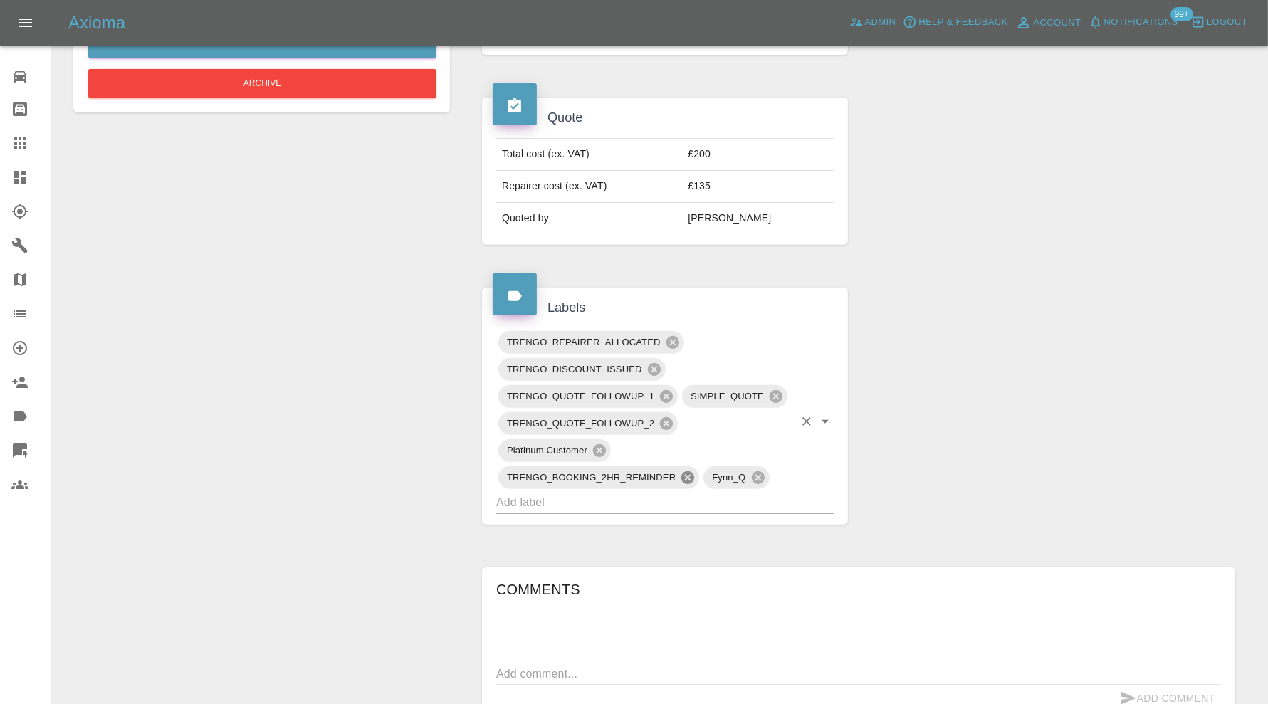
click at [692, 471] on icon at bounding box center [688, 477] width 13 height 13
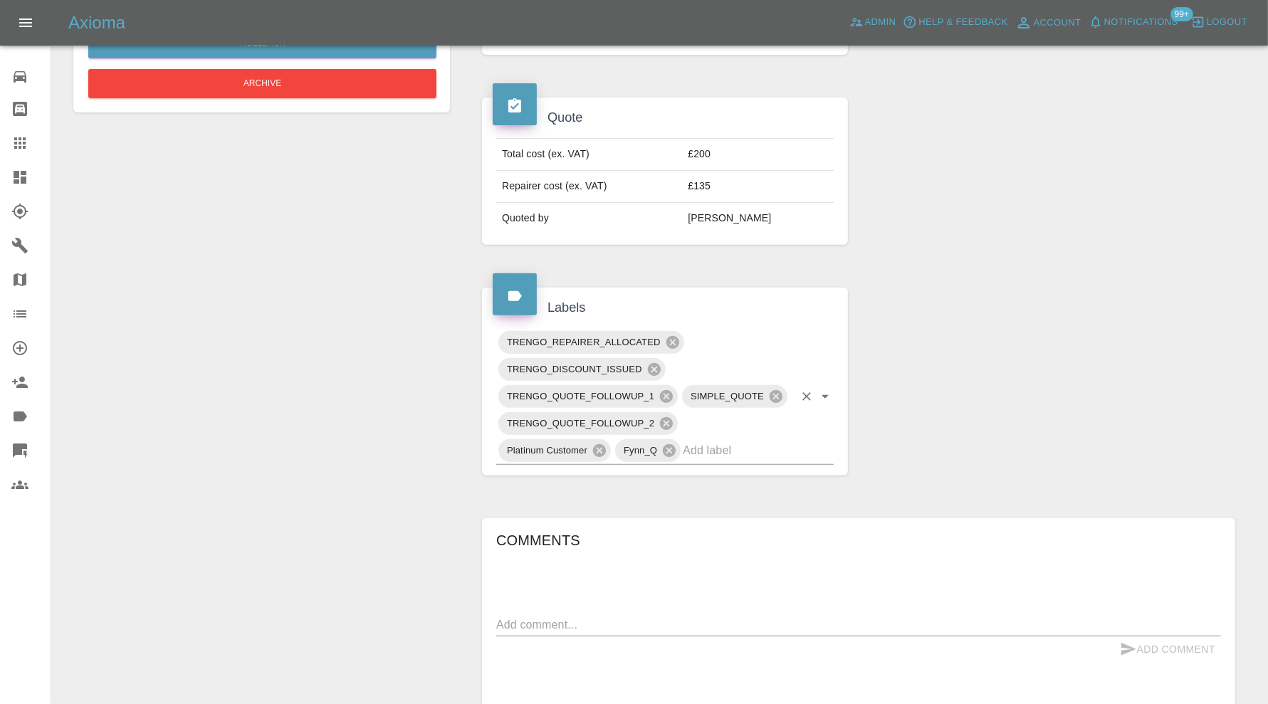
click at [727, 439] on input "text" at bounding box center [738, 450] width 111 height 22
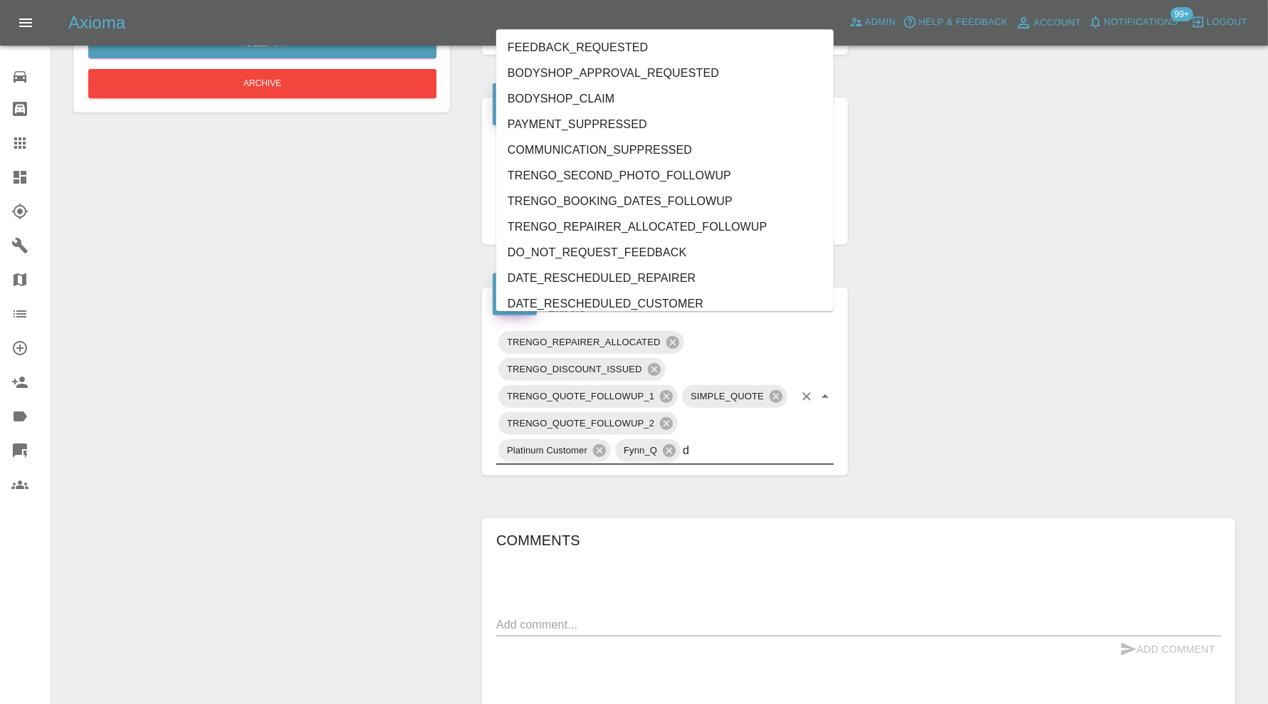
type input "do"
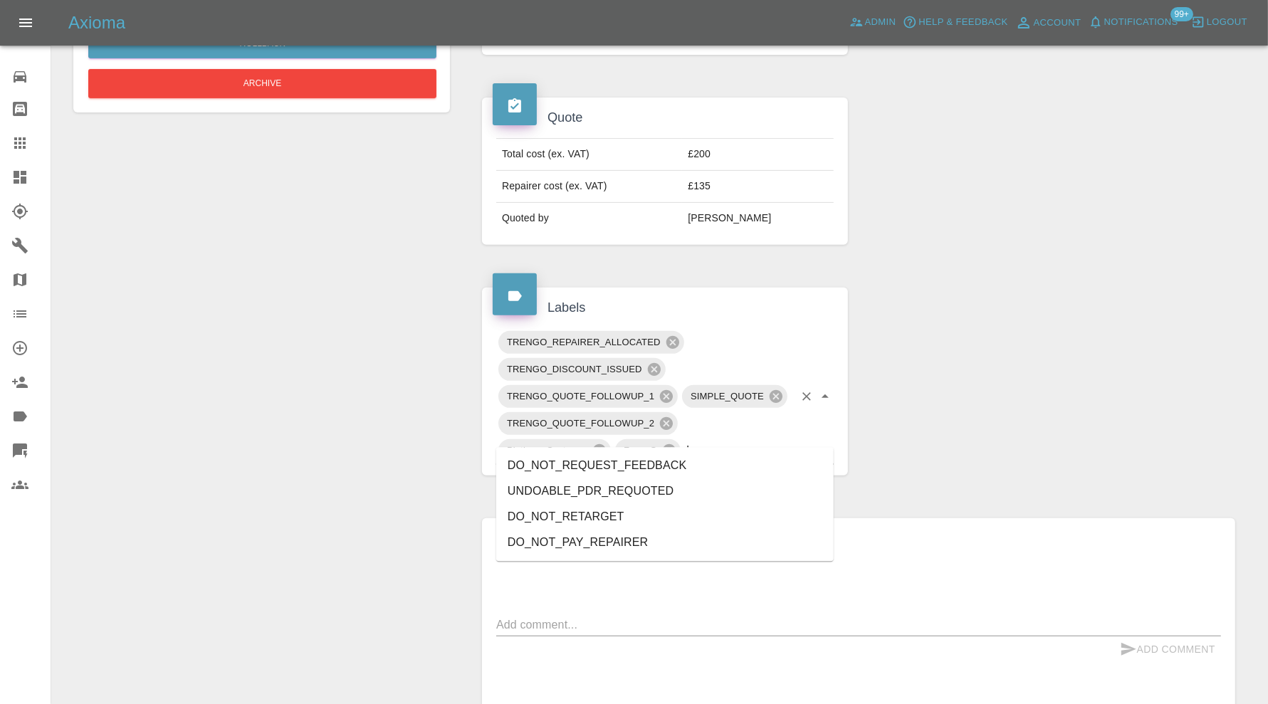
click at [652, 461] on li "DO_NOT_REQUEST_FEEDBACK" at bounding box center [665, 466] width 338 height 26
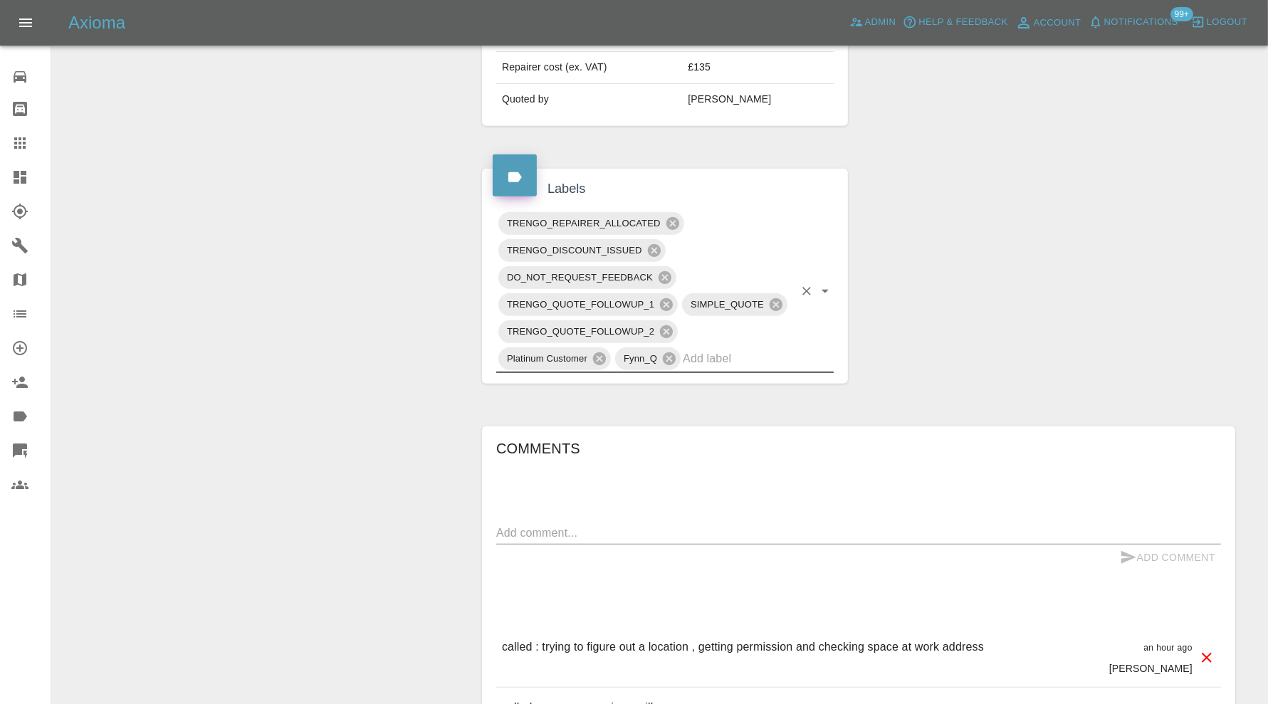
scroll to position [712, 0]
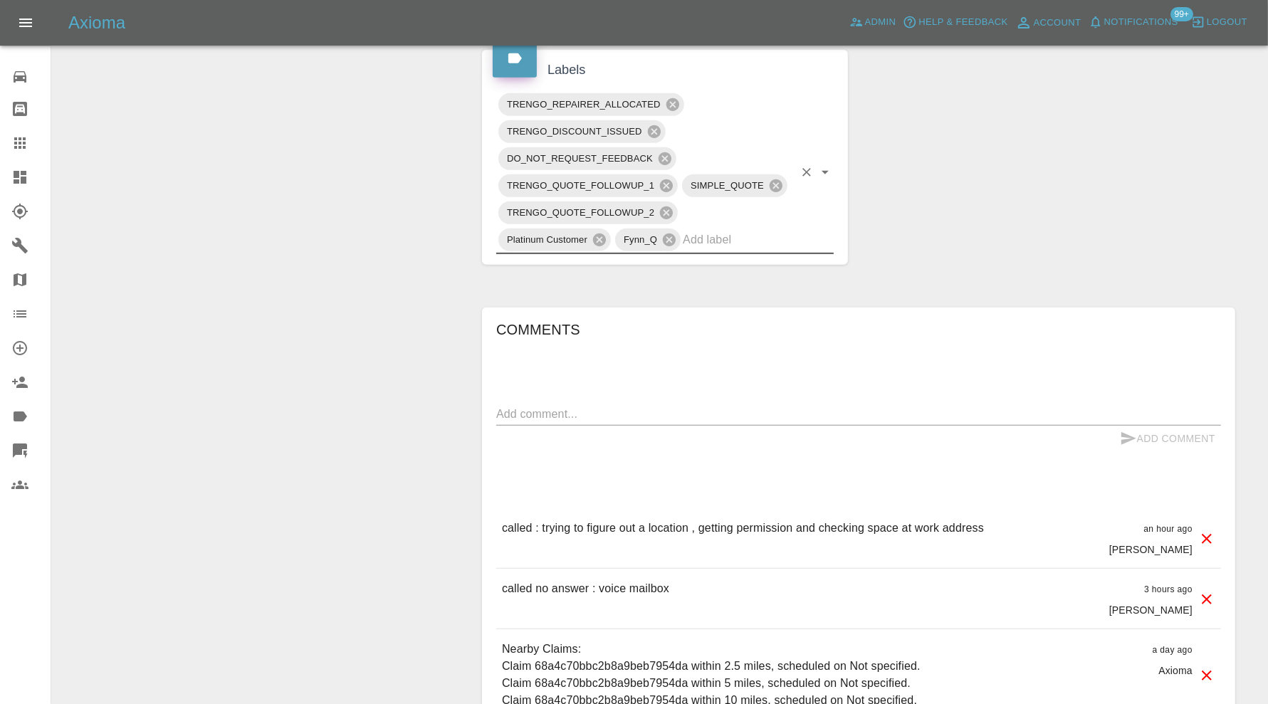
click at [647, 406] on textarea at bounding box center [858, 414] width 725 height 16
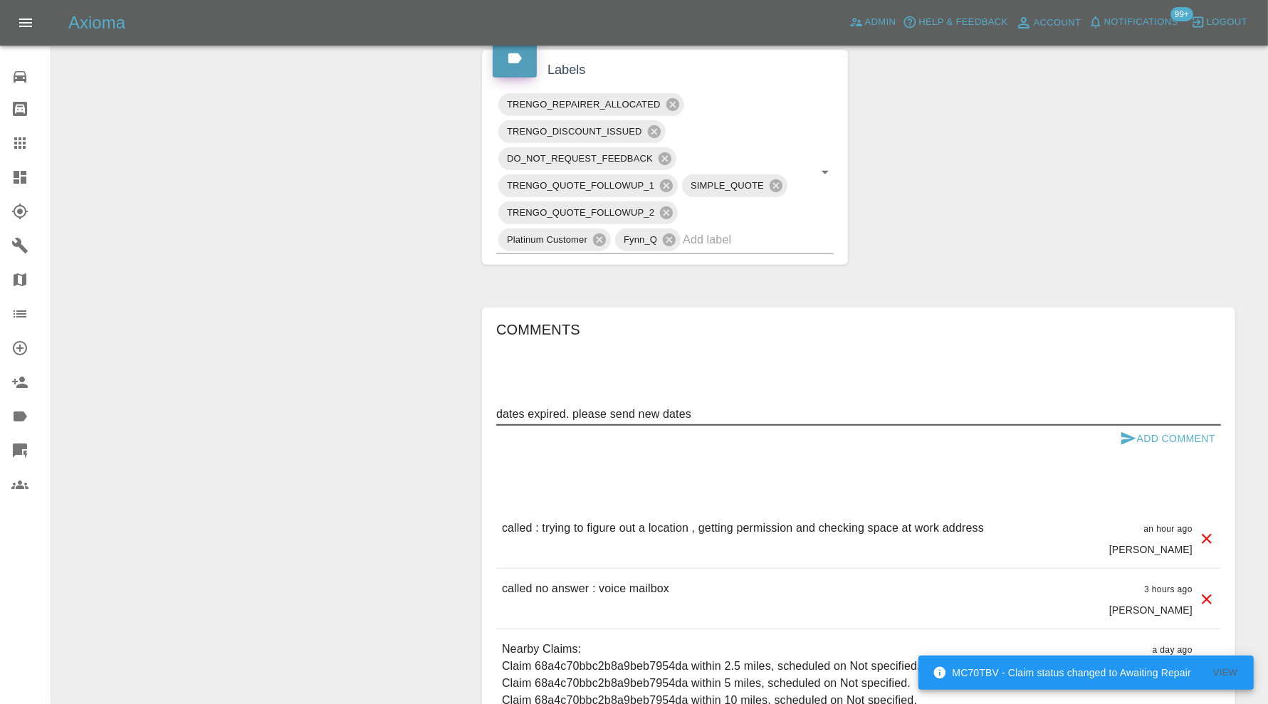
type textarea "dates expired. please send new dates"
click at [1126, 430] on icon "submit" at bounding box center [1128, 438] width 17 height 17
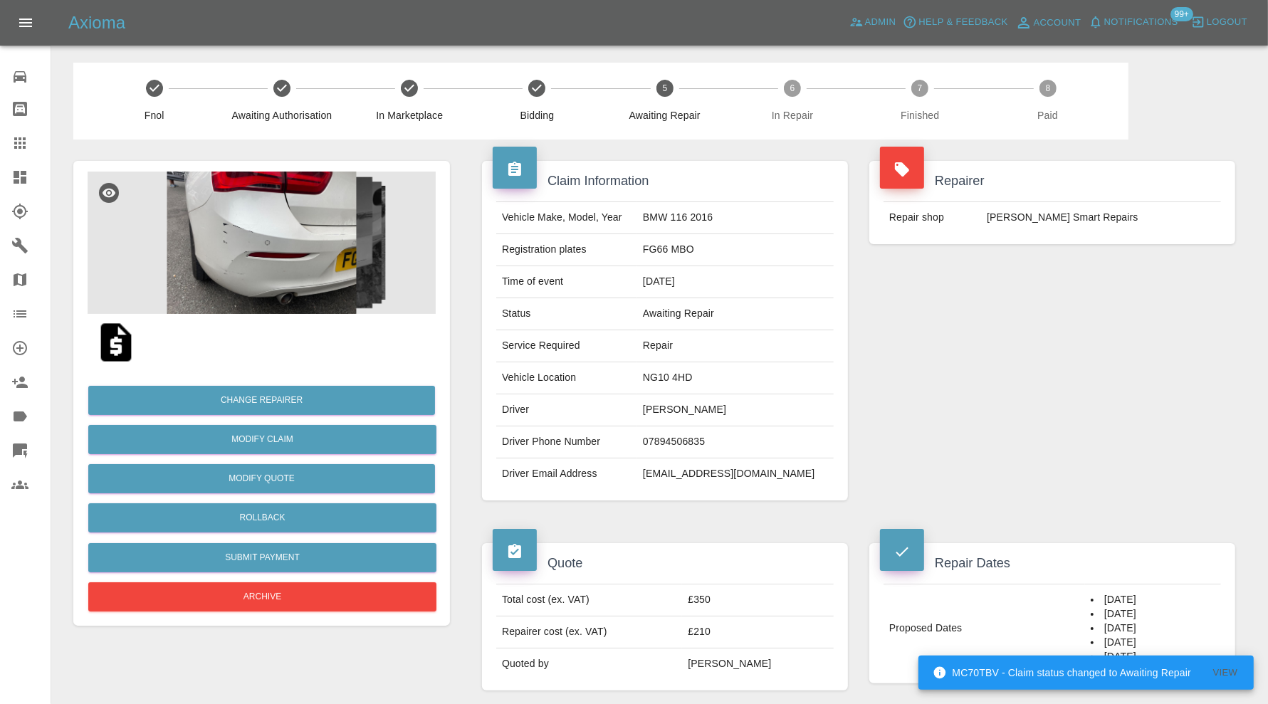
click at [301, 209] on img at bounding box center [262, 243] width 348 height 142
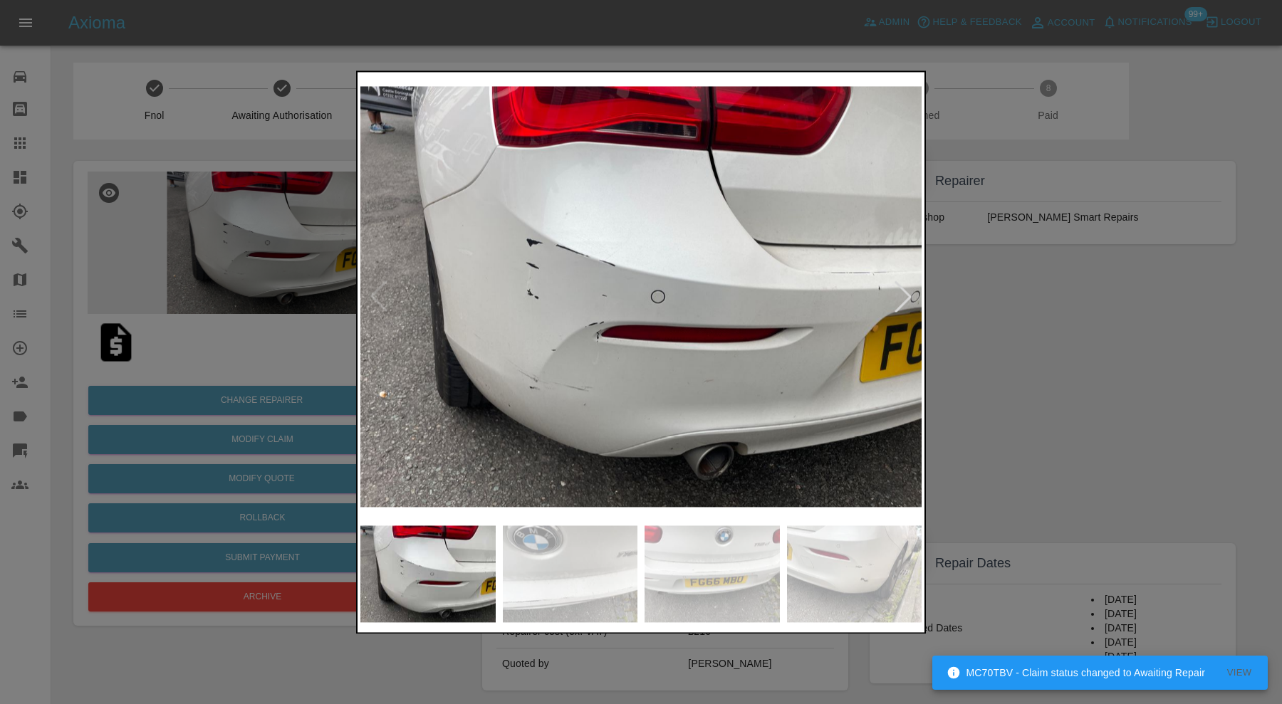
click at [590, 558] on img at bounding box center [570, 574] width 135 height 97
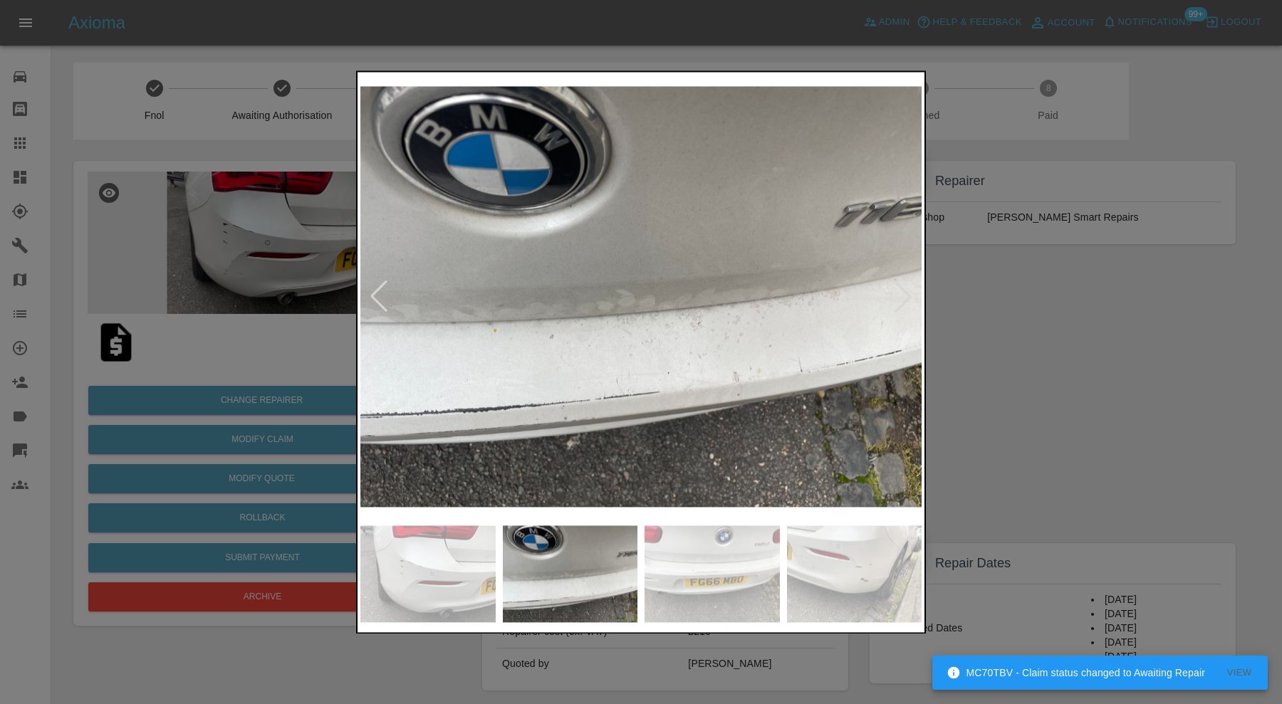
click at [690, 561] on img at bounding box center [711, 574] width 135 height 97
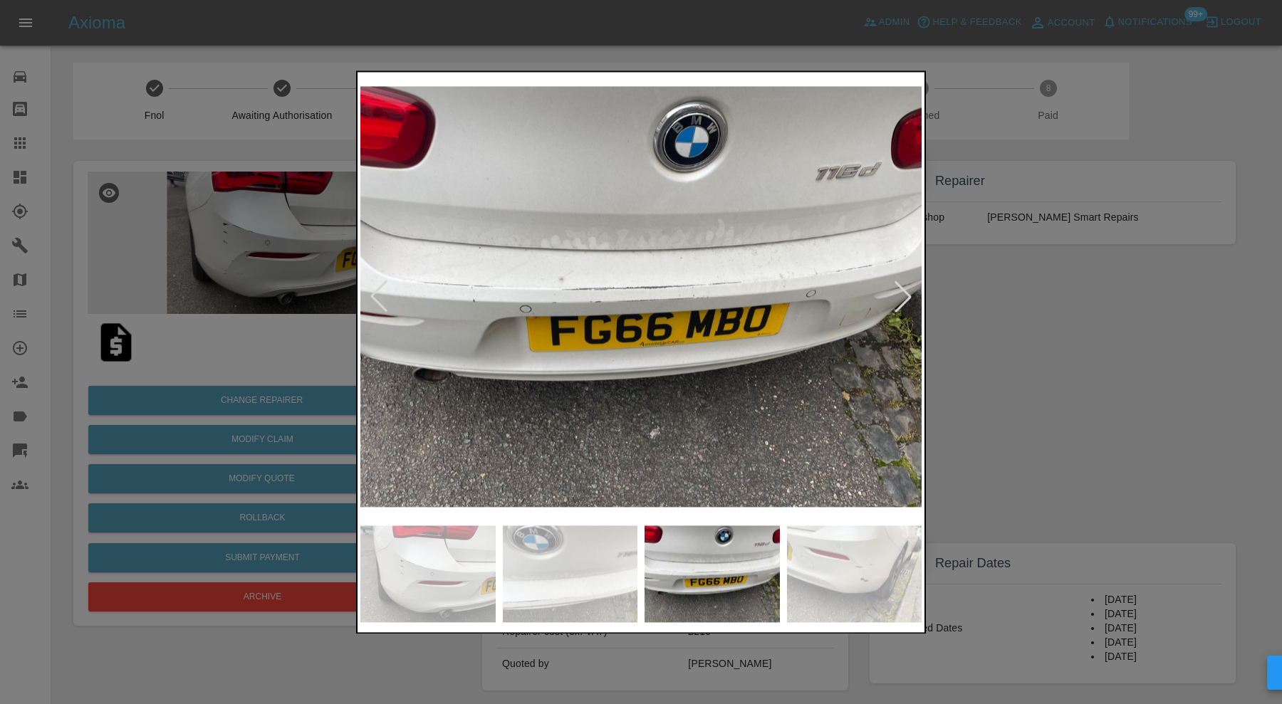
click at [818, 561] on img at bounding box center [854, 574] width 135 height 97
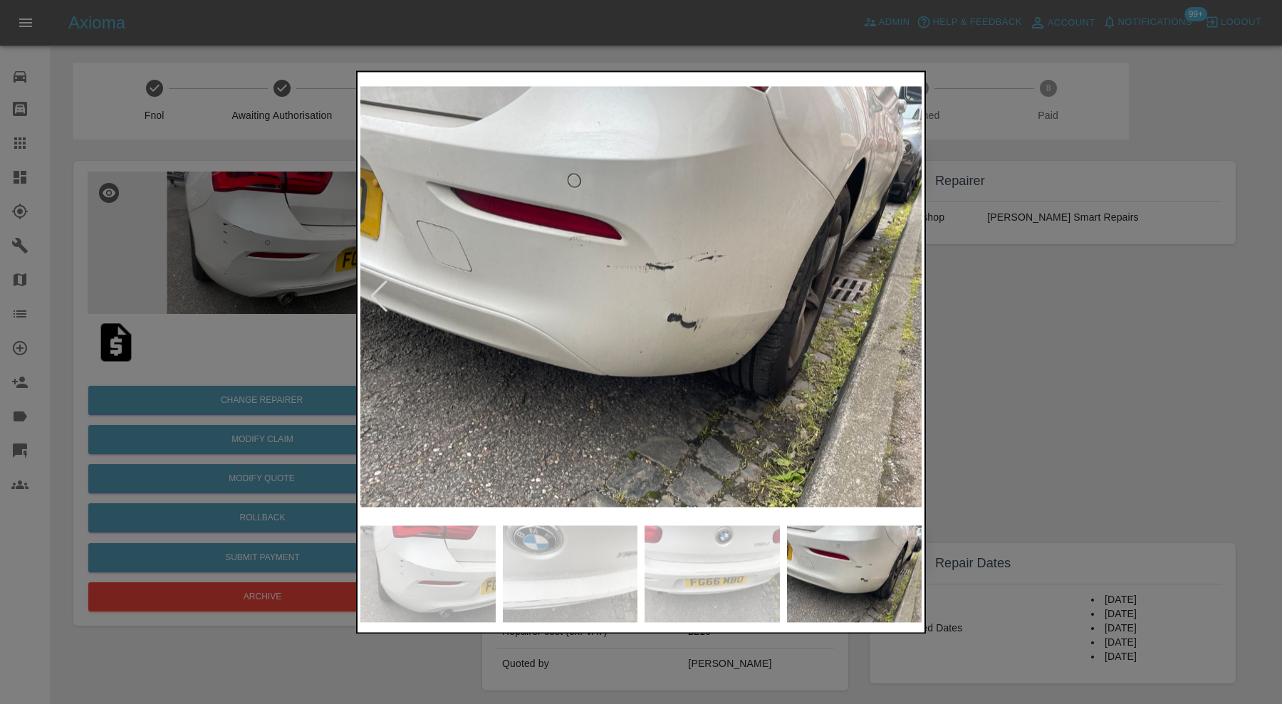
click at [993, 442] on div at bounding box center [641, 352] width 1282 height 704
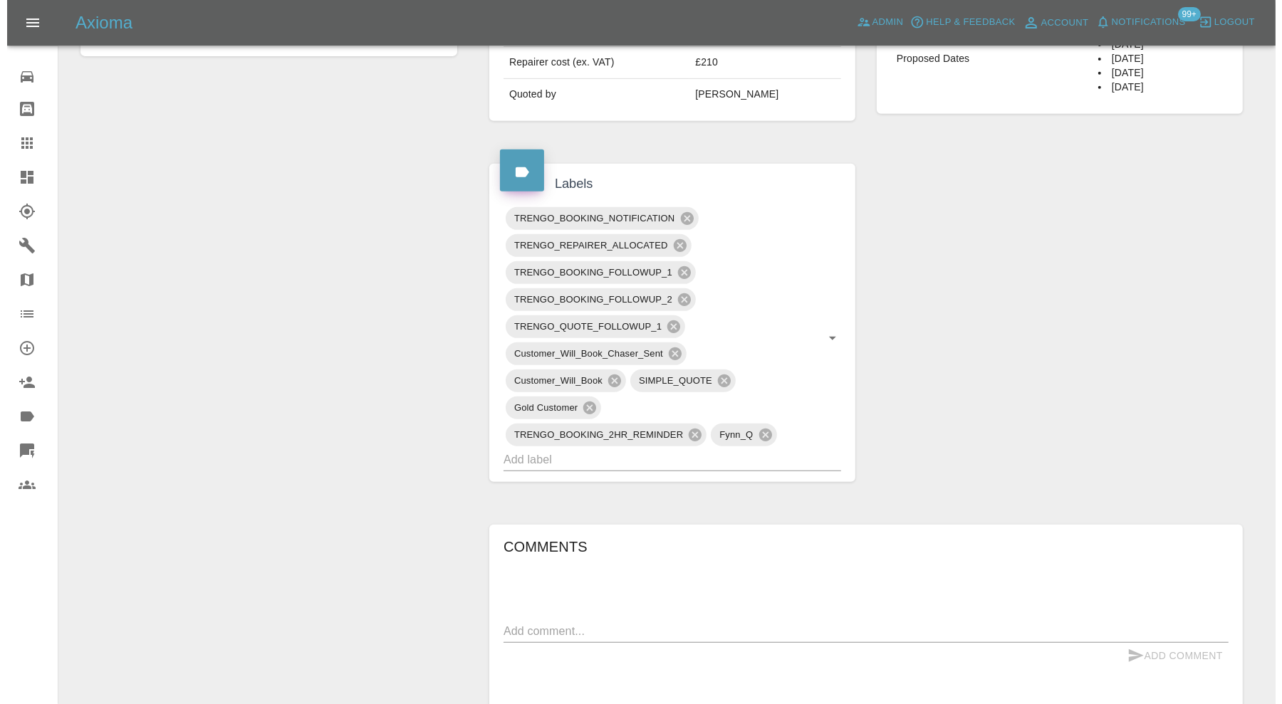
scroll to position [95, 0]
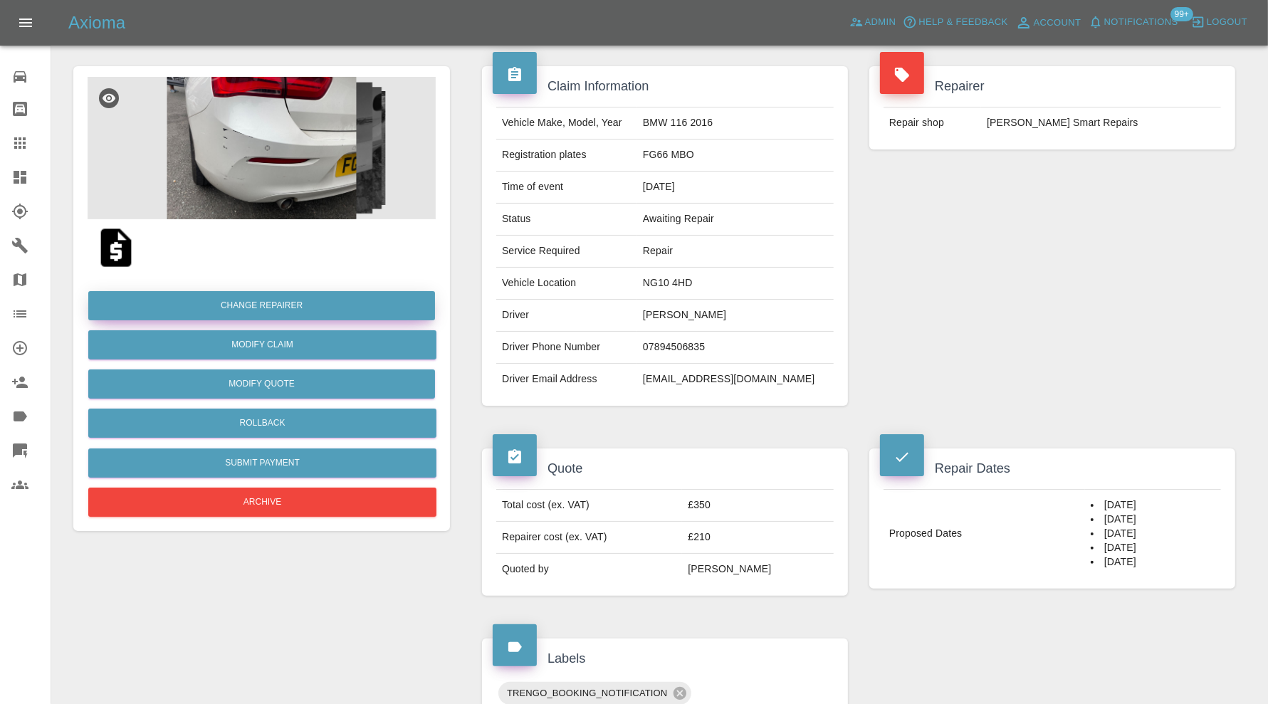
click at [294, 303] on button "Change Repairer" at bounding box center [261, 305] width 347 height 29
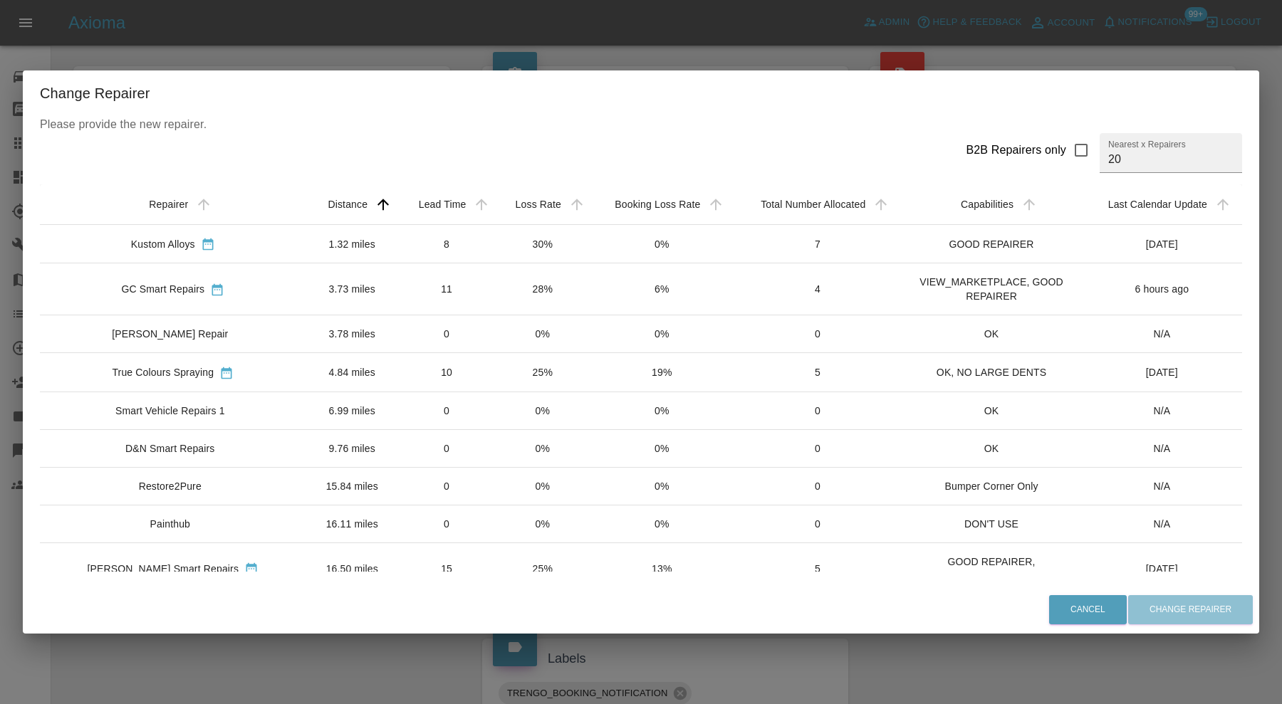
click at [306, 235] on td "1.32 miles" at bounding box center [352, 243] width 92 height 38
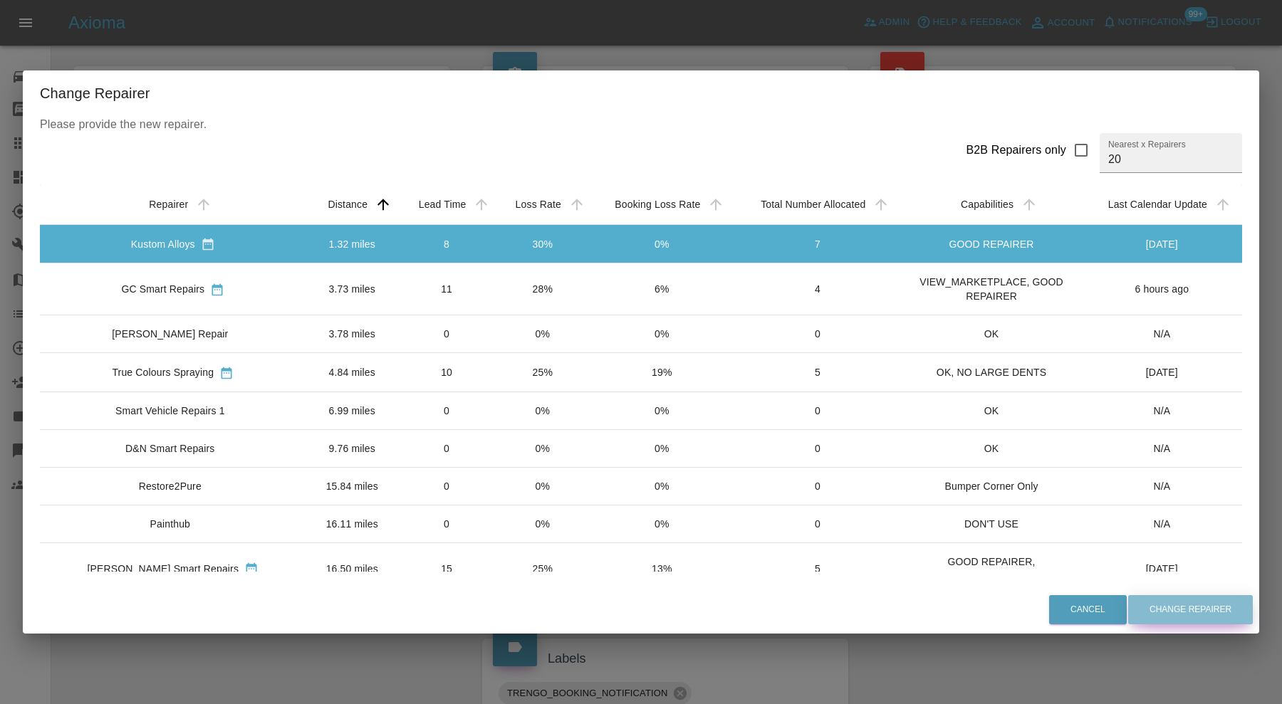
click at [1187, 610] on button "Change Repairer" at bounding box center [1190, 609] width 125 height 29
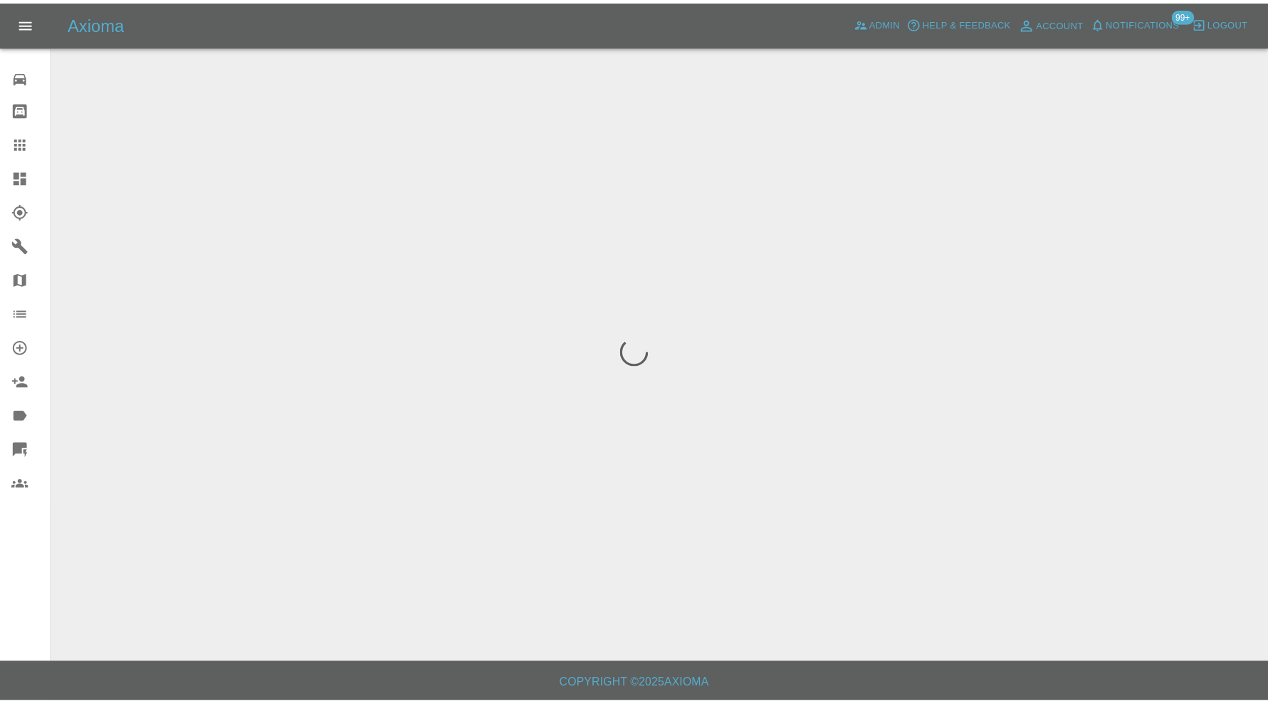
scroll to position [0, 0]
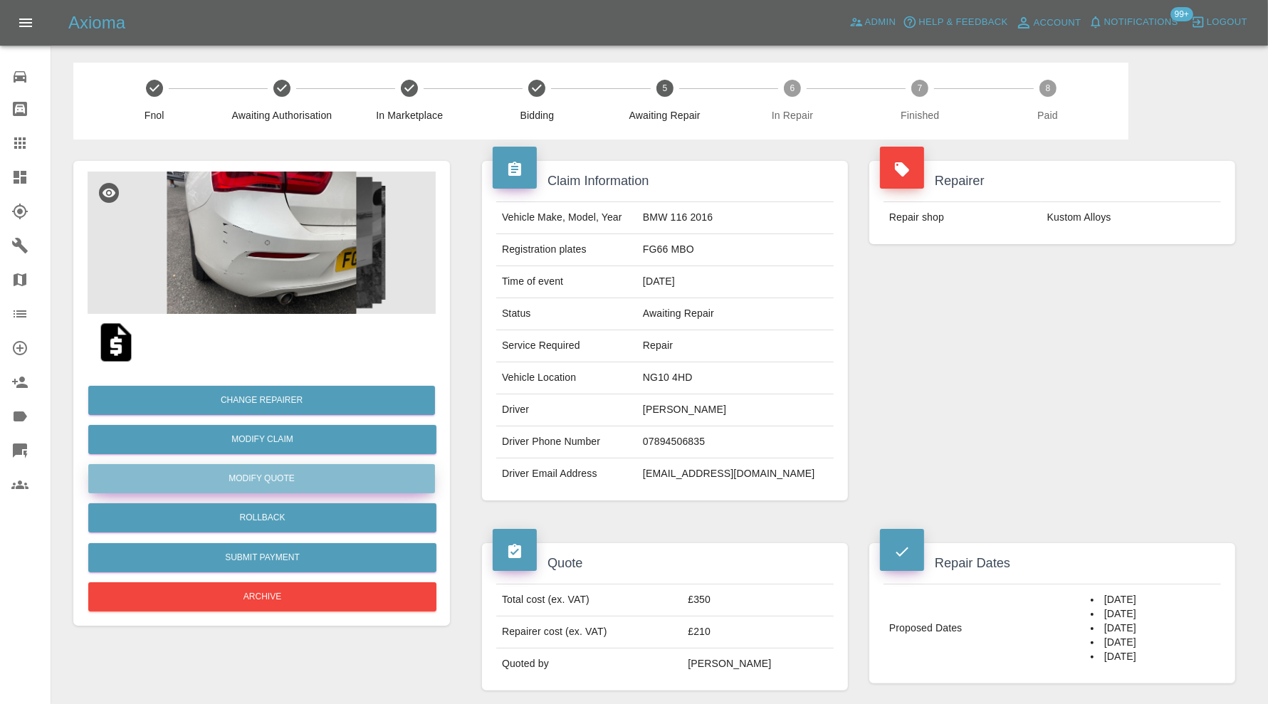
click at [373, 484] on button "Modify Quote" at bounding box center [261, 478] width 347 height 29
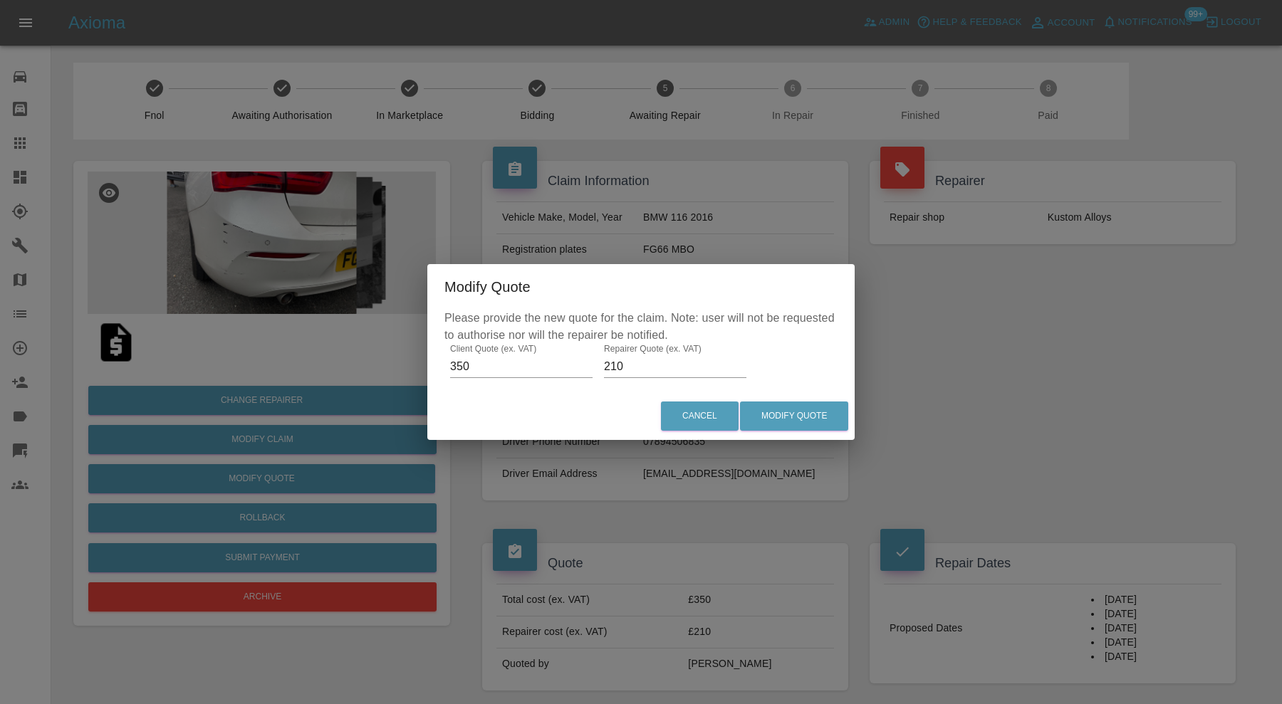
click at [647, 362] on input "210" at bounding box center [675, 366] width 142 height 23
type input "220"
click at [801, 412] on button "Modify Quote" at bounding box center [794, 416] width 108 height 29
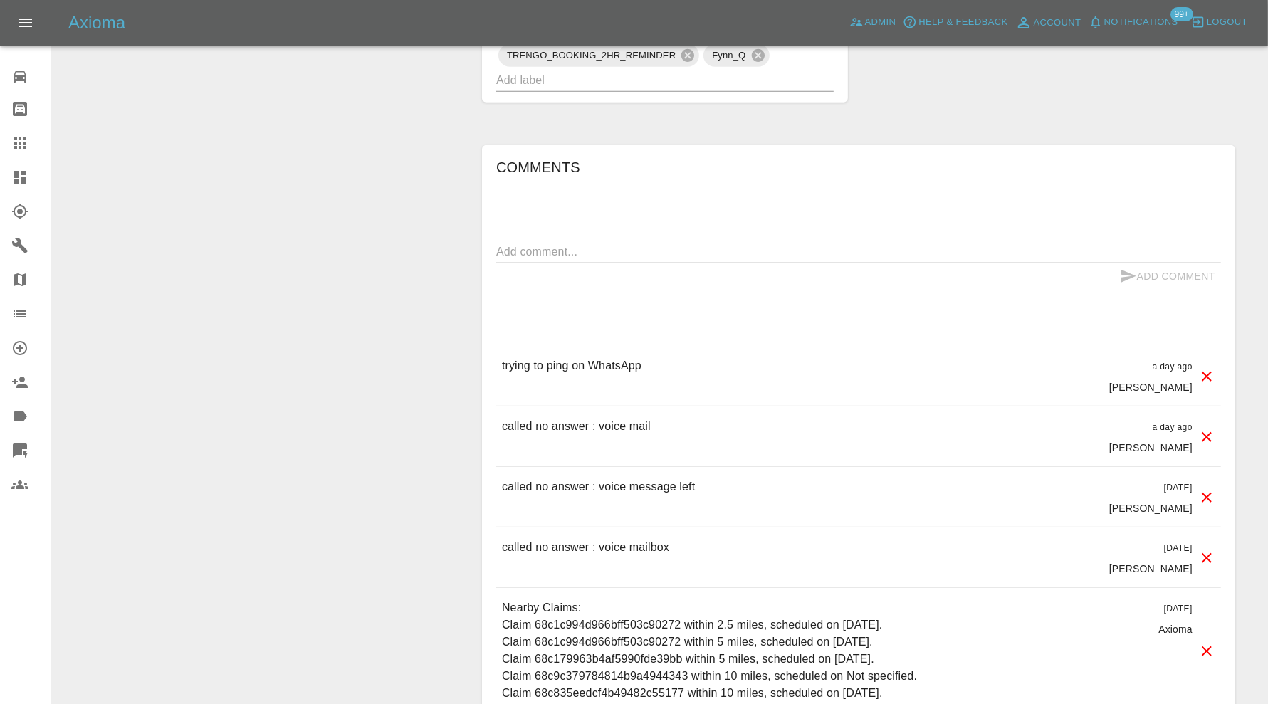
scroll to position [712, 0]
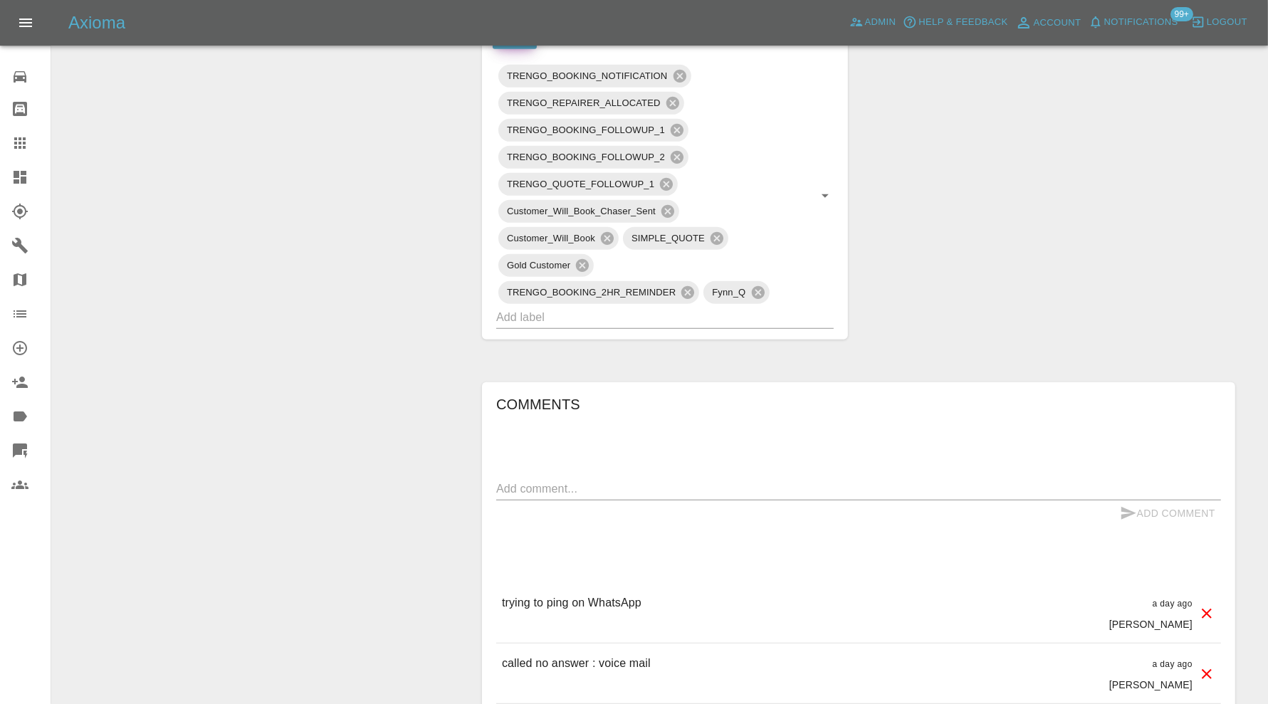
click at [1206, 605] on icon at bounding box center [1207, 613] width 17 height 17
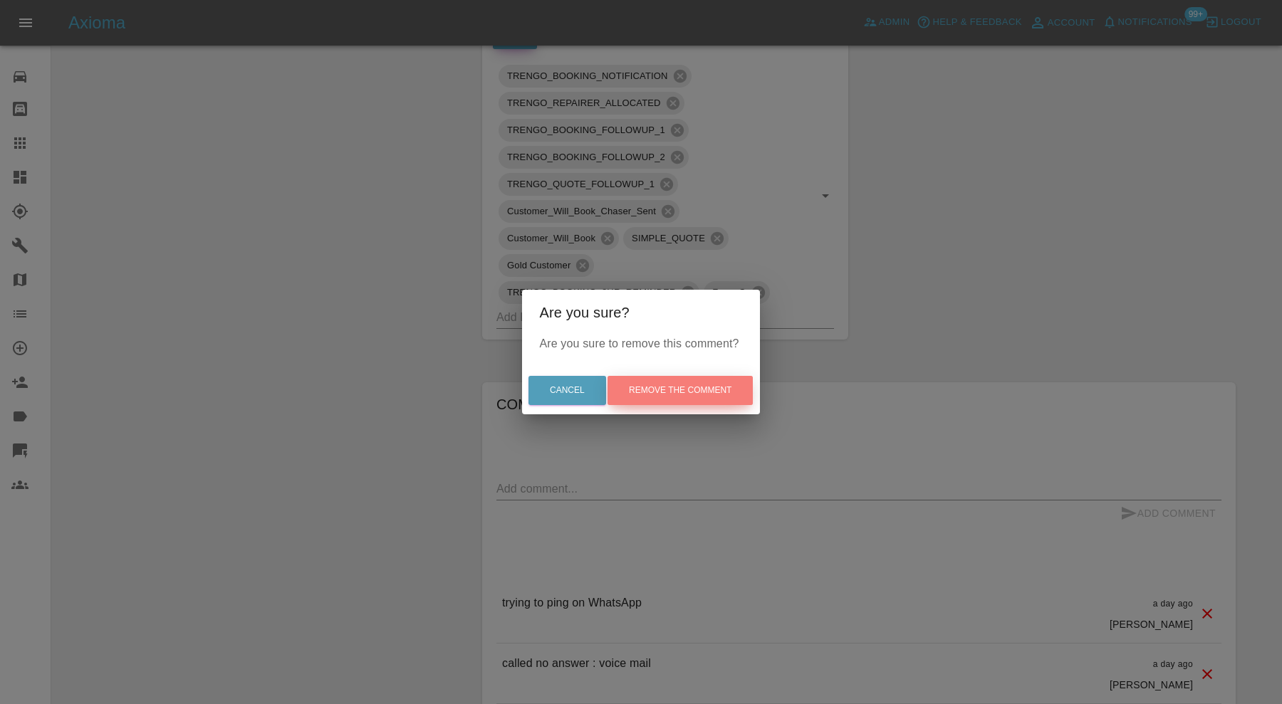
click at [692, 397] on button "Remove the comment" at bounding box center [679, 390] width 145 height 29
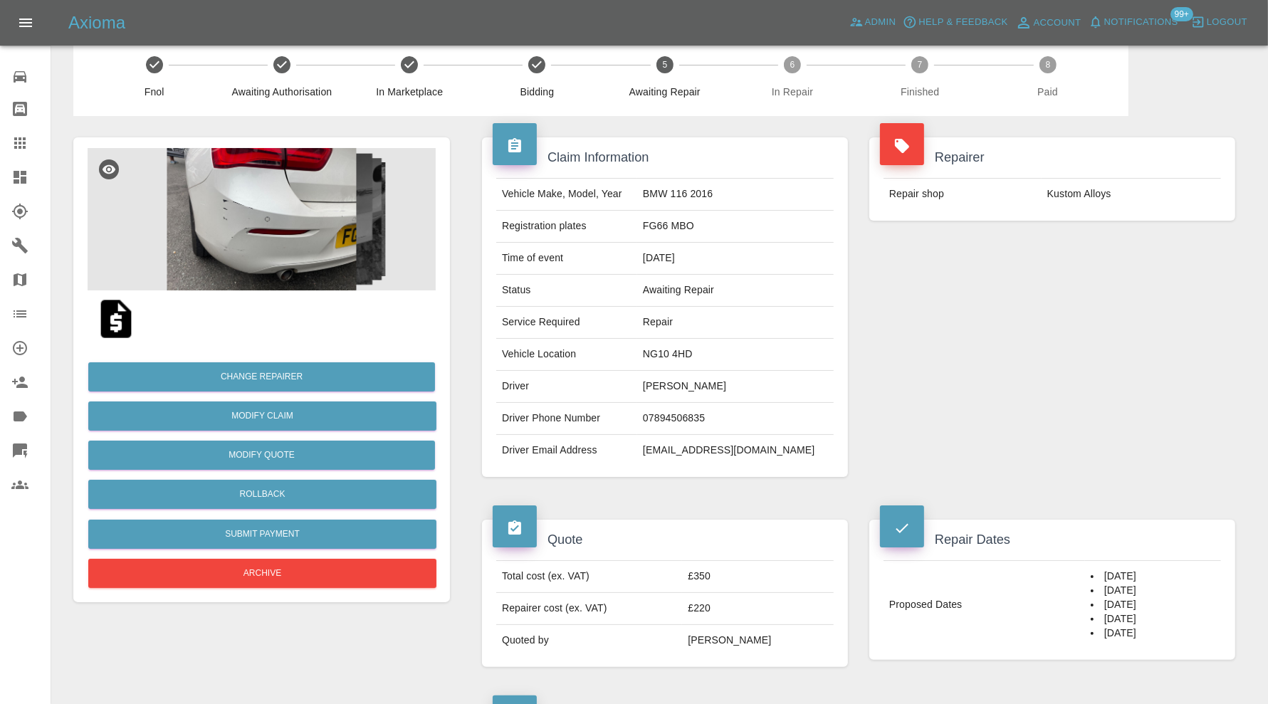
scroll to position [0, 0]
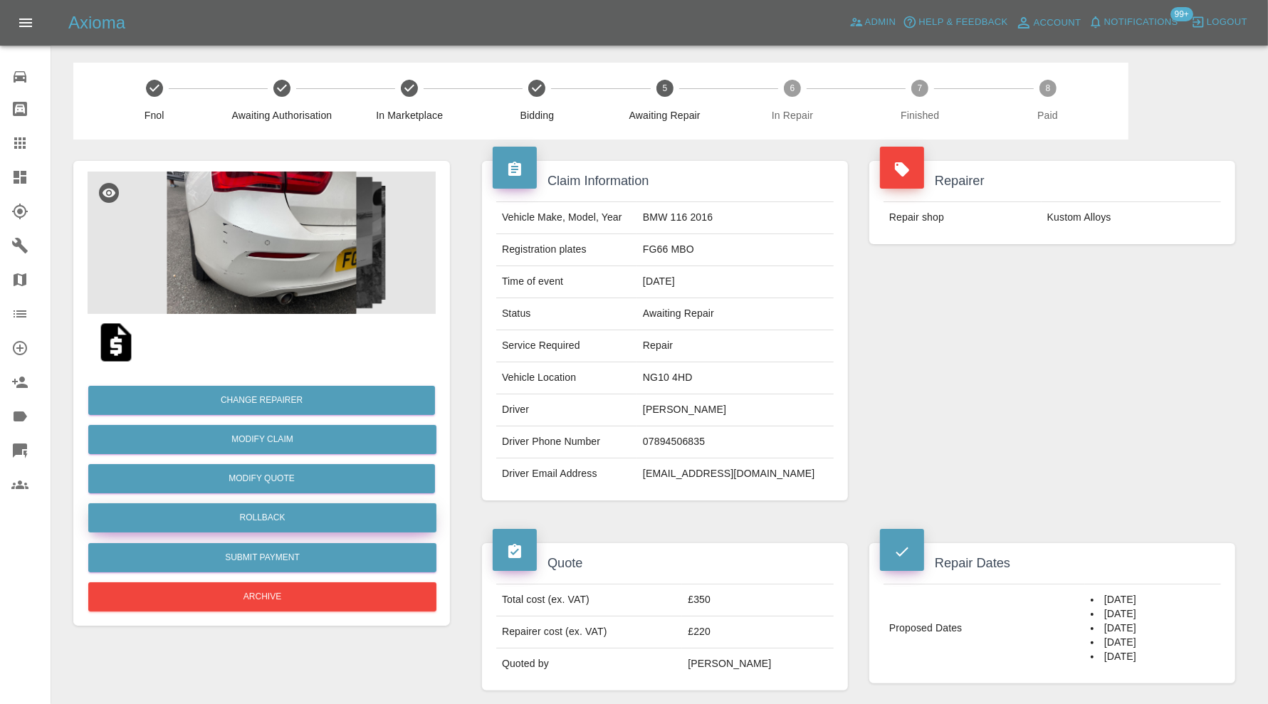
click at [300, 515] on button "Rollback" at bounding box center [262, 517] width 348 height 29
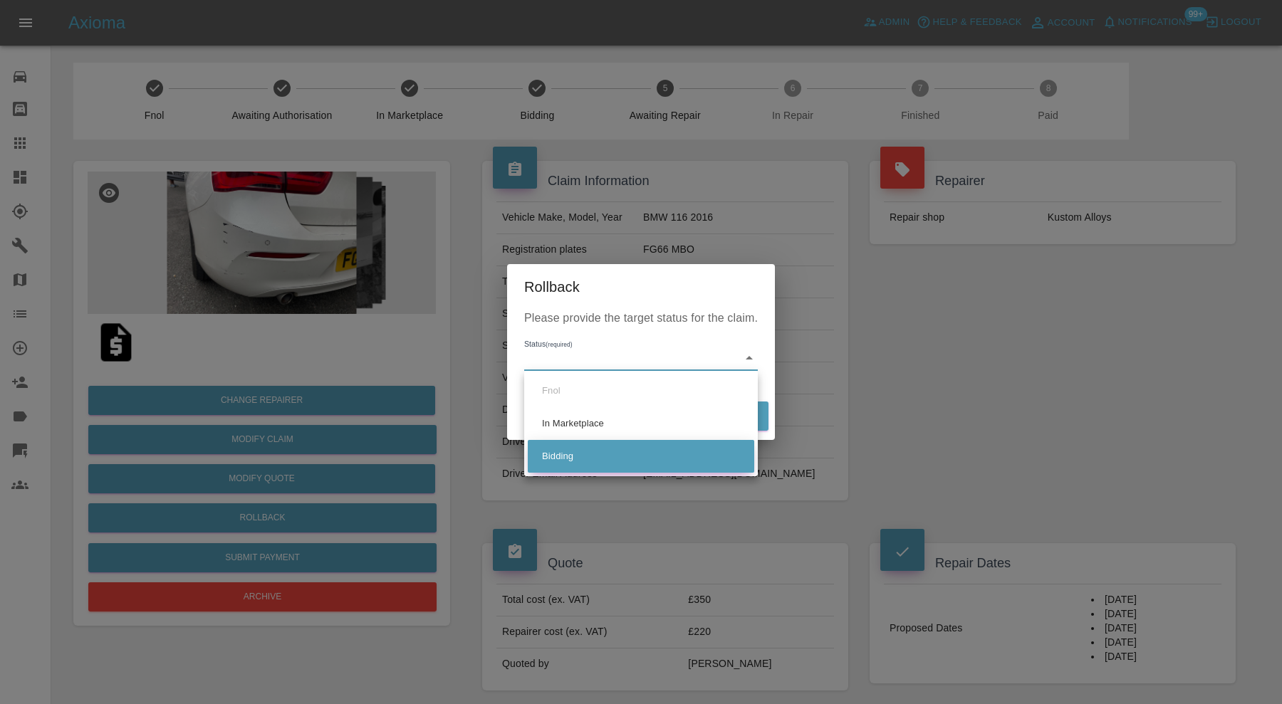
click at [575, 460] on li "Bidding" at bounding box center [641, 456] width 226 height 33
type input "bidding"
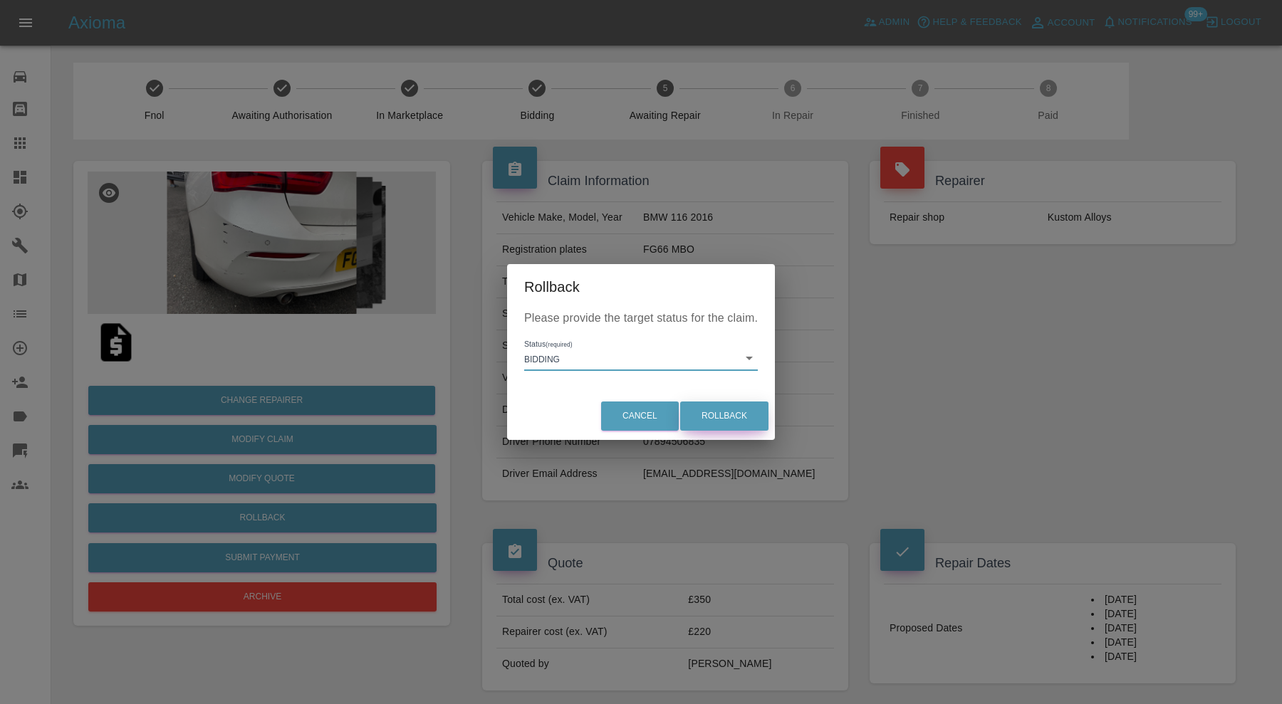
click at [714, 417] on button "Rollback" at bounding box center [724, 416] width 88 height 29
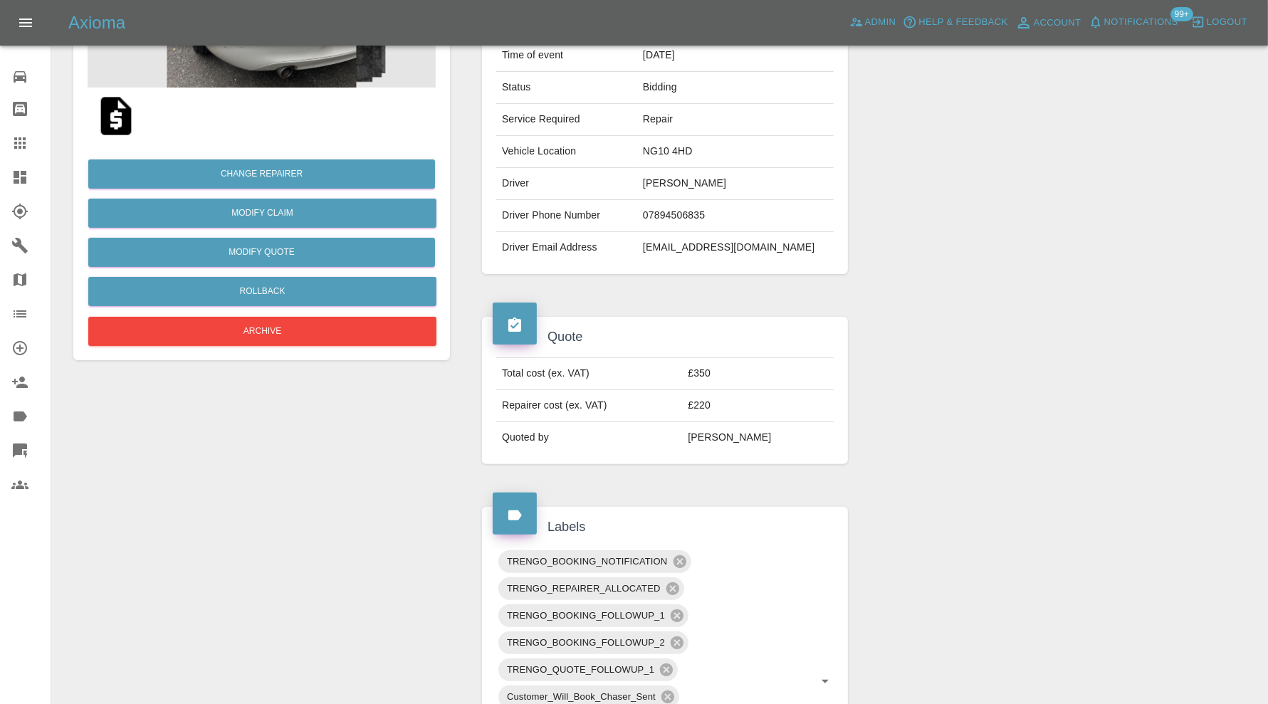
scroll to position [593, 0]
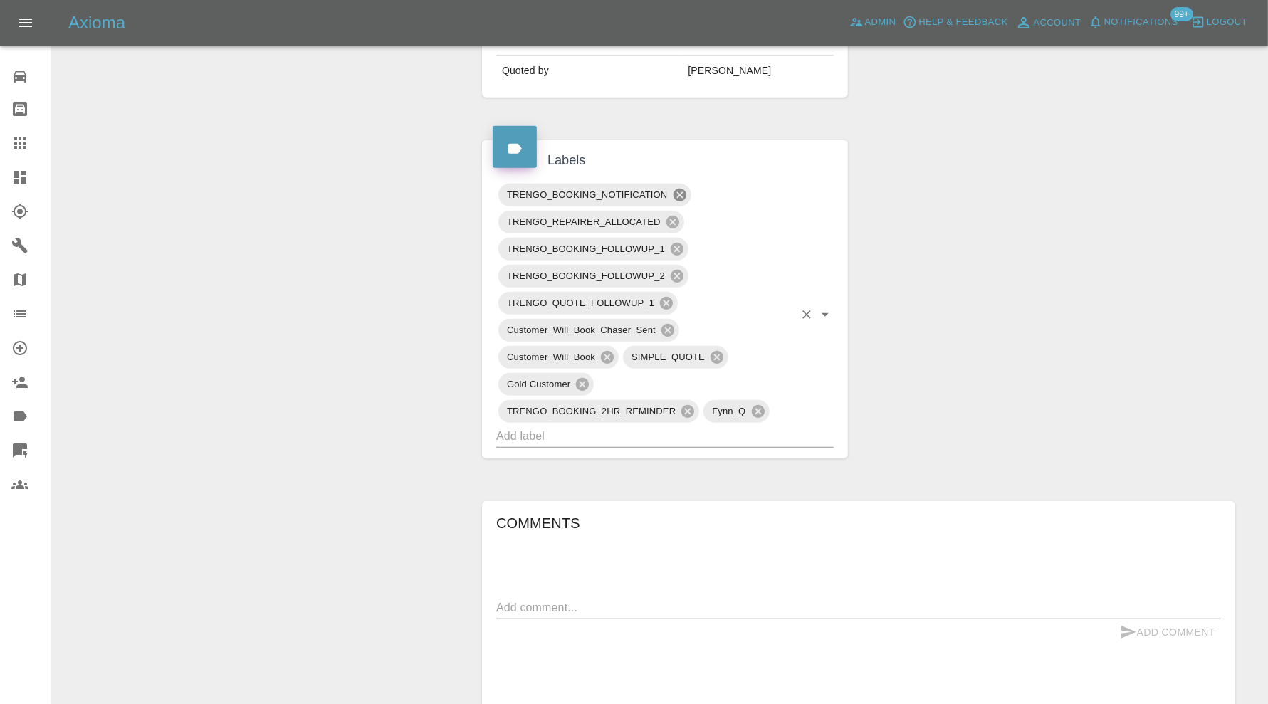
click at [682, 193] on icon at bounding box center [680, 195] width 16 height 16
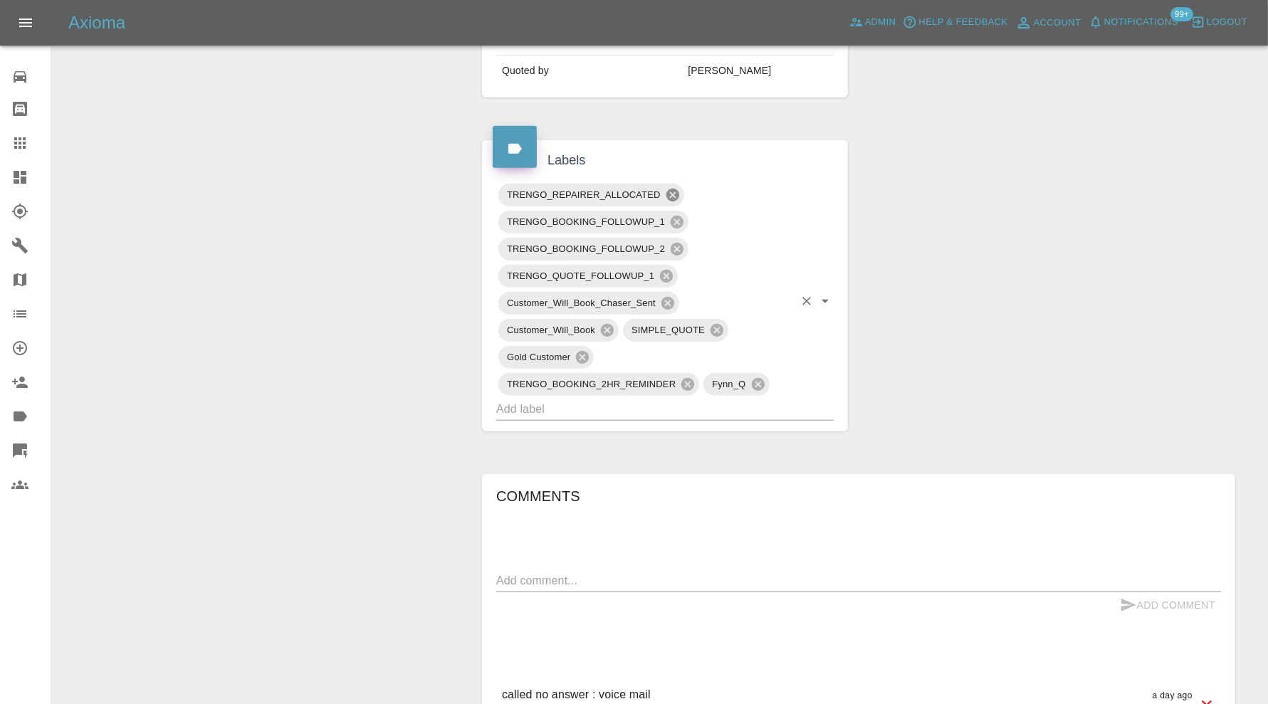
click at [675, 190] on icon at bounding box center [672, 195] width 13 height 13
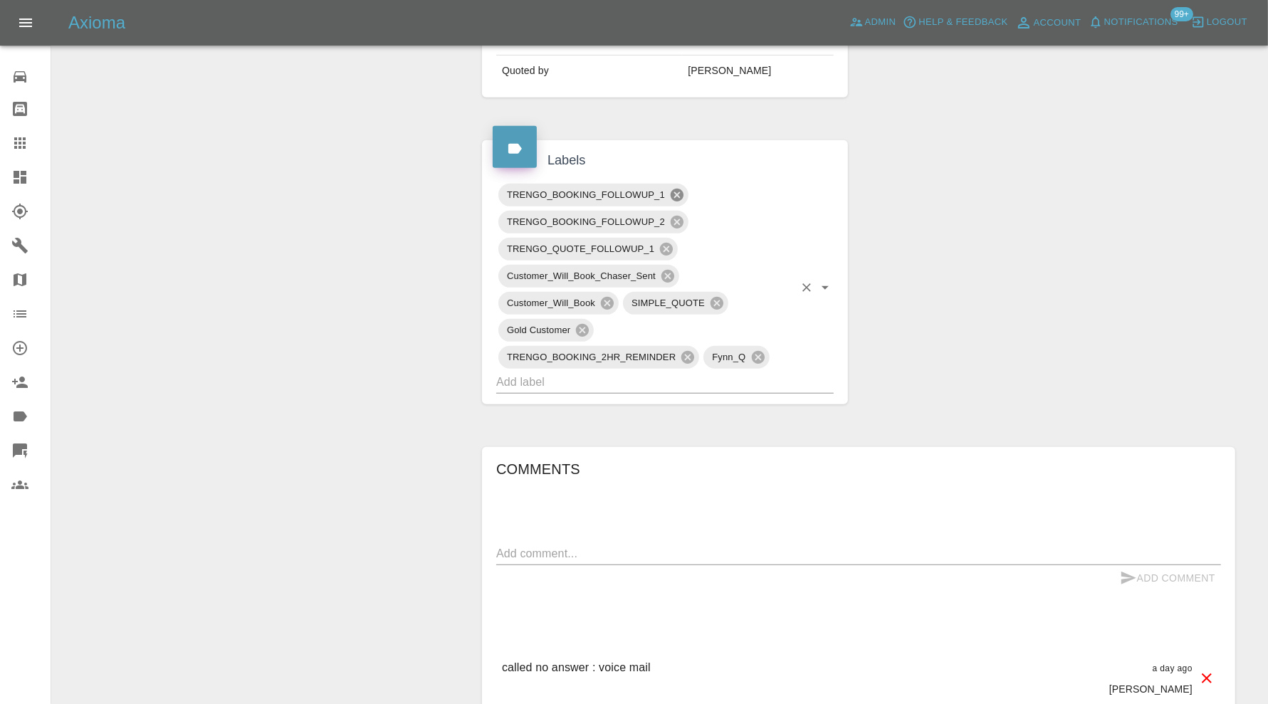
click at [676, 189] on icon at bounding box center [677, 195] width 13 height 13
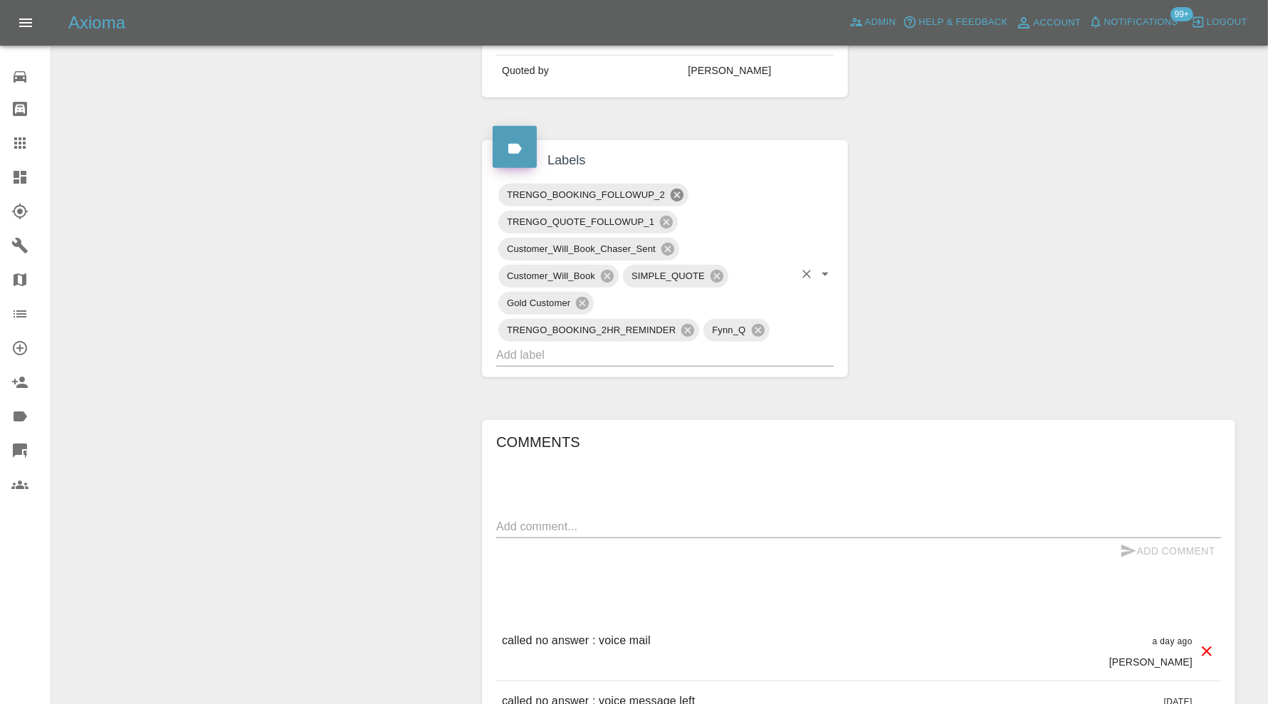
click at [676, 189] on icon at bounding box center [677, 195] width 13 height 13
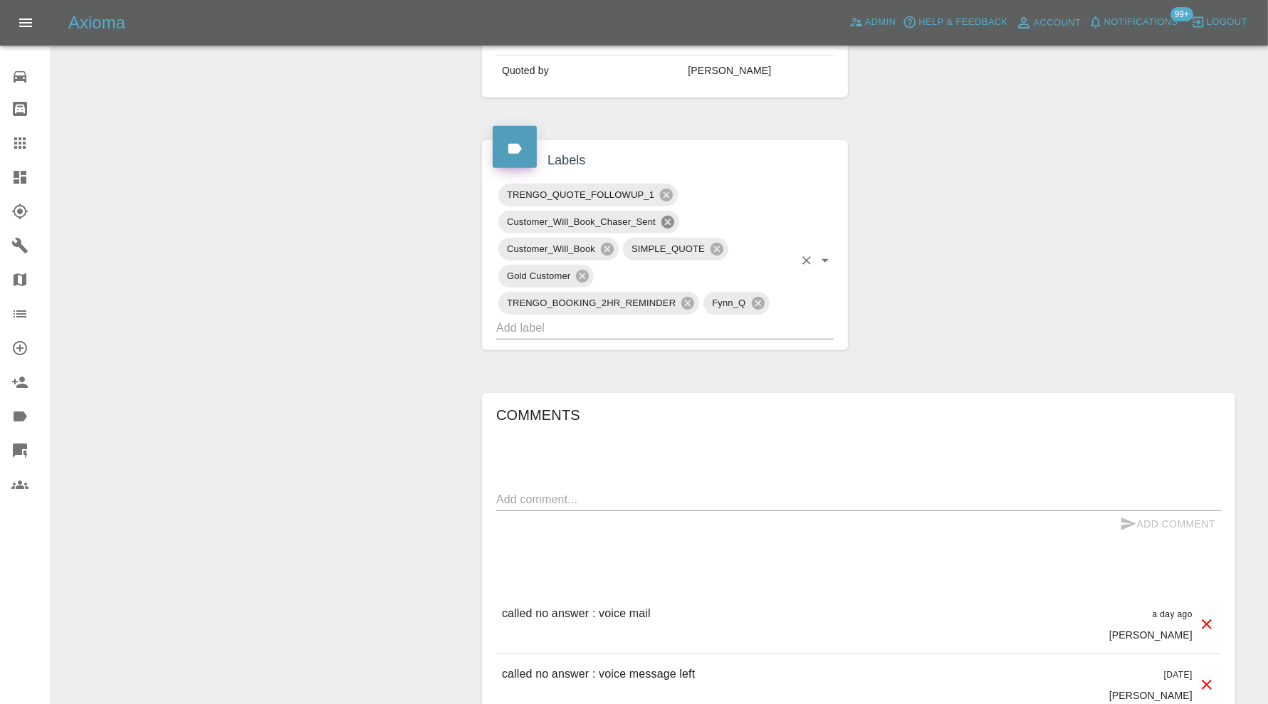
click at [668, 216] on icon at bounding box center [668, 222] width 13 height 13
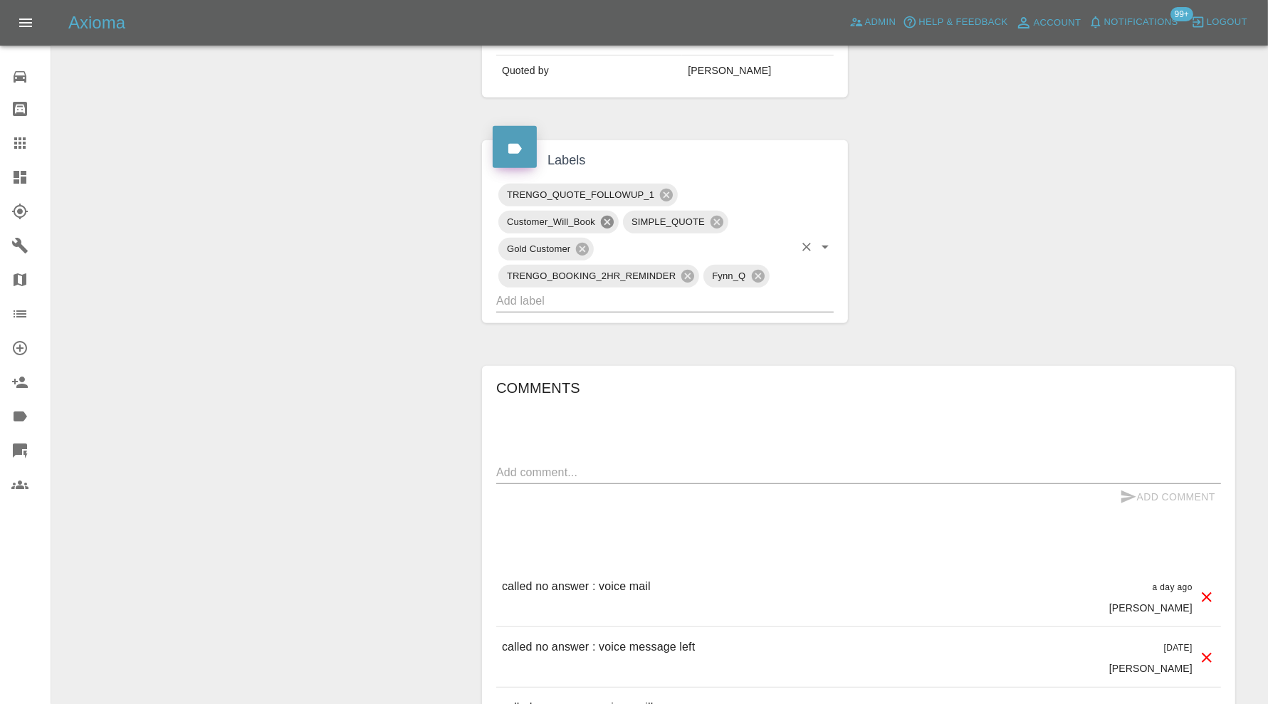
click at [607, 221] on icon at bounding box center [607, 222] width 13 height 13
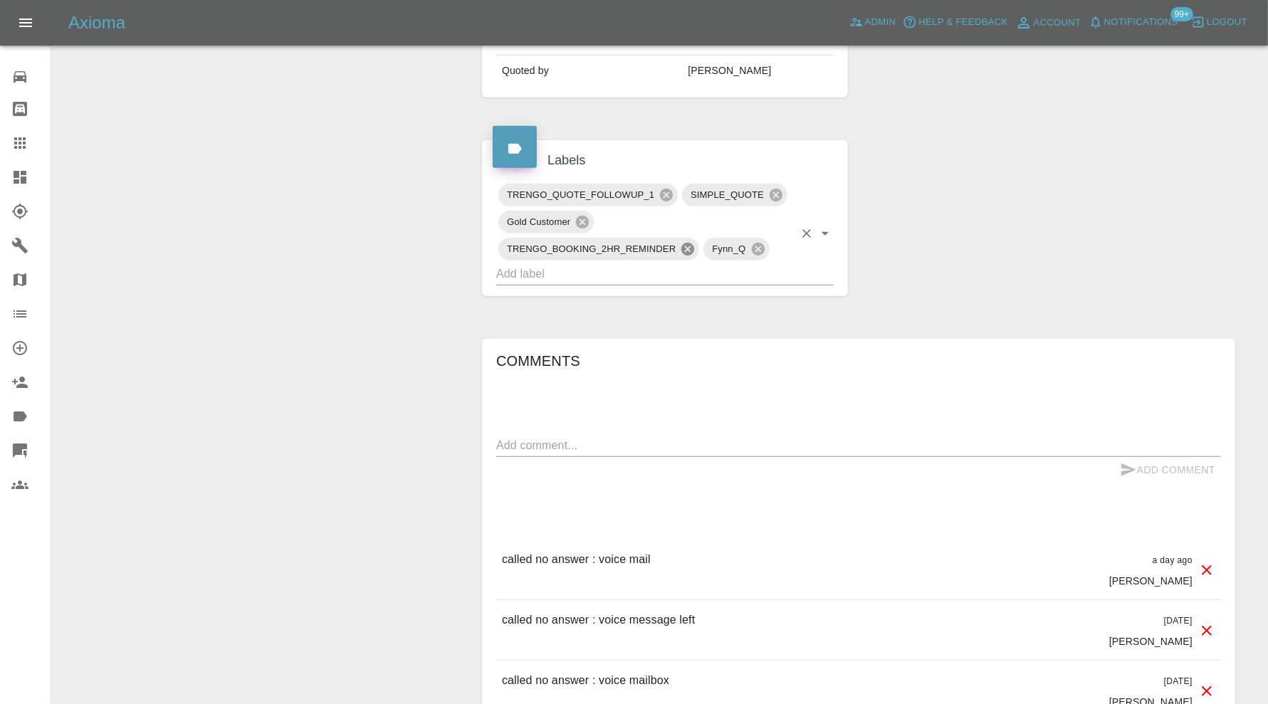
click at [686, 246] on icon at bounding box center [688, 249] width 13 height 13
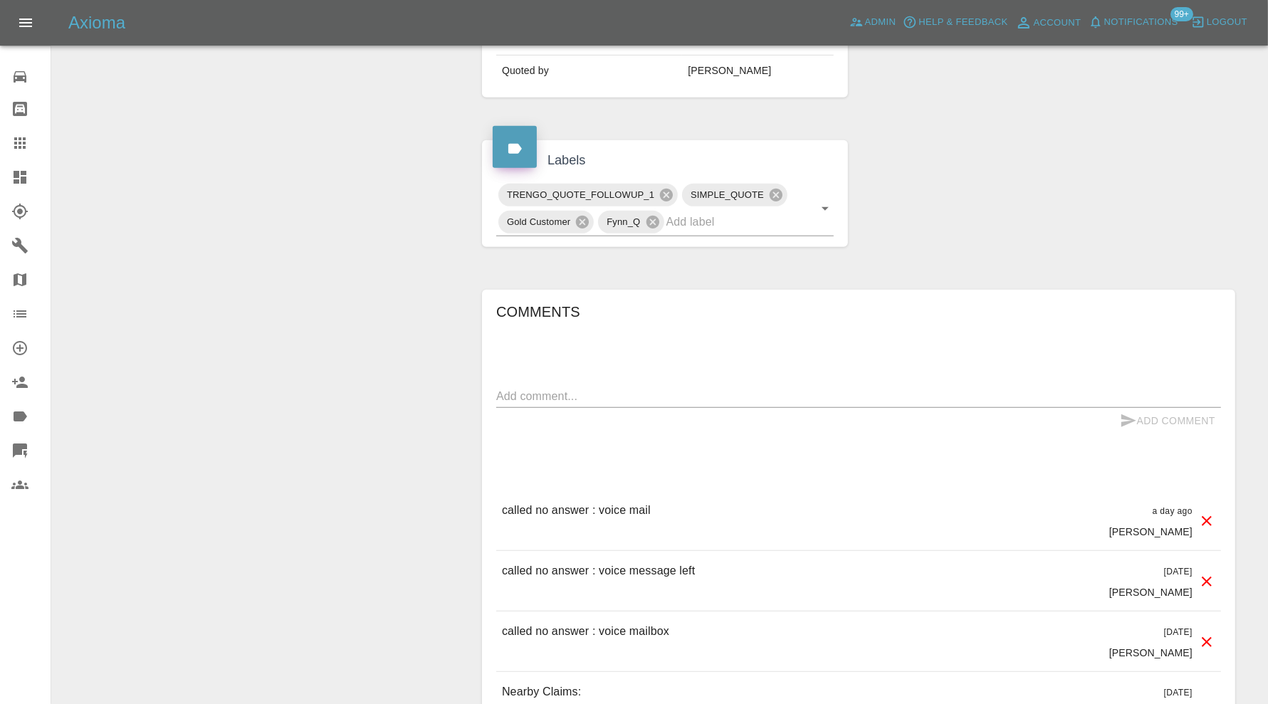
click at [669, 263] on div "Labels TRENGO_QUOTE_FOLLOWUP_1 SIMPLE_QUOTE Gold Customer Fynn_Q" at bounding box center [664, 193] width 387 height 149
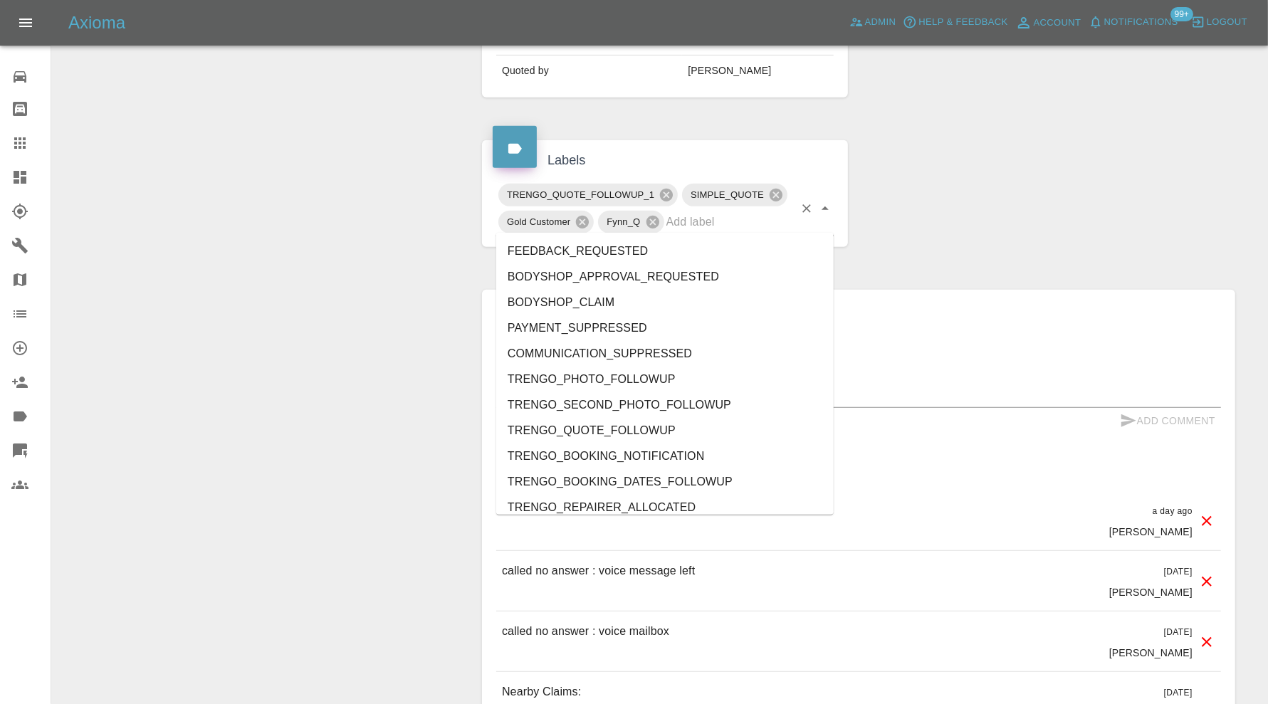
click at [706, 226] on input "text" at bounding box center [730, 222] width 127 height 22
type input "do"
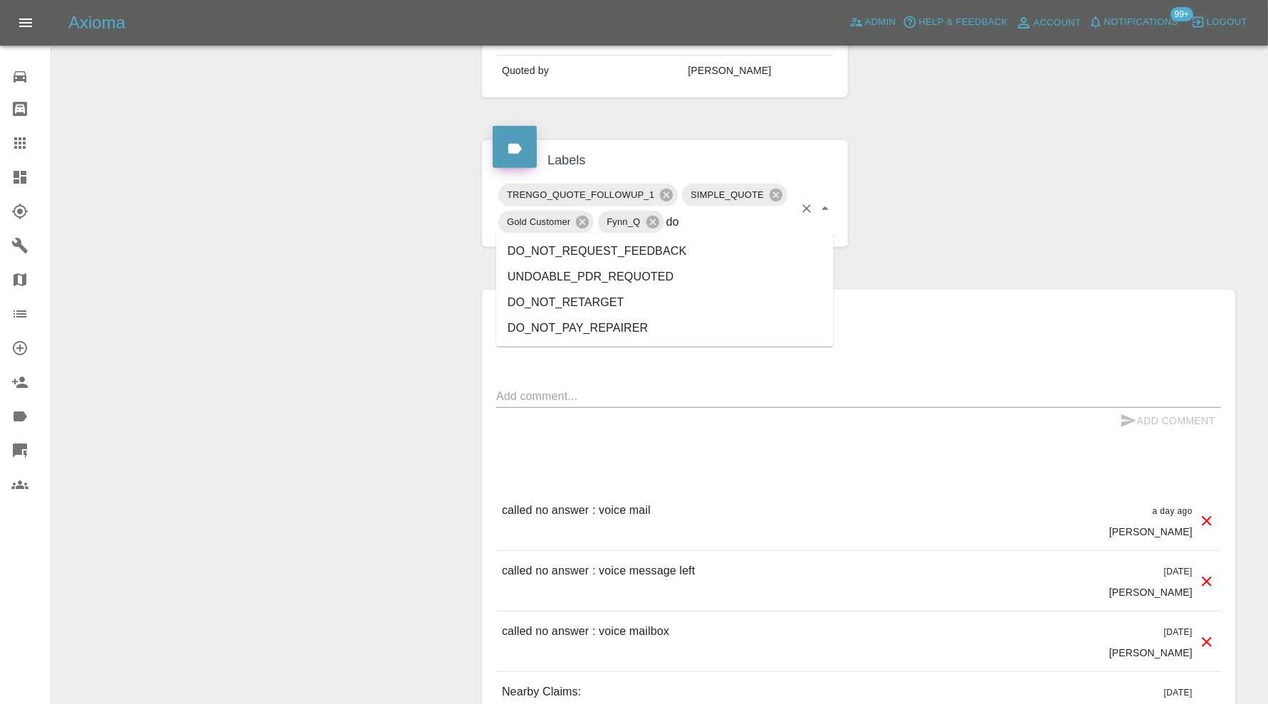
click at [609, 250] on li "DO_NOT_REQUEST_FEEDBACK" at bounding box center [665, 252] width 338 height 26
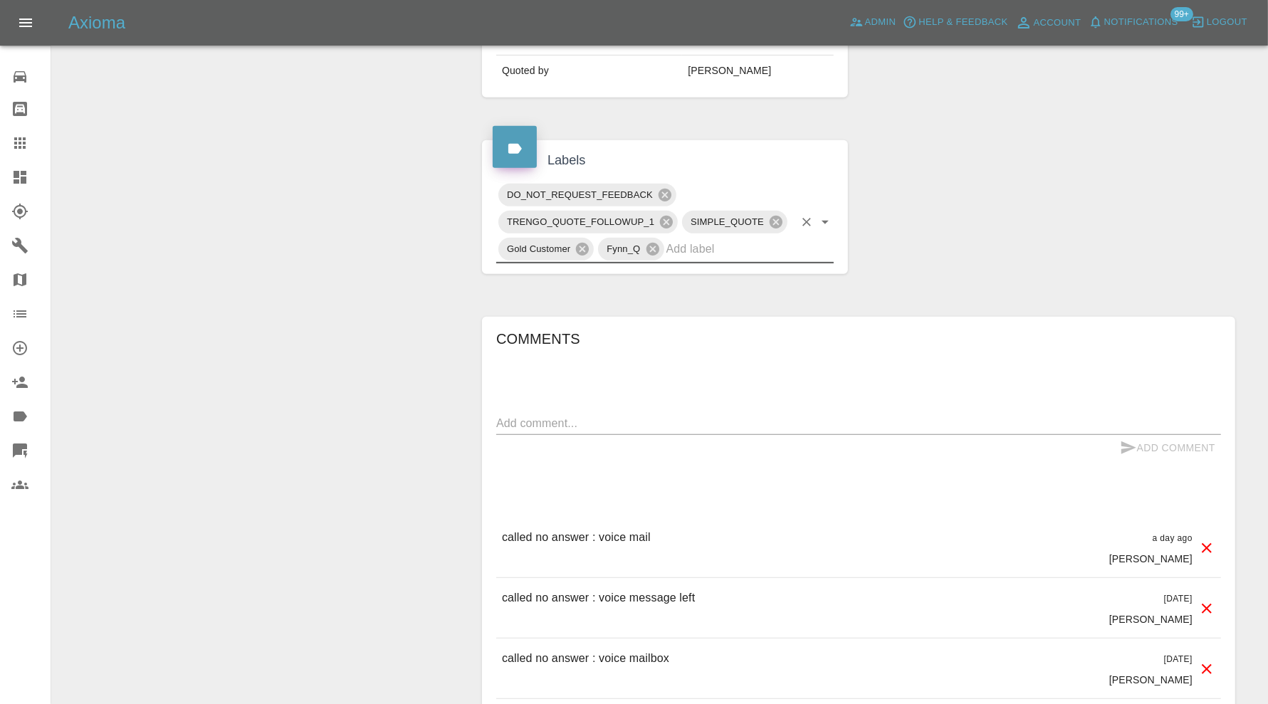
click at [620, 424] on textarea at bounding box center [858, 423] width 725 height 16
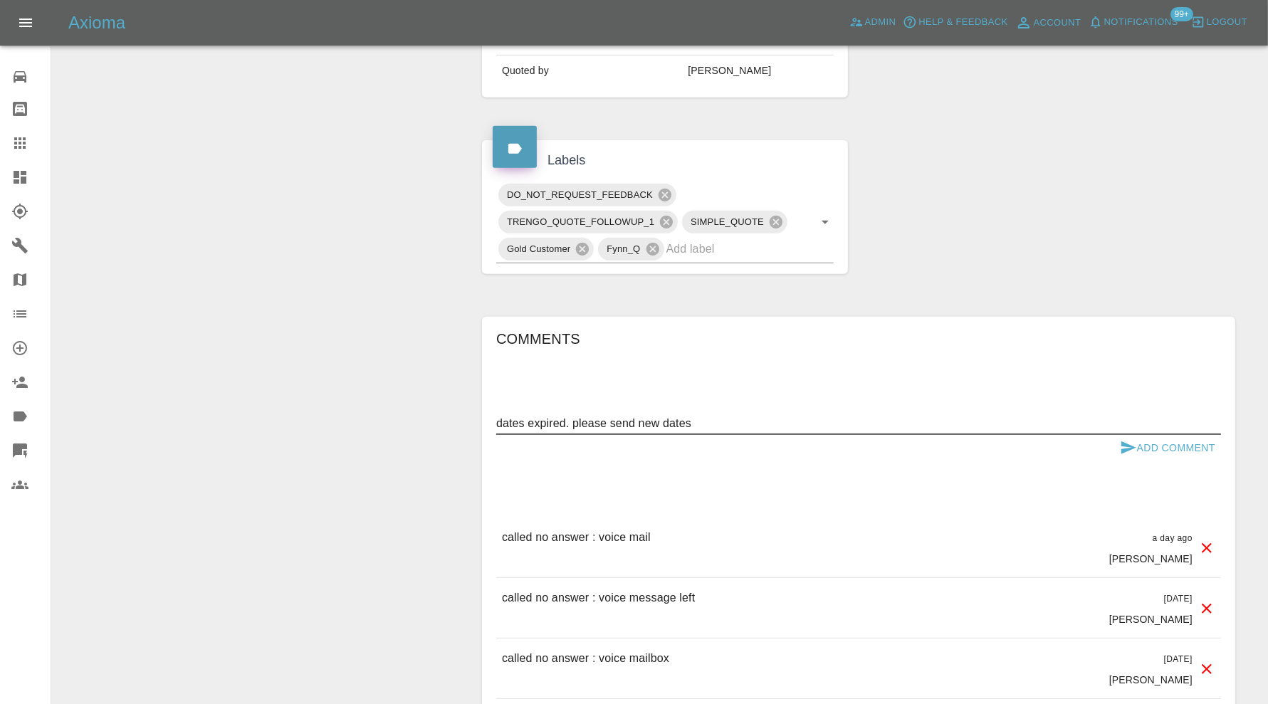
type textarea "dates expired. please send new dates"
click at [1144, 442] on button "Add Comment" at bounding box center [1167, 448] width 107 height 26
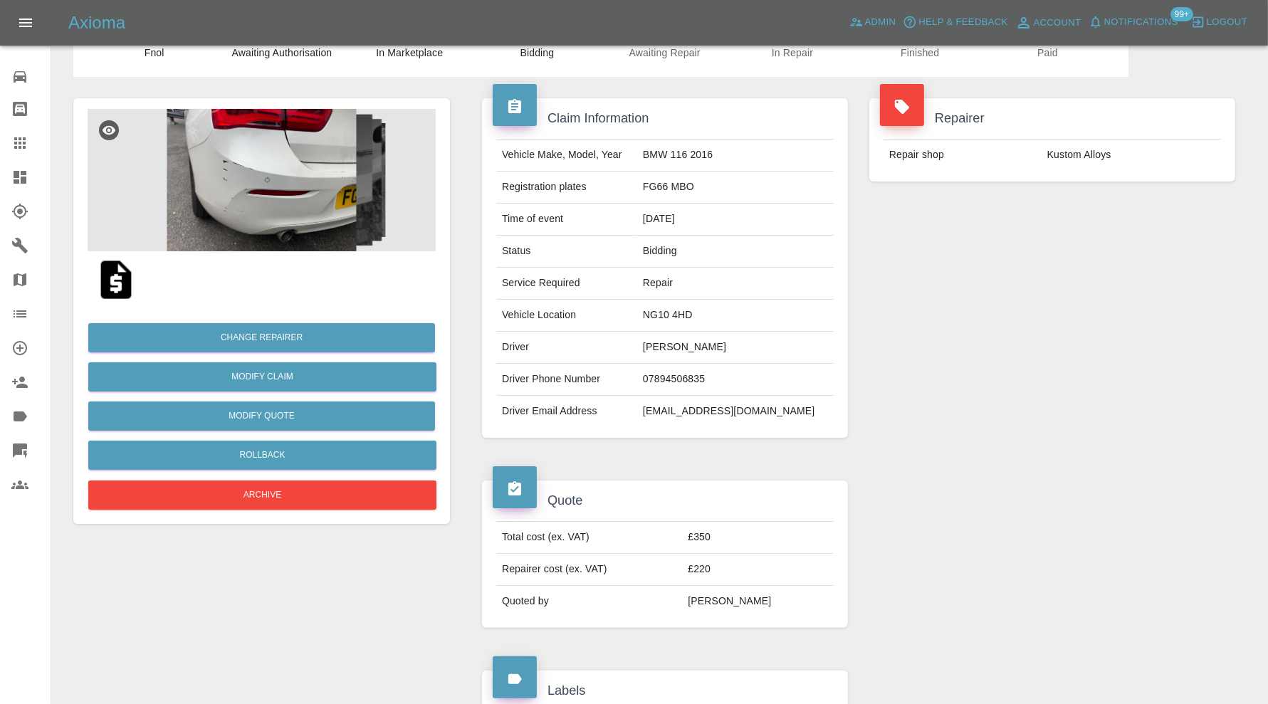
scroll to position [0, 0]
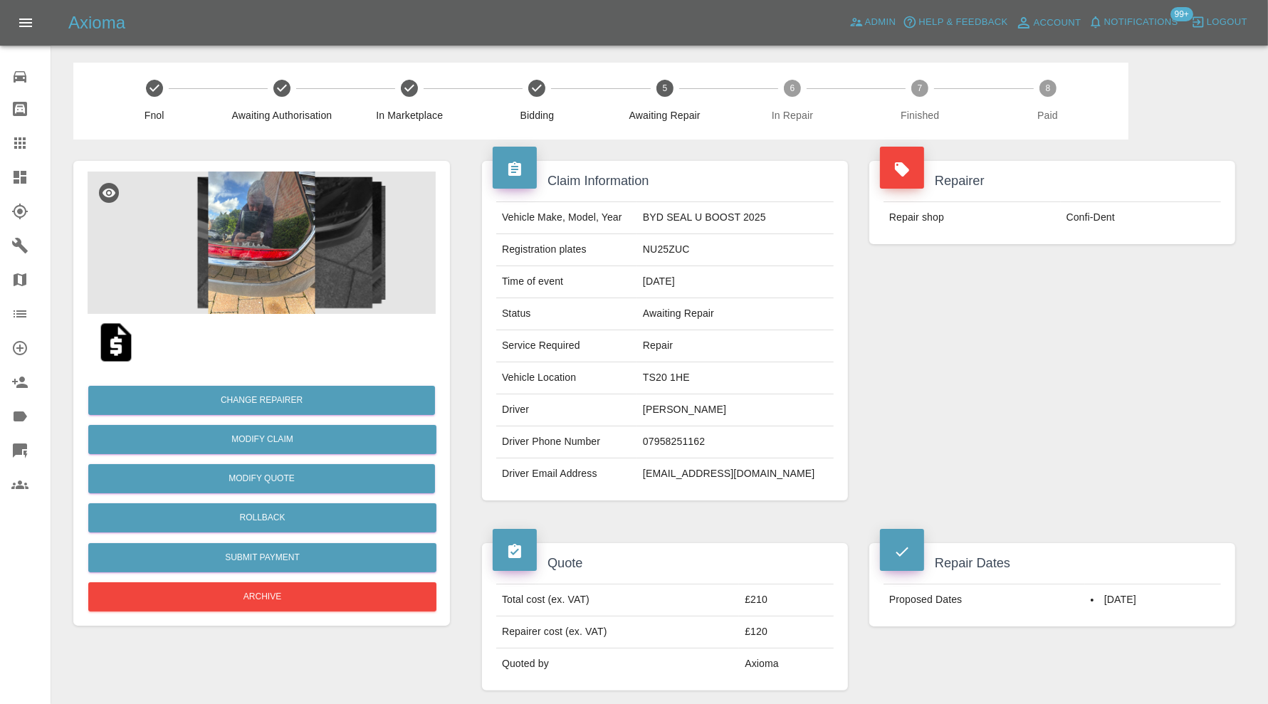
click at [289, 203] on img at bounding box center [262, 243] width 348 height 142
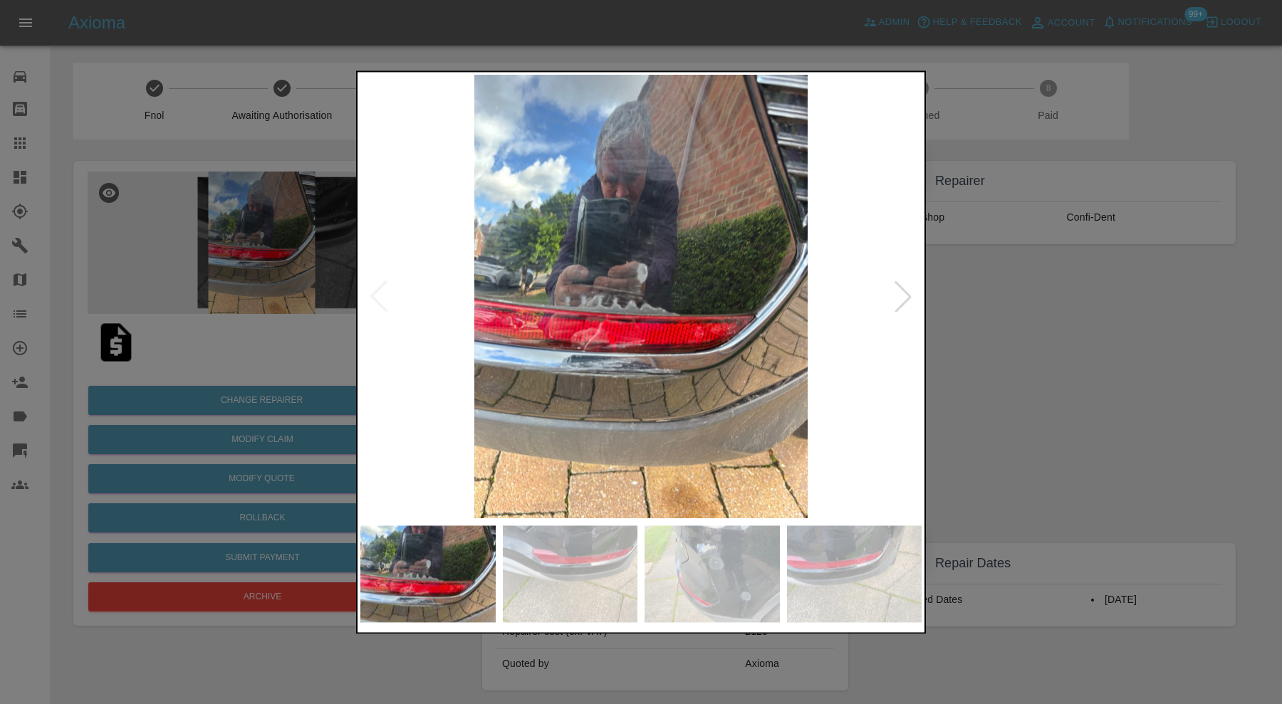
click at [1098, 417] on div at bounding box center [641, 352] width 1282 height 704
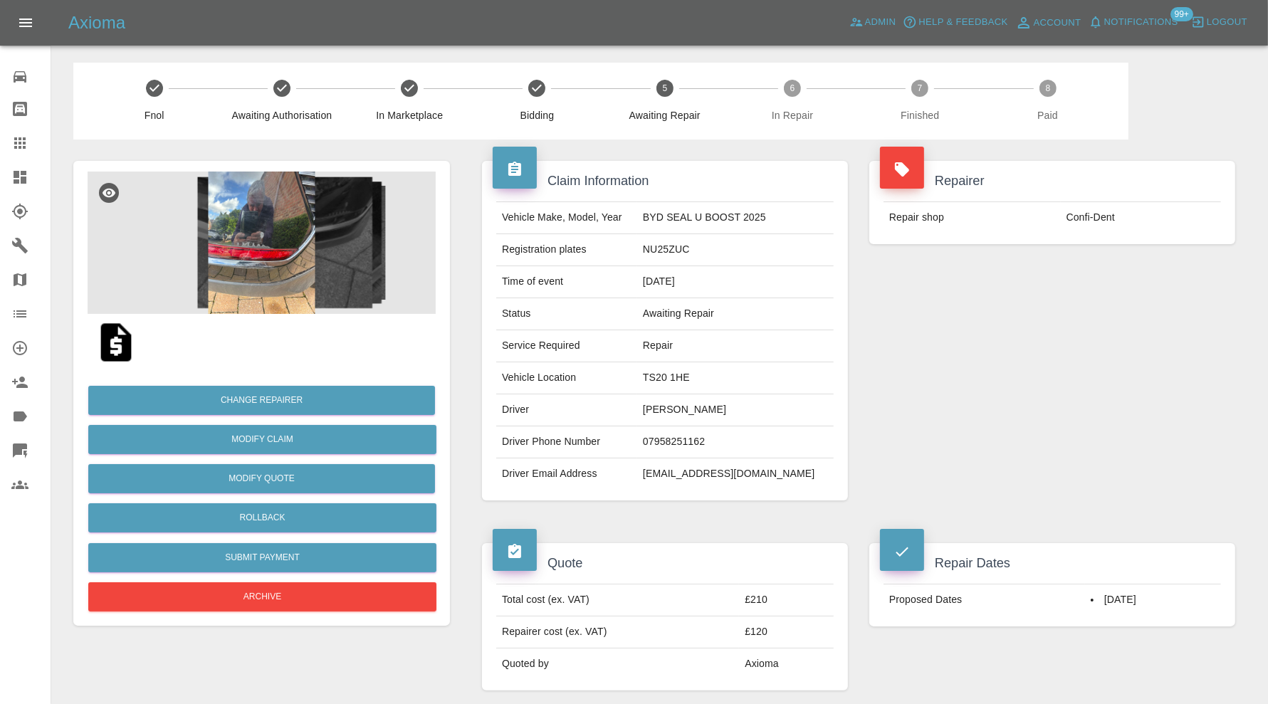
click at [24, 139] on icon at bounding box center [19, 142] width 11 height 11
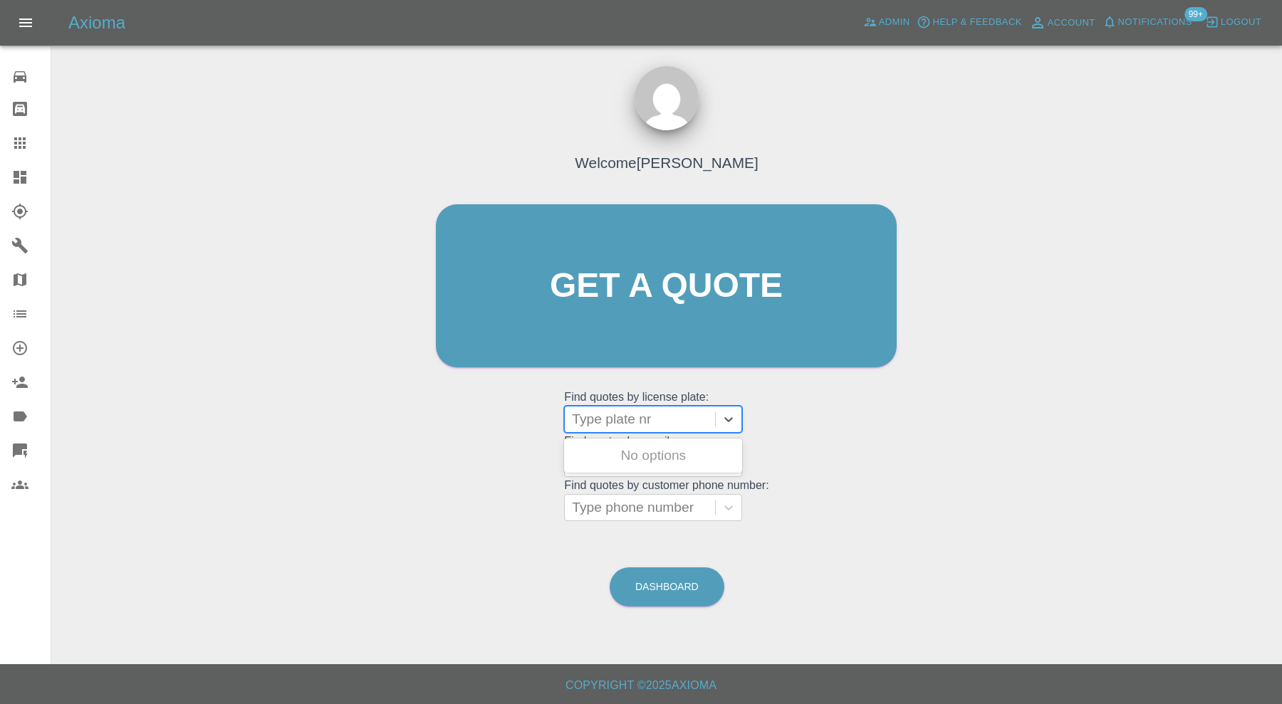
click at [581, 408] on div "Type plate nr" at bounding box center [640, 420] width 150 height 26
click at [595, 417] on input "s1 nfn" at bounding box center [592, 419] width 41 height 17
type input "s1nfn"
click at [630, 414] on div at bounding box center [640, 419] width 136 height 20
click at [592, 415] on div at bounding box center [640, 419] width 136 height 20
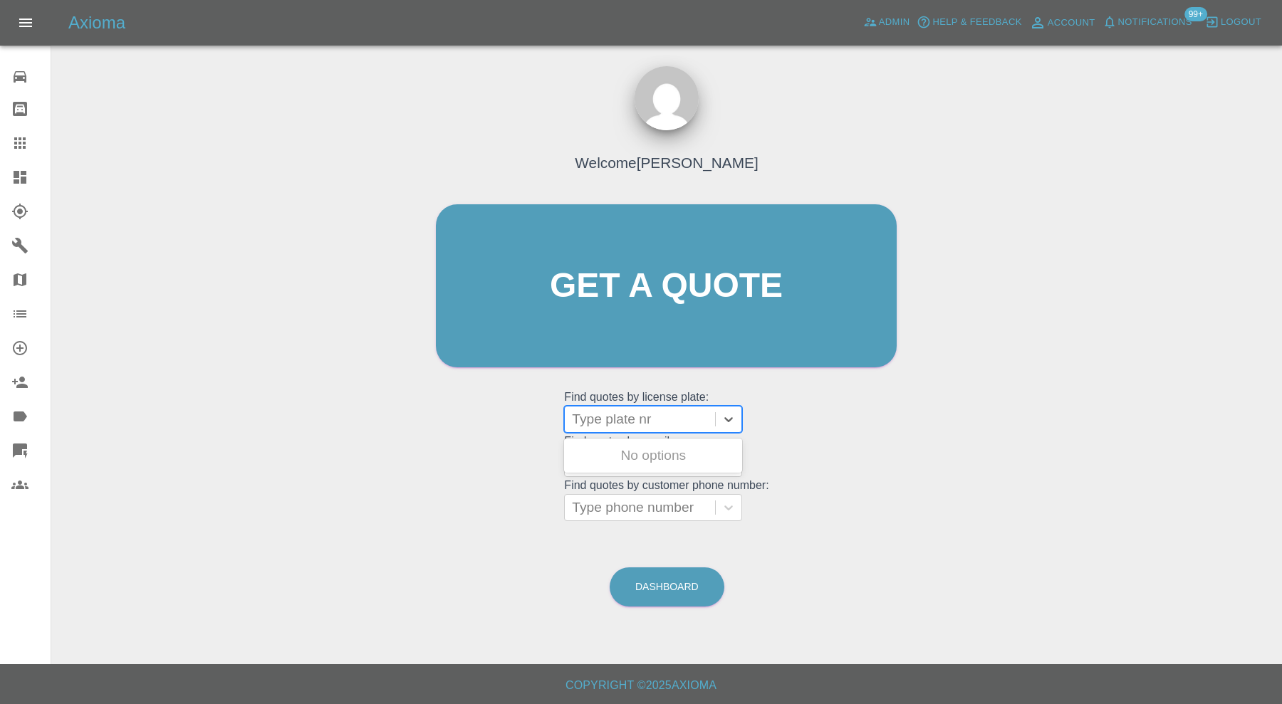
click at [25, 172] on icon at bounding box center [20, 177] width 13 height 13
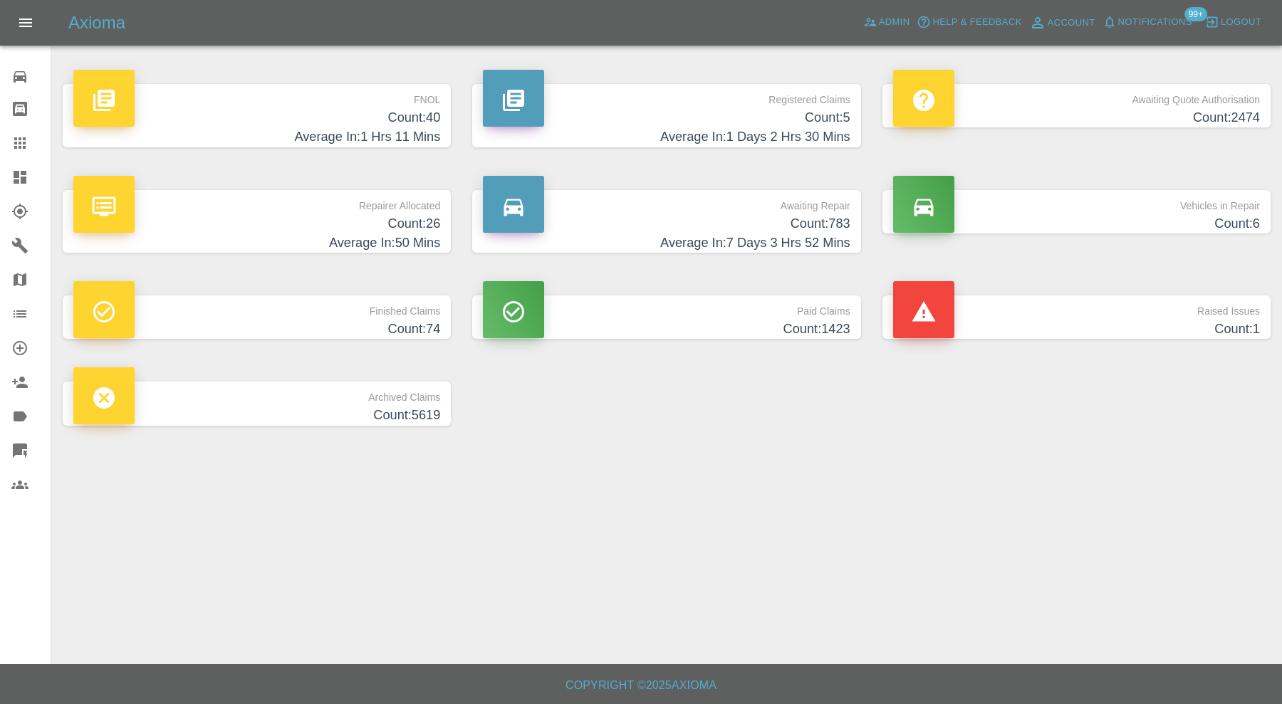
click at [412, 312] on p "Finished Claims" at bounding box center [256, 308] width 367 height 24
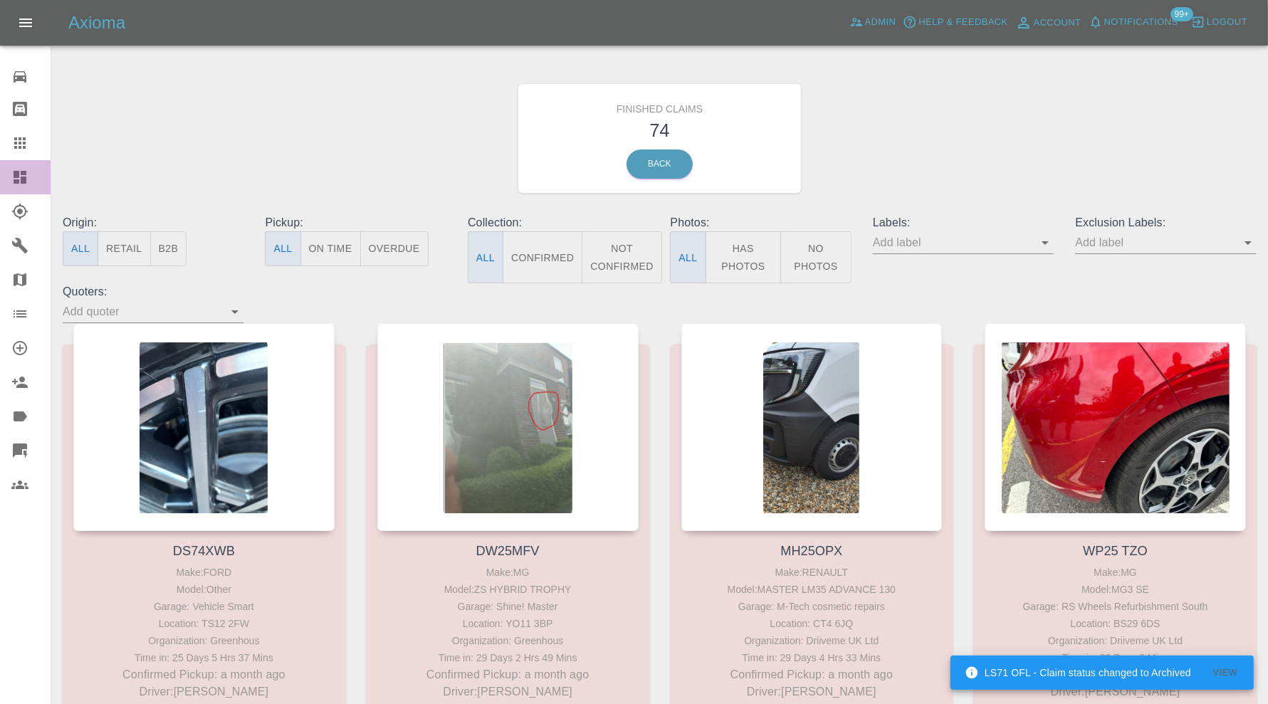
click at [29, 171] on div at bounding box center [31, 177] width 40 height 17
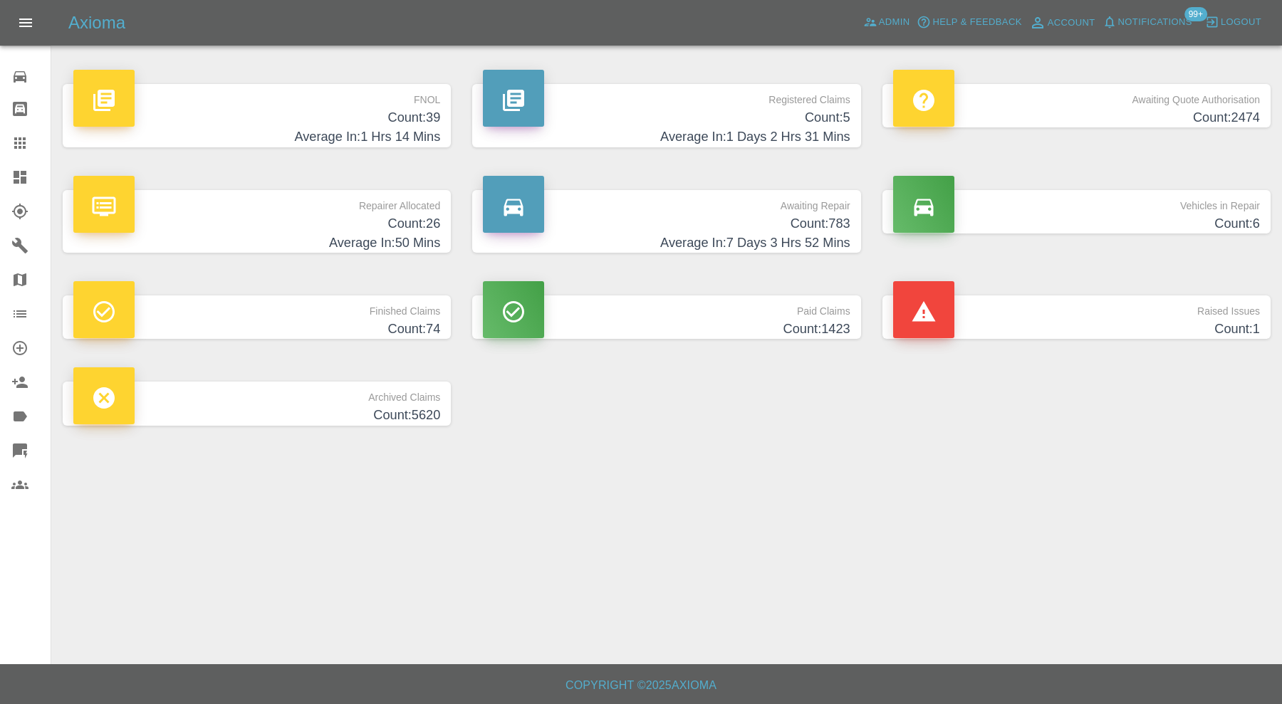
click at [1023, 328] on h4 "Count: 1" at bounding box center [1076, 329] width 367 height 19
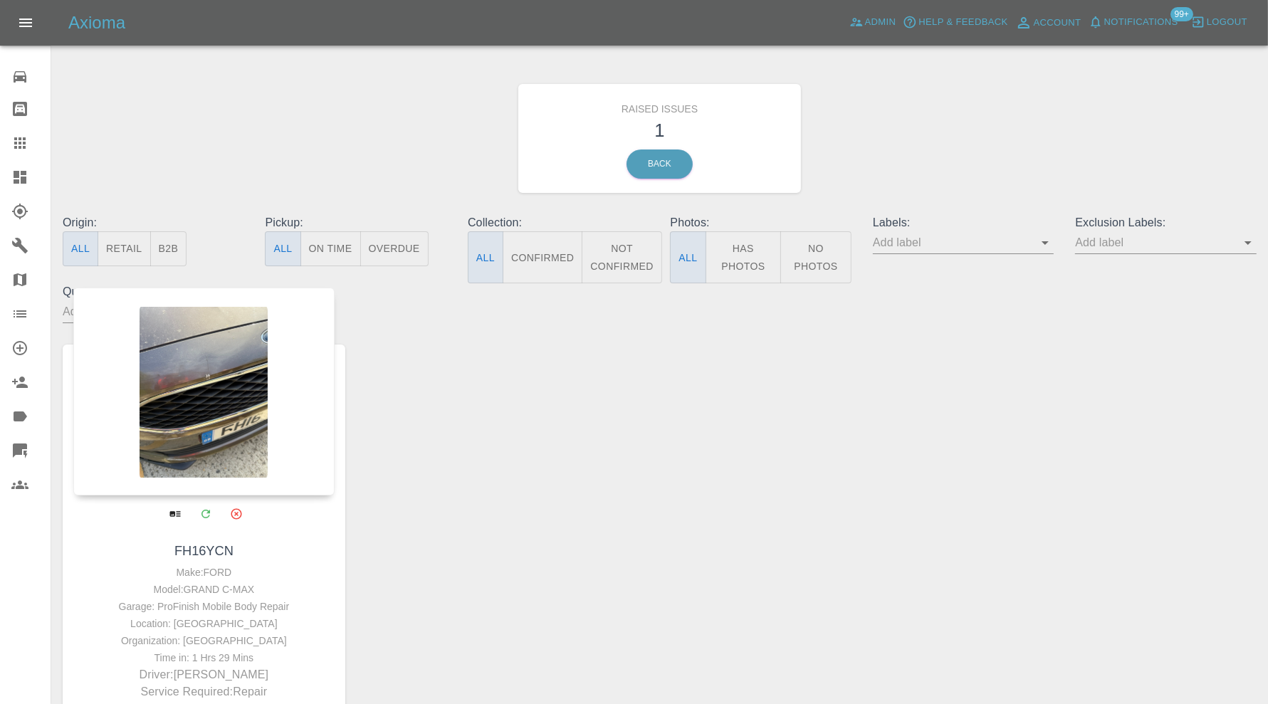
click at [241, 403] on div at bounding box center [203, 392] width 261 height 208
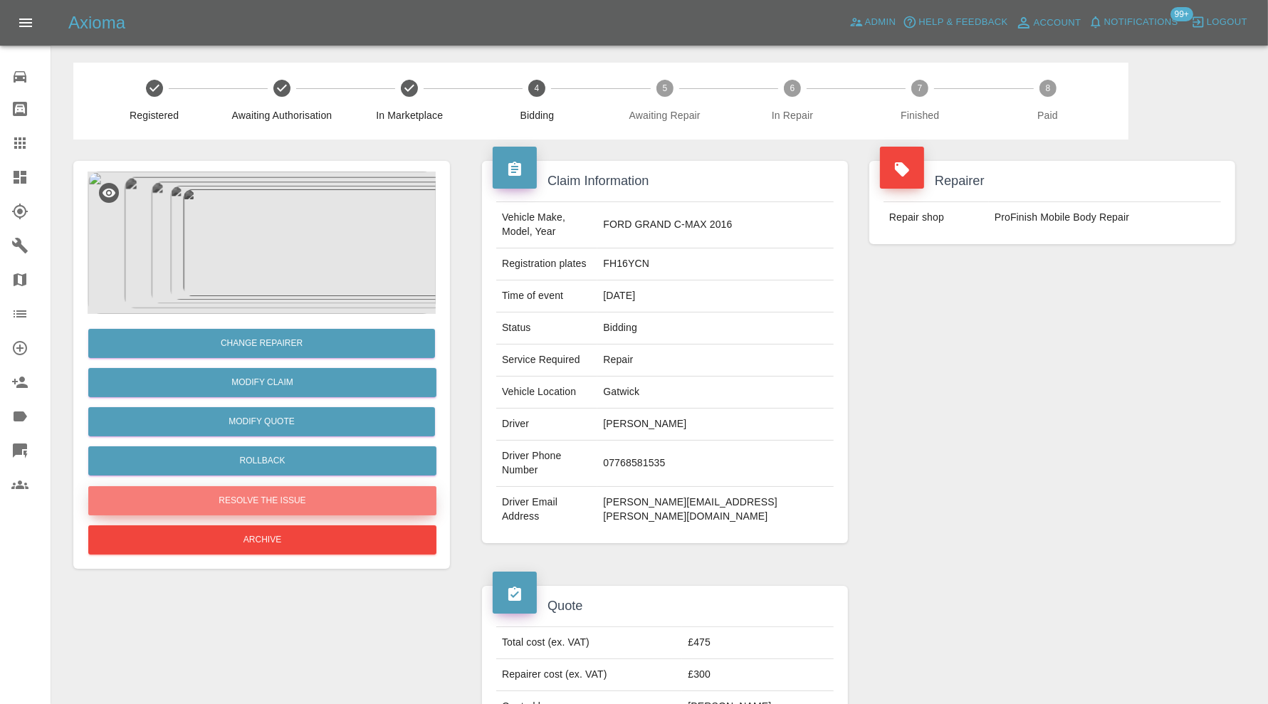
click at [342, 500] on button "Resolve the issue" at bounding box center [262, 500] width 348 height 29
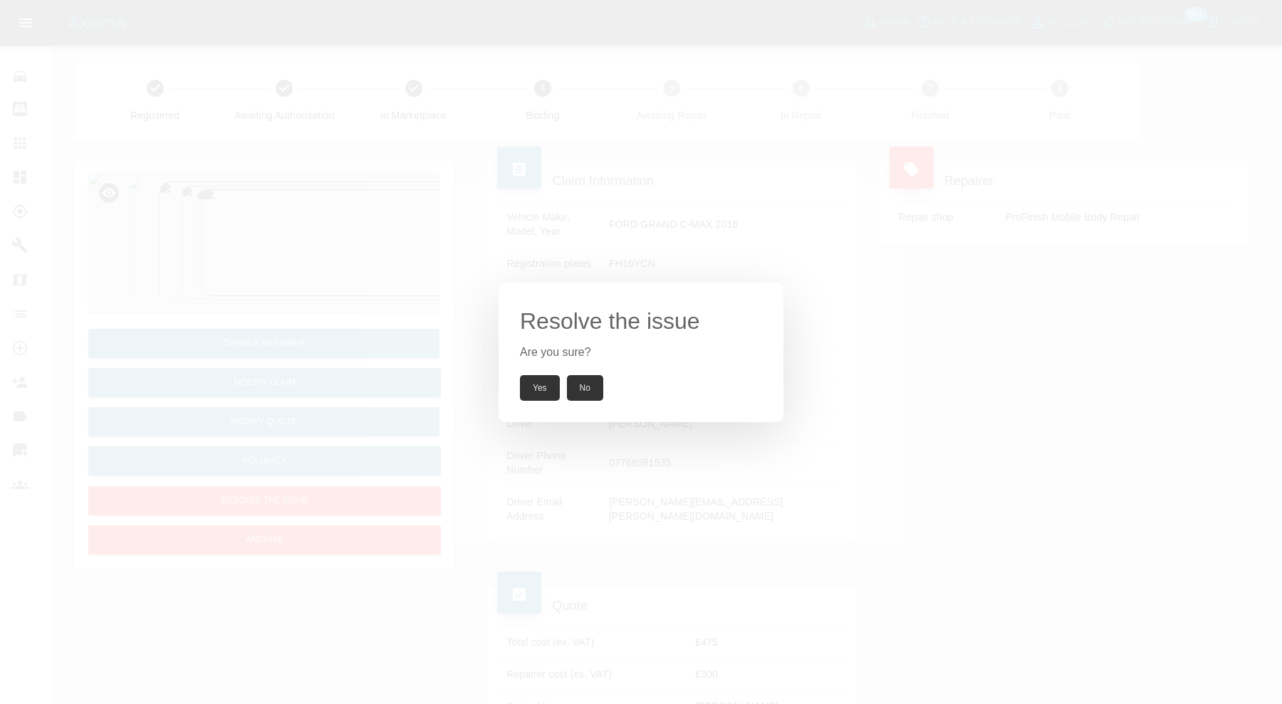
click at [541, 390] on button "Yes" at bounding box center [540, 388] width 40 height 26
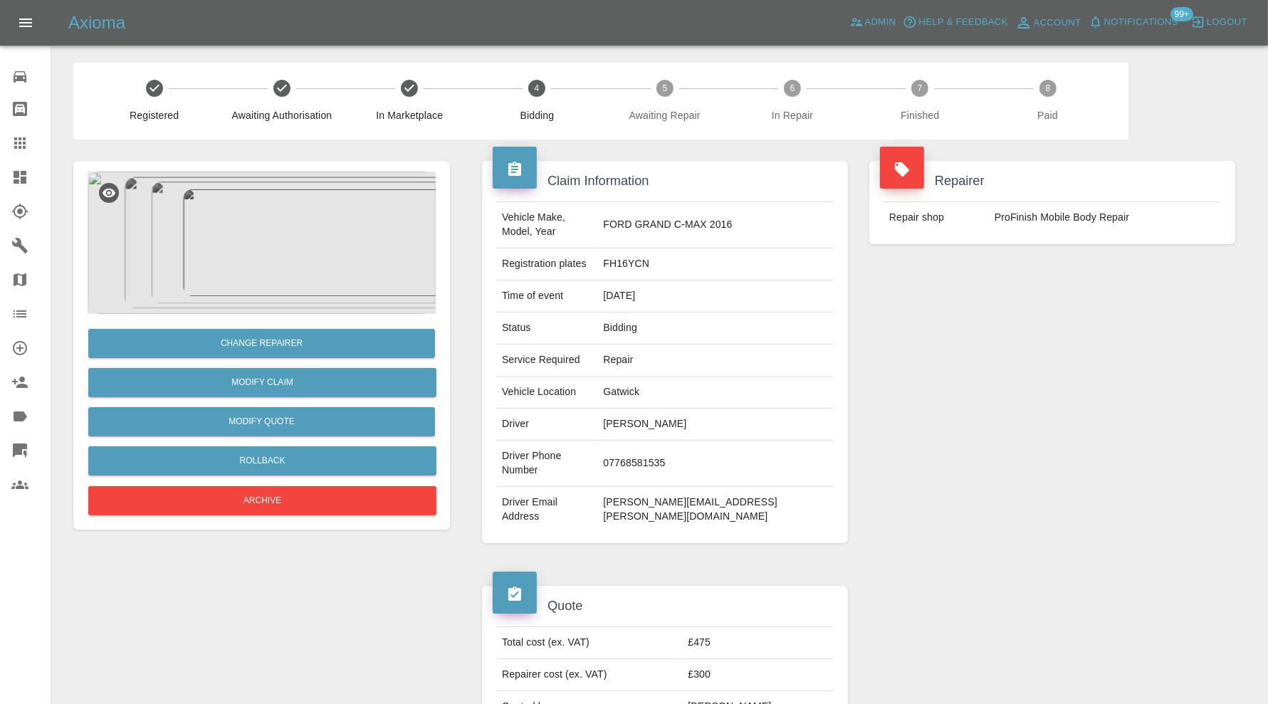
click at [273, 255] on img at bounding box center [262, 243] width 348 height 142
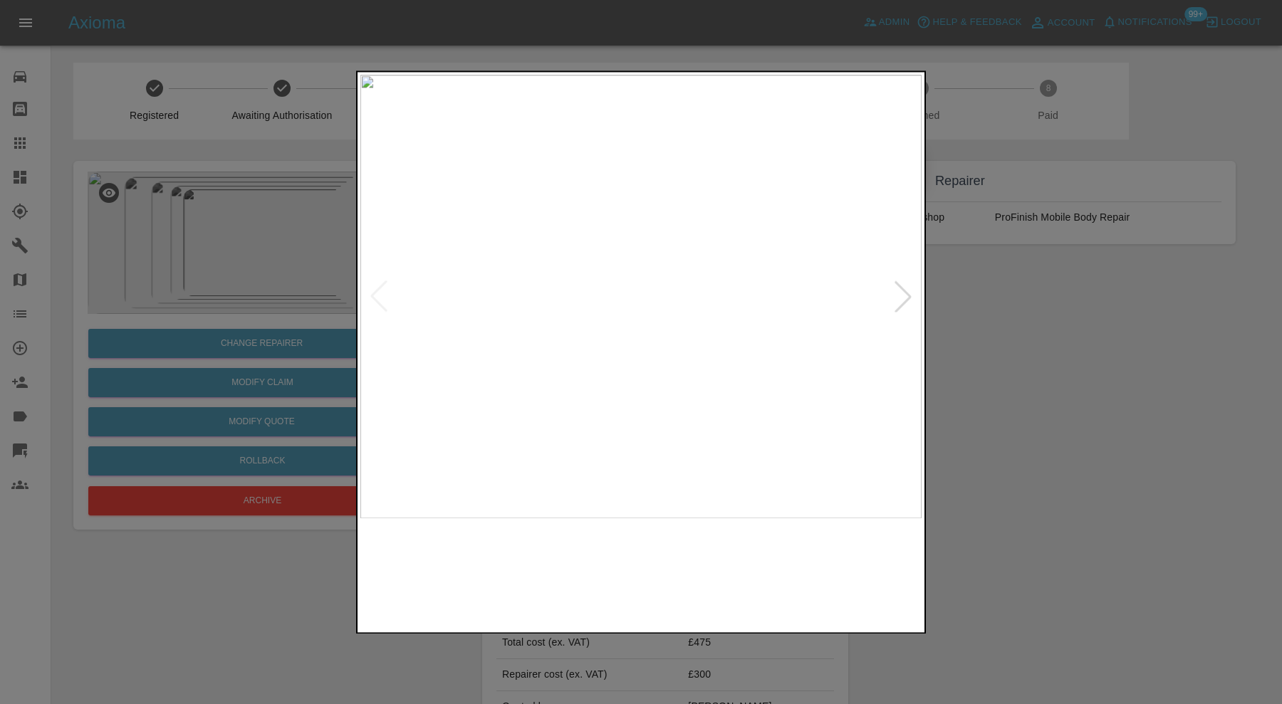
click at [668, 251] on img at bounding box center [640, 297] width 561 height 444
click at [896, 306] on div at bounding box center [902, 296] width 31 height 31
click at [900, 299] on div at bounding box center [902, 296] width 31 height 31
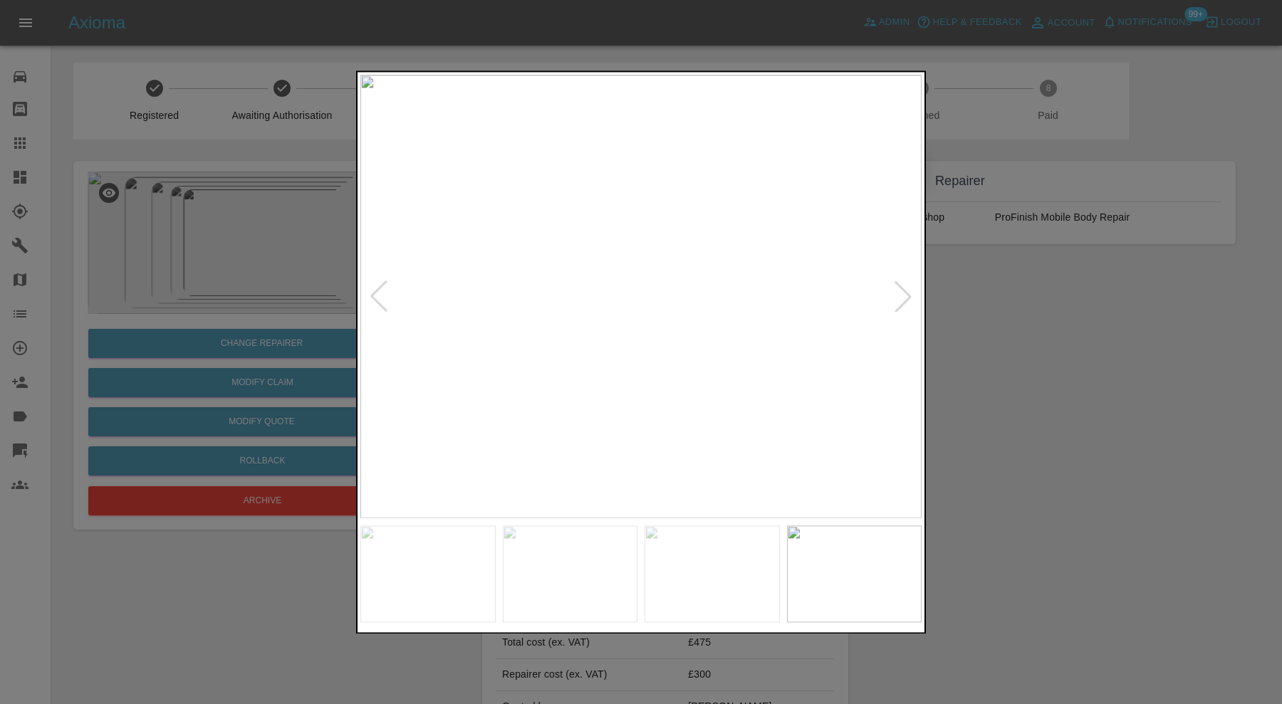
click at [900, 299] on div at bounding box center [902, 296] width 31 height 31
click at [900, 299] on img at bounding box center [640, 297] width 561 height 444
click at [988, 319] on div at bounding box center [641, 352] width 1282 height 704
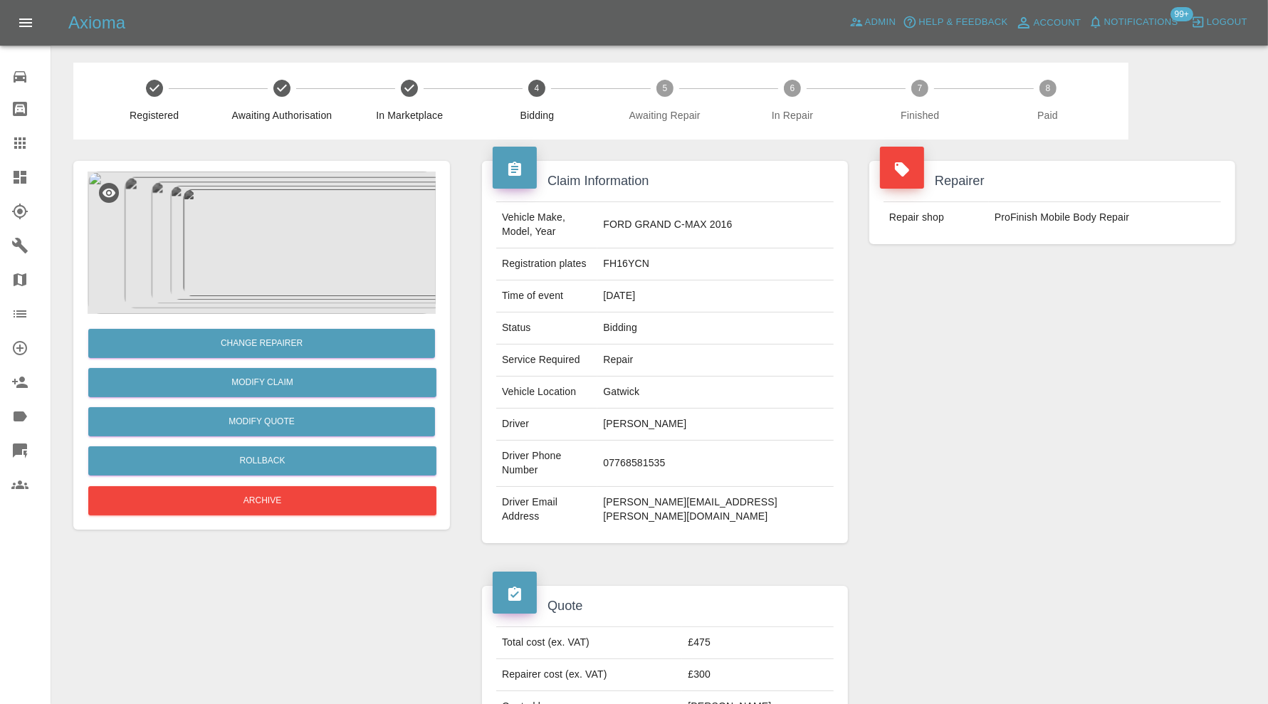
click at [286, 259] on img at bounding box center [262, 243] width 348 height 142
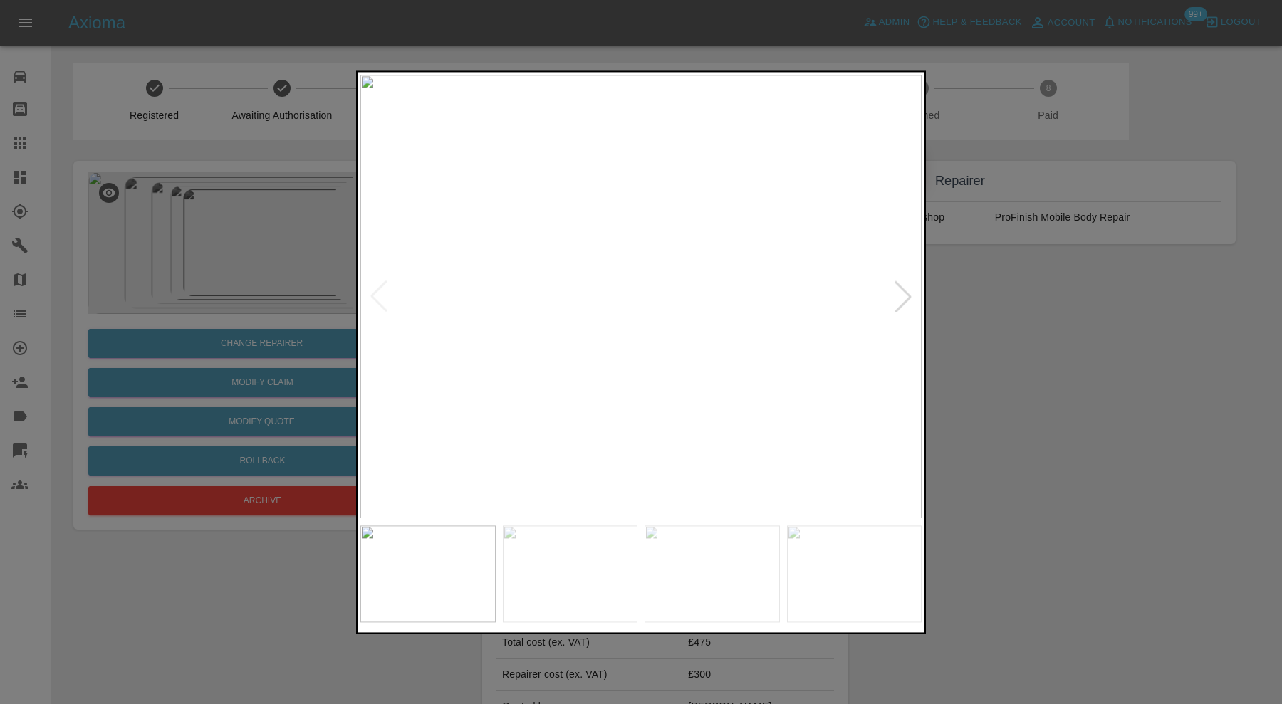
click at [899, 294] on div at bounding box center [902, 296] width 31 height 31
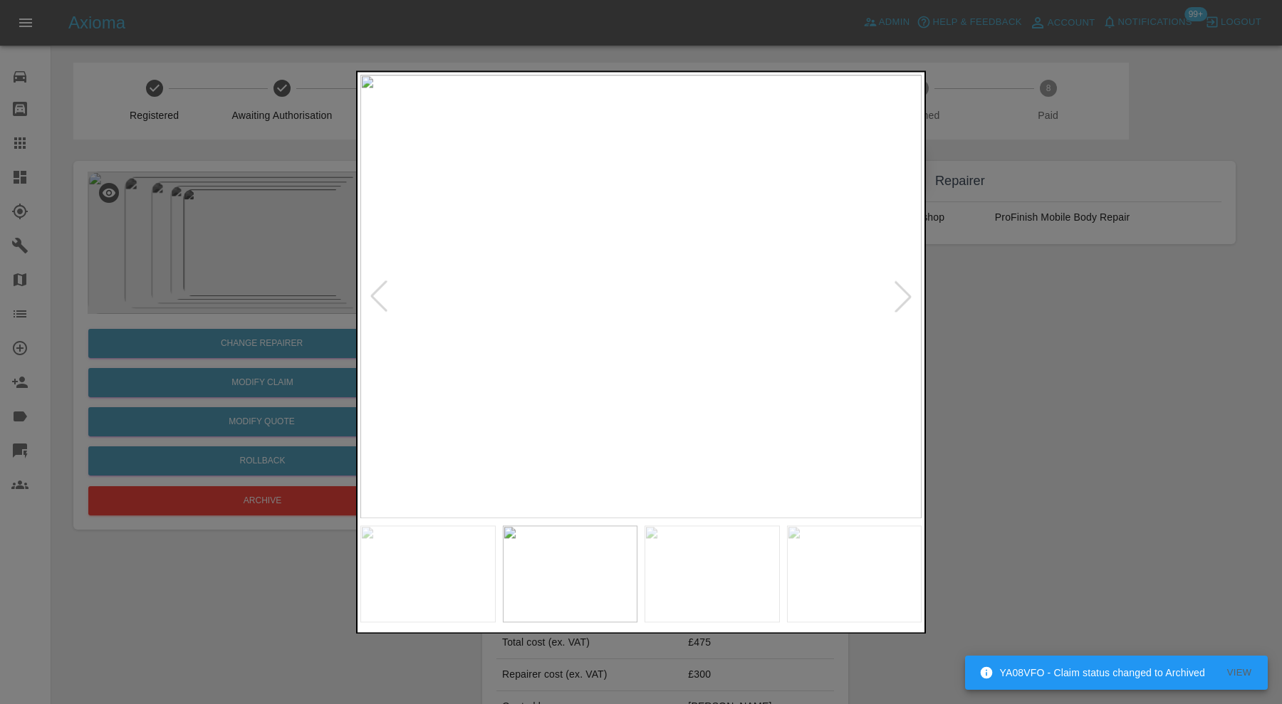
click at [1035, 326] on div at bounding box center [641, 352] width 1282 height 704
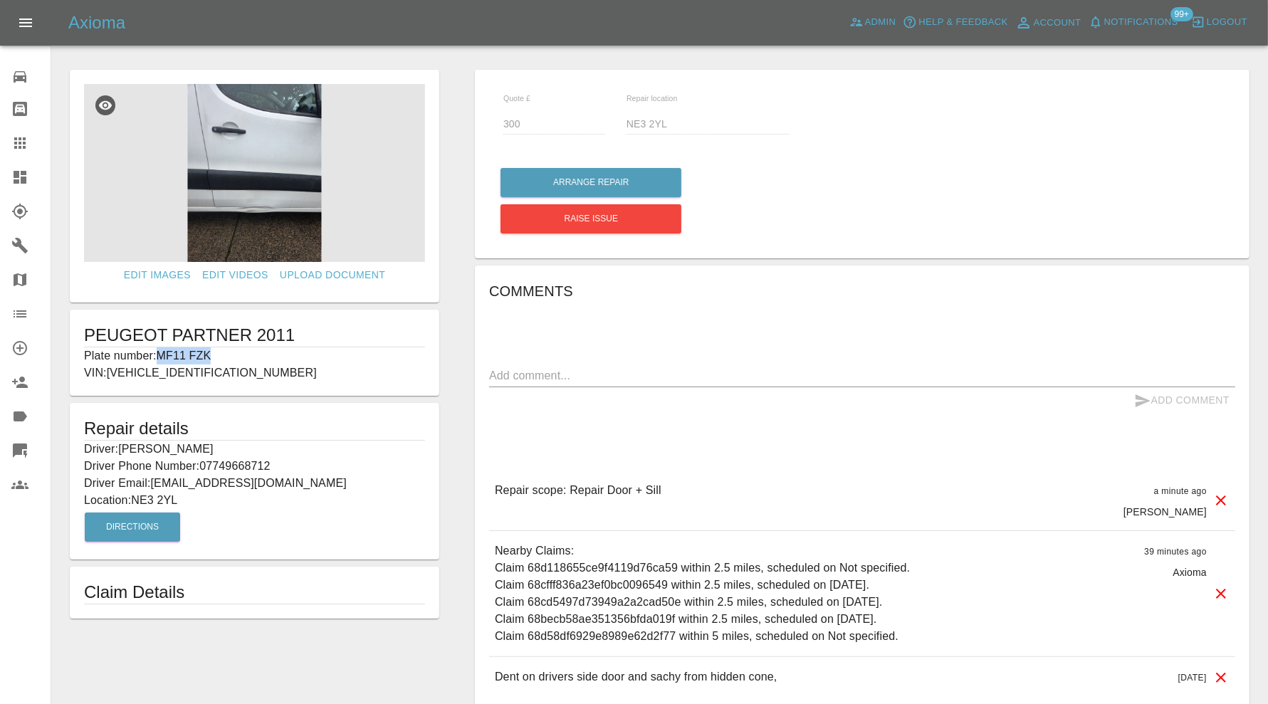
drag, startPoint x: 240, startPoint y: 353, endPoint x: 161, endPoint y: 354, distance: 79.1
click at [161, 354] on p "Plate number: MF11 FZK" at bounding box center [254, 356] width 341 height 17
copy p "MF11 FZK"
click at [17, 136] on icon at bounding box center [19, 143] width 17 height 17
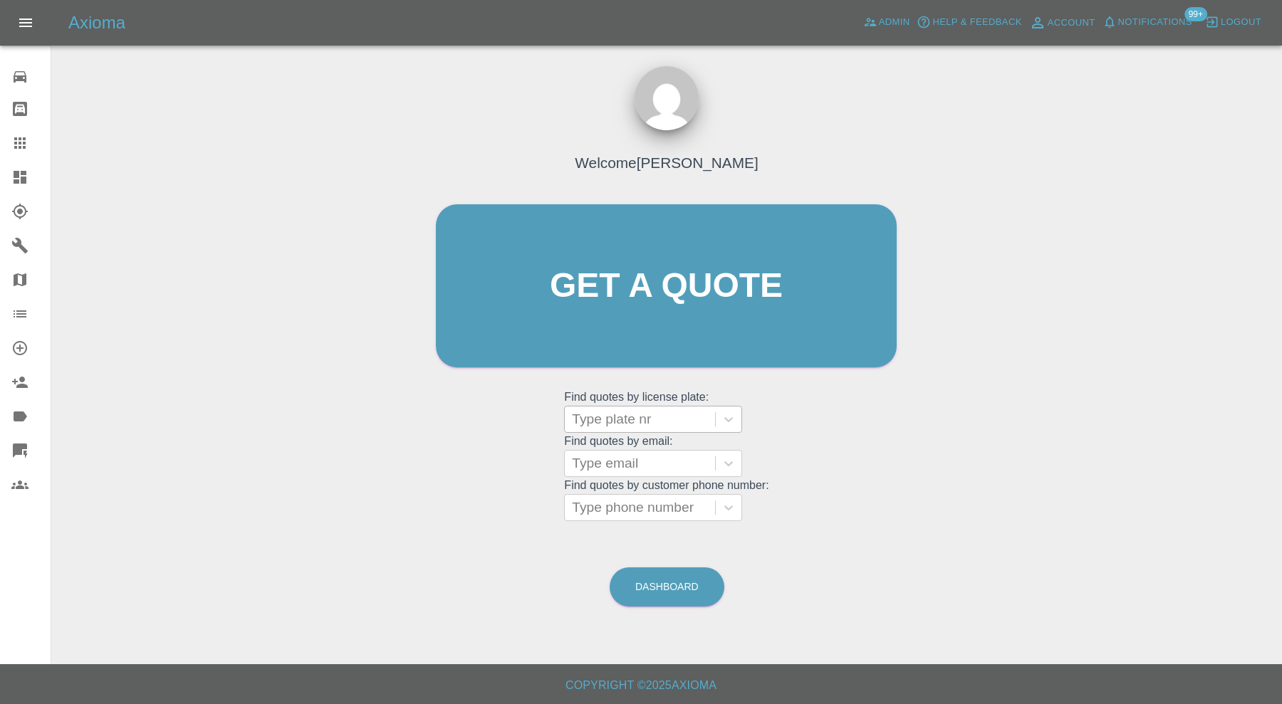
click at [665, 409] on div at bounding box center [640, 419] width 136 height 20
paste input "MF11 FZK"
type input "MF11 FZK"
click at [657, 444] on div "MF11 FZK, Bidding" at bounding box center [653, 456] width 178 height 28
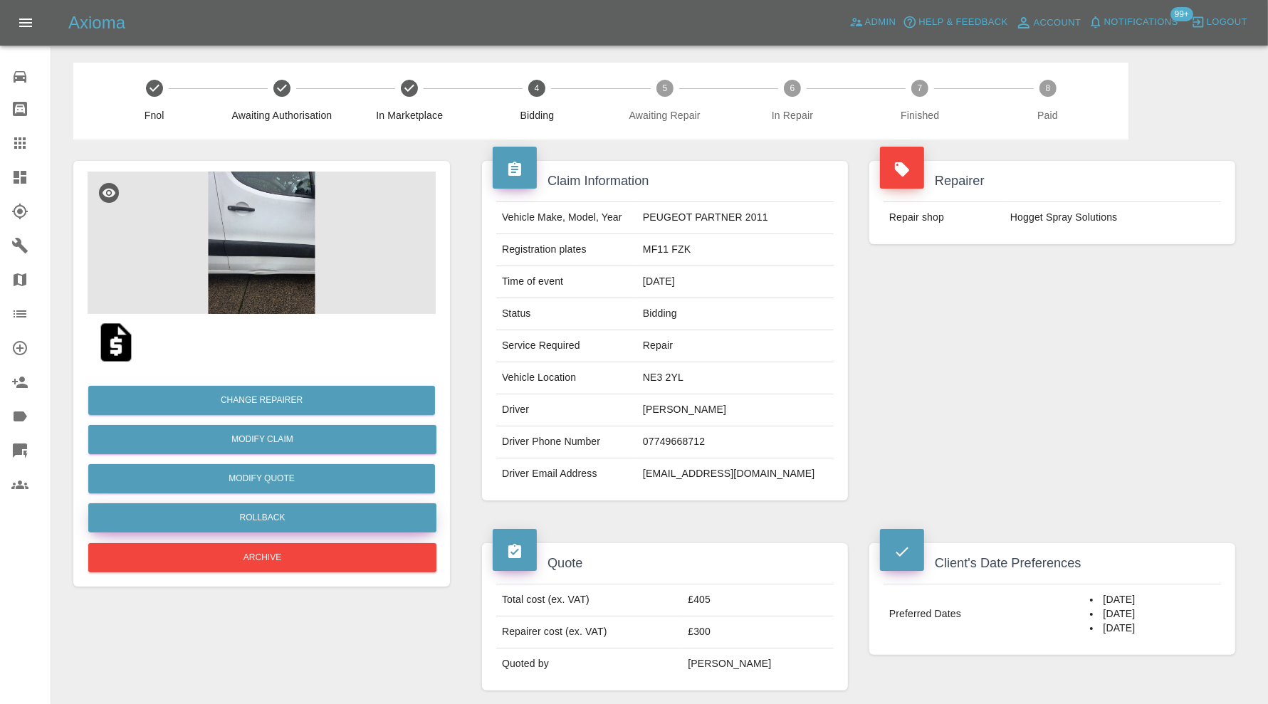
click at [298, 509] on button "Rollback" at bounding box center [262, 517] width 348 height 29
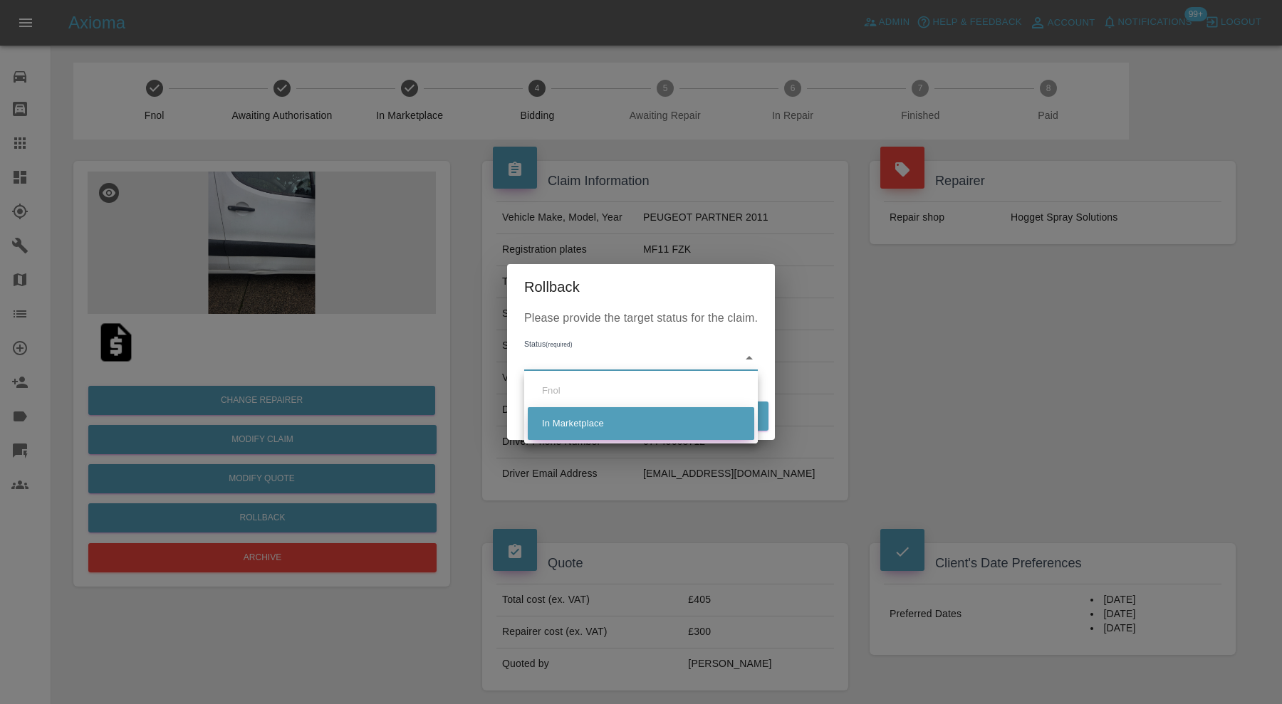
click at [604, 427] on li "In Marketplace" at bounding box center [641, 423] width 226 height 33
type input "in-marketplace"
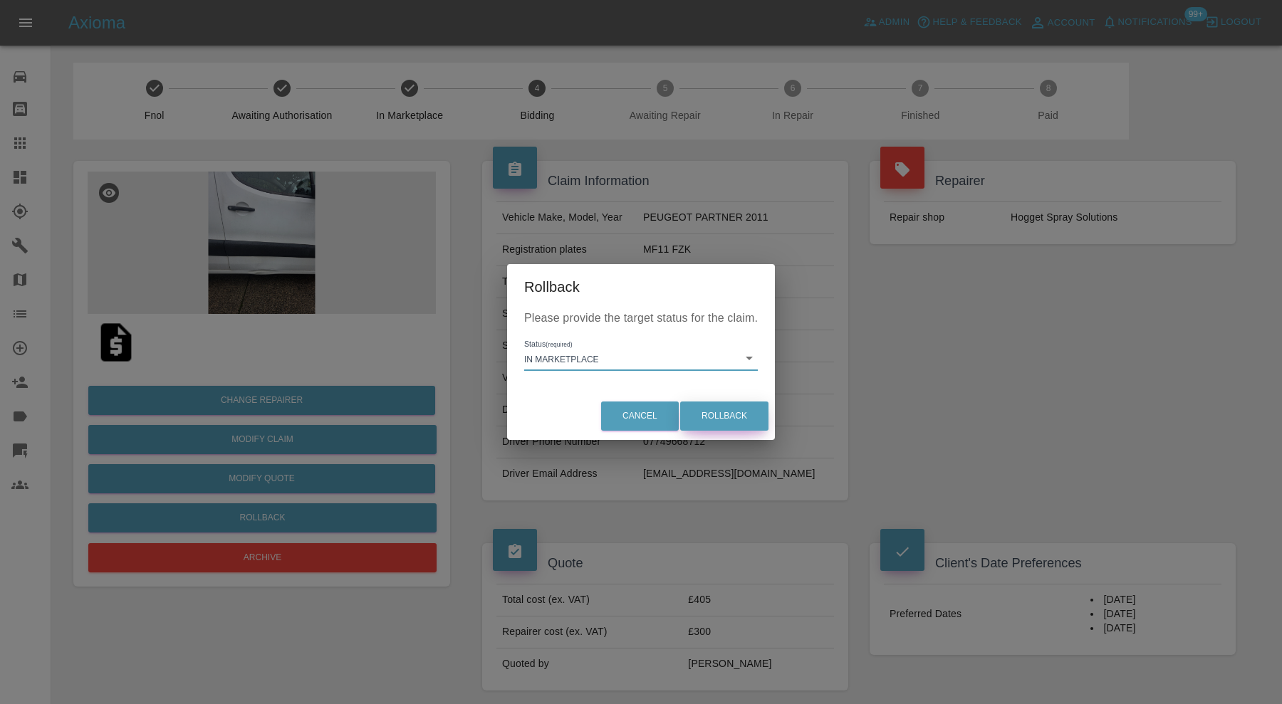
click at [728, 417] on button "Rollback" at bounding box center [724, 416] width 88 height 29
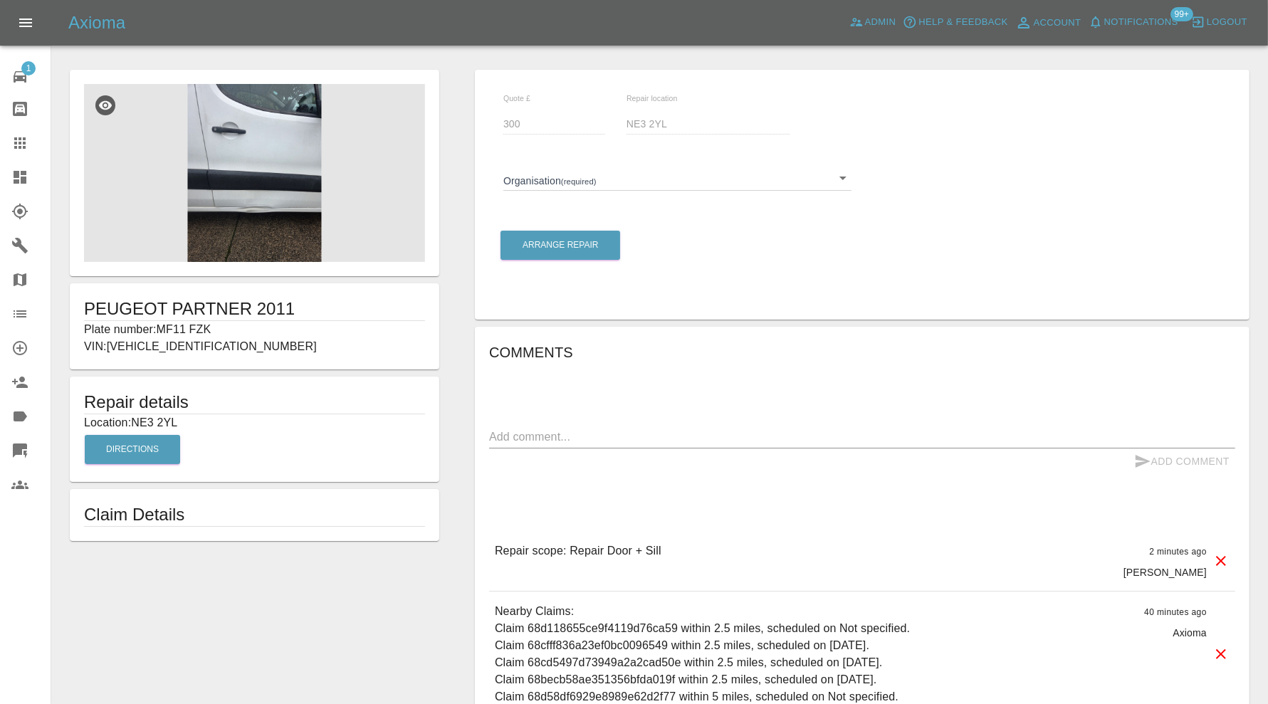
click at [630, 182] on body "Axioma Admin Help & Feedback Account Notifications 99+ Logout 1 Repair home Bod…" at bounding box center [634, 418] width 1268 height 837
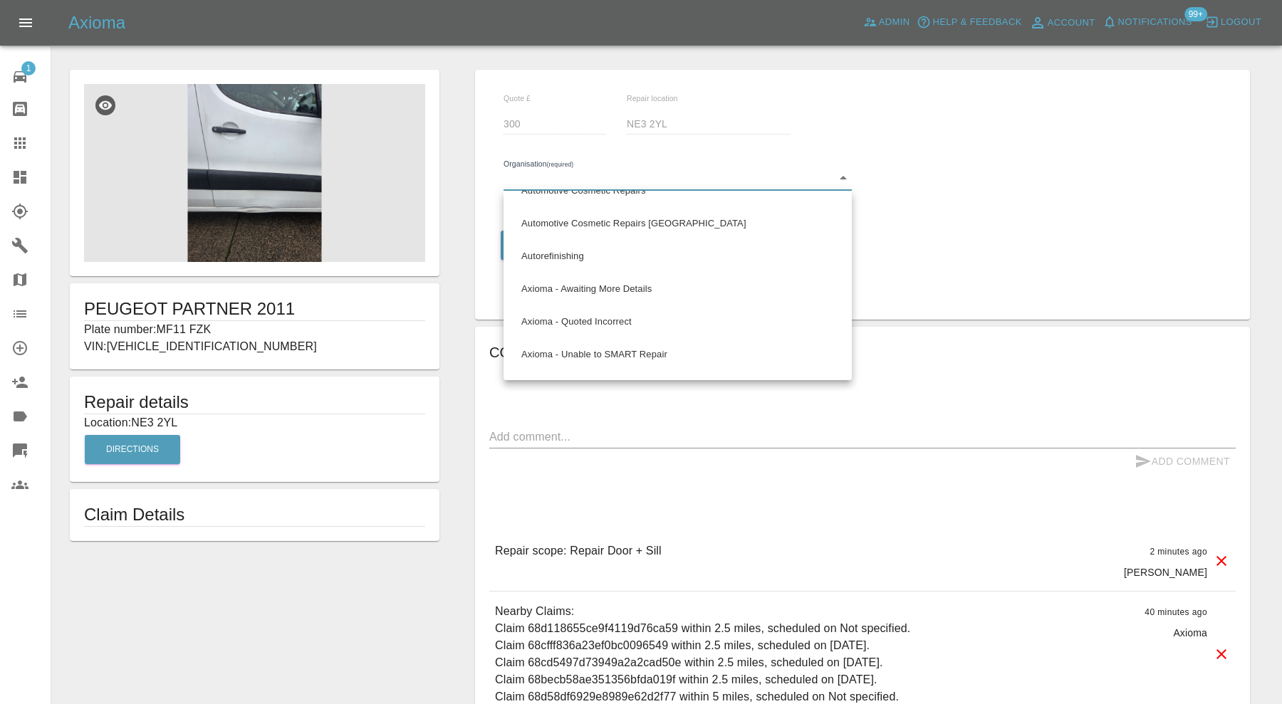
scroll to position [712, 0]
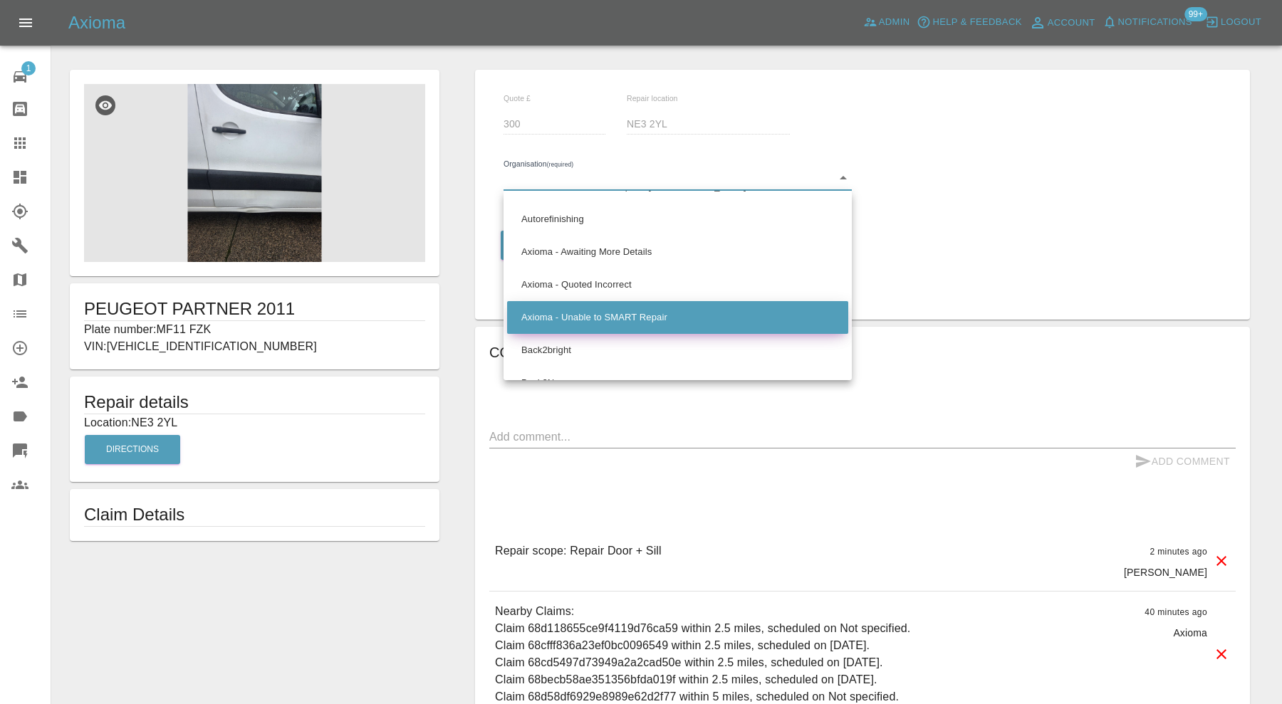
click at [696, 306] on li "Axioma - Unable to SMART Repair" at bounding box center [677, 317] width 341 height 33
type input "66cdd8705c84a2557c7b6388"
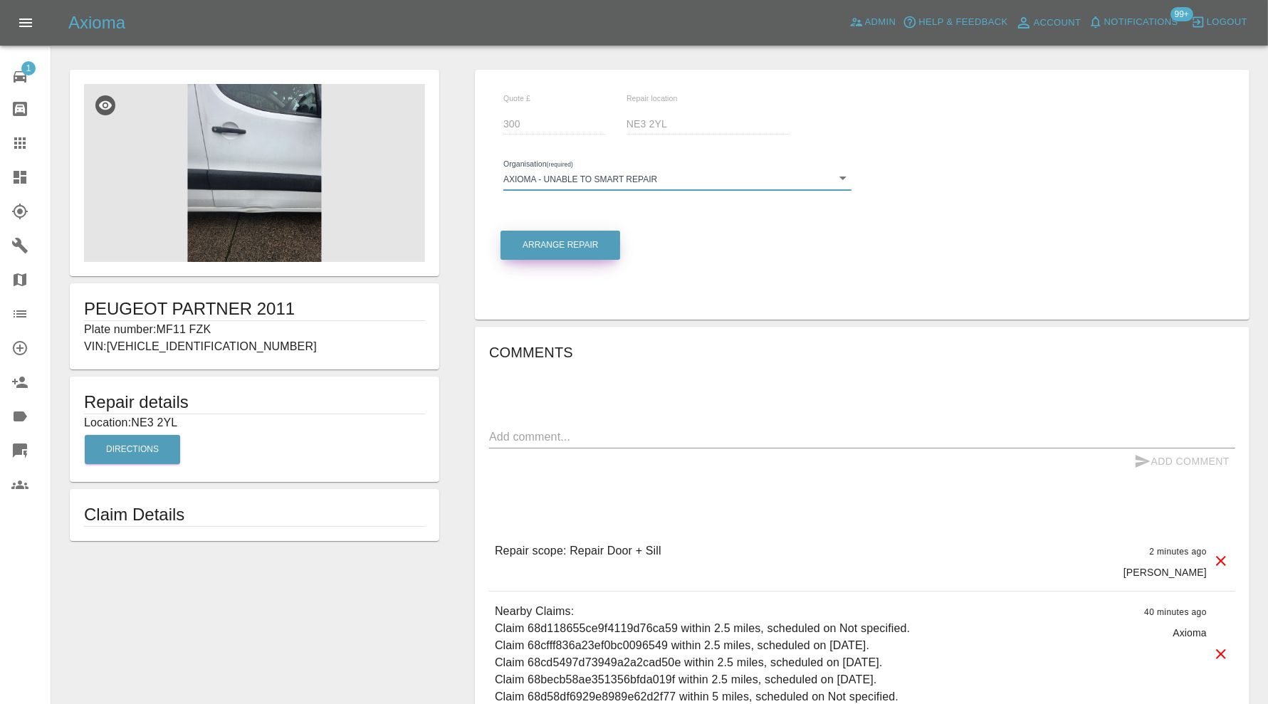
click at [565, 250] on button "Arrange Repair" at bounding box center [561, 245] width 120 height 29
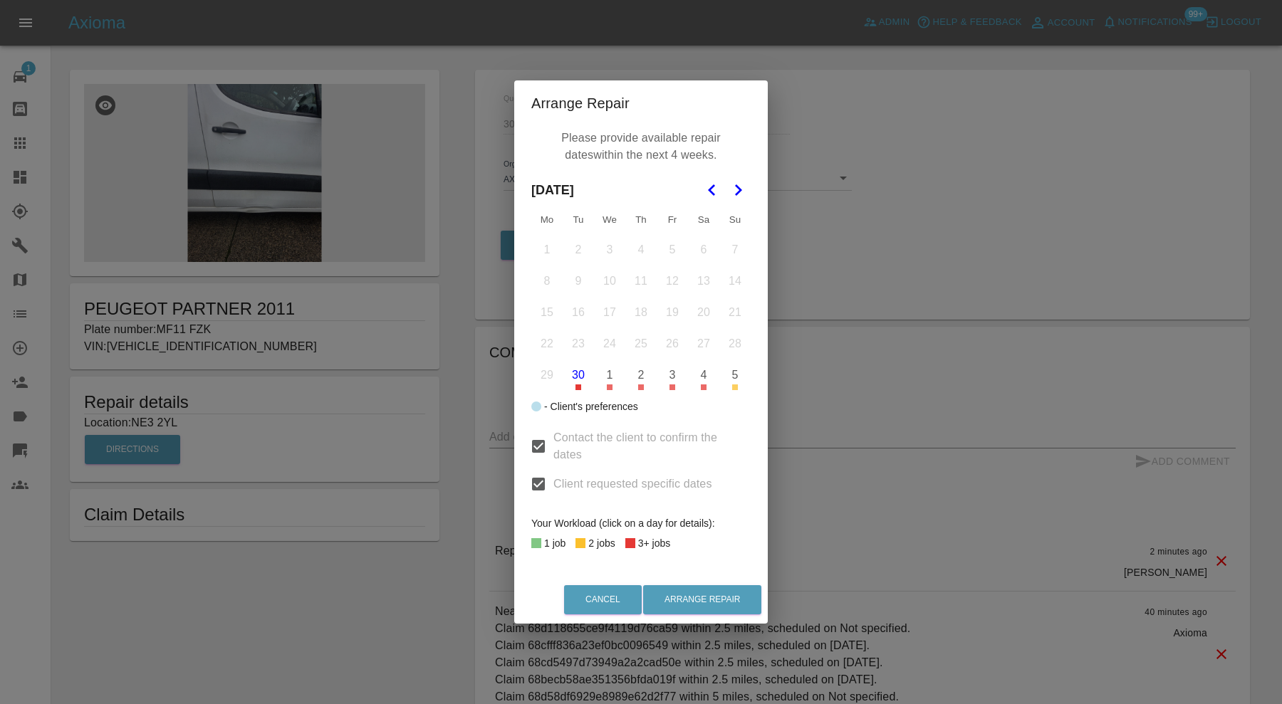
click at [538, 481] on input "Client requested specific dates" at bounding box center [538, 484] width 30 height 30
checkbox input "false"
click at [538, 444] on input "Contact the client to confirm the dates" at bounding box center [538, 447] width 30 height 30
checkbox input "false"
click at [578, 379] on button "30" at bounding box center [578, 375] width 30 height 30
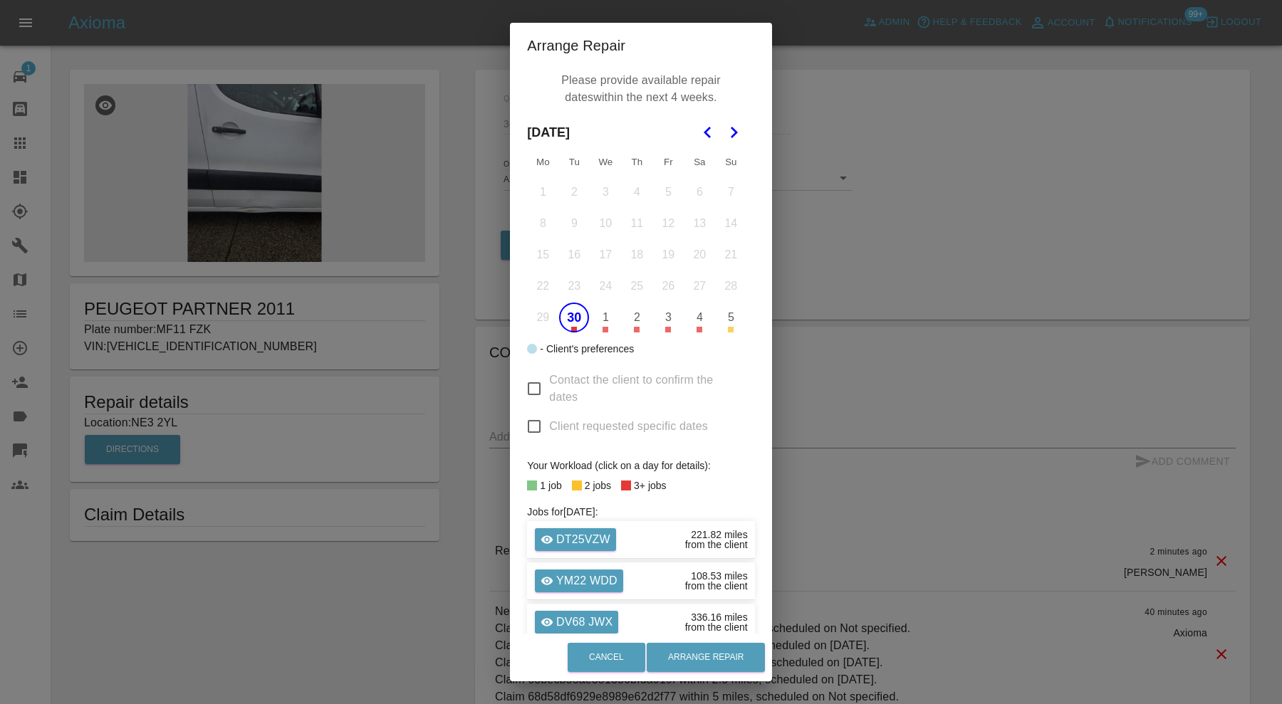
click at [604, 310] on button "1" at bounding box center [605, 318] width 30 height 30
click at [632, 316] on button "2" at bounding box center [637, 318] width 30 height 30
click at [718, 647] on button "Arrange Repair" at bounding box center [706, 657] width 118 height 29
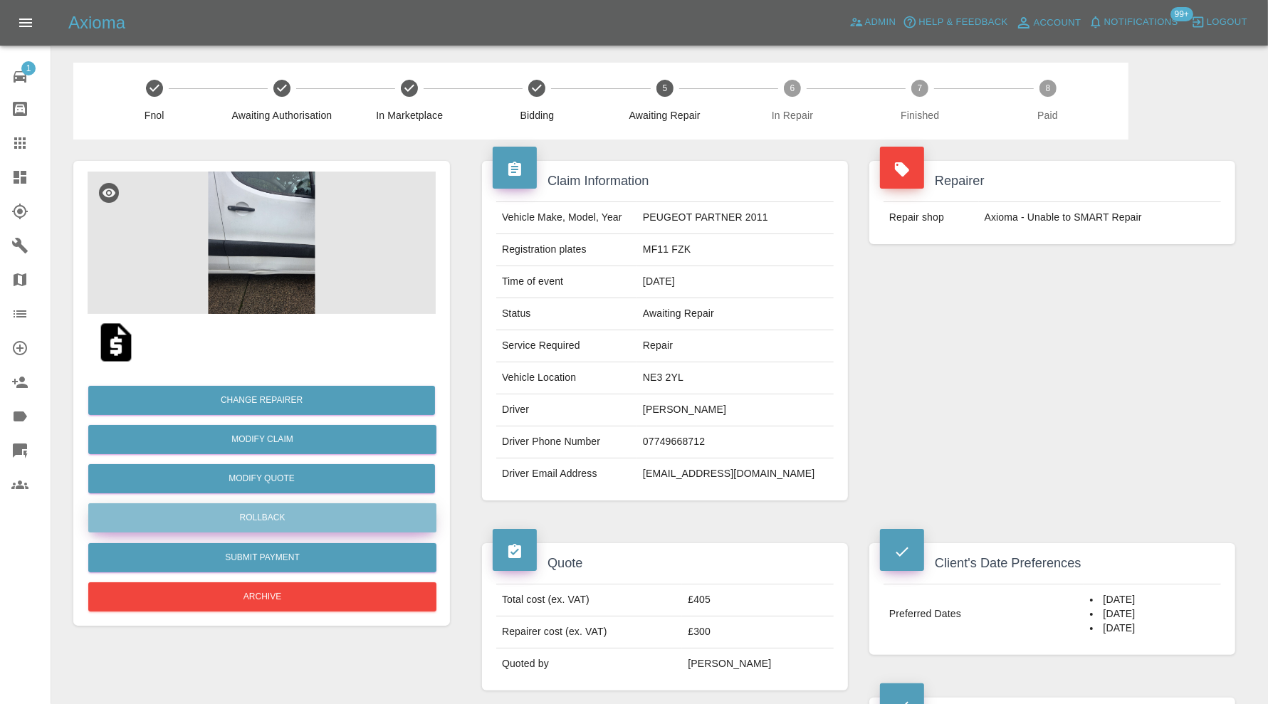
click at [305, 515] on button "Rollback" at bounding box center [262, 517] width 348 height 29
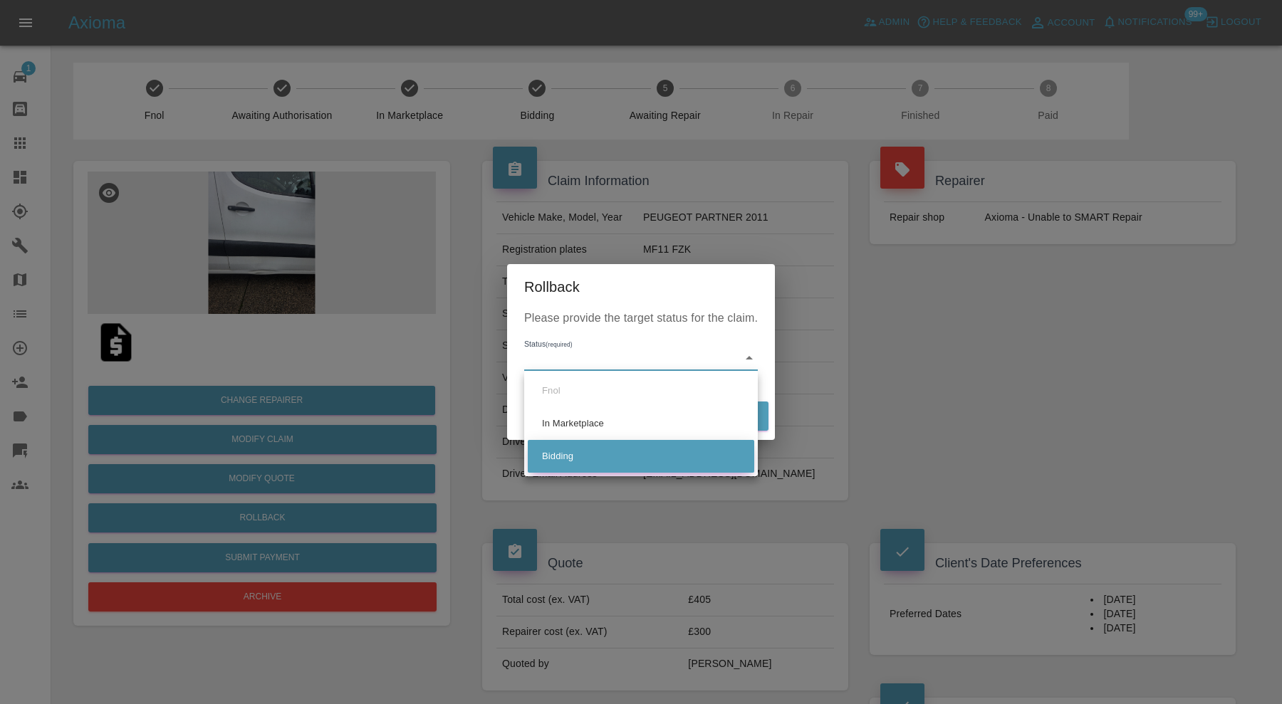
click at [600, 460] on li "Bidding" at bounding box center [641, 456] width 226 height 33
type input "bidding"
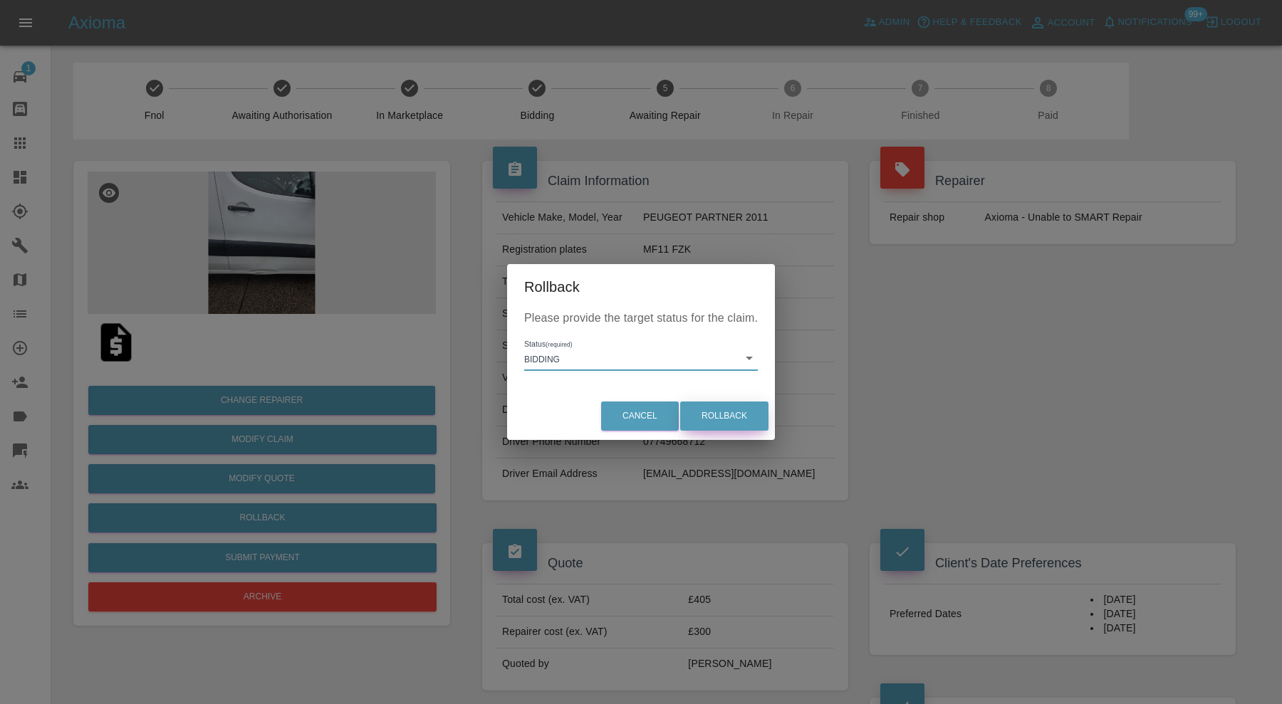
click at [734, 415] on button "Rollback" at bounding box center [724, 416] width 88 height 29
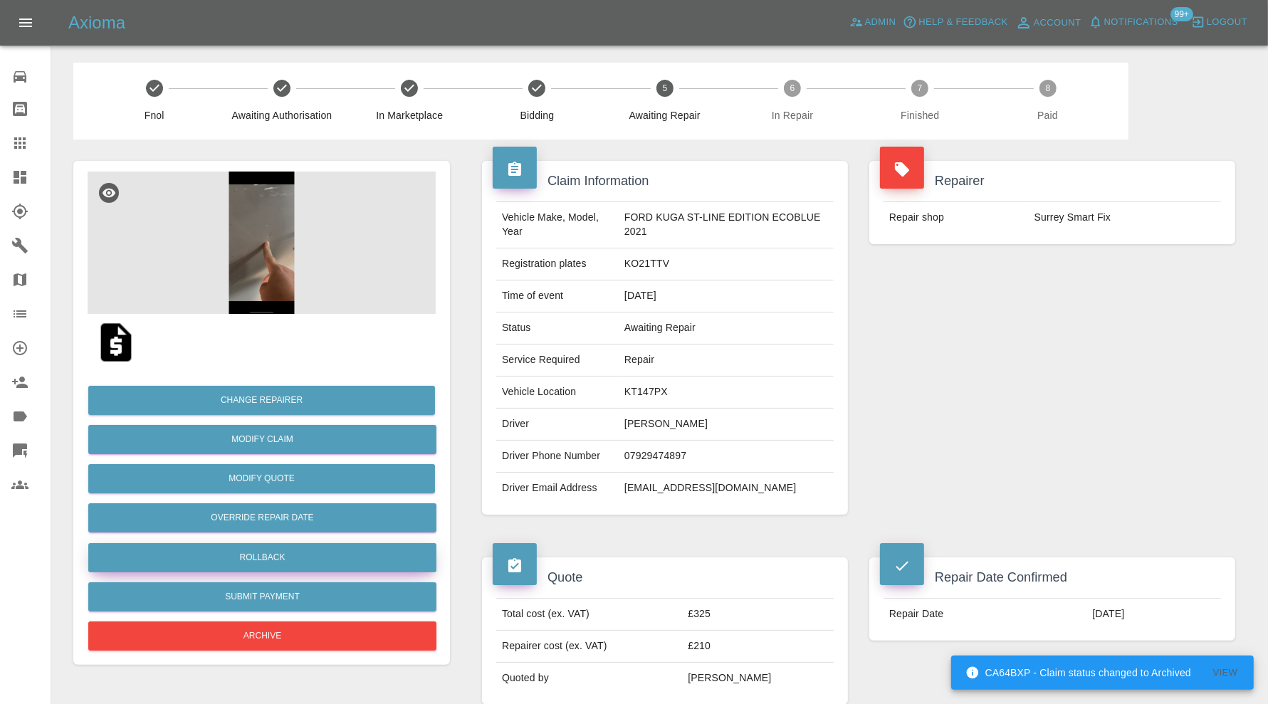
click at [306, 554] on button "Rollback" at bounding box center [262, 557] width 348 height 29
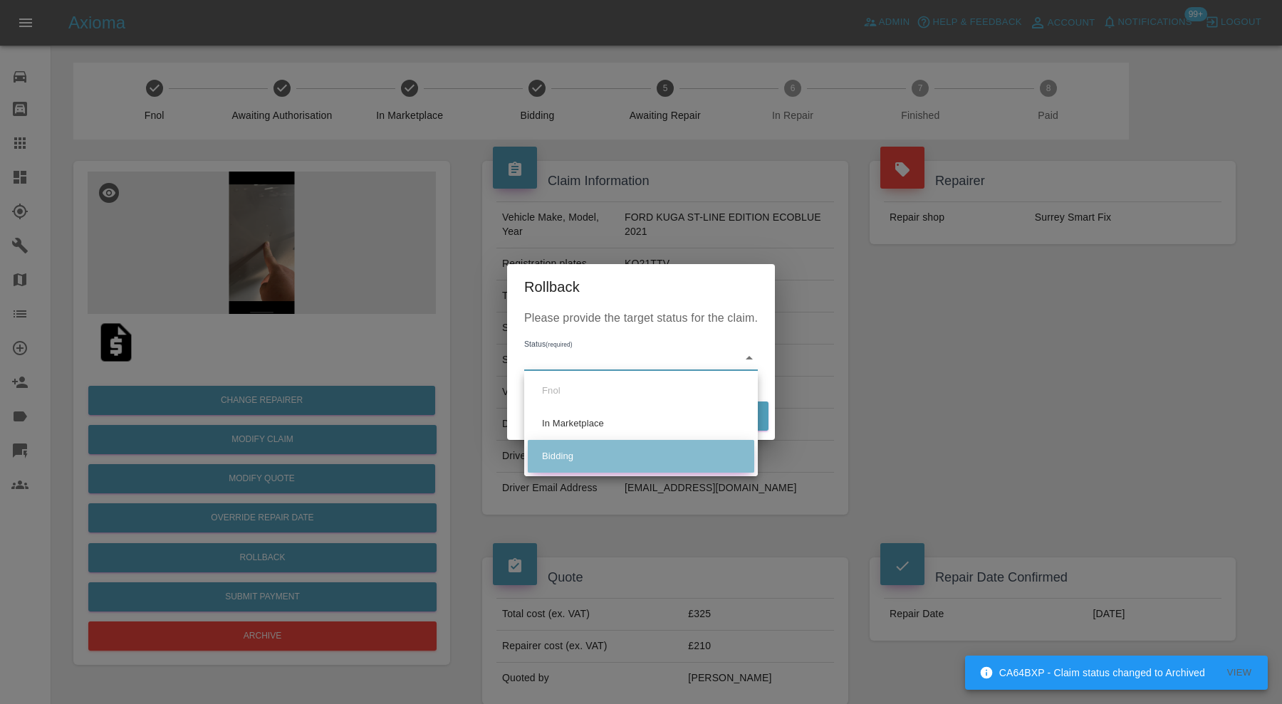
click at [581, 449] on li "Bidding" at bounding box center [641, 456] width 226 height 33
type input "bidding"
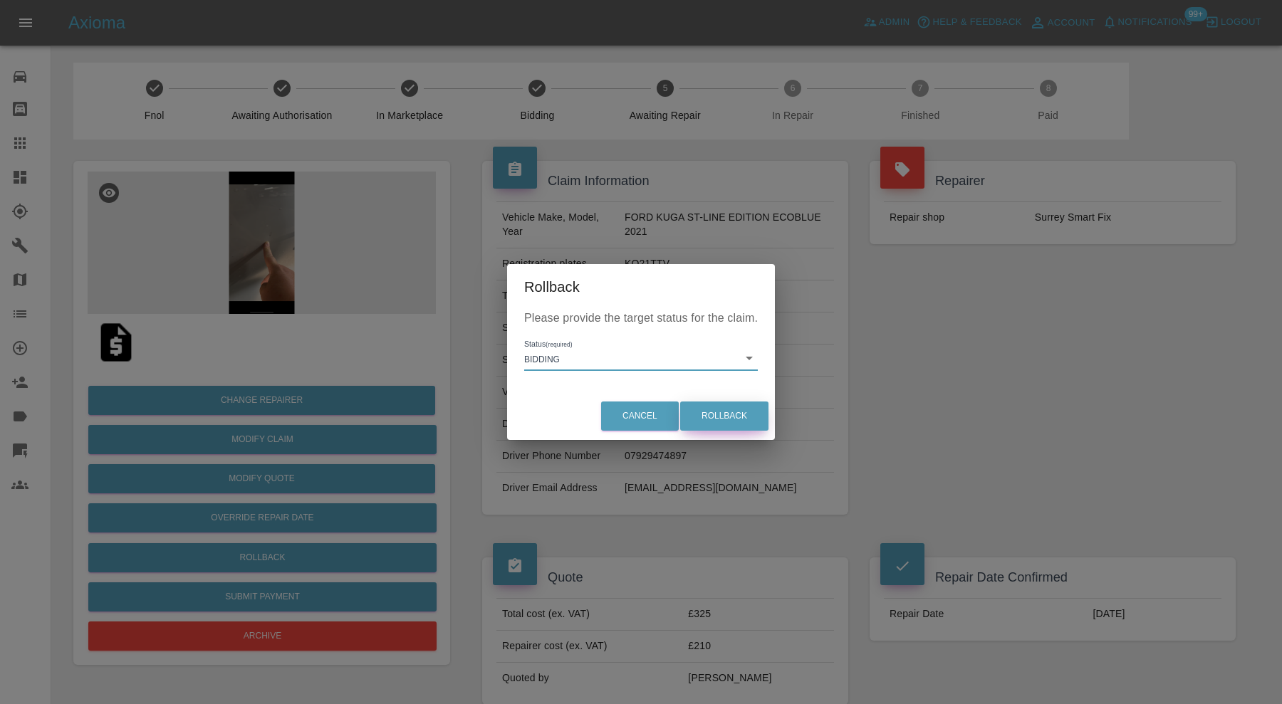
click at [716, 417] on button "Rollback" at bounding box center [724, 416] width 88 height 29
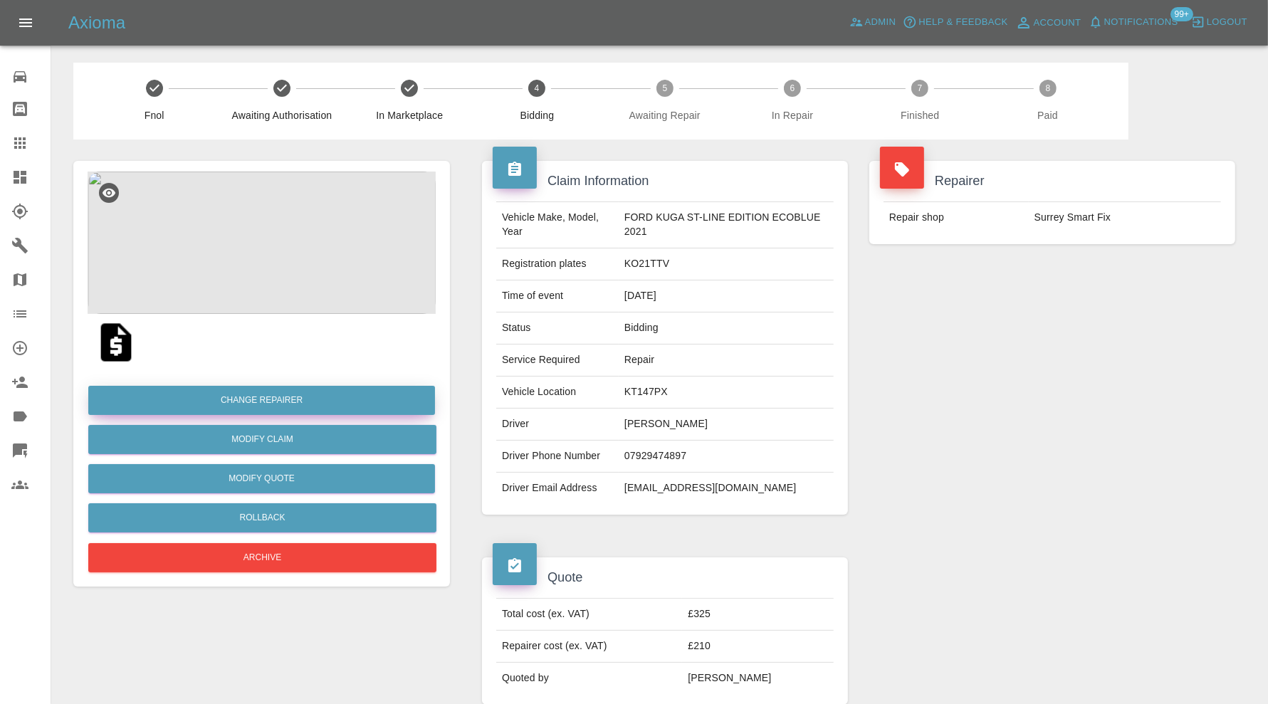
click at [317, 400] on button "Change Repairer" at bounding box center [261, 400] width 347 height 29
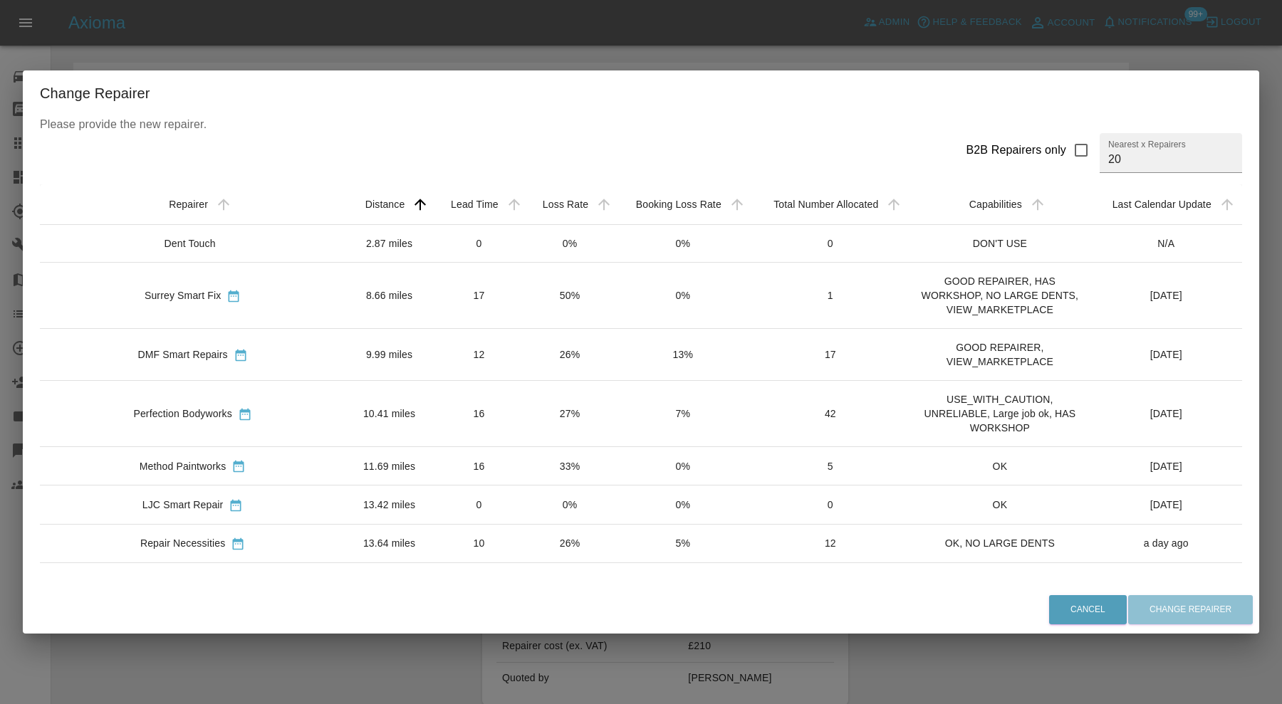
click at [433, 400] on td "16" at bounding box center [479, 414] width 92 height 66
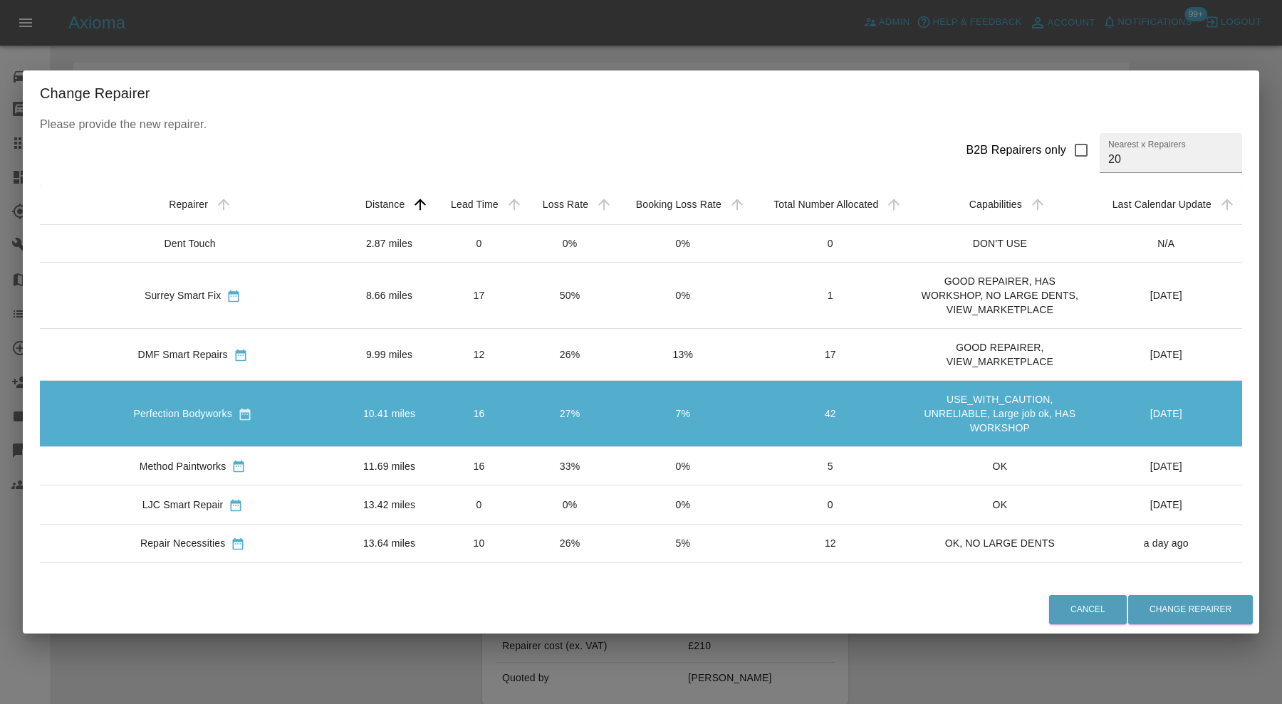
click at [433, 350] on td "12" at bounding box center [479, 355] width 92 height 52
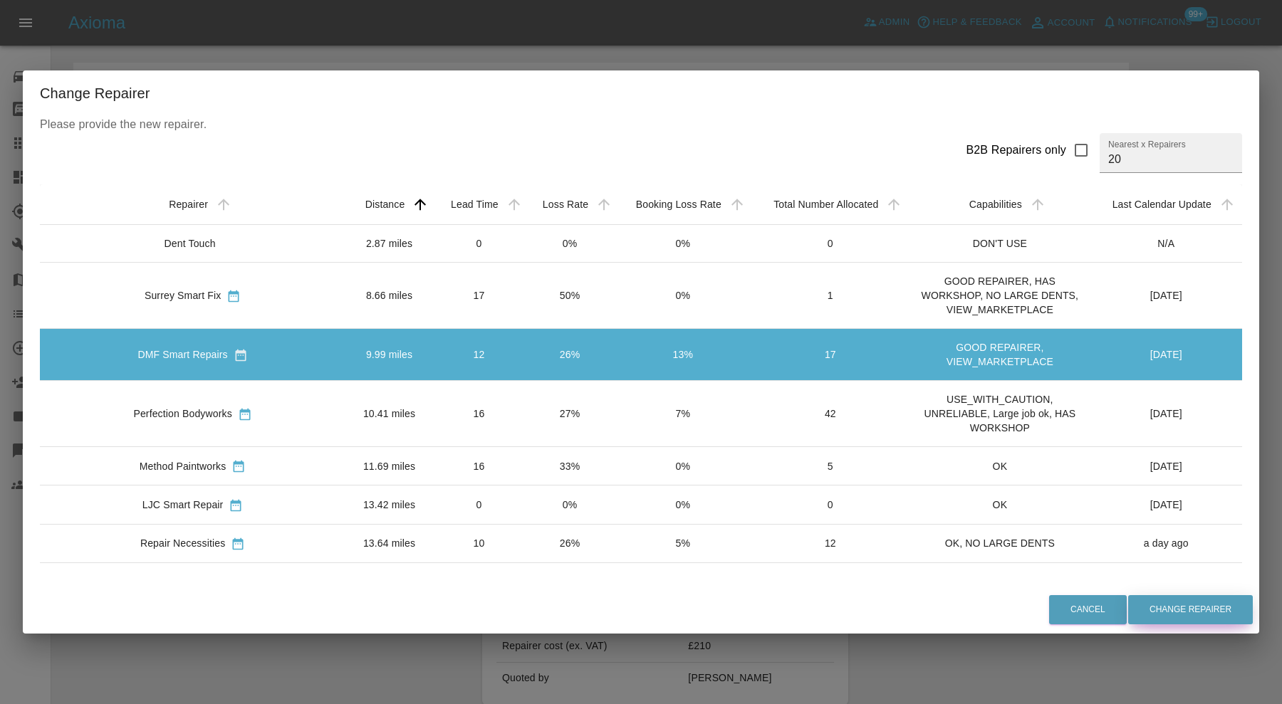
click at [1224, 608] on button "Change Repairer" at bounding box center [1190, 609] width 125 height 29
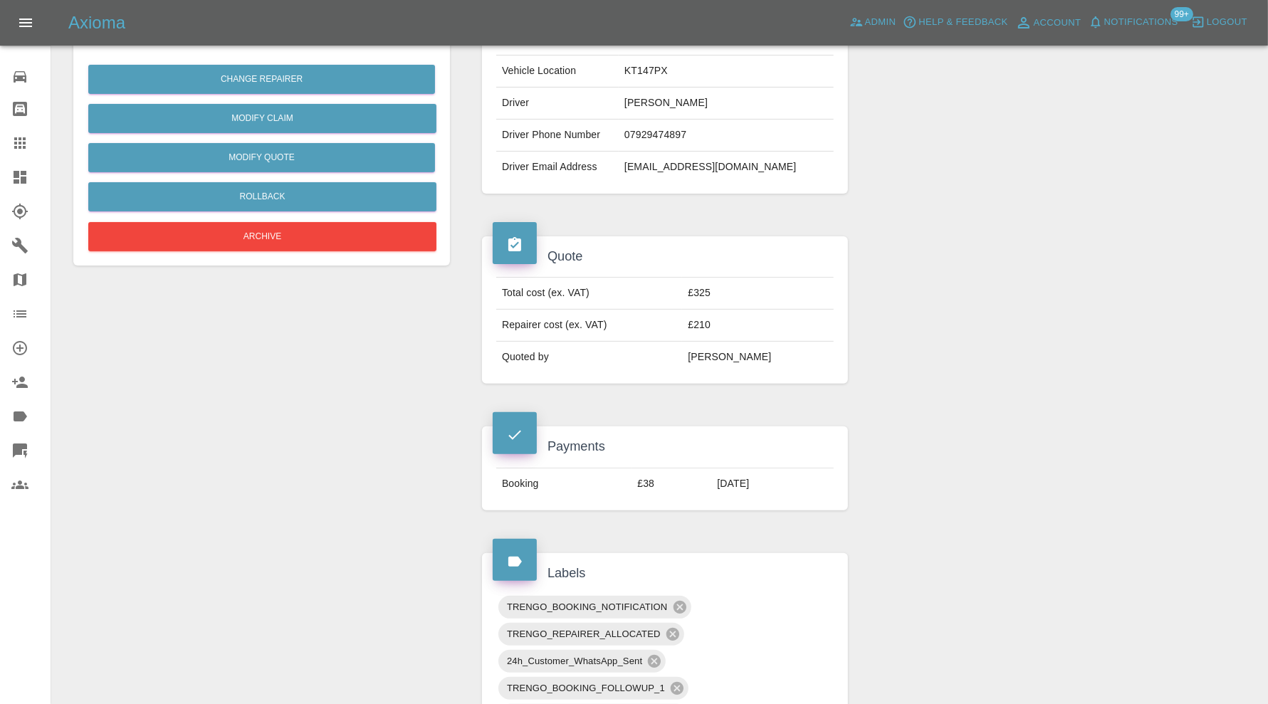
scroll to position [474, 0]
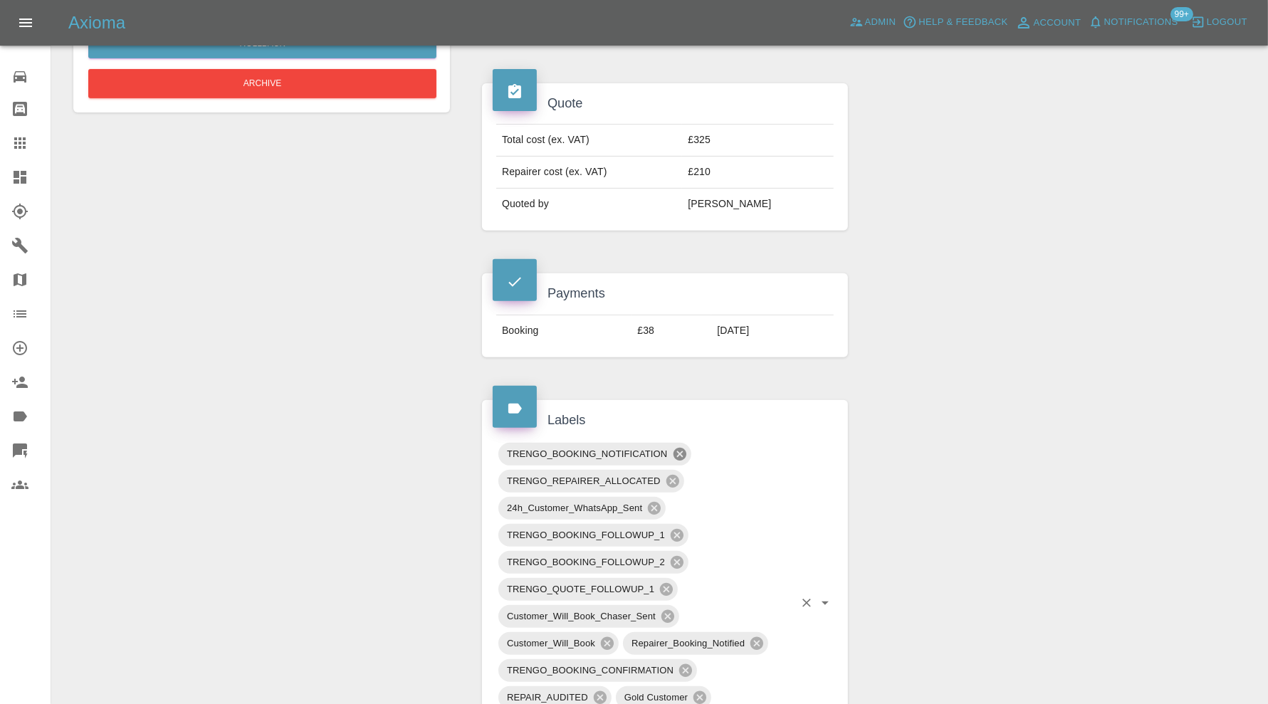
click at [681, 447] on icon at bounding box center [680, 455] width 16 height 16
click at [679, 448] on icon at bounding box center [672, 454] width 13 height 13
click at [650, 449] on icon at bounding box center [654, 454] width 13 height 13
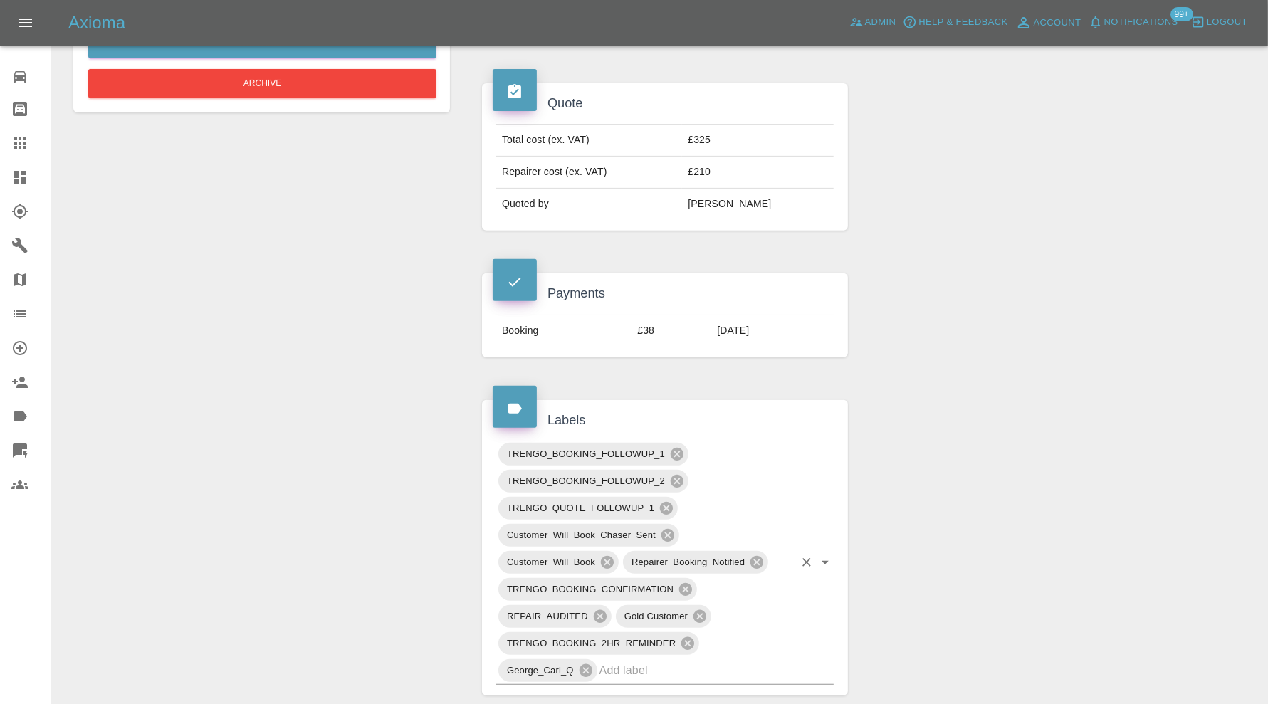
click at [668, 449] on span "TRENGO_BOOKING_FOLLOWUP_1" at bounding box center [585, 454] width 175 height 16
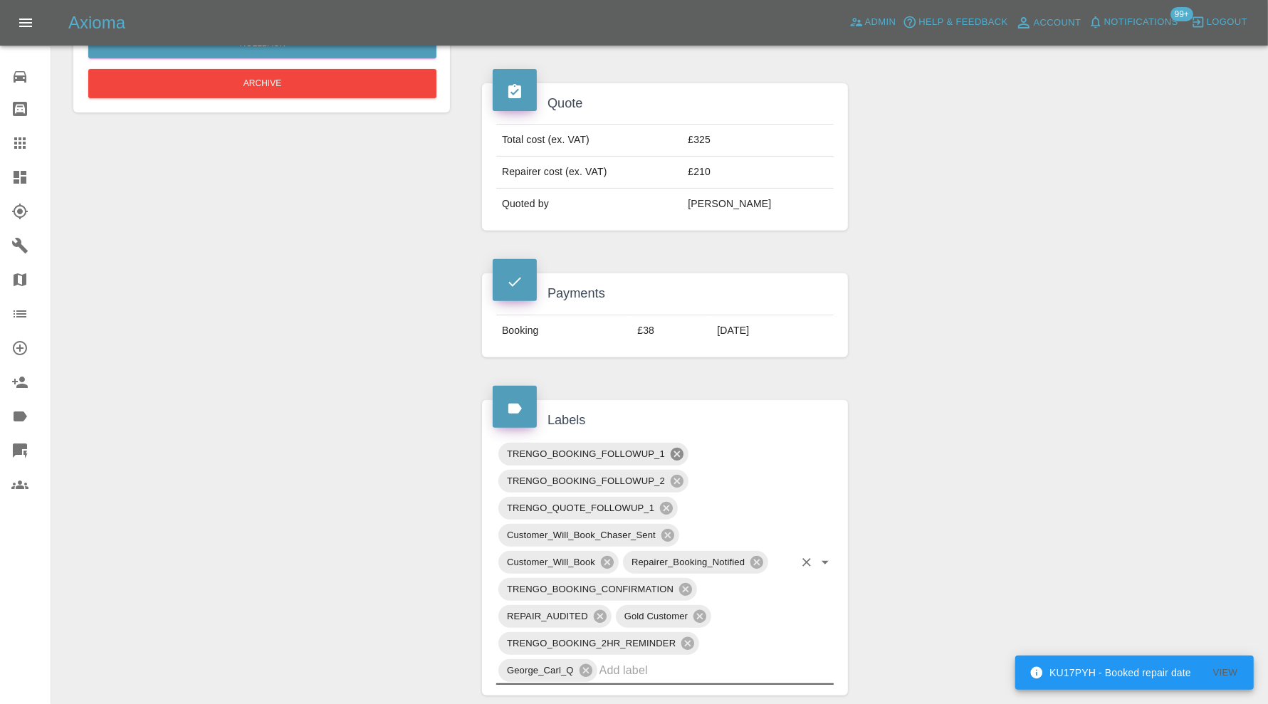
click at [674, 449] on icon at bounding box center [677, 455] width 16 height 16
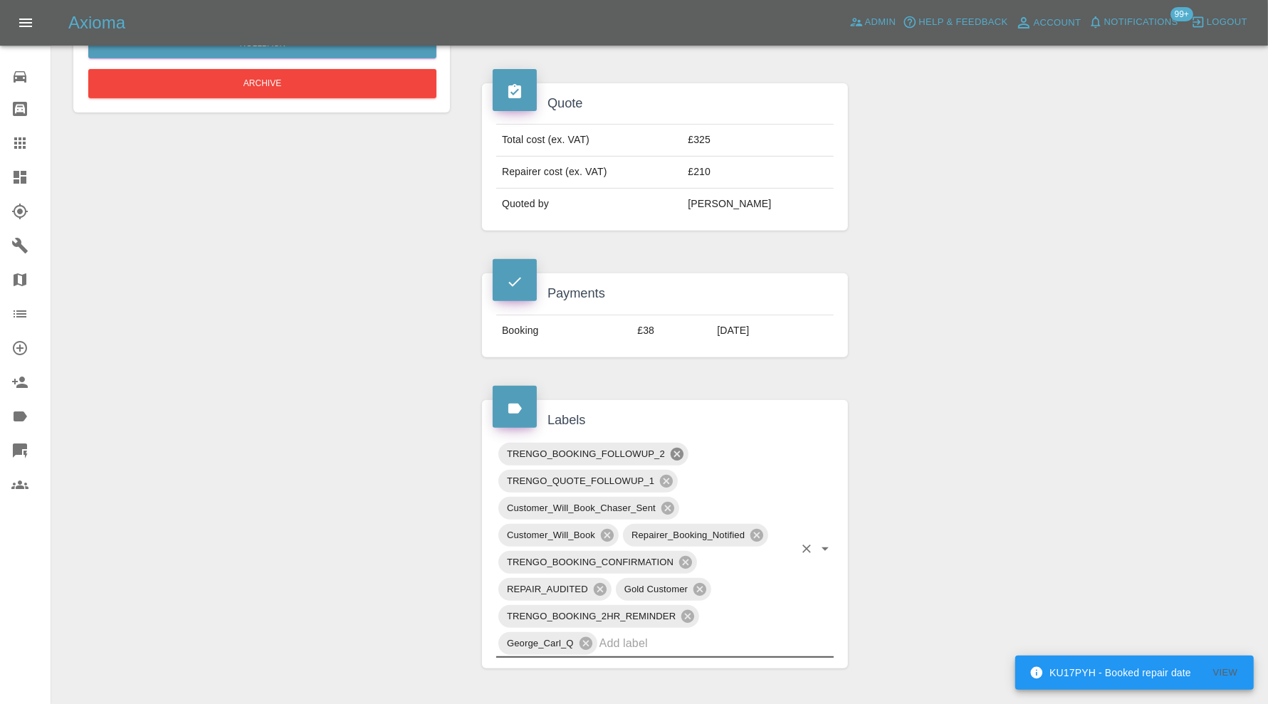
click at [674, 449] on icon at bounding box center [677, 455] width 16 height 16
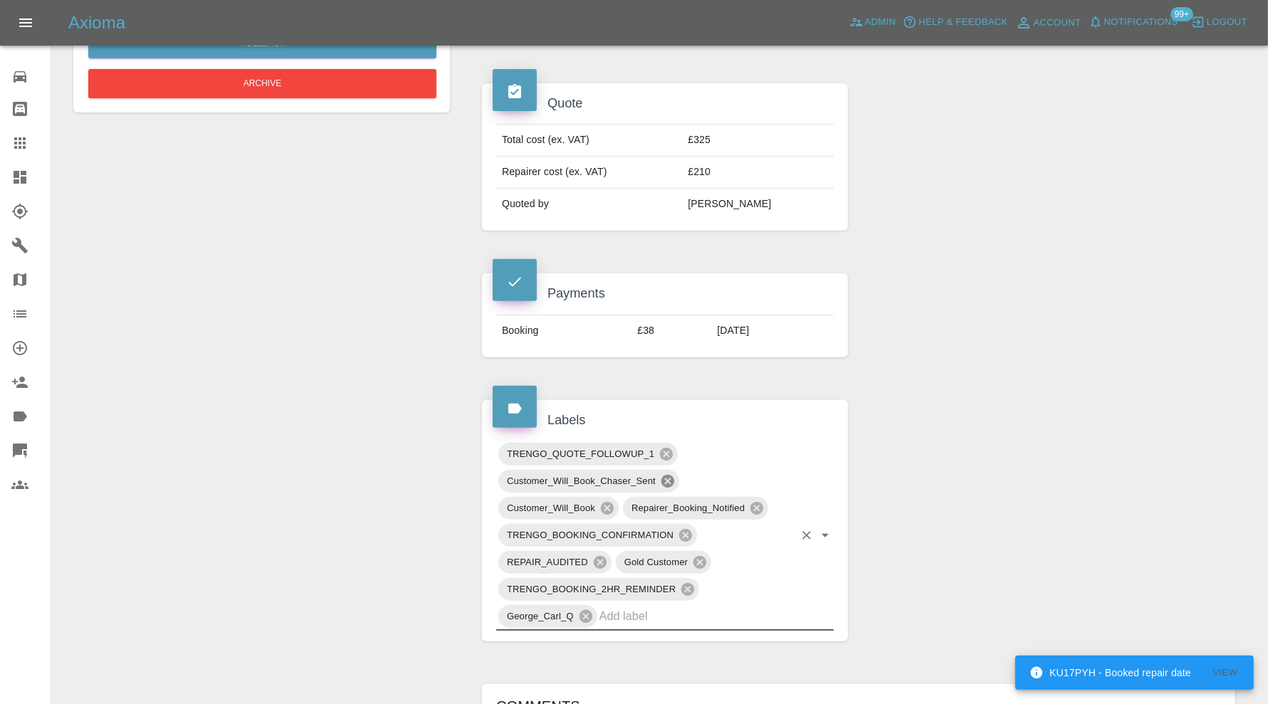
click at [669, 475] on icon at bounding box center [668, 481] width 13 height 13
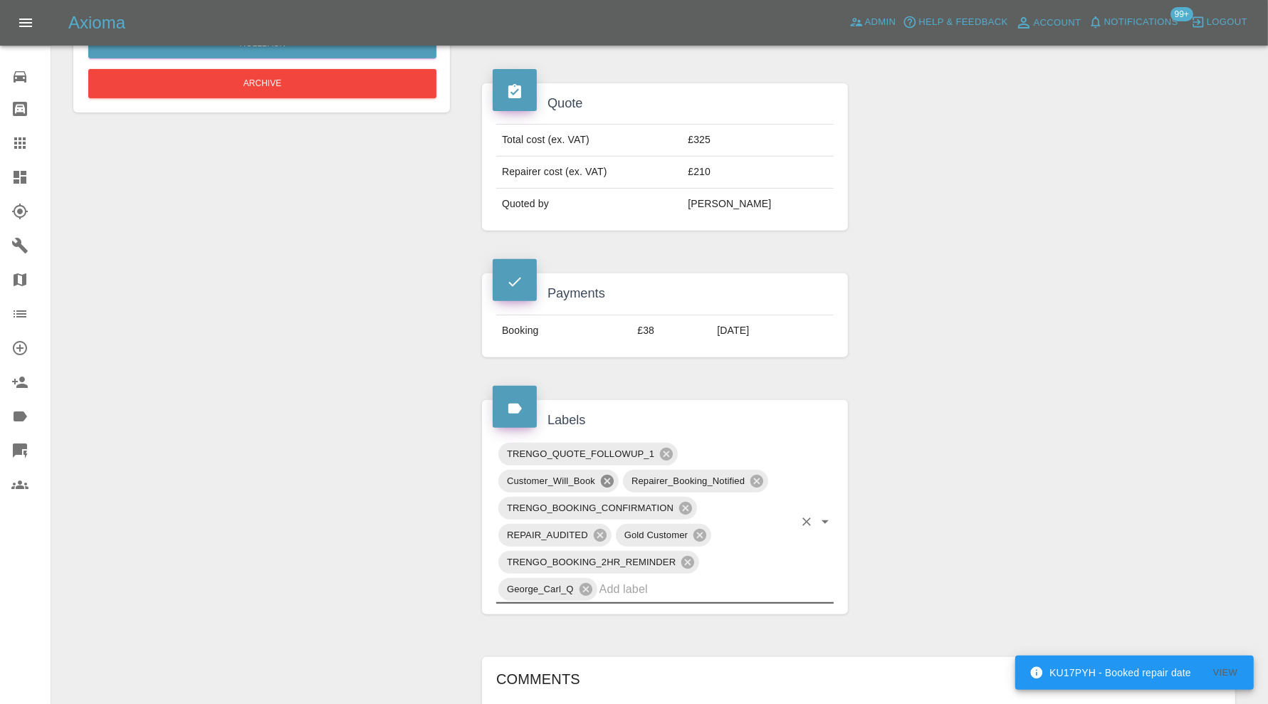
click at [606, 475] on icon at bounding box center [607, 481] width 13 height 13
click at [632, 475] on icon at bounding box center [632, 481] width 13 height 13
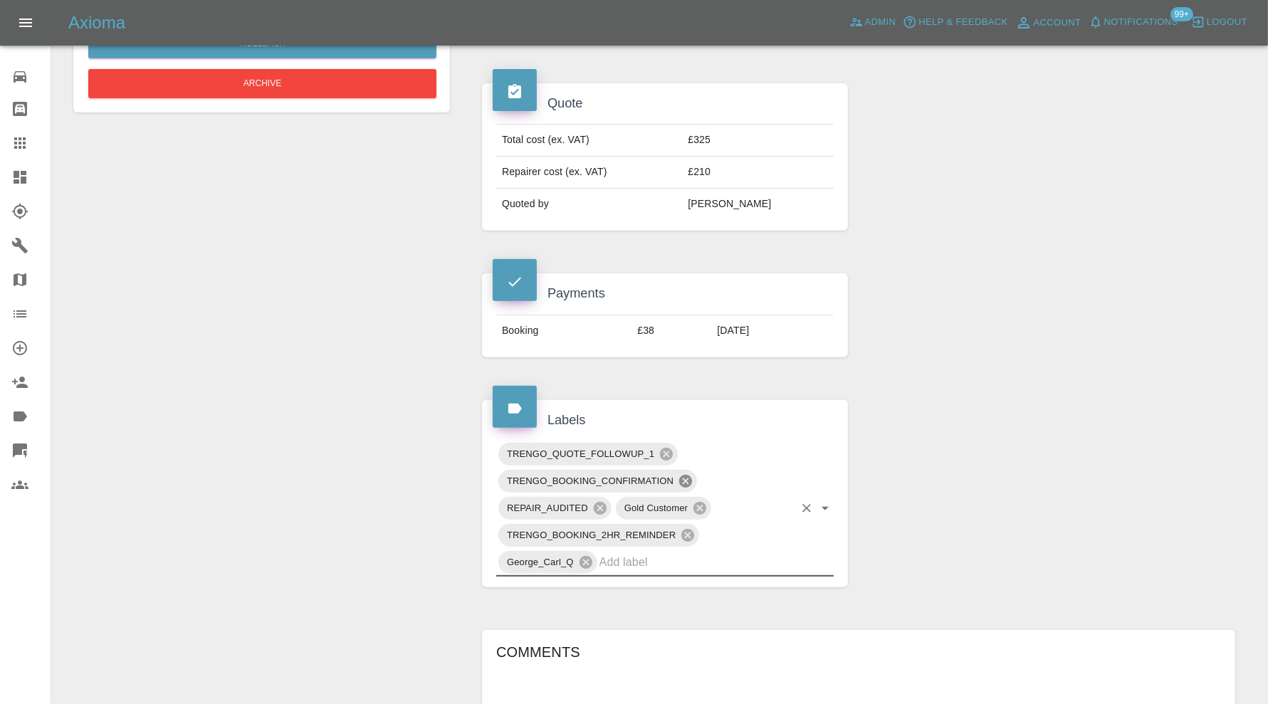
click at [689, 475] on icon at bounding box center [685, 481] width 13 height 13
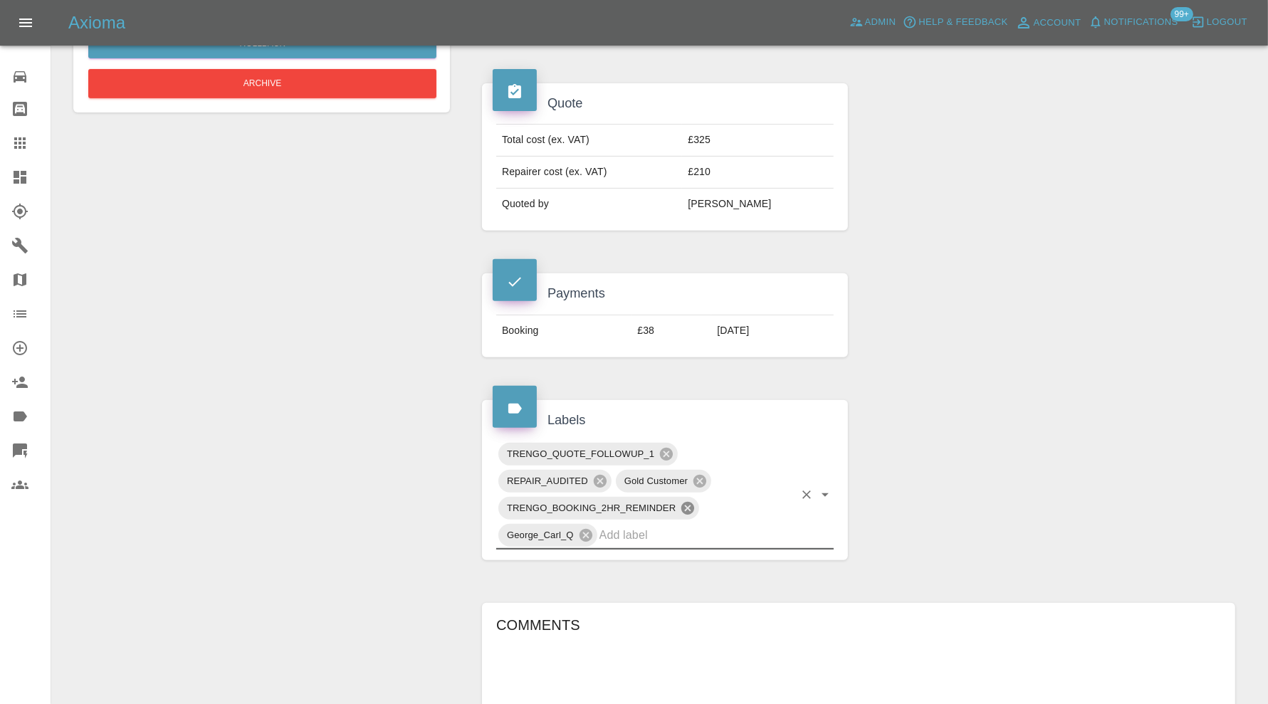
click at [683, 501] on icon at bounding box center [688, 509] width 16 height 16
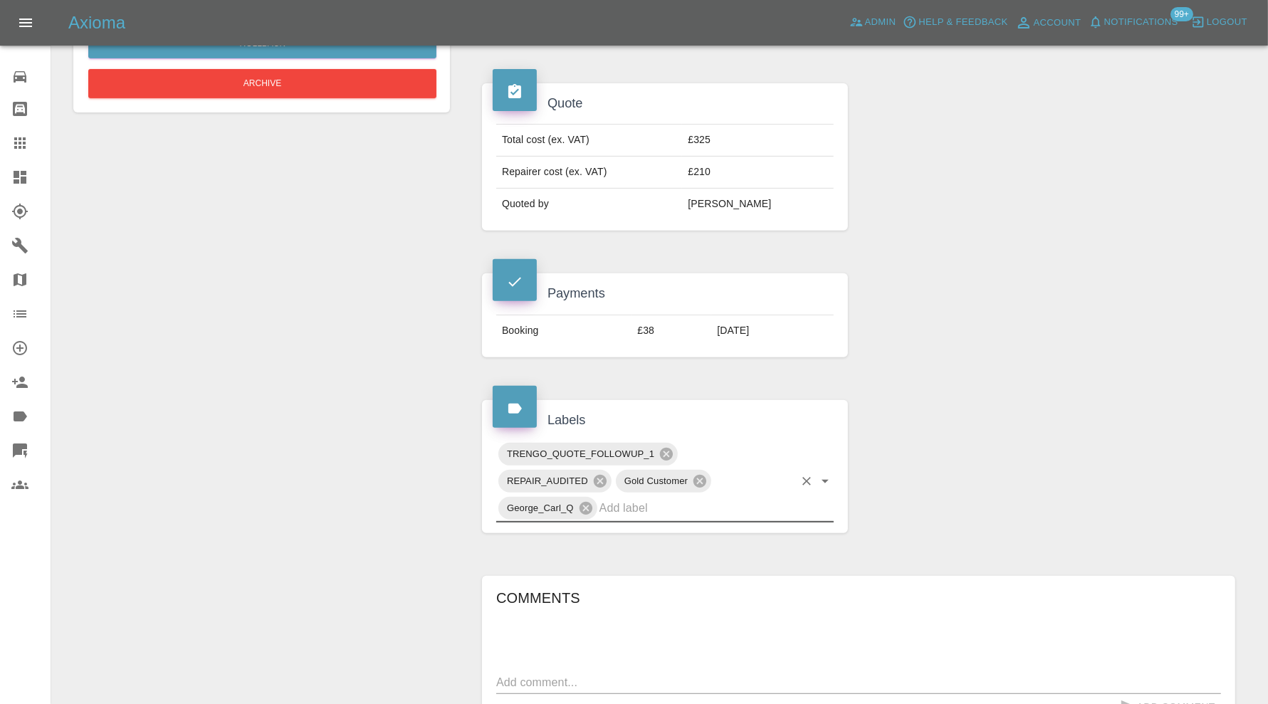
click at [683, 515] on div "TRENGO_QUOTE_FOLLOWUP_1 REPAIR_AUDITED Gold Customer George_Carl_Q" at bounding box center [665, 482] width 338 height 82
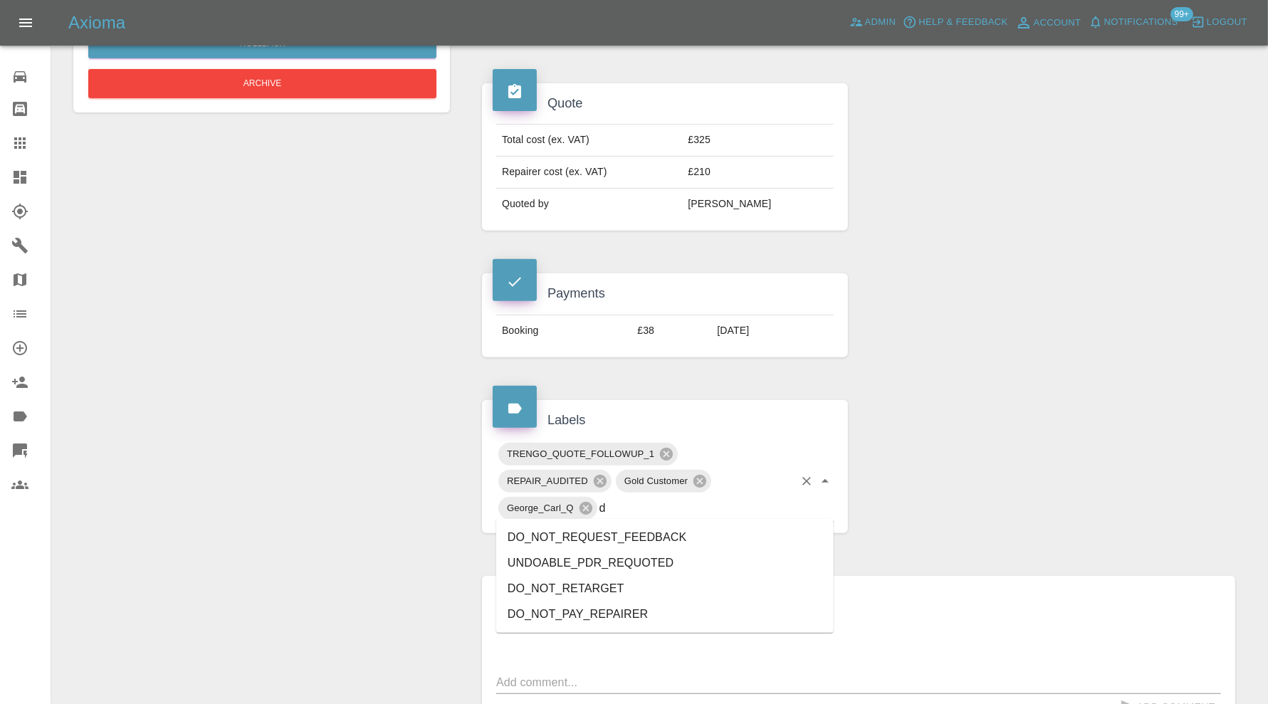
type input "do"
click at [673, 535] on li "DO_NOT_REQUEST_FEEDBACK" at bounding box center [665, 538] width 338 height 26
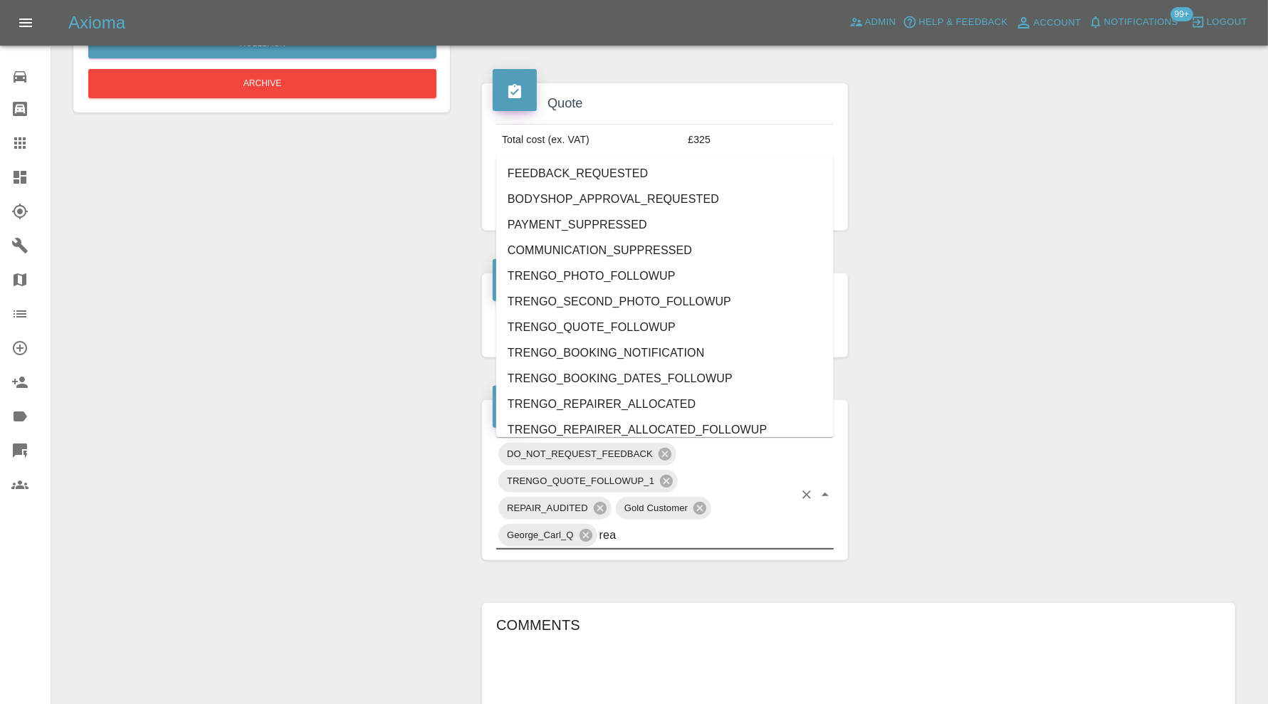
type input "real"
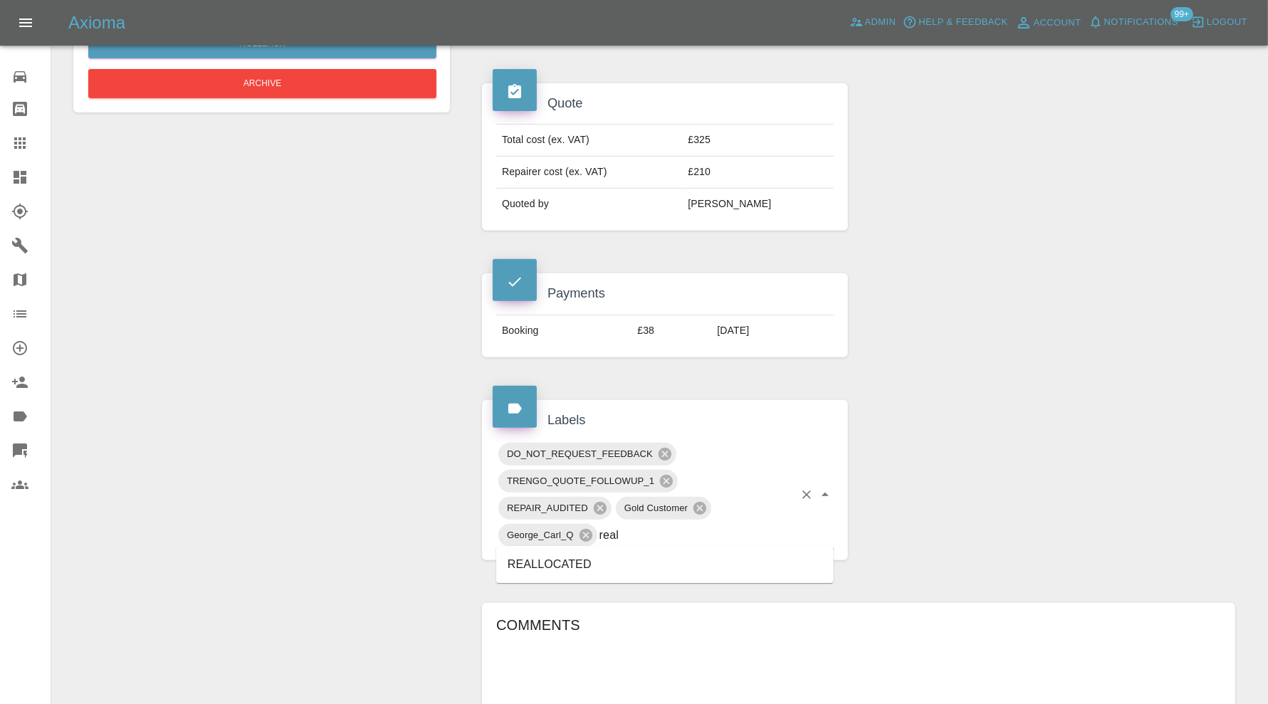
click at [590, 557] on li "REALLOCATED" at bounding box center [665, 565] width 338 height 26
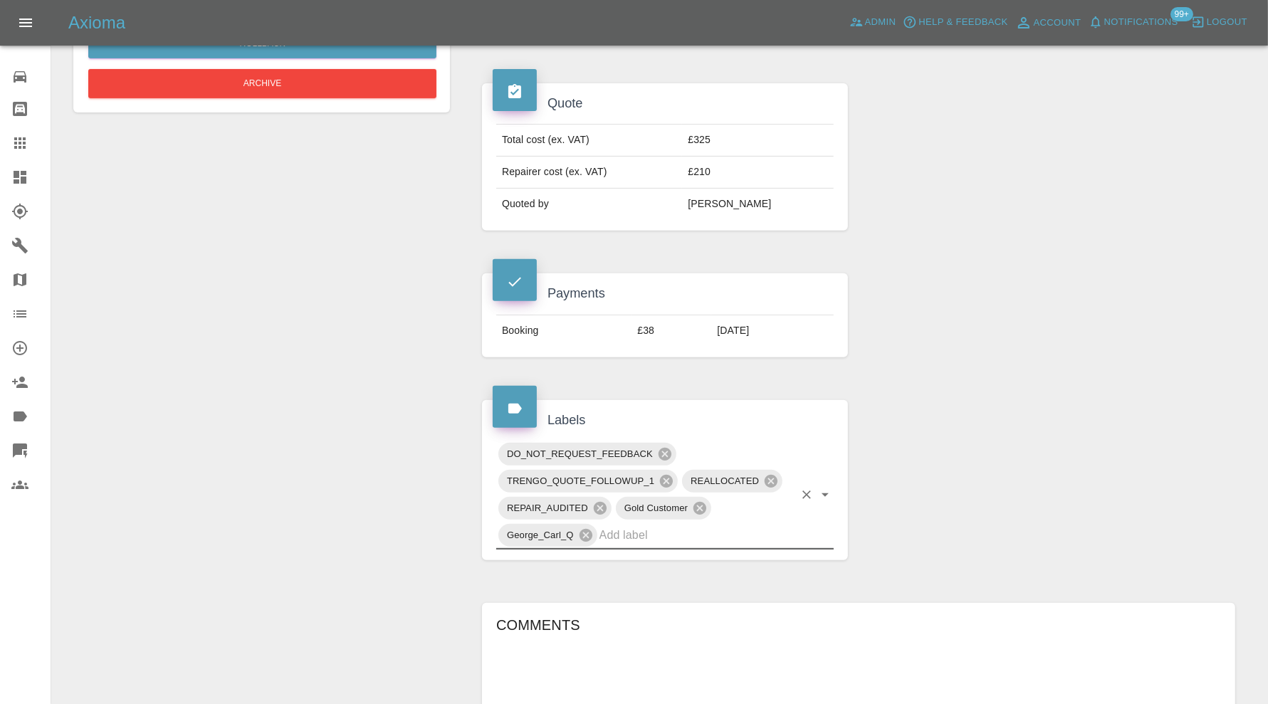
scroll to position [712, 0]
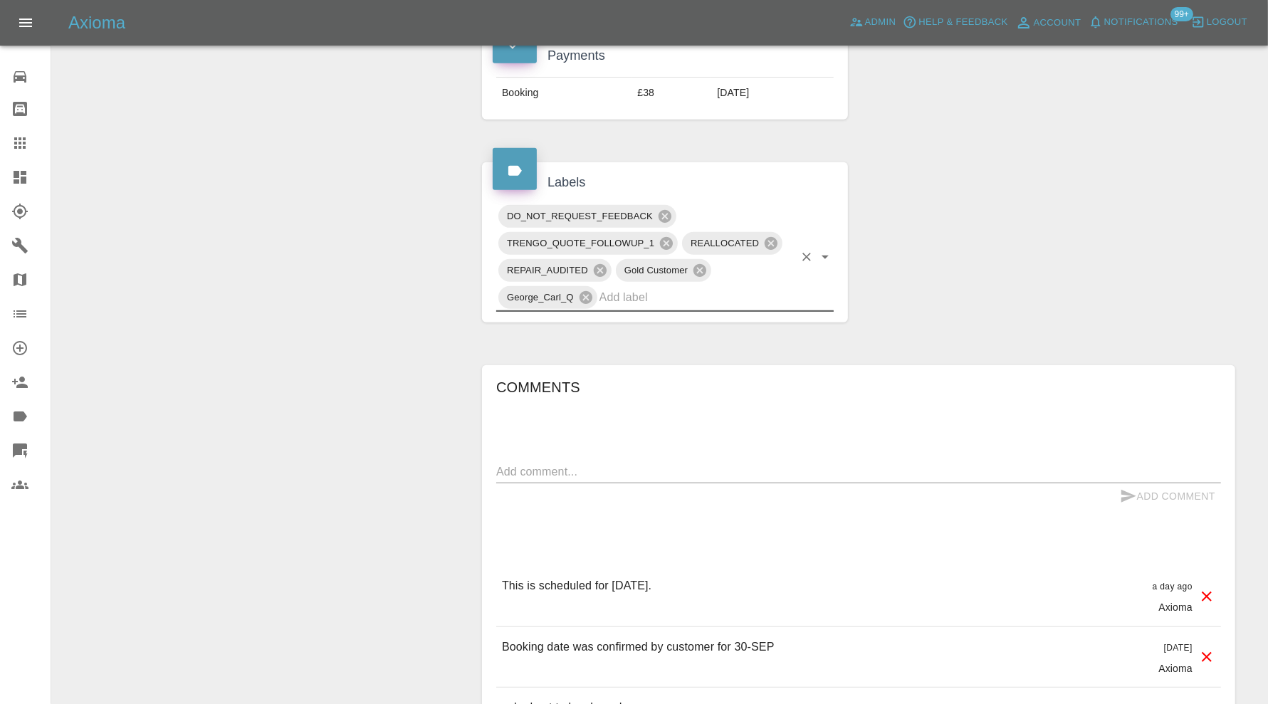
click at [705, 472] on textarea at bounding box center [858, 472] width 725 height 16
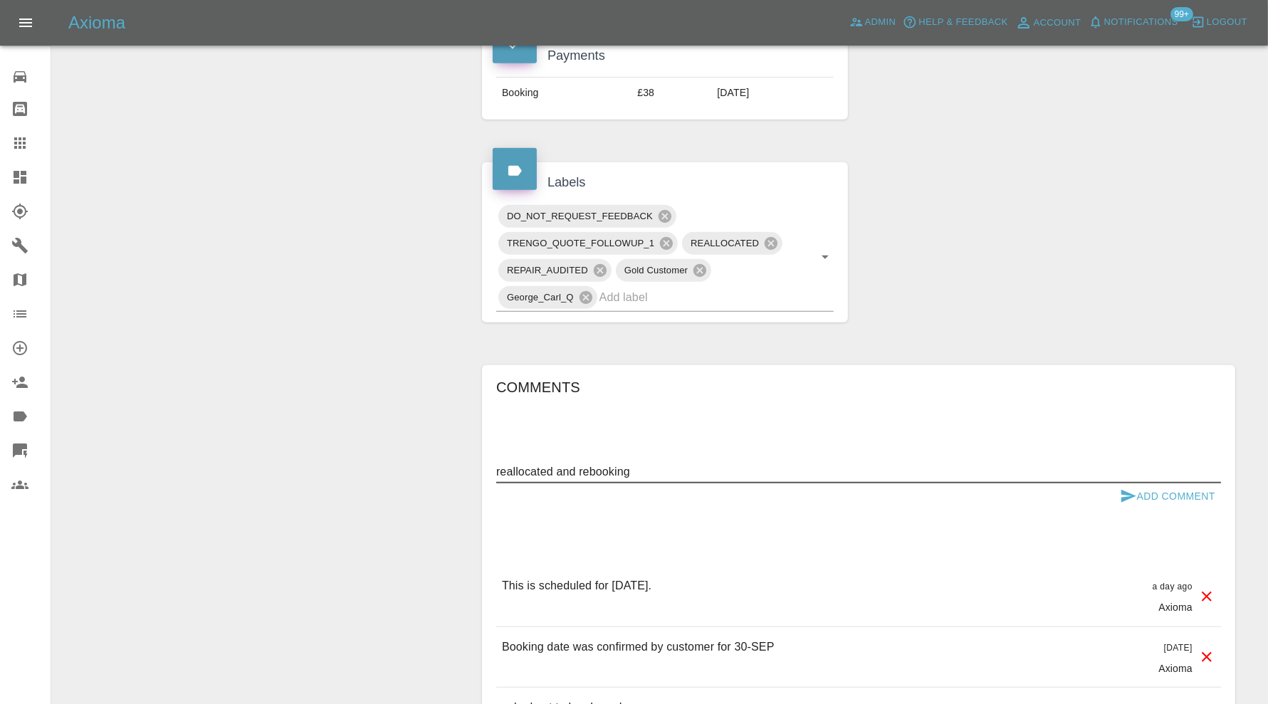
type textarea "reallocated and rebooking"
click at [1130, 496] on icon "submit" at bounding box center [1128, 496] width 17 height 17
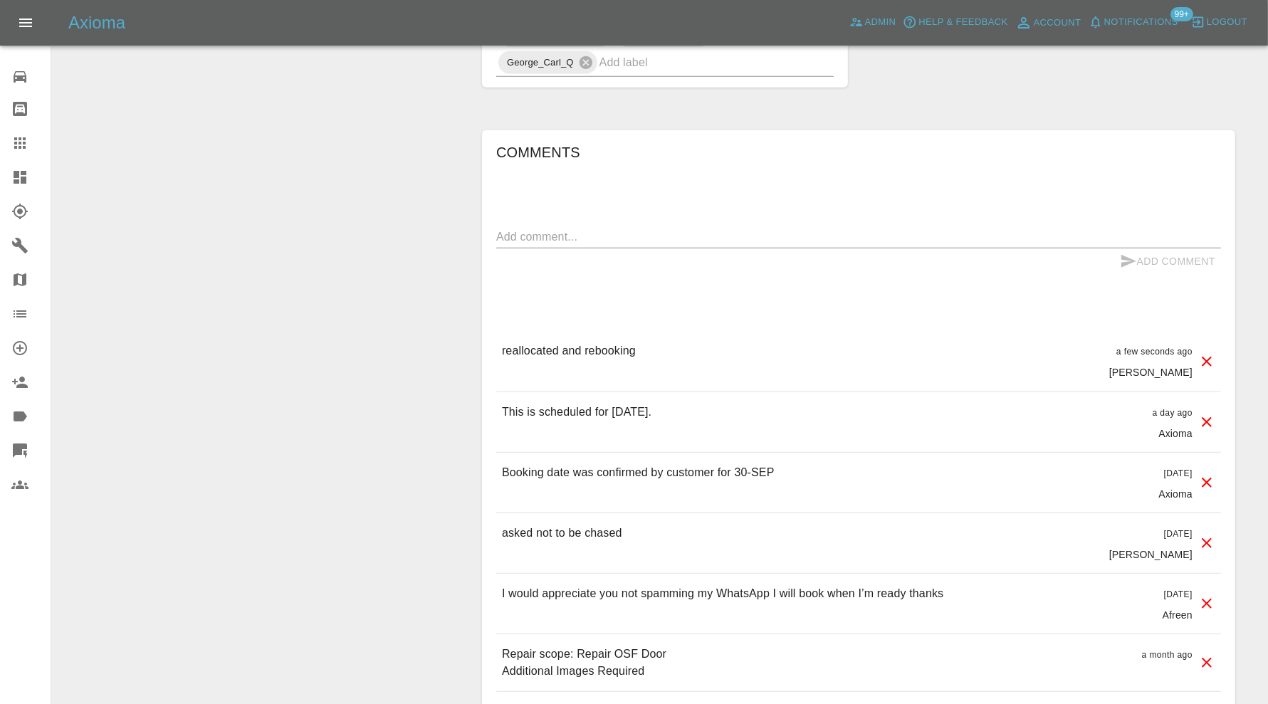
scroll to position [949, 0]
drag, startPoint x: 694, startPoint y: 641, endPoint x: 505, endPoint y: 649, distance: 189.6
click at [505, 649] on div "Repair scope: Repair OSF Door Additional Images Required a month ago" at bounding box center [858, 660] width 725 height 57
copy p "Repair scope: Repair OSF Door"
click at [675, 233] on textarea at bounding box center [858, 234] width 725 height 16
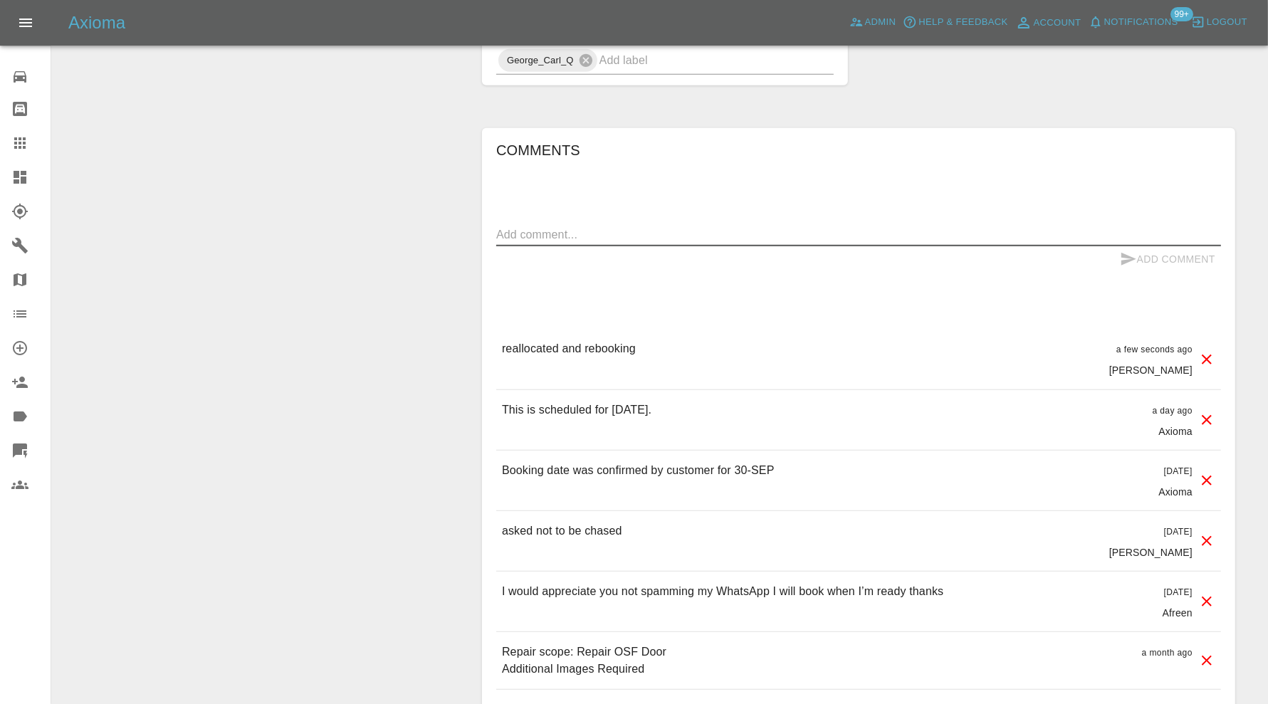
paste textarea "Repair scope: Repair OSF Door"
type textarea "Repair scope: Repair OSF Door"
click at [1170, 253] on button "Add Comment" at bounding box center [1167, 259] width 107 height 26
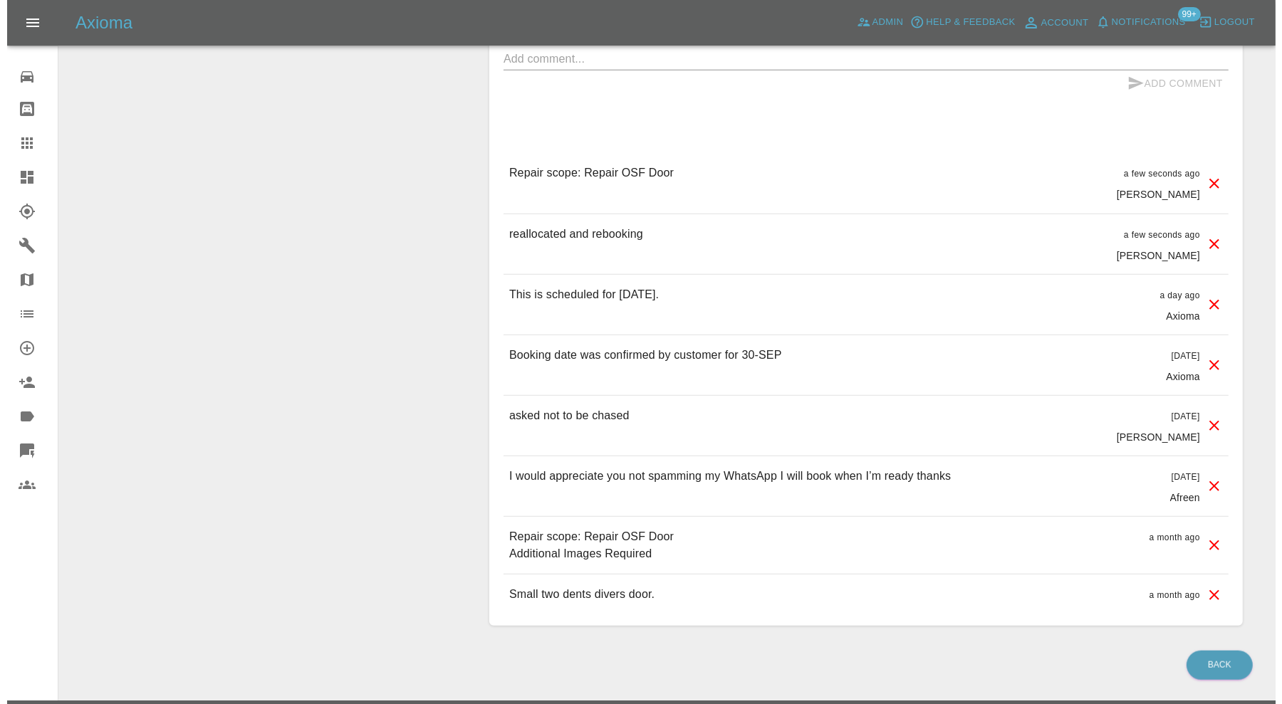
scroll to position [1157, 0]
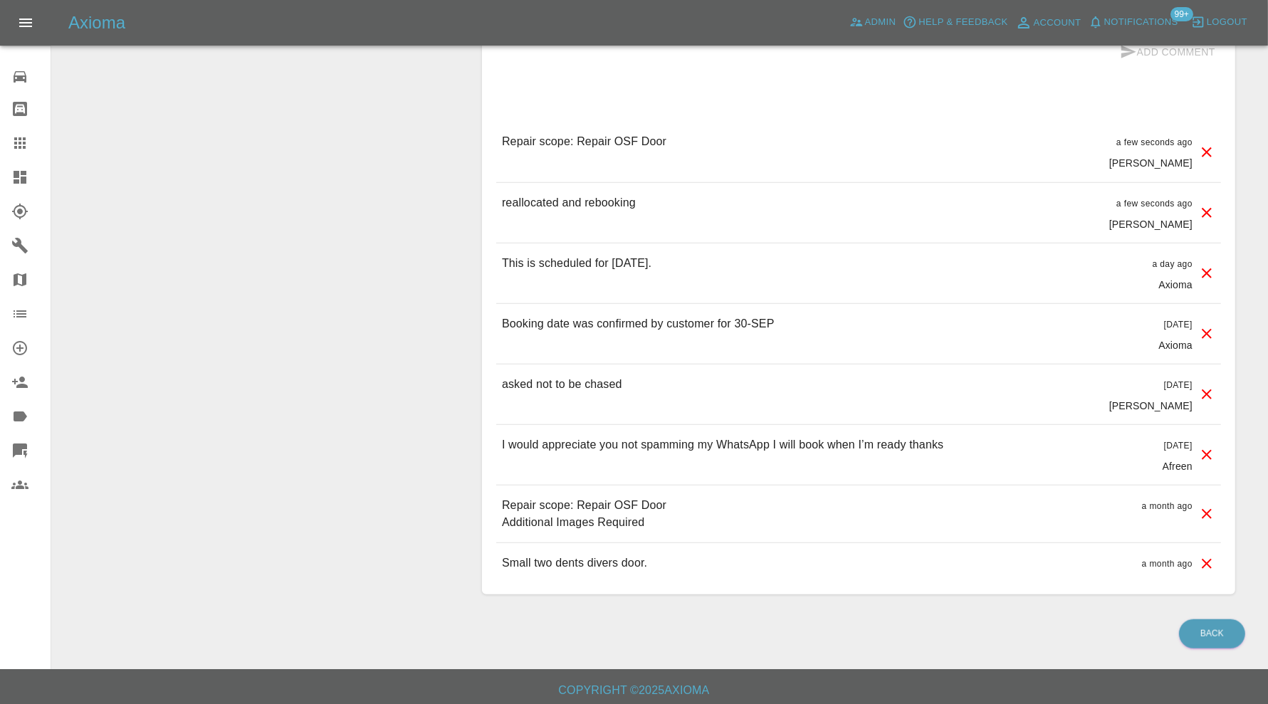
click at [1206, 507] on icon at bounding box center [1207, 514] width 17 height 17
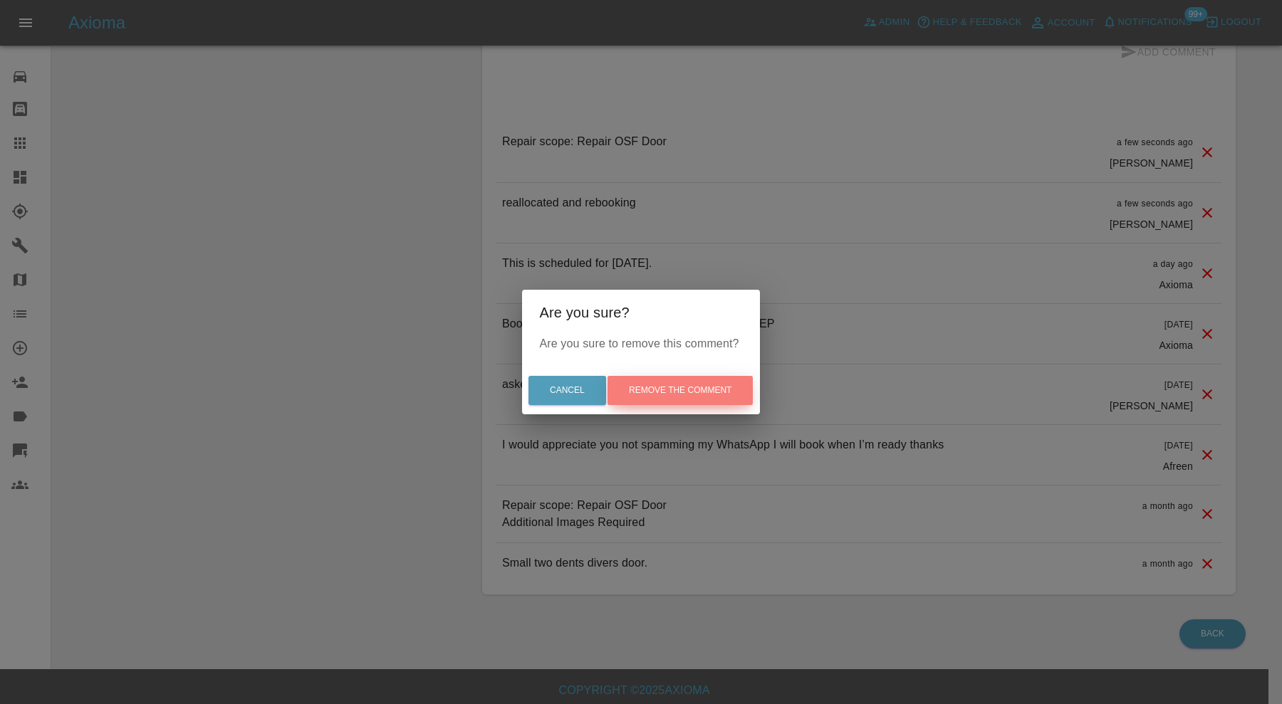
click at [668, 381] on button "Remove the comment" at bounding box center [679, 390] width 145 height 29
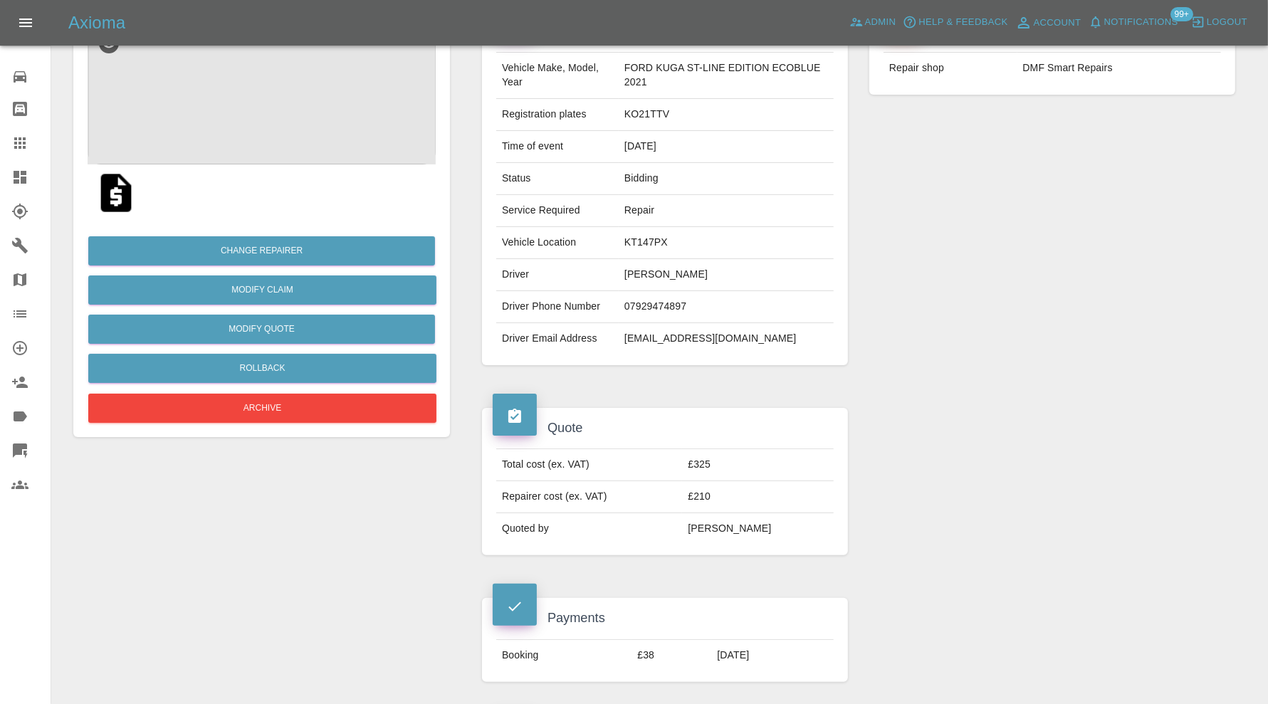
scroll to position [0, 0]
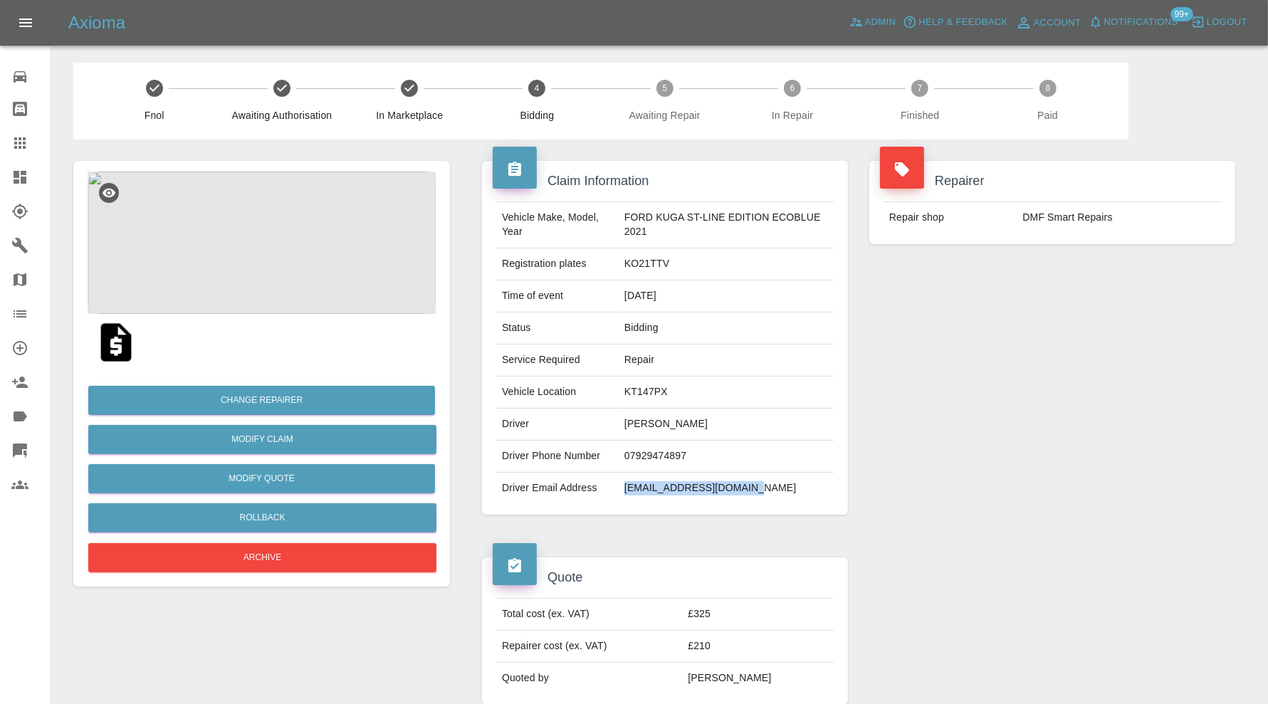
drag, startPoint x: 750, startPoint y: 491, endPoint x: 620, endPoint y: 494, distance: 129.6
click at [620, 494] on td "holly1wilson@icloud.com" at bounding box center [726, 488] width 215 height 31
copy td "holly1wilson@icloud.com"
click at [1013, 453] on div "Repairer Repair shop DMF Smart Repairs" at bounding box center [1052, 338] width 387 height 397
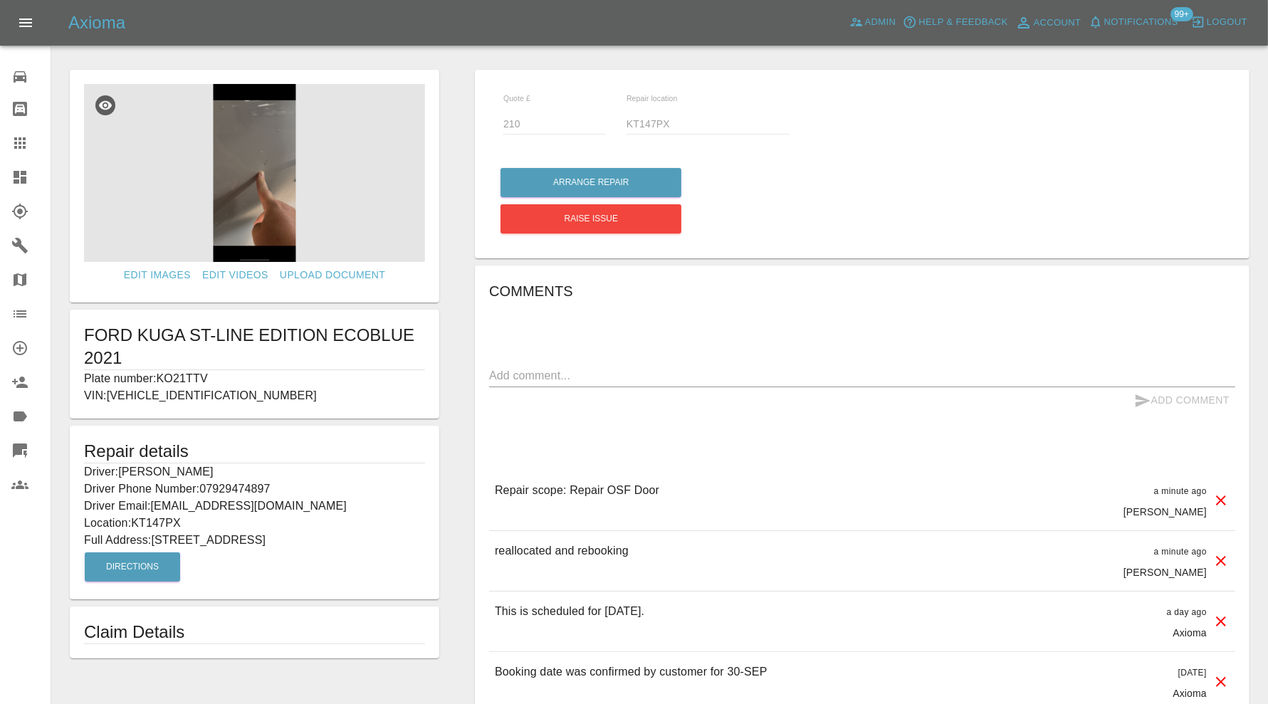
click at [241, 508] on p "Driver Email: [EMAIL_ADDRESS][DOMAIN_NAME]" at bounding box center [254, 506] width 341 height 17
click at [241, 508] on p "Driver Email: holly1wilson@icloud.com" at bounding box center [254, 506] width 341 height 17
click at [272, 504] on p "Driver Email: holly1wilson@icloud.com" at bounding box center [254, 506] width 341 height 17
drag, startPoint x: 303, startPoint y: 503, endPoint x: 157, endPoint y: 508, distance: 146.8
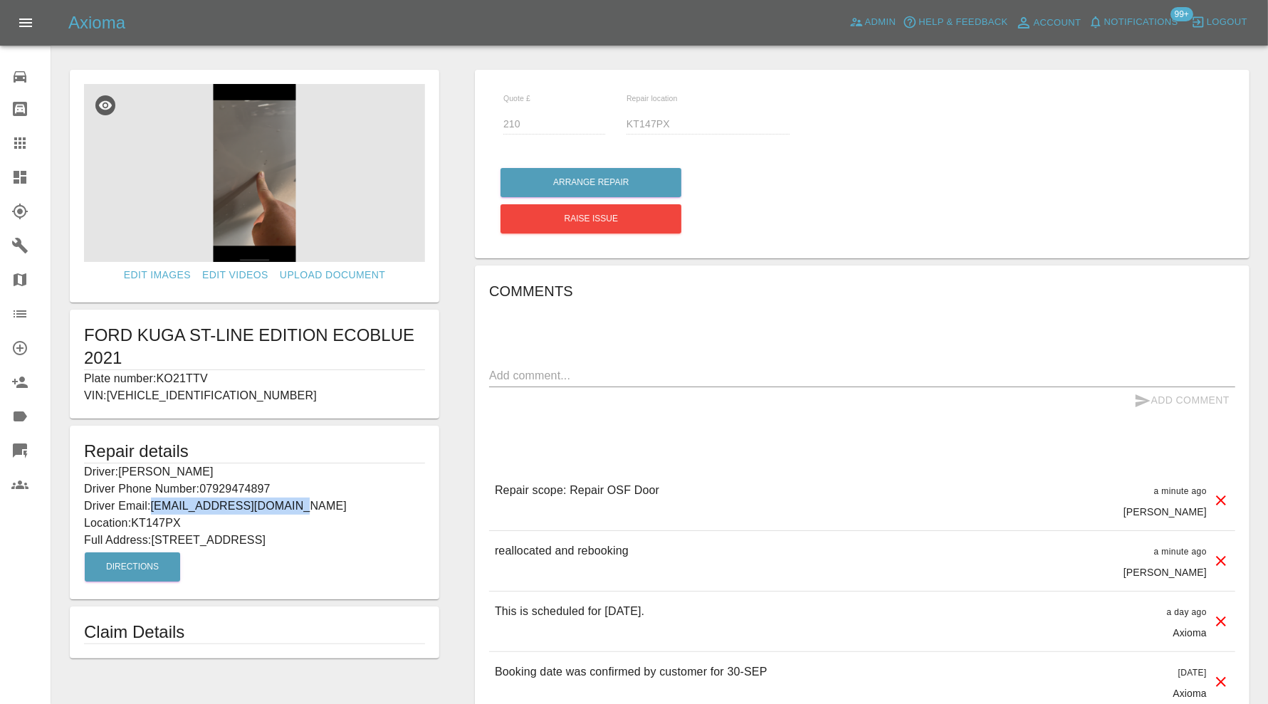
click at [157, 508] on p "Driver Email: holly1wilson@icloud.com" at bounding box center [254, 506] width 341 height 17
copy p "holly1wilson@icloud.com"
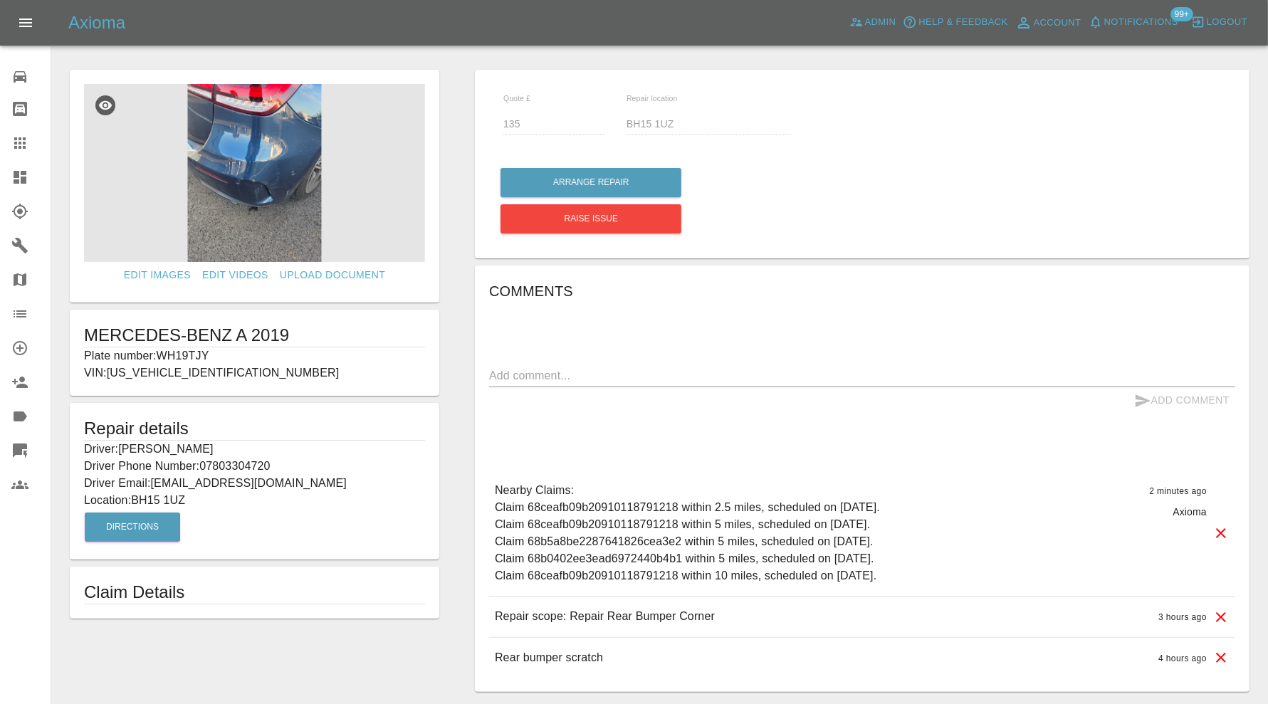
click at [24, 173] on icon at bounding box center [20, 177] width 13 height 13
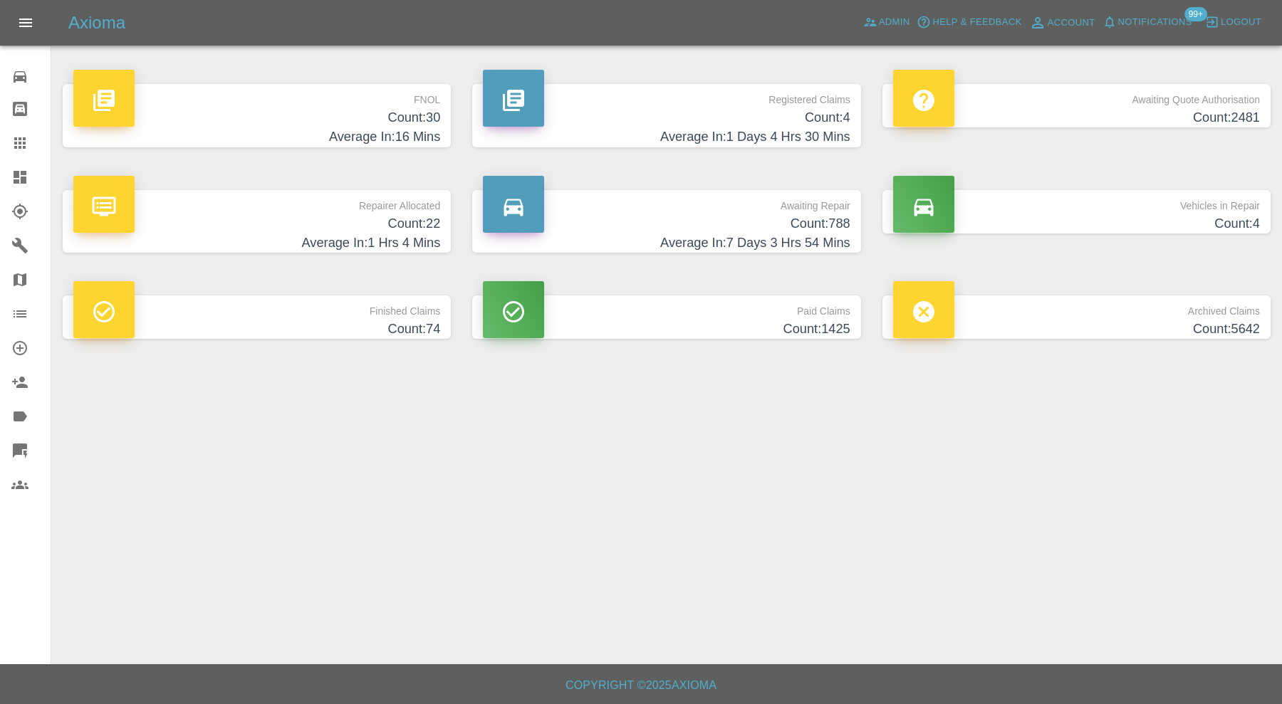
click at [317, 104] on p "FNOL" at bounding box center [256, 96] width 367 height 24
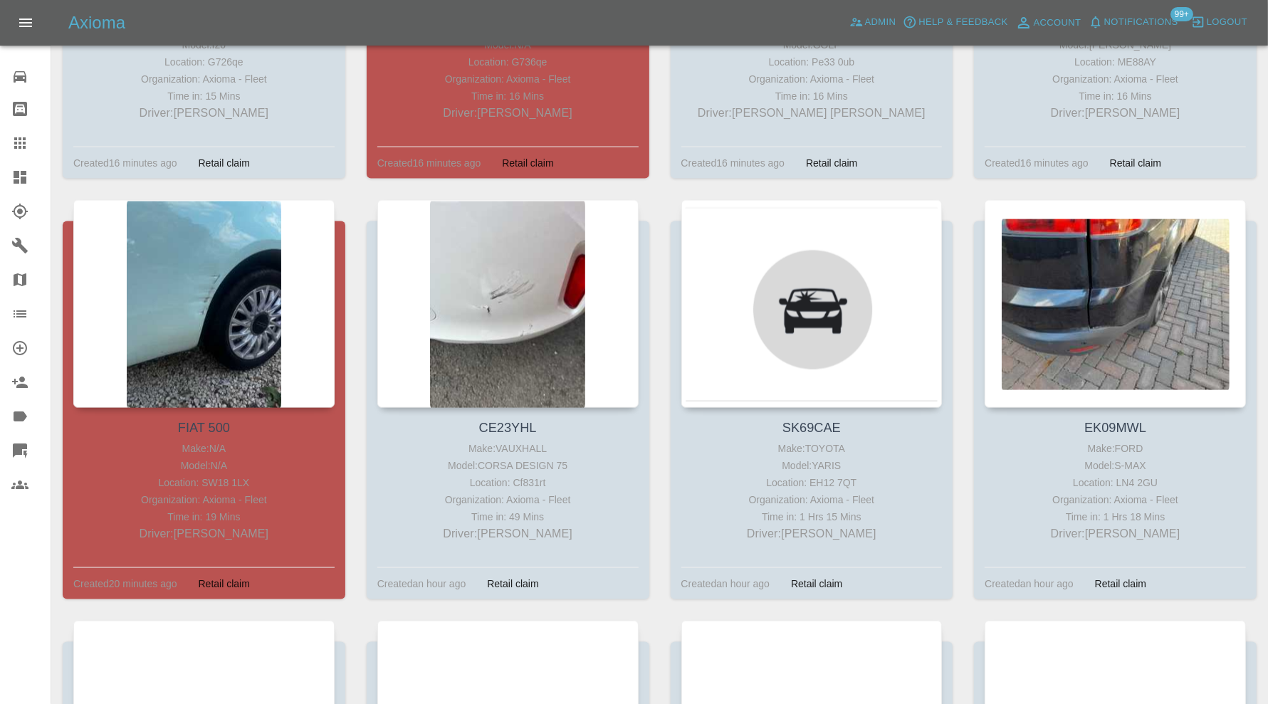
scroll to position [1780, 0]
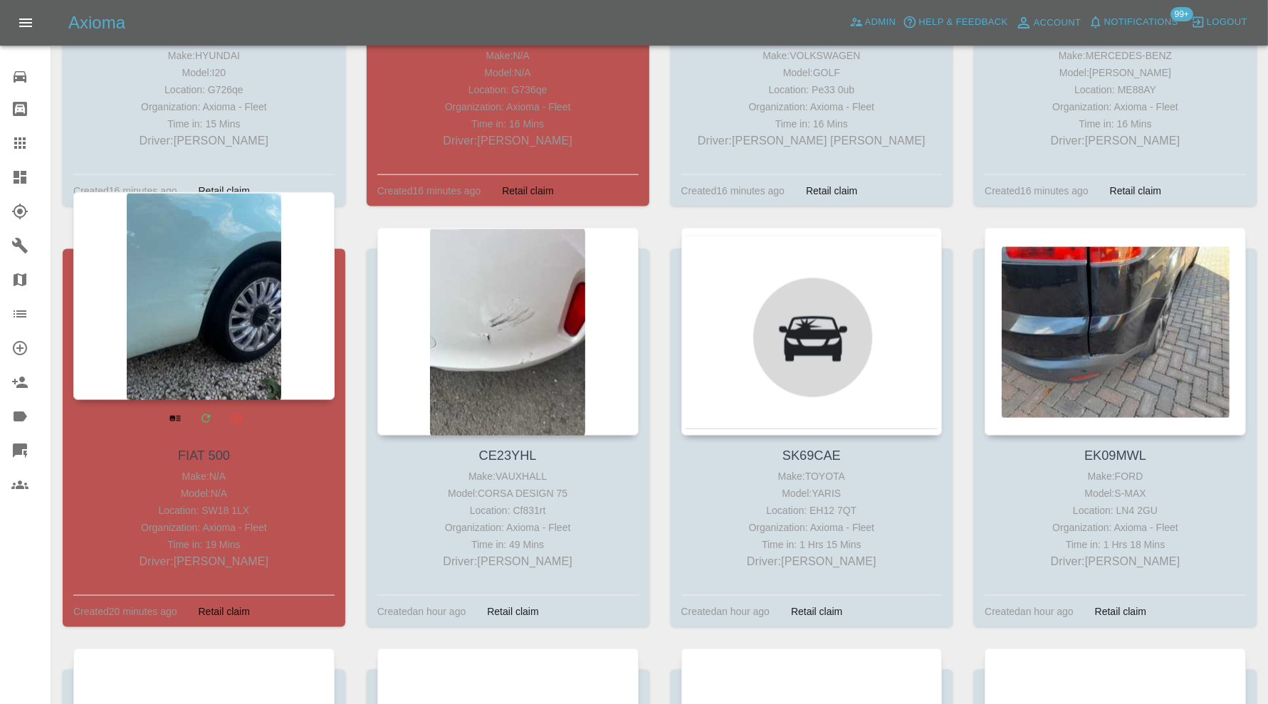
click at [230, 325] on div at bounding box center [203, 296] width 261 height 208
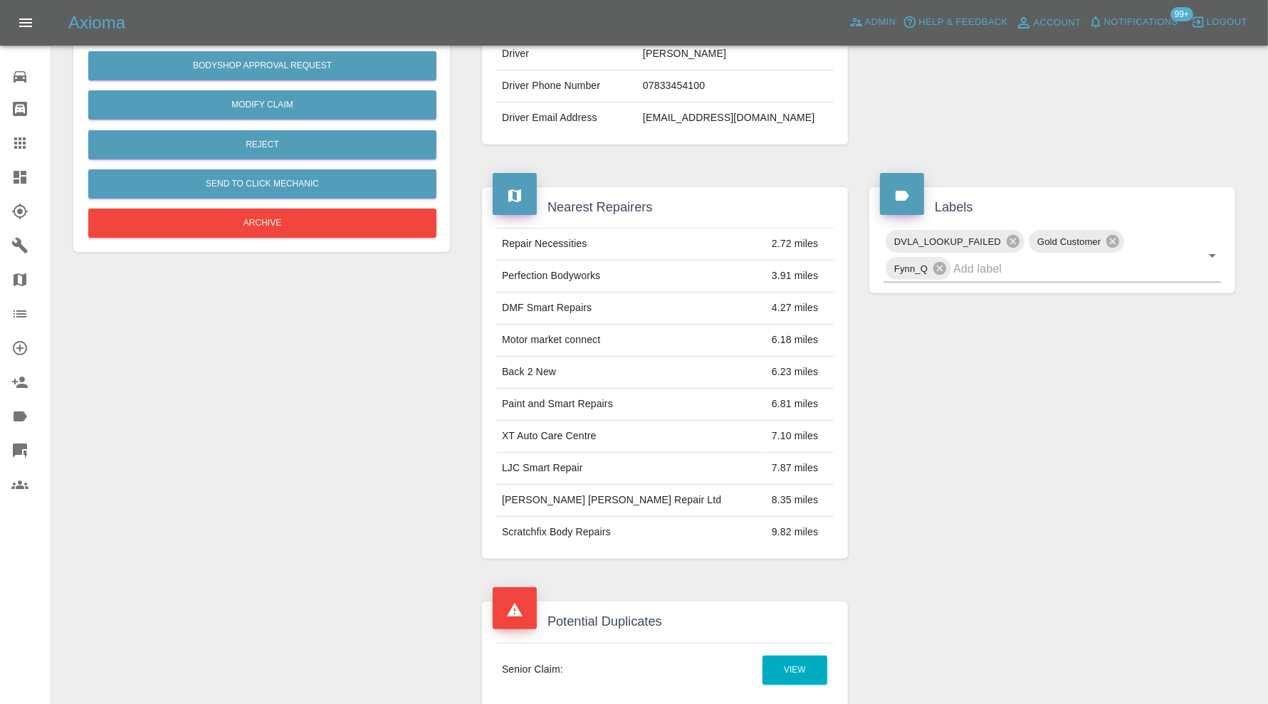
scroll to position [52, 0]
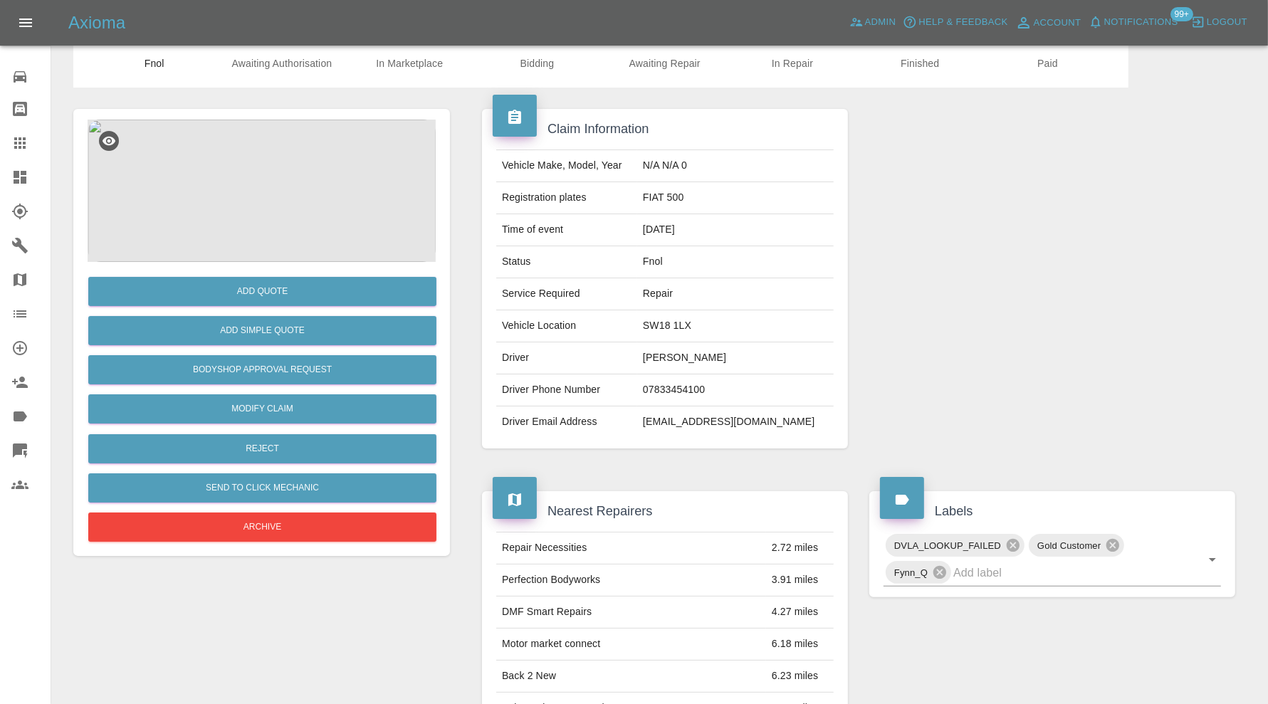
click at [237, 175] on img at bounding box center [262, 191] width 348 height 142
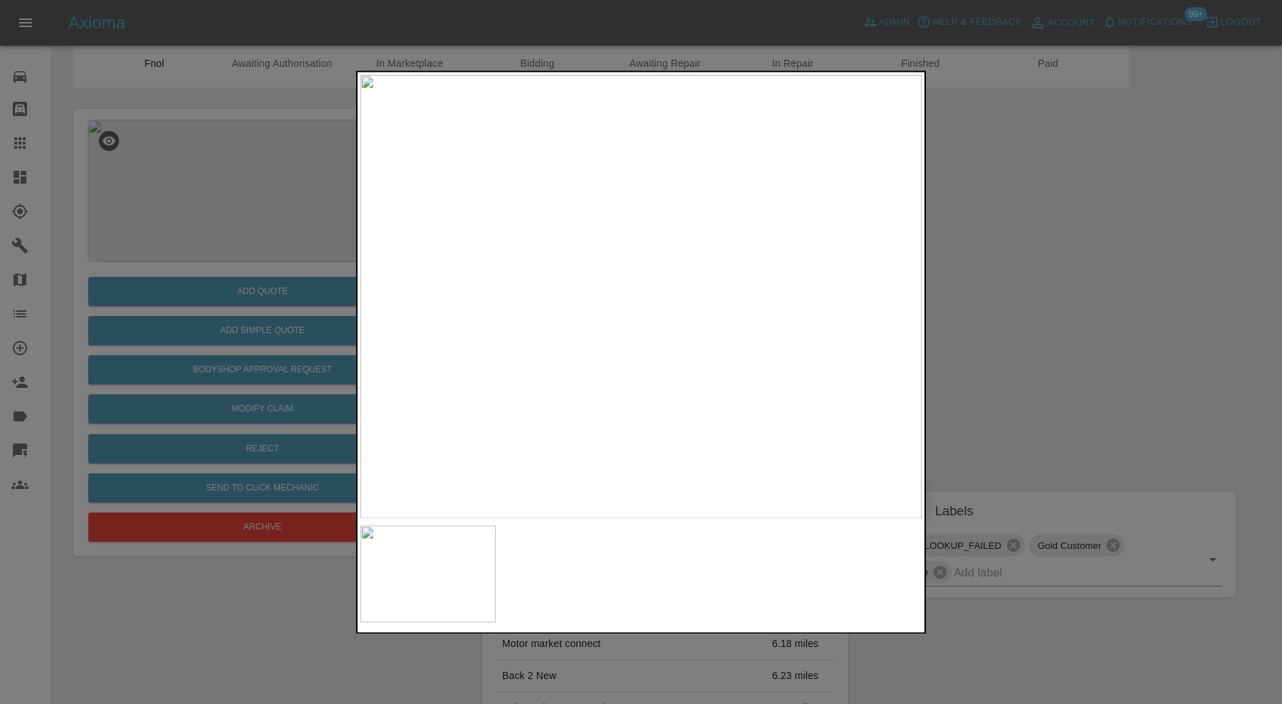
click at [1020, 335] on div at bounding box center [641, 352] width 1282 height 704
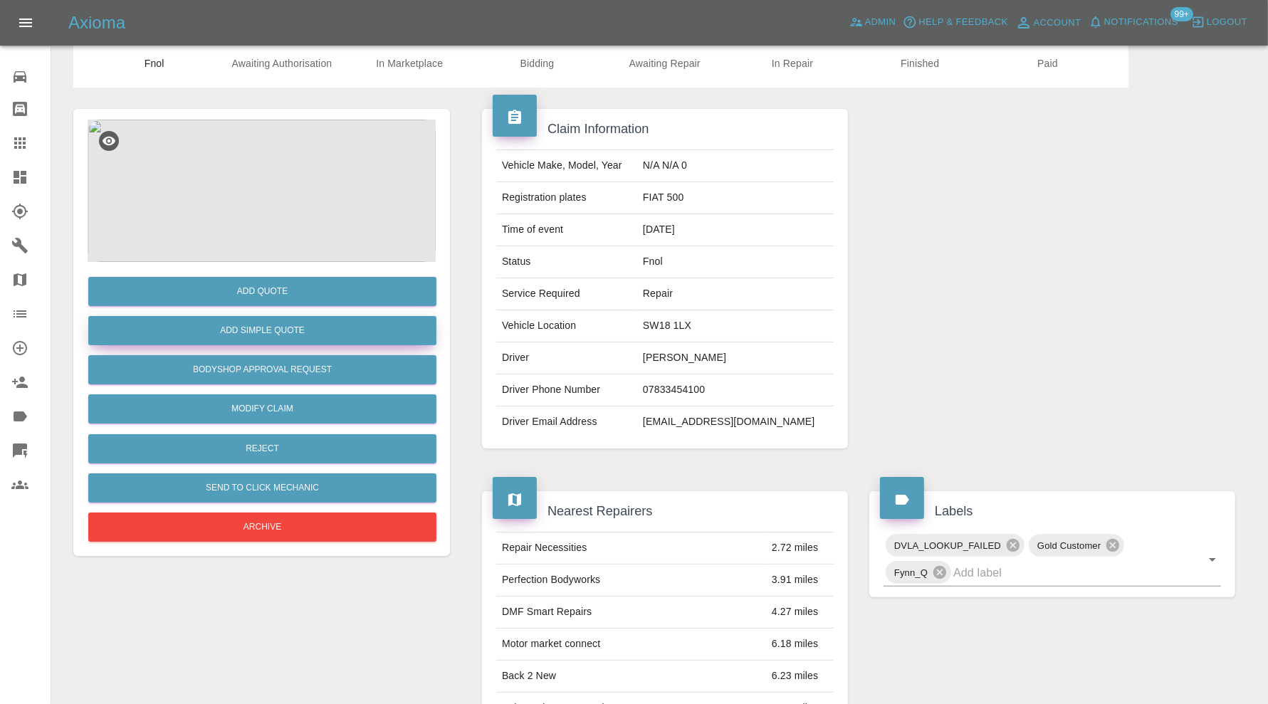
click at [302, 333] on button "Add Simple Quote" at bounding box center [262, 330] width 348 height 29
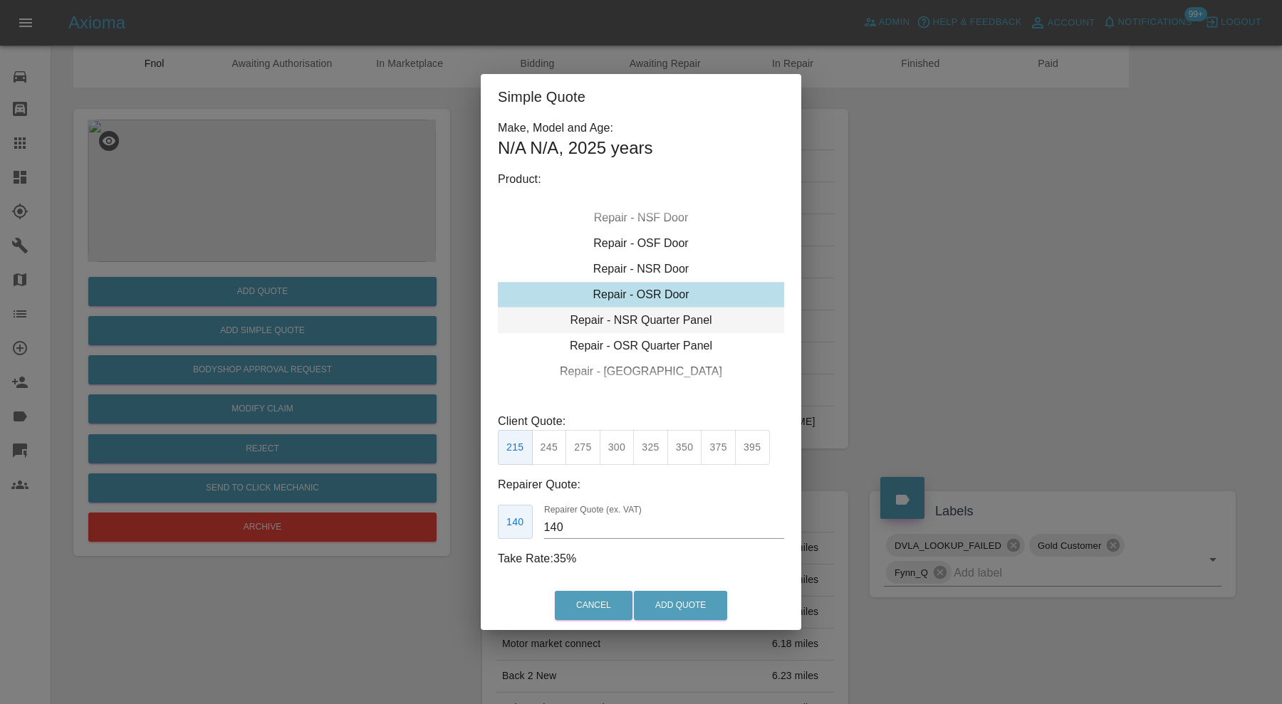
click at [635, 320] on div "Repair - NSR Quarter Panel" at bounding box center [641, 321] width 286 height 26
click at [747, 447] on button "395" at bounding box center [752, 447] width 35 height 35
type input "265"
click at [681, 600] on button "Add Quote" at bounding box center [680, 605] width 93 height 29
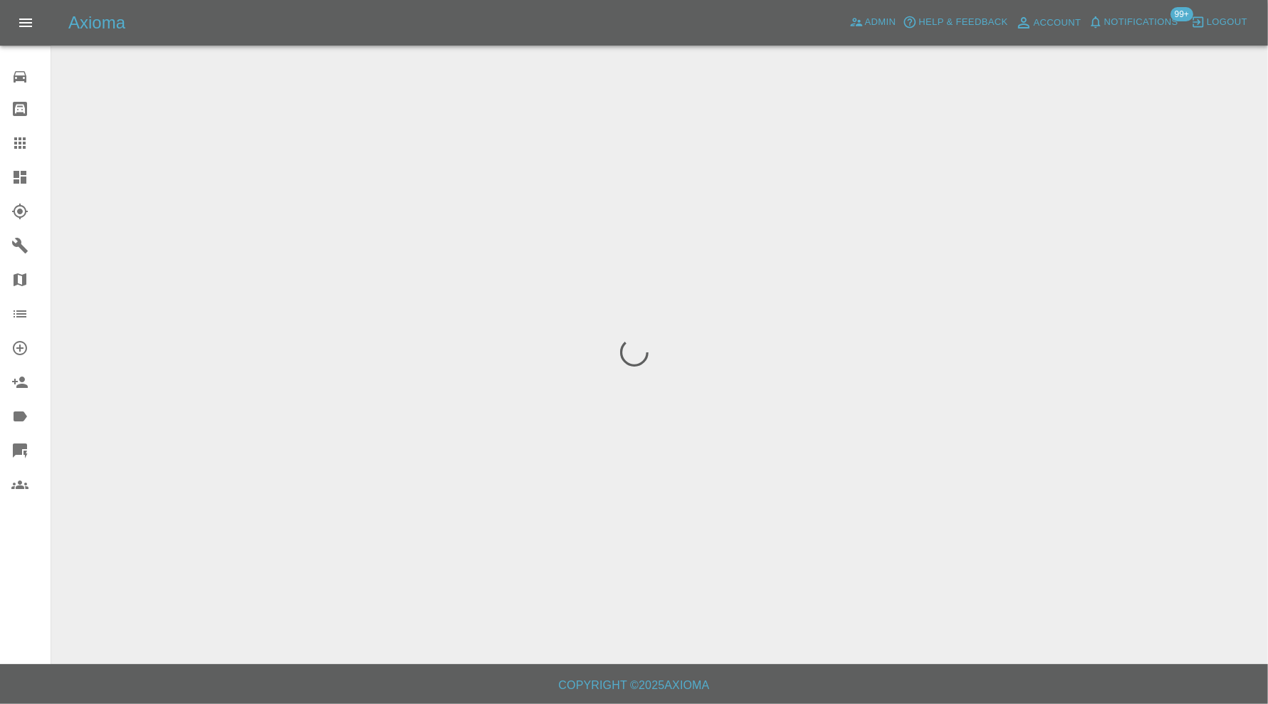
scroll to position [0, 0]
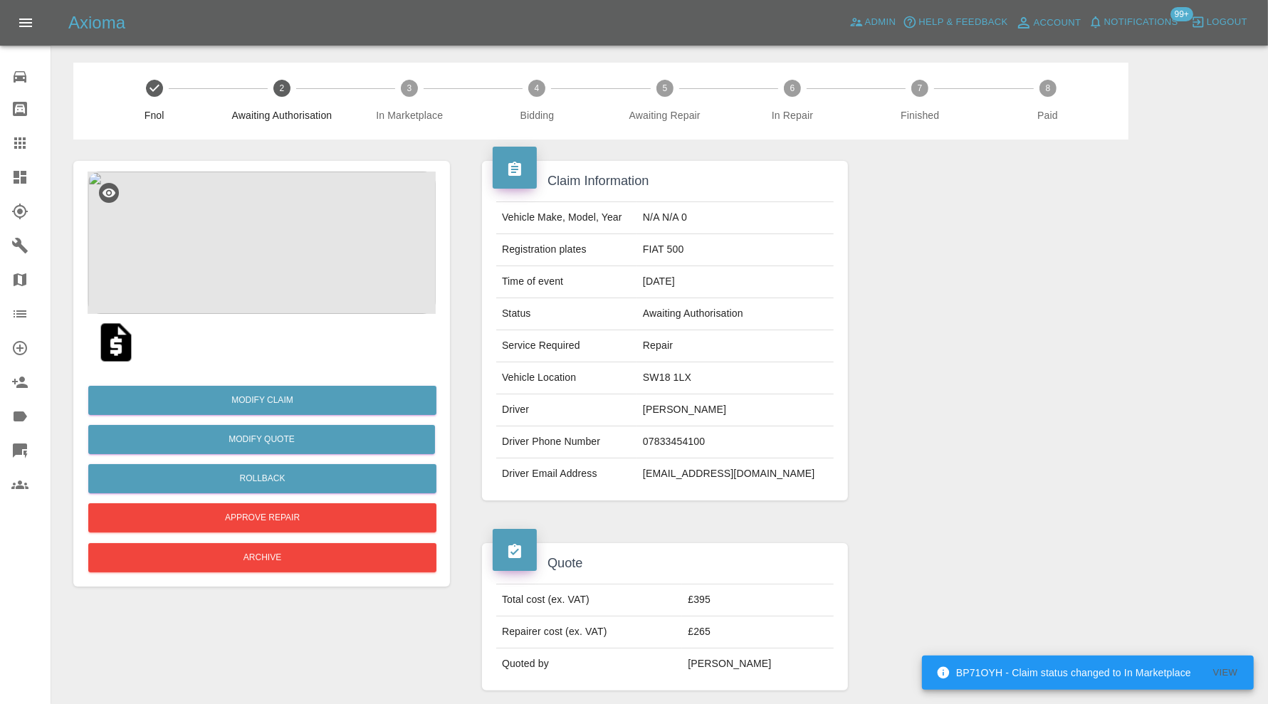
click at [25, 175] on icon at bounding box center [19, 177] width 17 height 17
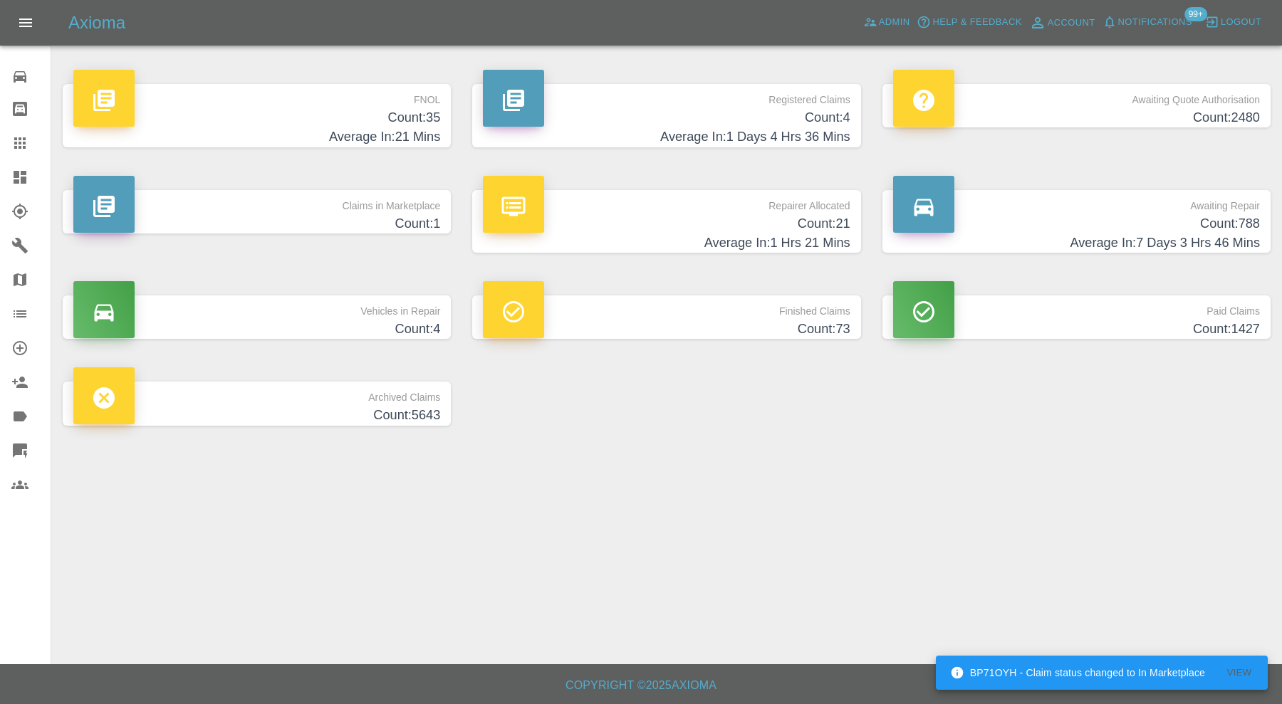
click at [1029, 231] on h4 "Count: 788" at bounding box center [1076, 223] width 367 height 19
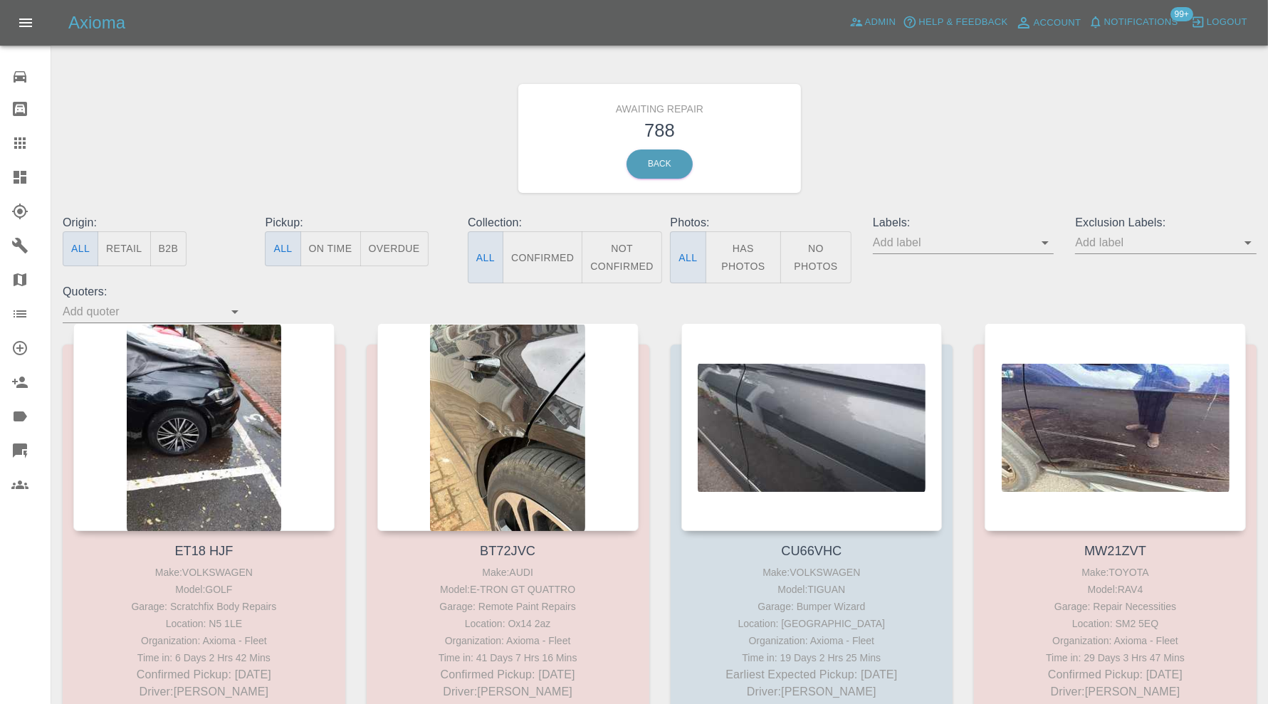
click at [23, 314] on icon at bounding box center [20, 313] width 13 height 7
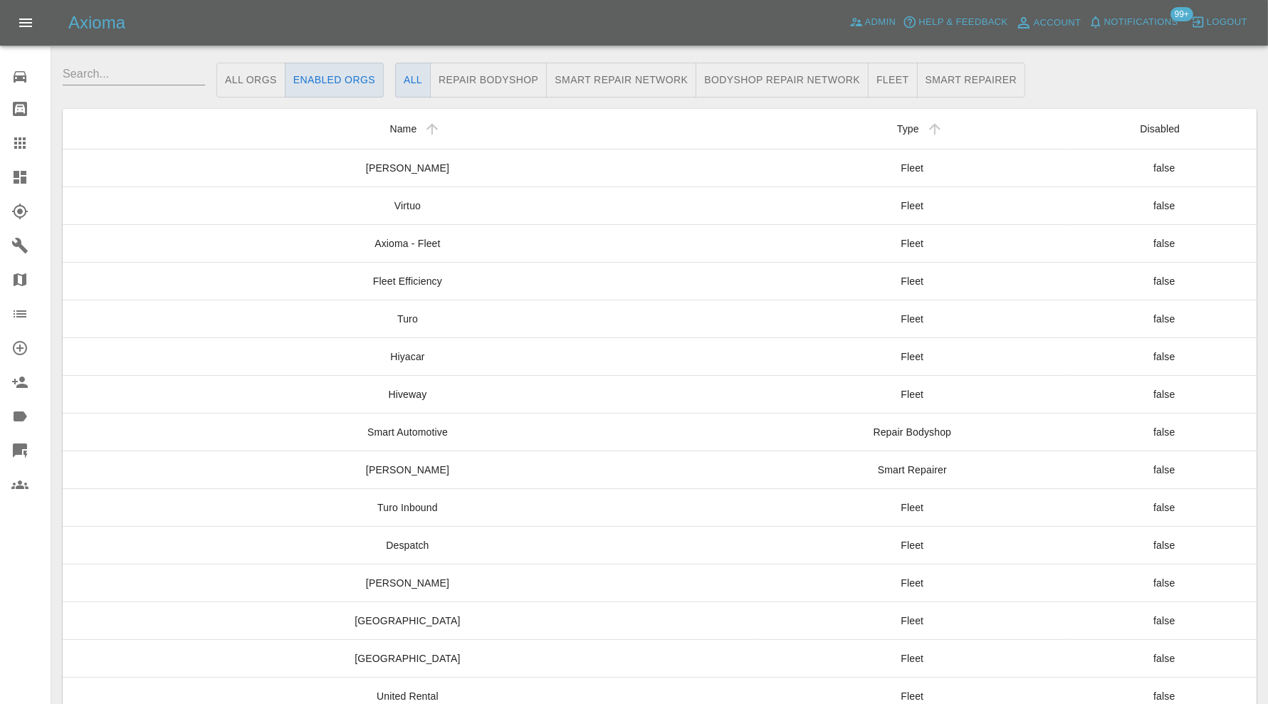
click at [19, 138] on icon at bounding box center [19, 142] width 11 height 11
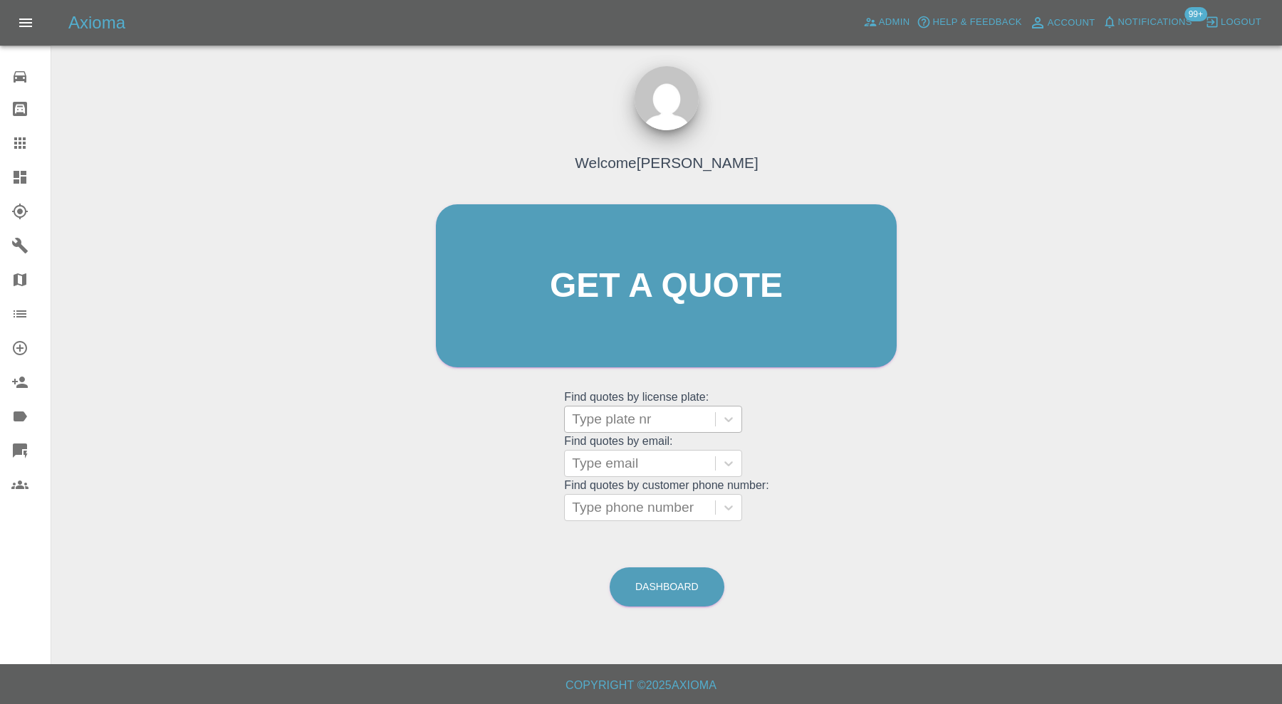
click at [610, 419] on div at bounding box center [640, 419] width 136 height 20
paste input "LG68MUC"
type input "LG68MUC"
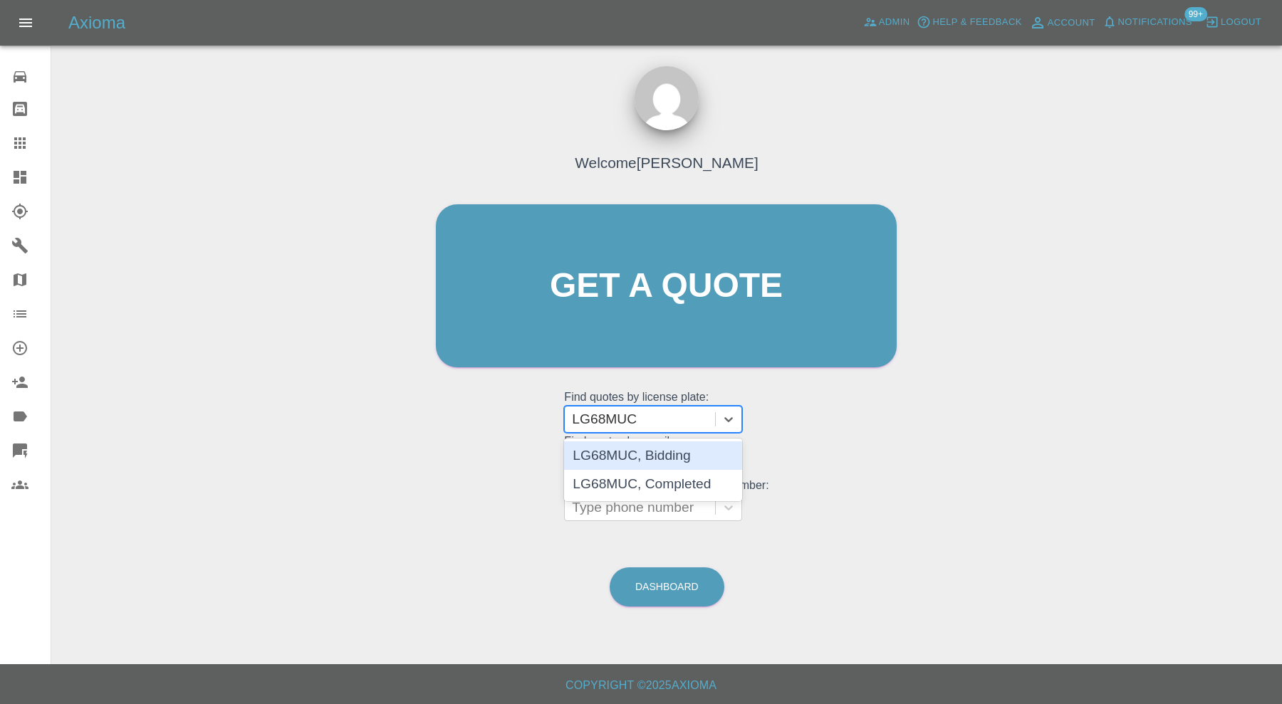
click at [674, 463] on div "LG68MUC, Bidding" at bounding box center [653, 456] width 178 height 28
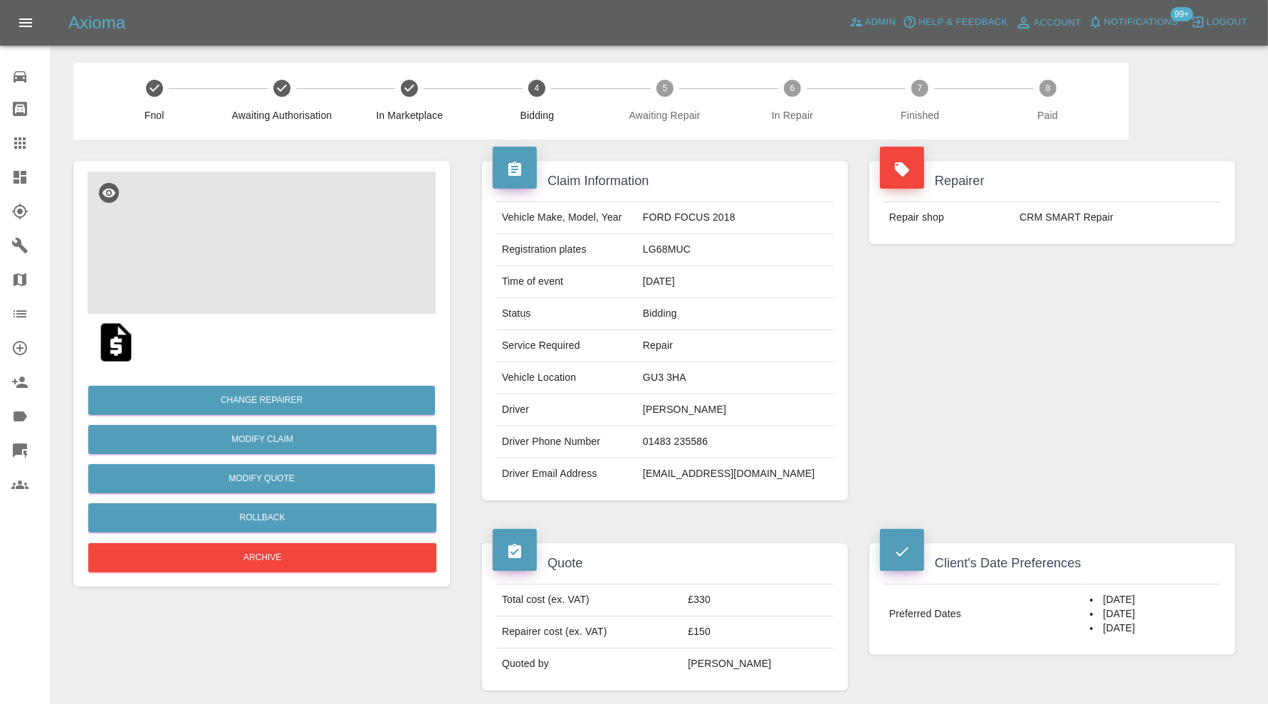
click at [286, 259] on img at bounding box center [262, 243] width 348 height 142
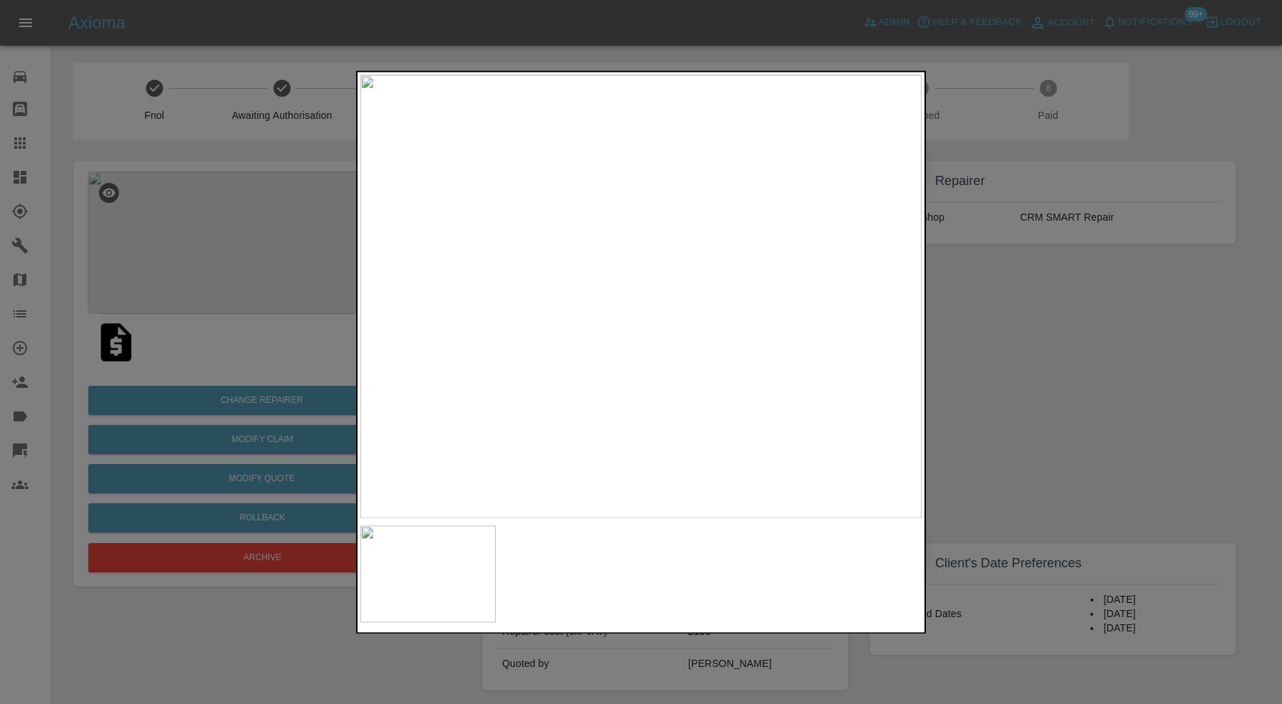
click at [1040, 383] on div at bounding box center [641, 352] width 1282 height 704
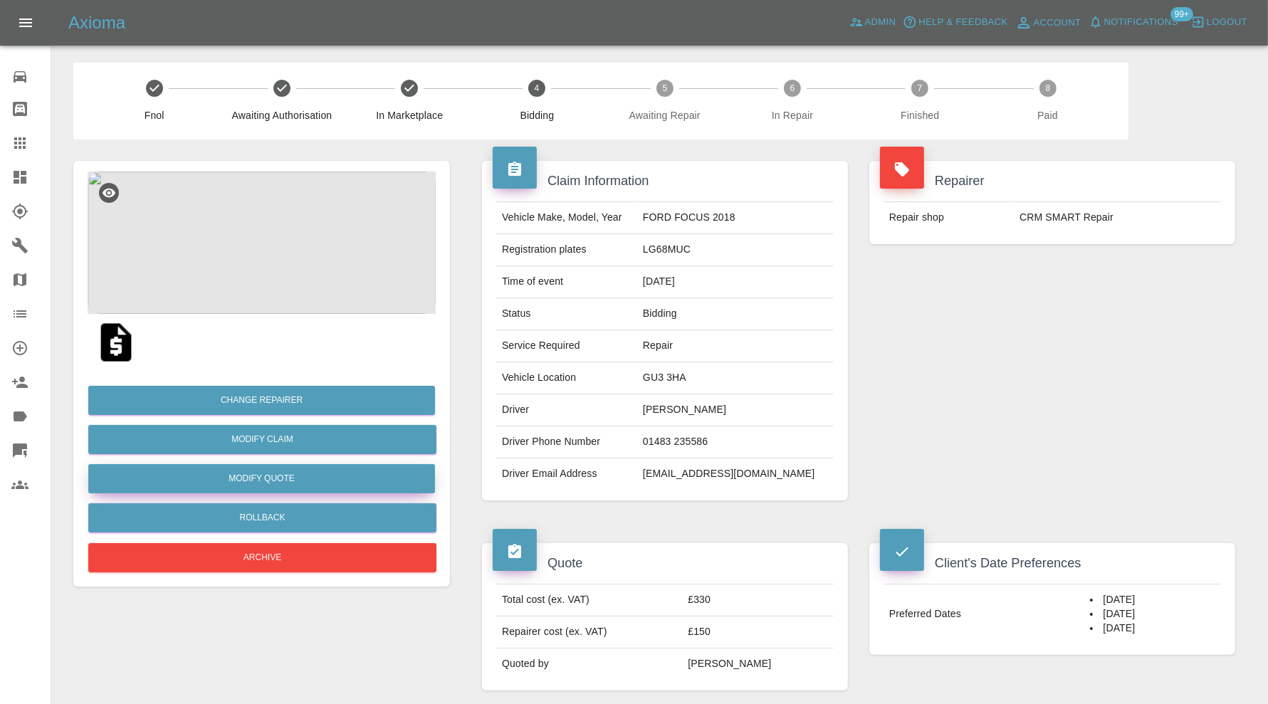
click at [303, 479] on button "Modify Quote" at bounding box center [261, 478] width 347 height 29
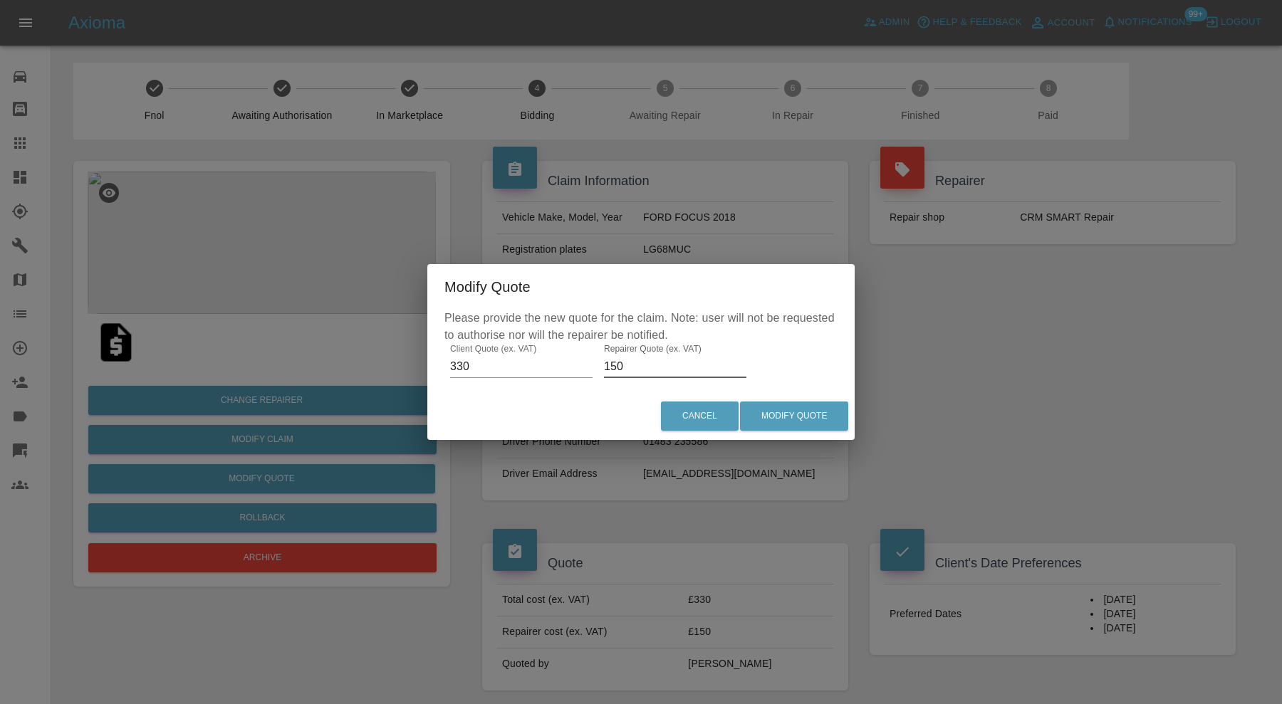
drag, startPoint x: 642, startPoint y: 365, endPoint x: 571, endPoint y: 378, distance: 71.8
click at [571, 378] on div "Please provide the new quote for the claim. Note: user will not be requested to…" at bounding box center [640, 351] width 427 height 83
type input "200"
click at [788, 417] on button "Modify Quote" at bounding box center [794, 416] width 108 height 29
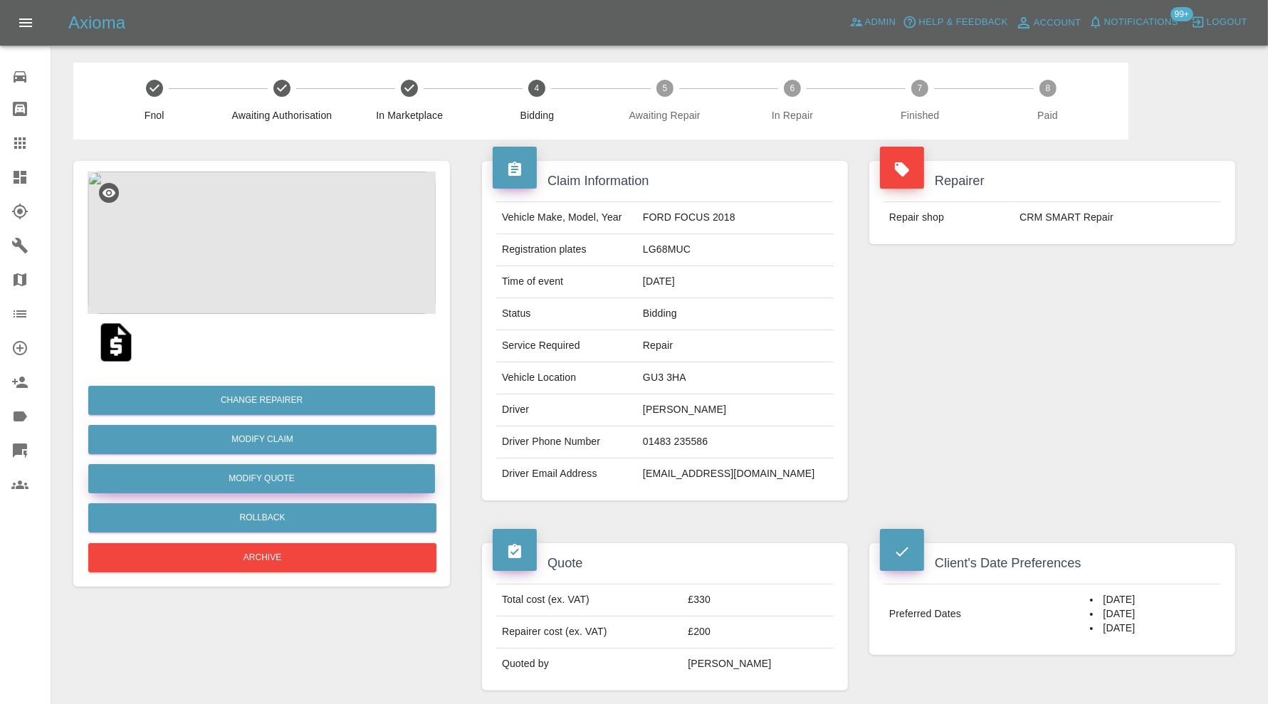
click at [304, 471] on button "Modify Quote" at bounding box center [261, 478] width 347 height 29
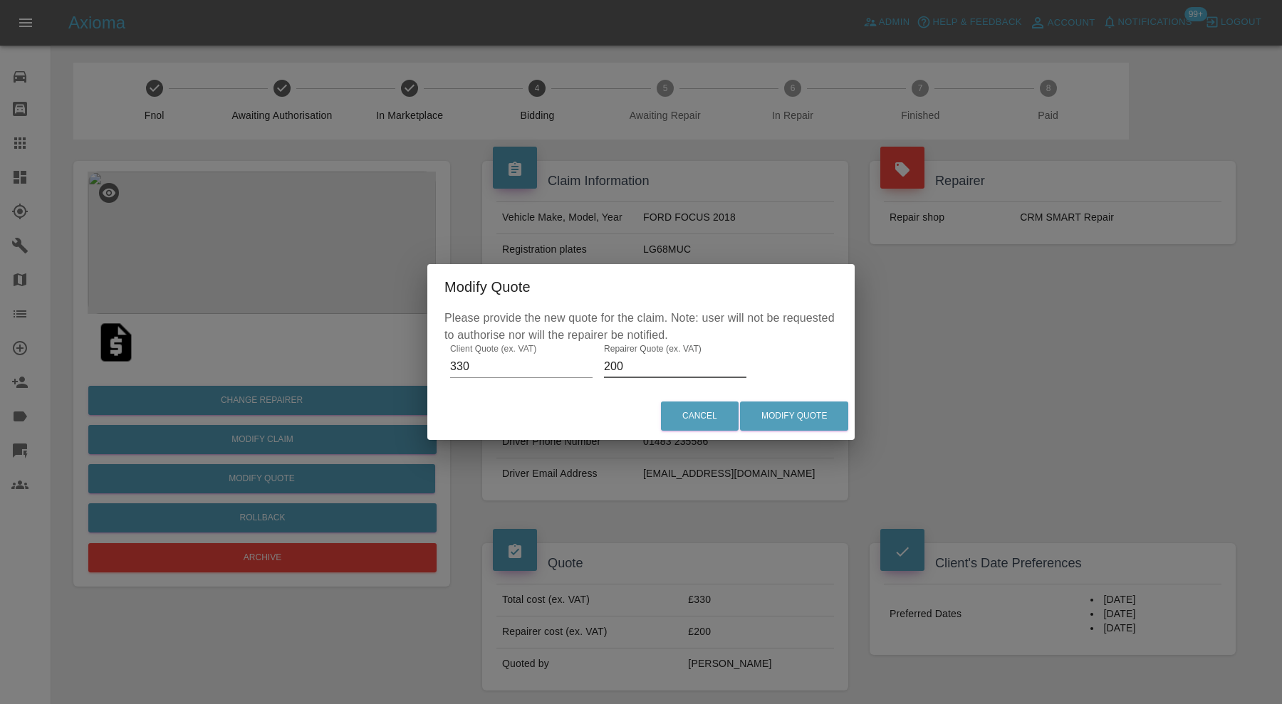
click at [630, 367] on input "200" at bounding box center [675, 366] width 142 height 23
type input "210"
click at [811, 416] on button "Modify Quote" at bounding box center [794, 416] width 108 height 29
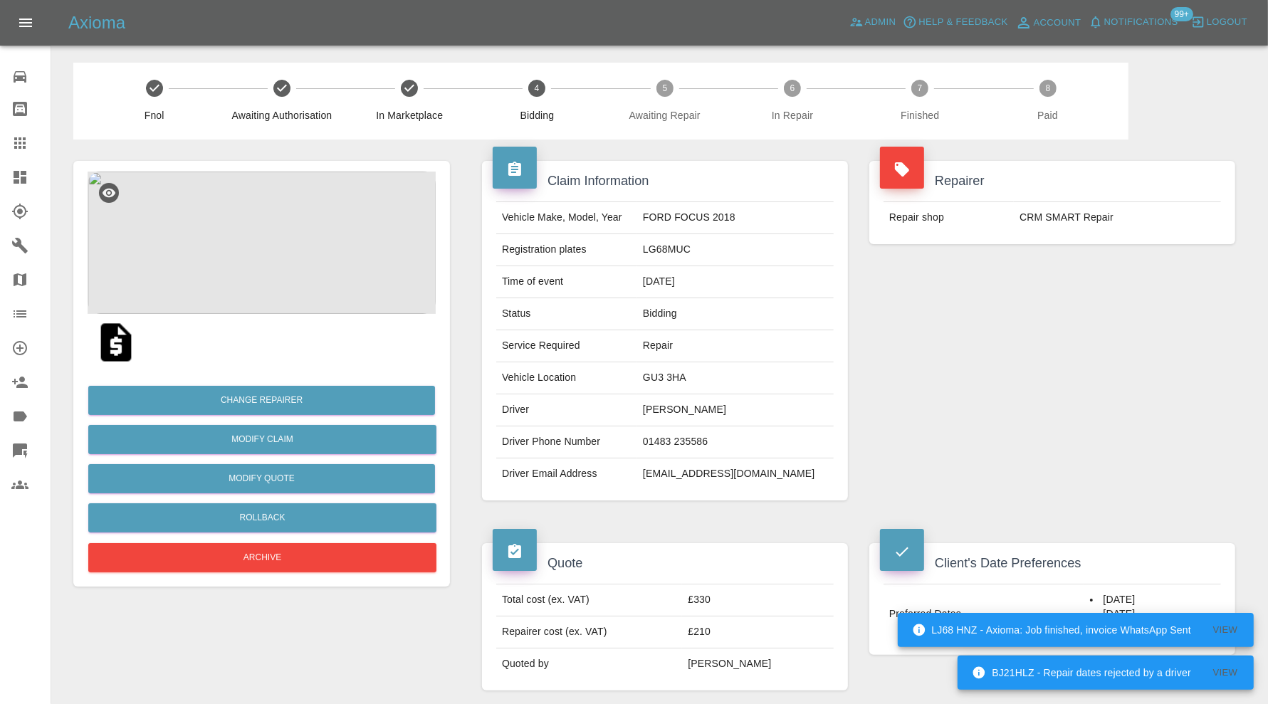
click at [289, 288] on img at bounding box center [262, 243] width 348 height 142
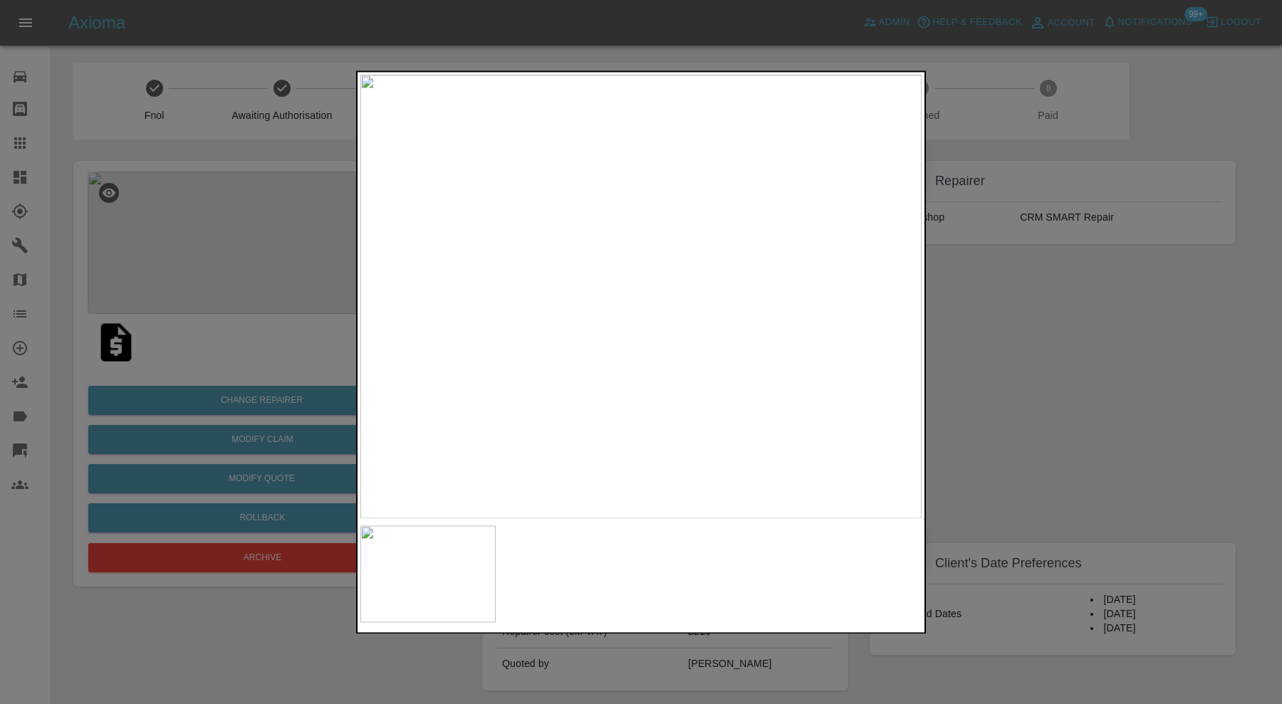
click at [1154, 375] on div at bounding box center [641, 352] width 1282 height 704
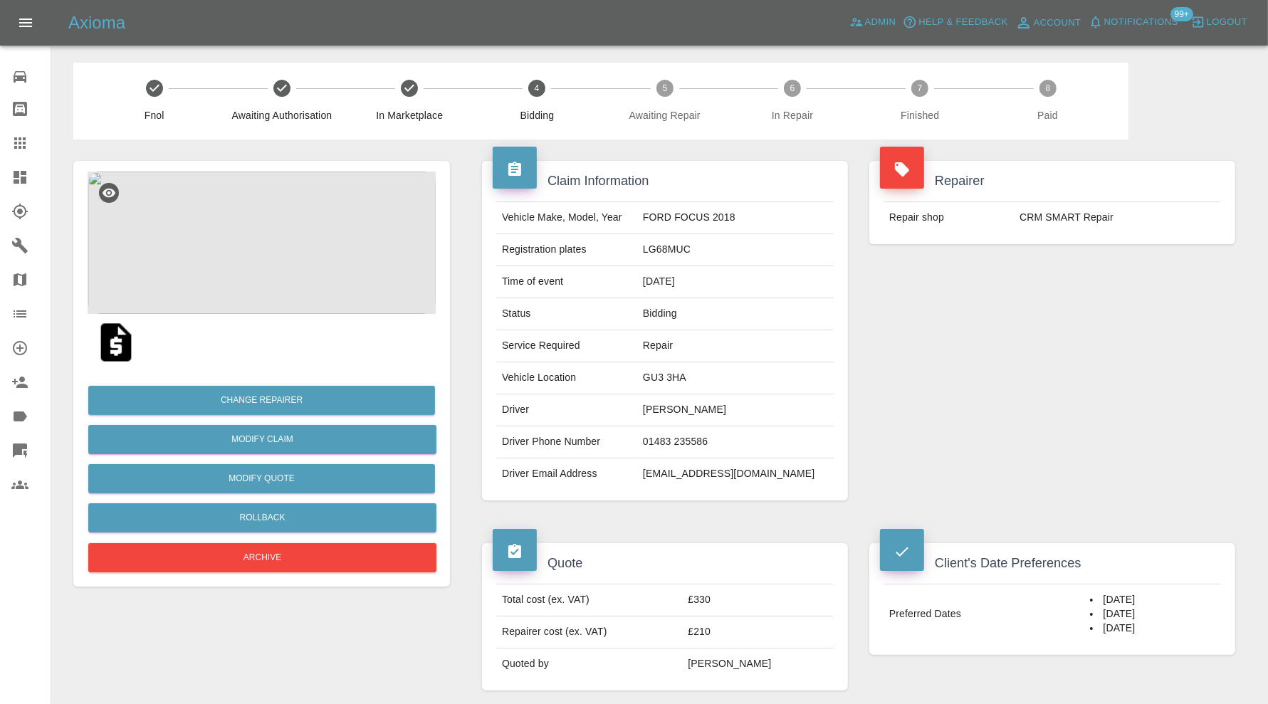
click at [11, 174] on icon at bounding box center [19, 177] width 17 height 17
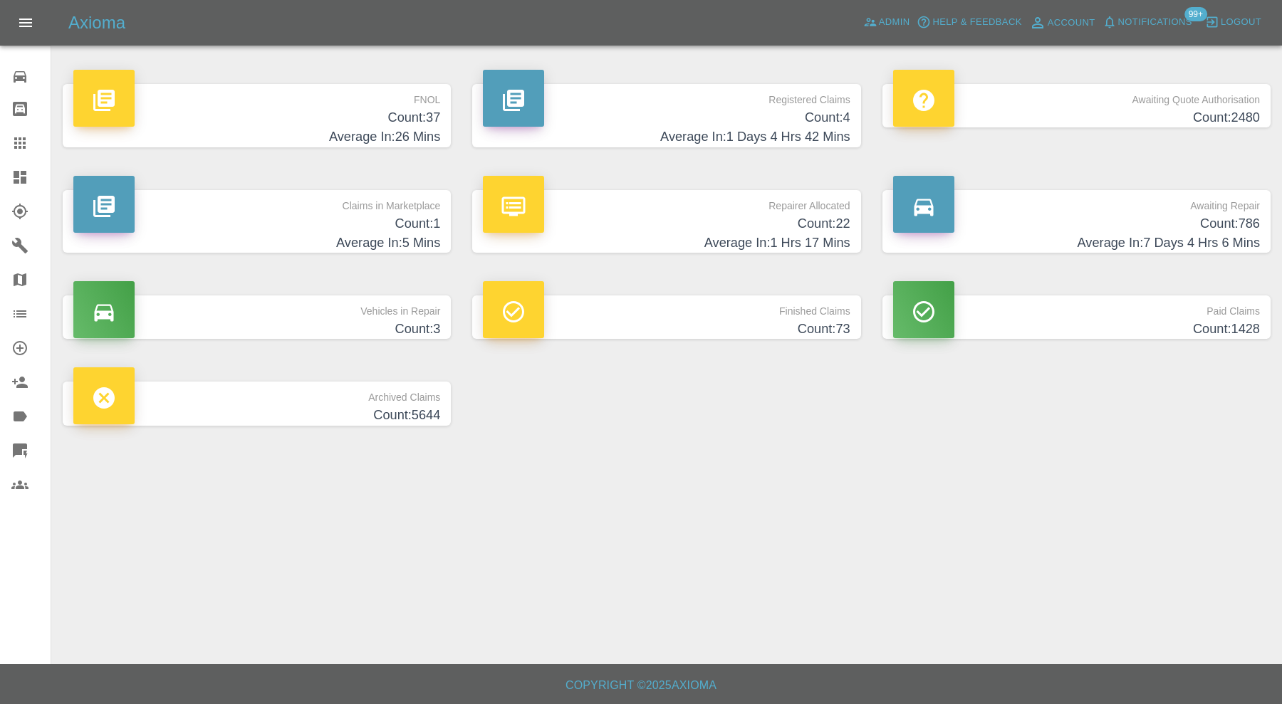
click at [344, 230] on h4 "Count: 1" at bounding box center [256, 223] width 367 height 19
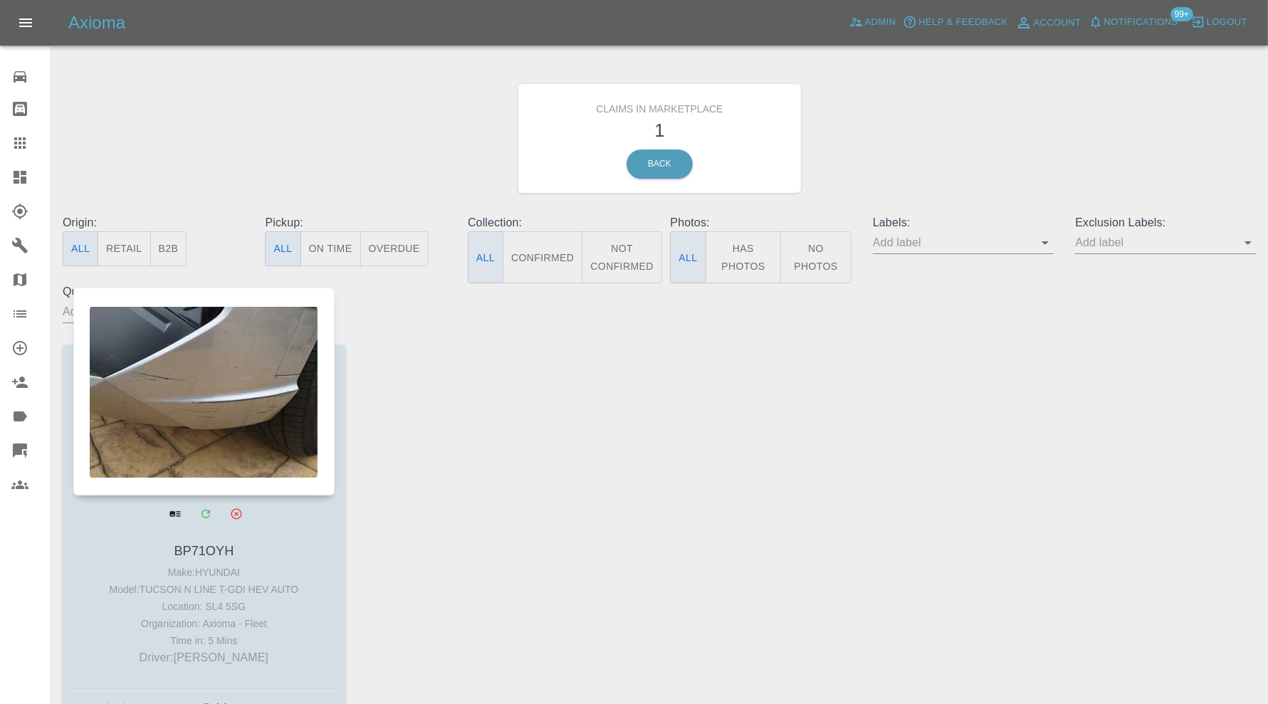
click at [239, 414] on div at bounding box center [203, 392] width 261 height 208
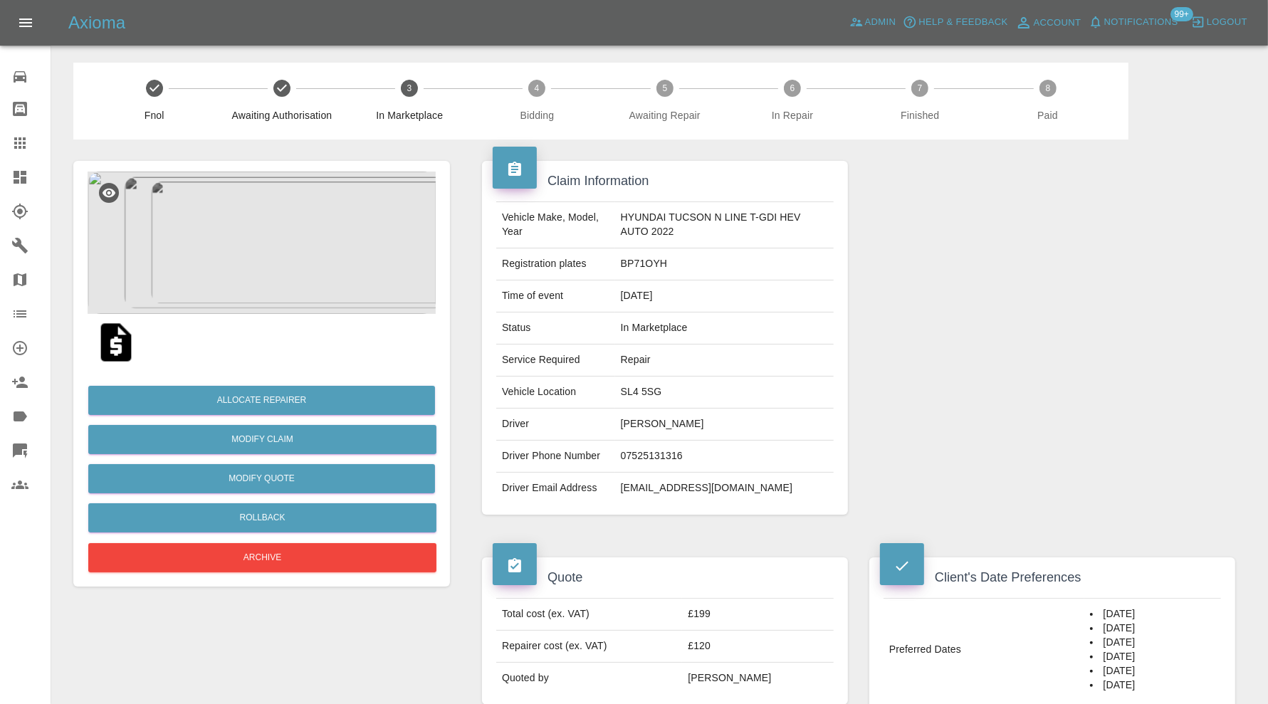
click at [313, 307] on img at bounding box center [262, 243] width 348 height 142
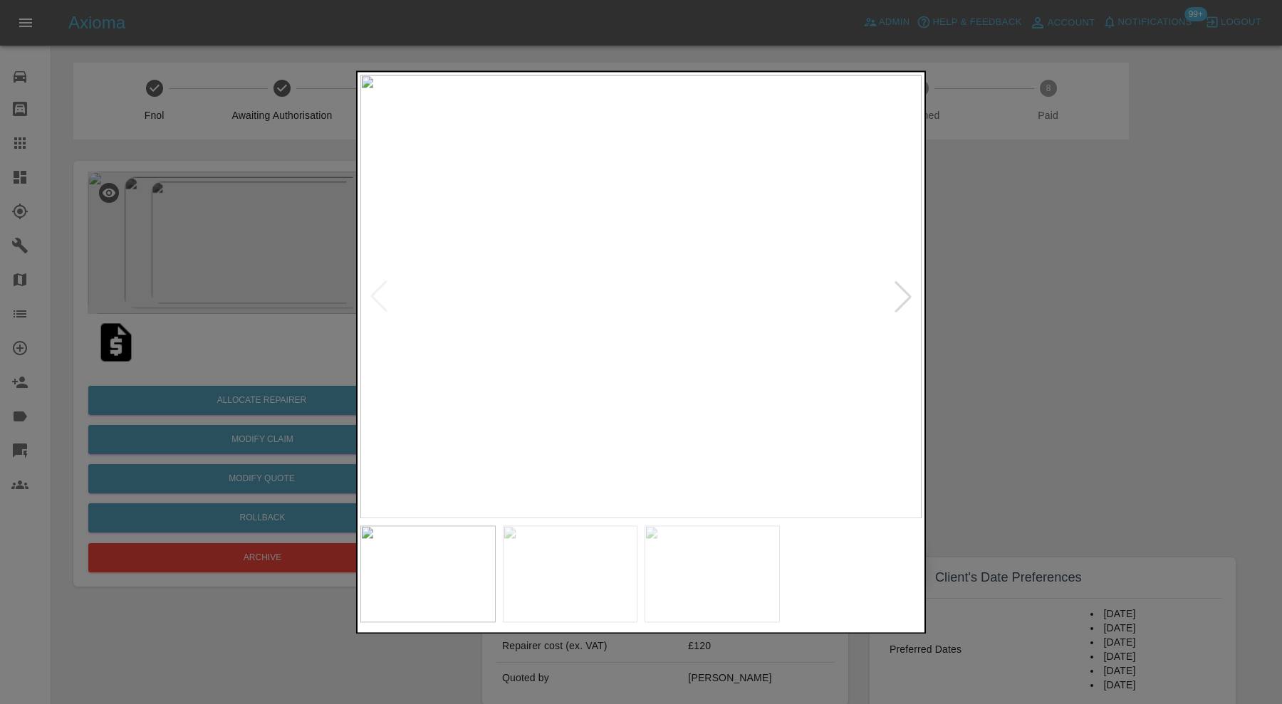
click at [898, 301] on div at bounding box center [902, 296] width 31 height 31
click at [898, 301] on img at bounding box center [640, 297] width 561 height 444
click at [907, 303] on img at bounding box center [640, 297] width 561 height 444
click at [905, 299] on img at bounding box center [640, 297] width 561 height 444
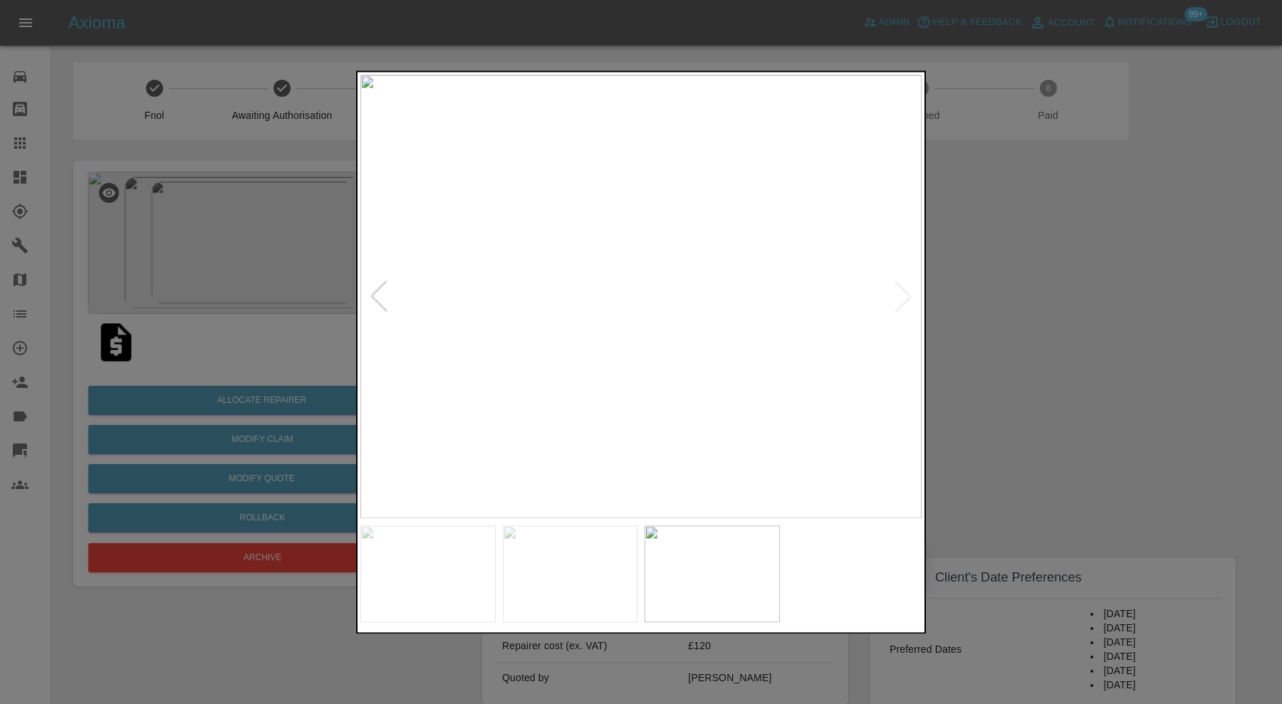
click at [374, 288] on div at bounding box center [378, 296] width 31 height 31
click at [904, 299] on div at bounding box center [902, 296] width 31 height 31
click at [1075, 296] on div at bounding box center [641, 352] width 1282 height 704
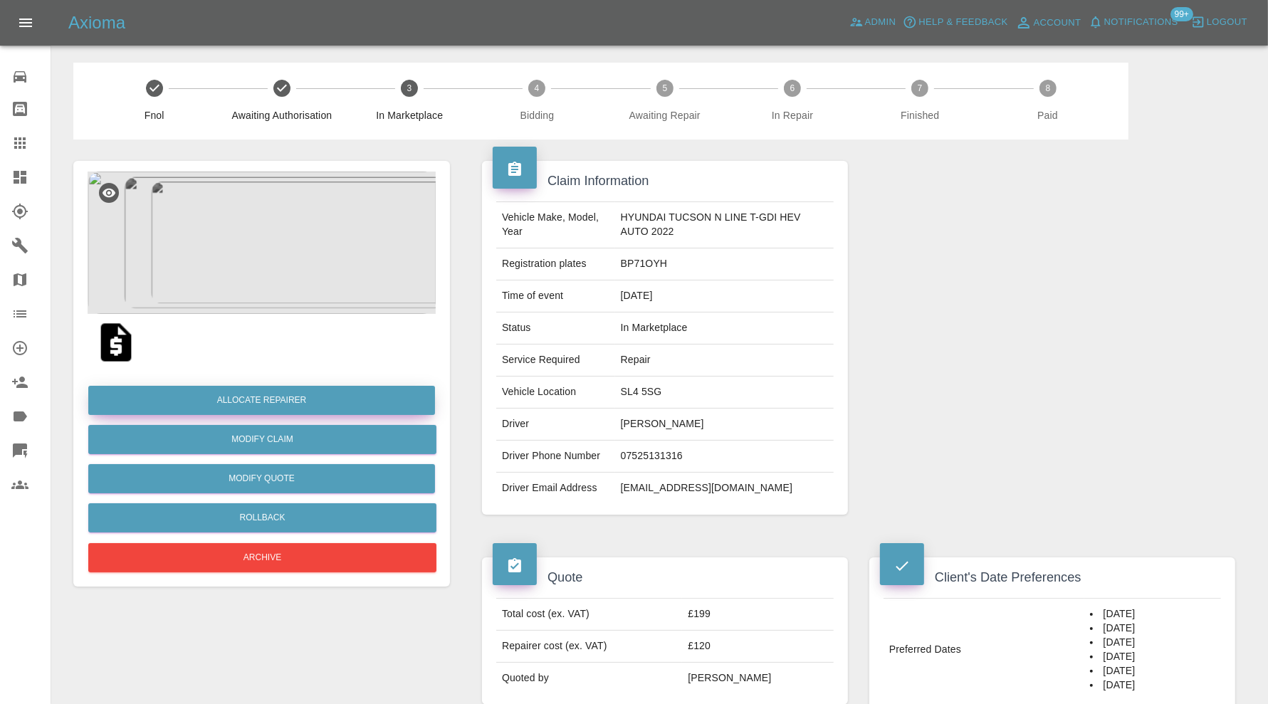
click at [291, 400] on button "Allocate Repairer" at bounding box center [261, 400] width 347 height 29
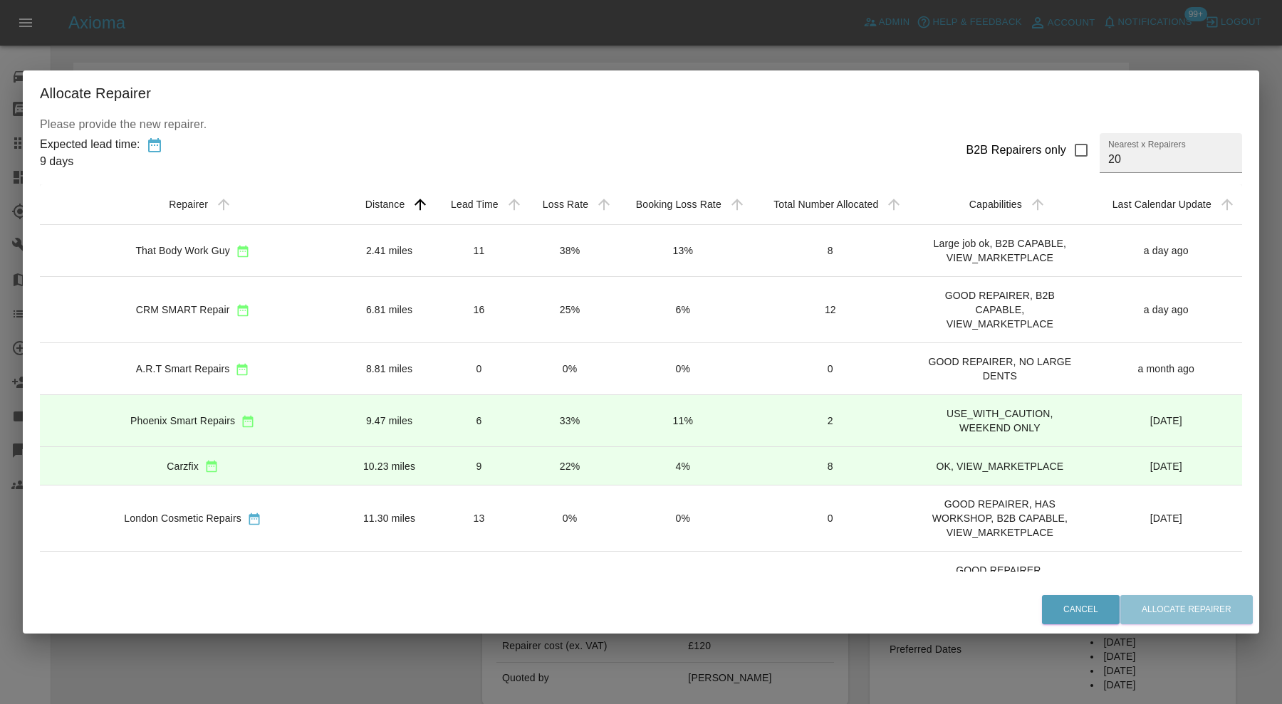
click at [433, 248] on td "11" at bounding box center [479, 250] width 92 height 52
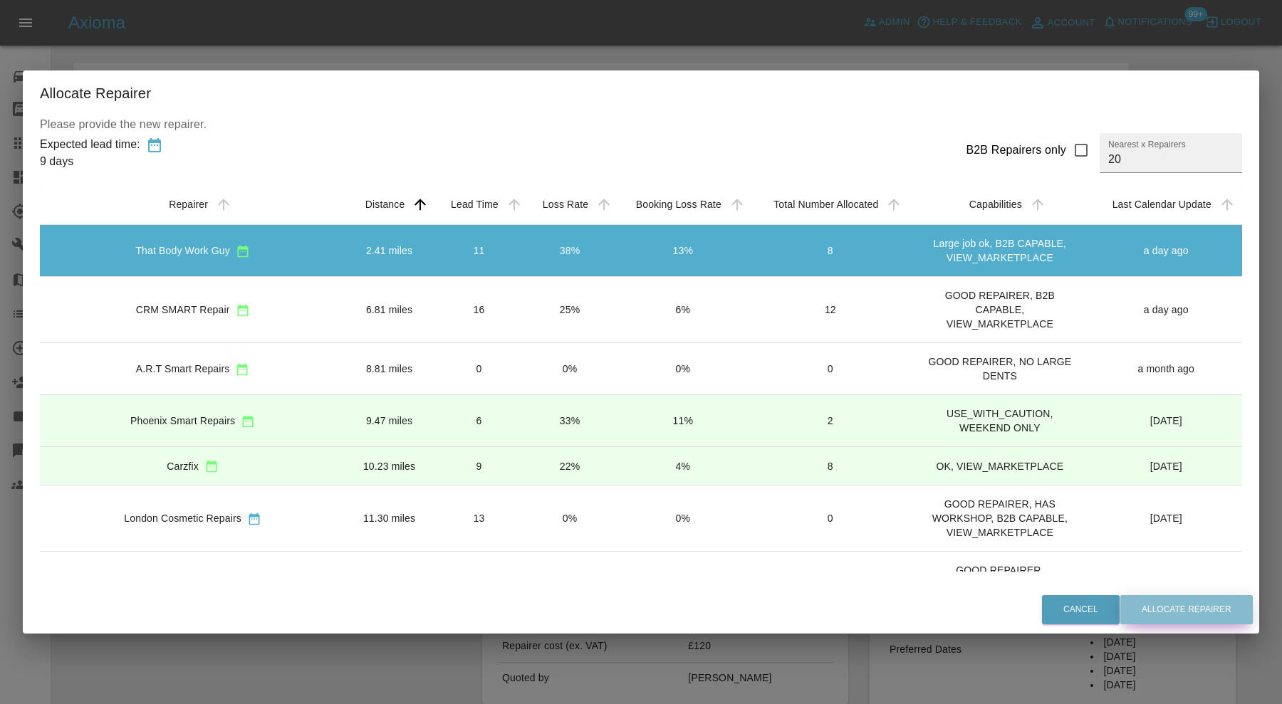
click at [1173, 609] on button "Allocate Repairer" at bounding box center [1186, 609] width 132 height 29
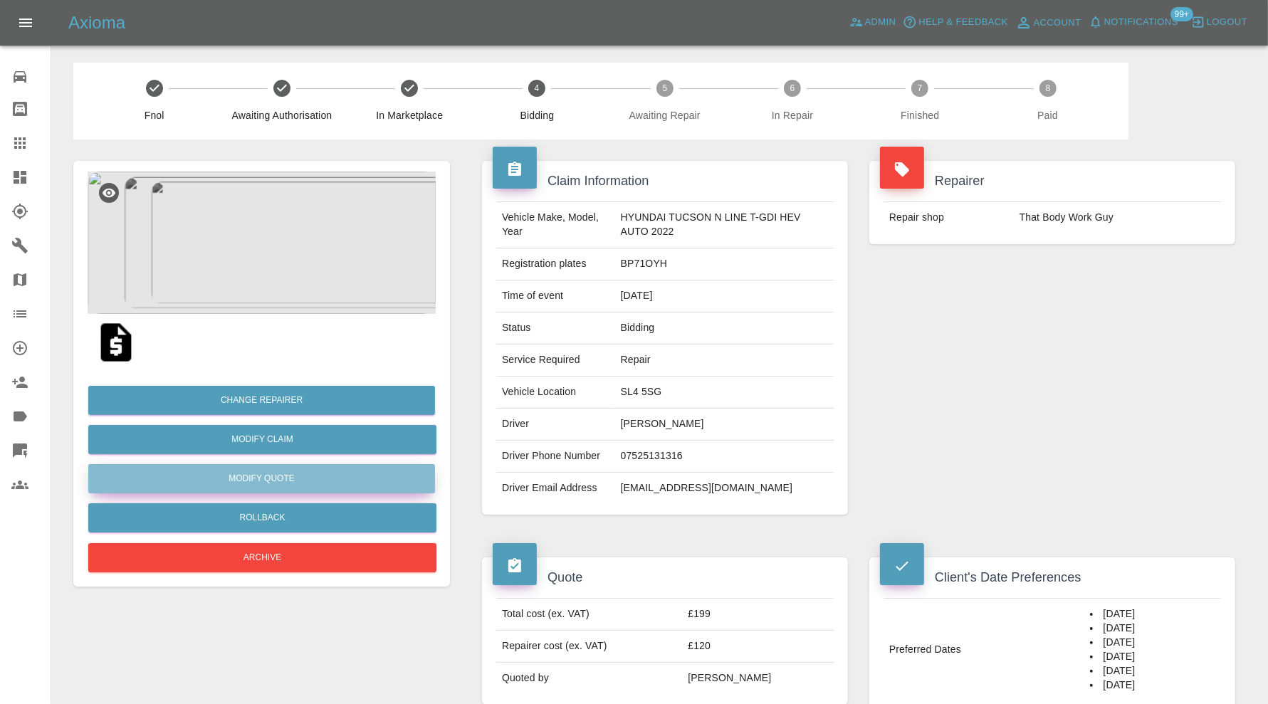
click at [370, 474] on button "Modify Quote" at bounding box center [261, 478] width 347 height 29
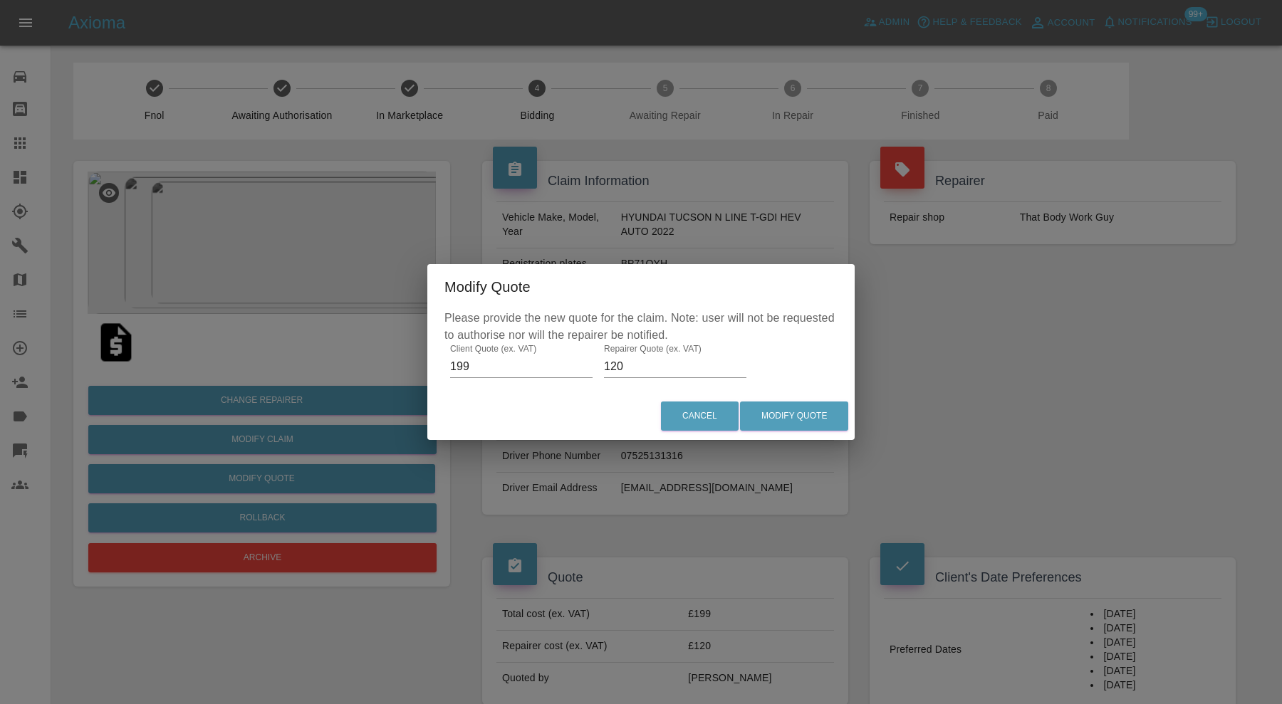
click at [672, 360] on input "120" at bounding box center [675, 366] width 142 height 23
type input "125"
click at [760, 406] on button "Modify Quote" at bounding box center [794, 416] width 108 height 29
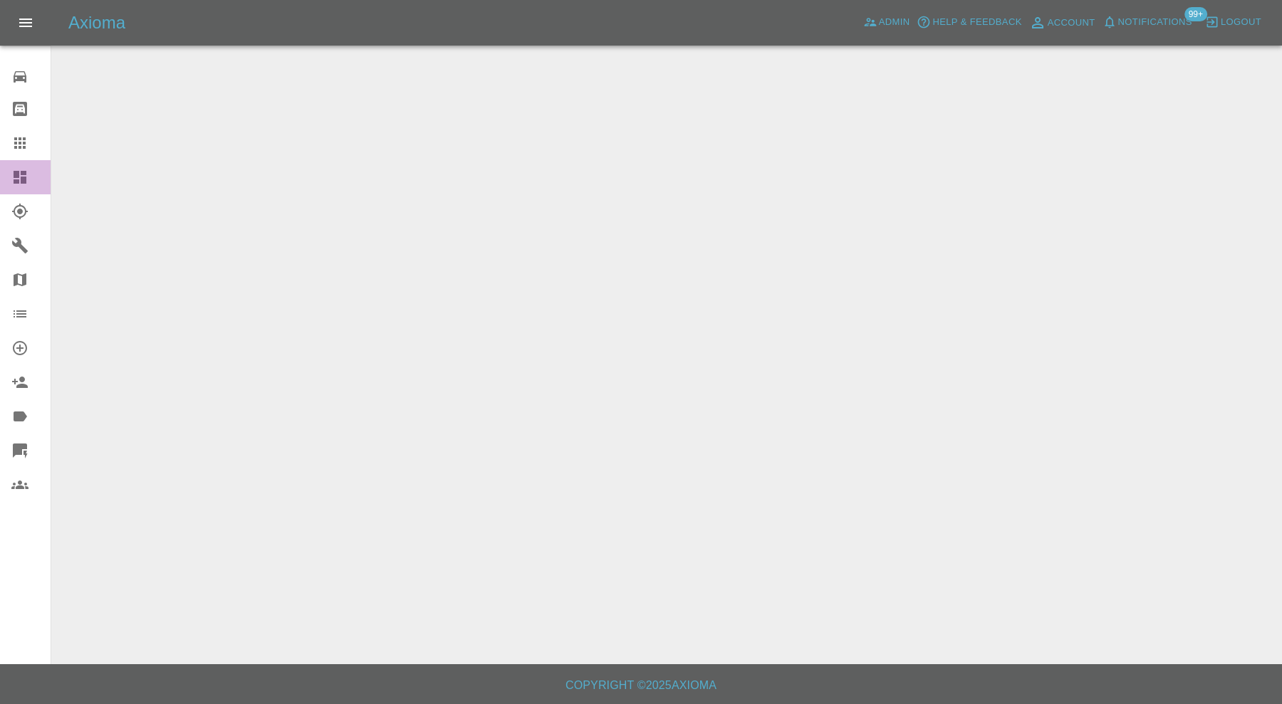
click at [28, 167] on link "Dashboard" at bounding box center [25, 177] width 51 height 34
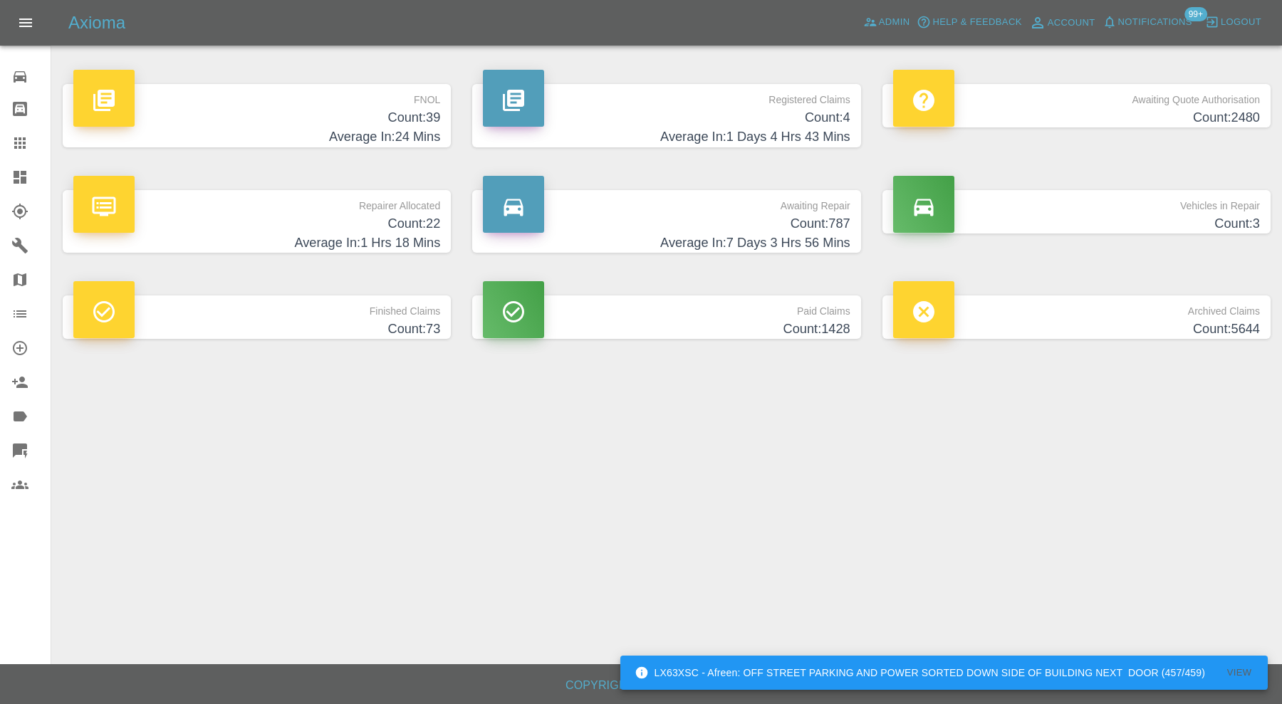
click at [393, 239] on h4 "Average In: 1 Hrs 18 Mins" at bounding box center [256, 243] width 367 height 19
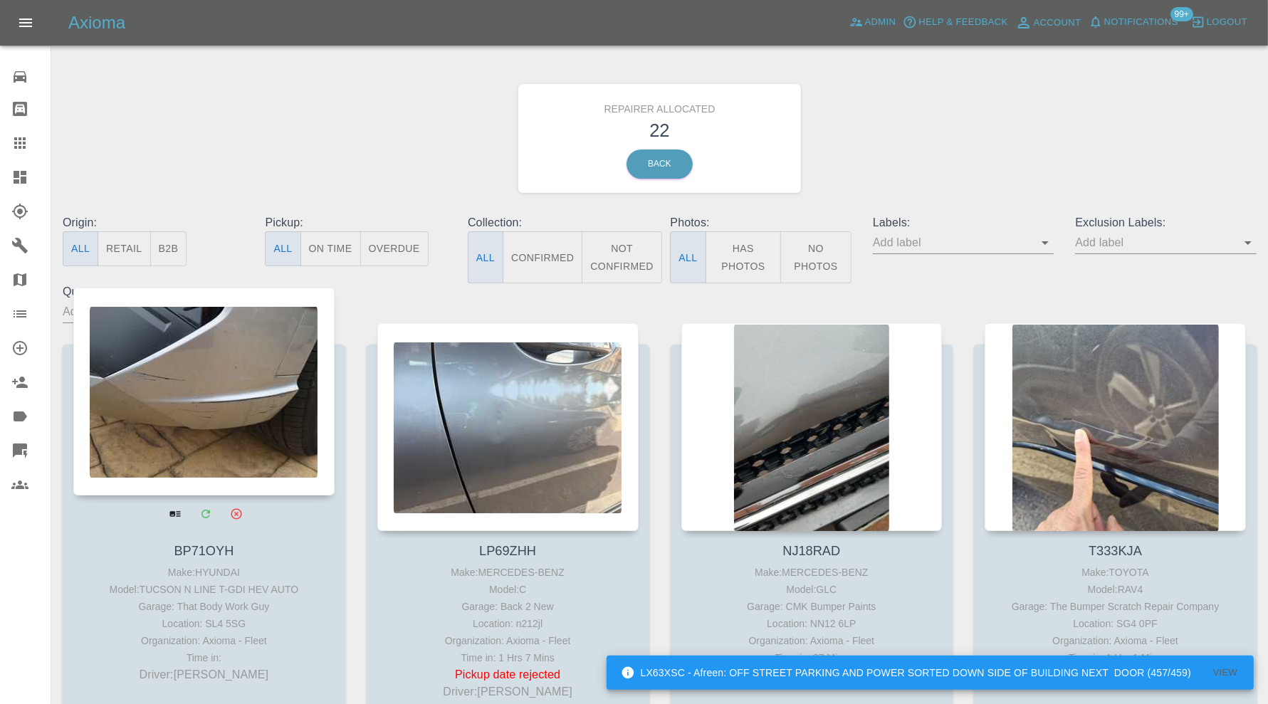
click at [189, 432] on div at bounding box center [203, 392] width 261 height 208
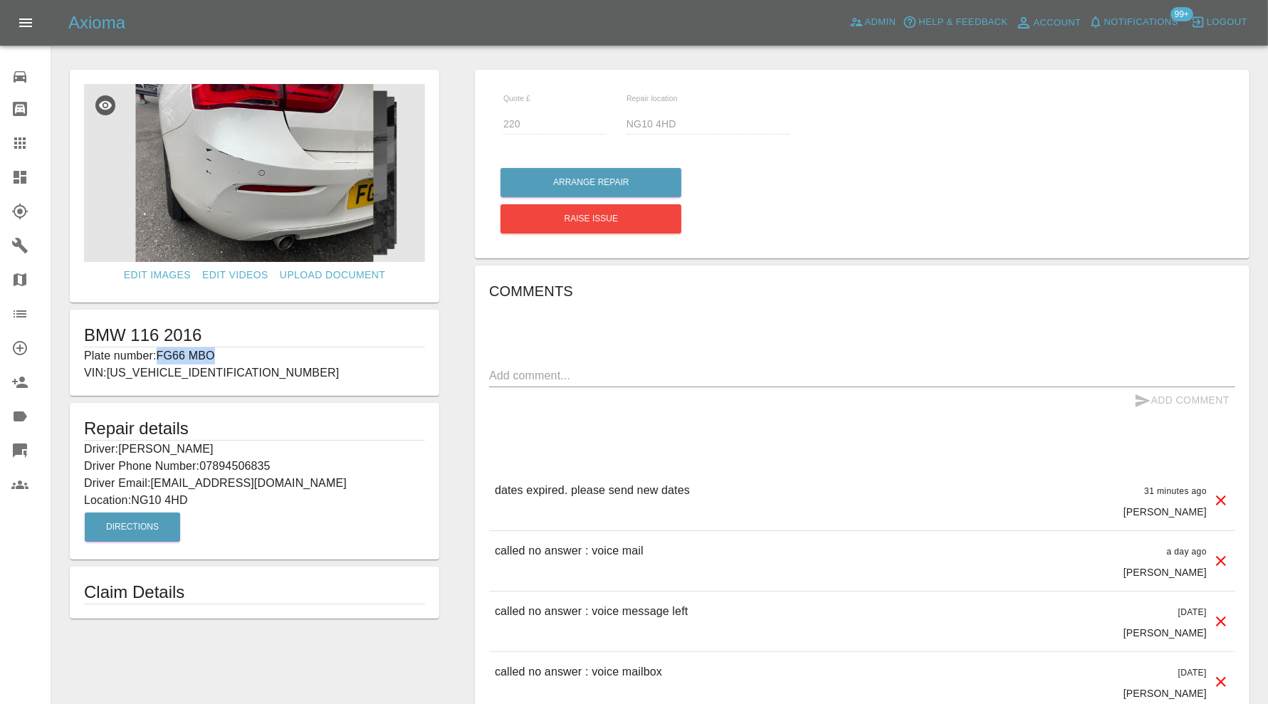
drag, startPoint x: 223, startPoint y: 350, endPoint x: 160, endPoint y: 353, distance: 62.7
click at [160, 353] on p "Plate number: FG66 MBO" at bounding box center [254, 356] width 341 height 17
copy p "FG66 MBO"
click at [24, 140] on icon at bounding box center [19, 143] width 17 height 17
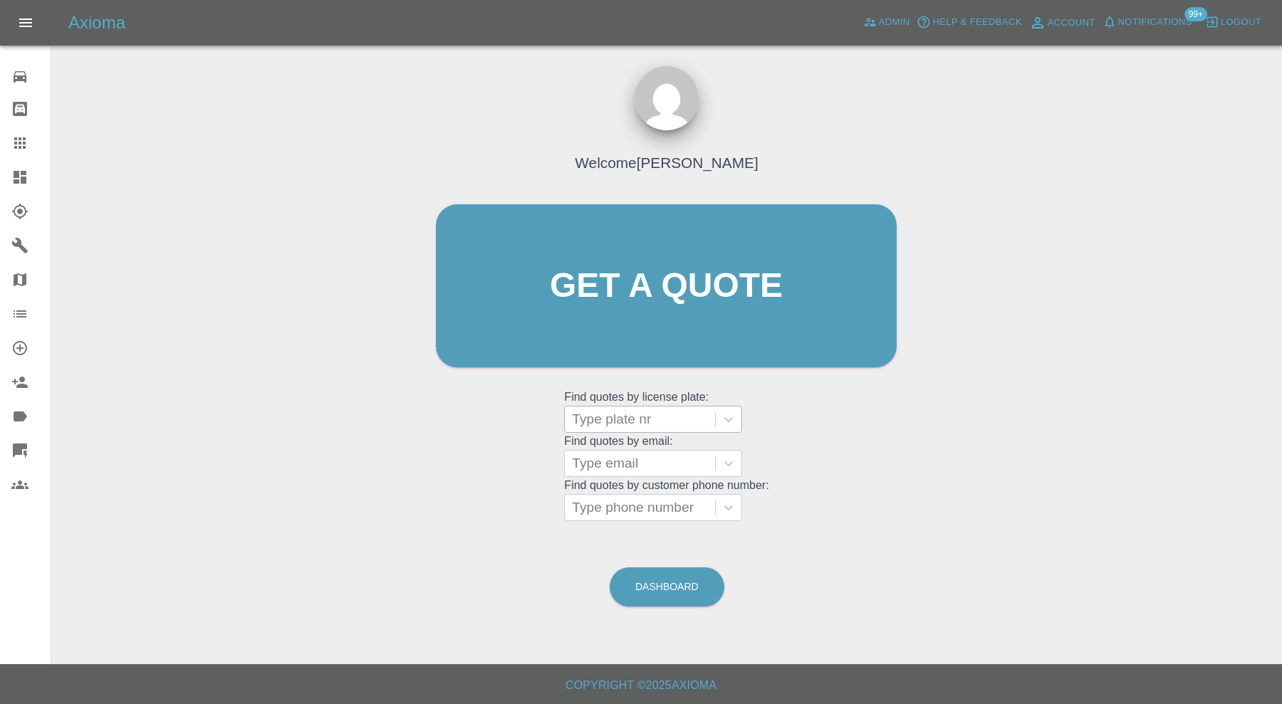
click at [616, 424] on div at bounding box center [640, 419] width 136 height 20
paste input "FG66 MBO"
type input "FG66 MBO"
click at [624, 448] on div "FG66 MBO, Bidding" at bounding box center [653, 456] width 178 height 28
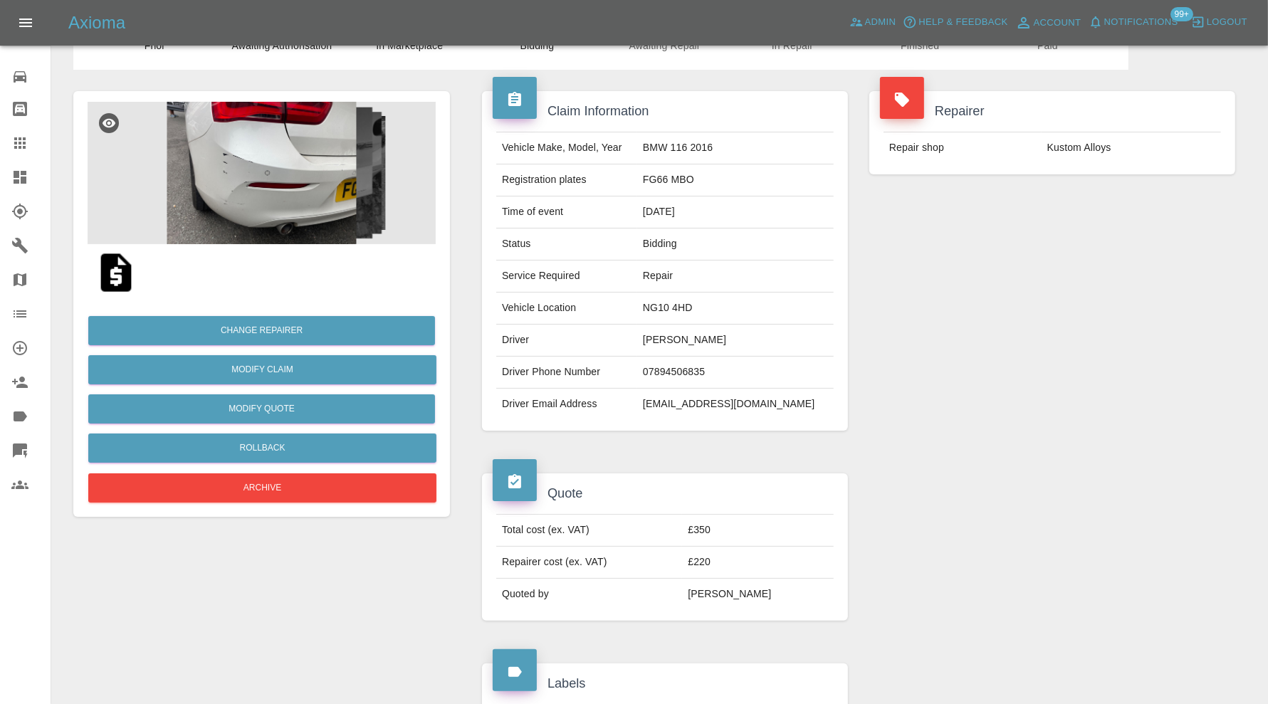
scroll to position [56, 0]
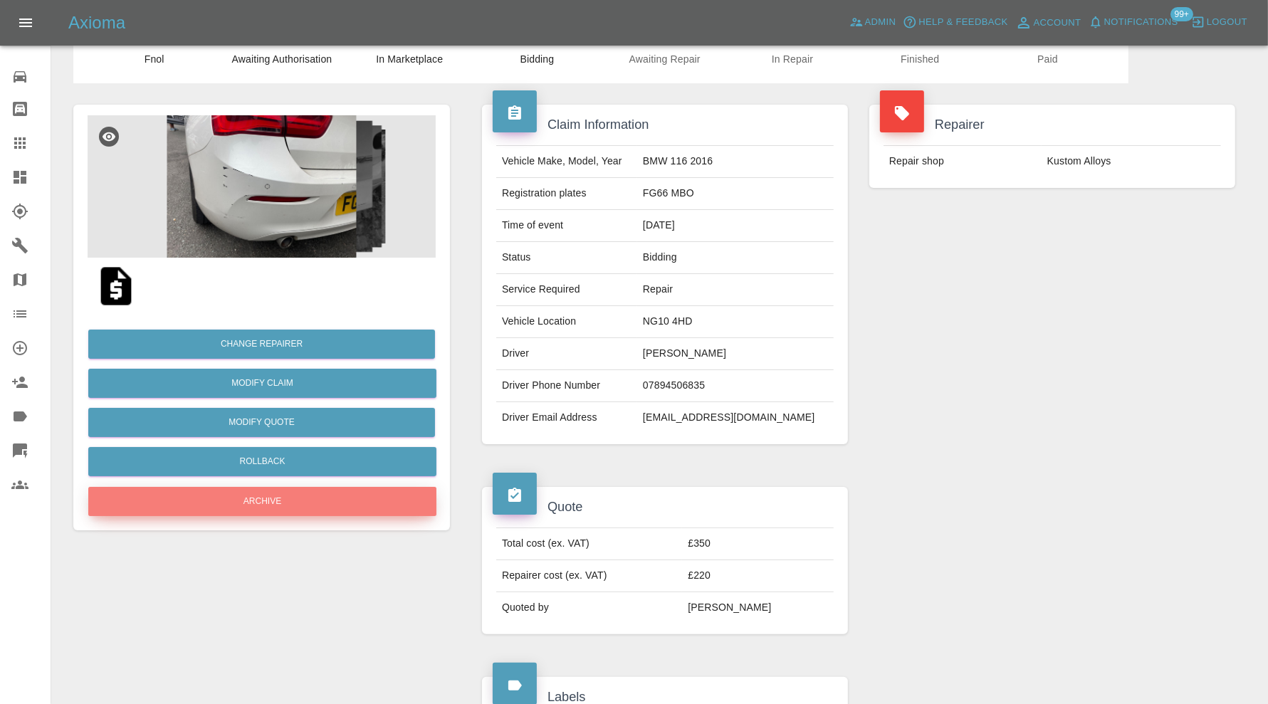
click at [343, 491] on button "Archive" at bounding box center [262, 501] width 348 height 29
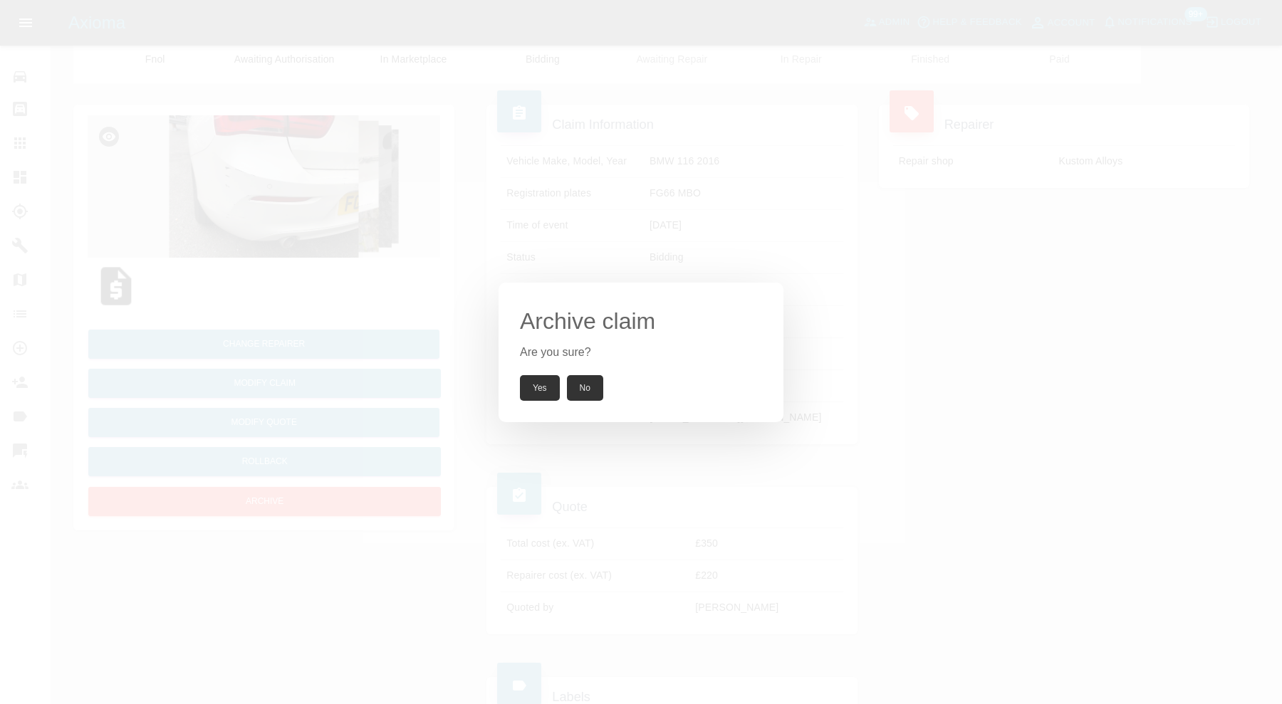
click at [527, 382] on button "Yes" at bounding box center [540, 388] width 40 height 26
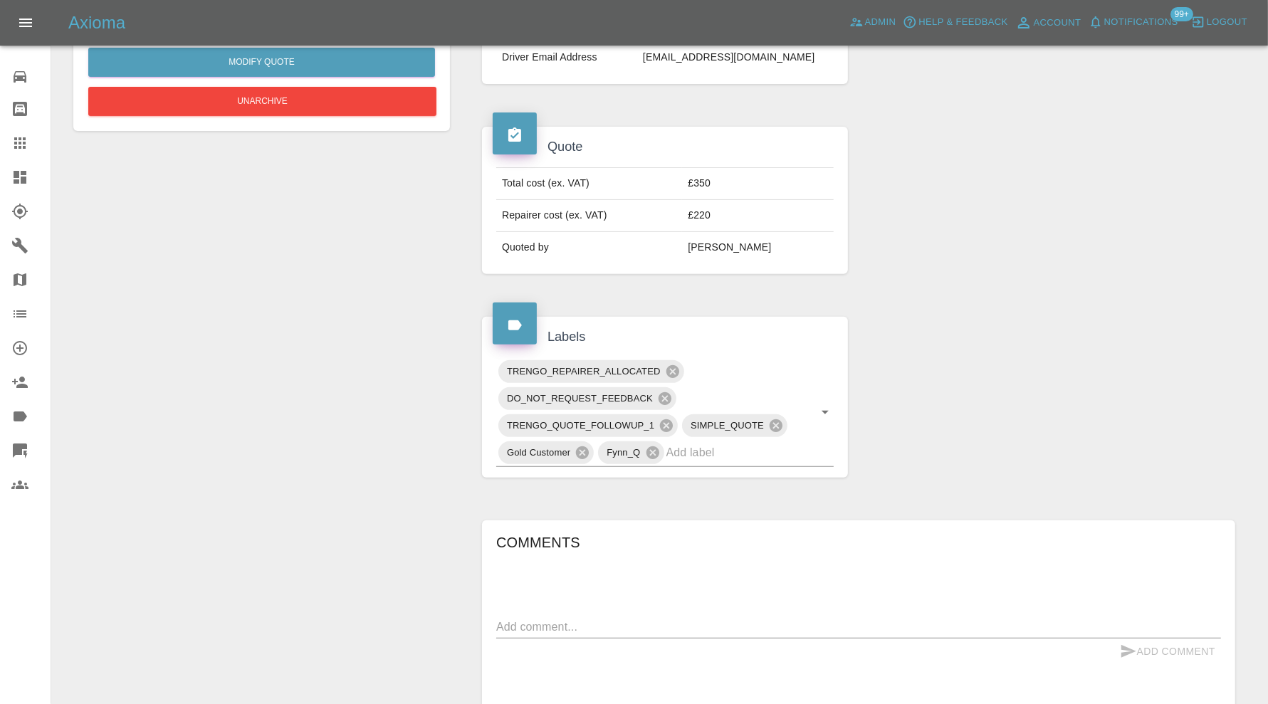
scroll to position [649, 0]
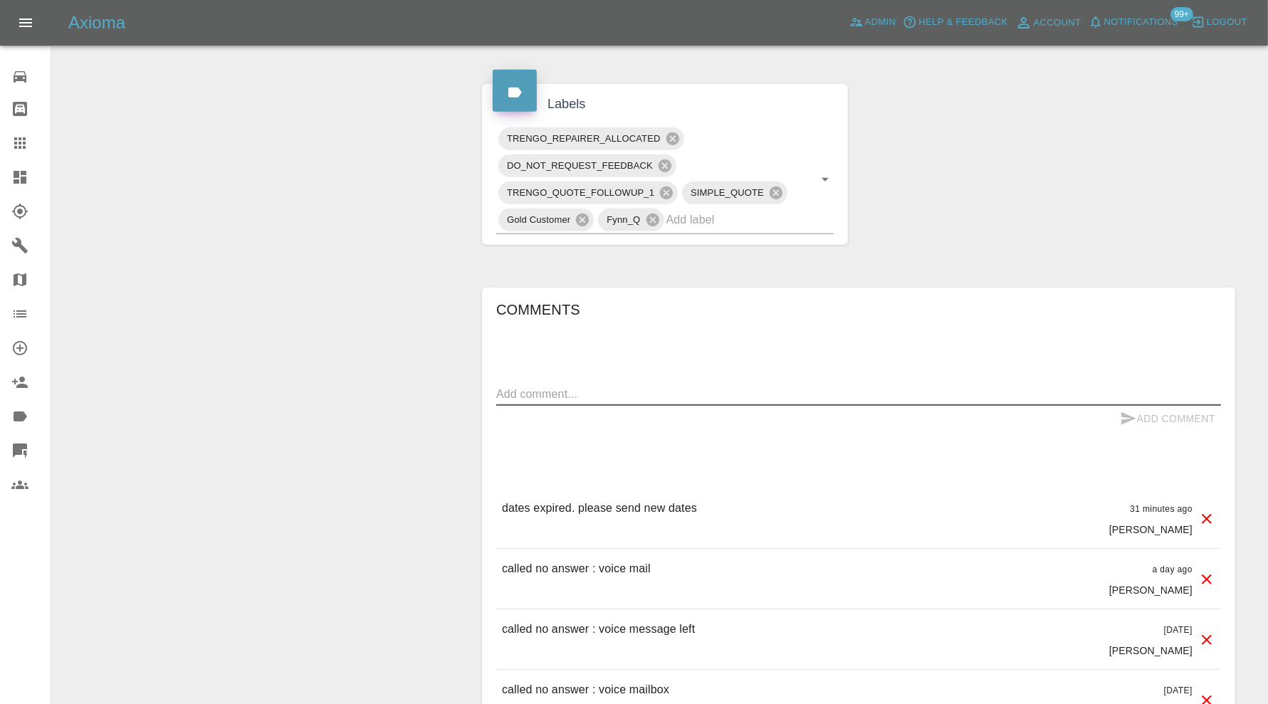
click at [619, 387] on textarea at bounding box center [858, 394] width 725 height 16
type textarea "requesting alternate location"
click at [1201, 420] on button "Add Comment" at bounding box center [1167, 419] width 107 height 26
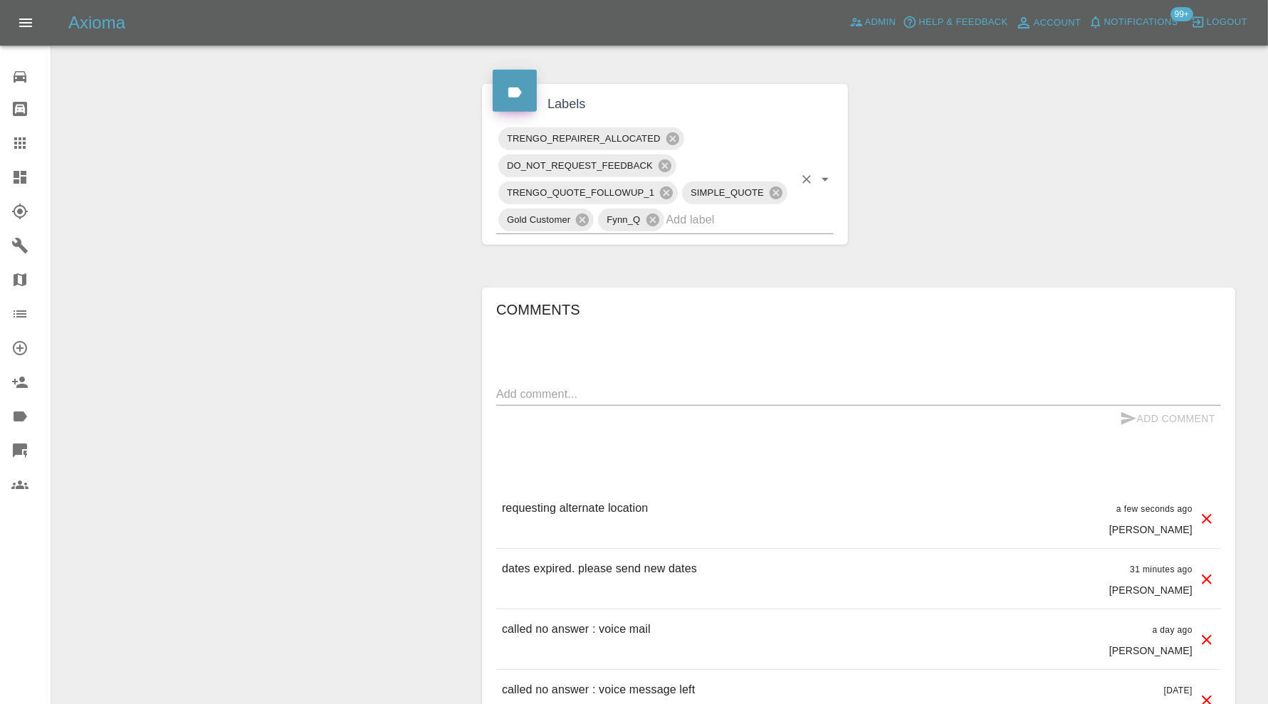
click at [720, 221] on input "text" at bounding box center [730, 220] width 127 height 22
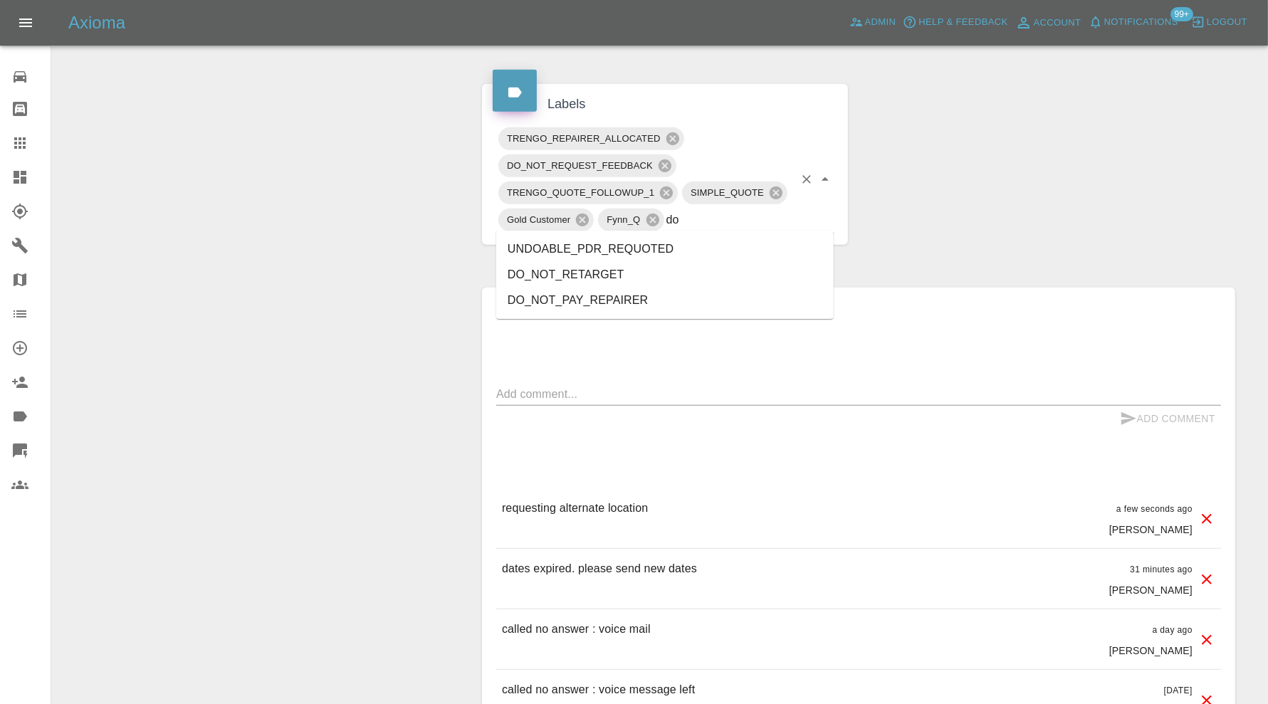
type input "do"
click at [1001, 301] on h6 "Comments" at bounding box center [858, 309] width 725 height 23
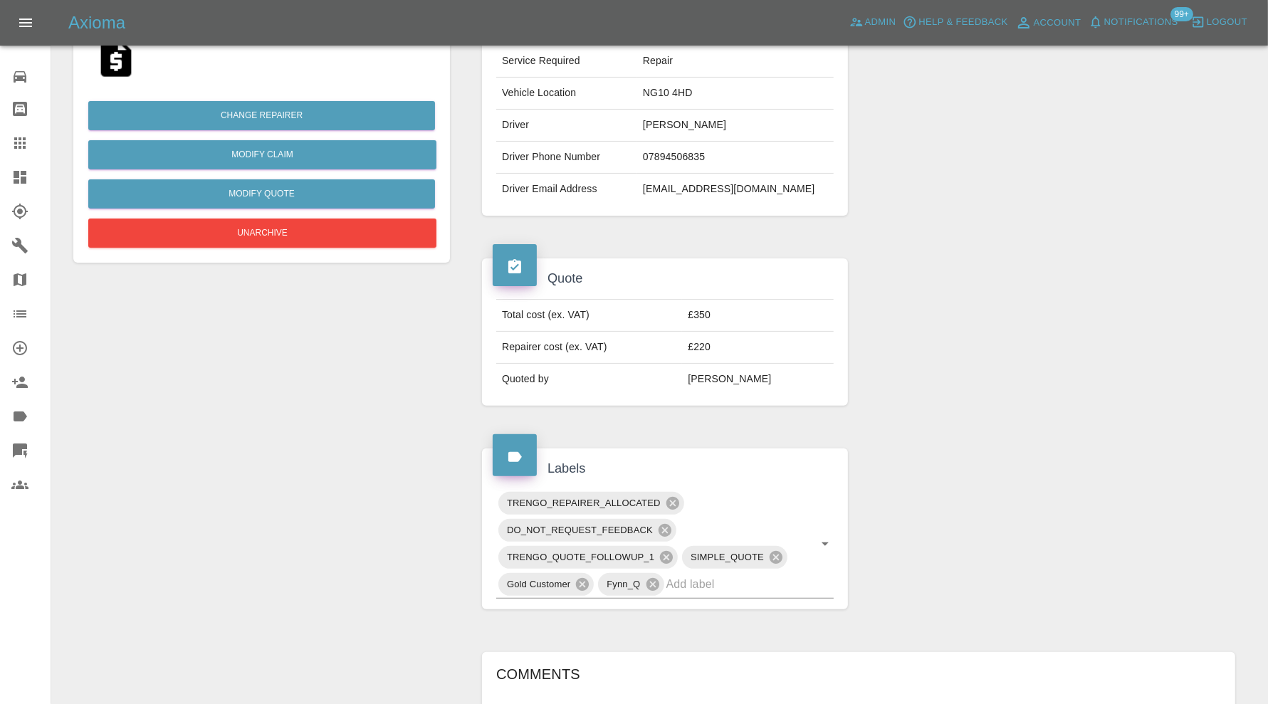
scroll to position [56, 0]
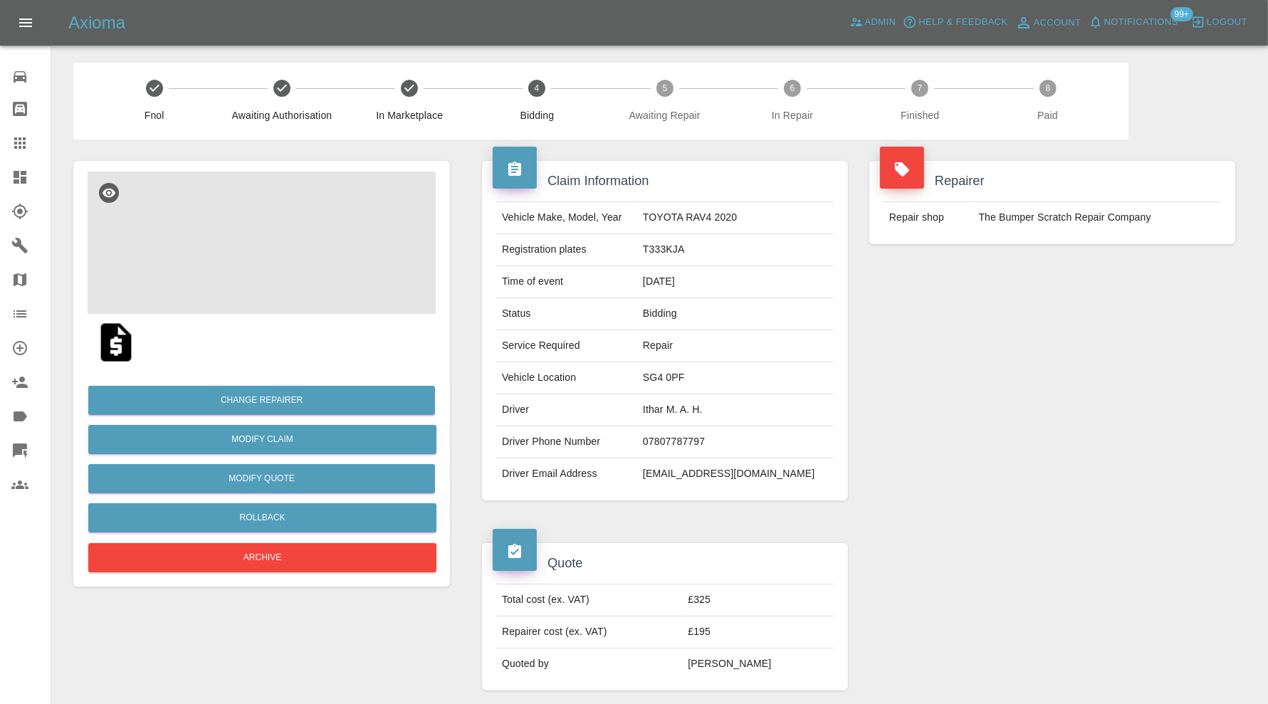
click at [276, 239] on img at bounding box center [262, 243] width 348 height 142
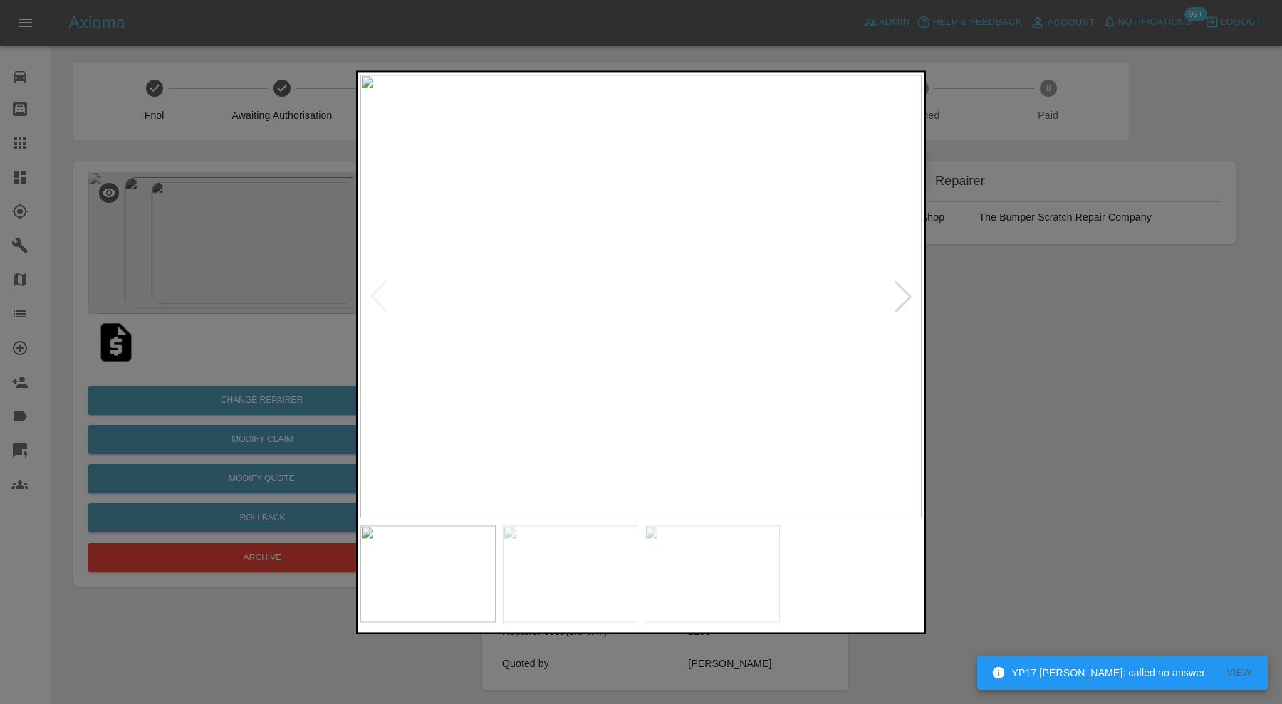
click at [909, 296] on div at bounding box center [902, 296] width 31 height 31
click at [909, 296] on img at bounding box center [640, 297] width 561 height 444
click at [968, 310] on div at bounding box center [641, 352] width 1282 height 704
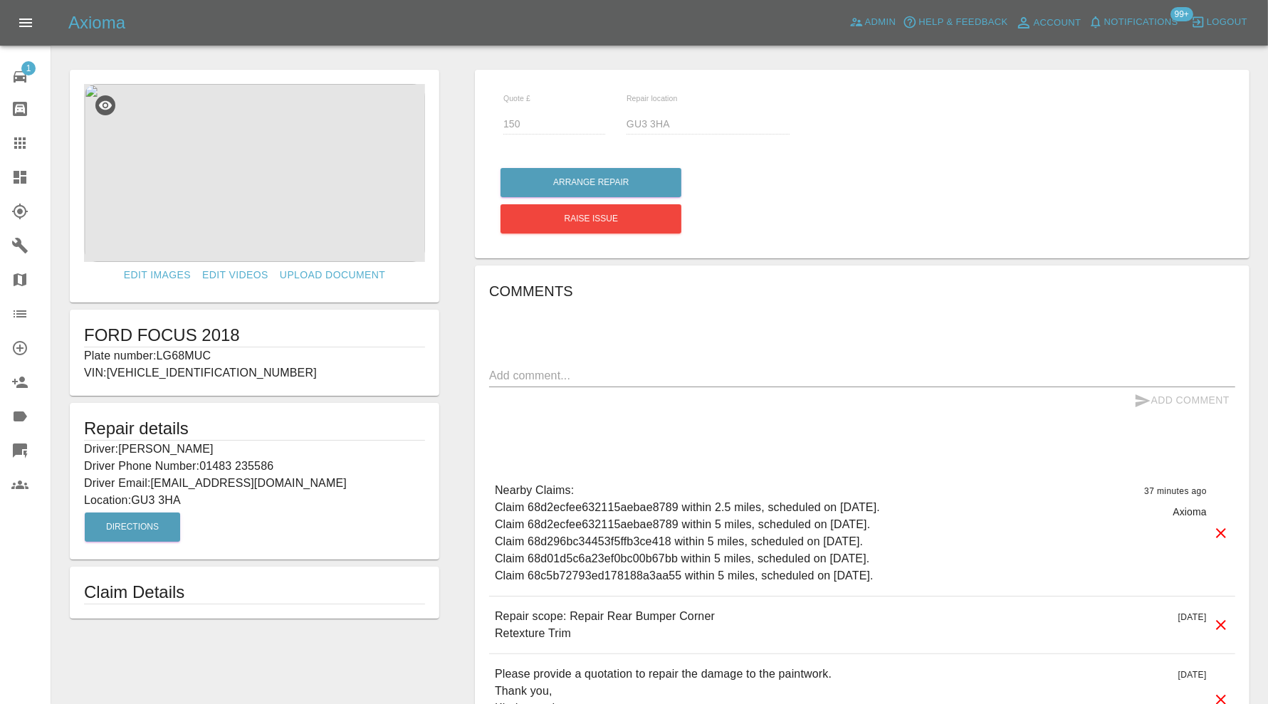
click at [199, 355] on p "Plate number: LG68MUC" at bounding box center [254, 356] width 341 height 17
copy p "LG68MUC"
click at [19, 140] on icon at bounding box center [19, 143] width 17 height 17
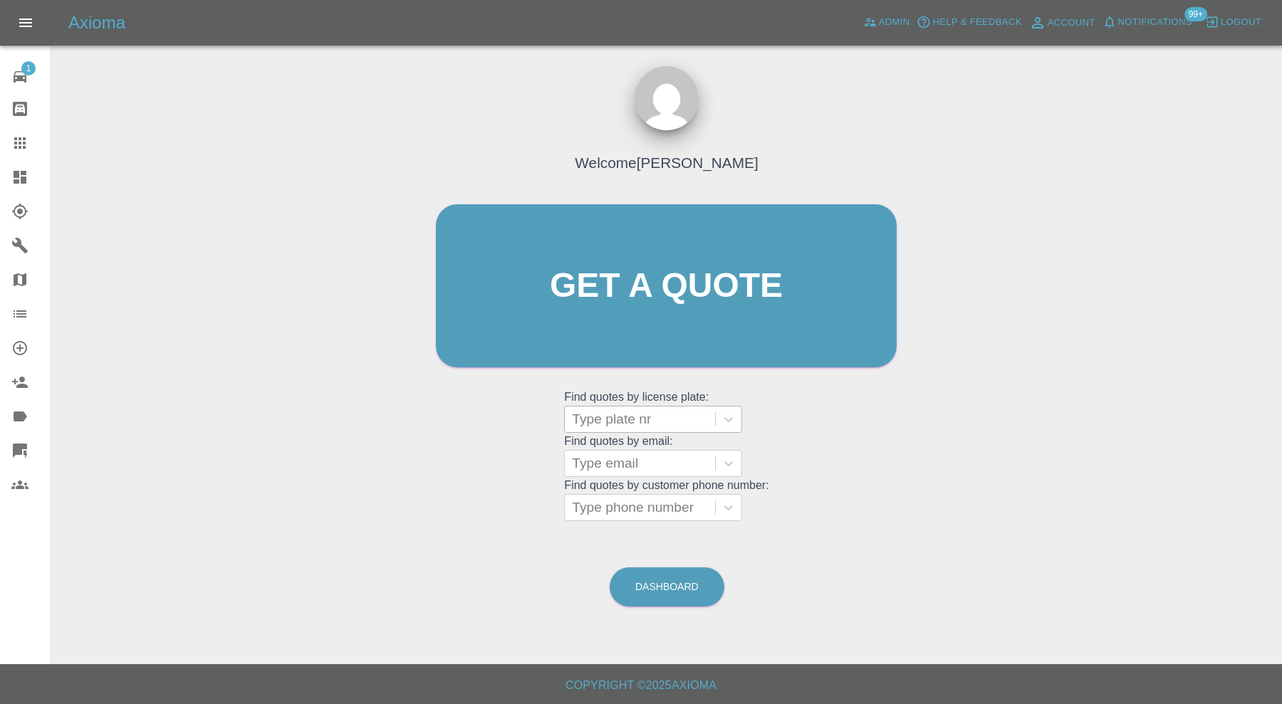
click at [652, 422] on div at bounding box center [640, 419] width 136 height 20
paste input "LG68MUC"
type input "LG68MUC"
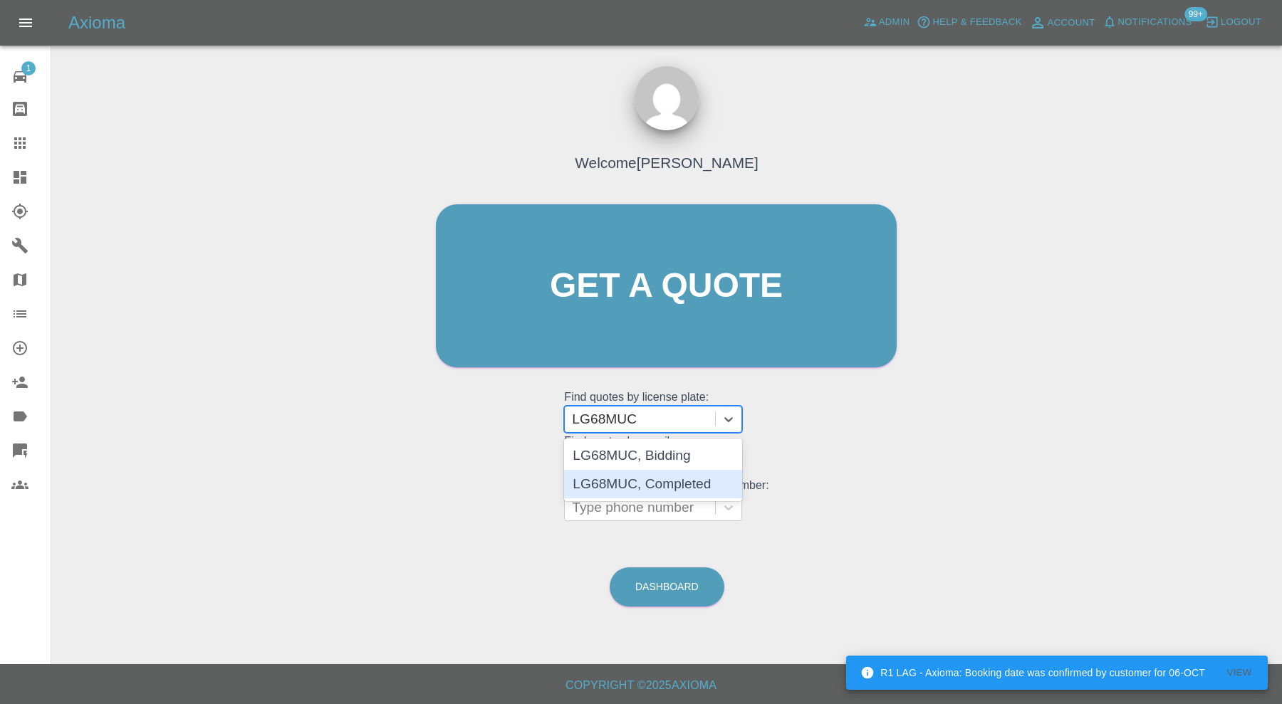
click at [673, 479] on div "LG68MUC, Completed" at bounding box center [653, 484] width 178 height 28
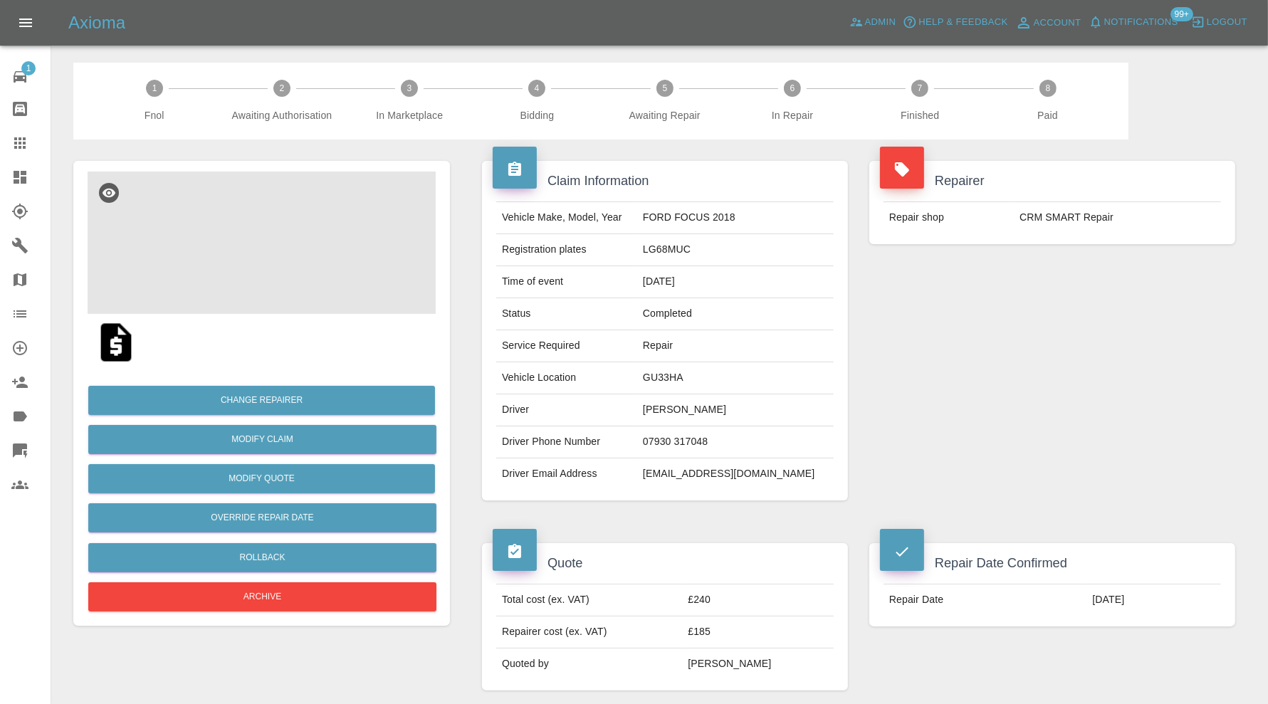
click at [303, 249] on img at bounding box center [262, 243] width 348 height 142
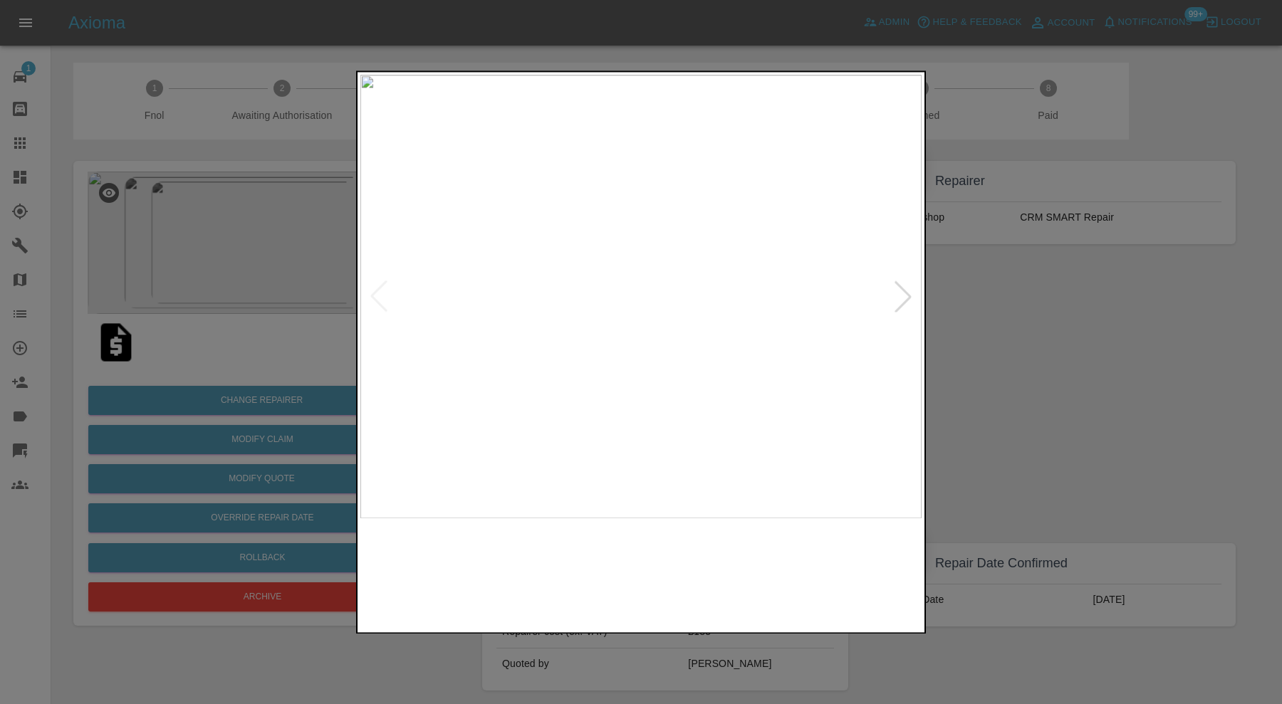
click at [599, 595] on img at bounding box center [570, 574] width 135 height 97
click at [1045, 409] on div at bounding box center [641, 352] width 1282 height 704
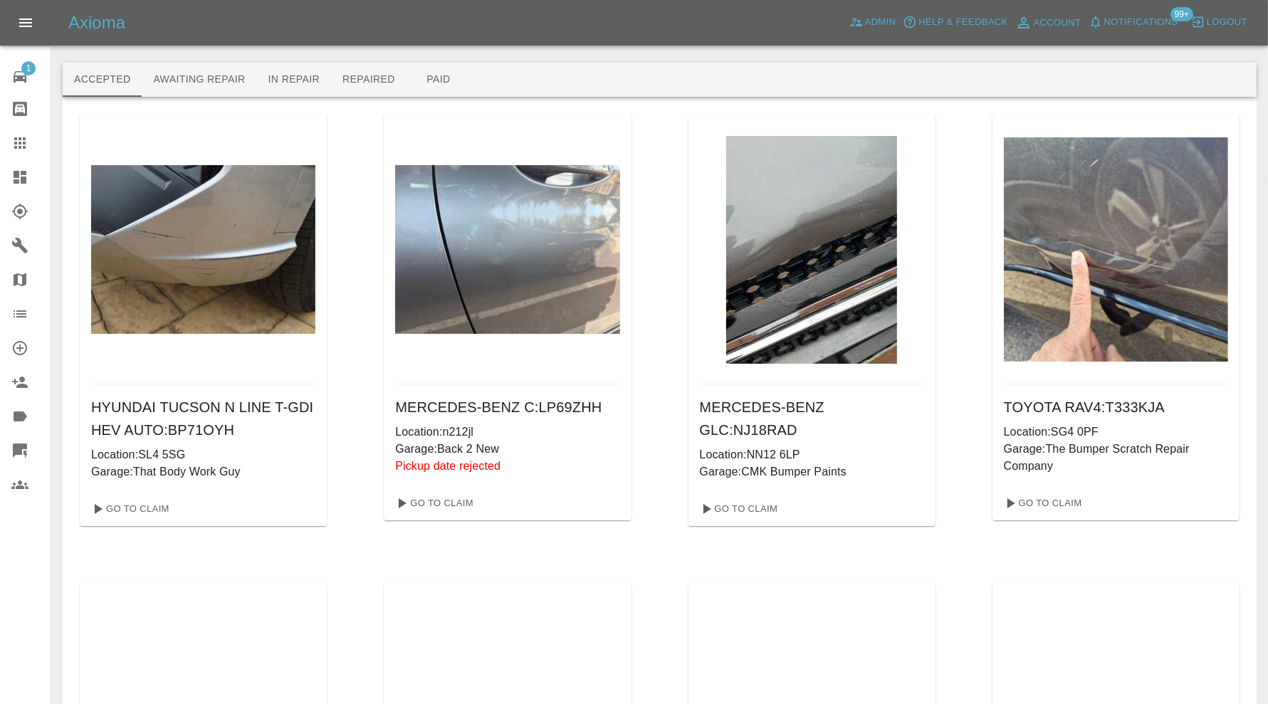
click at [244, 234] on img at bounding box center [203, 249] width 224 height 168
click at [147, 506] on link "Go To Claim" at bounding box center [129, 509] width 88 height 23
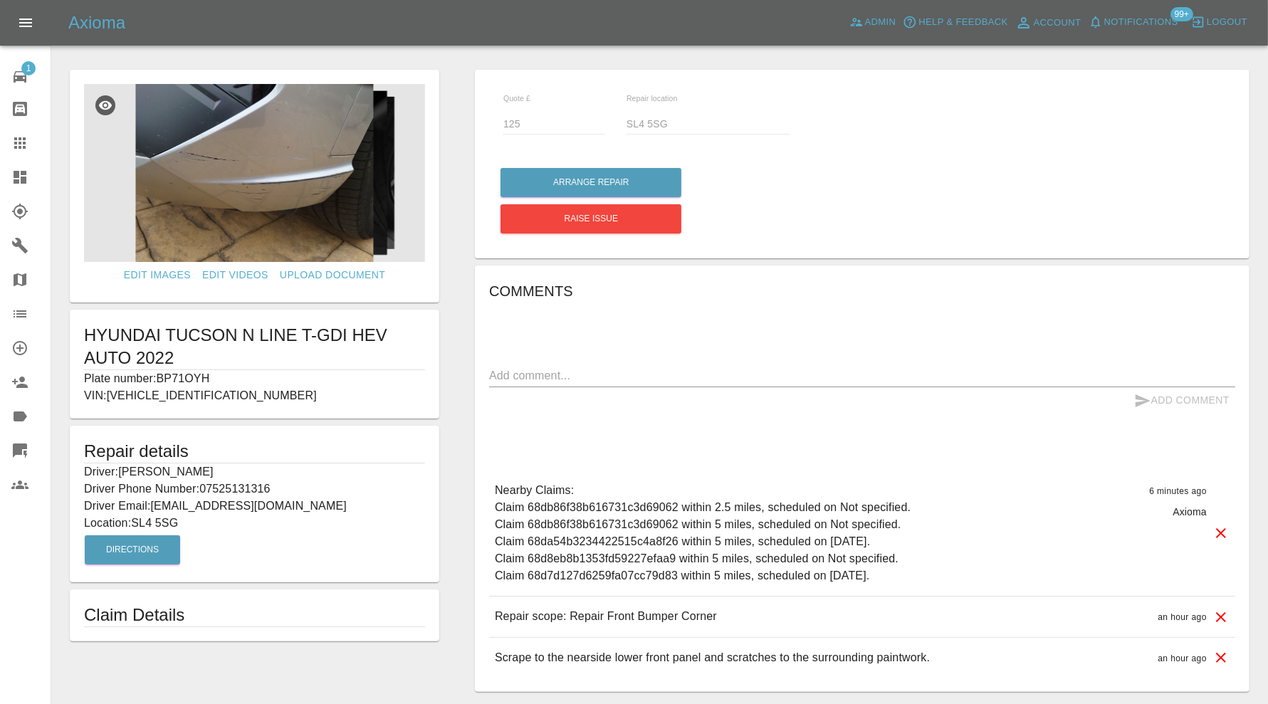
click at [11, 179] on icon at bounding box center [19, 177] width 17 height 17
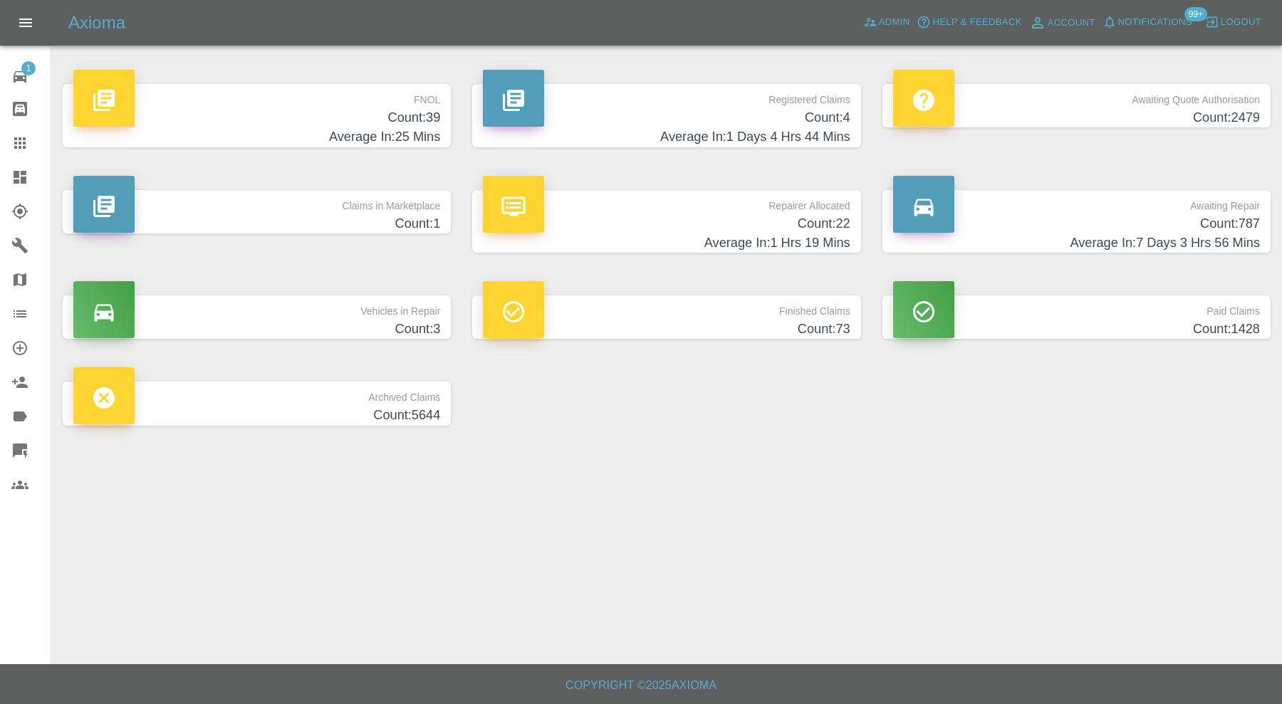
click at [378, 211] on p "Claims in Marketplace" at bounding box center [256, 202] width 367 height 24
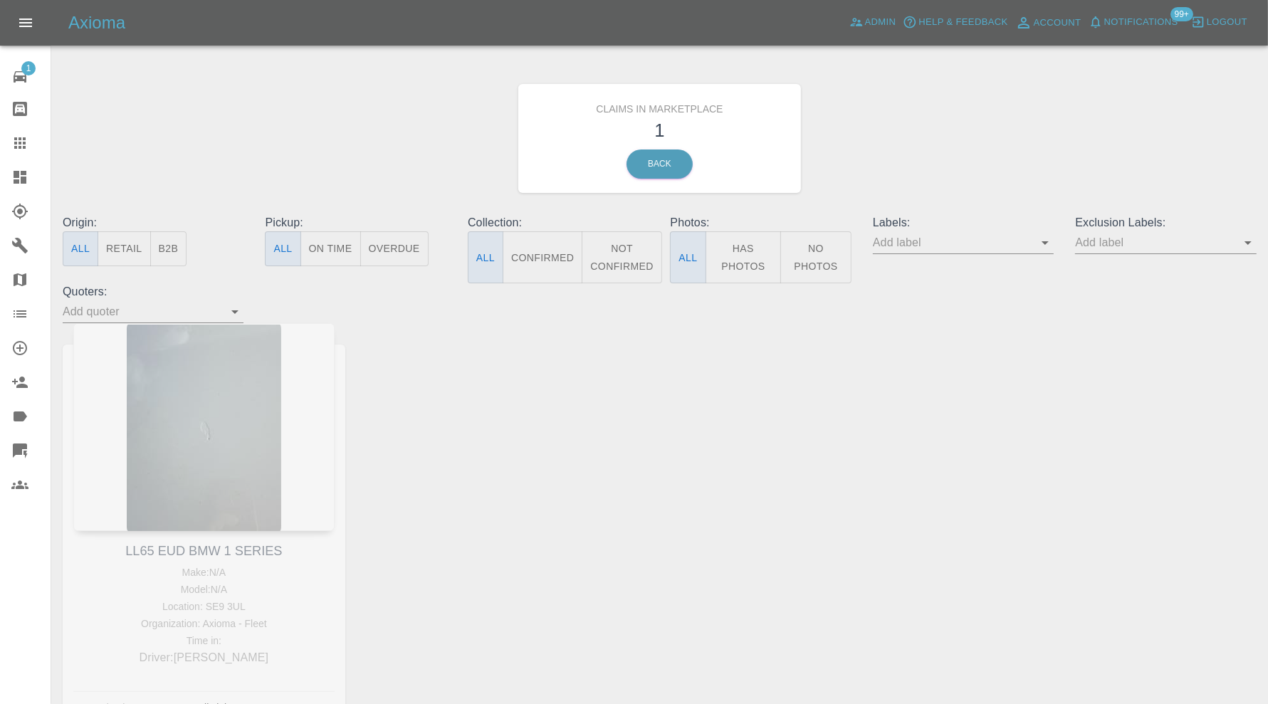
click at [177, 550] on div "LL65 EUD BMW 1 SERIES Make: N/A Model: N/A Location: SE9 3UL Organization: Axio…" at bounding box center [204, 533] width 304 height 421
copy link "LL65 EUD BMW 1 SERIES"
click at [28, 143] on div at bounding box center [31, 143] width 40 height 17
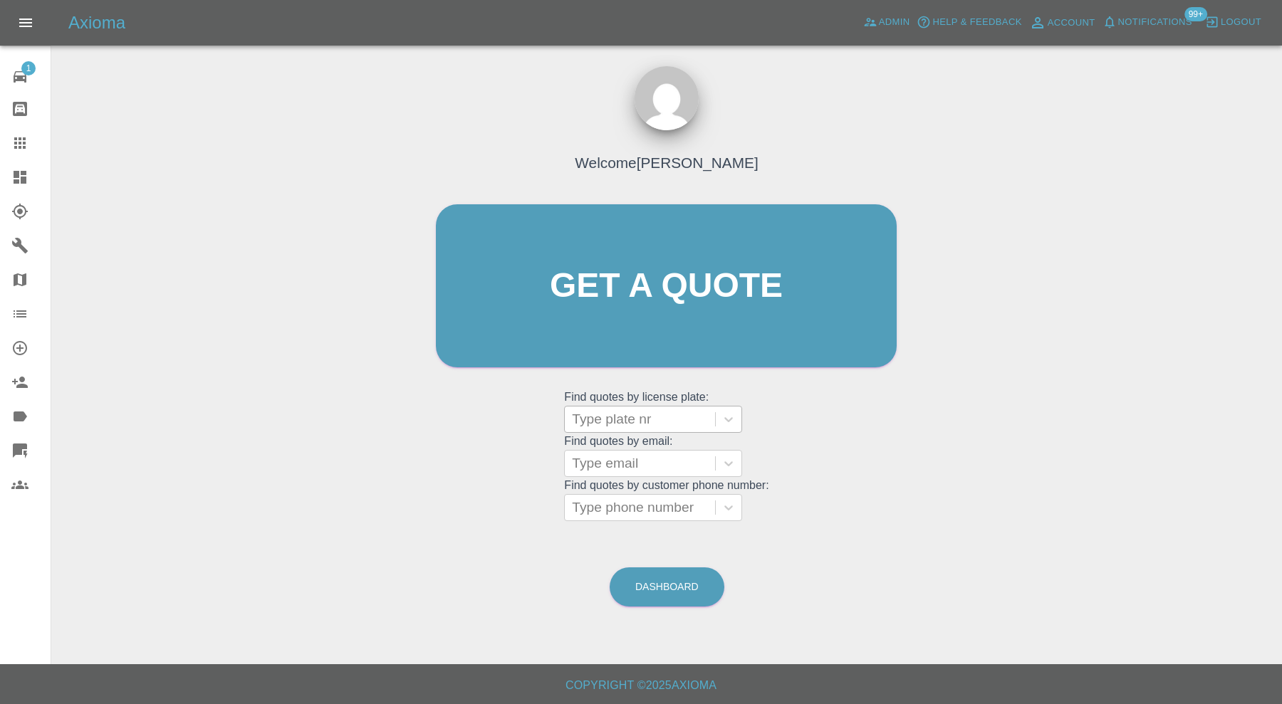
click at [614, 421] on div at bounding box center [640, 419] width 136 height 20
paste input "LL65 EUD BMW 1 SERIES"
type input "LL65 EUD BMW 1 SERIES"
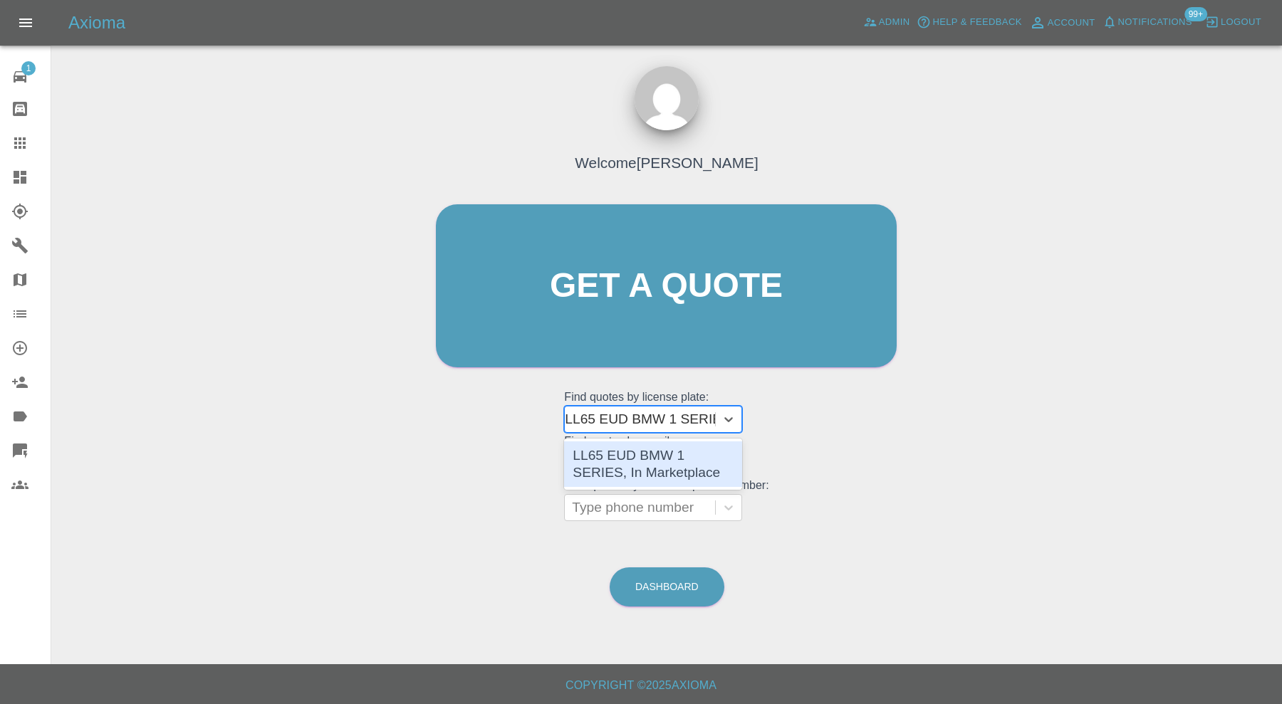
click at [622, 452] on div "LL65 EUD BMW 1 SERIES, In Marketplace" at bounding box center [653, 465] width 178 height 46
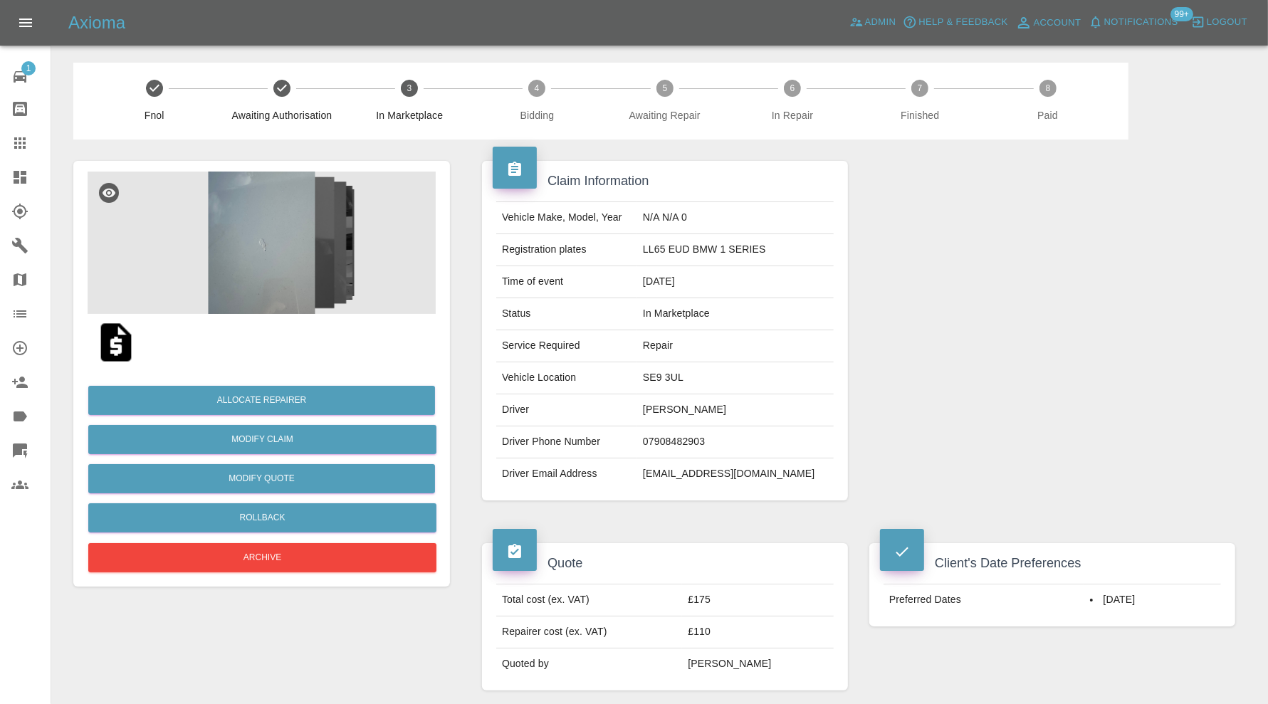
click at [262, 271] on img at bounding box center [262, 243] width 348 height 142
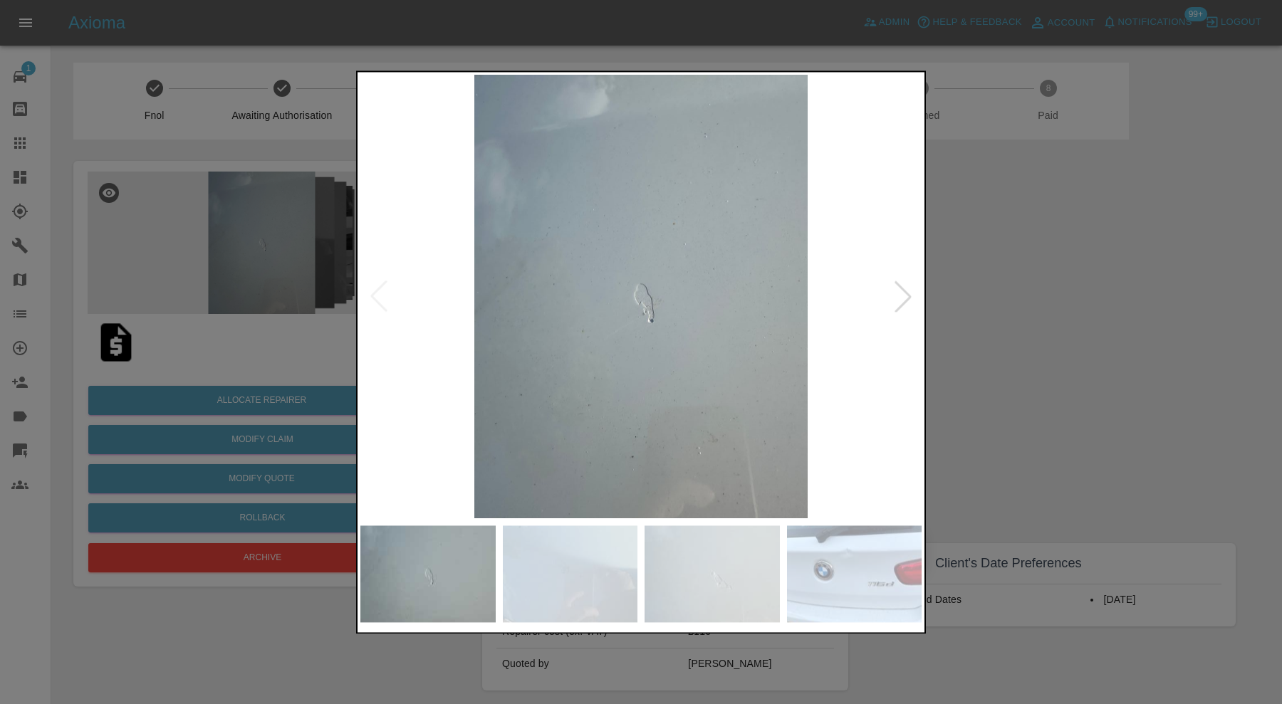
click at [905, 296] on div at bounding box center [902, 296] width 31 height 31
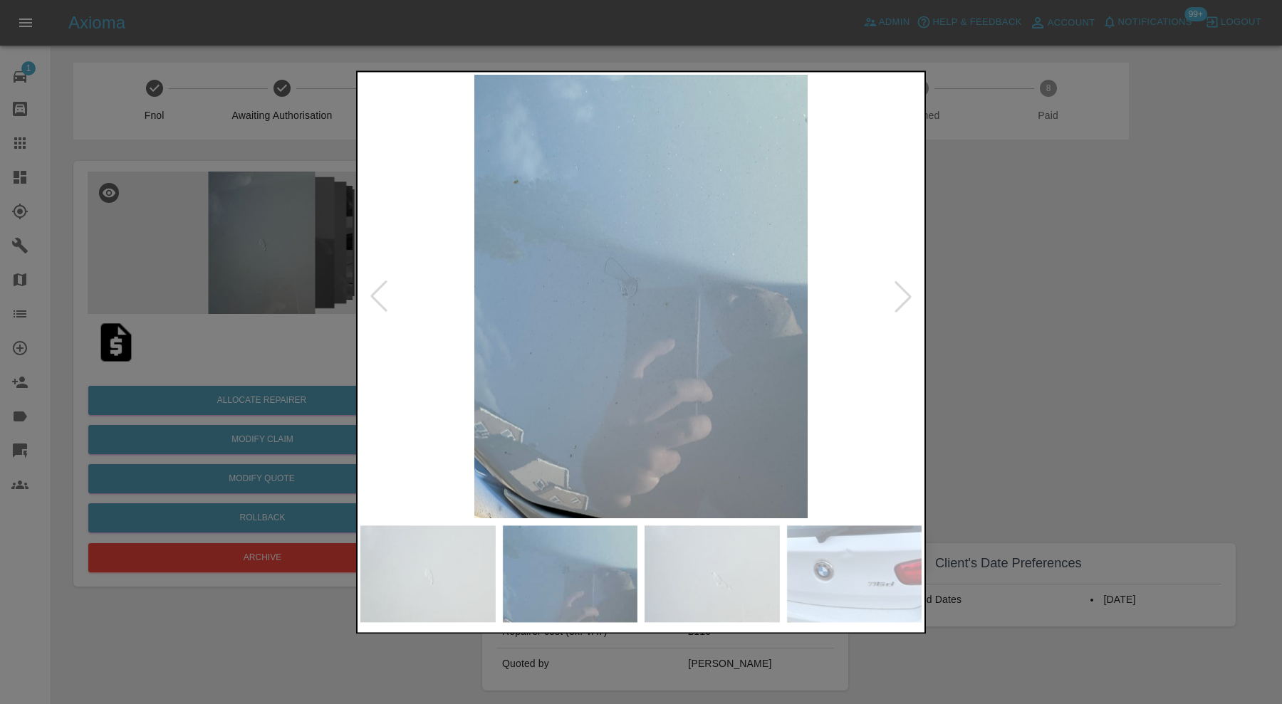
click at [905, 293] on div at bounding box center [902, 296] width 31 height 31
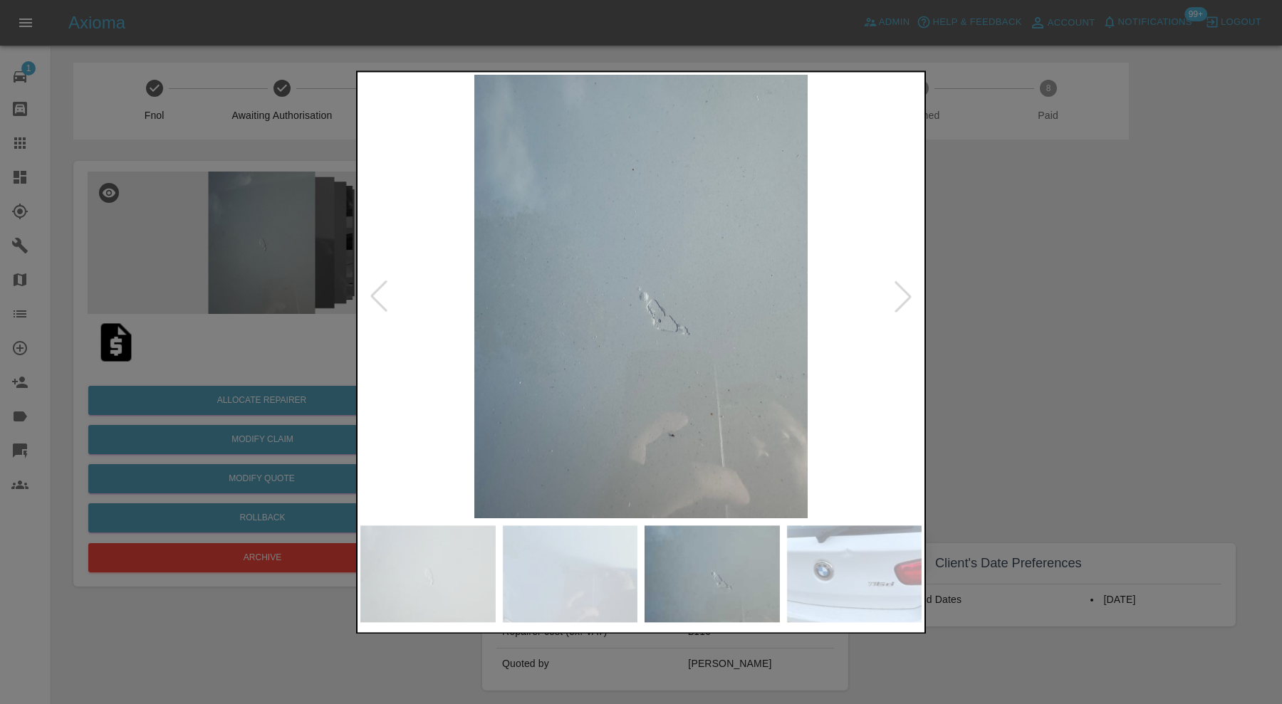
click at [905, 293] on div at bounding box center [902, 296] width 31 height 31
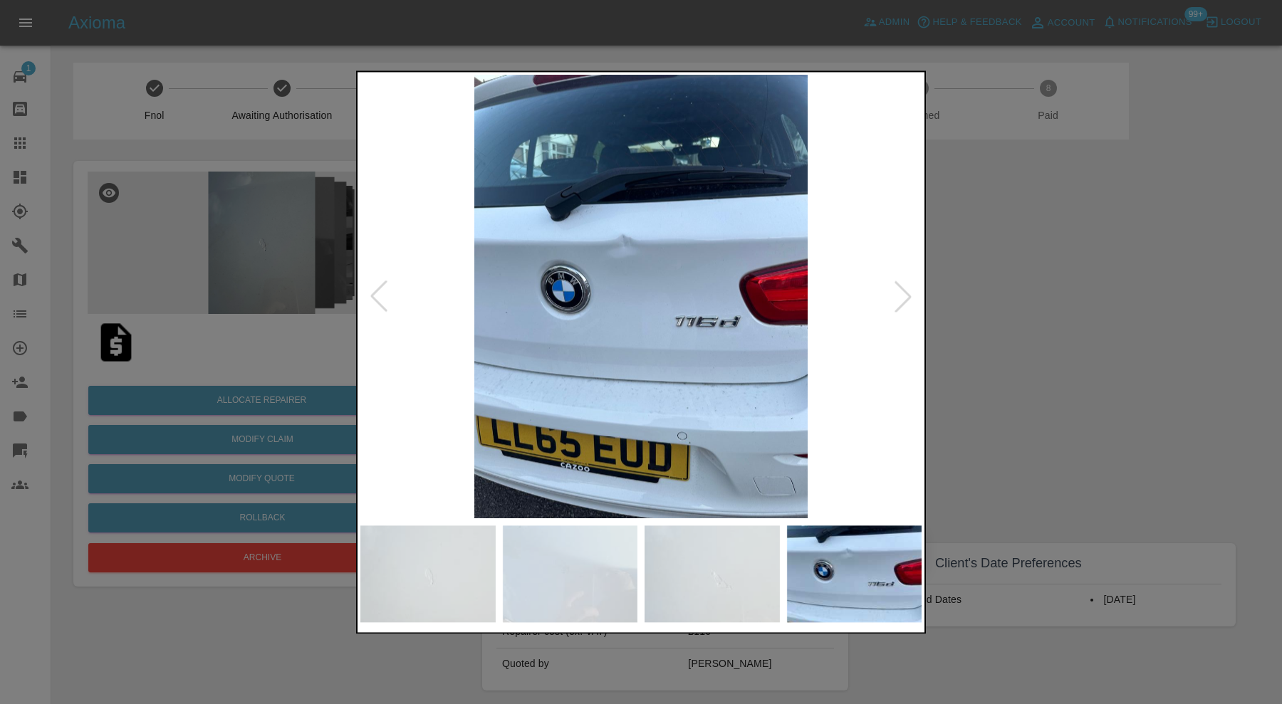
click at [905, 293] on div at bounding box center [902, 296] width 31 height 31
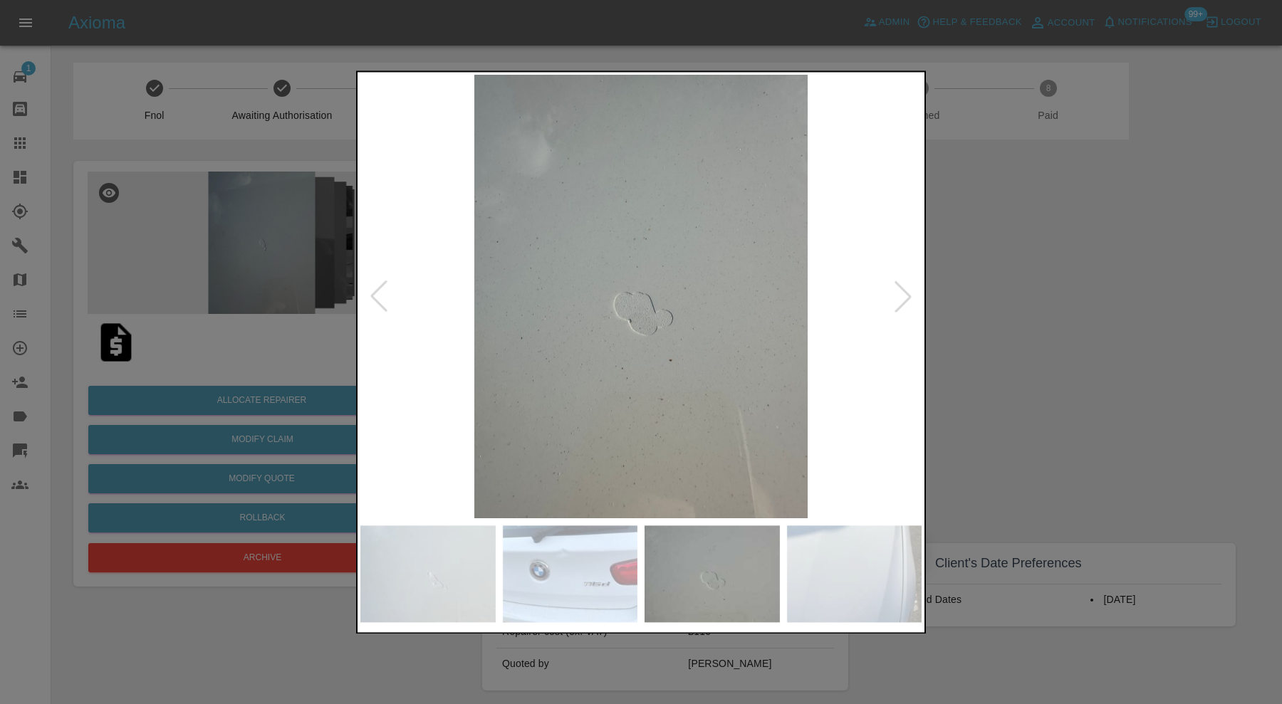
click at [905, 293] on div at bounding box center [902, 296] width 31 height 31
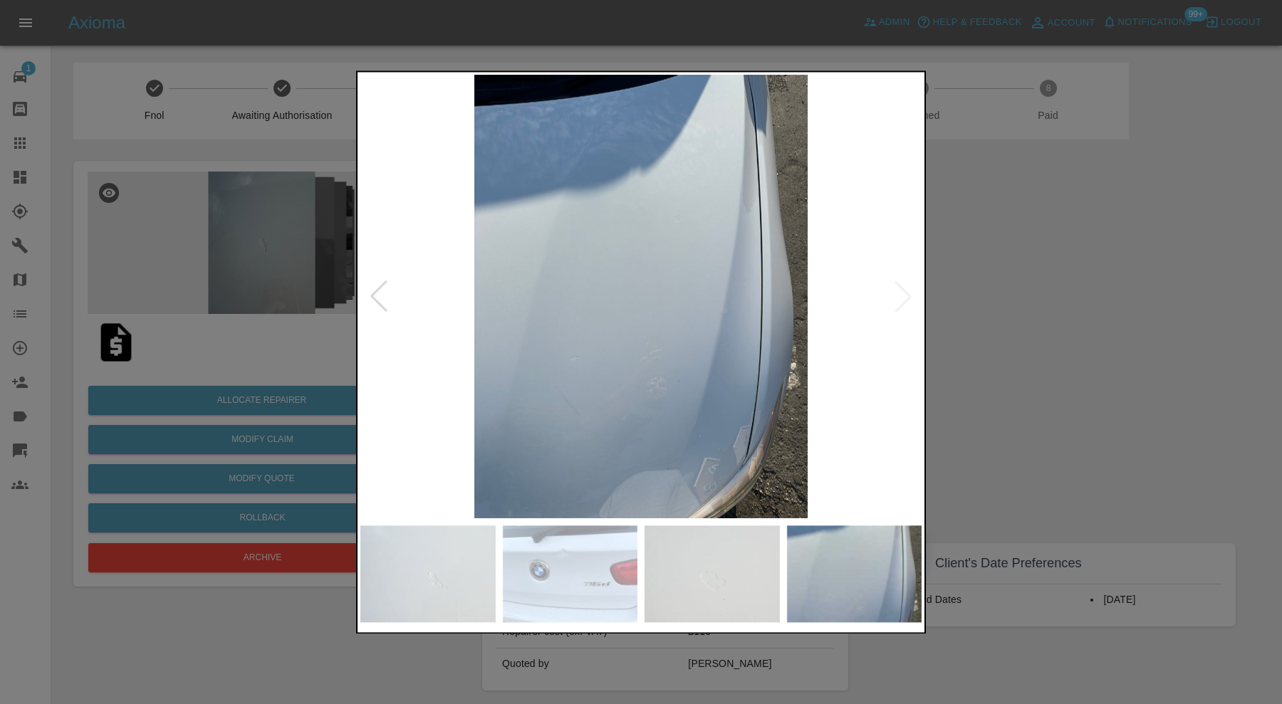
click at [905, 293] on img at bounding box center [640, 297] width 561 height 444
click at [382, 293] on div at bounding box center [378, 296] width 31 height 31
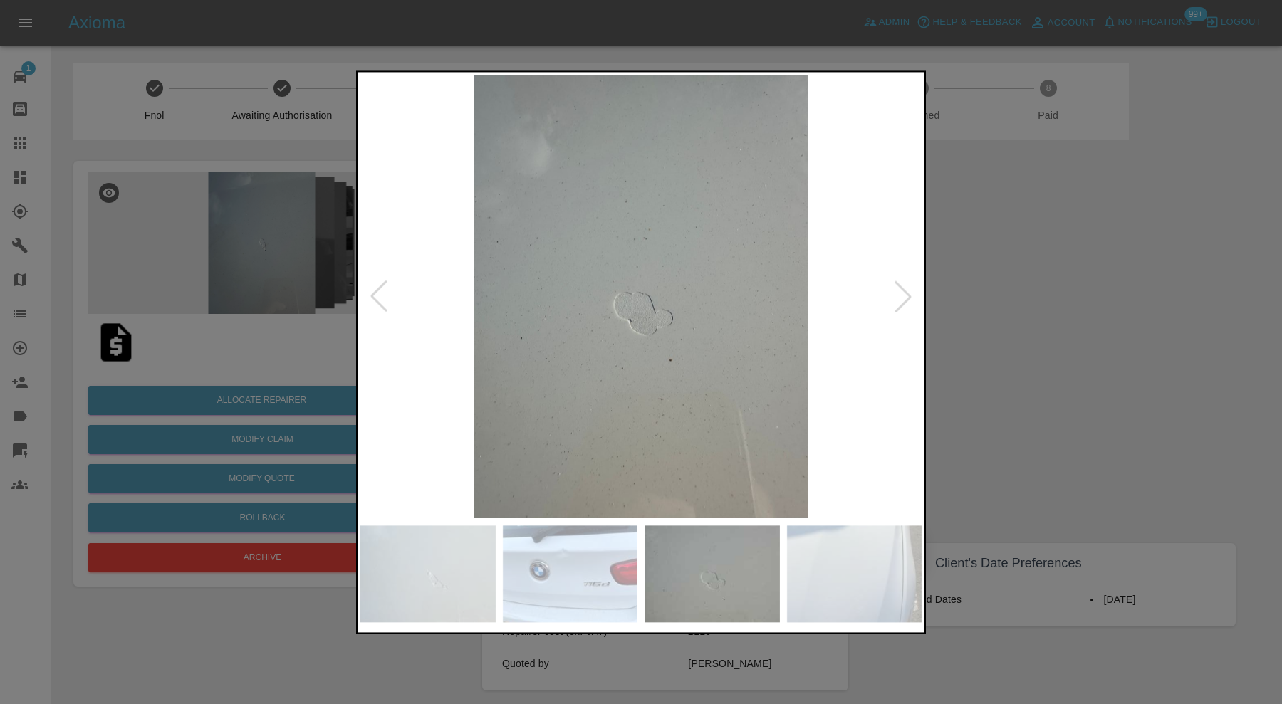
click at [382, 293] on div at bounding box center [378, 296] width 31 height 31
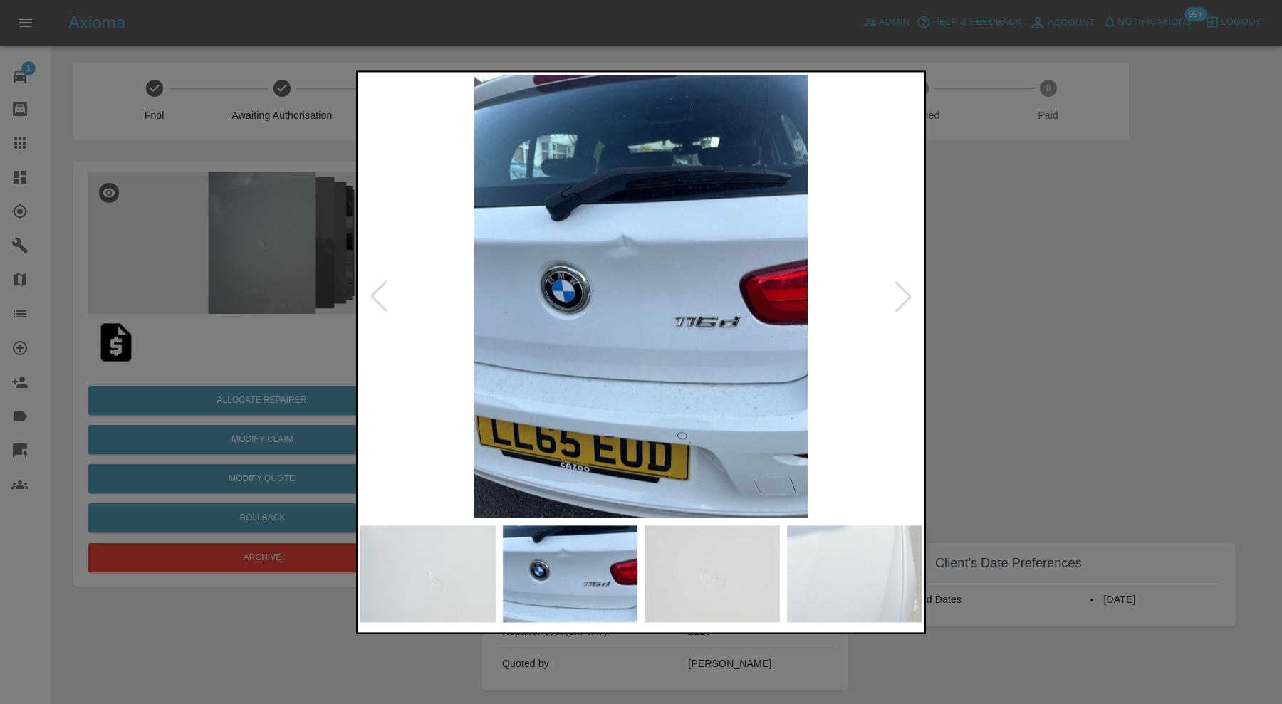
click at [997, 307] on div at bounding box center [641, 352] width 1282 height 704
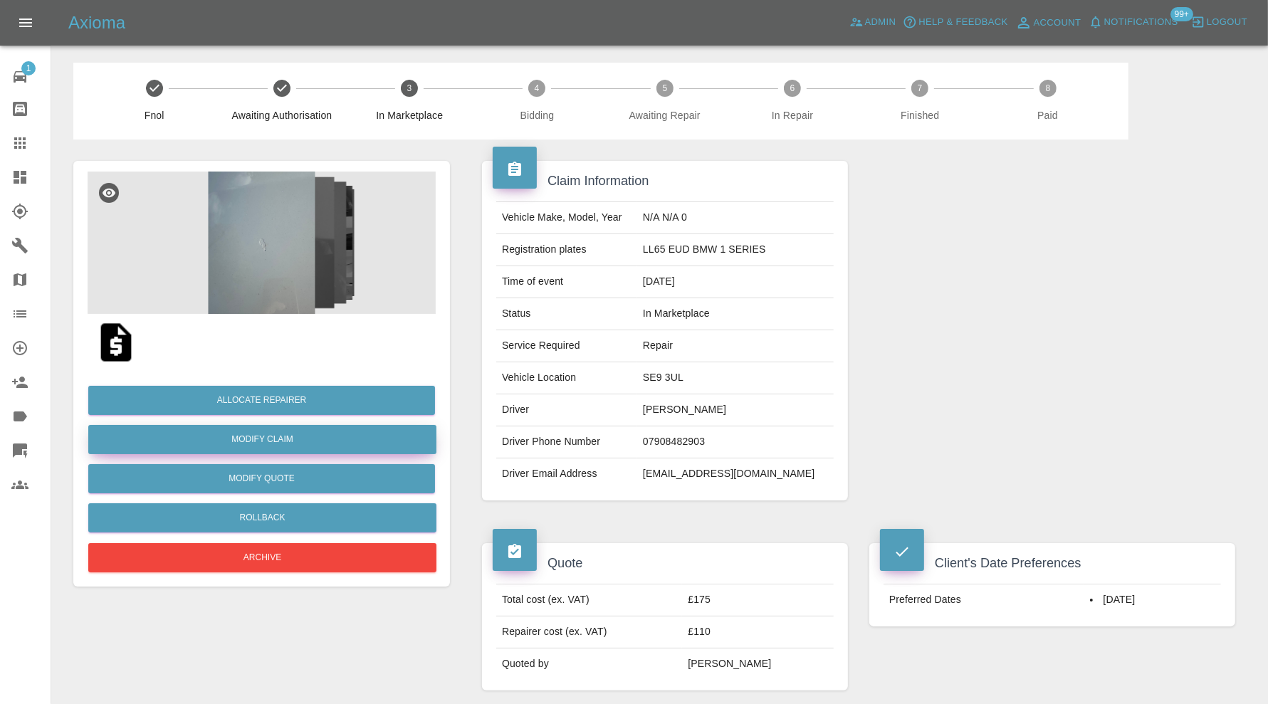
click at [360, 439] on link "Modify Claim" at bounding box center [262, 439] width 348 height 29
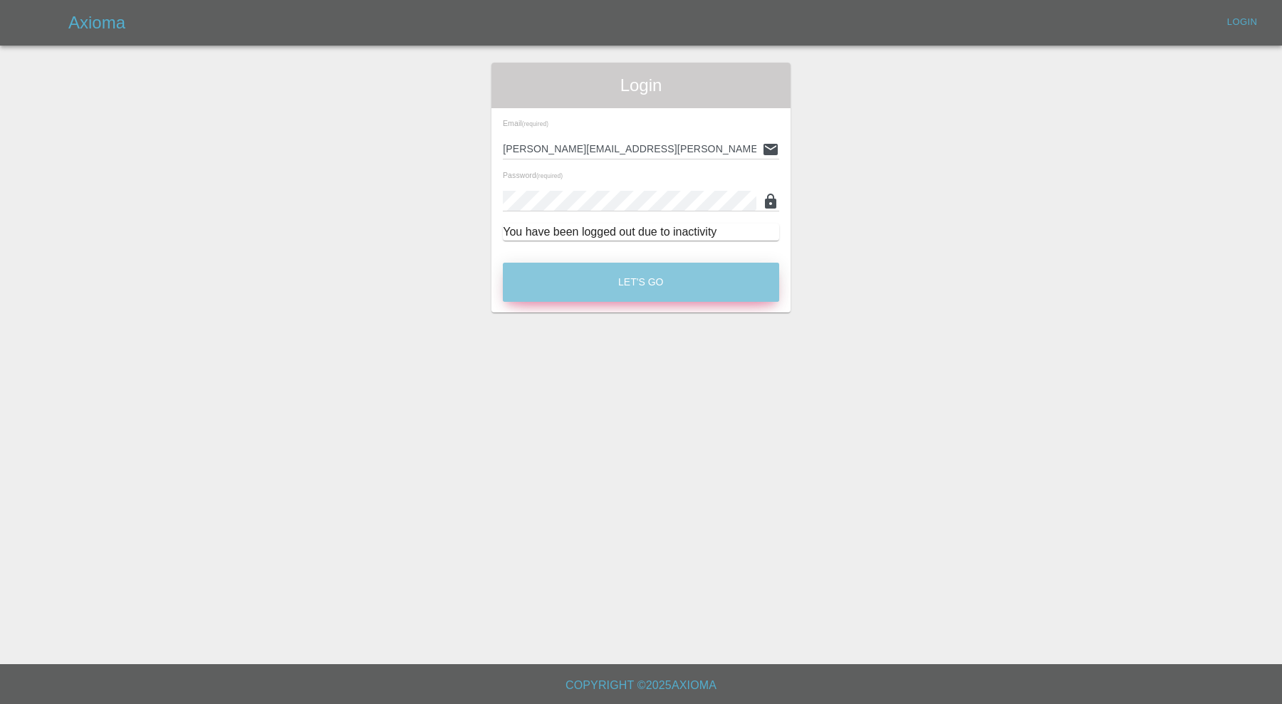
click at [686, 293] on button "Let's Go" at bounding box center [641, 282] width 276 height 39
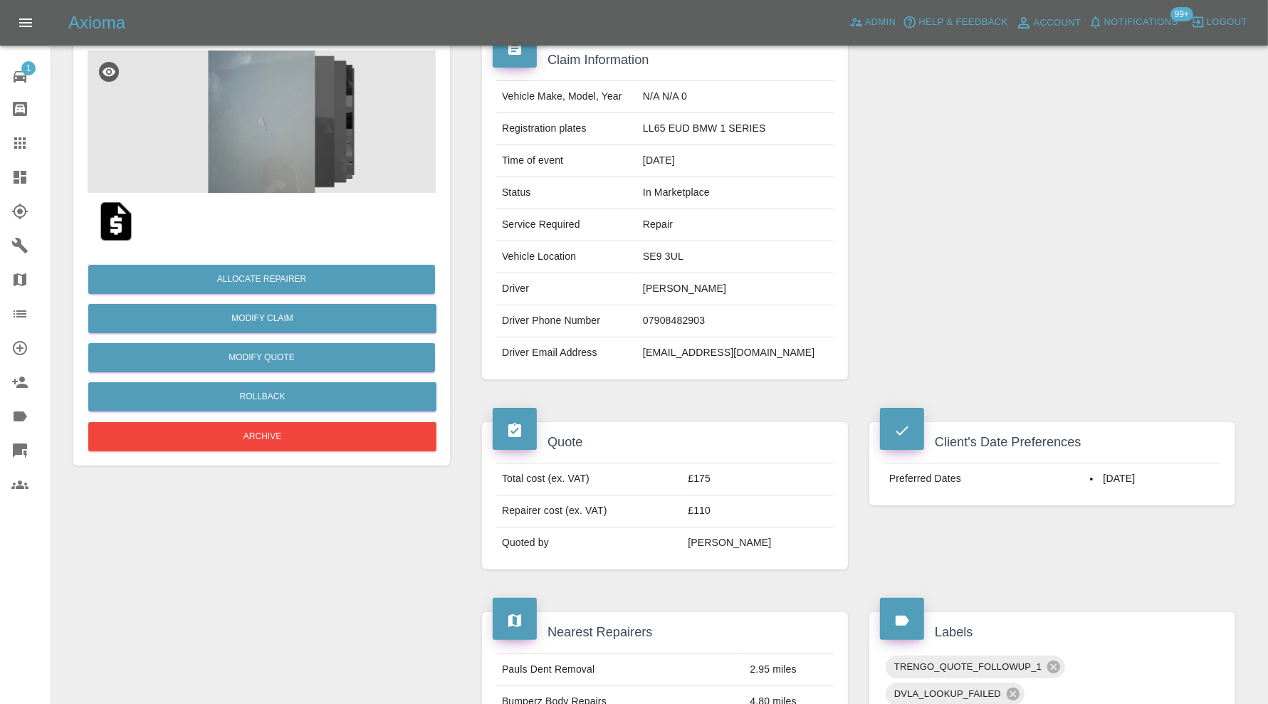
scroll to position [118, 0]
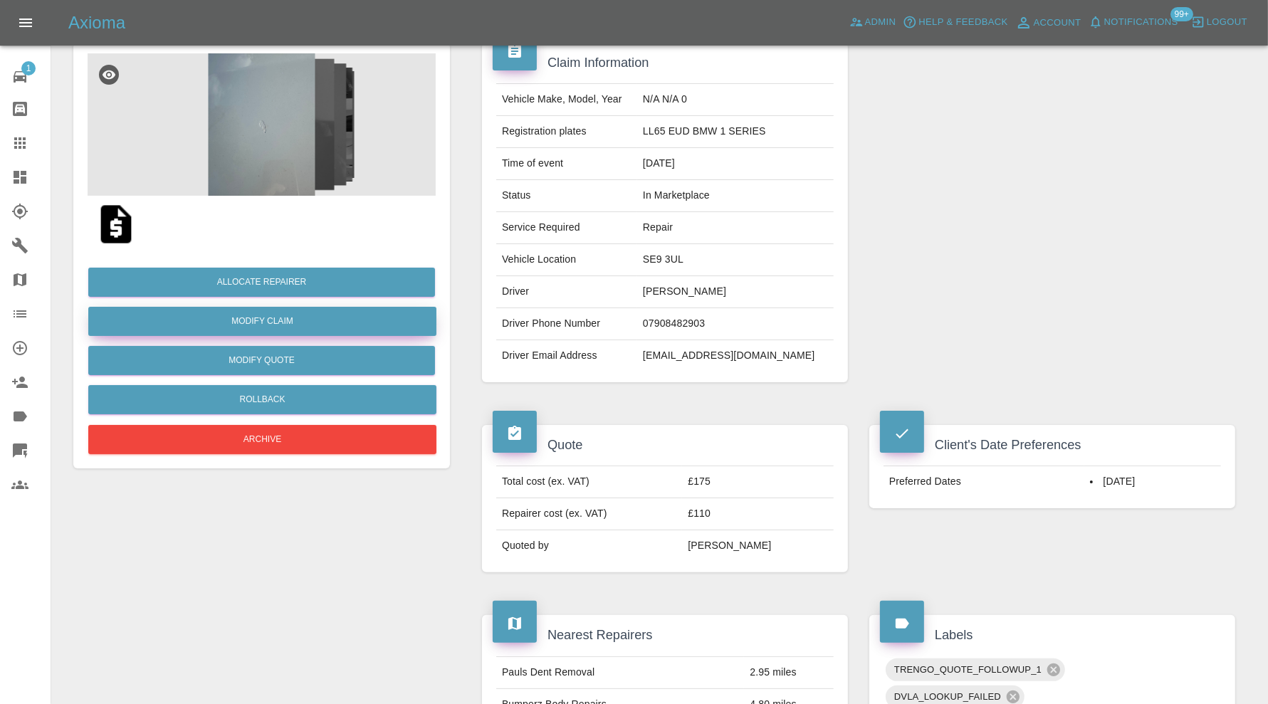
click at [324, 308] on link "Modify Claim" at bounding box center [262, 321] width 348 height 29
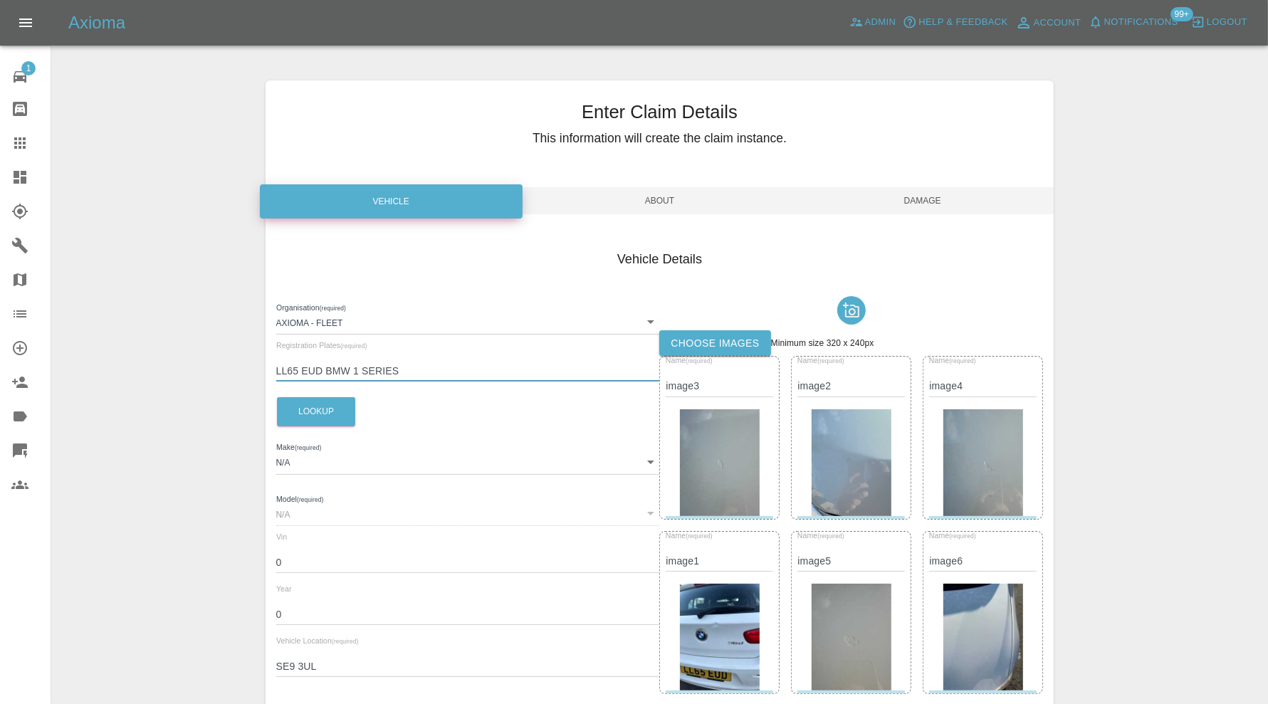
drag, startPoint x: 424, startPoint y: 367, endPoint x: 323, endPoint y: 377, distance: 102.4
click at [323, 377] on input "LL65 EUD BMW 1 SERIES" at bounding box center [468, 371] width 384 height 21
type input "LL65 EUD"
click at [343, 410] on button "Lookup" at bounding box center [316, 411] width 78 height 29
type input "BMW"
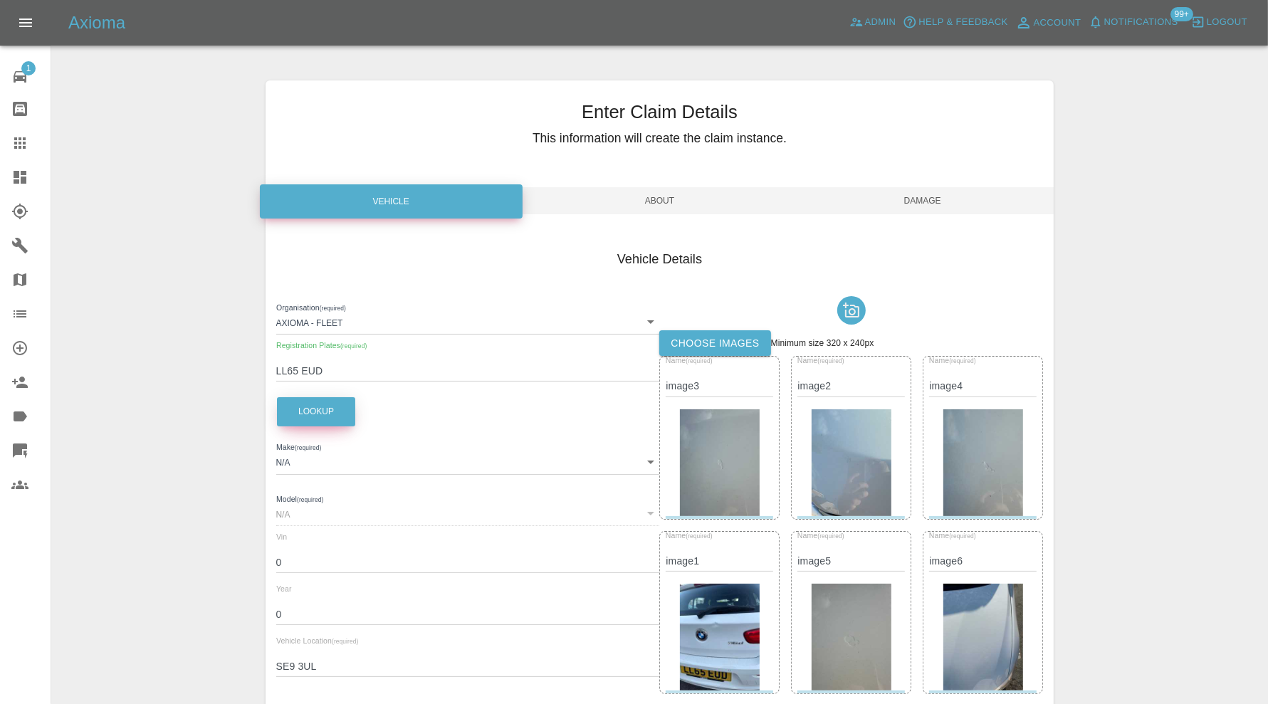
type input "116"
type input "[US_VEHICLE_IDENTIFICATION_NUMBER]"
type input "2016"
click at [928, 198] on span "Damage" at bounding box center [922, 200] width 263 height 27
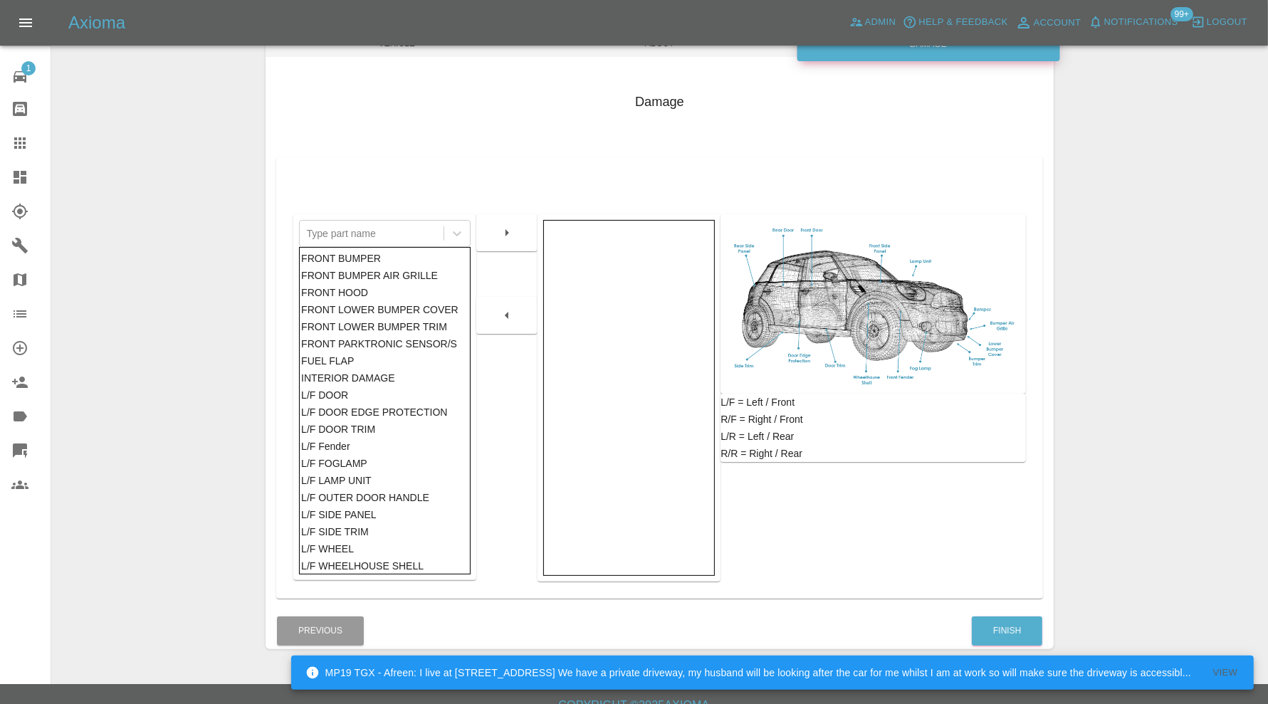
scroll to position [177, 0]
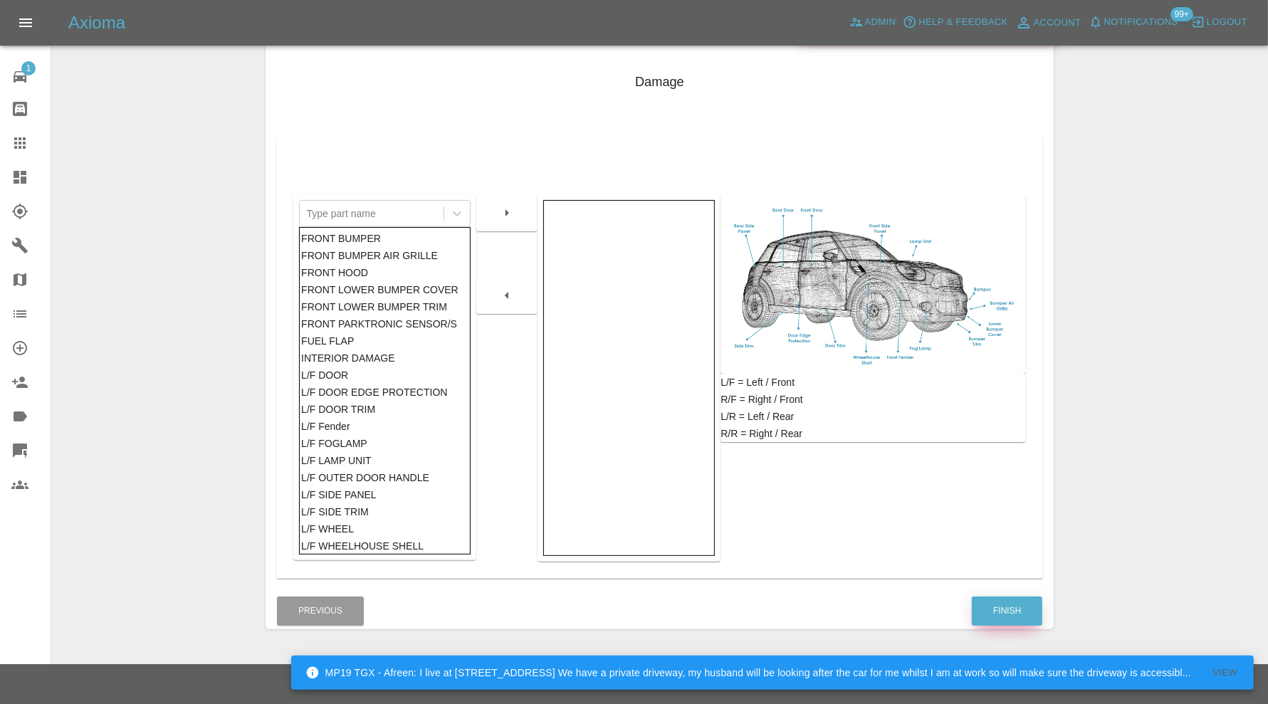
click at [1017, 602] on button "Finish" at bounding box center [1007, 611] width 71 height 29
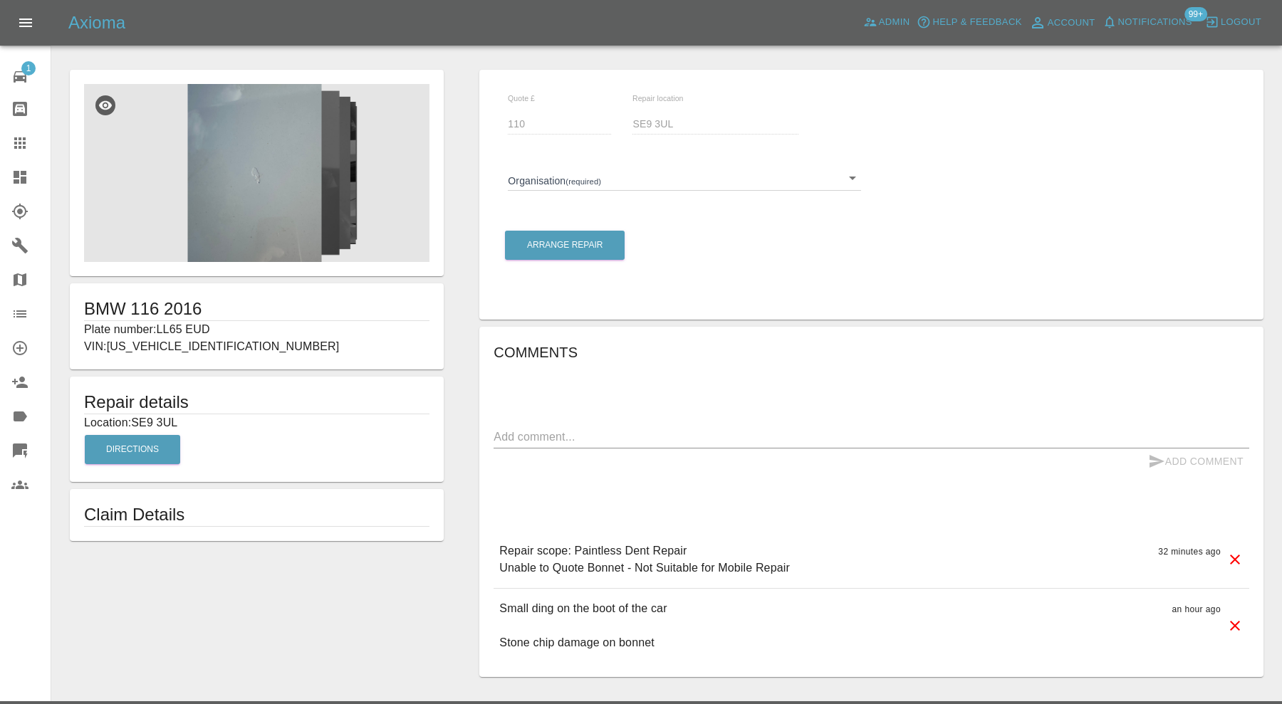
click at [657, 182] on body "Axioma Admin Help & Feedback Account Notifications 99+ Logout 1 Repair home Bod…" at bounding box center [641, 370] width 1282 height 741
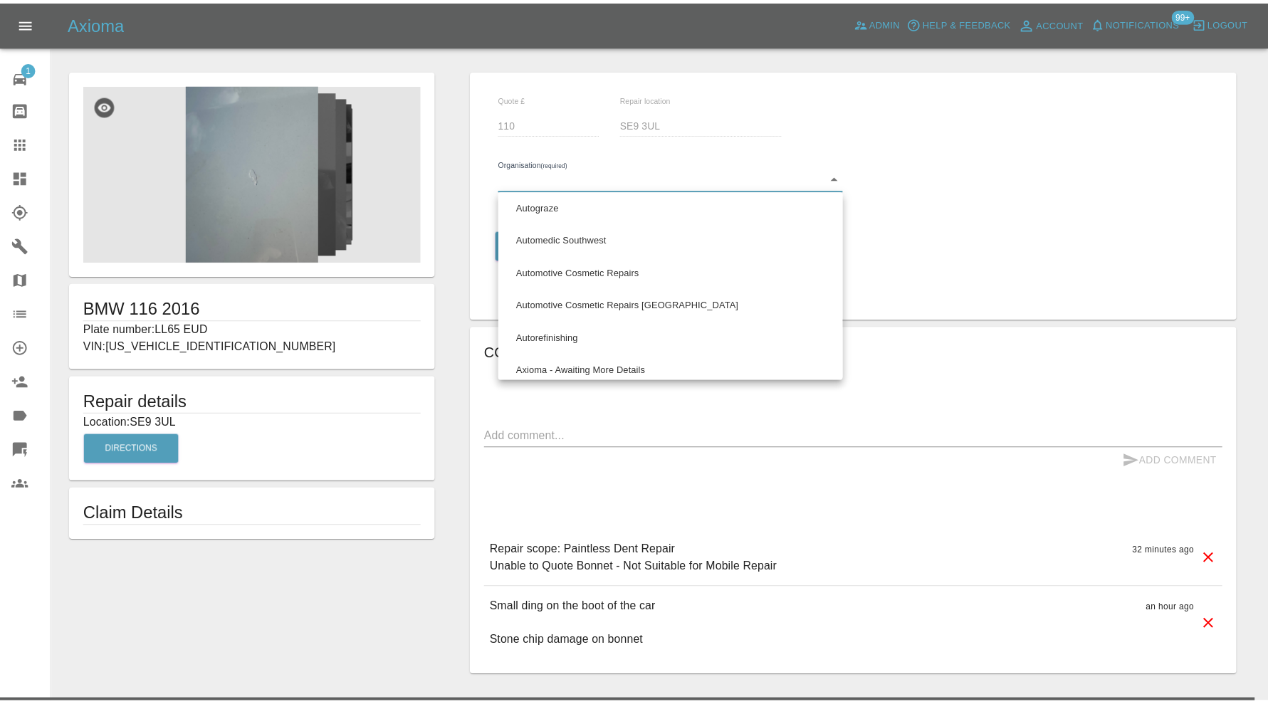
scroll to position [712, 0]
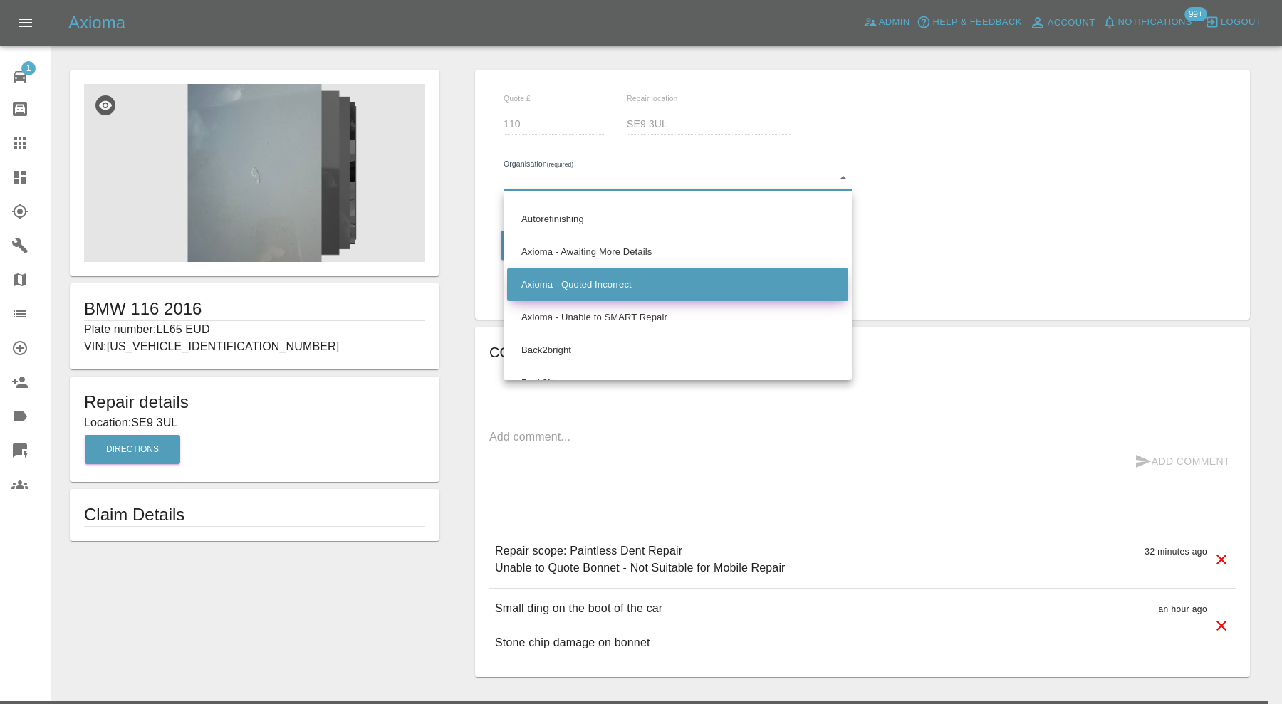
click at [686, 286] on li "Axioma - Quoted Incorrect" at bounding box center [677, 284] width 341 height 33
type input "66cdd85c5c84a2557c7b49b2"
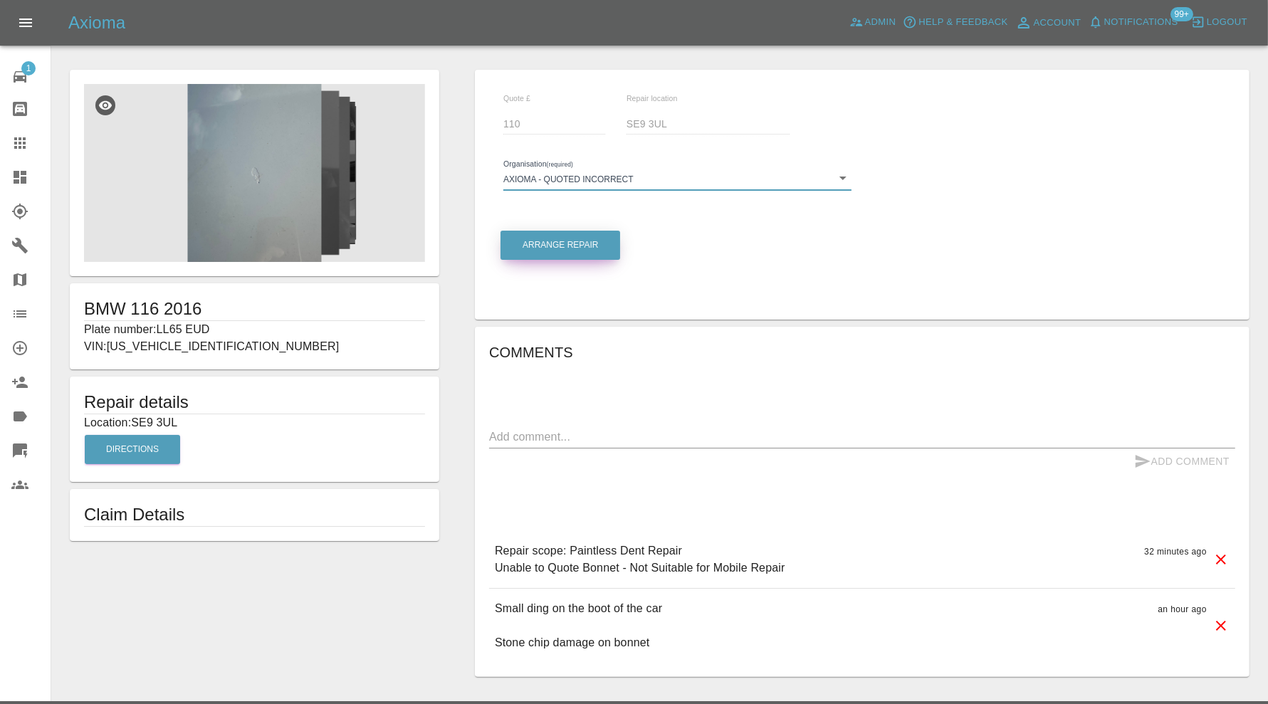
click at [570, 248] on button "Arrange Repair" at bounding box center [561, 245] width 120 height 29
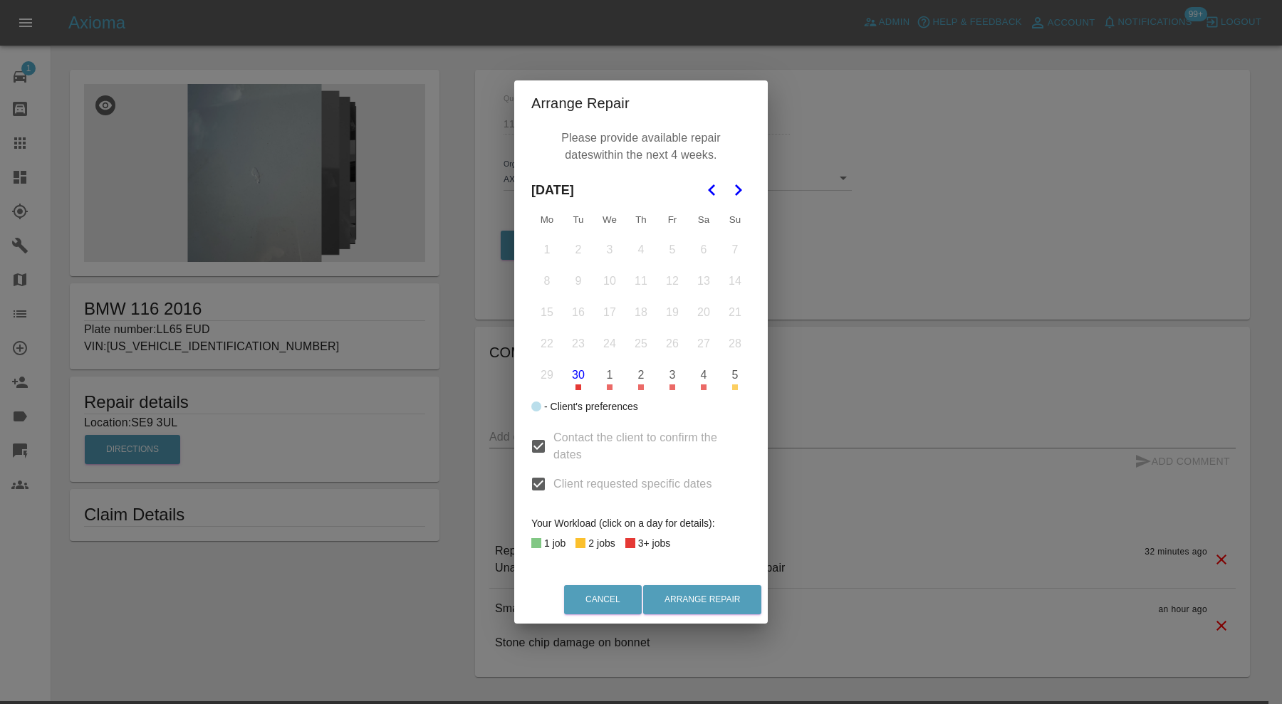
click at [538, 477] on input "Client requested specific dates" at bounding box center [538, 484] width 30 height 30
checkbox input "false"
click at [543, 439] on input "Contact the client to confirm the dates" at bounding box center [538, 447] width 30 height 30
checkbox input "false"
click at [573, 387] on button "30" at bounding box center [578, 375] width 30 height 30
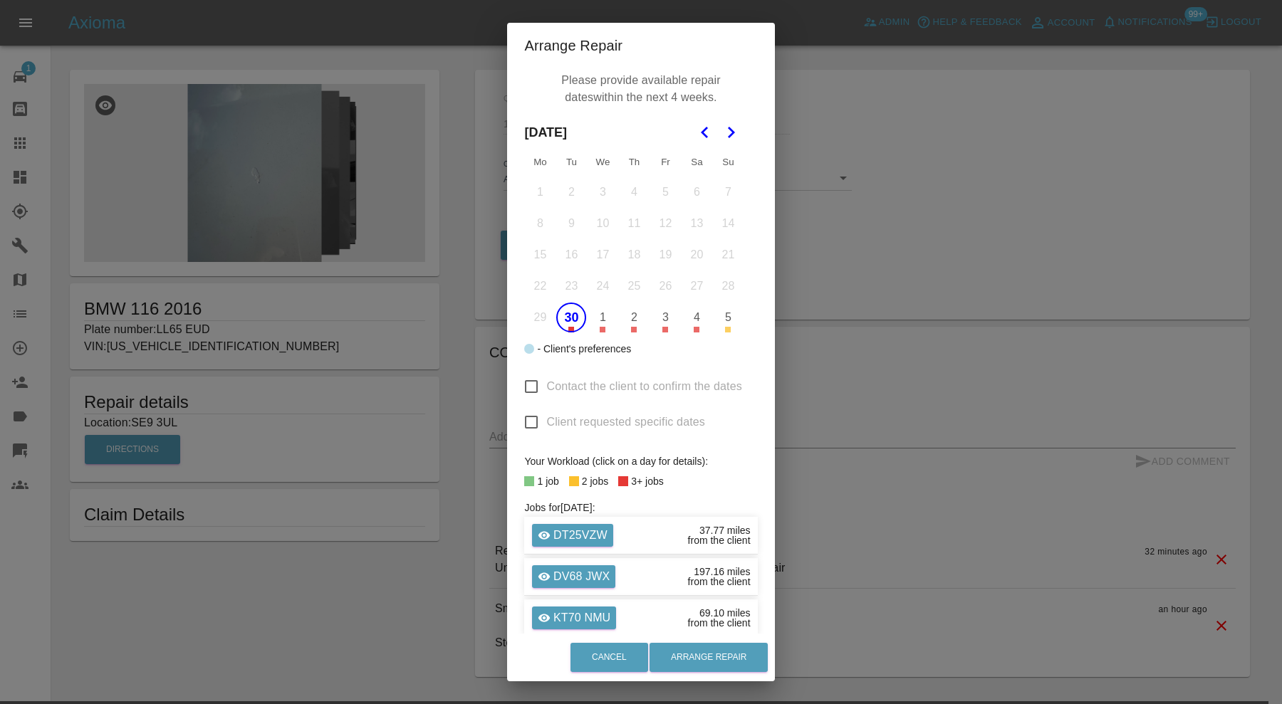
click at [605, 320] on button "1" at bounding box center [603, 318] width 30 height 30
click at [631, 319] on button "2" at bounding box center [634, 318] width 30 height 30
click at [695, 654] on button "Arrange Repair" at bounding box center [708, 657] width 118 height 29
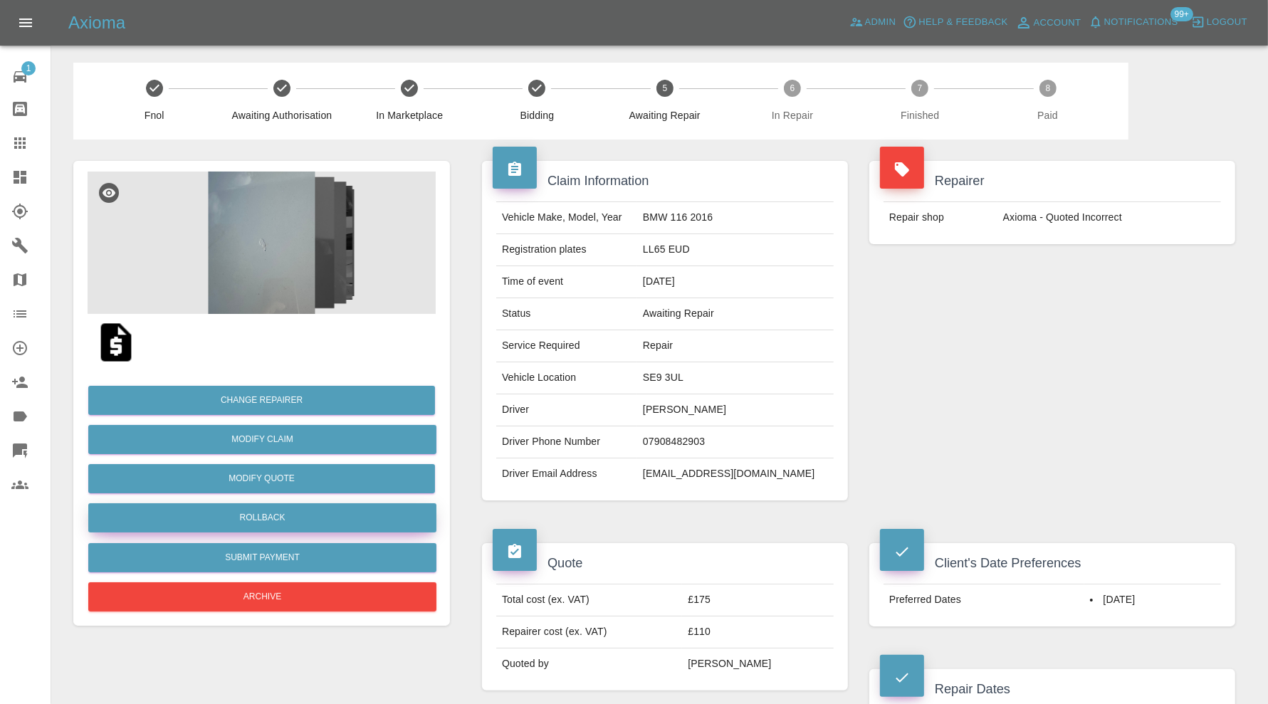
click at [293, 520] on button "Rollback" at bounding box center [262, 517] width 348 height 29
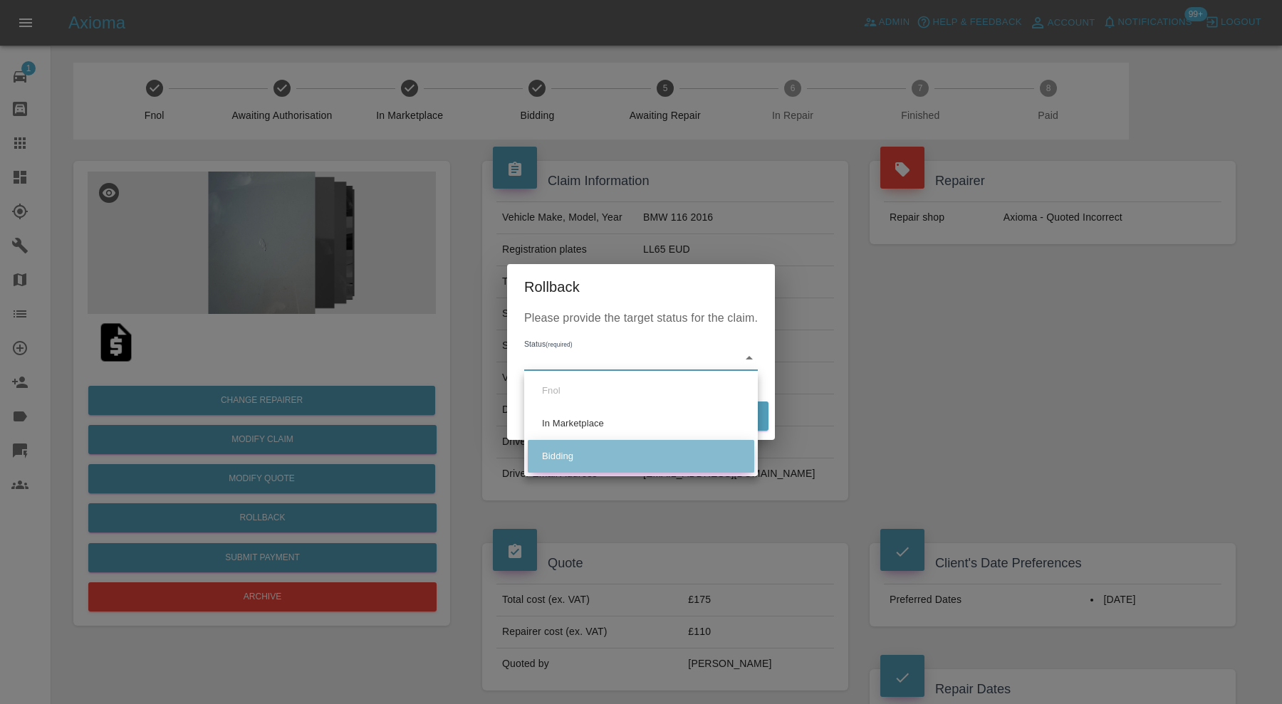
click at [589, 458] on li "Bidding" at bounding box center [641, 456] width 226 height 33
type input "bidding"
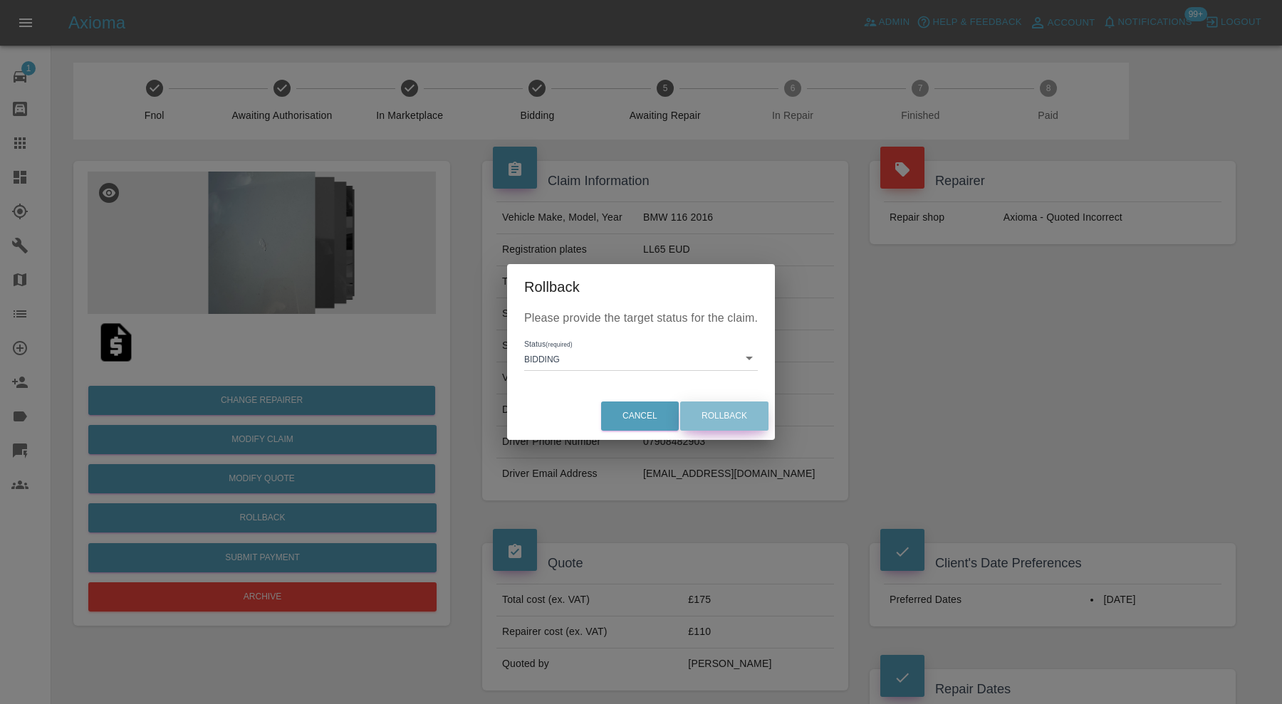
click at [761, 410] on button "Rollback" at bounding box center [724, 416] width 88 height 29
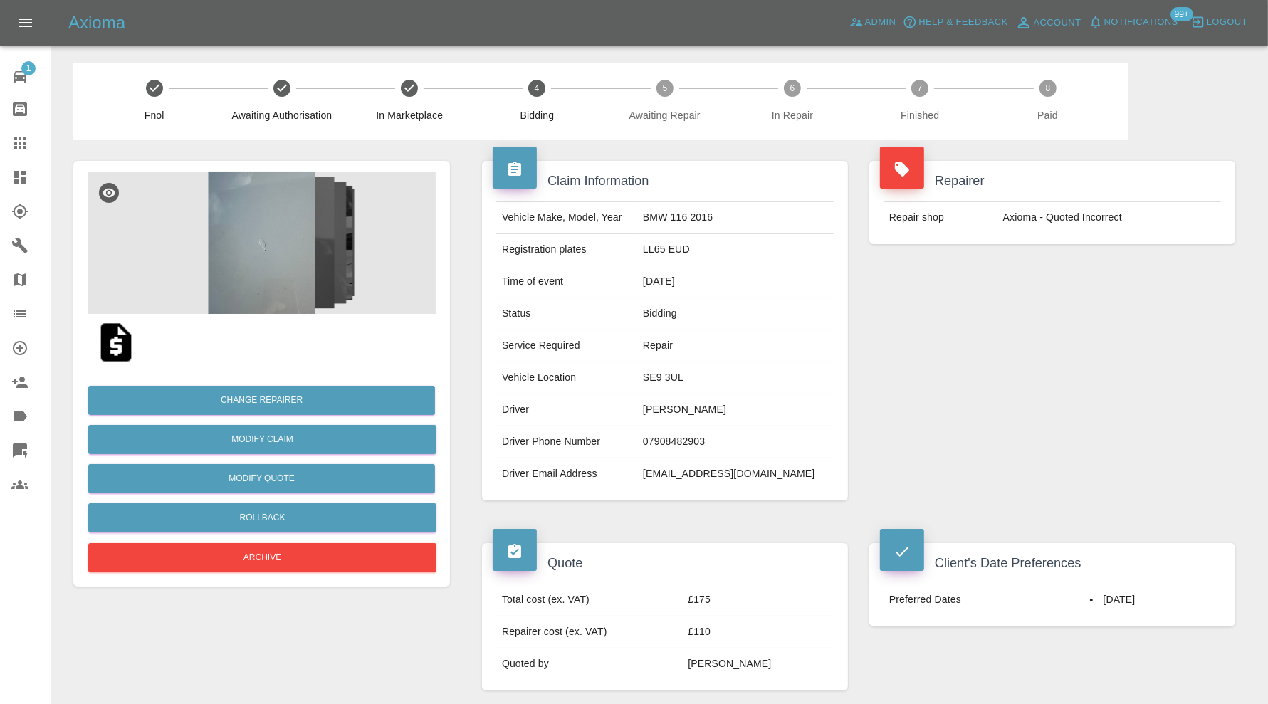
click at [283, 260] on img at bounding box center [262, 243] width 348 height 142
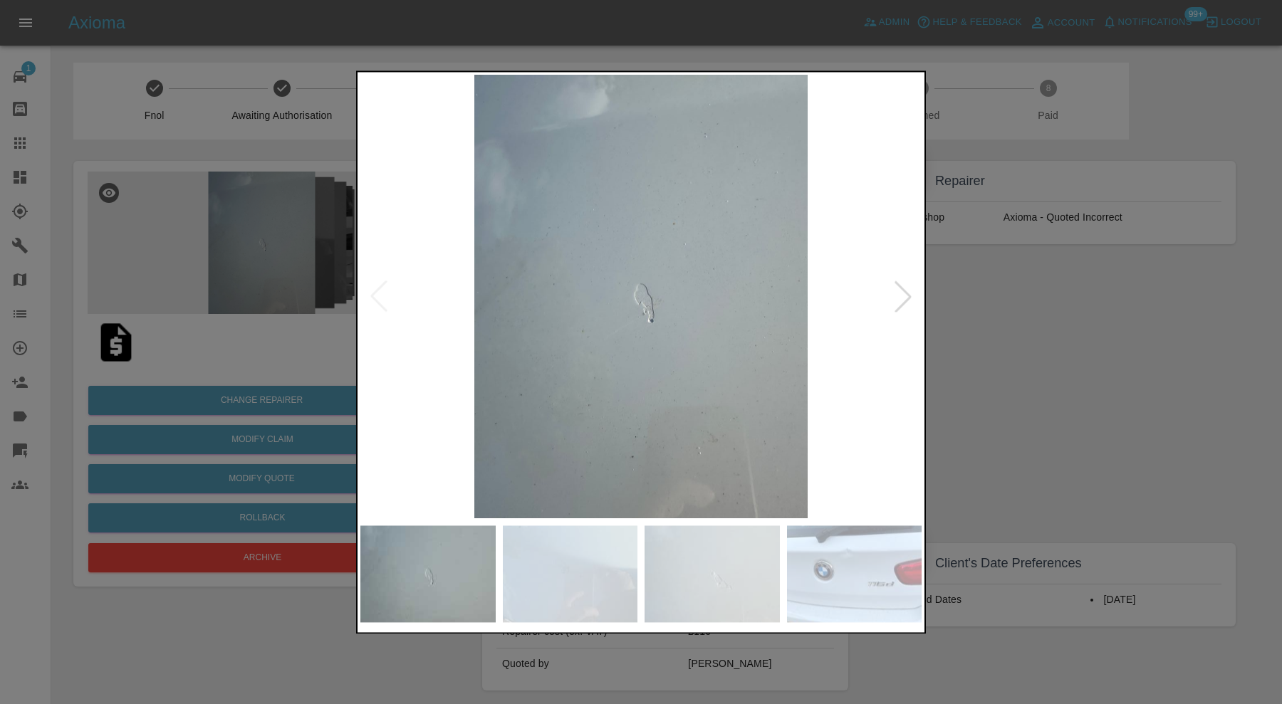
click at [827, 586] on img at bounding box center [854, 574] width 135 height 97
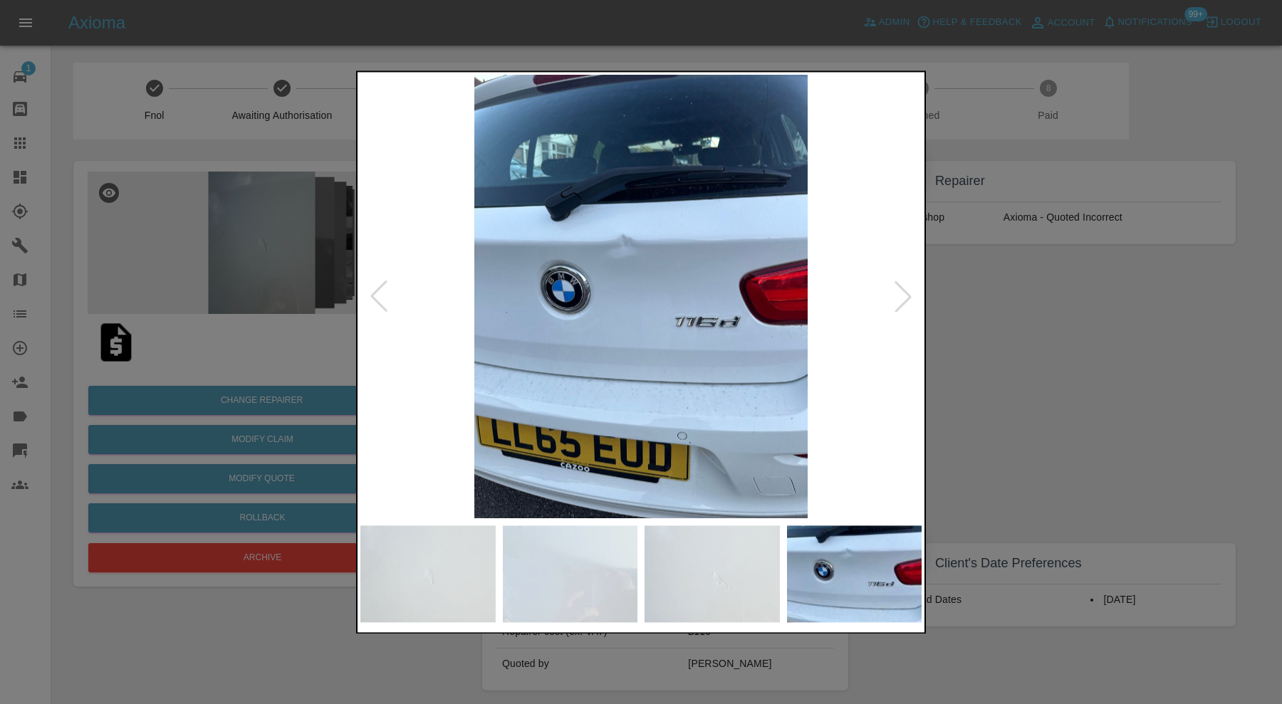
click at [1018, 375] on div at bounding box center [641, 352] width 1282 height 704
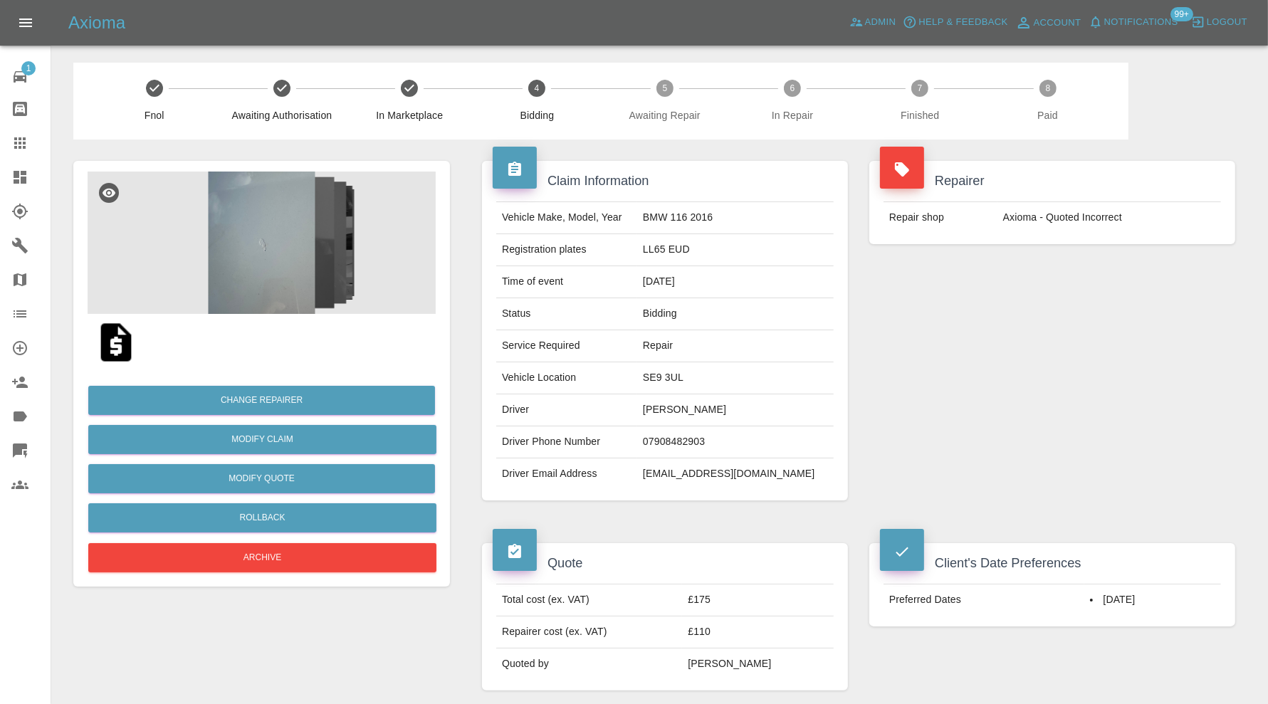
click at [321, 249] on img at bounding box center [262, 243] width 348 height 142
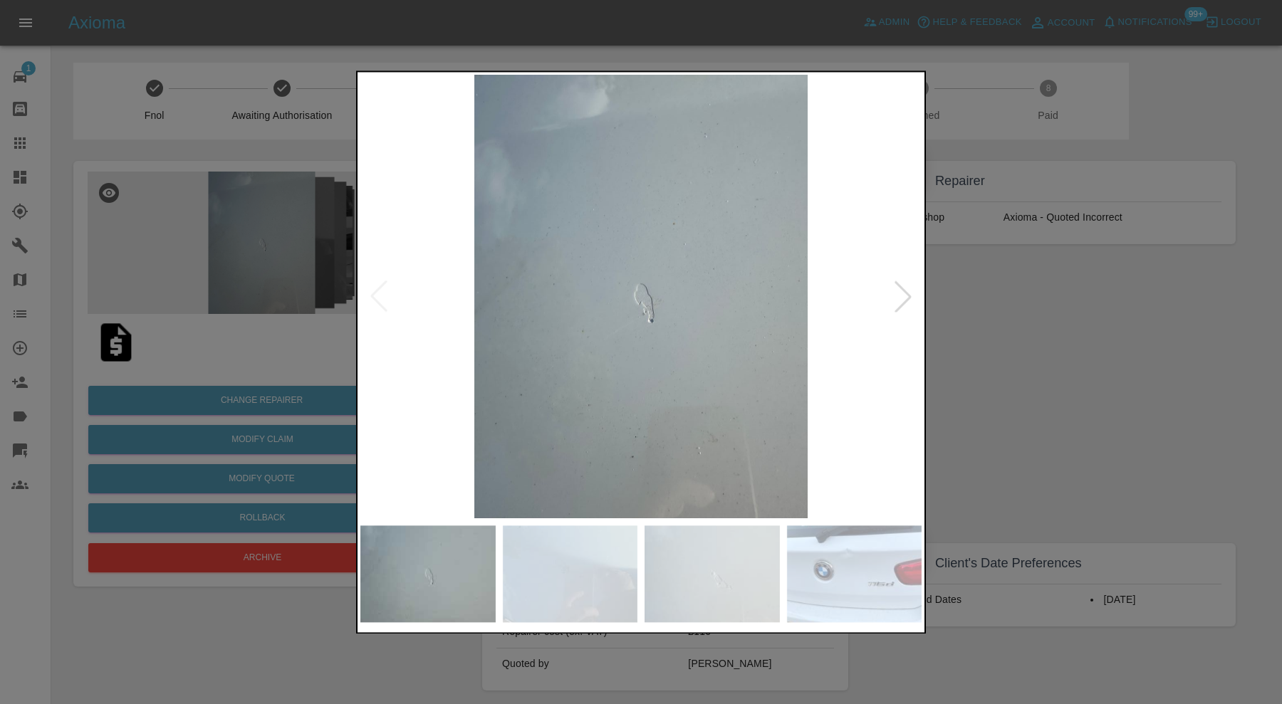
click at [870, 559] on img at bounding box center [854, 574] width 135 height 97
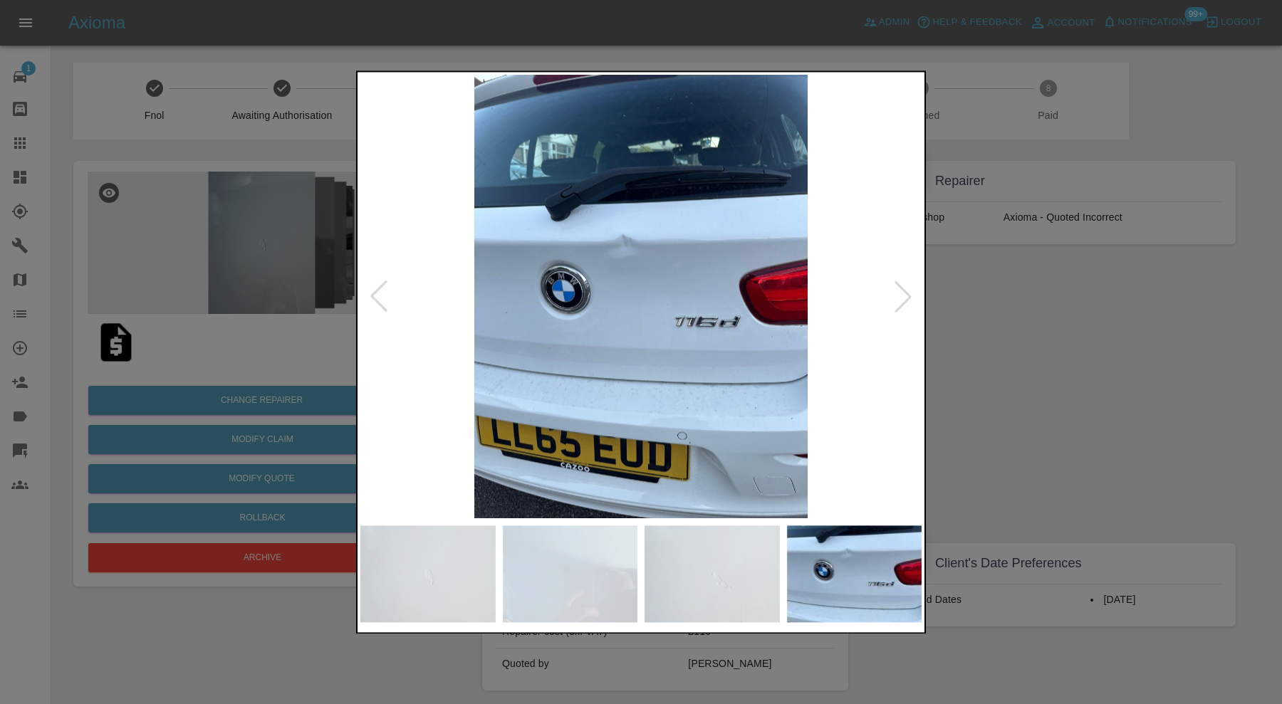
click at [634, 246] on img at bounding box center [640, 297] width 561 height 444
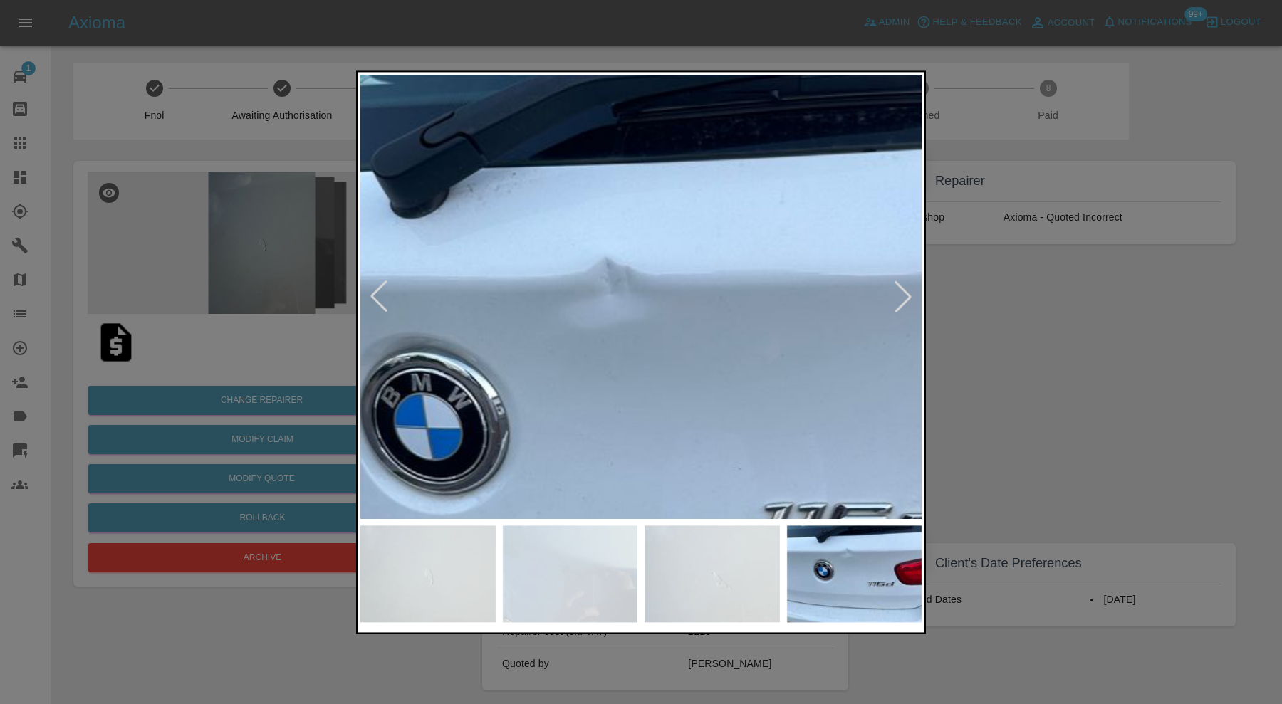
click at [978, 301] on div at bounding box center [641, 352] width 1282 height 704
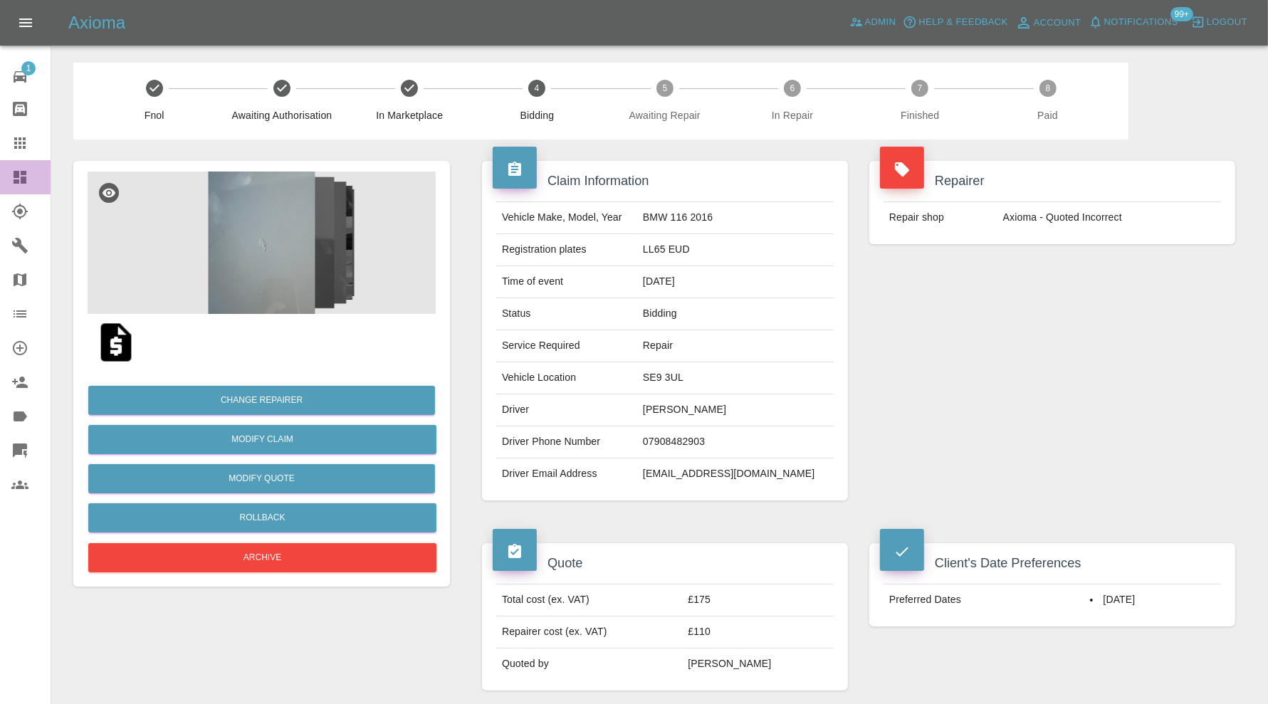
click at [18, 177] on icon at bounding box center [20, 177] width 13 height 13
